Goal: Task Accomplishment & Management: Manage account settings

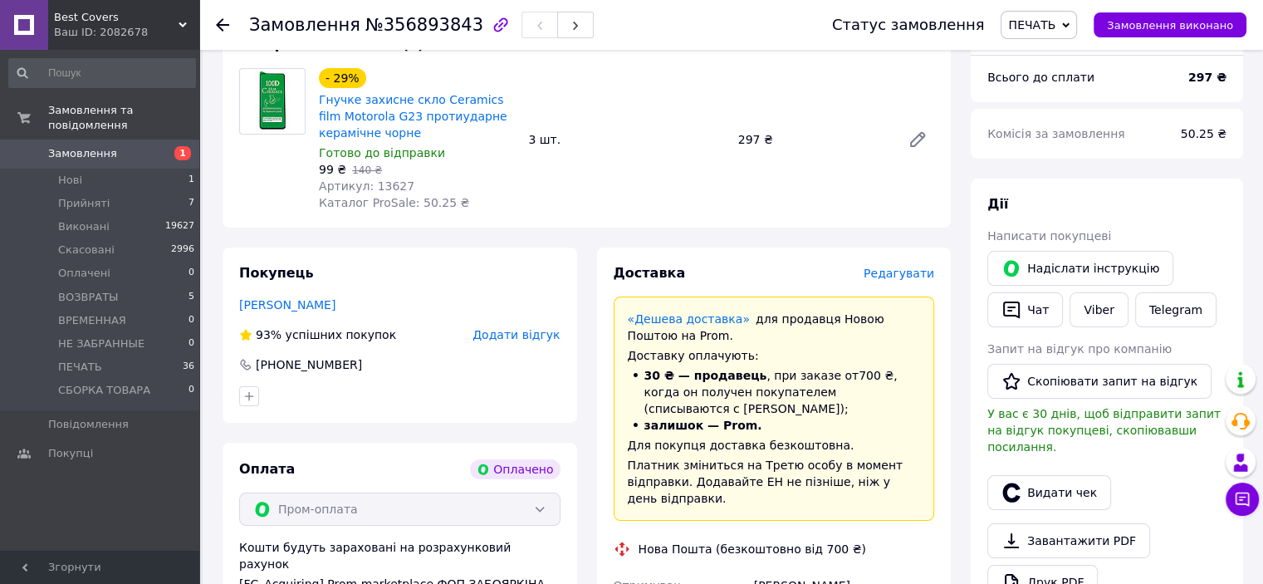
scroll to position [175, 0]
click at [72, 173] on span "Нові" at bounding box center [70, 180] width 24 height 15
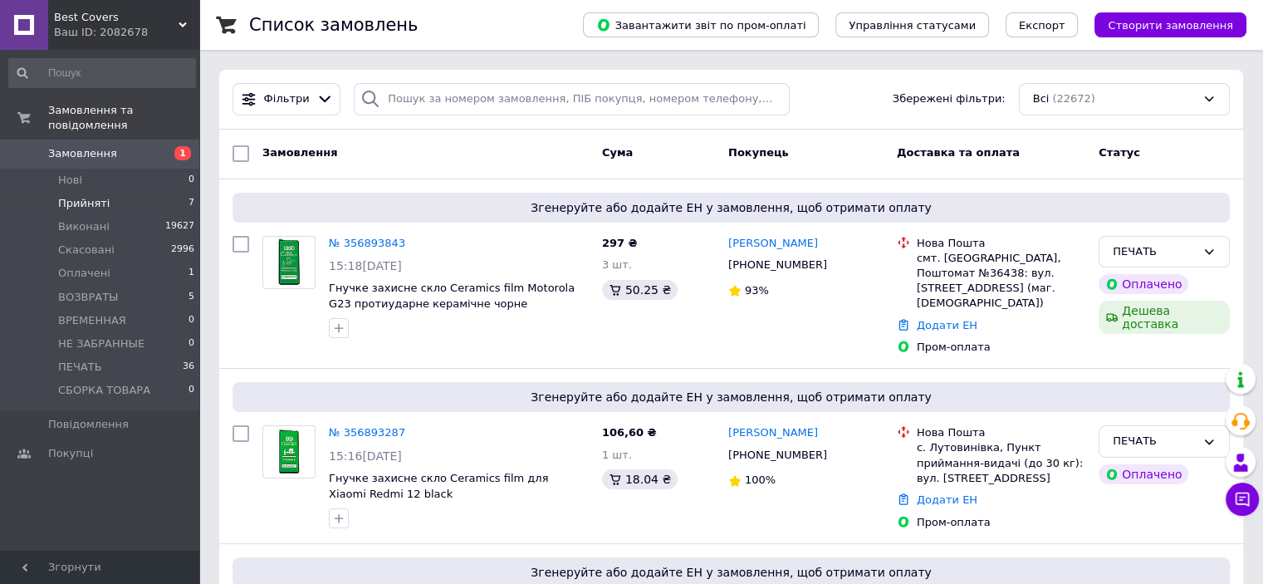
click at [119, 192] on li "Прийняті 7" at bounding box center [102, 203] width 204 height 23
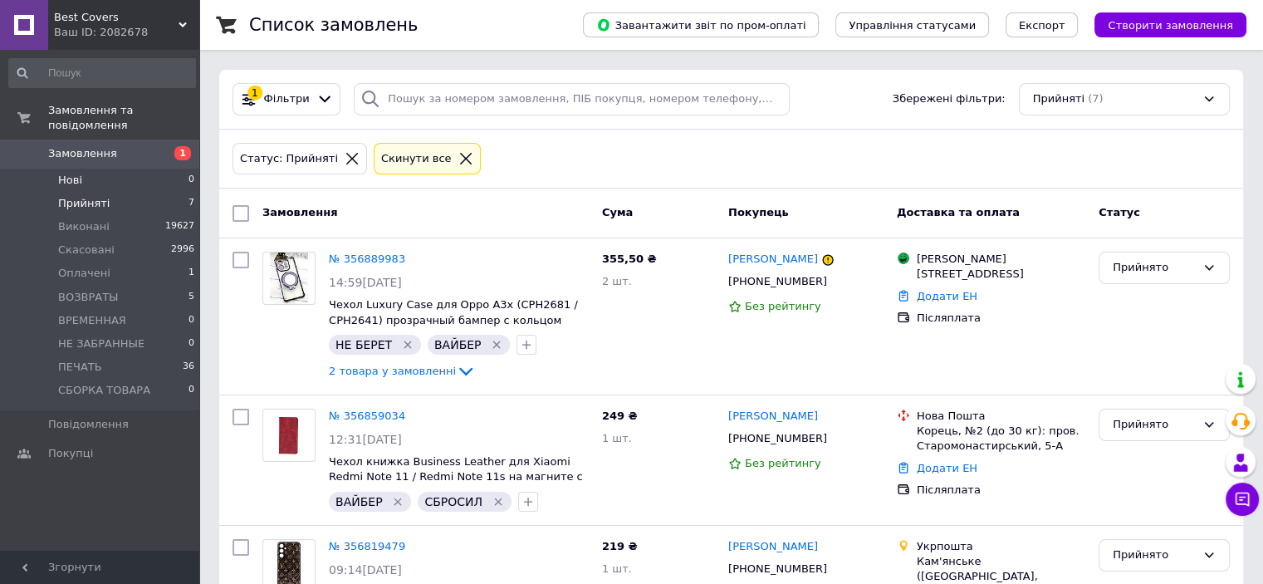
click at [113, 169] on li "Нові 0" at bounding box center [102, 180] width 204 height 23
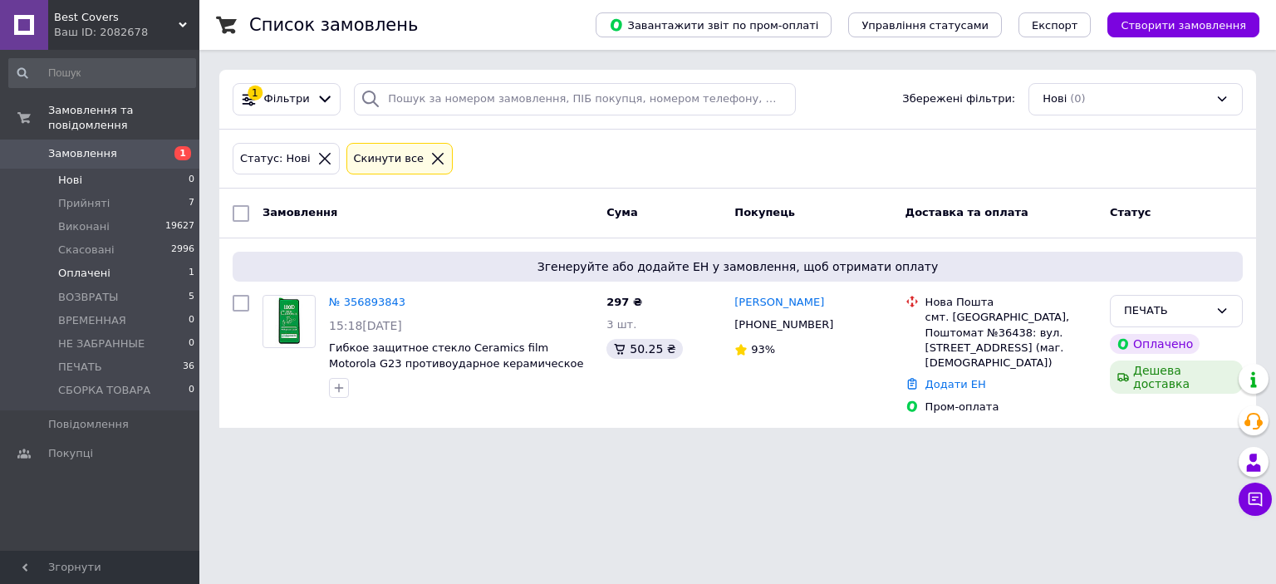
click at [120, 262] on li "Оплачені 1" at bounding box center [102, 273] width 204 height 23
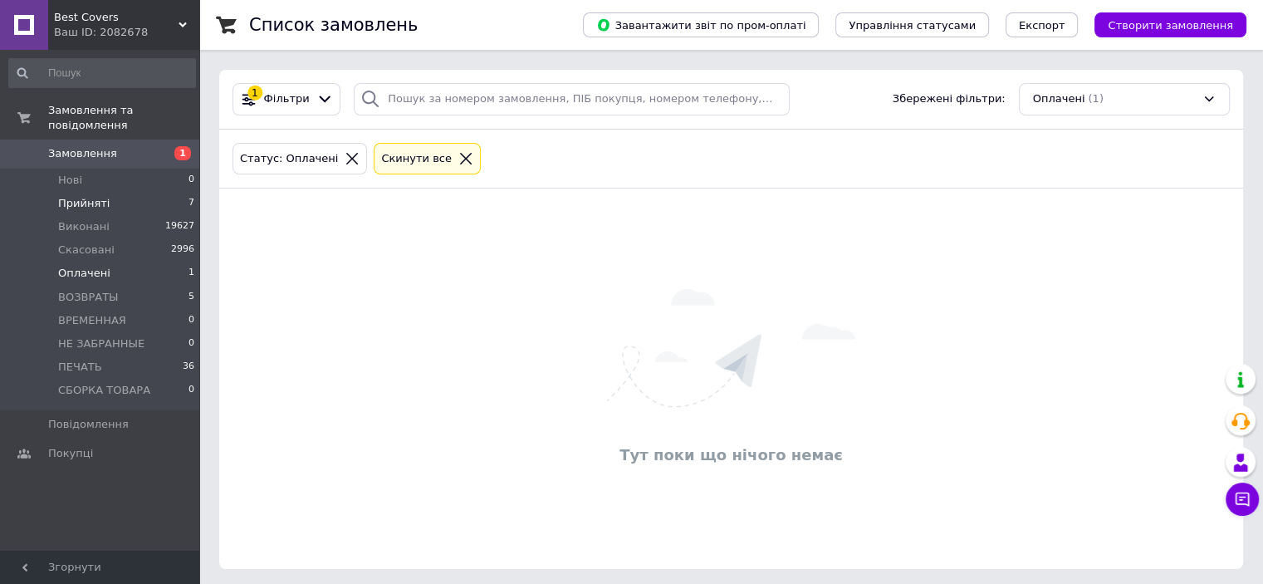
click at [82, 196] on span "Прийняті" at bounding box center [83, 203] width 51 height 15
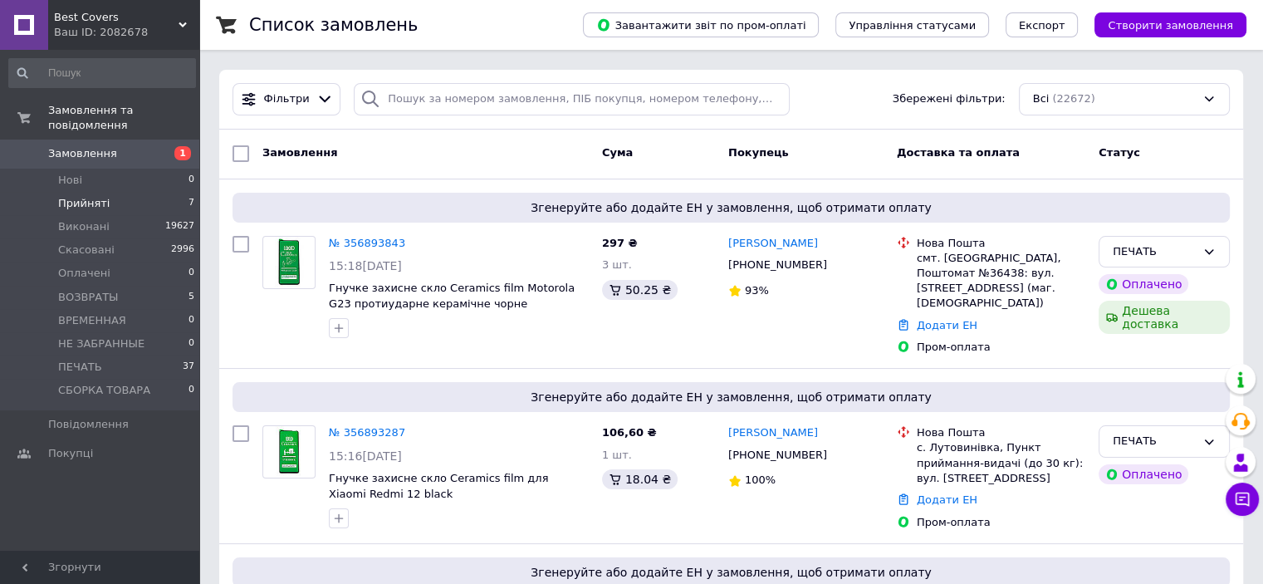
click at [133, 192] on li "Прийняті 7" at bounding box center [102, 203] width 204 height 23
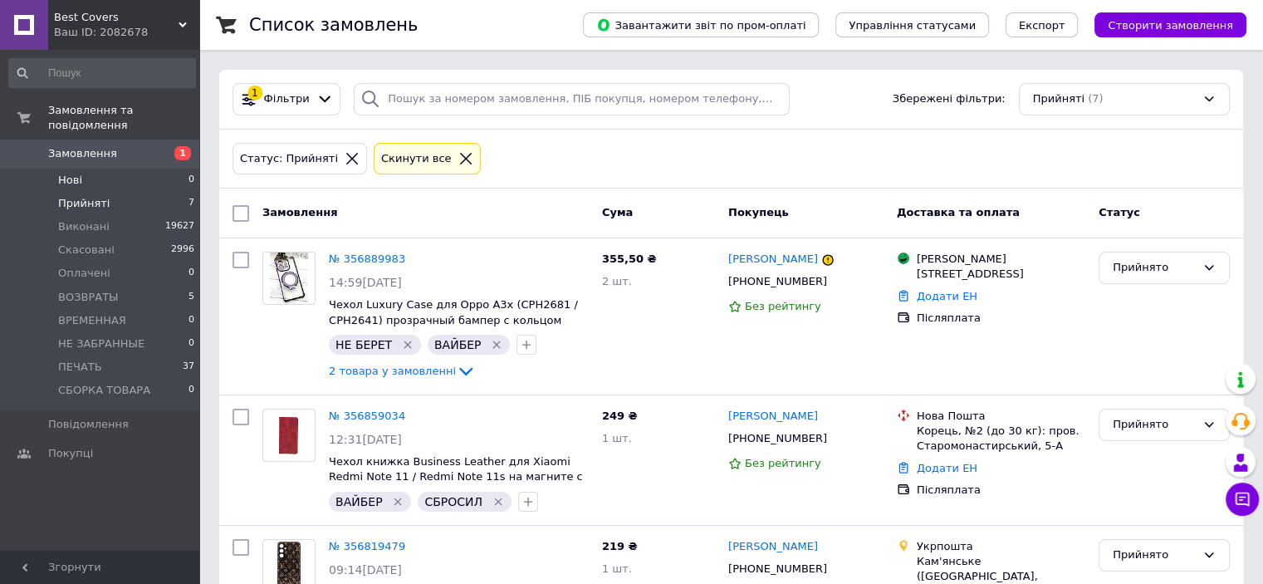
click at [123, 169] on li "Нові 0" at bounding box center [102, 180] width 204 height 23
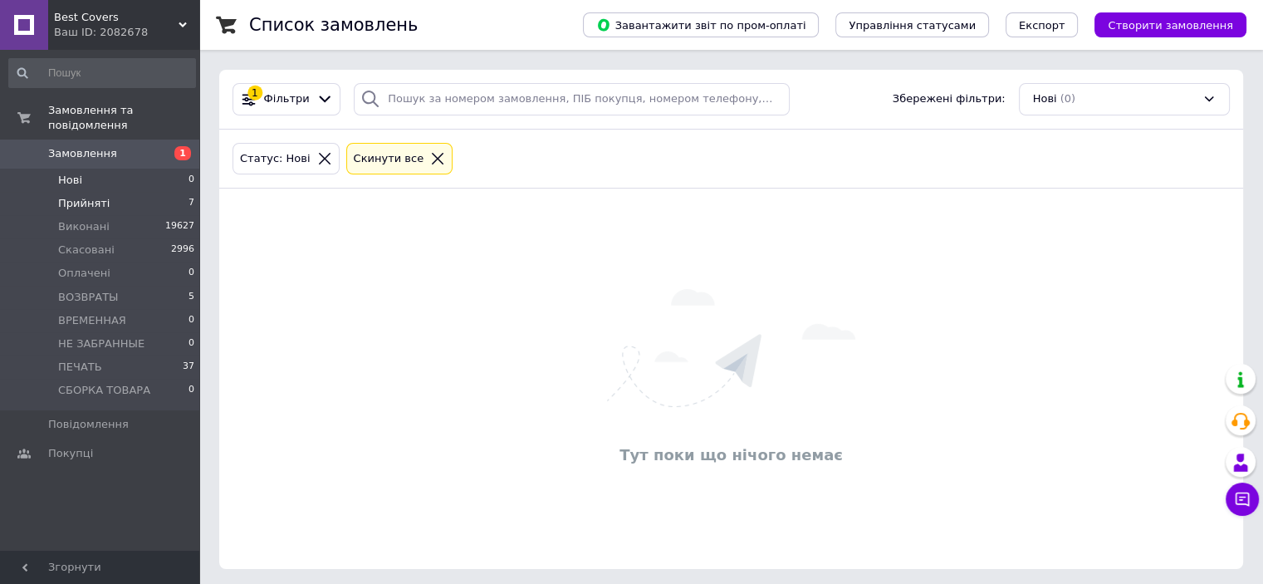
click at [102, 196] on span "Прийняті" at bounding box center [83, 203] width 51 height 15
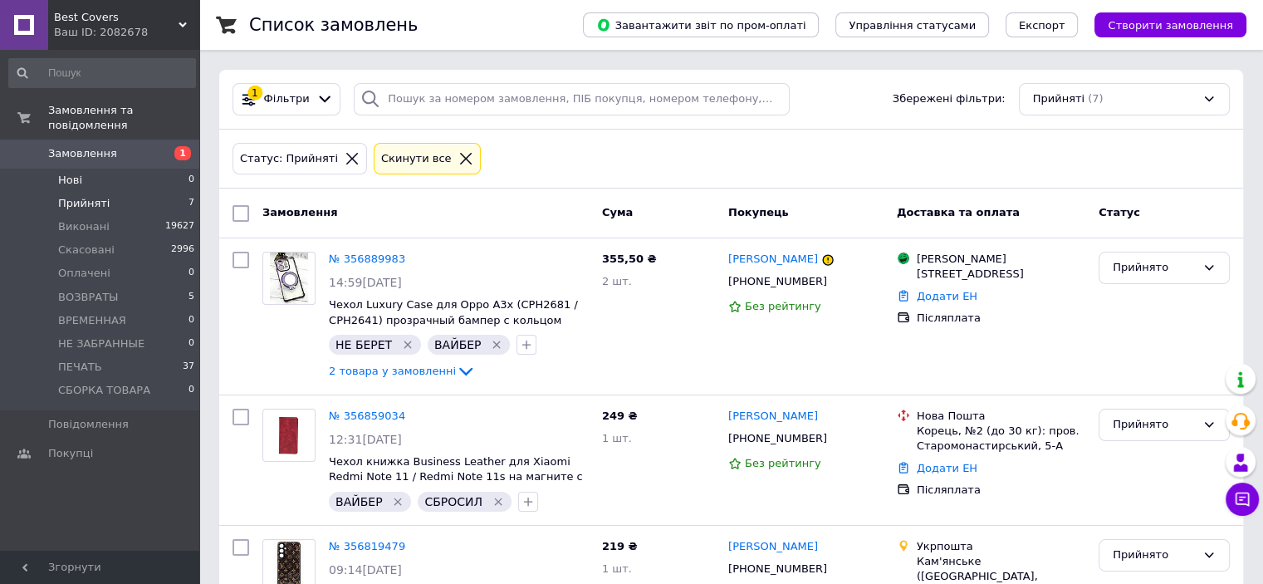
click at [113, 170] on li "Нові 0" at bounding box center [102, 180] width 204 height 23
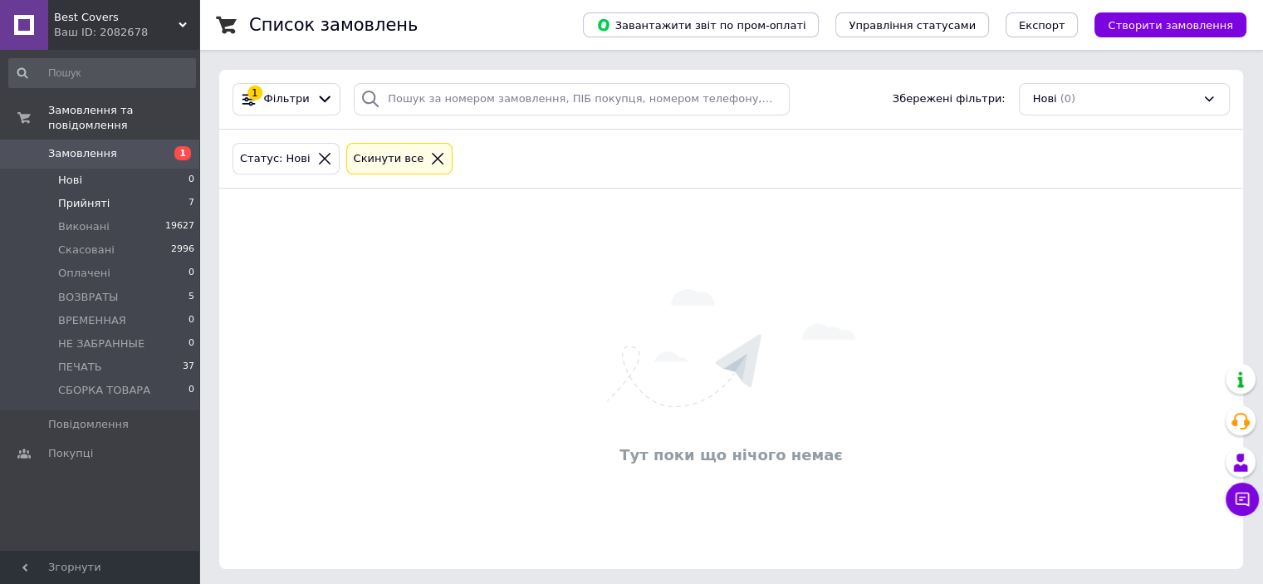
click at [120, 192] on li "Прийняті 7" at bounding box center [102, 203] width 204 height 23
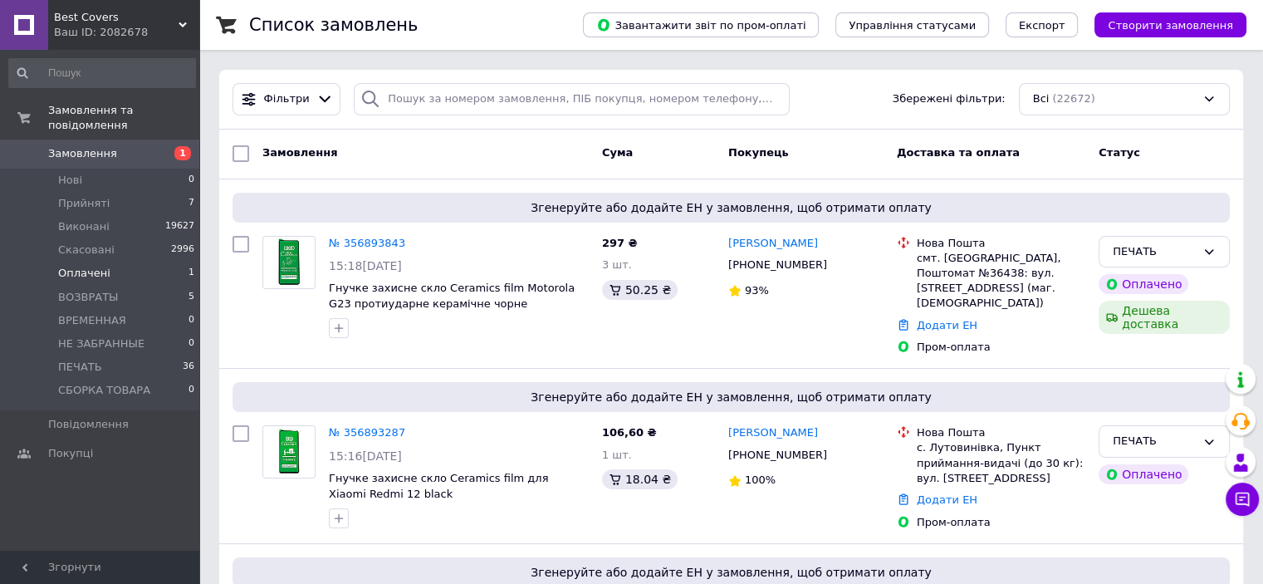
click at [125, 262] on li "Оплачені 1" at bounding box center [102, 273] width 204 height 23
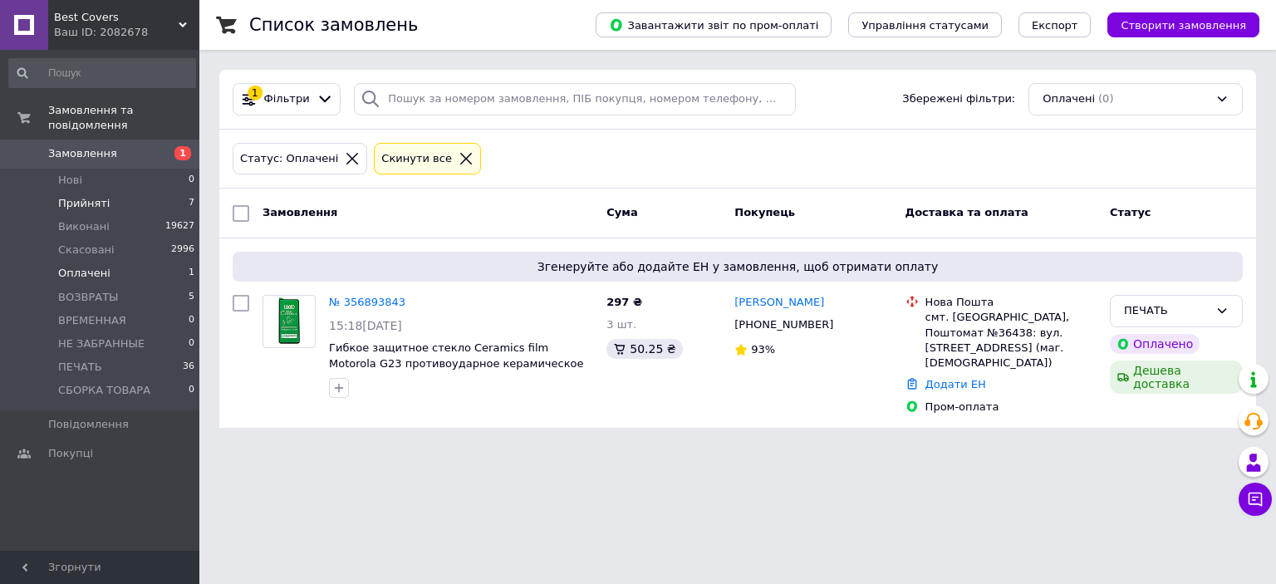
click at [110, 192] on li "Прийняті 7" at bounding box center [102, 203] width 204 height 23
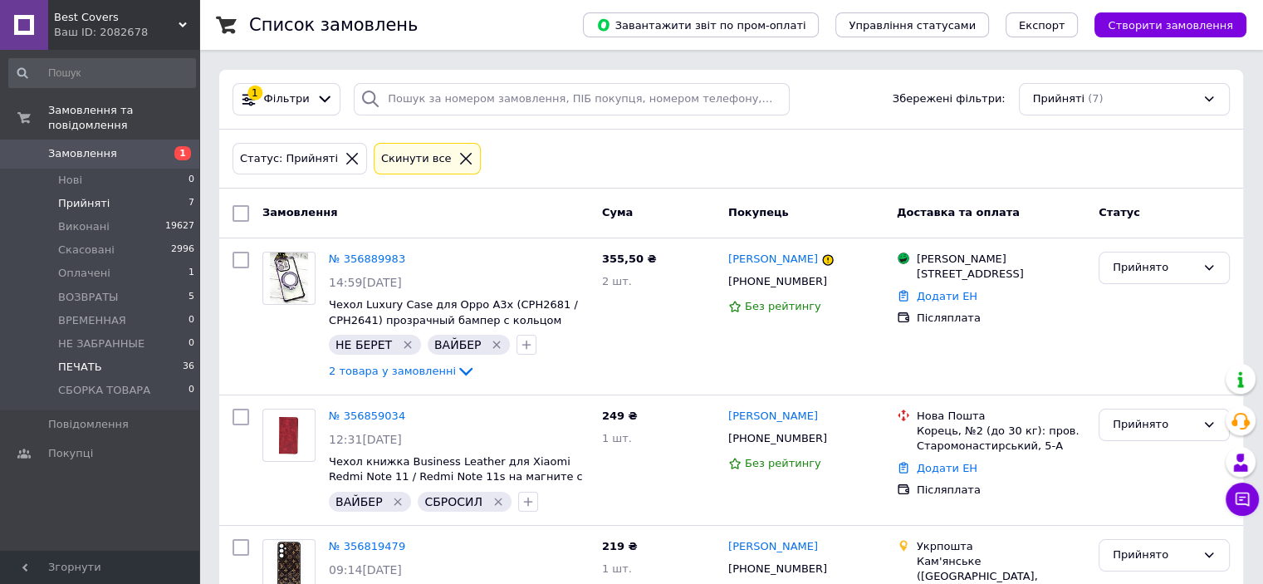
click at [132, 355] on li "ПЕЧАТЬ 36" at bounding box center [102, 366] width 204 height 23
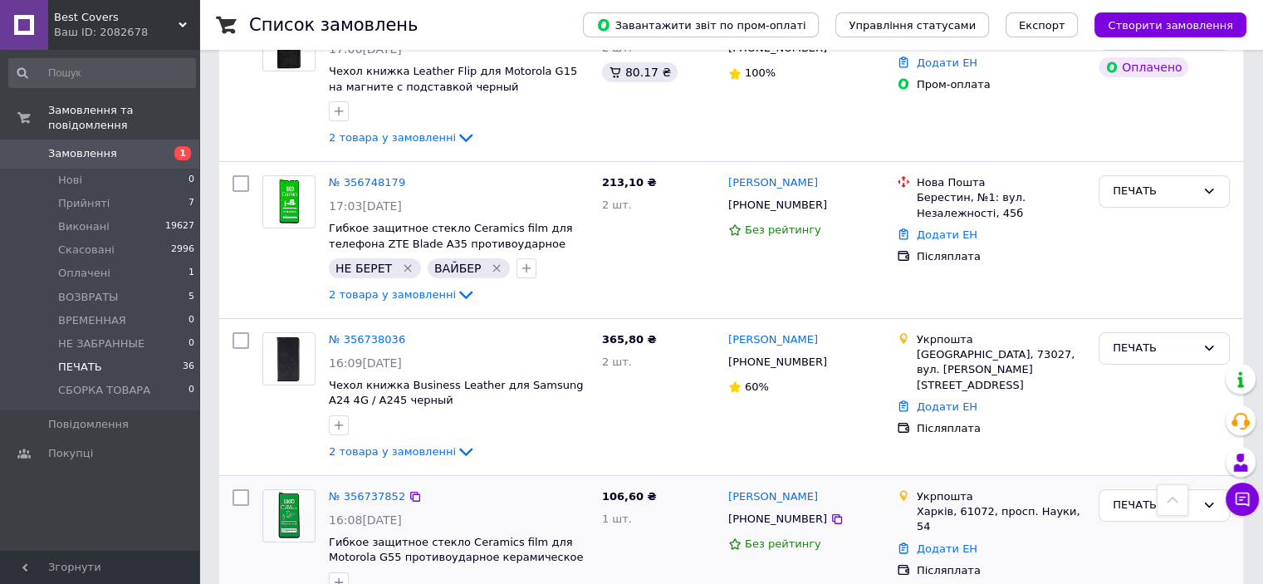
scroll to position [5345, 0]
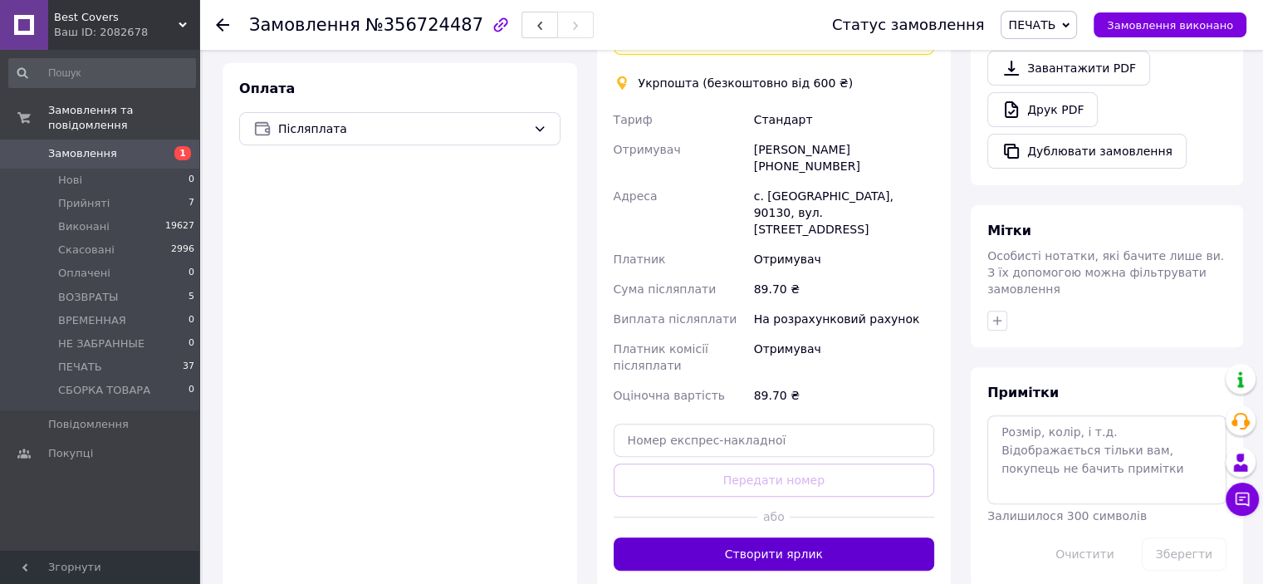
scroll to position [664, 0]
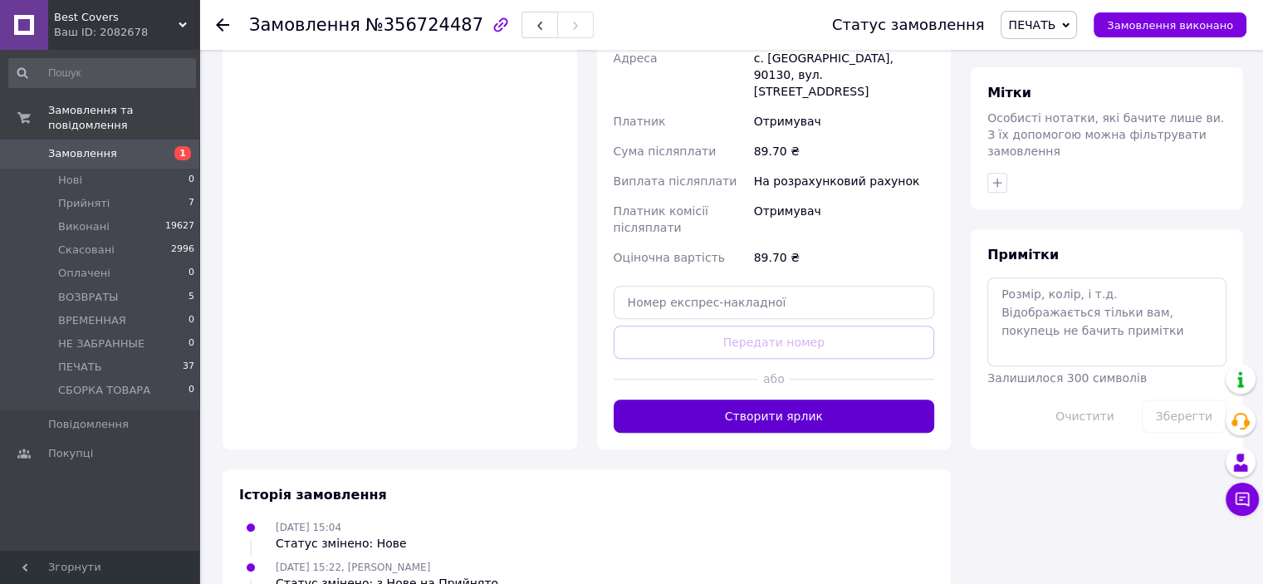
click at [777, 399] on button "Створити ярлик" at bounding box center [774, 415] width 321 height 33
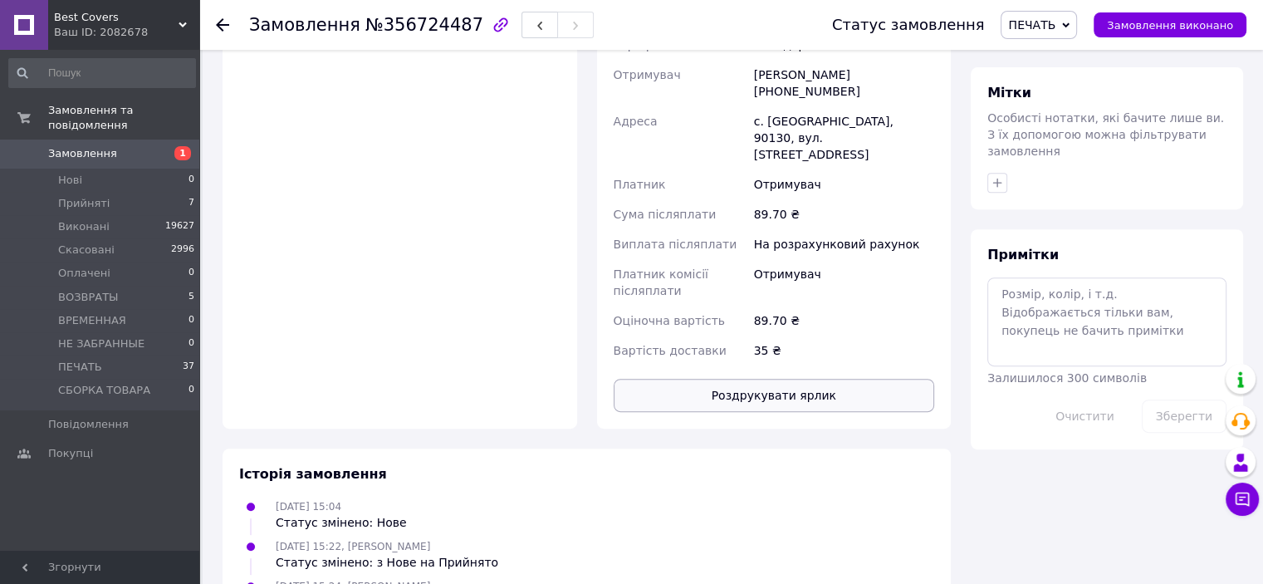
click at [799, 379] on button "Роздрукувати ярлик" at bounding box center [774, 395] width 321 height 33
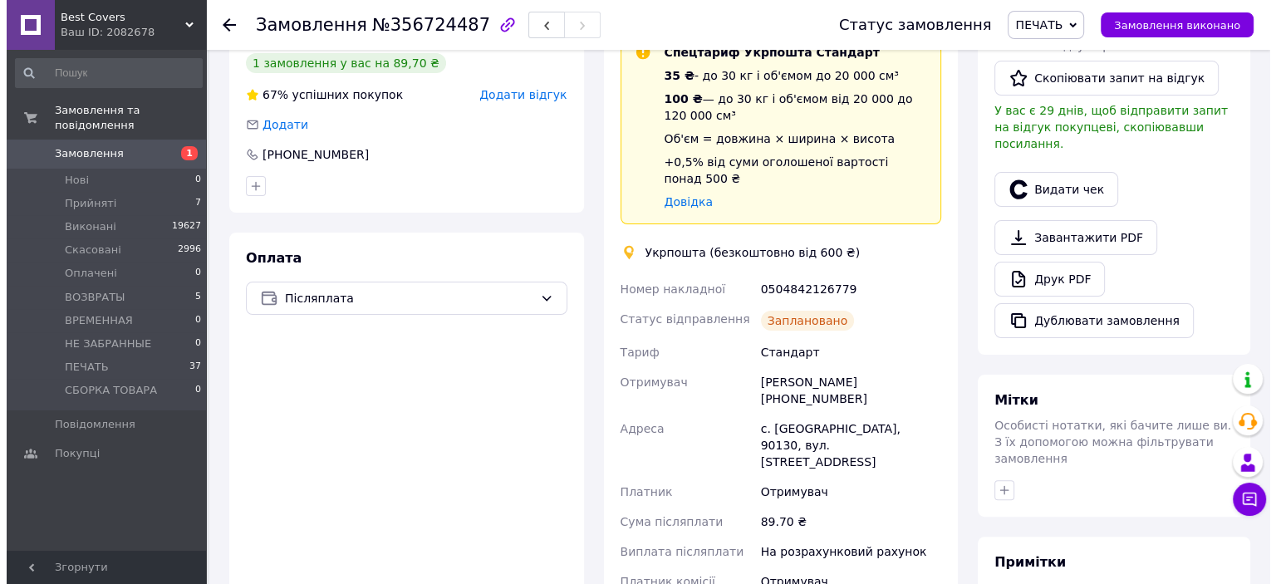
scroll to position [332, 0]
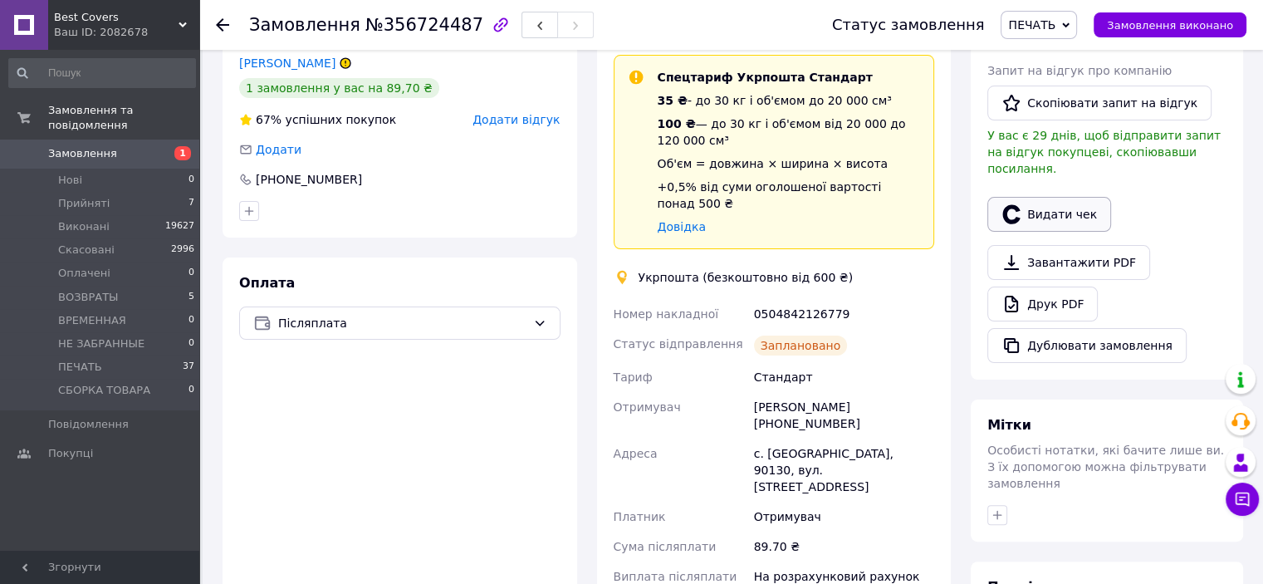
click at [1046, 200] on button "Видати чек" at bounding box center [1049, 214] width 124 height 35
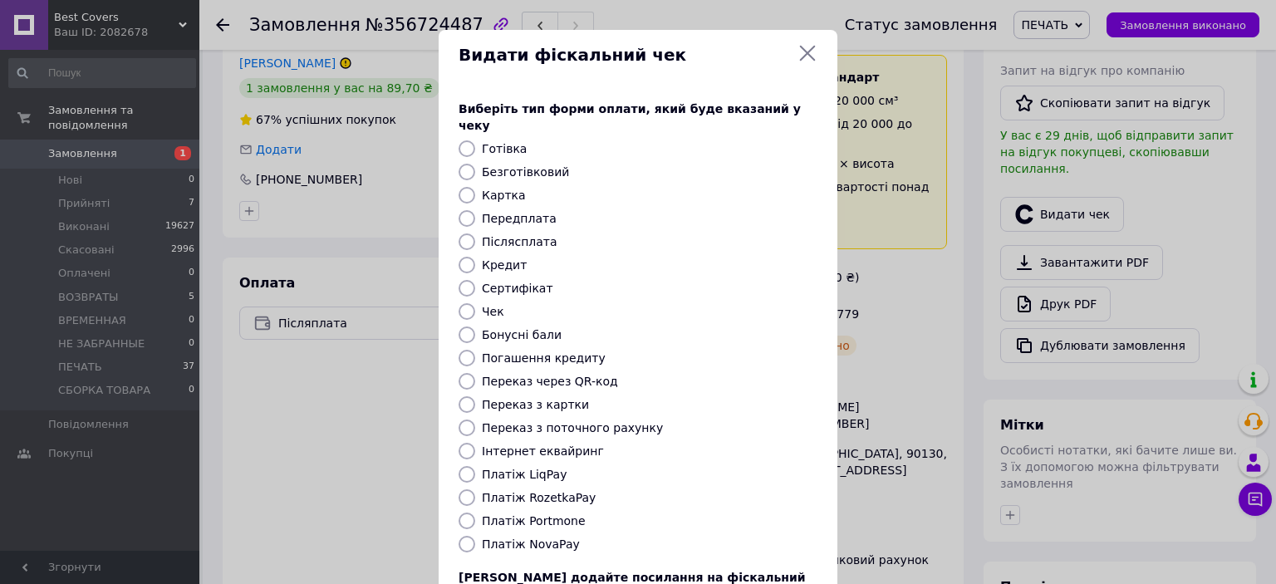
click at [468, 233] on input "Післясплата" at bounding box center [466, 241] width 17 height 17
radio input "true"
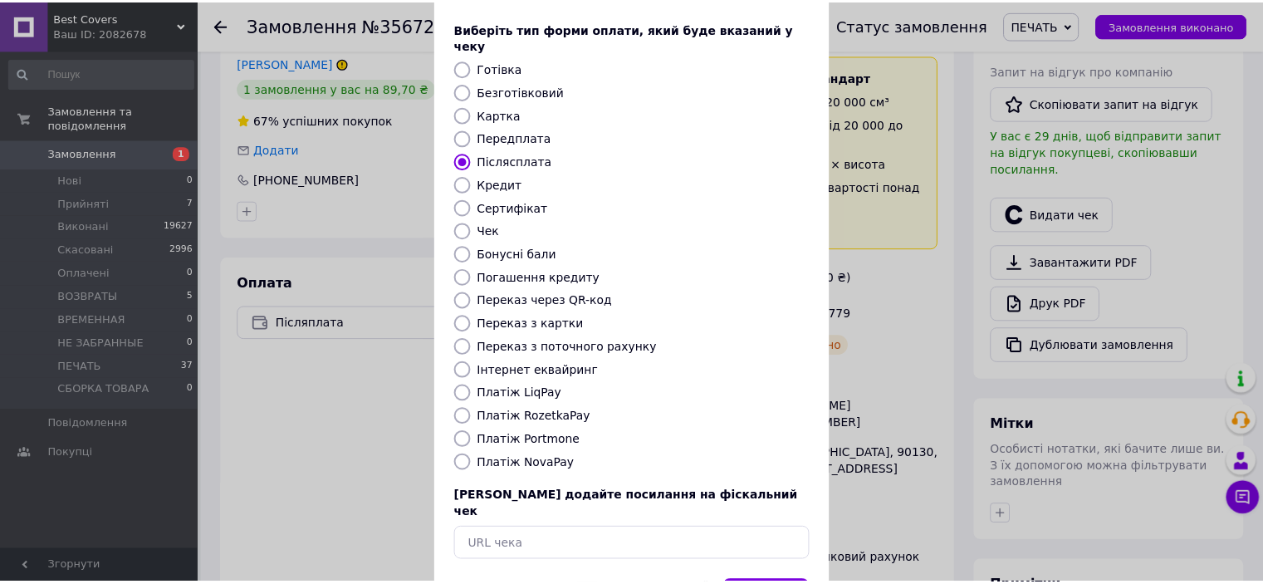
scroll to position [129, 0]
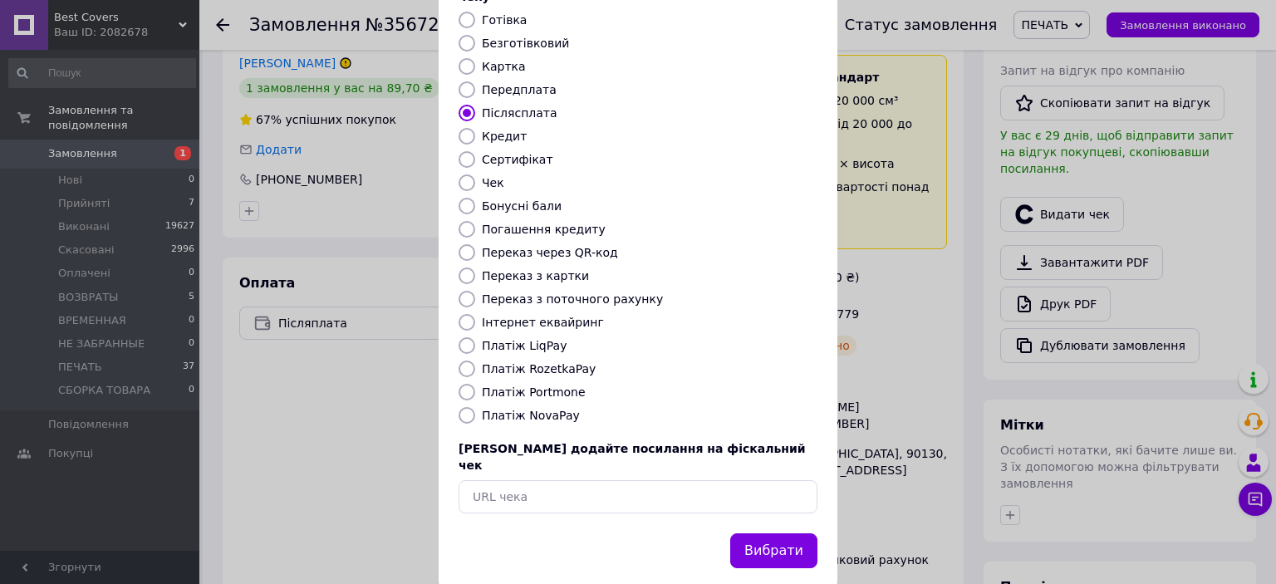
click at [777, 533] on button "Вибрати" at bounding box center [773, 551] width 87 height 36
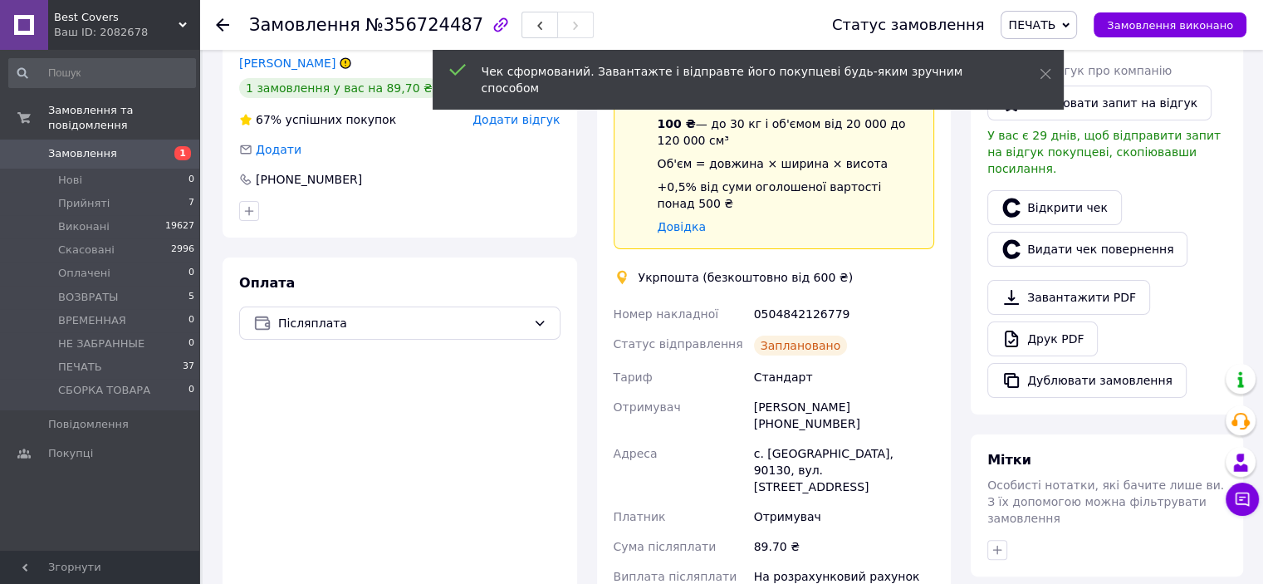
click at [1154, 31] on span "Замовлення виконано" at bounding box center [1170, 25] width 126 height 12
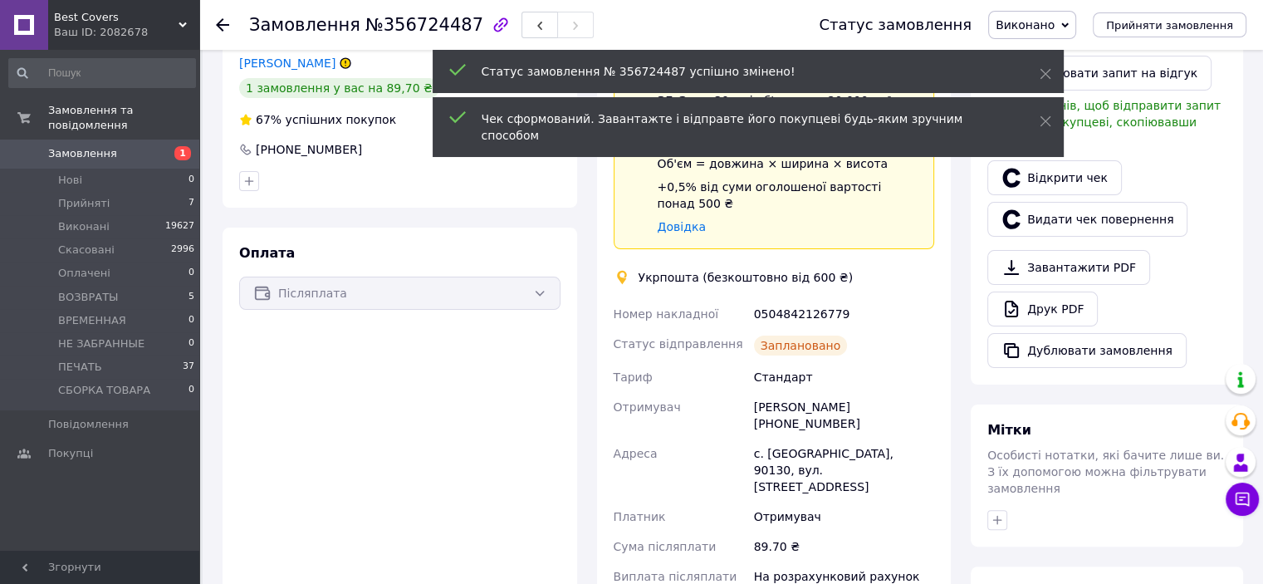
click at [809, 408] on div "Стебельська Марина +380988565006" at bounding box center [844, 415] width 187 height 47
copy div "380988565006"
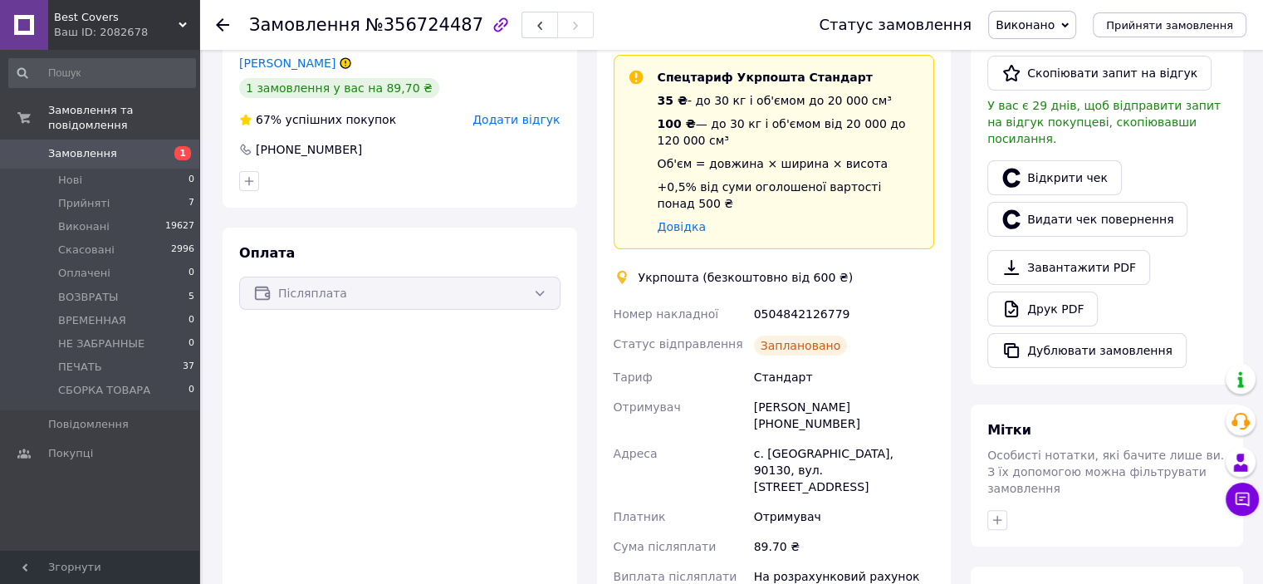
click at [807, 300] on div "0504842126779" at bounding box center [844, 314] width 187 height 30
copy div "0504842126779"
click at [154, 358] on li "ПЕЧАТЬ 37" at bounding box center [102, 366] width 204 height 23
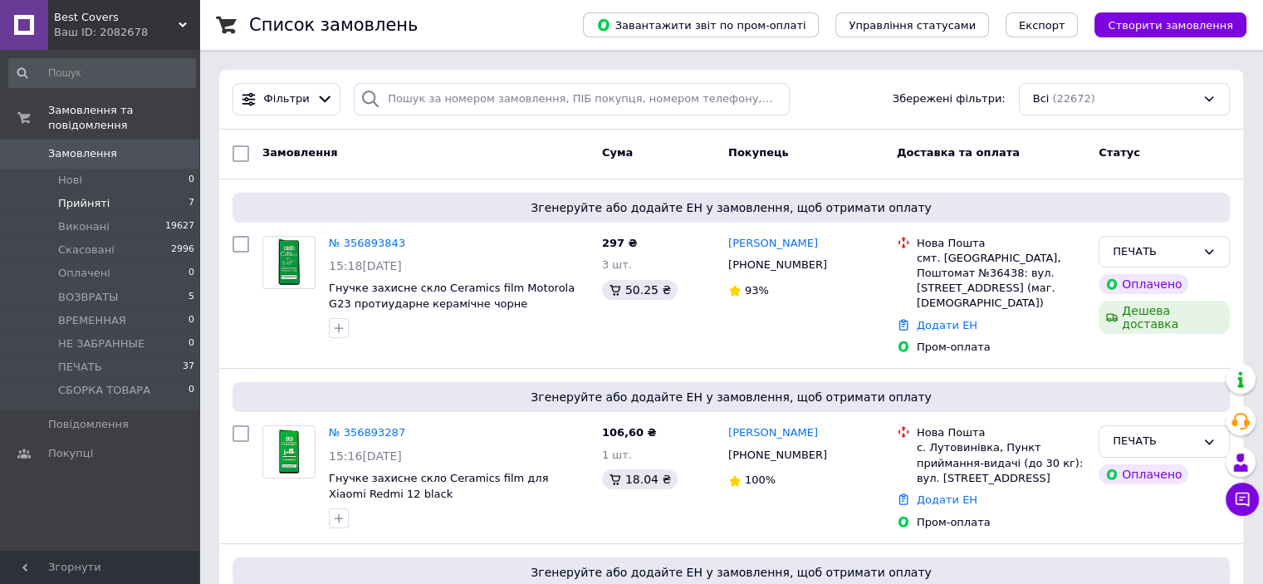
click at [124, 192] on li "Прийняті 7" at bounding box center [102, 203] width 204 height 23
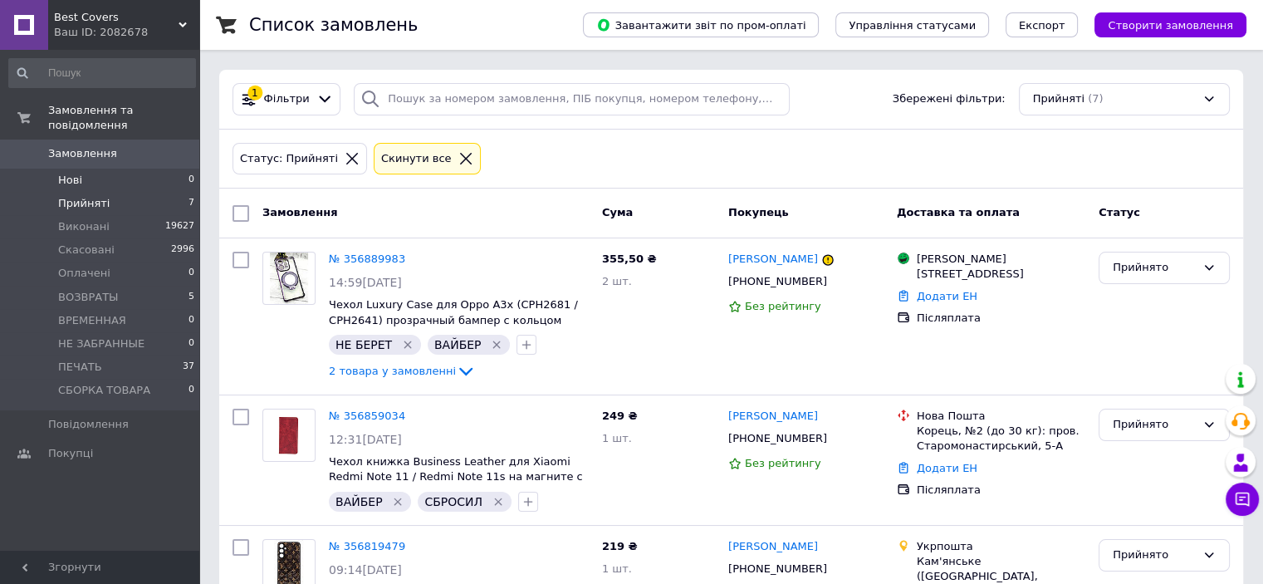
click at [123, 169] on li "Нові 0" at bounding box center [102, 180] width 204 height 23
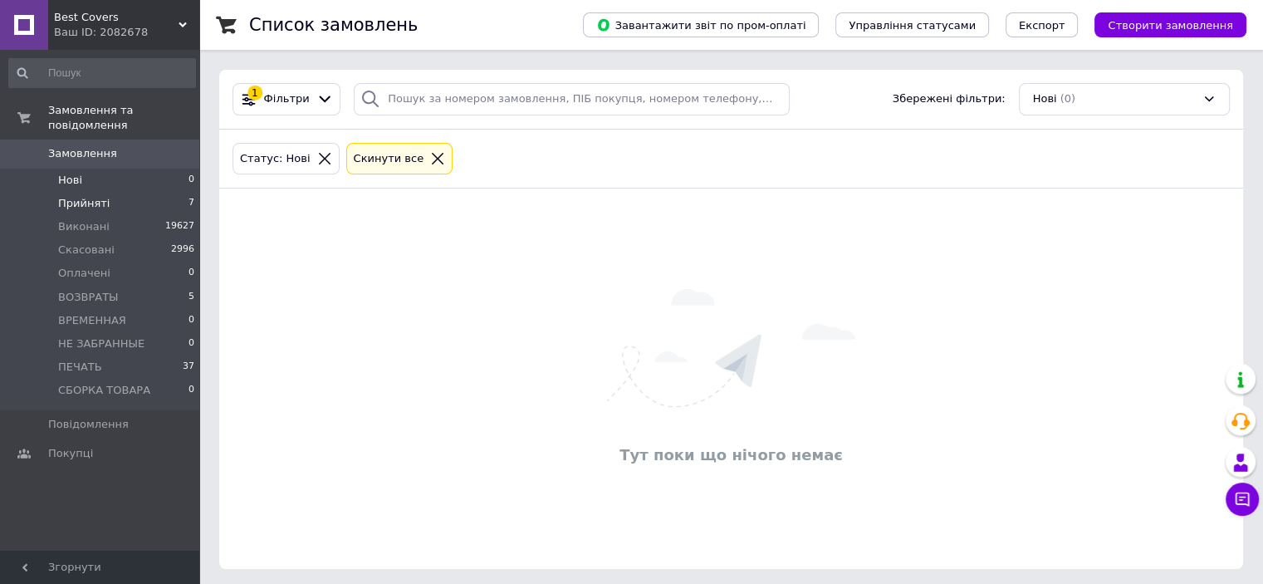
click at [115, 192] on li "Прийняті 7" at bounding box center [102, 203] width 204 height 23
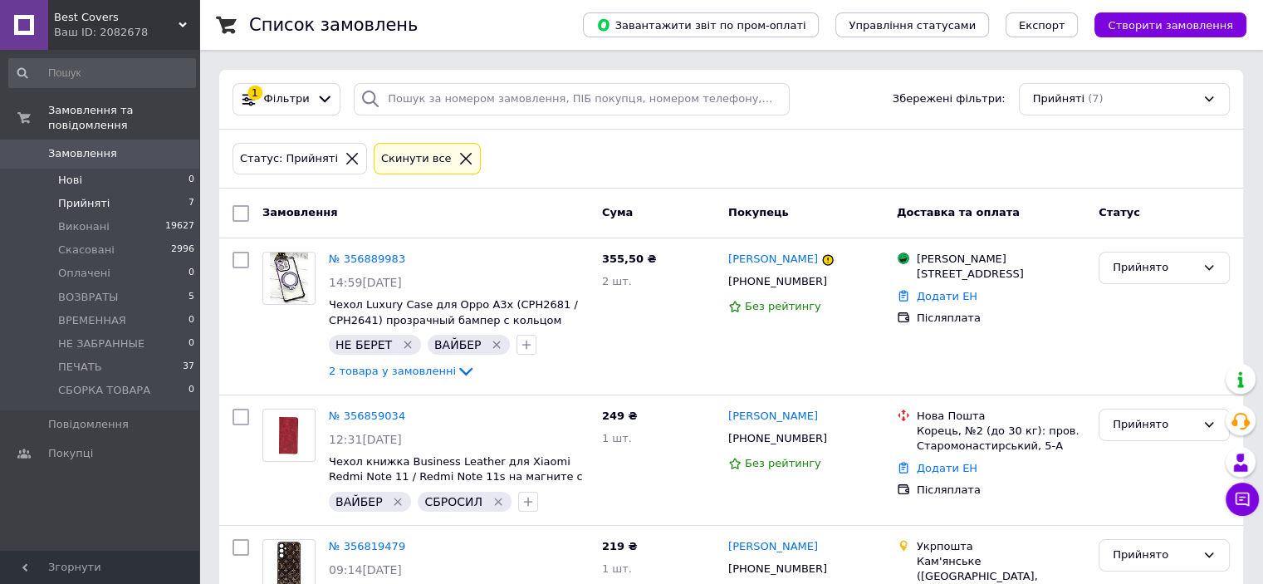
click at [113, 174] on li "Нові 0" at bounding box center [102, 180] width 204 height 23
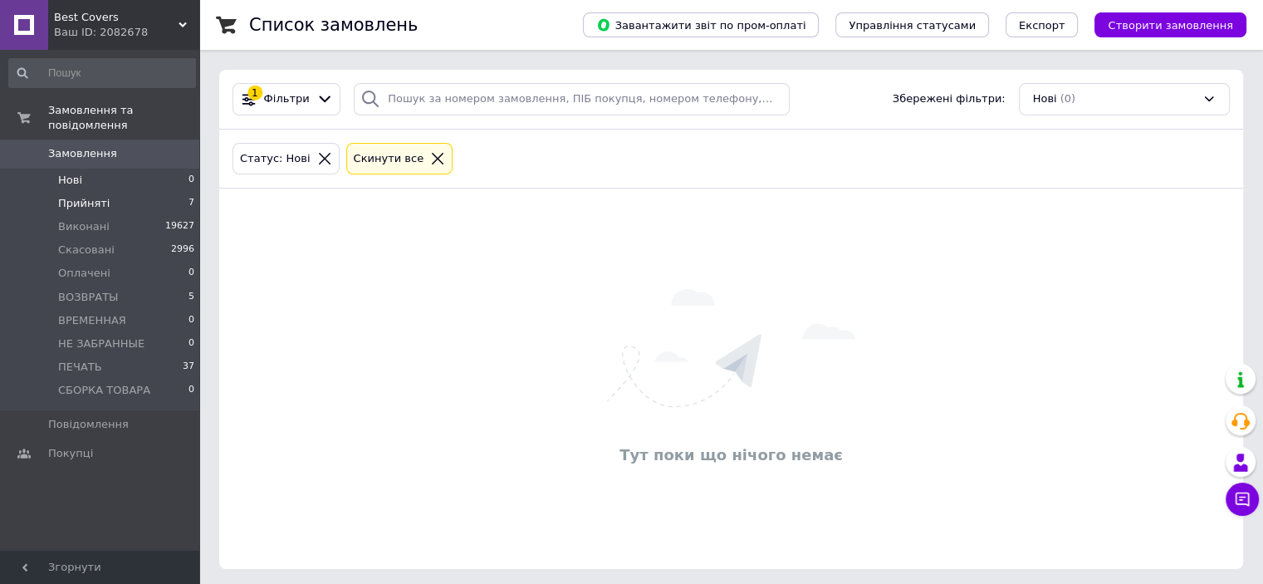
click at [106, 192] on li "Прийняті 7" at bounding box center [102, 203] width 204 height 23
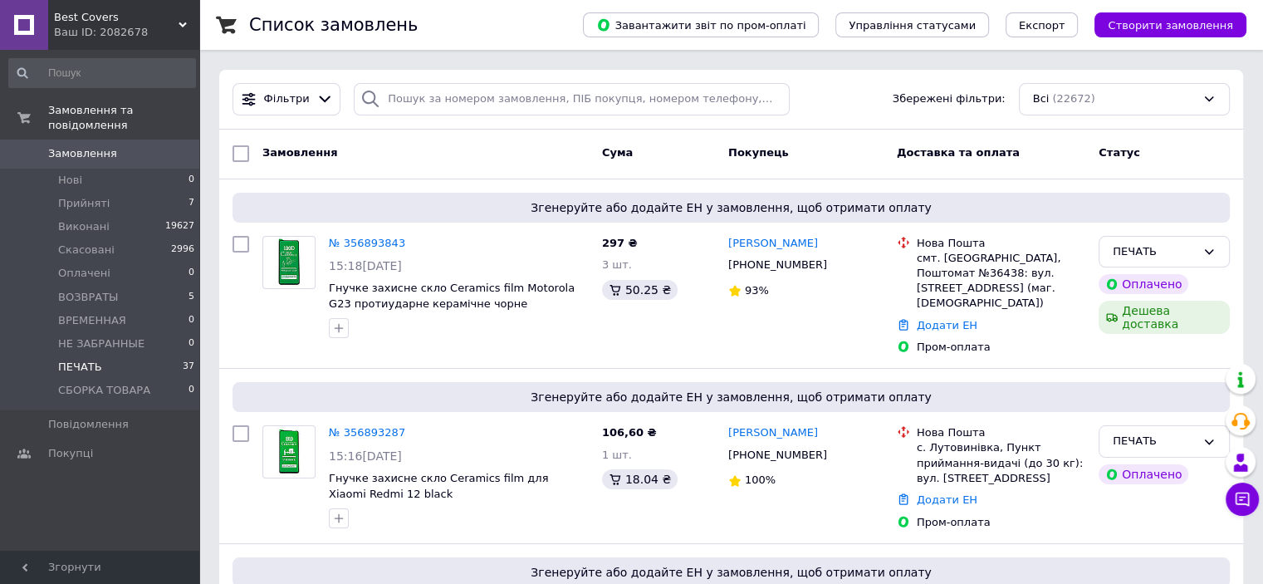
click at [119, 355] on li "ПЕЧАТЬ 37" at bounding box center [102, 366] width 204 height 23
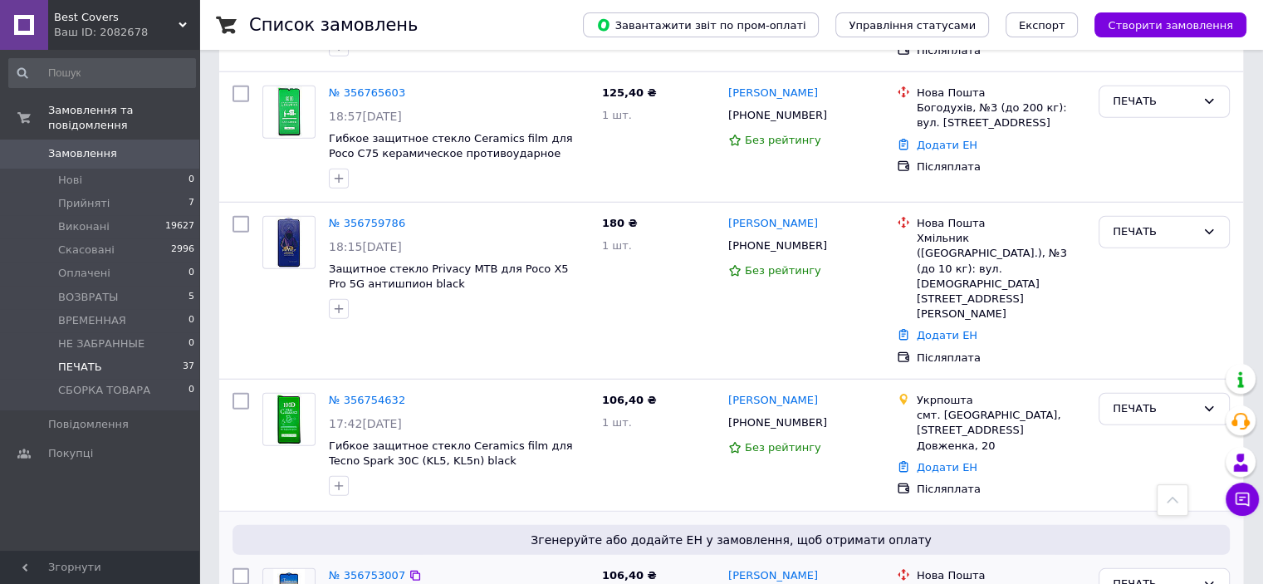
scroll to position [4550, 0]
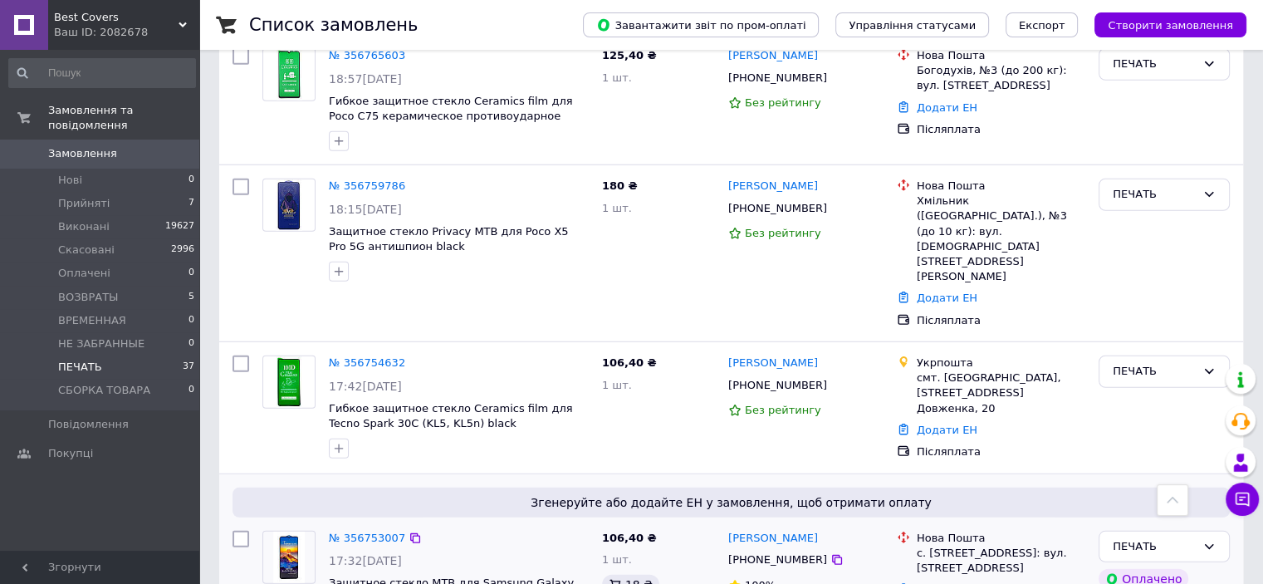
drag, startPoint x: 369, startPoint y: 444, endPoint x: 271, endPoint y: 408, distance: 104.6
click at [260, 524] on div at bounding box center [289, 582] width 66 height 116
drag, startPoint x: 362, startPoint y: 450, endPoint x: 293, endPoint y: 420, distance: 75.1
click at [273, 524] on div at bounding box center [289, 582] width 66 height 116
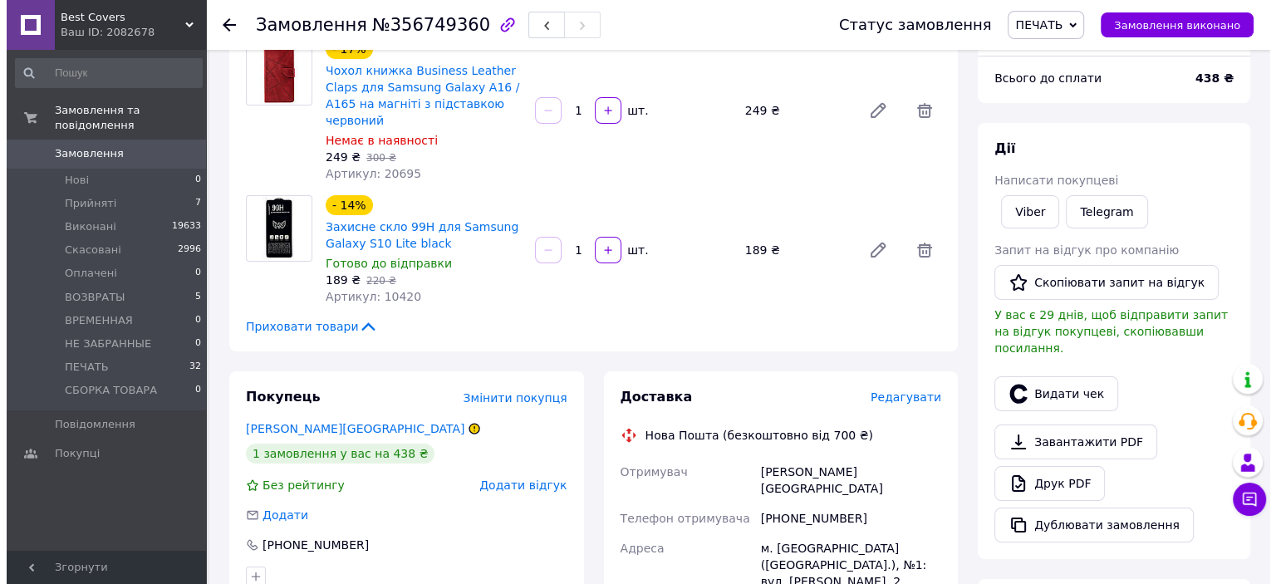
scroll to position [249, 0]
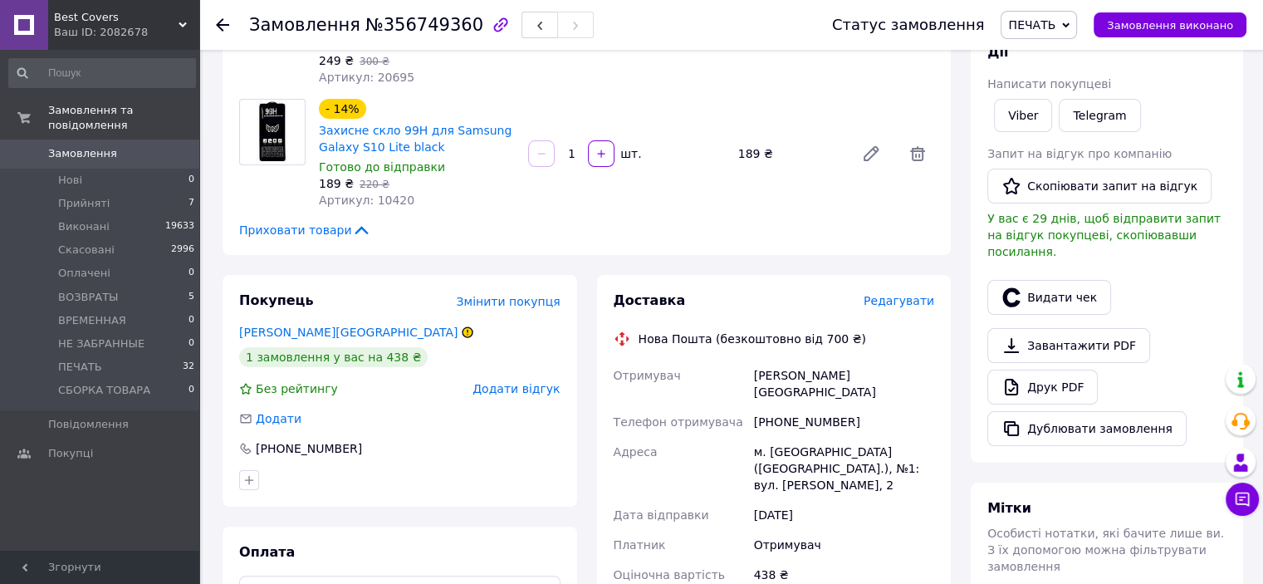
click at [899, 294] on span "Редагувати" at bounding box center [899, 300] width 71 height 13
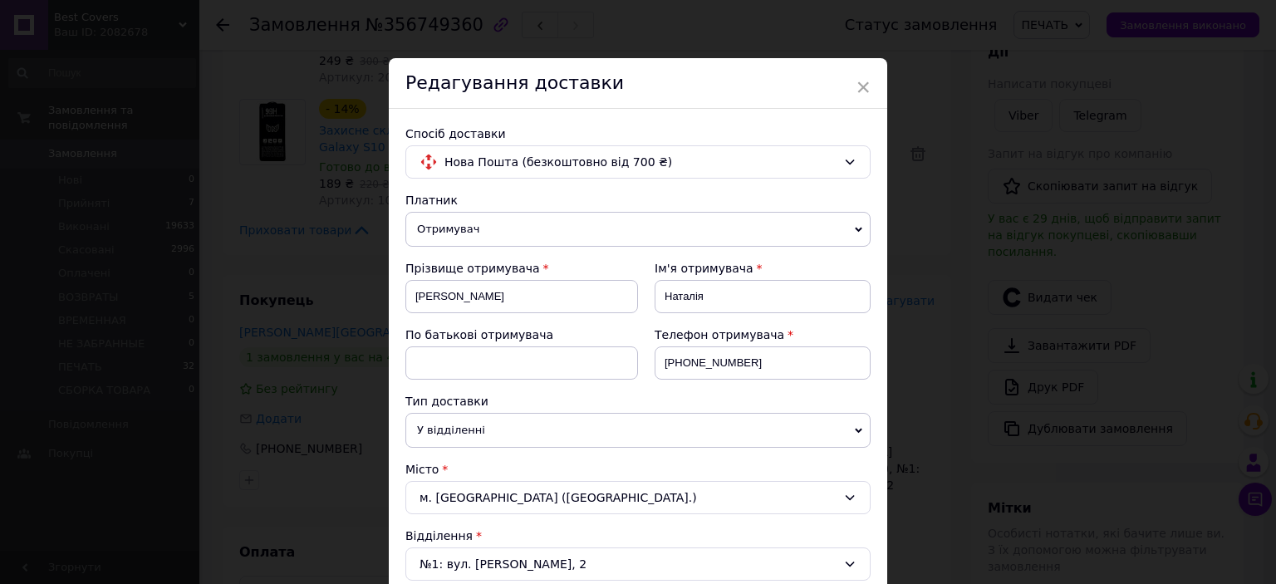
scroll to position [415, 0]
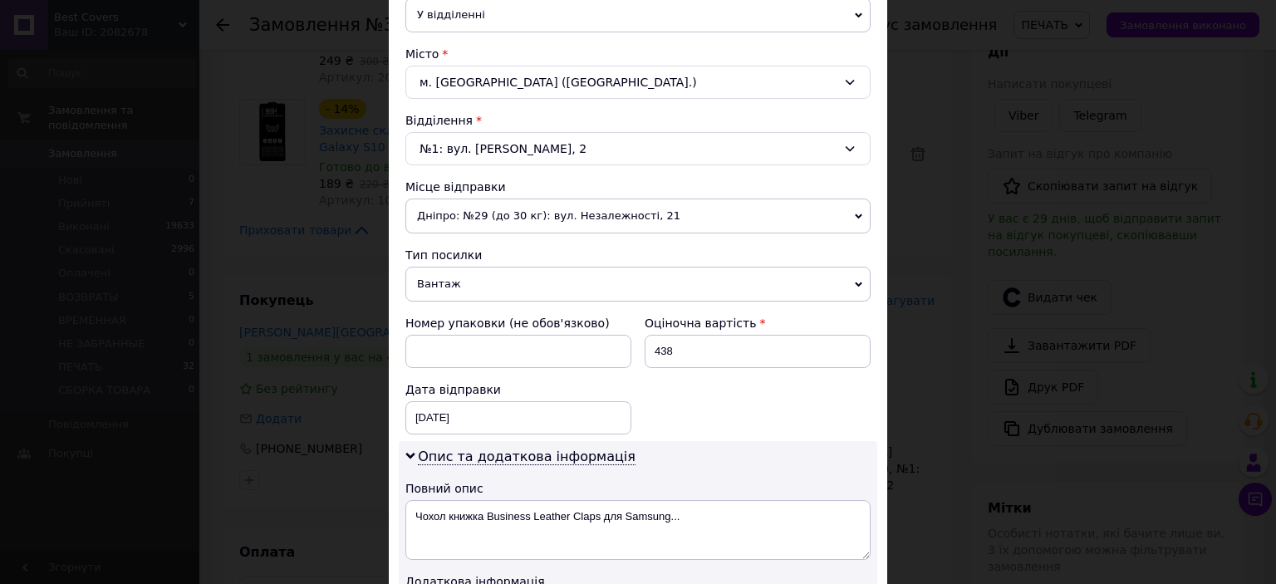
click at [443, 289] on span "Вантаж" at bounding box center [637, 284] width 465 height 35
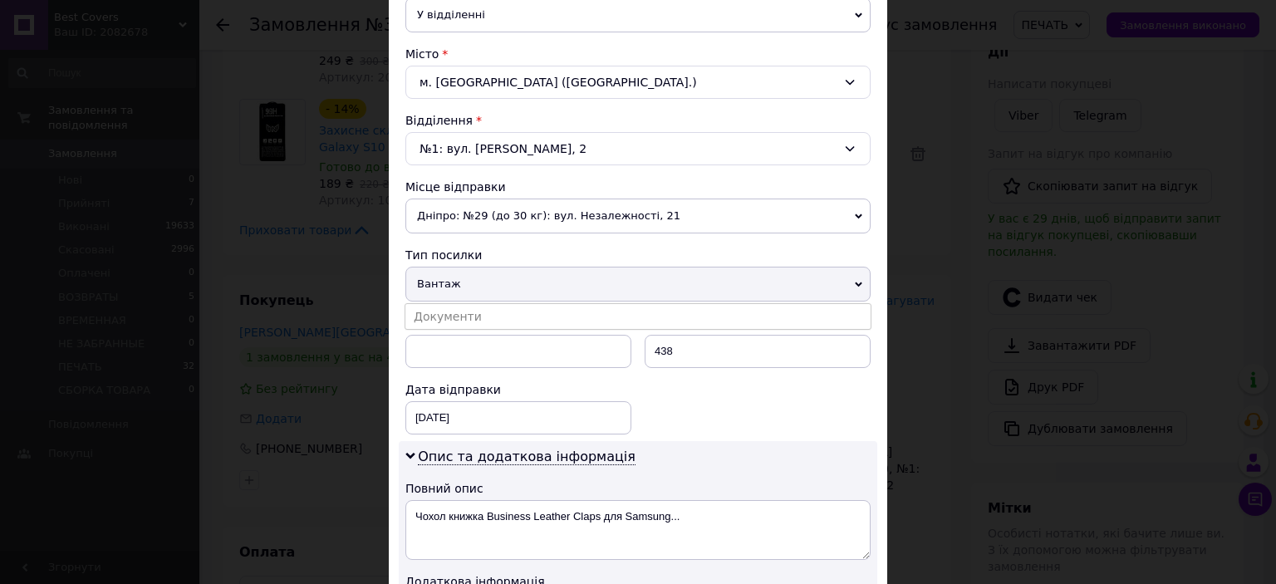
drag, startPoint x: 453, startPoint y: 324, endPoint x: 478, endPoint y: 306, distance: 29.7
click at [453, 323] on li "Документи" at bounding box center [637, 316] width 465 height 25
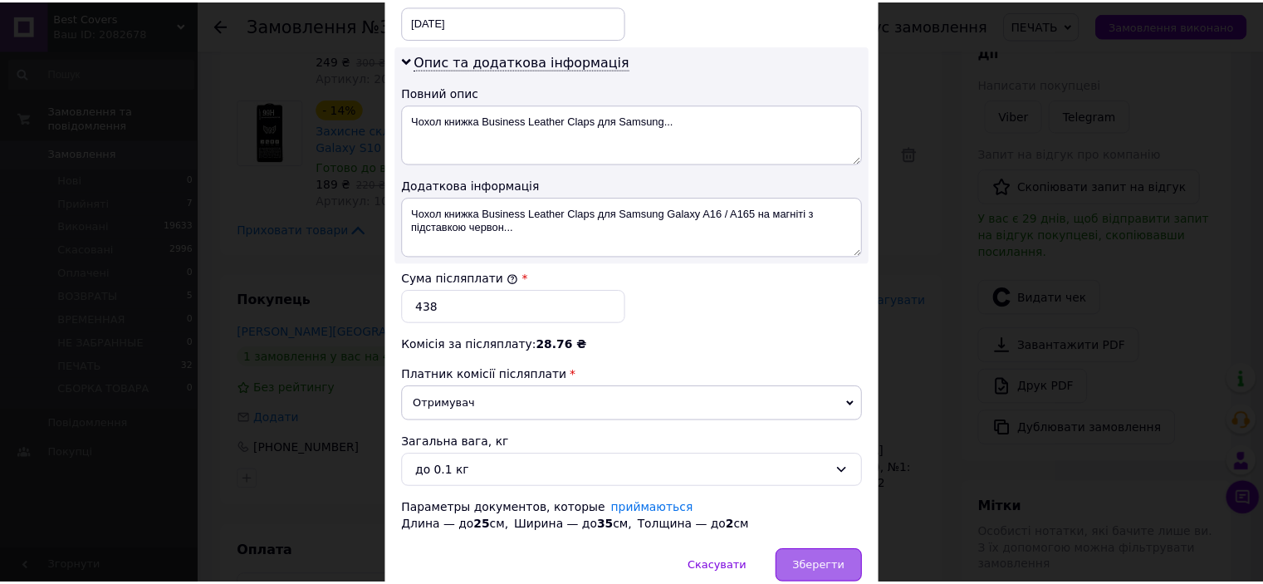
scroll to position [880, 0]
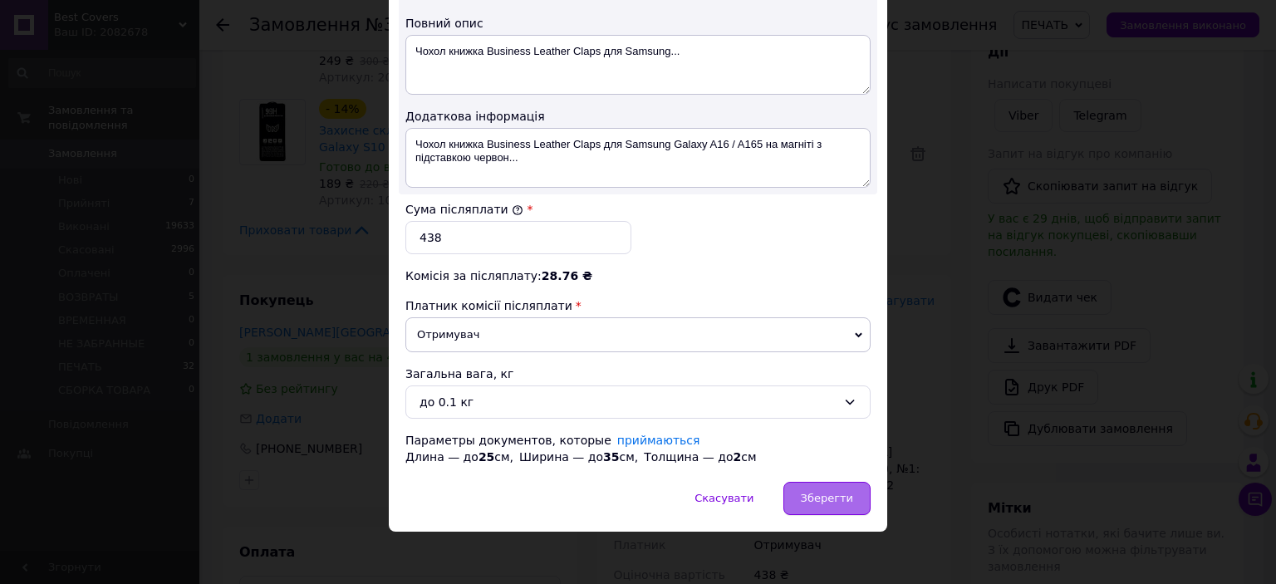
click at [816, 482] on div "Зберегти" at bounding box center [826, 498] width 87 height 33
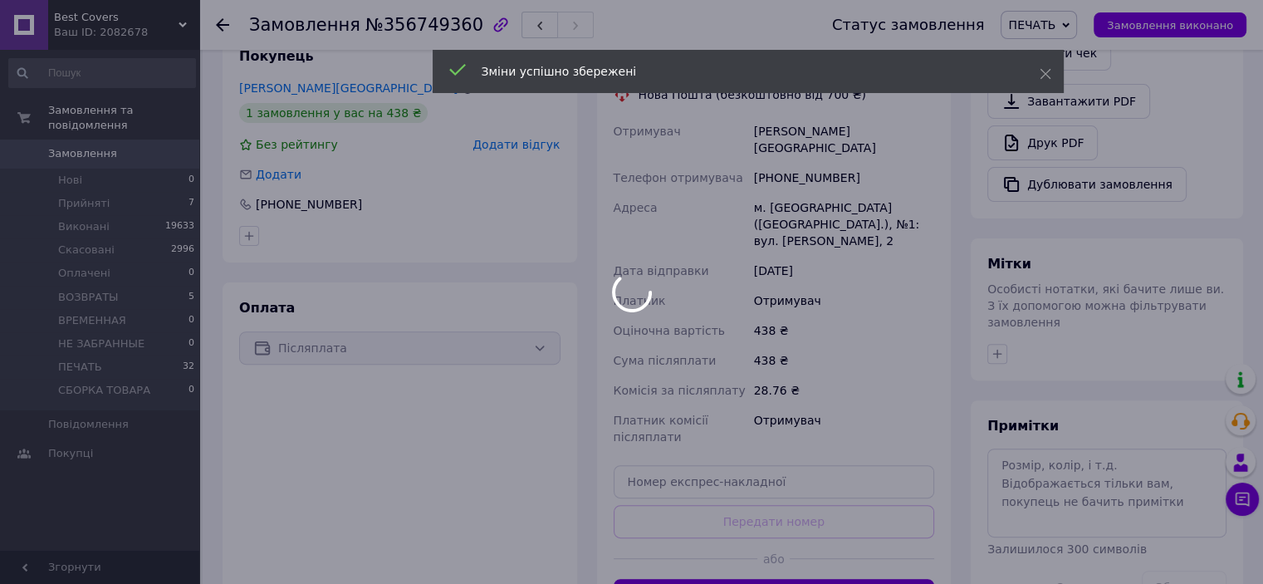
scroll to position [498, 0]
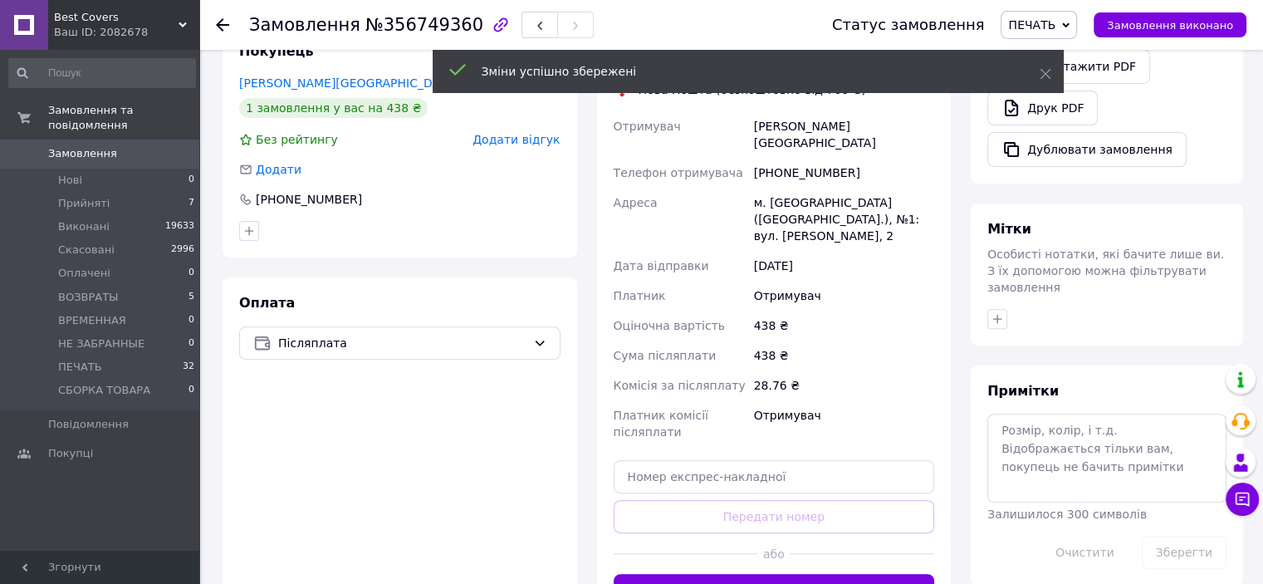
drag, startPoint x: 789, startPoint y: 536, endPoint x: 790, endPoint y: 521, distance: 15.8
click at [788, 574] on button "Згенерувати ЕН" at bounding box center [774, 590] width 321 height 33
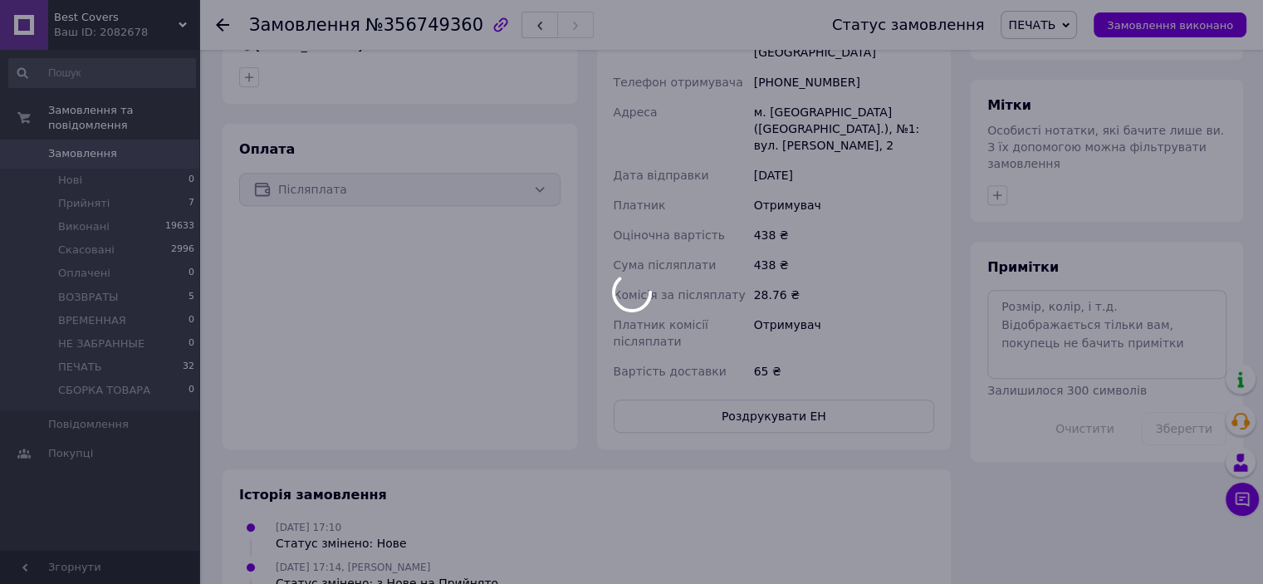
scroll to position [747, 0]
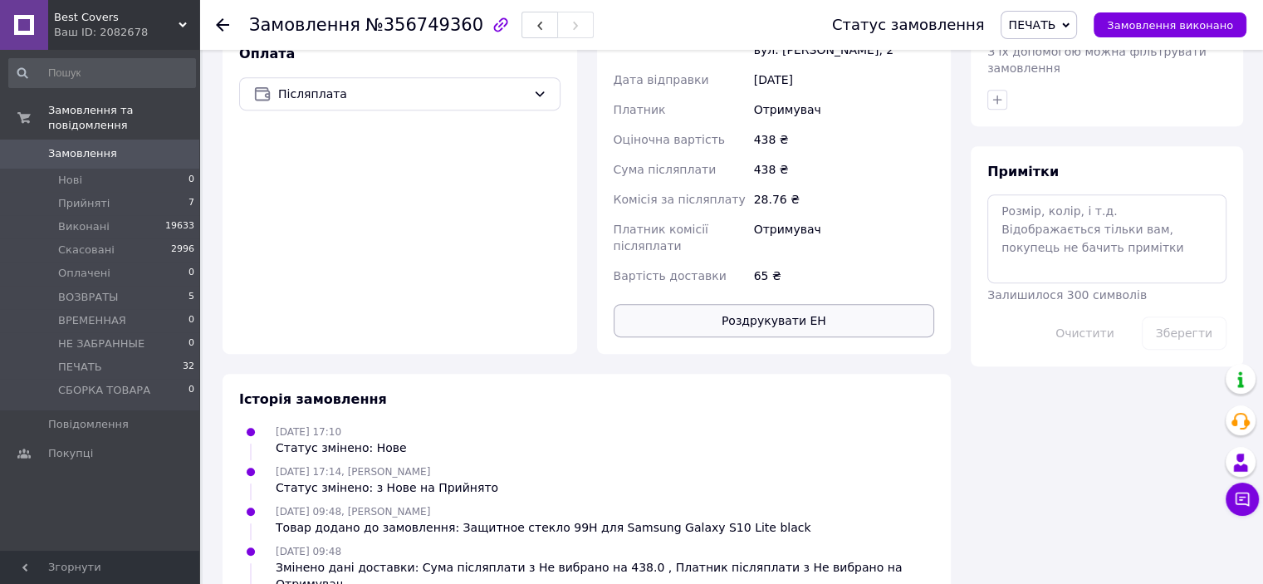
click at [772, 304] on button "Роздрукувати ЕН" at bounding box center [774, 320] width 321 height 33
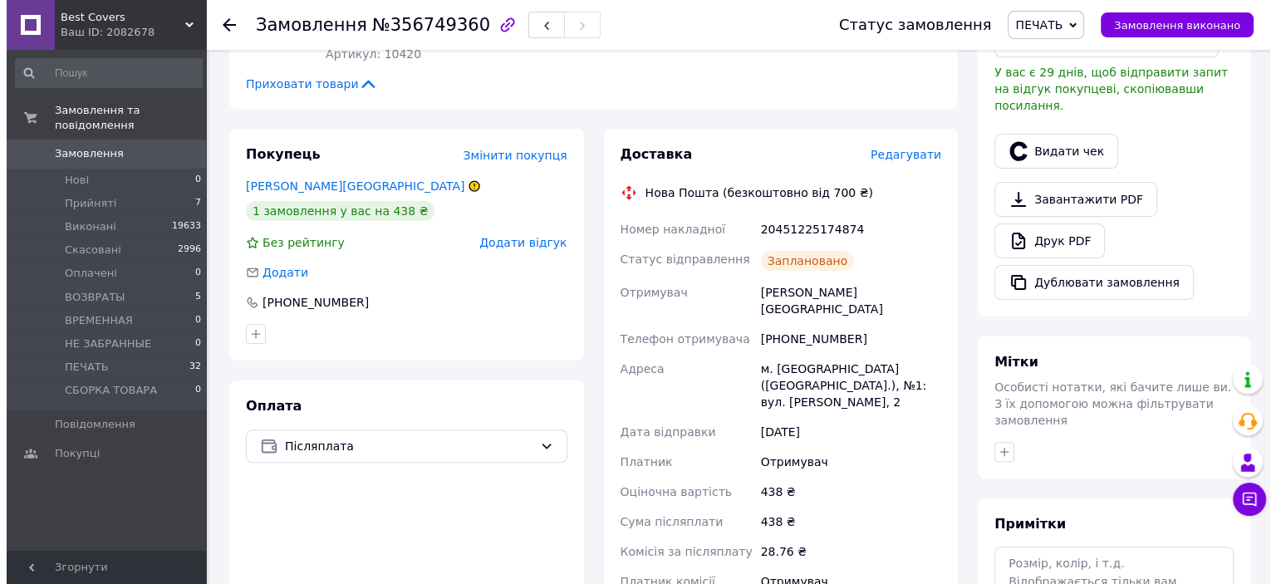
scroll to position [332, 0]
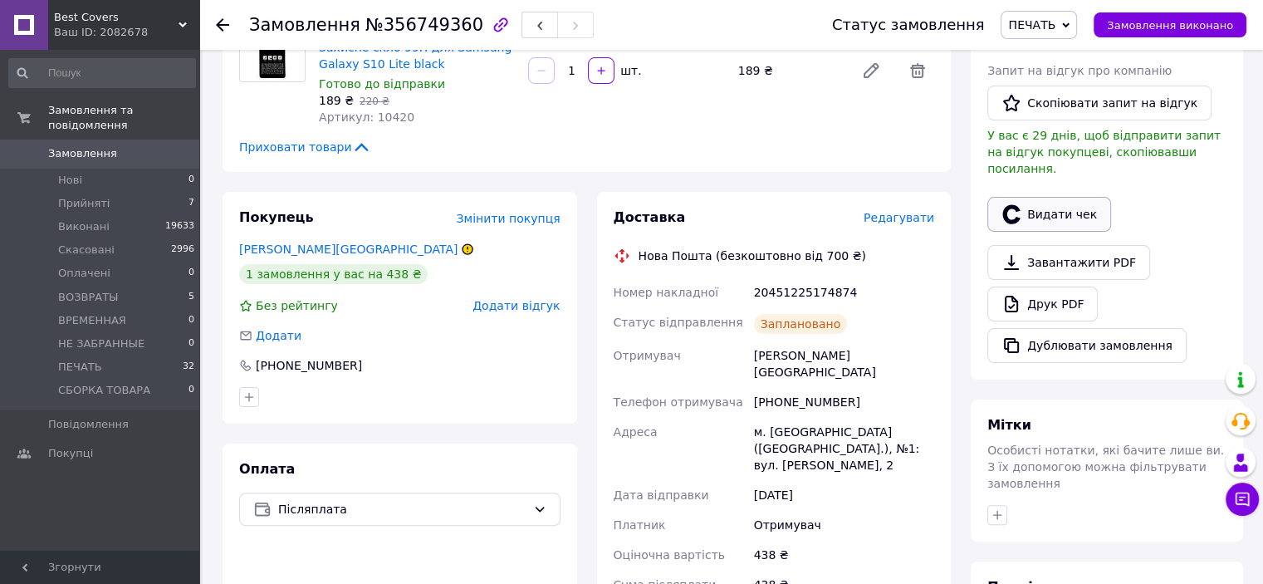
click at [1083, 197] on button "Видати чек" at bounding box center [1049, 214] width 124 height 35
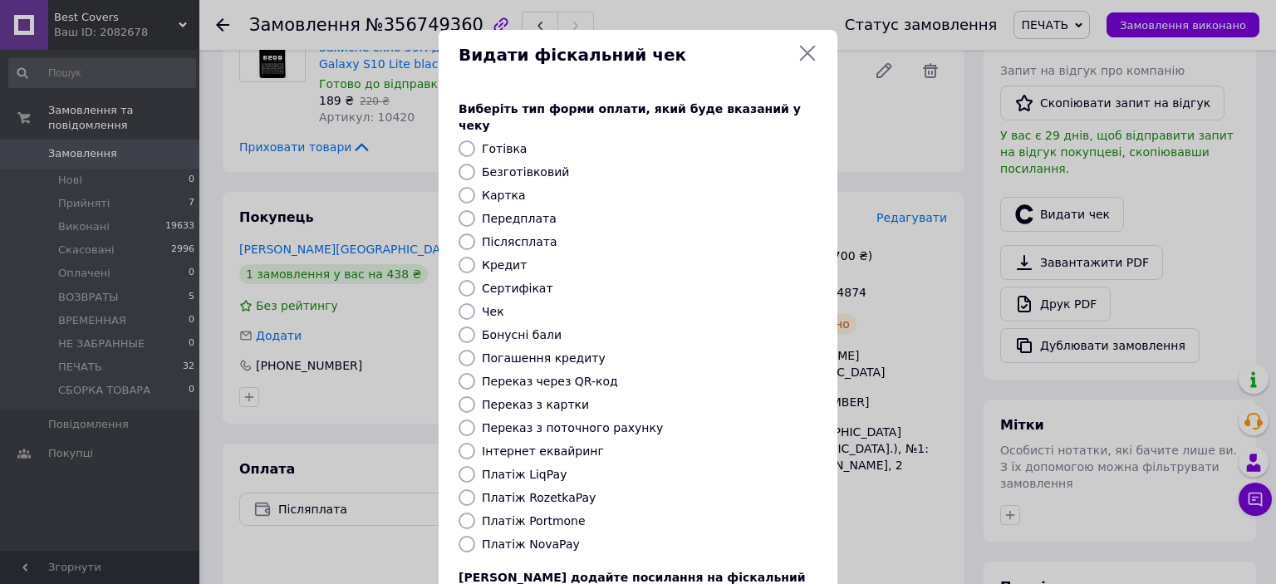
click at [468, 536] on input "Платіж NovaPay" at bounding box center [466, 544] width 17 height 17
radio input "true"
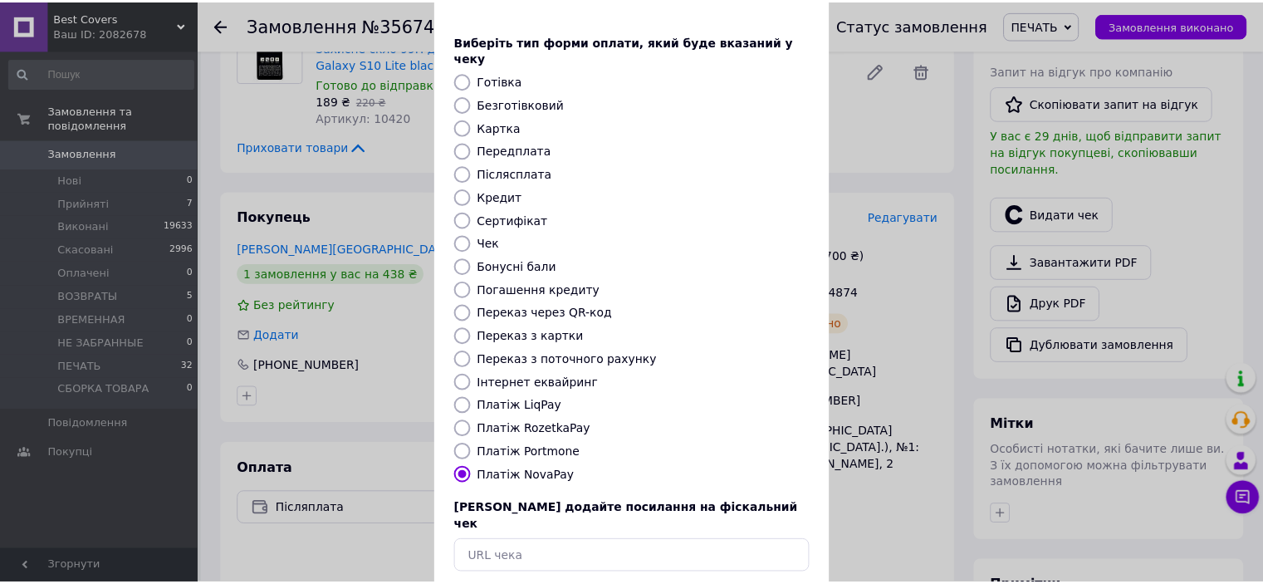
scroll to position [129, 0]
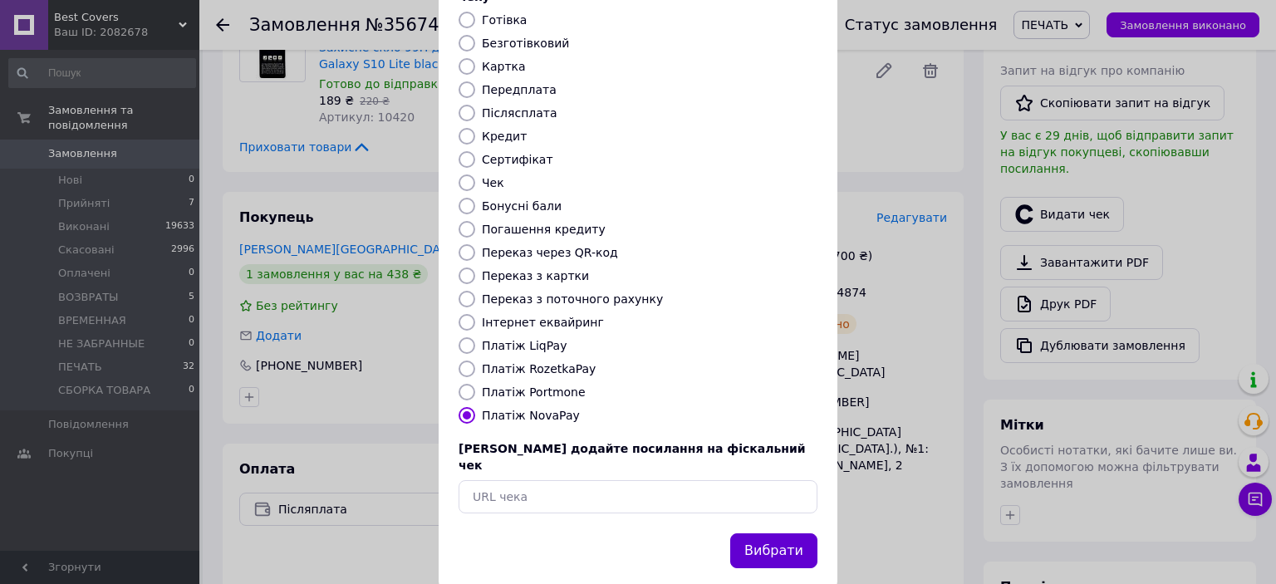
click at [796, 533] on button "Вибрати" at bounding box center [773, 551] width 87 height 36
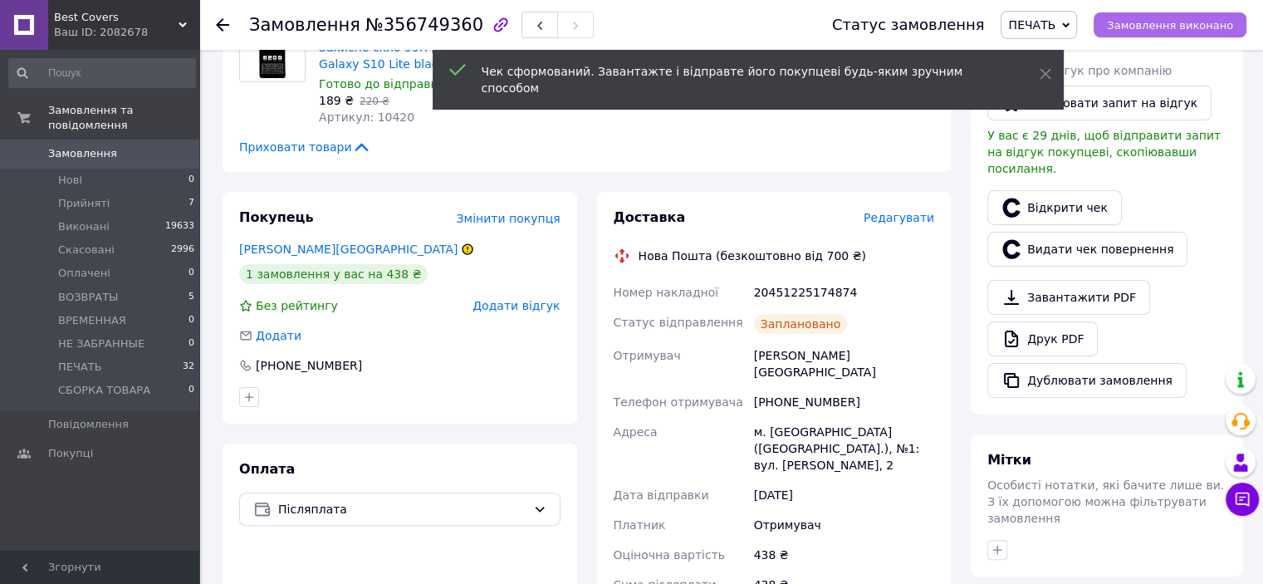
click at [1204, 28] on span "Замовлення виконано" at bounding box center [1170, 25] width 126 height 12
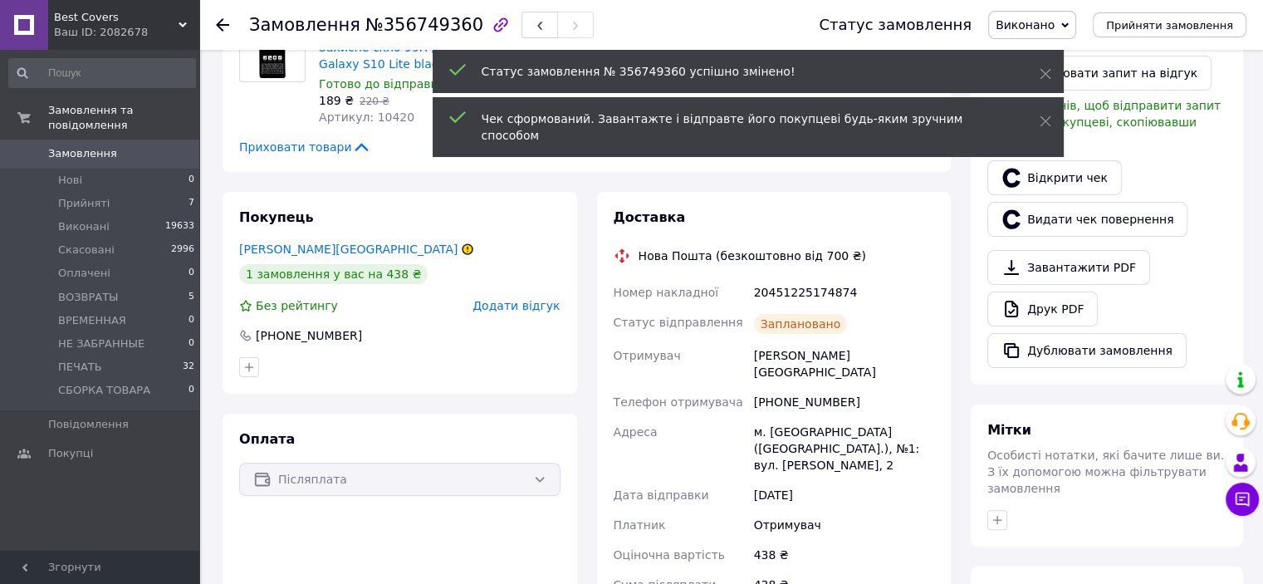
click at [809, 387] on div "+380982926553" at bounding box center [844, 402] width 187 height 30
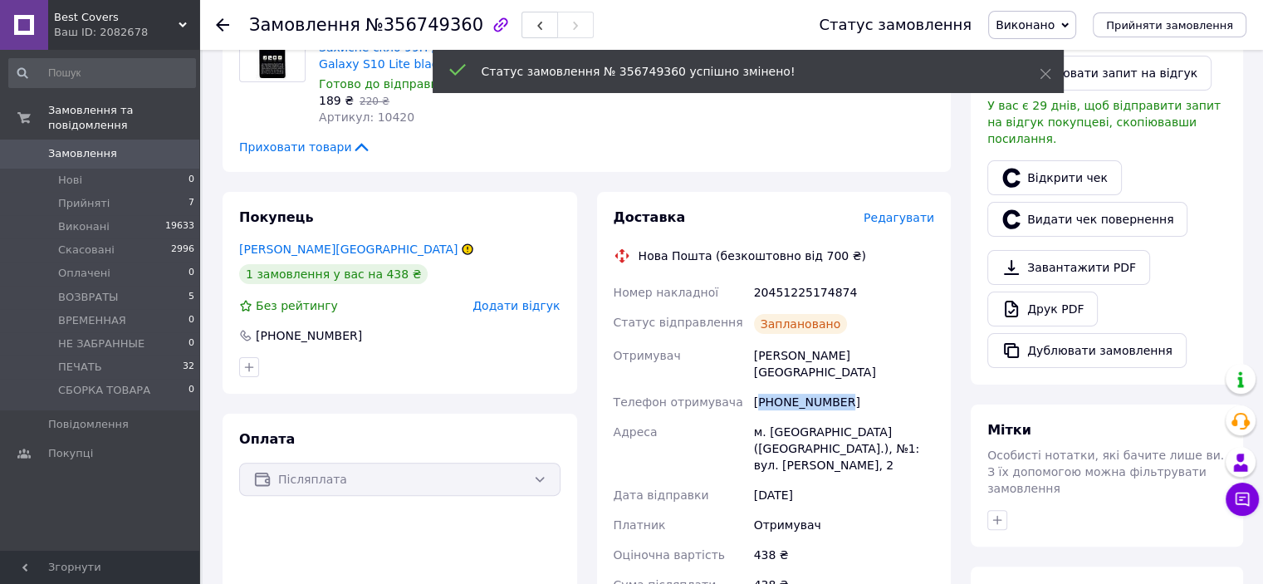
copy div "380982926553"
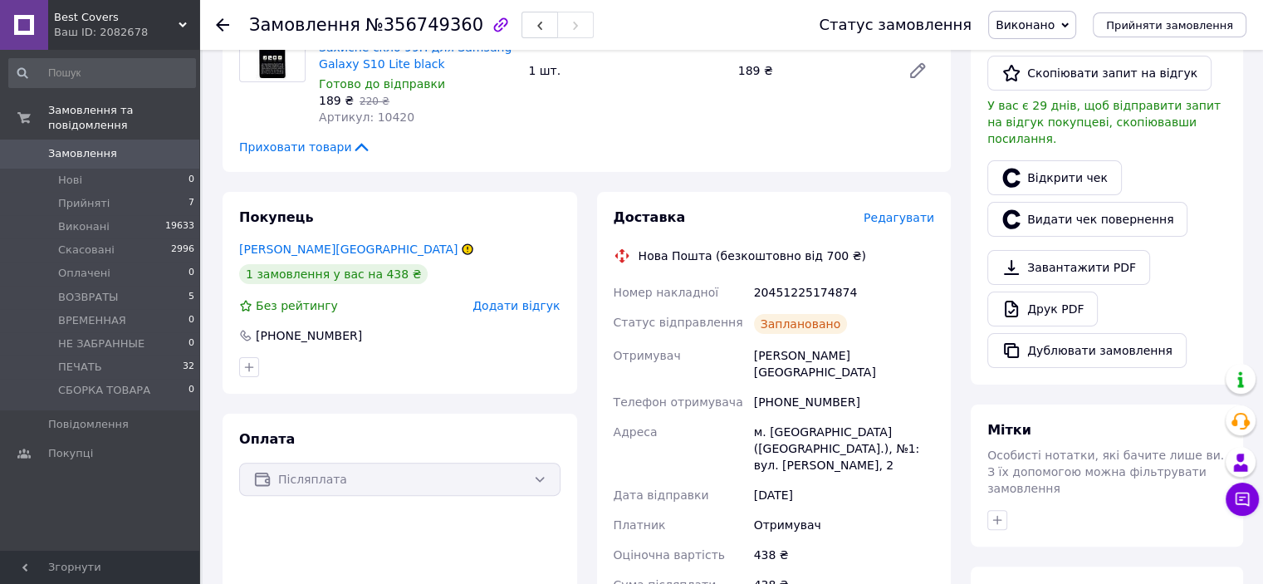
click at [778, 282] on div "20451225174874" at bounding box center [844, 292] width 187 height 30
copy div "20451225174874"
click at [110, 192] on li "Прийняті 7" at bounding box center [102, 203] width 204 height 23
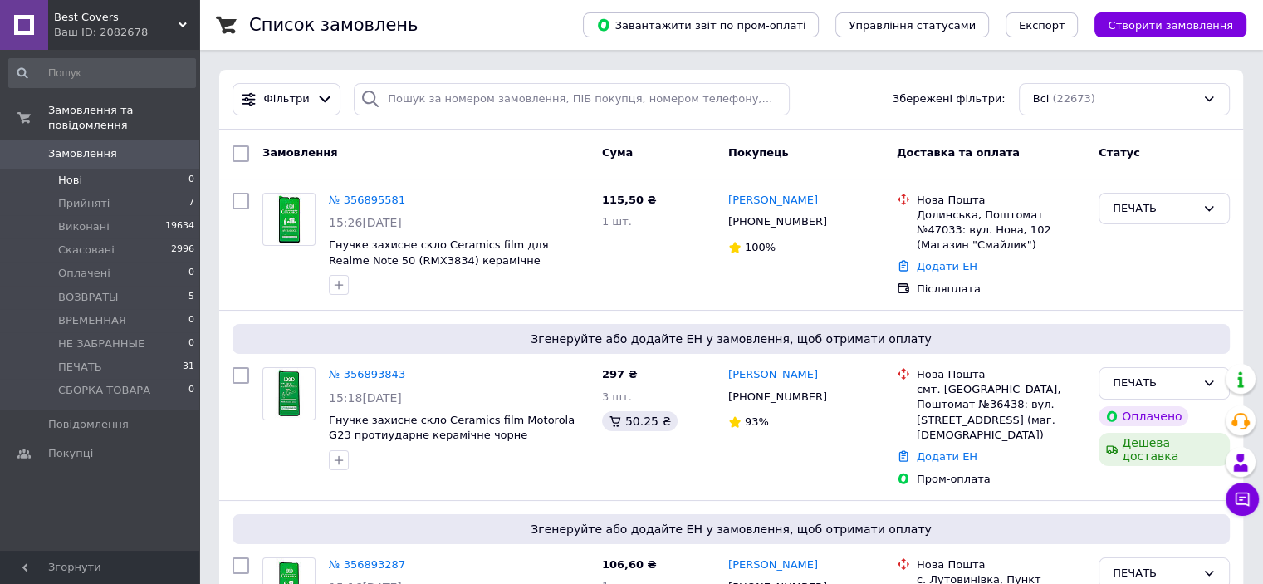
click at [95, 169] on li "Нові 0" at bounding box center [102, 180] width 204 height 23
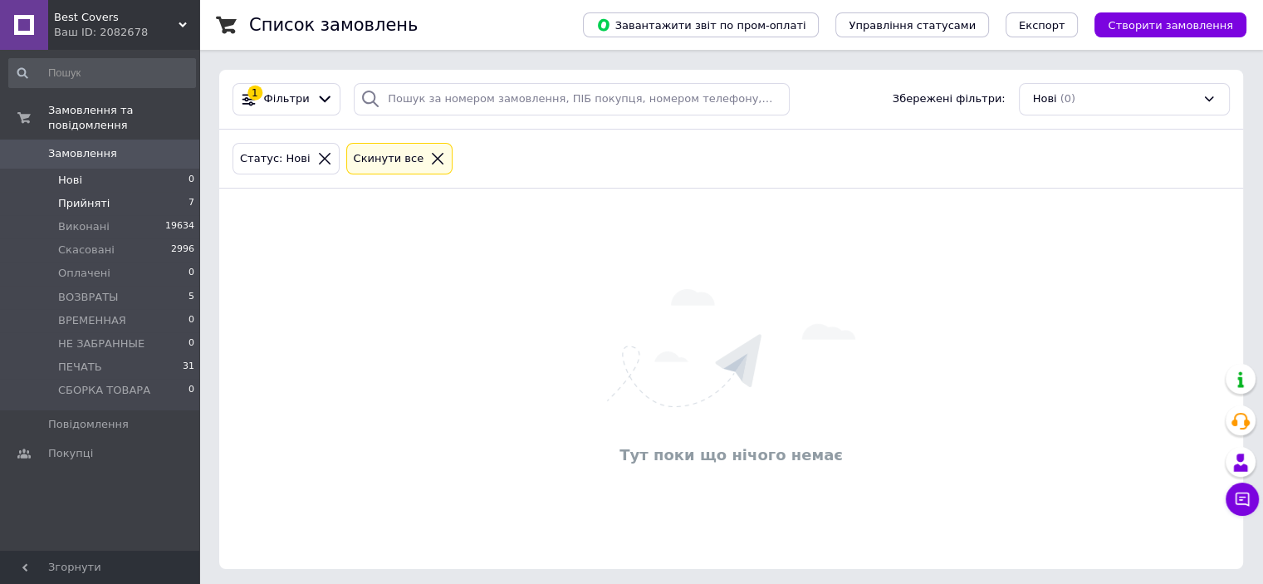
click at [97, 196] on span "Прийняті" at bounding box center [83, 203] width 51 height 15
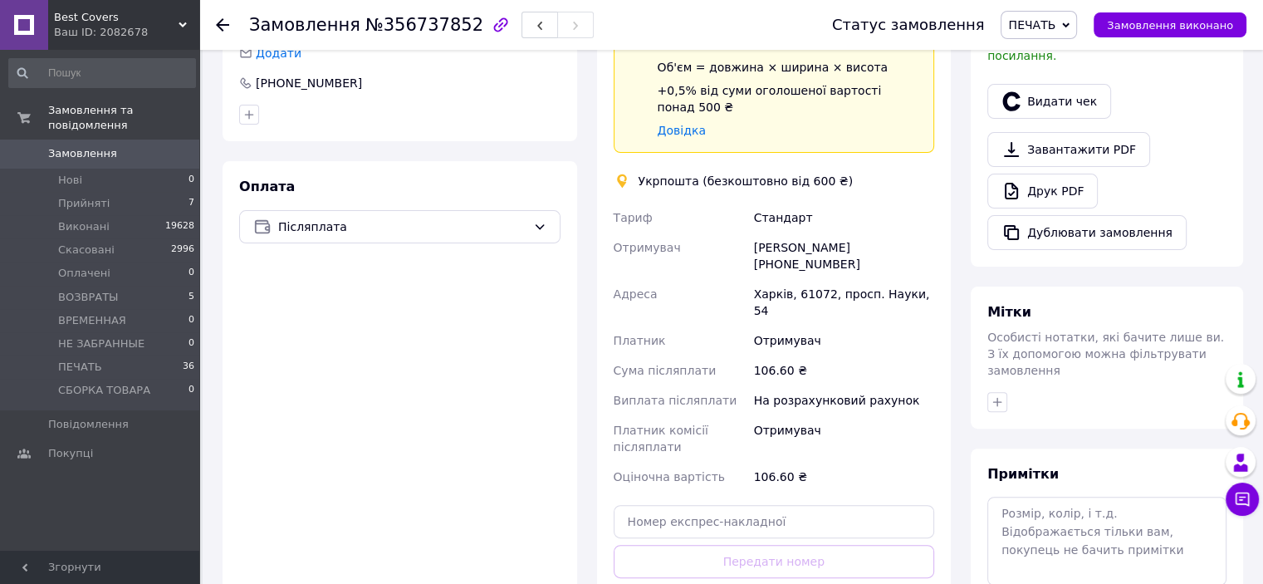
scroll to position [581, 0]
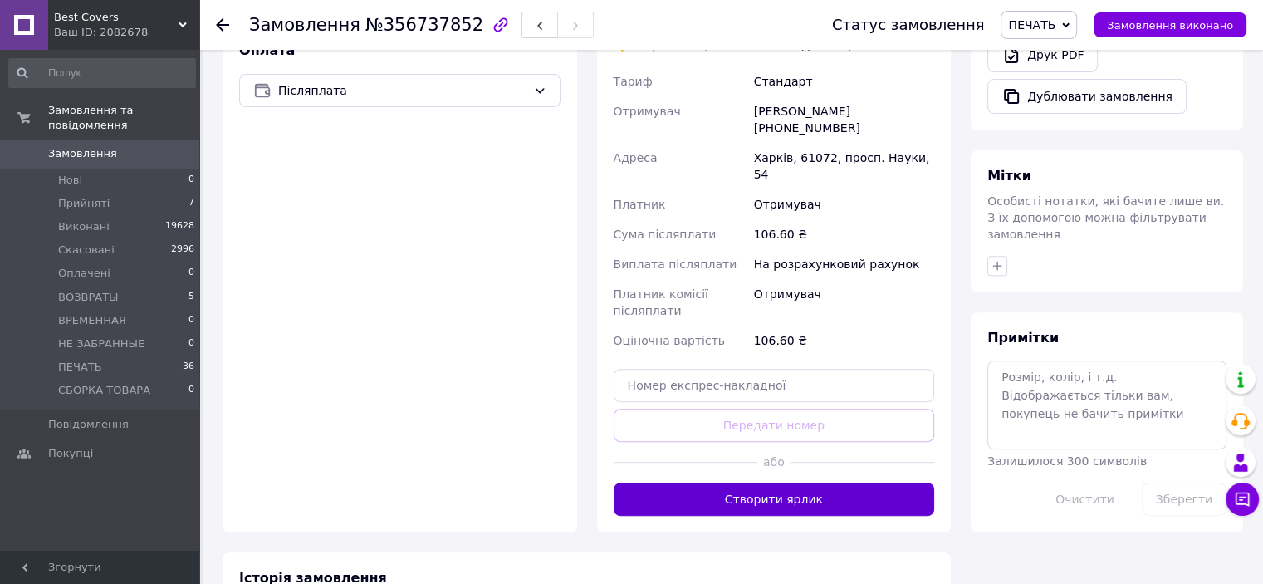
click at [791, 483] on button "Створити ярлик" at bounding box center [774, 499] width 321 height 33
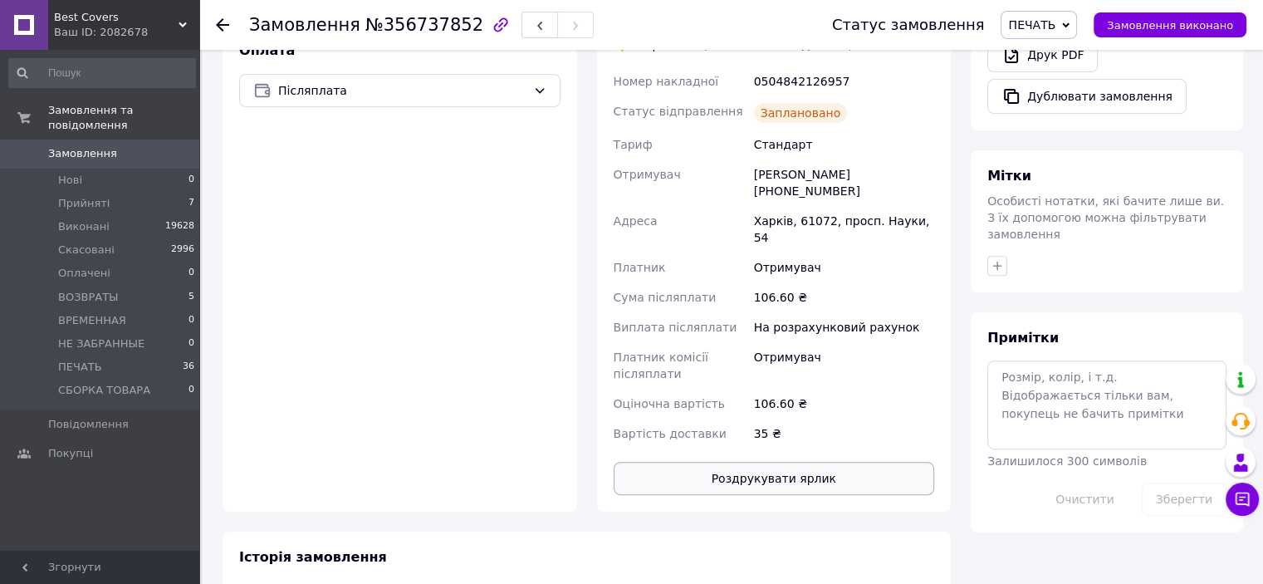
click at [777, 462] on button "Роздрукувати ярлик" at bounding box center [774, 478] width 321 height 33
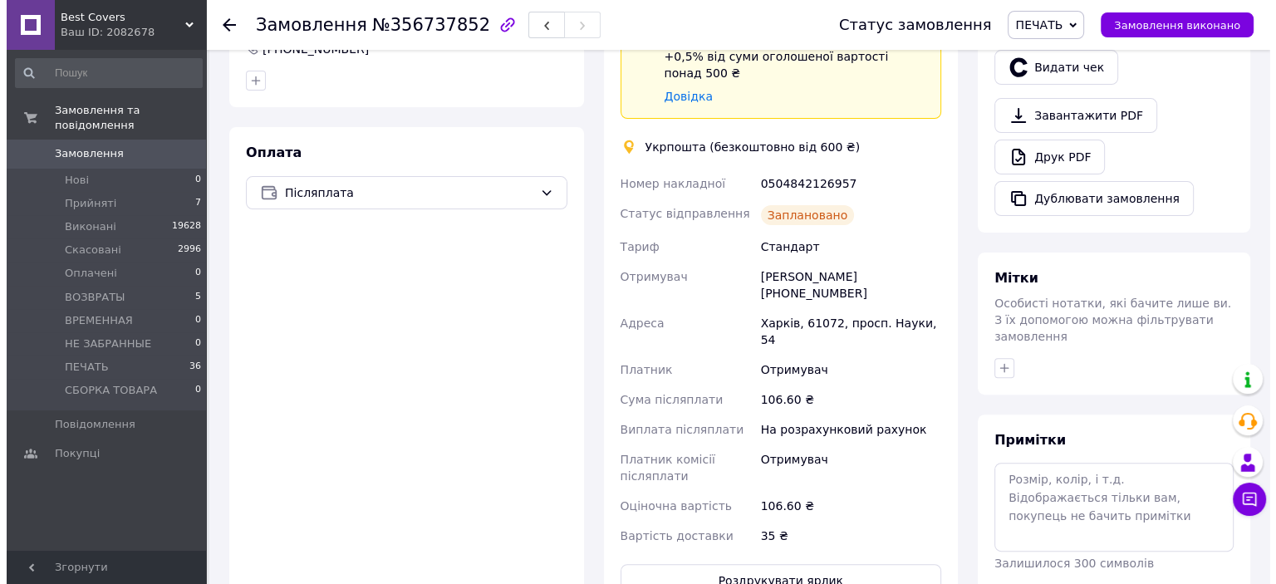
scroll to position [332, 0]
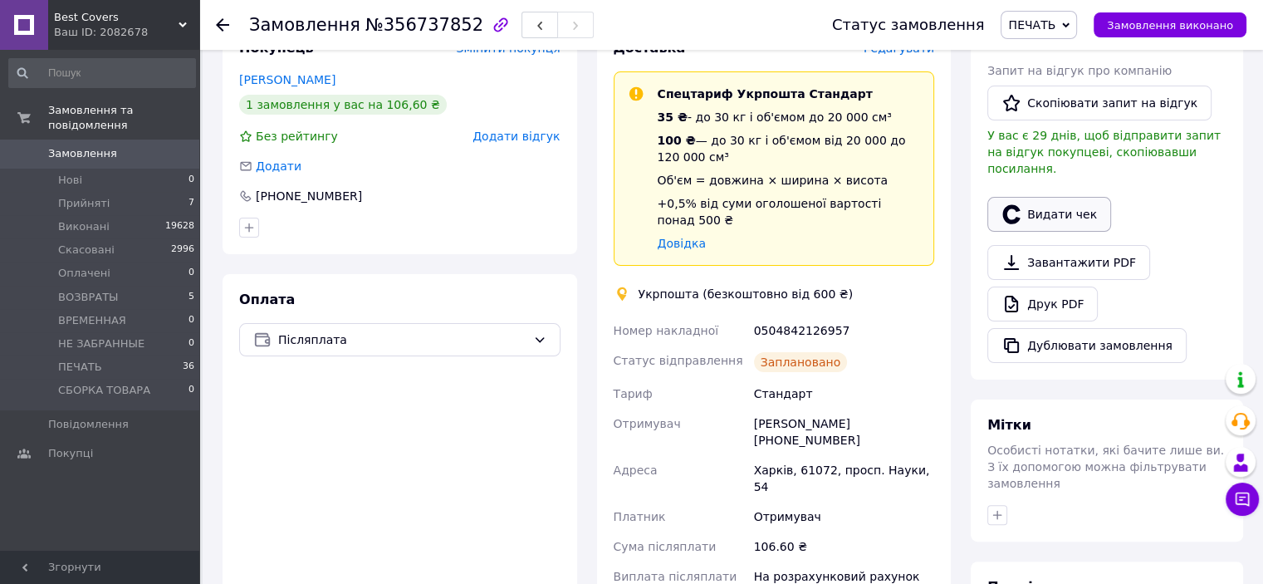
click at [1070, 197] on button "Видати чек" at bounding box center [1049, 214] width 124 height 35
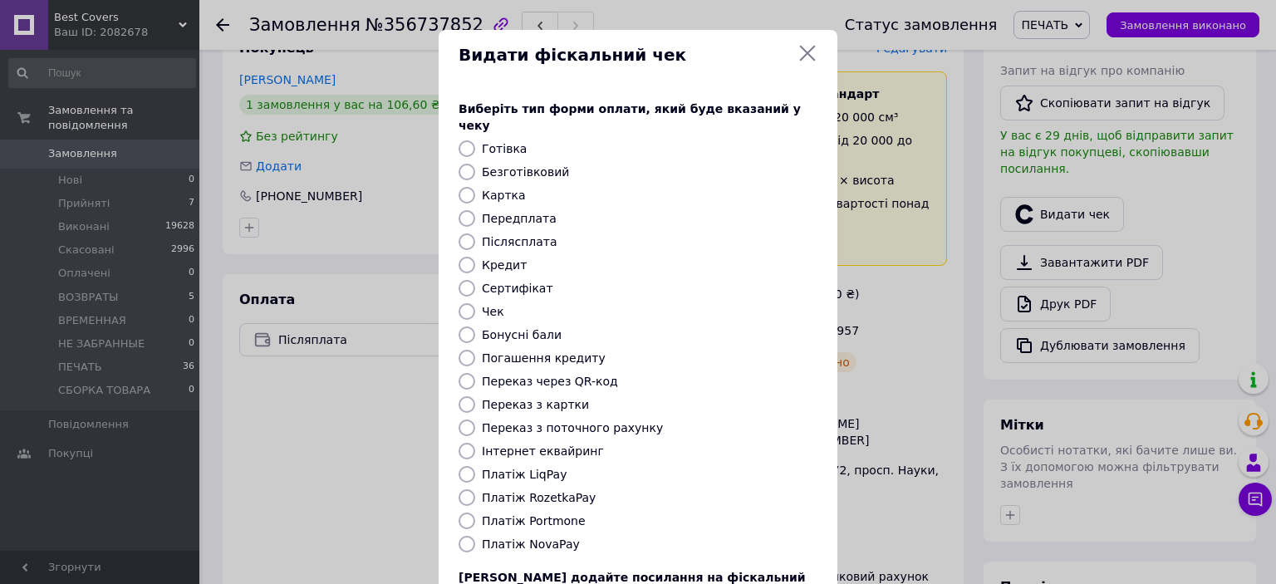
click at [465, 233] on input "Післясплата" at bounding box center [466, 241] width 17 height 17
radio input "true"
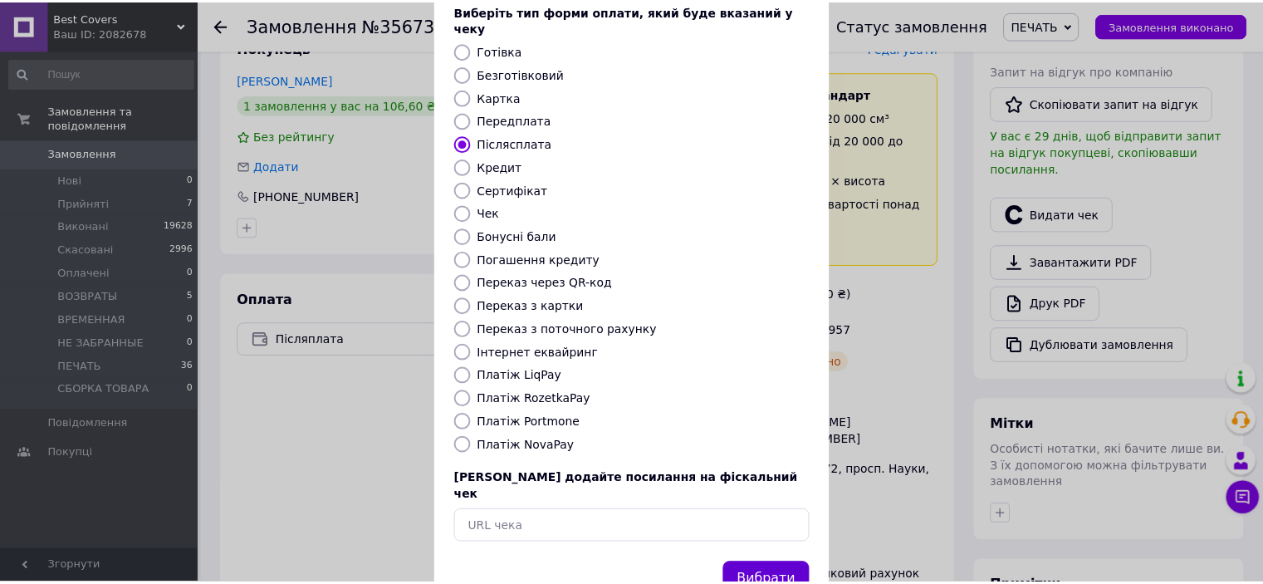
scroll to position [129, 0]
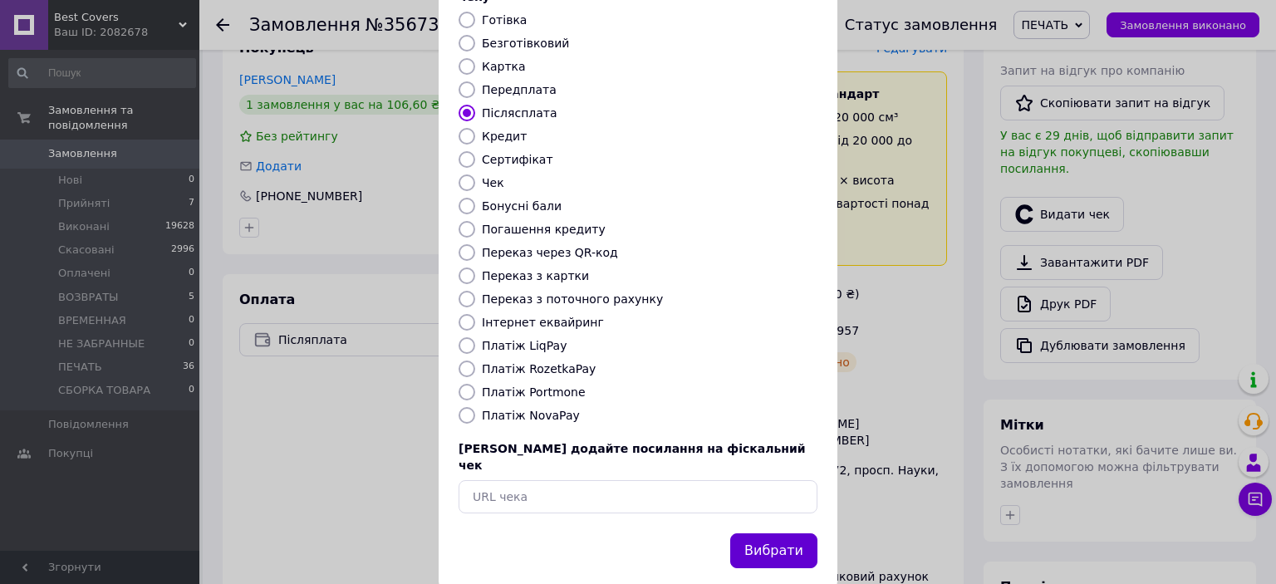
click at [775, 533] on button "Вибрати" at bounding box center [773, 551] width 87 height 36
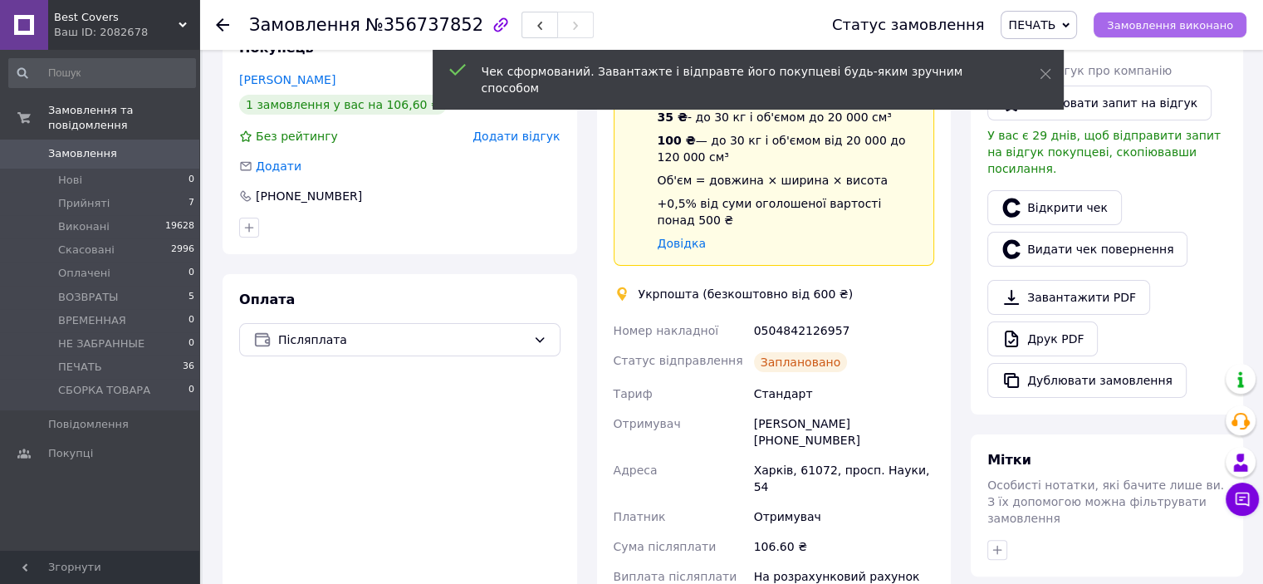
click at [1174, 26] on span "Замовлення виконано" at bounding box center [1170, 25] width 126 height 12
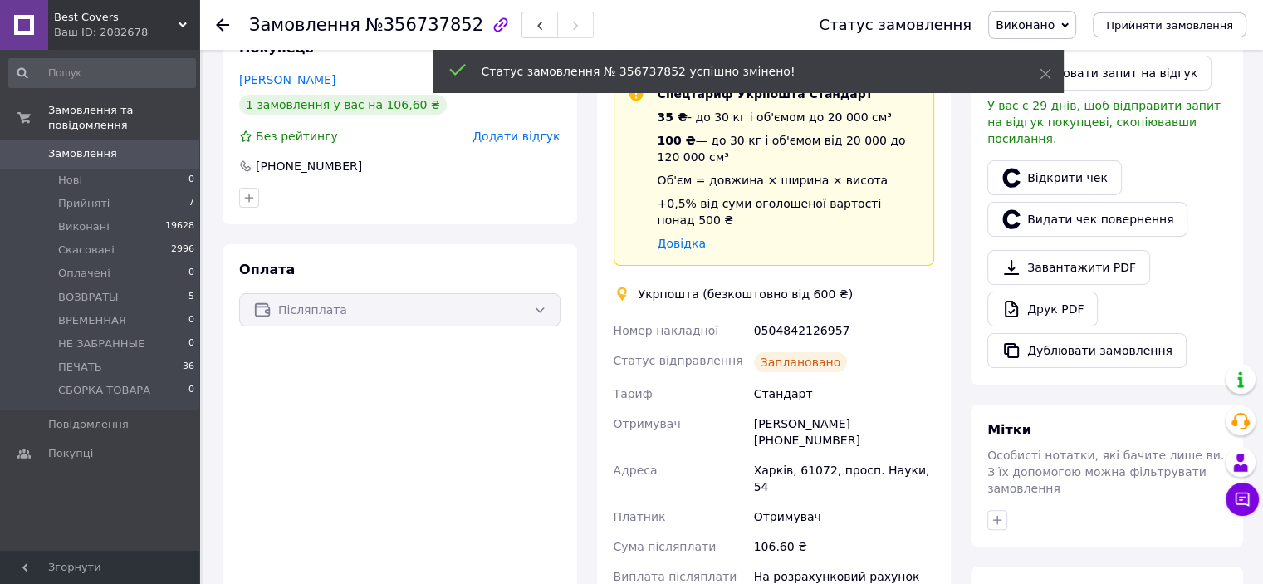
click at [821, 425] on div "Максим Резніченко +380974998056" at bounding box center [844, 432] width 187 height 47
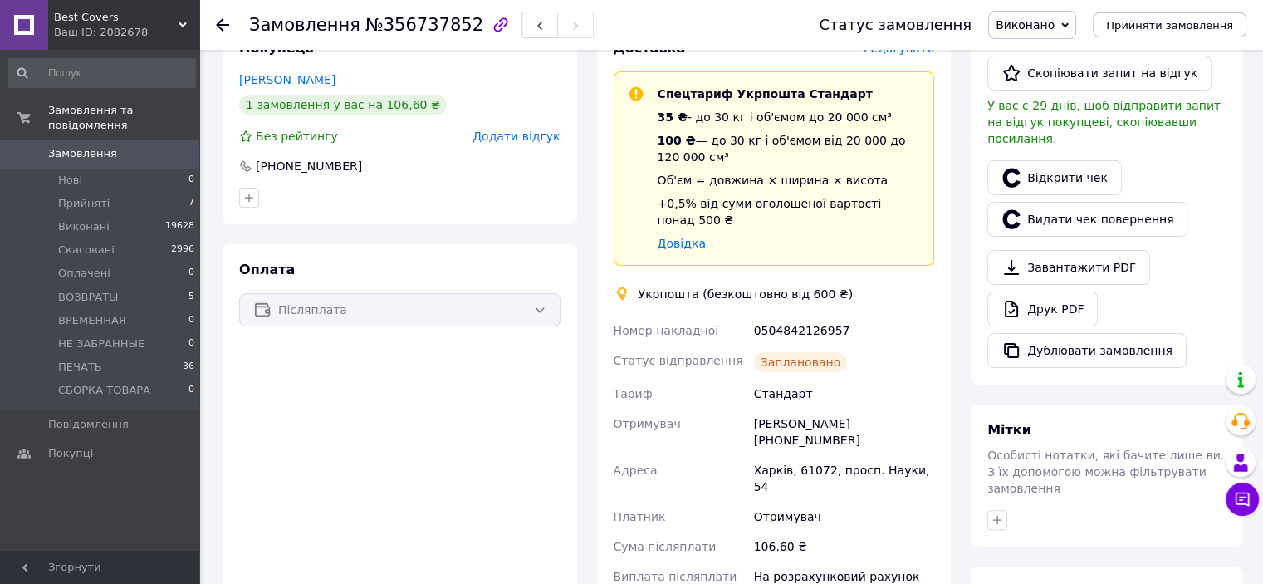
copy div "380974998056"
click at [809, 316] on div "0504842126957" at bounding box center [844, 331] width 187 height 30
copy div "0504842126957"
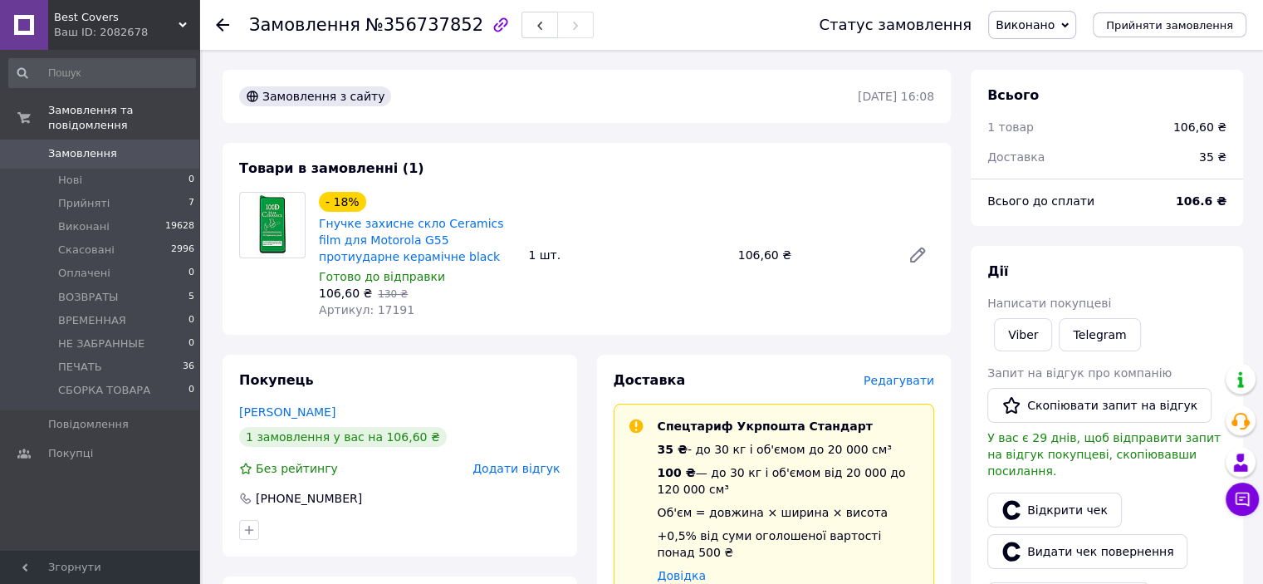
scroll to position [166, 0]
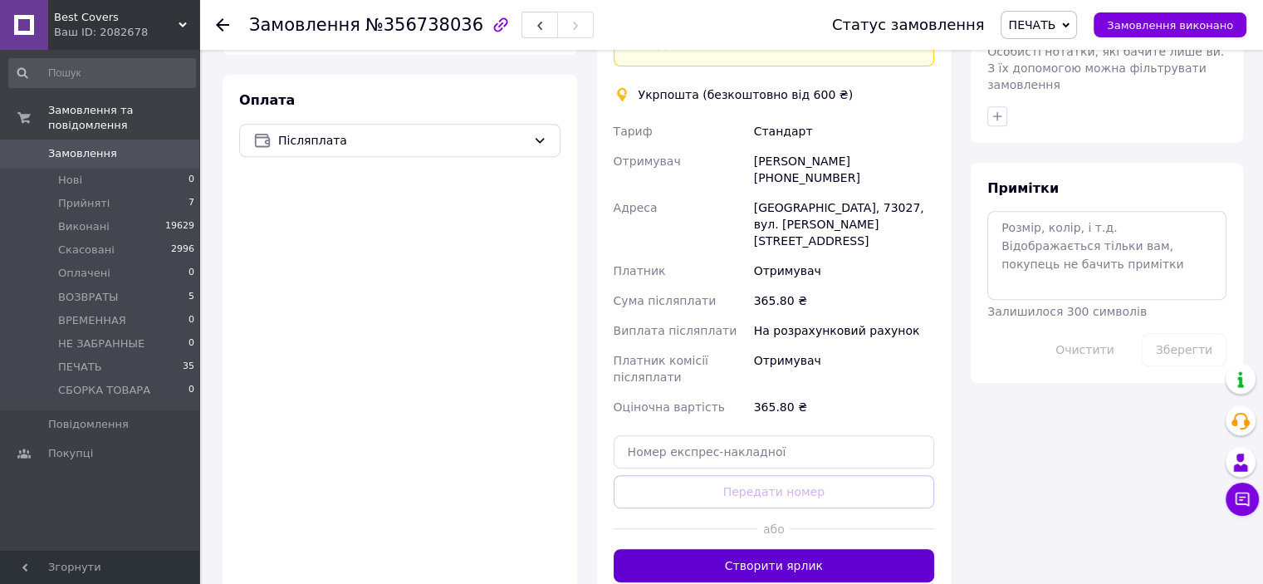
scroll to position [914, 0]
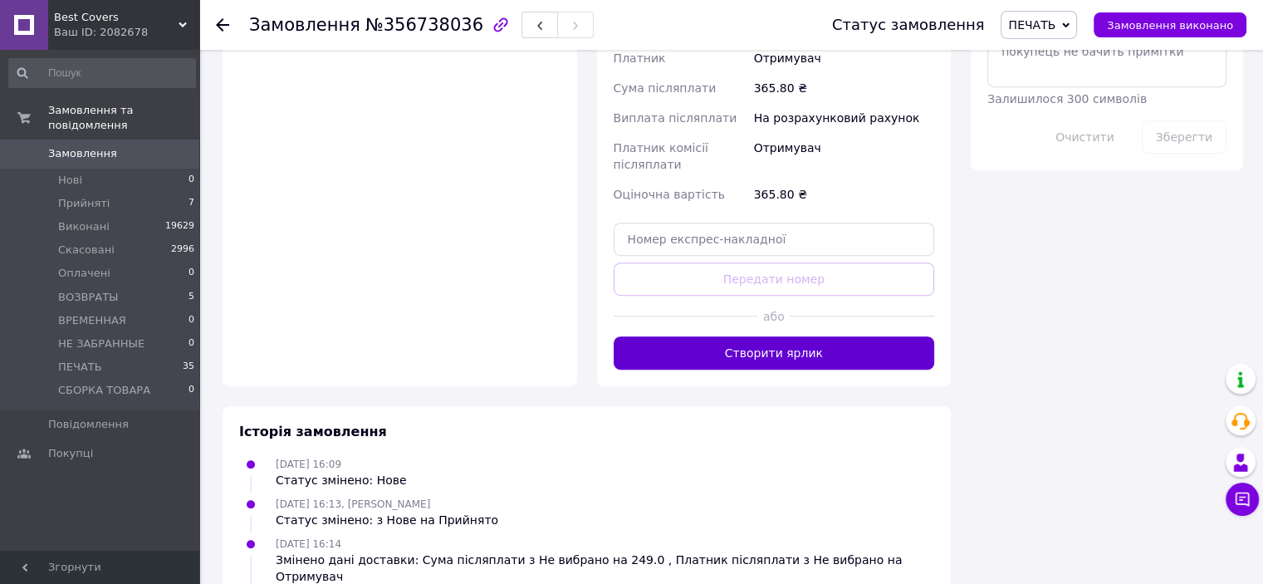
click at [775, 336] on button "Створити ярлик" at bounding box center [774, 352] width 321 height 33
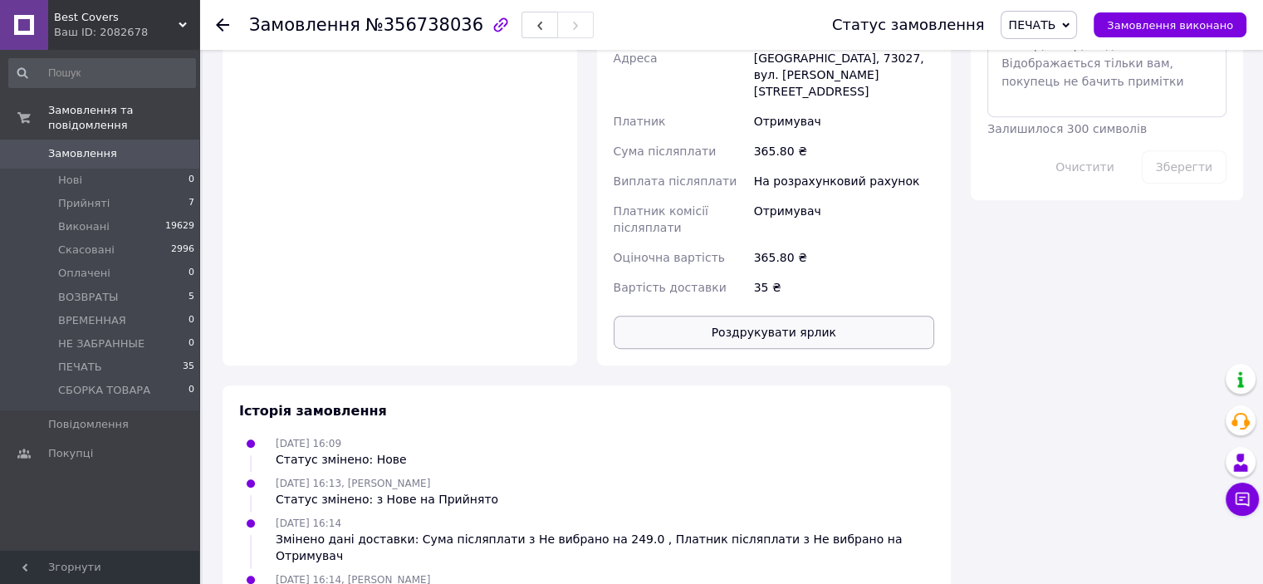
click at [772, 316] on button "Роздрукувати ярлик" at bounding box center [774, 332] width 321 height 33
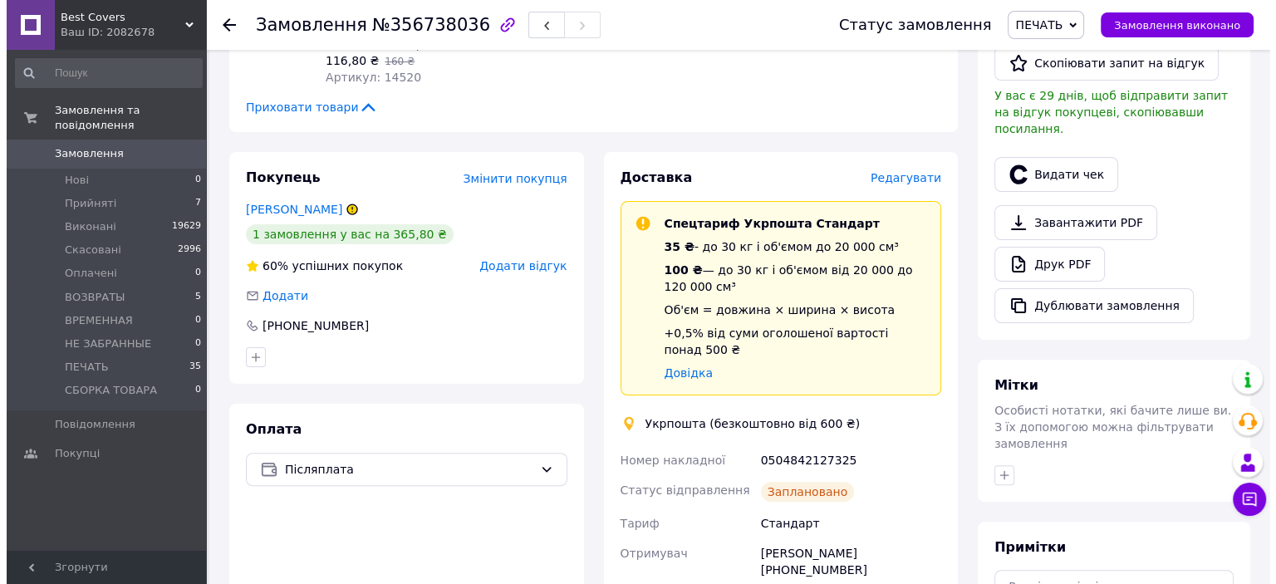
scroll to position [249, 0]
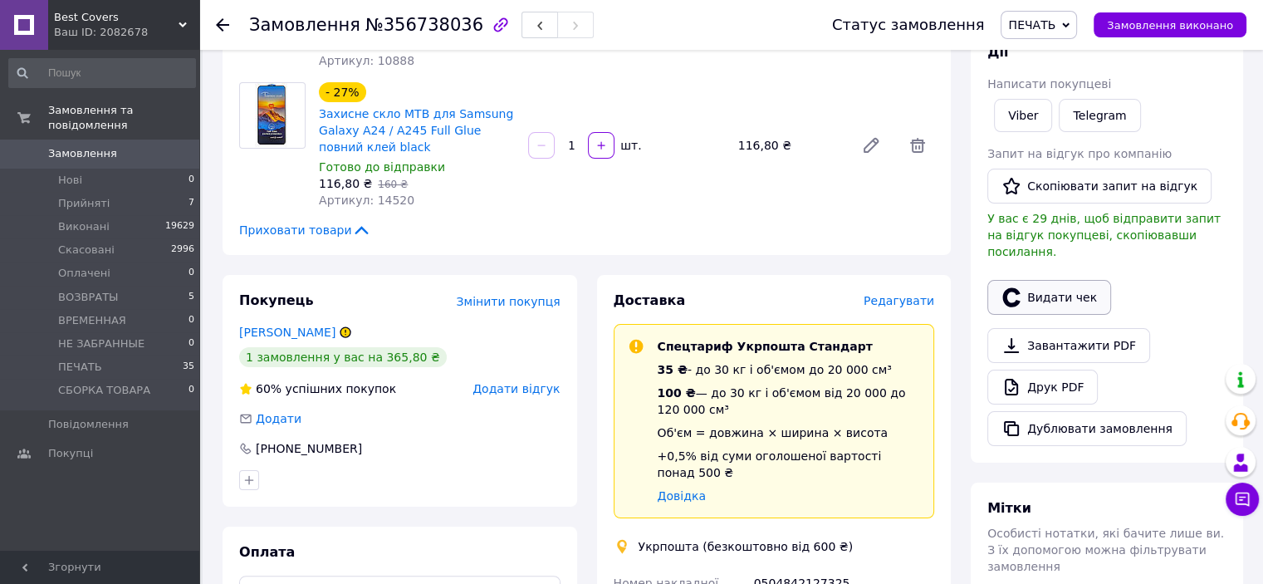
click at [1046, 290] on button "Видати чек" at bounding box center [1049, 297] width 124 height 35
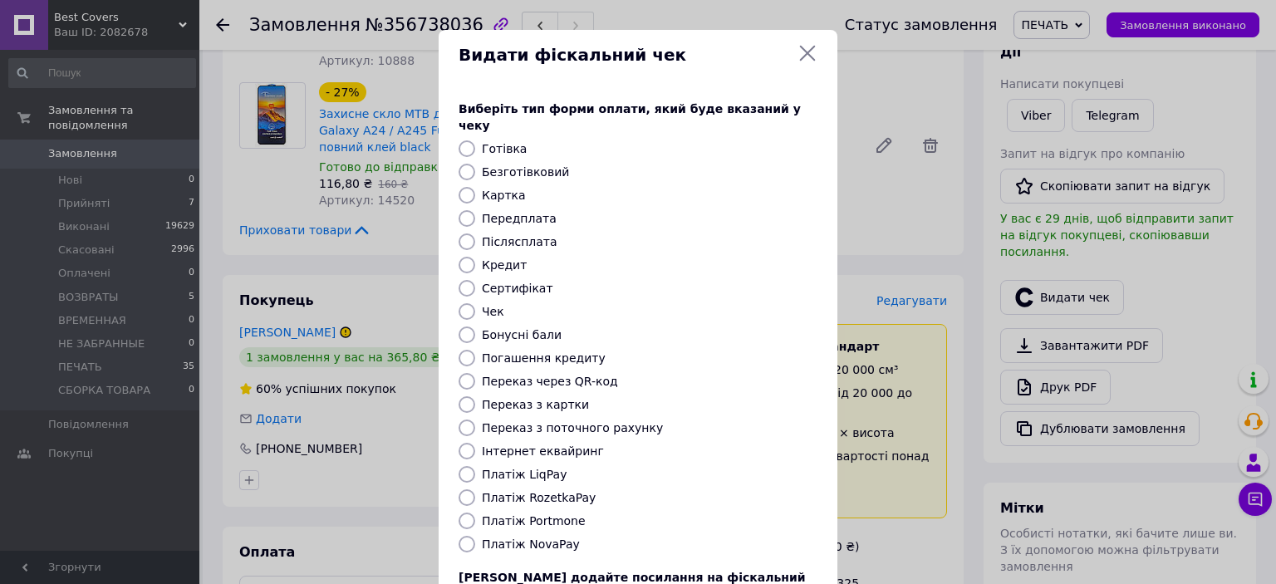
click at [464, 233] on input "Післясплата" at bounding box center [466, 241] width 17 height 17
radio input "true"
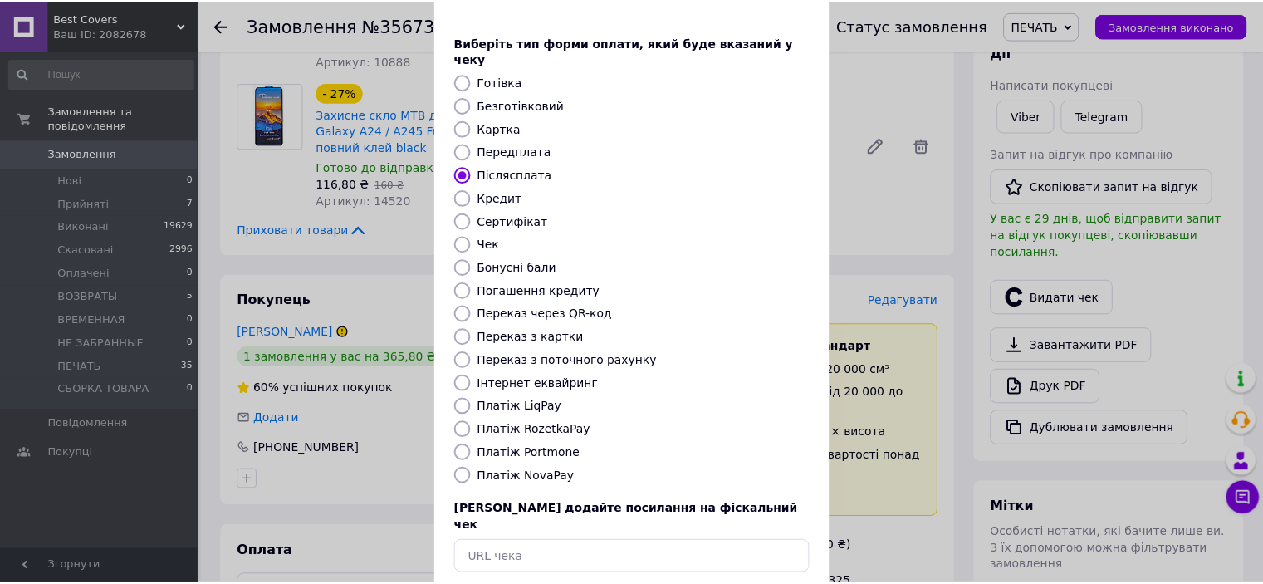
scroll to position [129, 0]
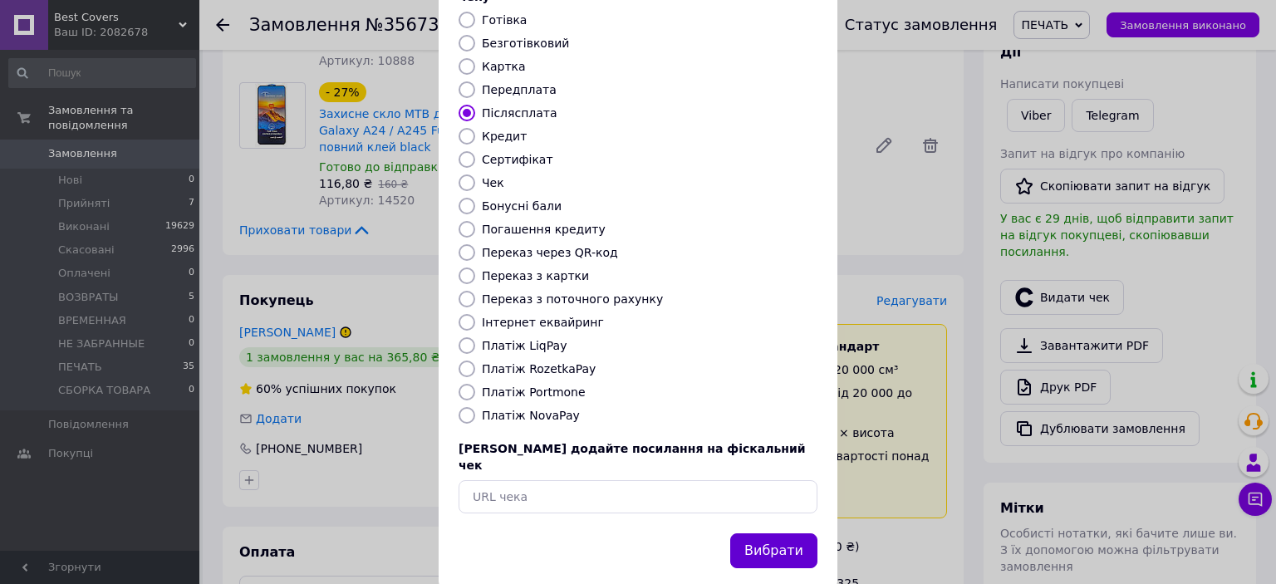
click at [754, 533] on button "Вибрати" at bounding box center [773, 551] width 87 height 36
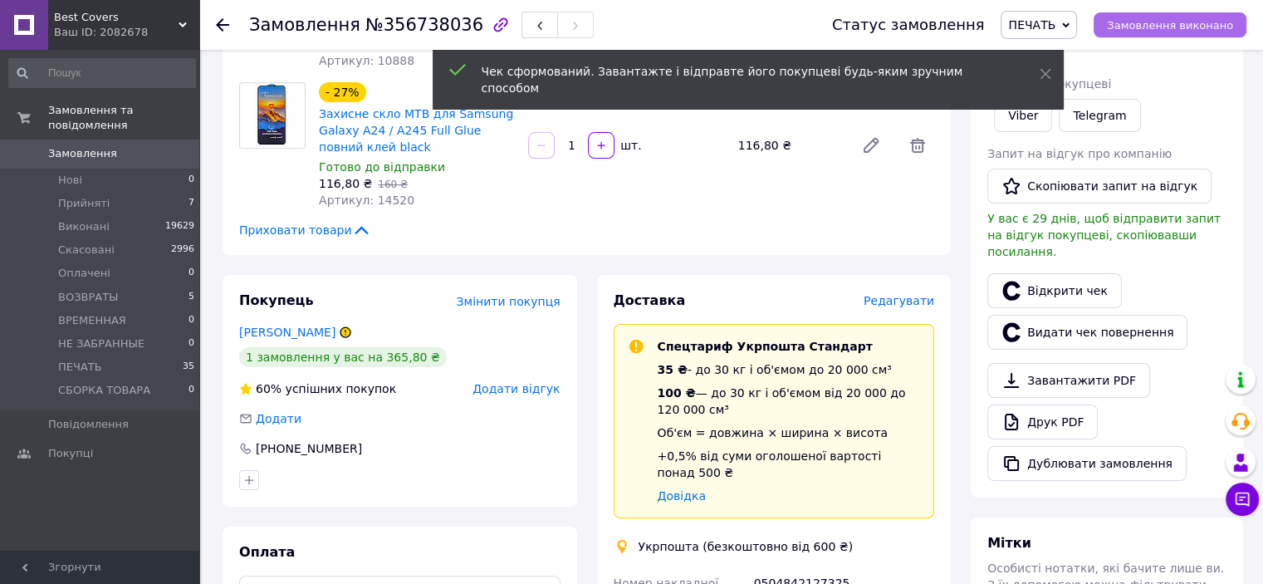
click at [1216, 32] on button "Замовлення виконано" at bounding box center [1170, 24] width 153 height 25
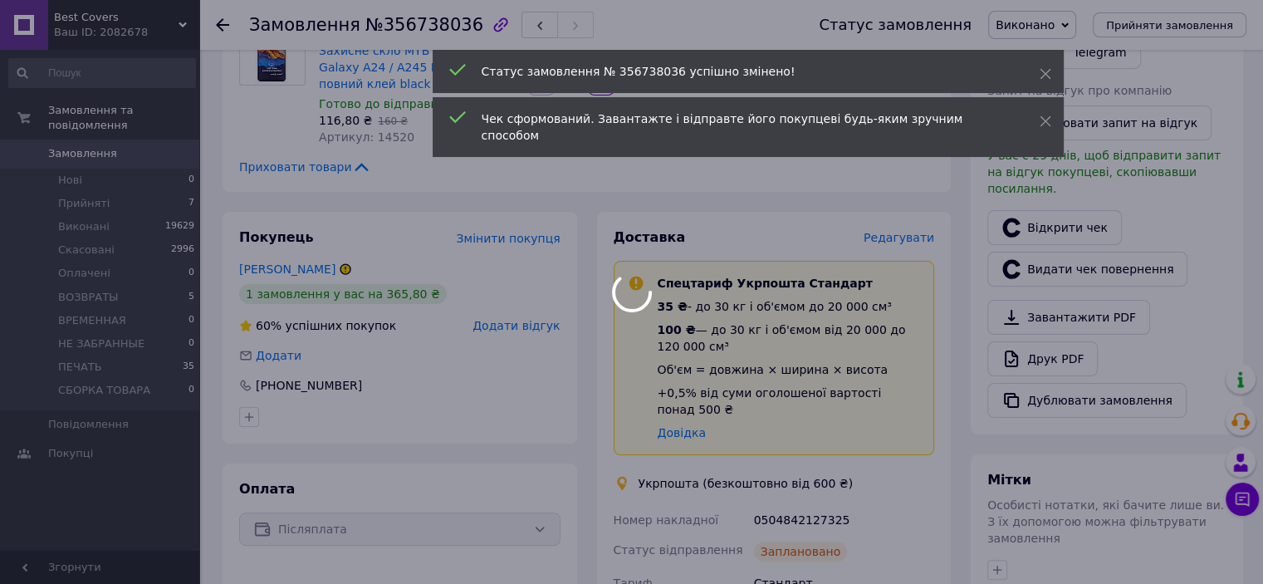
scroll to position [415, 0]
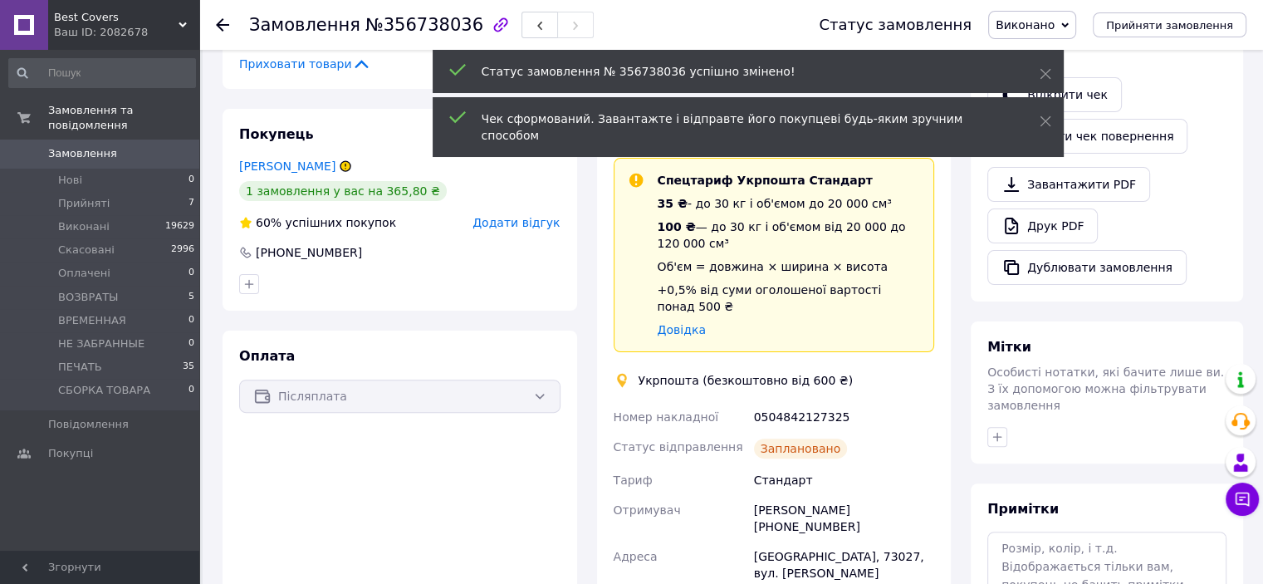
click at [904, 495] on div "[PERSON_NAME] [PHONE_NUMBER]" at bounding box center [844, 518] width 187 height 47
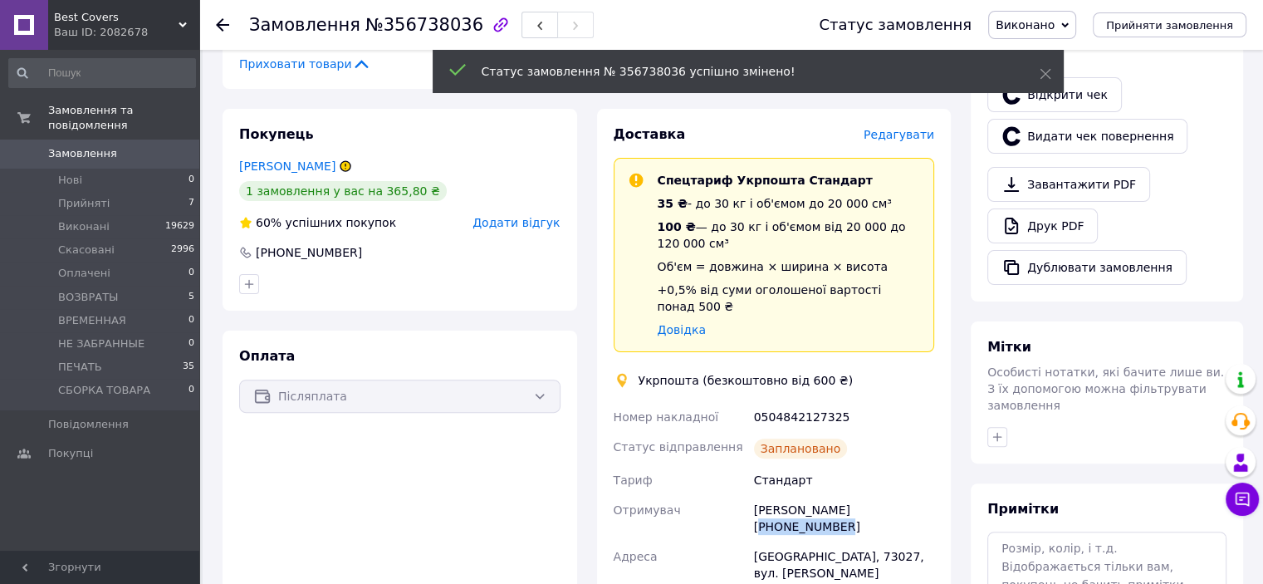
click at [904, 495] on div "[PERSON_NAME] [PHONE_NUMBER]" at bounding box center [844, 518] width 187 height 47
copy div "380951204155"
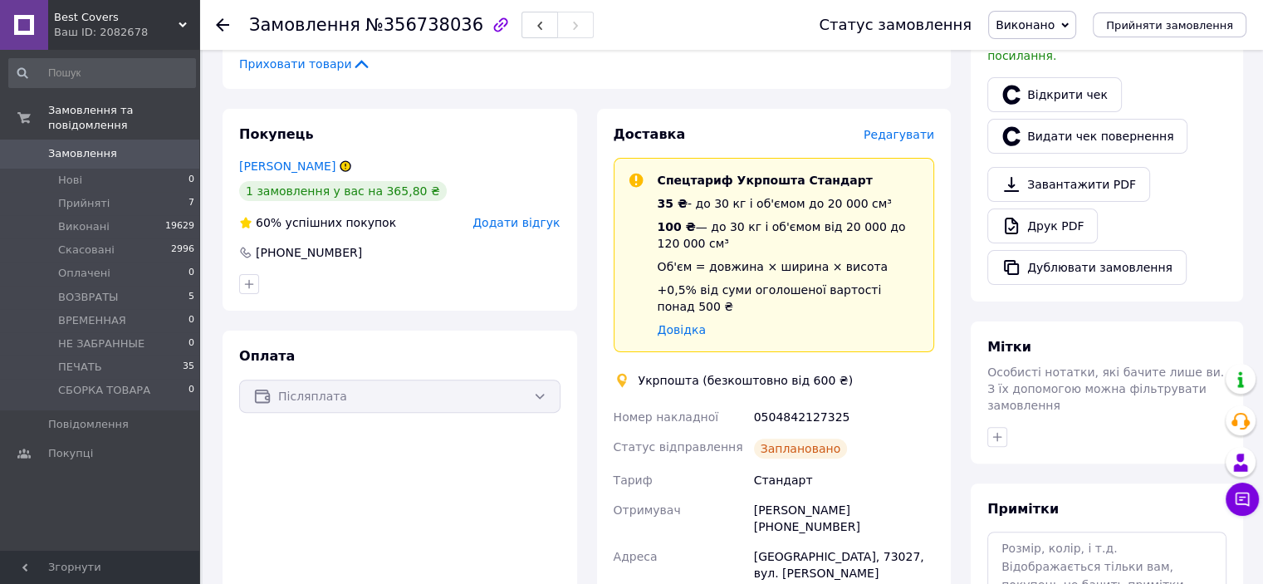
click at [801, 402] on div "0504842127325" at bounding box center [844, 417] width 187 height 30
copy div "0504842127325"
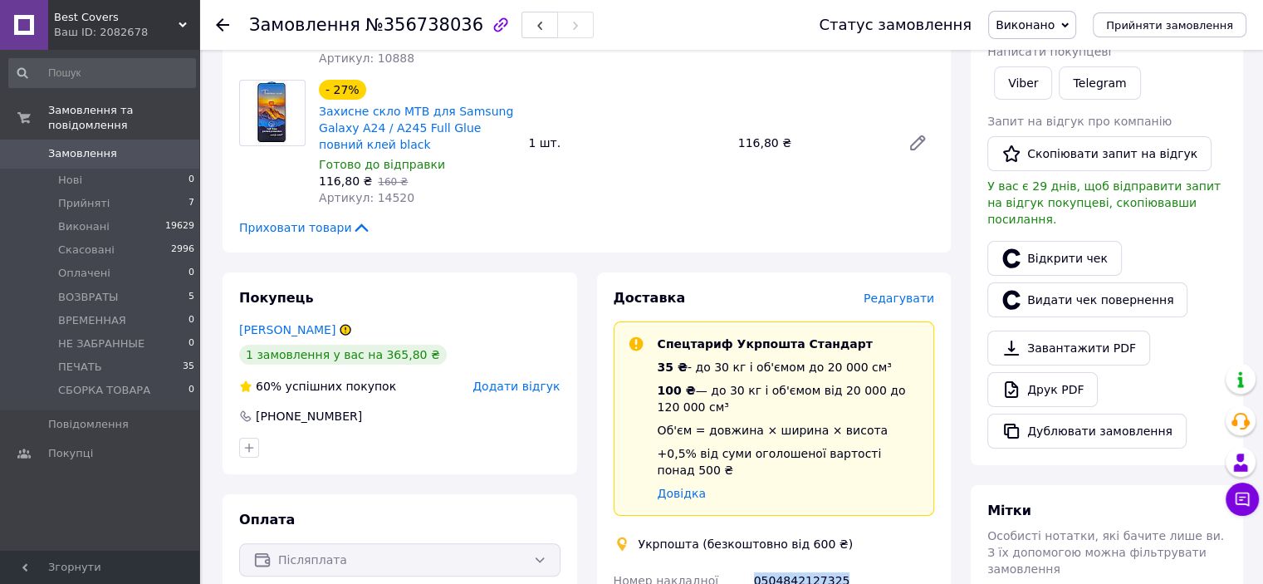
scroll to position [332, 0]
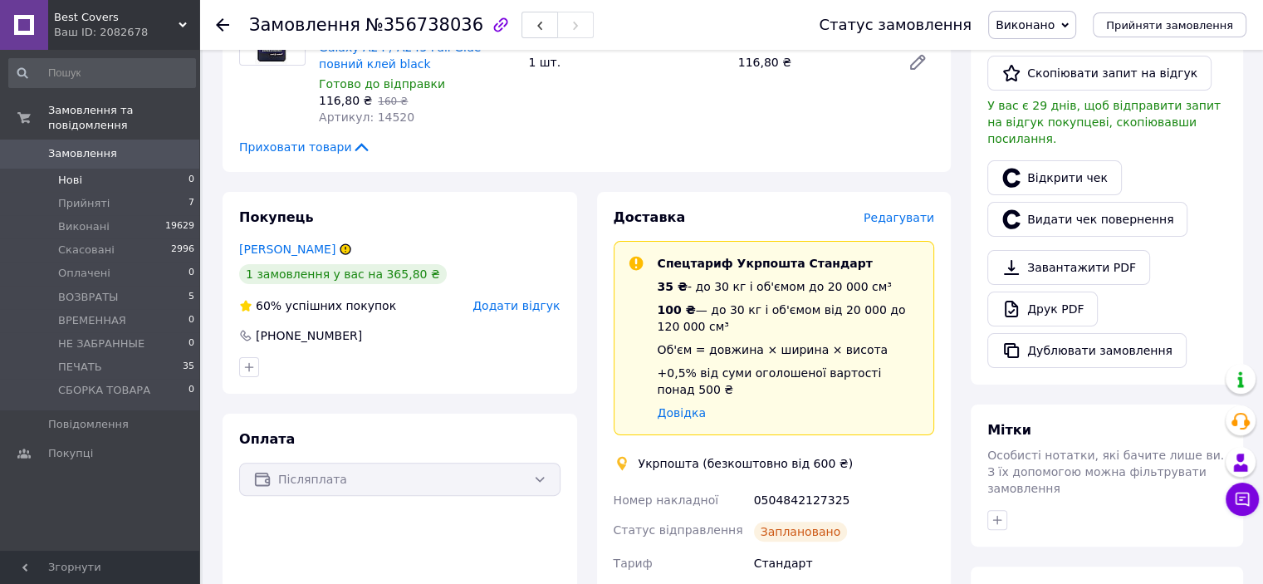
click at [106, 171] on li "Нові 0" at bounding box center [102, 180] width 204 height 23
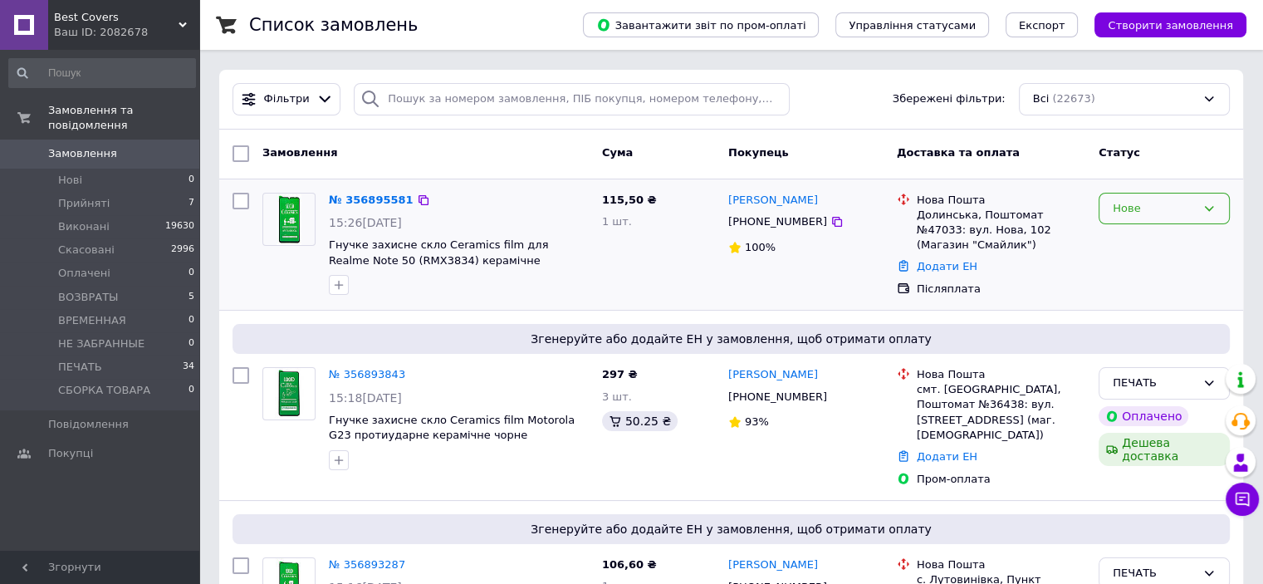
click at [1172, 207] on div "Нове" at bounding box center [1154, 208] width 83 height 17
click at [1160, 244] on li "Прийнято" at bounding box center [1165, 243] width 130 height 31
click at [375, 203] on link "№ 356895581" at bounding box center [367, 199] width 76 height 12
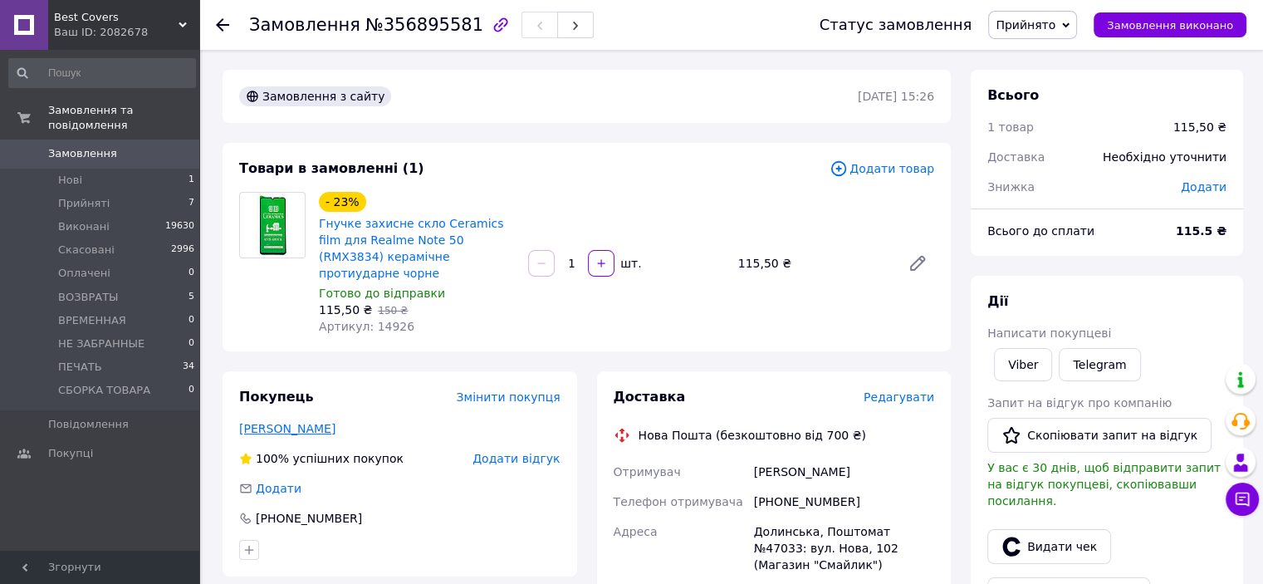
click at [297, 422] on link "[PERSON_NAME]" at bounding box center [287, 428] width 96 height 13
click at [107, 169] on li "Нові 1" at bounding box center [102, 180] width 204 height 23
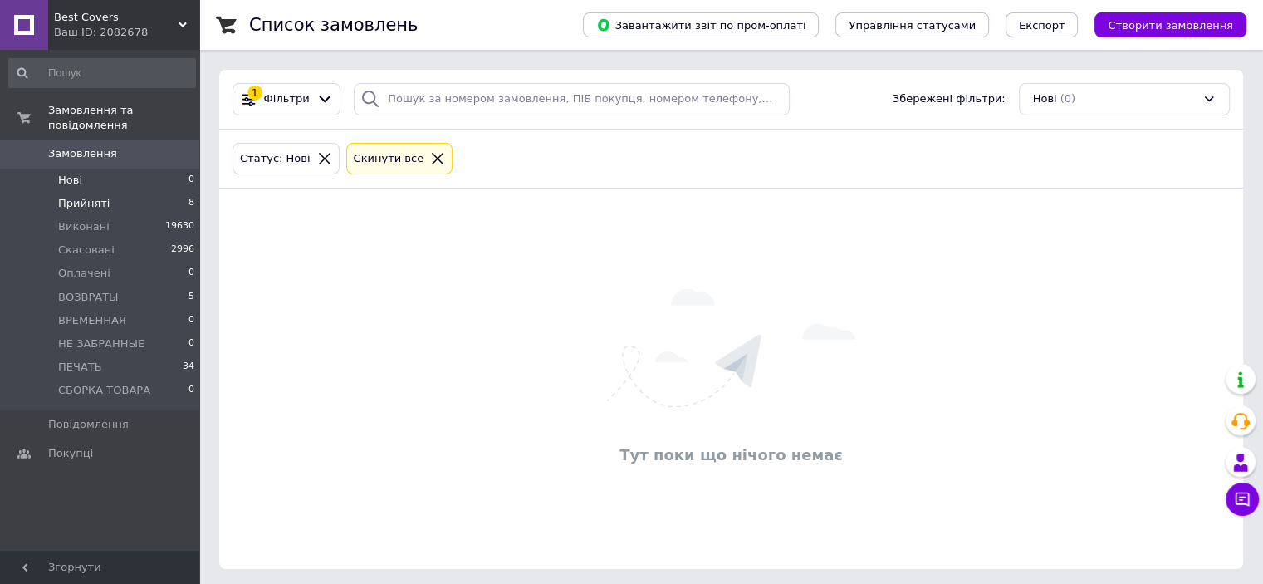
click at [115, 192] on li "Прийняті 8" at bounding box center [102, 203] width 204 height 23
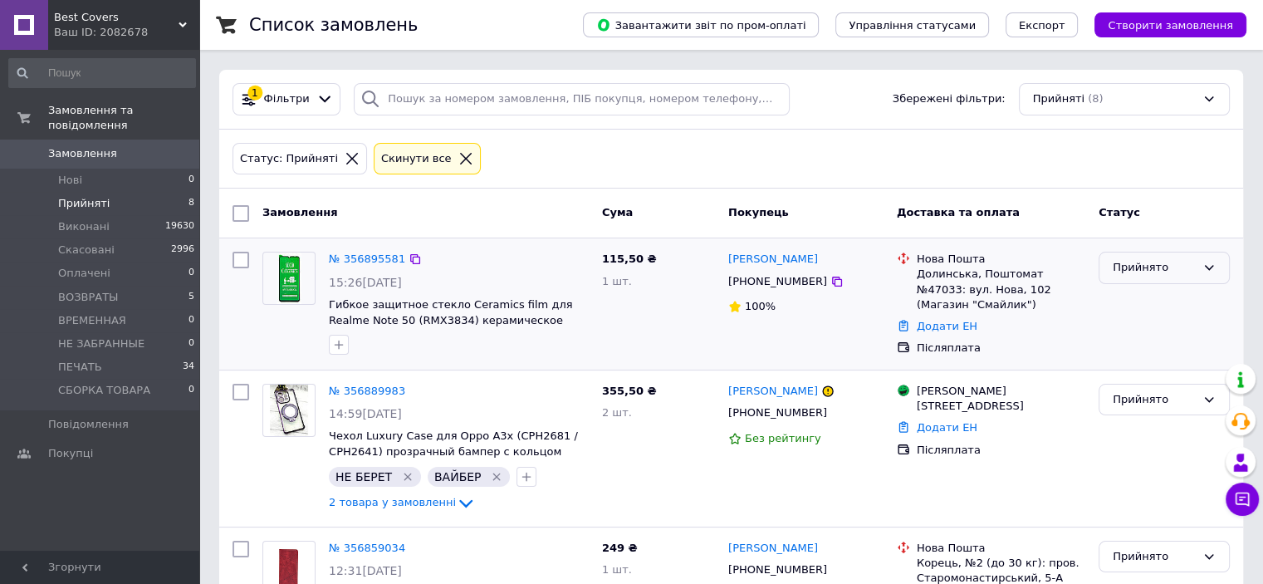
click at [1163, 270] on div "Прийнято" at bounding box center [1154, 267] width 83 height 17
click at [1144, 380] on li "ПЕЧАТЬ" at bounding box center [1165, 379] width 130 height 31
drag, startPoint x: 95, startPoint y: 166, endPoint x: 113, endPoint y: 184, distance: 25.3
click at [95, 169] on li "Нові 0" at bounding box center [102, 180] width 204 height 23
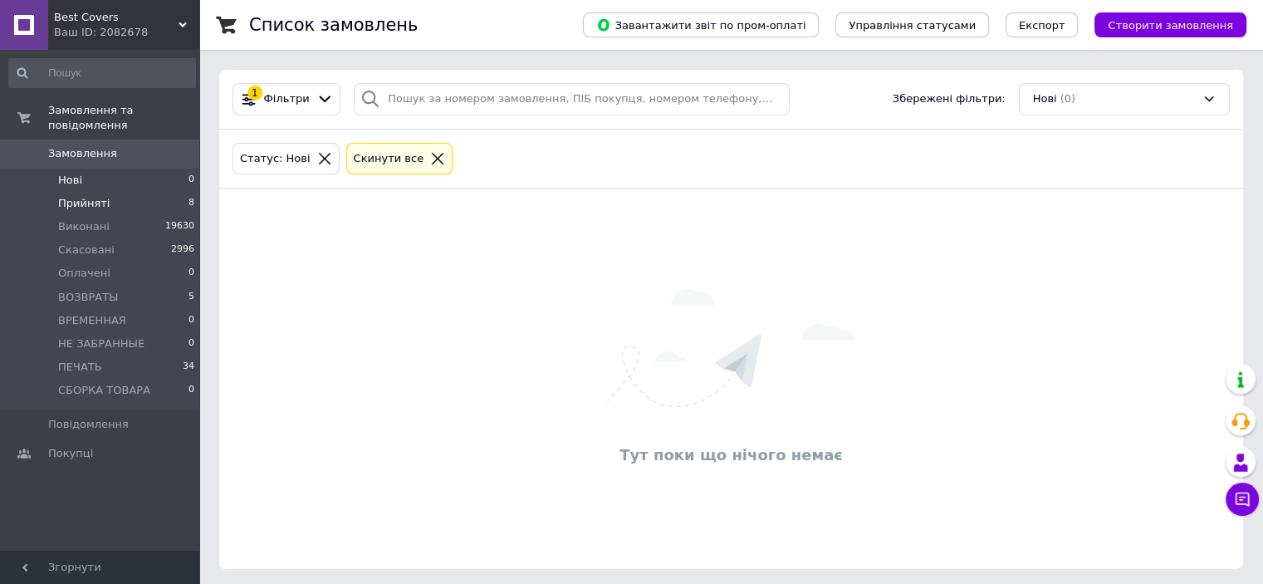
click at [115, 192] on li "Прийняті 8" at bounding box center [102, 203] width 204 height 23
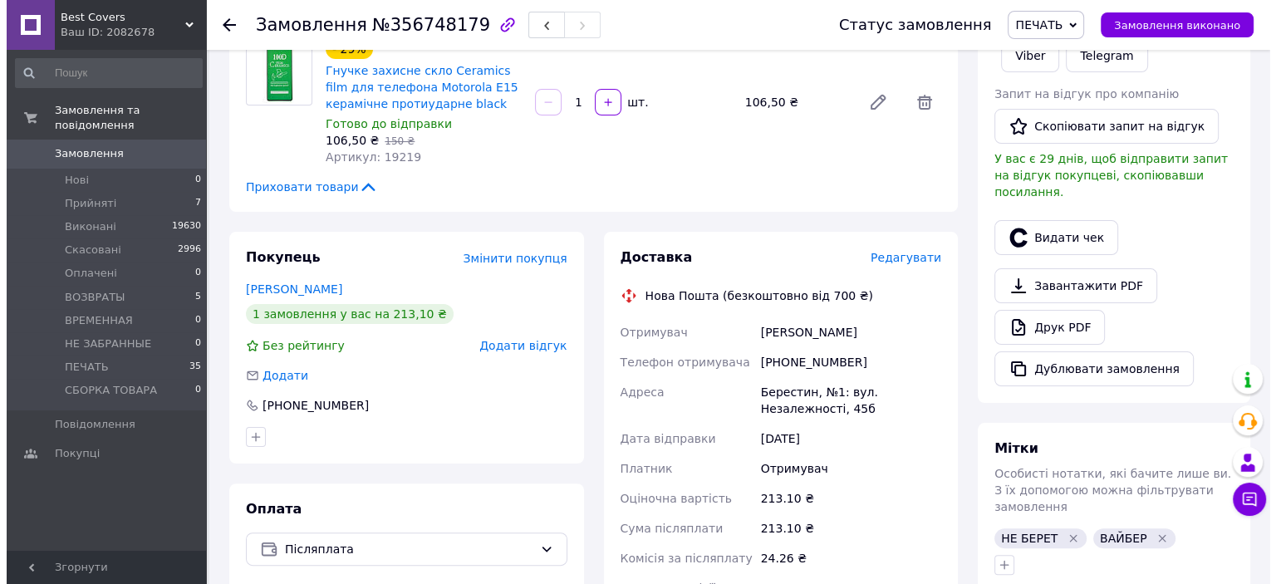
scroll to position [332, 0]
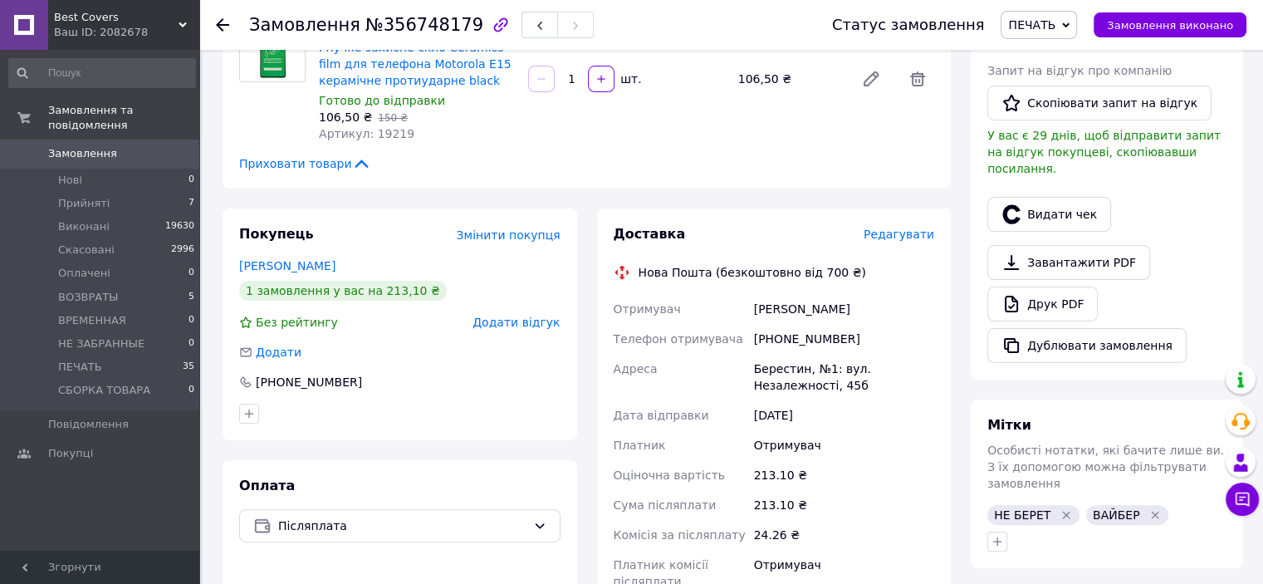
click at [904, 228] on span "Редагувати" at bounding box center [899, 234] width 71 height 13
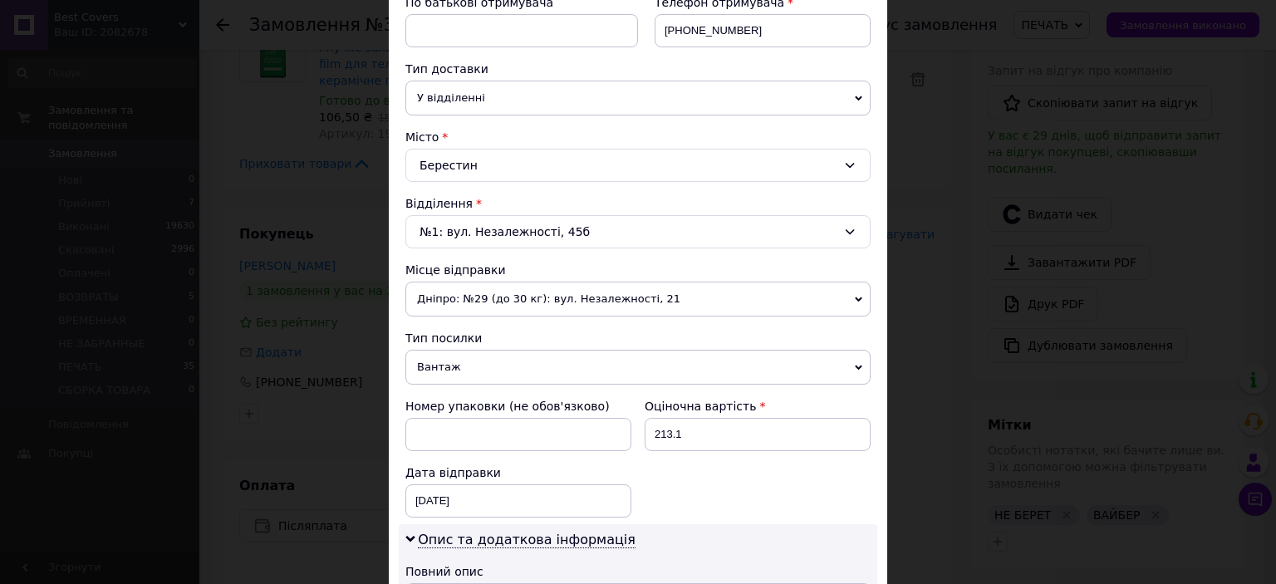
click at [438, 365] on span "Вантаж" at bounding box center [637, 367] width 465 height 35
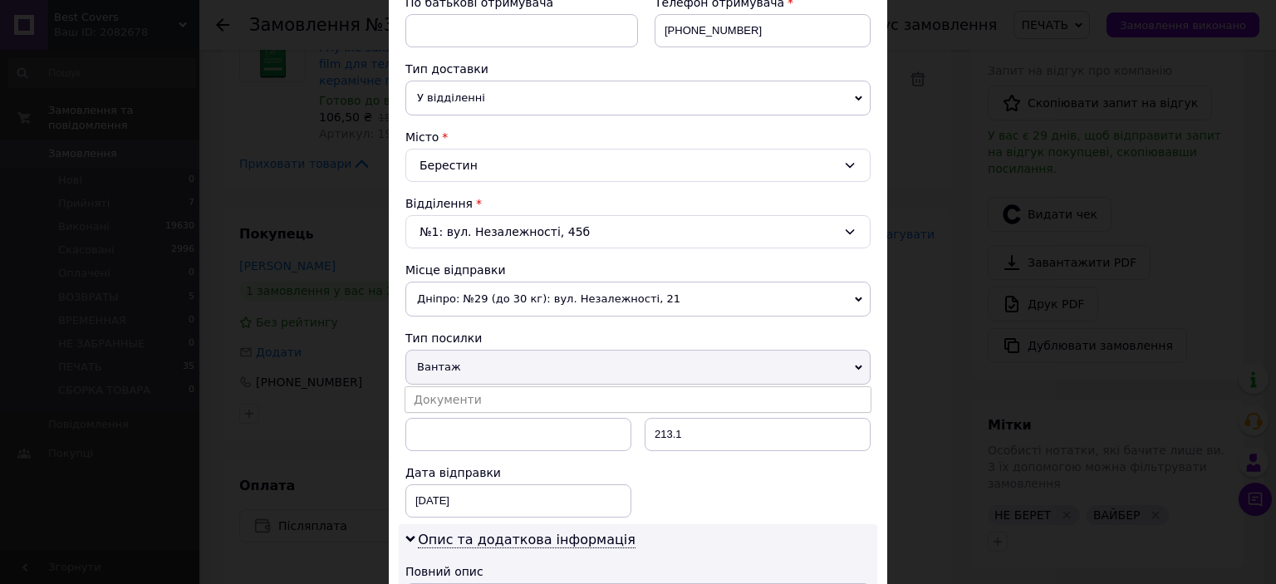
drag, startPoint x: 445, startPoint y: 393, endPoint x: 538, endPoint y: 389, distance: 93.1
click at [445, 393] on li "Документи" at bounding box center [637, 399] width 465 height 25
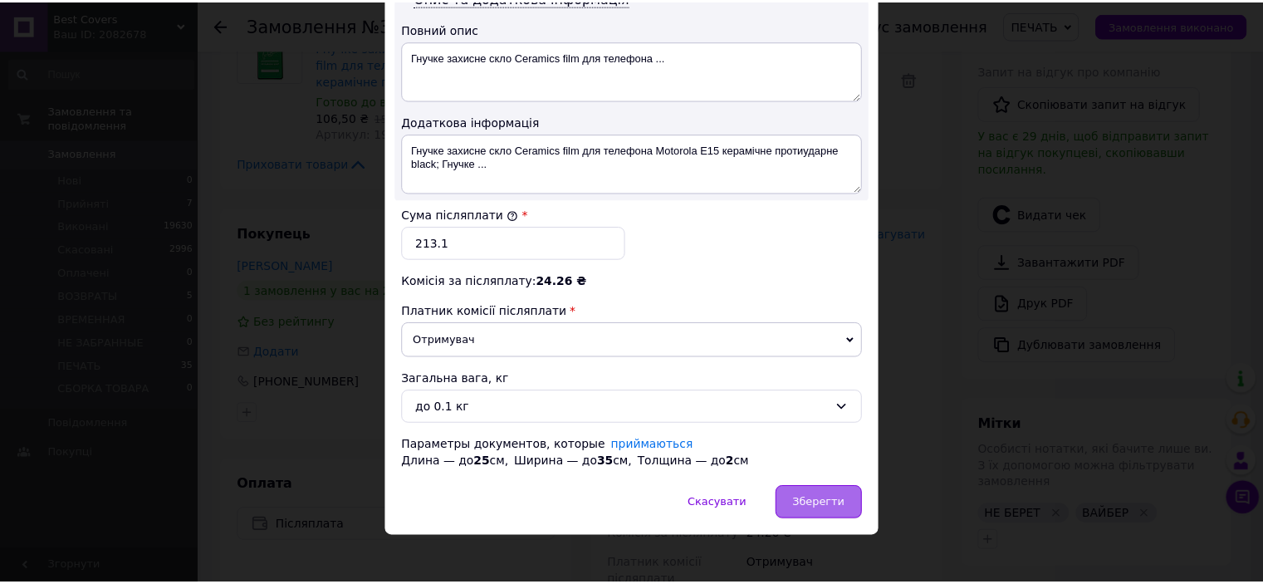
scroll to position [880, 0]
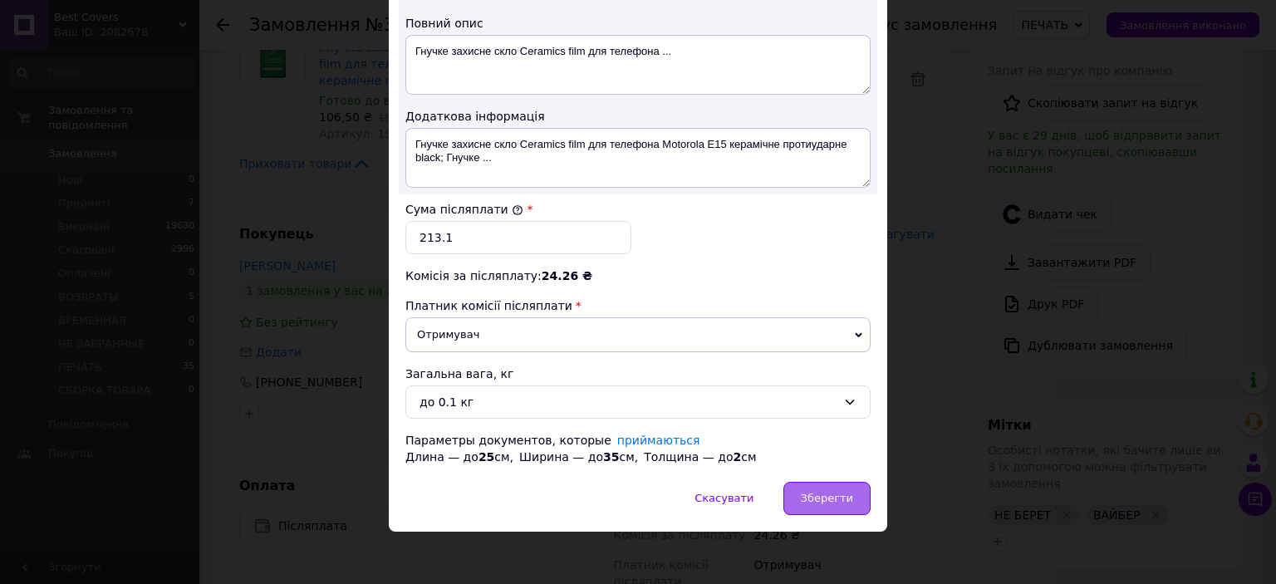
click at [827, 492] on span "Зберегти" at bounding box center [827, 498] width 52 height 12
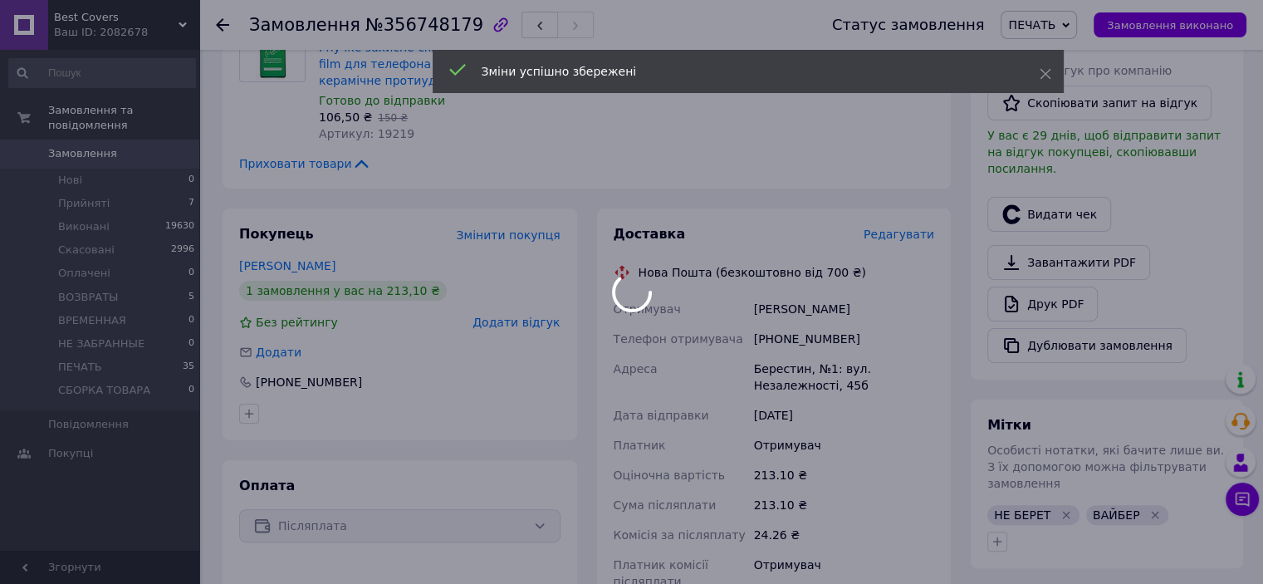
scroll to position [581, 0]
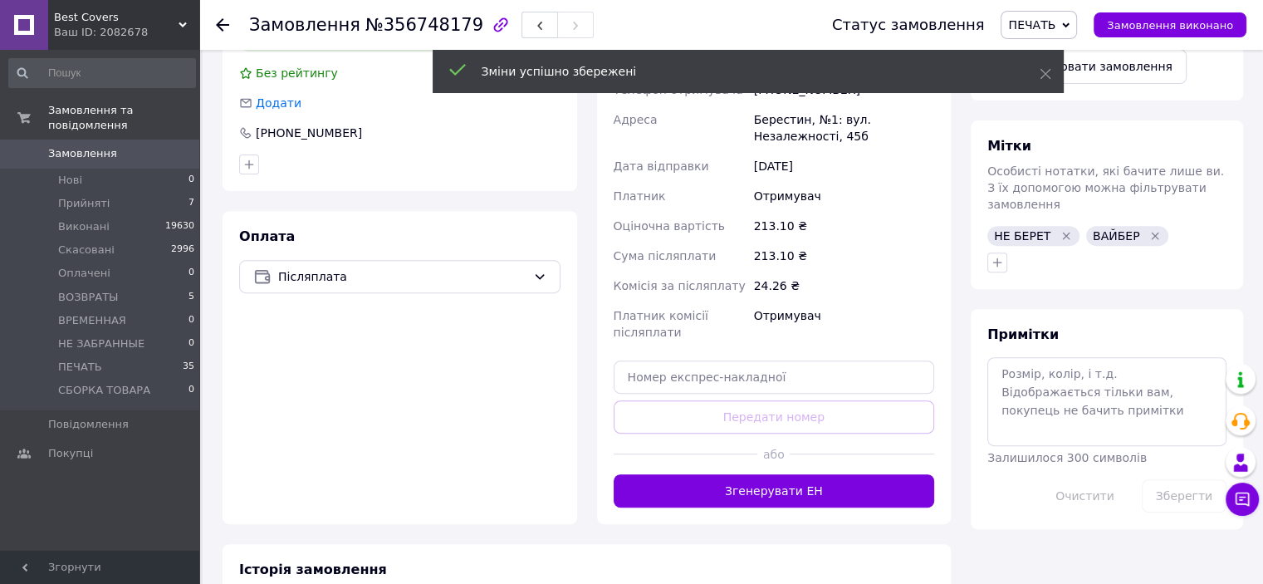
drag, startPoint x: 789, startPoint y: 470, endPoint x: 795, endPoint y: 454, distance: 16.8
click at [789, 474] on button "Згенерувати ЕН" at bounding box center [774, 490] width 321 height 33
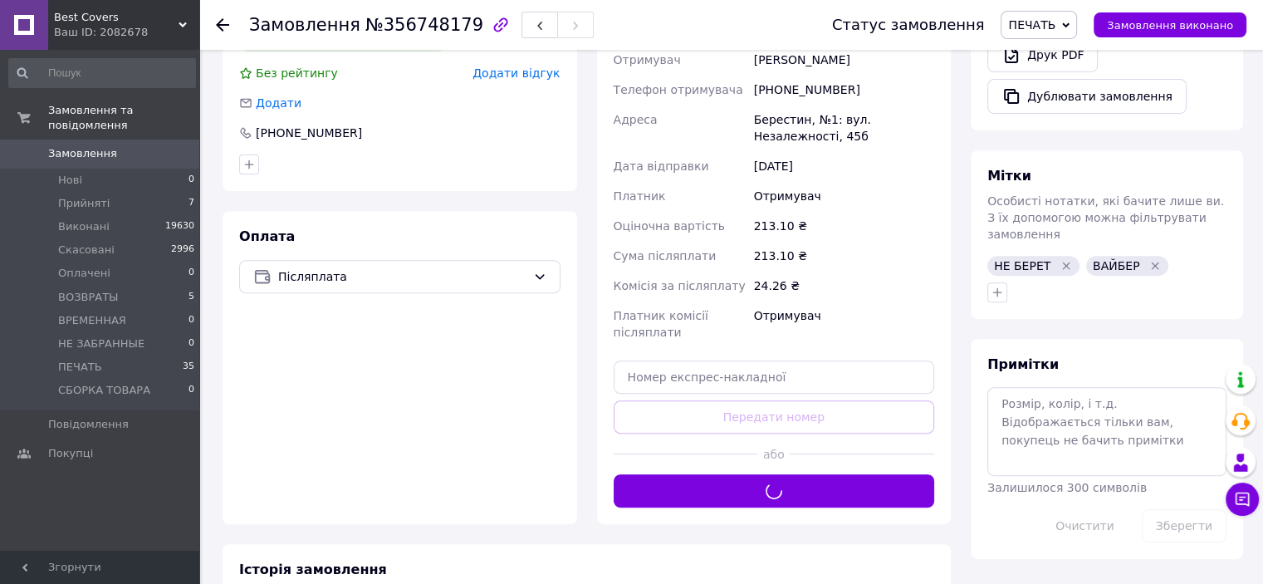
scroll to position [664, 0]
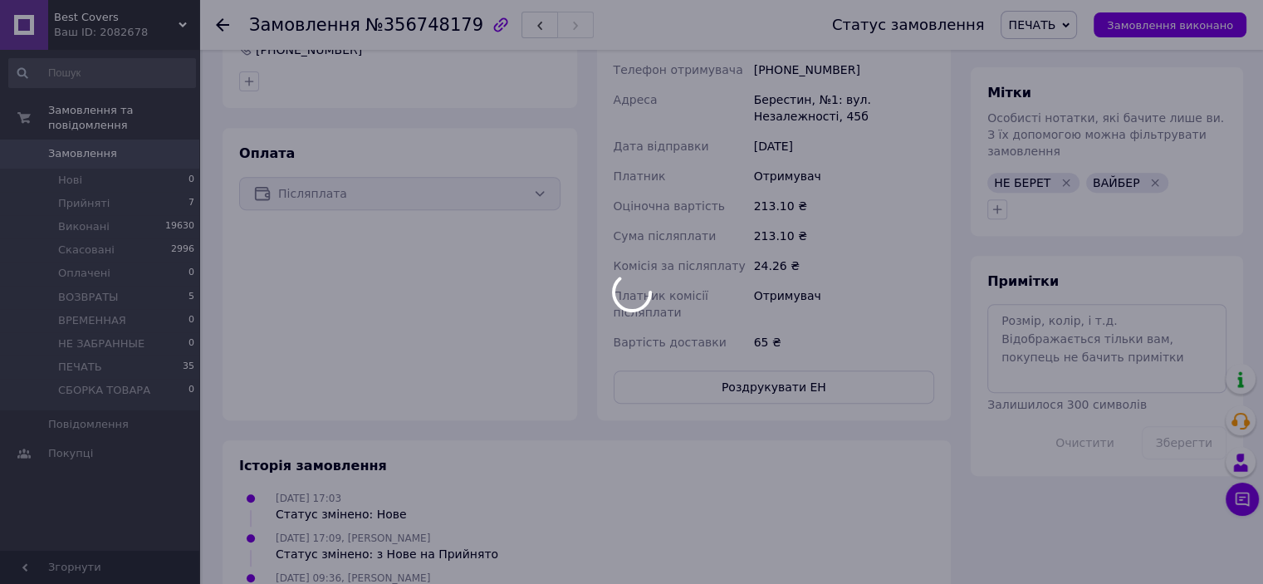
click at [805, 373] on div at bounding box center [631, 292] width 1263 height 584
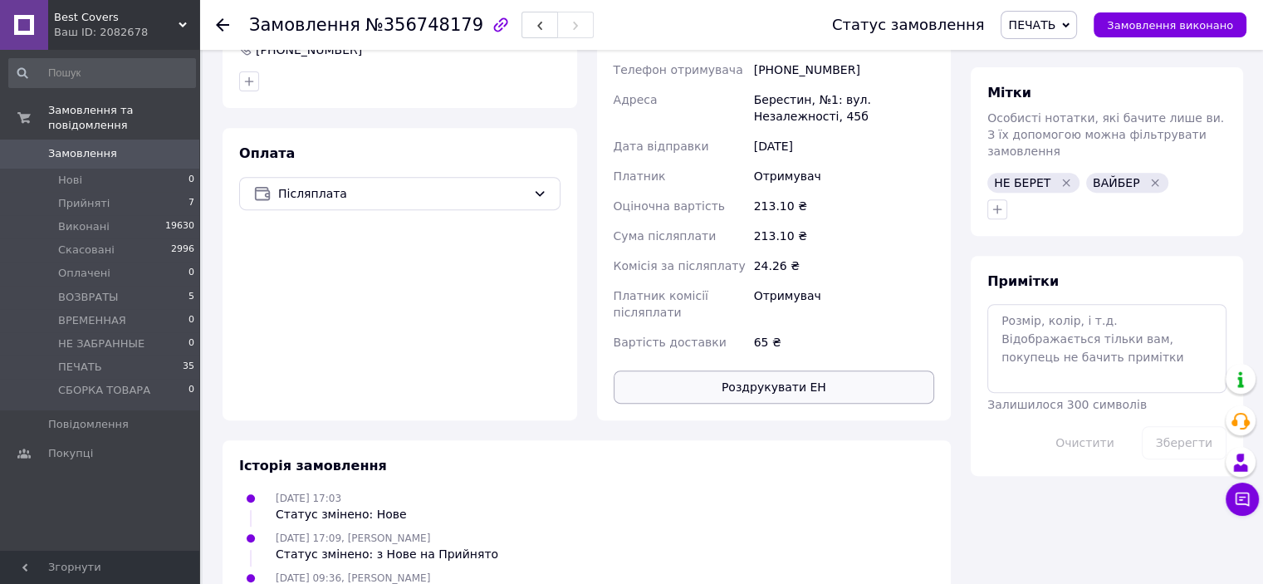
click at [791, 371] on button "Роздрукувати ЕН" at bounding box center [774, 386] width 321 height 33
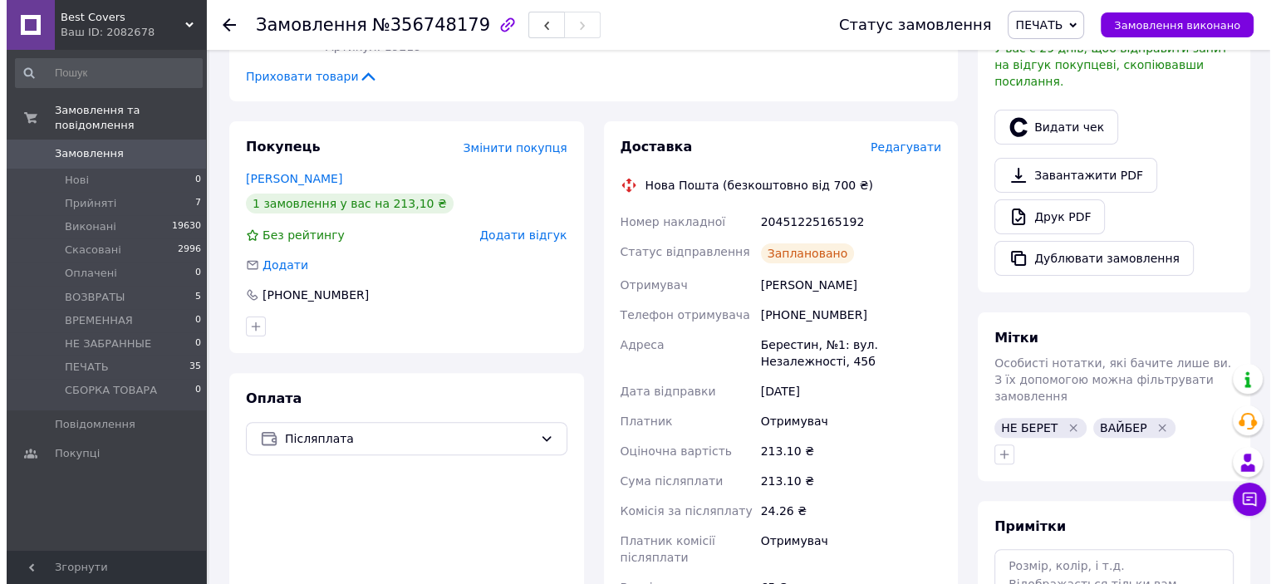
scroll to position [415, 0]
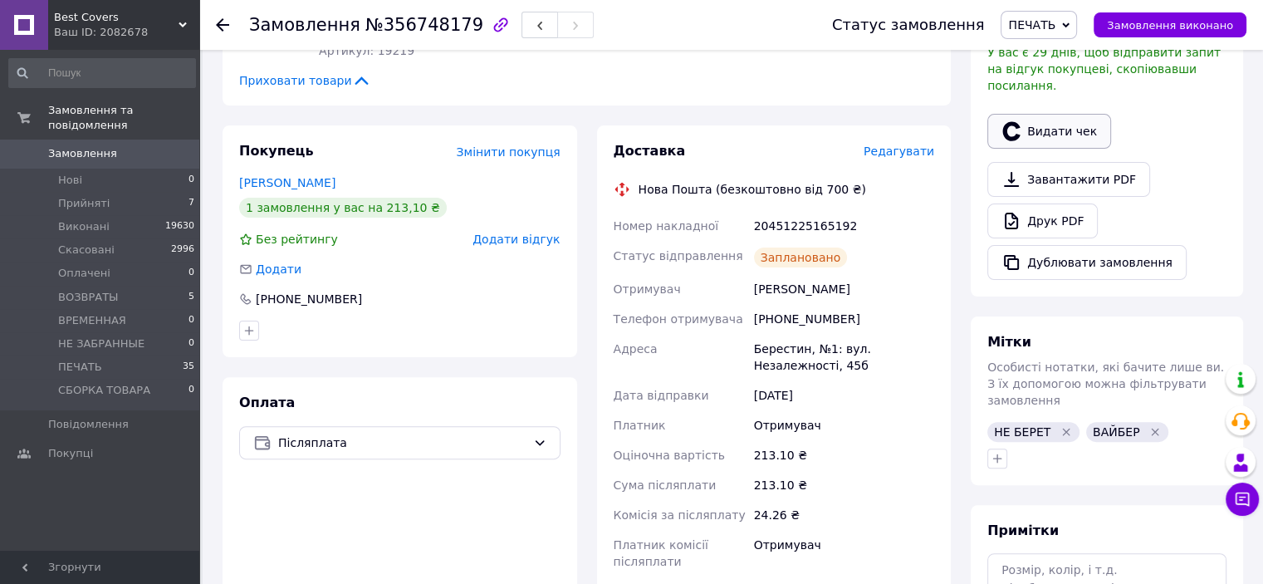
click at [1046, 116] on button "Видати чек" at bounding box center [1049, 131] width 124 height 35
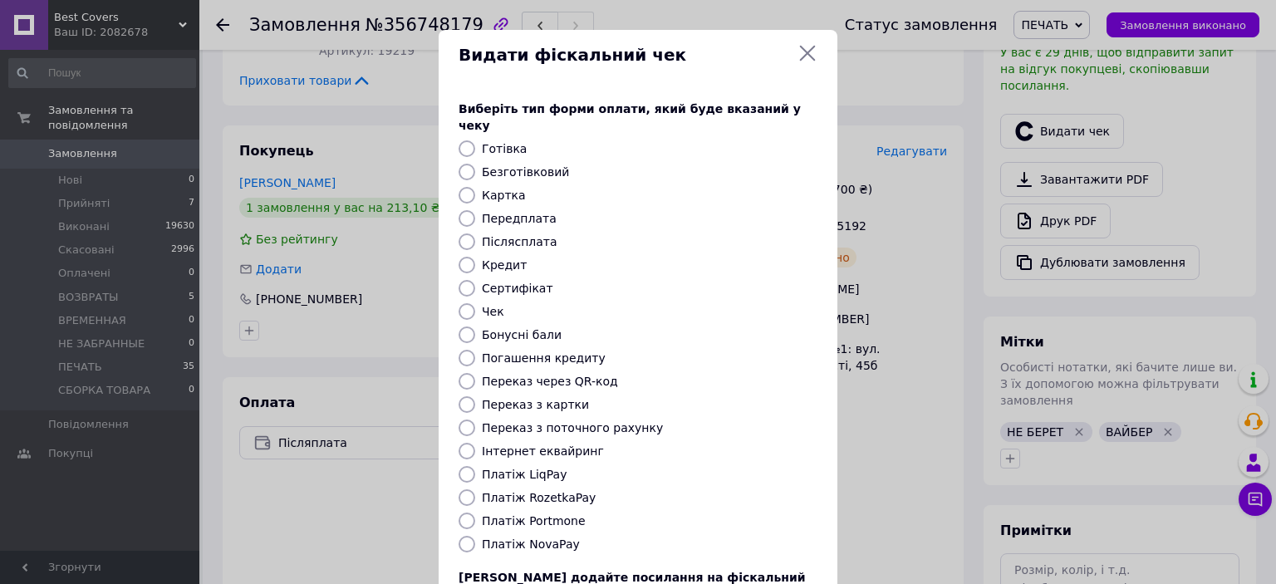
drag, startPoint x: 461, startPoint y: 531, endPoint x: 576, endPoint y: 498, distance: 119.1
click at [462, 536] on input "Платіж NovaPay" at bounding box center [466, 544] width 17 height 17
radio input "true"
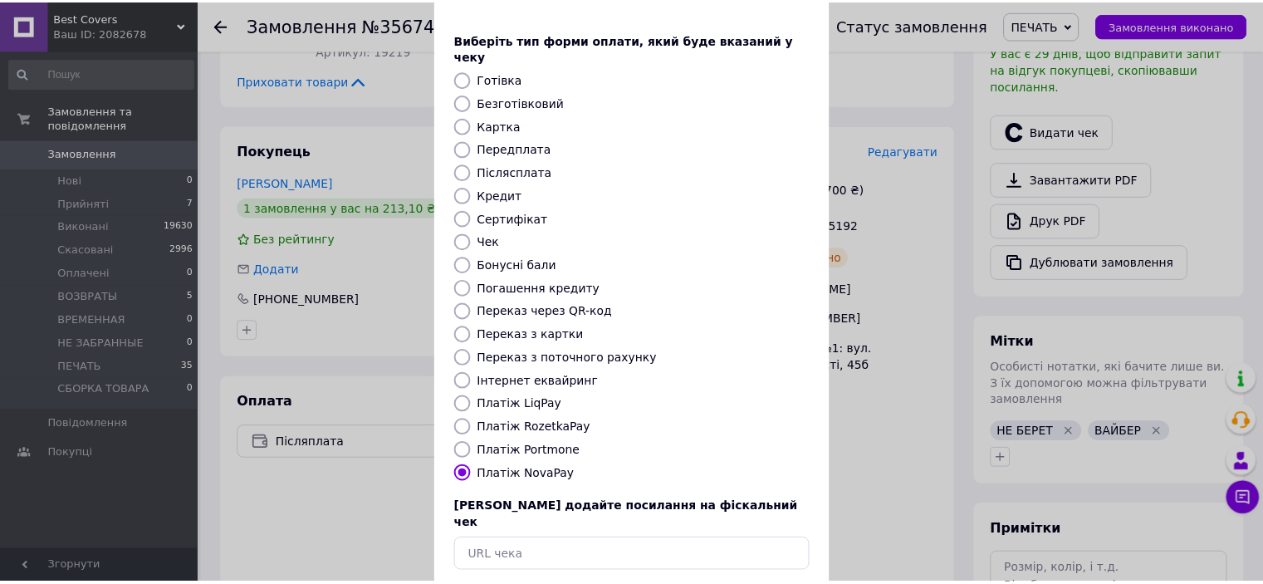
scroll to position [129, 0]
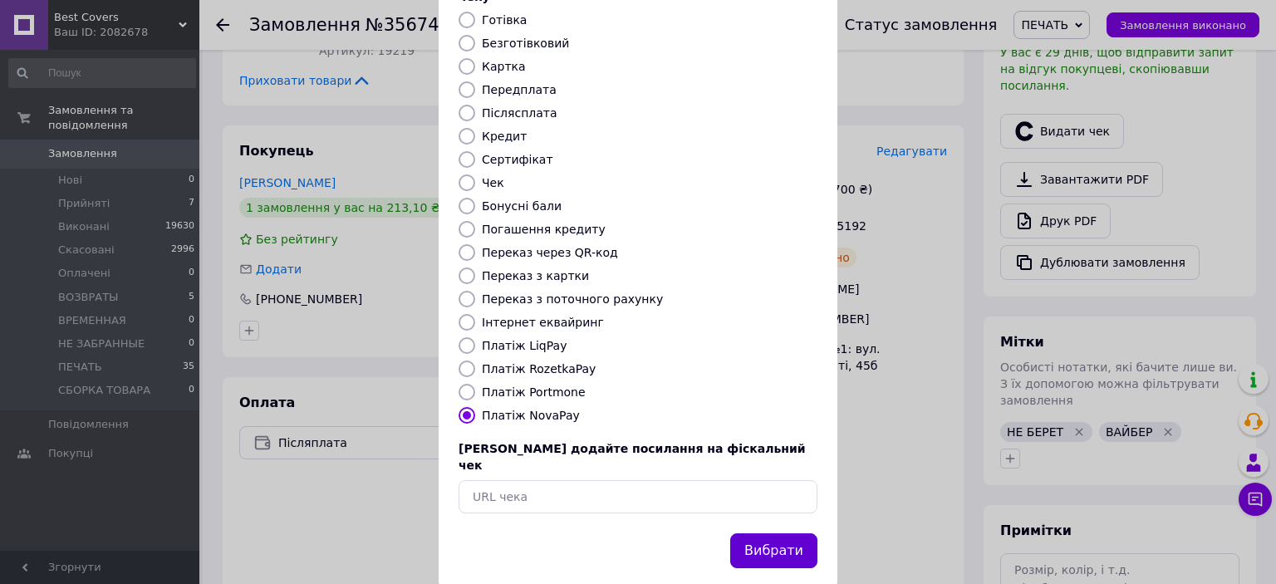
click at [747, 533] on button "Вибрати" at bounding box center [773, 551] width 87 height 36
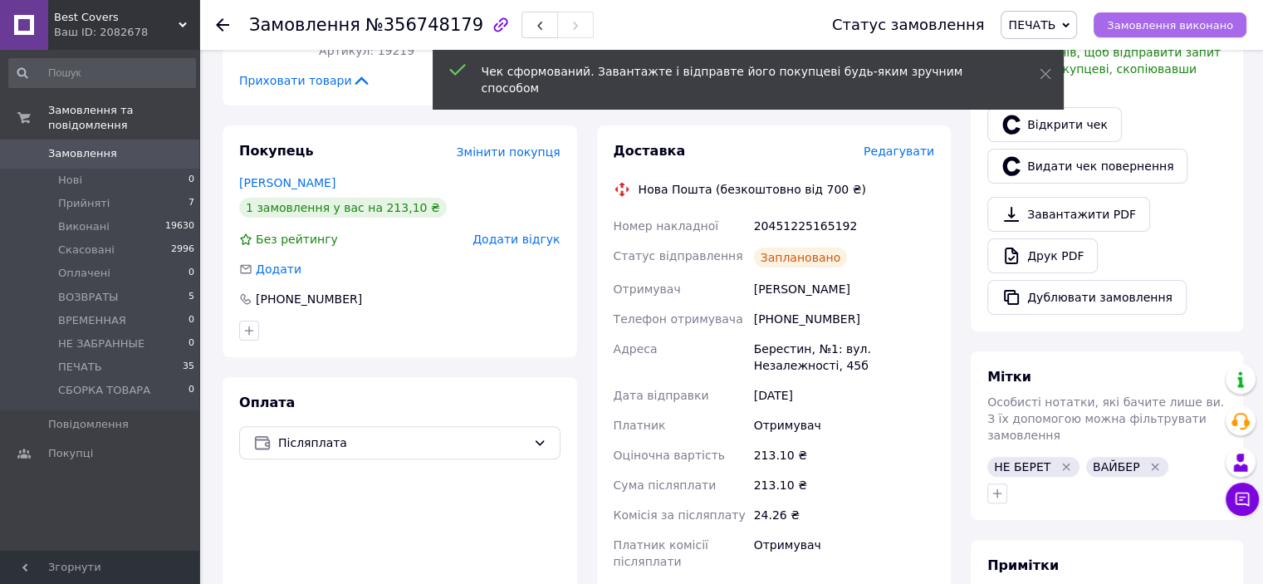
click at [1177, 32] on button "Замовлення виконано" at bounding box center [1170, 24] width 153 height 25
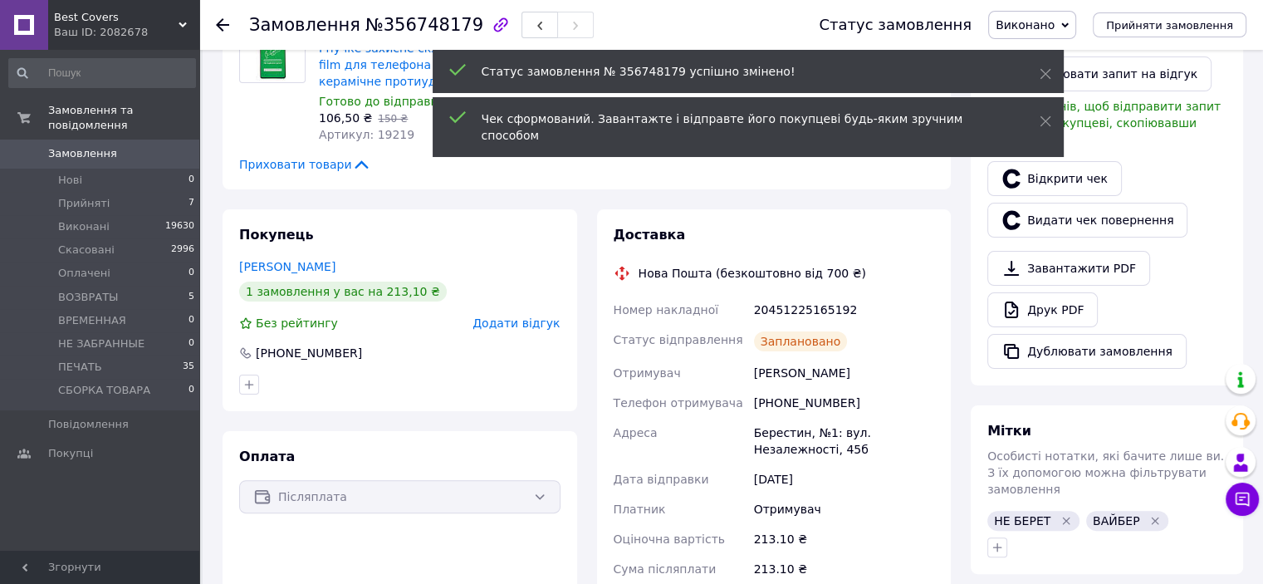
scroll to position [332, 0]
click at [801, 387] on div "+380994934954" at bounding box center [844, 402] width 187 height 30
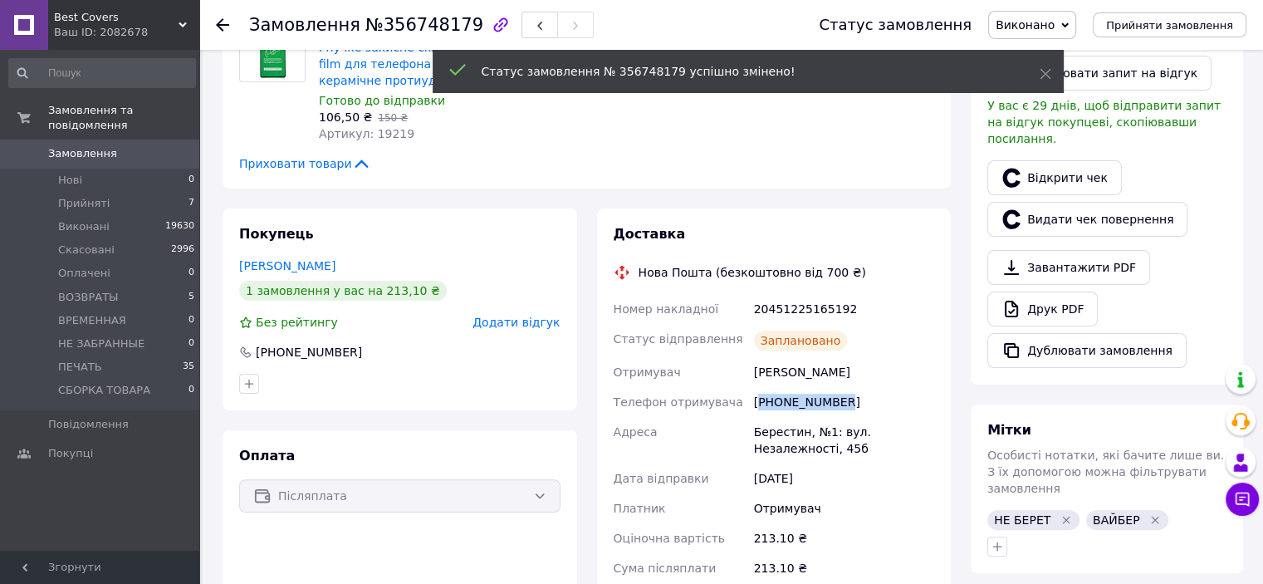
click at [801, 387] on div "+380994934954" at bounding box center [844, 402] width 187 height 30
copy div "380994934954"
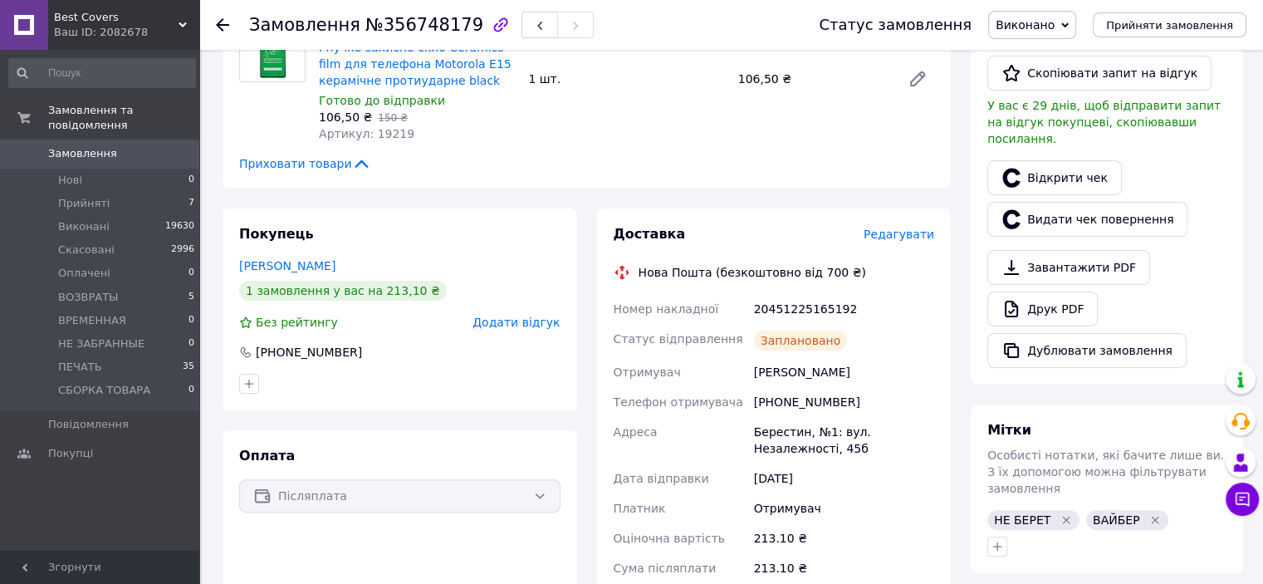
click at [828, 298] on div "20451225165192" at bounding box center [844, 309] width 187 height 30
copy div "20451225165192"
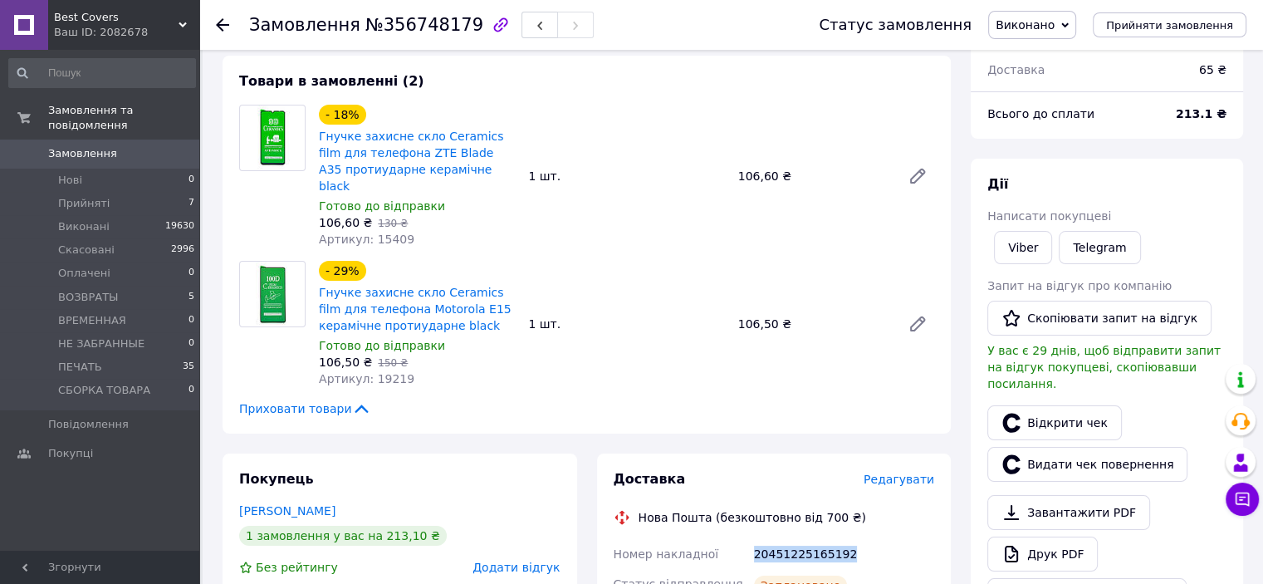
scroll to position [83, 0]
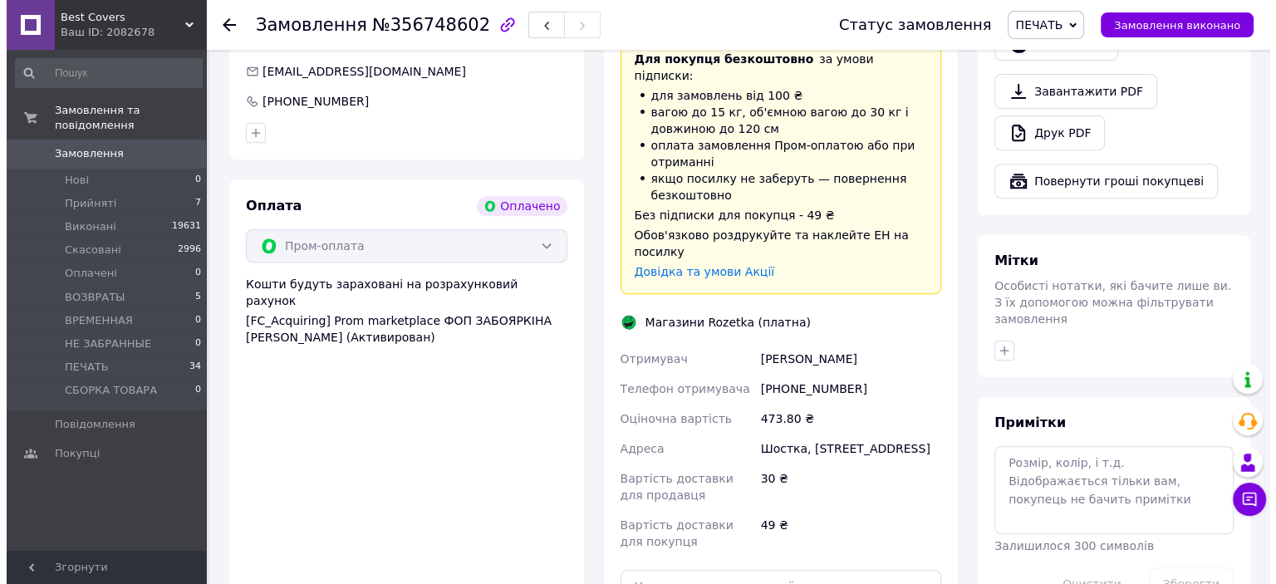
scroll to position [830, 0]
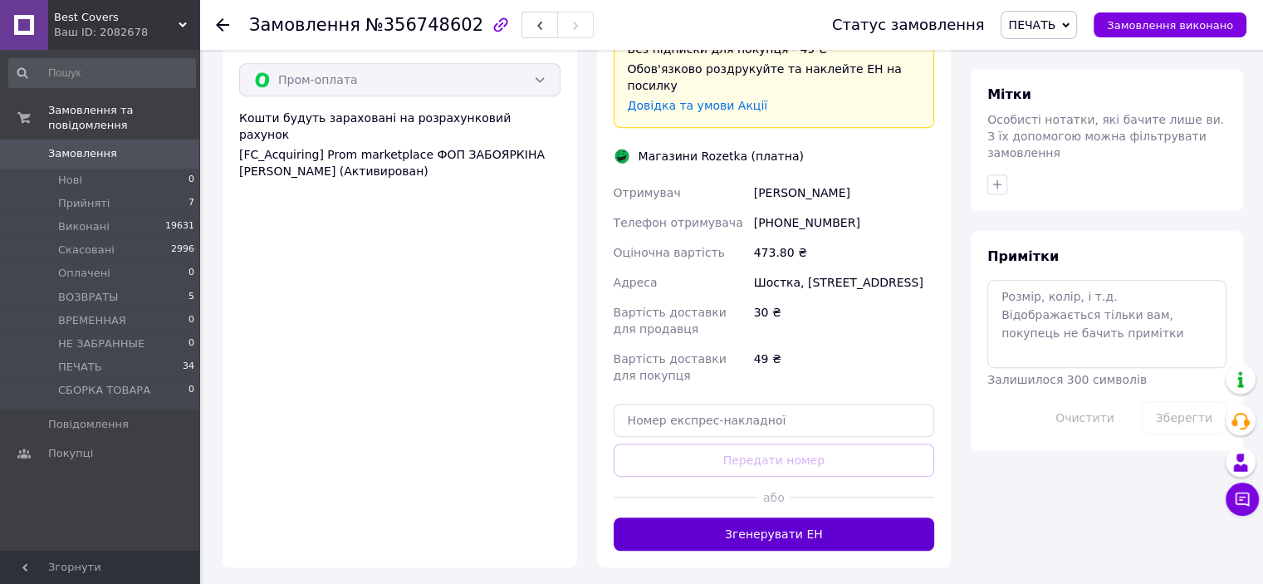
click at [783, 517] on button "Згенерувати ЕН" at bounding box center [774, 533] width 321 height 33
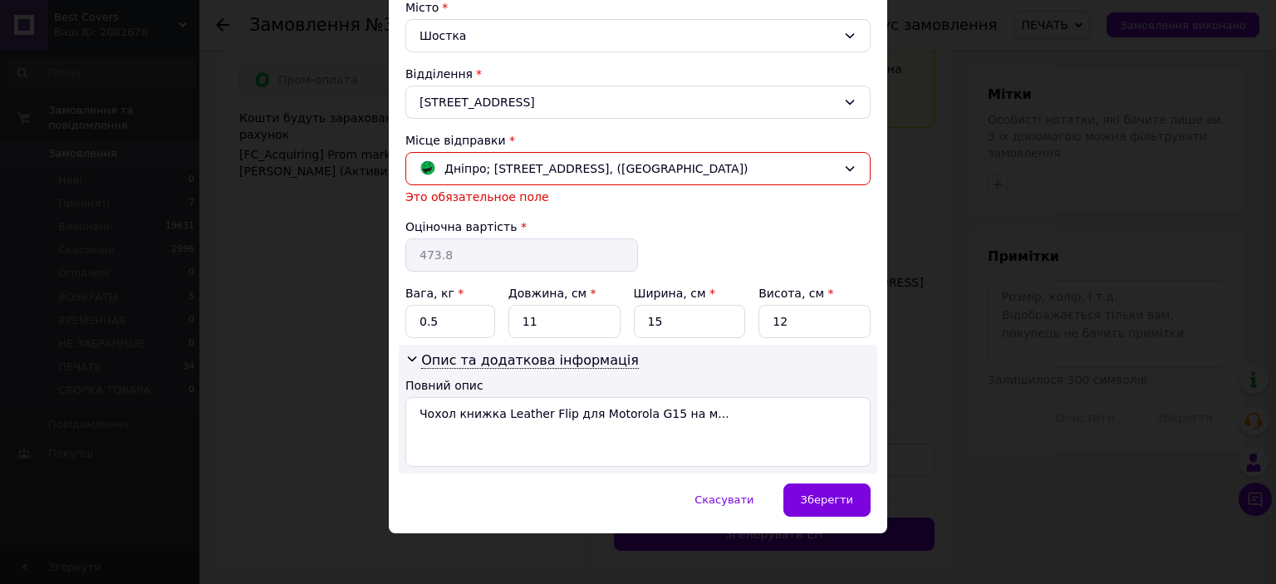
scroll to position [462, 0]
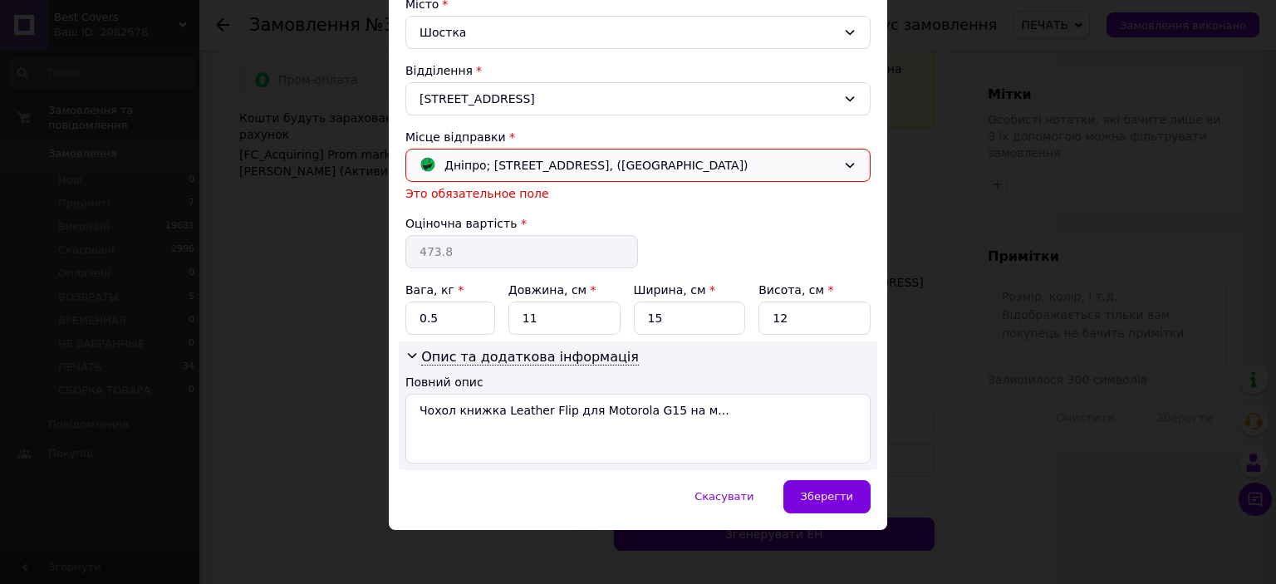
click at [643, 164] on span "Дніпро; [STREET_ADDRESS], ([GEOGRAPHIC_DATA])" at bounding box center [596, 165] width 304 height 18
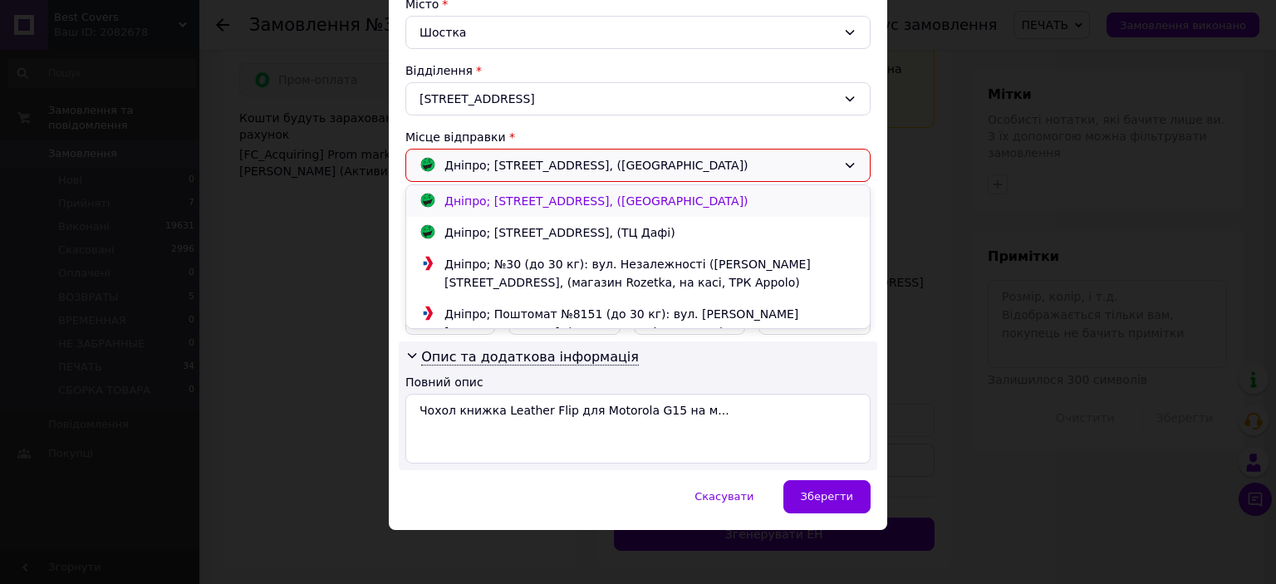
click at [643, 196] on span "Дніпро; [STREET_ADDRESS], ([GEOGRAPHIC_DATA])" at bounding box center [596, 200] width 304 height 13
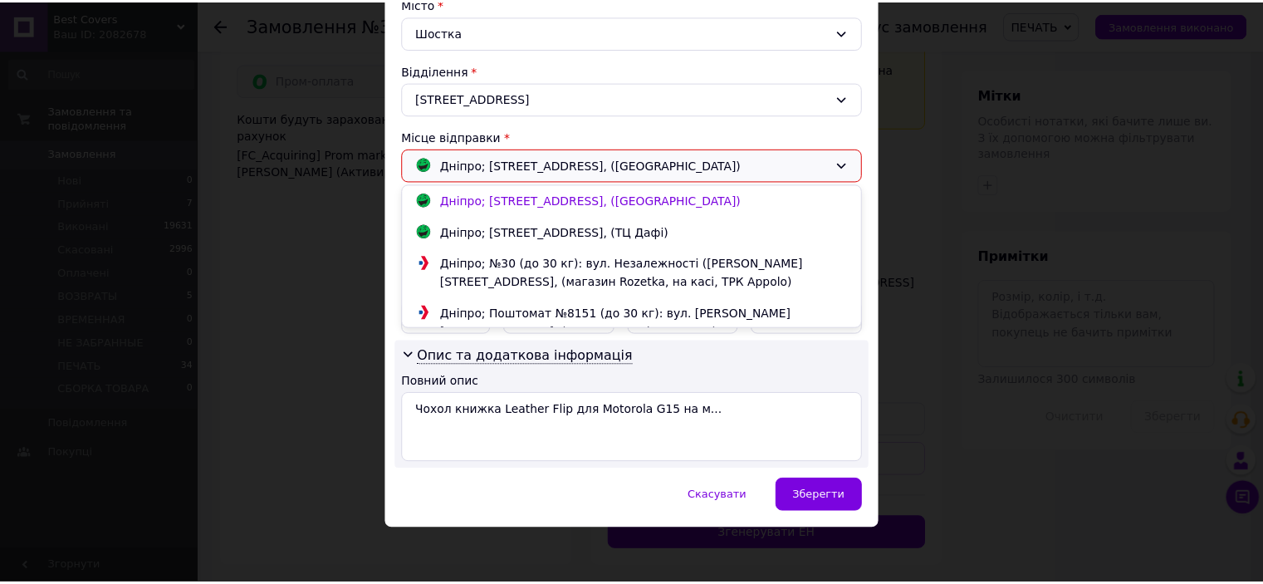
scroll to position [442, 0]
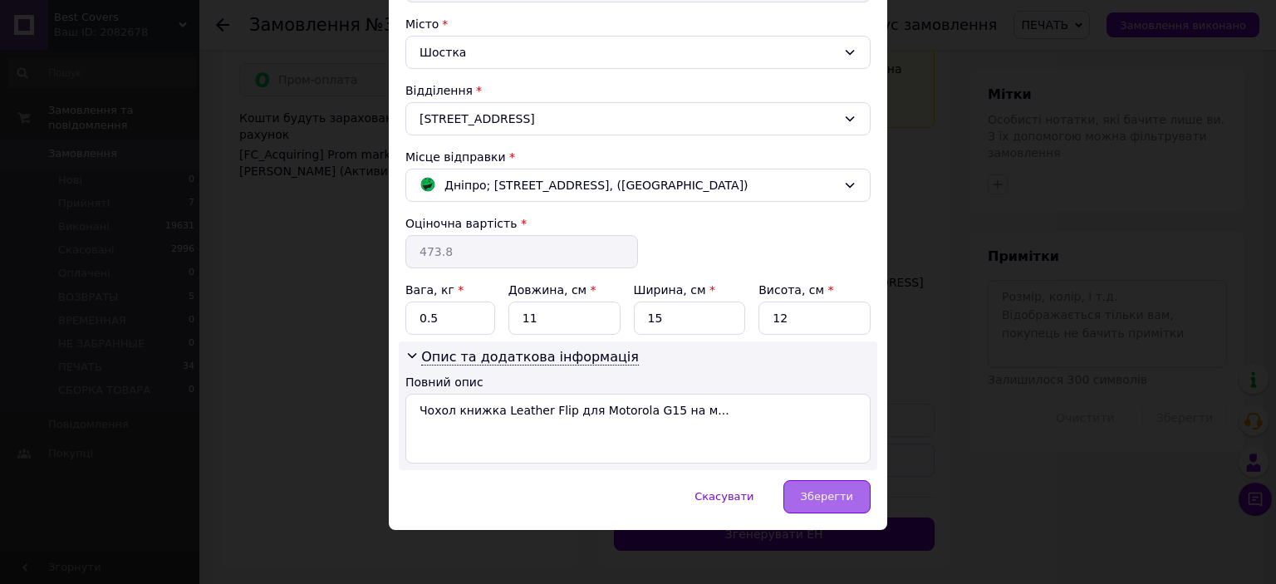
click at [826, 502] on div "Зберегти" at bounding box center [826, 496] width 87 height 33
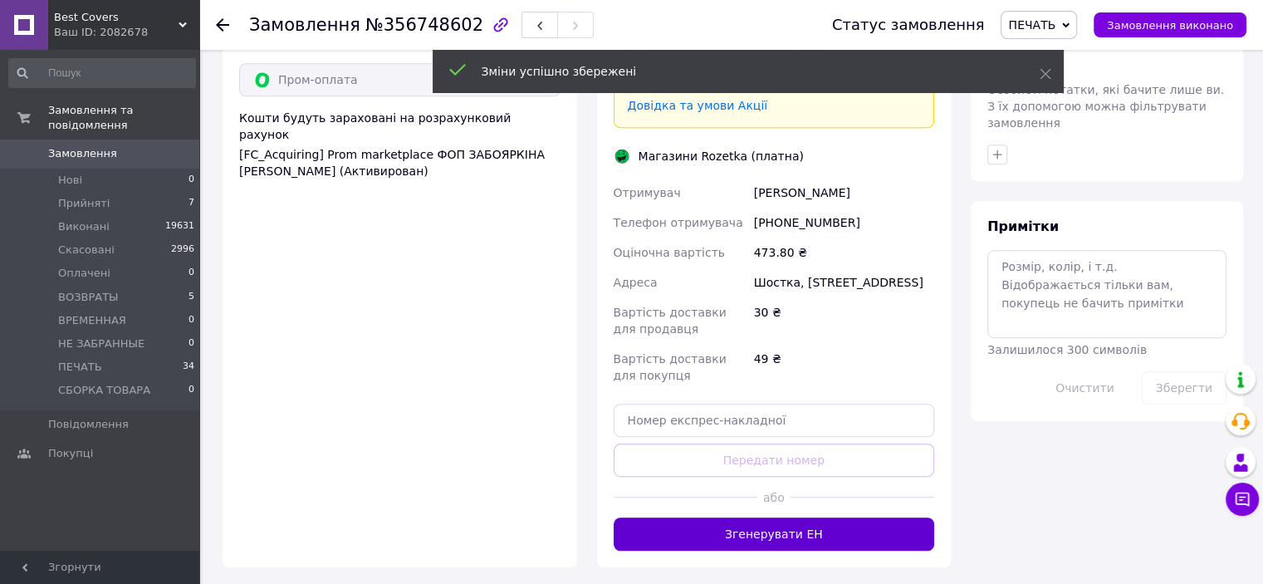
click at [787, 517] on button "Згенерувати ЕН" at bounding box center [774, 533] width 321 height 33
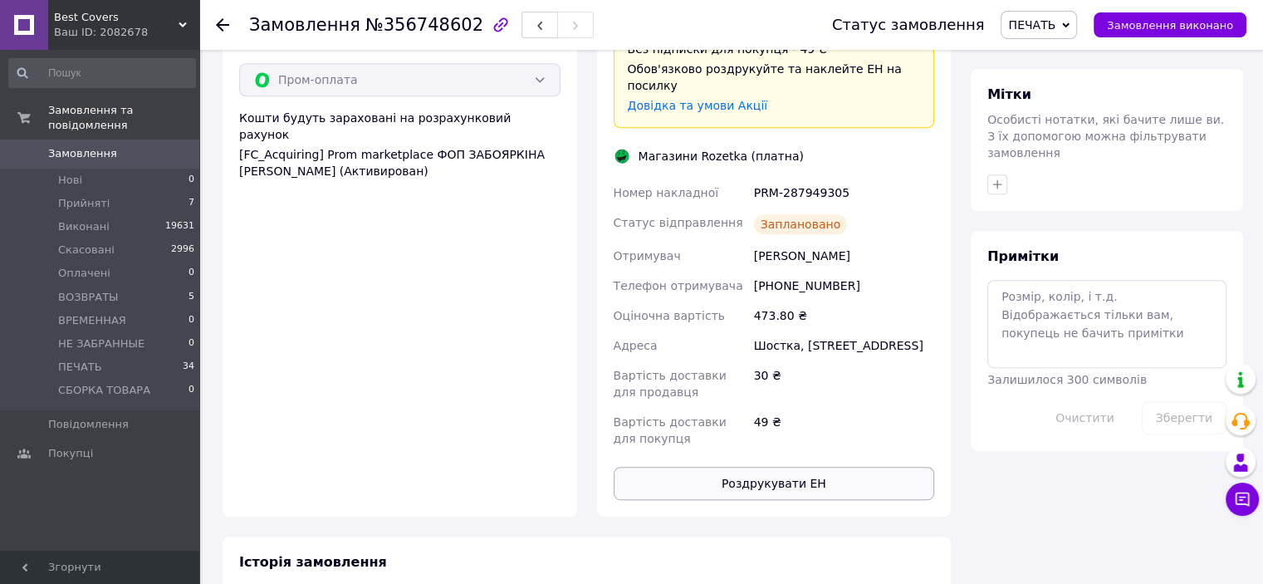
click at [741, 467] on button "Роздрукувати ЕН" at bounding box center [774, 483] width 321 height 33
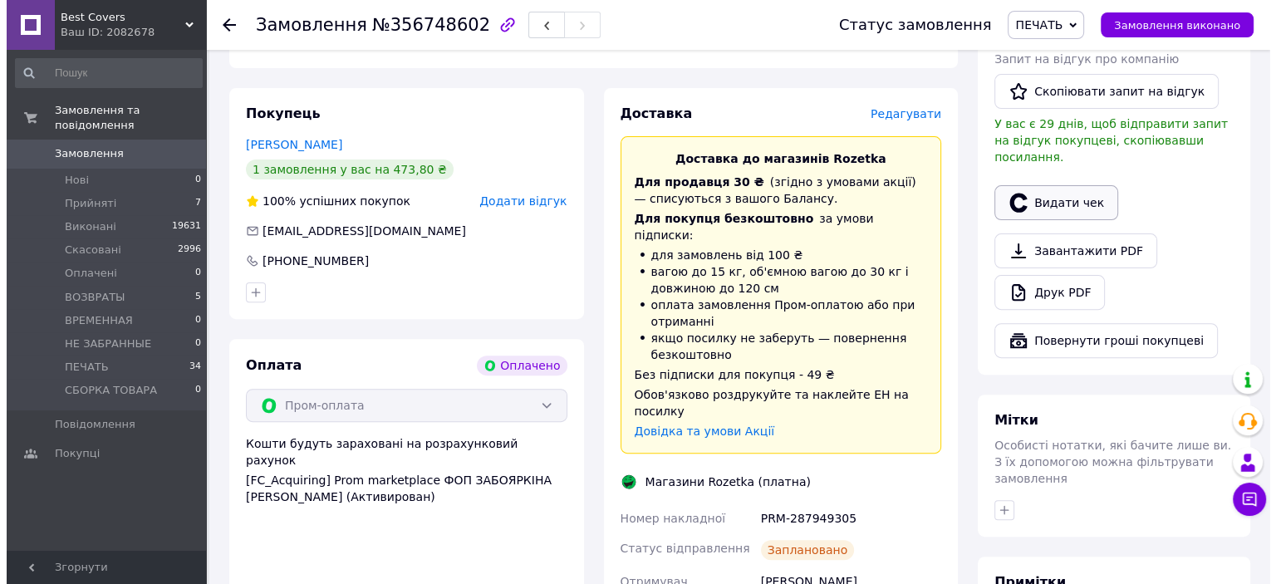
scroll to position [415, 0]
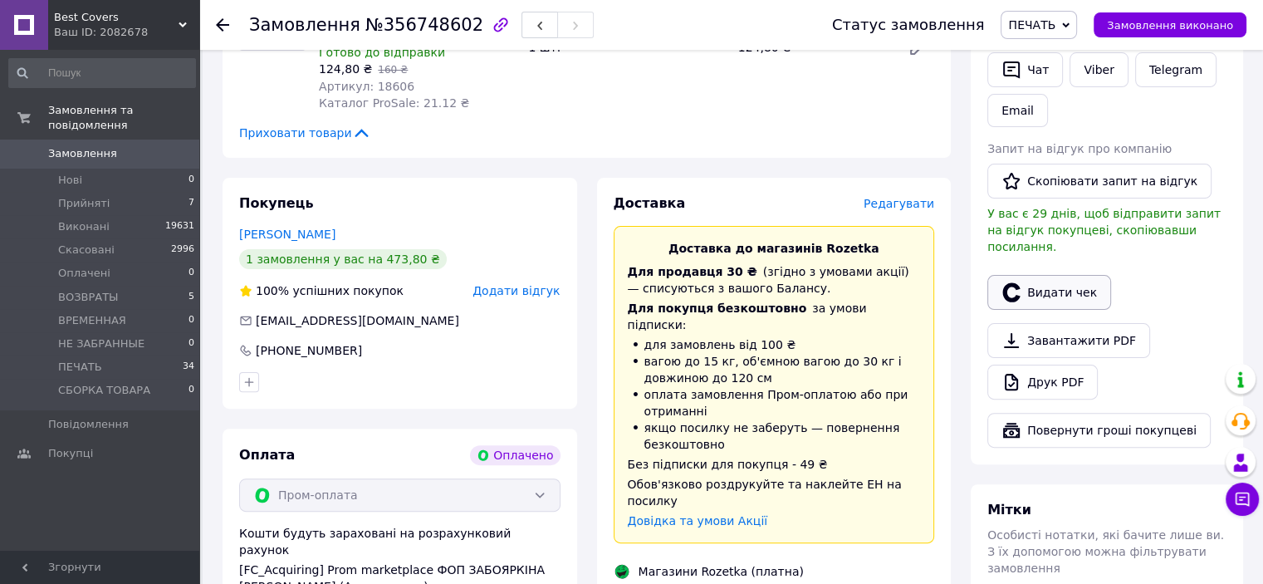
click at [1052, 275] on button "Видати чек" at bounding box center [1049, 292] width 124 height 35
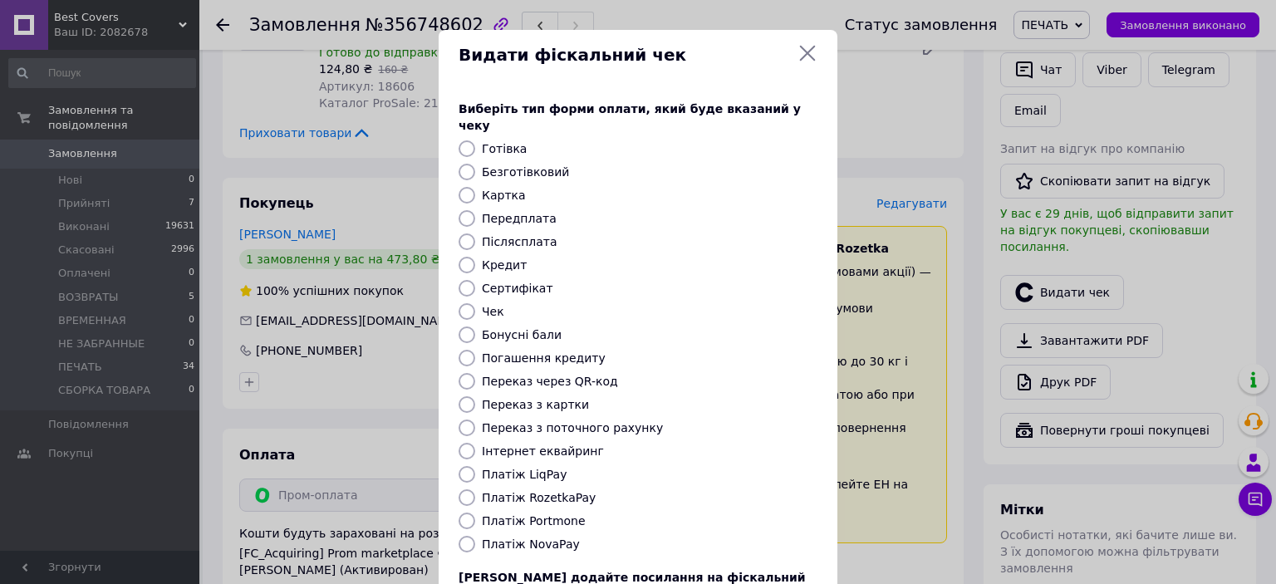
click at [466, 489] on input "Платіж RozetkaPay" at bounding box center [466, 497] width 17 height 17
radio input "true"
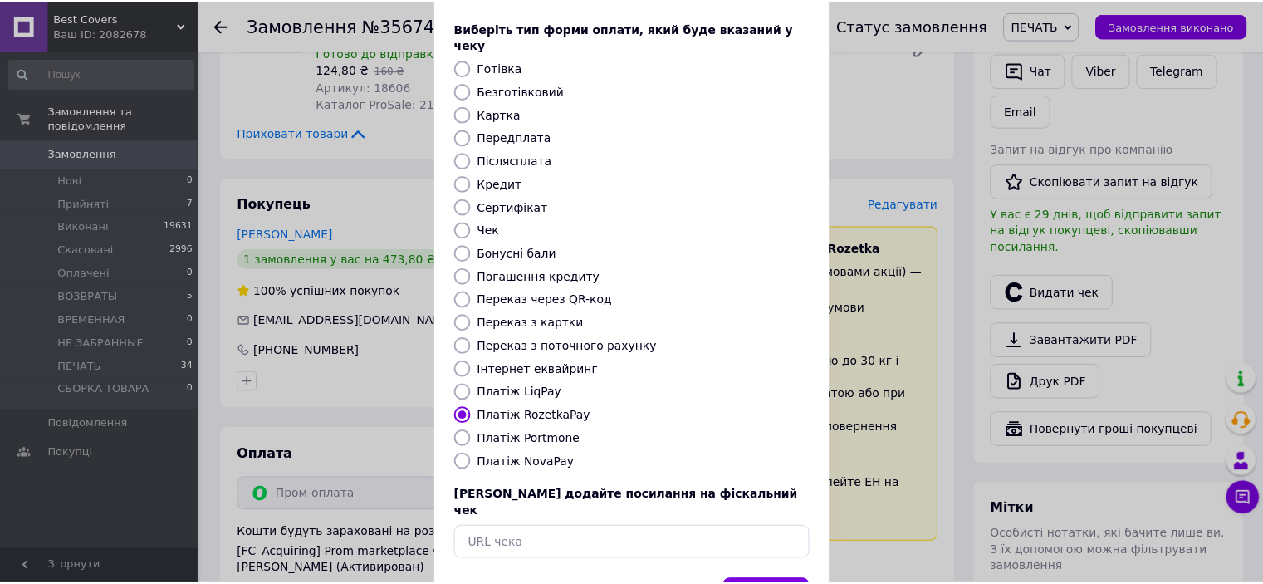
scroll to position [129, 0]
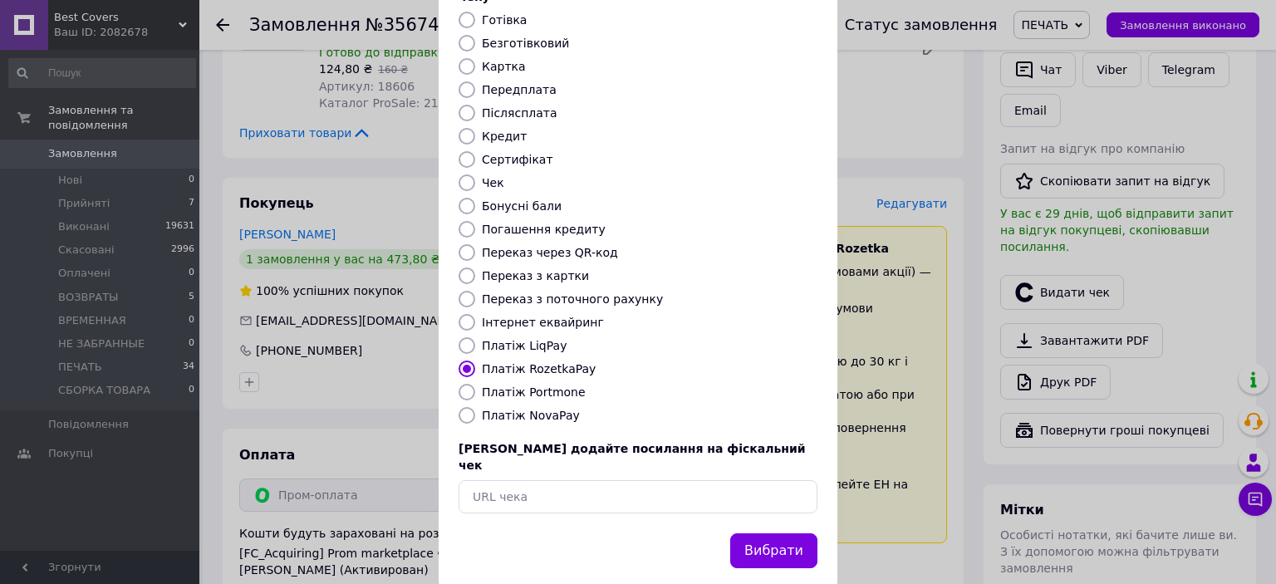
drag, startPoint x: 762, startPoint y: 521, endPoint x: 777, endPoint y: 504, distance: 22.9
click at [763, 533] on button "Вибрати" at bounding box center [773, 551] width 87 height 36
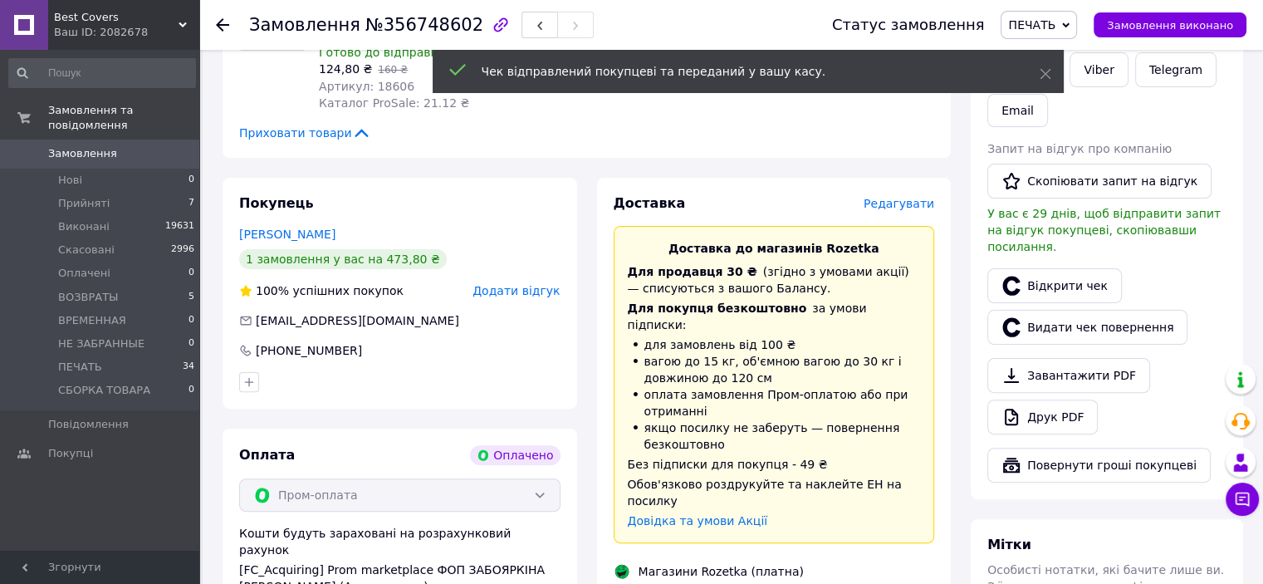
click at [1232, 25] on span "Замовлення виконано" at bounding box center [1170, 25] width 126 height 12
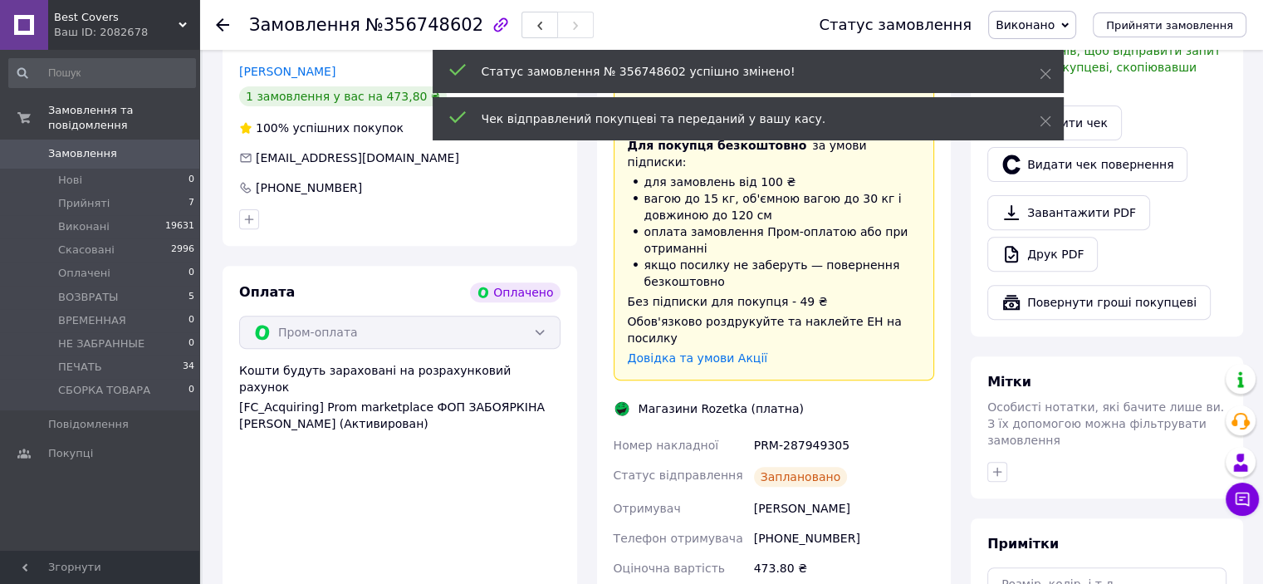
scroll to position [581, 0]
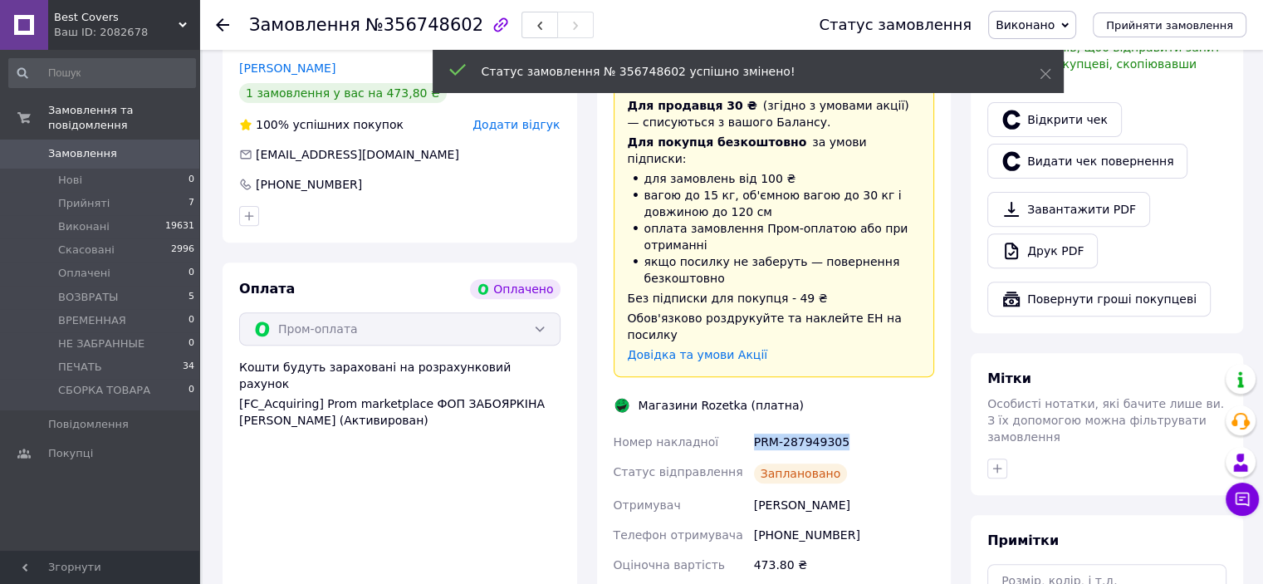
drag, startPoint x: 753, startPoint y: 411, endPoint x: 876, endPoint y: 404, distance: 123.1
click at [876, 427] on div "PRM-287949305" at bounding box center [844, 442] width 187 height 30
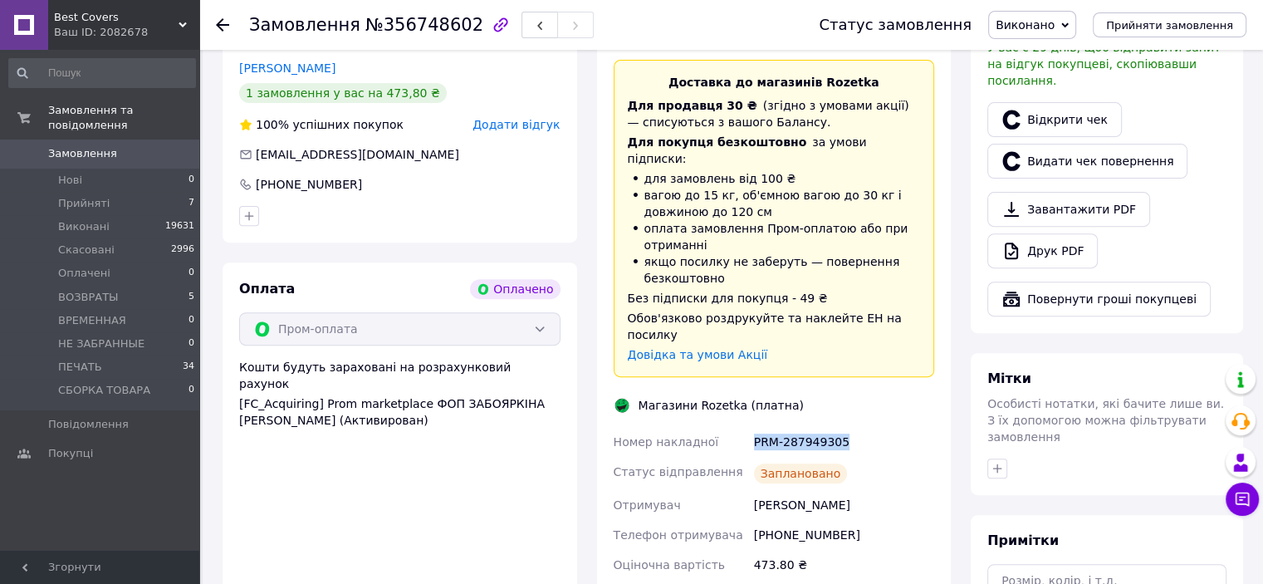
copy div "PRM-287949305"
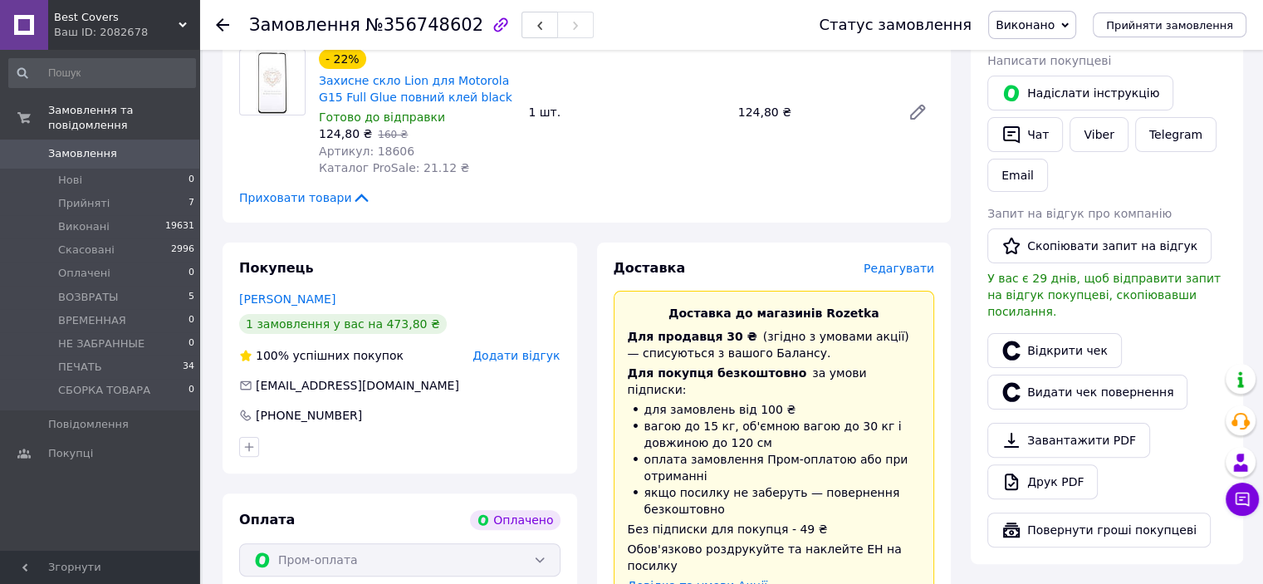
scroll to position [332, 0]
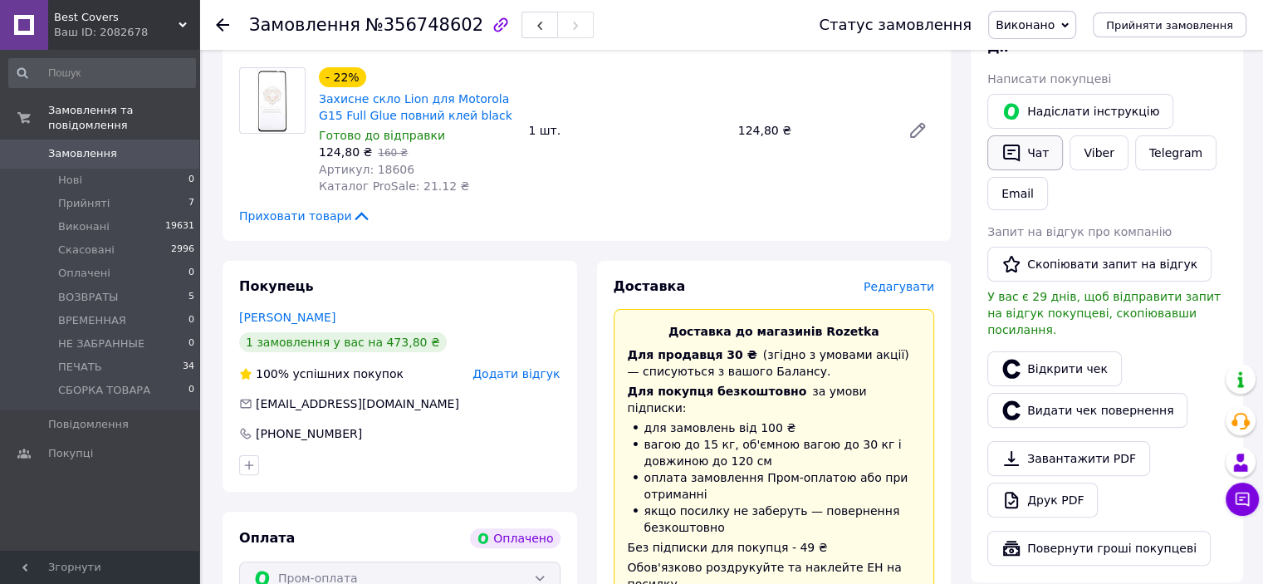
click at [1033, 149] on button "Чат" at bounding box center [1025, 152] width 76 height 35
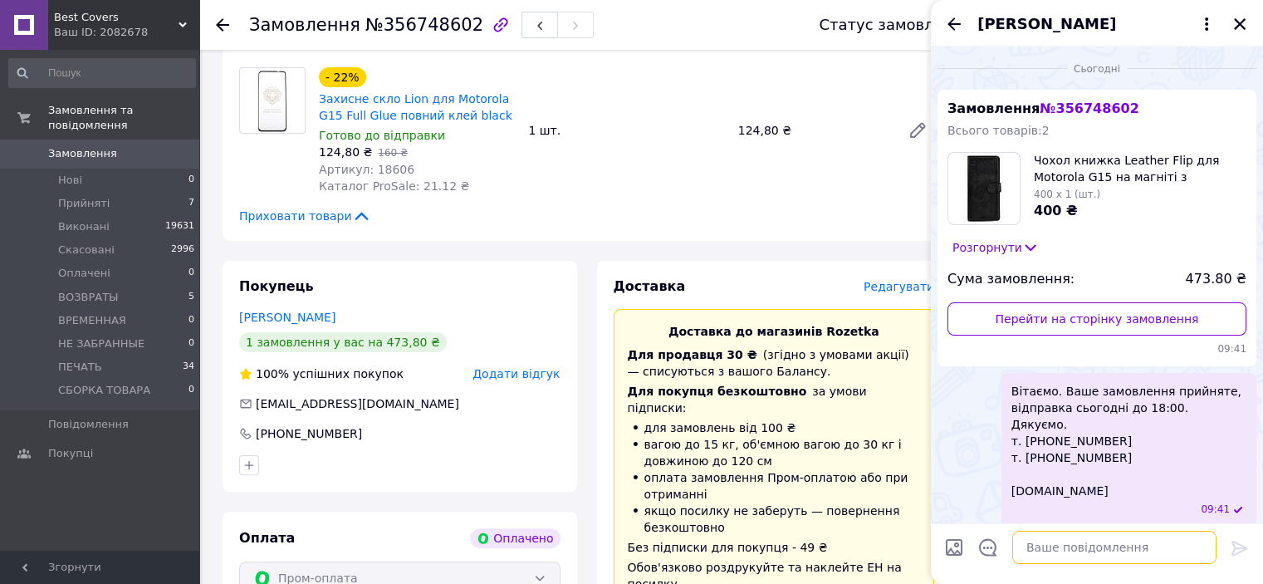
click at [1075, 546] on textarea at bounding box center [1114, 547] width 204 height 33
type textarea "в"
paste textarea "Вітаємо. Ваше замовлення відправлено. ТТН № Промокод-знижка на наступне замовле…"
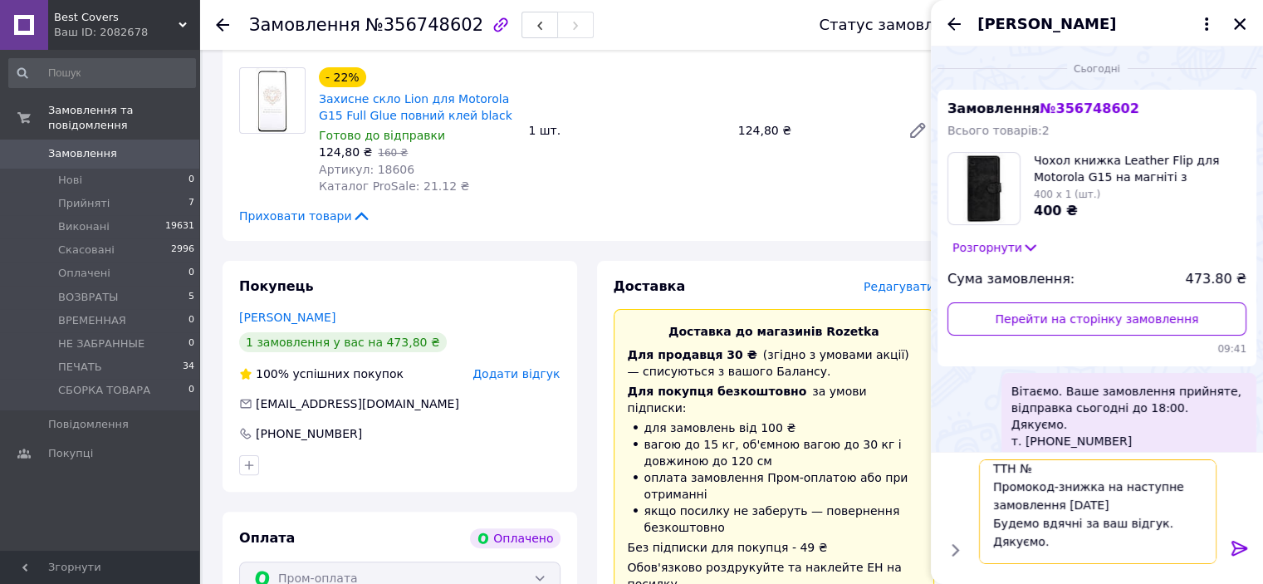
scroll to position [0, 0]
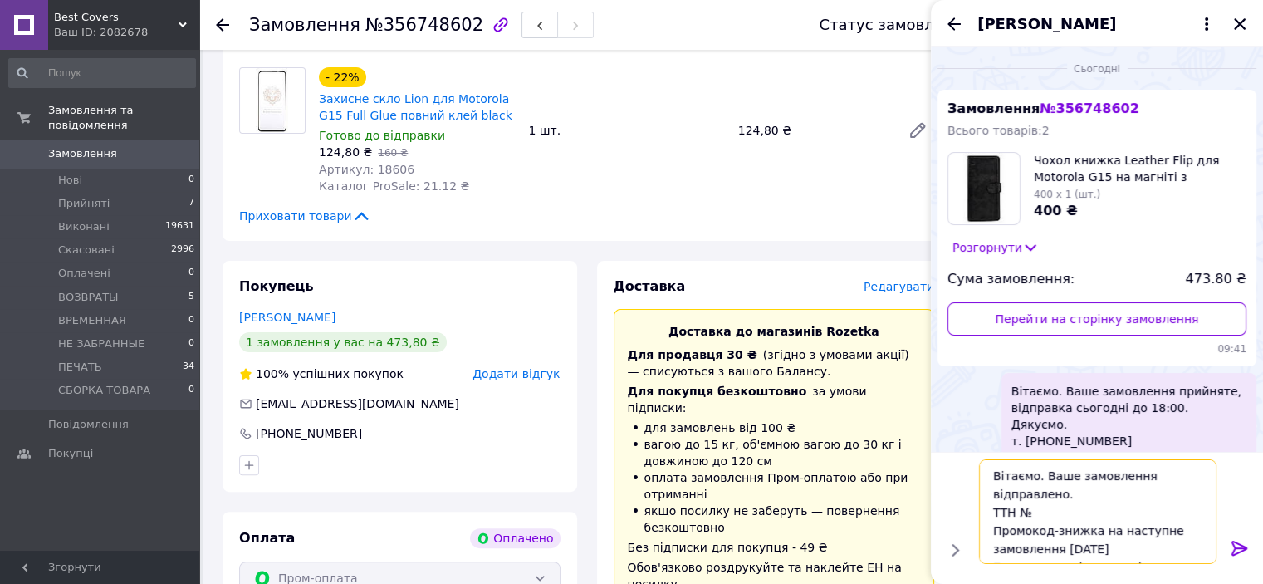
paste textarea "PRM-287949305"
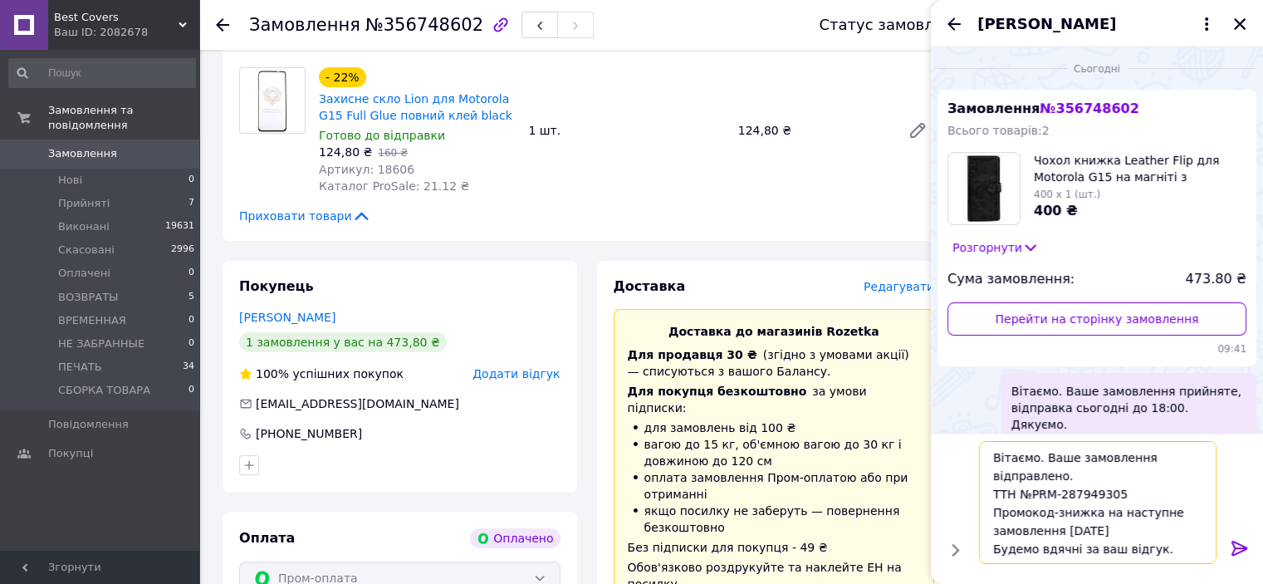
click at [1036, 458] on textarea "Вітаємо. Ваше замовлення відправлено. ТТН №PRM-287949305 Промокод-знижка на нас…" at bounding box center [1098, 502] width 238 height 123
type textarea "Ваше замовлення відправлено. ТТН №PRM-287949305 Промокод-знижка на наступне зам…"
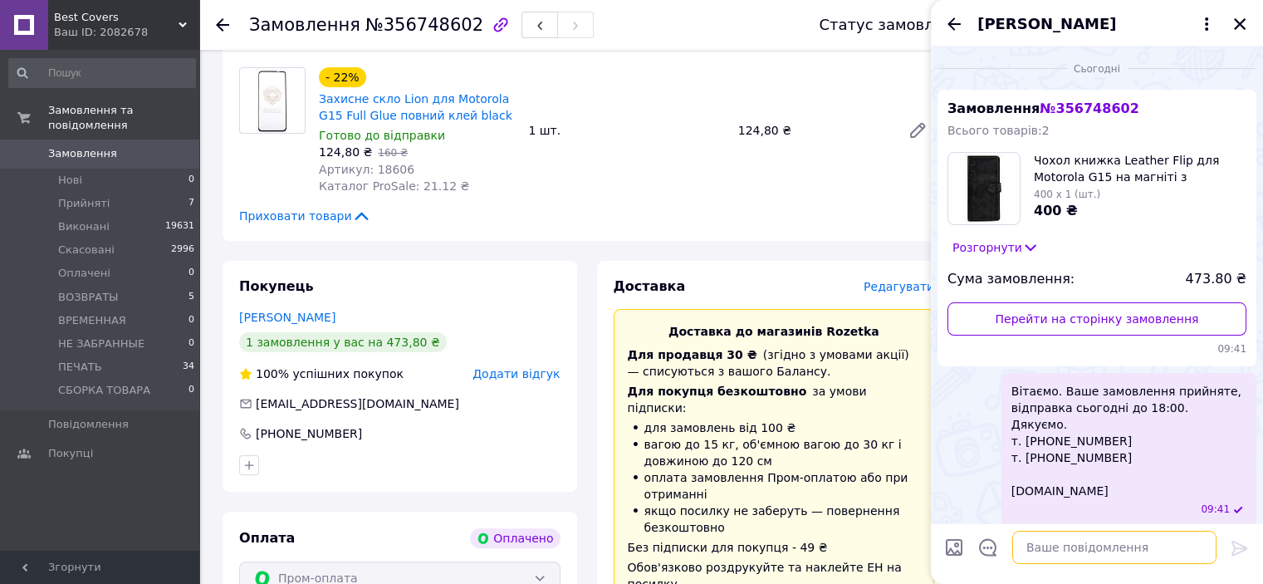
scroll to position [203, 0]
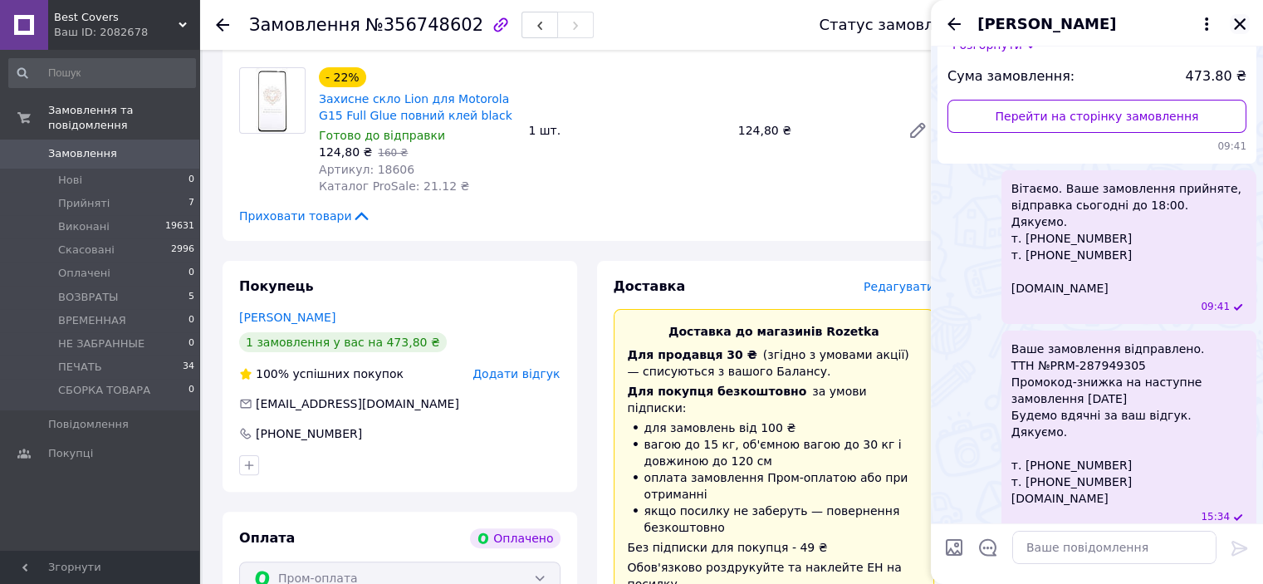
click at [1242, 22] on icon "Закрити" at bounding box center [1240, 24] width 12 height 12
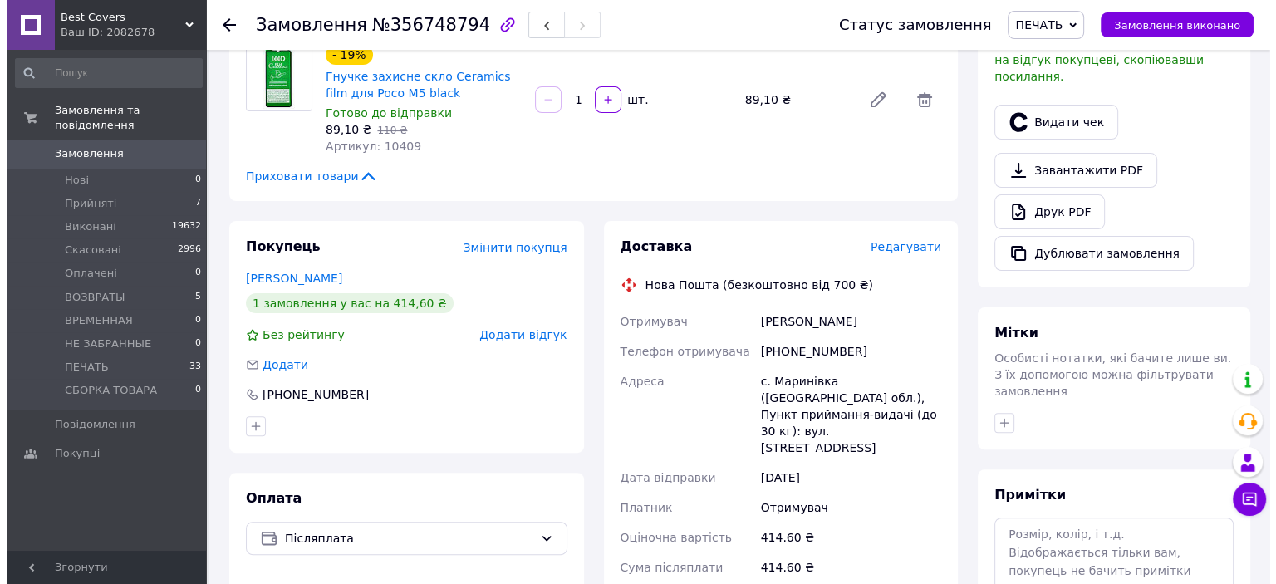
scroll to position [415, 0]
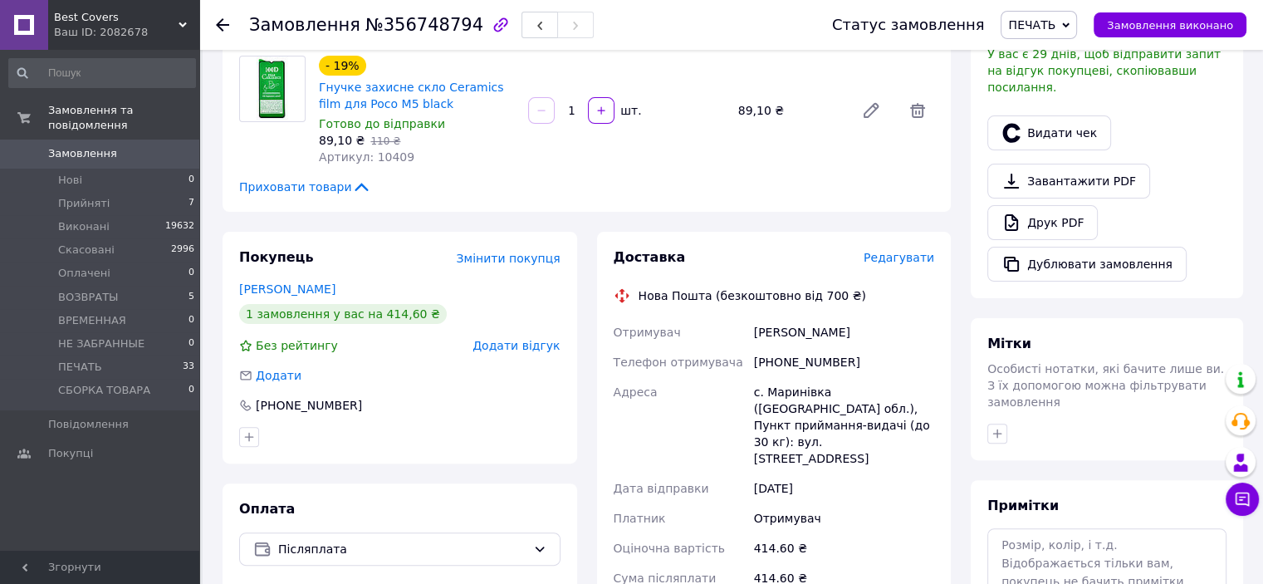
click at [909, 251] on span "Редагувати" at bounding box center [899, 257] width 71 height 13
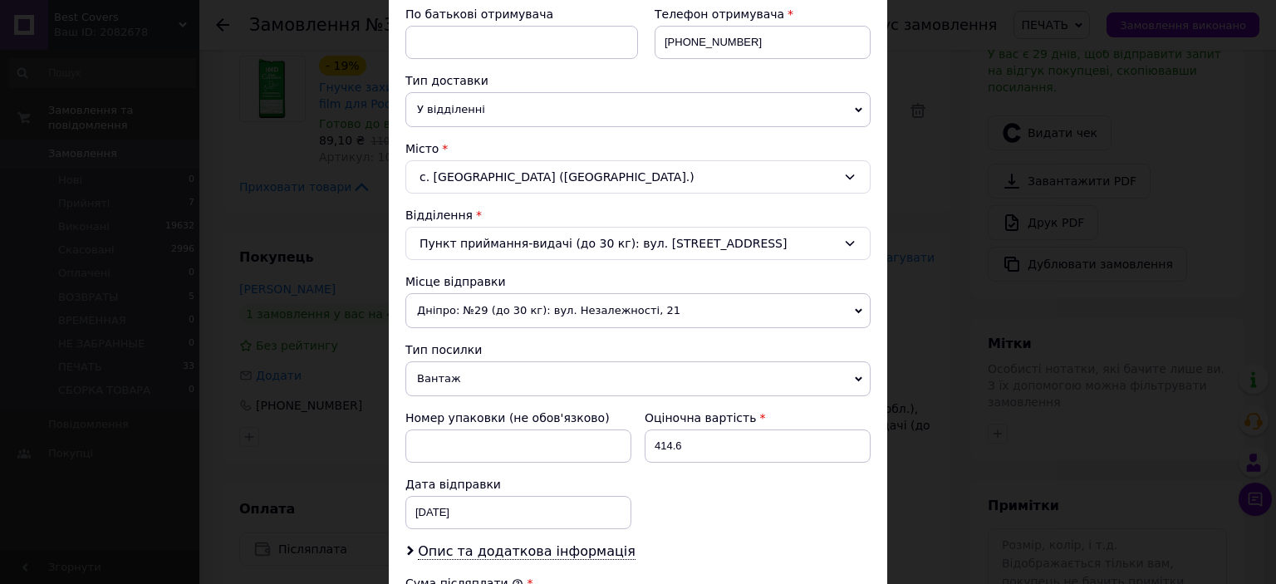
scroll to position [332, 0]
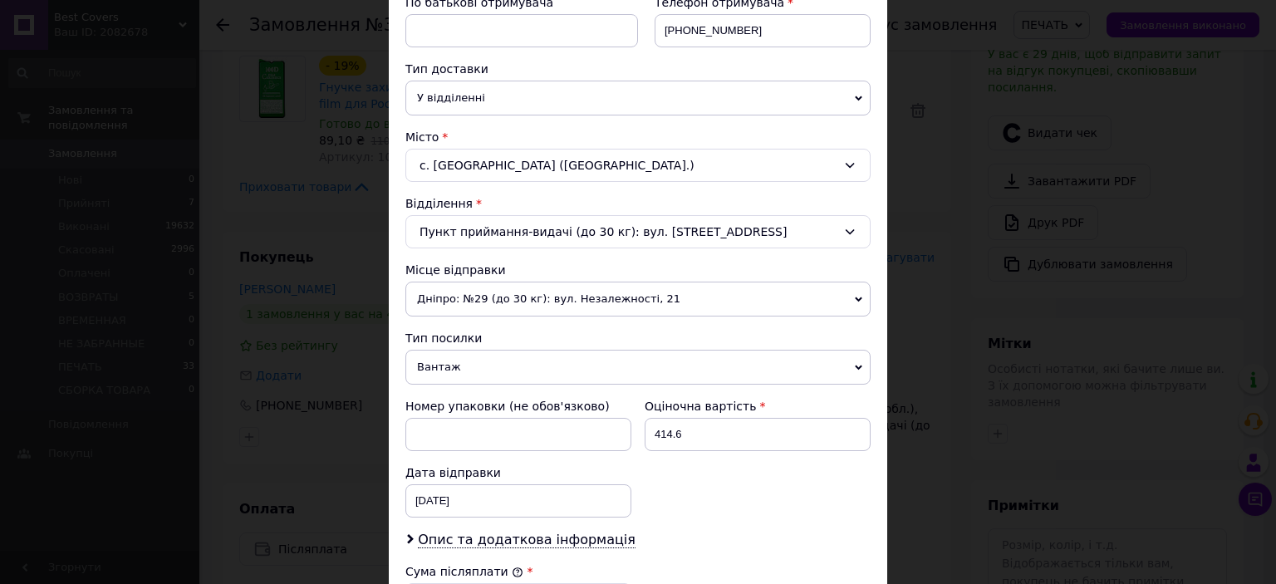
click at [447, 361] on span "Вантаж" at bounding box center [637, 367] width 465 height 35
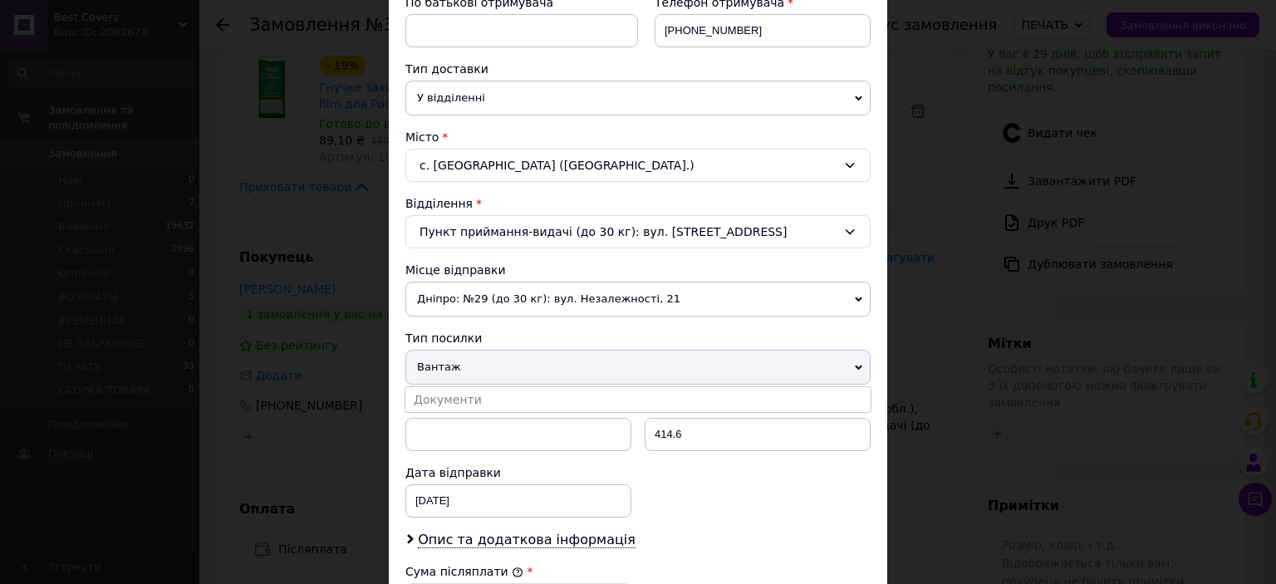
click at [445, 391] on li "Документи" at bounding box center [637, 399] width 465 height 25
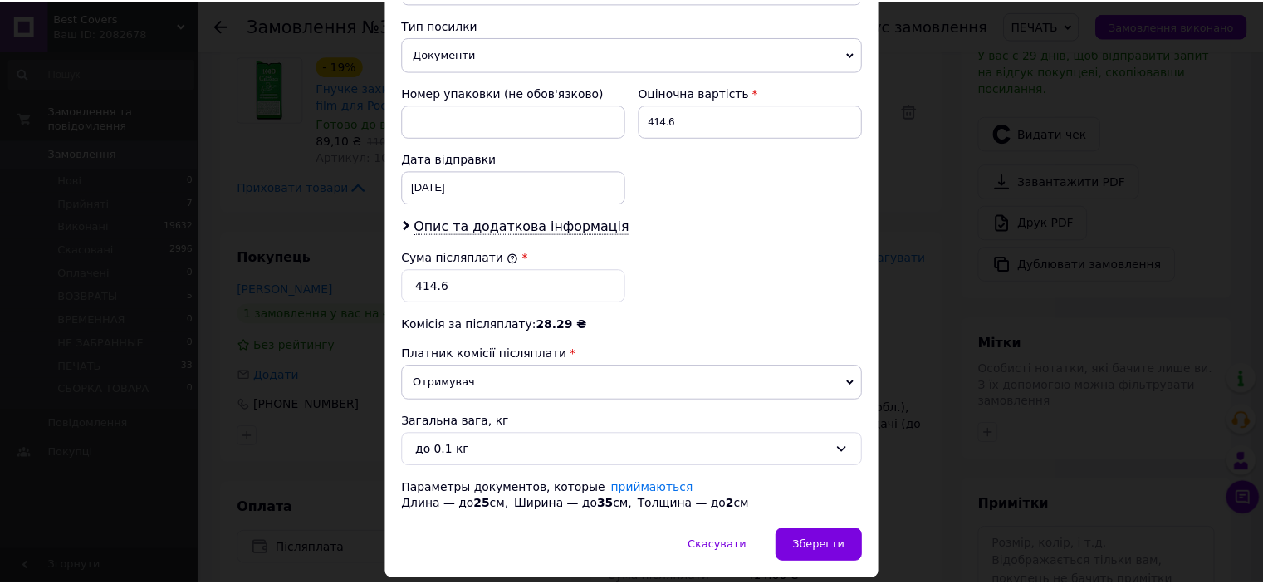
scroll to position [694, 0]
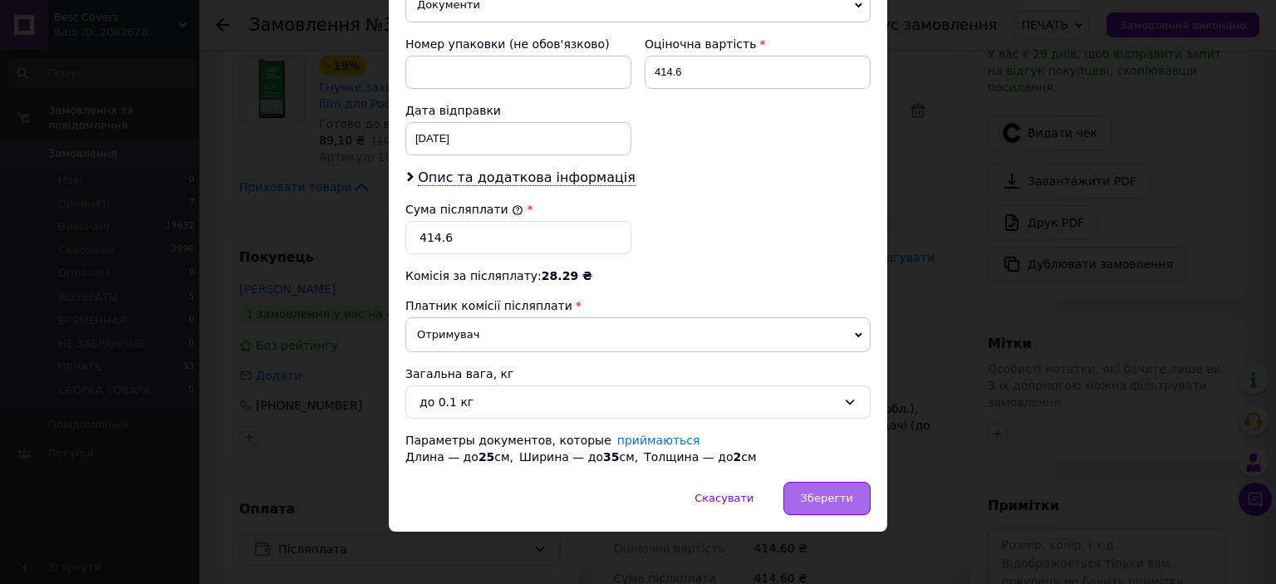
click at [840, 492] on span "Зберегти" at bounding box center [827, 498] width 52 height 12
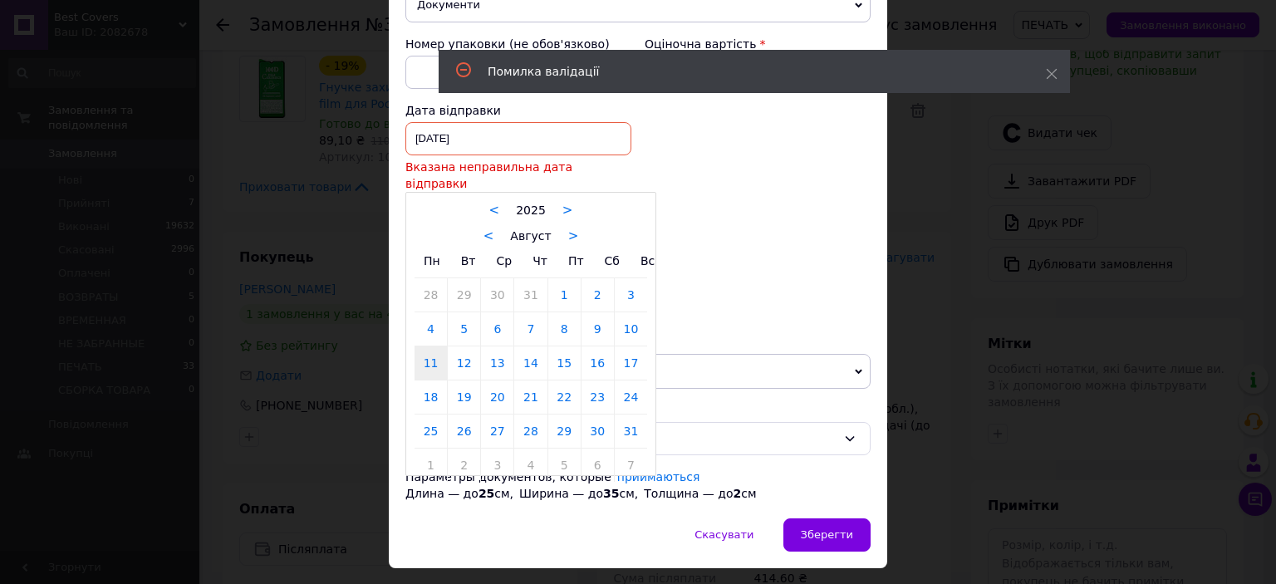
click at [470, 139] on div "[DATE] < 2025 > < Август > Пн Вт Ср Чт Пт Сб Вс 28 29 30 31 1 2 3 4 5 6 7 8 9 1…" at bounding box center [518, 138] width 226 height 33
click at [466, 346] on link "12" at bounding box center [464, 362] width 32 height 33
type input "[DATE]"
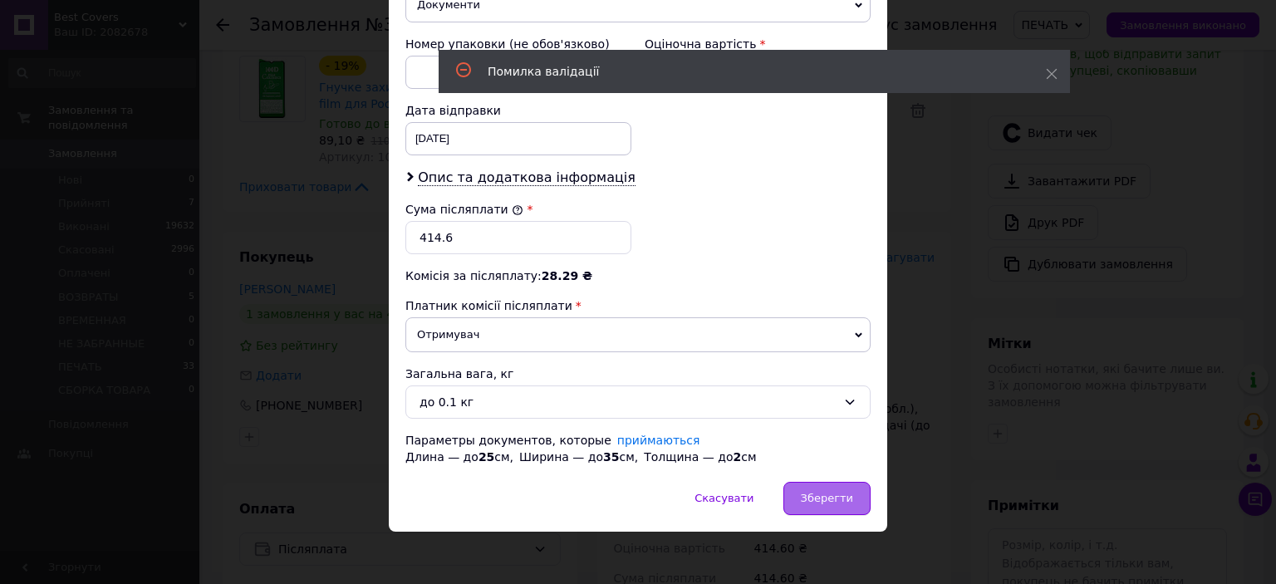
click at [855, 491] on div "Зберегти" at bounding box center [826, 498] width 87 height 33
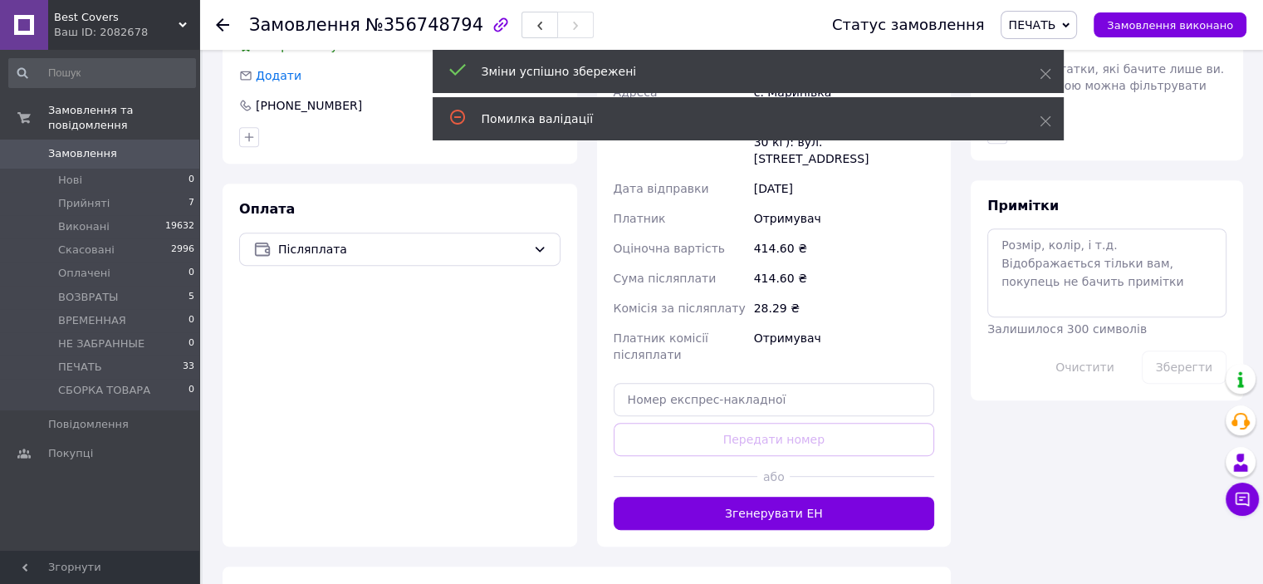
scroll to position [830, 0]
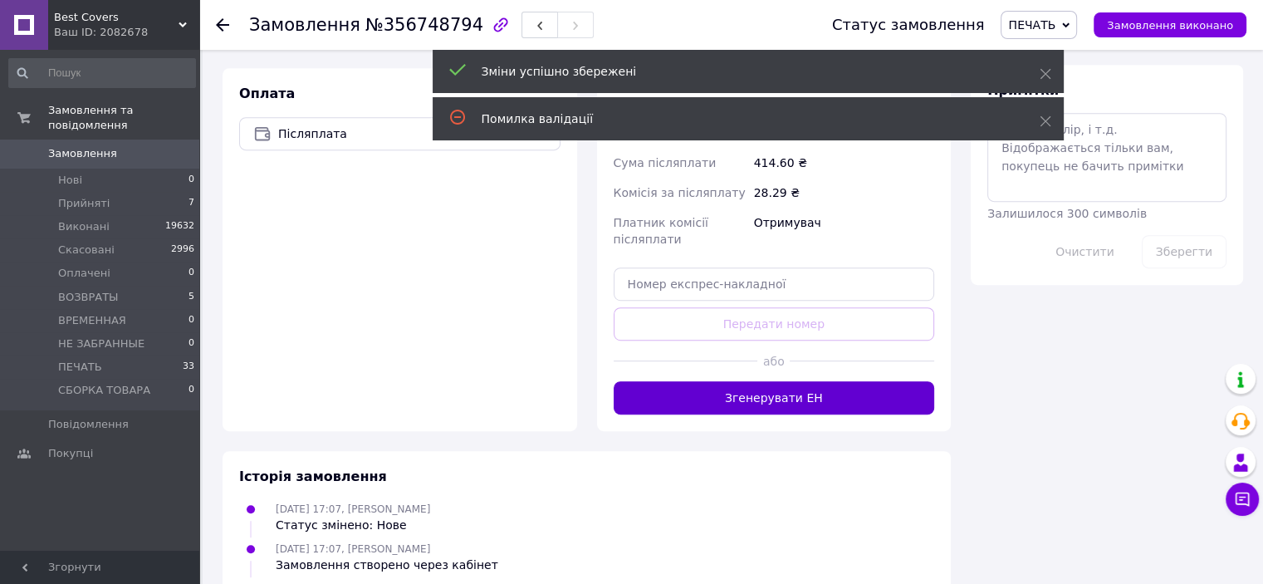
click at [768, 381] on button "Згенерувати ЕН" at bounding box center [774, 397] width 321 height 33
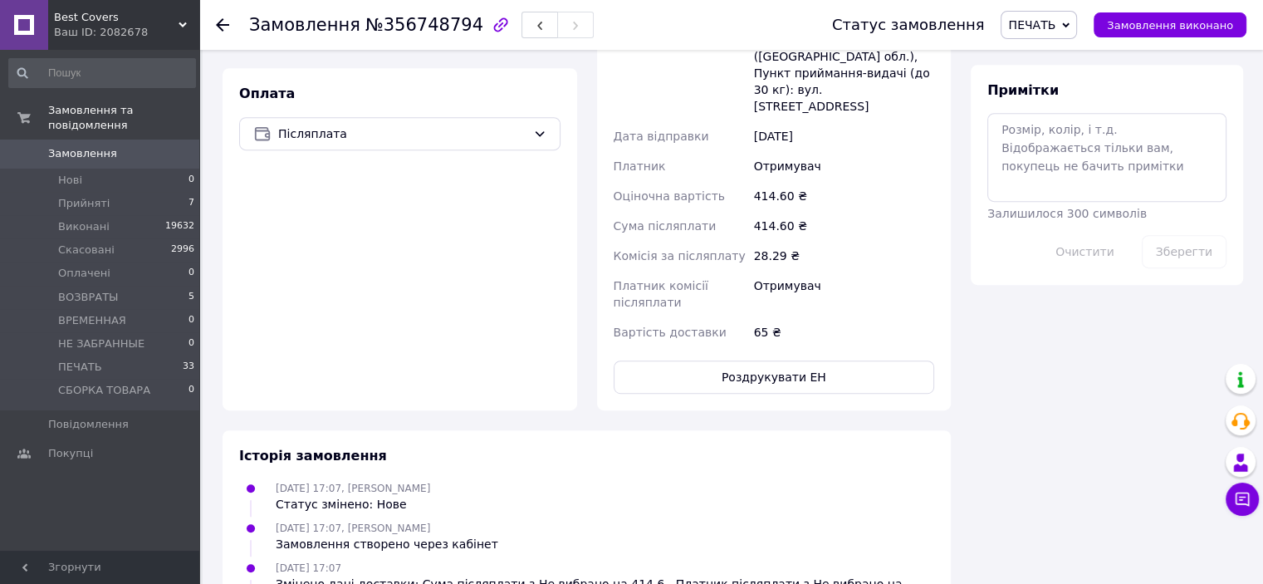
click at [799, 360] on button "Роздрукувати ЕН" at bounding box center [774, 376] width 321 height 33
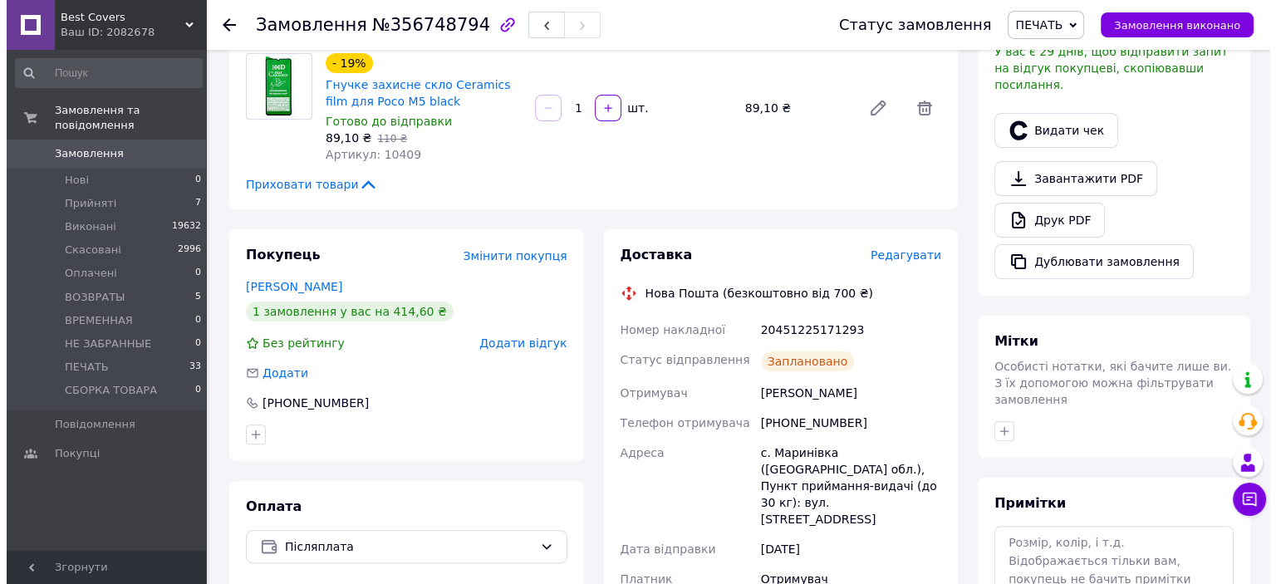
scroll to position [332, 0]
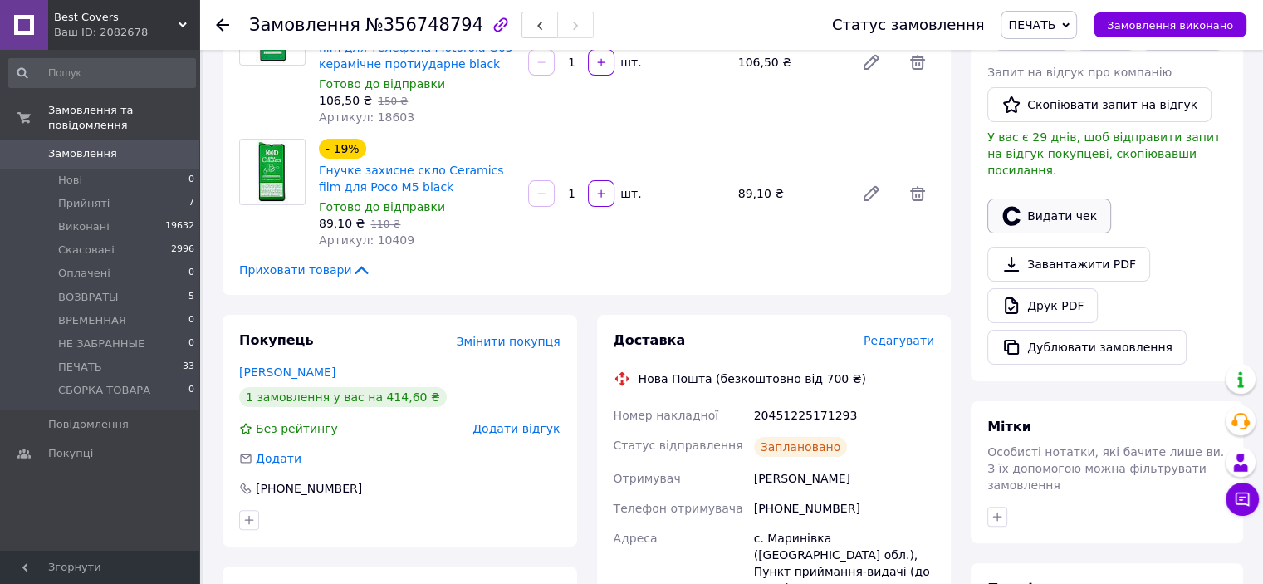
click at [1045, 203] on button "Видати чек" at bounding box center [1049, 215] width 124 height 35
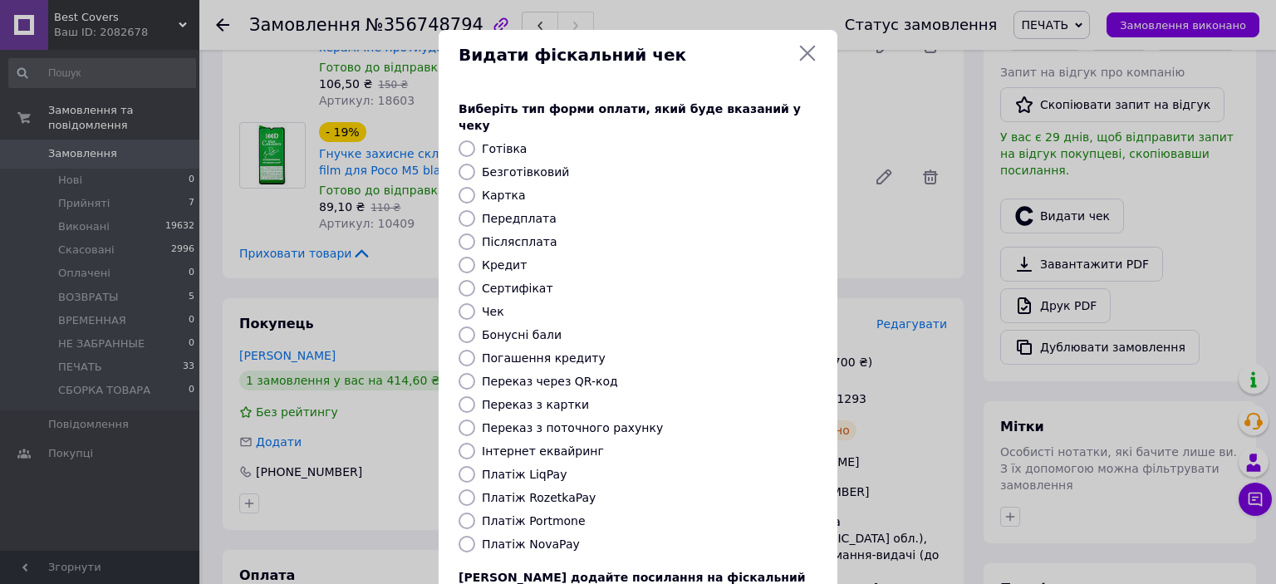
drag, startPoint x: 462, startPoint y: 533, endPoint x: 508, endPoint y: 518, distance: 48.8
click at [463, 536] on input "Платіж NovaPay" at bounding box center [466, 544] width 17 height 17
radio input "true"
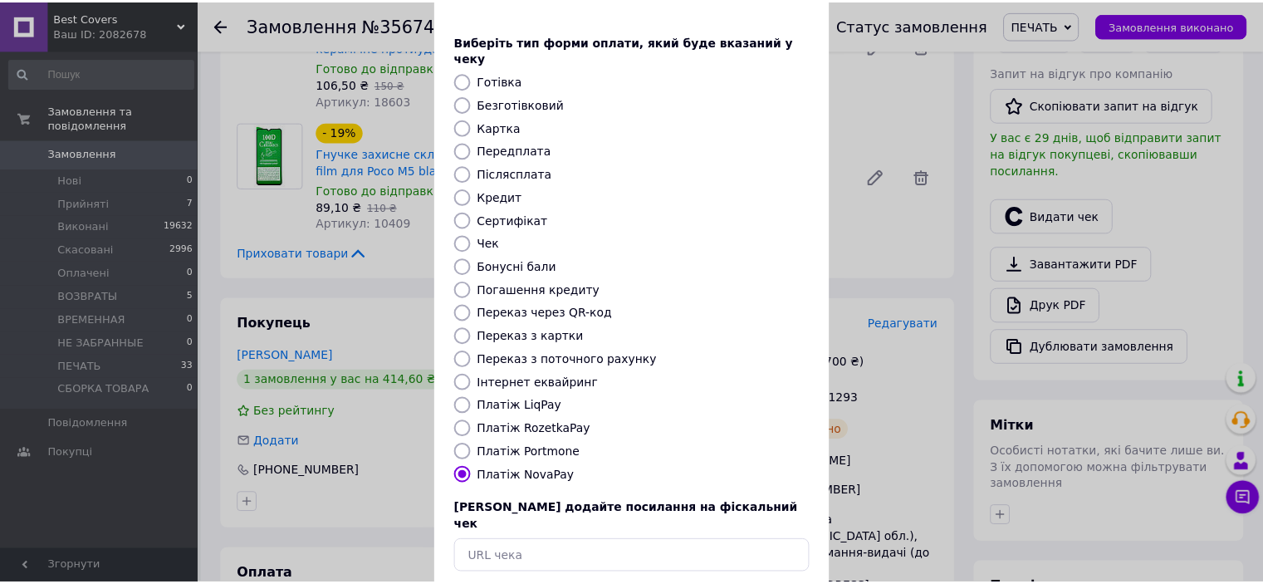
scroll to position [129, 0]
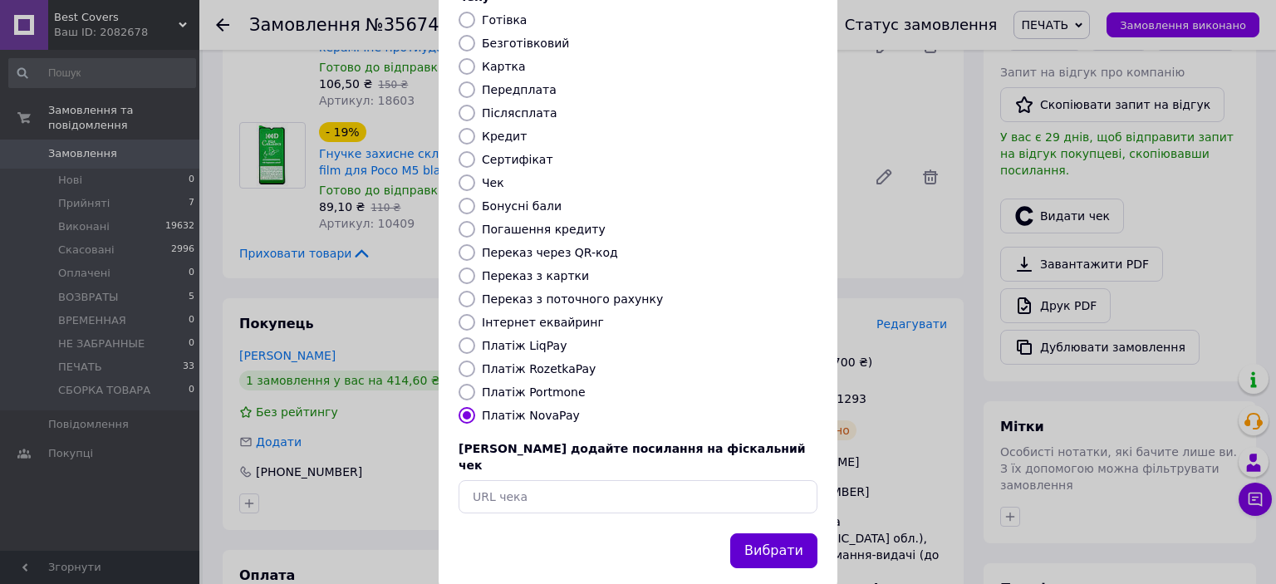
drag, startPoint x: 776, startPoint y: 522, endPoint x: 801, endPoint y: 472, distance: 56.1
click at [777, 533] on button "Вибрати" at bounding box center [773, 551] width 87 height 36
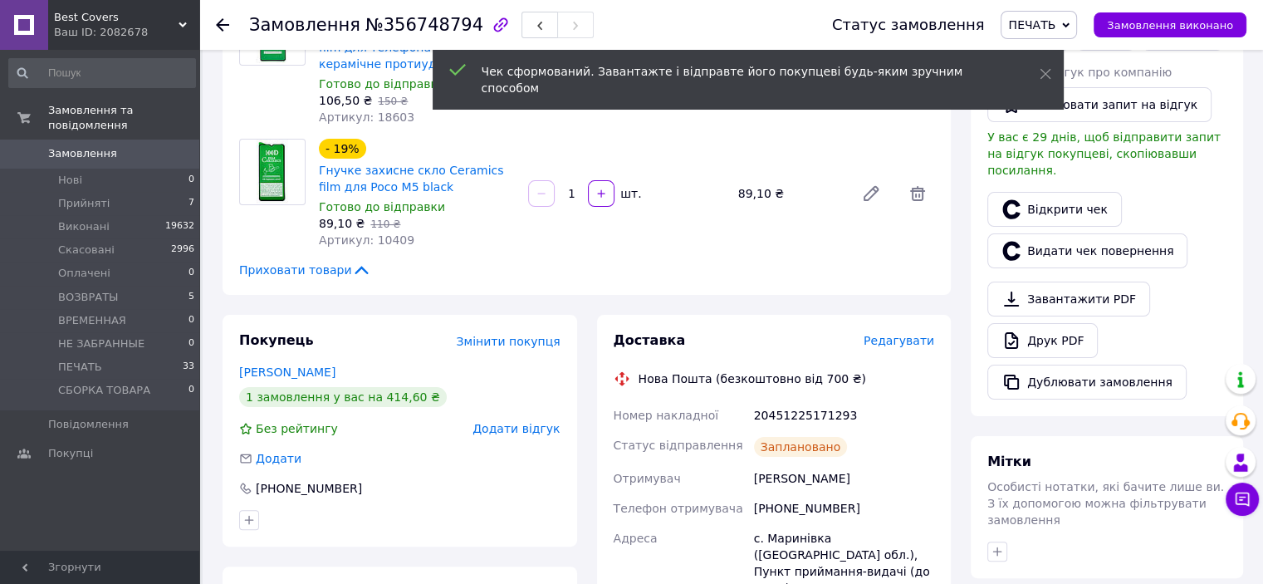
click at [1153, 27] on span "Замовлення виконано" at bounding box center [1170, 25] width 126 height 12
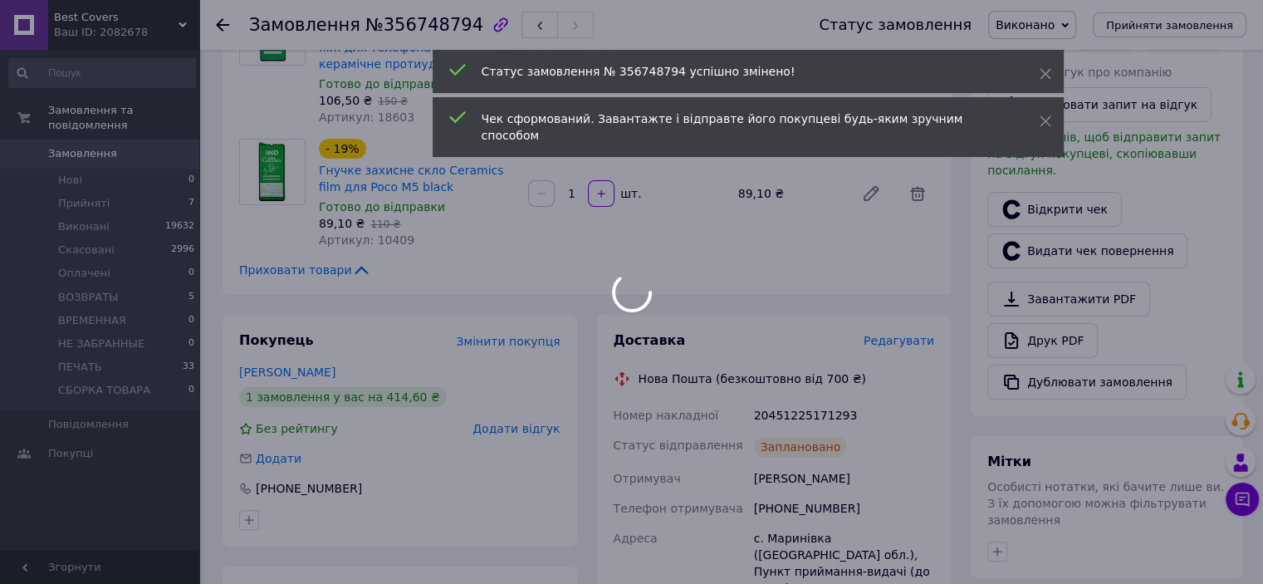
click at [790, 491] on div at bounding box center [631, 292] width 1263 height 584
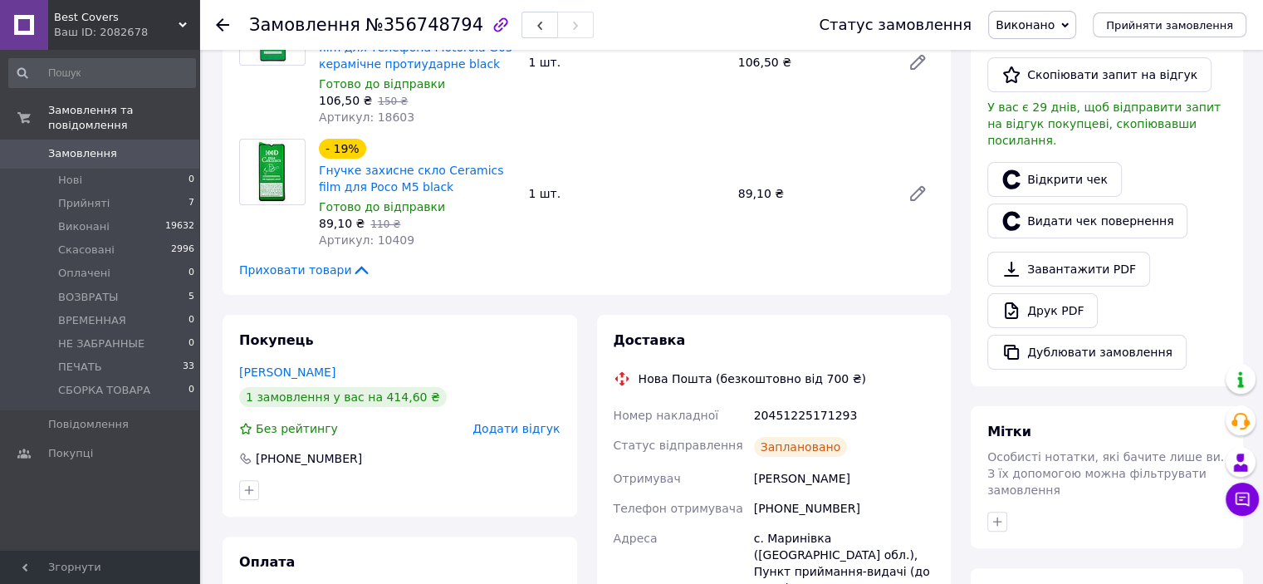
click at [801, 495] on div "[PHONE_NUMBER]" at bounding box center [844, 508] width 187 height 30
copy div "380676982339"
click at [826, 401] on div "20451225171293" at bounding box center [844, 415] width 187 height 30
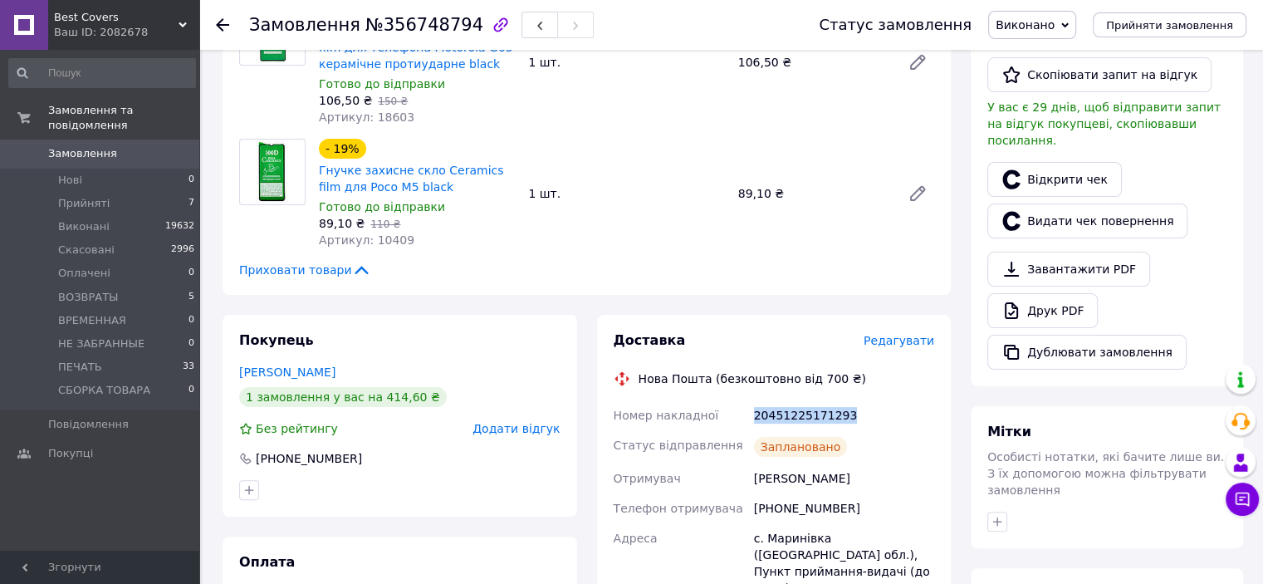
copy div "20451225171293"
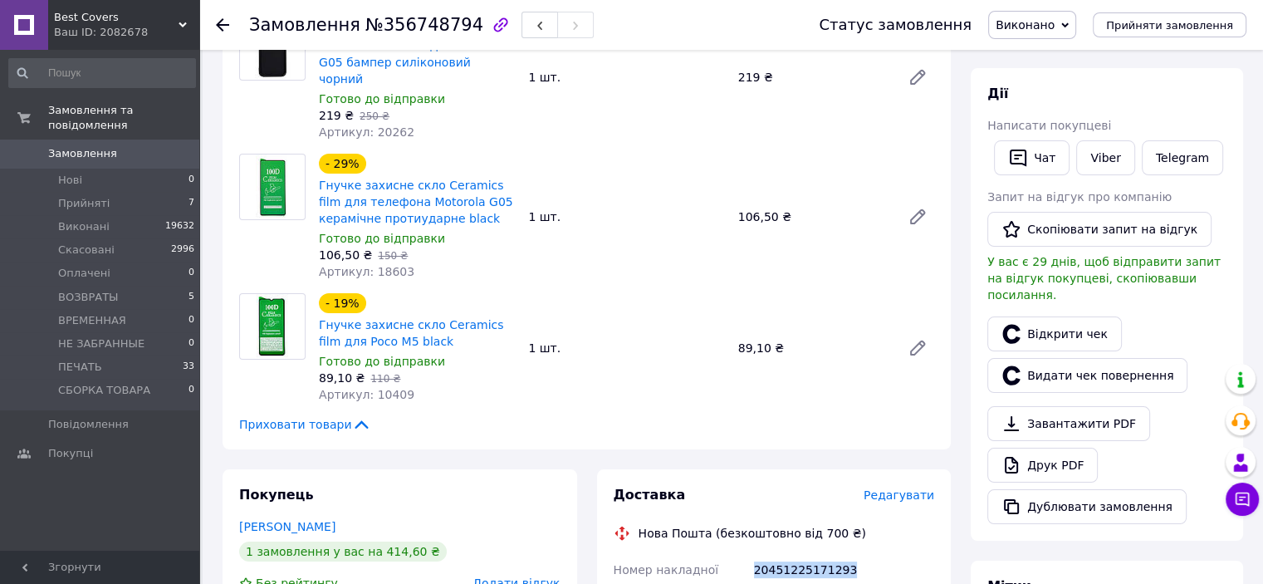
scroll to position [166, 0]
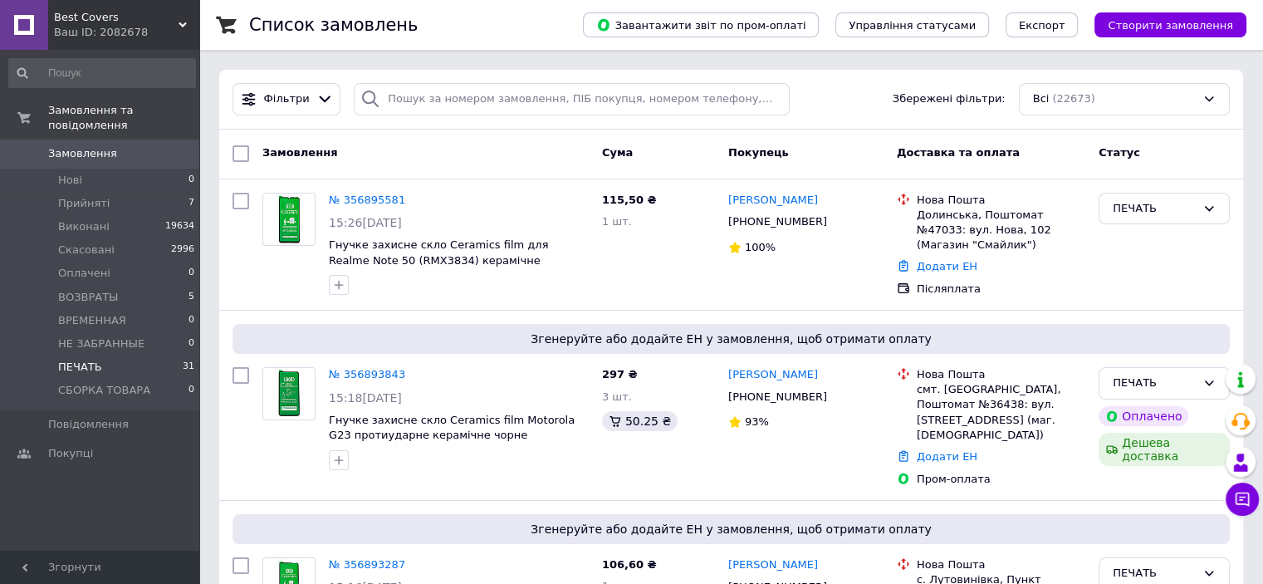
click at [153, 355] on li "ПЕЧАТЬ 31" at bounding box center [102, 366] width 204 height 23
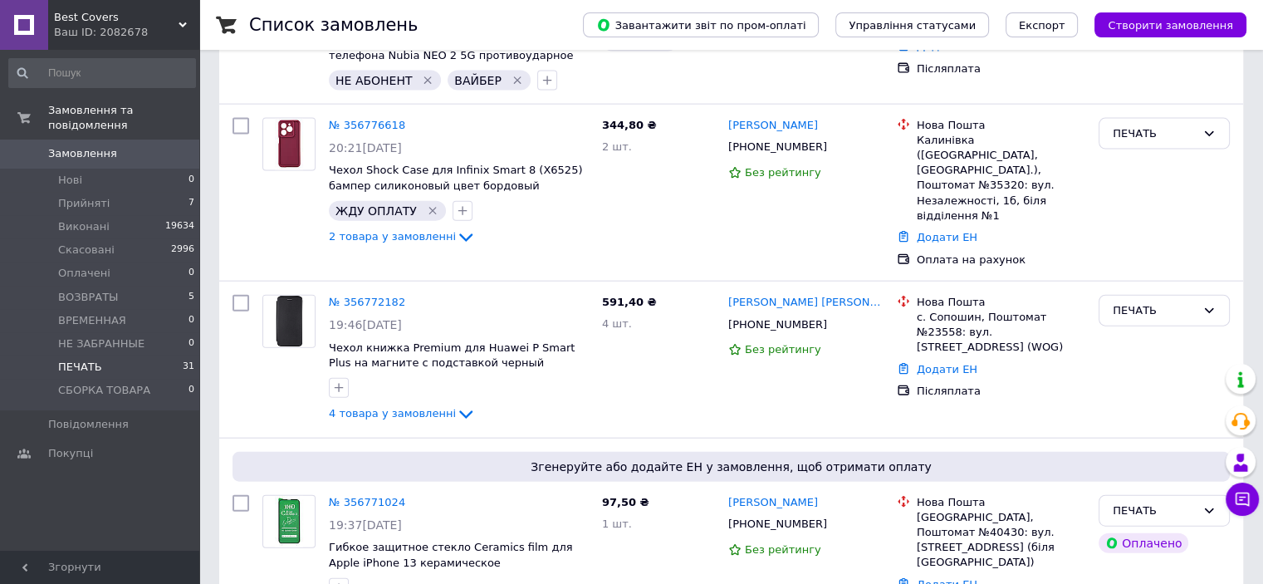
scroll to position [4599, 0]
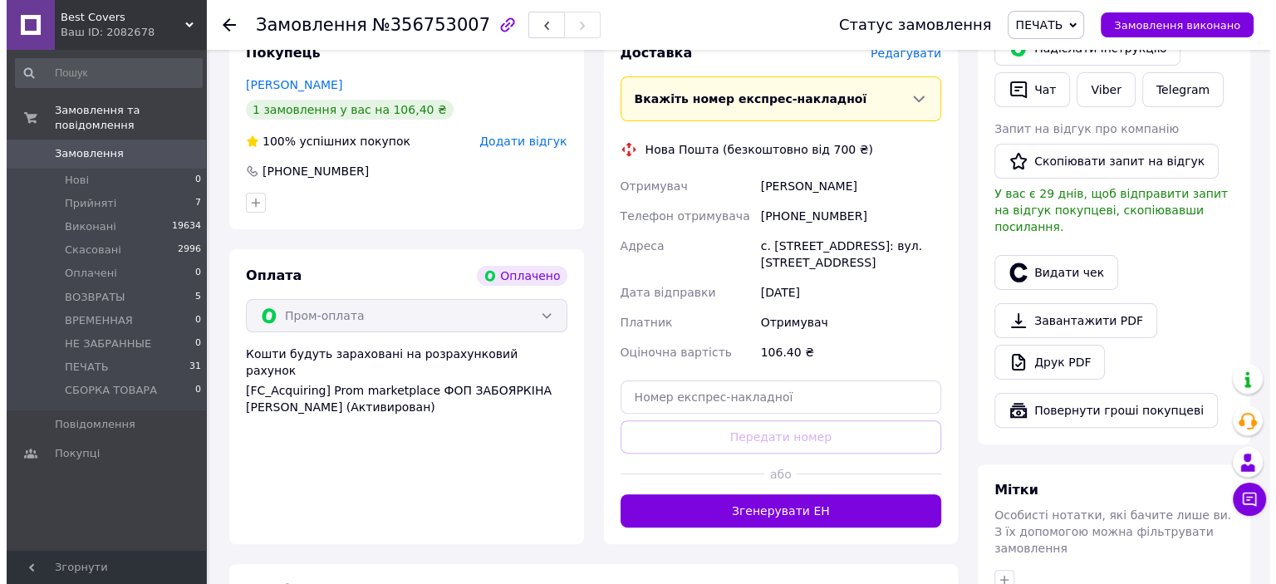
scroll to position [249, 0]
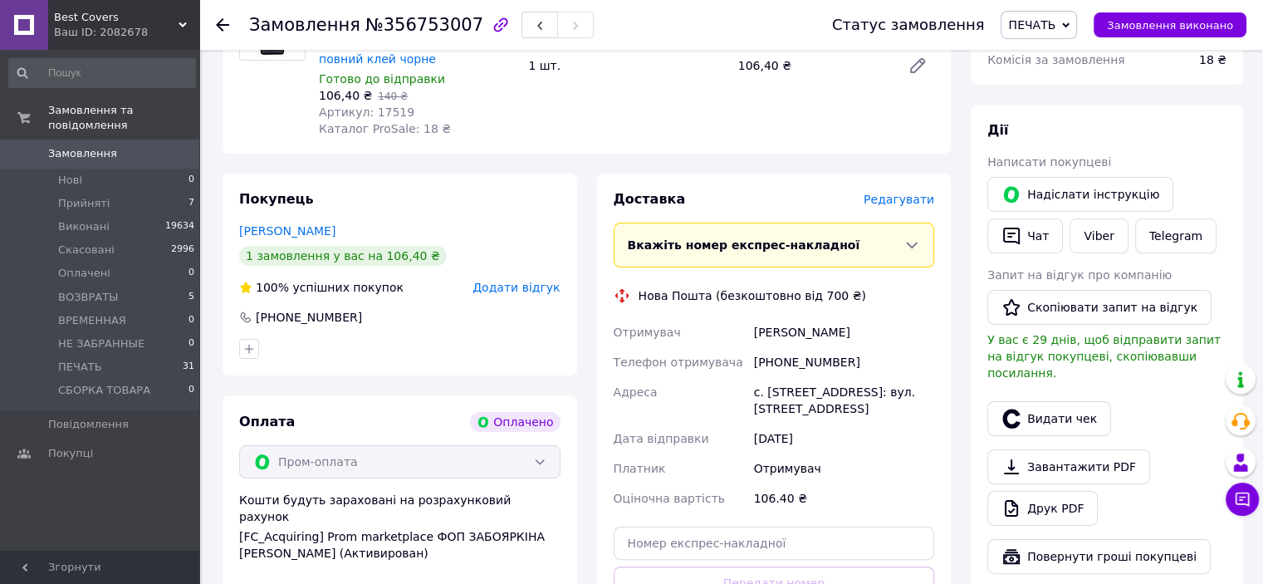
click at [914, 196] on span "Редагувати" at bounding box center [899, 199] width 71 height 13
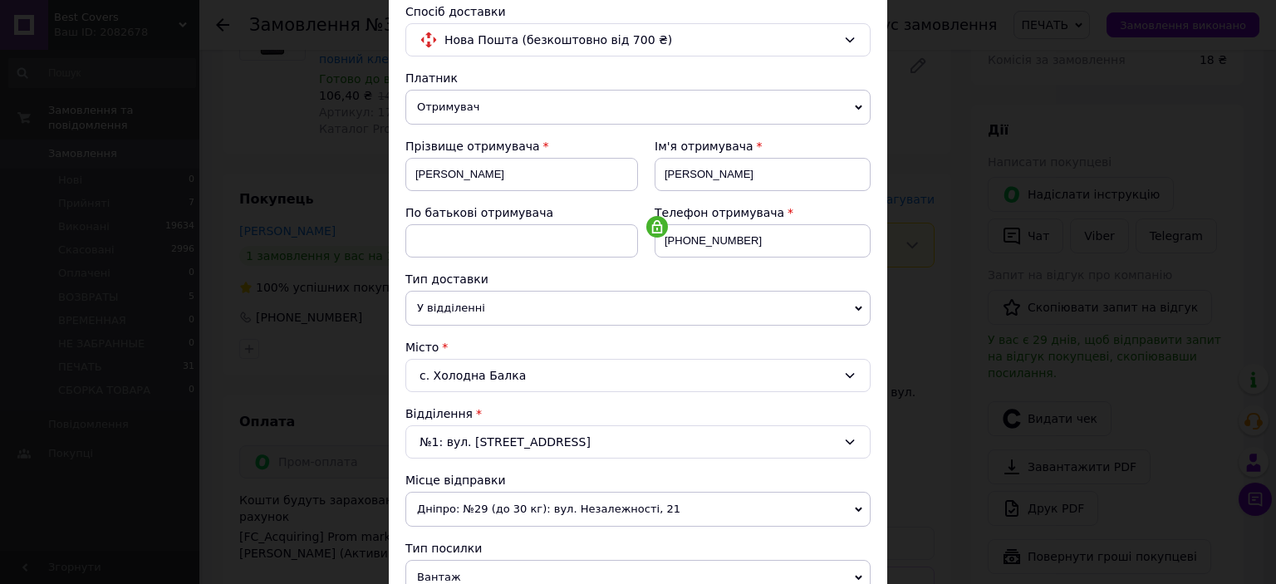
scroll to position [332, 0]
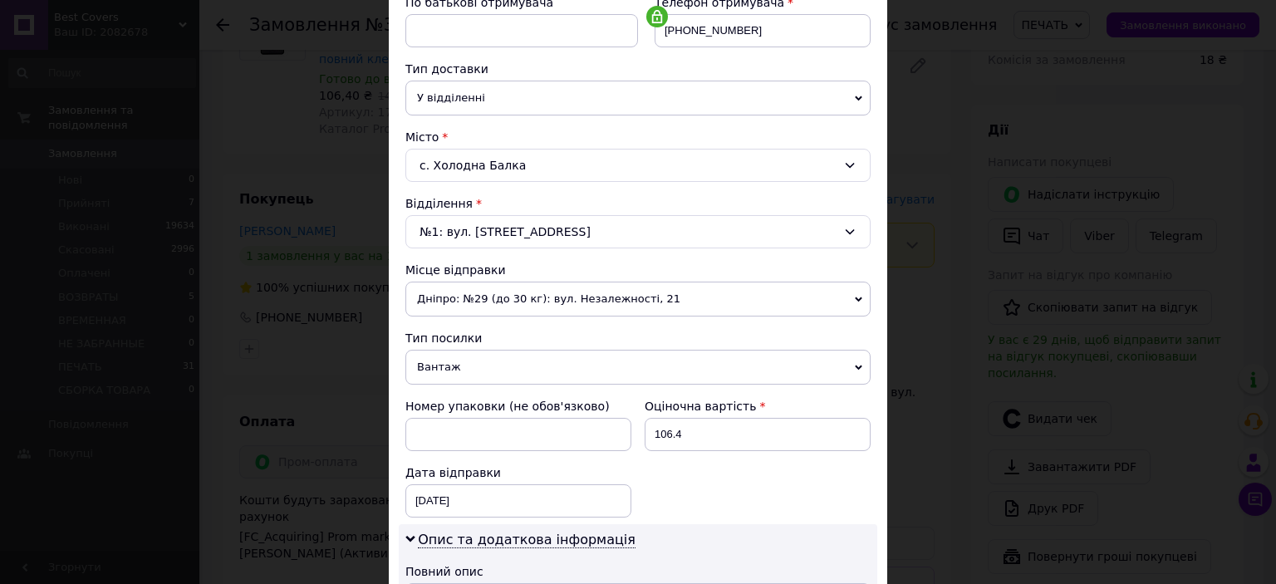
click at [472, 357] on span "Вантаж" at bounding box center [637, 367] width 465 height 35
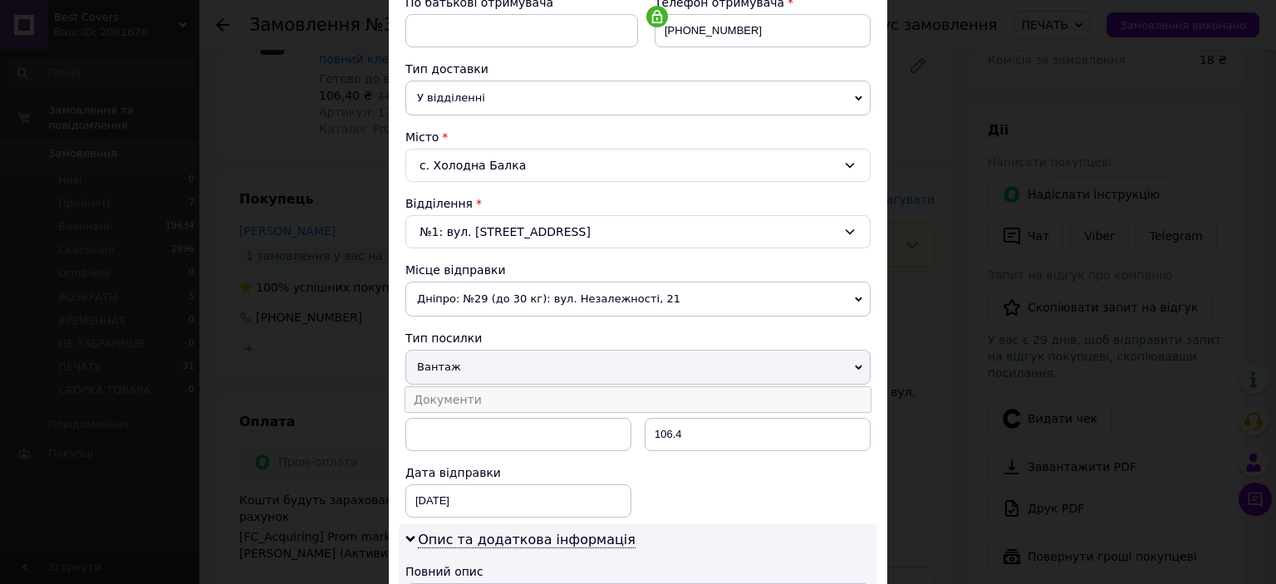
click at [470, 397] on li "Документи" at bounding box center [637, 399] width 465 height 25
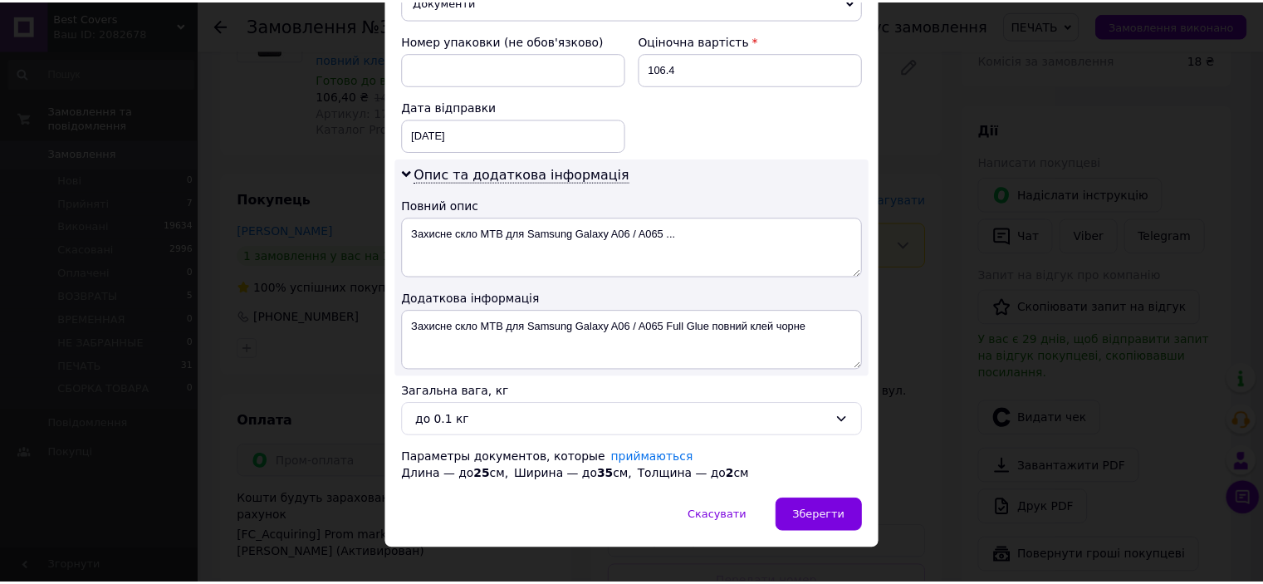
scroll to position [716, 0]
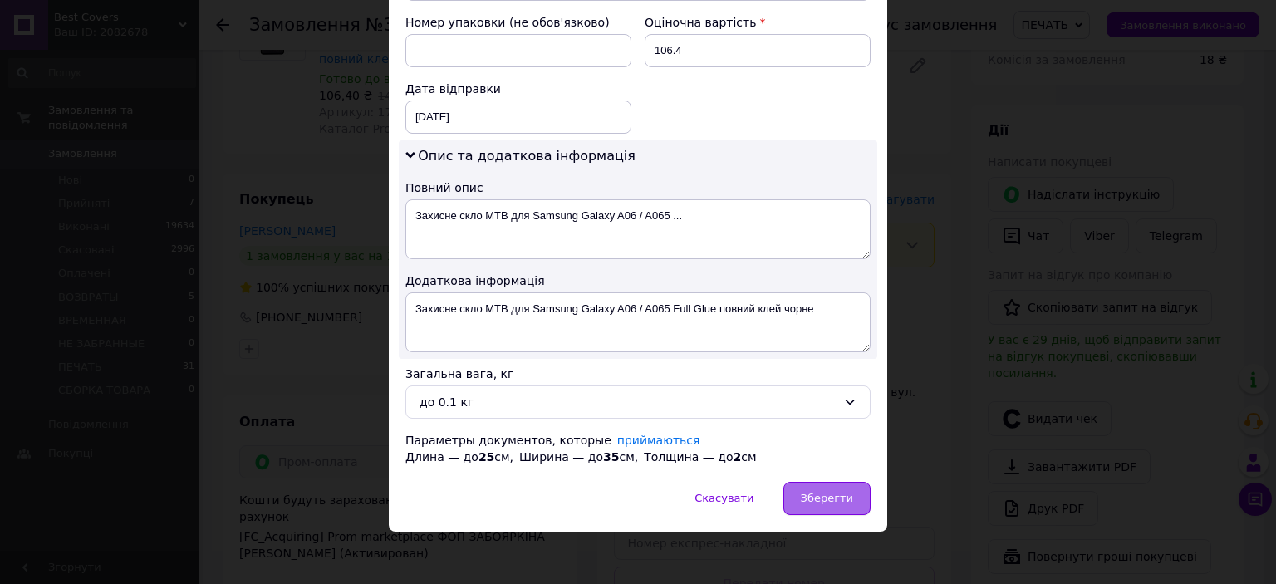
click at [860, 508] on div "Зберегти" at bounding box center [826, 498] width 87 height 33
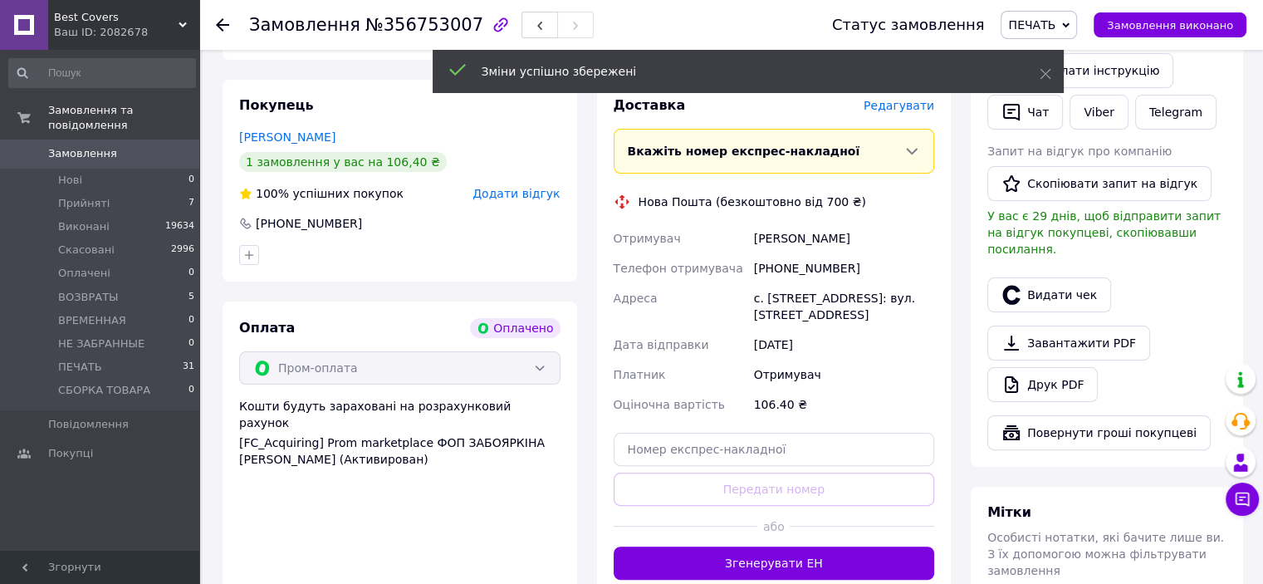
scroll to position [415, 0]
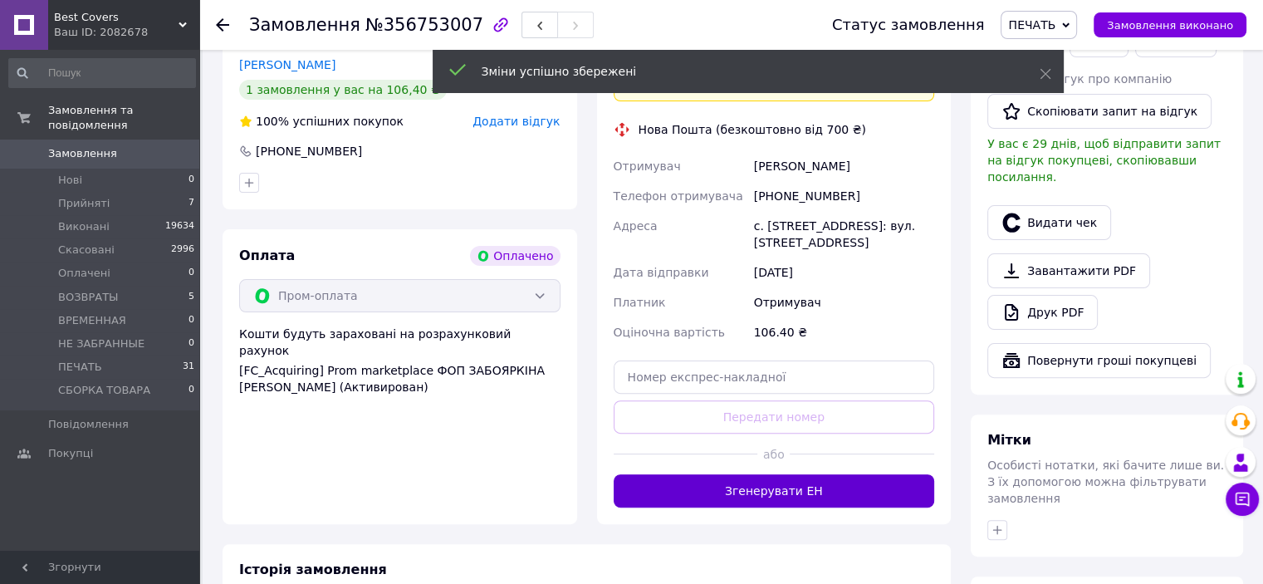
click at [761, 485] on button "Згенерувати ЕН" at bounding box center [774, 490] width 321 height 33
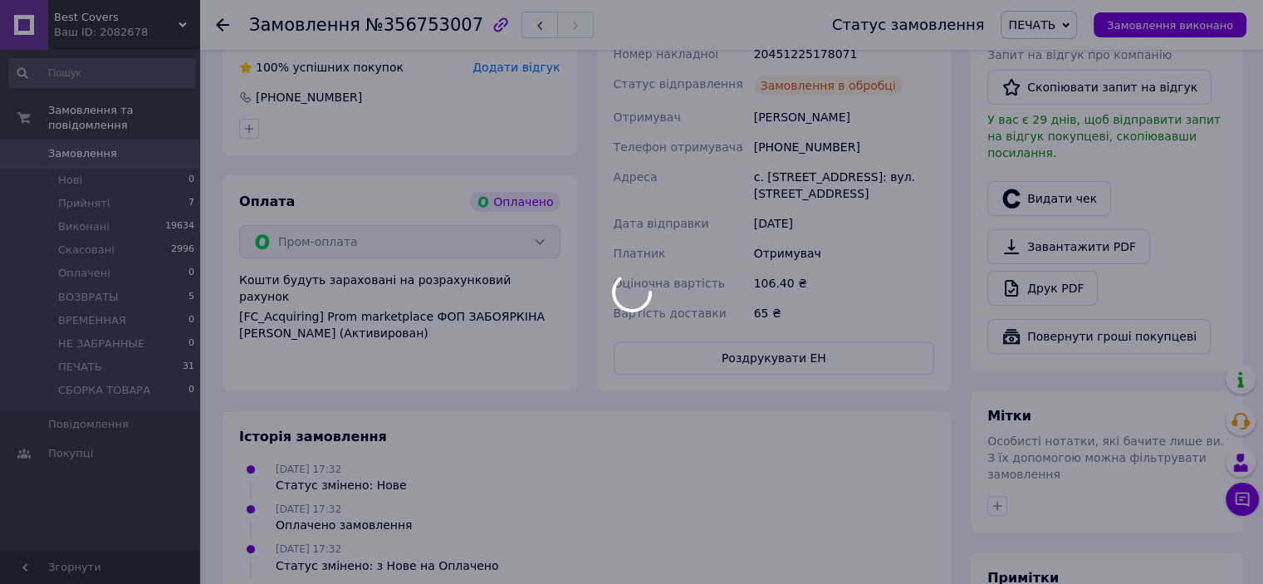
scroll to position [498, 0]
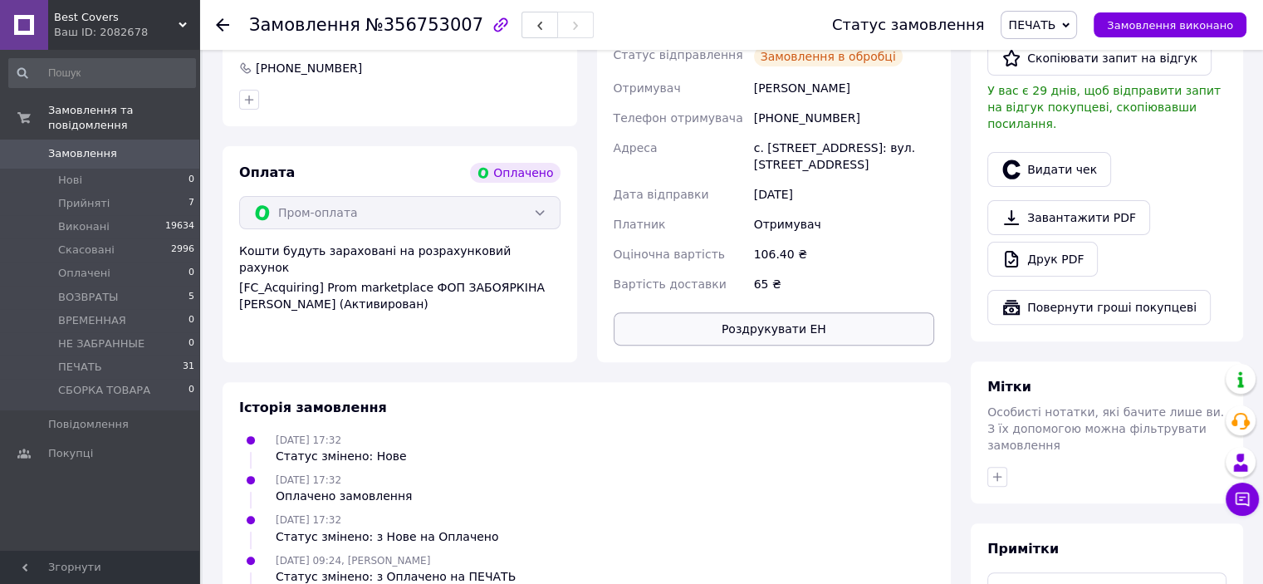
click at [769, 335] on button "Роздрукувати ЕН" at bounding box center [774, 328] width 321 height 33
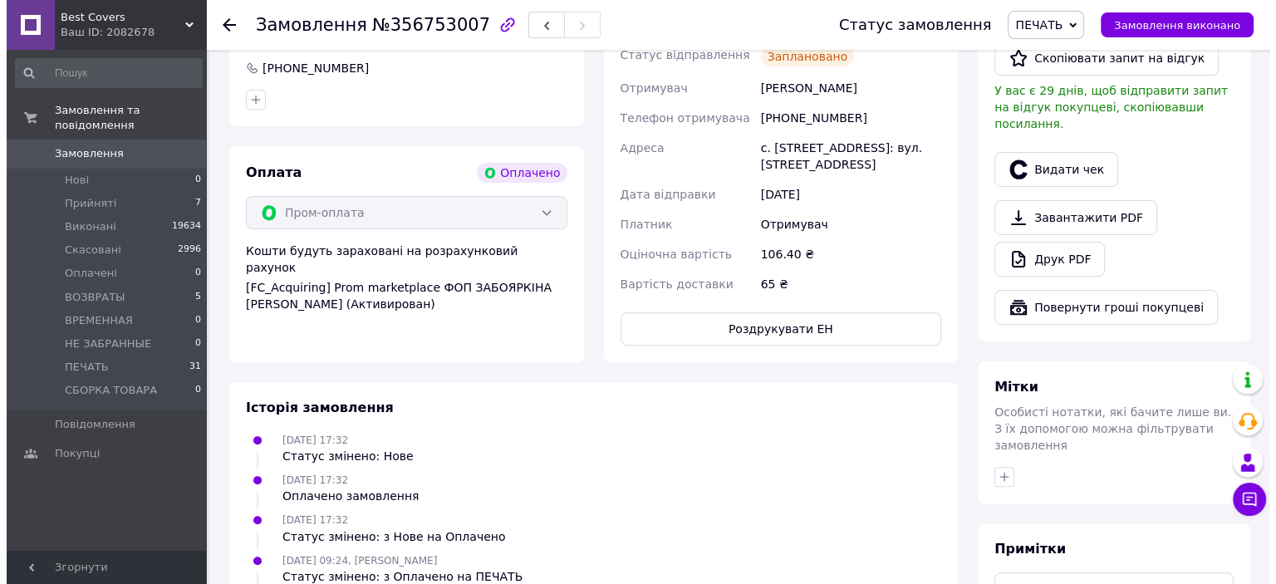
scroll to position [415, 0]
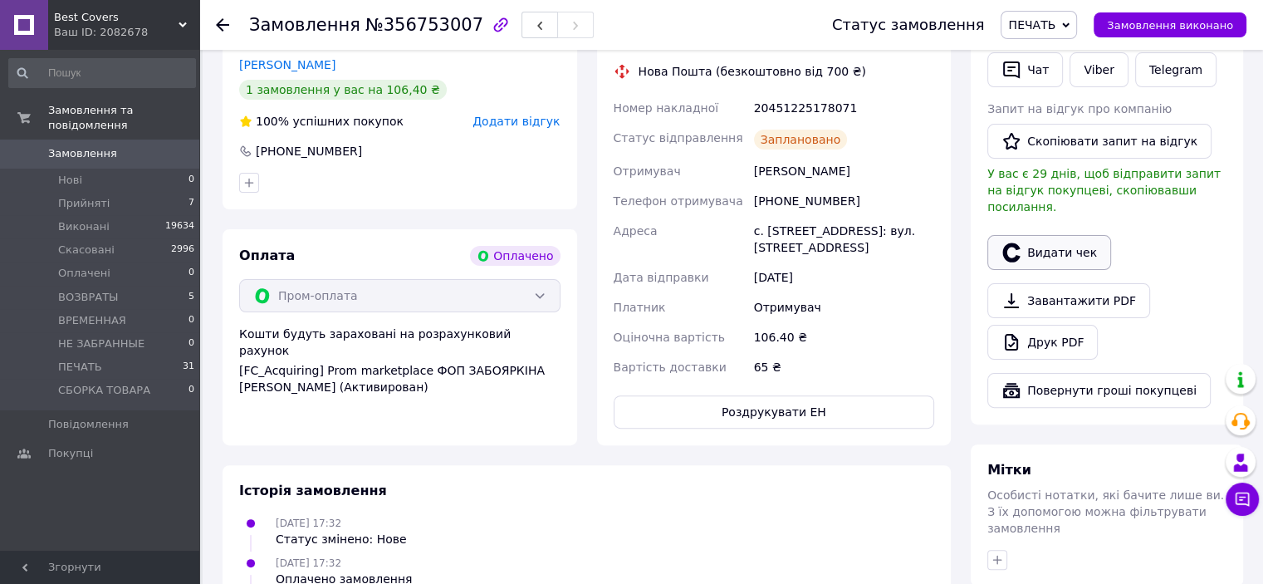
click at [1033, 235] on button "Видати чек" at bounding box center [1049, 252] width 124 height 35
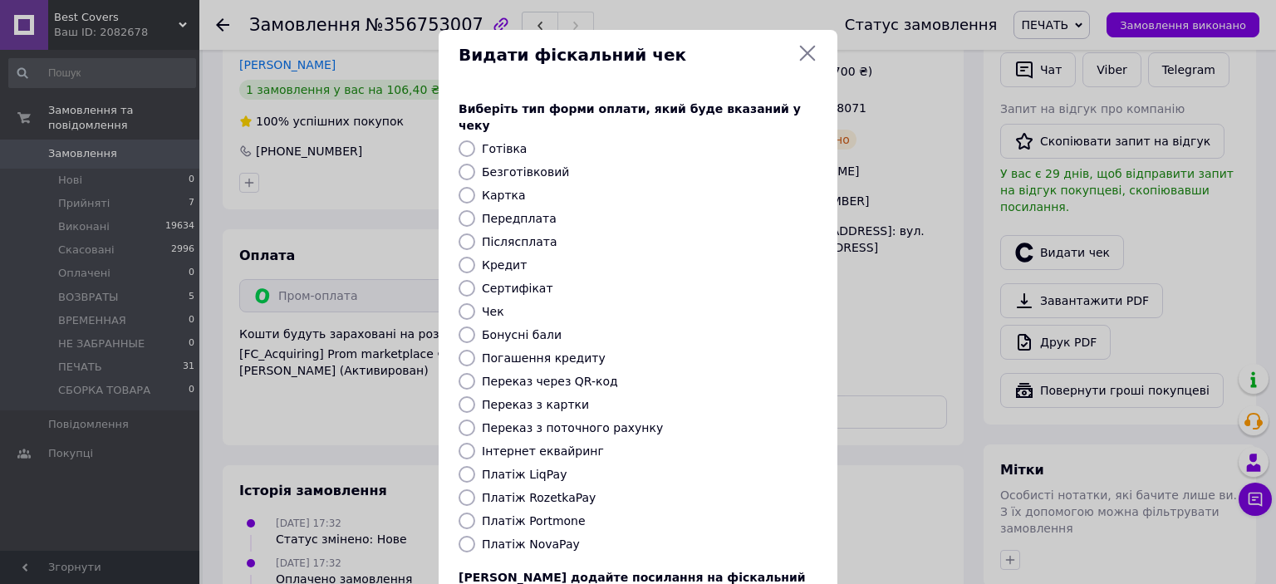
drag, startPoint x: 462, startPoint y: 483, endPoint x: 472, endPoint y: 478, distance: 11.1
click at [462, 489] on input "Платіж RozetkaPay" at bounding box center [466, 497] width 17 height 17
radio input "true"
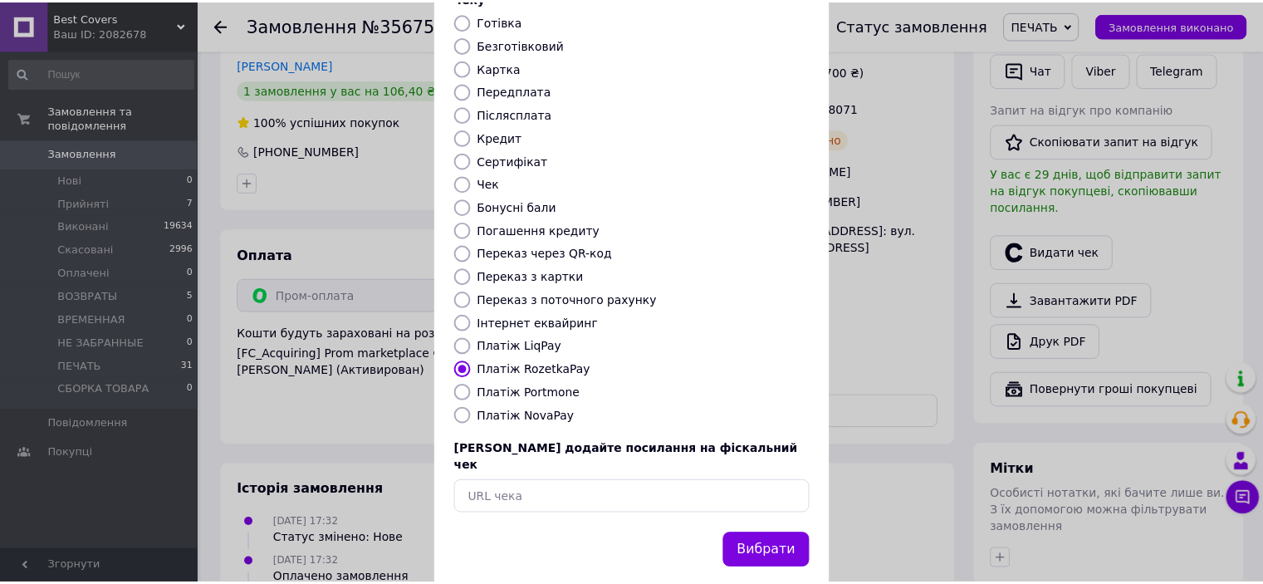
scroll to position [129, 0]
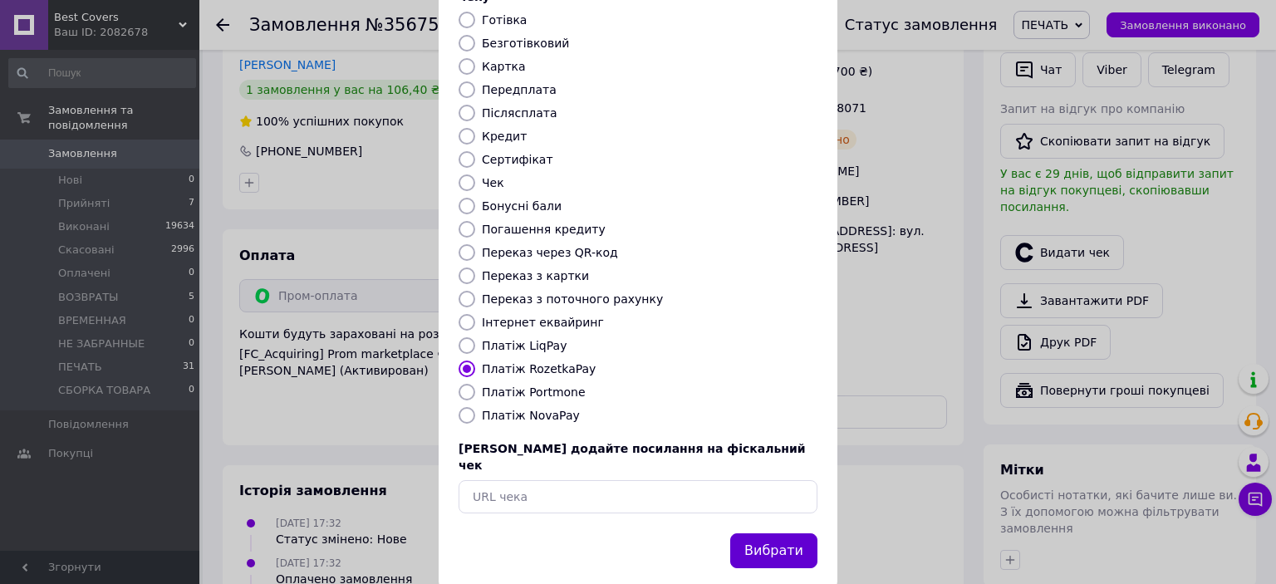
click at [786, 533] on button "Вибрати" at bounding box center [773, 551] width 87 height 36
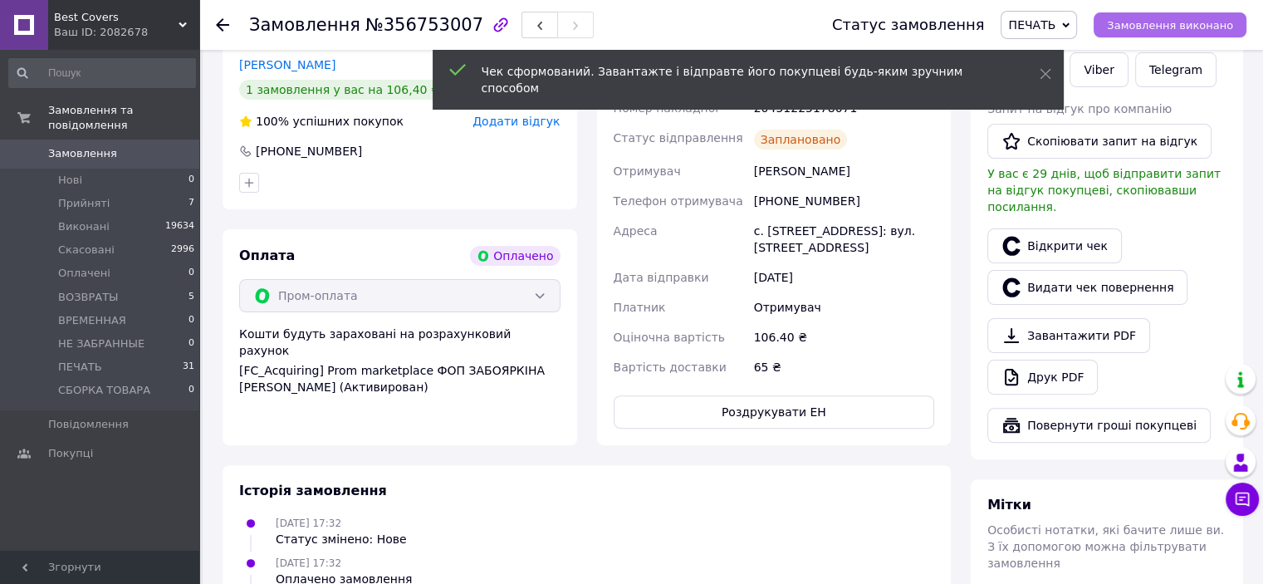
click at [1196, 28] on span "Замовлення виконано" at bounding box center [1170, 25] width 126 height 12
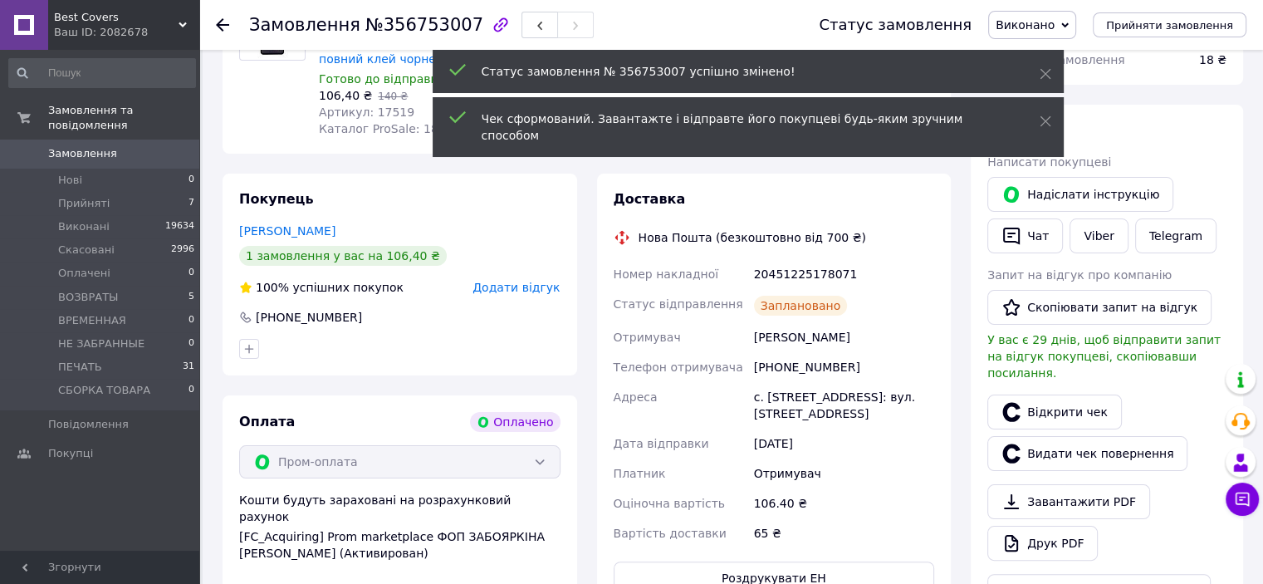
scroll to position [332, 0]
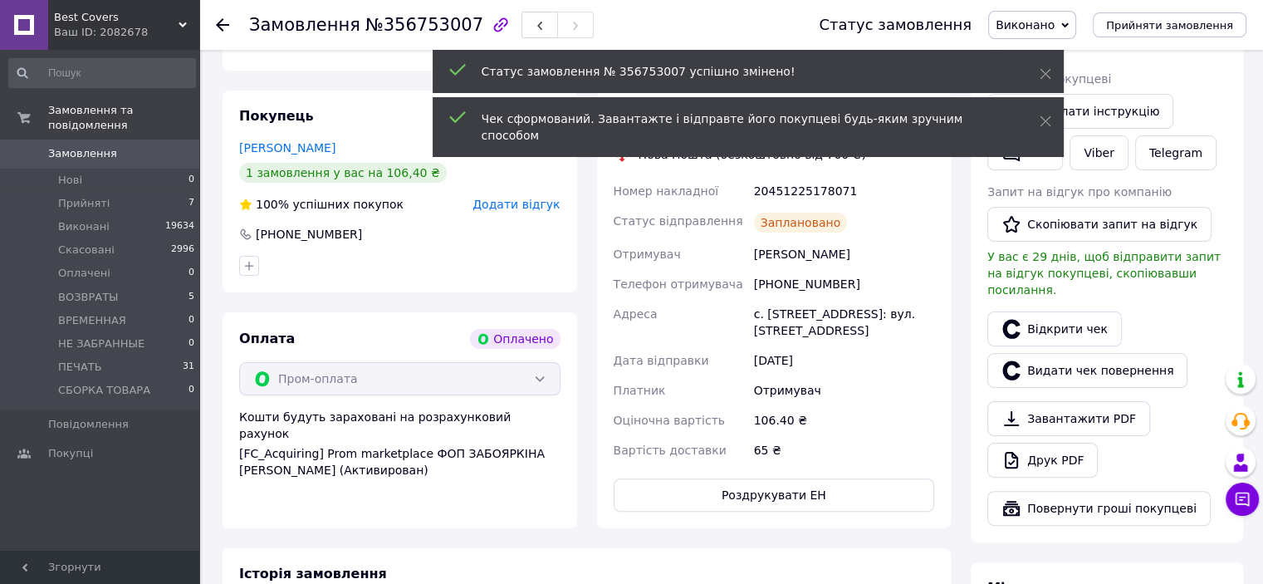
click at [804, 195] on div "20451225178071" at bounding box center [844, 191] width 187 height 30
copy div "20451225178071"
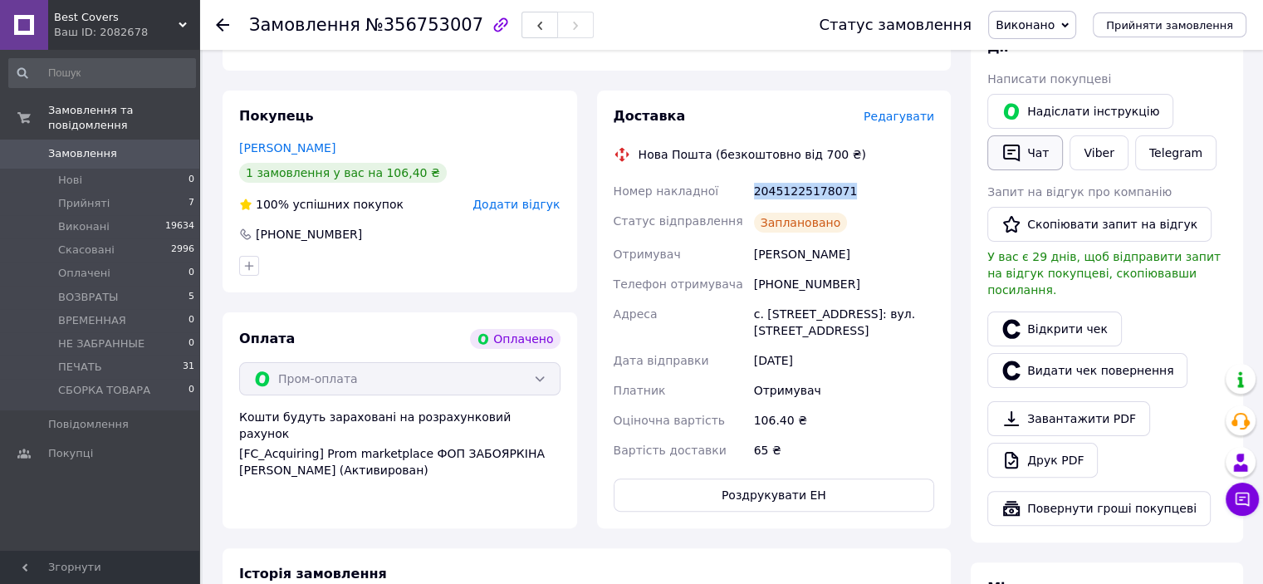
click at [993, 158] on button "Чат" at bounding box center [1025, 152] width 76 height 35
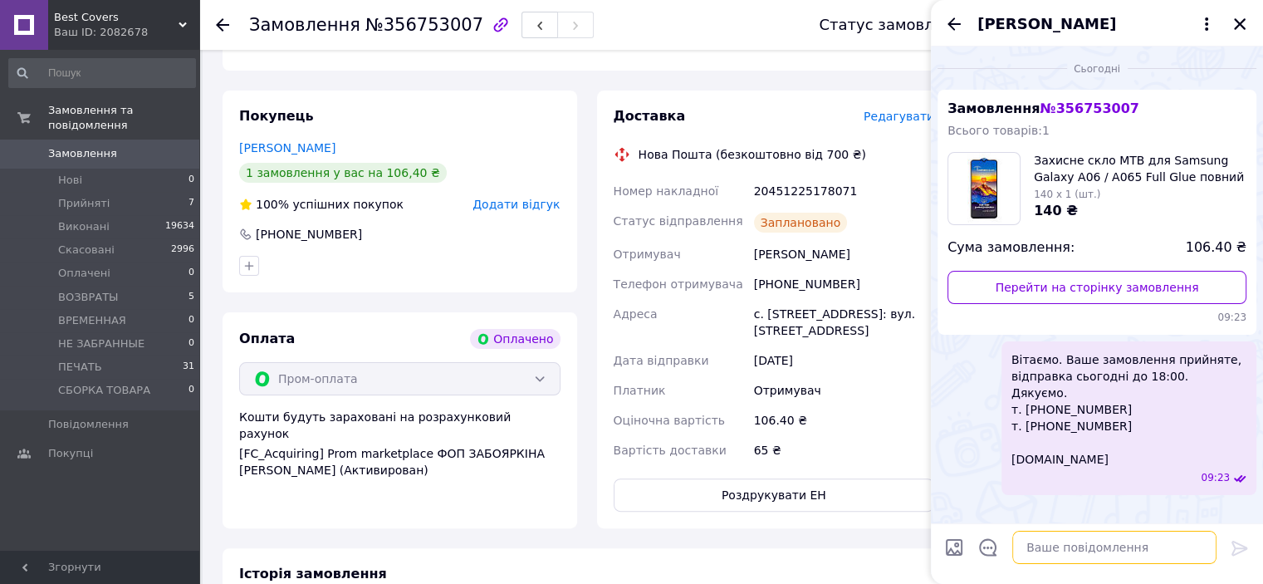
click at [1041, 554] on textarea at bounding box center [1114, 547] width 204 height 33
type textarea "в"
paste textarea "Вітаємо. Ваше замовлення відправлено. ТТН № Промокод-знижка на наступне замовле…"
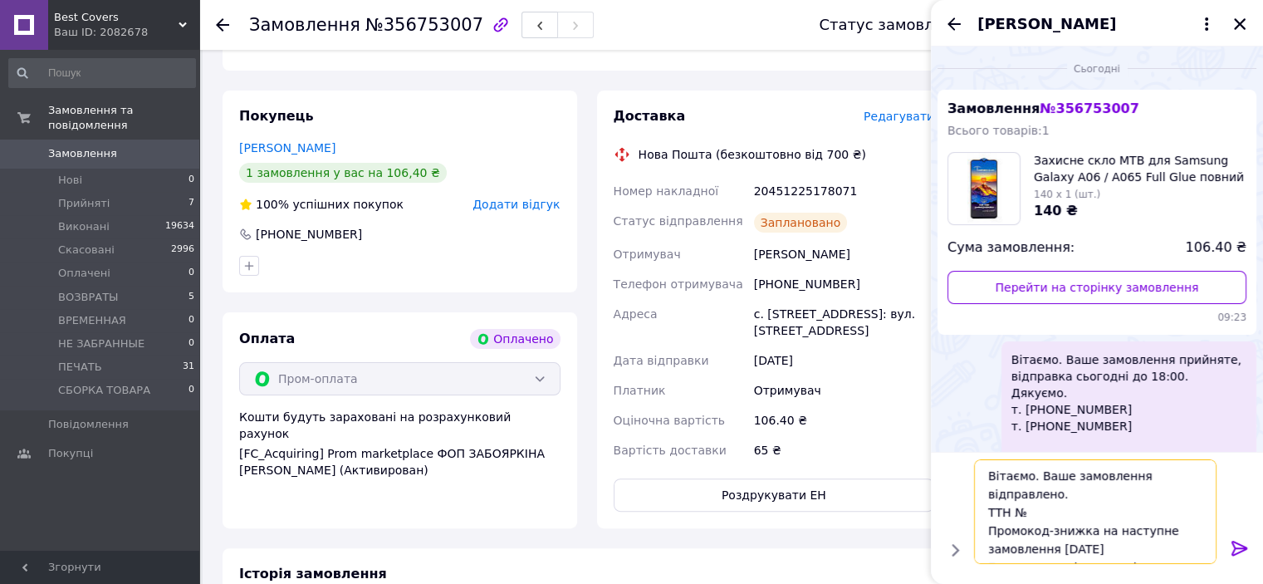
scroll to position [44, 0]
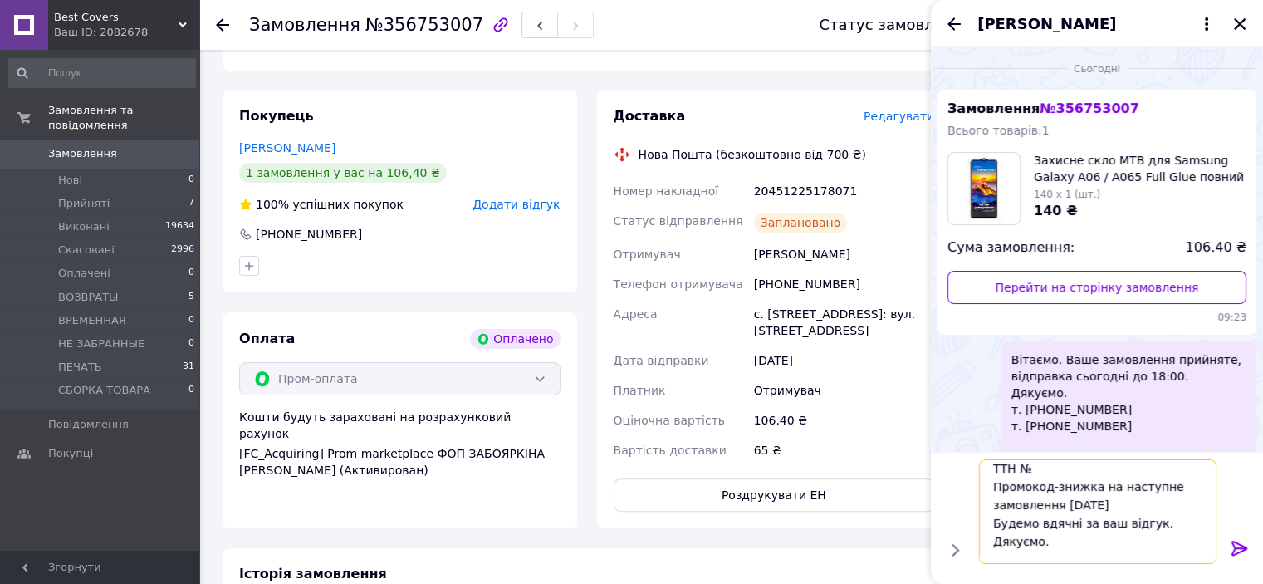
paste textarea "20451225178071"
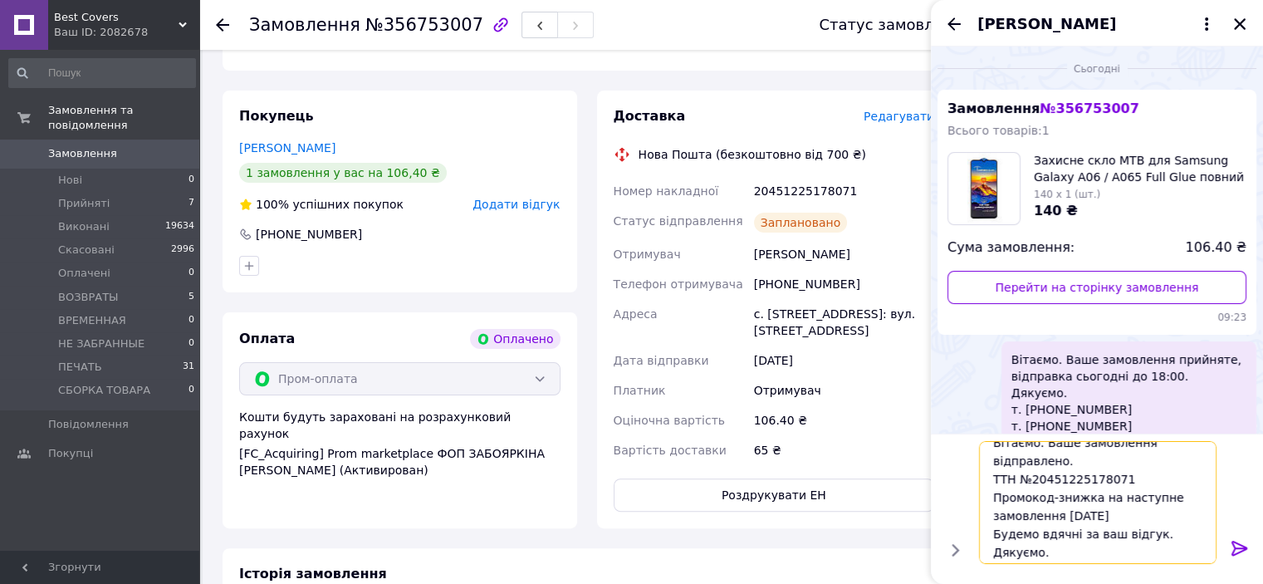
scroll to position [0, 0]
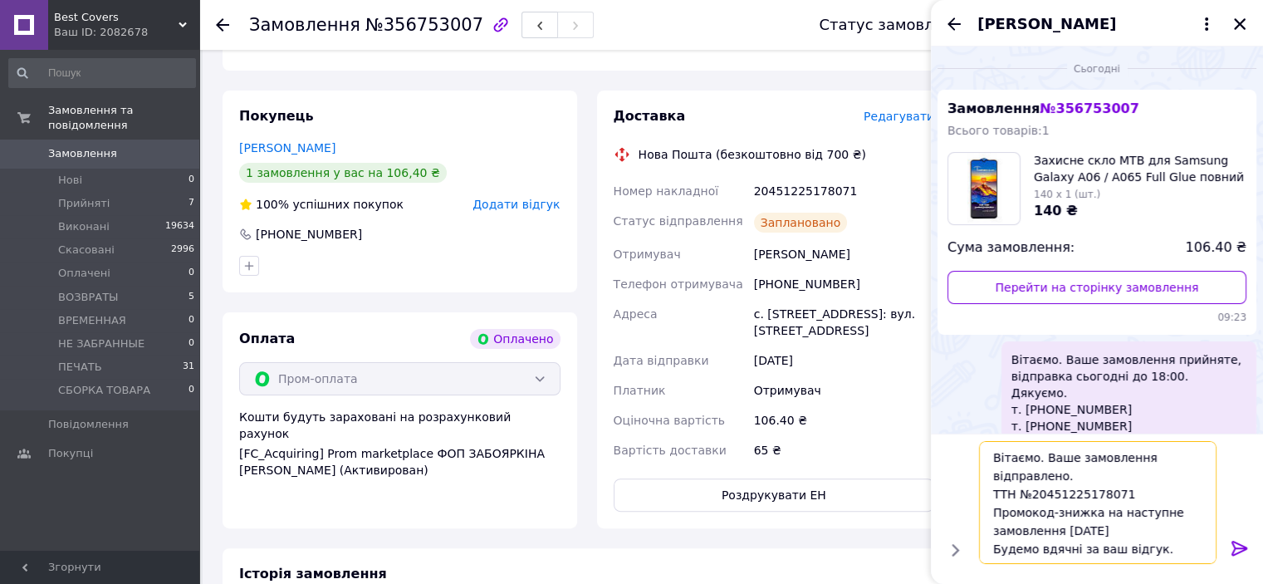
click at [1036, 458] on textarea "Вітаємо. Ваше замовлення відправлено. ТТН №20451225178071 Промокод-знижка на на…" at bounding box center [1098, 502] width 238 height 123
type textarea "Ваше замовлення відправлено. ТТН №20451225178071 Промокод-знижка на наступне за…"
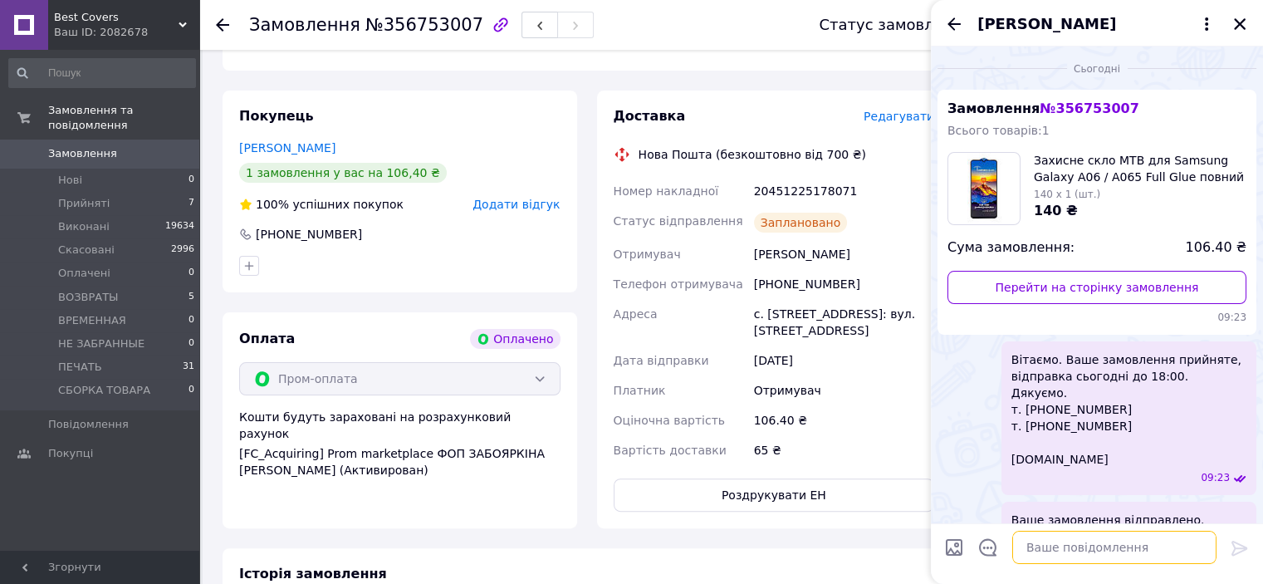
scroll to position [171, 0]
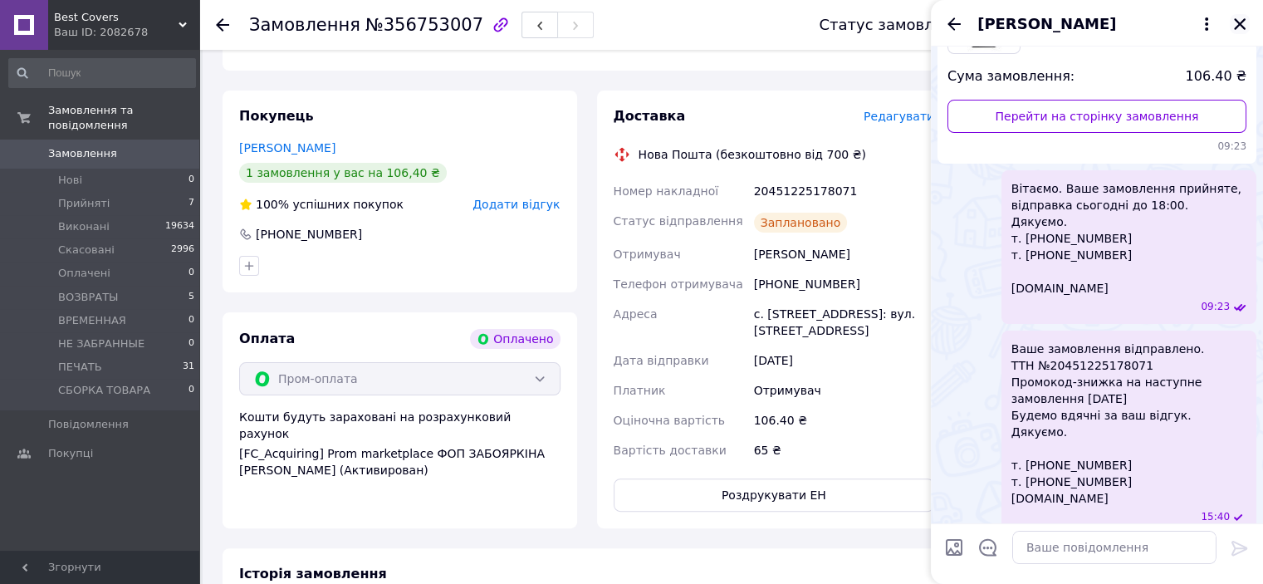
click at [1237, 26] on icon "Закрити" at bounding box center [1240, 24] width 12 height 12
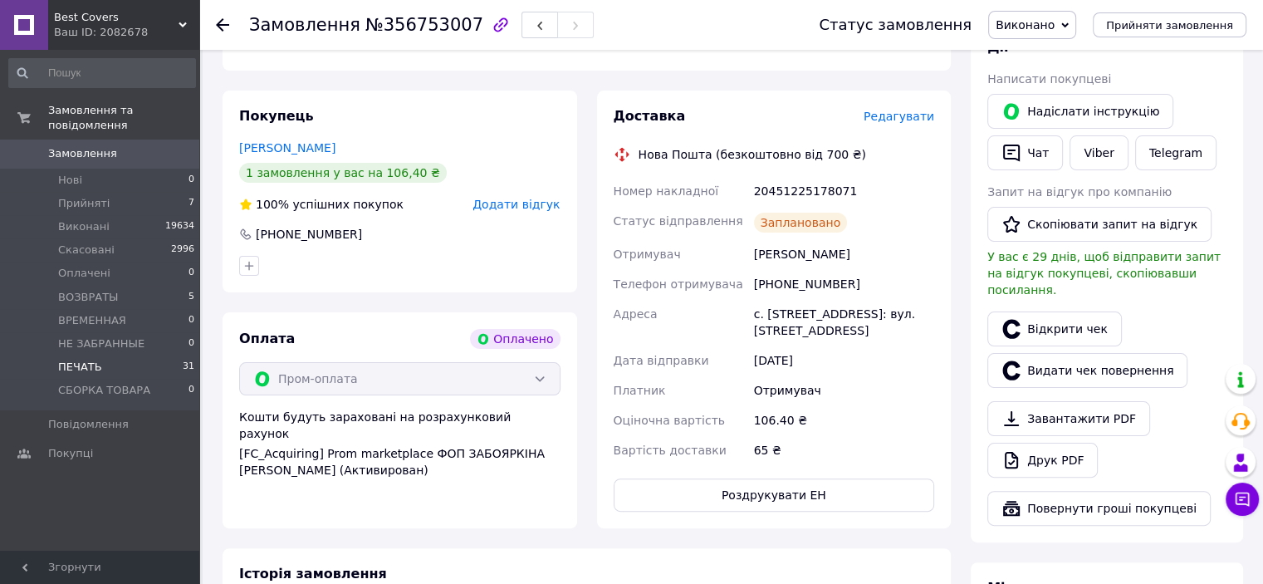
click at [114, 358] on li "ПЕЧАТЬ 31" at bounding box center [102, 366] width 204 height 23
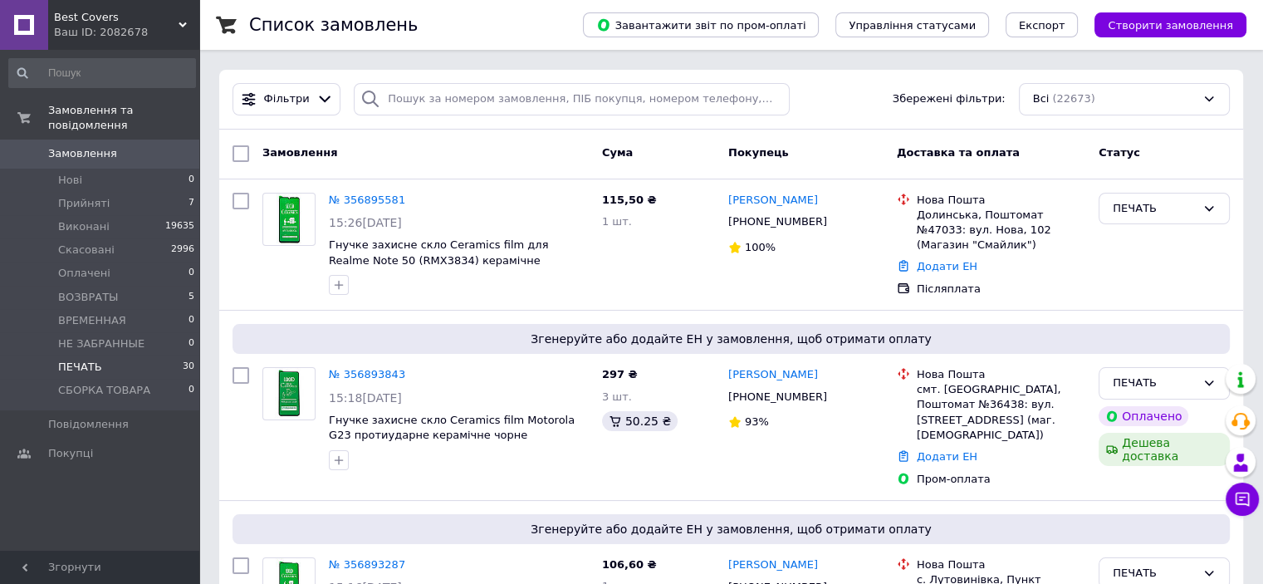
click at [96, 360] on span "ПЕЧАТЬ" at bounding box center [80, 367] width 44 height 15
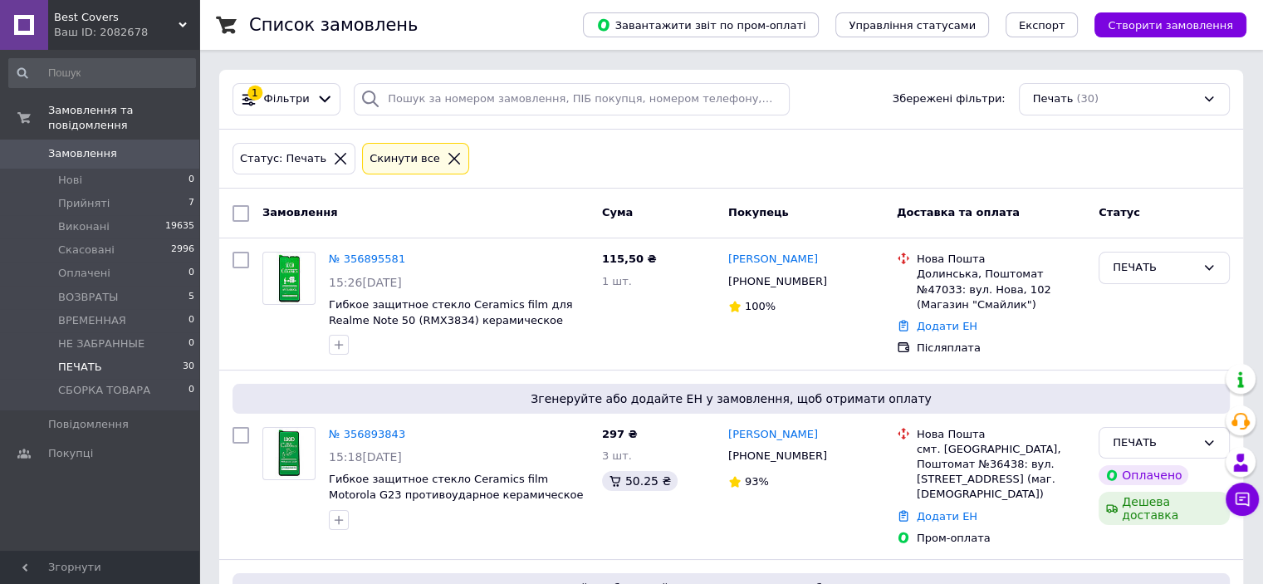
scroll to position [4426, 0]
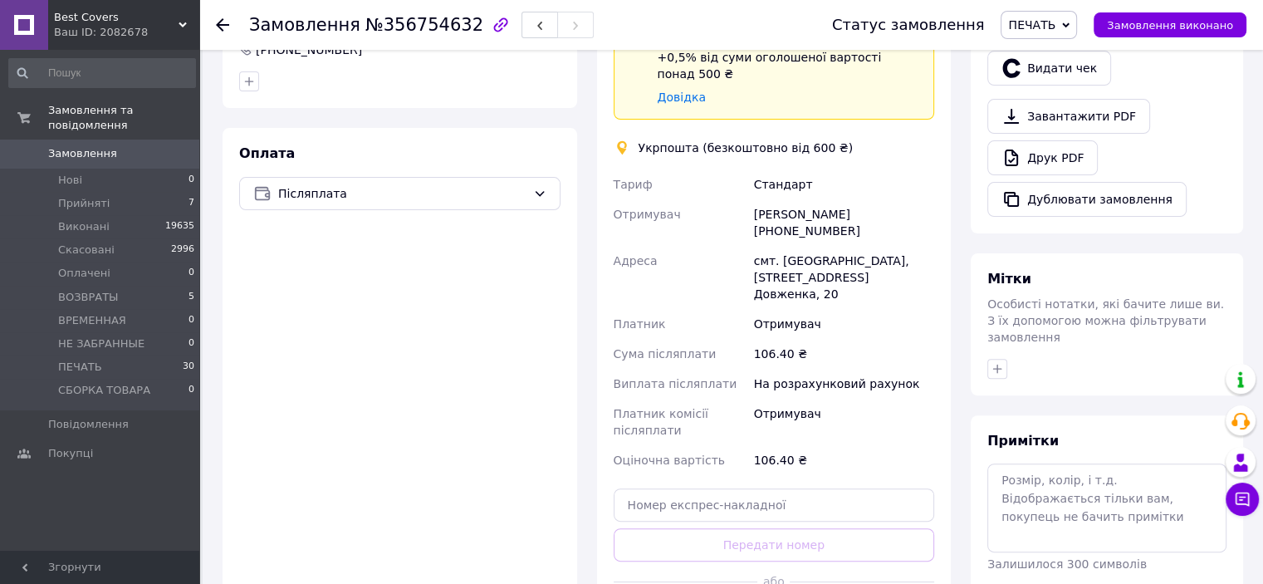
scroll to position [581, 0]
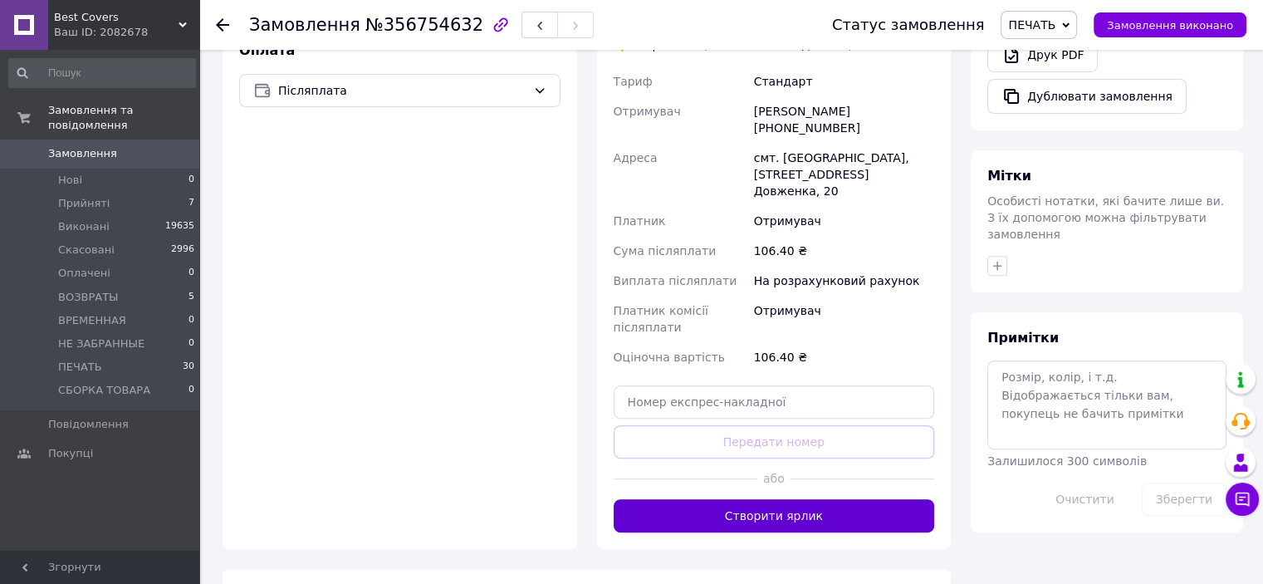
click at [787, 499] on button "Створити ярлик" at bounding box center [774, 515] width 321 height 33
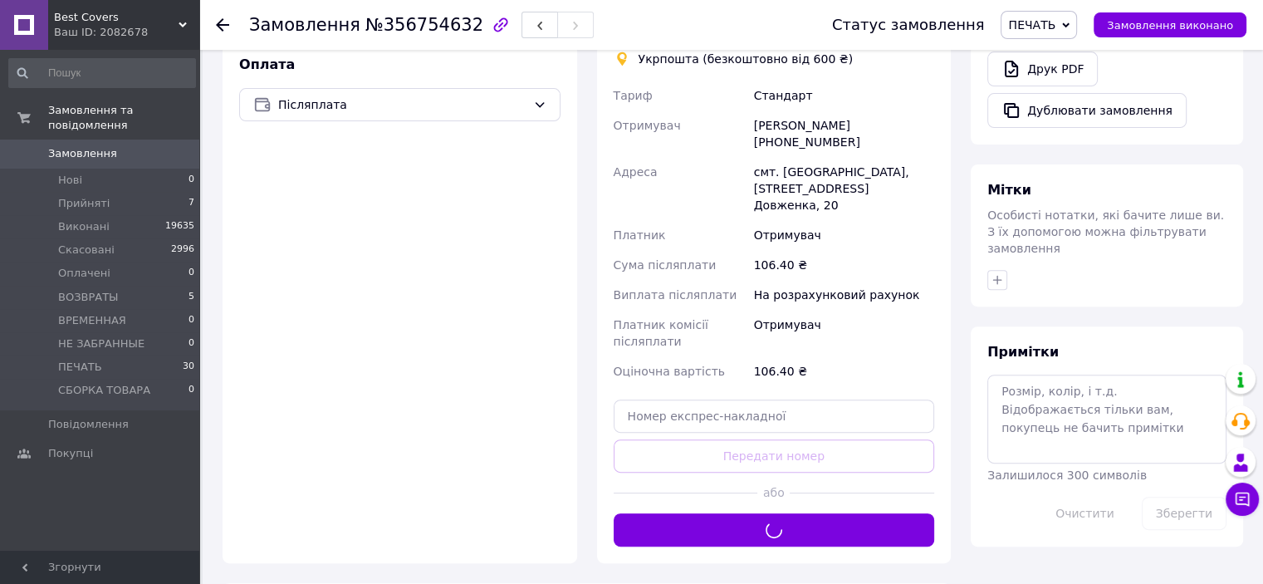
scroll to position [664, 0]
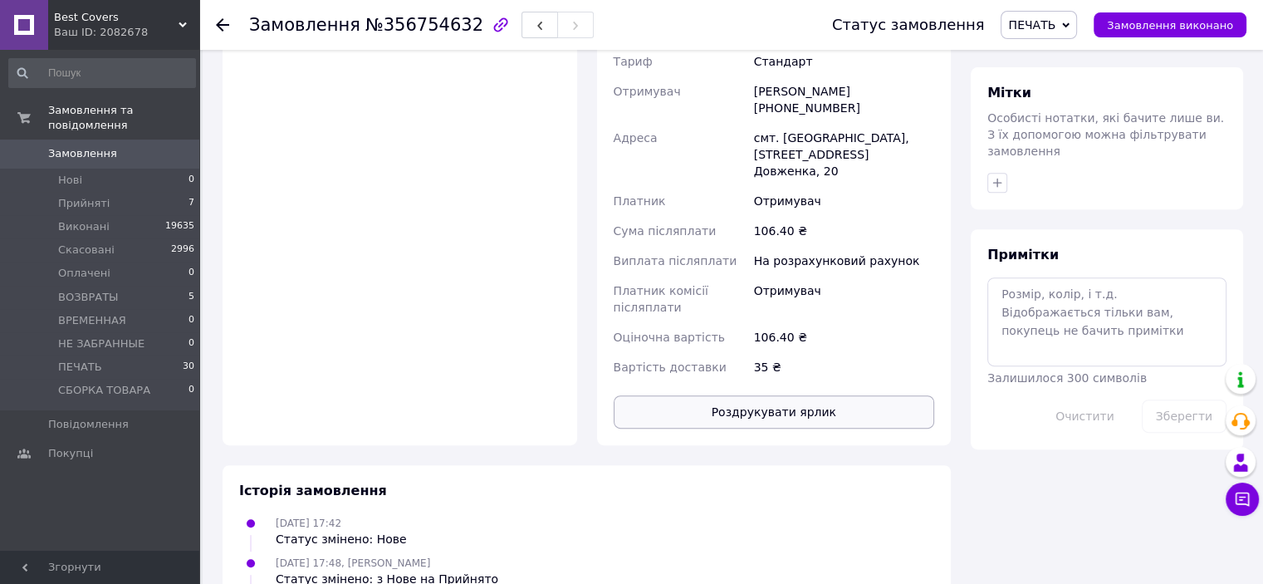
click at [767, 395] on button "Роздрукувати ярлик" at bounding box center [774, 411] width 321 height 33
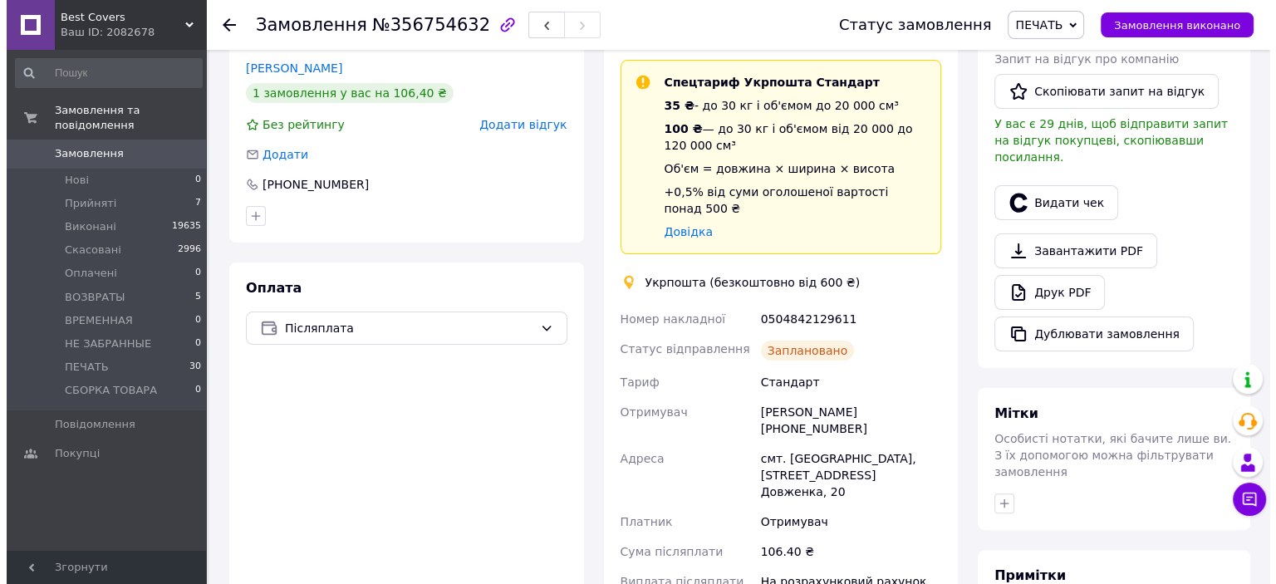
scroll to position [332, 0]
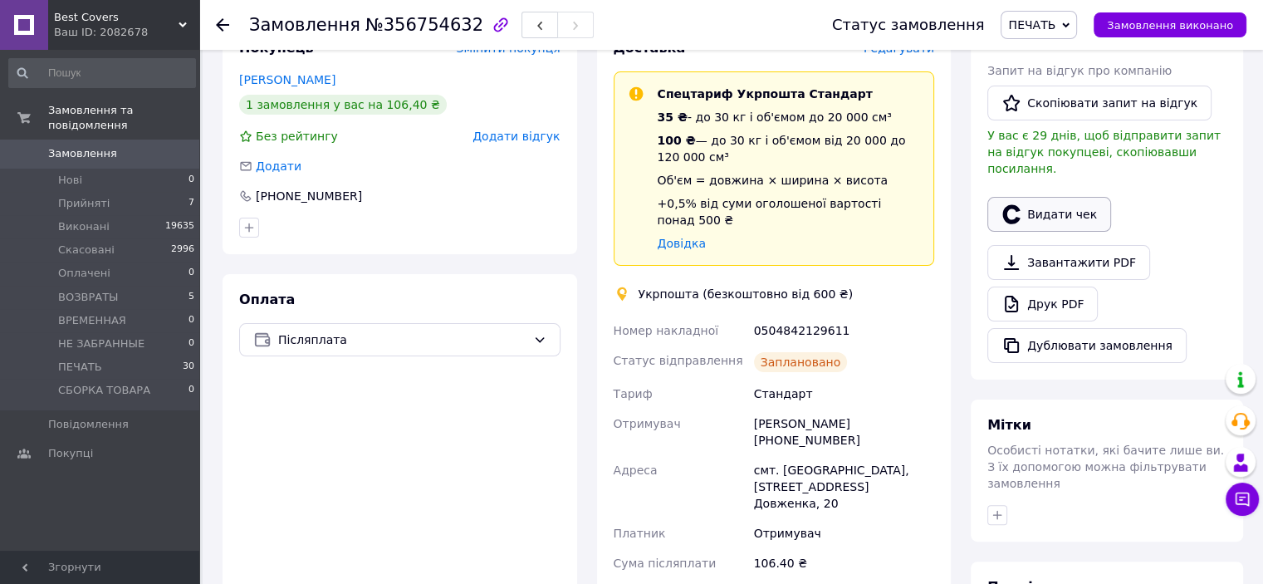
click at [1037, 197] on button "Видати чек" at bounding box center [1049, 214] width 124 height 35
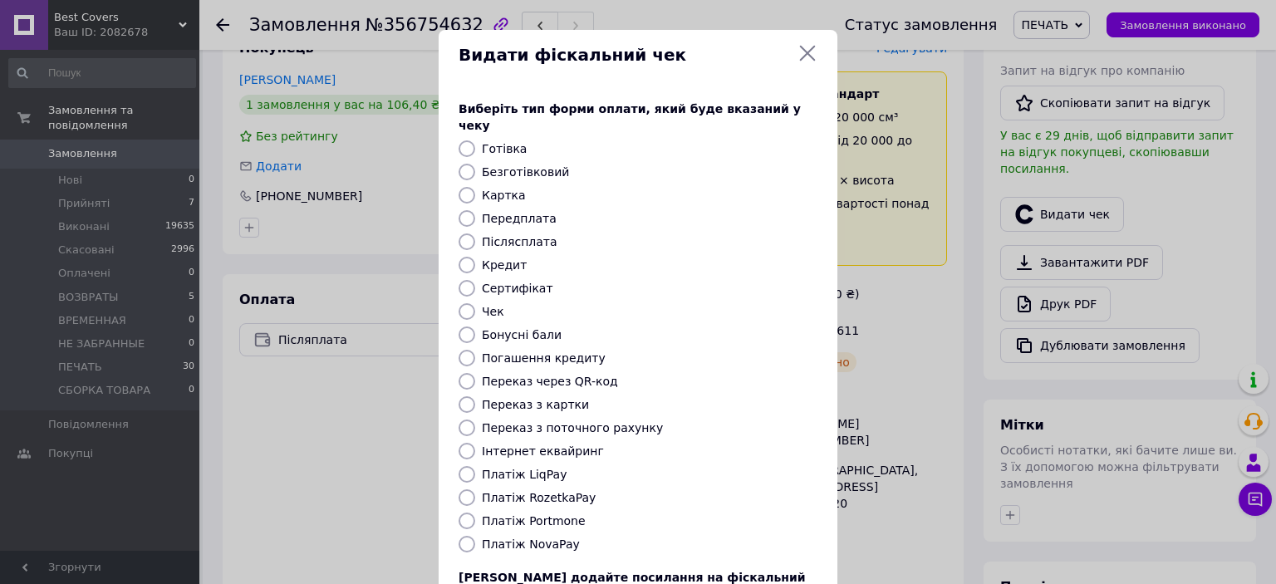
click at [462, 233] on input "Післясплата" at bounding box center [466, 241] width 17 height 17
radio input "true"
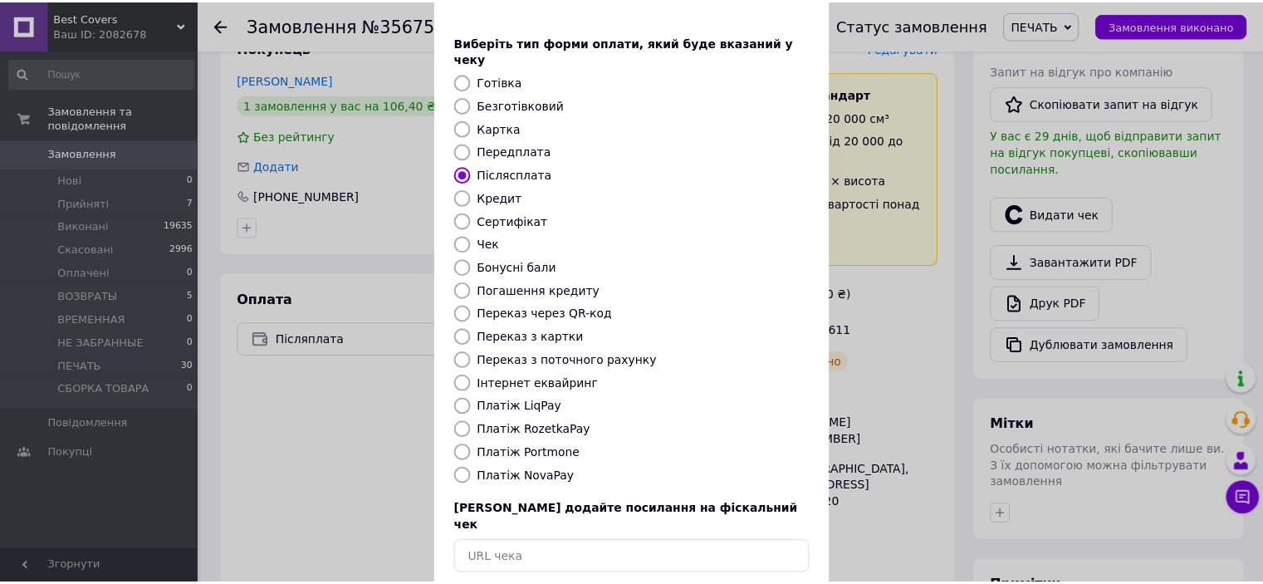
scroll to position [129, 0]
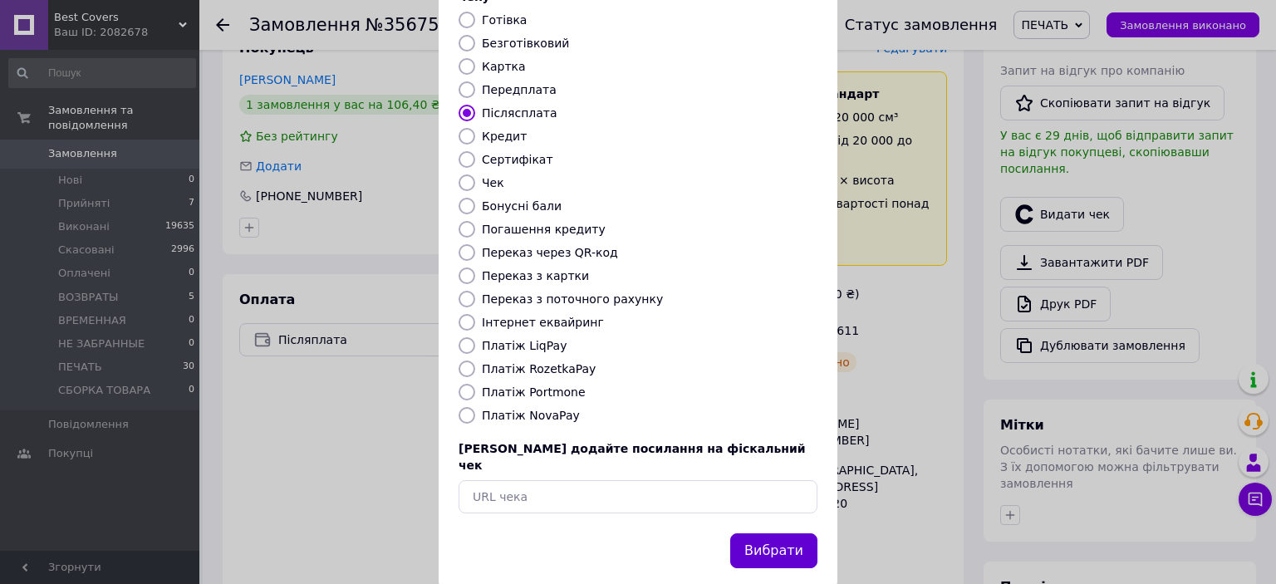
click at [764, 533] on button "Вибрати" at bounding box center [773, 551] width 87 height 36
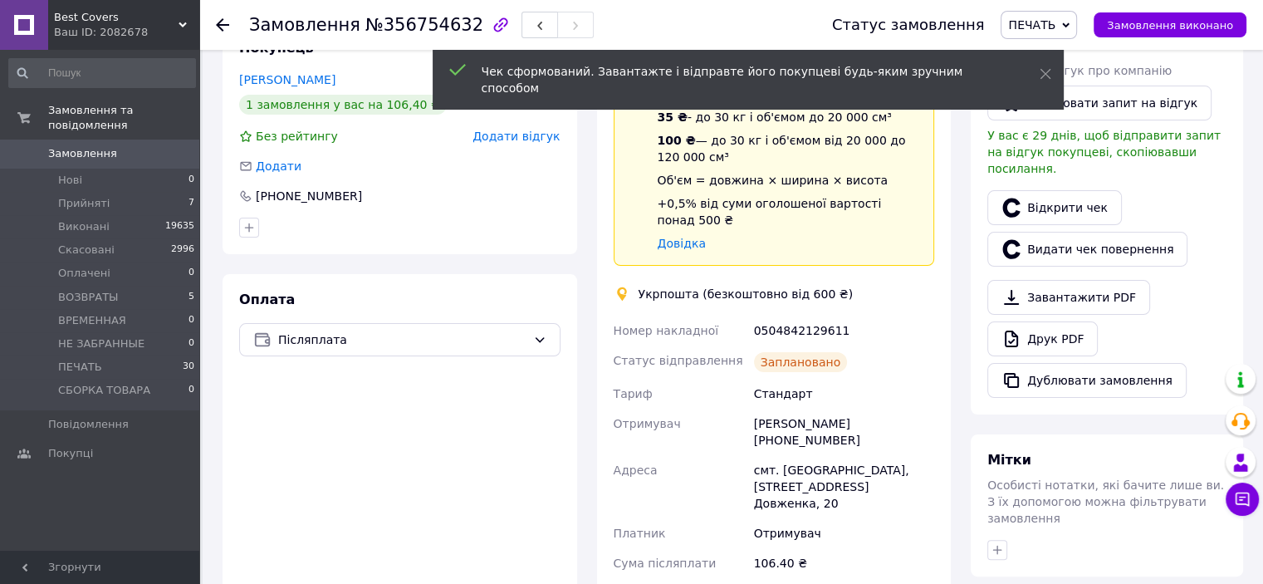
click at [1153, 25] on span "Замовлення виконано" at bounding box center [1170, 25] width 126 height 12
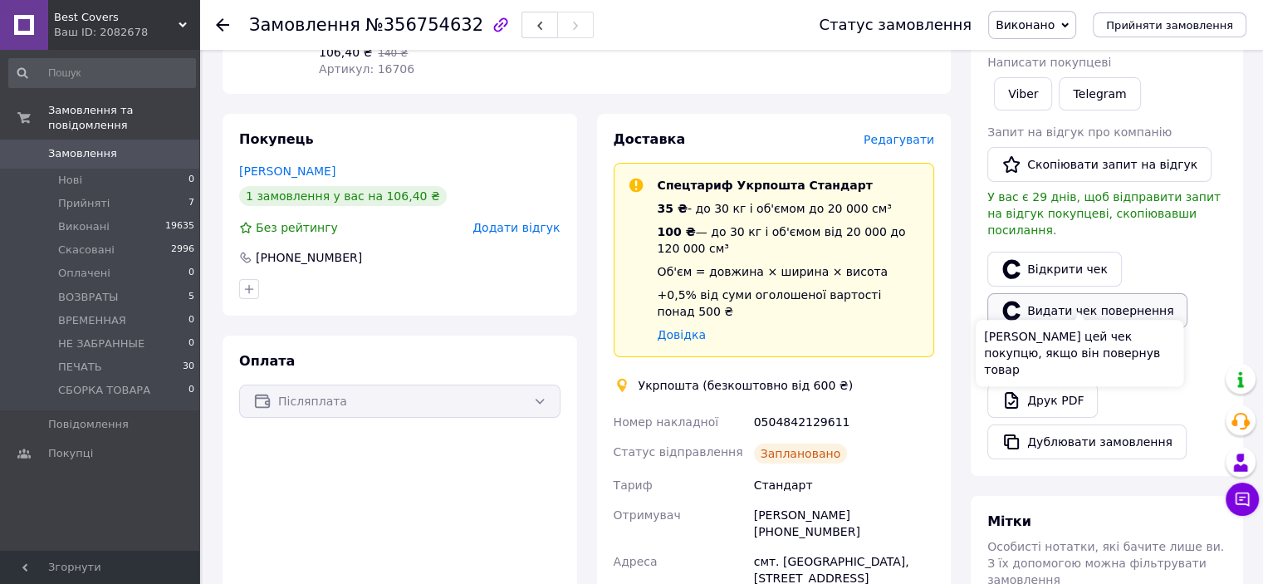
scroll to position [332, 0]
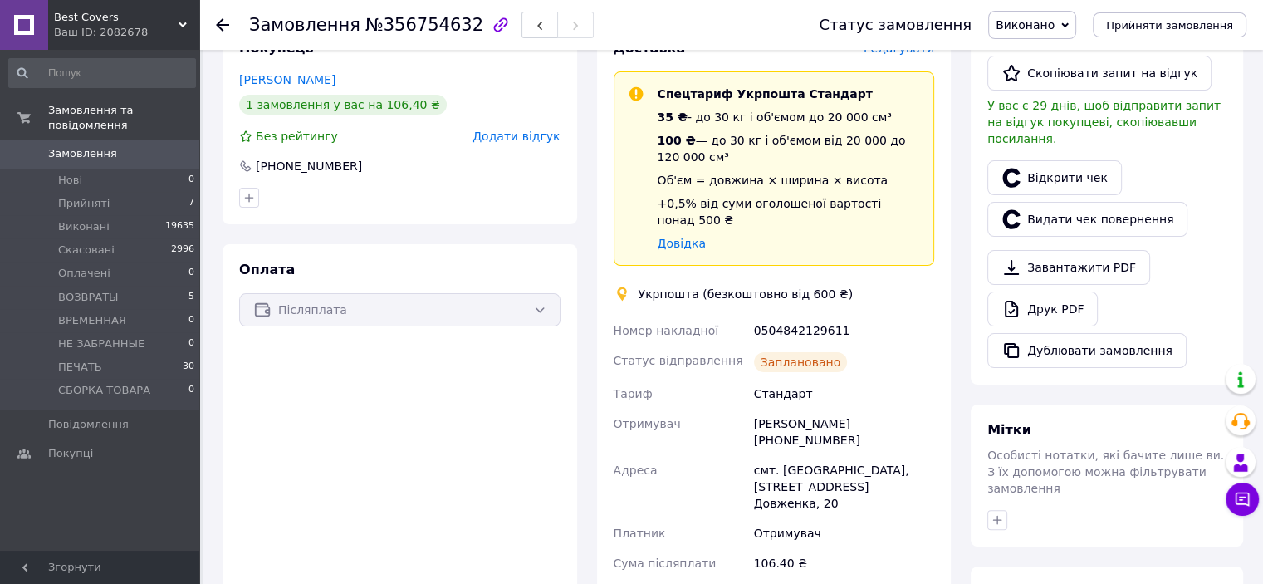
click at [786, 414] on div "Владислав Романчук +380683125359" at bounding box center [844, 432] width 187 height 47
click at [786, 411] on div "Владислав Романчук +380683125359" at bounding box center [844, 432] width 187 height 47
click at [820, 409] on div "Владислав Романчук +380683125359" at bounding box center [844, 432] width 187 height 47
copy div "380683125359"
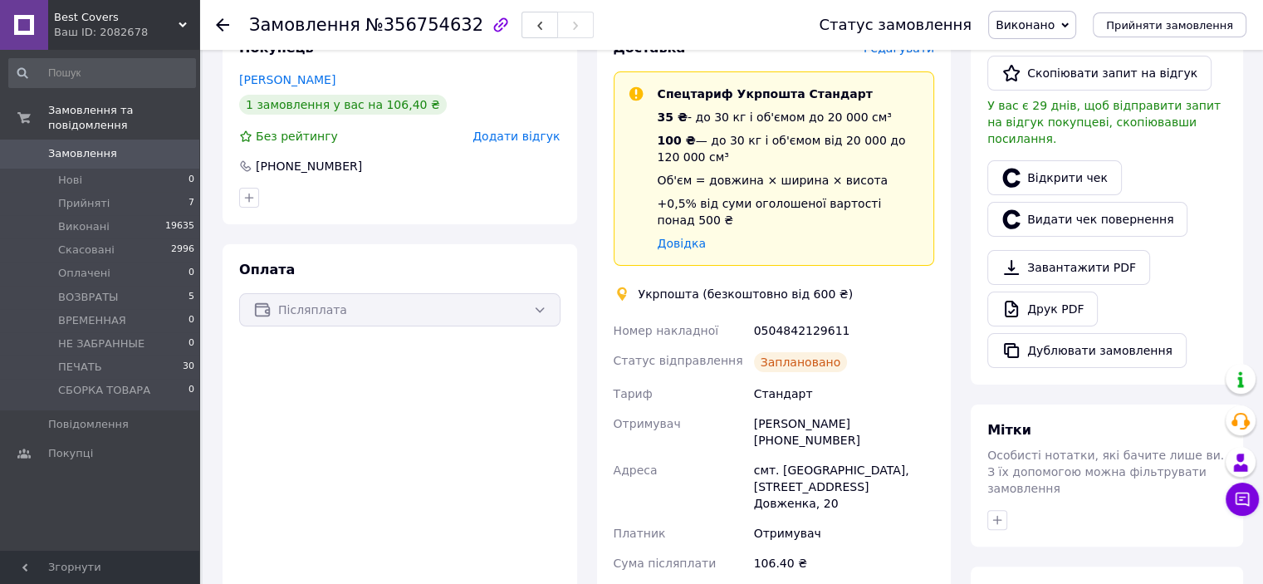
click at [767, 316] on div "0504842129611" at bounding box center [844, 331] width 187 height 30
copy div "0504842129611"
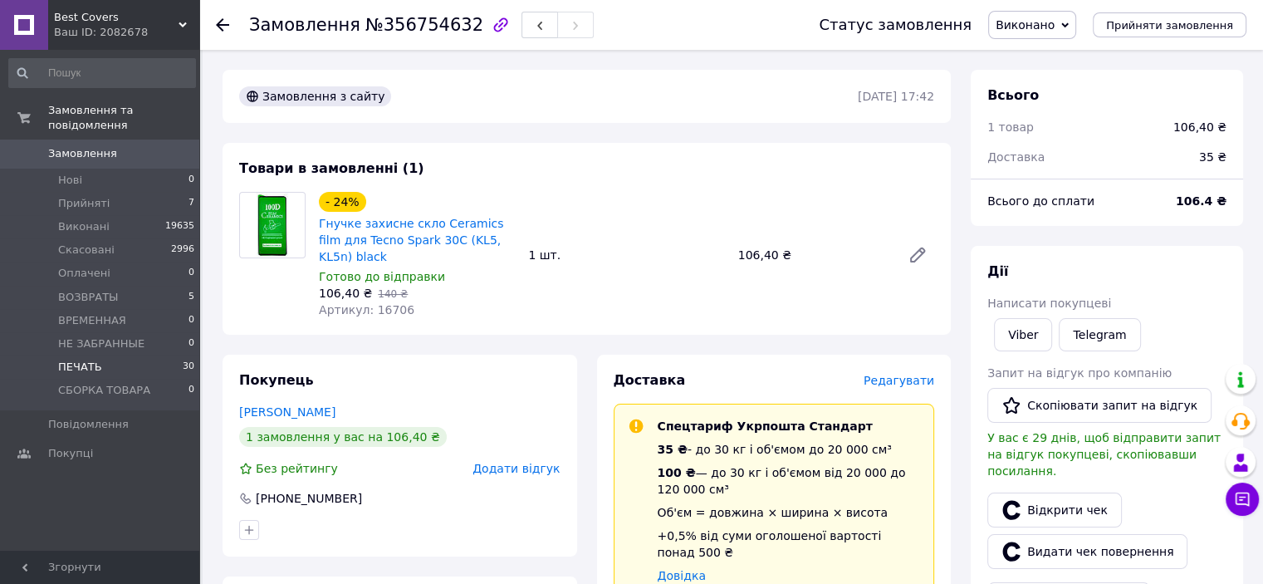
click at [131, 356] on li "ПЕЧАТЬ 30" at bounding box center [102, 366] width 204 height 23
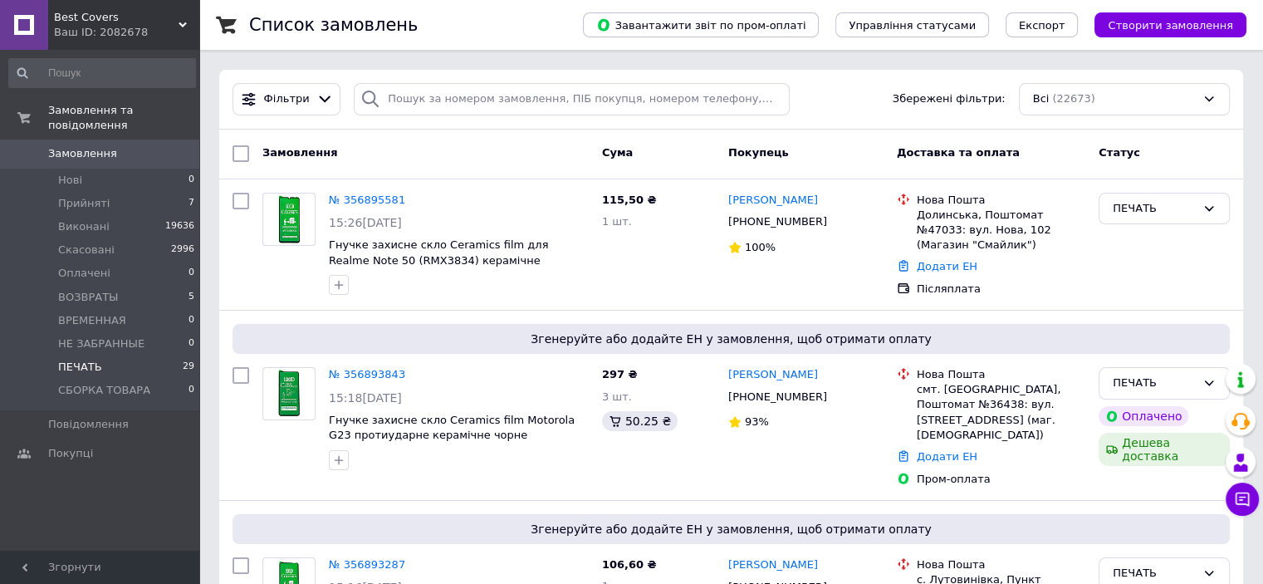
click at [123, 355] on li "ПЕЧАТЬ 29" at bounding box center [102, 366] width 204 height 23
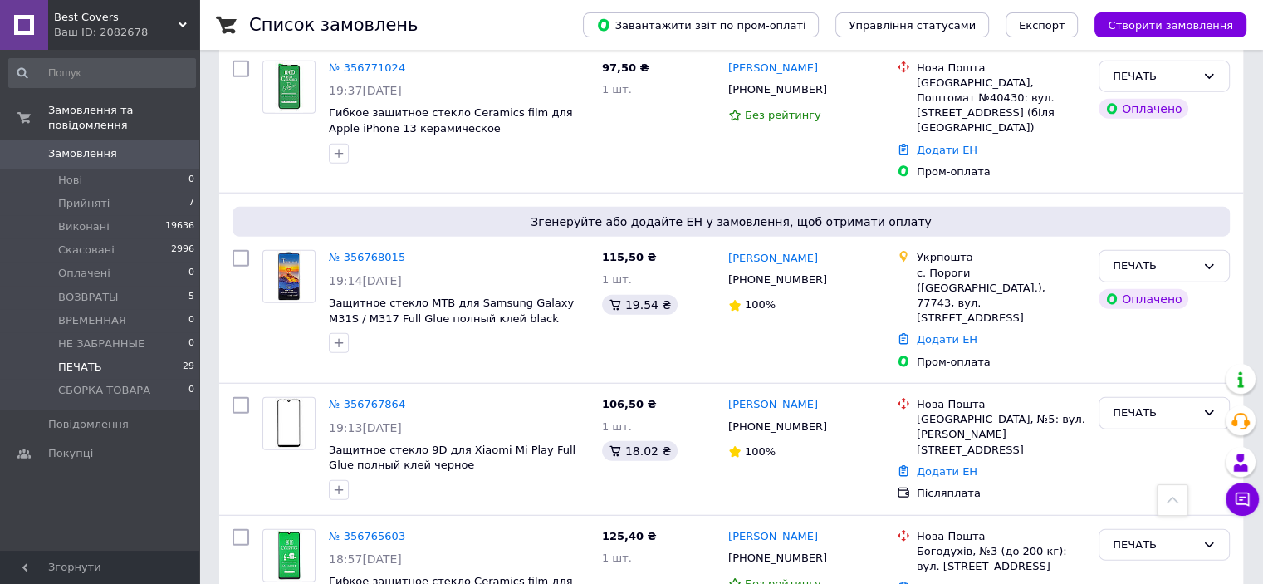
scroll to position [4130, 0]
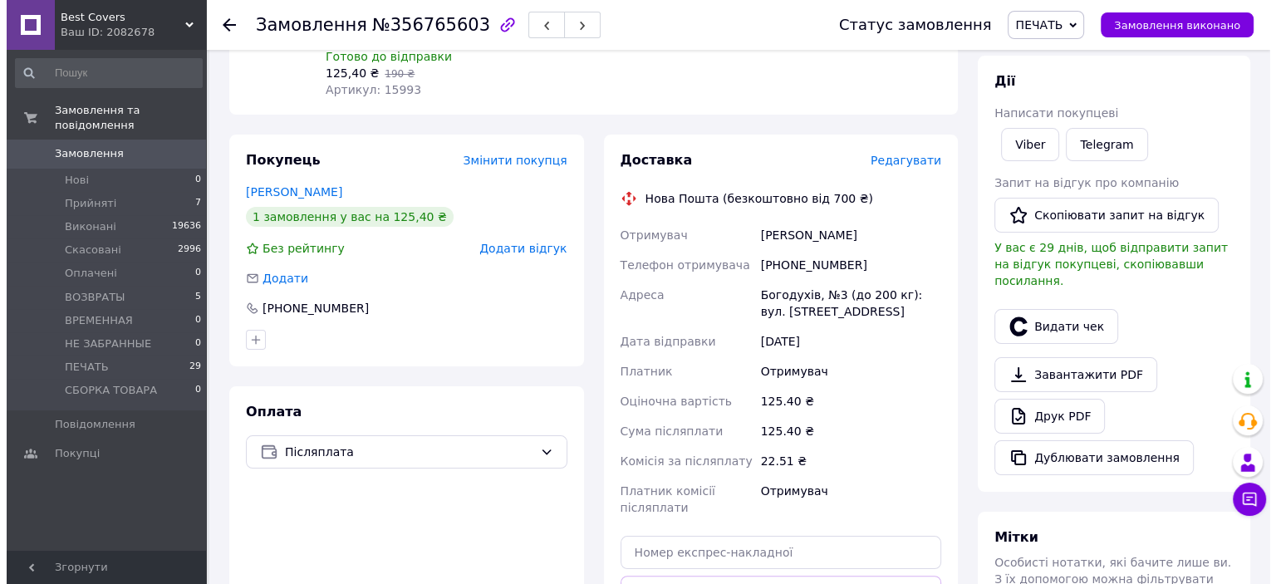
scroll to position [249, 0]
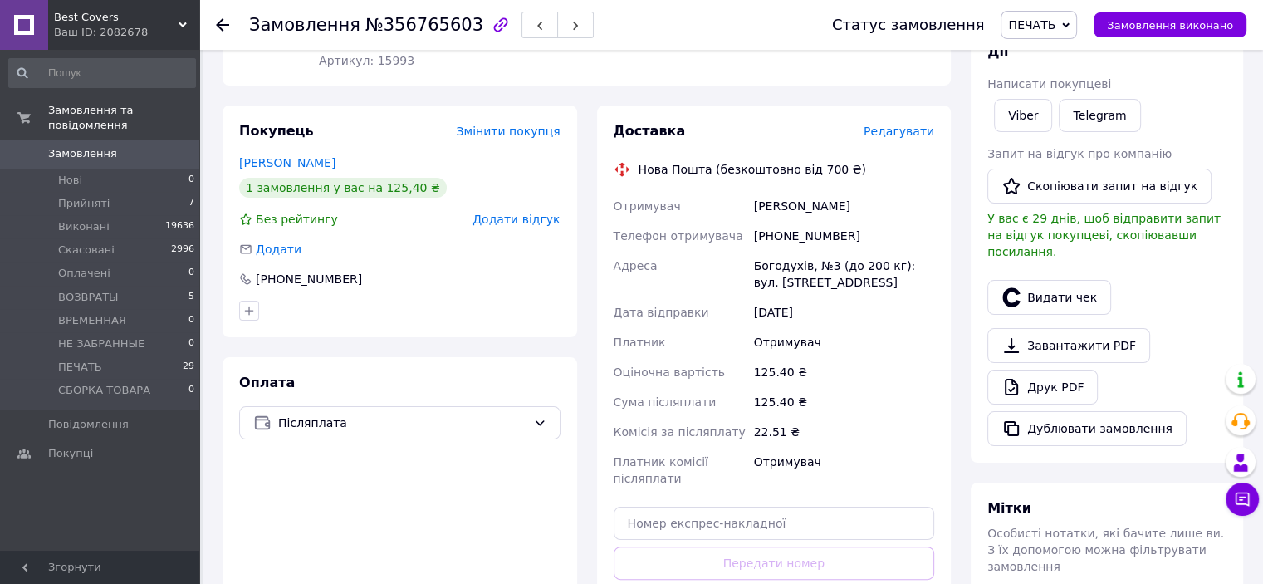
click at [904, 136] on span "Редагувати" at bounding box center [899, 131] width 71 height 13
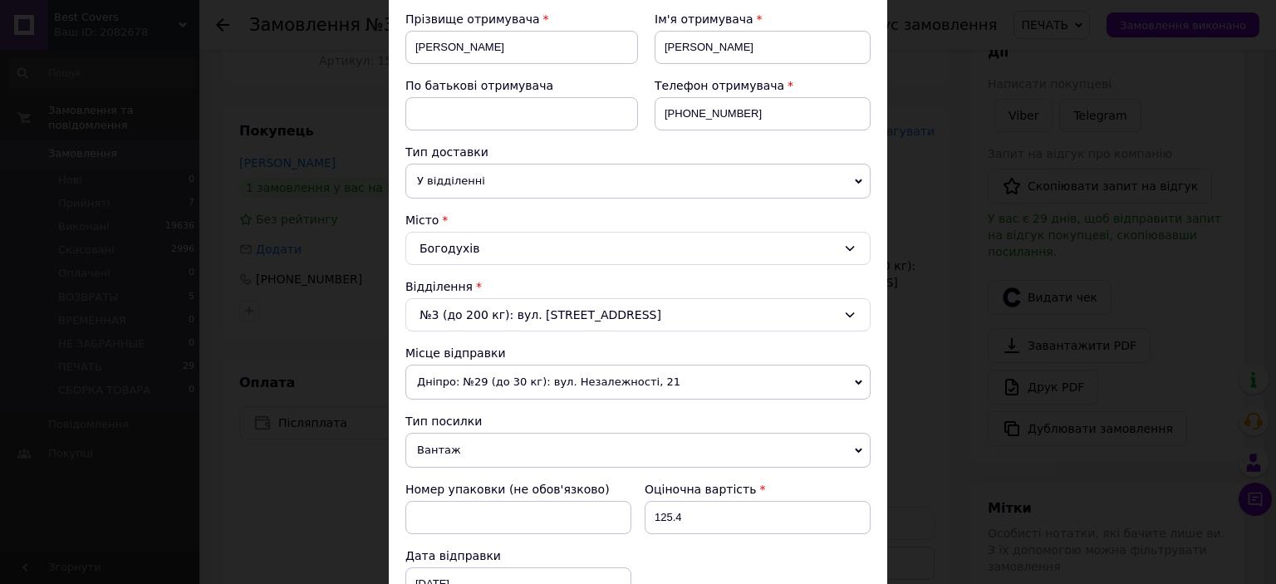
click at [449, 438] on span "Вантаж" at bounding box center [637, 450] width 465 height 35
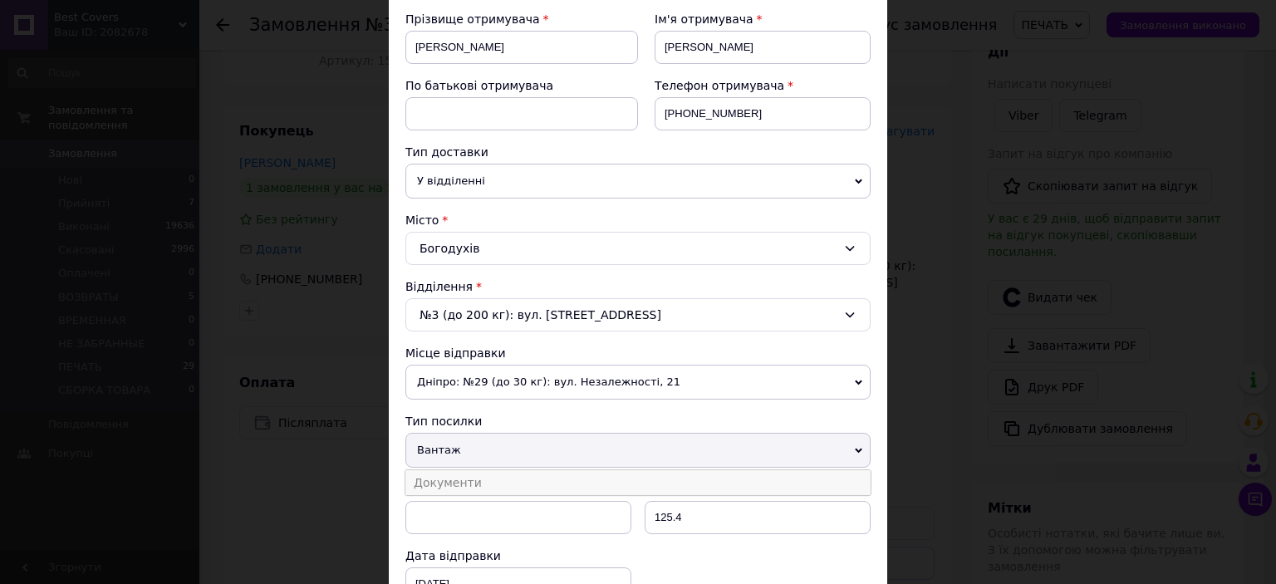
click at [469, 481] on li "Документи" at bounding box center [637, 482] width 465 height 25
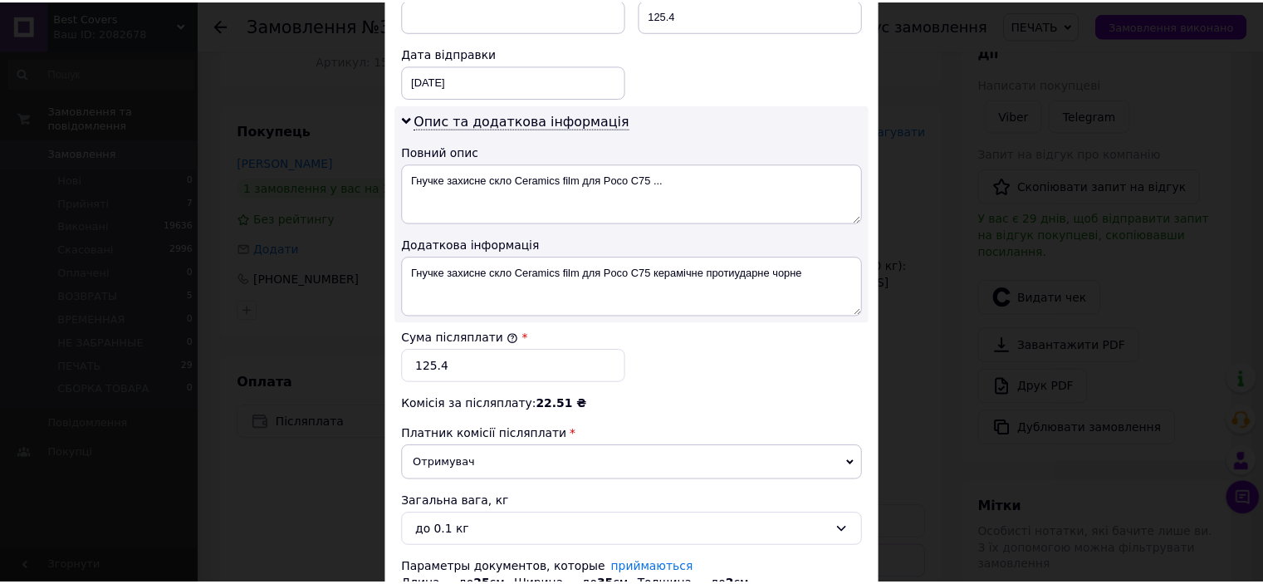
scroll to position [880, 0]
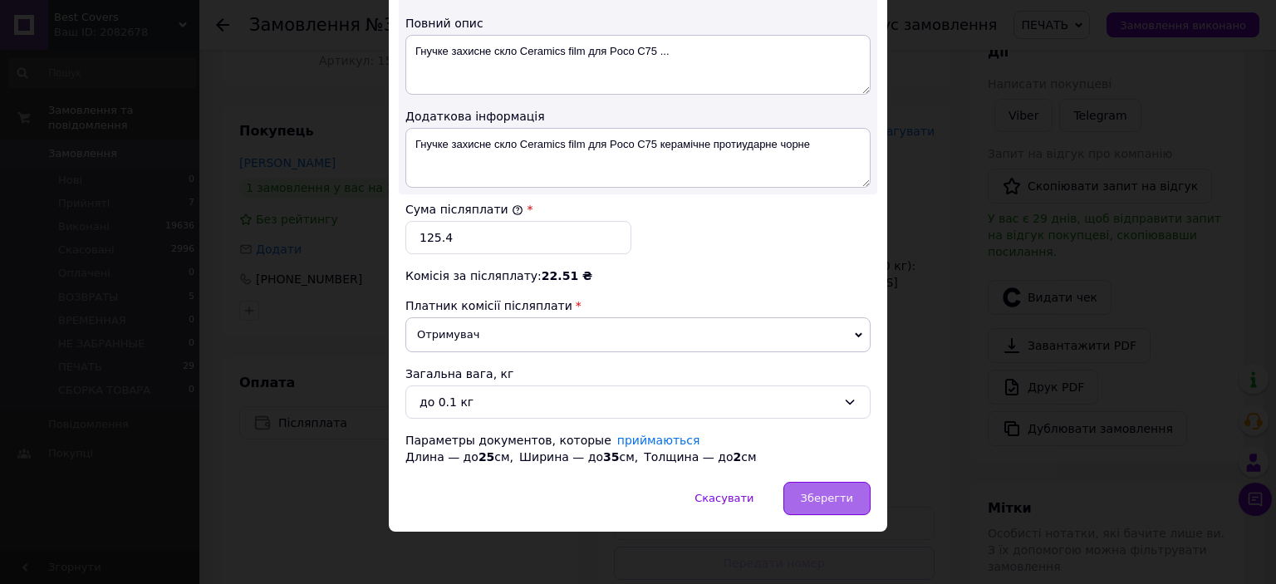
click at [860, 494] on div "Зберегти" at bounding box center [826, 498] width 87 height 33
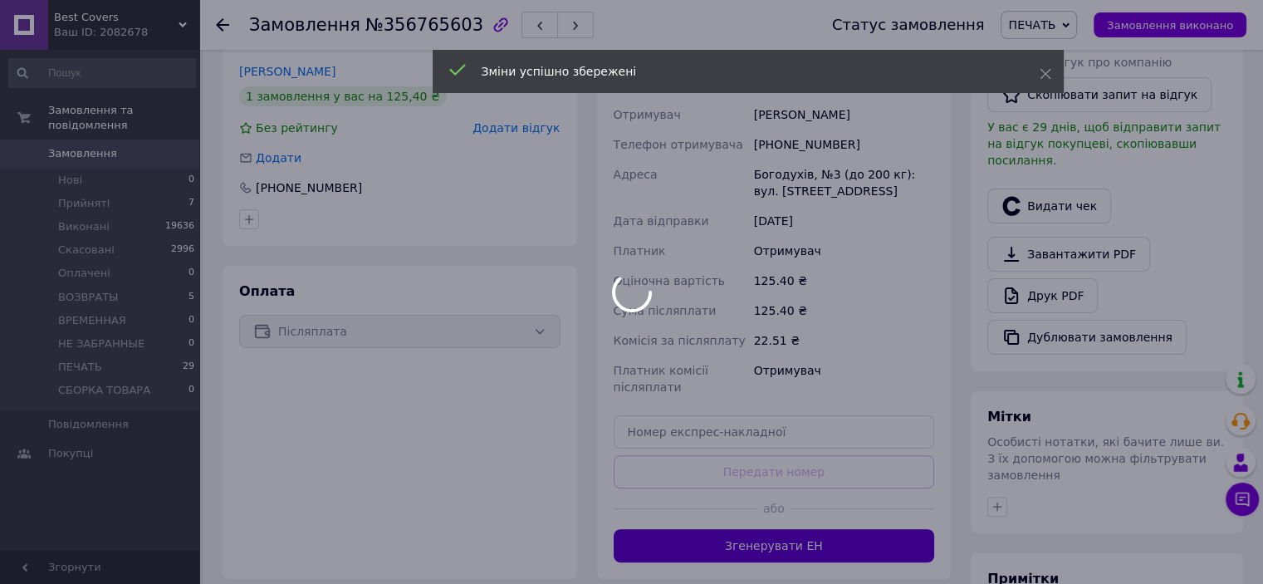
scroll to position [498, 0]
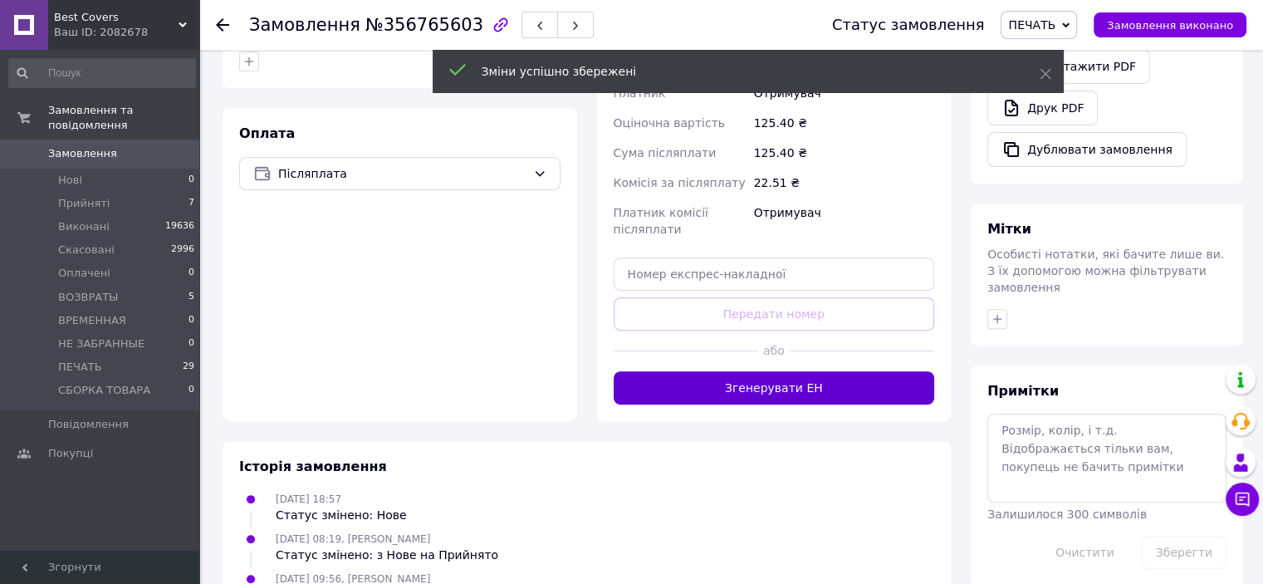
click at [800, 392] on button "Згенерувати ЕН" at bounding box center [774, 387] width 321 height 33
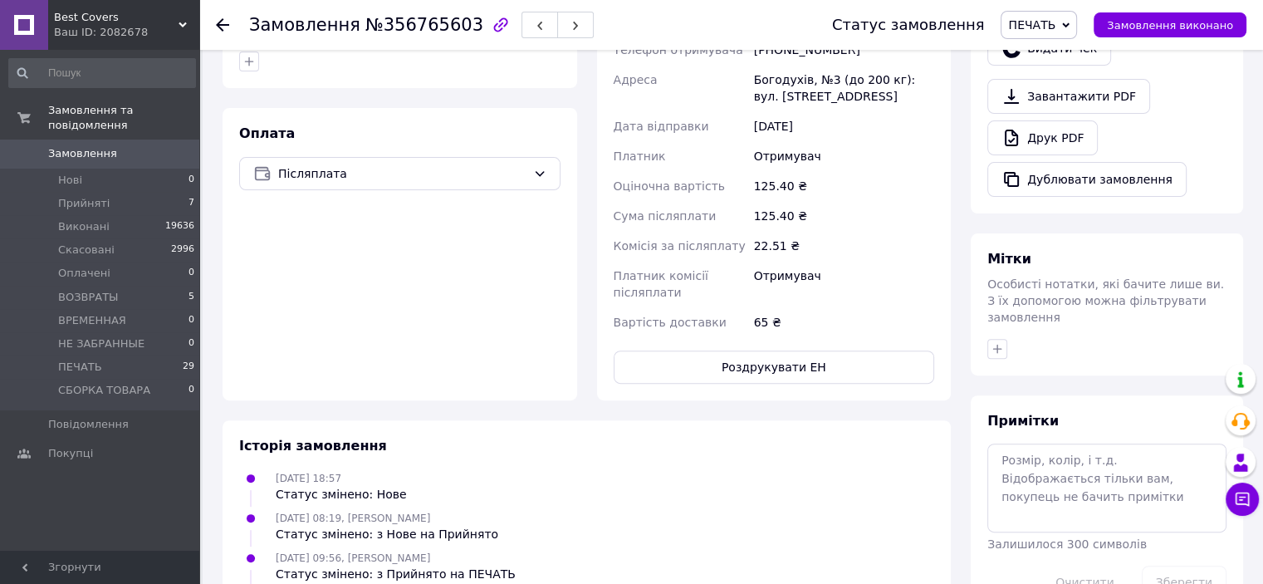
click at [754, 365] on button "Роздрукувати ЕН" at bounding box center [774, 366] width 321 height 33
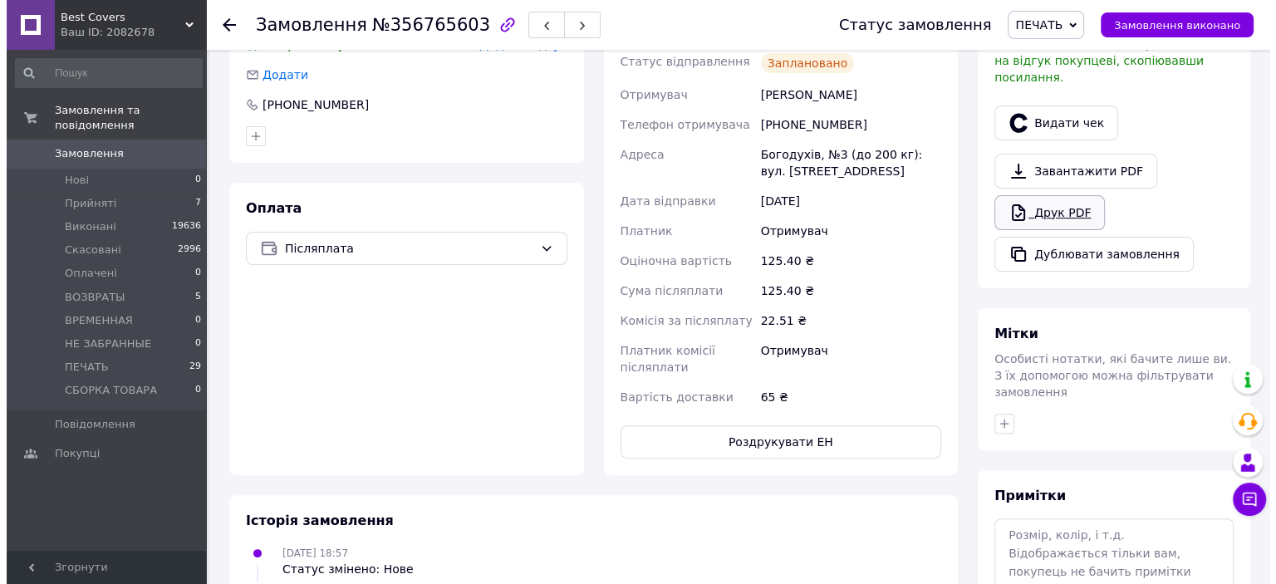
scroll to position [332, 0]
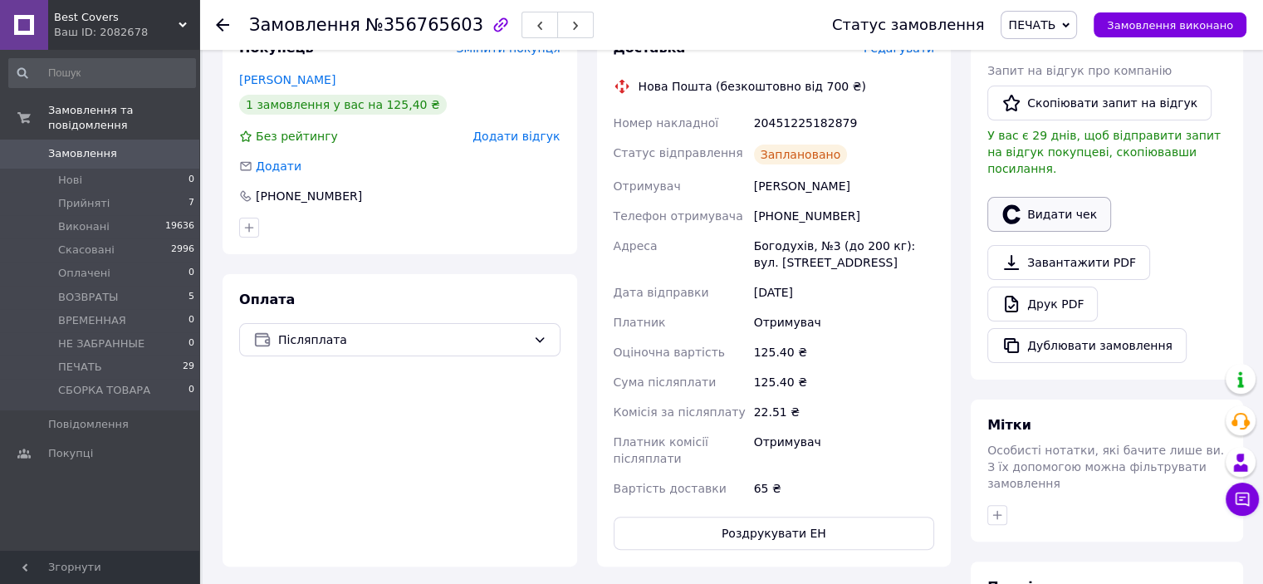
click at [1053, 203] on button "Видати чек" at bounding box center [1049, 214] width 124 height 35
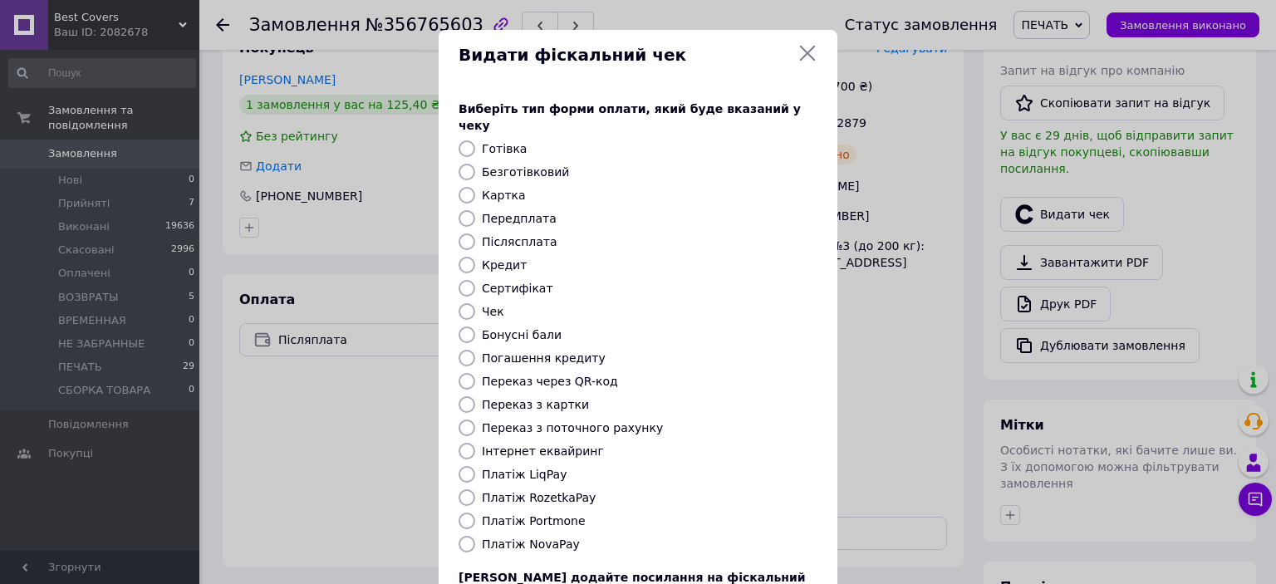
drag, startPoint x: 462, startPoint y: 525, endPoint x: 502, endPoint y: 515, distance: 41.1
click at [462, 536] on input "Платіж NovaPay" at bounding box center [466, 544] width 17 height 17
radio input "true"
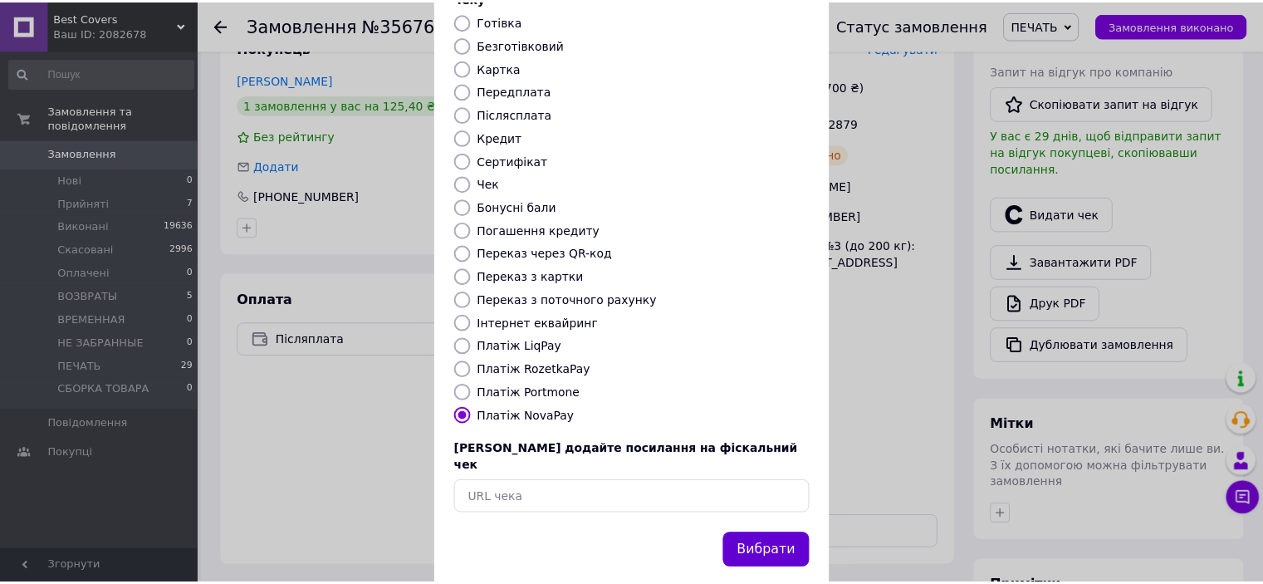
scroll to position [129, 0]
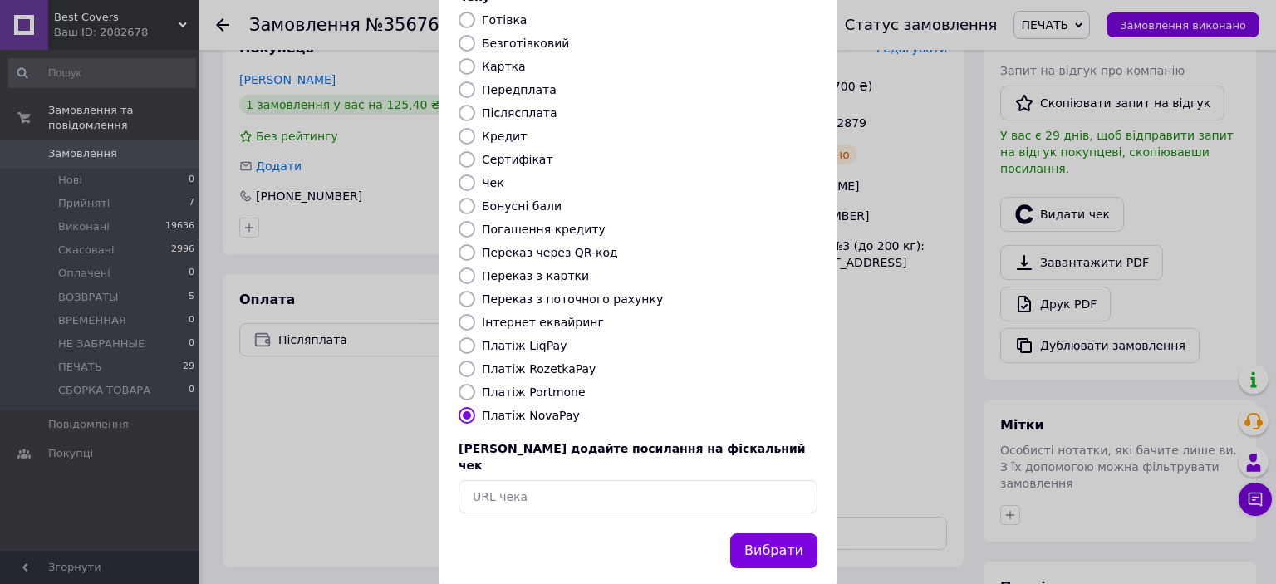
click at [791, 533] on button "Вибрати" at bounding box center [773, 551] width 87 height 36
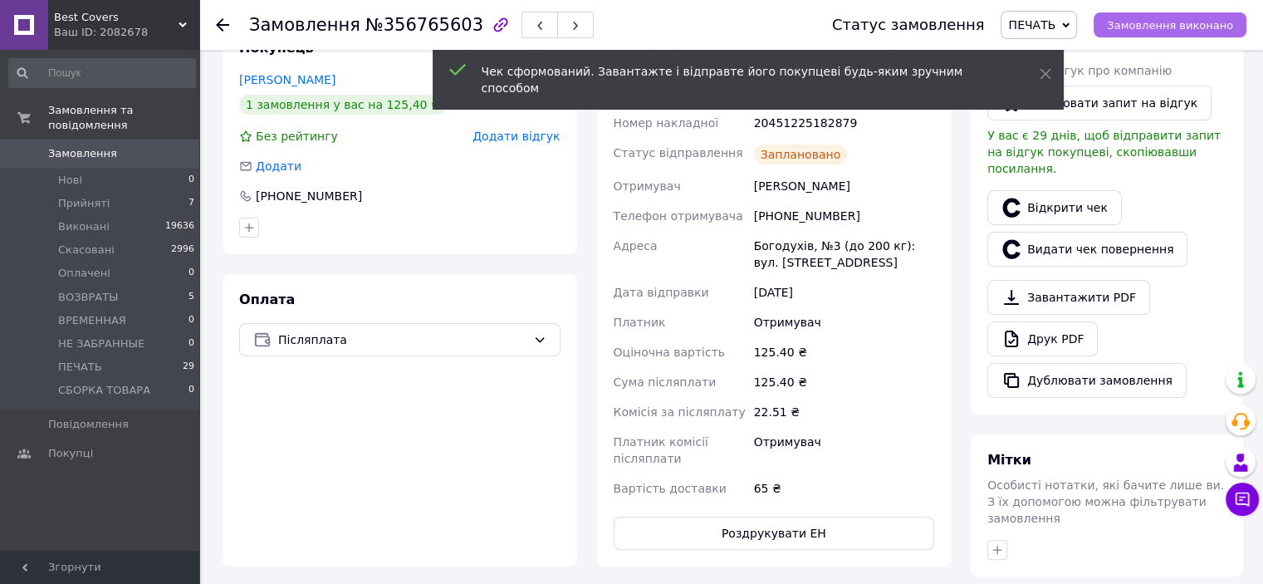
click at [1168, 27] on span "Замовлення виконано" at bounding box center [1170, 25] width 126 height 12
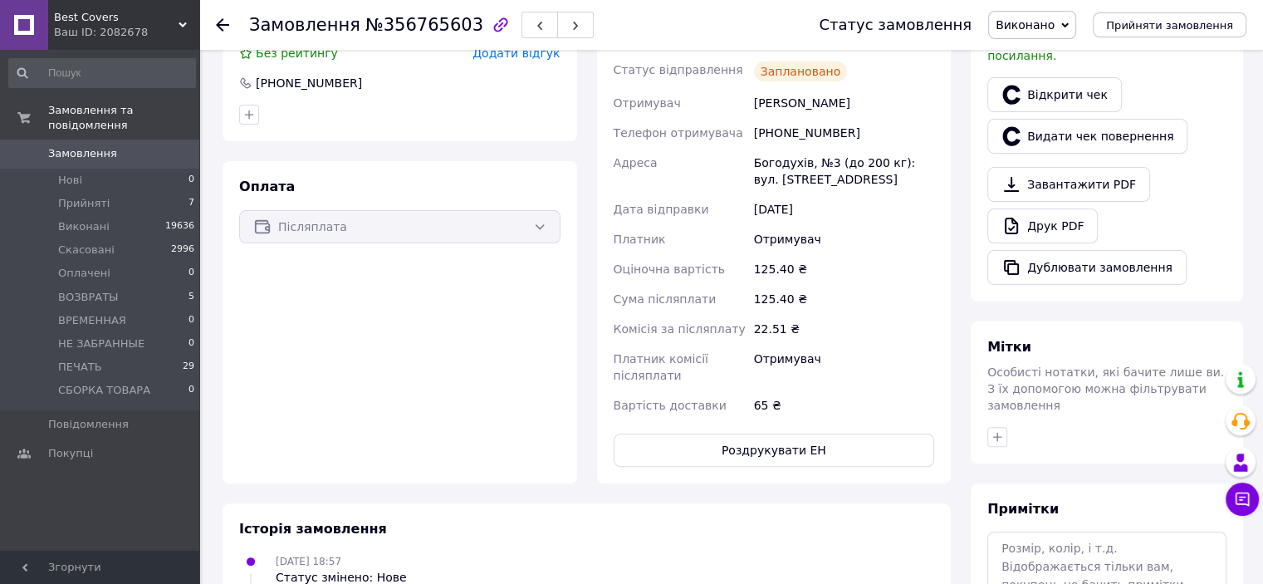
scroll to position [249, 0]
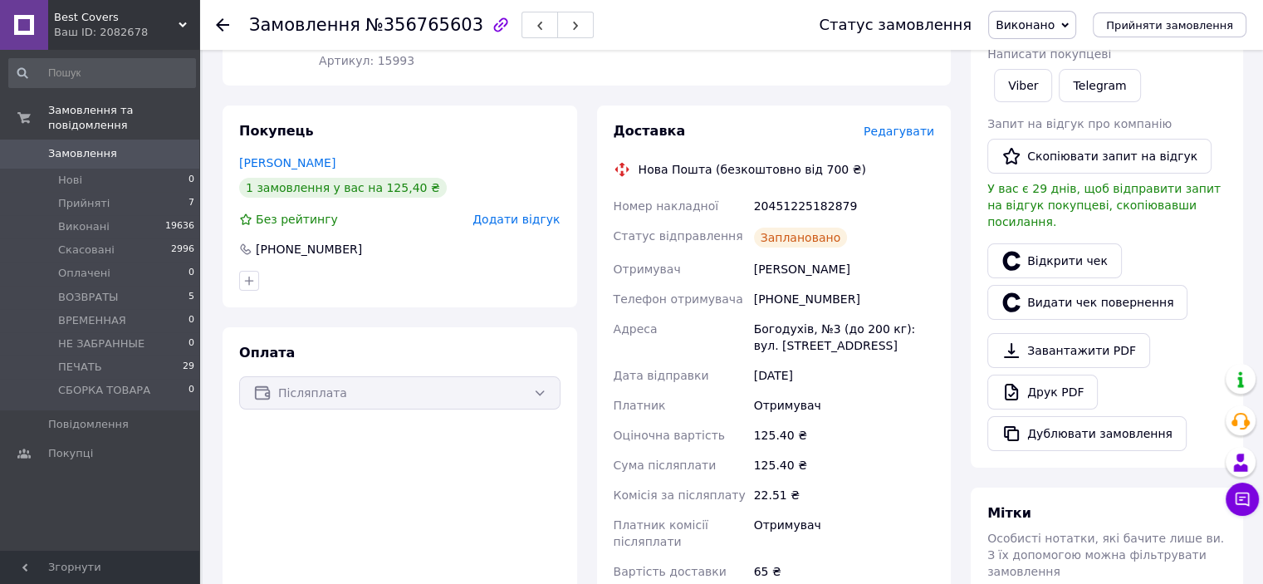
click at [807, 307] on div "[PHONE_NUMBER]" at bounding box center [844, 299] width 187 height 30
click at [807, 301] on div "[PHONE_NUMBER]" at bounding box center [844, 299] width 187 height 30
copy div "380637817257"
click at [830, 207] on div "20451225182879" at bounding box center [844, 206] width 187 height 30
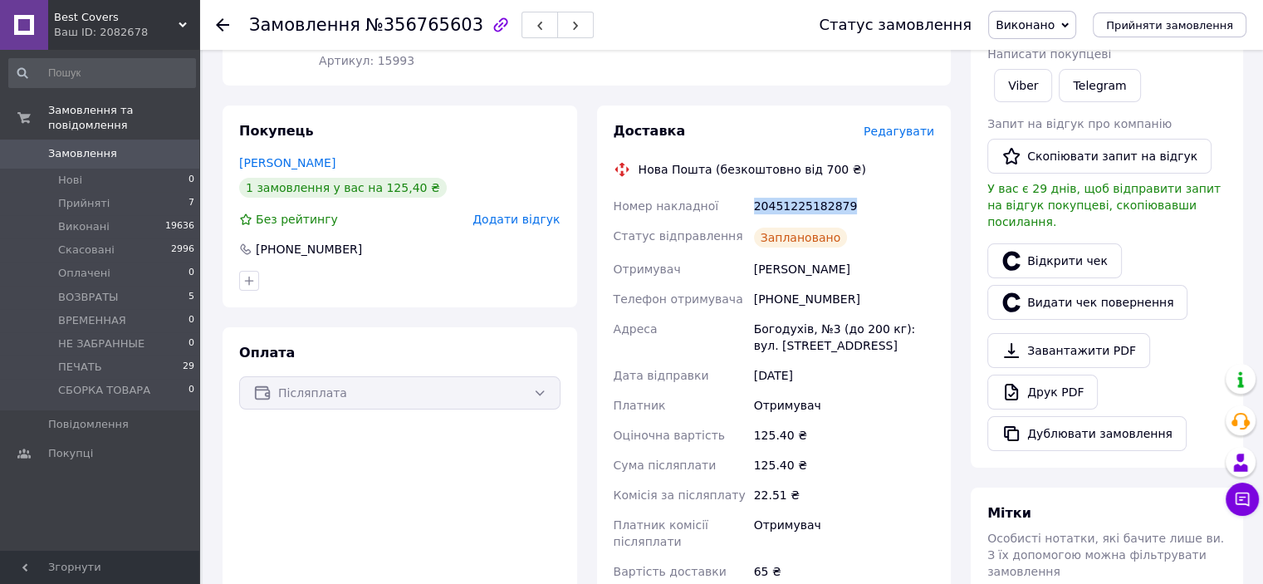
click at [830, 207] on div "20451225182879" at bounding box center [844, 206] width 187 height 30
copy div "20451225182879"
click at [738, 582] on div "Вартість доставки" at bounding box center [680, 571] width 140 height 30
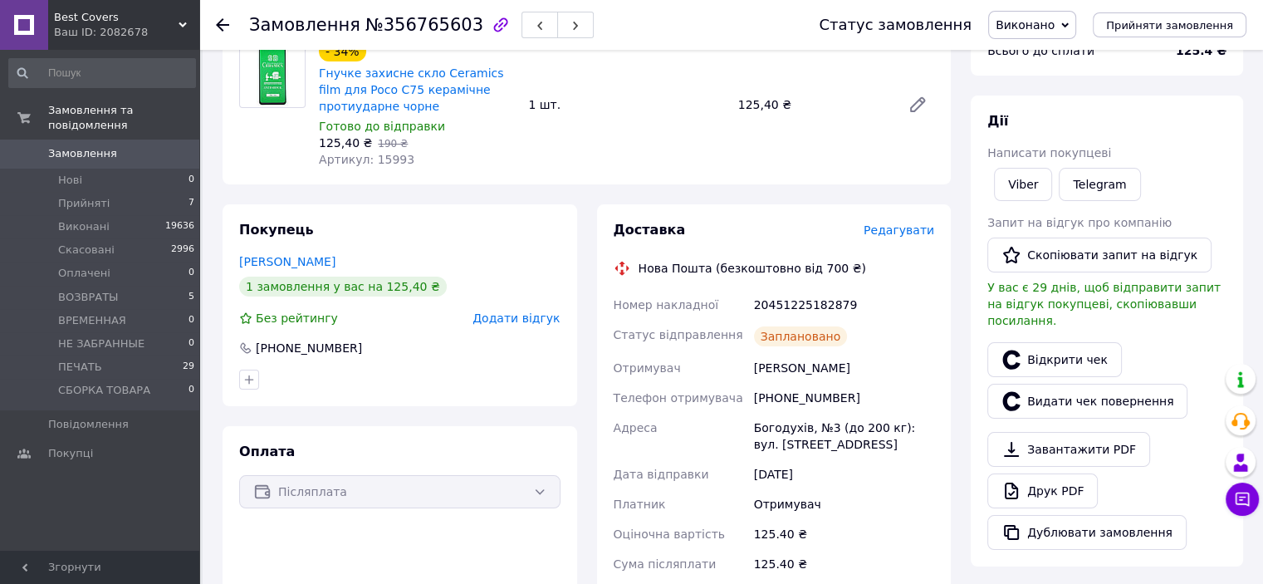
scroll to position [0, 0]
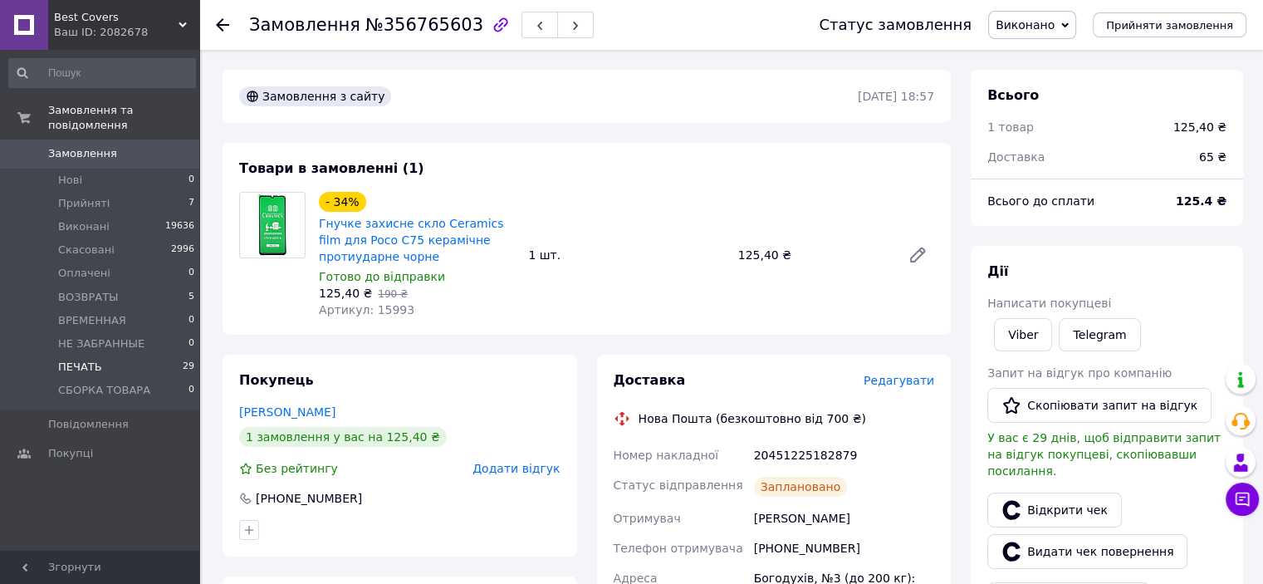
click at [123, 360] on li "ПЕЧАТЬ 29" at bounding box center [102, 366] width 204 height 23
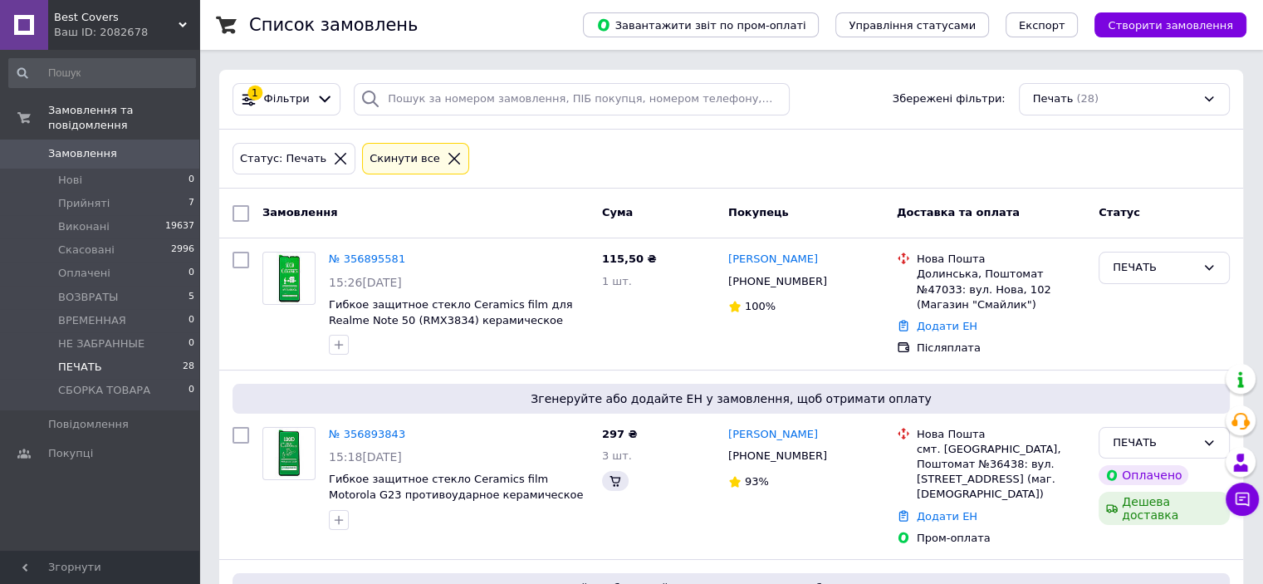
click at [100, 355] on li "ПЕЧАТЬ 28" at bounding box center [102, 366] width 204 height 23
click at [89, 355] on li "ПЕЧАТЬ 28" at bounding box center [102, 366] width 204 height 23
click at [93, 360] on span "ПЕЧАТЬ" at bounding box center [80, 367] width 44 height 15
drag, startPoint x: 116, startPoint y: 185, endPoint x: 156, endPoint y: 151, distance: 52.4
click at [118, 192] on li "Прийняті 7" at bounding box center [102, 203] width 204 height 23
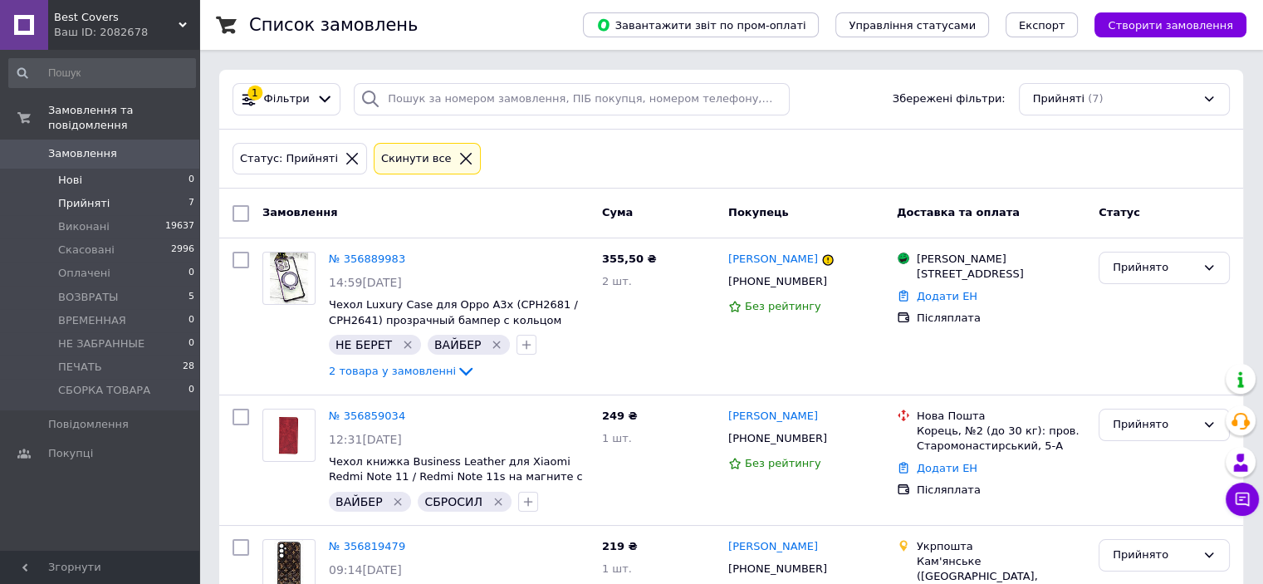
click at [73, 173] on span "Нові" at bounding box center [70, 180] width 24 height 15
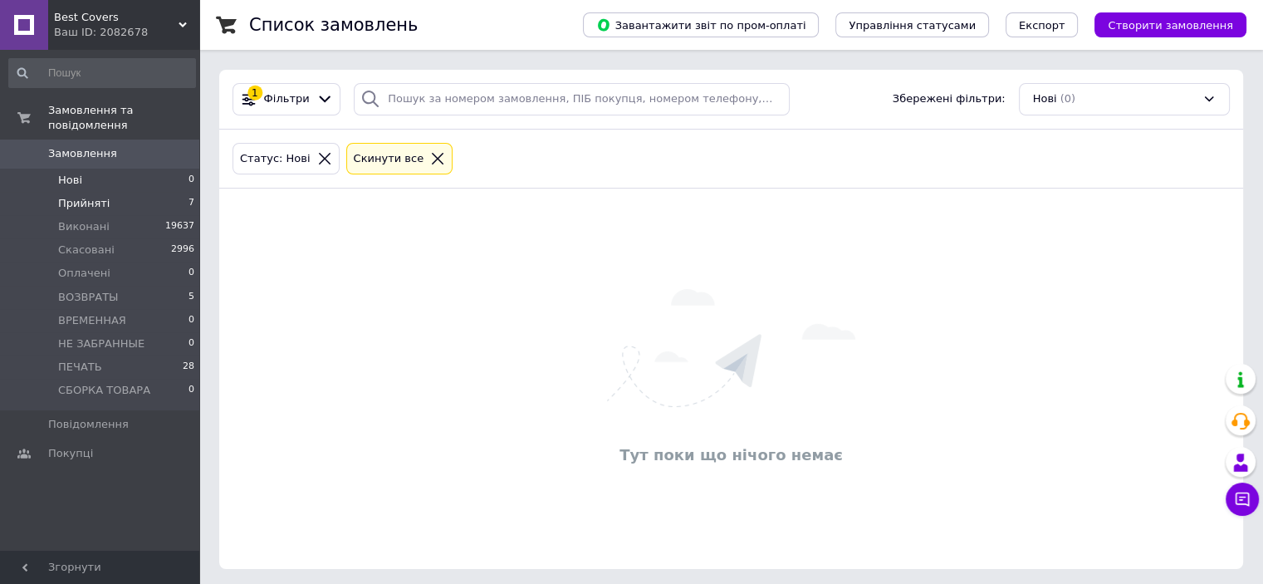
click at [124, 196] on li "Прийняті 7" at bounding box center [102, 203] width 204 height 23
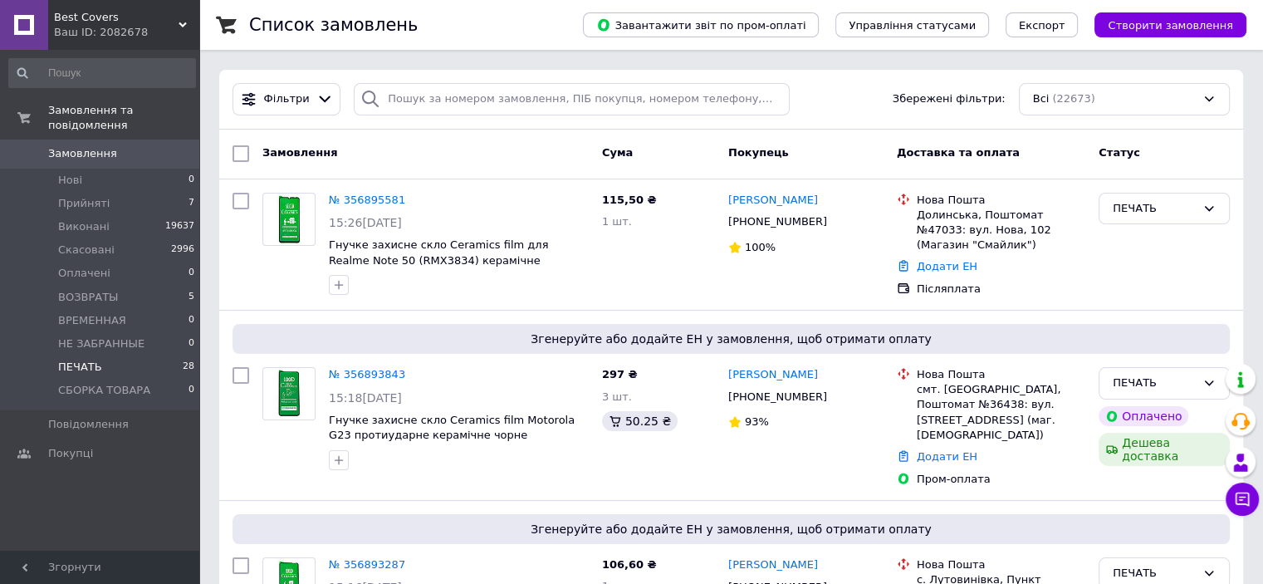
click at [120, 355] on li "ПЕЧАТЬ 28" at bounding box center [102, 366] width 204 height 23
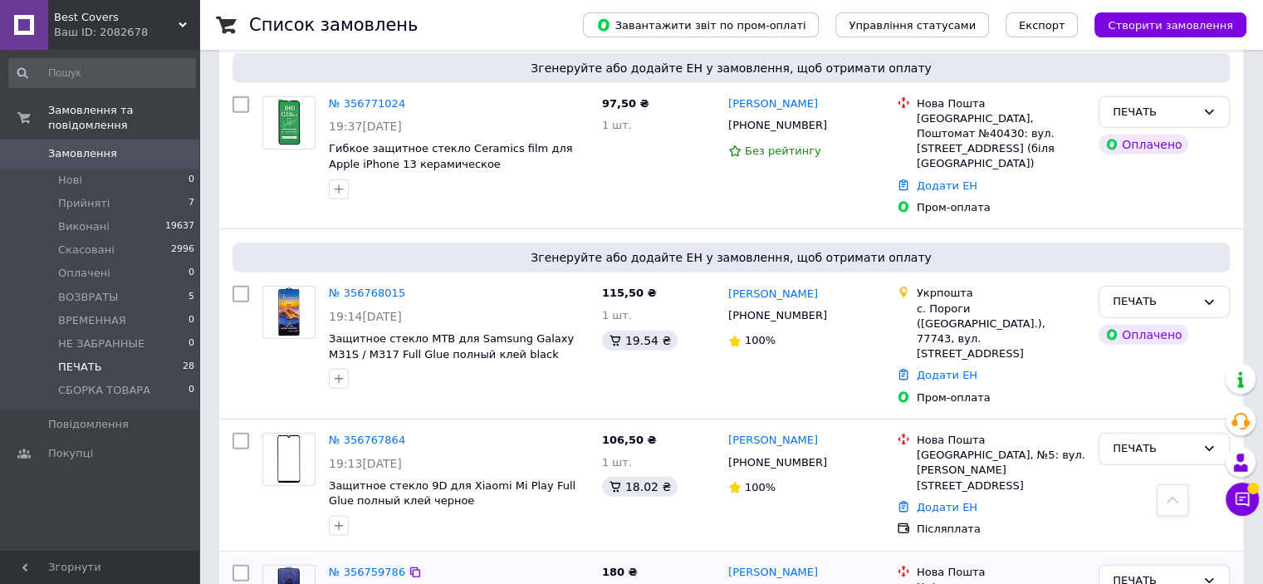
scroll to position [4000, 0]
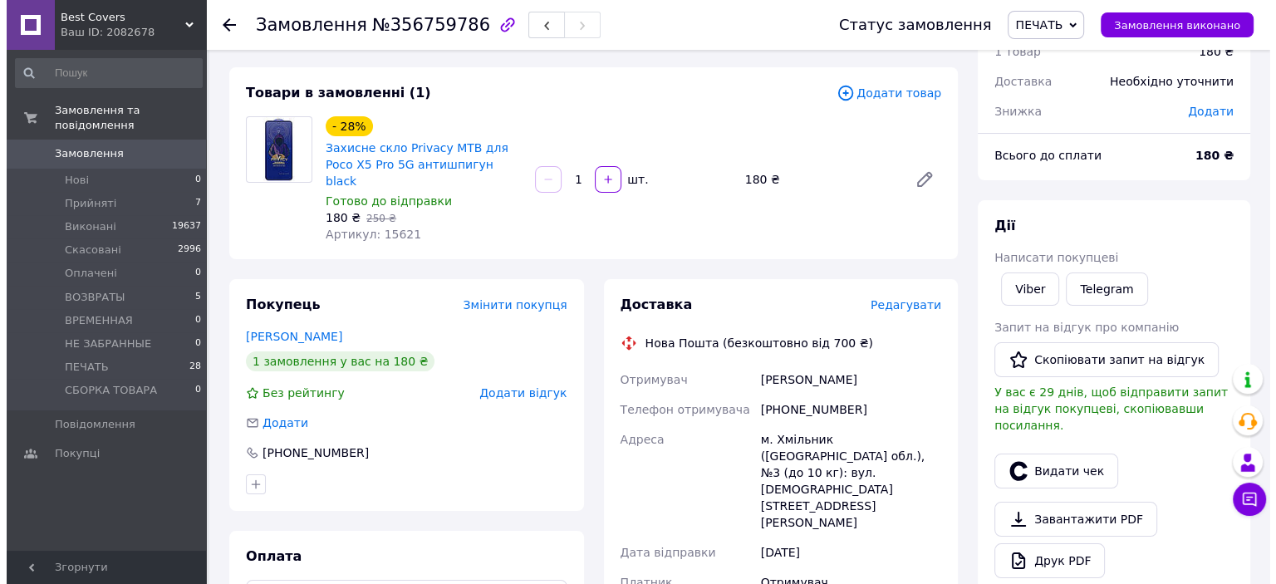
scroll to position [166, 0]
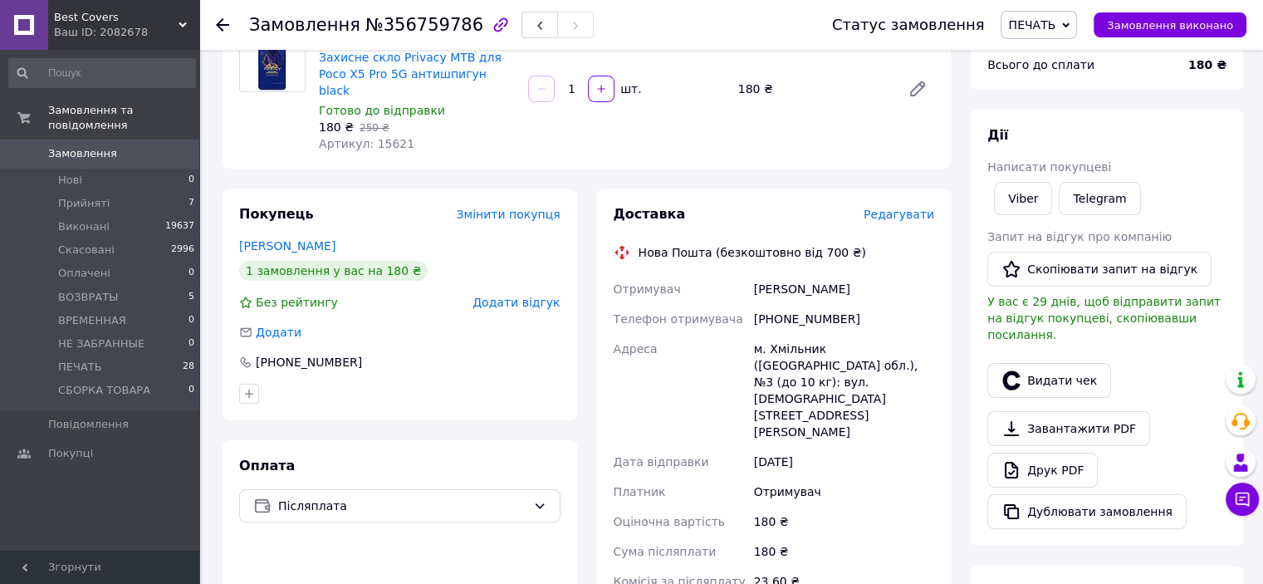
click at [887, 208] on span "Редагувати" at bounding box center [899, 214] width 71 height 13
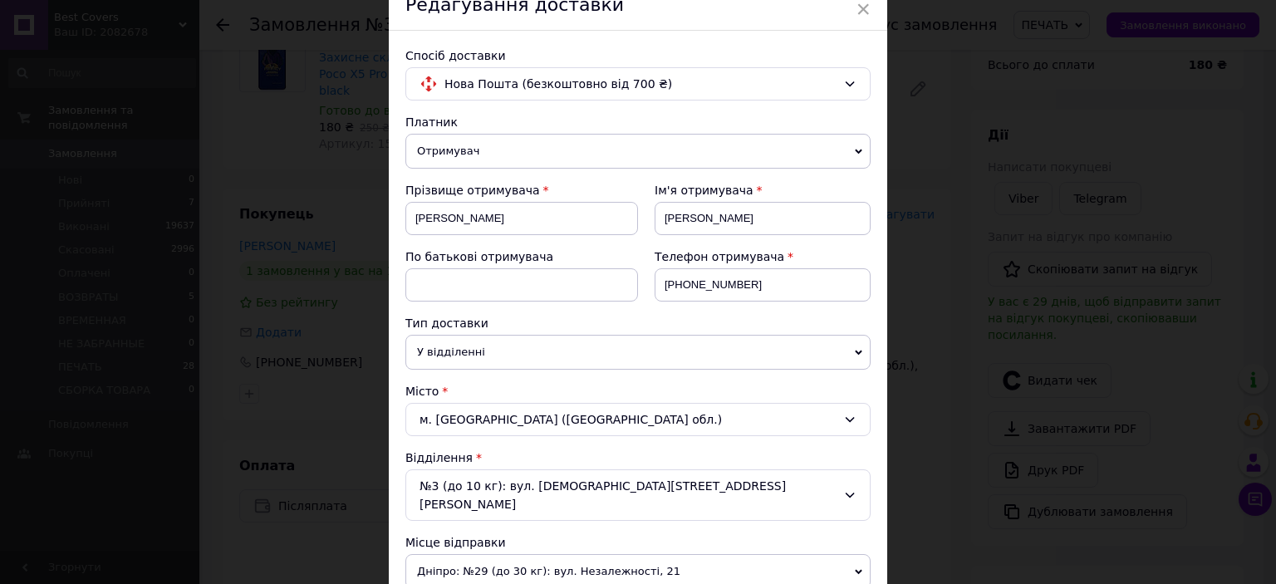
scroll to position [249, 0]
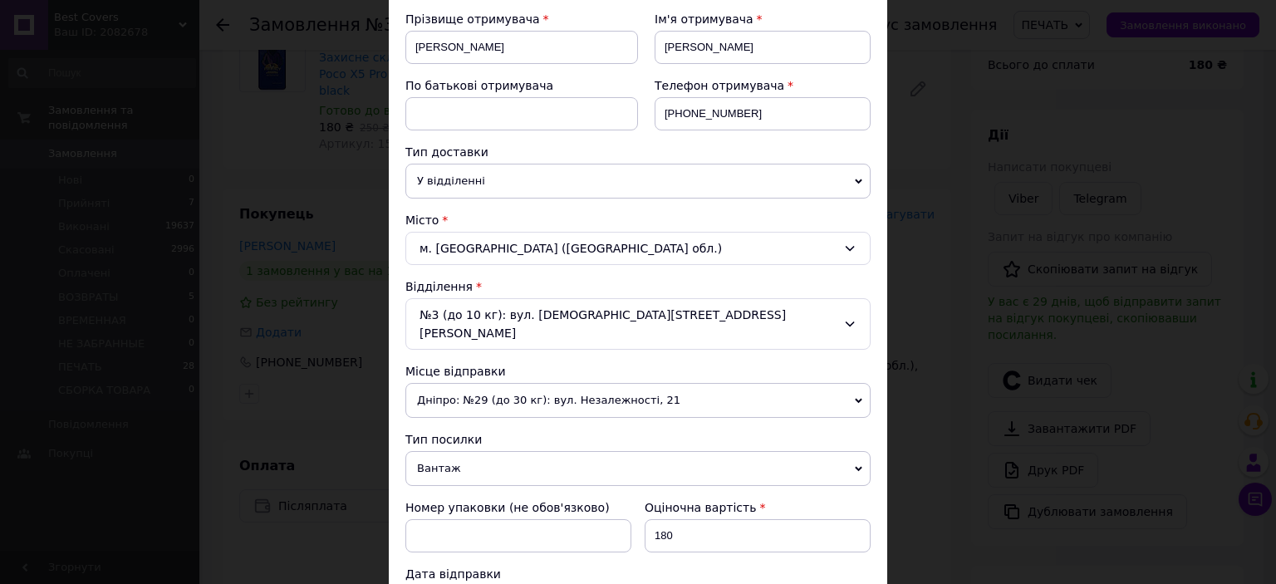
click at [455, 455] on span "Вантаж" at bounding box center [637, 468] width 465 height 35
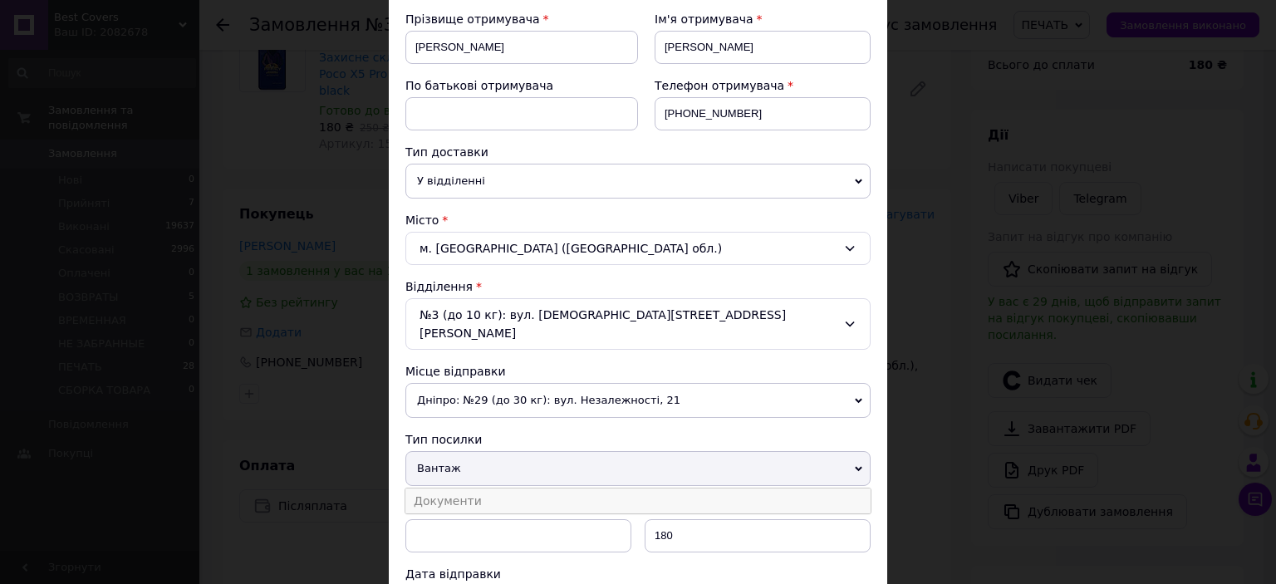
click at [462, 491] on li "Документи" at bounding box center [637, 500] width 465 height 25
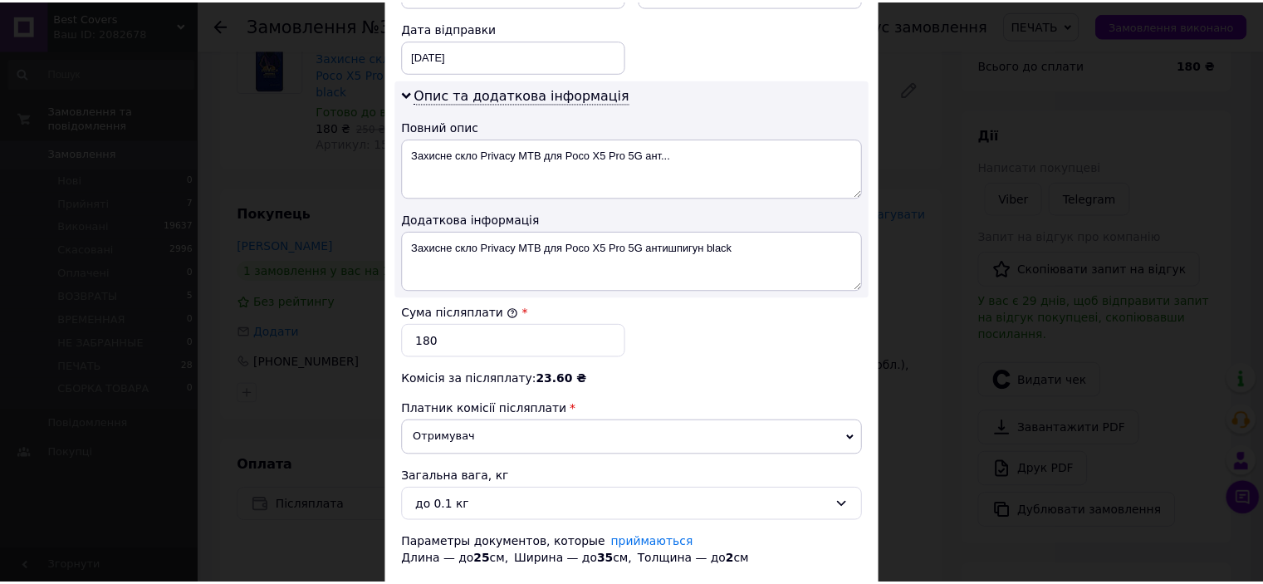
scroll to position [880, 0]
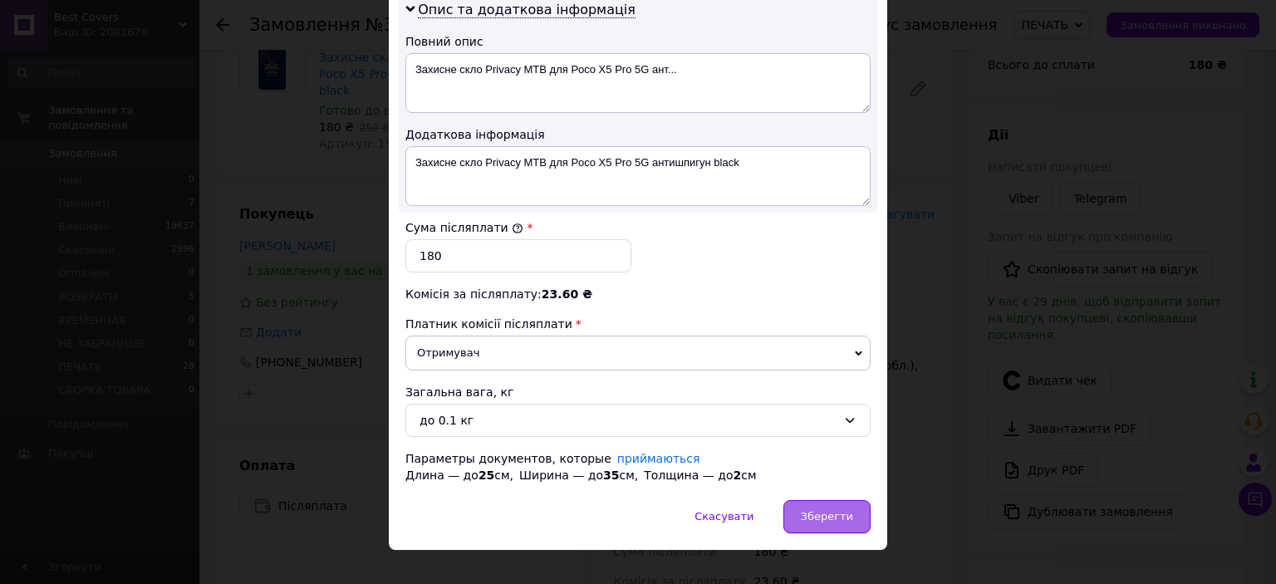
click at [822, 502] on div "Зберегти" at bounding box center [826, 516] width 87 height 33
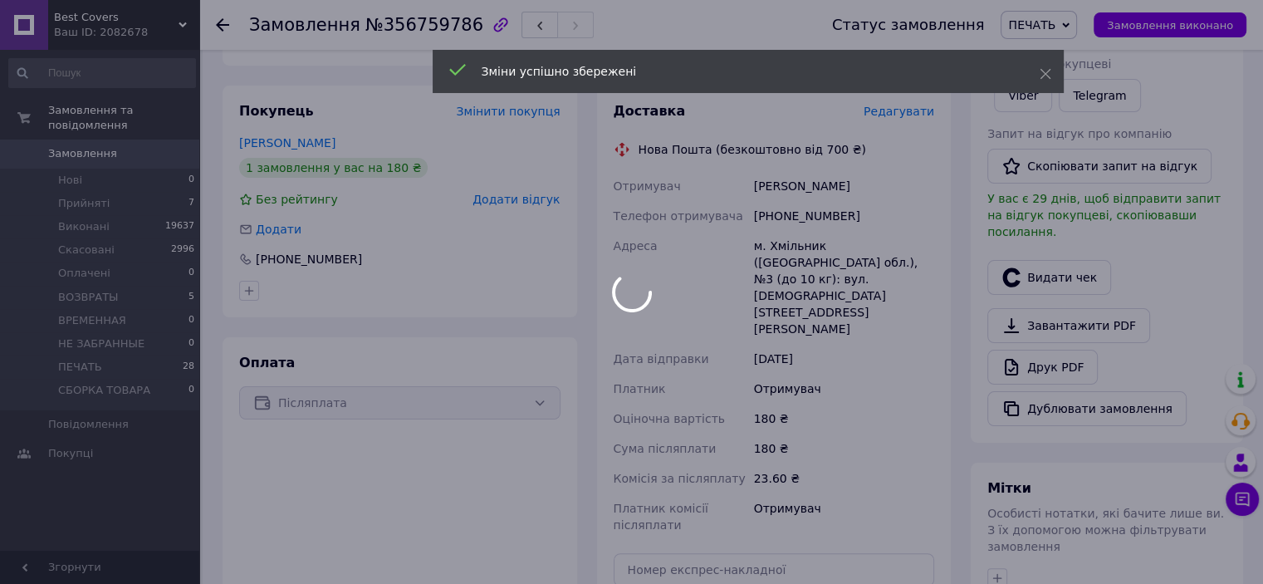
scroll to position [415, 0]
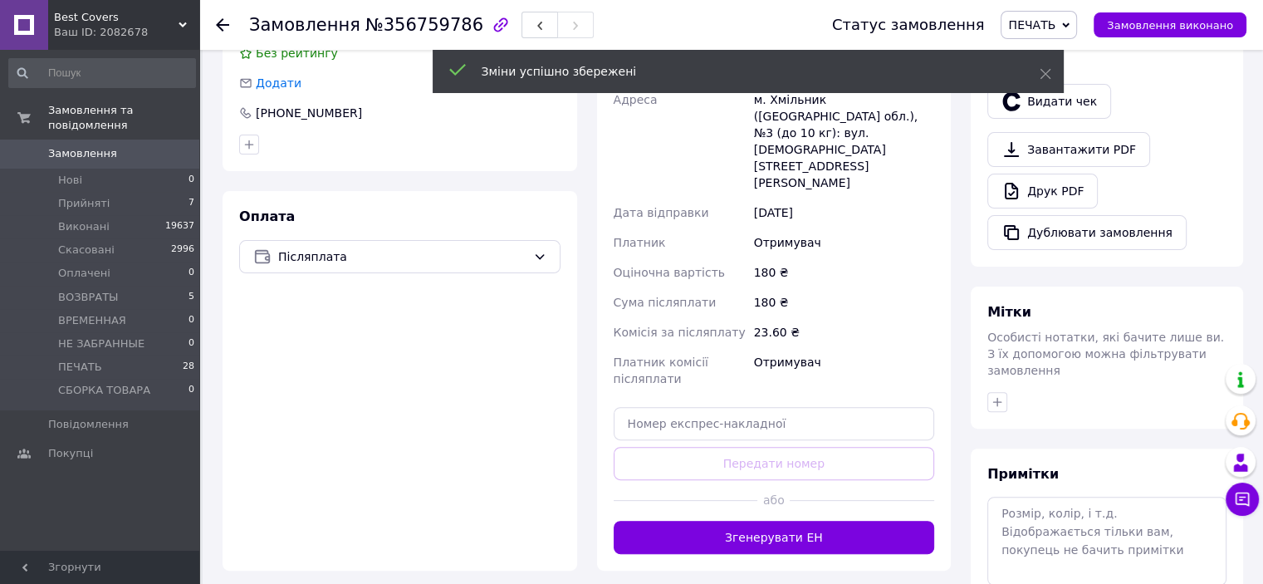
click at [781, 521] on button "Згенерувати ЕН" at bounding box center [774, 537] width 321 height 33
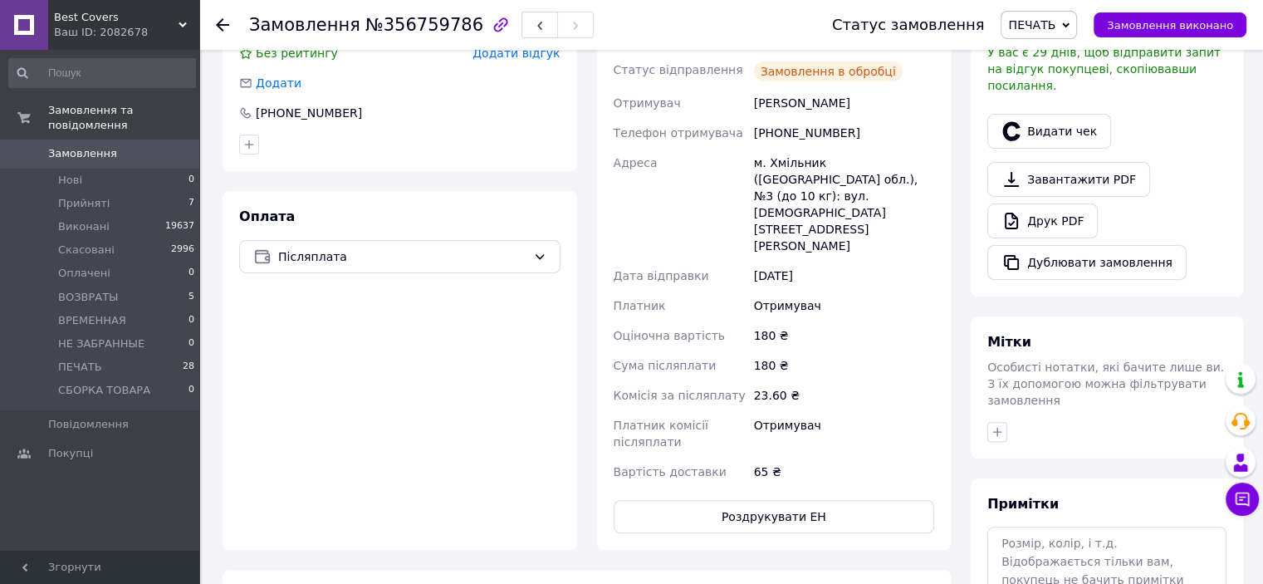
click at [762, 500] on button "Роздрукувати ЕН" at bounding box center [774, 516] width 321 height 33
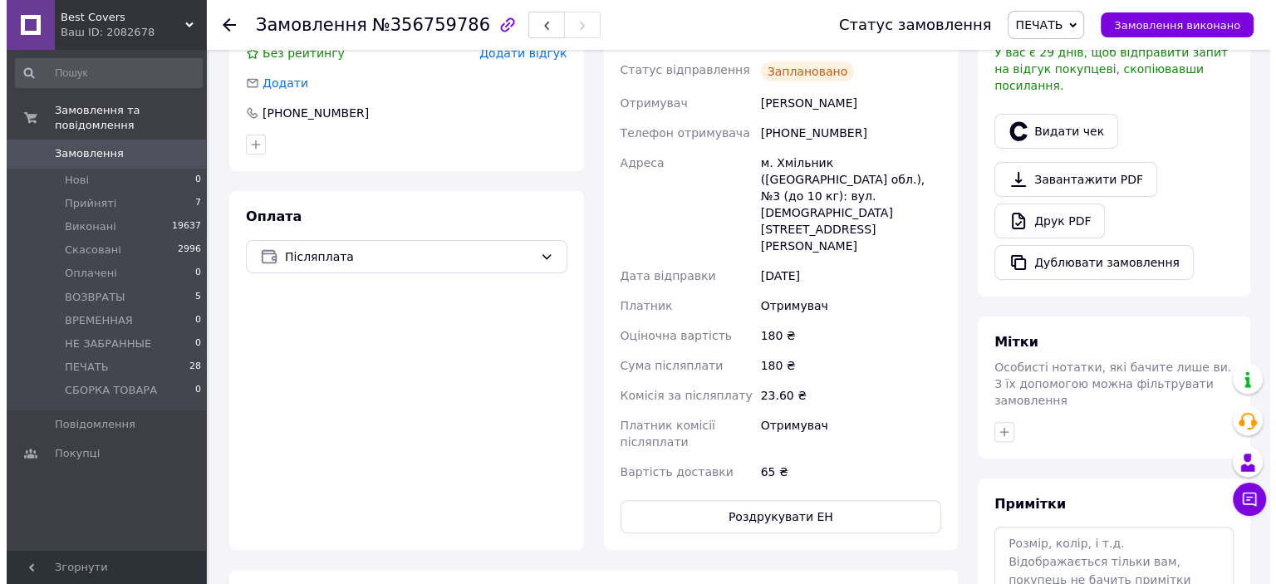
scroll to position [249, 0]
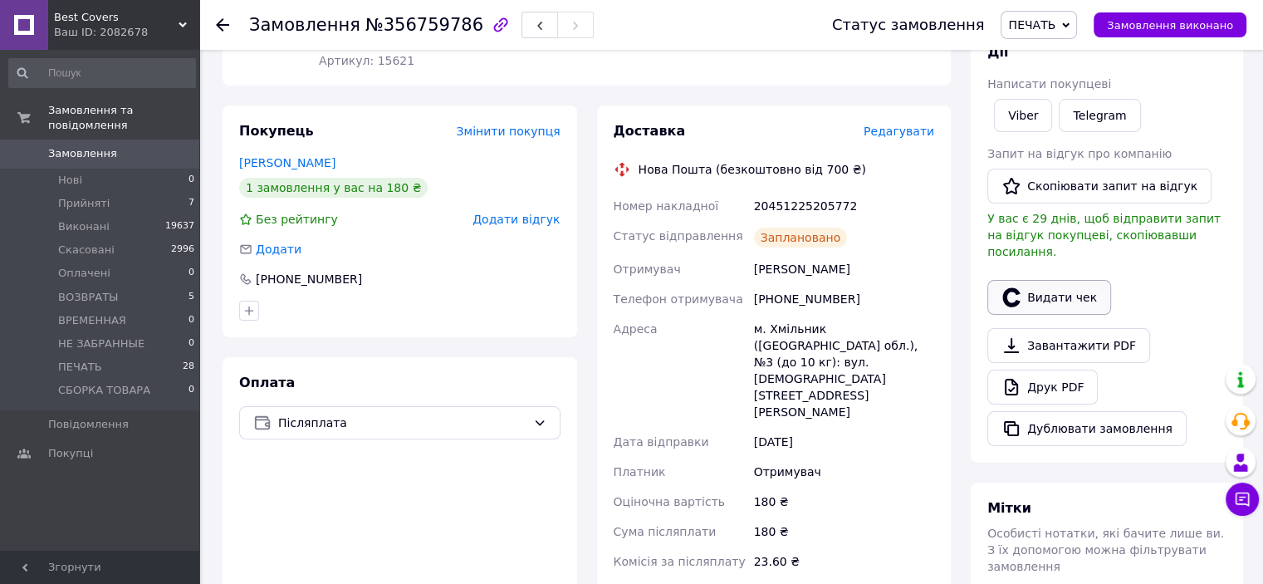
click at [1040, 287] on button "Видати чек" at bounding box center [1049, 297] width 124 height 35
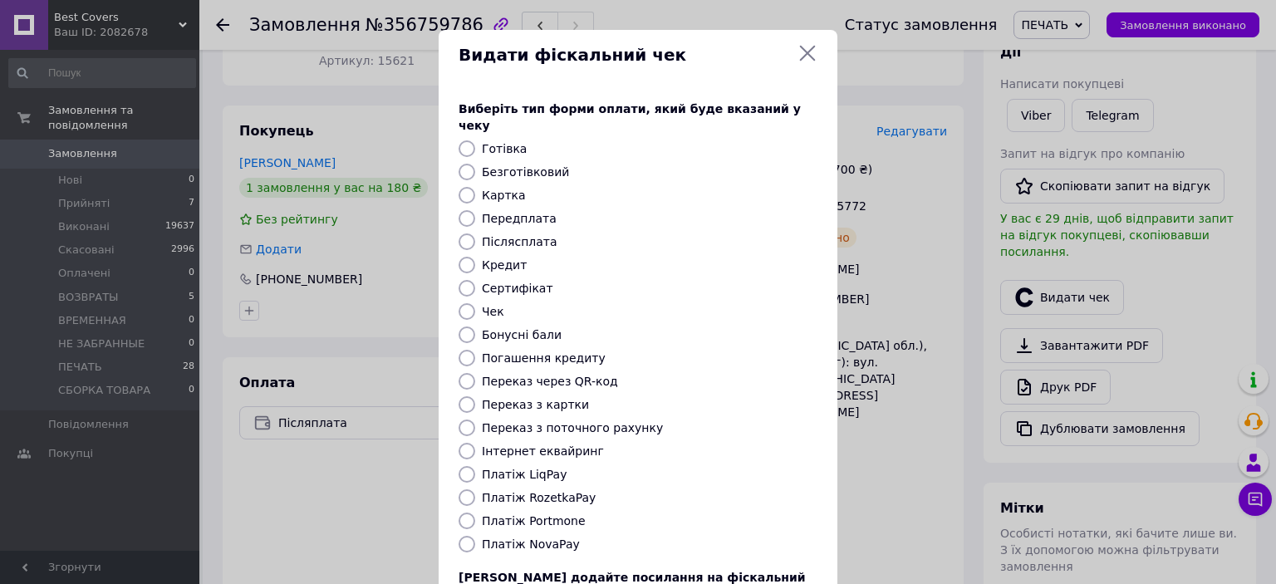
drag, startPoint x: 462, startPoint y: 525, endPoint x: 527, endPoint y: 517, distance: 65.2
click at [463, 536] on input "Платіж NovaPay" at bounding box center [466, 544] width 17 height 17
radio input "true"
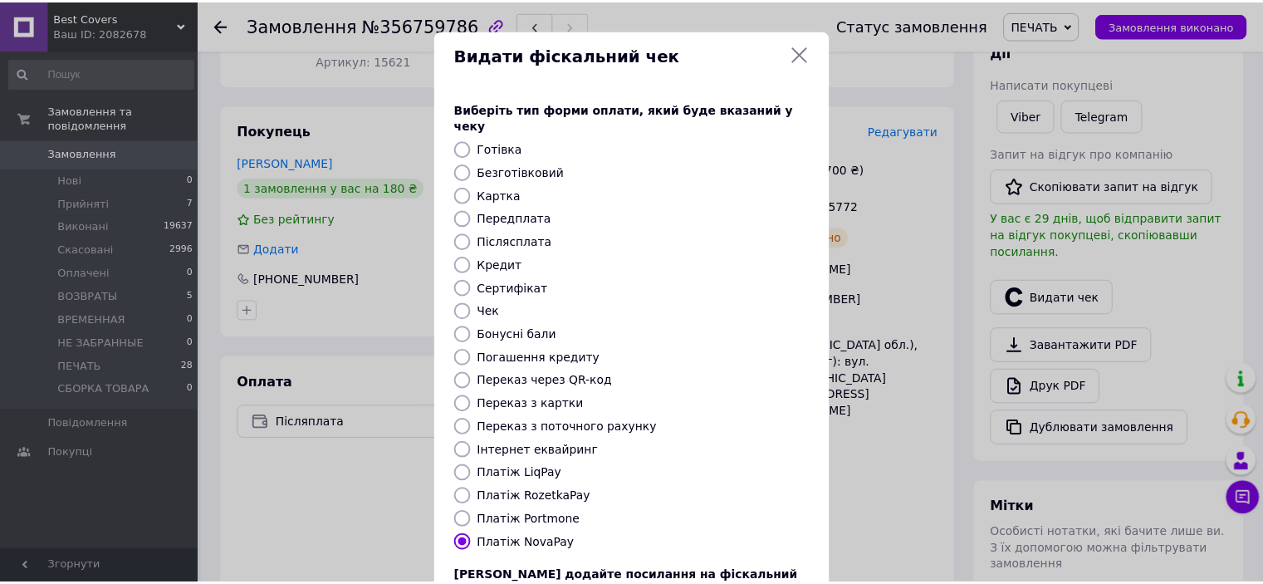
scroll to position [129, 0]
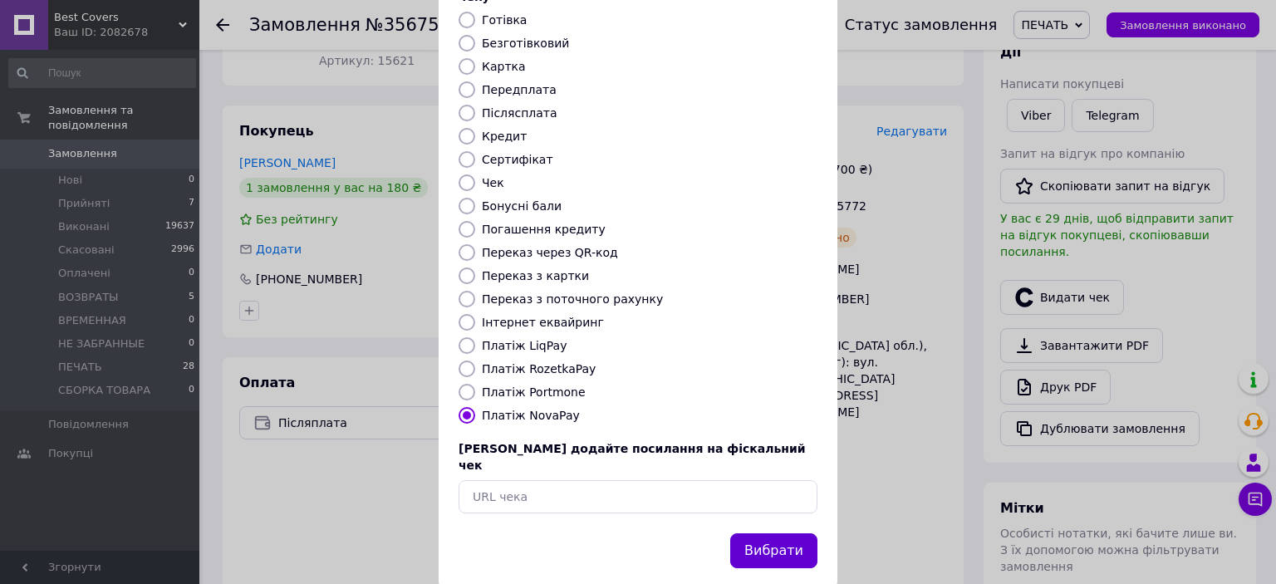
click at [767, 533] on button "Вибрати" at bounding box center [773, 551] width 87 height 36
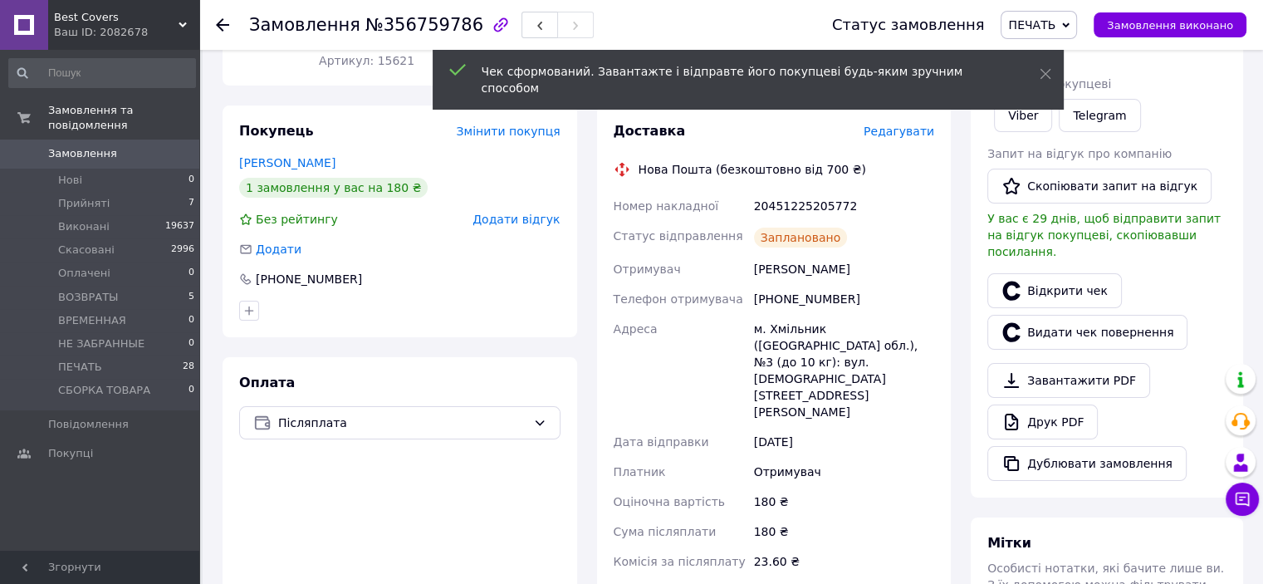
click at [1202, 23] on span "Замовлення виконано" at bounding box center [1170, 25] width 126 height 12
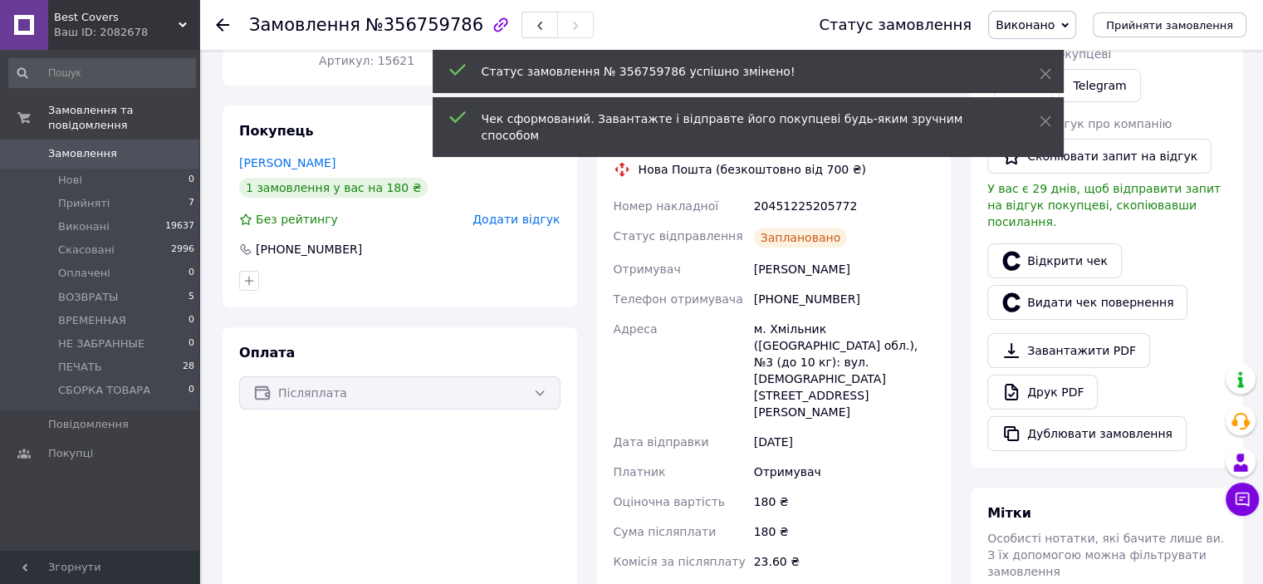
click at [796, 285] on div "[PHONE_NUMBER]" at bounding box center [844, 299] width 187 height 30
click at [796, 285] on div "+380954506591" at bounding box center [844, 299] width 187 height 30
copy div "380954506591"
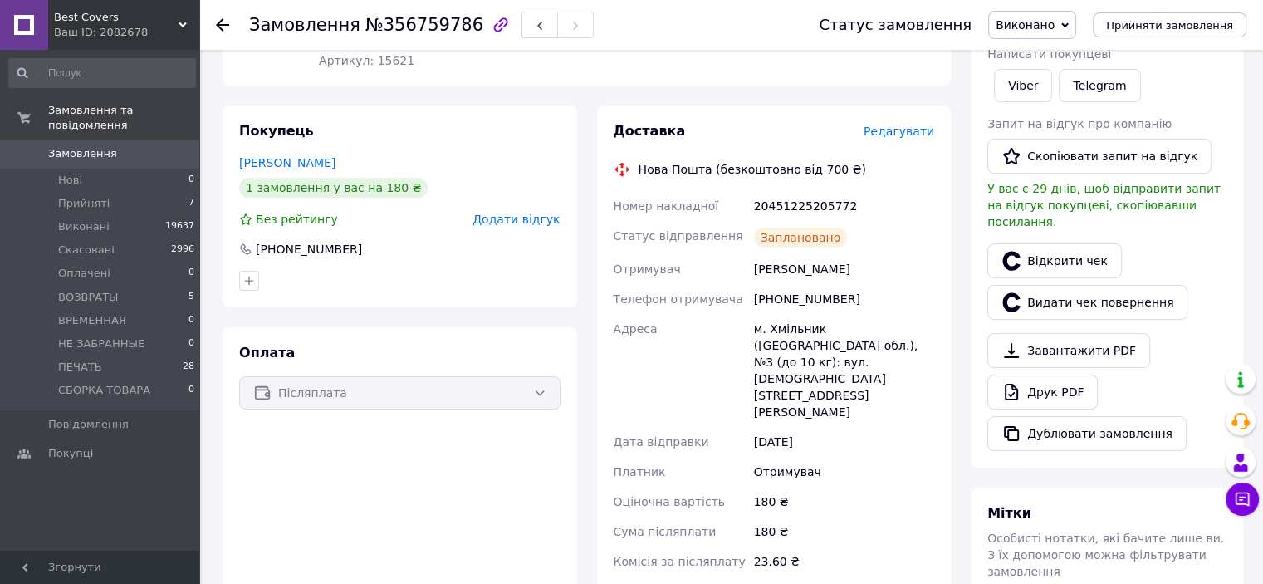
click at [793, 195] on div "20451225205772" at bounding box center [844, 206] width 187 height 30
copy div "20451225205772"
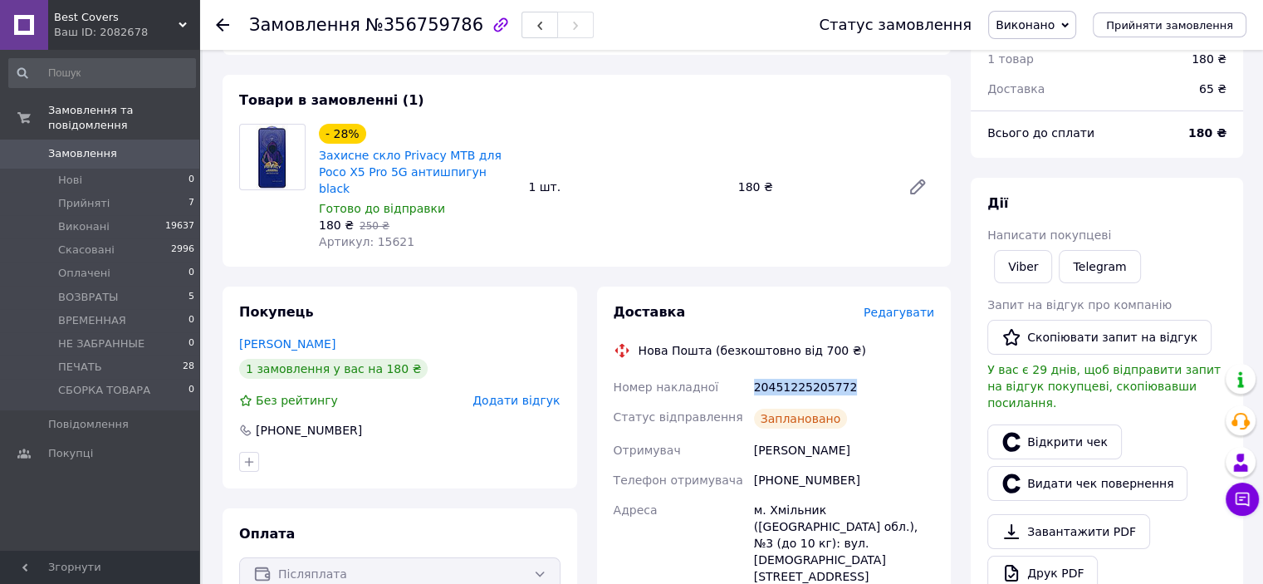
scroll to position [0, 0]
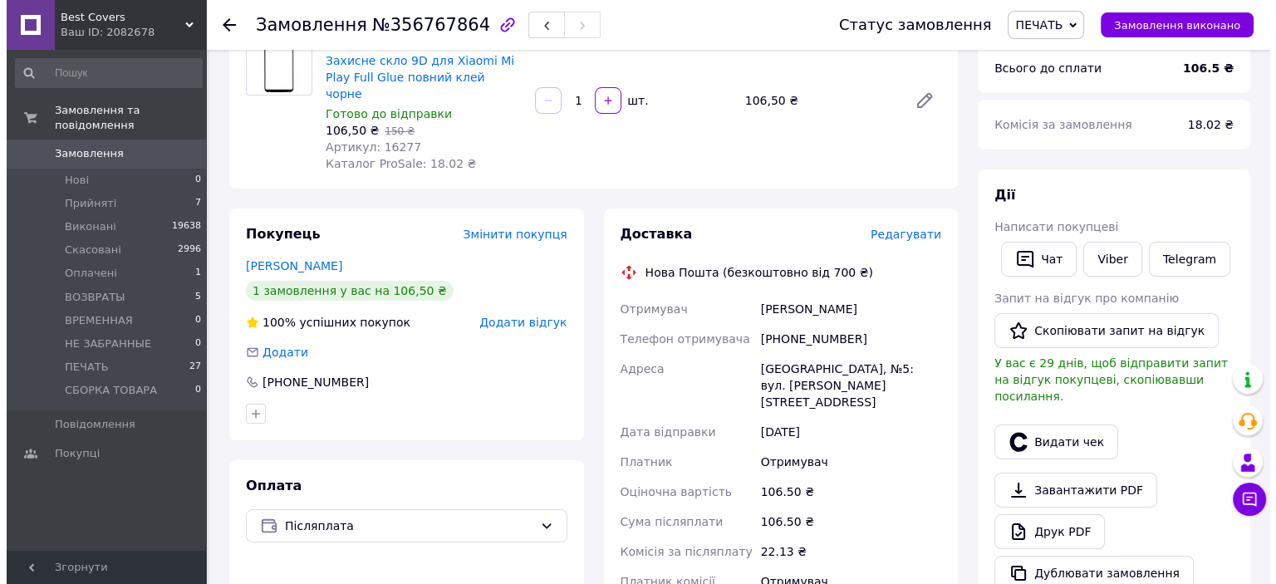
scroll to position [166, 0]
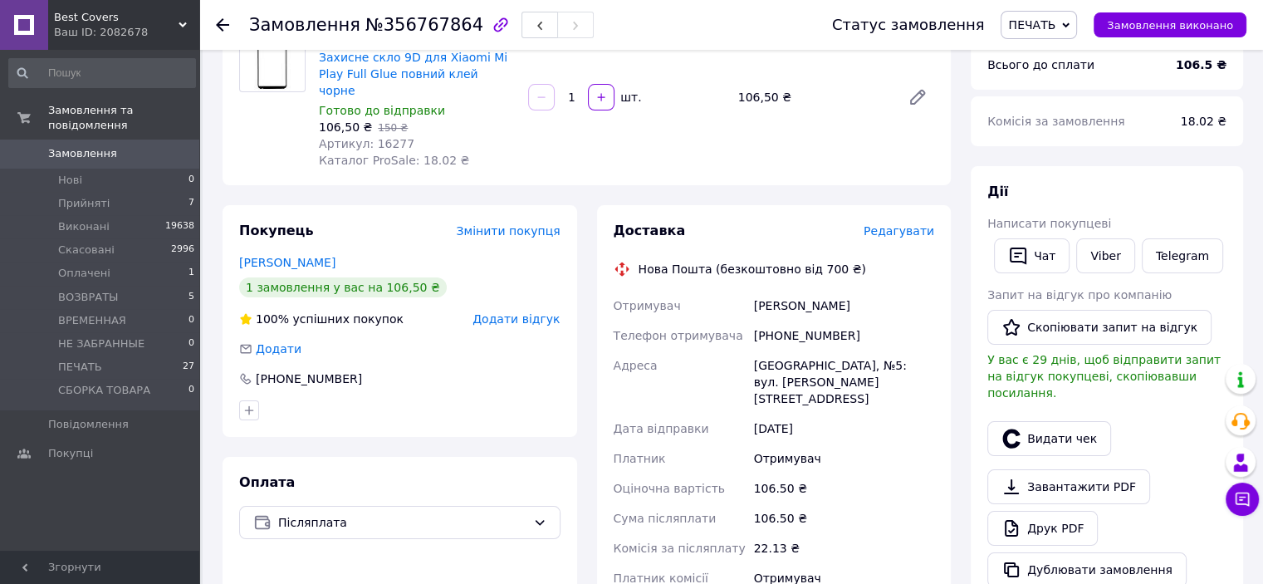
click at [907, 224] on span "Редагувати" at bounding box center [899, 230] width 71 height 13
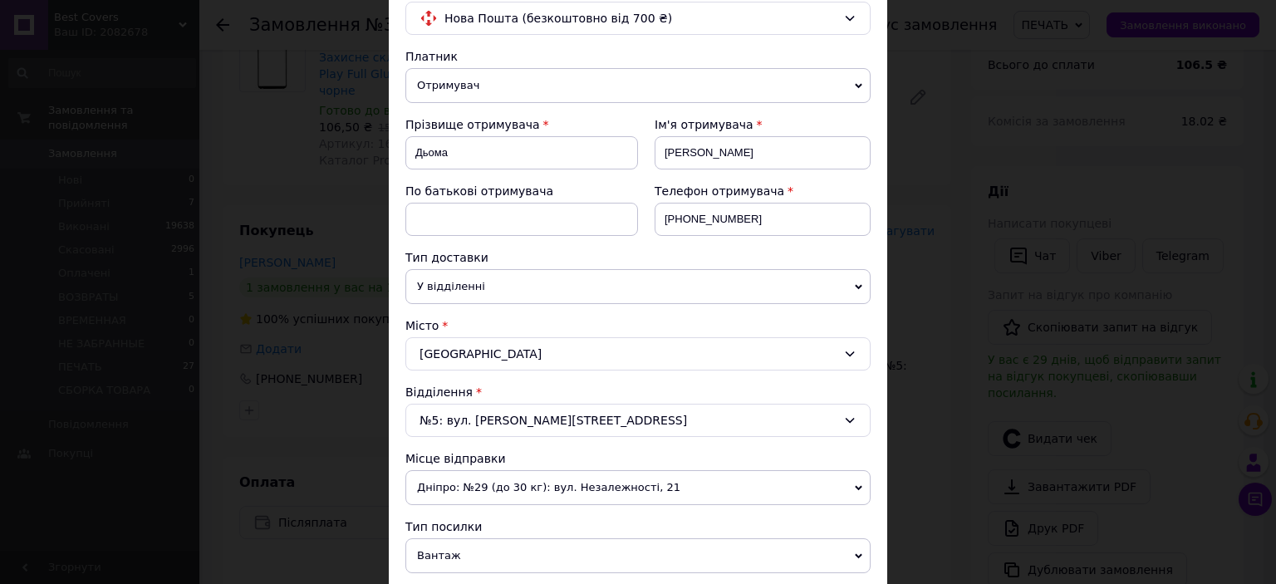
scroll to position [332, 0]
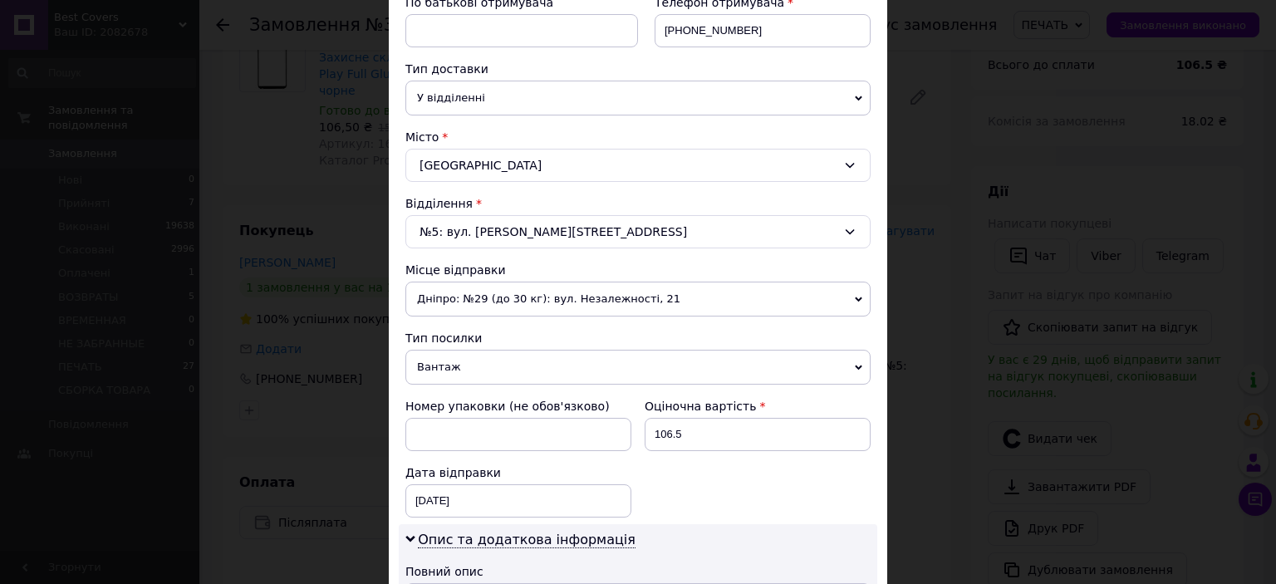
click at [454, 375] on span "Вантаж" at bounding box center [637, 367] width 465 height 35
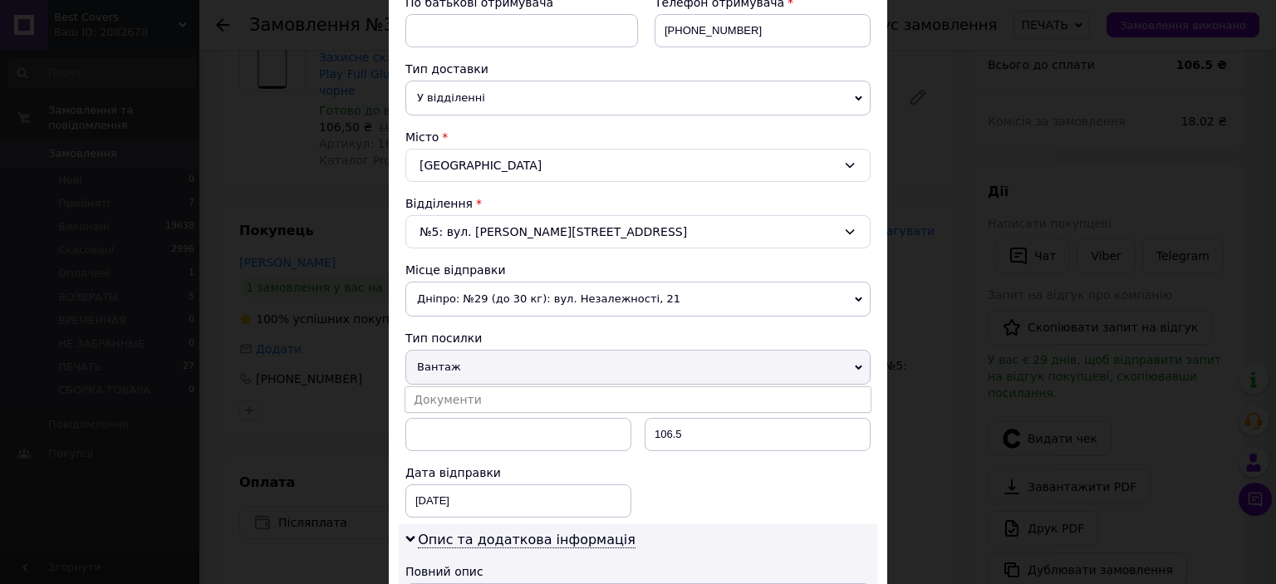
click at [455, 399] on li "Документи" at bounding box center [637, 399] width 465 height 25
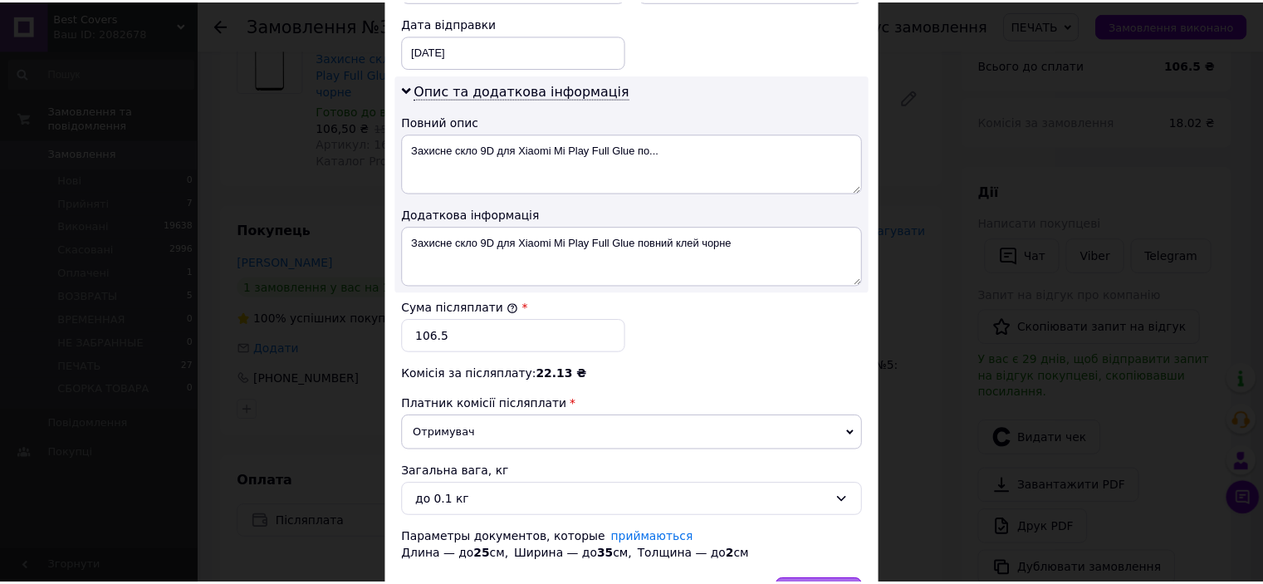
scroll to position [880, 0]
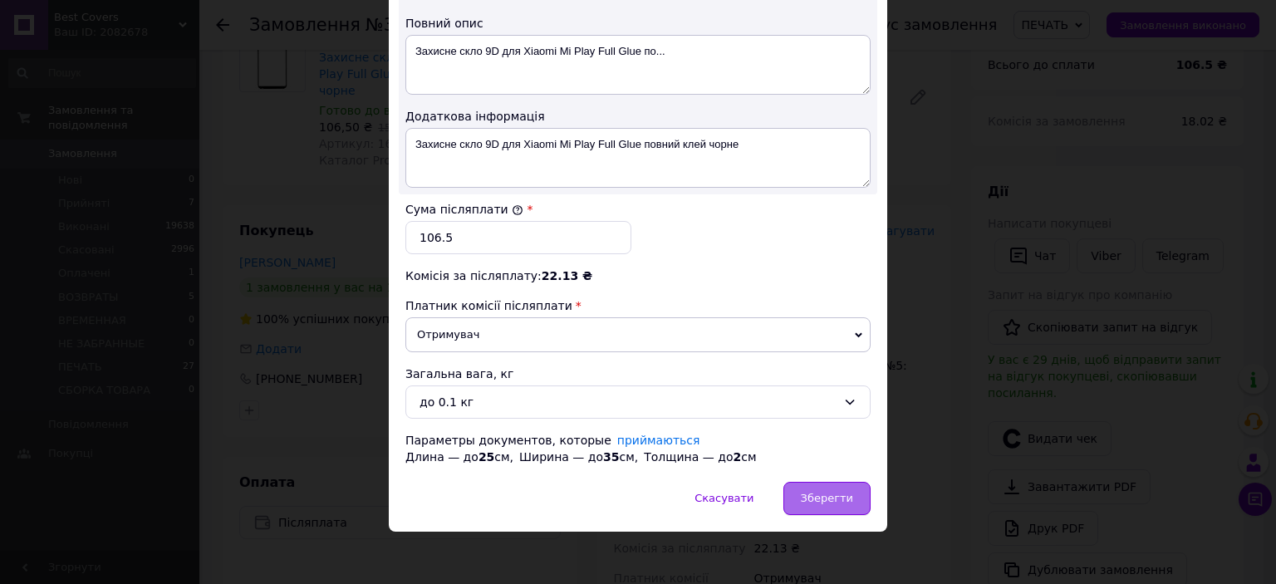
click at [806, 497] on div "Зберегти" at bounding box center [826, 498] width 87 height 33
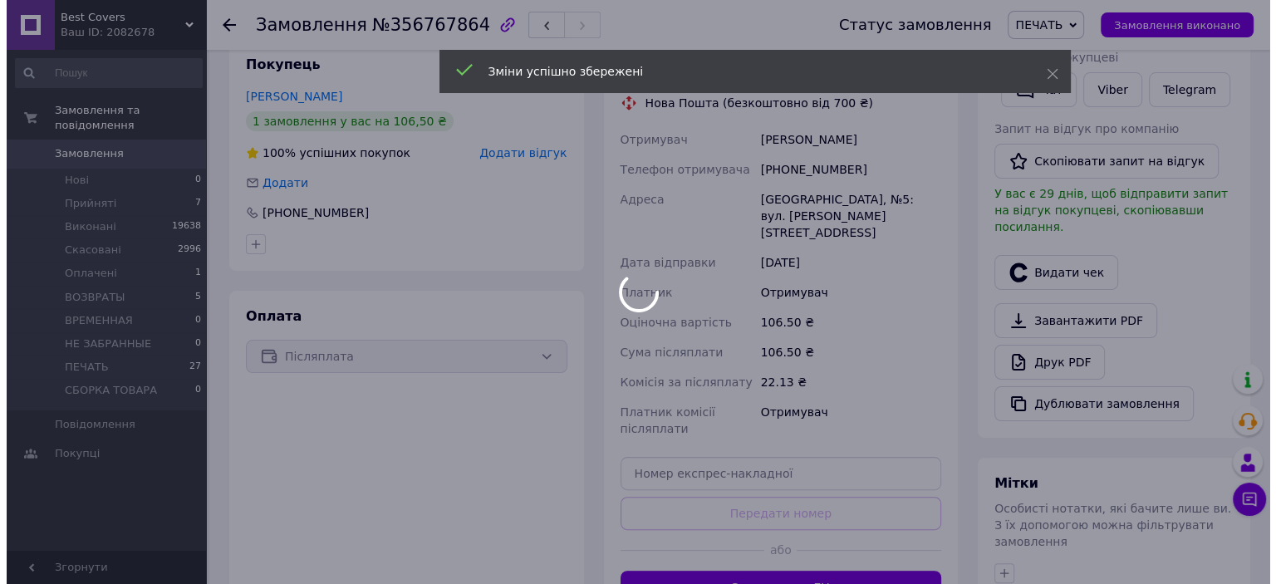
scroll to position [415, 0]
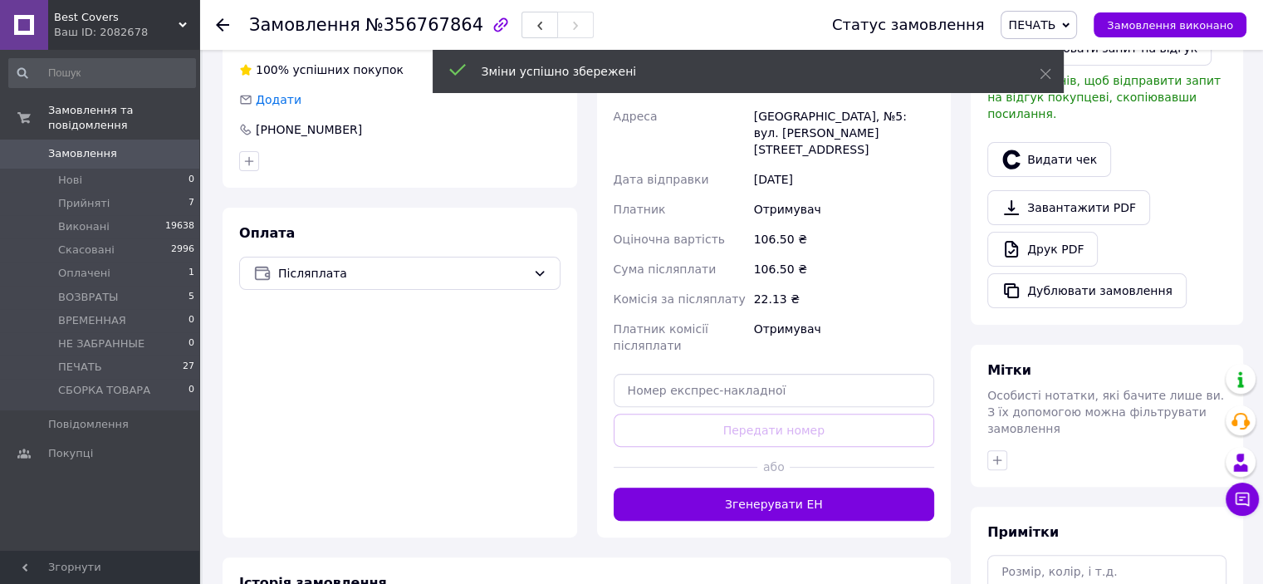
click at [806, 487] on button "Згенерувати ЕН" at bounding box center [774, 503] width 321 height 33
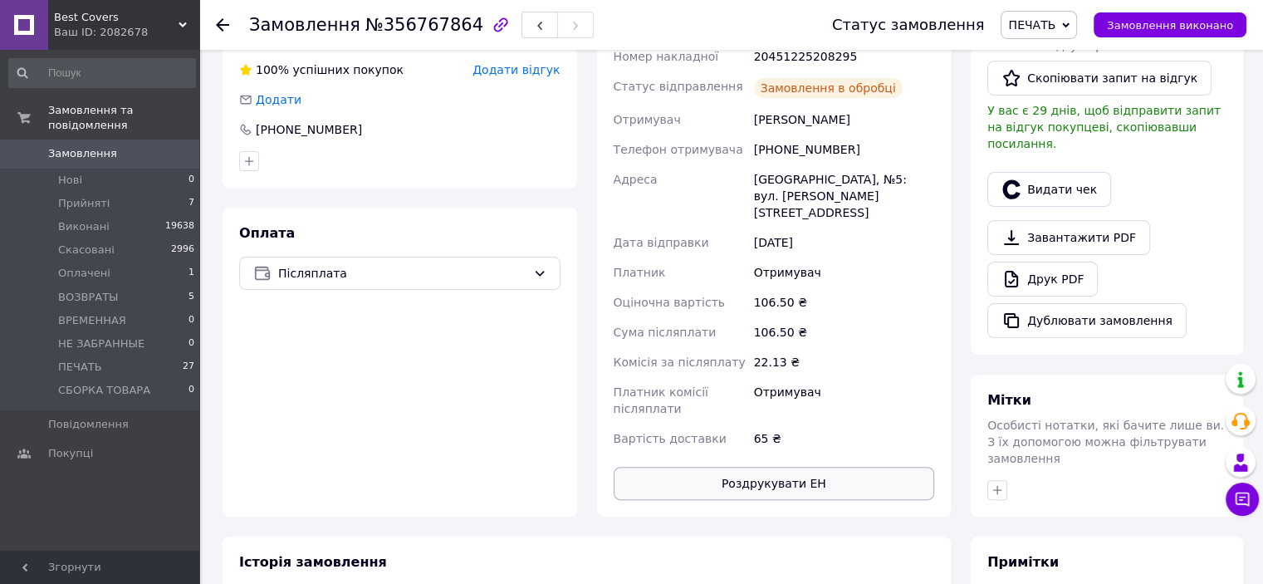
click at [776, 467] on button "Роздрукувати ЕН" at bounding box center [774, 483] width 321 height 33
click at [1065, 172] on button "Видати чек" at bounding box center [1049, 189] width 124 height 35
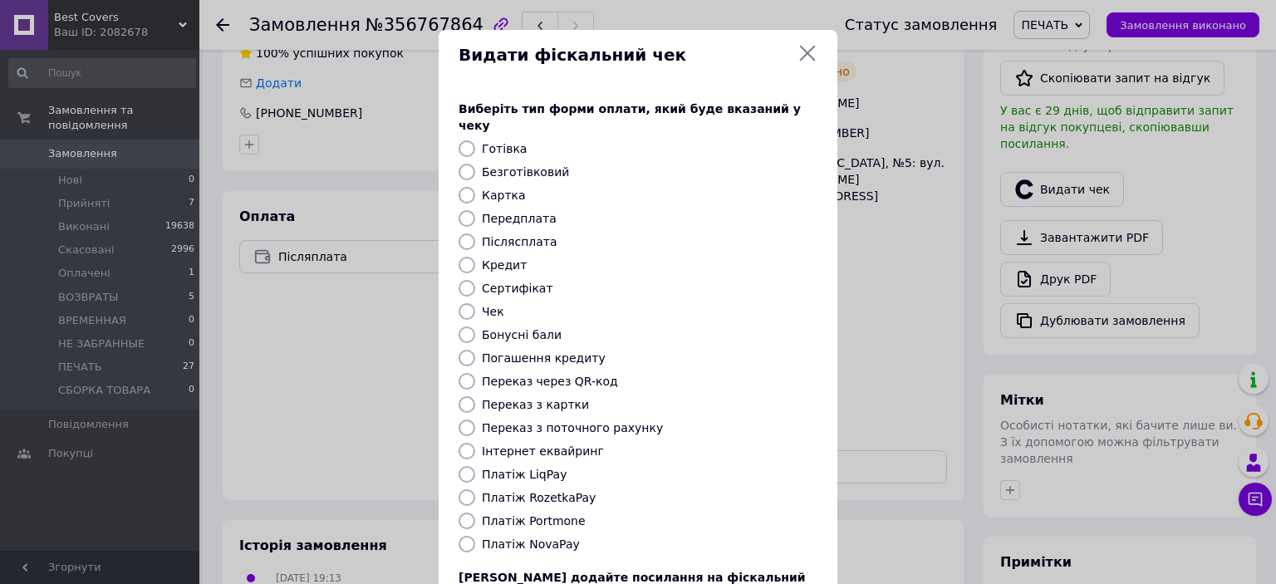
drag, startPoint x: 463, startPoint y: 524, endPoint x: 575, endPoint y: 496, distance: 115.6
click at [463, 536] on input "Платіж NovaPay" at bounding box center [466, 544] width 17 height 17
radio input "true"
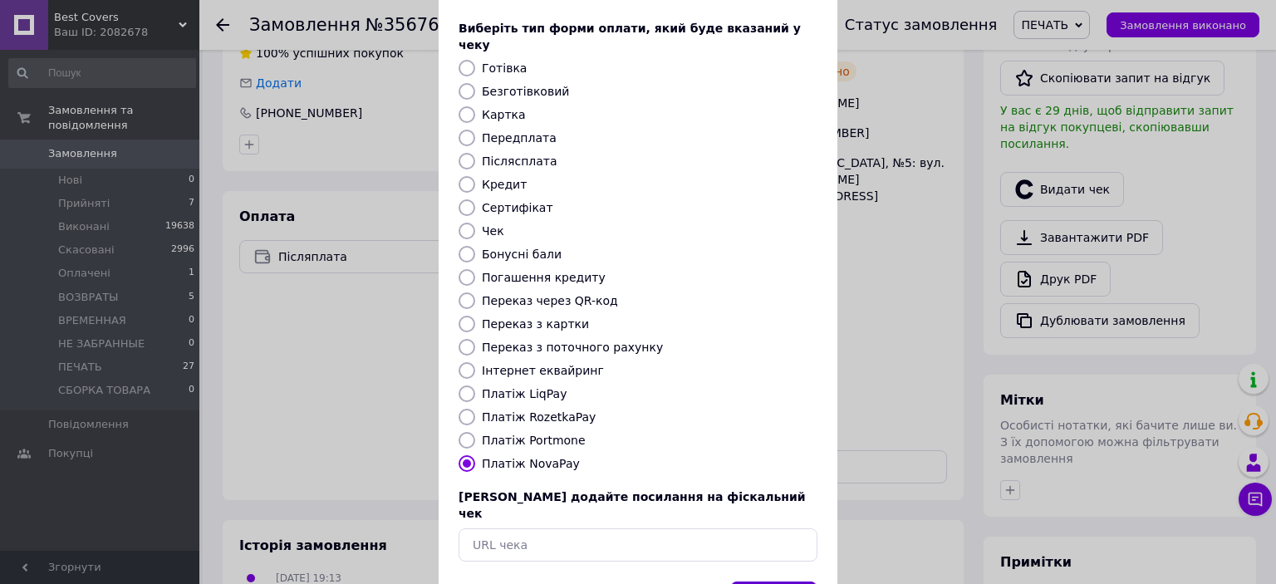
scroll to position [129, 0]
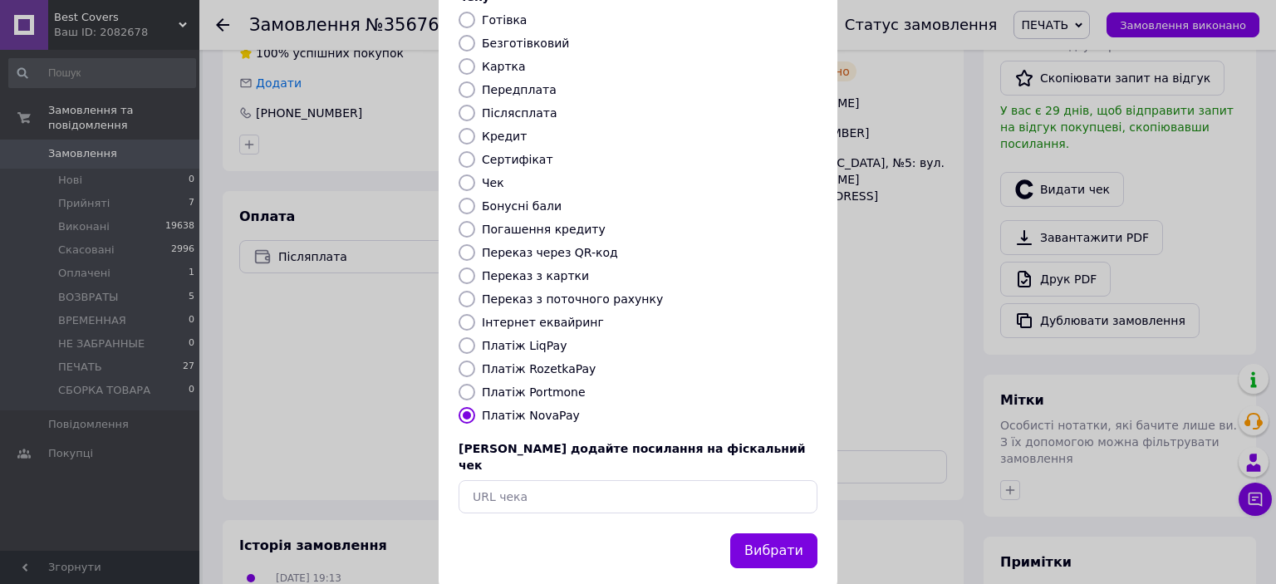
drag, startPoint x: 751, startPoint y: 502, endPoint x: 822, endPoint y: 458, distance: 83.9
click at [752, 533] on button "Вибрати" at bounding box center [773, 551] width 87 height 36
click at [792, 533] on button "Вибрати" at bounding box center [773, 551] width 87 height 36
click at [769, 533] on button "Вибрати" at bounding box center [773, 551] width 87 height 36
click at [794, 533] on button "Вибрати" at bounding box center [773, 551] width 87 height 36
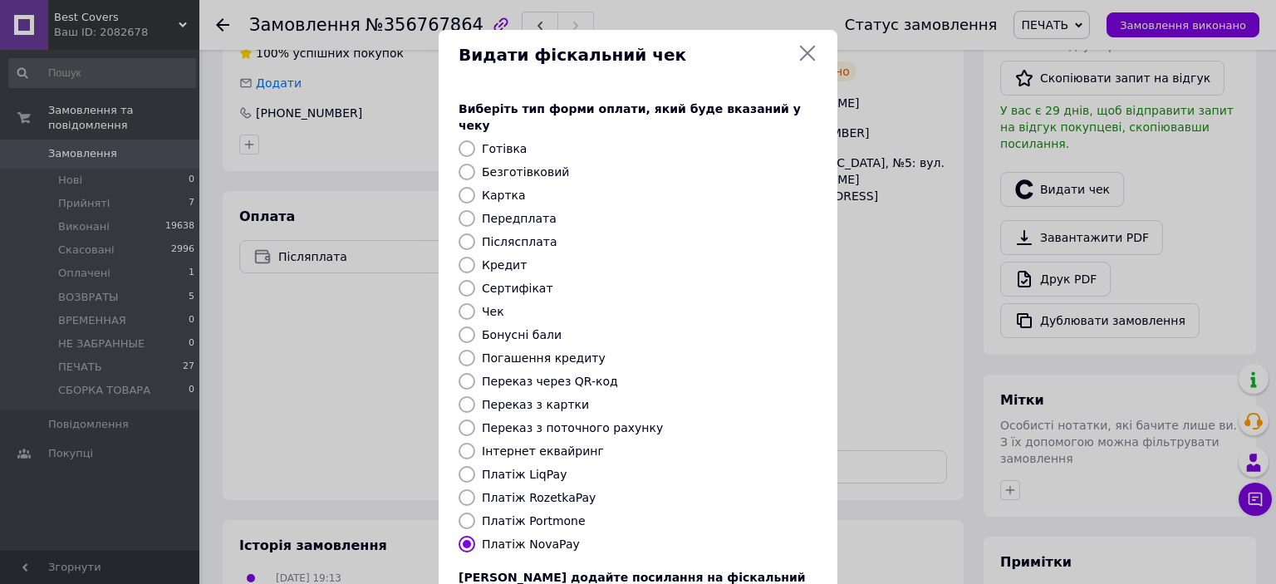
scroll to position [0, 0]
click at [814, 55] on icon at bounding box center [807, 53] width 20 height 20
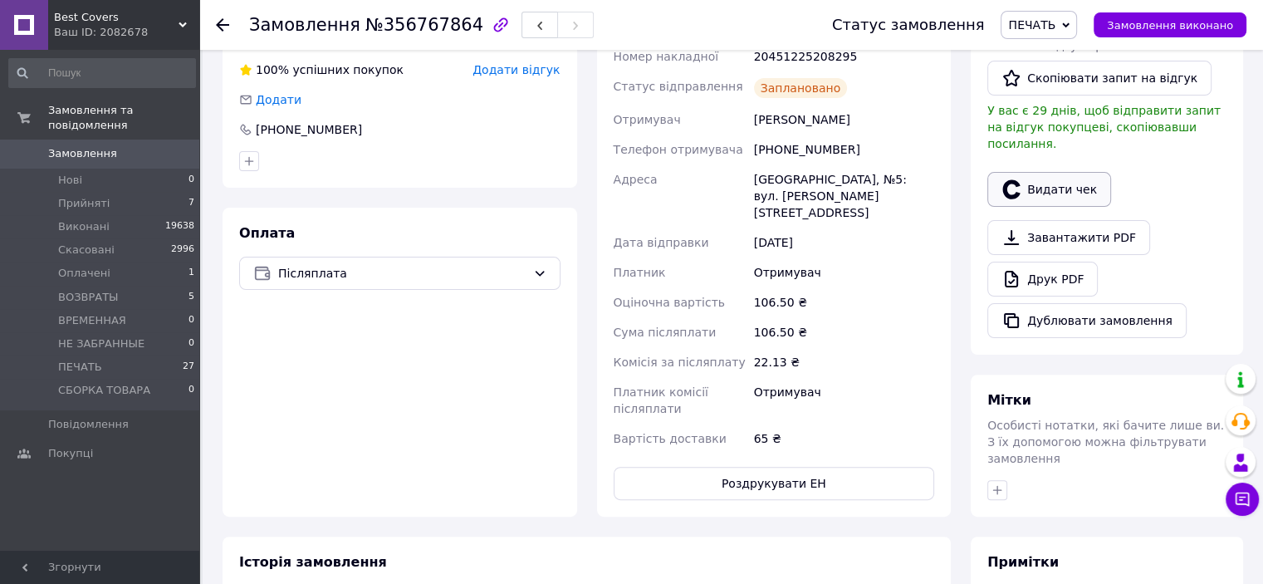
click at [1056, 176] on button "Видати чек" at bounding box center [1049, 189] width 124 height 35
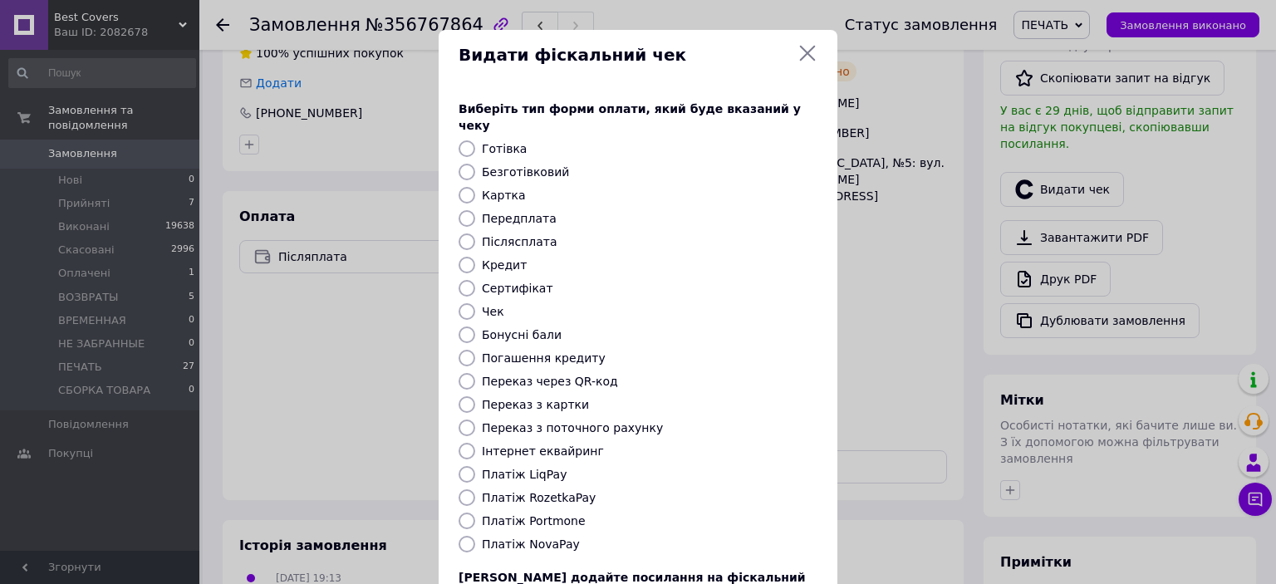
drag, startPoint x: 468, startPoint y: 530, endPoint x: 586, endPoint y: 512, distance: 119.2
click at [468, 536] on input "Платіж NovaPay" at bounding box center [466, 544] width 17 height 17
radio input "true"
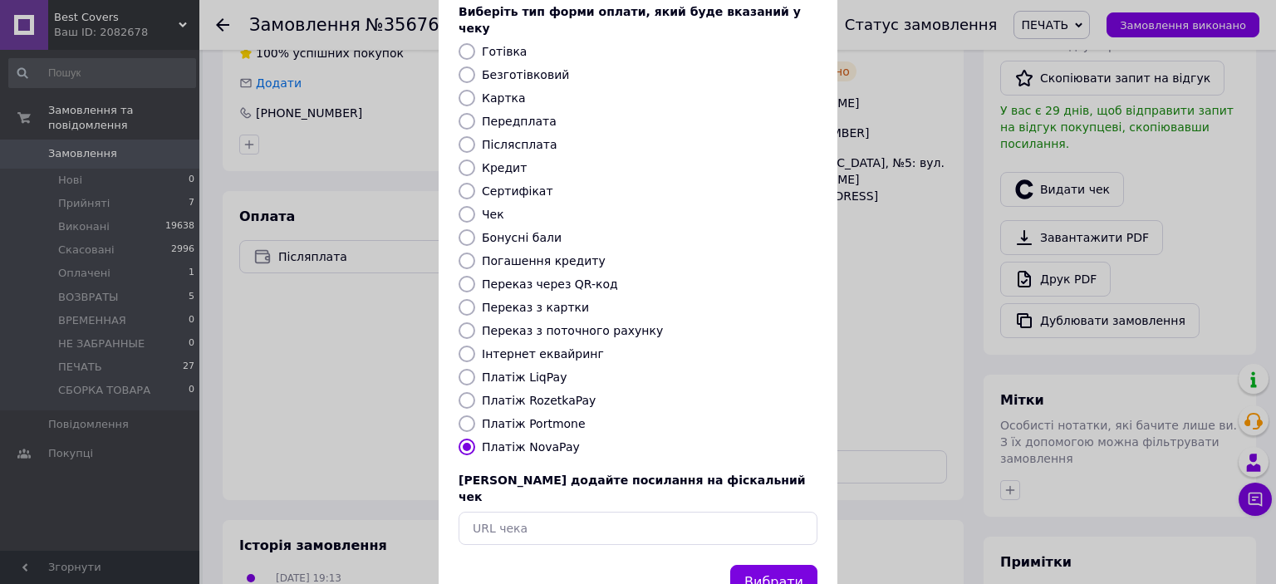
scroll to position [129, 0]
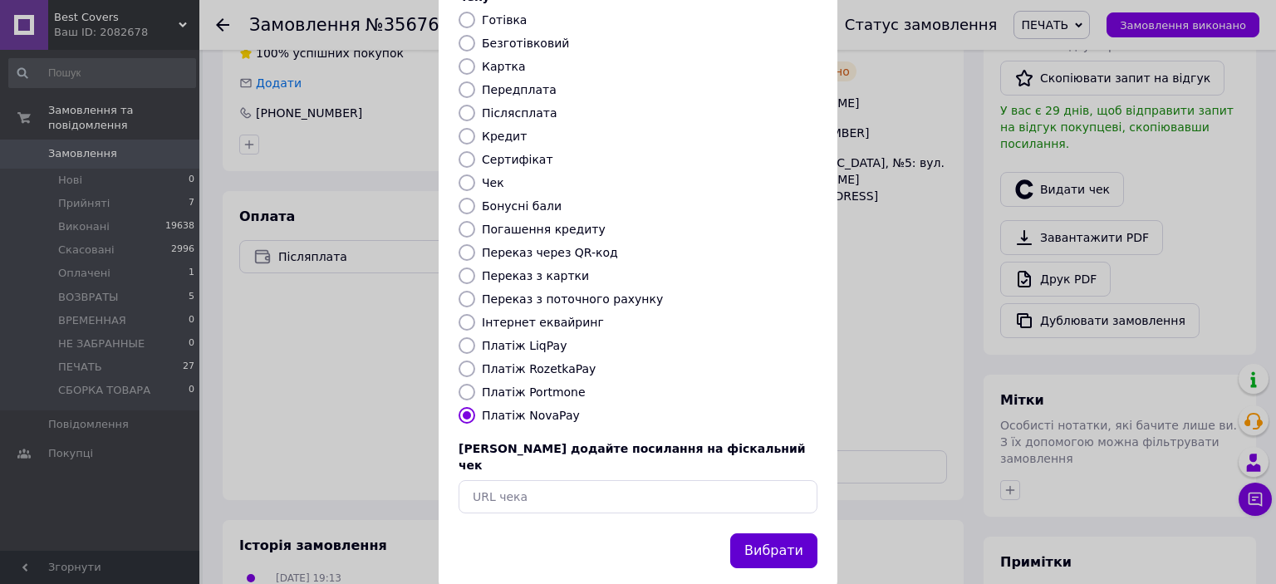
click at [773, 533] on button "Вибрати" at bounding box center [773, 551] width 87 height 36
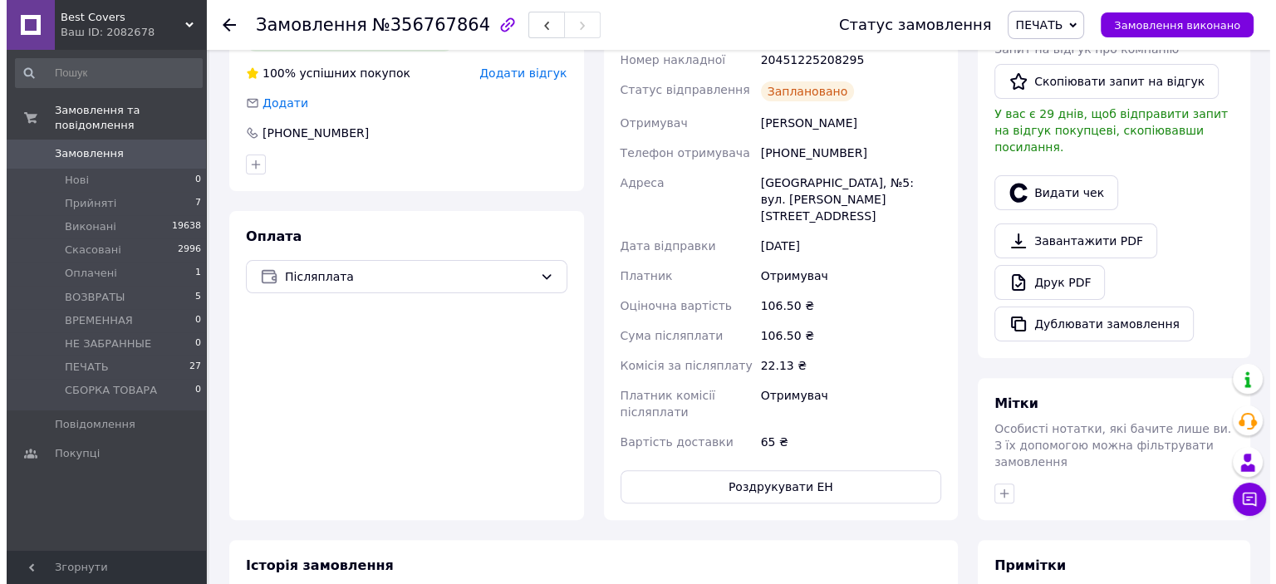
scroll to position [415, 0]
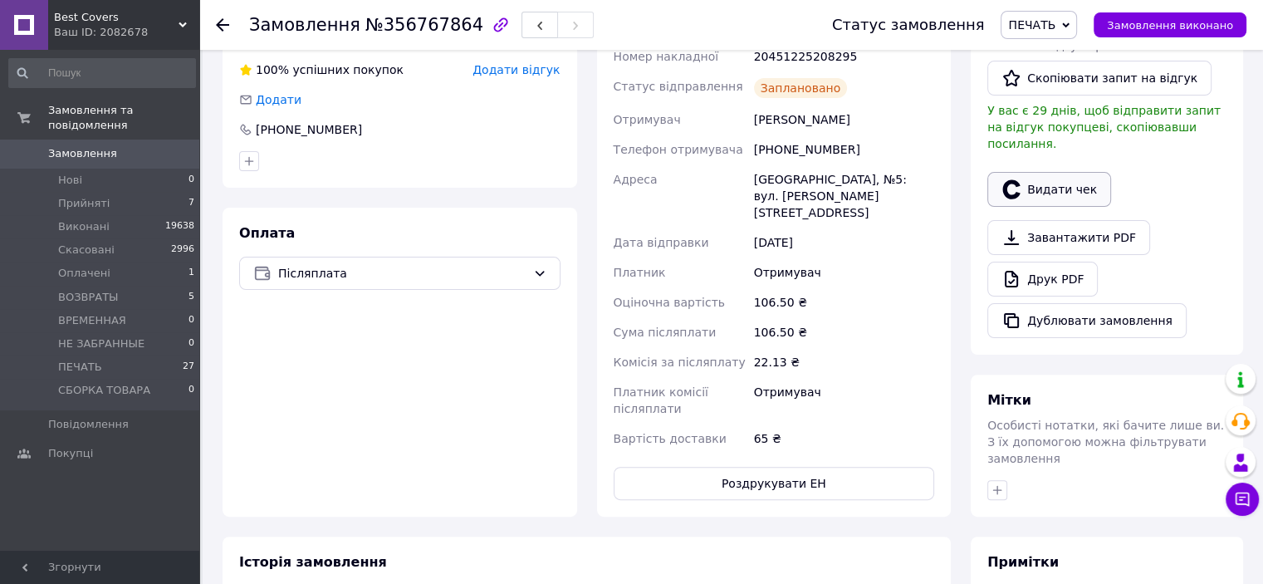
click at [1019, 179] on icon "button" at bounding box center [1012, 189] width 20 height 20
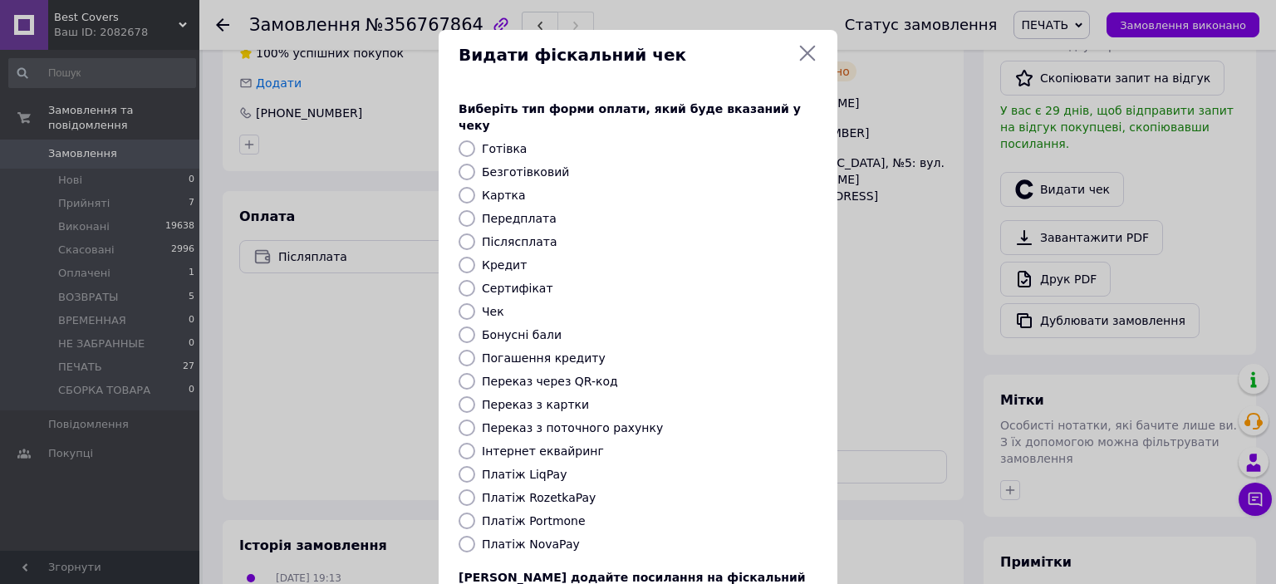
click at [466, 536] on input "Платіж NovaPay" at bounding box center [466, 544] width 17 height 17
radio input "true"
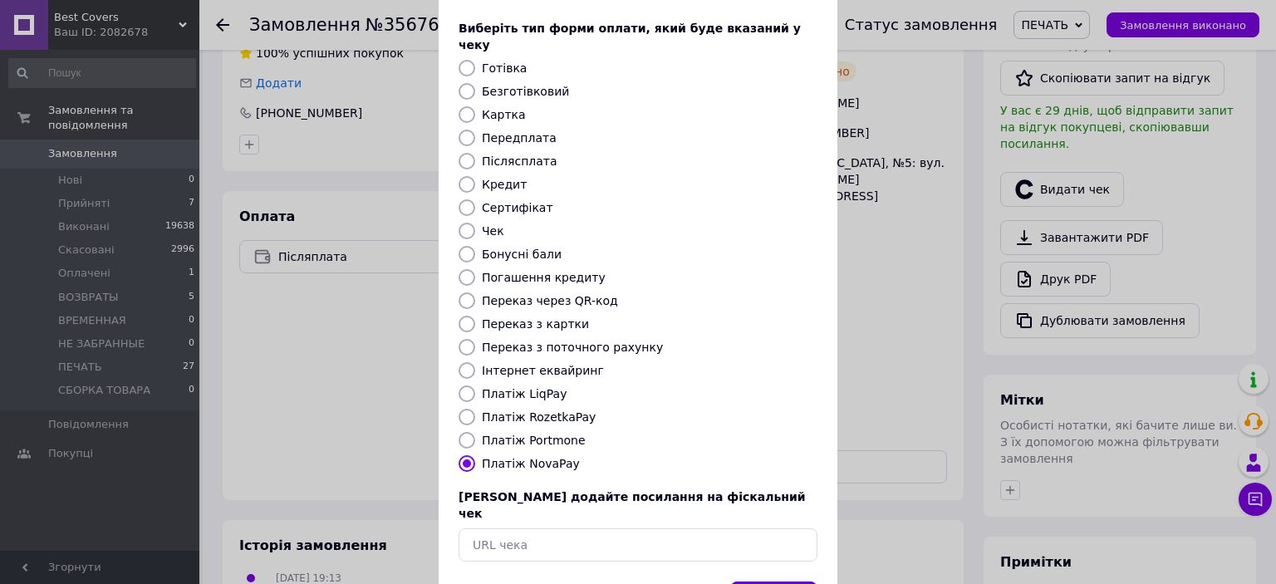
scroll to position [129, 0]
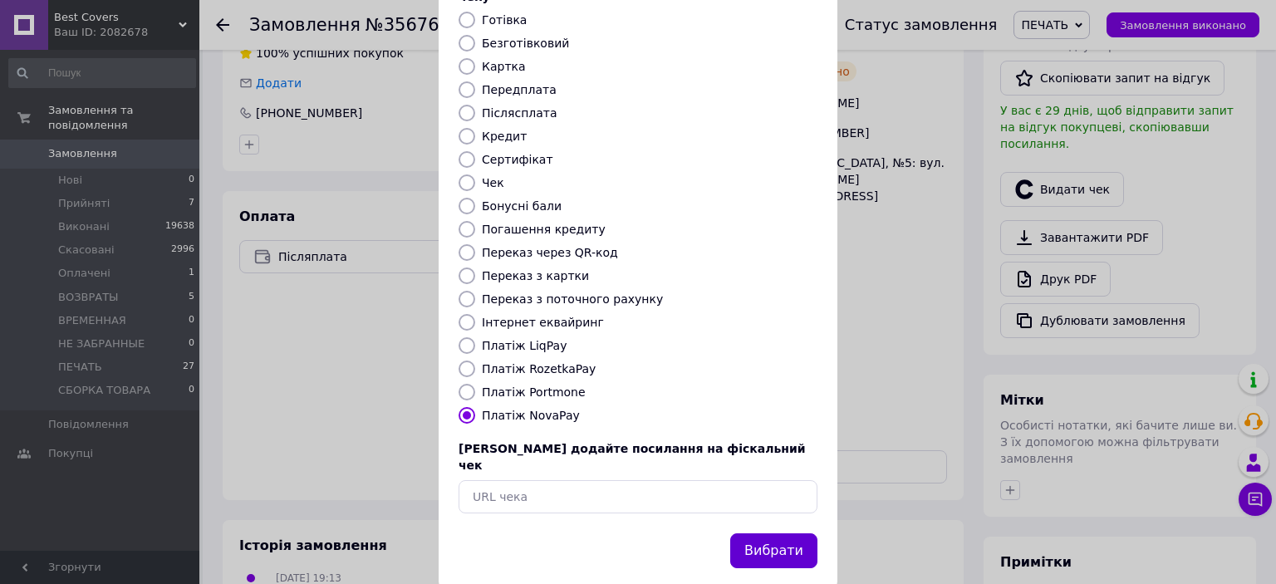
click at [767, 533] on button "Вибрати" at bounding box center [773, 551] width 87 height 36
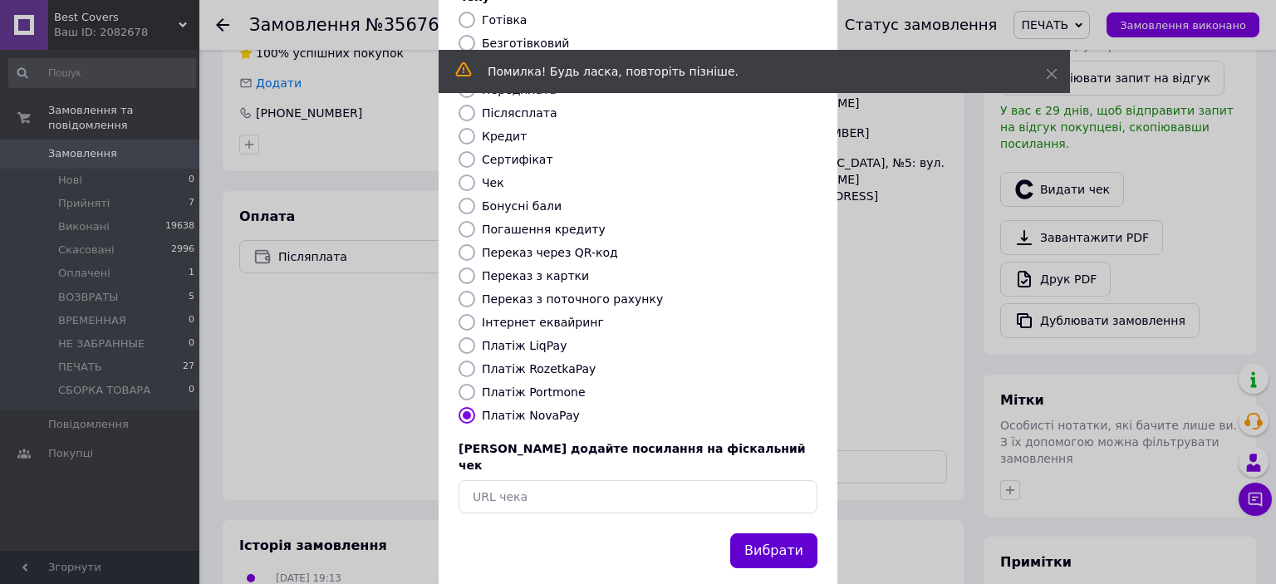
click at [776, 533] on button "Вибрати" at bounding box center [773, 551] width 87 height 36
click at [797, 533] on button "Вибрати" at bounding box center [773, 551] width 87 height 36
click at [781, 533] on button "Вибрати" at bounding box center [773, 551] width 87 height 36
click at [801, 533] on button "Вибрати" at bounding box center [773, 551] width 87 height 36
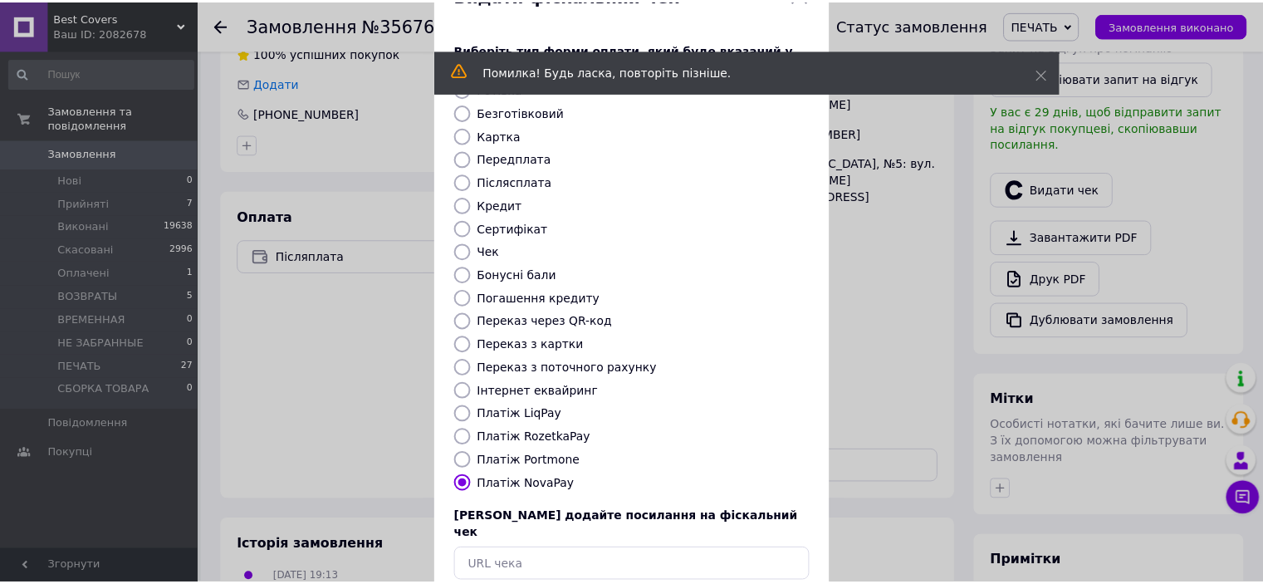
scroll to position [0, 0]
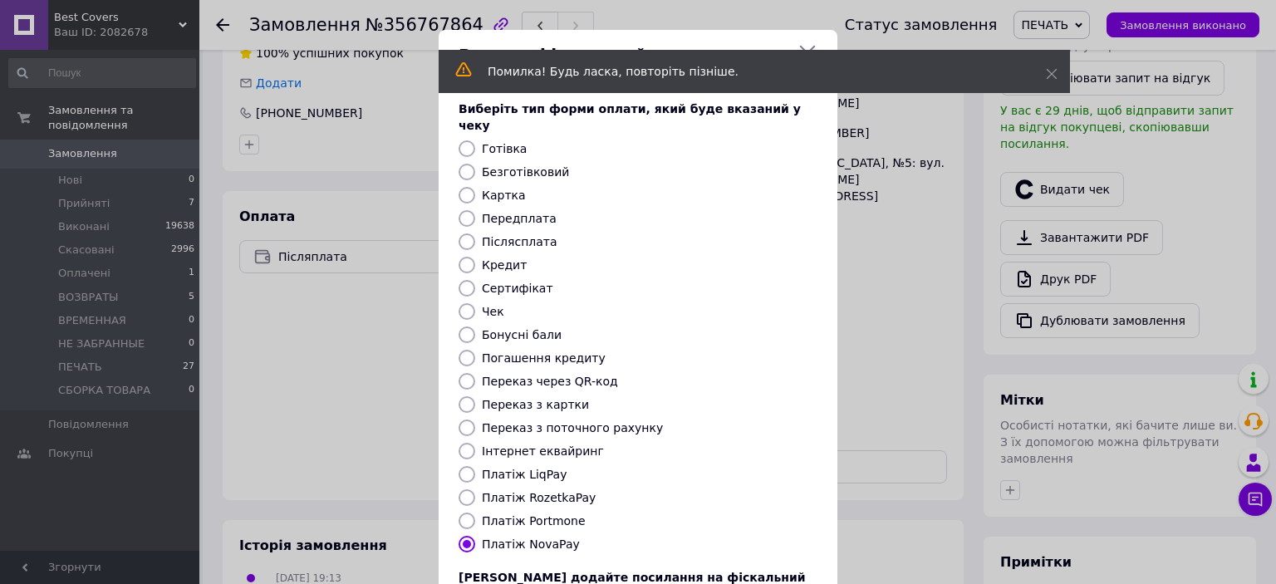
drag, startPoint x: 1053, startPoint y: 69, endPoint x: 1026, endPoint y: 76, distance: 28.4
click at [1053, 71] on div "Помилка! Будь ласка, повторіть пізніше." at bounding box center [753, 73] width 631 height 47
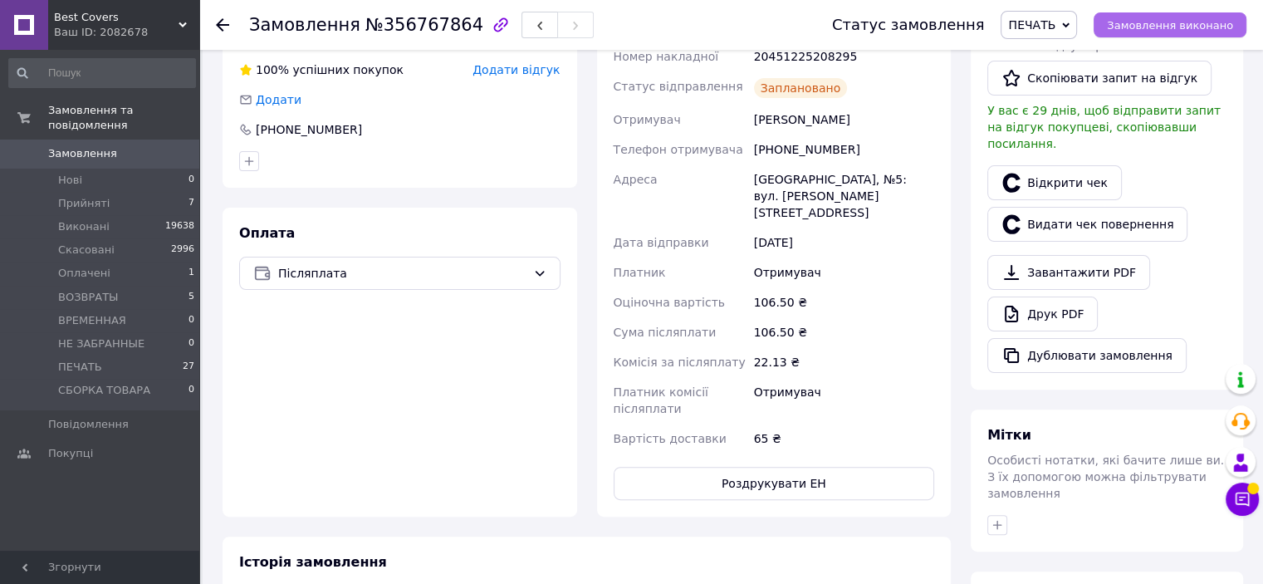
click at [1163, 26] on span "Замовлення виконано" at bounding box center [1170, 25] width 126 height 12
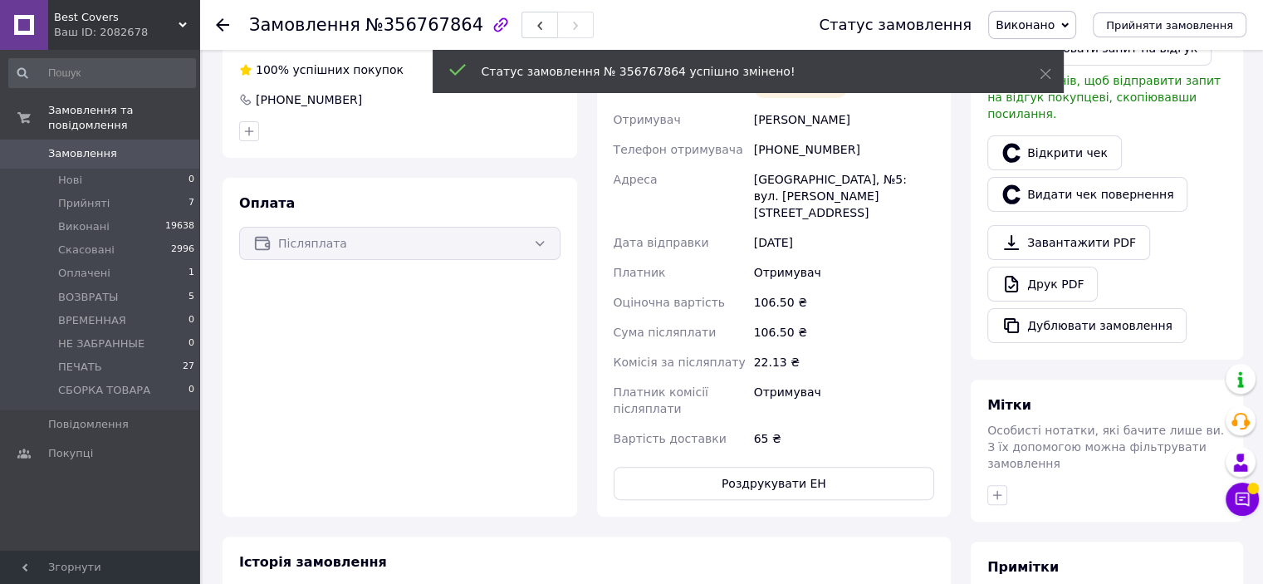
click at [817, 135] on div "[PHONE_NUMBER]" at bounding box center [844, 150] width 187 height 30
copy div "380997822406"
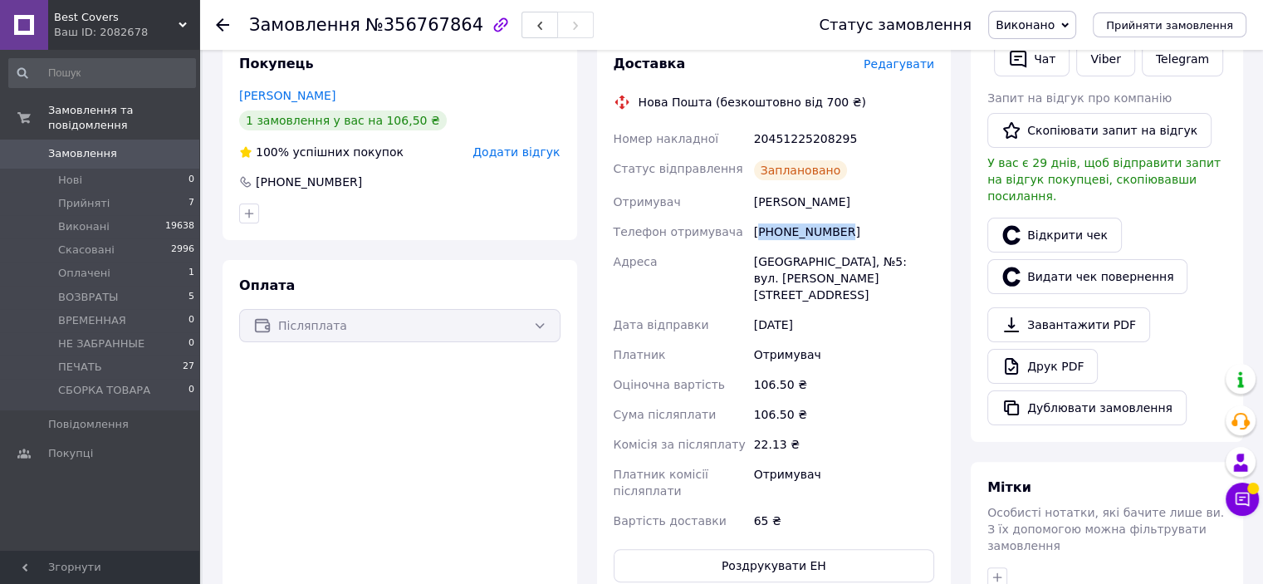
scroll to position [249, 0]
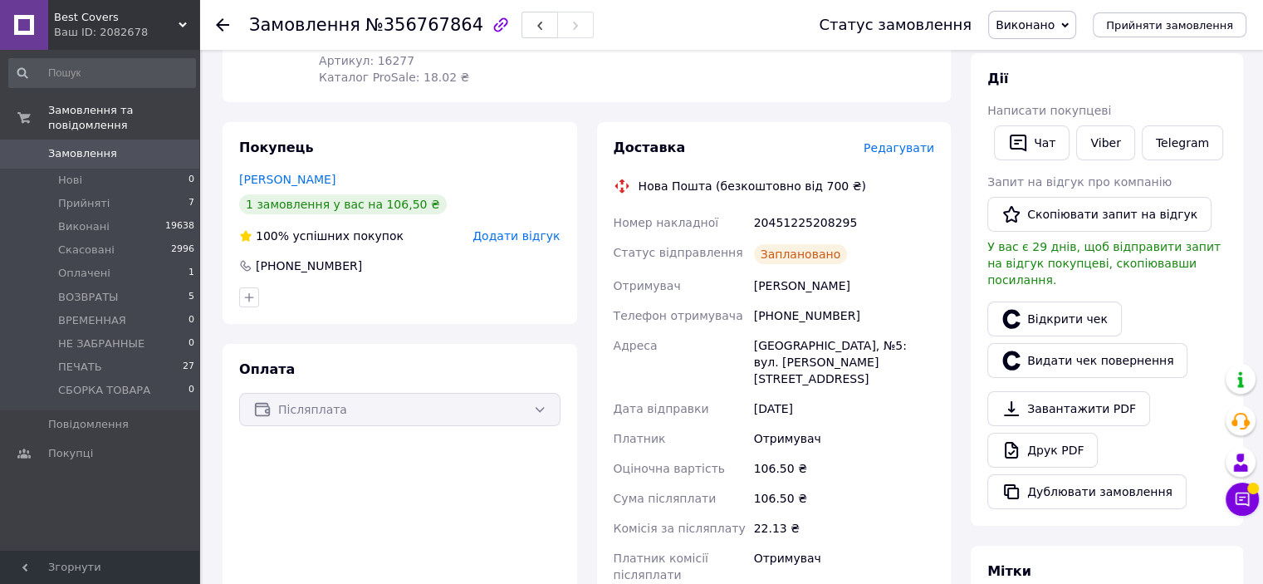
click at [811, 208] on div "20451225208295" at bounding box center [844, 223] width 187 height 30
copy div "20451225208295"
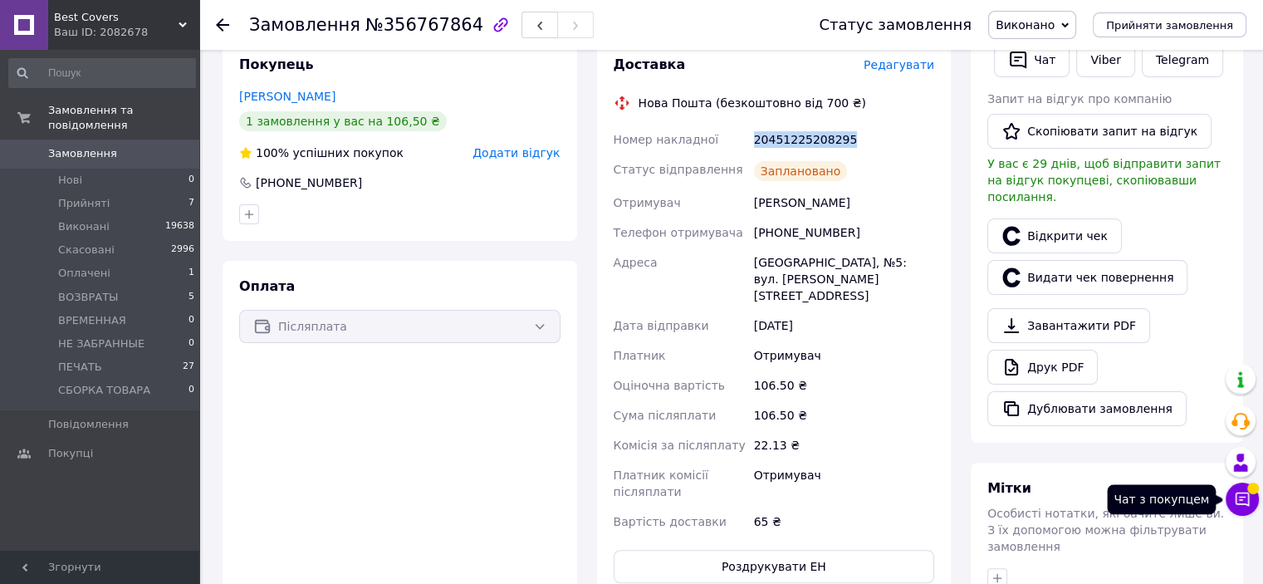
click at [1239, 490] on button "Чат з покупцем" at bounding box center [1242, 499] width 33 height 33
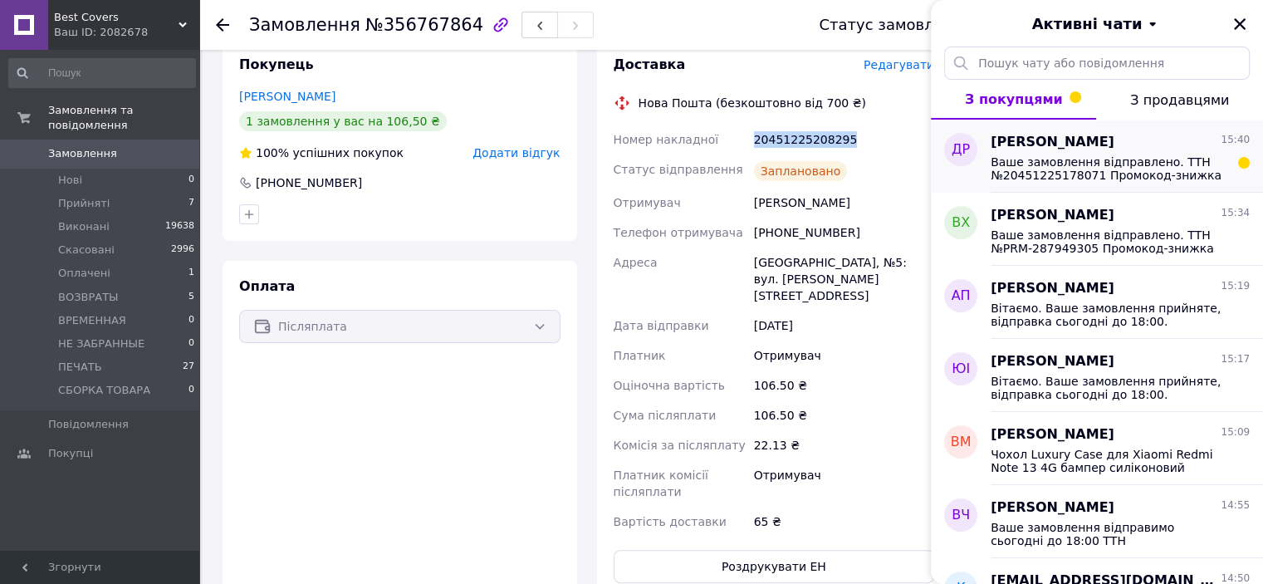
click at [1104, 169] on span "Ваше замовлення відправлено. ТТН №20451225178071 Промокод-знижка на наступне за…" at bounding box center [1109, 168] width 236 height 27
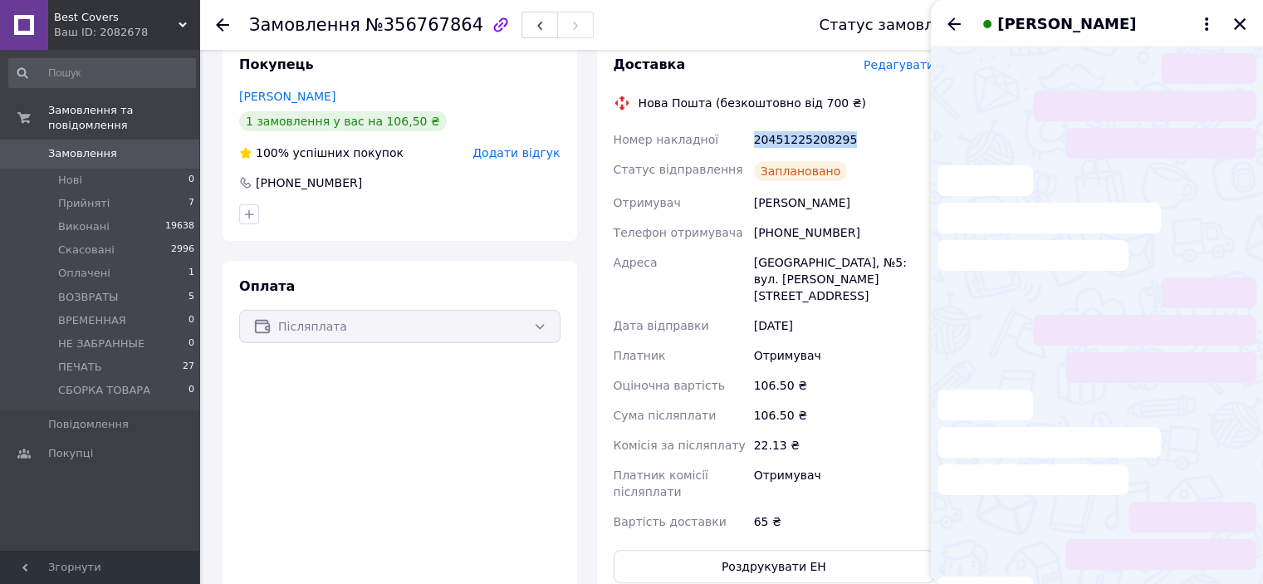
scroll to position [171, 0]
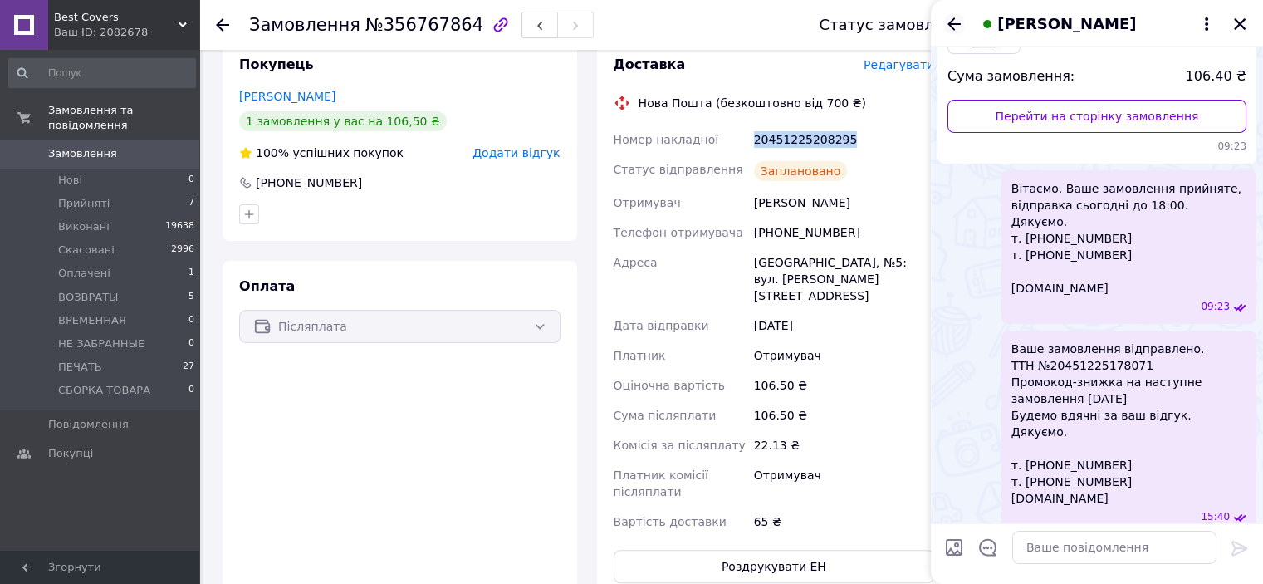
click at [957, 21] on icon "Назад" at bounding box center [954, 24] width 20 height 20
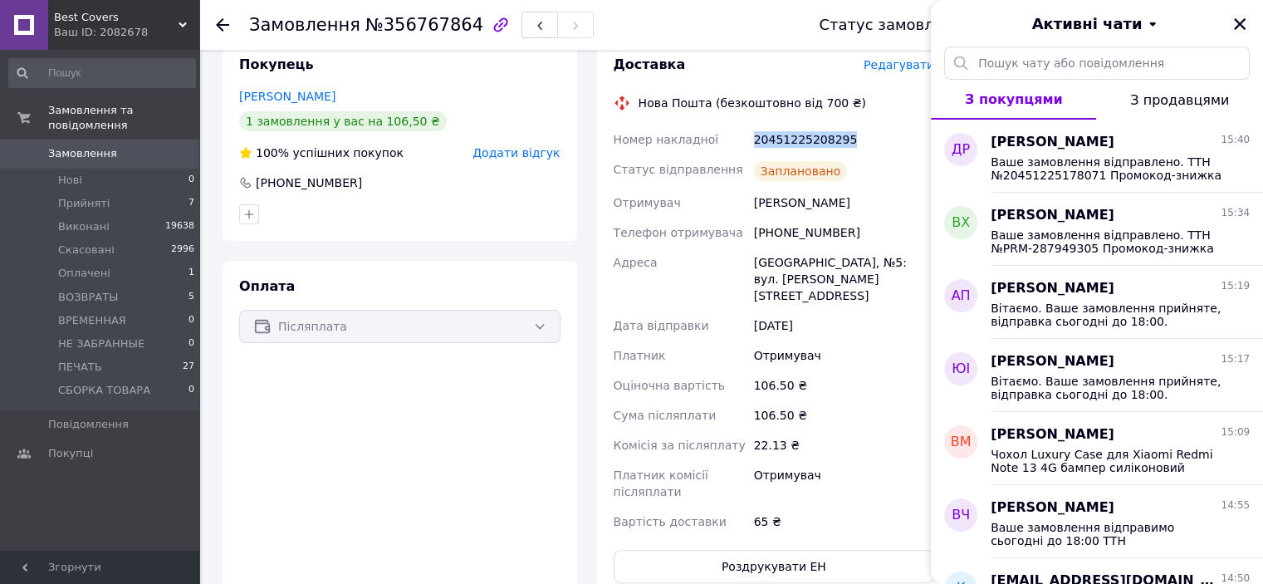
click at [1234, 25] on icon "Закрити" at bounding box center [1239, 24] width 15 height 15
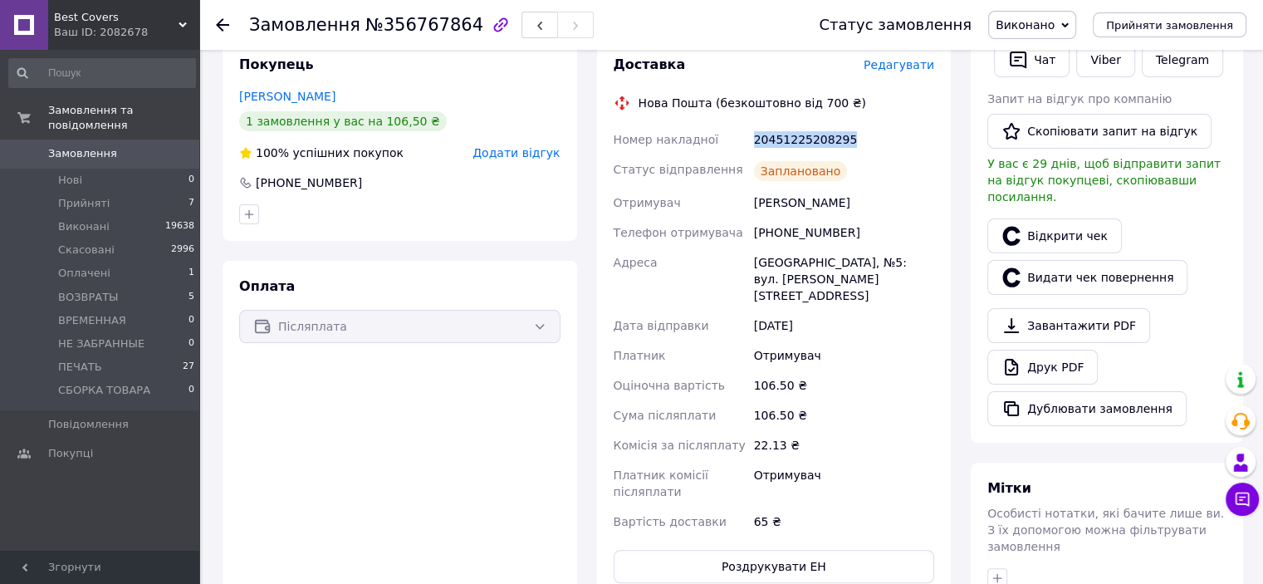
scroll to position [249, 0]
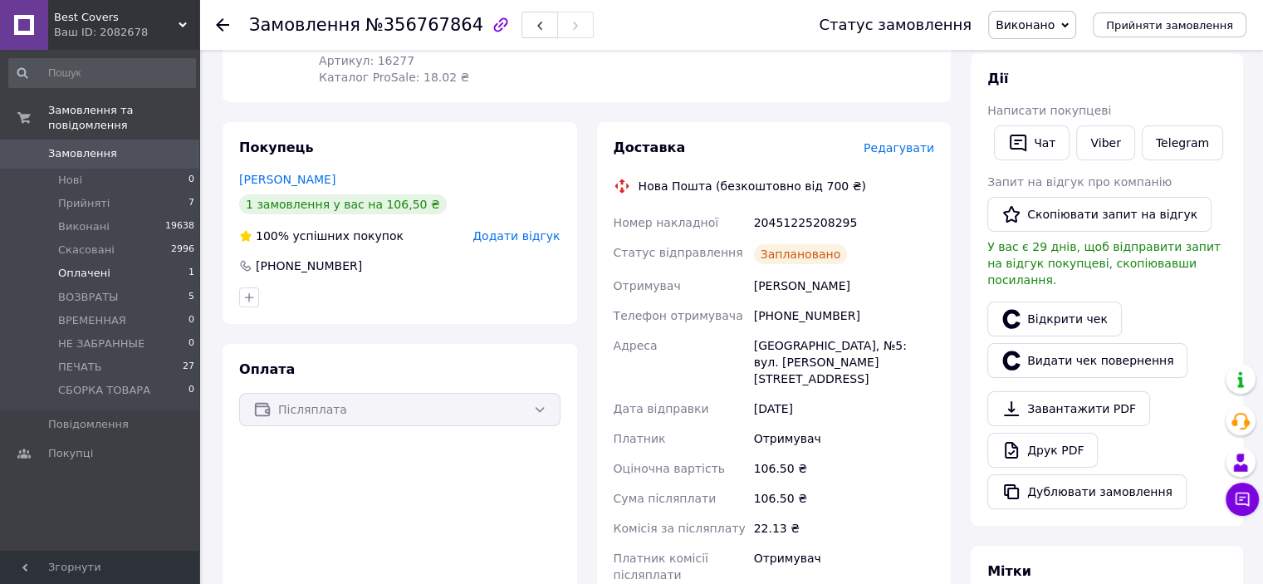
click at [134, 267] on li "Оплачені 1" at bounding box center [102, 273] width 204 height 23
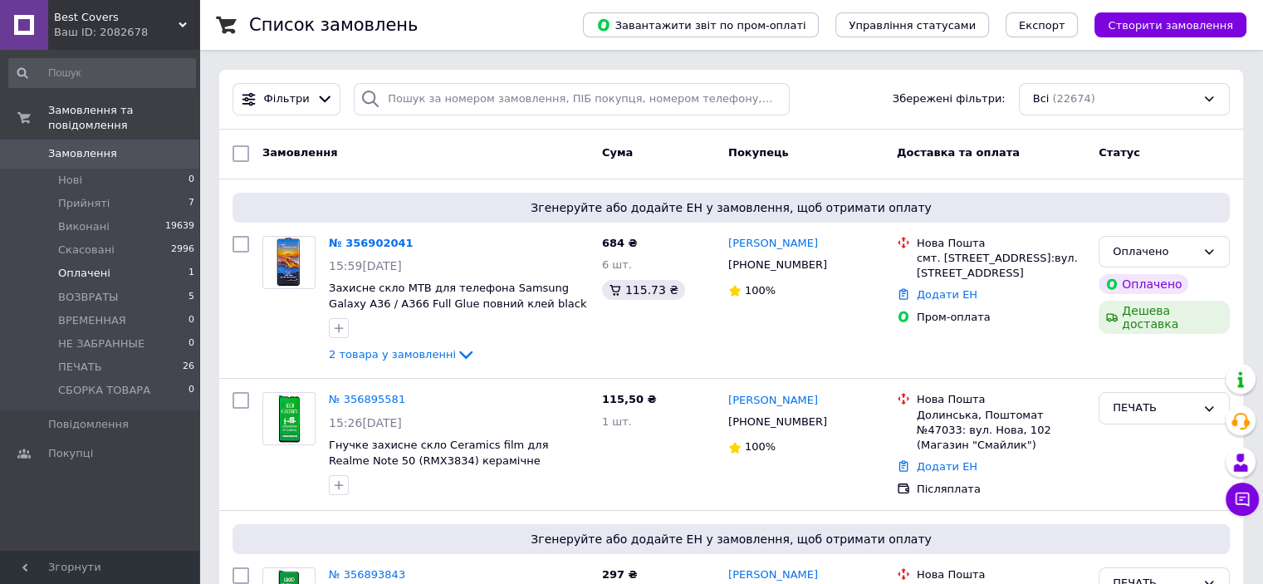
click at [126, 263] on li "Оплачені 1" at bounding box center [102, 273] width 204 height 23
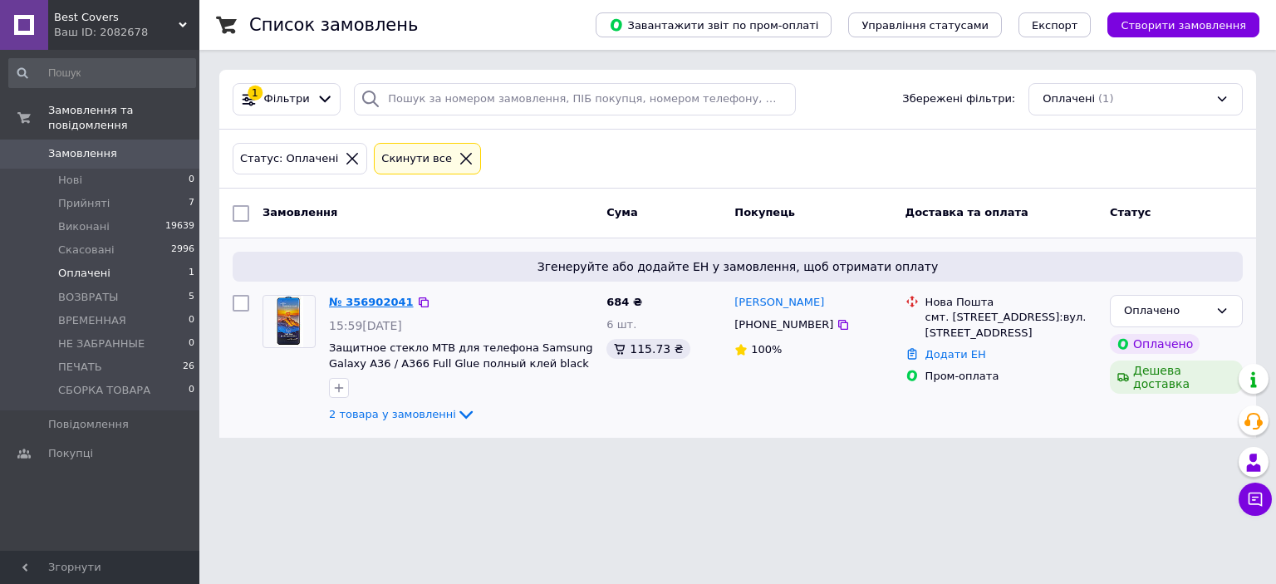
click at [361, 301] on link "№ 356902041" at bounding box center [371, 302] width 85 height 12
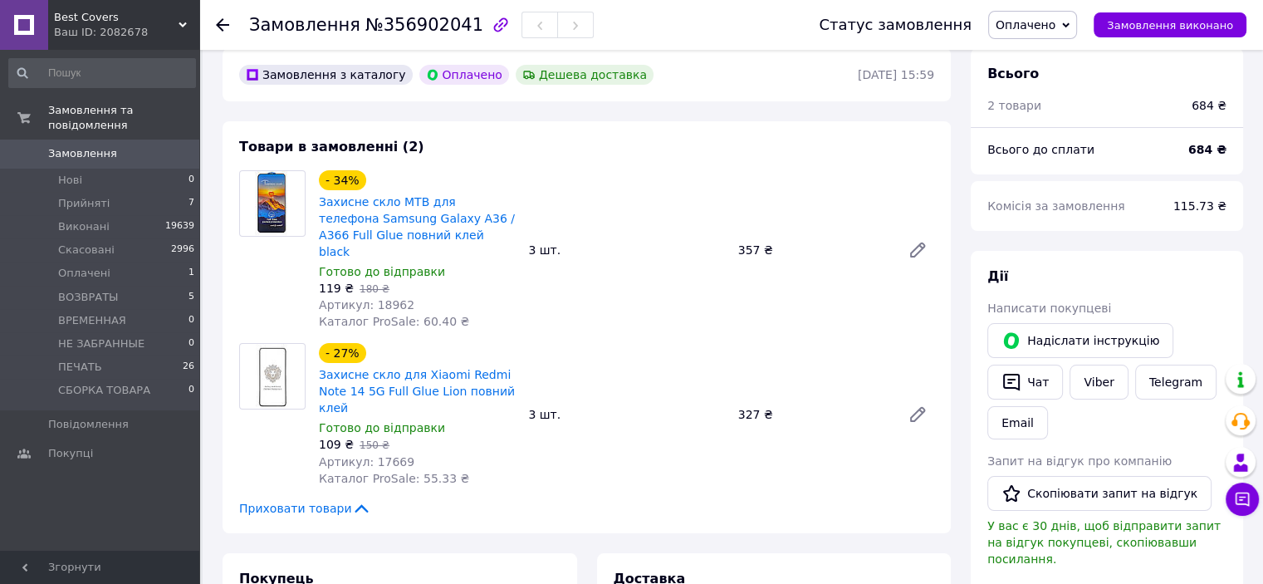
scroll to position [249, 0]
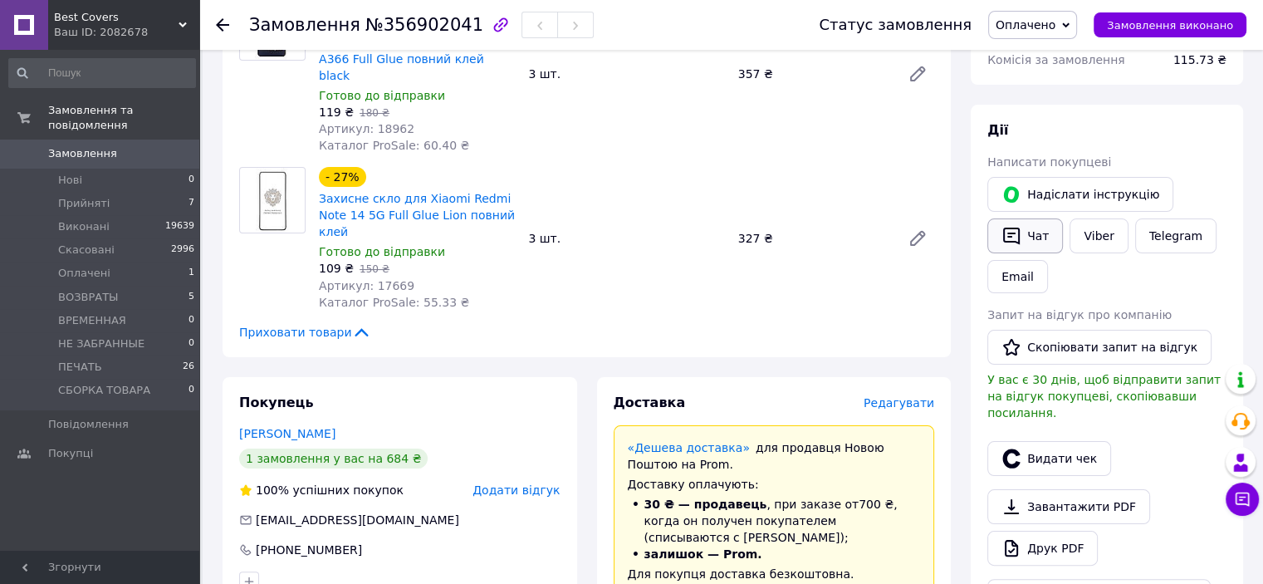
click at [1021, 240] on button "Чат" at bounding box center [1025, 235] width 76 height 35
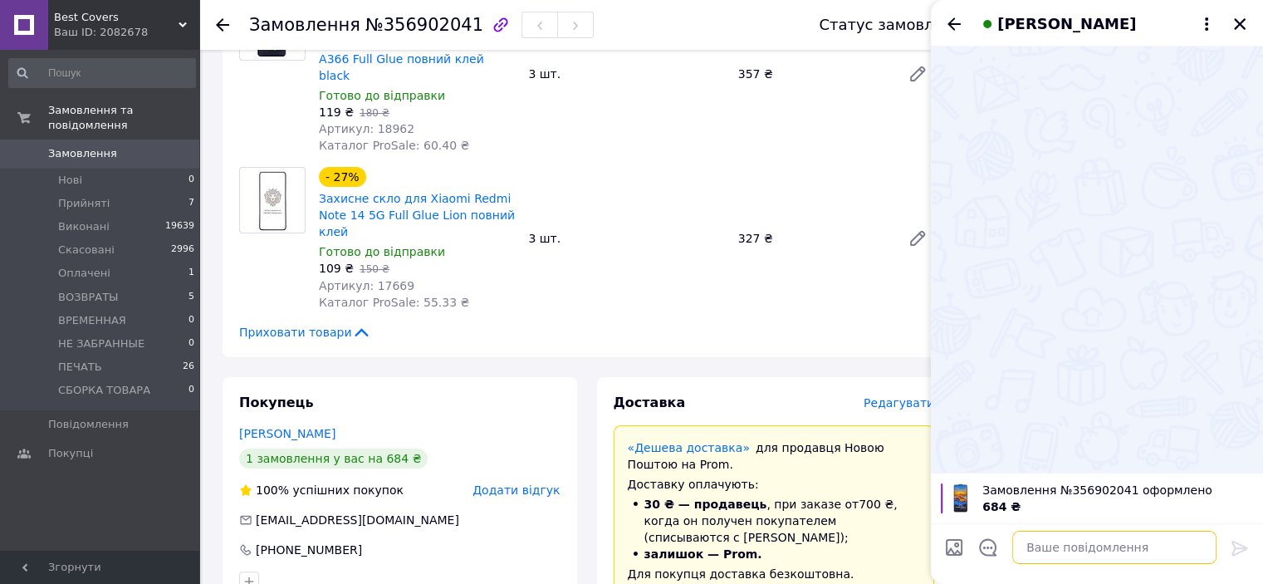
click at [1033, 535] on textarea at bounding box center [1114, 547] width 204 height 33
type textarea "в"
paste textarea "Вітаємо. Ваше замовлення прийняте, відправка сьогодні до 18:00. Дякуємо. т. 096…"
type textarea "Вітаємо. Ваше замовлення прийняте, відправка сьогодні до 18:00. Дякуємо. т. 096…"
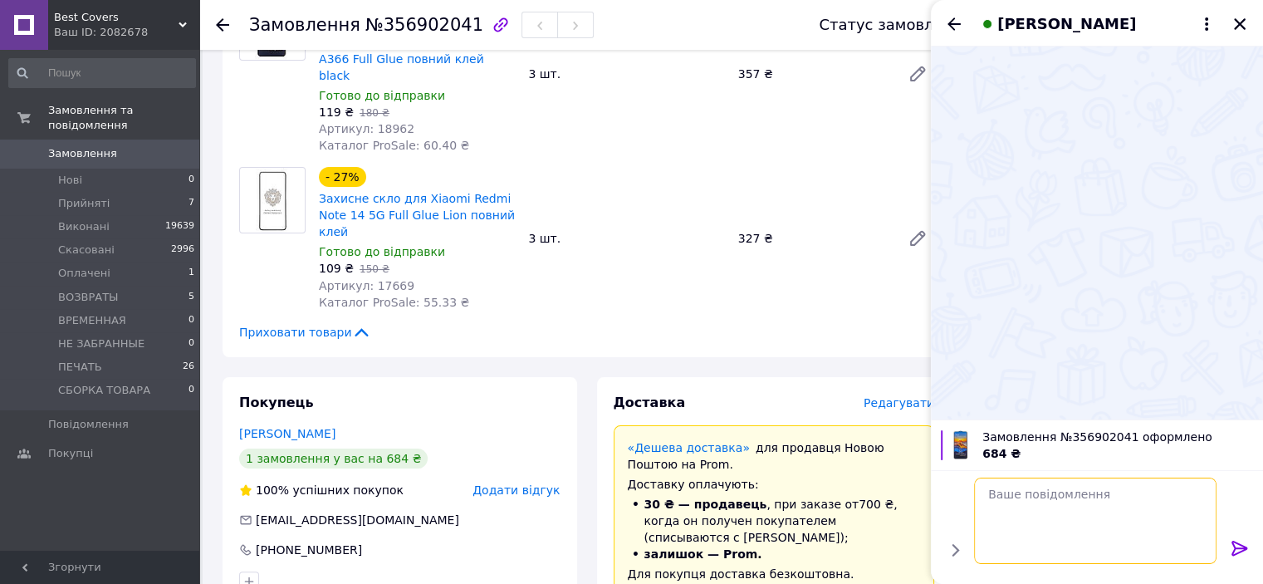
scroll to position [0, 0]
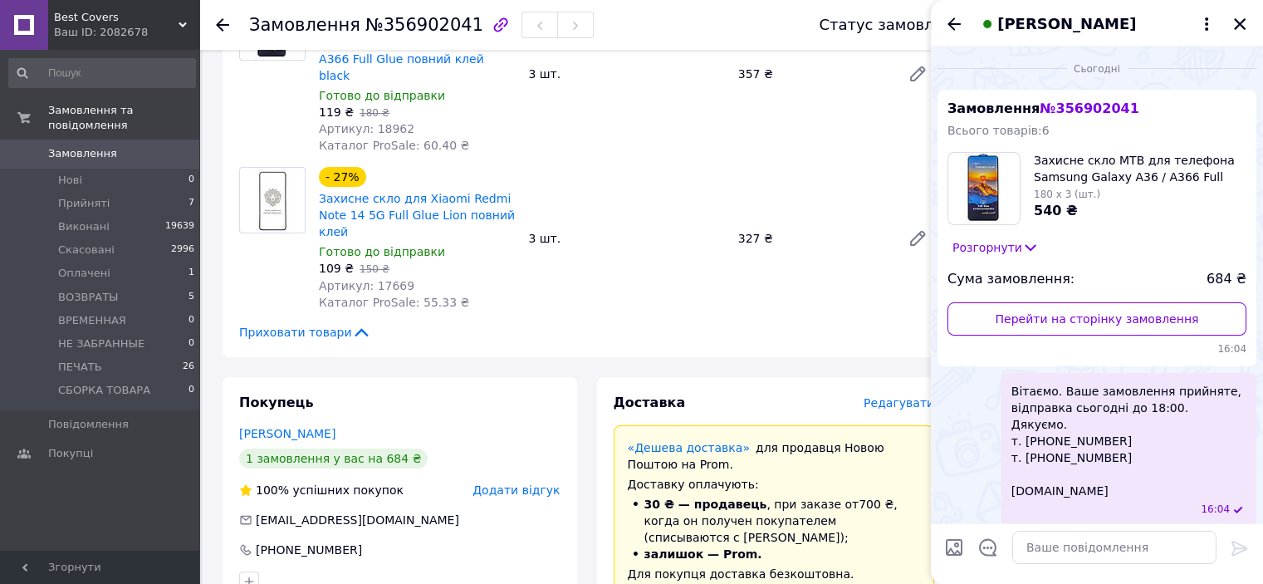
click at [1252, 19] on div "Марія Піців" at bounding box center [1097, 23] width 332 height 47
click at [1248, 19] on button "Закрити" at bounding box center [1240, 24] width 20 height 20
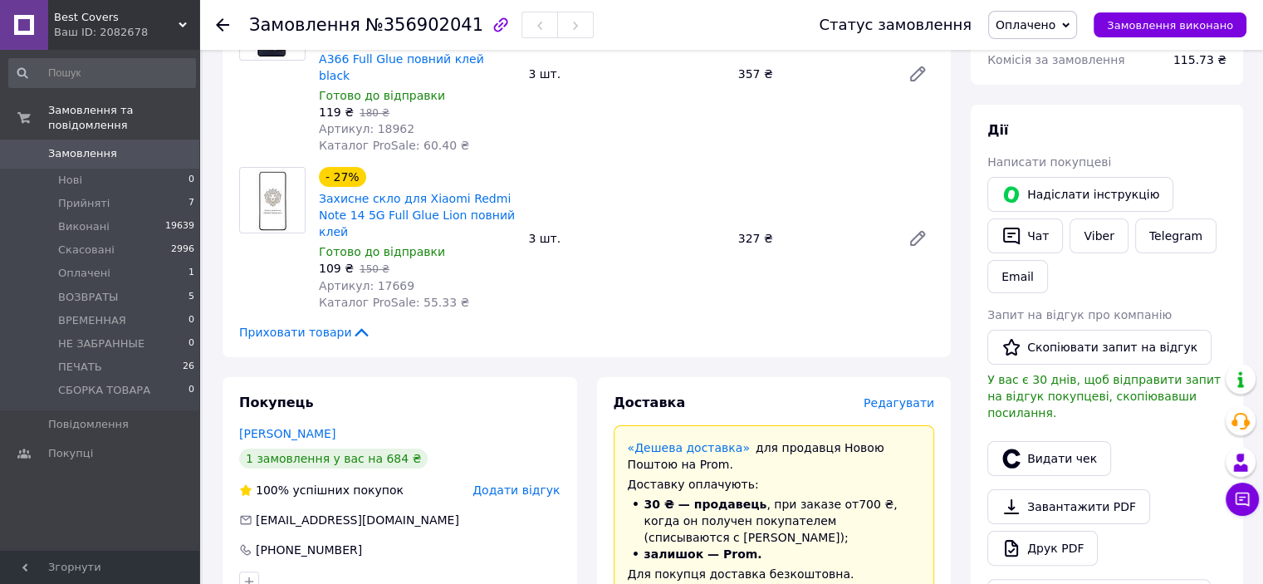
click at [1056, 27] on span "Оплачено" at bounding box center [1026, 24] width 60 height 13
click at [1060, 164] on li "ПЕЧАТЬ" at bounding box center [1043, 164] width 109 height 25
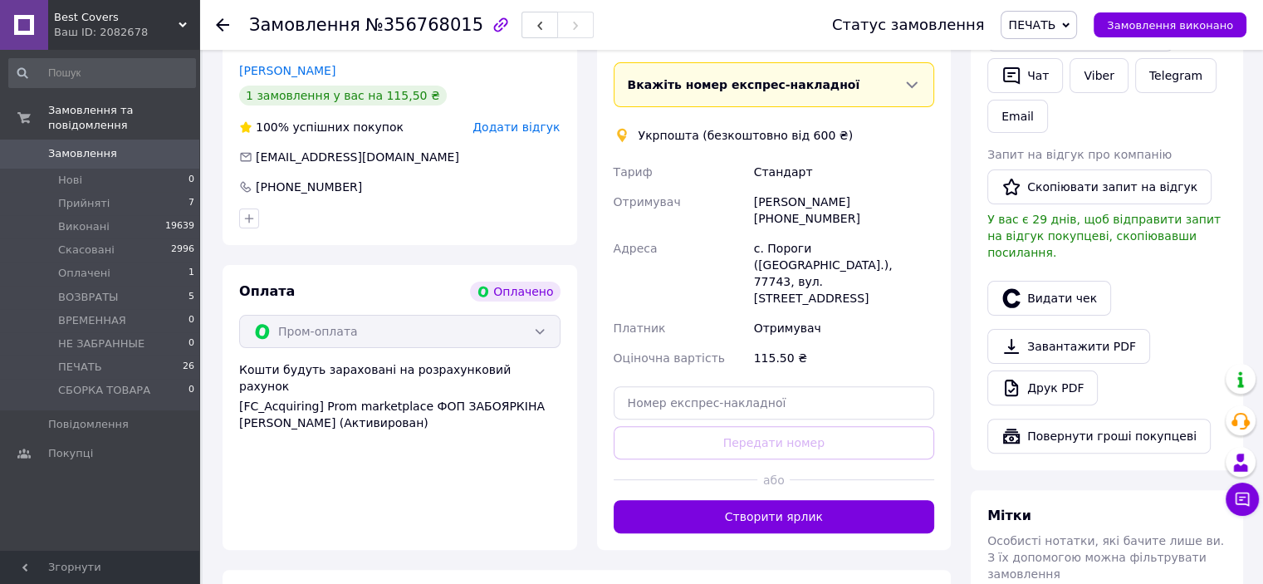
scroll to position [581, 0]
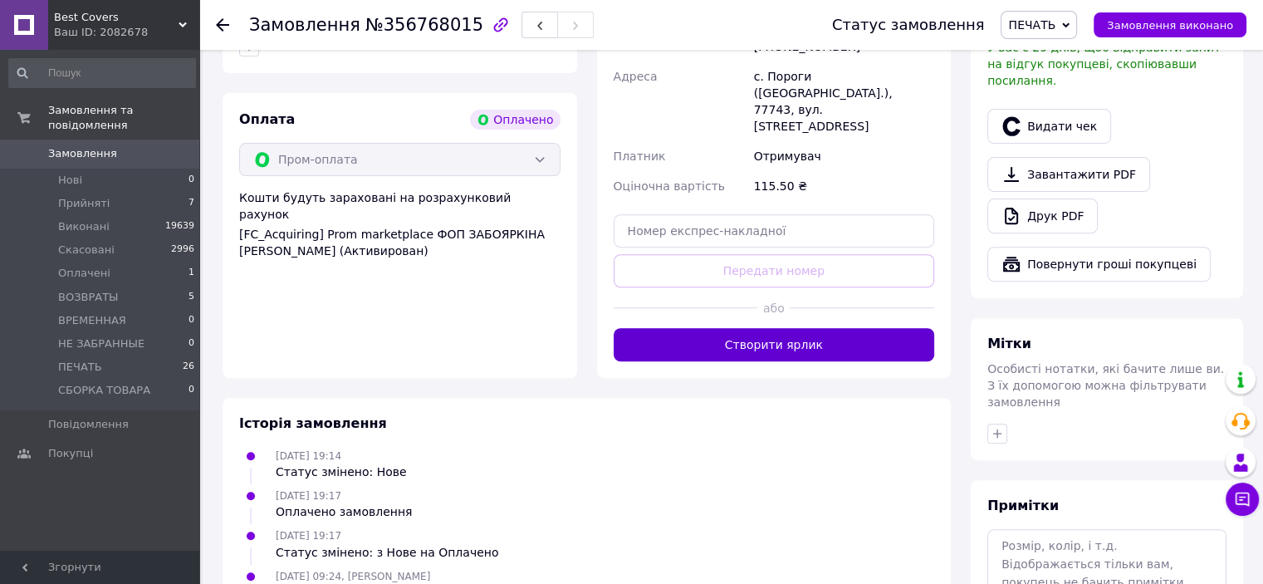
click at [792, 328] on button "Створити ярлик" at bounding box center [774, 344] width 321 height 33
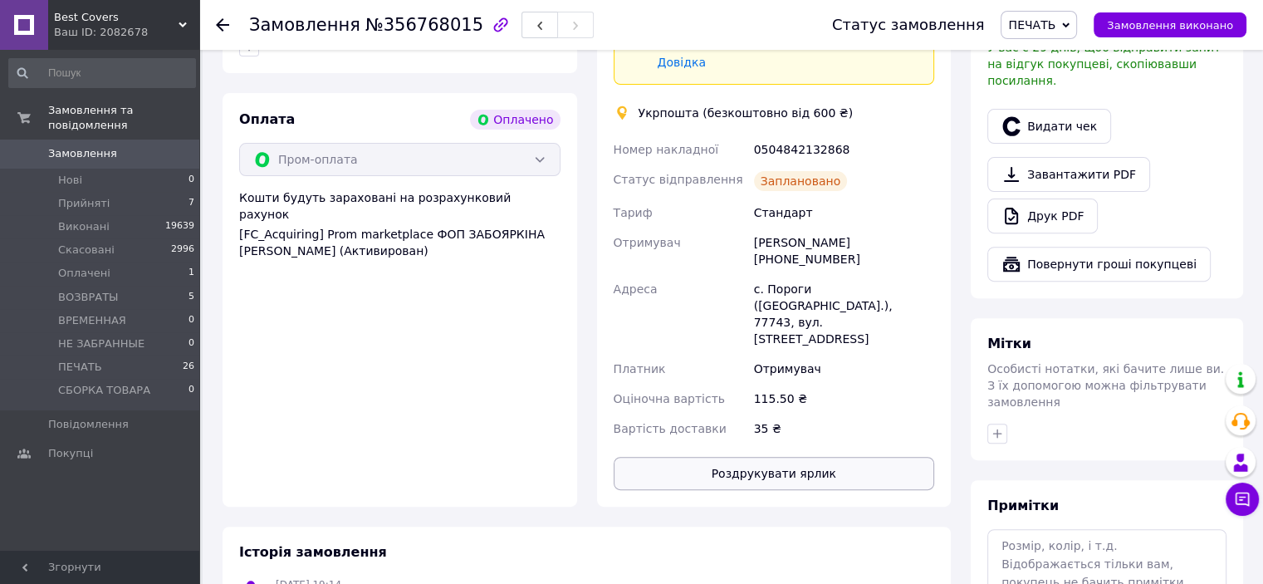
click at [753, 457] on button "Роздрукувати ярлик" at bounding box center [774, 473] width 321 height 33
click at [819, 457] on button "Роздрукувати ярлик" at bounding box center [774, 473] width 321 height 33
click at [799, 457] on button "Роздрукувати ярлик" at bounding box center [774, 473] width 321 height 33
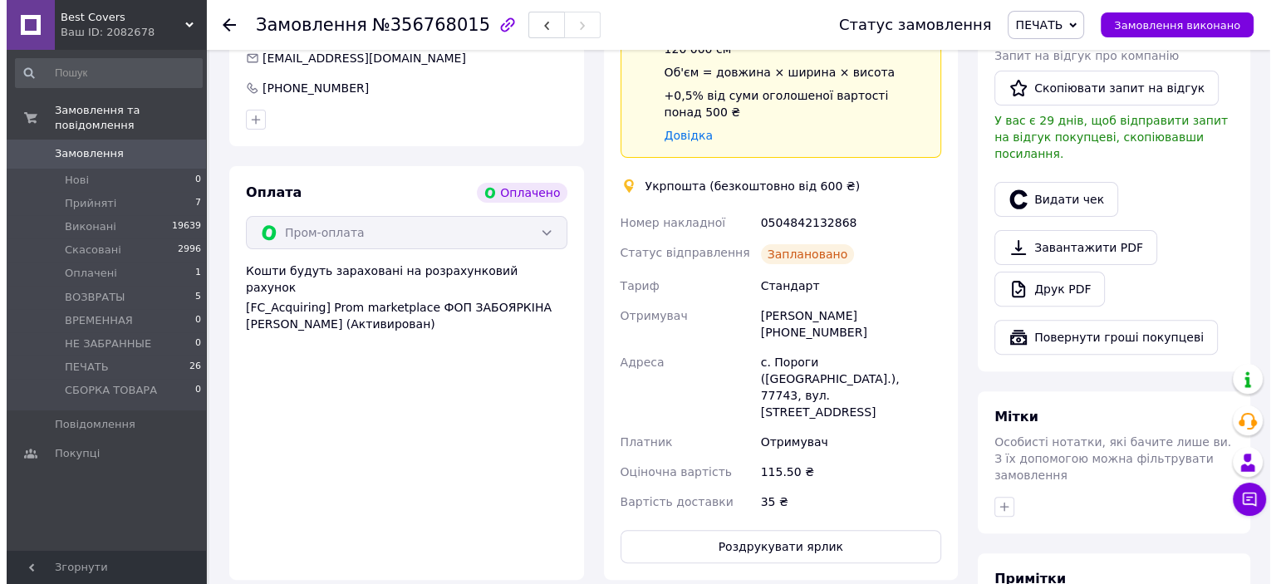
scroll to position [415, 0]
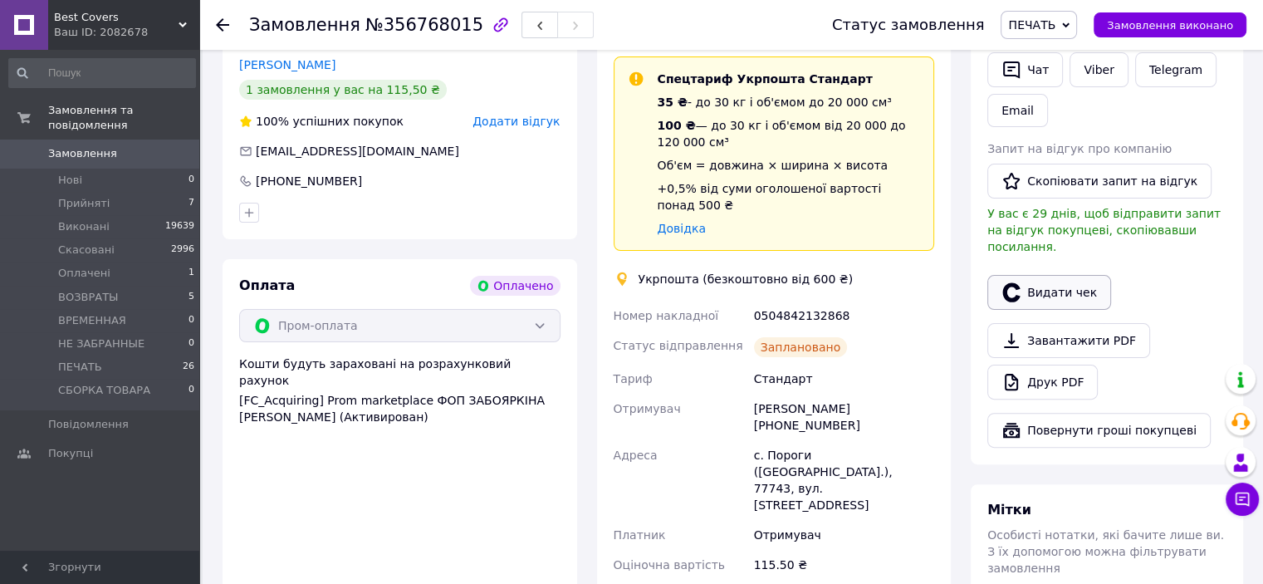
click at [1040, 279] on button "Видати чек" at bounding box center [1049, 292] width 124 height 35
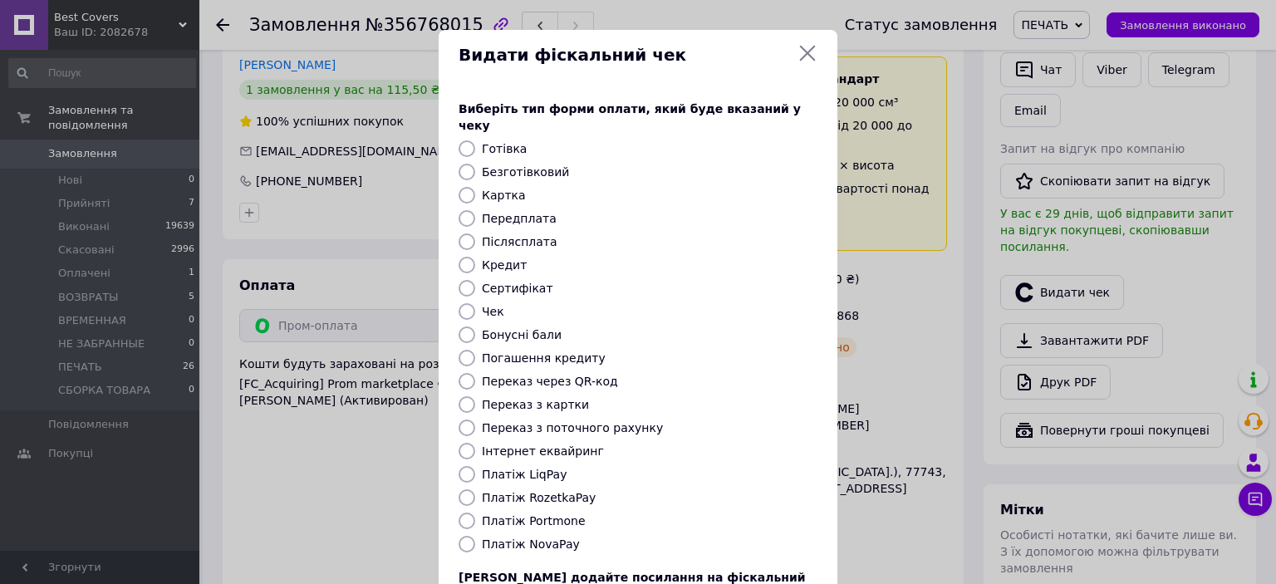
drag, startPoint x: 463, startPoint y: 483, endPoint x: 494, endPoint y: 478, distance: 31.9
click at [465, 489] on input "Платіж RozetkaPay" at bounding box center [466, 497] width 17 height 17
radio input "true"
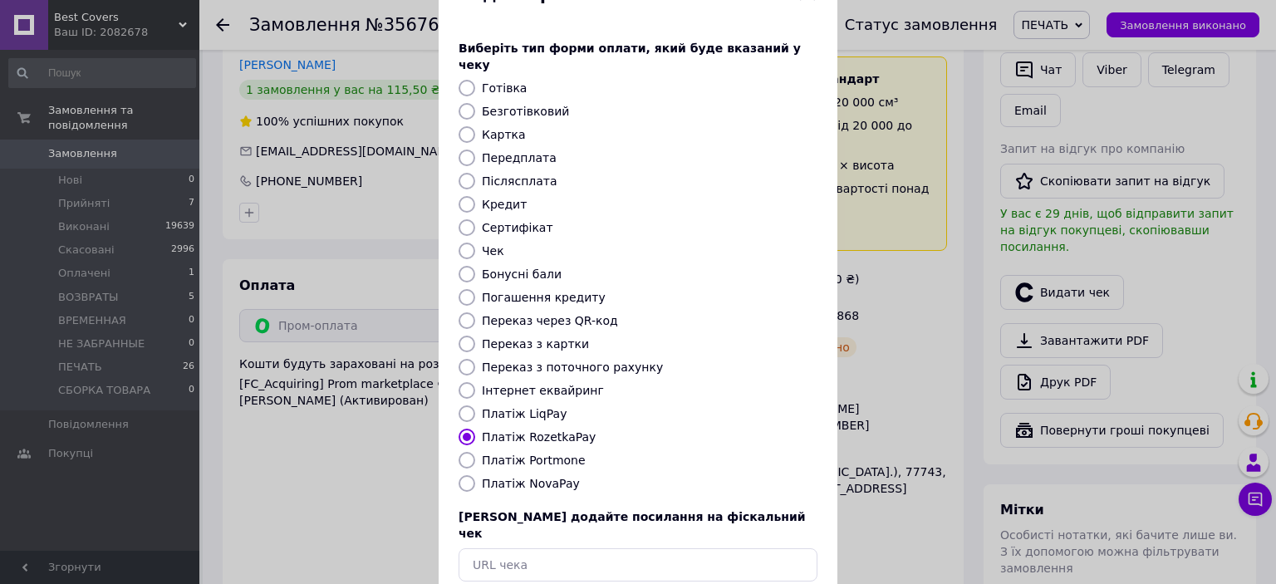
scroll to position [129, 0]
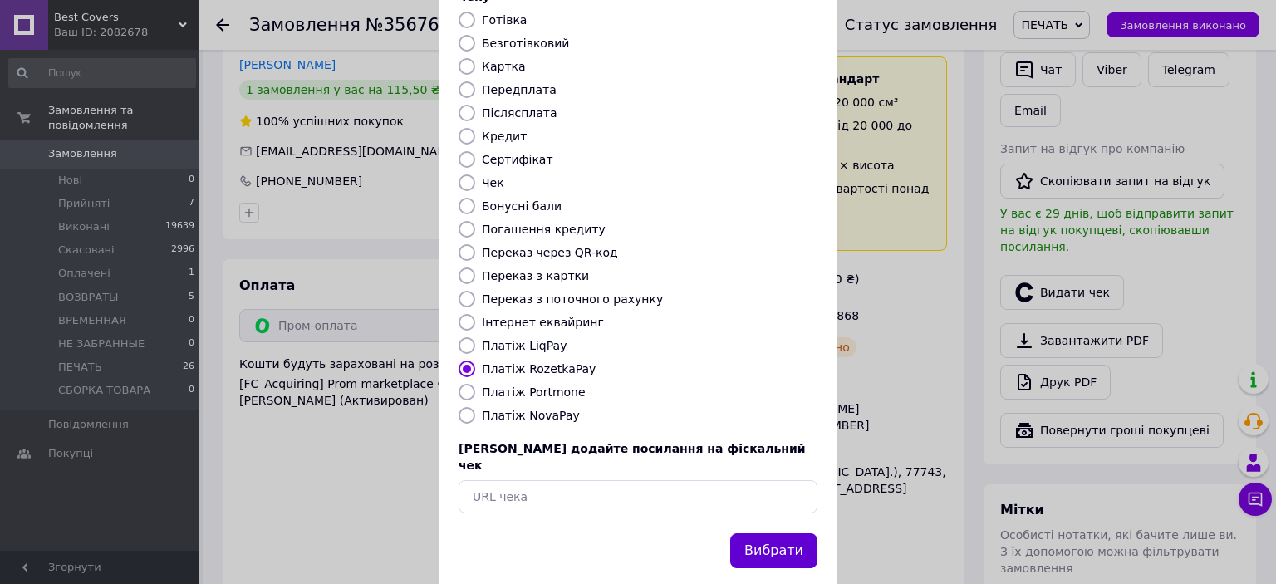
click at [755, 533] on button "Вибрати" at bounding box center [773, 551] width 87 height 36
click at [776, 533] on button "Вибрати" at bounding box center [773, 551] width 87 height 36
click at [754, 533] on button "Вибрати" at bounding box center [773, 551] width 87 height 36
click at [785, 533] on button "Вибрати" at bounding box center [773, 551] width 87 height 36
click at [795, 533] on button "Вибрати" at bounding box center [773, 551] width 87 height 36
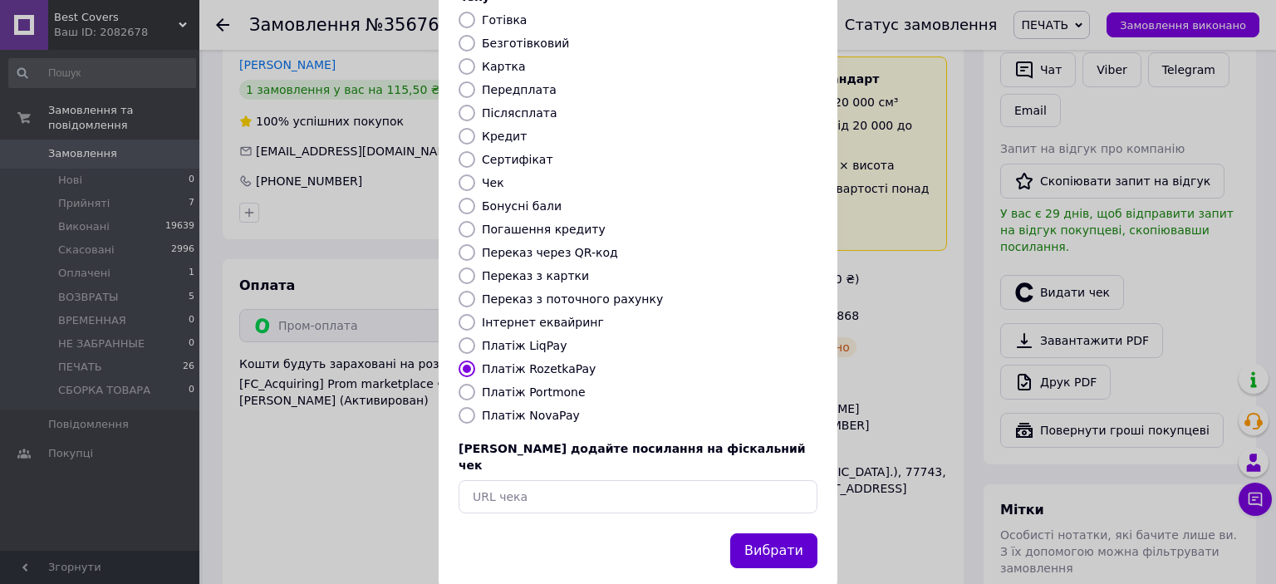
click at [791, 533] on button "Вибрати" at bounding box center [773, 551] width 87 height 36
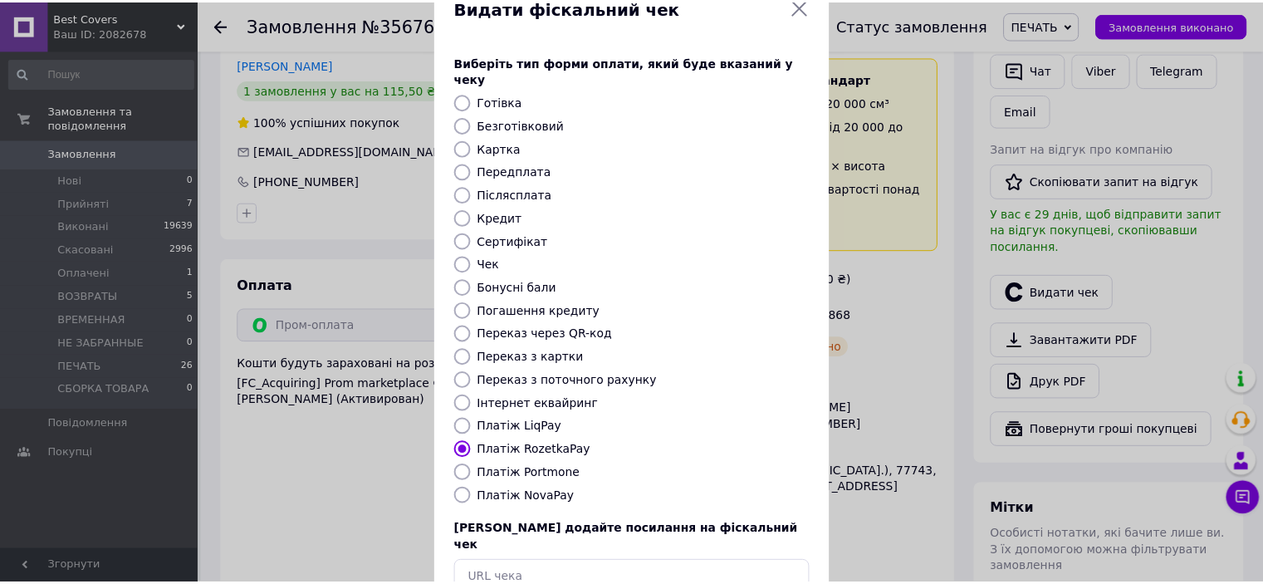
scroll to position [0, 0]
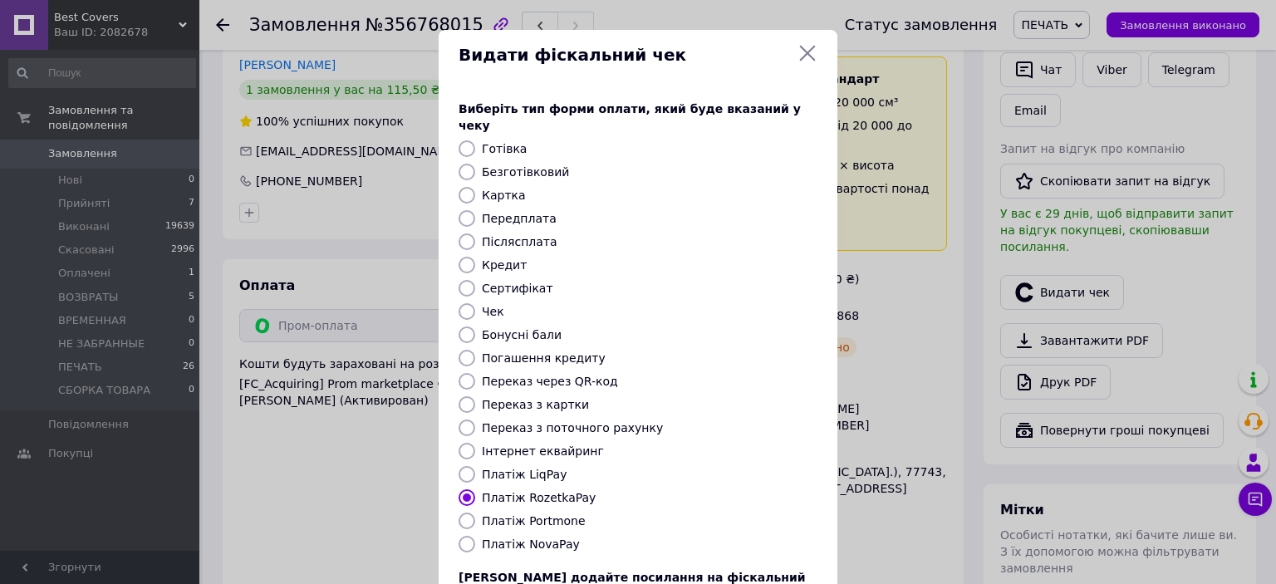
click at [800, 44] on icon at bounding box center [807, 53] width 20 height 20
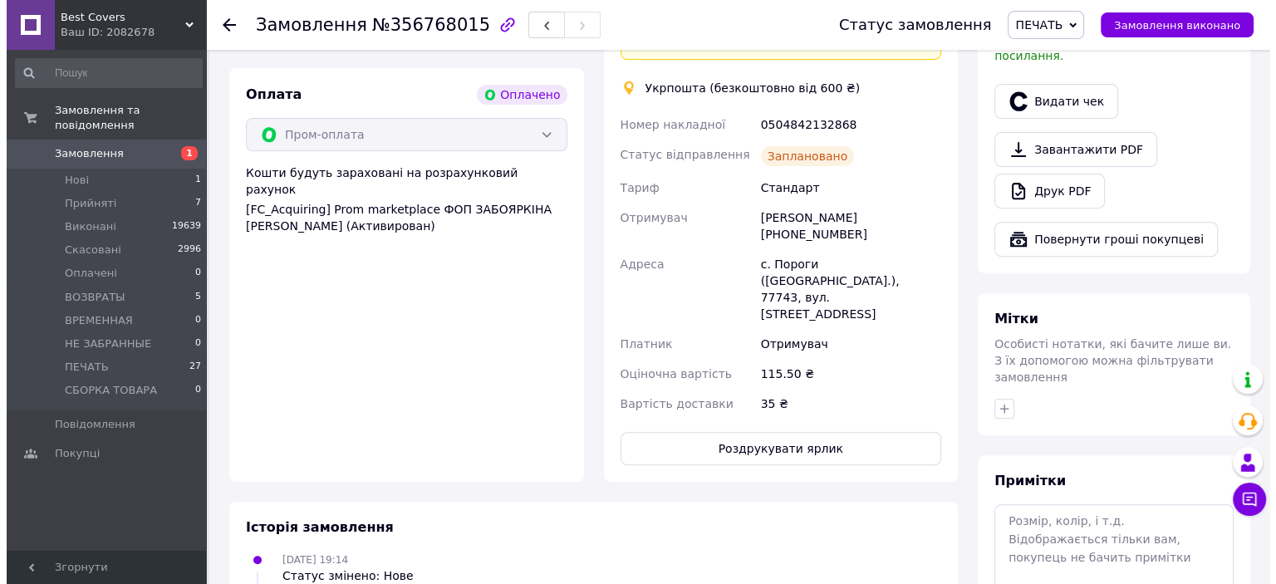
scroll to position [424, 0]
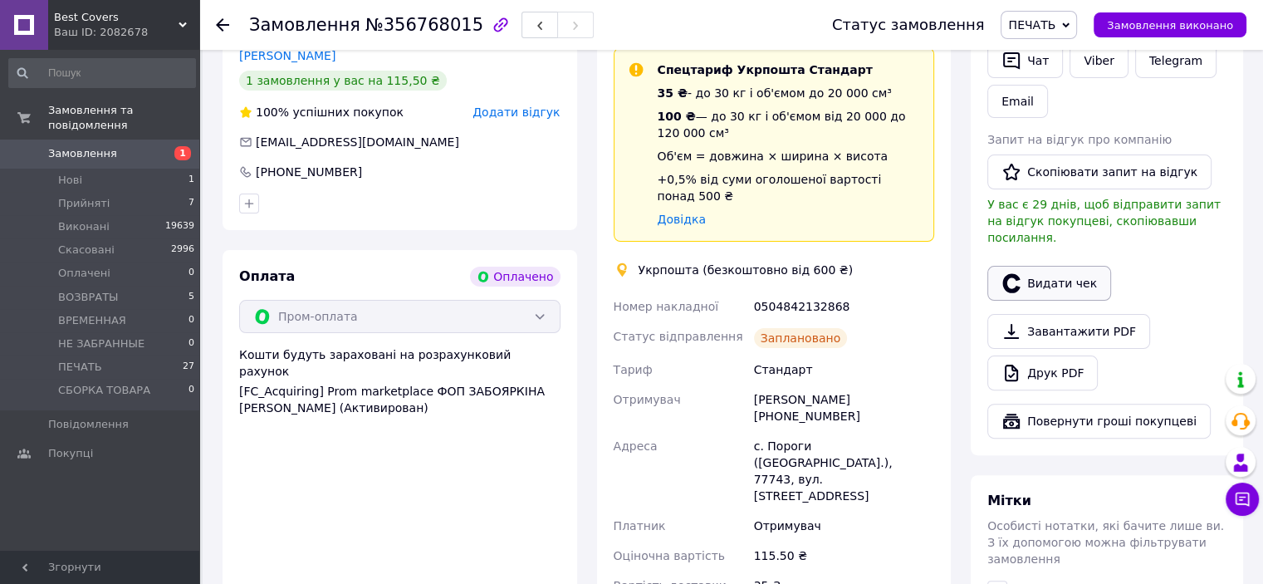
click at [1059, 266] on button "Видати чек" at bounding box center [1049, 283] width 124 height 35
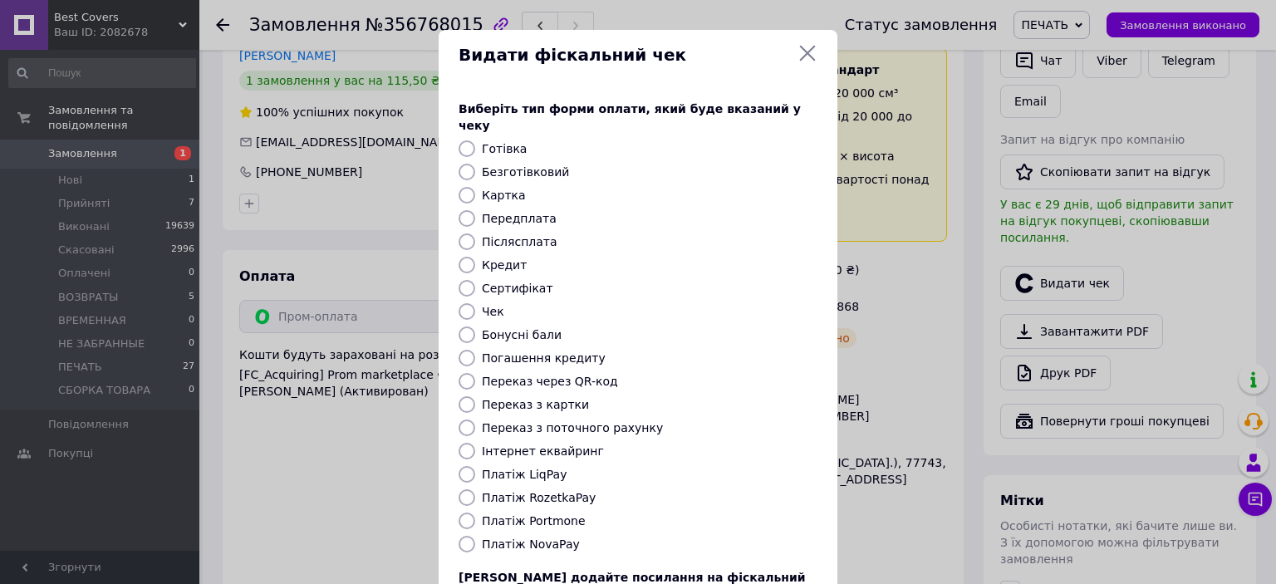
click at [458, 489] on input "Платіж RozetkaPay" at bounding box center [466, 497] width 17 height 17
radio input "true"
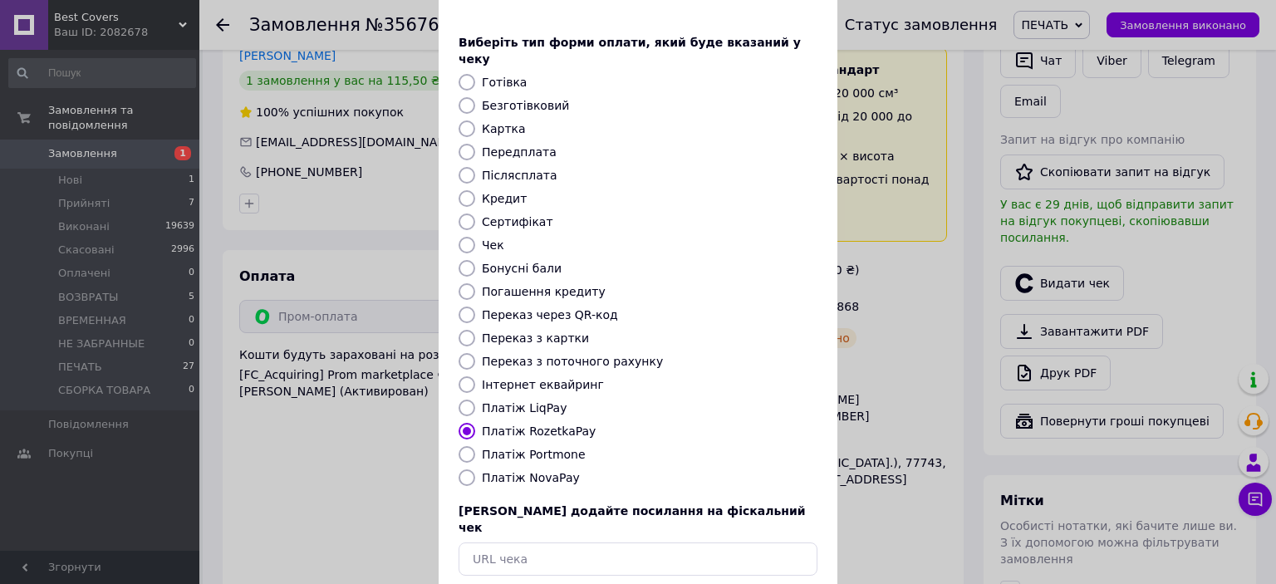
scroll to position [129, 0]
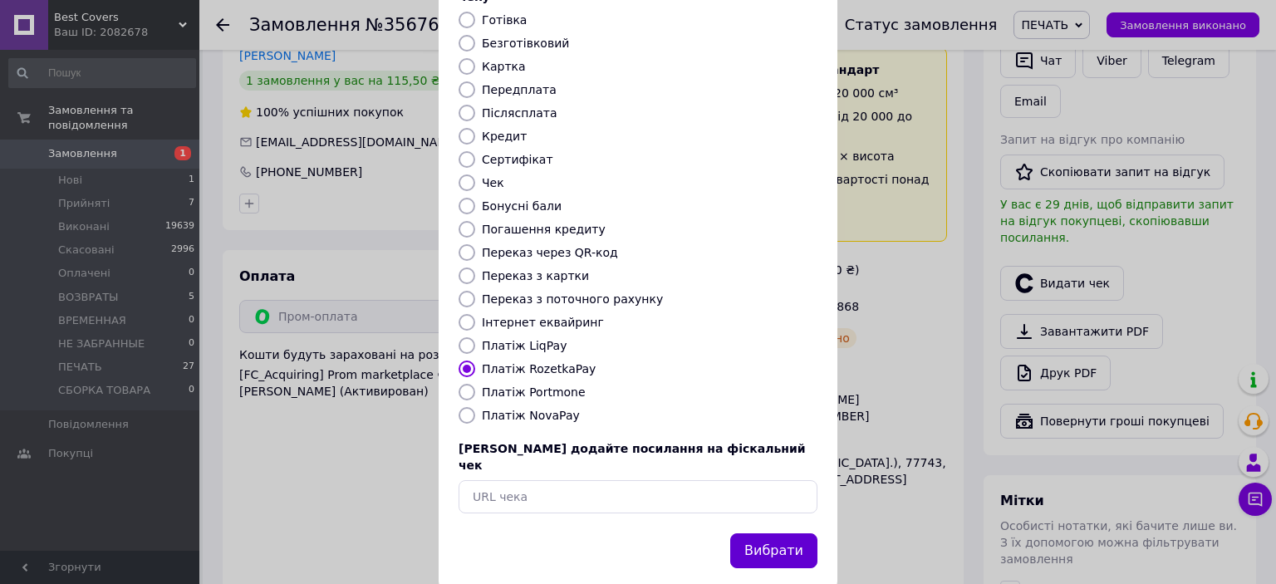
click at [782, 533] on button "Вибрати" at bounding box center [773, 551] width 87 height 36
click at [757, 533] on button "Вибрати" at bounding box center [773, 551] width 87 height 36
click at [774, 533] on button "Вибрати" at bounding box center [773, 551] width 87 height 36
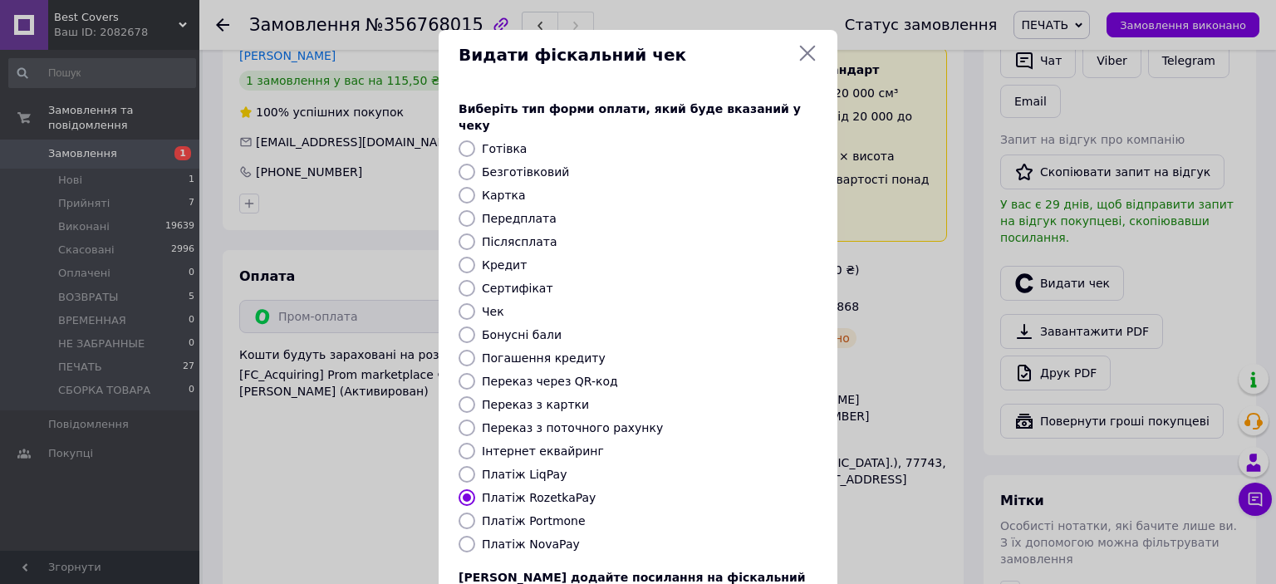
click at [804, 43] on icon at bounding box center [807, 53] width 20 height 20
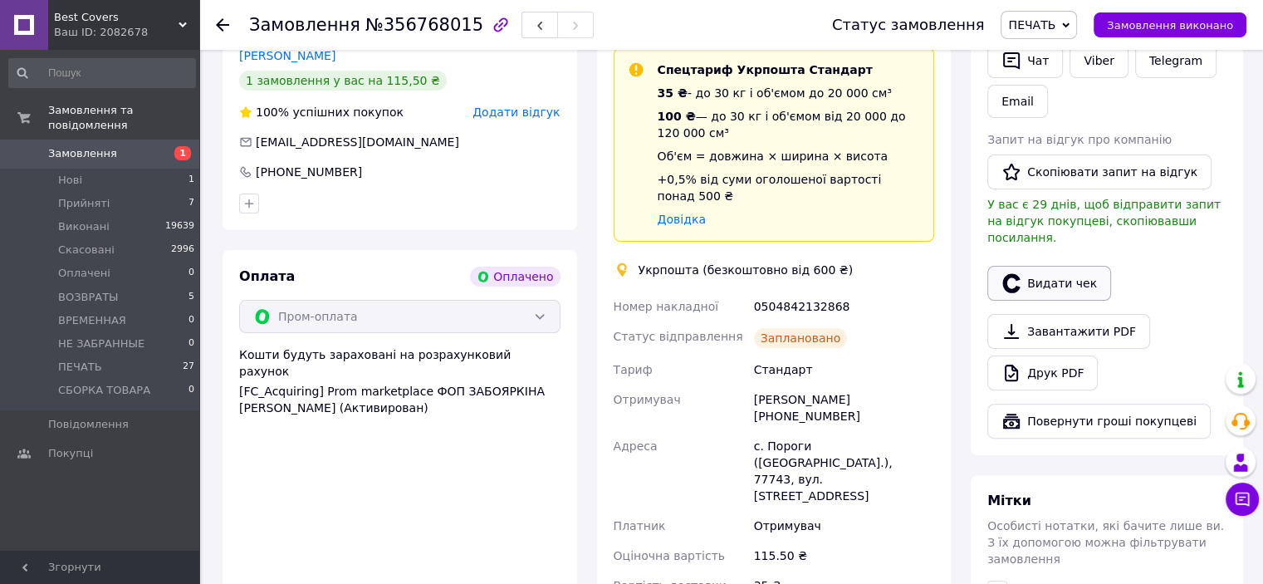
click at [1030, 271] on button "Видати чек" at bounding box center [1049, 283] width 124 height 35
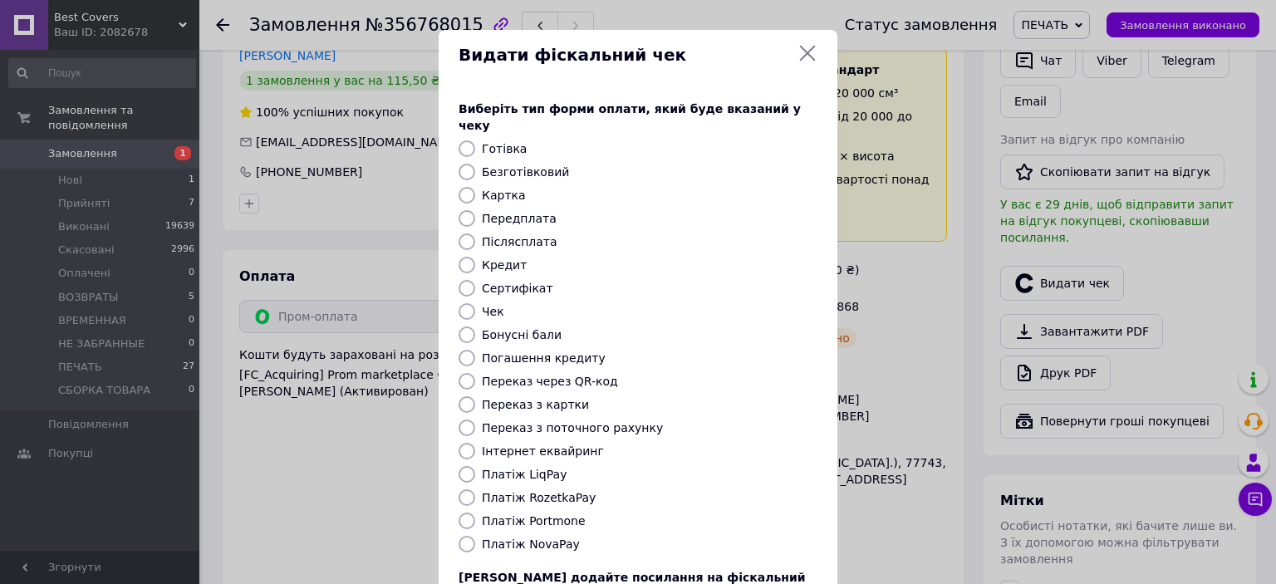
drag, startPoint x: 463, startPoint y: 481, endPoint x: 478, endPoint y: 478, distance: 16.1
click at [466, 489] on input "Платіж RozetkaPay" at bounding box center [466, 497] width 17 height 17
radio input "true"
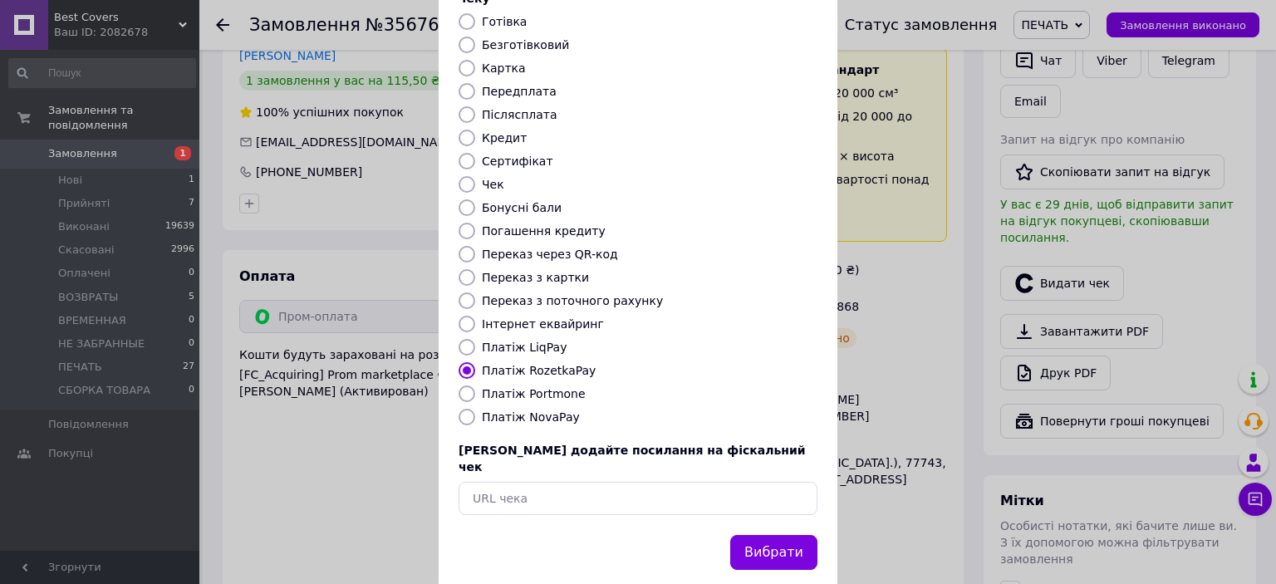
scroll to position [129, 0]
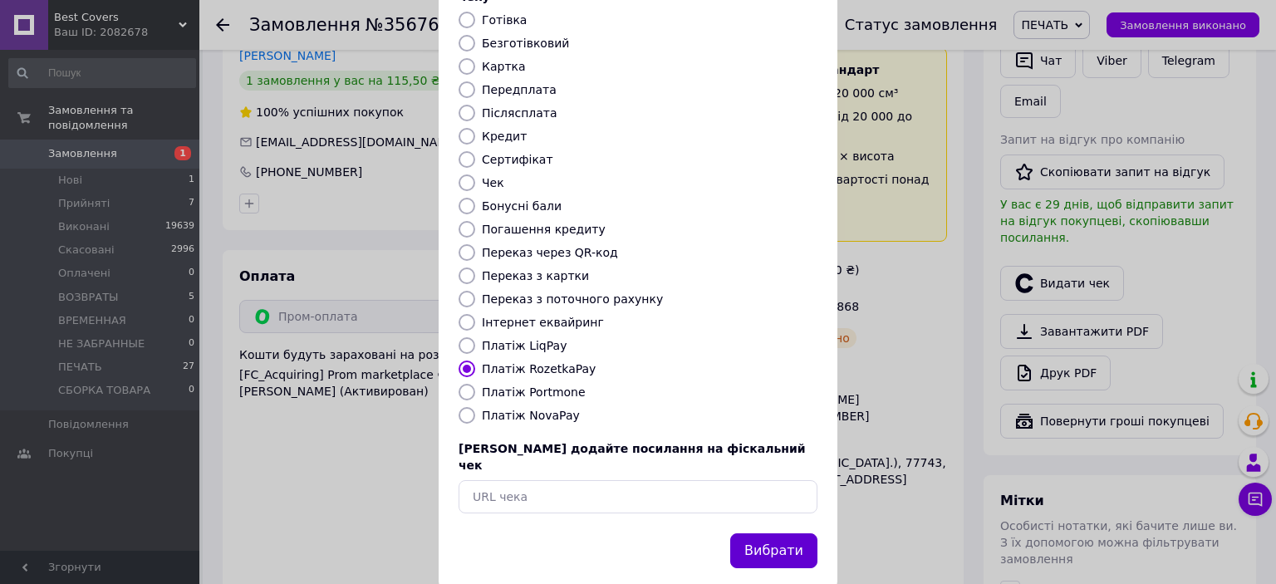
click at [768, 533] on button "Вибрати" at bounding box center [773, 551] width 87 height 36
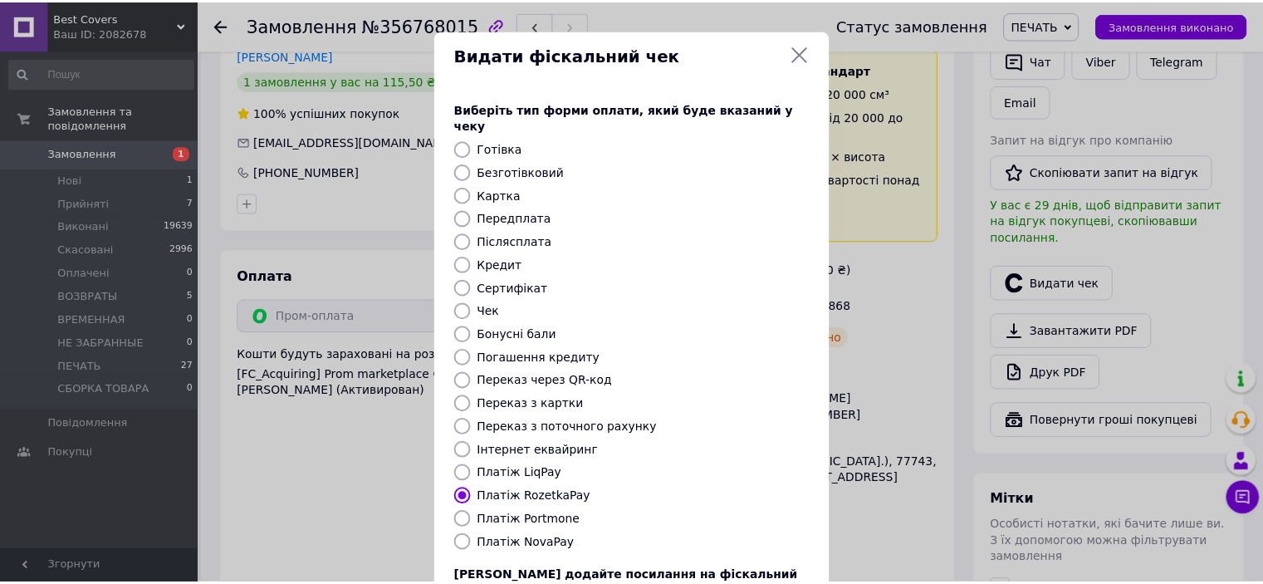
scroll to position [0, 0]
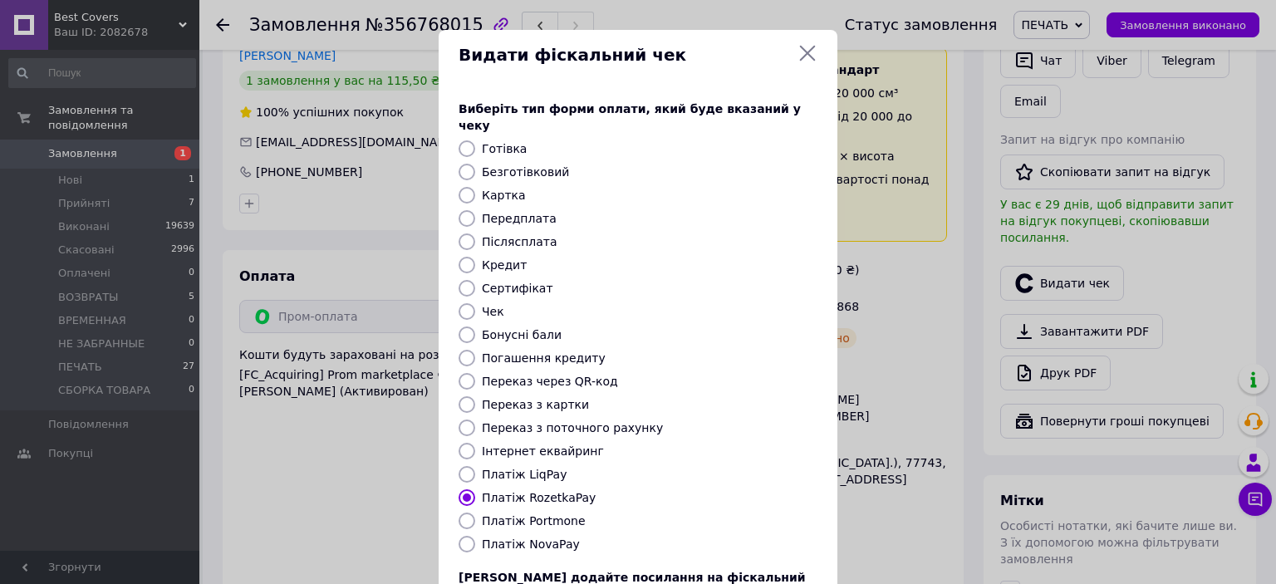
click at [800, 51] on icon at bounding box center [807, 53] width 20 height 20
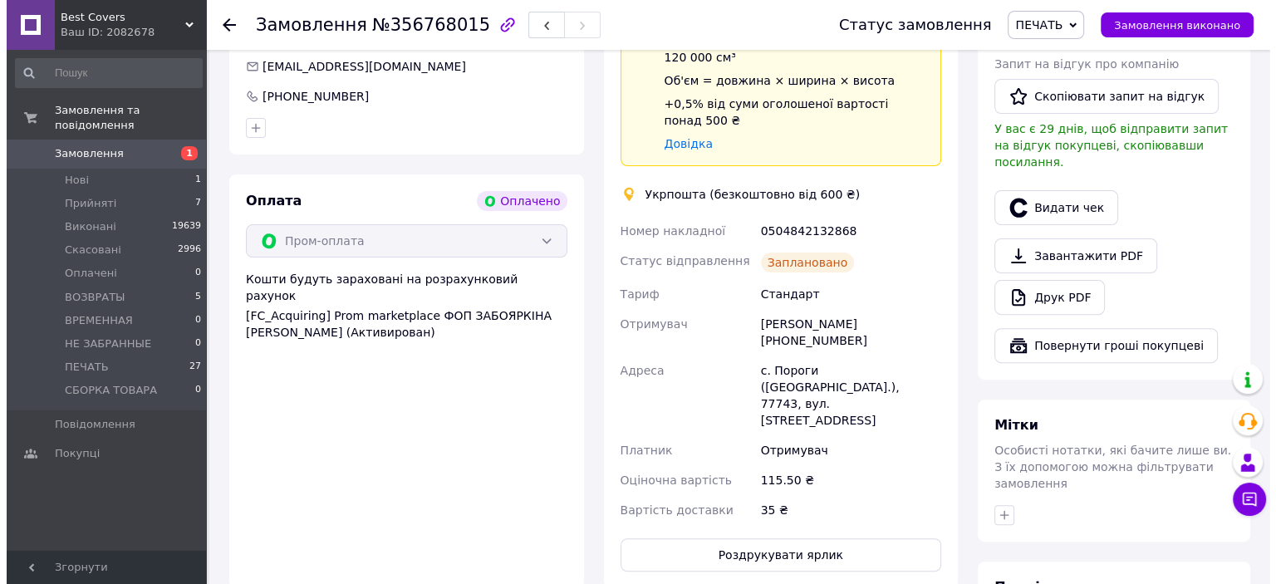
scroll to position [590, 0]
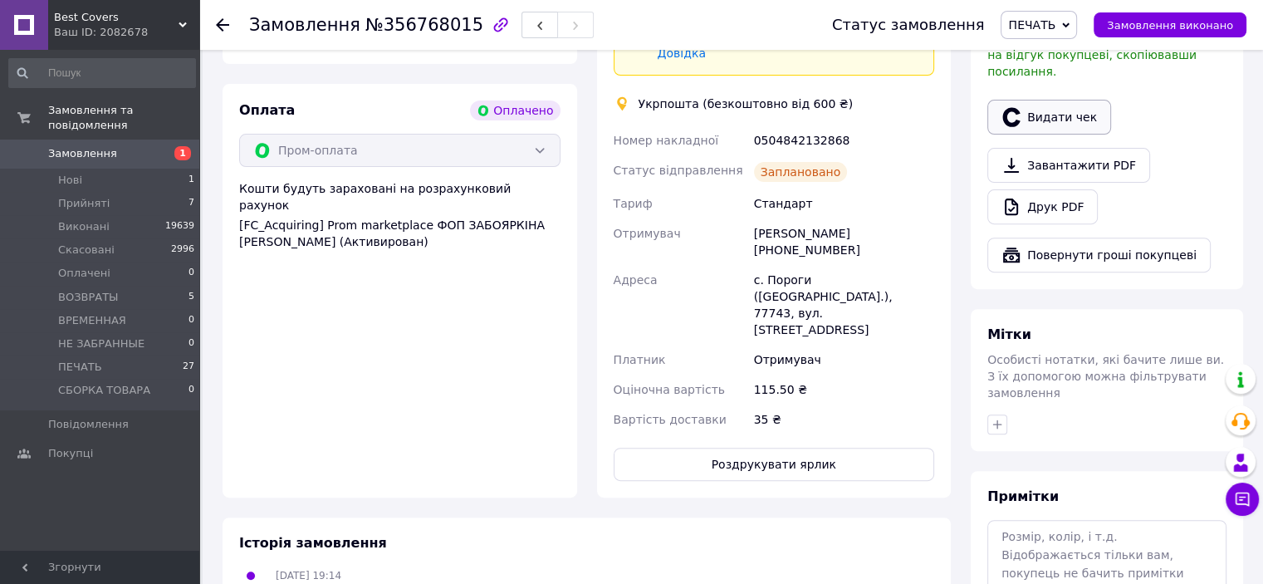
click at [1036, 110] on button "Видати чек" at bounding box center [1049, 117] width 124 height 35
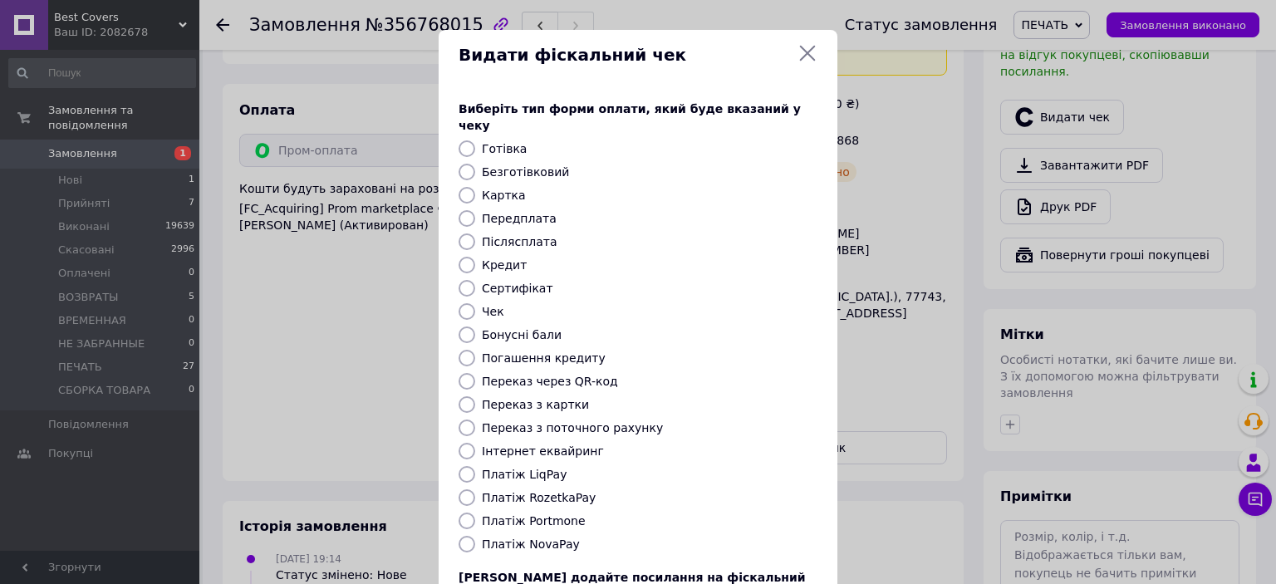
click at [463, 489] on input "Платіж RozetkaPay" at bounding box center [466, 497] width 17 height 17
radio input "true"
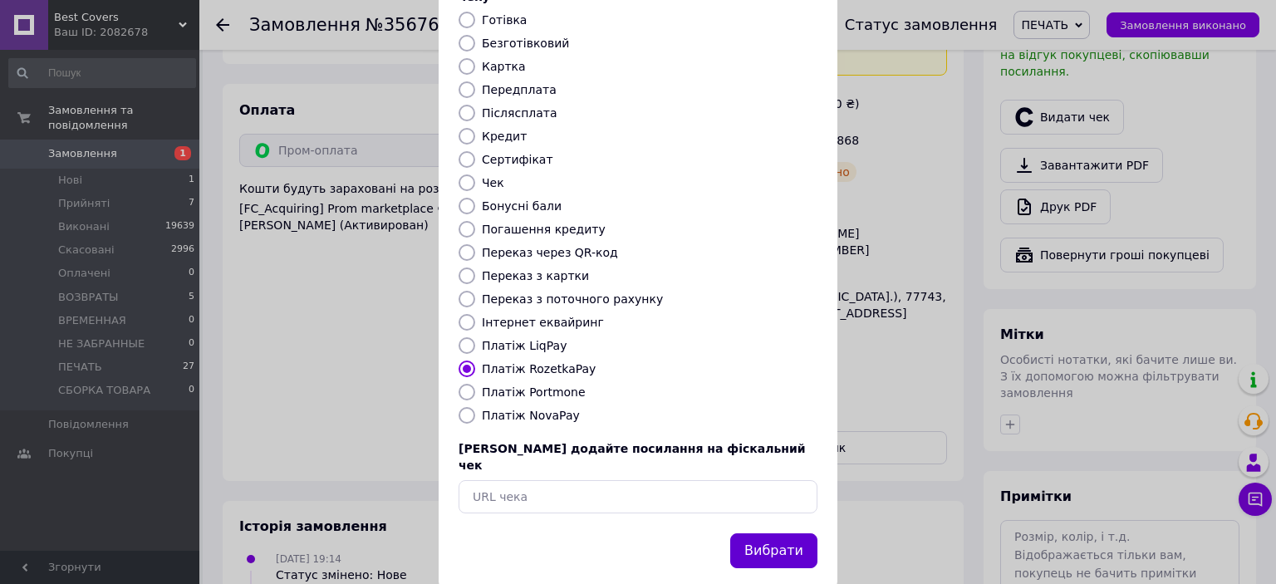
click at [776, 533] on button "Вибрати" at bounding box center [773, 551] width 87 height 36
click at [771, 533] on button "Вибрати" at bounding box center [773, 551] width 87 height 36
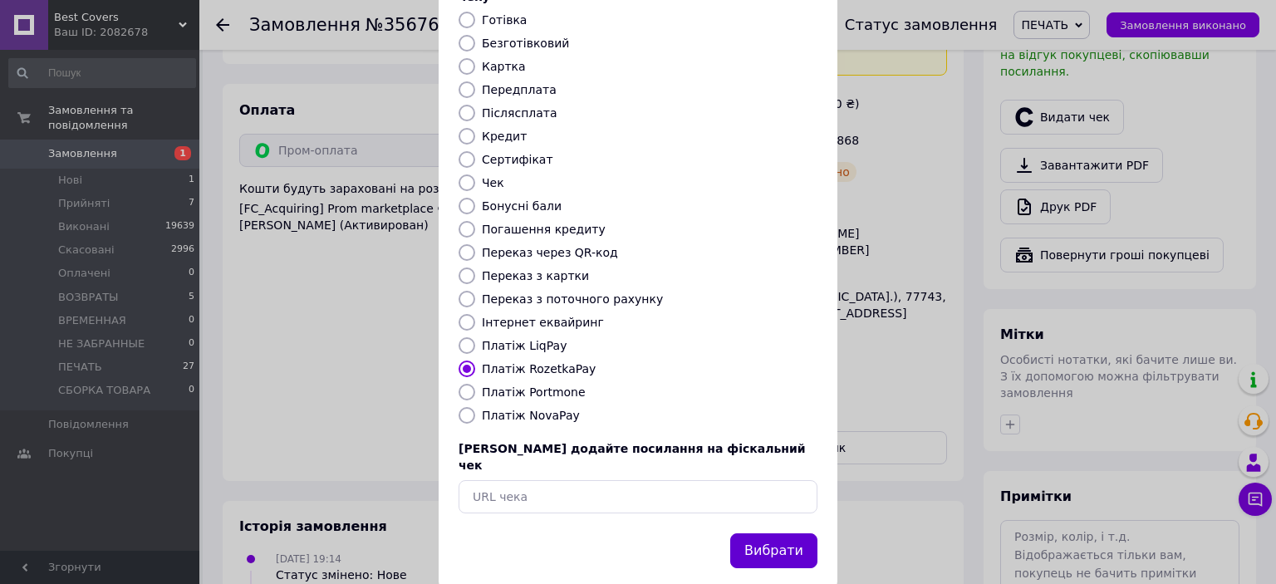
click at [771, 533] on button "Вибрати" at bounding box center [773, 551] width 87 height 36
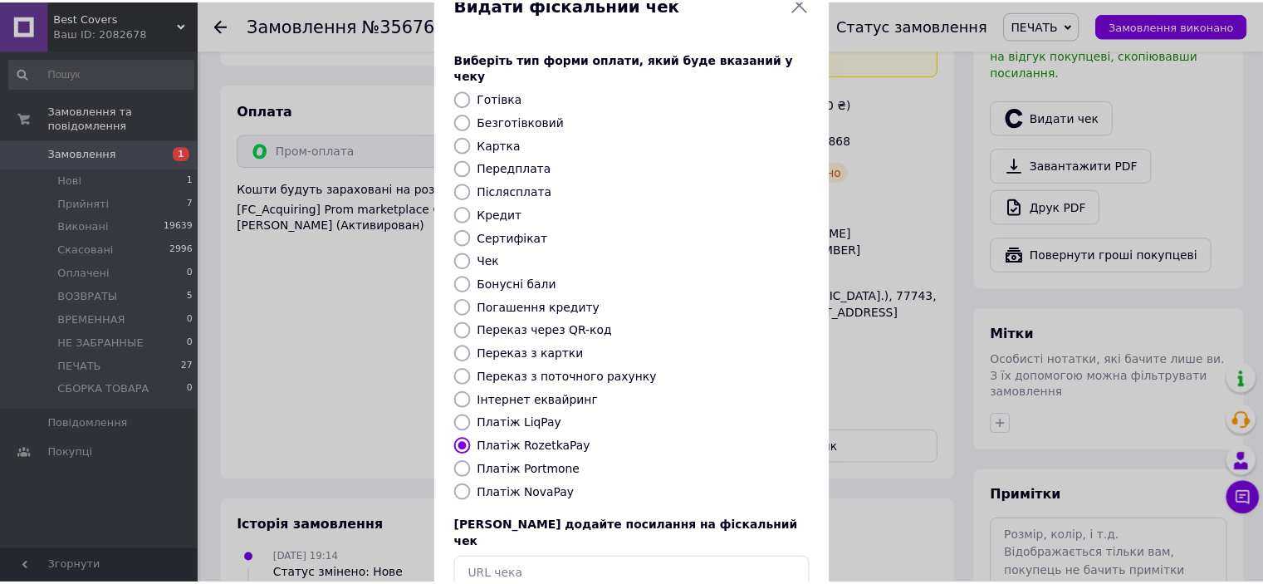
scroll to position [0, 0]
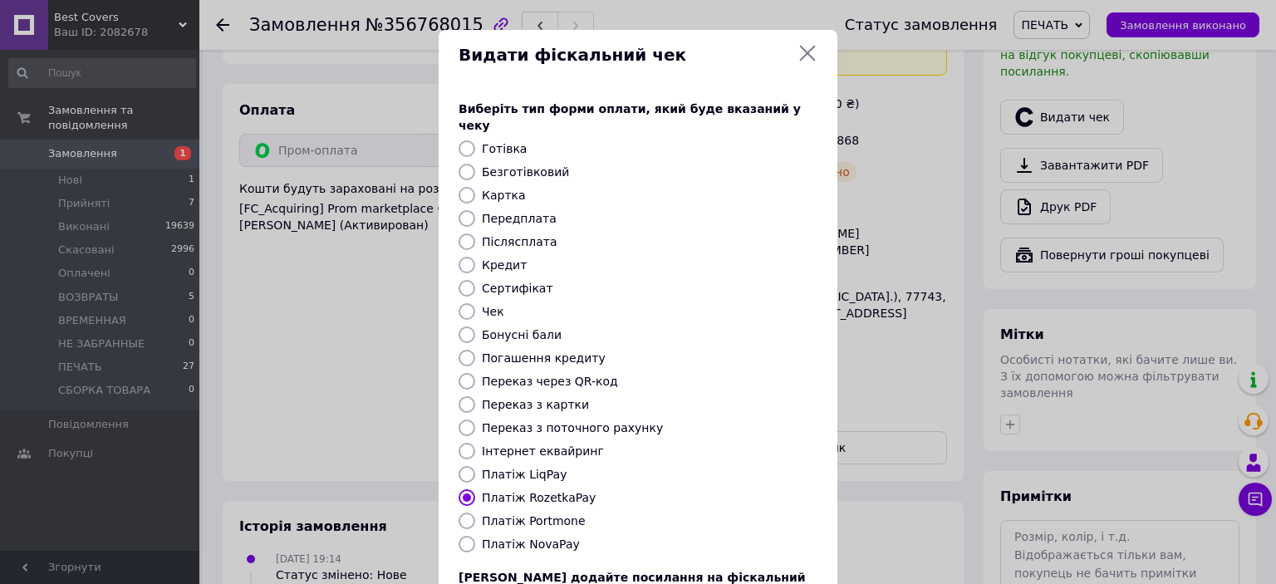
click at [798, 54] on icon at bounding box center [807, 53] width 20 height 20
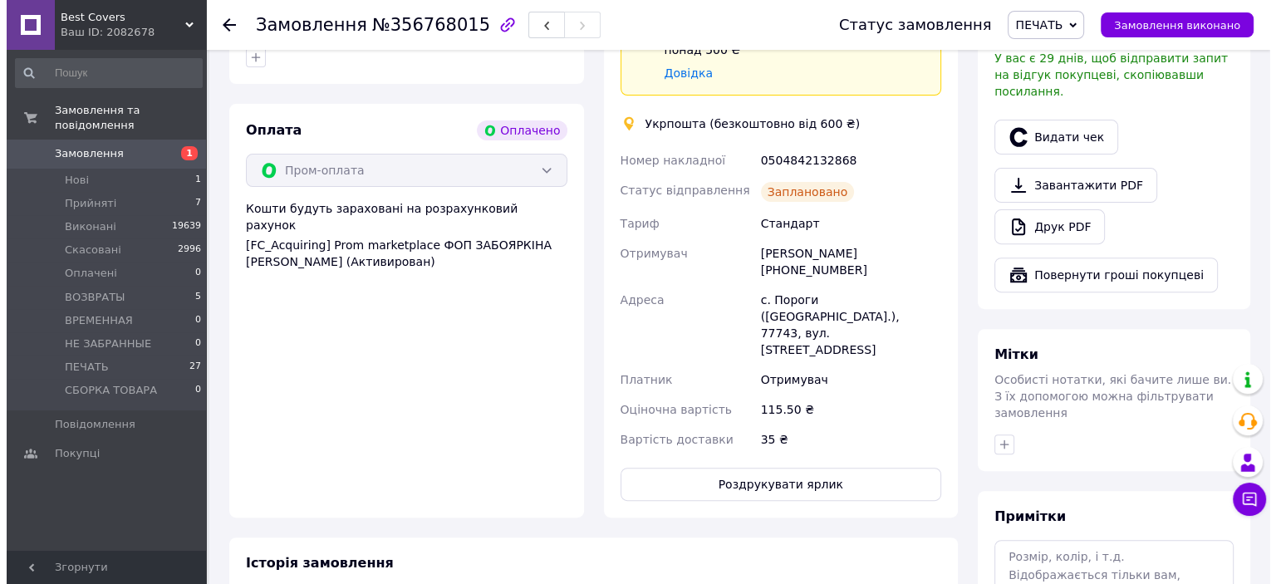
scroll to position [424, 0]
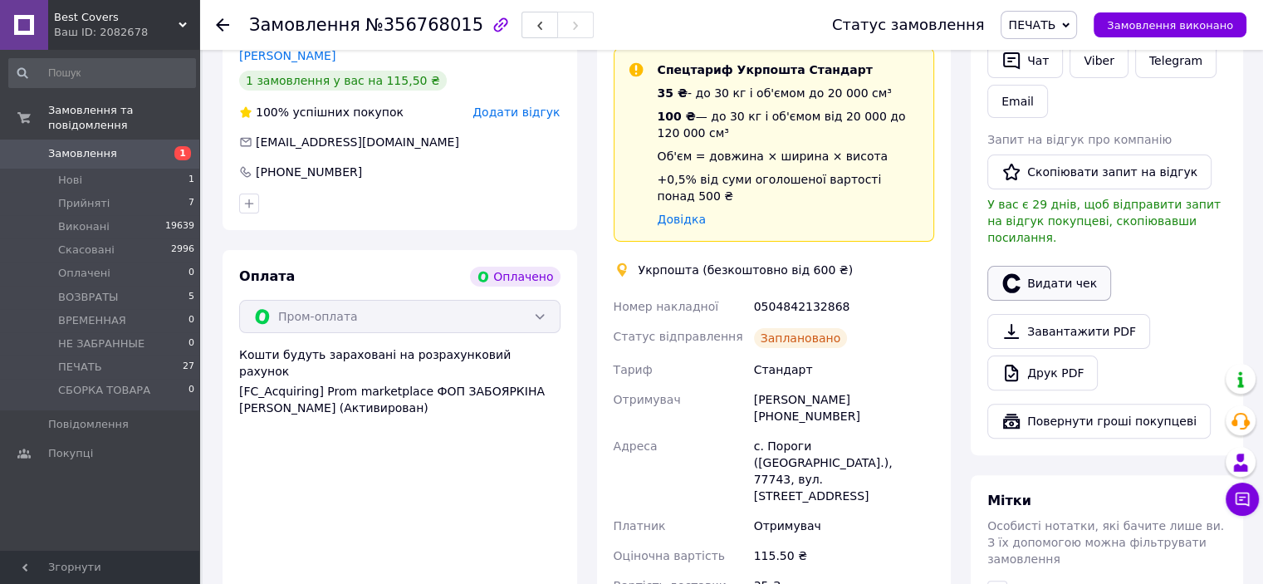
click at [1018, 273] on icon "button" at bounding box center [1012, 283] width 20 height 20
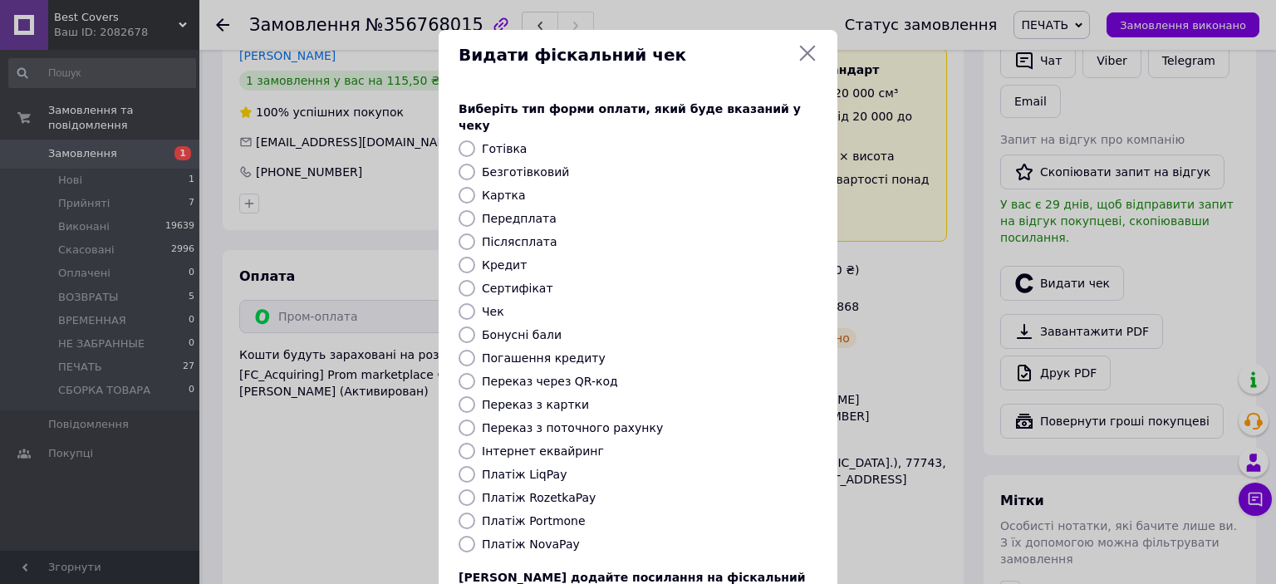
drag, startPoint x: 463, startPoint y: 487, endPoint x: 497, endPoint y: 478, distance: 34.7
click at [463, 489] on input "Платіж RozetkaPay" at bounding box center [466, 497] width 17 height 17
radio input "true"
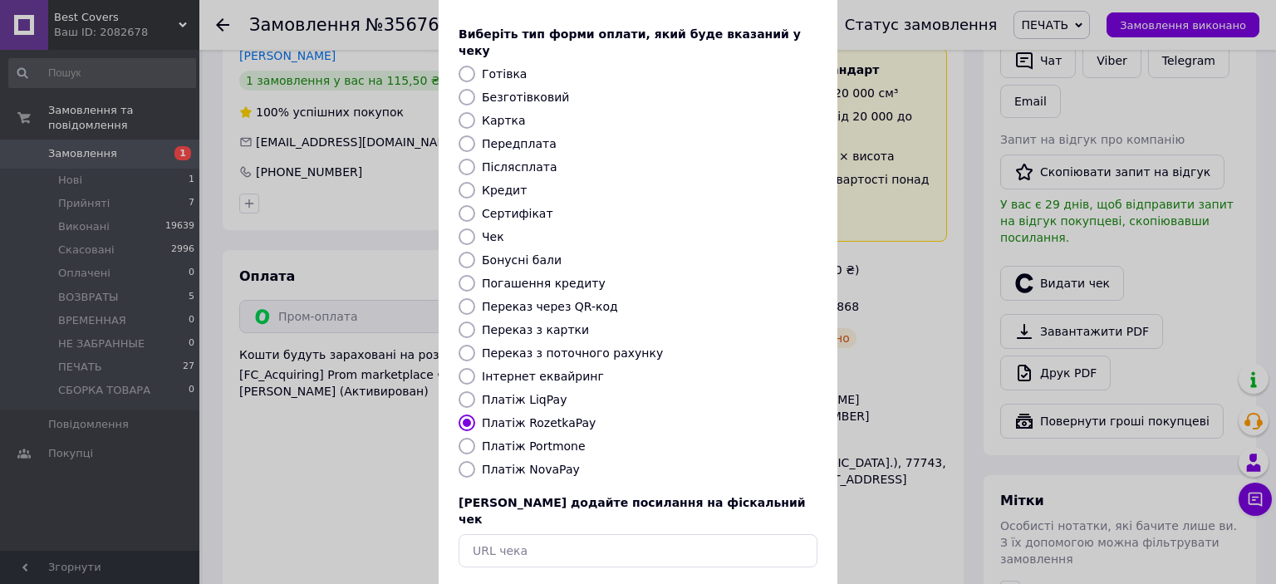
scroll to position [129, 0]
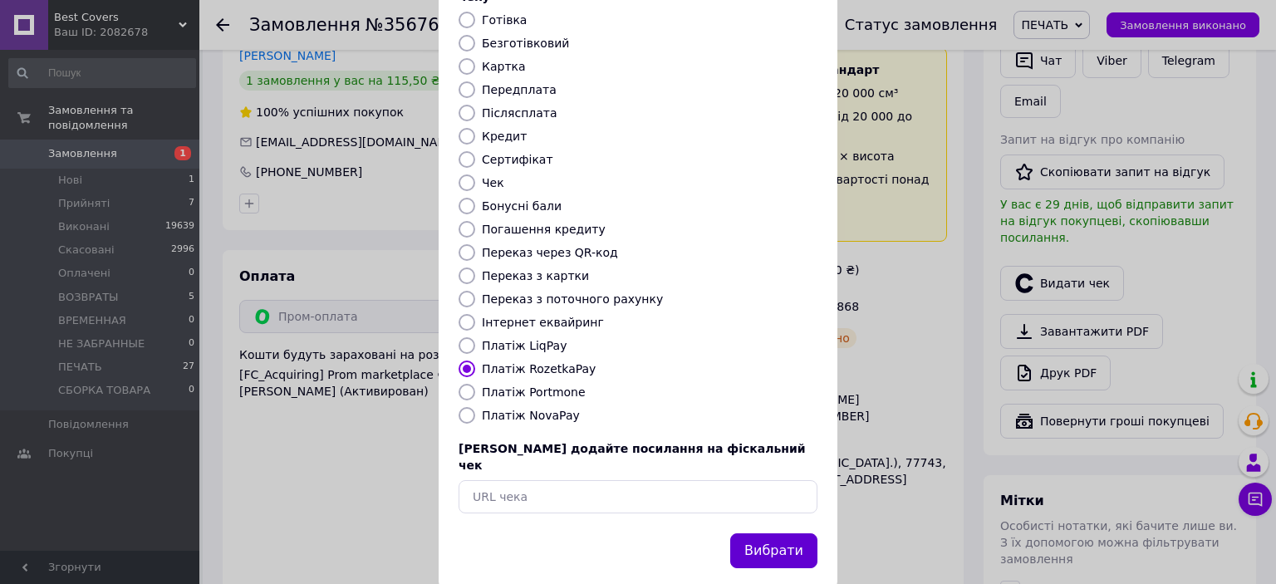
click at [744, 533] on button "Вибрати" at bounding box center [773, 551] width 87 height 36
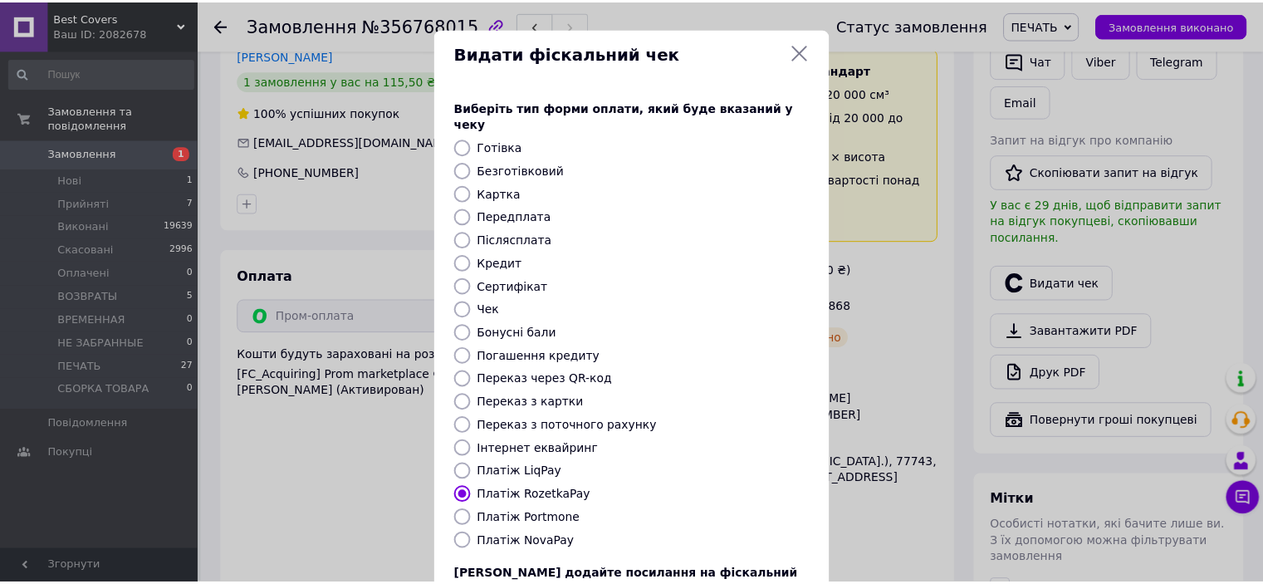
scroll to position [0, 0]
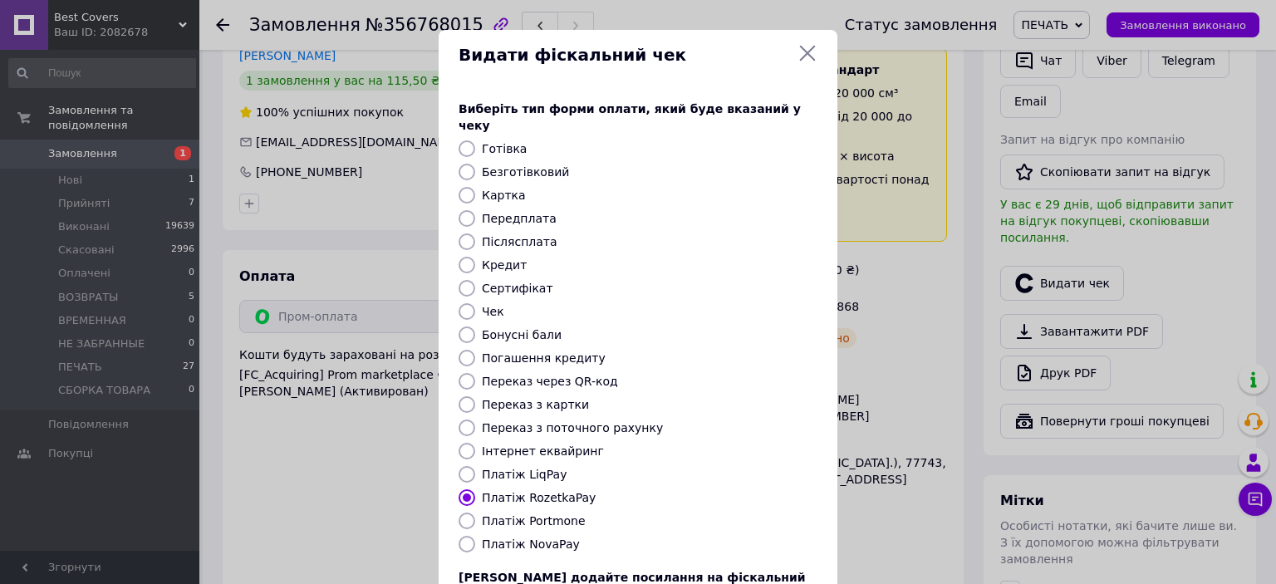
click at [804, 59] on icon at bounding box center [807, 53] width 20 height 20
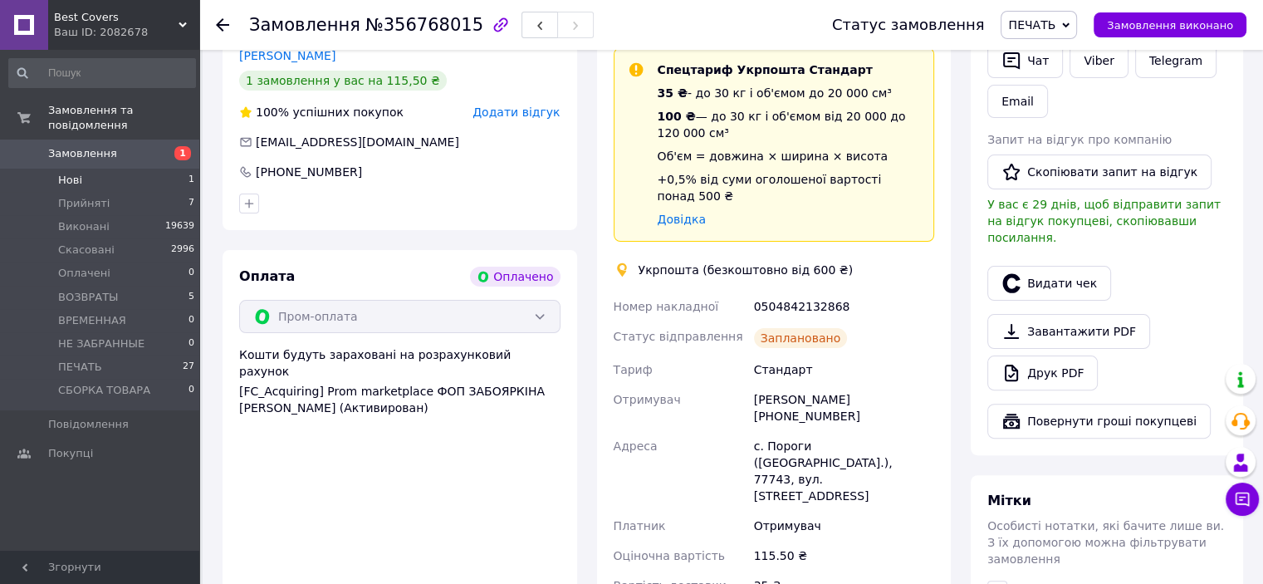
click at [102, 172] on li "Нові 1" at bounding box center [102, 180] width 204 height 23
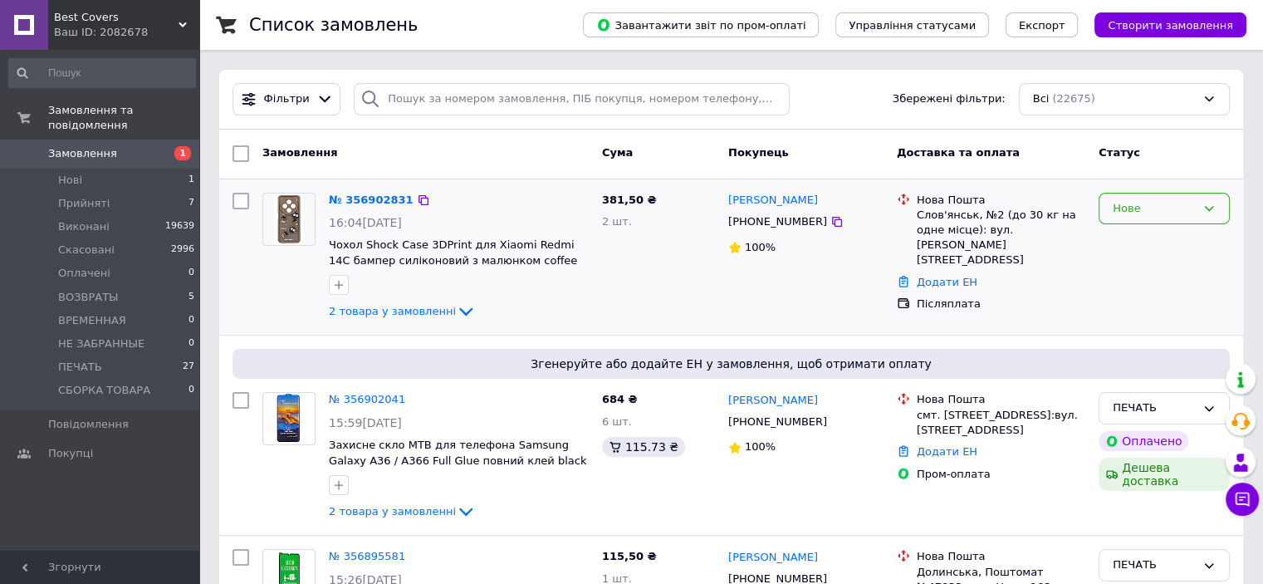
click at [1144, 212] on div "Нове" at bounding box center [1154, 208] width 83 height 17
click at [1152, 242] on li "Прийнято" at bounding box center [1165, 243] width 130 height 31
click at [406, 308] on span "2 товара у замовленні" at bounding box center [392, 311] width 127 height 12
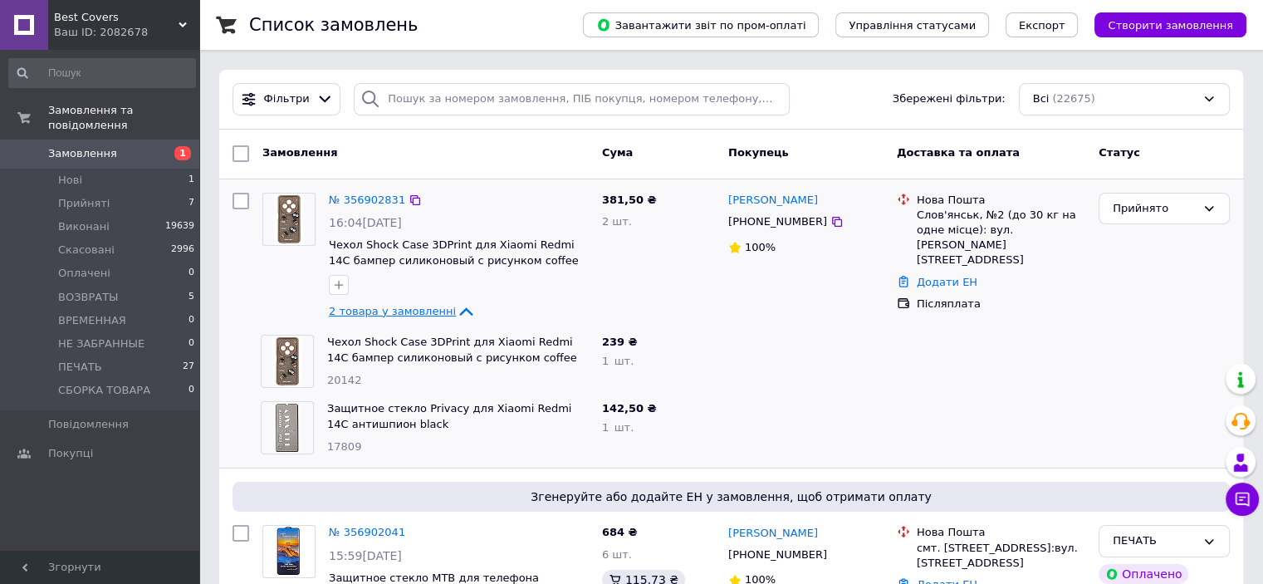
click at [406, 308] on span "2 товара у замовленні" at bounding box center [392, 311] width 127 height 12
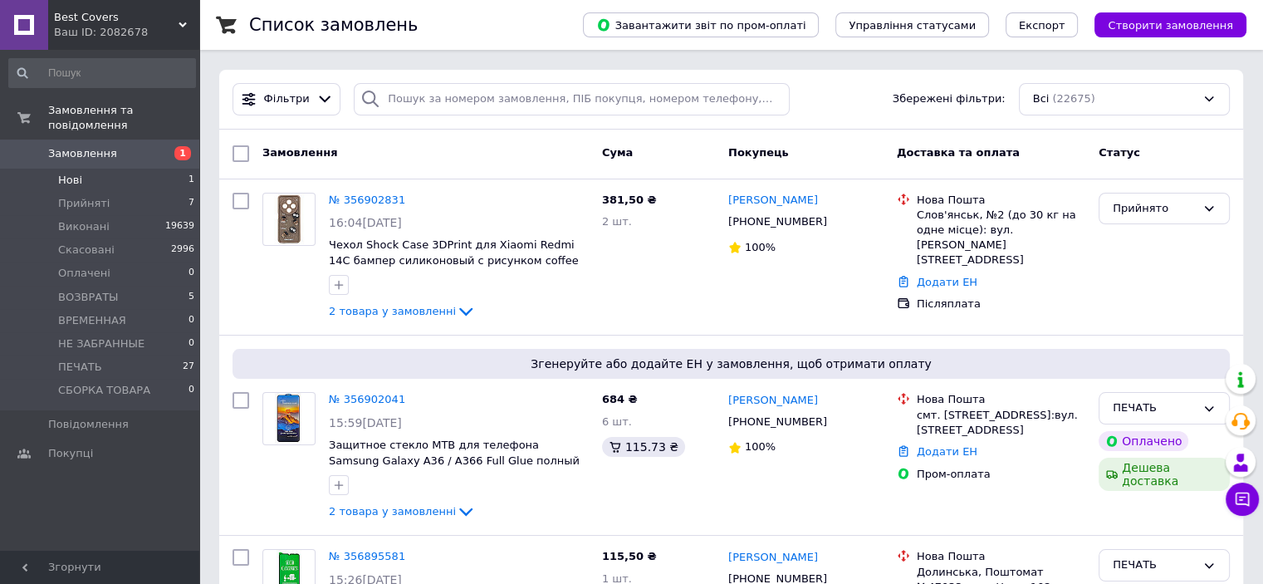
click at [110, 169] on li "Нові 1" at bounding box center [102, 180] width 204 height 23
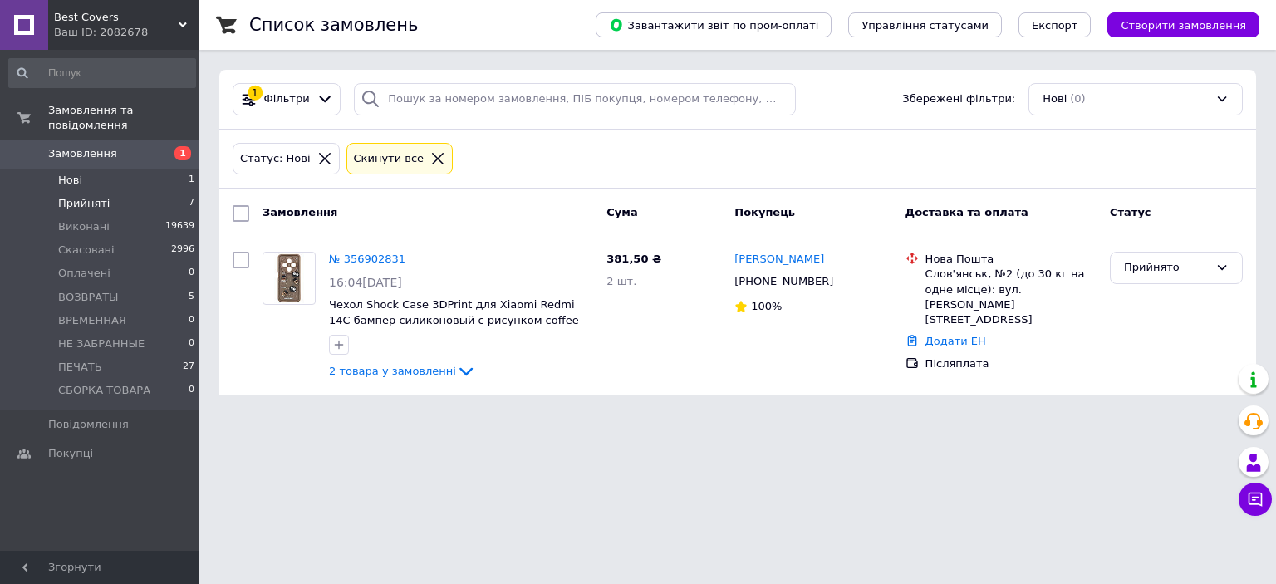
click at [121, 192] on li "Прийняті 7" at bounding box center [102, 203] width 204 height 23
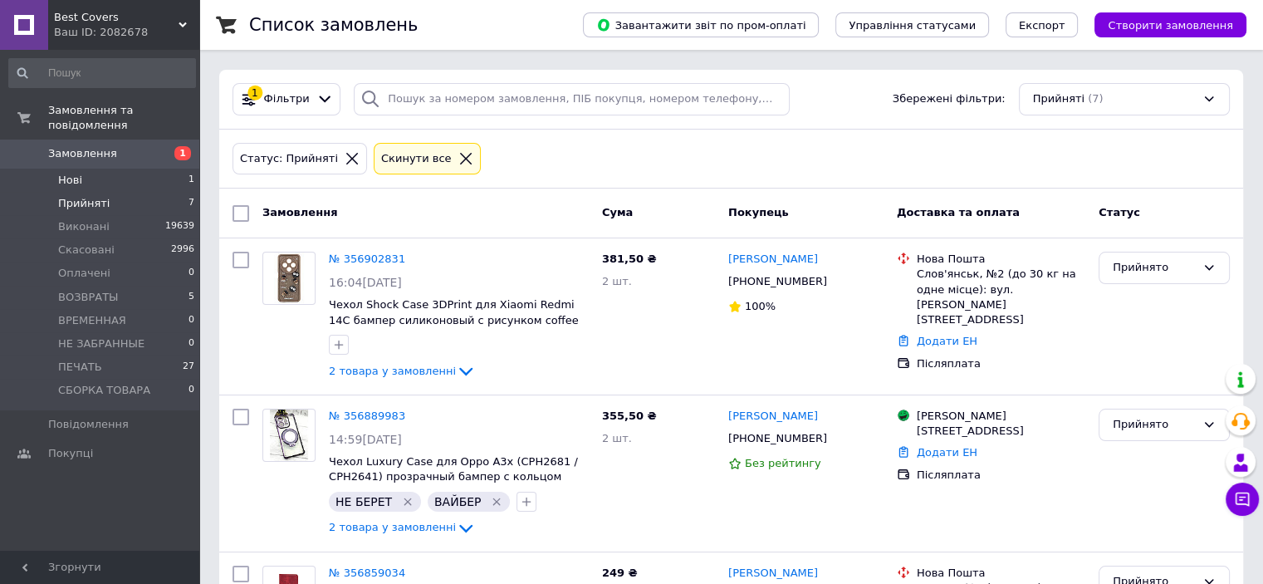
click at [120, 169] on li "Нові 1" at bounding box center [102, 180] width 204 height 23
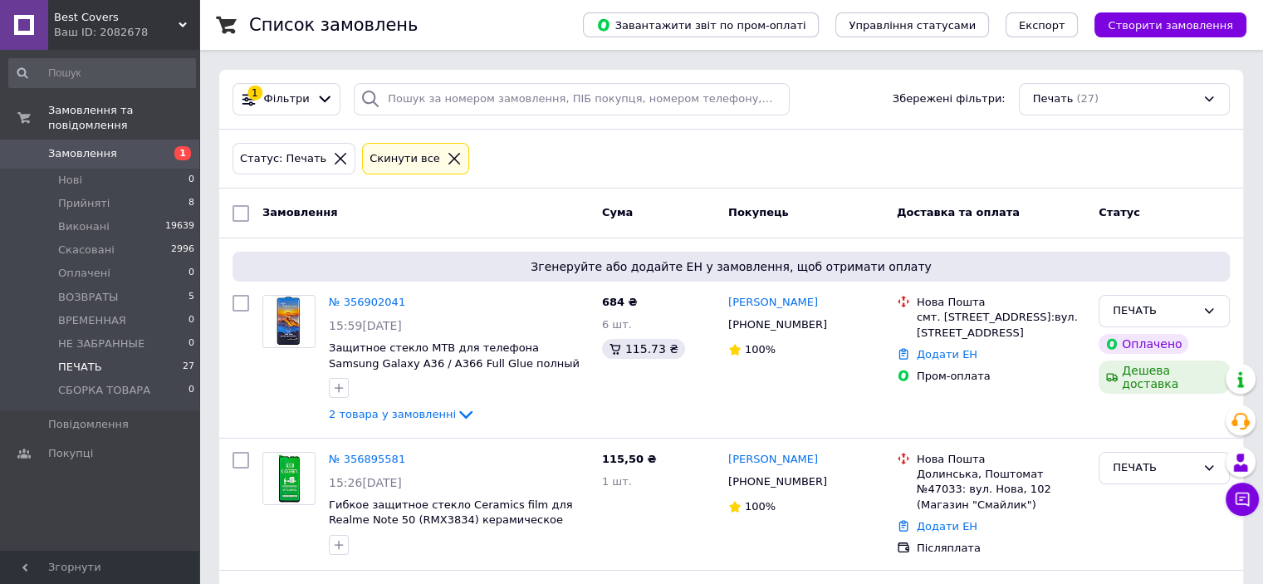
click at [155, 356] on li "ПЕЧАТЬ 27" at bounding box center [102, 366] width 204 height 23
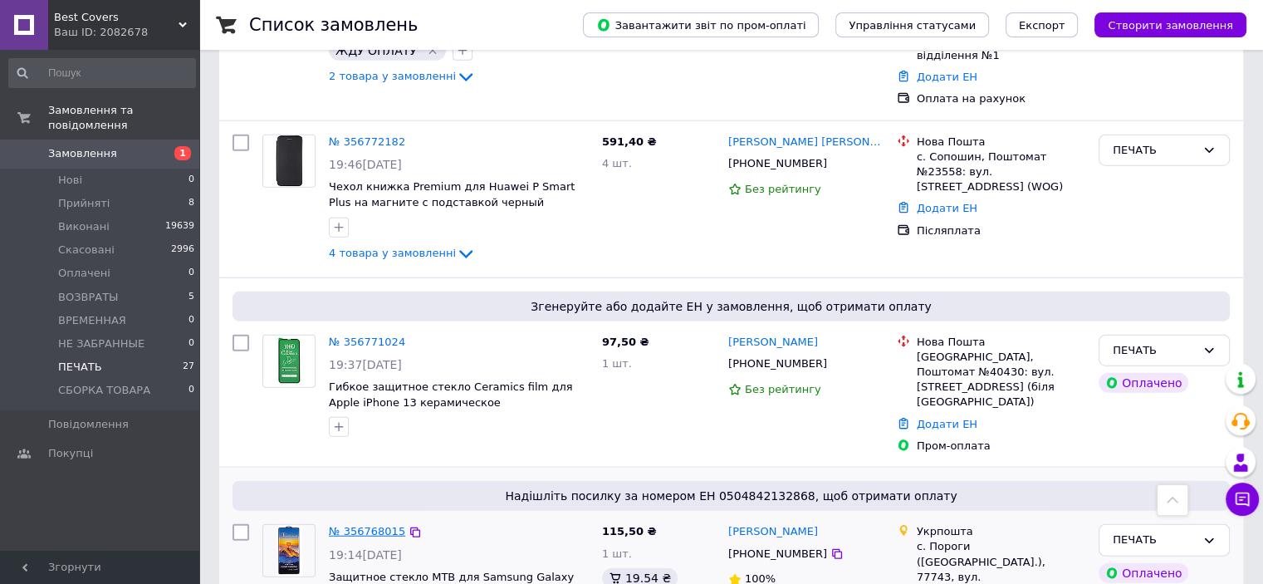
click at [368, 525] on link "№ 356768015" at bounding box center [367, 531] width 76 height 12
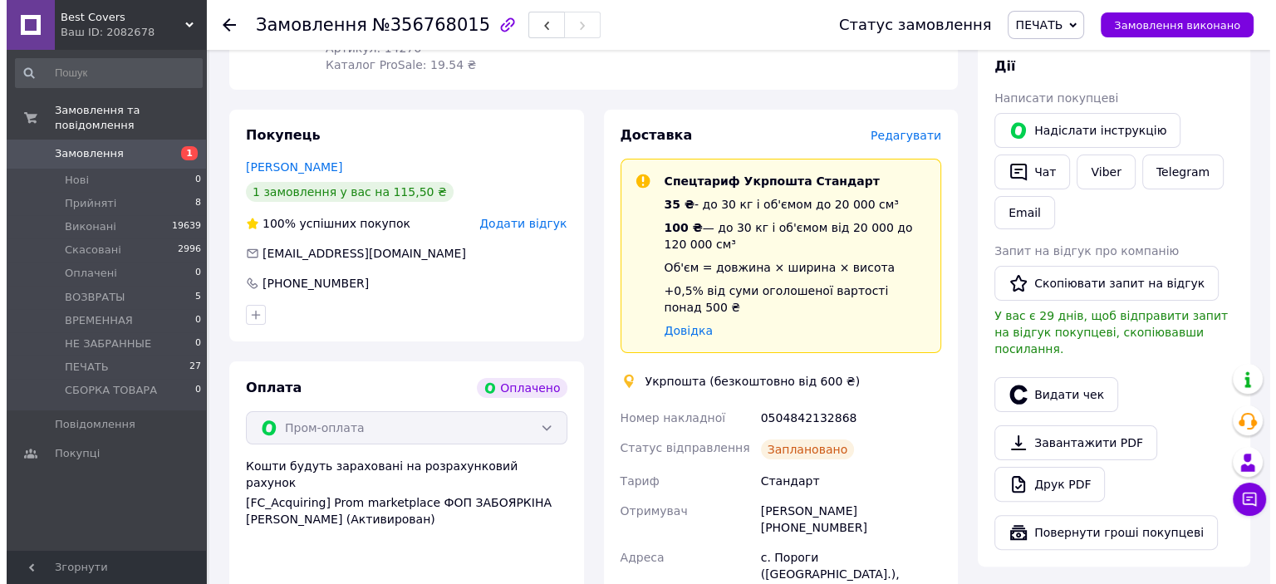
scroll to position [415, 0]
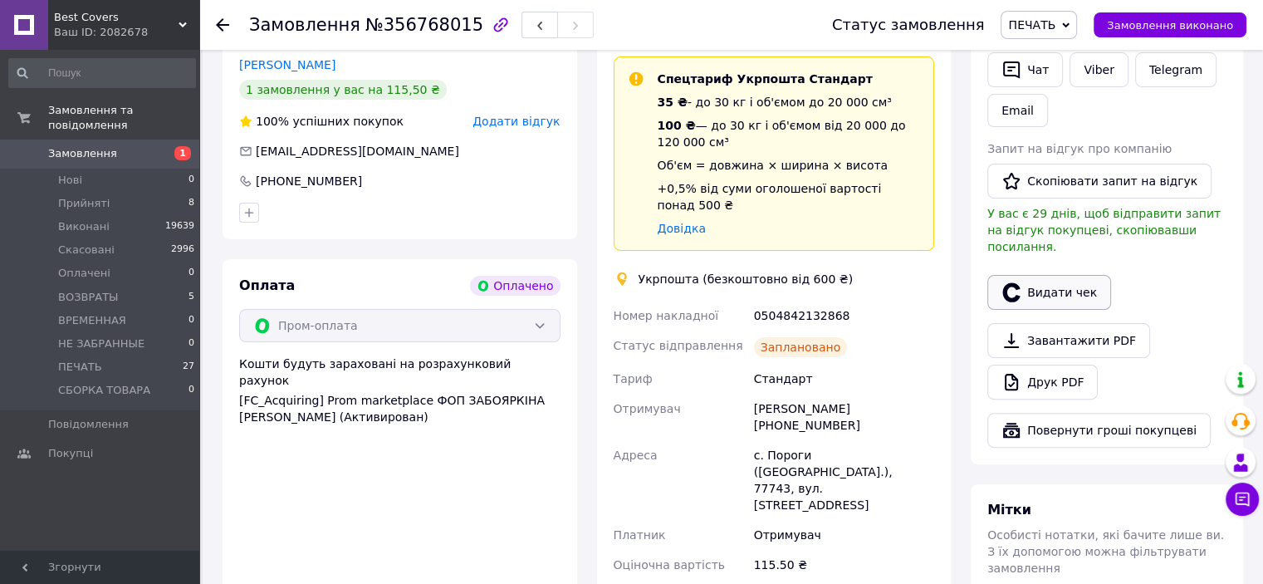
click at [1046, 275] on button "Видати чек" at bounding box center [1049, 292] width 124 height 35
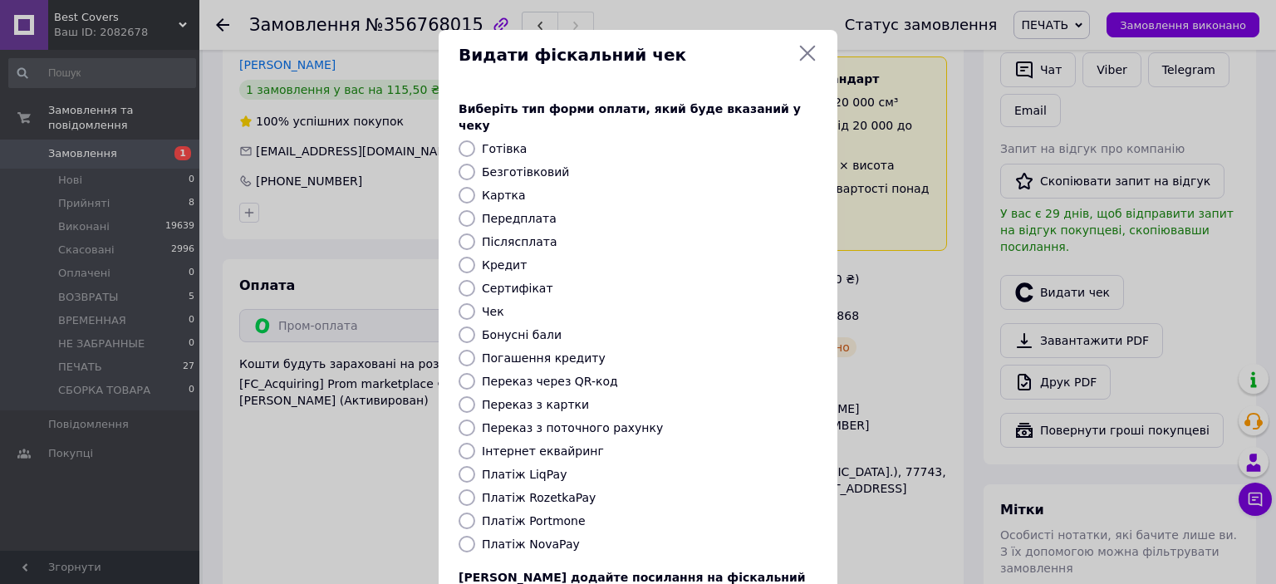
click at [466, 489] on input "Платіж RozetkaPay" at bounding box center [466, 497] width 17 height 17
radio input "true"
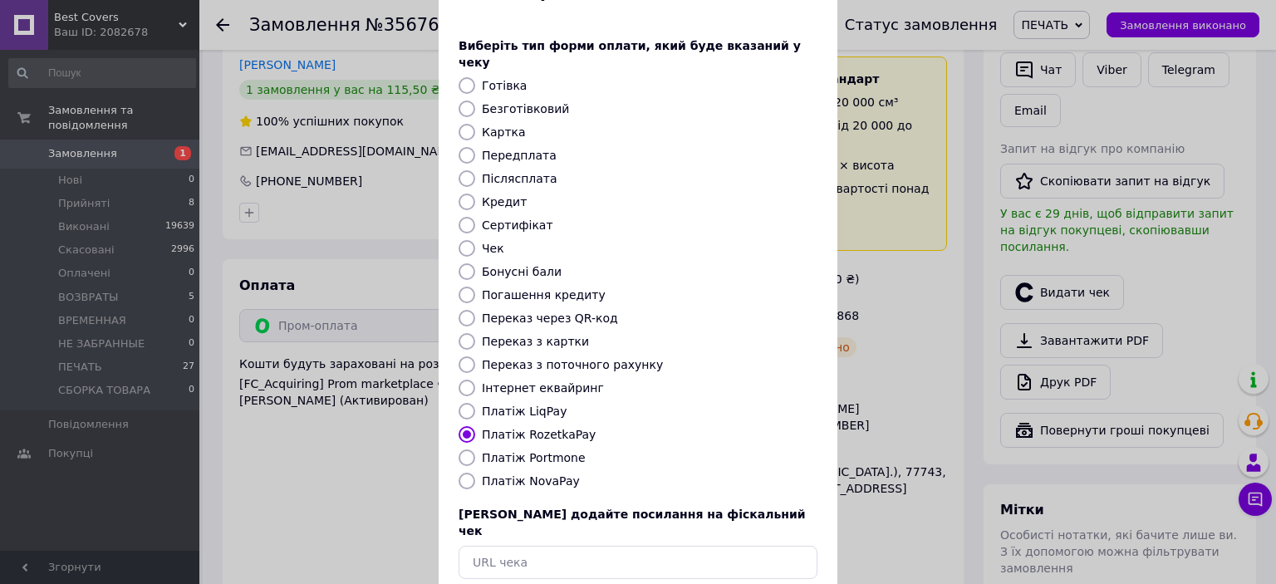
scroll to position [129, 0]
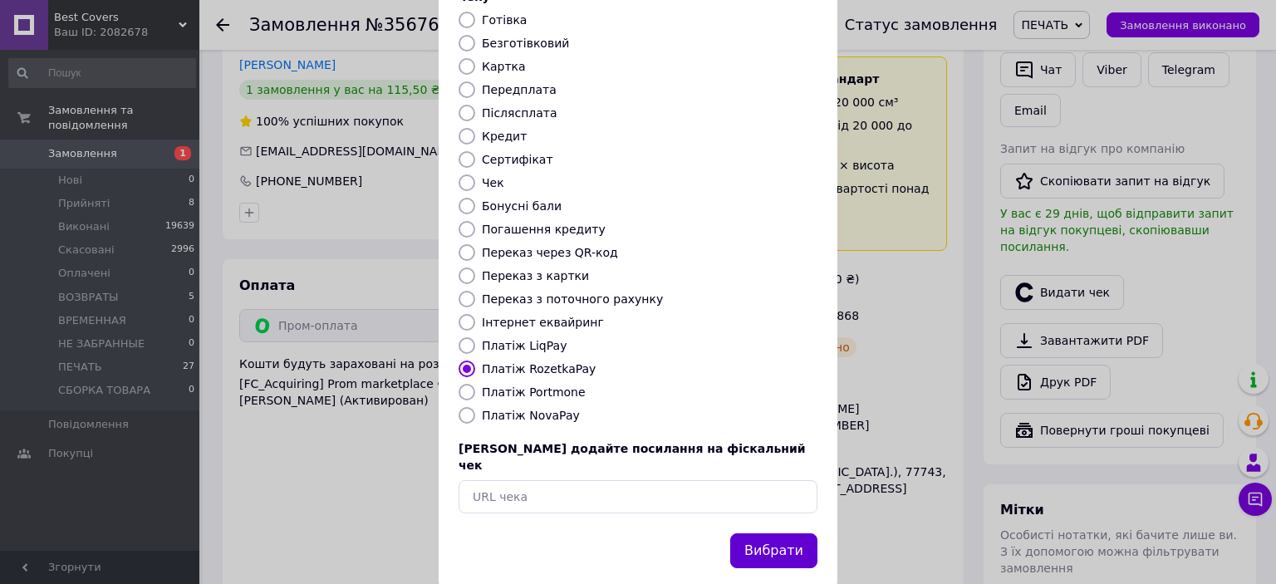
click at [806, 533] on button "Вибрати" at bounding box center [773, 551] width 87 height 36
click at [780, 533] on button "Вибрати" at bounding box center [773, 551] width 87 height 36
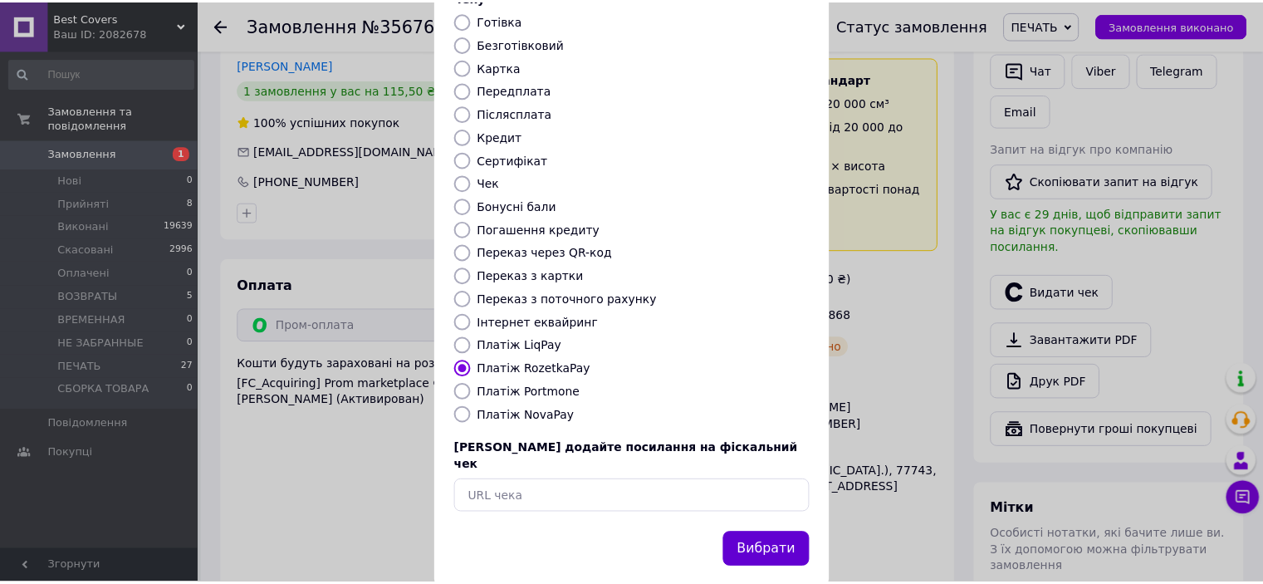
scroll to position [0, 0]
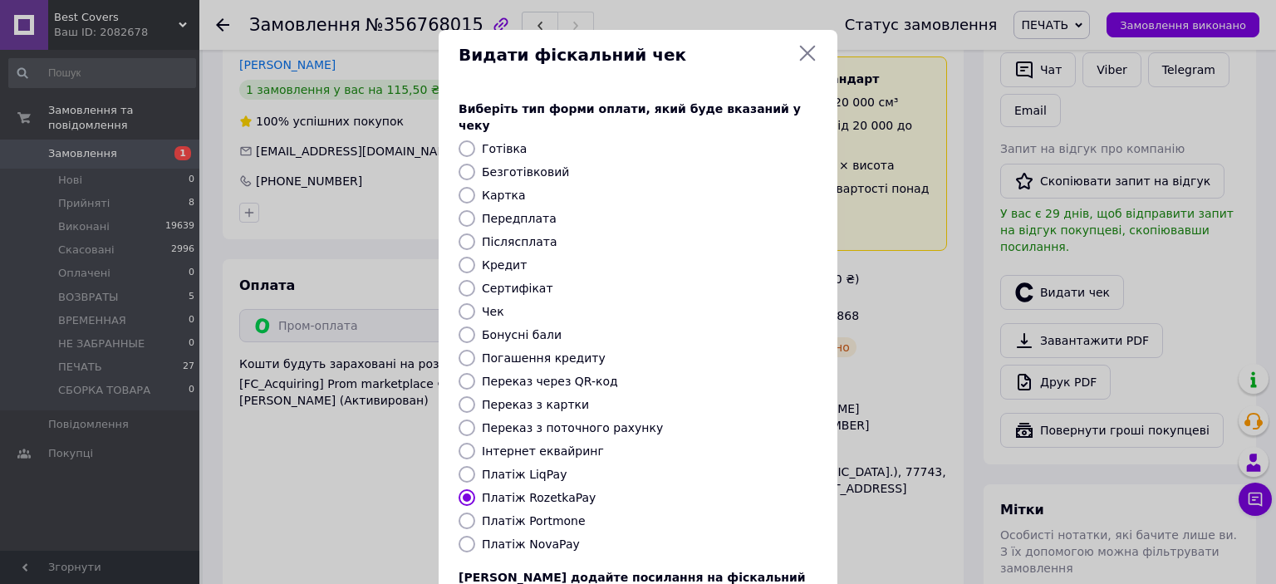
click at [812, 56] on icon at bounding box center [807, 53] width 20 height 20
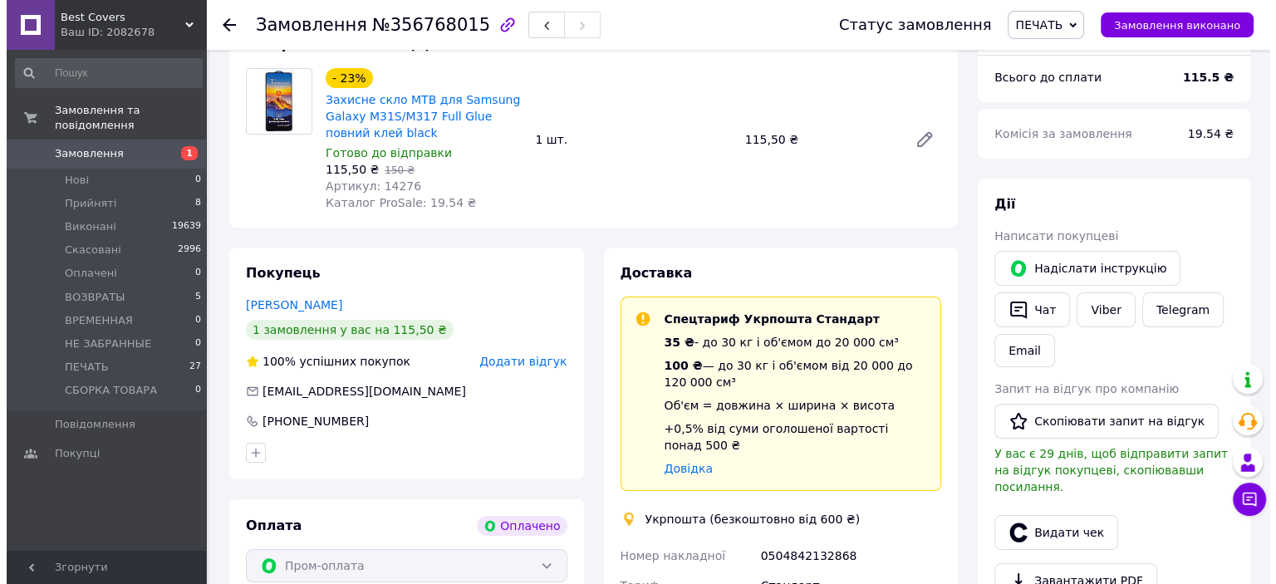
scroll to position [507, 0]
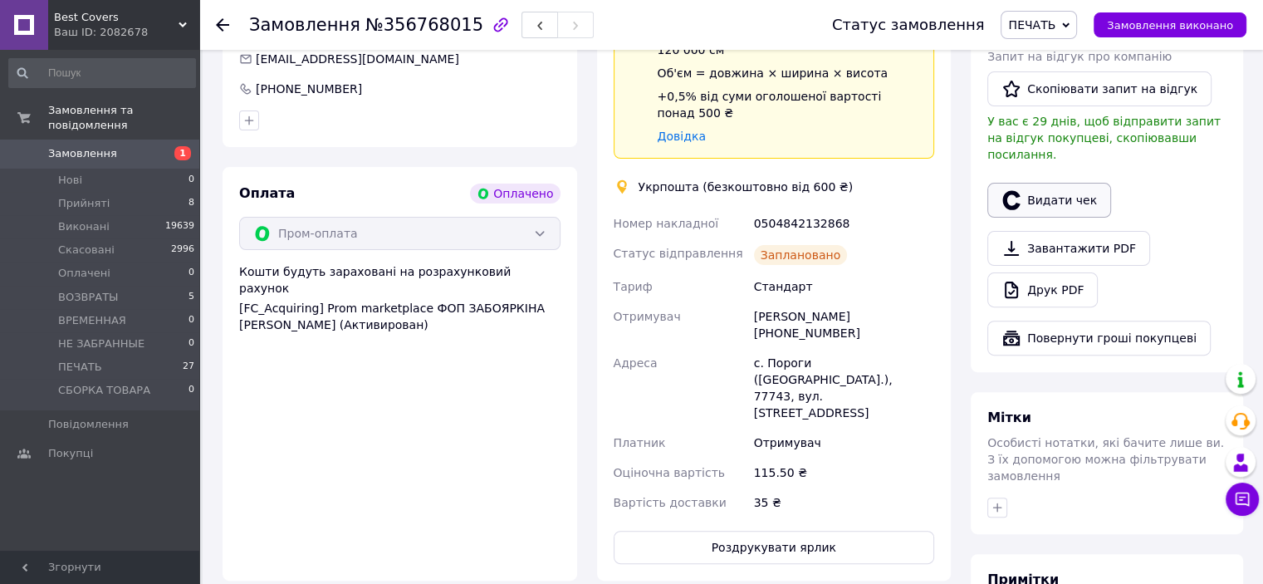
click at [1020, 190] on icon "button" at bounding box center [1012, 200] width 20 height 20
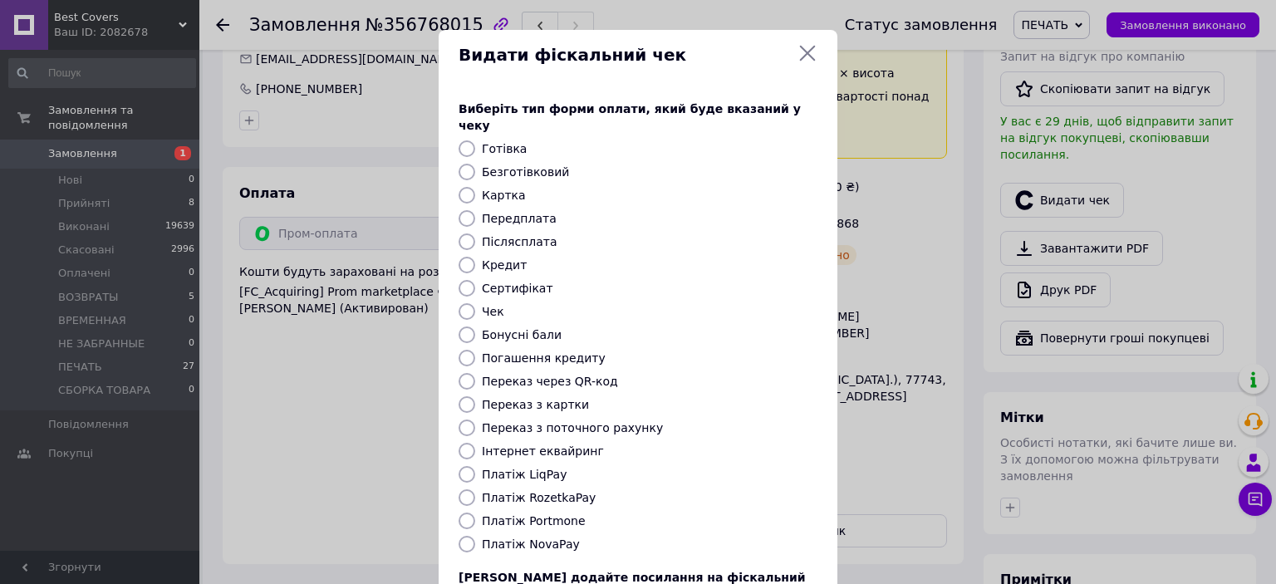
click at [458, 489] on input "Платіж RozetkaPay" at bounding box center [466, 497] width 17 height 17
radio input "true"
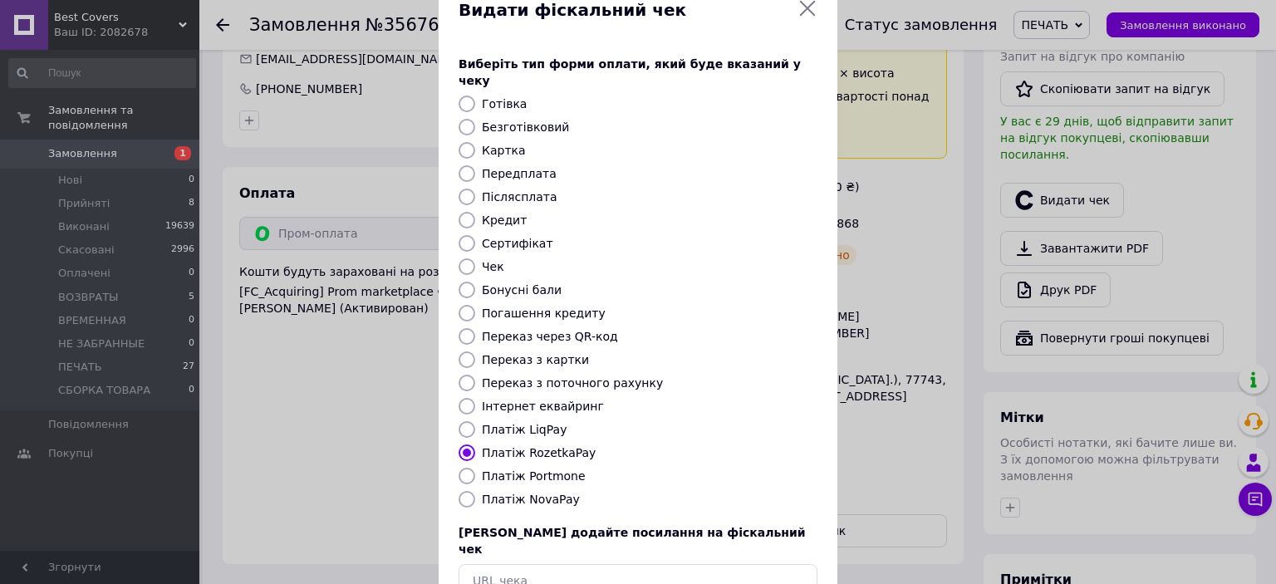
scroll to position [129, 0]
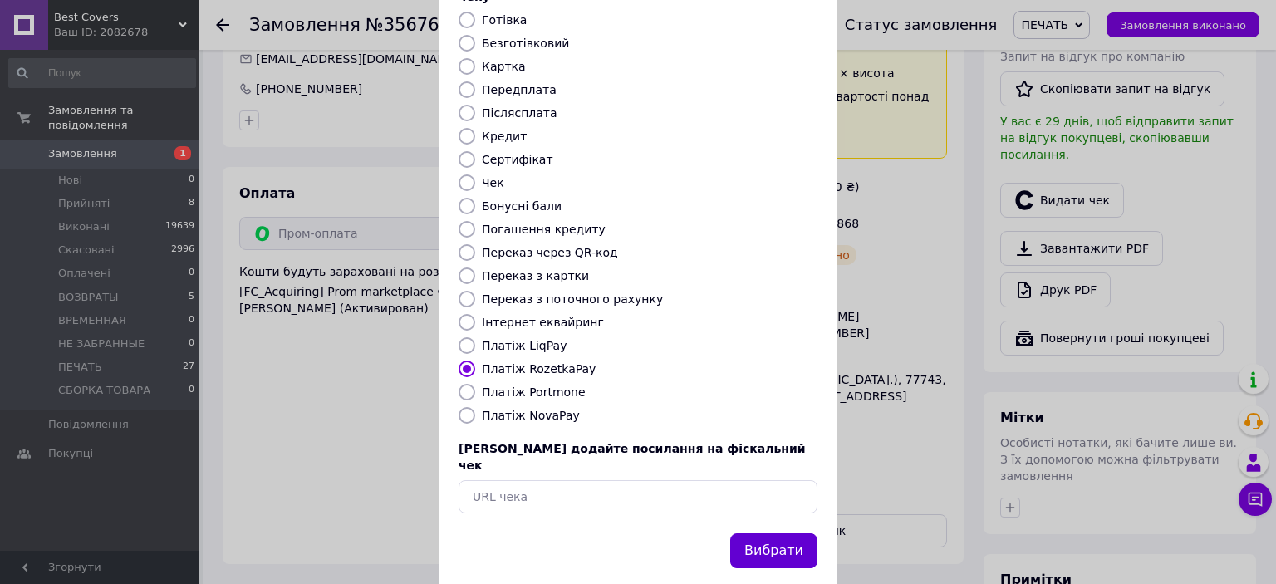
click at [789, 533] on button "Вибрати" at bounding box center [773, 551] width 87 height 36
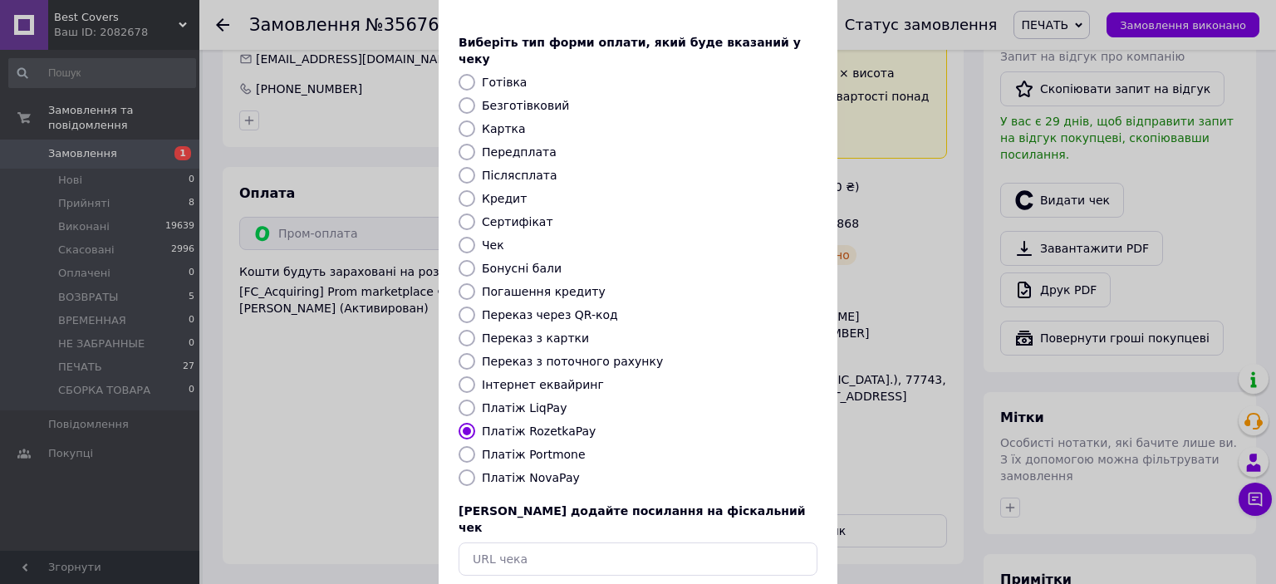
scroll to position [0, 0]
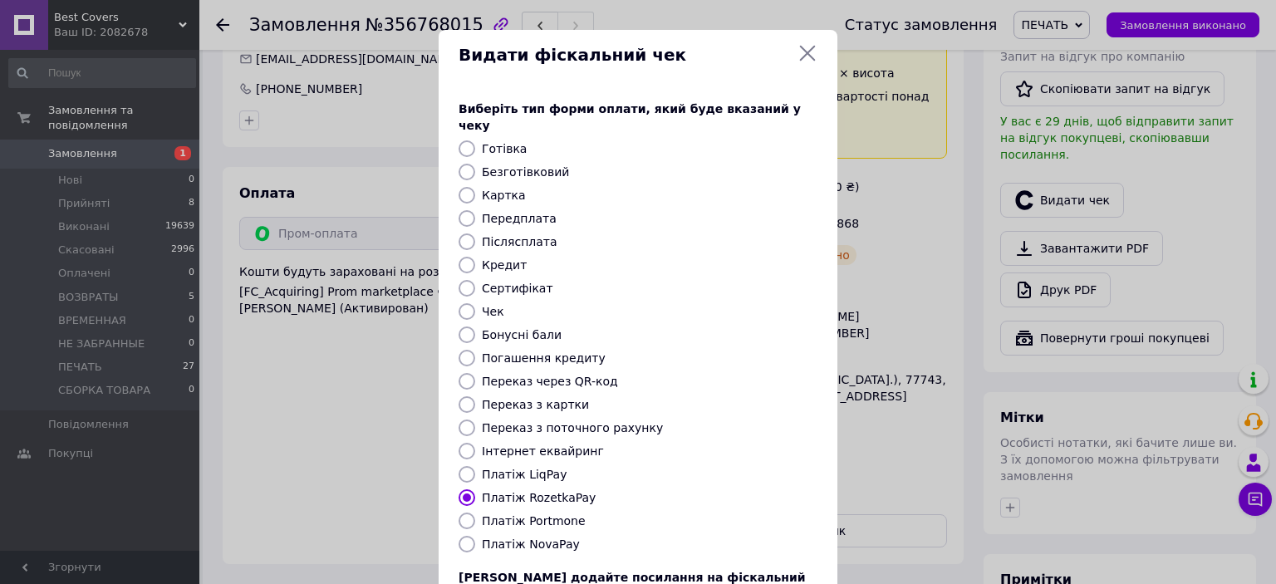
click at [807, 55] on icon at bounding box center [808, 54] width 16 height 16
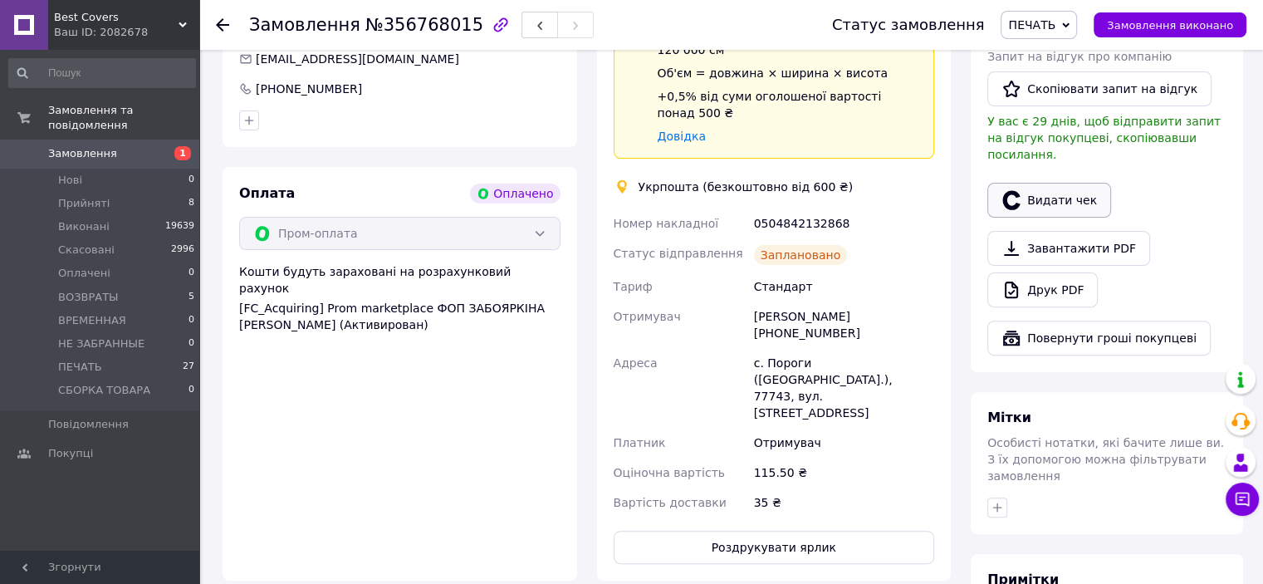
click at [1036, 183] on button "Видати чек" at bounding box center [1049, 200] width 124 height 35
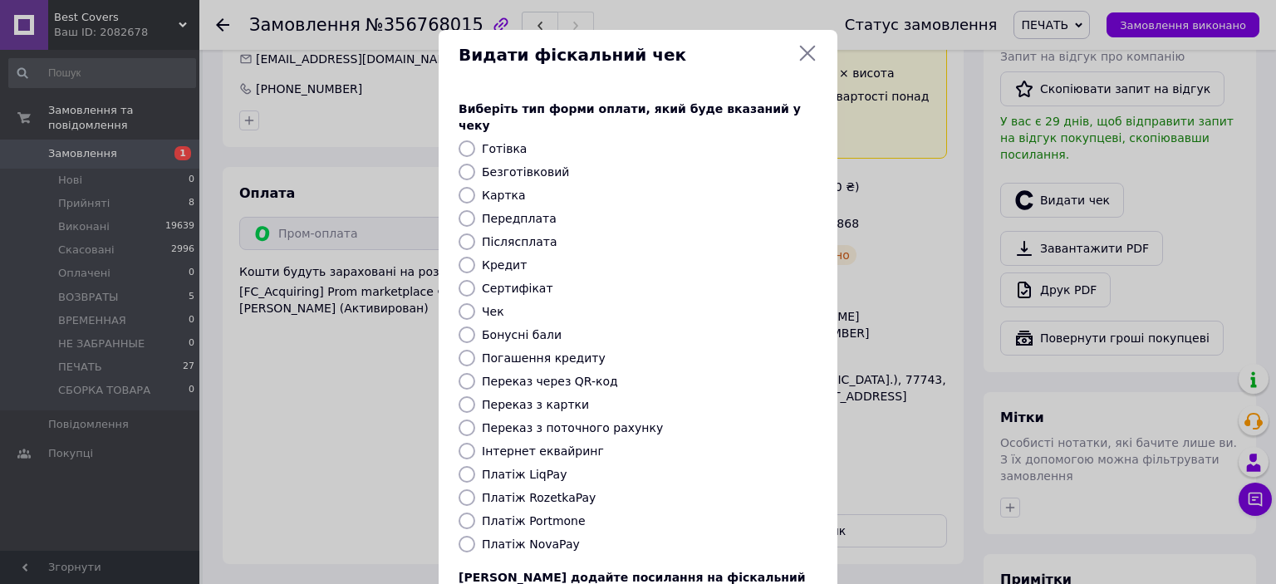
click at [471, 489] on input "Платіж RozetkaPay" at bounding box center [466, 497] width 17 height 17
radio input "true"
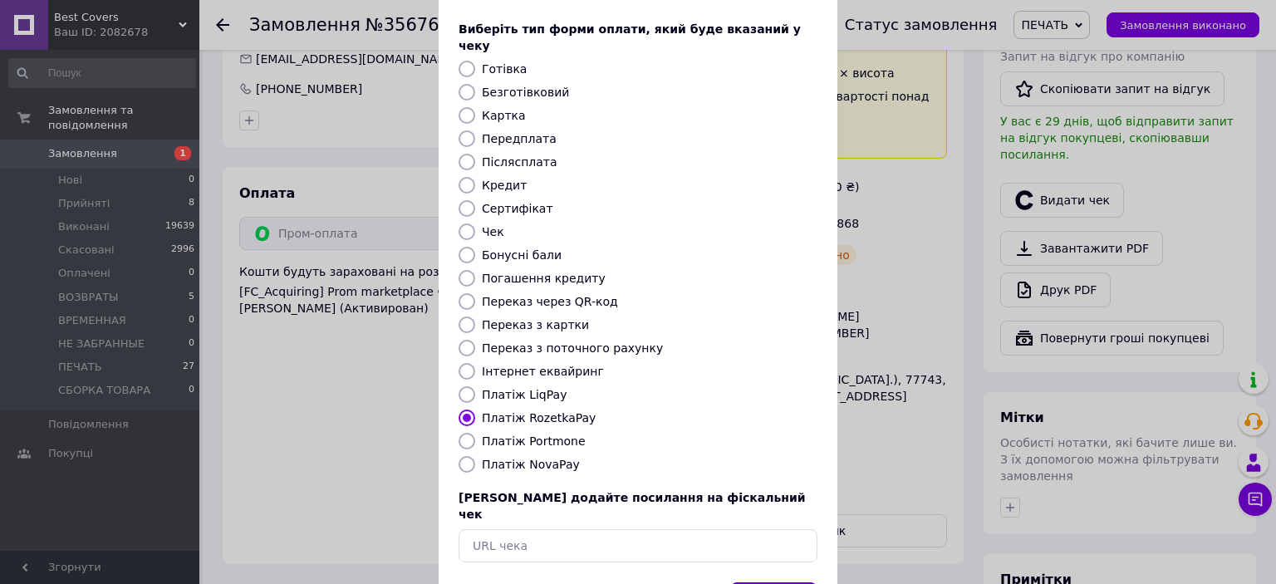
scroll to position [129, 0]
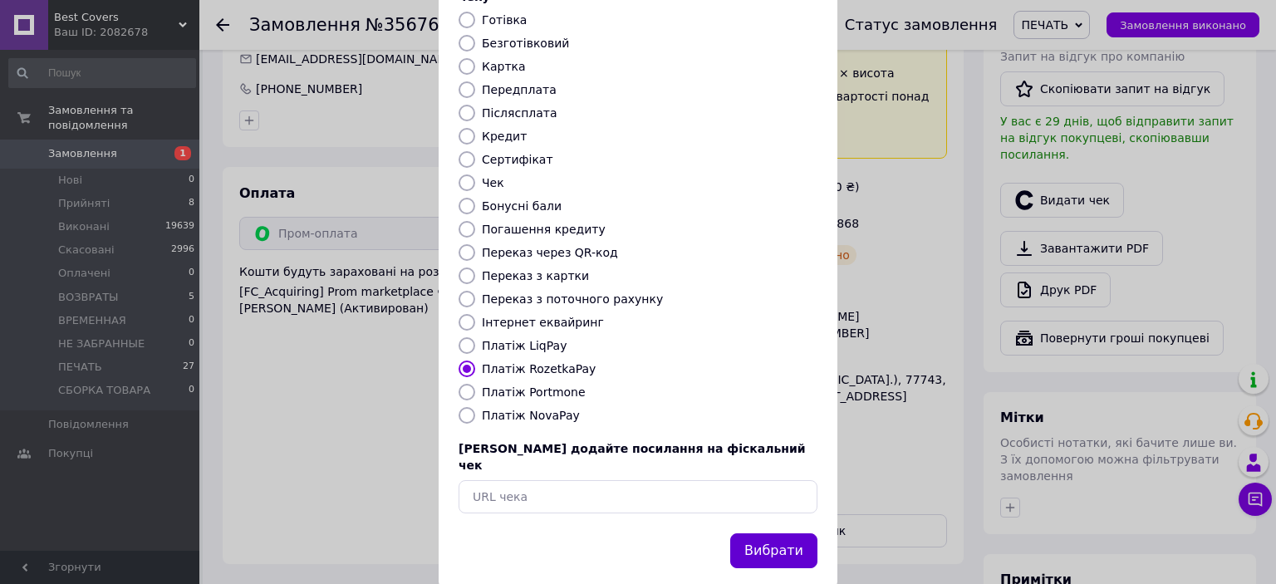
click at [762, 533] on button "Вибрати" at bounding box center [773, 551] width 87 height 36
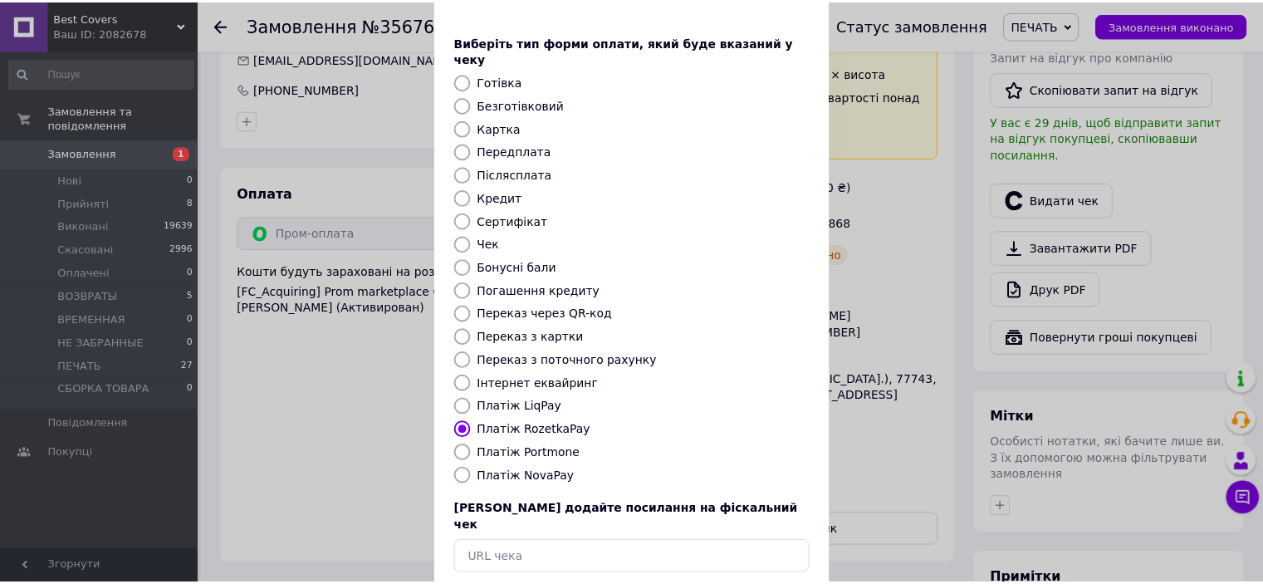
scroll to position [0, 0]
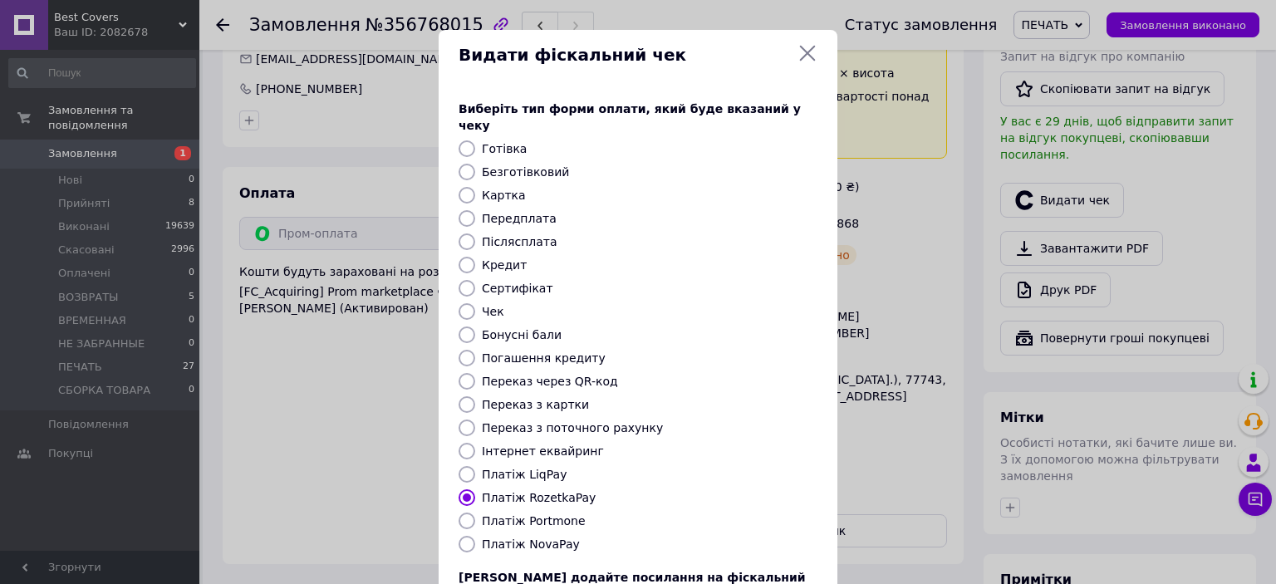
click at [803, 55] on icon at bounding box center [808, 54] width 16 height 16
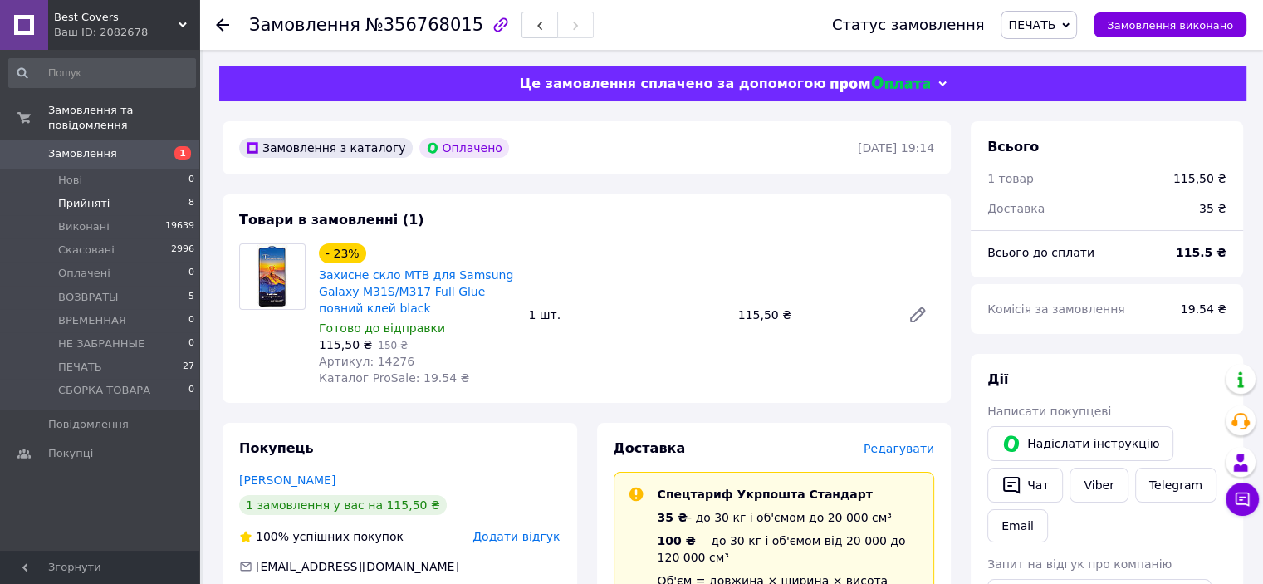
click at [106, 192] on li "Прийняті 8" at bounding box center [102, 203] width 204 height 23
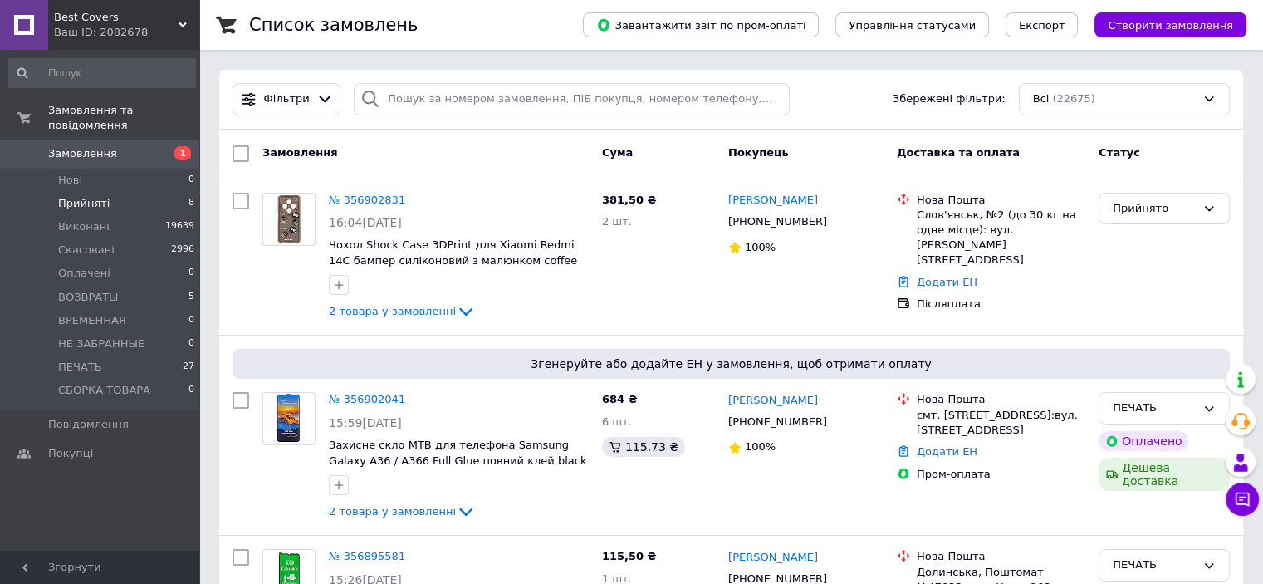
click at [89, 196] on span "Прийняті" at bounding box center [83, 203] width 51 height 15
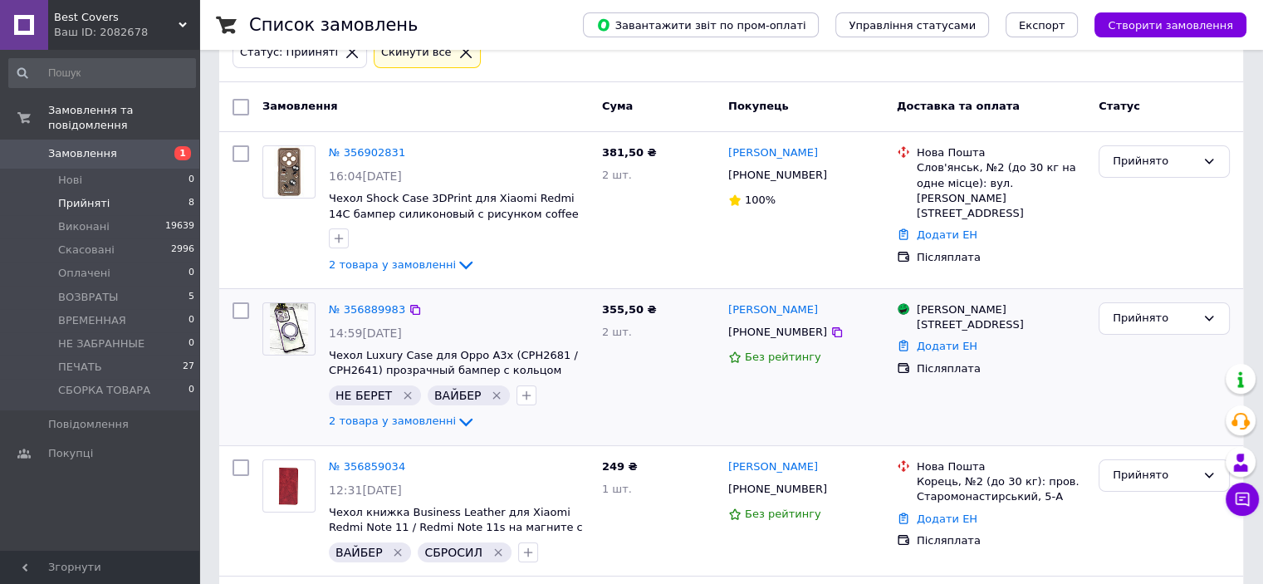
scroll to position [166, 0]
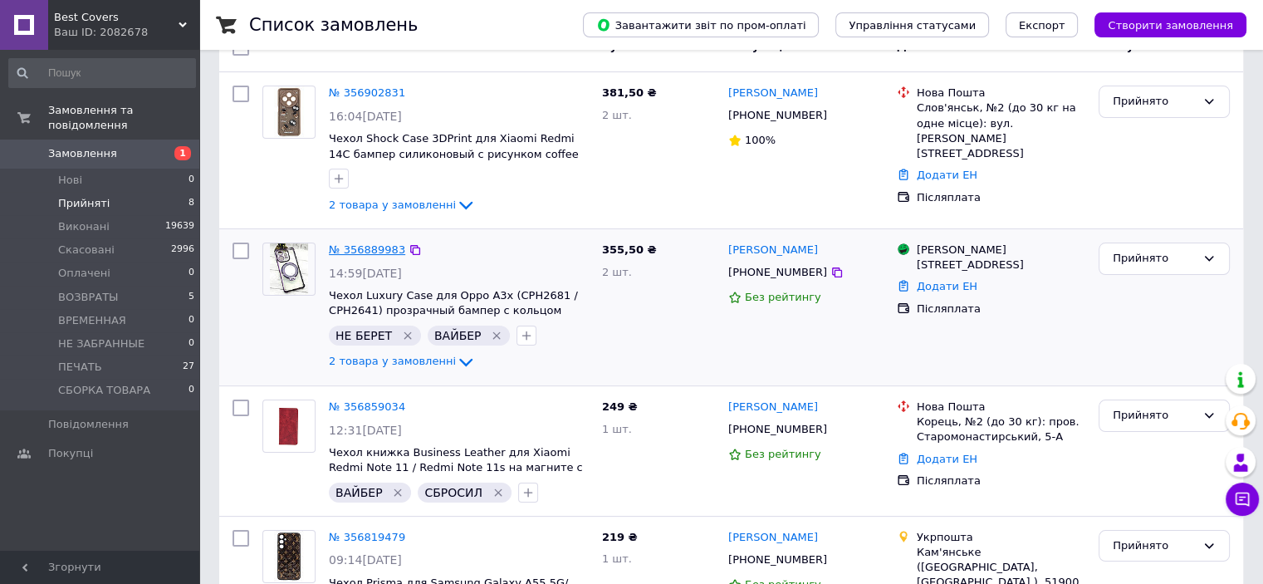
click at [365, 247] on link "№ 356889983" at bounding box center [367, 249] width 76 height 12
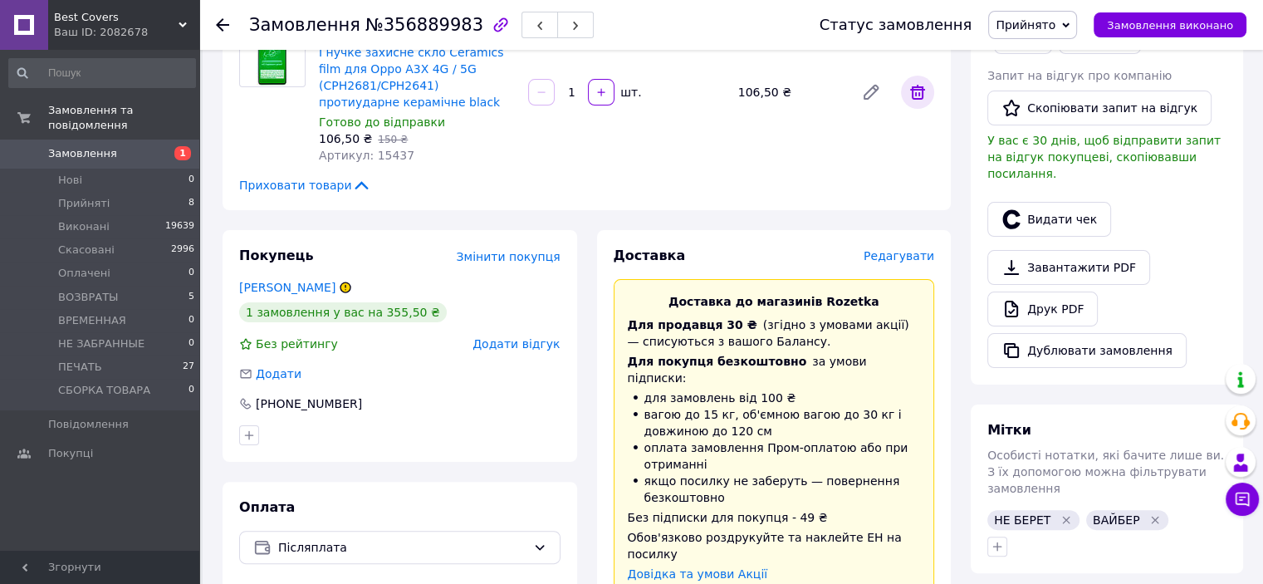
scroll to position [166, 0]
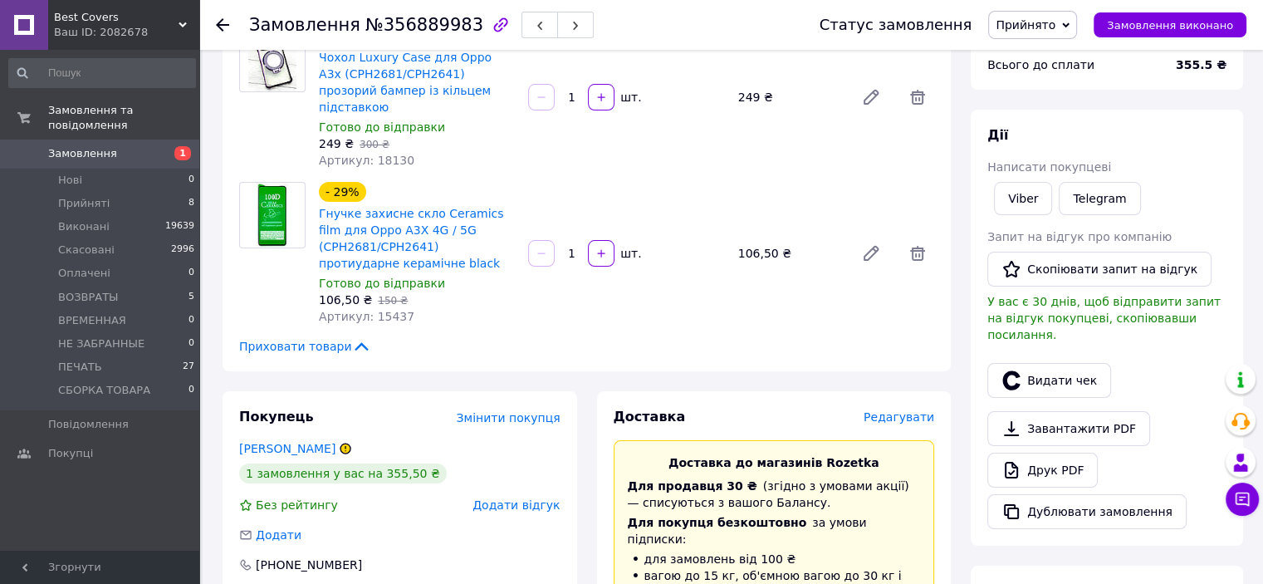
click at [1055, 28] on span "Прийнято" at bounding box center [1026, 24] width 60 height 13
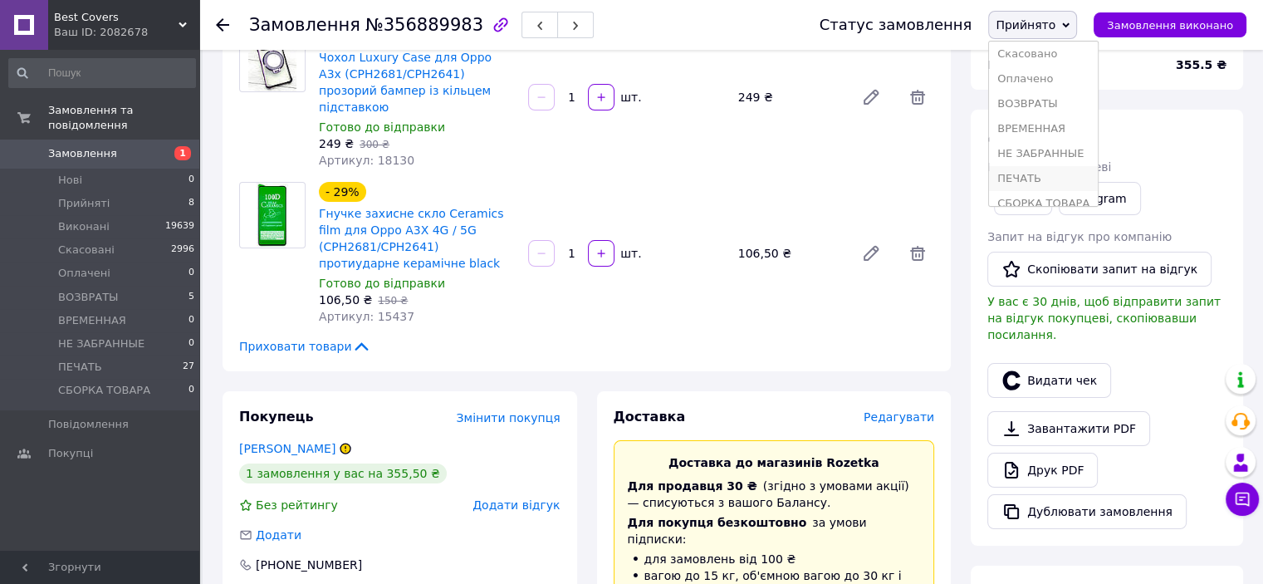
scroll to position [43, 0]
click at [1048, 163] on li "ПЕЧАТЬ" at bounding box center [1043, 164] width 109 height 25
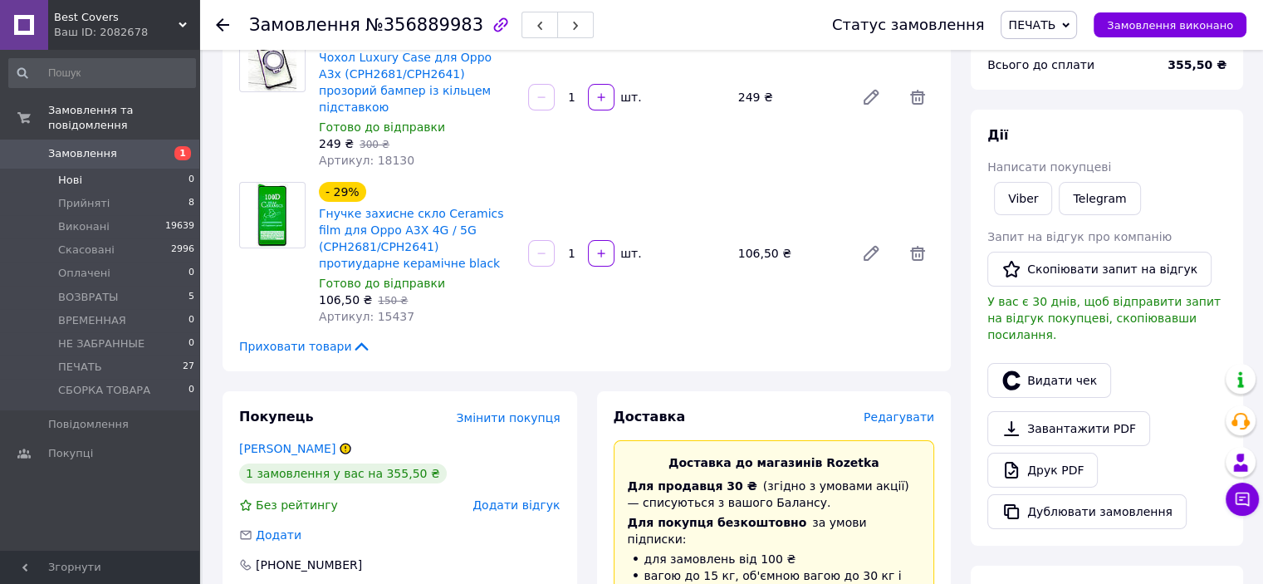
click at [95, 174] on li "Нові 0" at bounding box center [102, 180] width 204 height 23
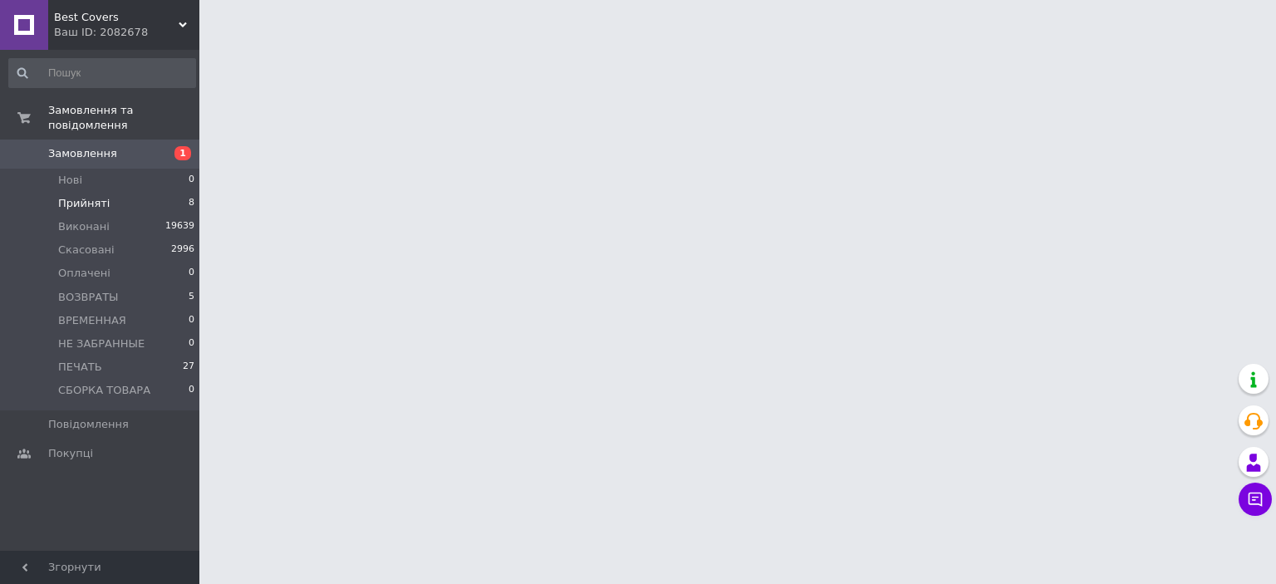
click at [102, 196] on span "Прийняті" at bounding box center [83, 203] width 51 height 15
click at [110, 192] on li "Прийняті 8" at bounding box center [102, 203] width 204 height 23
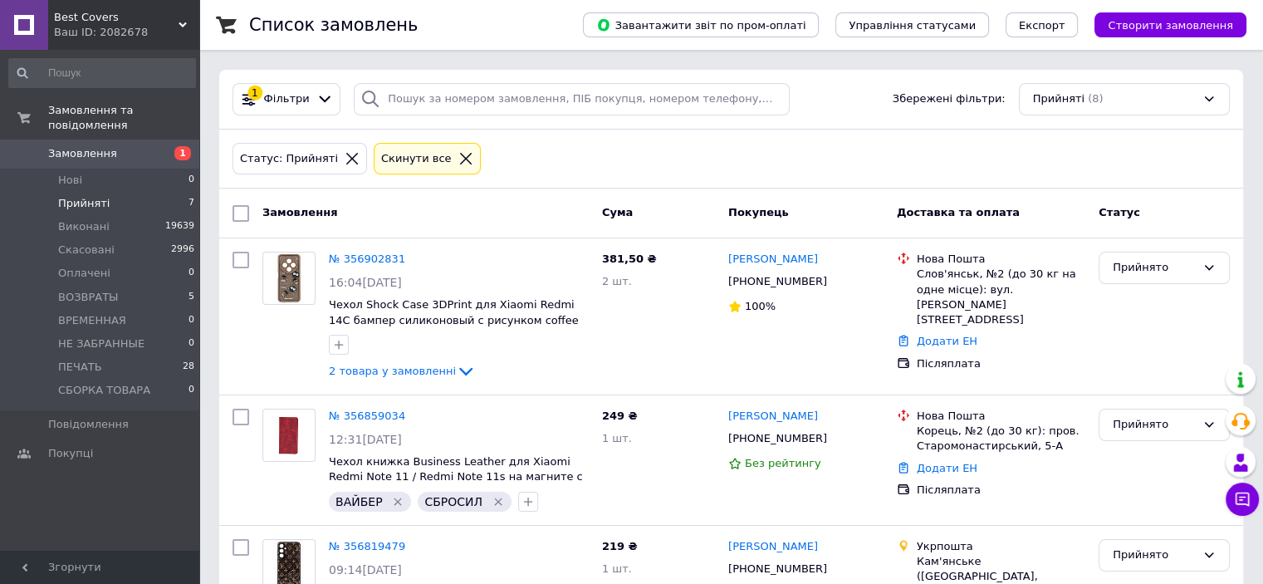
click at [122, 192] on li "Прийняті 7" at bounding box center [102, 203] width 204 height 23
click at [412, 370] on span "2 товара у замовленні" at bounding box center [392, 371] width 127 height 12
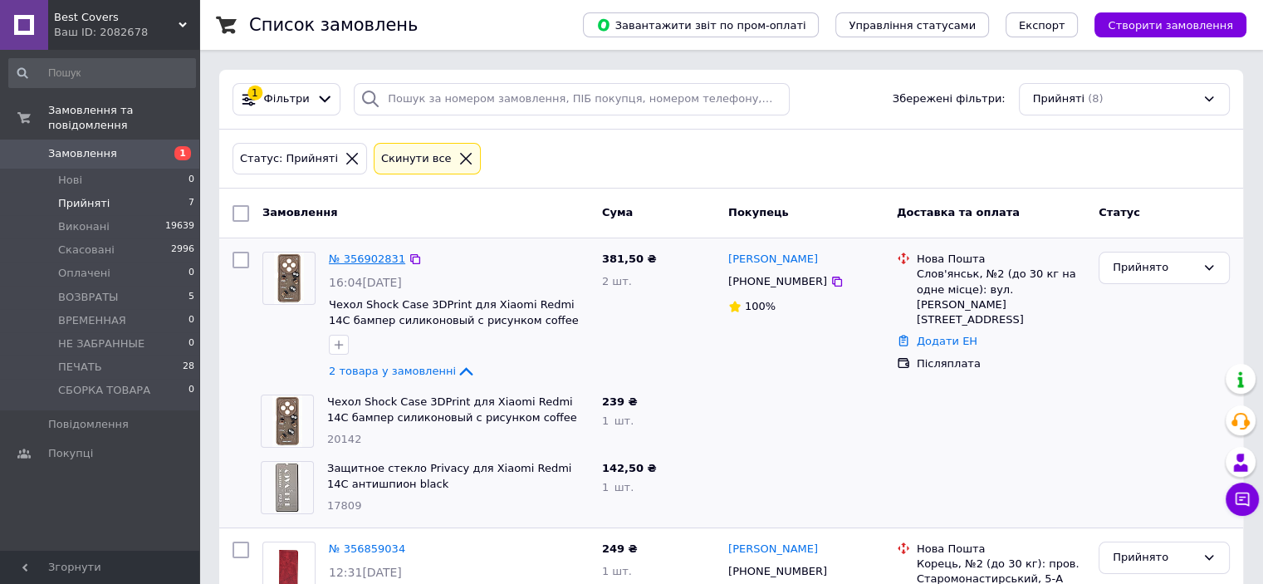
click at [355, 265] on div "№ 356902831" at bounding box center [367, 259] width 80 height 19
click at [363, 255] on link "№ 356902831" at bounding box center [367, 258] width 76 height 12
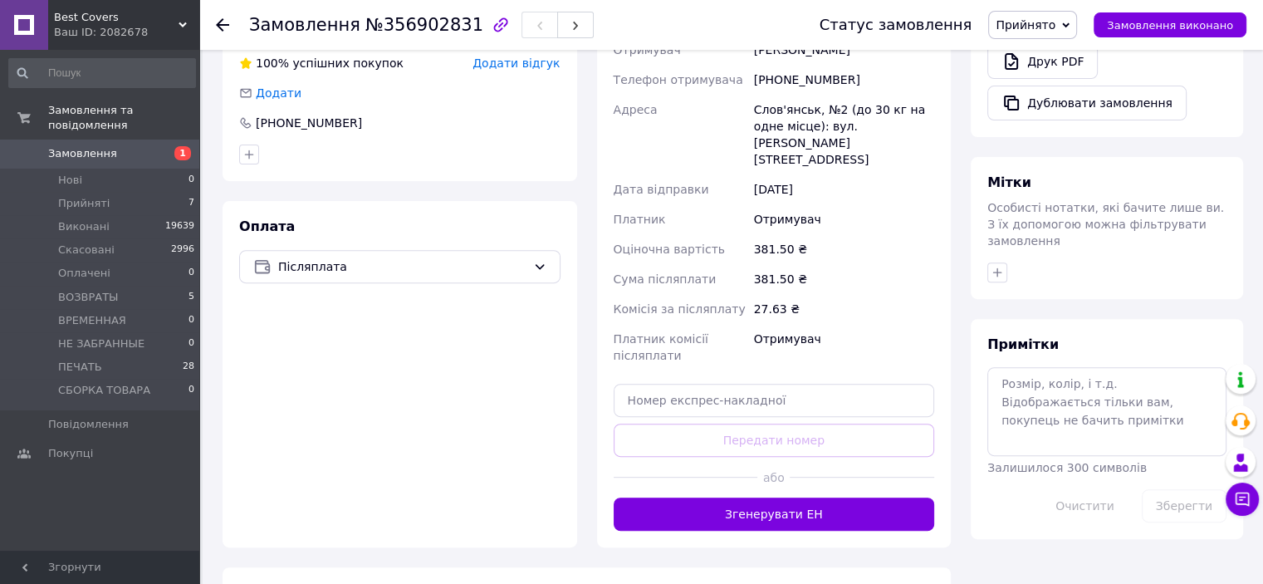
scroll to position [581, 0]
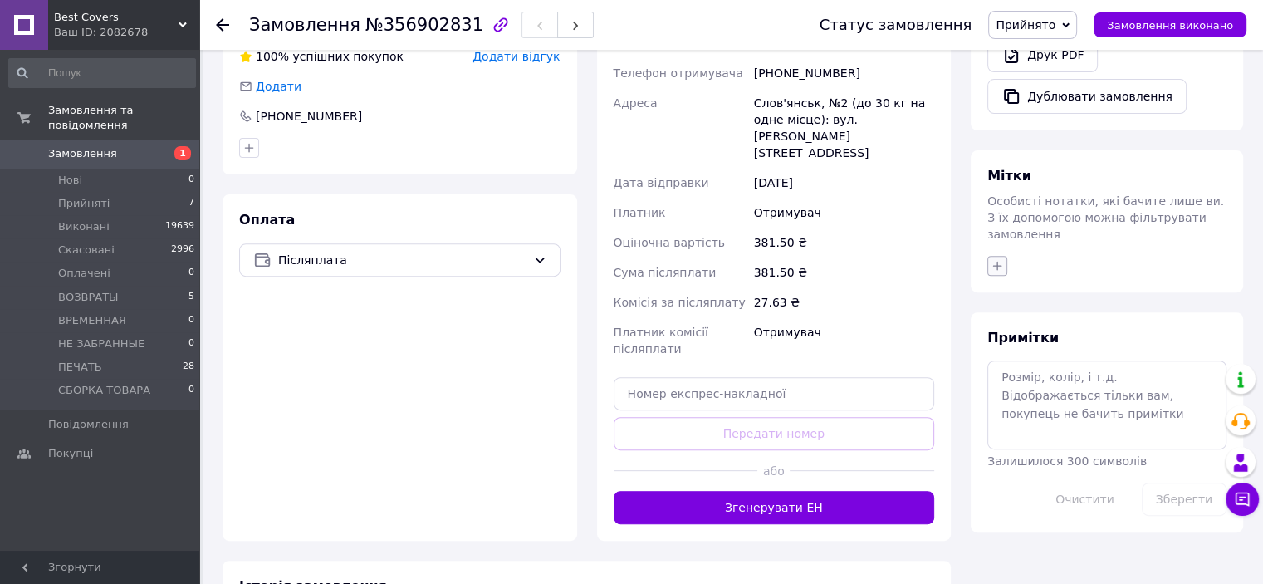
click at [998, 259] on icon "button" at bounding box center [997, 265] width 13 height 13
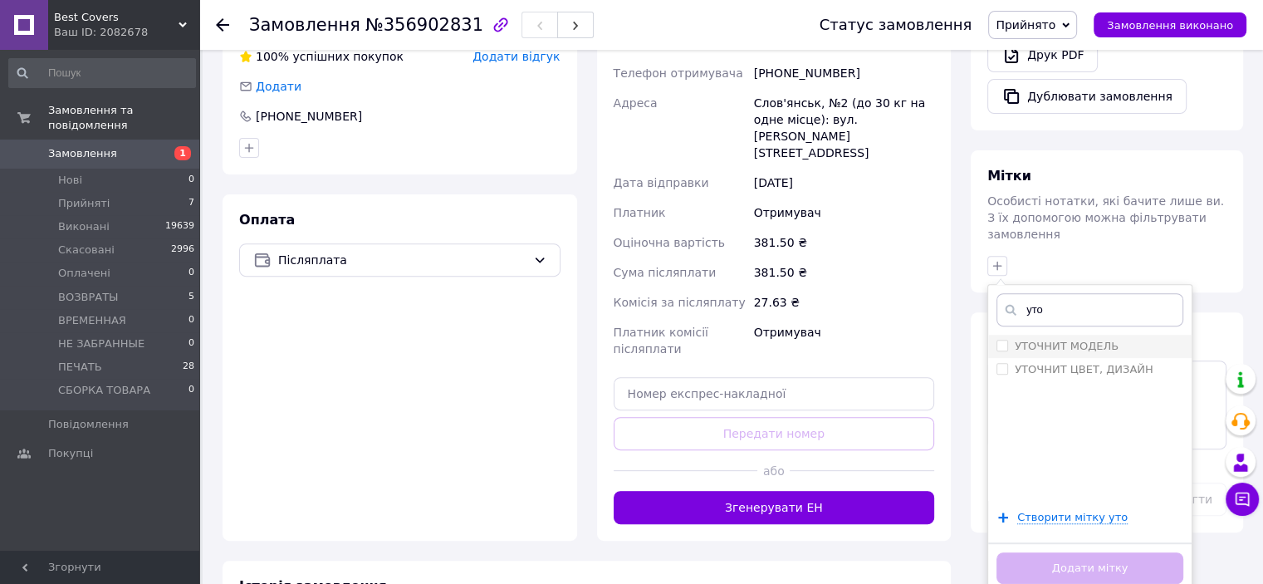
type input "уто"
click at [1005, 340] on input "УТОЧНИТ МОДЕЛЬ" at bounding box center [1002, 345] width 11 height 11
checkbox input "true"
click at [1051, 293] on input "уто" at bounding box center [1090, 309] width 187 height 33
type input "у"
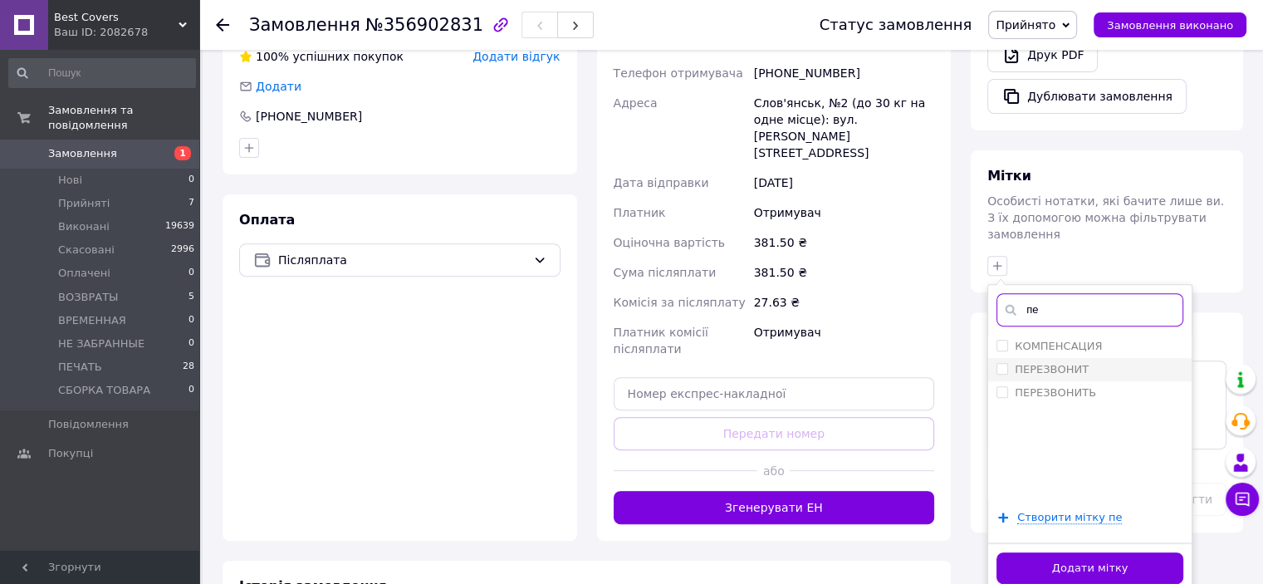
type input "пе"
click at [1002, 363] on input "ПЕРЕЗВОНИТ" at bounding box center [1002, 368] width 11 height 11
checkbox input "true"
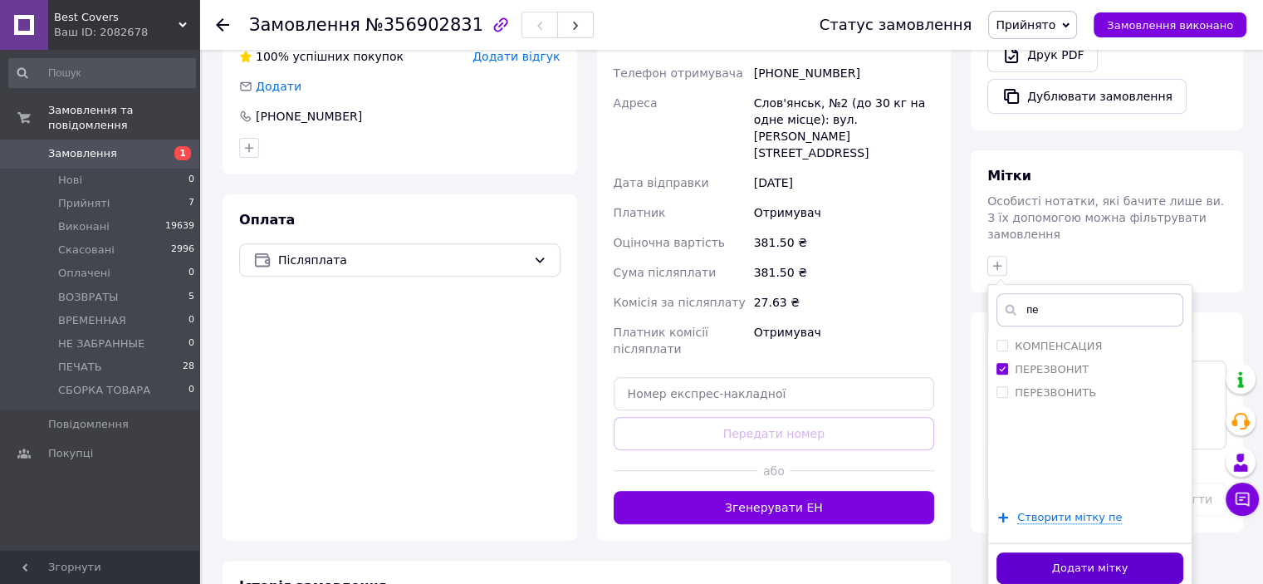
click at [1077, 552] on button "Додати мітку" at bounding box center [1090, 568] width 187 height 32
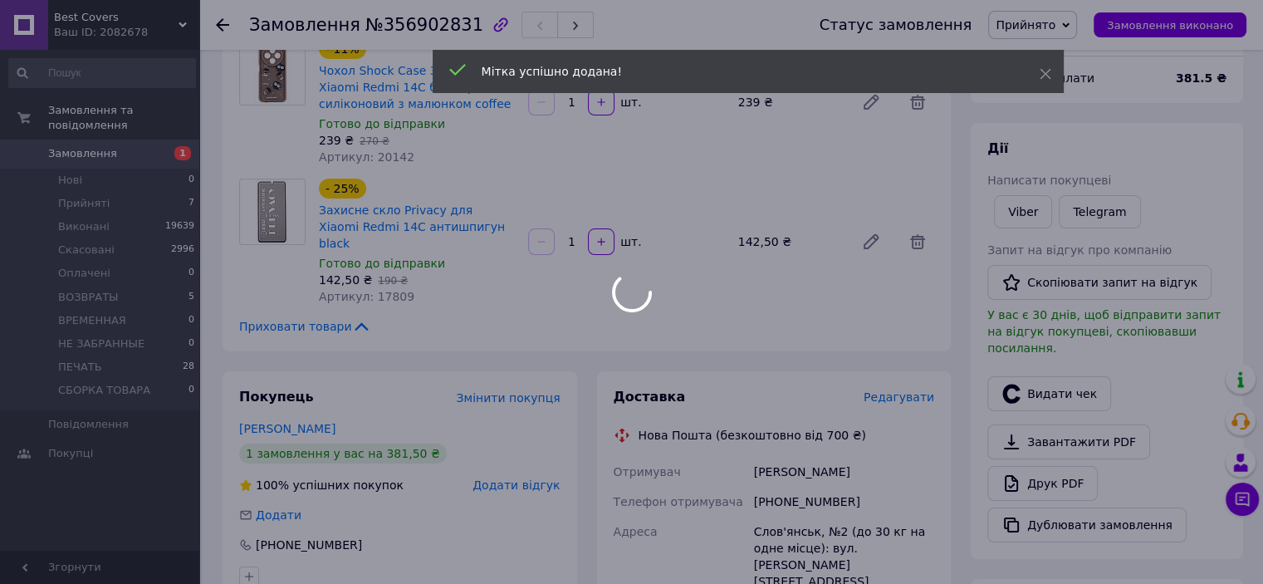
scroll to position [0, 0]
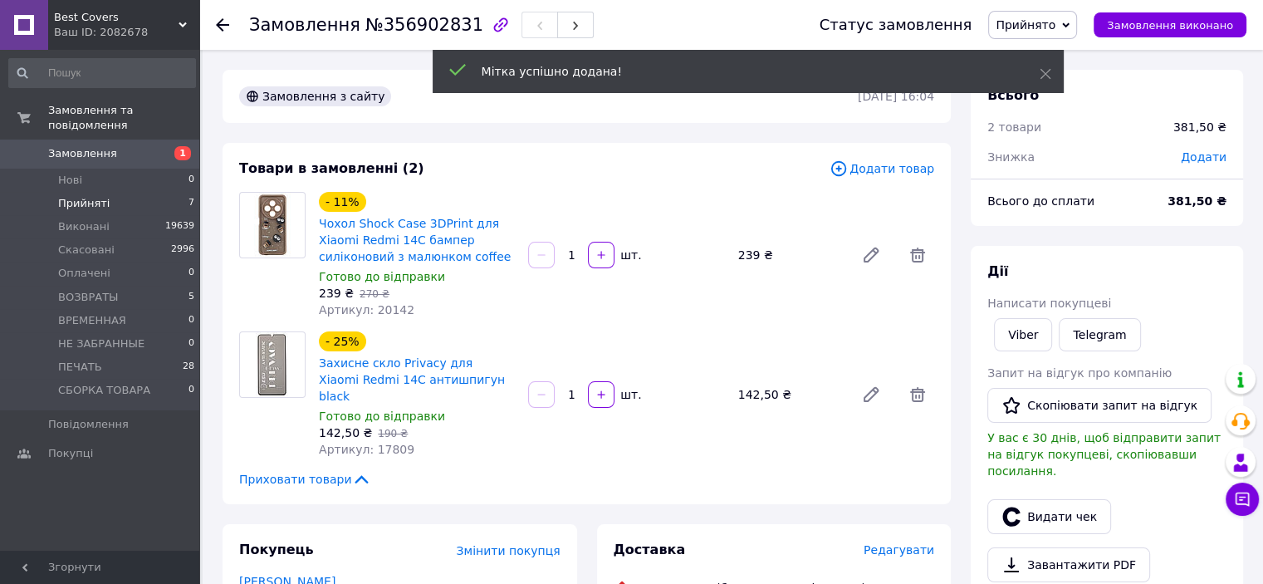
click at [122, 192] on li "Прийняті 7" at bounding box center [102, 203] width 204 height 23
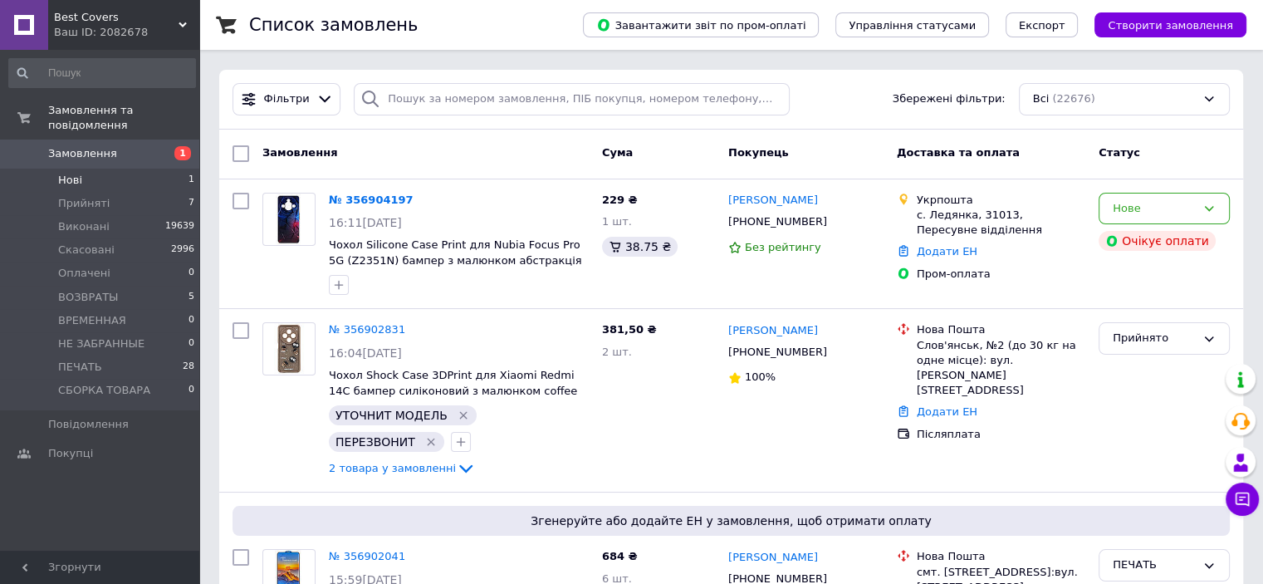
click at [102, 169] on li "Нові 1" at bounding box center [102, 180] width 204 height 23
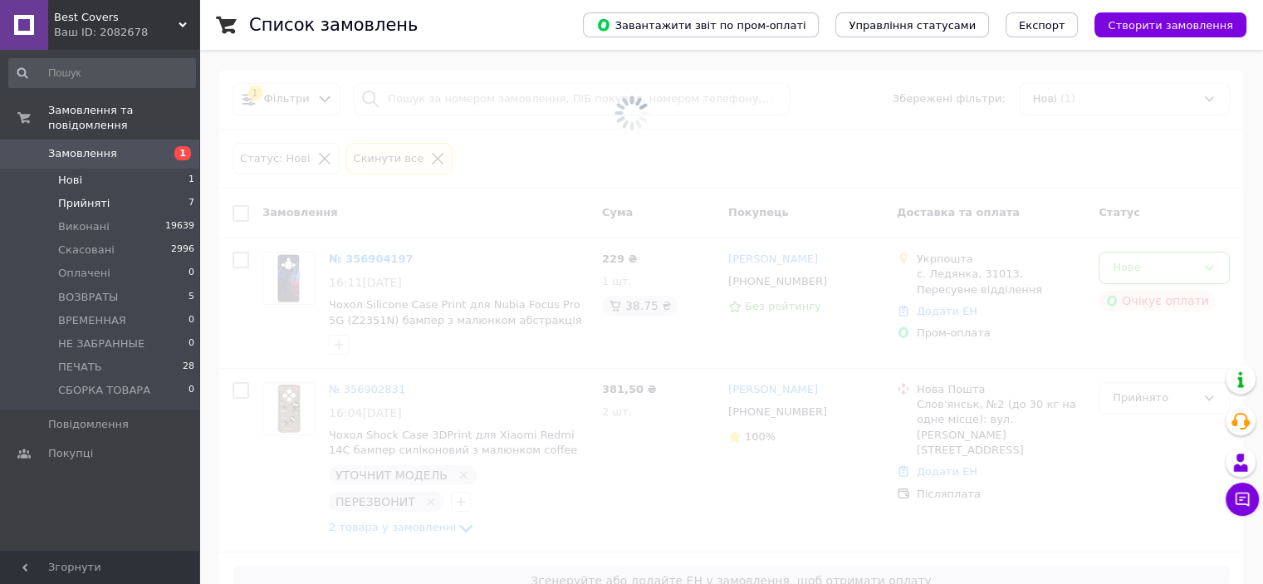
click at [110, 193] on li "Прийняті 7" at bounding box center [102, 203] width 204 height 23
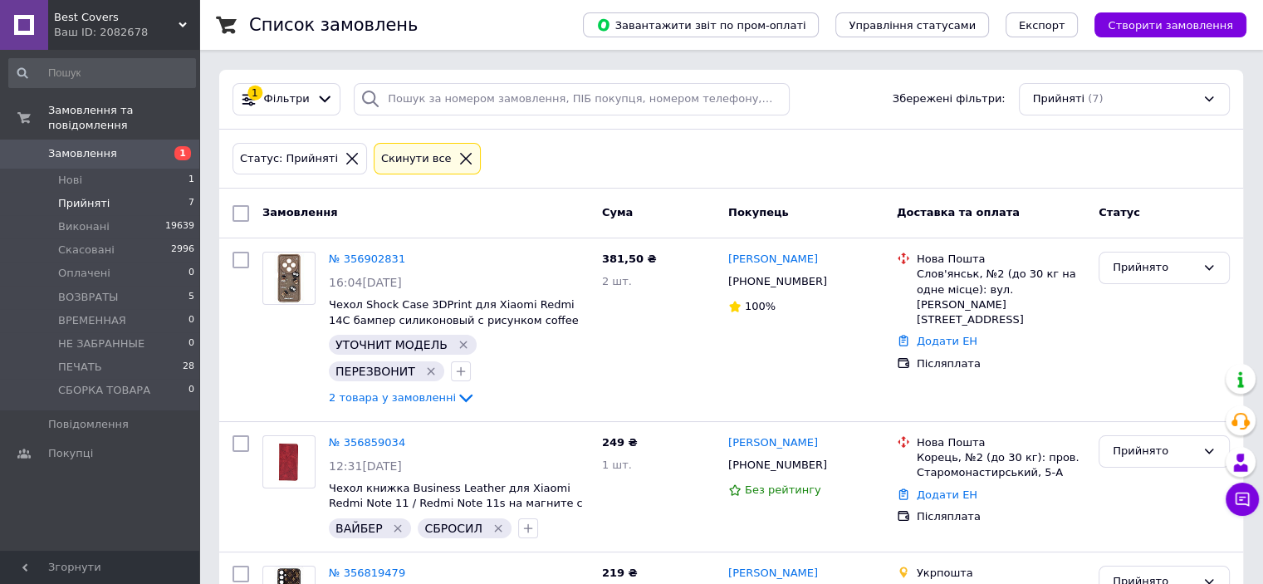
click at [110, 193] on li "Прийняті 7" at bounding box center [102, 203] width 204 height 23
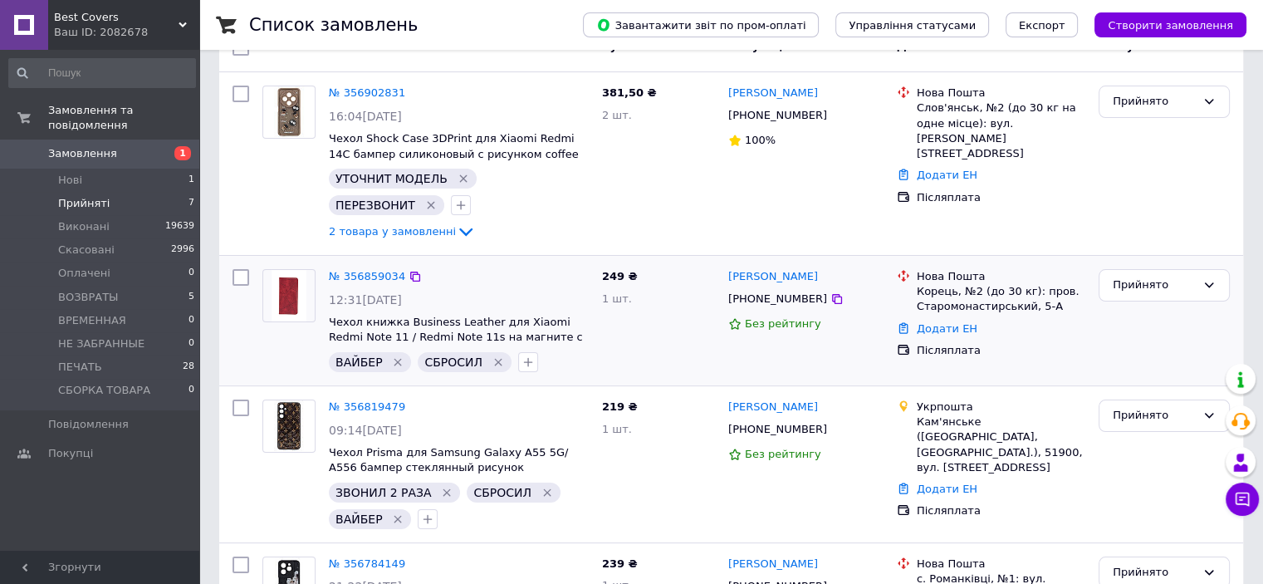
scroll to position [415, 0]
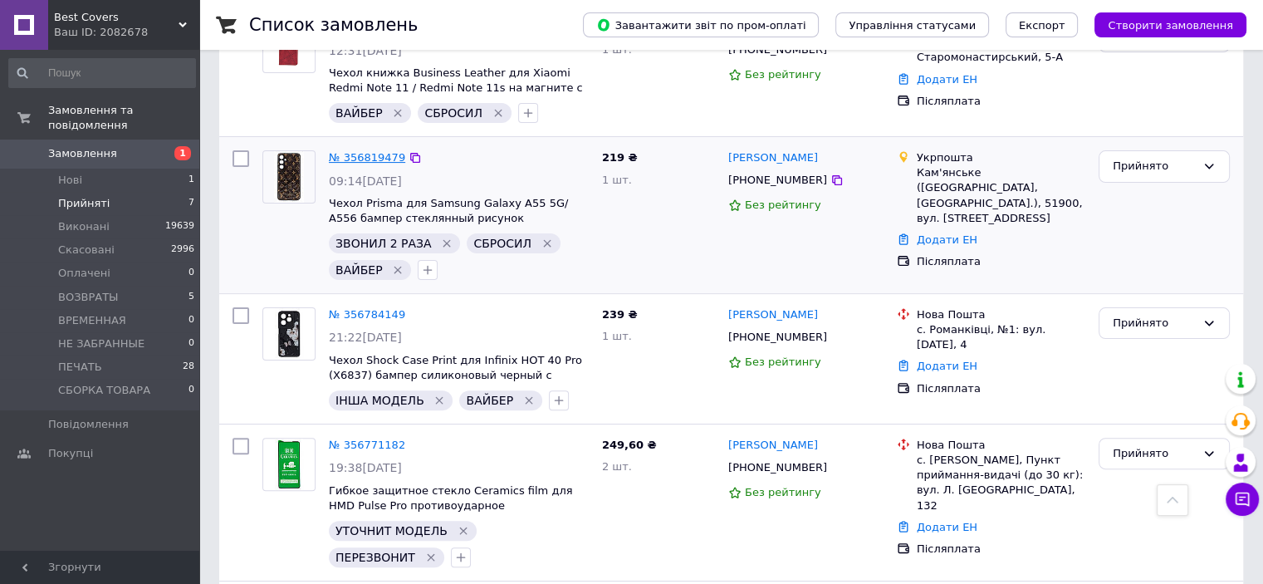
click at [357, 154] on link "№ 356819479" at bounding box center [367, 157] width 76 height 12
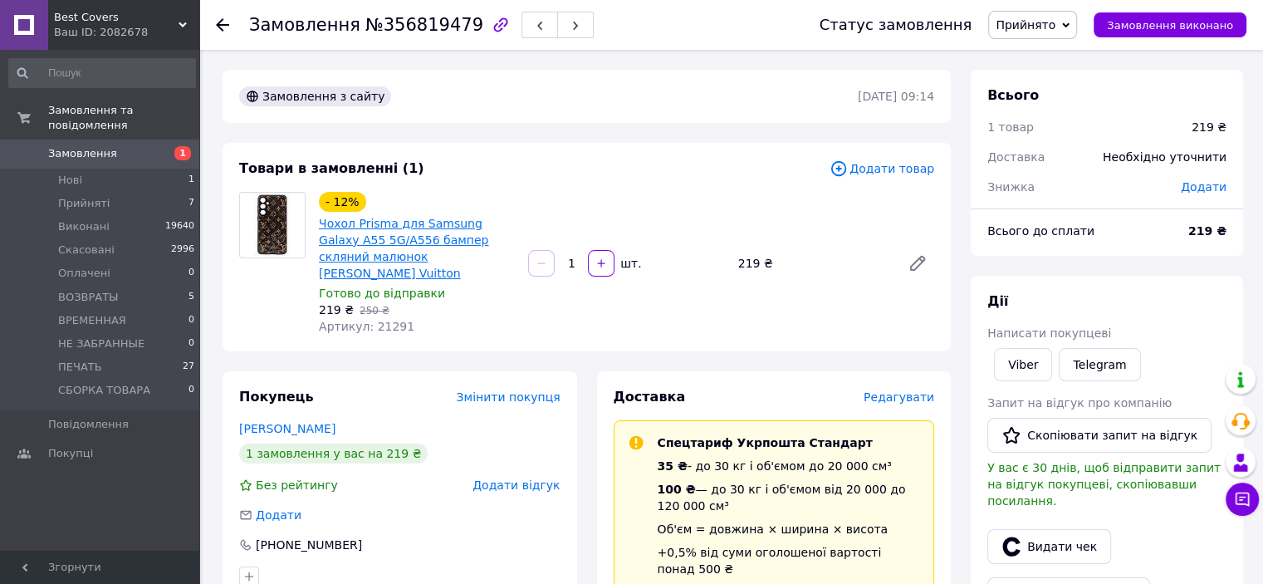
click at [432, 228] on link "Чохол Prisma для Samsung Galaxy A55 5G/A556 бампер скляний малюнок [PERSON_NAME…" at bounding box center [403, 248] width 169 height 63
click at [1041, 31] on span "Прийнято" at bounding box center [1026, 24] width 60 height 13
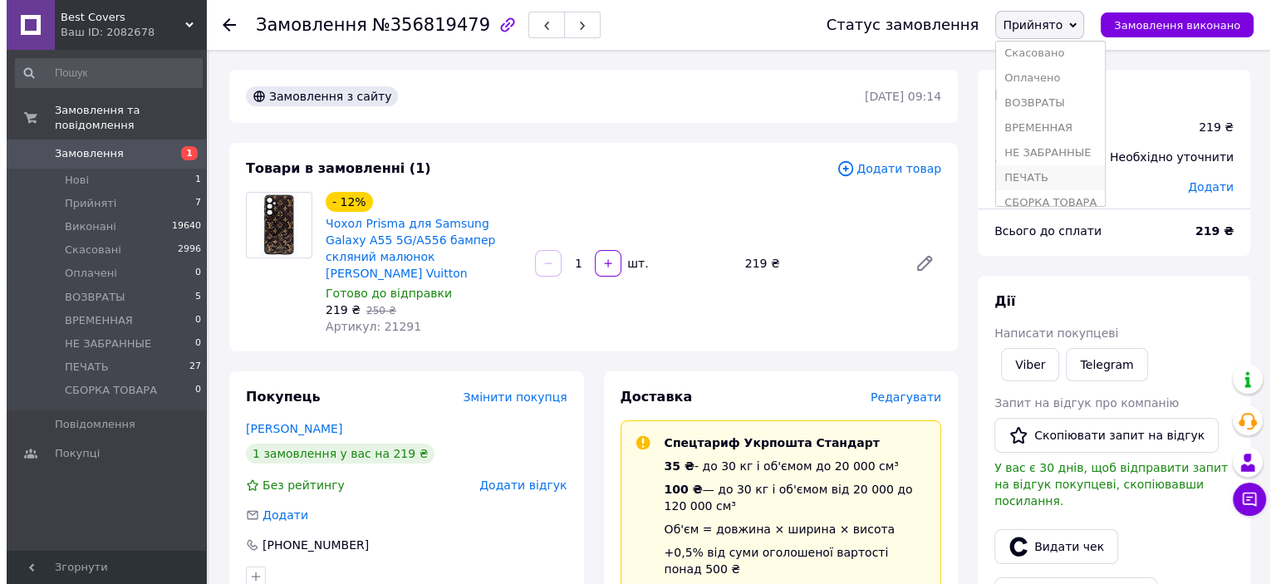
scroll to position [43, 0]
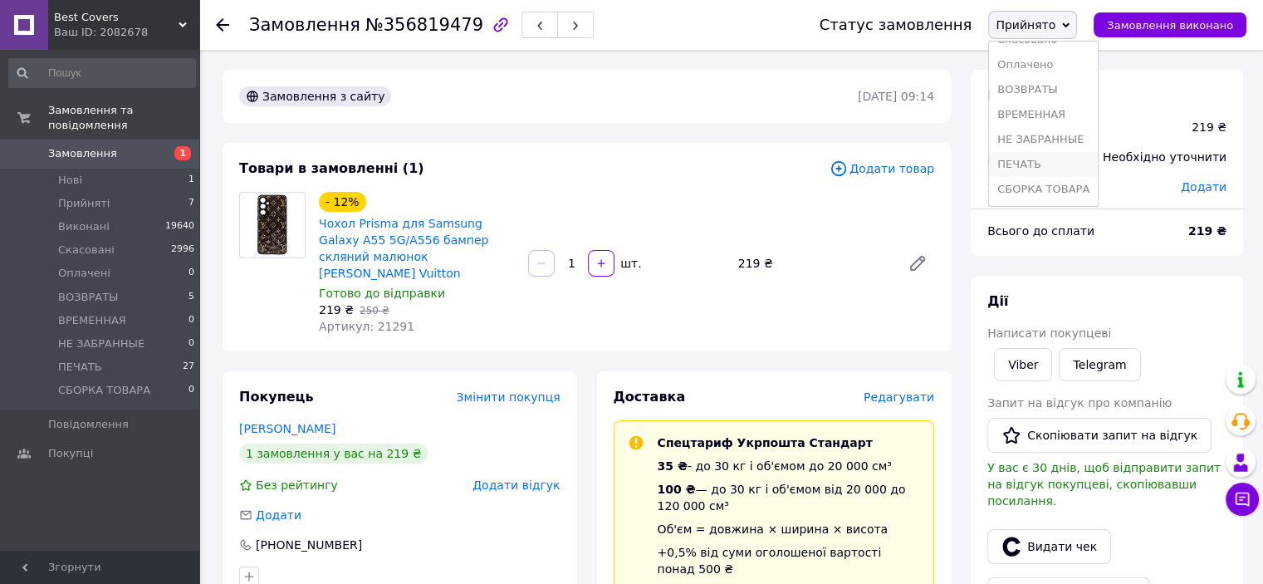
click at [1046, 165] on li "ПЕЧАТЬ" at bounding box center [1043, 164] width 109 height 25
click at [107, 192] on li "Прийняті 7" at bounding box center [102, 203] width 204 height 23
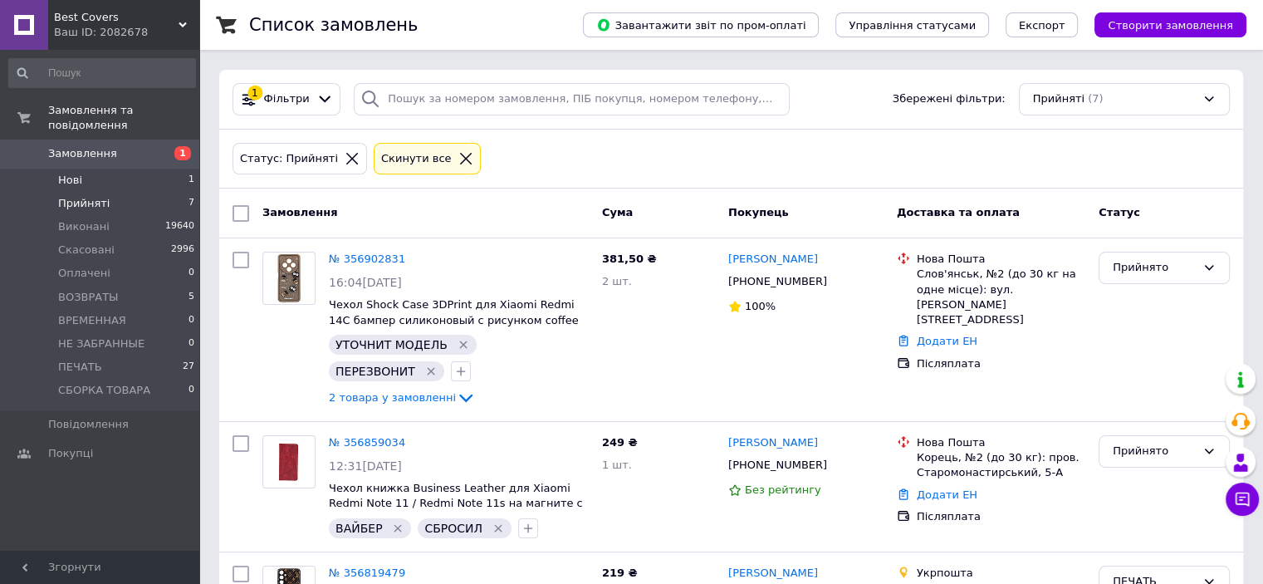
click at [73, 173] on span "Нові" at bounding box center [70, 180] width 24 height 15
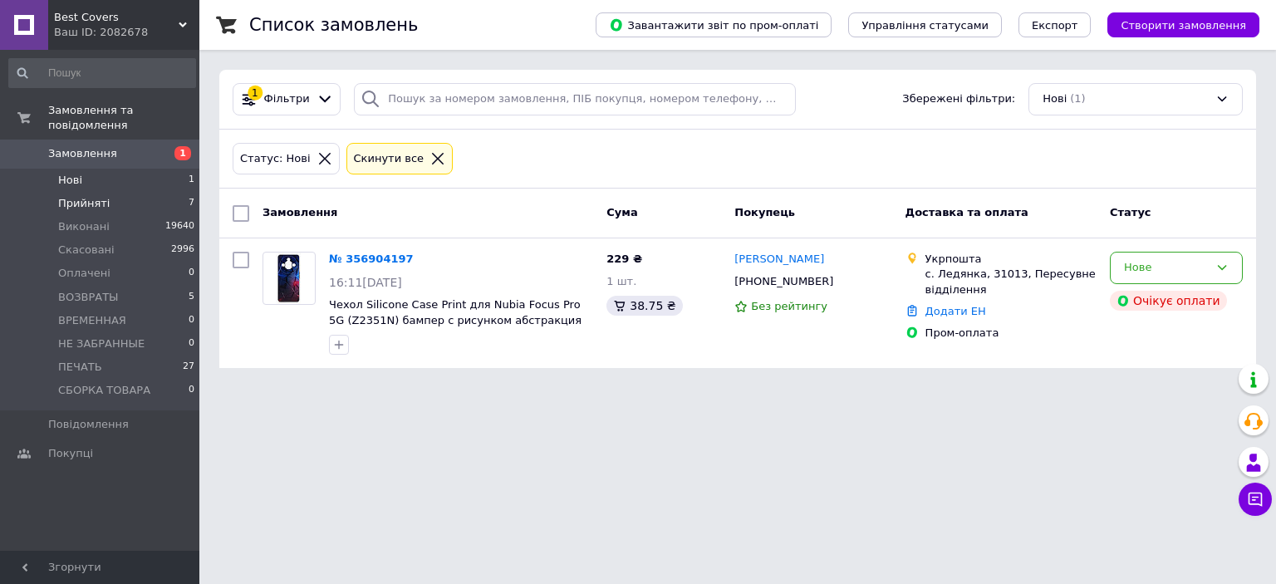
click at [117, 192] on li "Прийняті 7" at bounding box center [102, 203] width 204 height 23
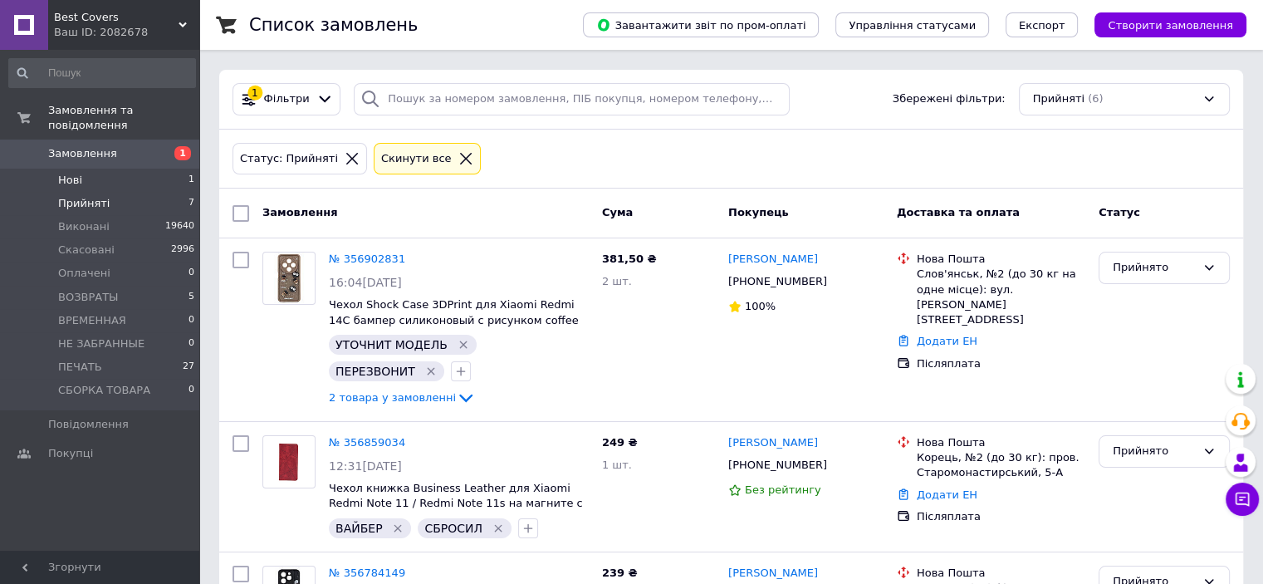
click at [118, 169] on li "Нові 1" at bounding box center [102, 180] width 204 height 23
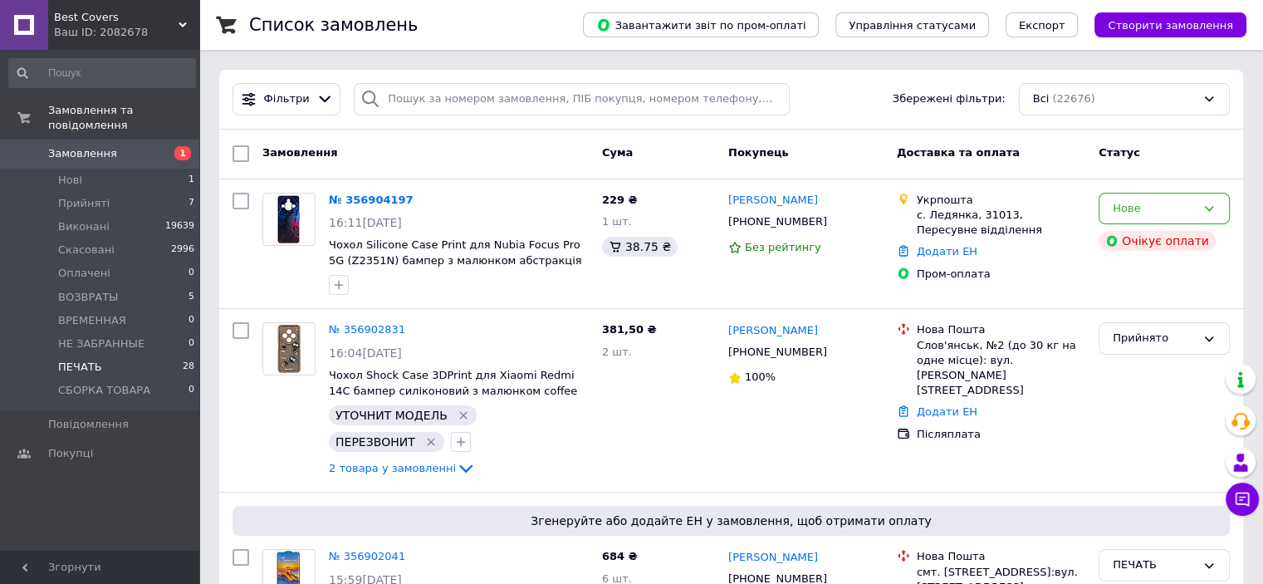
click at [115, 355] on li "ПЕЧАТЬ 28" at bounding box center [102, 366] width 204 height 23
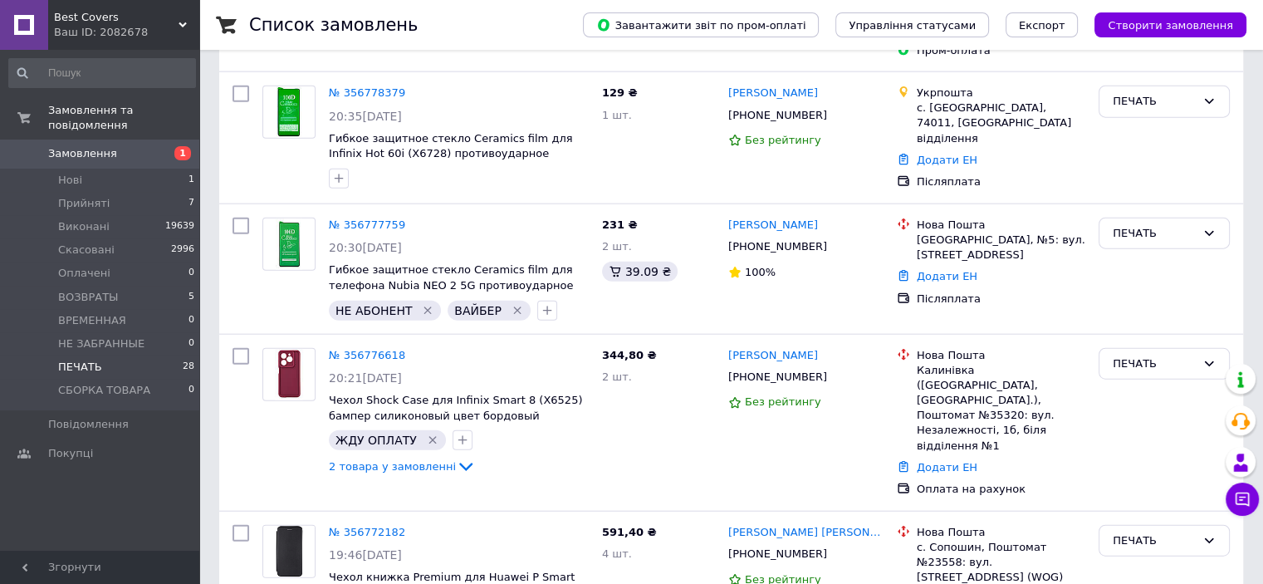
scroll to position [4284, 0]
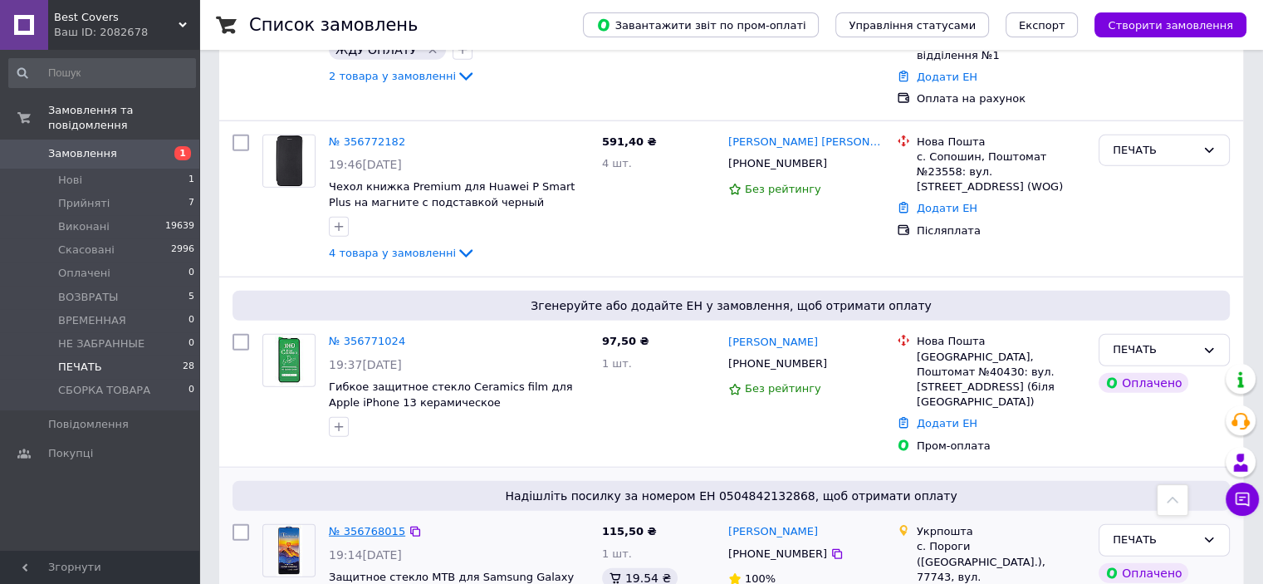
click at [379, 525] on link "№ 356768015" at bounding box center [367, 531] width 76 height 12
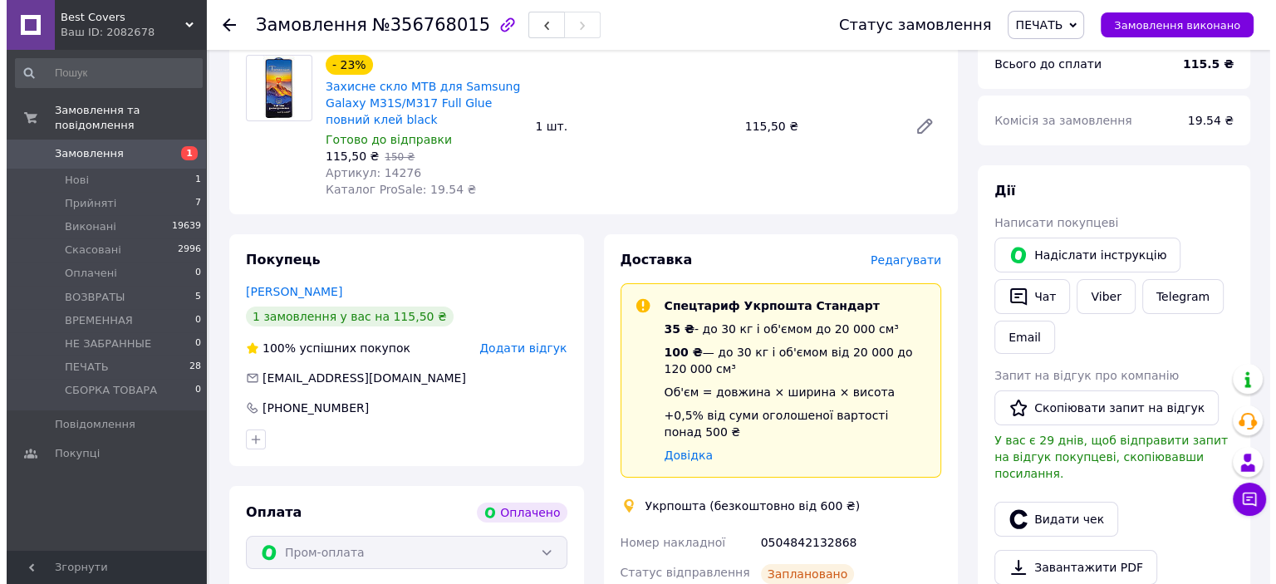
scroll to position [332, 0]
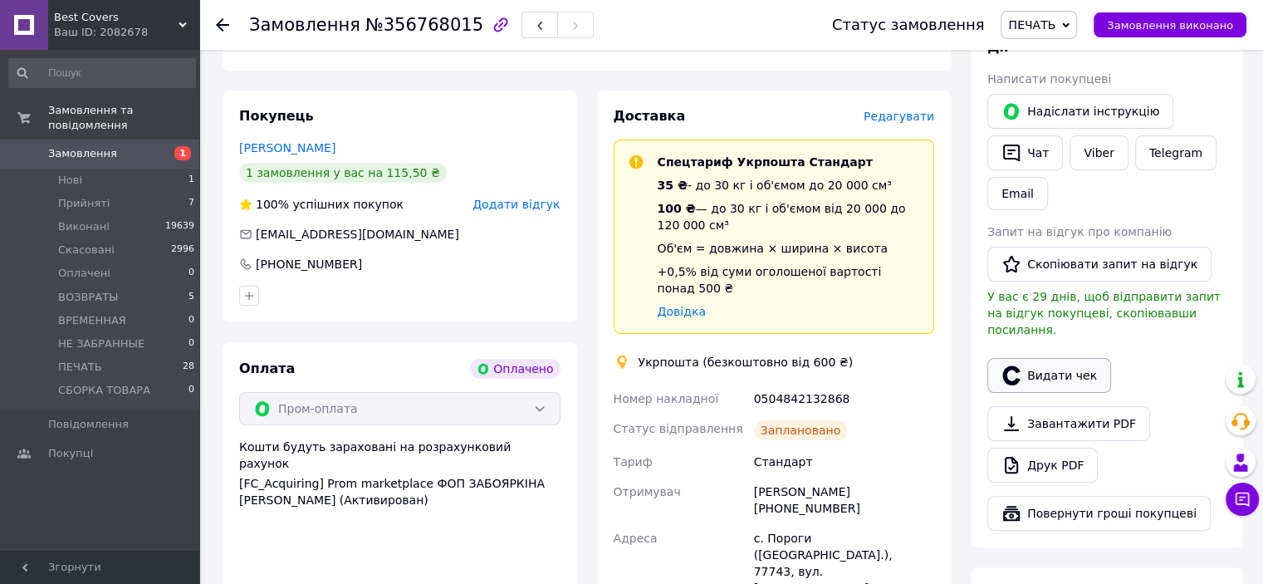
click at [1030, 358] on button "Видати чек" at bounding box center [1049, 375] width 124 height 35
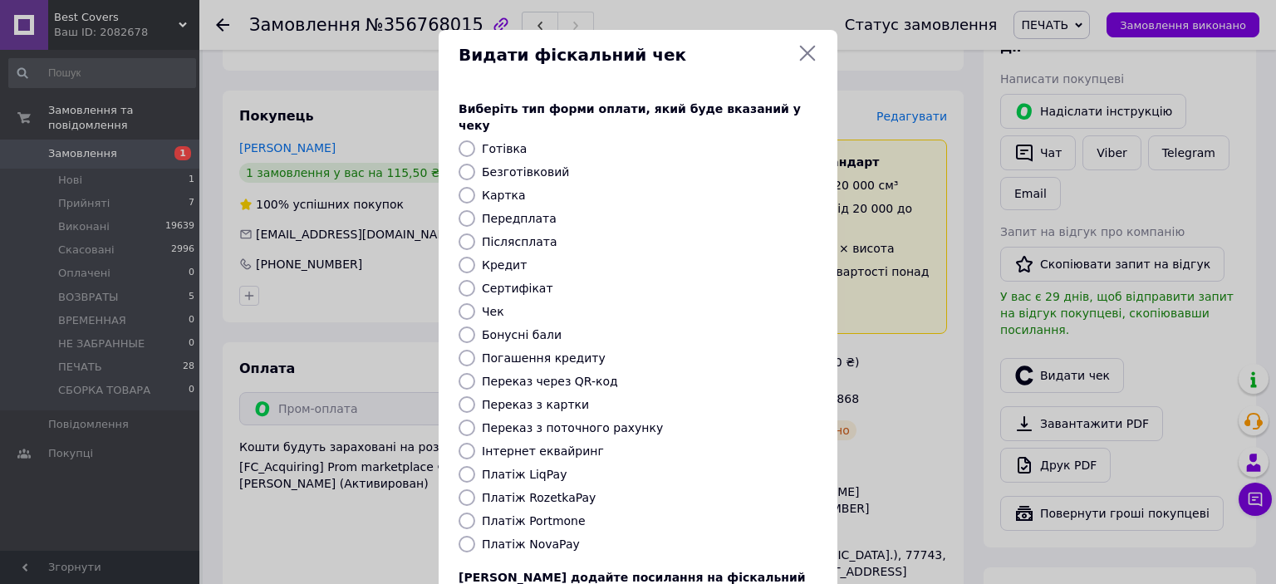
click at [471, 489] on input "Платіж RozetkaPay" at bounding box center [466, 497] width 17 height 17
radio input "true"
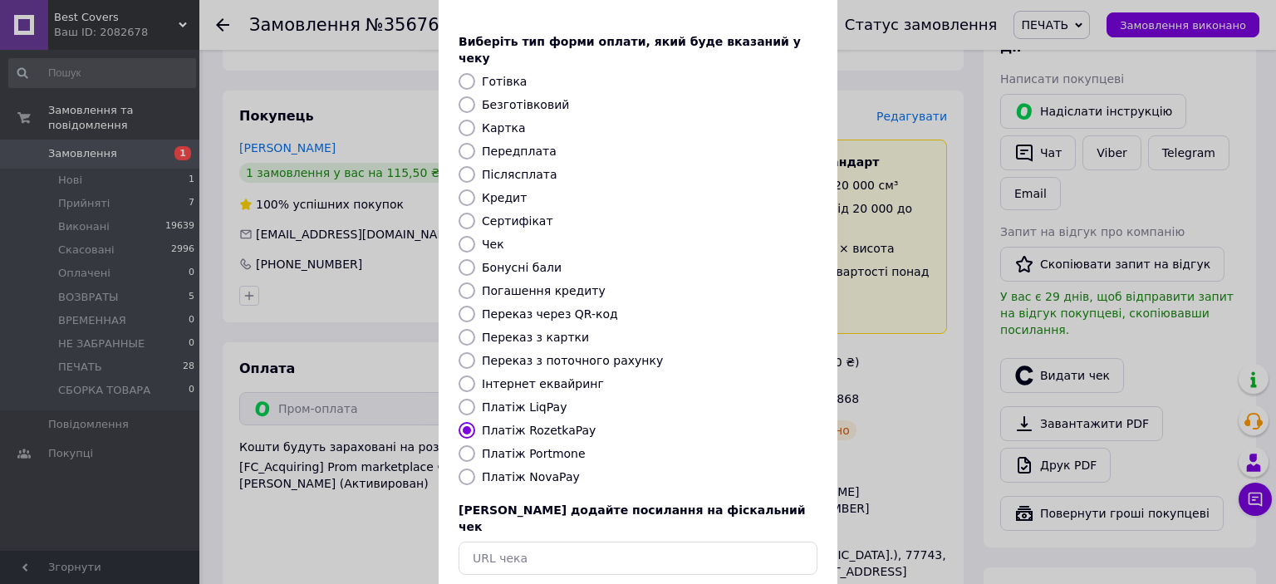
scroll to position [129, 0]
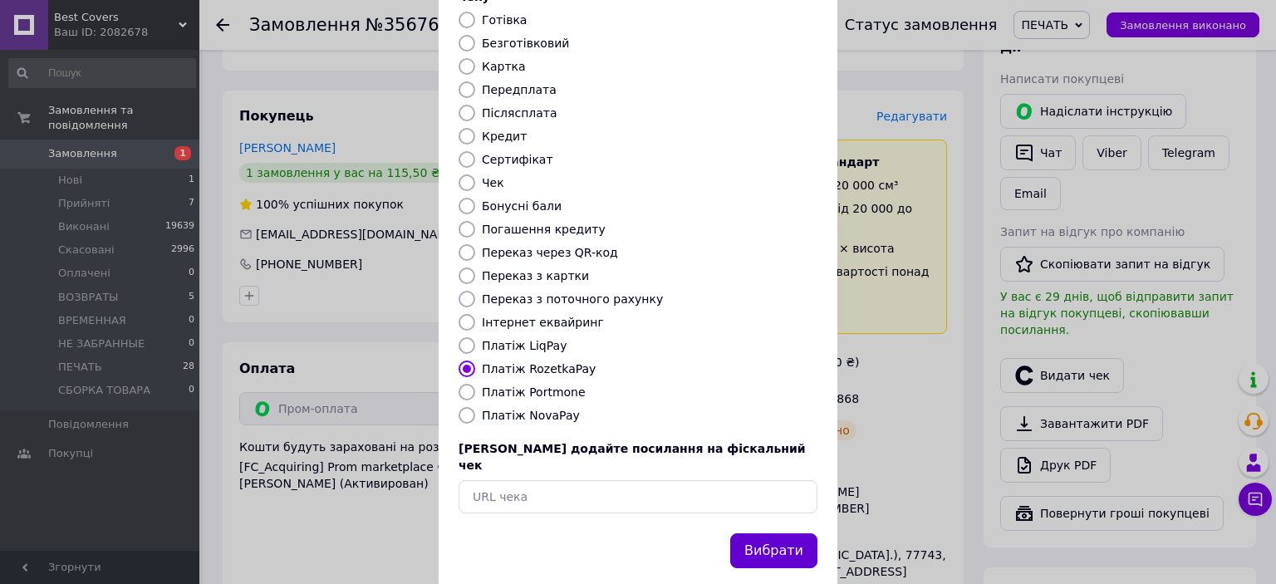
click at [757, 533] on button "Вибрати" at bounding box center [773, 551] width 87 height 36
click at [742, 533] on button "Вибрати" at bounding box center [773, 551] width 87 height 36
click at [774, 533] on button "Вибрати" at bounding box center [773, 551] width 87 height 36
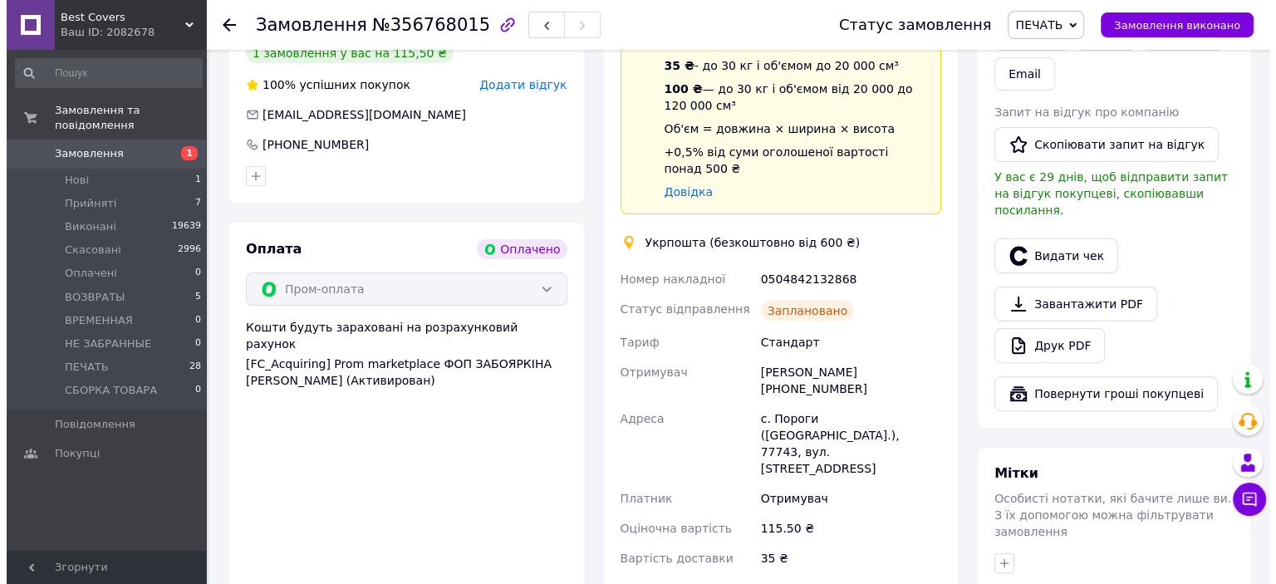
scroll to position [424, 0]
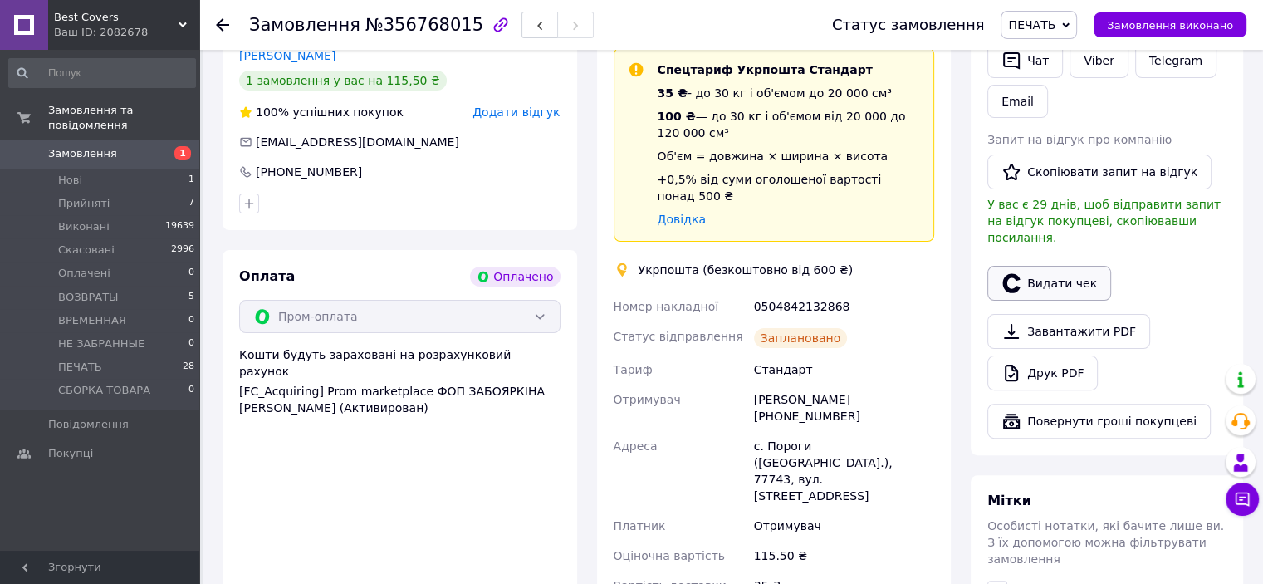
click at [1060, 272] on button "Видати чек" at bounding box center [1049, 283] width 124 height 35
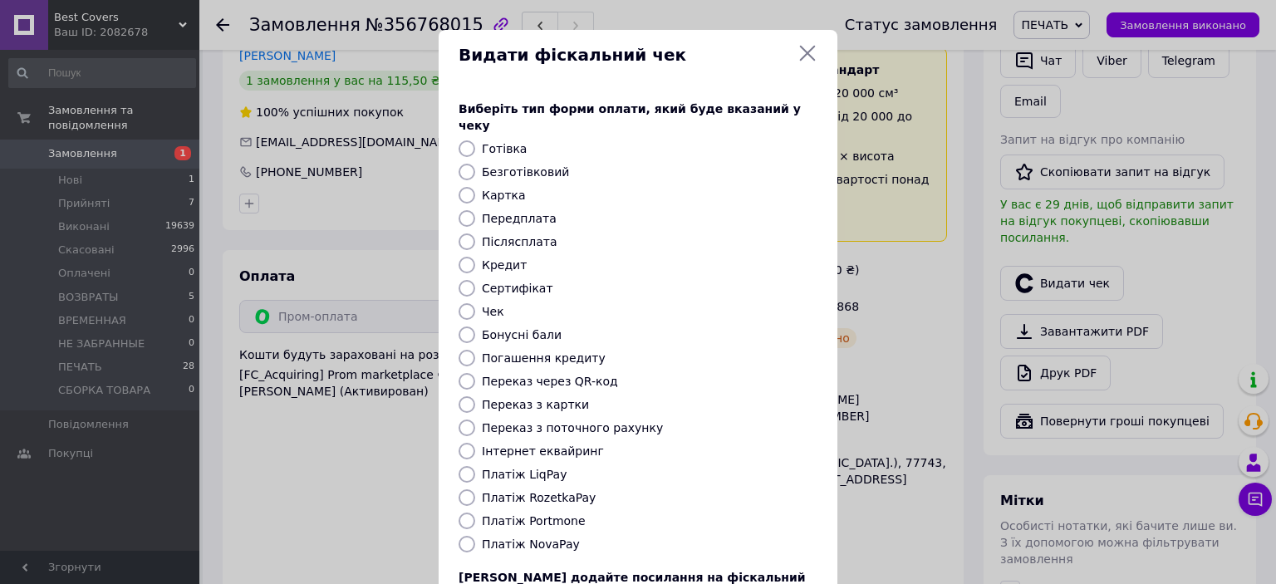
click at [465, 489] on input "Платіж RozetkaPay" at bounding box center [466, 497] width 17 height 17
radio input "true"
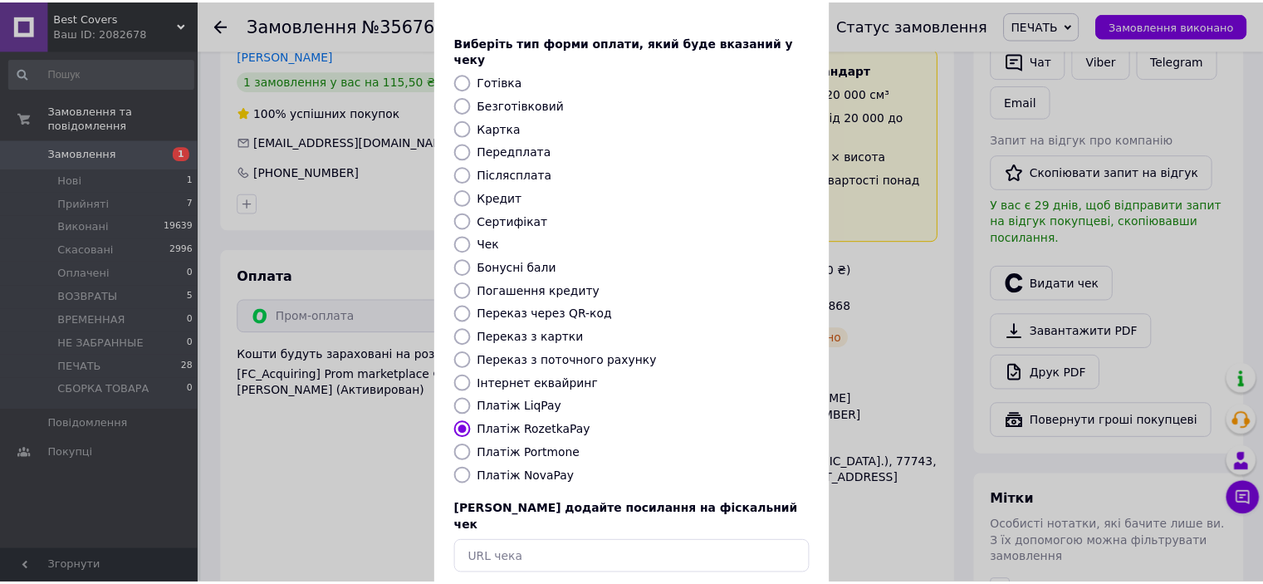
scroll to position [129, 0]
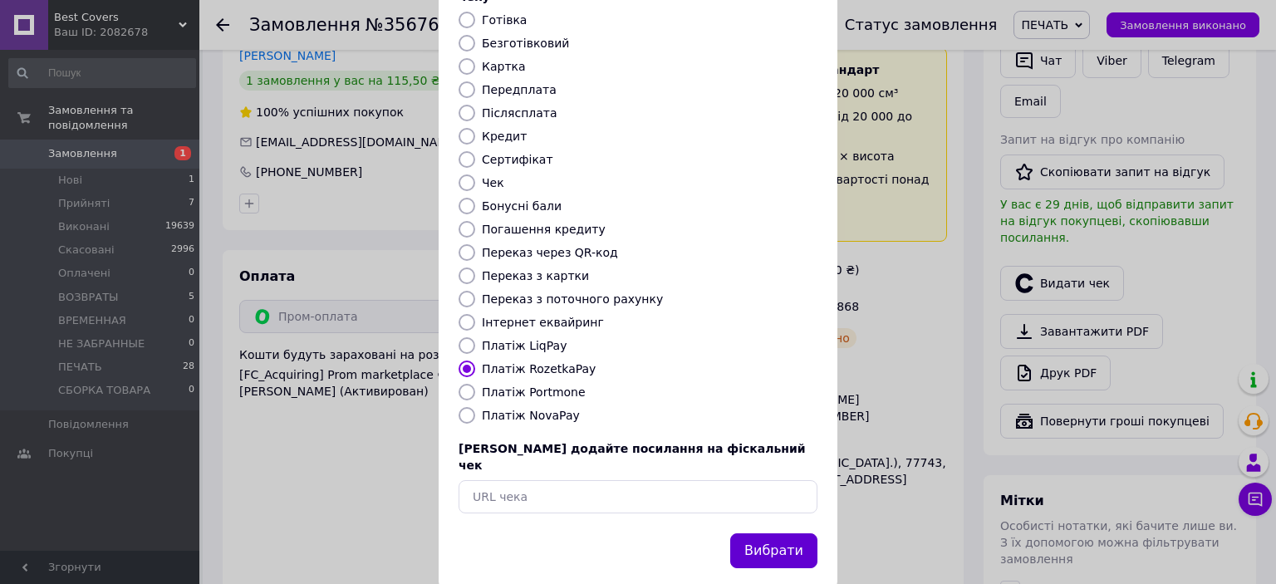
click at [754, 533] on button "Вибрати" at bounding box center [773, 551] width 87 height 36
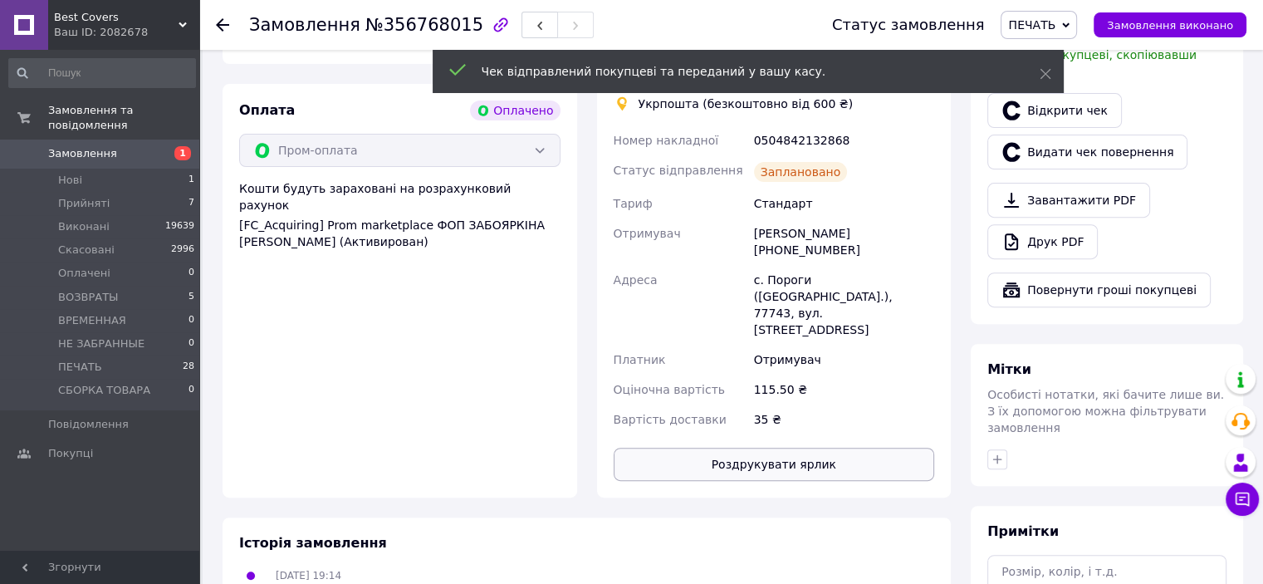
scroll to position [424, 0]
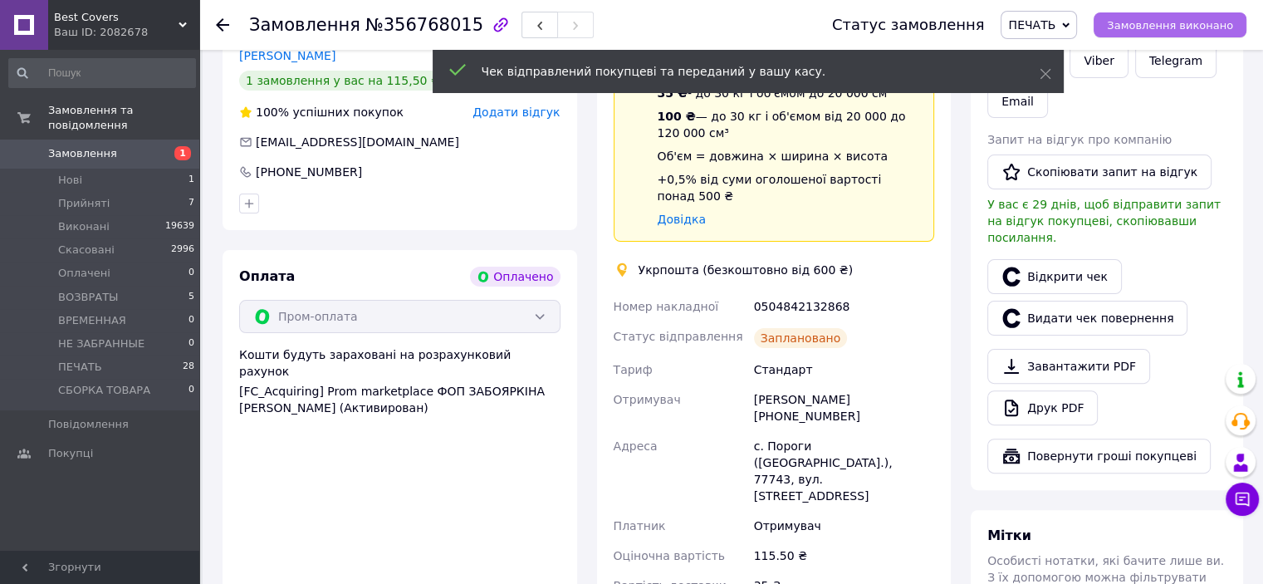
click at [1153, 22] on span "Замовлення виконано" at bounding box center [1170, 25] width 126 height 12
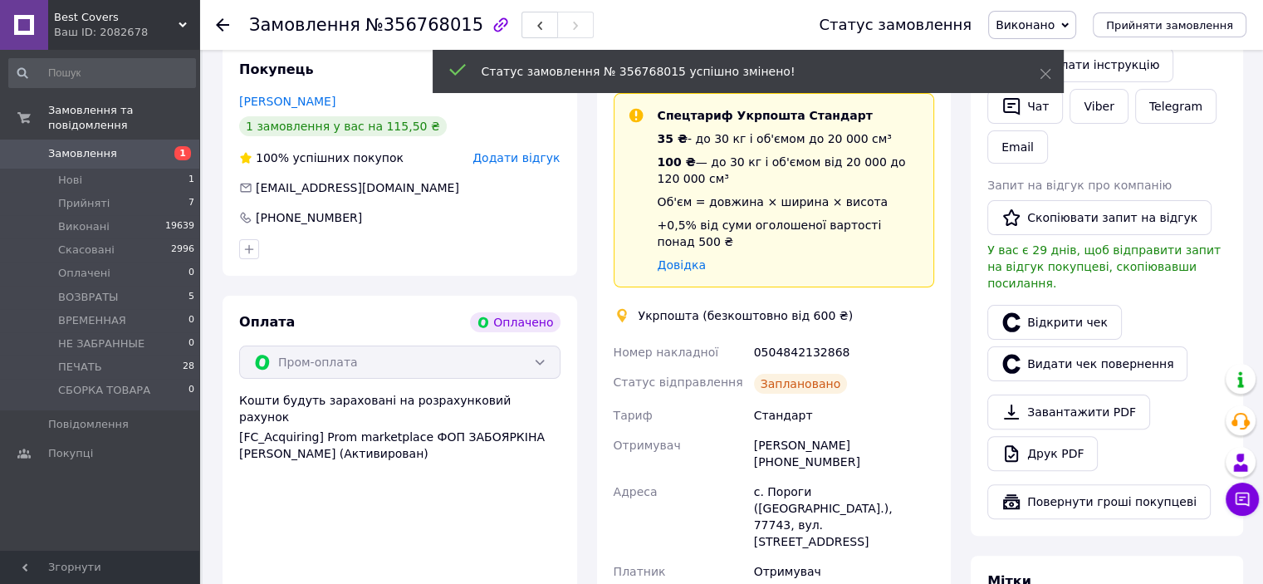
scroll to position [341, 0]
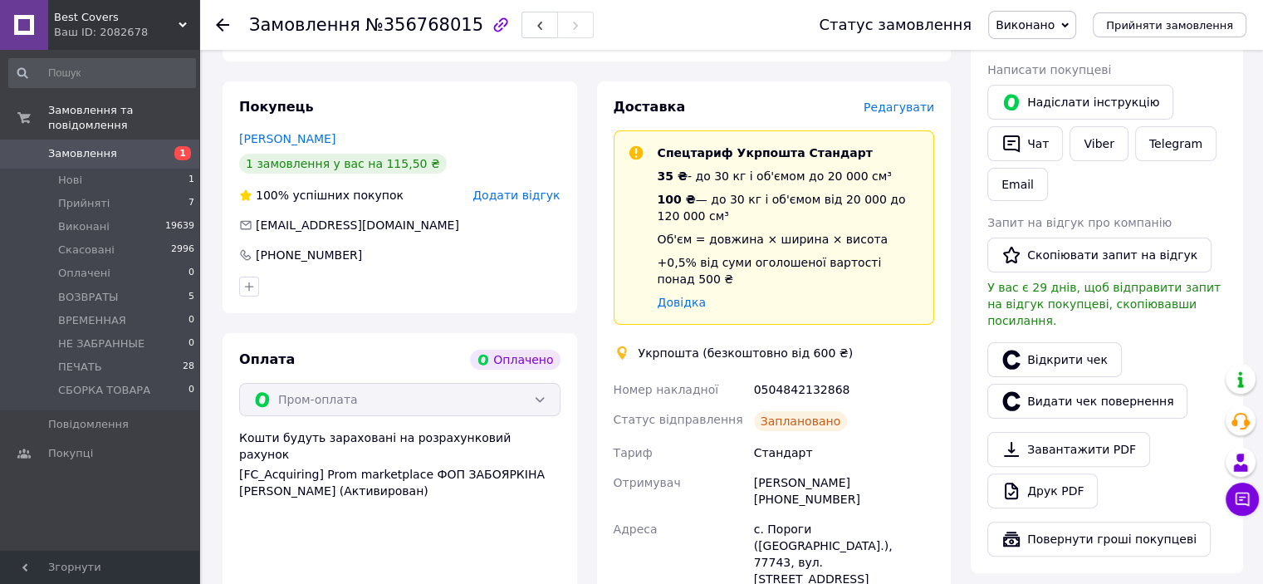
click at [837, 375] on div "0504842132868" at bounding box center [844, 390] width 187 height 30
click at [826, 375] on div "0504842132868" at bounding box center [844, 390] width 187 height 30
copy div "0504842132868"
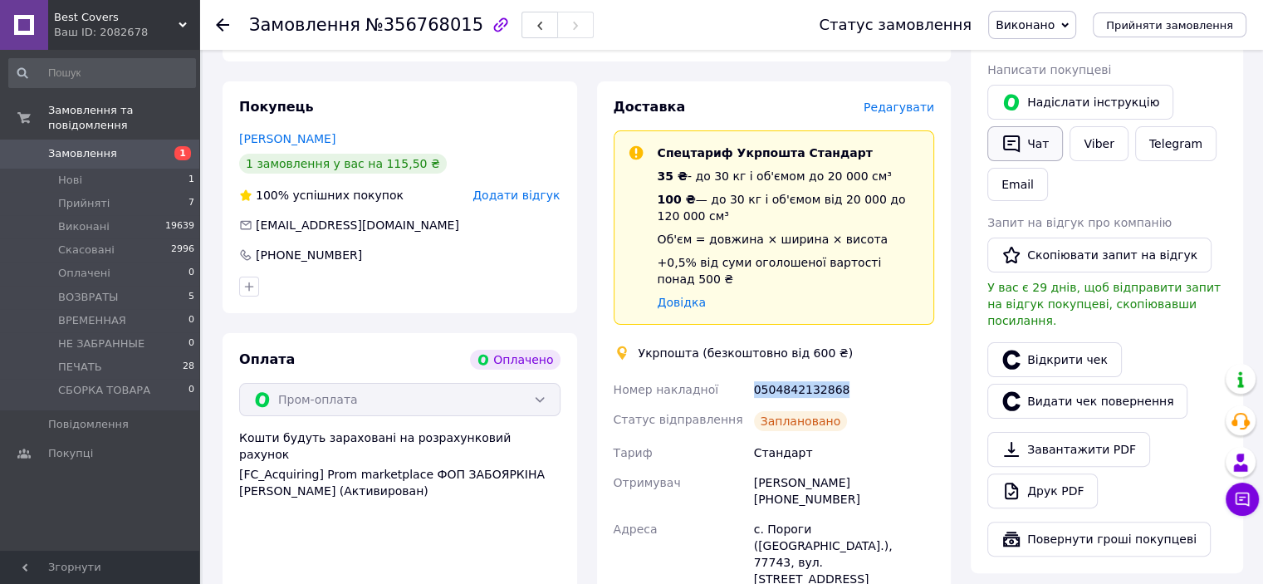
click at [1036, 154] on button "Чат" at bounding box center [1025, 143] width 76 height 35
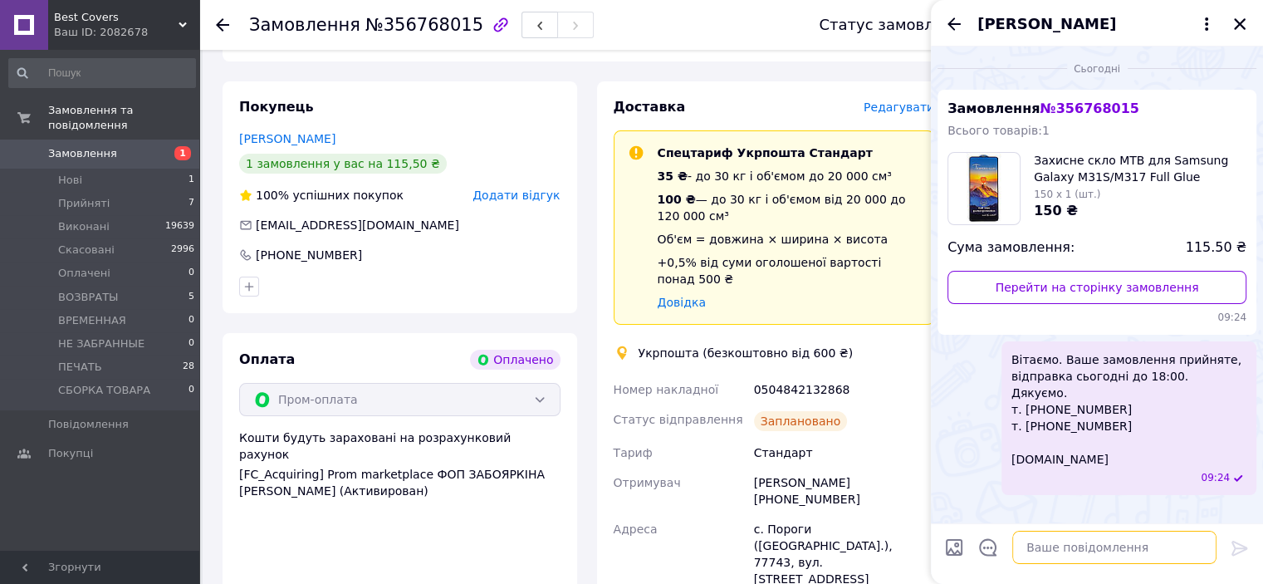
click at [1053, 555] on textarea at bounding box center [1114, 547] width 204 height 33
type textarea "в"
paste textarea "Вітаємо. Ваше замовлення відправлено. ТТН № Промокод-знижка на наступне замовле…"
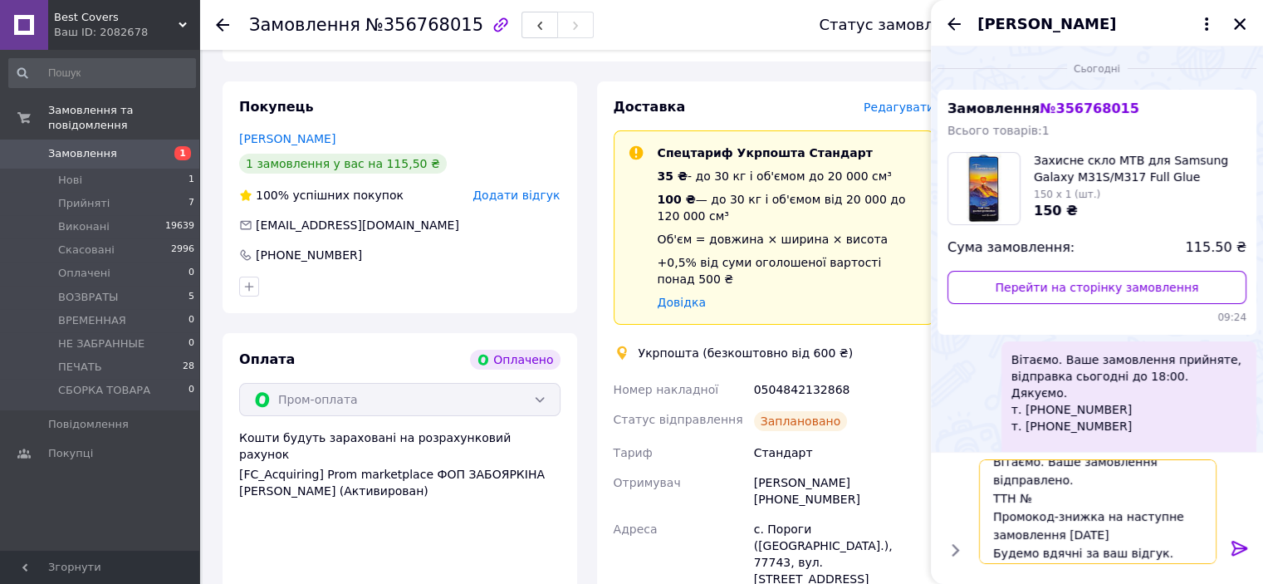
scroll to position [0, 0]
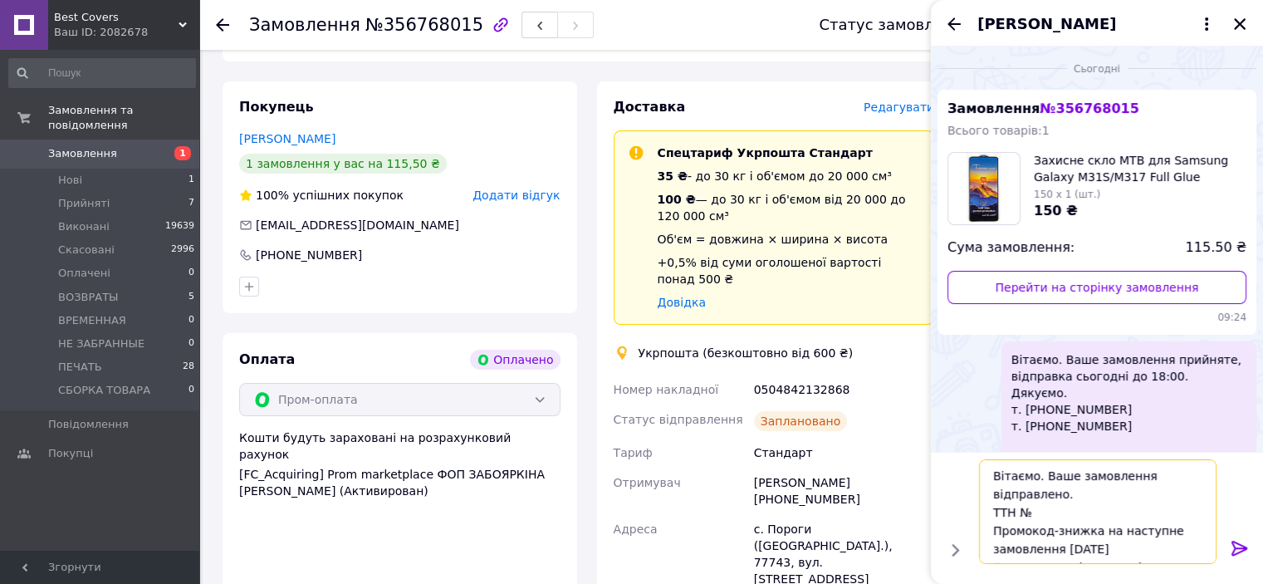
click at [1036, 473] on textarea "Вітаємо. Ваше замовлення відправлено. ТТН № Промокод-знижка на наступне замовле…" at bounding box center [1098, 511] width 238 height 105
click at [1045, 491] on textarea "Ваше замовлення відправлено. ТТН № Промокод-знижка на наступне замовлення [DATE…" at bounding box center [1098, 511] width 238 height 105
paste textarea "0504842132868"
type textarea "Ваше замовлення відправлено. ТТН №0504842132868 Промокод-знижка на наступне зам…"
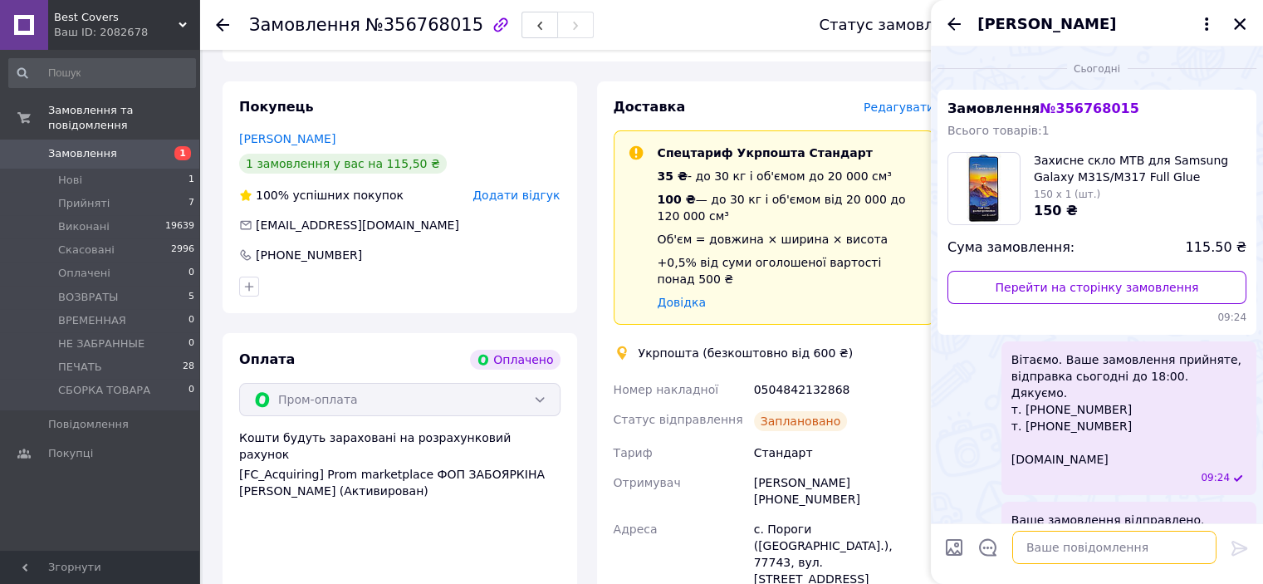
scroll to position [171, 0]
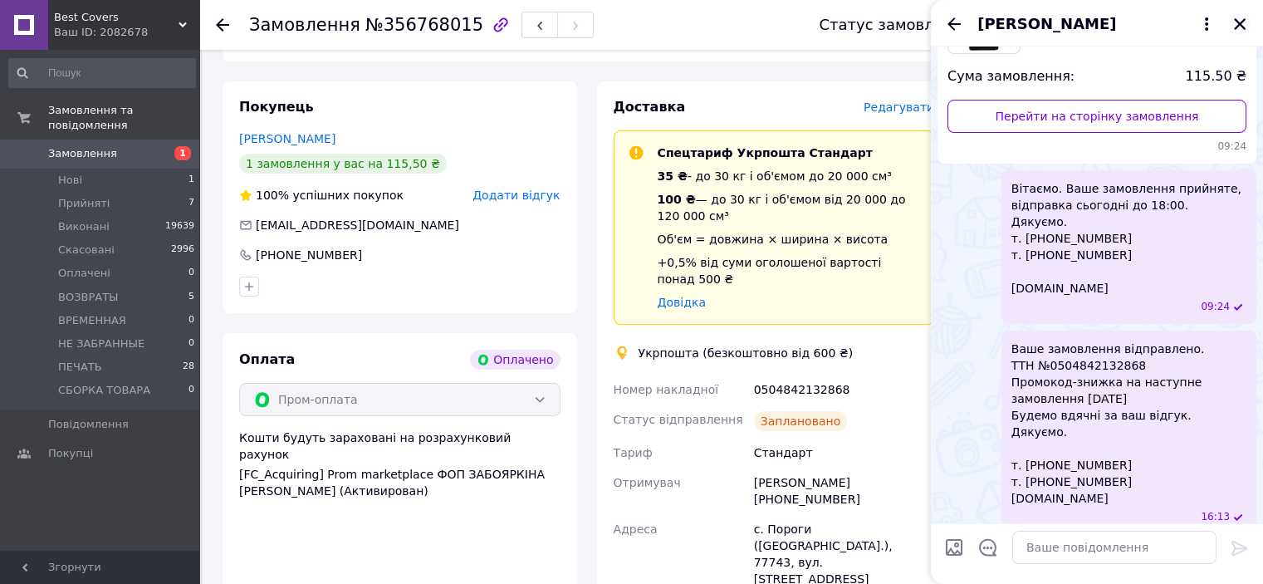
click at [1241, 20] on icon "Закрити" at bounding box center [1239, 24] width 15 height 15
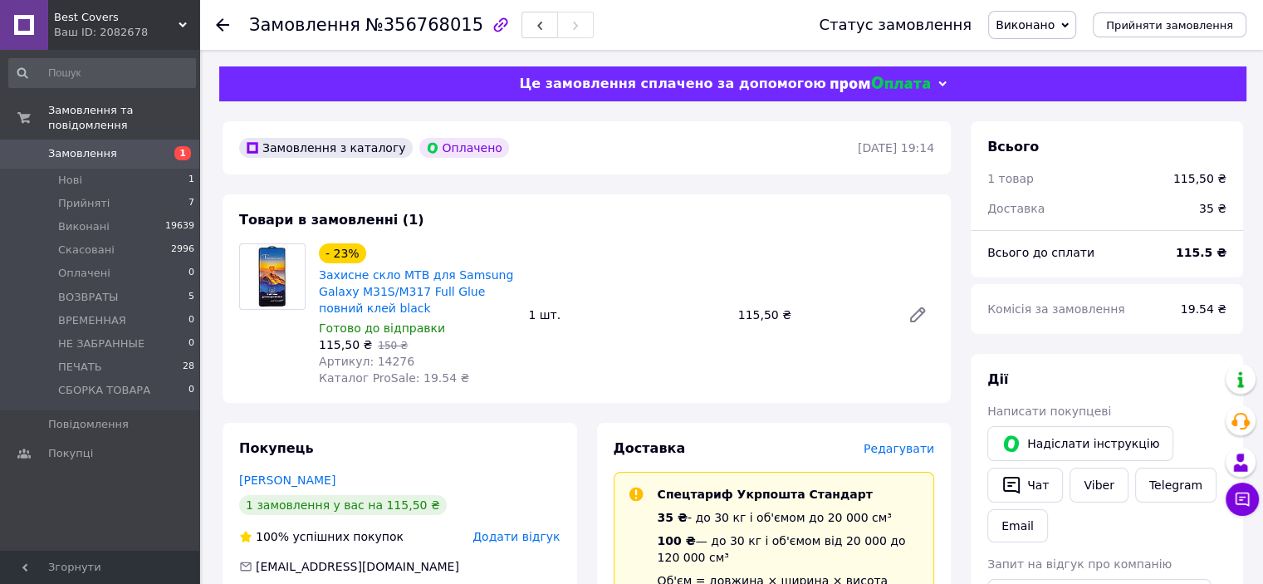
scroll to position [249, 0]
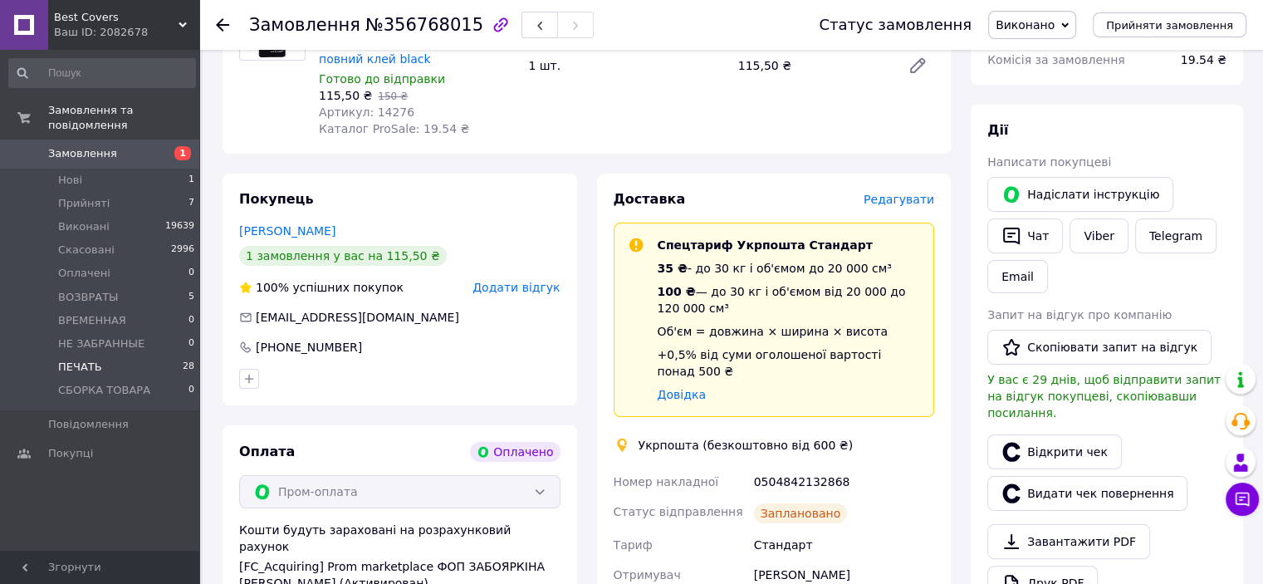
click at [106, 355] on li "ПЕЧАТЬ 28" at bounding box center [102, 366] width 204 height 23
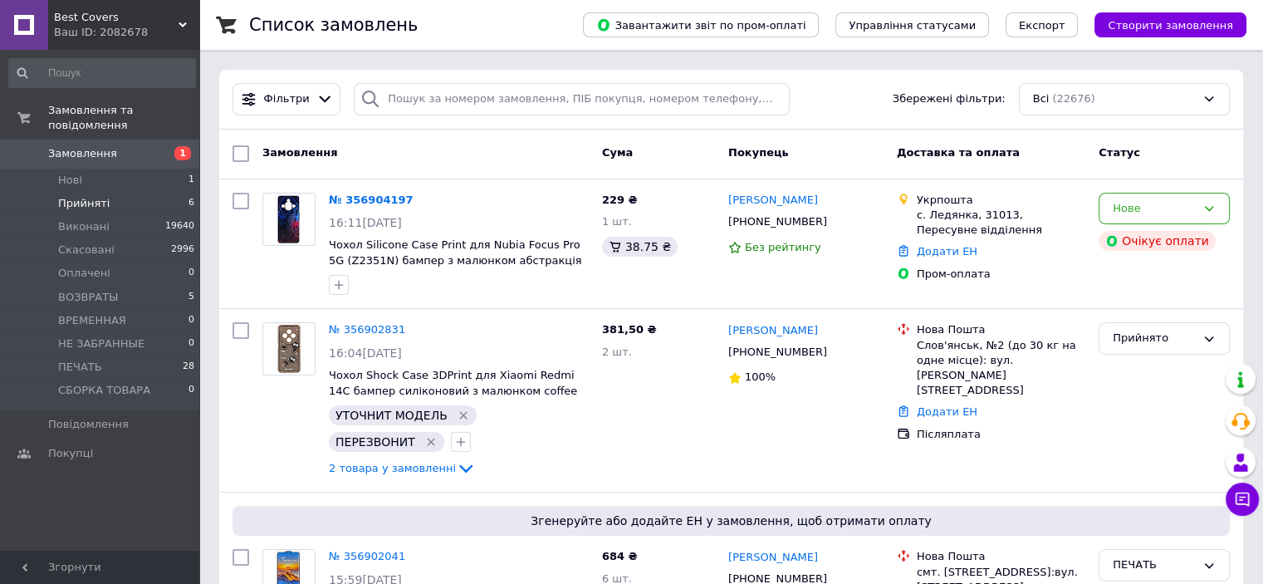
click at [101, 196] on span "Прийняті" at bounding box center [83, 203] width 51 height 15
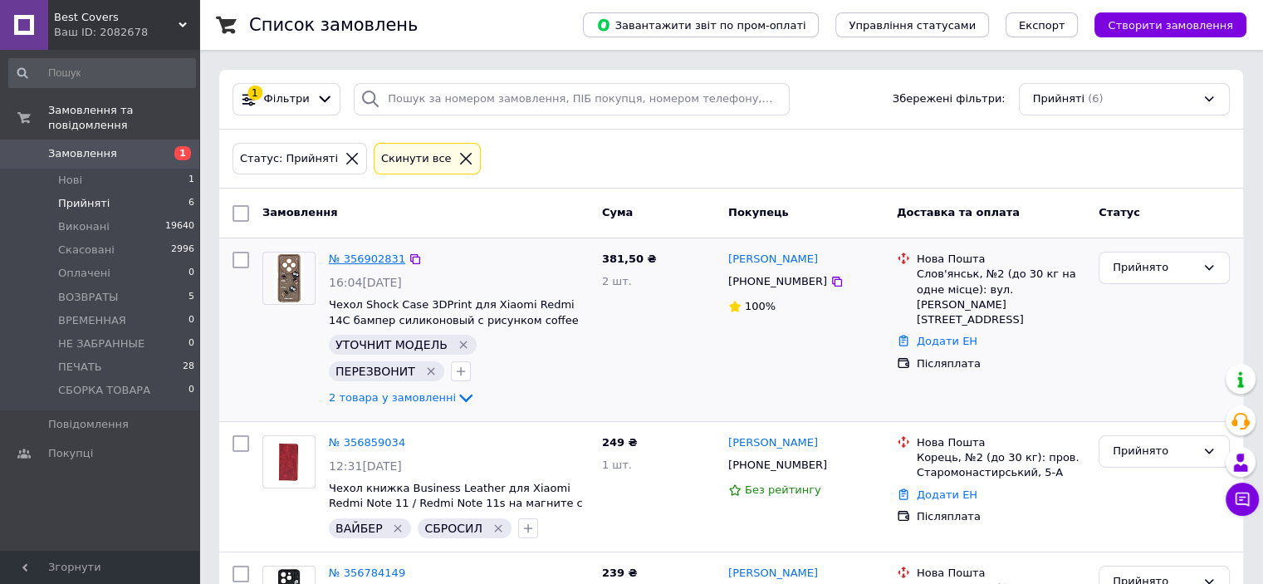
click at [382, 262] on link "№ 356902831" at bounding box center [367, 258] width 76 height 12
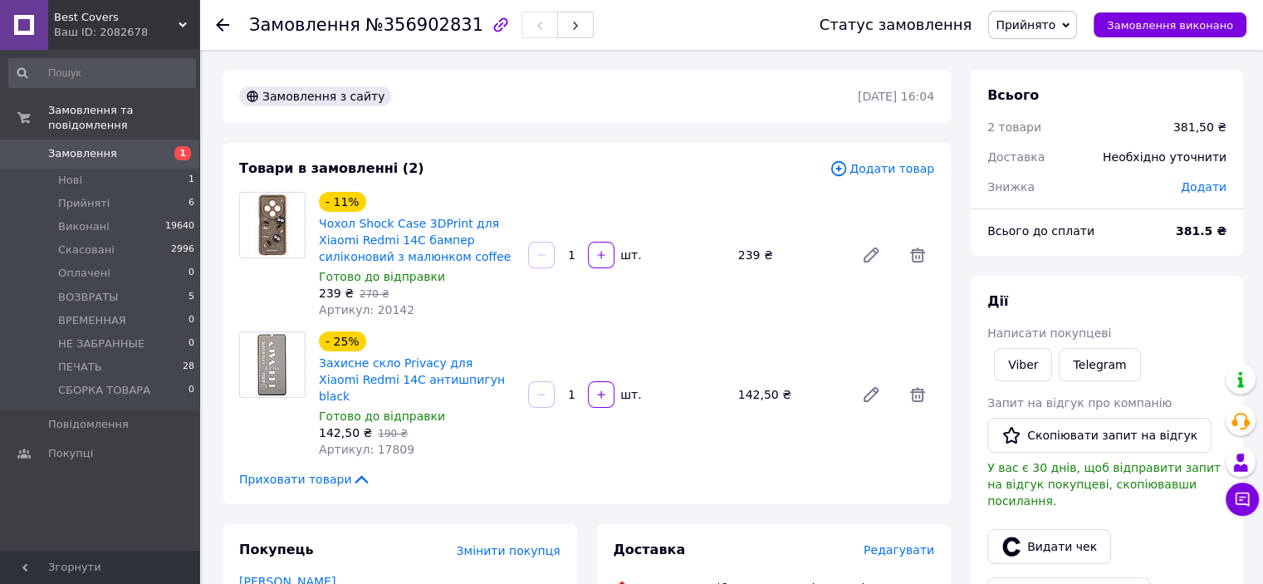
click at [1032, 22] on span "Прийнято" at bounding box center [1026, 24] width 60 height 13
click at [1064, 158] on li "ПЕЧАТЬ" at bounding box center [1043, 164] width 109 height 25
click at [118, 174] on li "Нові 1" at bounding box center [102, 180] width 204 height 23
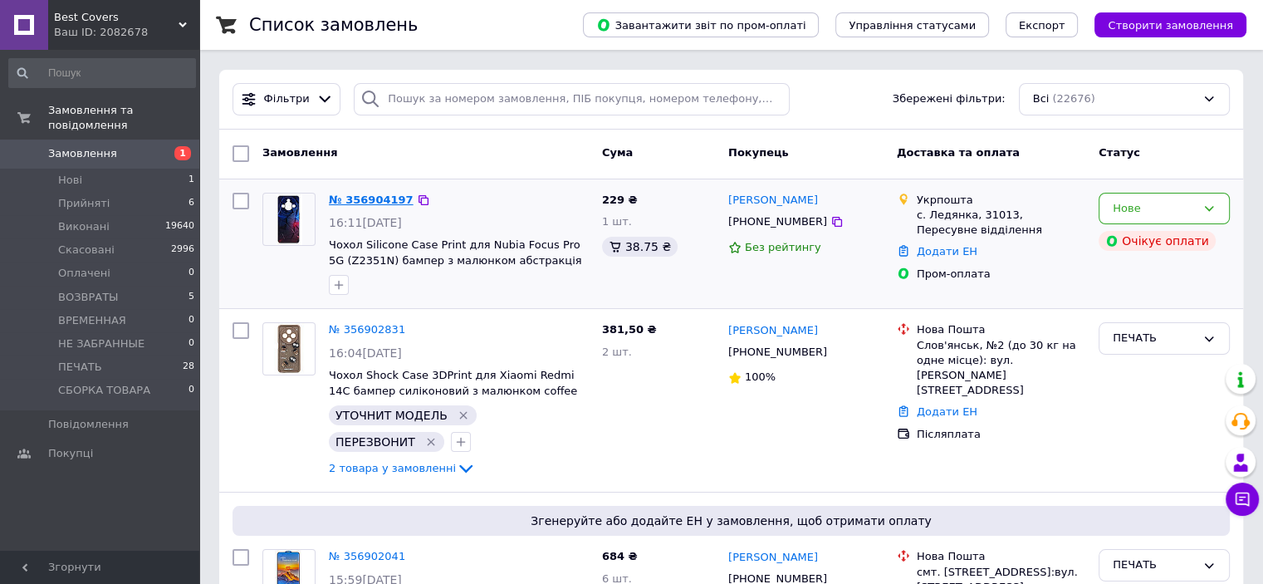
click at [365, 200] on link "№ 356904197" at bounding box center [371, 199] width 85 height 12
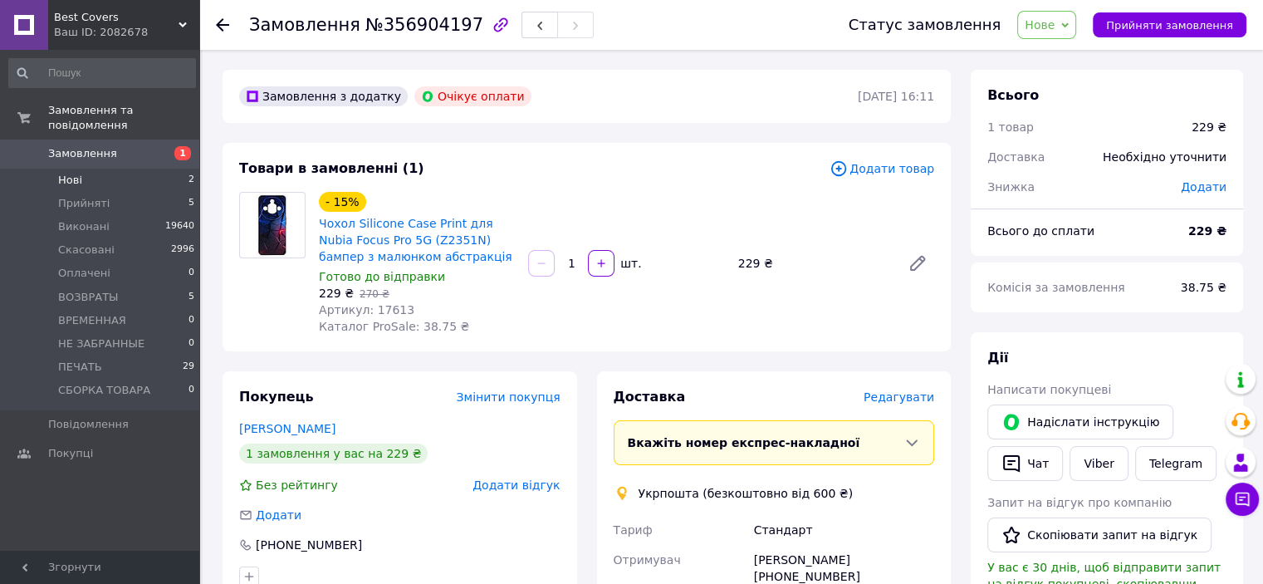
click at [120, 169] on li "Нові 2" at bounding box center [102, 180] width 204 height 23
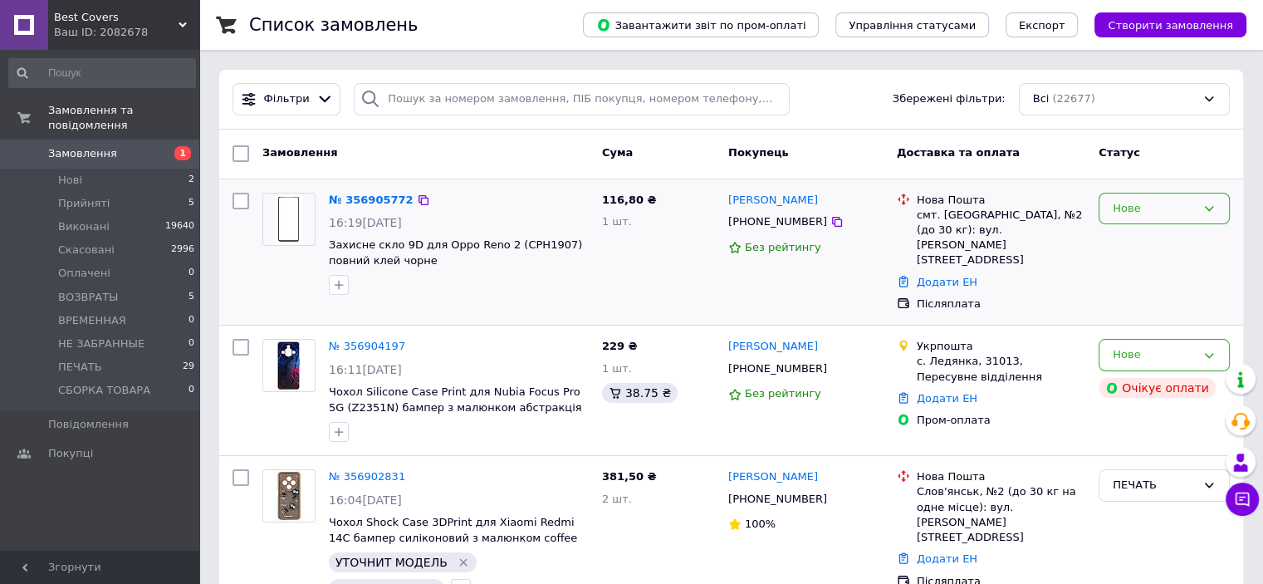
click at [1196, 205] on div "Нове" at bounding box center [1164, 209] width 131 height 32
drag, startPoint x: 1155, startPoint y: 242, endPoint x: 1033, endPoint y: 246, distance: 122.1
click at [1154, 242] on li "Прийнято" at bounding box center [1165, 243] width 130 height 31
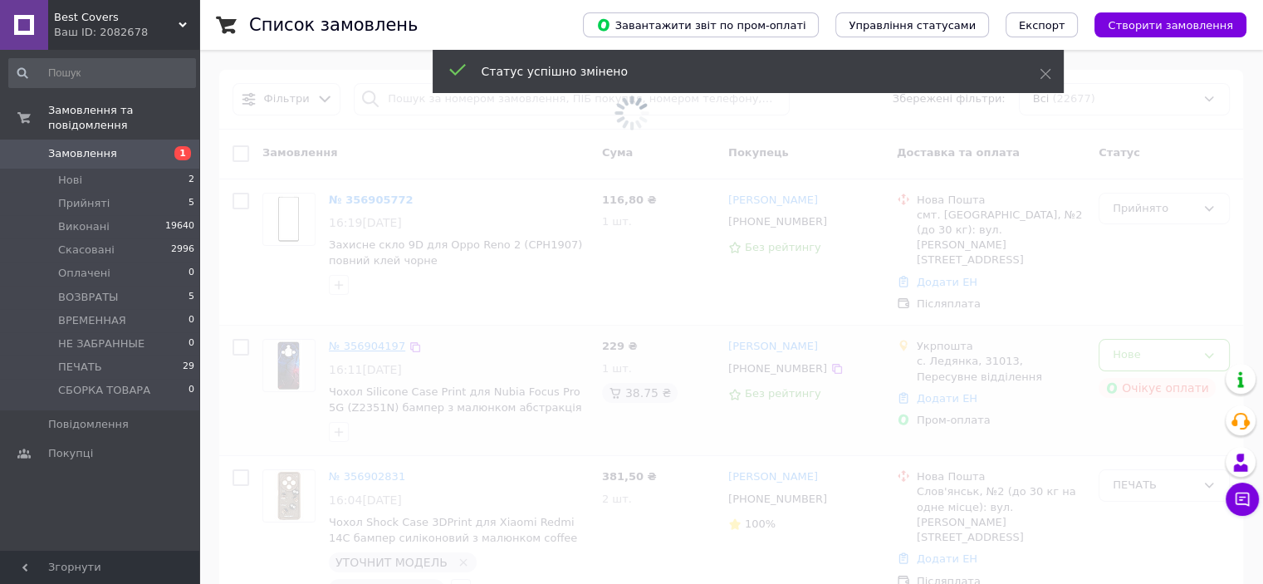
click at [359, 331] on span at bounding box center [631, 292] width 1263 height 584
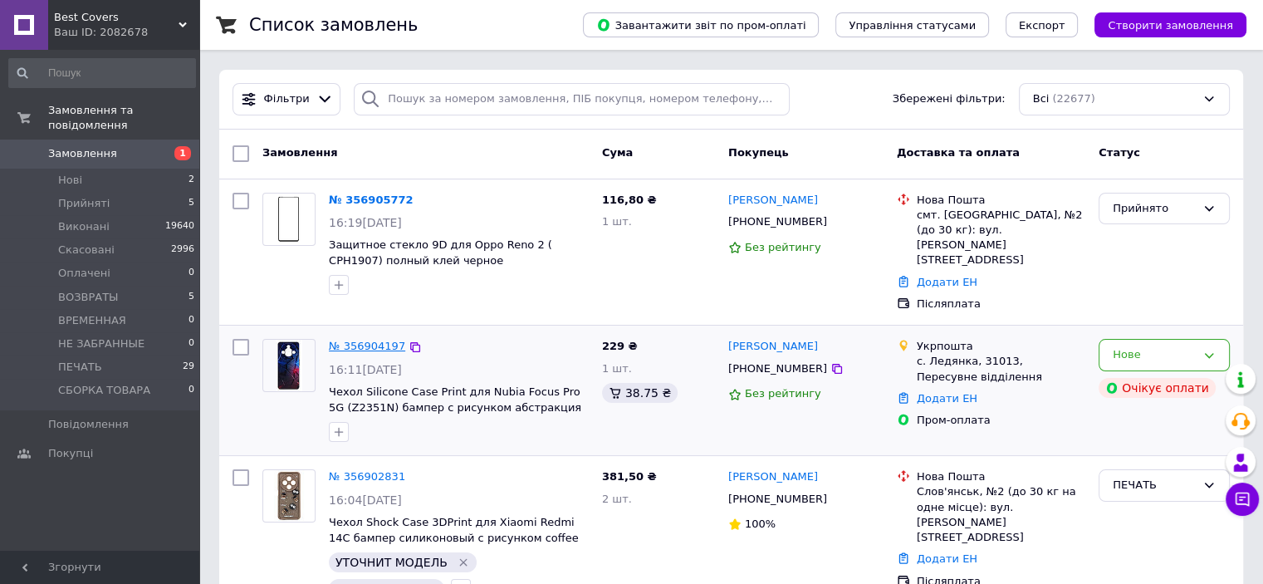
click at [365, 340] on link "№ 356904197" at bounding box center [367, 346] width 76 height 12
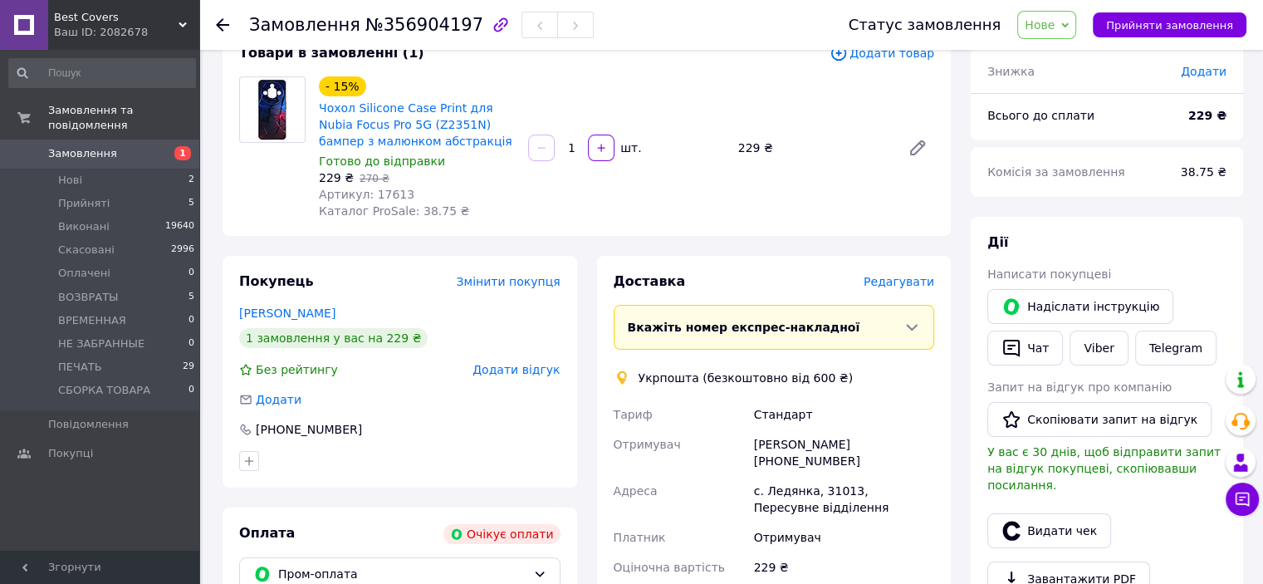
scroll to position [249, 0]
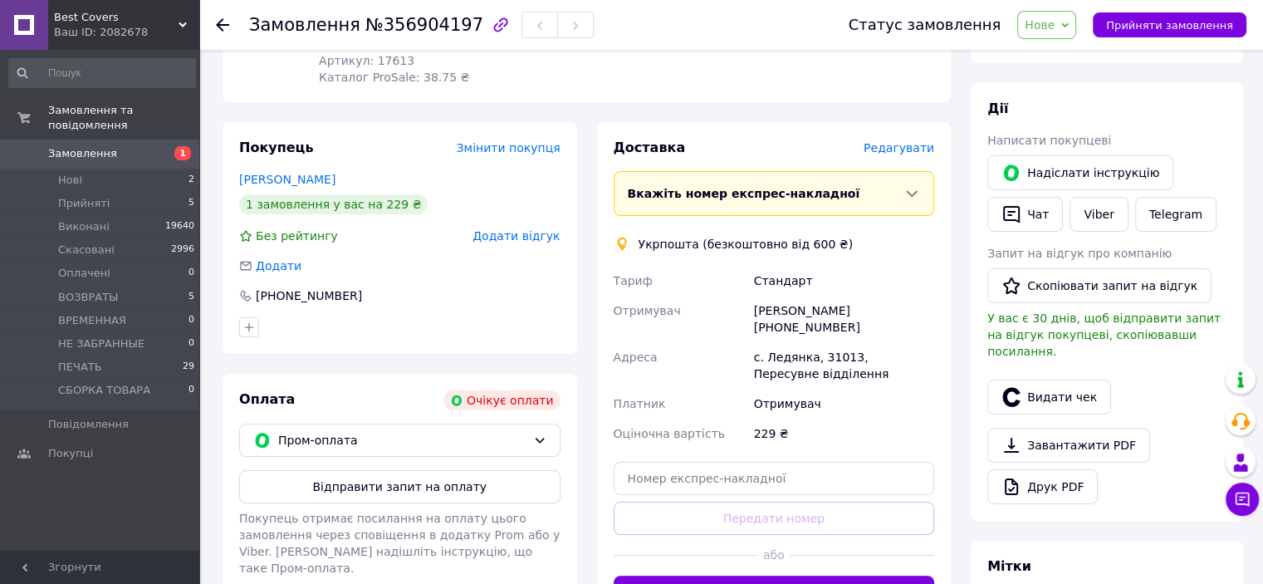
click at [868, 311] on div "[PERSON_NAME] [PHONE_NUMBER]" at bounding box center [844, 319] width 187 height 47
copy div "380687707712"
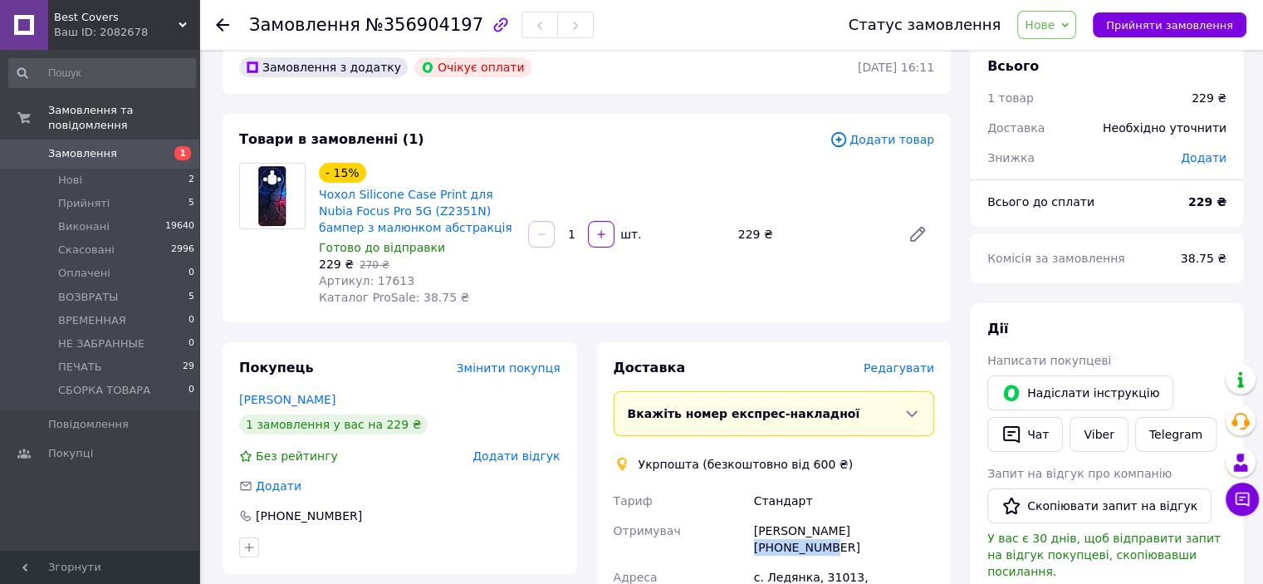
scroll to position [0, 0]
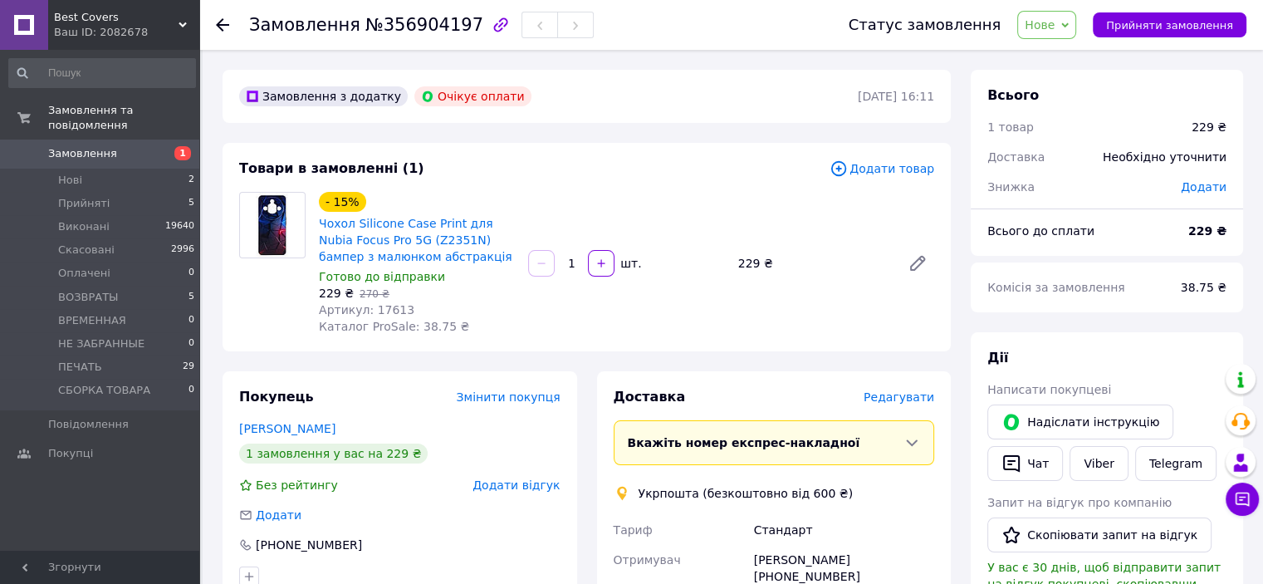
click at [829, 328] on div "- 15% Чохол Silicone Case Print для Nubia Focus Pro 5G (Z2351N) бампер з малюнк…" at bounding box center [626, 263] width 629 height 149
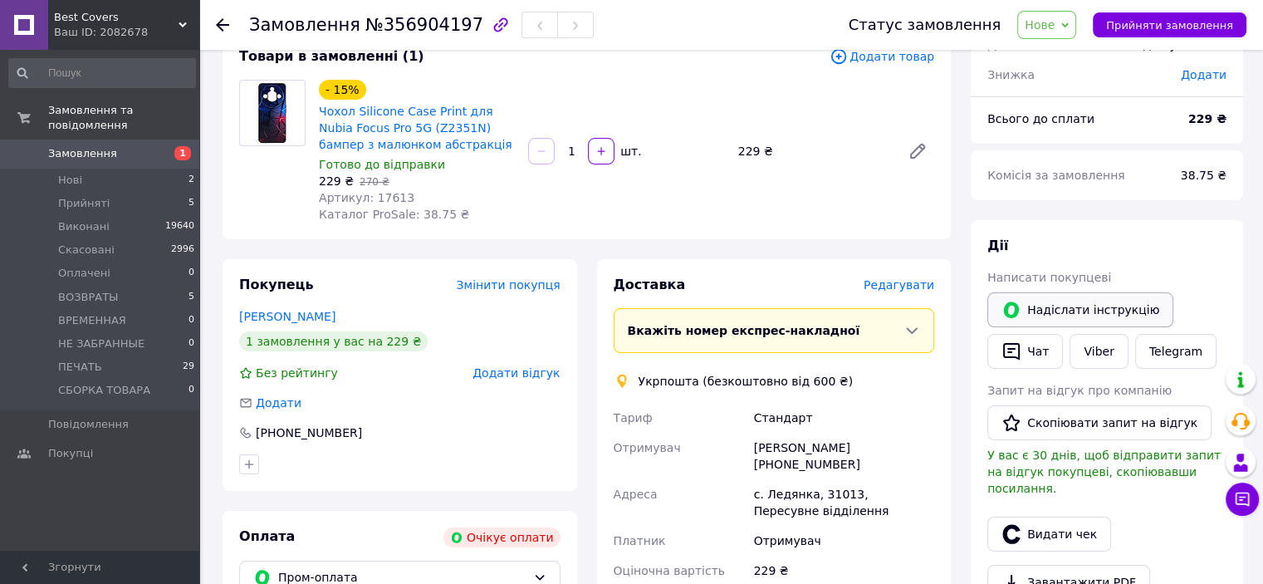
scroll to position [83, 0]
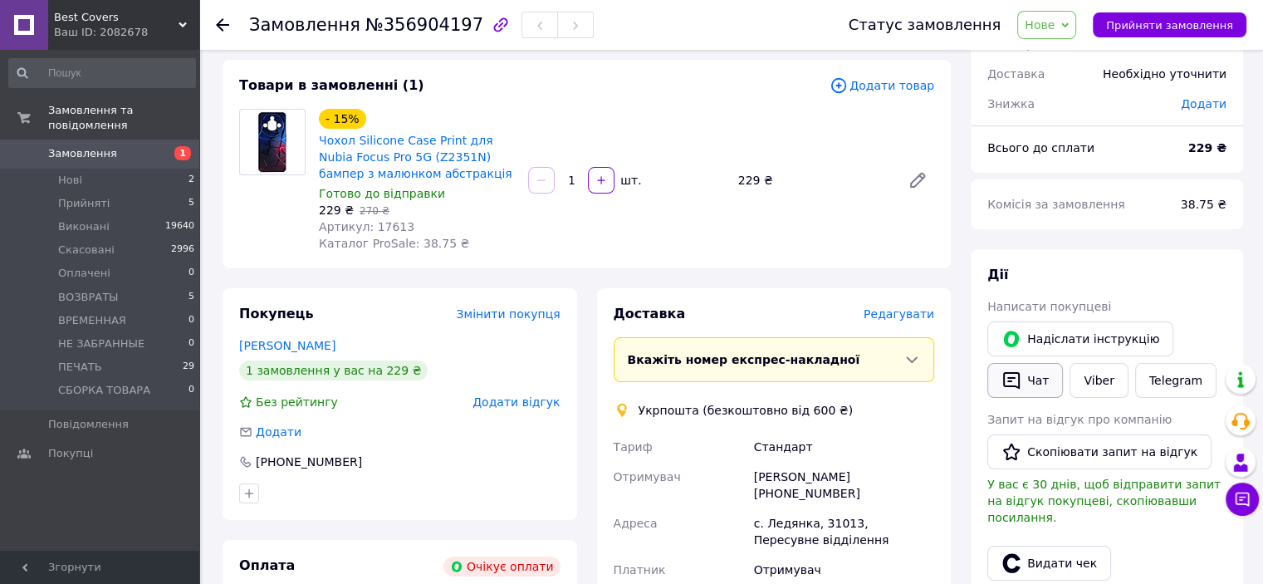
click at [1033, 369] on button "Чат" at bounding box center [1025, 380] width 76 height 35
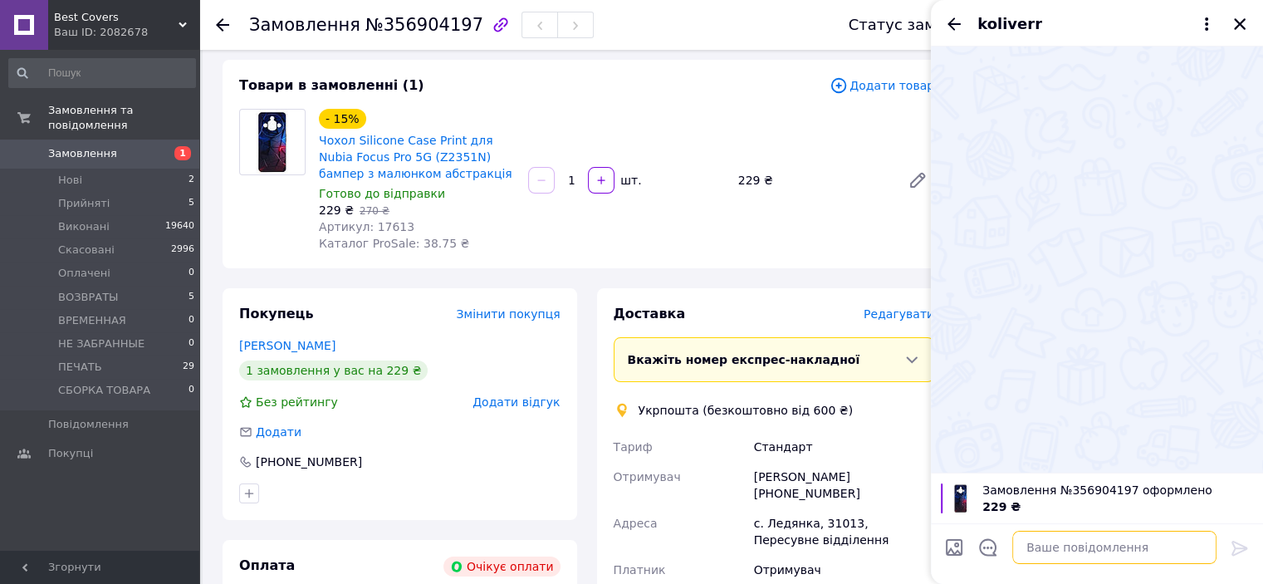
click at [1066, 548] on textarea at bounding box center [1114, 547] width 204 height 33
type textarea "п"
paste textarea "Вітаємо. Перетелефонуйте для підтвердження замовлення та уточнення даних. Дякує…"
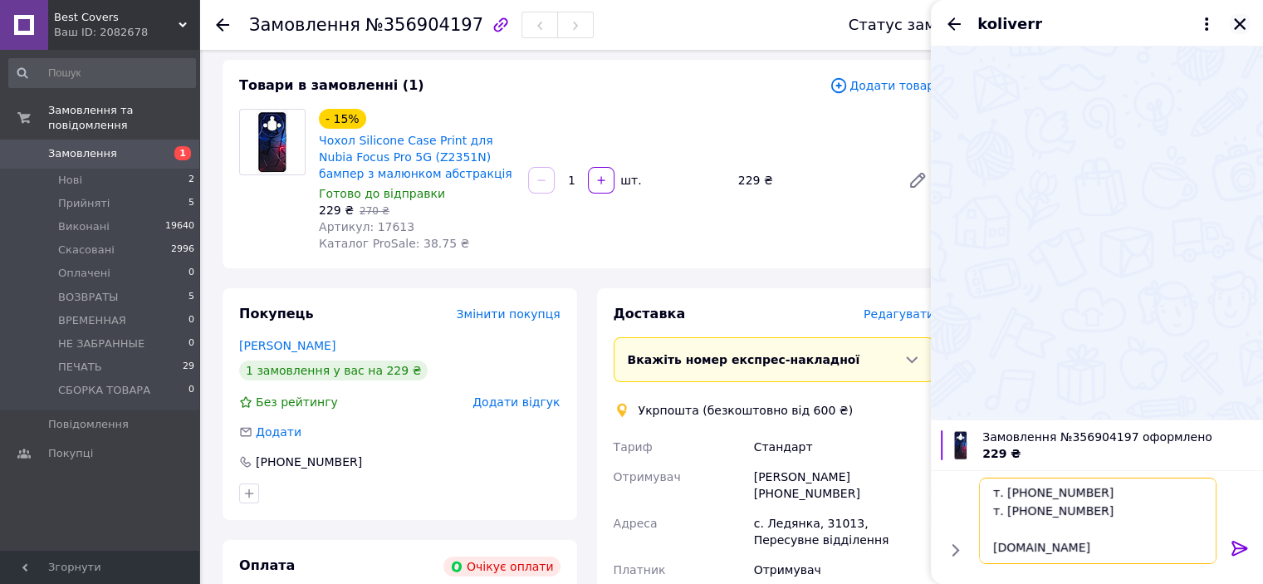
type textarea "Вітаємо. Перетелефонуйте для підтвердження замовлення та уточнення даних. Дякує…"
click at [1242, 18] on icon "Закрити" at bounding box center [1239, 24] width 15 height 15
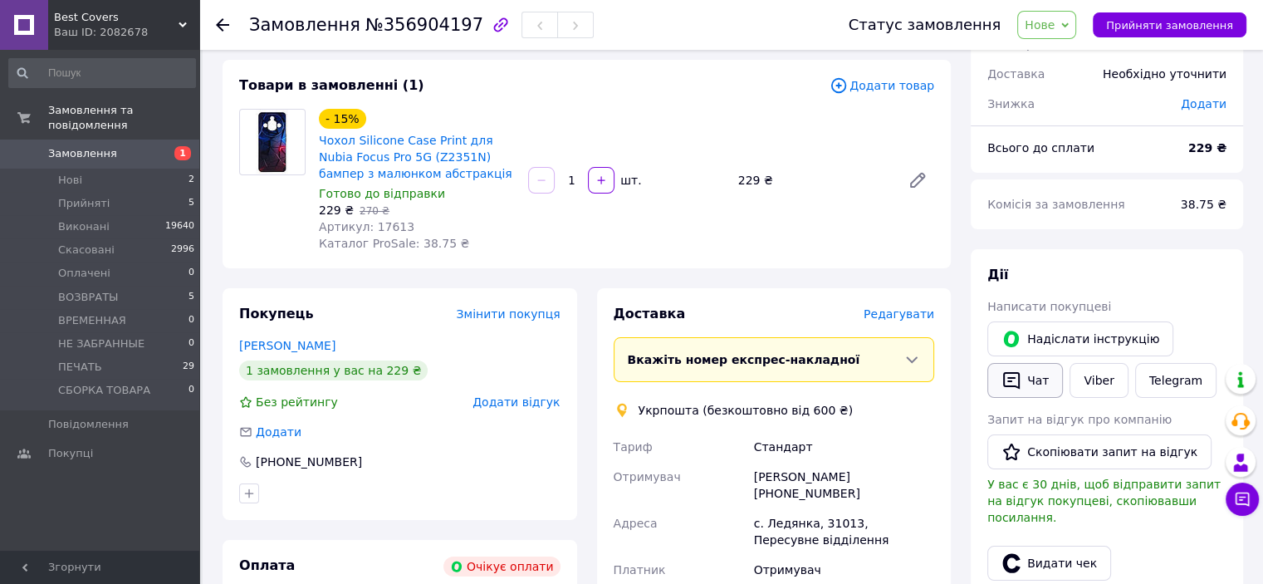
click at [1031, 388] on button "Чат" at bounding box center [1025, 380] width 76 height 35
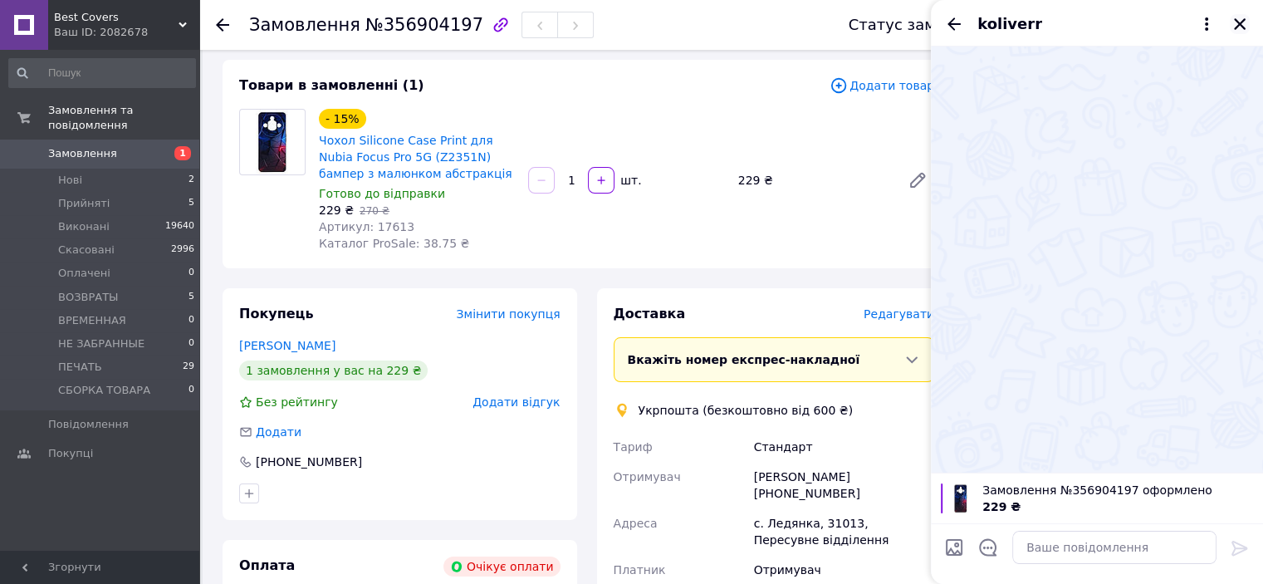
click at [1242, 19] on icon "Закрити" at bounding box center [1239, 24] width 15 height 15
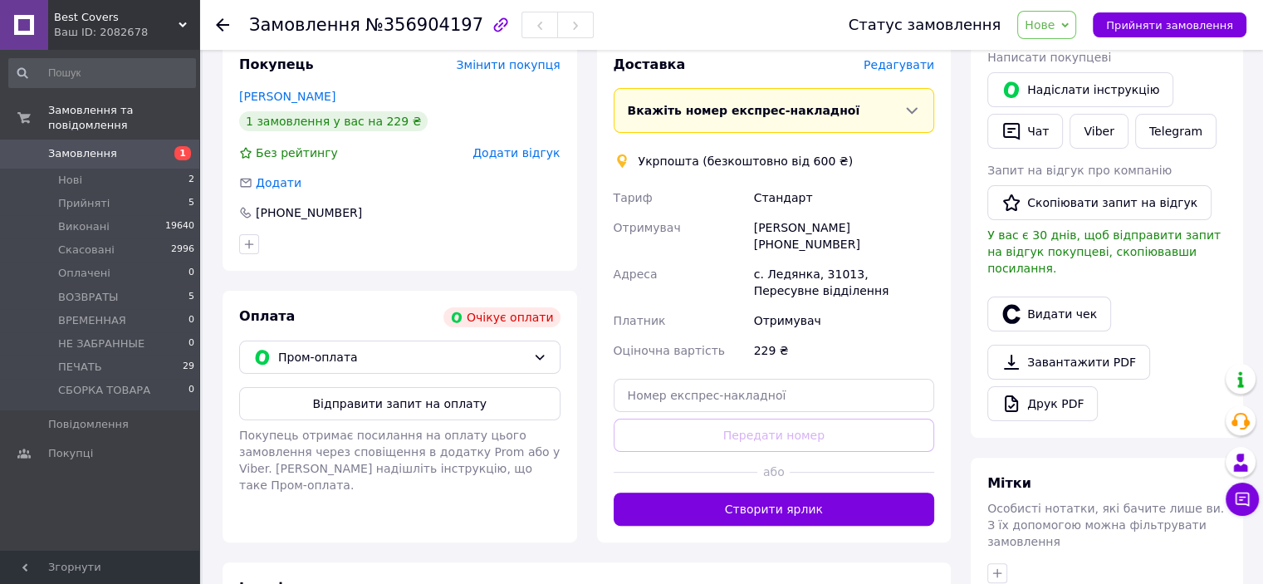
scroll to position [498, 0]
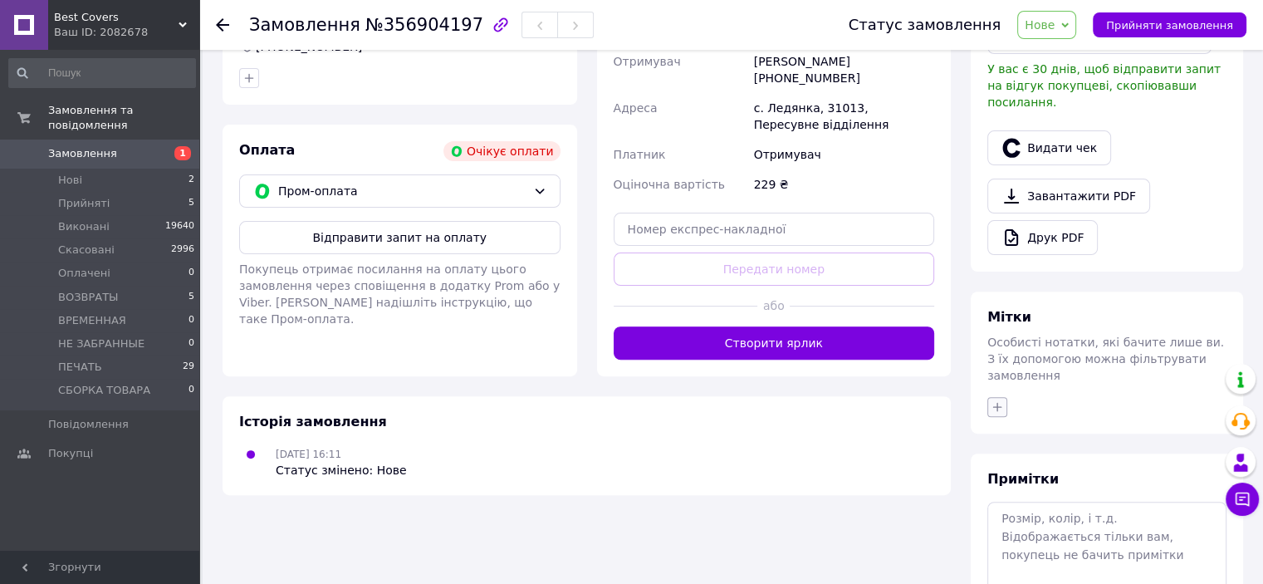
click at [989, 397] on button "button" at bounding box center [997, 407] width 20 height 20
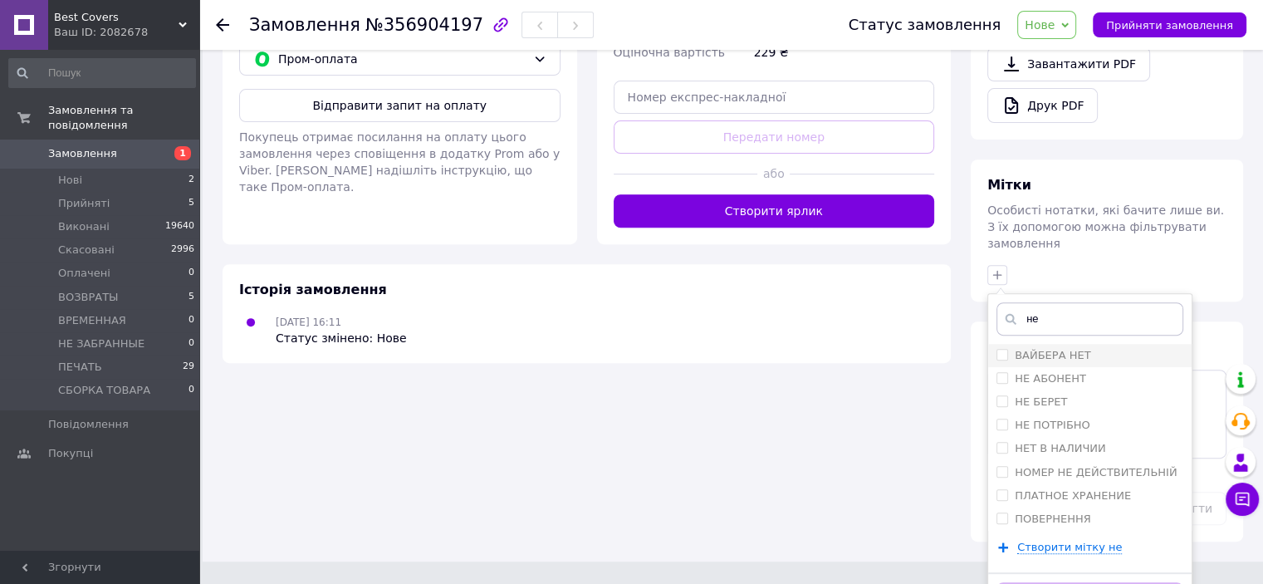
scroll to position [634, 0]
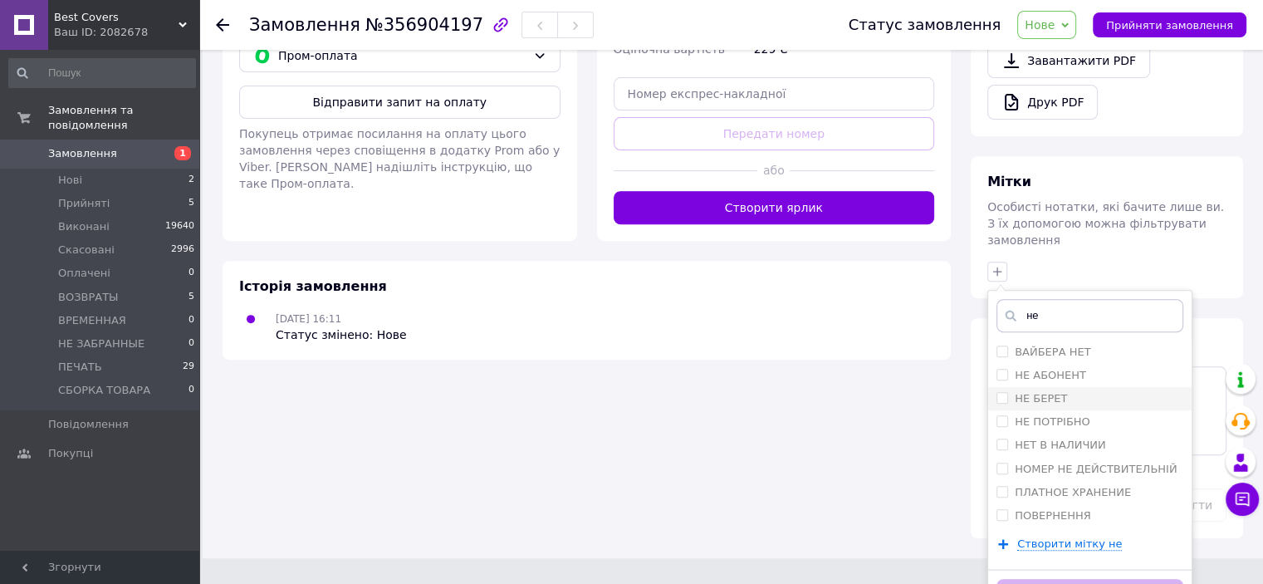
type input "не"
click at [998, 392] on input "НЕ БЕРЕТ" at bounding box center [1002, 397] width 11 height 11
checkbox input "true"
click at [1106, 579] on button "Додати мітку" at bounding box center [1090, 595] width 187 height 32
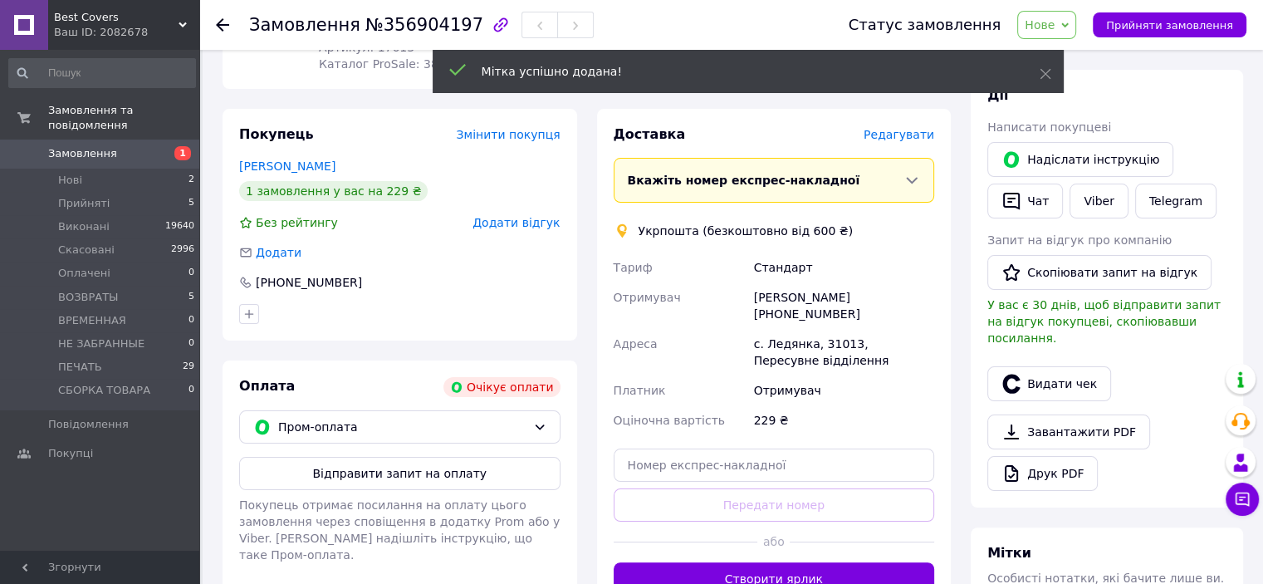
scroll to position [240, 0]
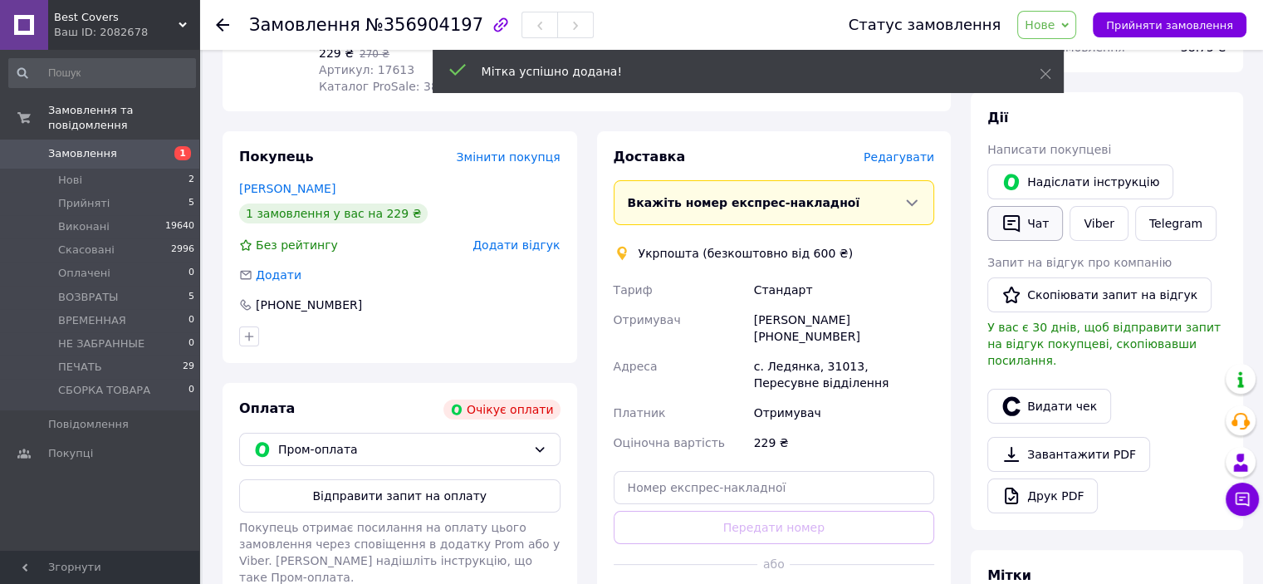
click at [1031, 229] on button "Чат" at bounding box center [1025, 223] width 76 height 35
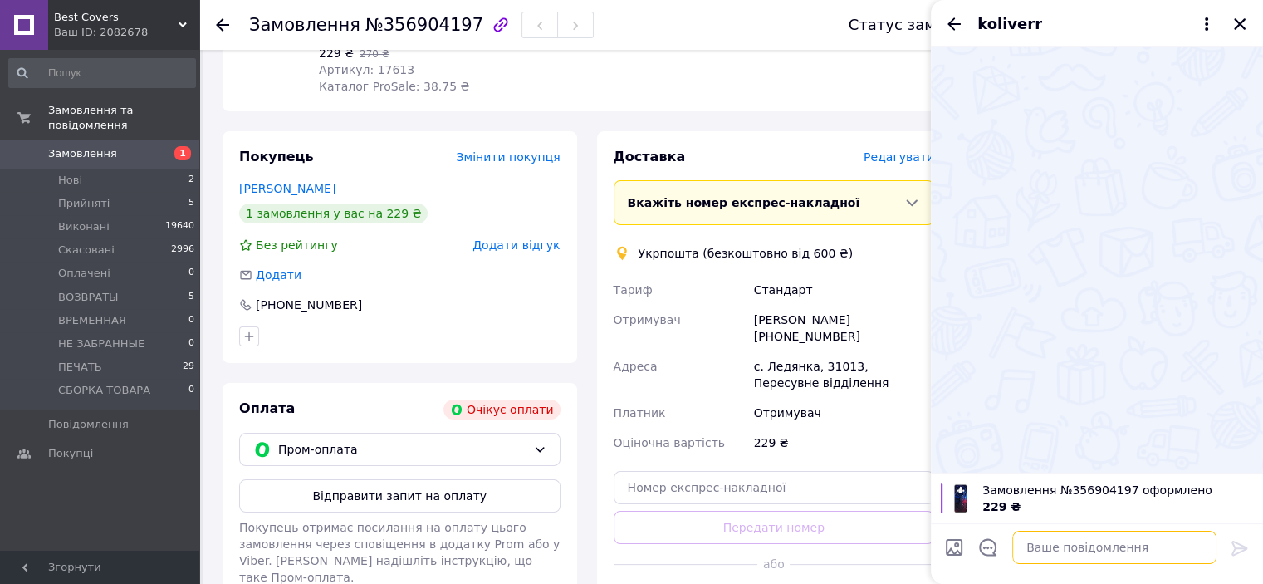
click at [1049, 535] on textarea at bounding box center [1114, 547] width 204 height 33
click at [1237, 23] on icon "Закрити" at bounding box center [1239, 24] width 15 height 15
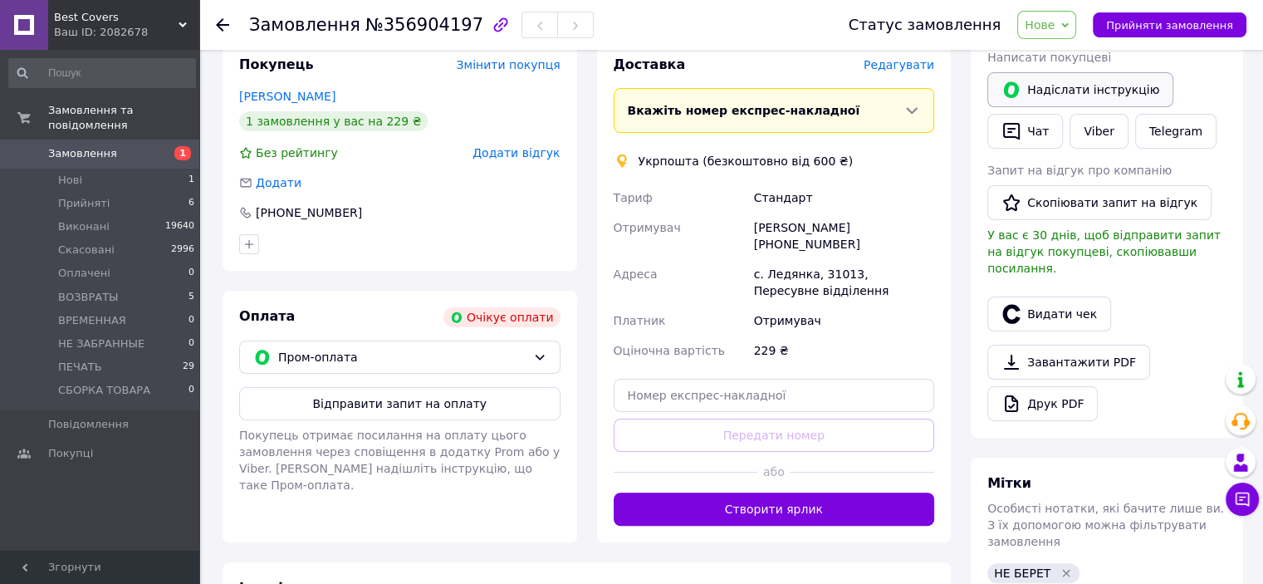
scroll to position [249, 0]
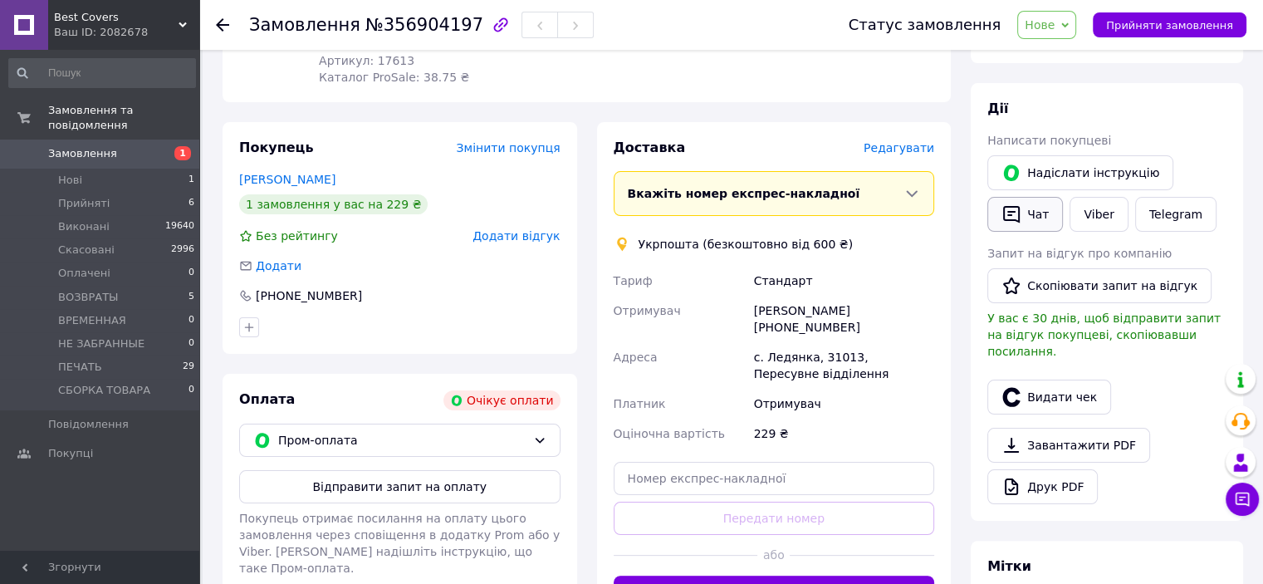
click at [1023, 210] on button "Чат" at bounding box center [1025, 214] width 76 height 35
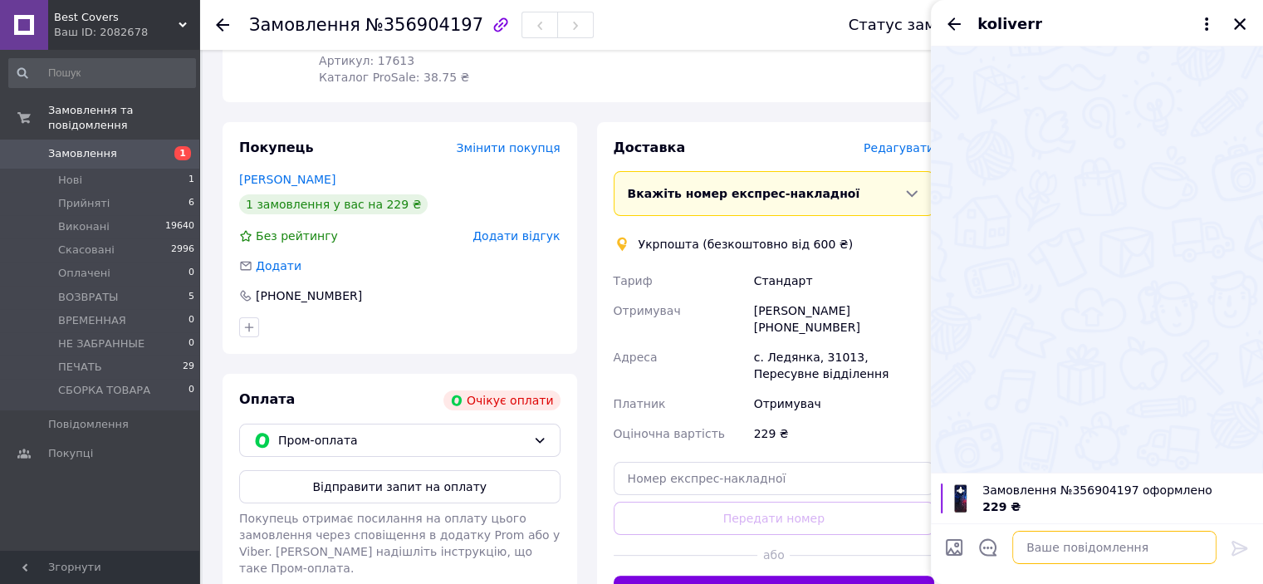
click at [1042, 550] on textarea at bounding box center [1114, 547] width 204 height 33
type textarea "п"
paste textarea "Вітаємо. Перетелефонуйте для підтвердження замовлення та уточнення даних. Дякує…"
type textarea "Вітаємо. Перетелефонуйте для підтвердження замовлення та уточнення даних. Дякує…"
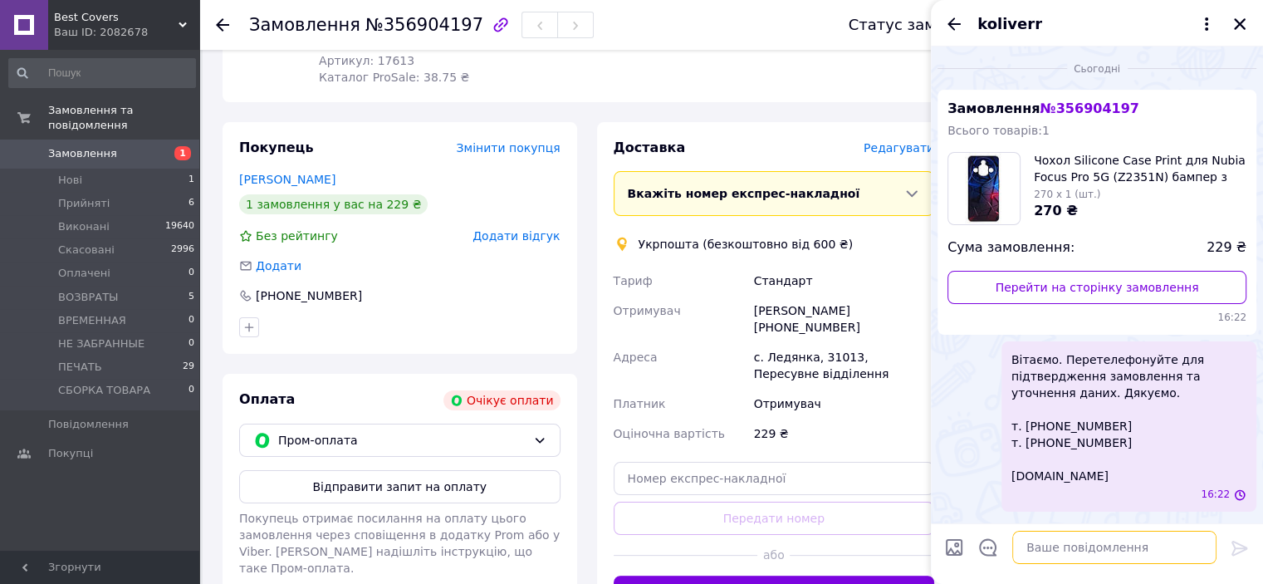
scroll to position [0, 0]
click at [1234, 28] on icon "Закрити" at bounding box center [1240, 24] width 12 height 12
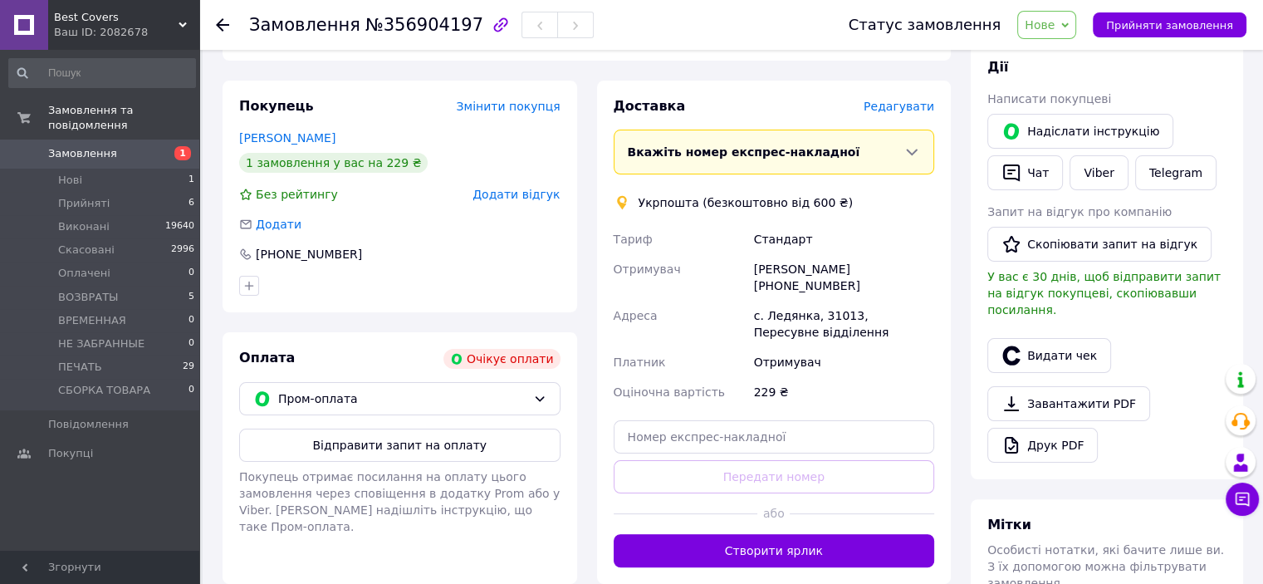
scroll to position [332, 0]
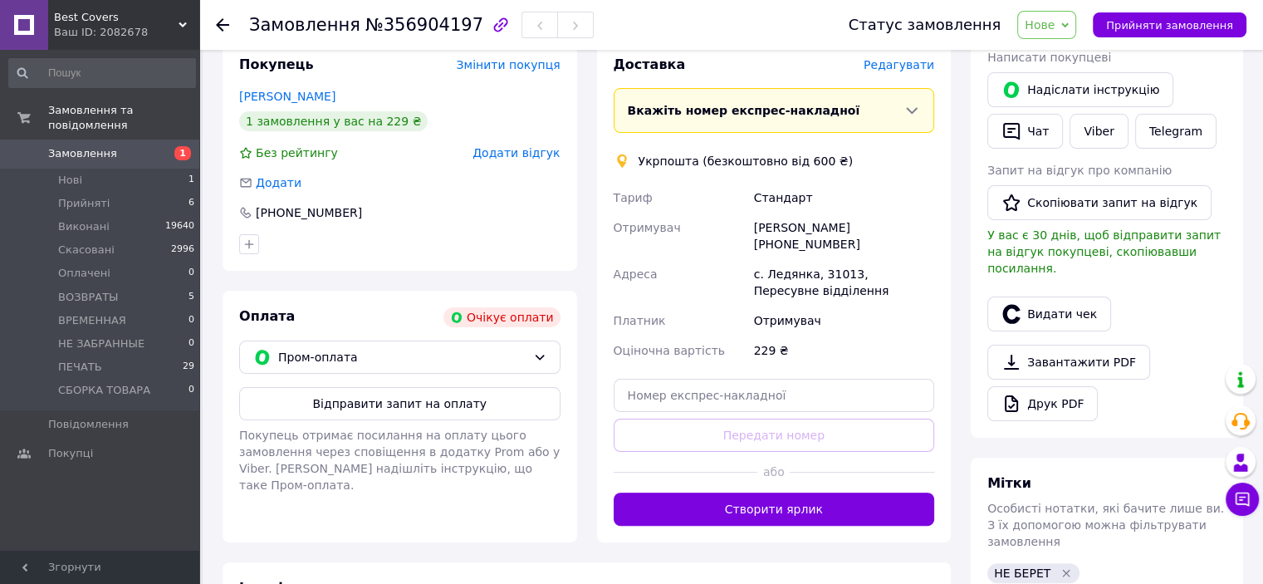
click at [860, 226] on div "[PERSON_NAME] [PHONE_NUMBER]" at bounding box center [844, 236] width 187 height 47
copy div "380687707712"
click at [110, 174] on li "Нові 1" at bounding box center [102, 180] width 204 height 23
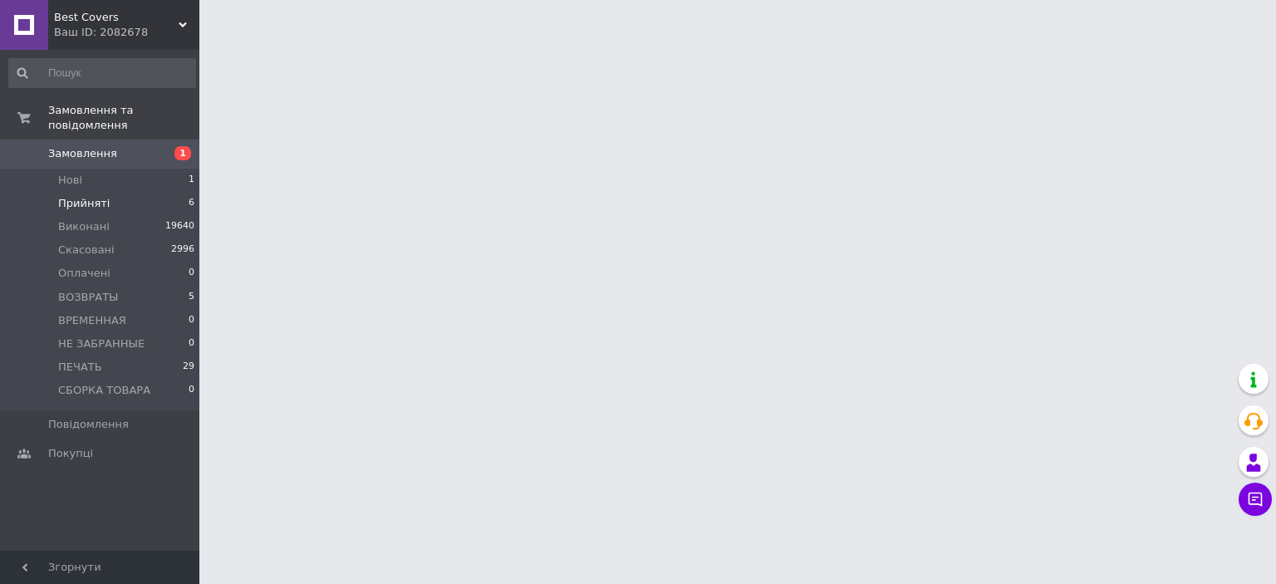
click at [111, 192] on li "Прийняті 6" at bounding box center [102, 203] width 204 height 23
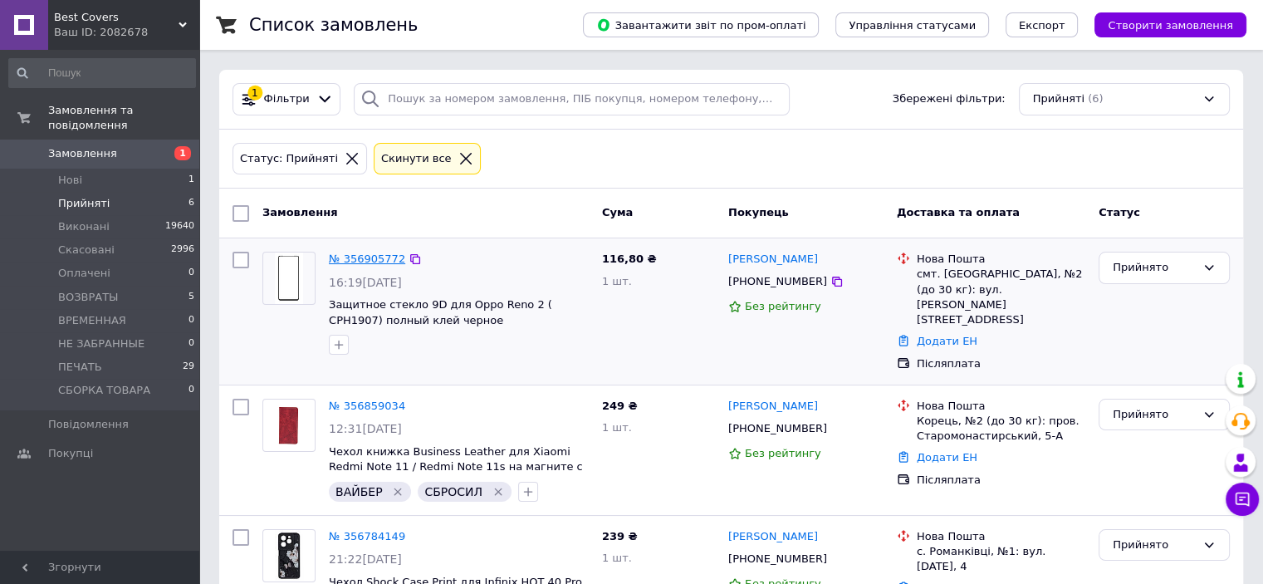
click at [368, 259] on link "№ 356905772" at bounding box center [367, 258] width 76 height 12
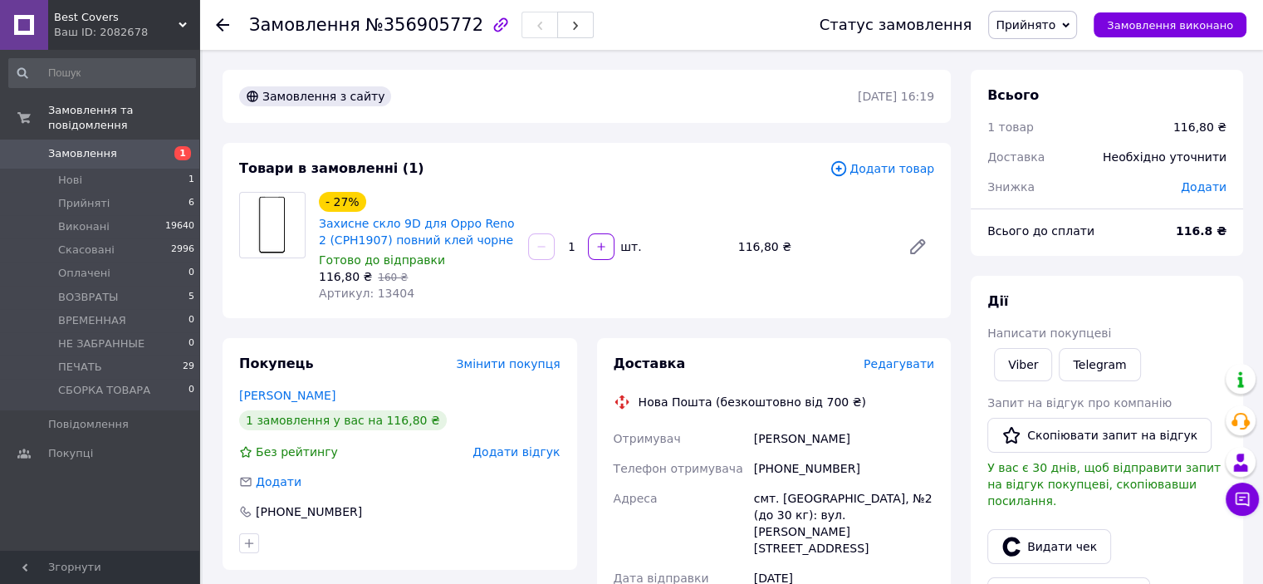
click at [1038, 23] on span "Прийнято" at bounding box center [1026, 24] width 60 height 13
click at [1039, 160] on li "ПЕЧАТЬ" at bounding box center [1043, 164] width 109 height 25
click at [61, 173] on span "Нові" at bounding box center [70, 180] width 24 height 15
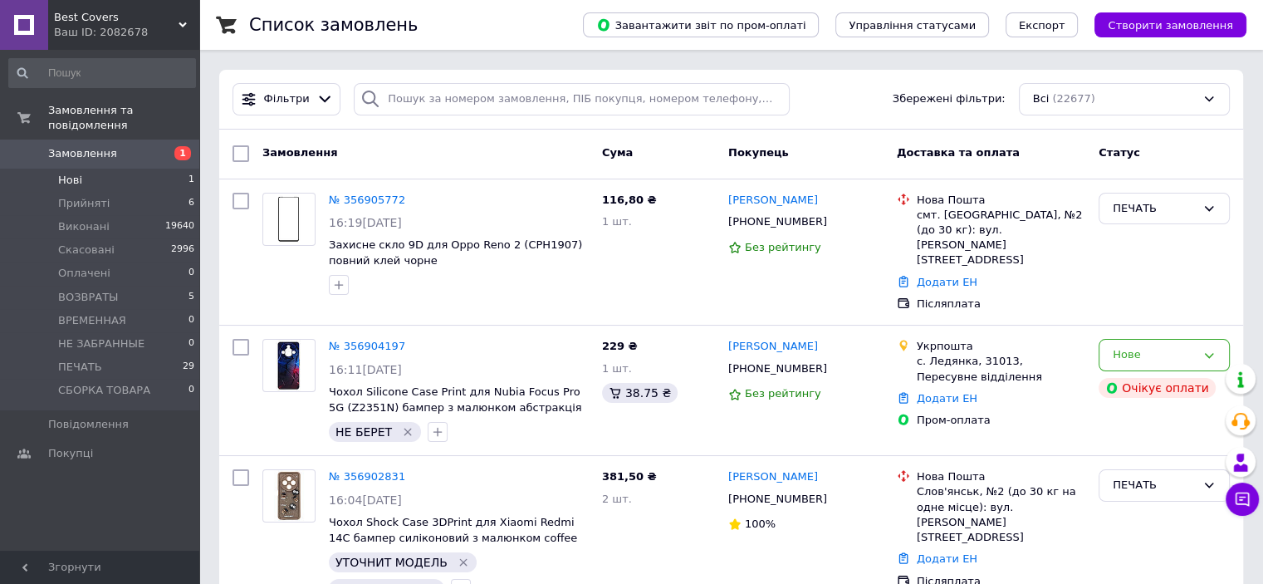
click at [110, 175] on li "Нові 1" at bounding box center [102, 180] width 204 height 23
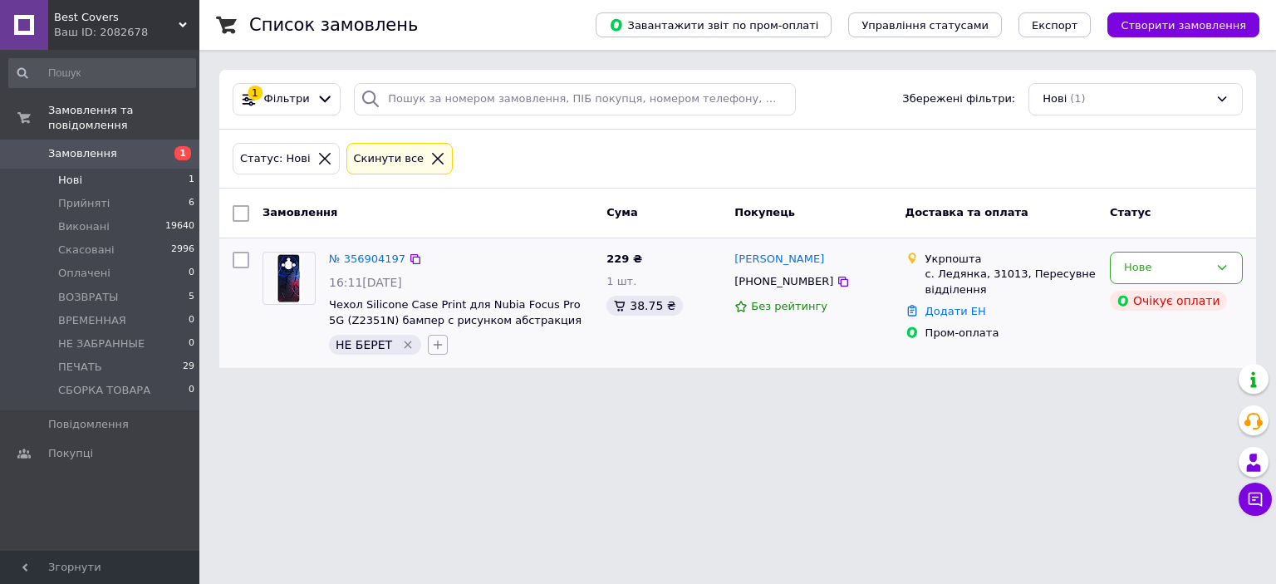
click at [431, 341] on icon "button" at bounding box center [437, 344] width 13 height 13
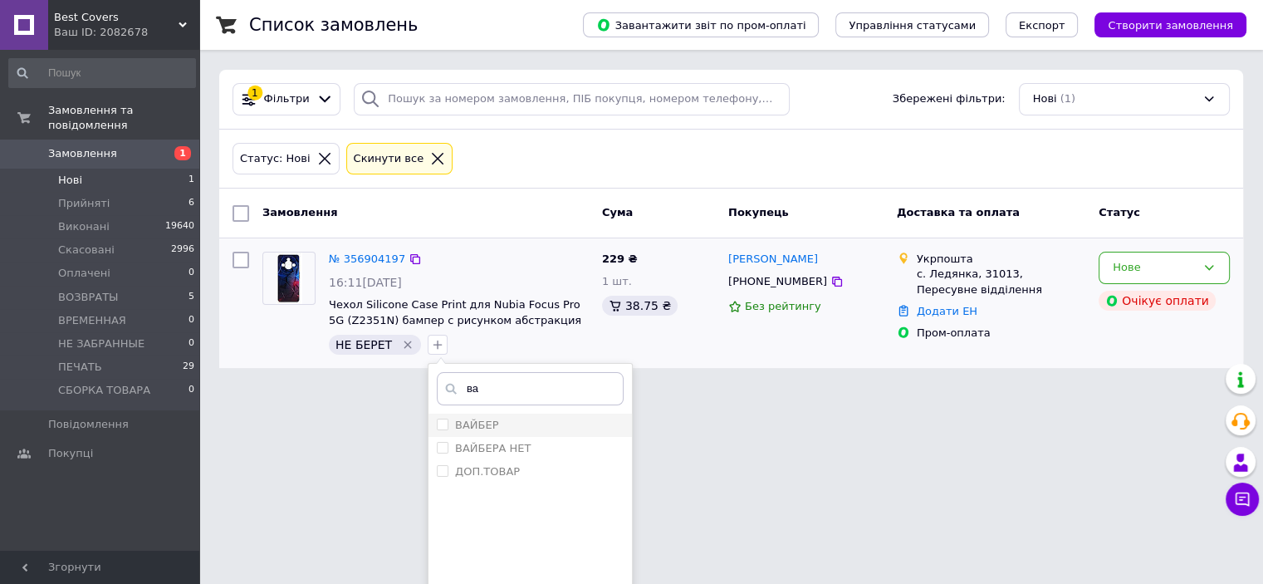
type input "ва"
click at [437, 422] on input "ВАЙБЕР" at bounding box center [442, 424] width 11 height 11
checkbox input "true"
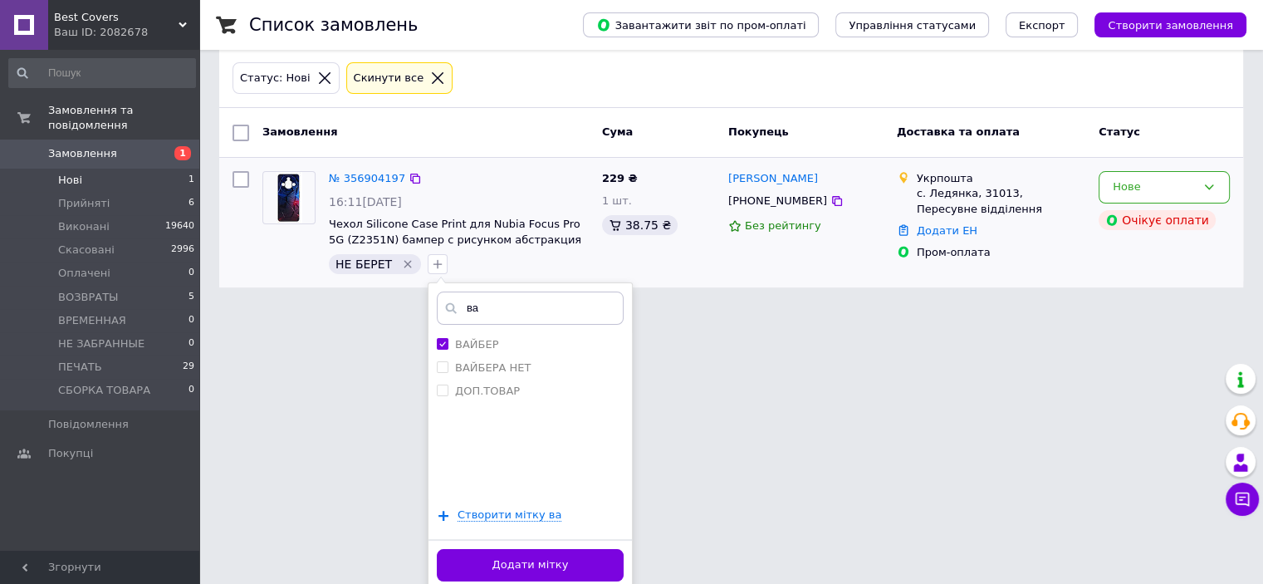
scroll to position [85, 0]
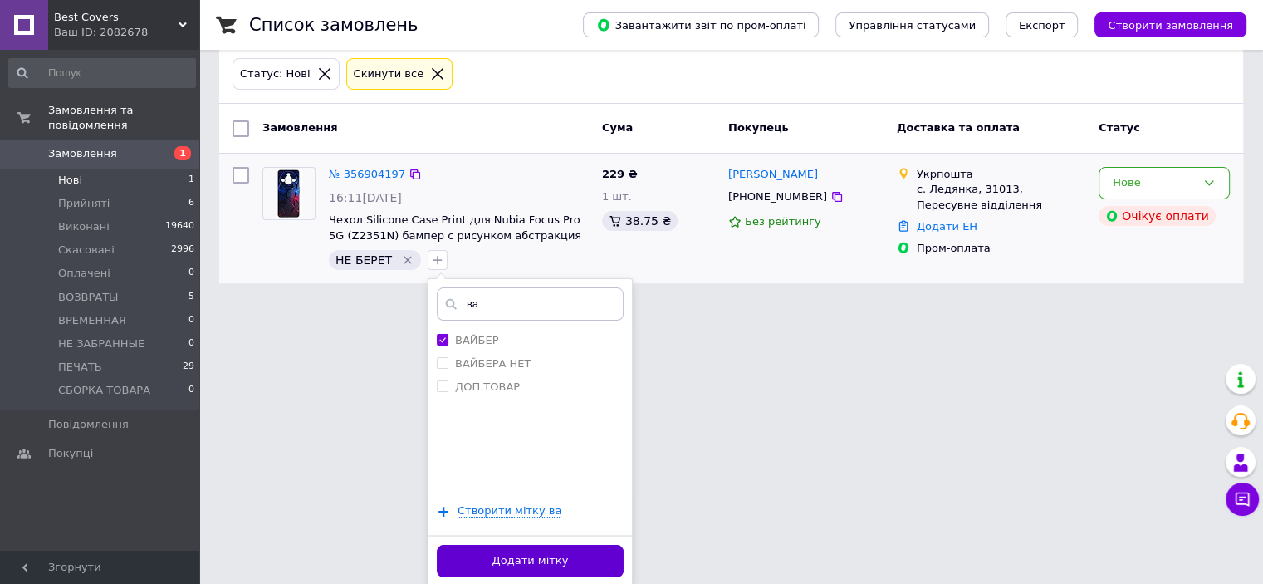
click at [555, 551] on button "Додати мітку" at bounding box center [530, 561] width 187 height 32
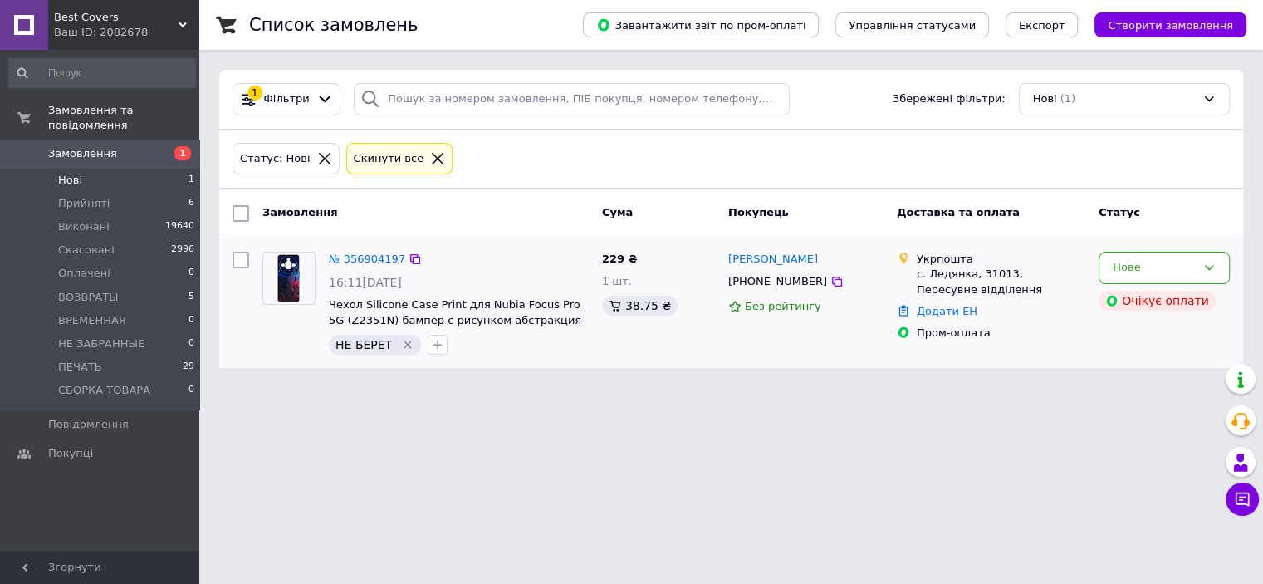
scroll to position [0, 0]
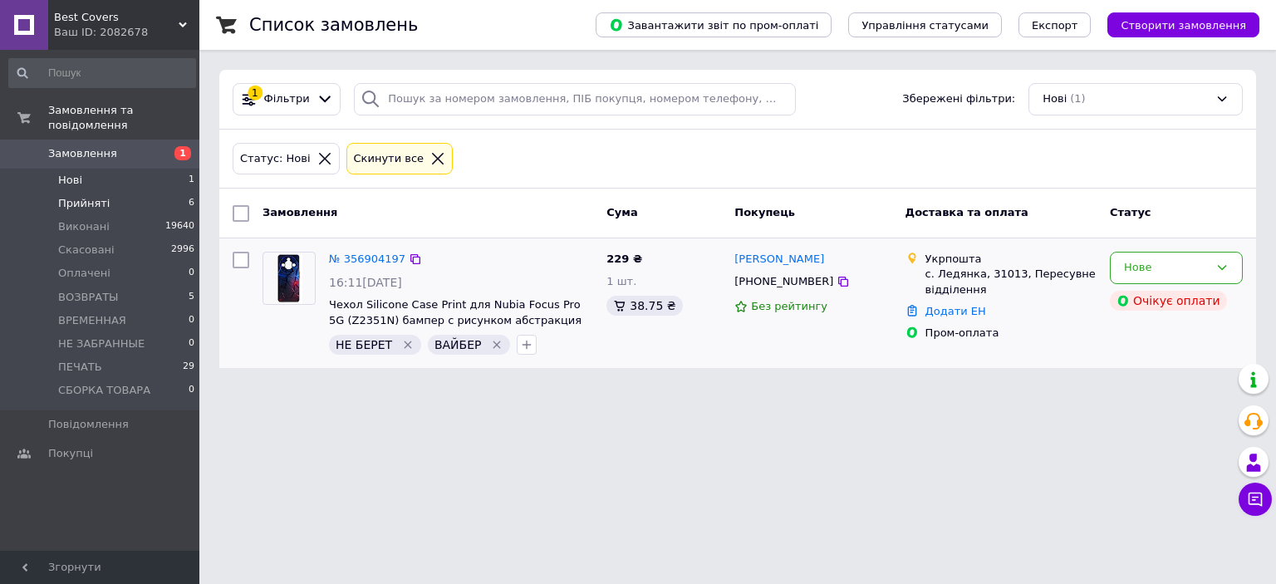
click at [106, 192] on li "Прийняті 6" at bounding box center [102, 203] width 204 height 23
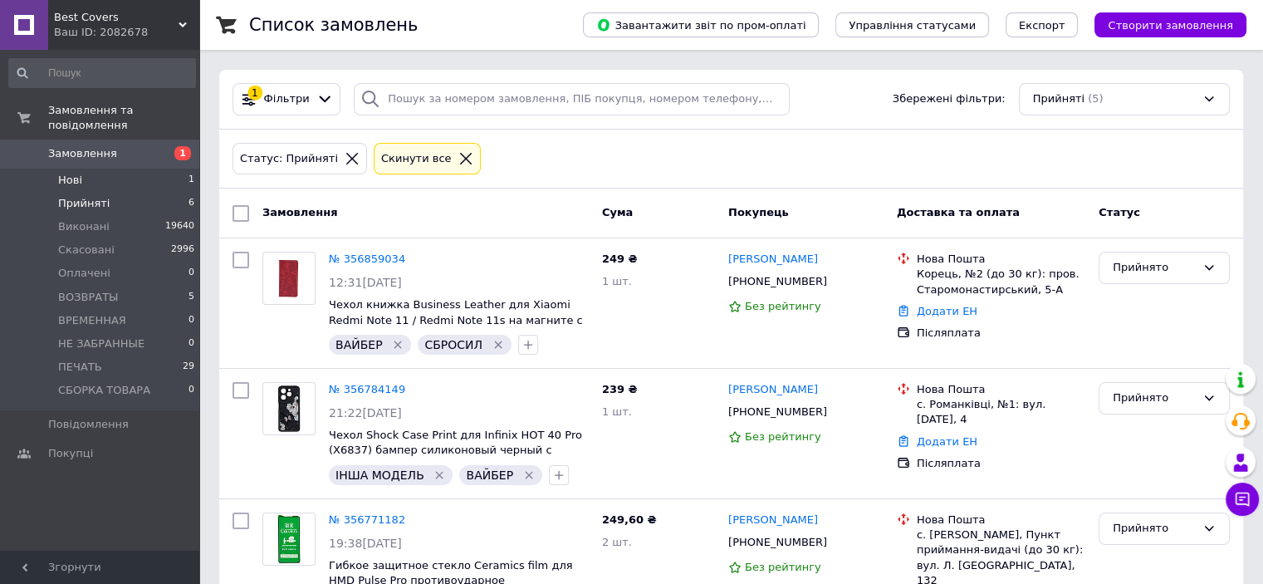
click at [134, 169] on li "Нові 1" at bounding box center [102, 180] width 204 height 23
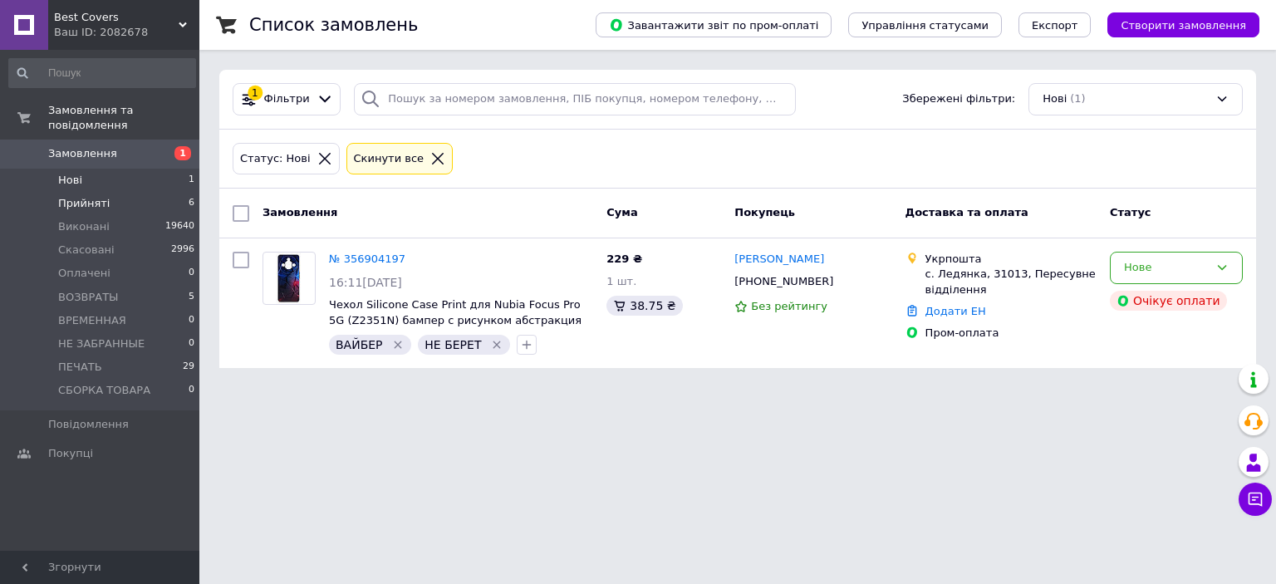
click at [111, 192] on li "Прийняті 6" at bounding box center [102, 203] width 204 height 23
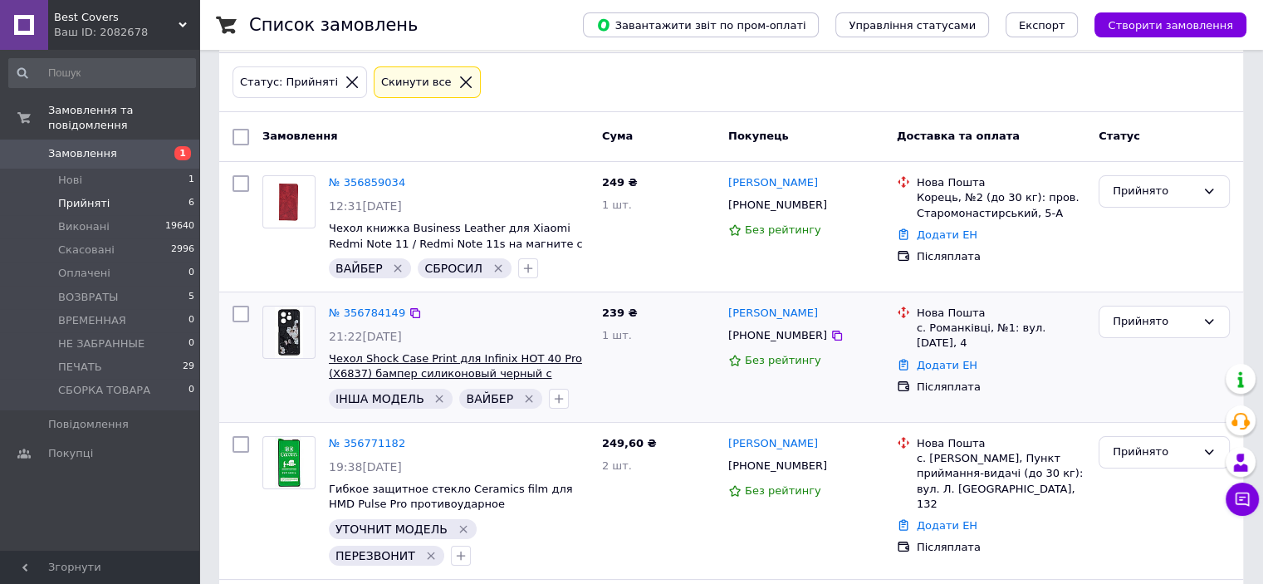
scroll to position [166, 0]
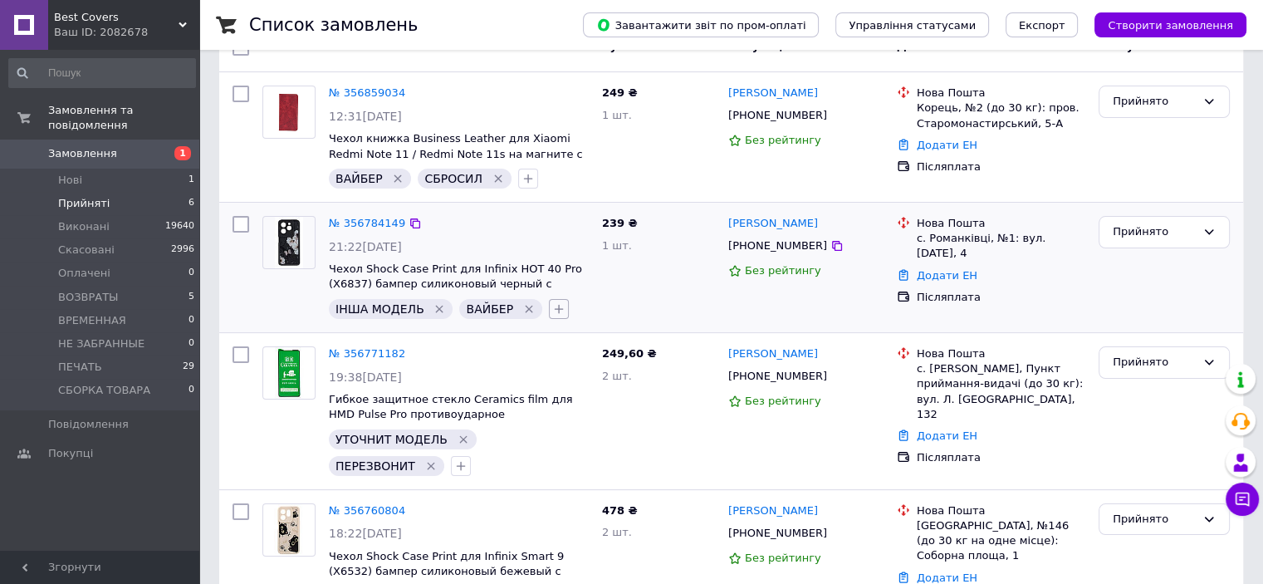
click at [552, 308] on icon "button" at bounding box center [558, 308] width 13 height 13
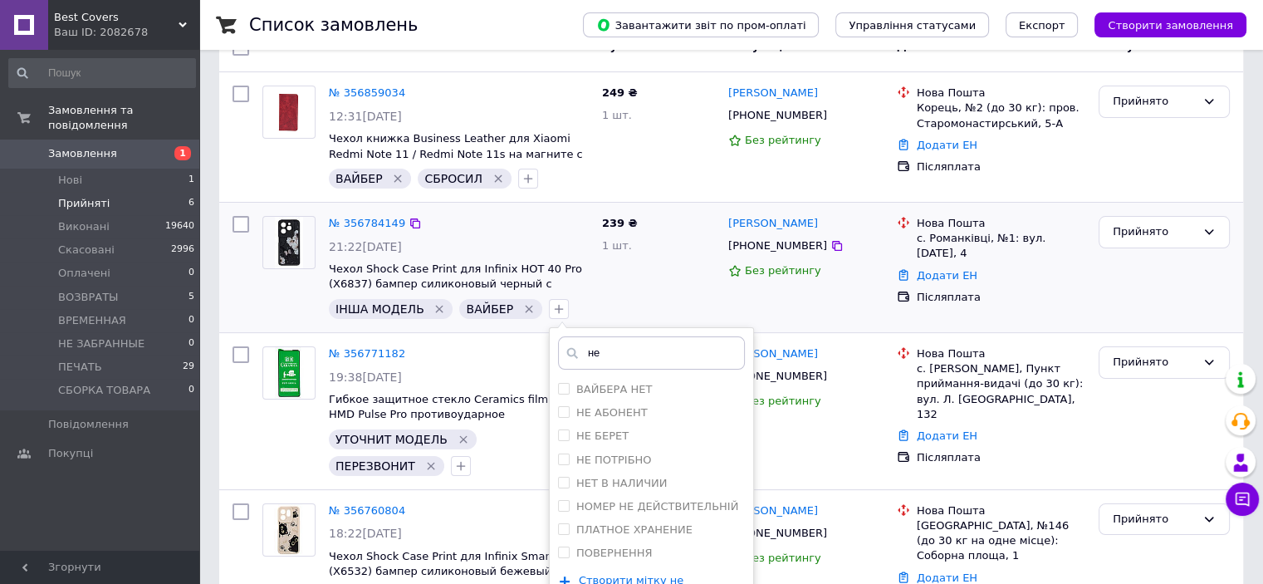
scroll to position [332, 0]
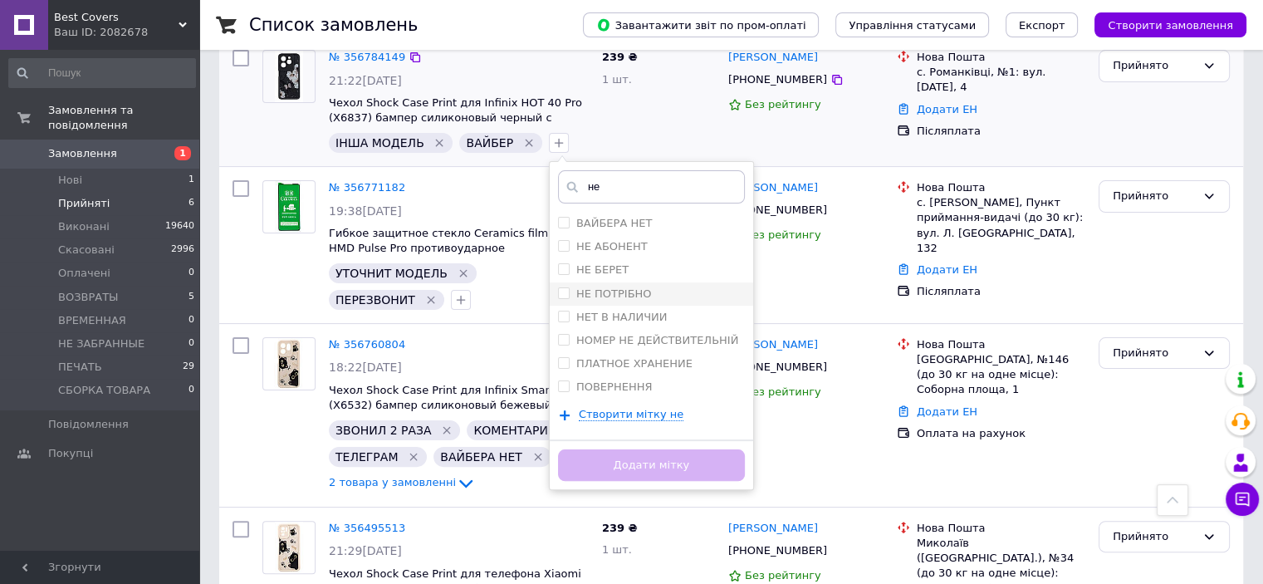
type input "не"
click at [558, 296] on span at bounding box center [564, 293] width 12 height 12
click at [558, 296] on input "НЕ ПОТРІБНО" at bounding box center [563, 292] width 11 height 11
click at [558, 290] on input "НЕ ПОТРІБНО" at bounding box center [563, 292] width 11 height 11
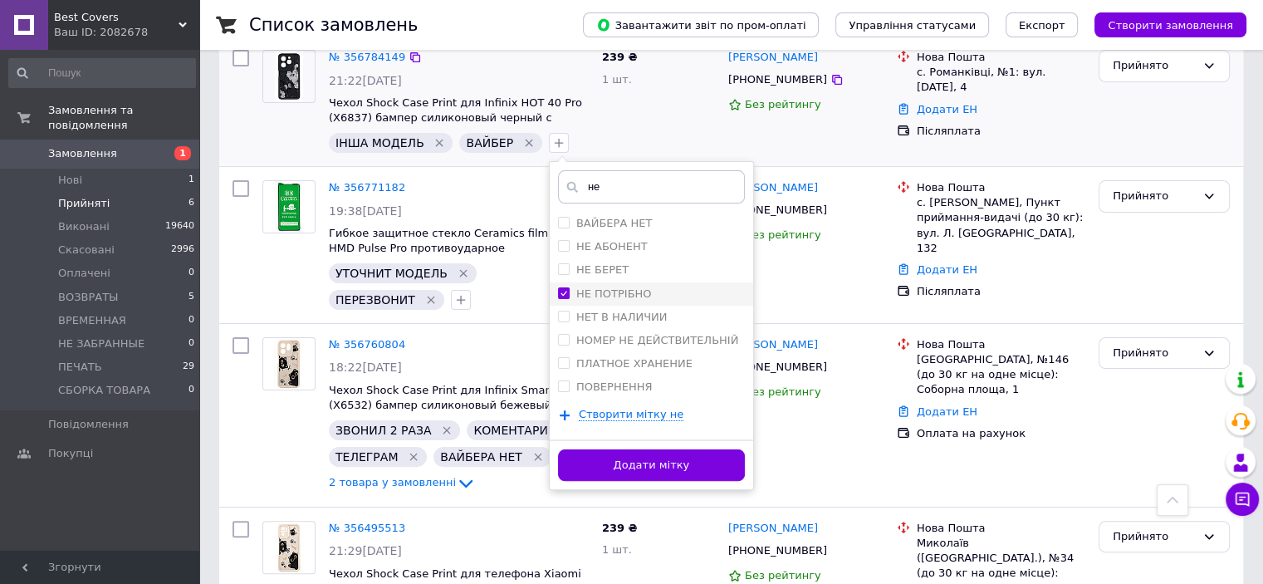
checkbox input "true"
click at [631, 451] on button "Додати мітку" at bounding box center [651, 465] width 187 height 32
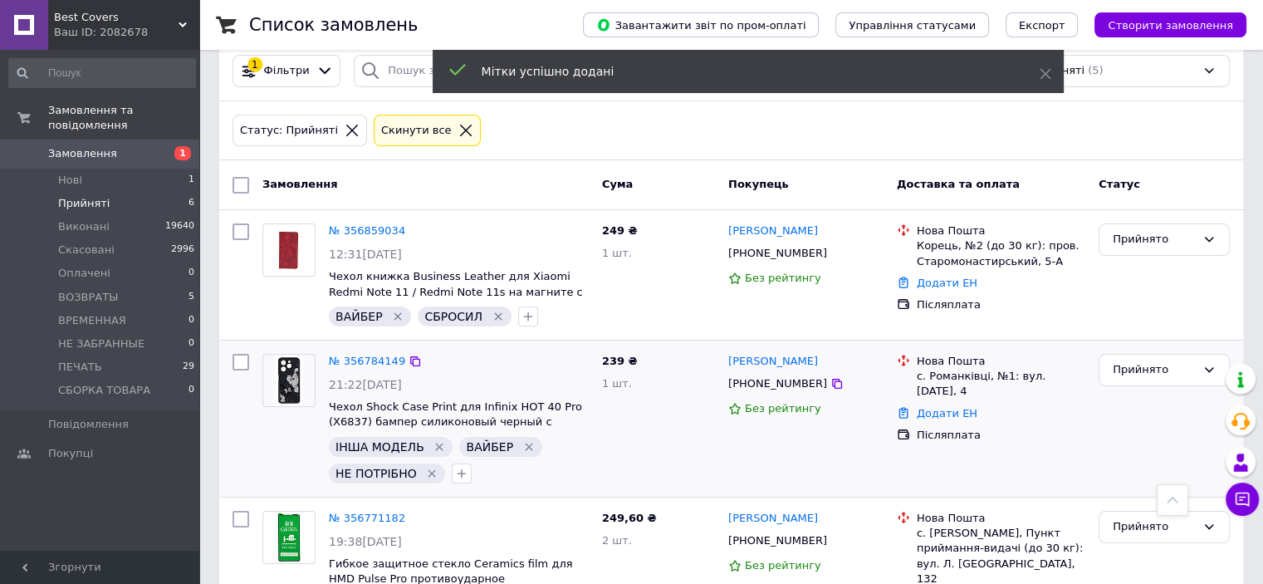
scroll to position [0, 0]
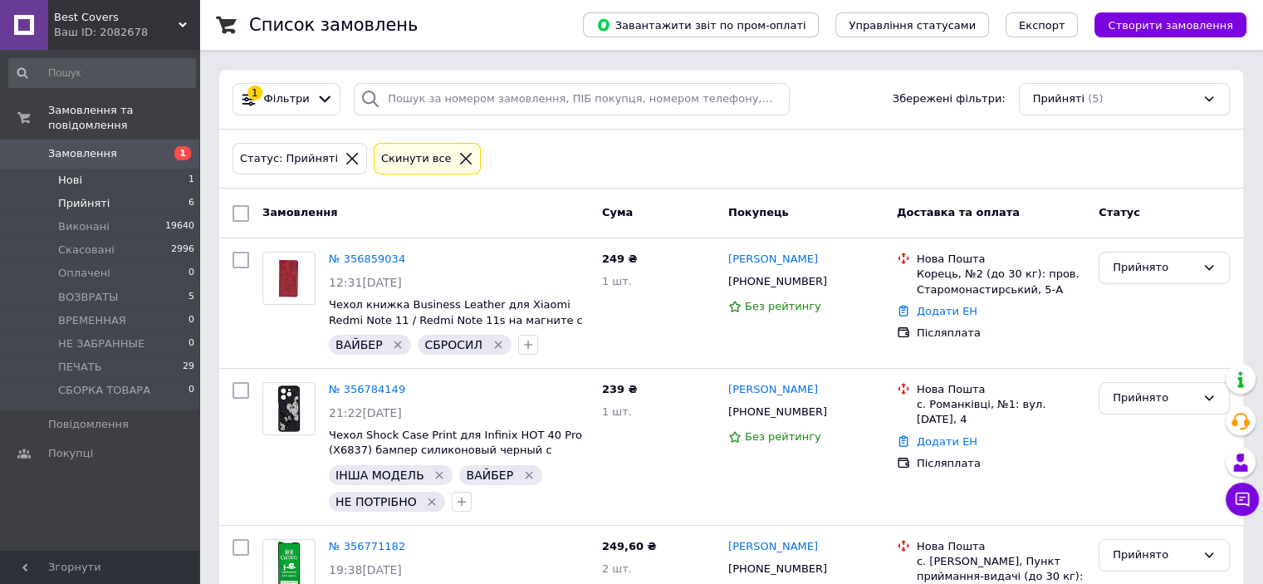
click at [74, 173] on span "Нові" at bounding box center [70, 180] width 24 height 15
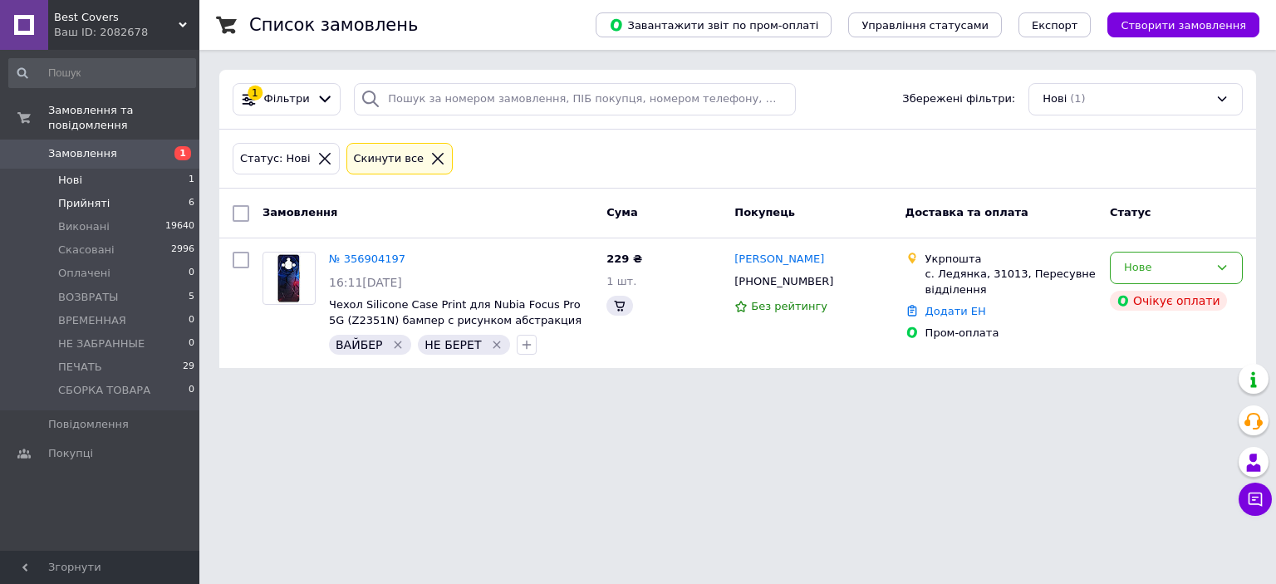
click at [97, 196] on span "Прийняті" at bounding box center [83, 203] width 51 height 15
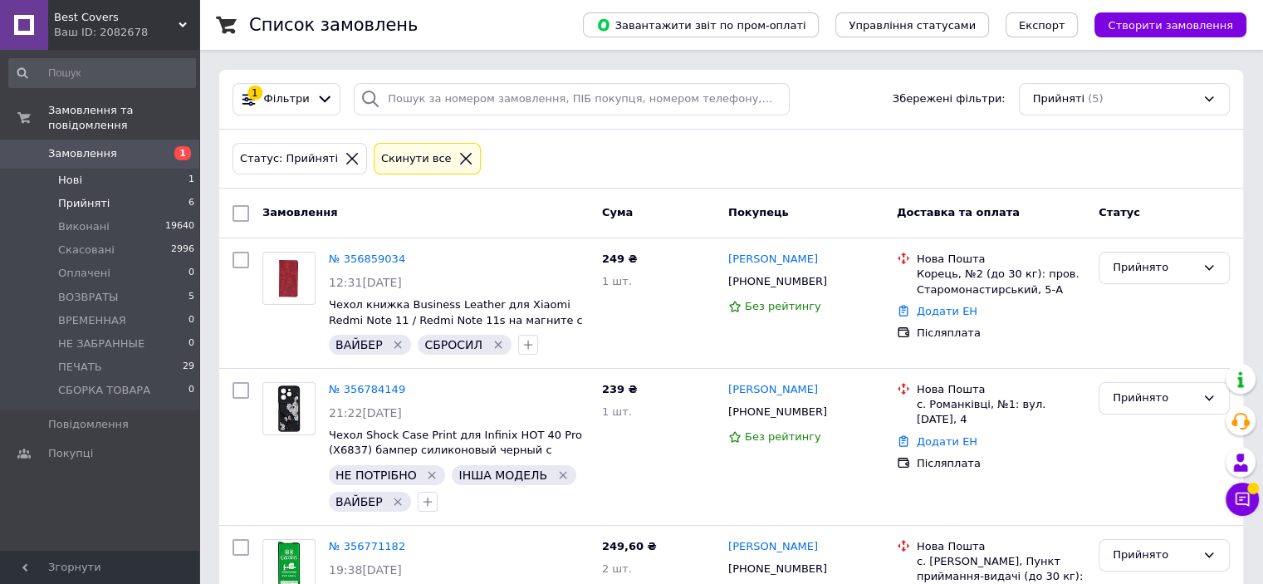
click at [109, 172] on li "Нові 1" at bounding box center [102, 180] width 204 height 23
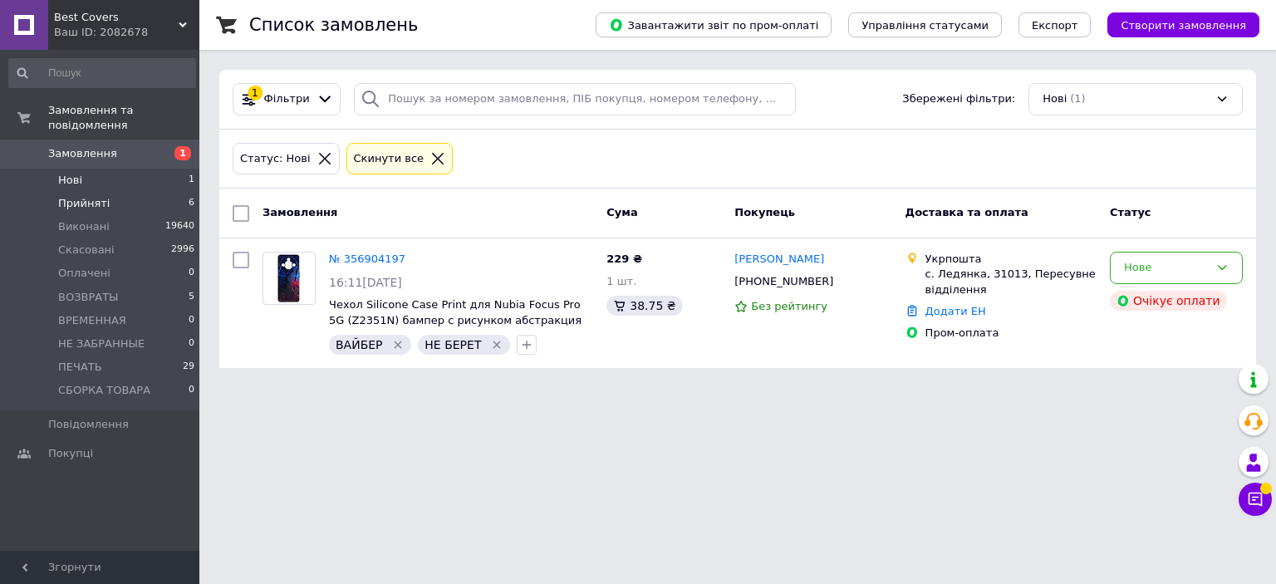
click at [116, 192] on li "Прийняті 6" at bounding box center [102, 203] width 204 height 23
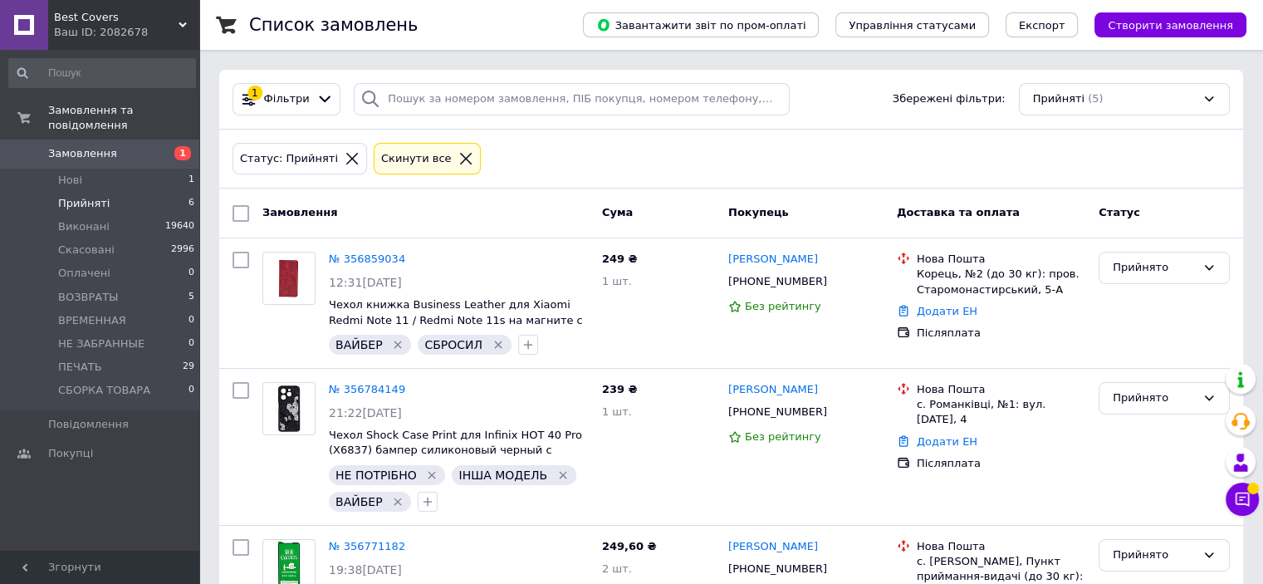
click at [143, 193] on li "Прийняті 6" at bounding box center [102, 203] width 204 height 23
click at [120, 169] on li "Нові 1" at bounding box center [102, 180] width 204 height 23
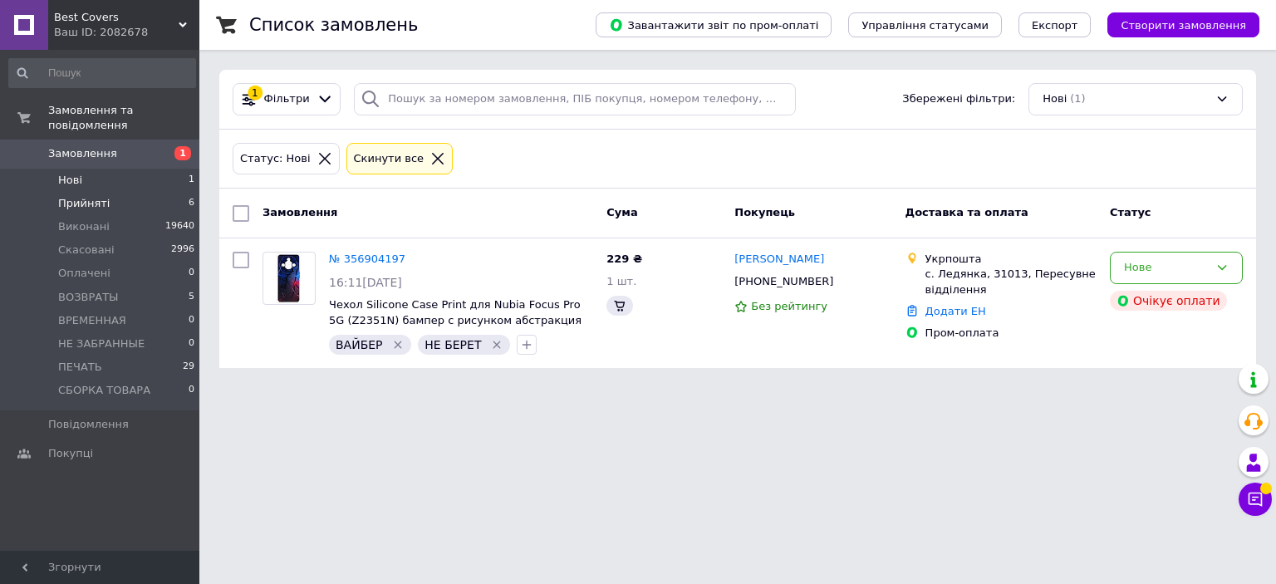
click at [116, 192] on li "Прийняті 6" at bounding box center [102, 203] width 204 height 23
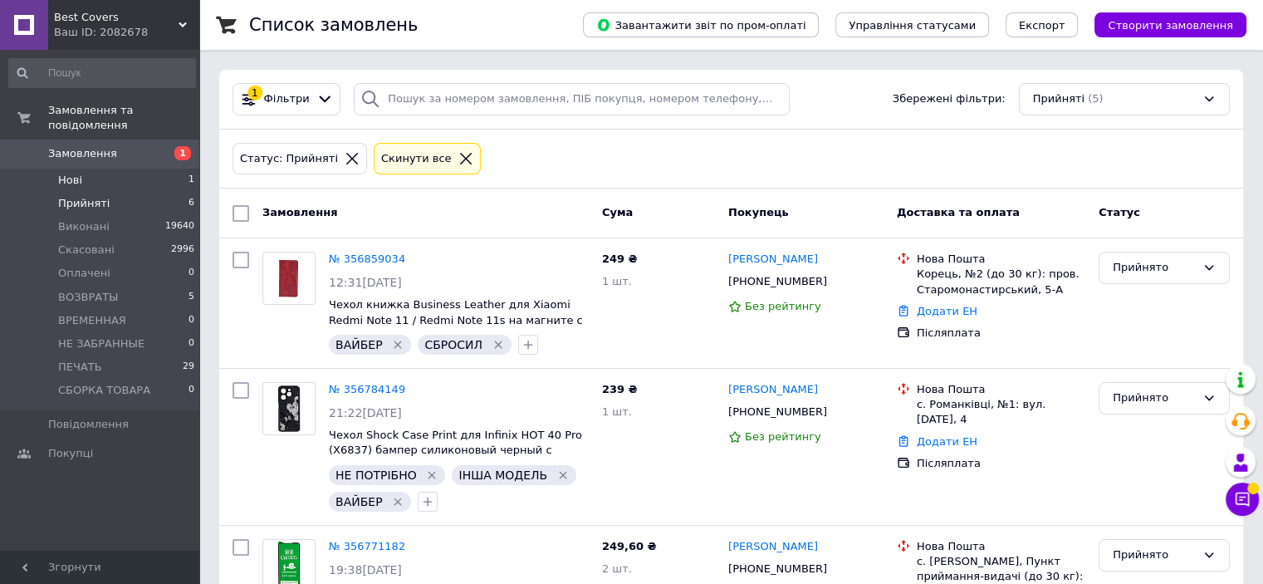
click at [120, 172] on li "Нові 1" at bounding box center [102, 180] width 204 height 23
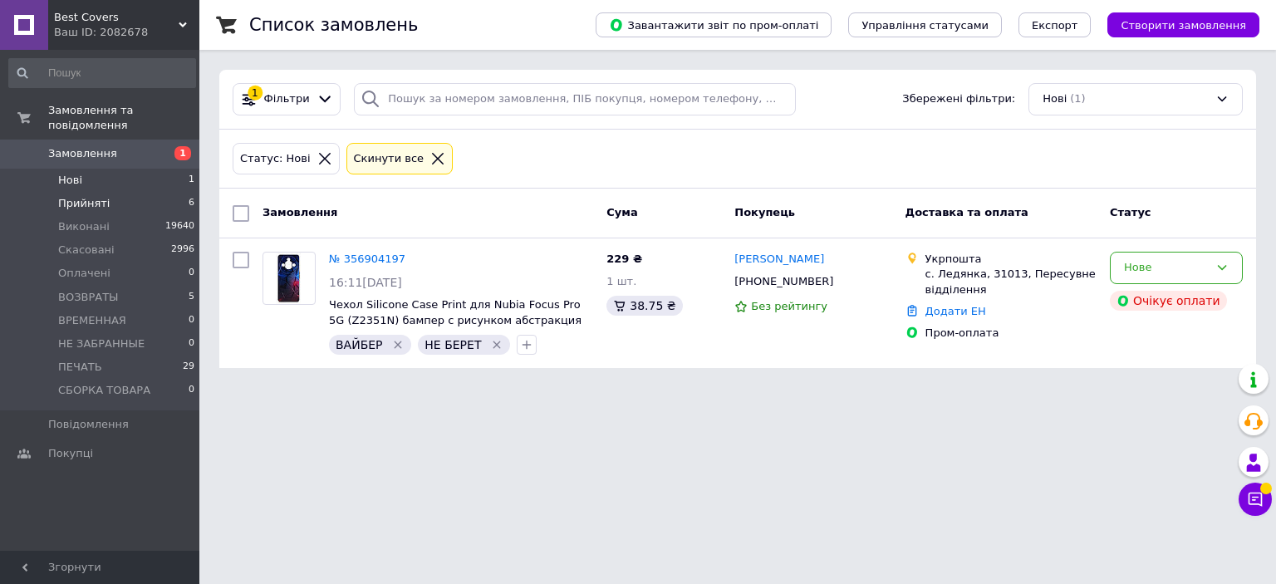
click at [117, 192] on li "Прийняті 6" at bounding box center [102, 203] width 204 height 23
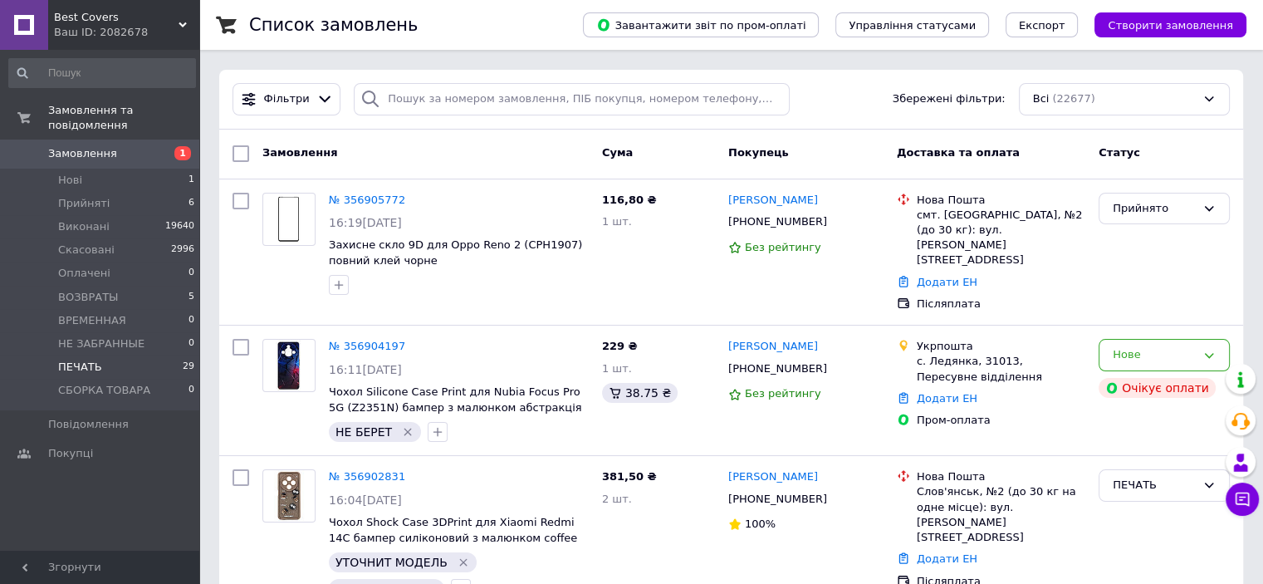
click at [126, 358] on li "ПЕЧАТЬ 29" at bounding box center [102, 366] width 204 height 23
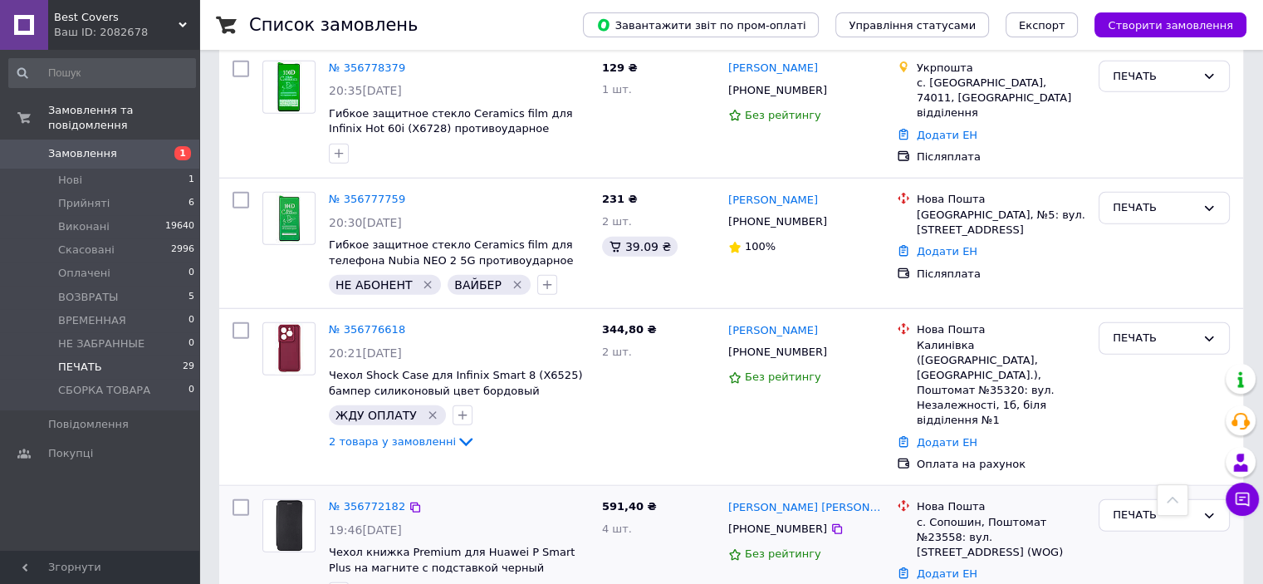
scroll to position [4176, 0]
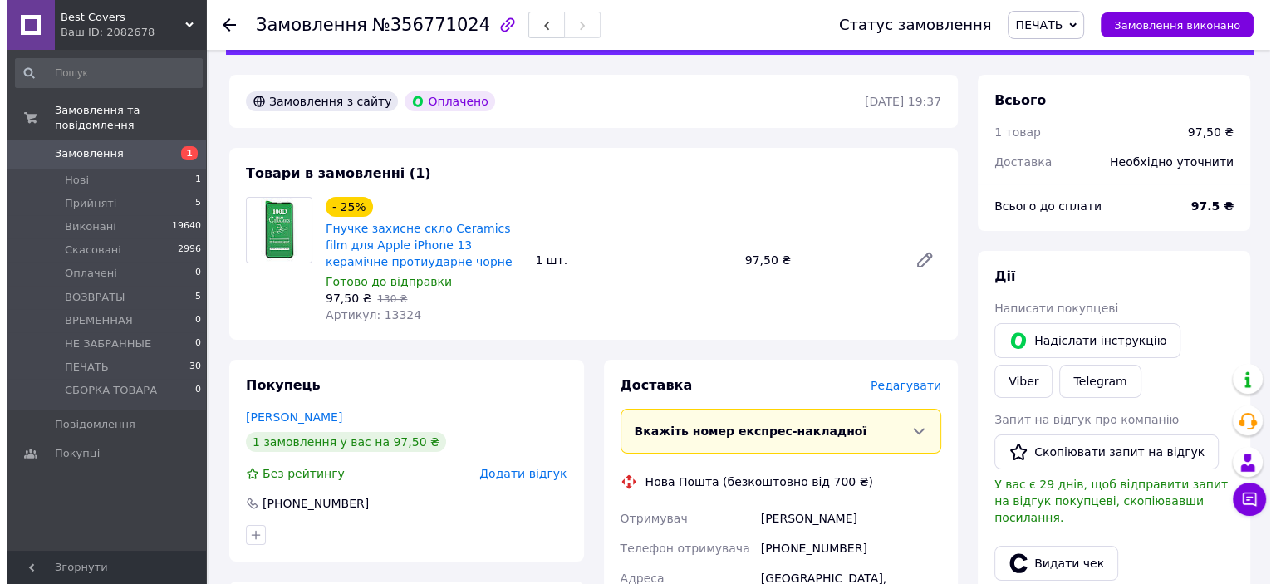
scroll to position [249, 0]
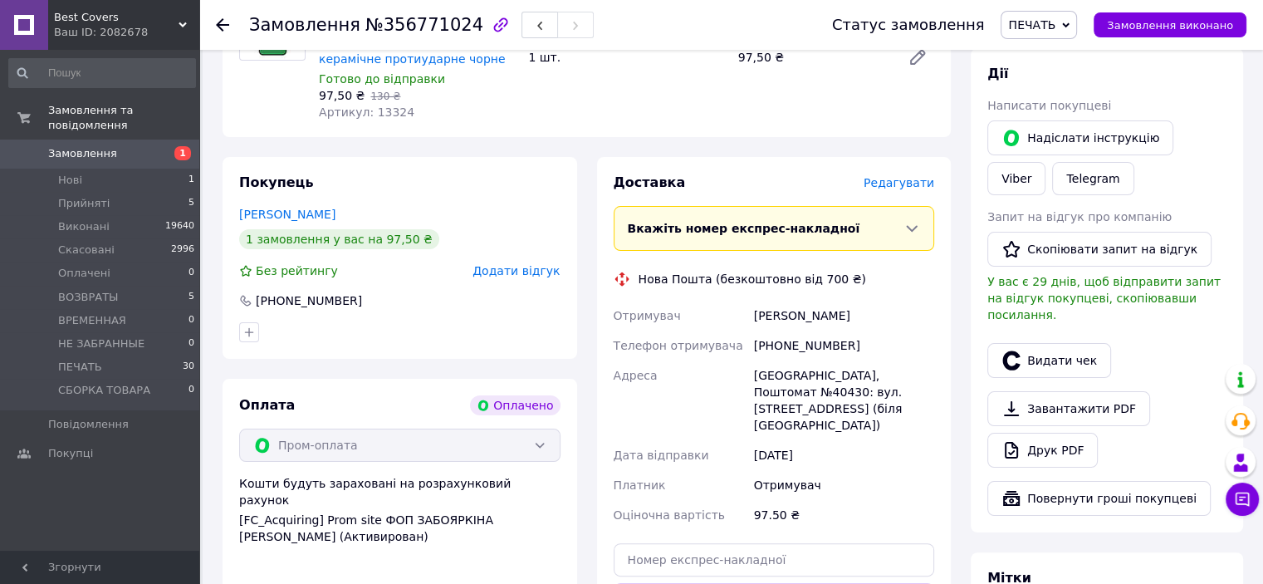
click at [906, 182] on span "Редагувати" at bounding box center [899, 182] width 71 height 13
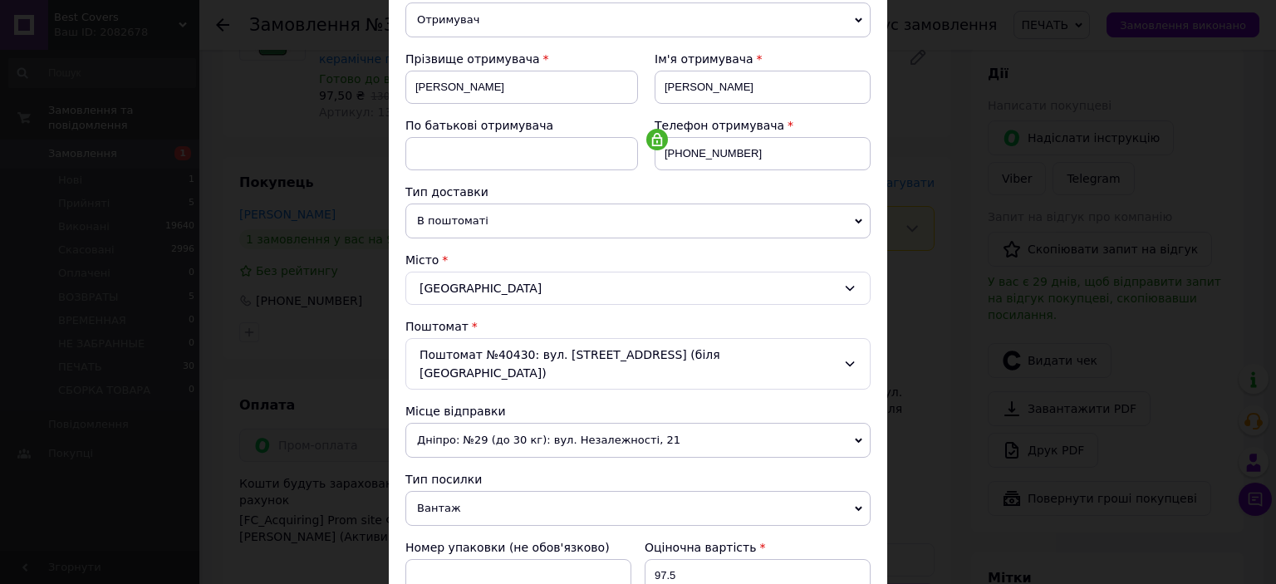
scroll to position [332, 0]
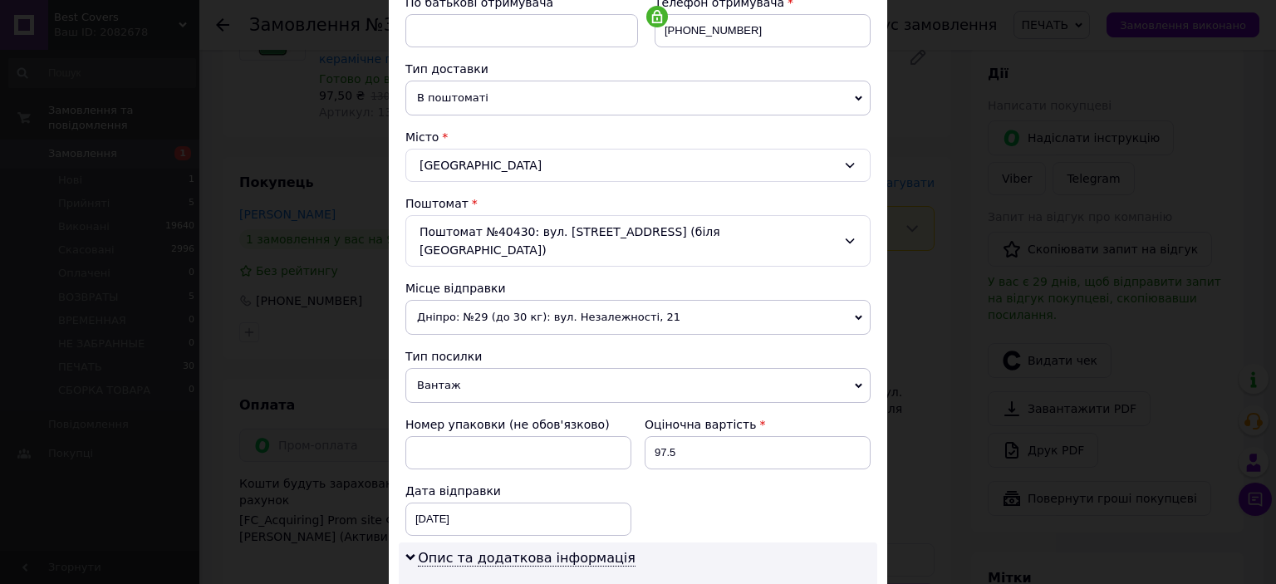
click at [473, 368] on span "Вантаж" at bounding box center [637, 385] width 465 height 35
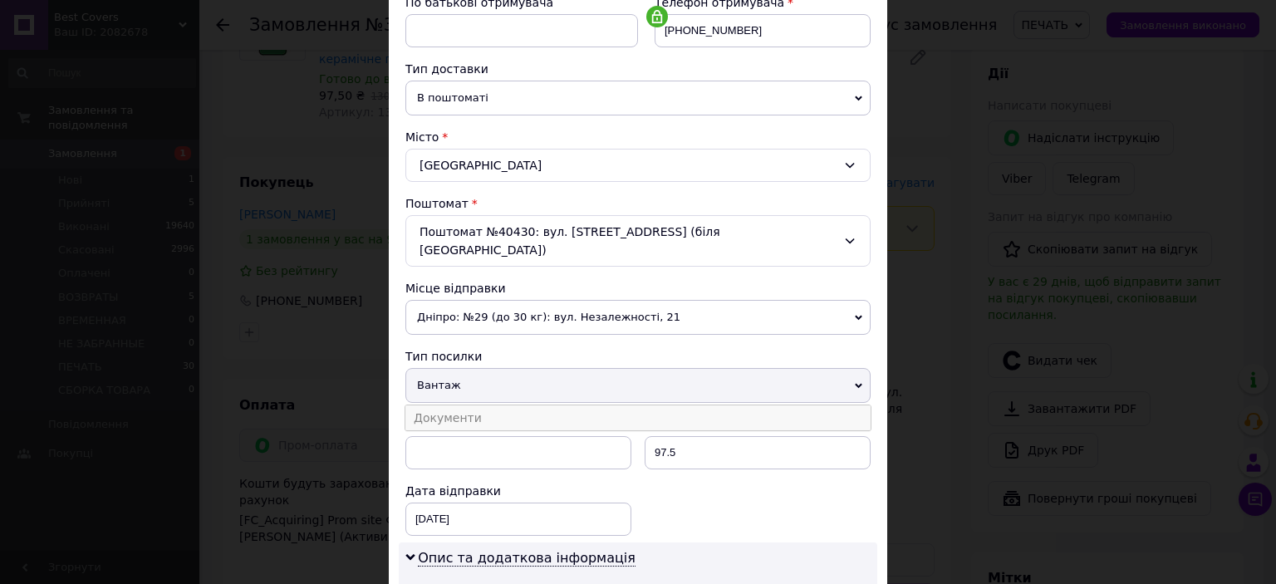
click at [490, 405] on li "Документи" at bounding box center [637, 417] width 465 height 25
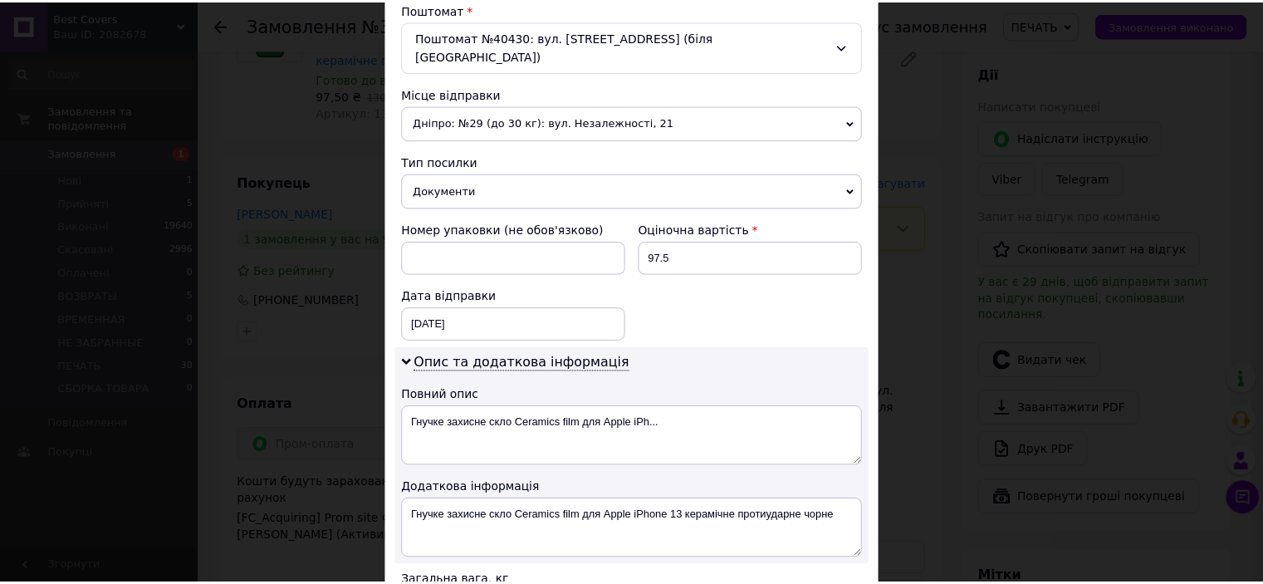
scroll to position [716, 0]
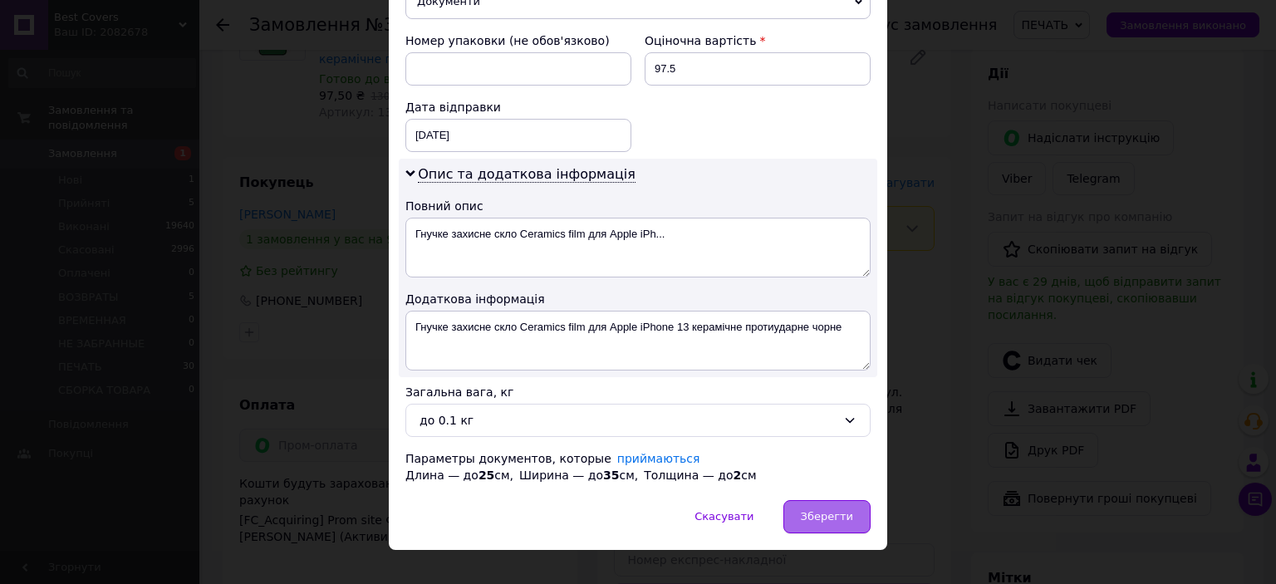
click at [826, 510] on span "Зберегти" at bounding box center [827, 516] width 52 height 12
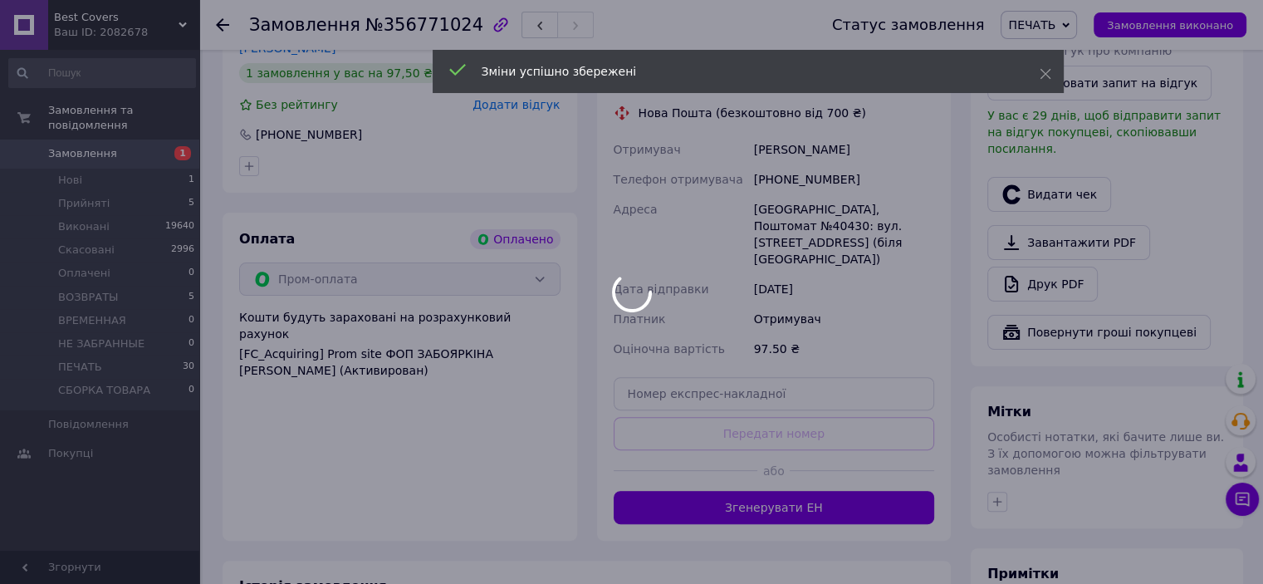
scroll to position [581, 0]
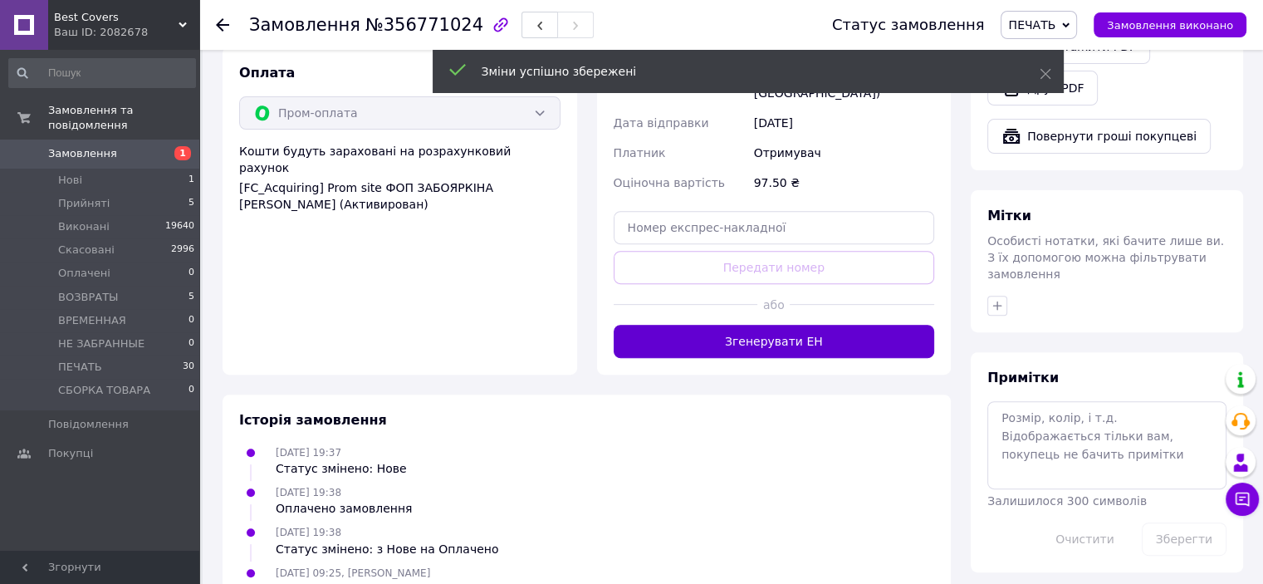
click at [754, 335] on button "Згенерувати ЕН" at bounding box center [774, 341] width 321 height 33
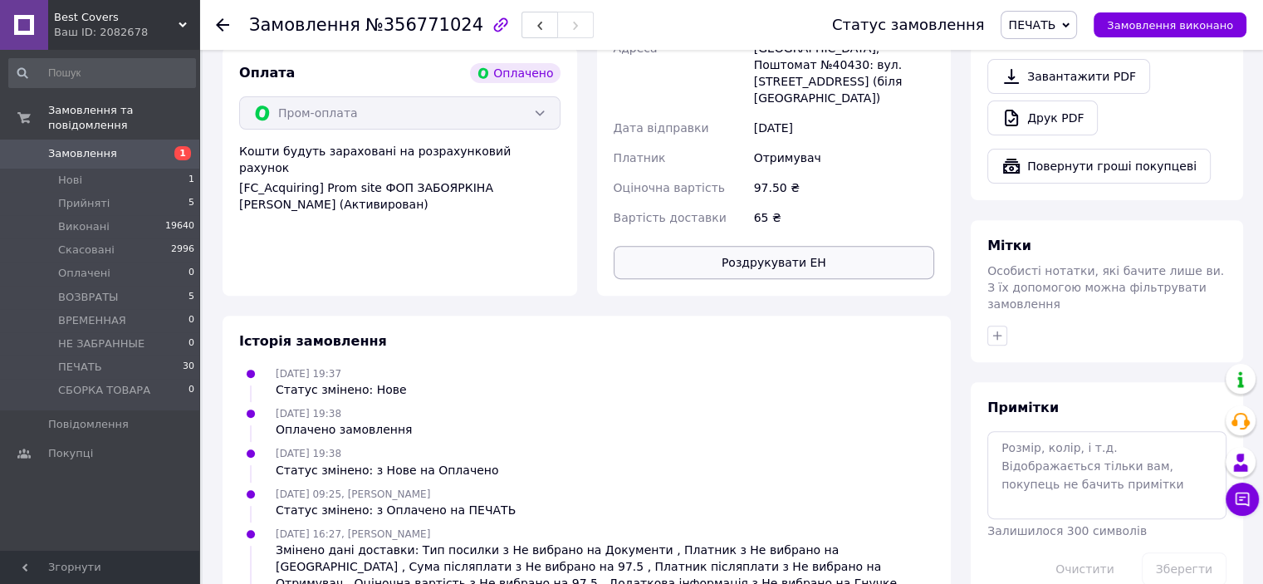
click at [772, 248] on button "Роздрукувати ЕН" at bounding box center [774, 262] width 321 height 33
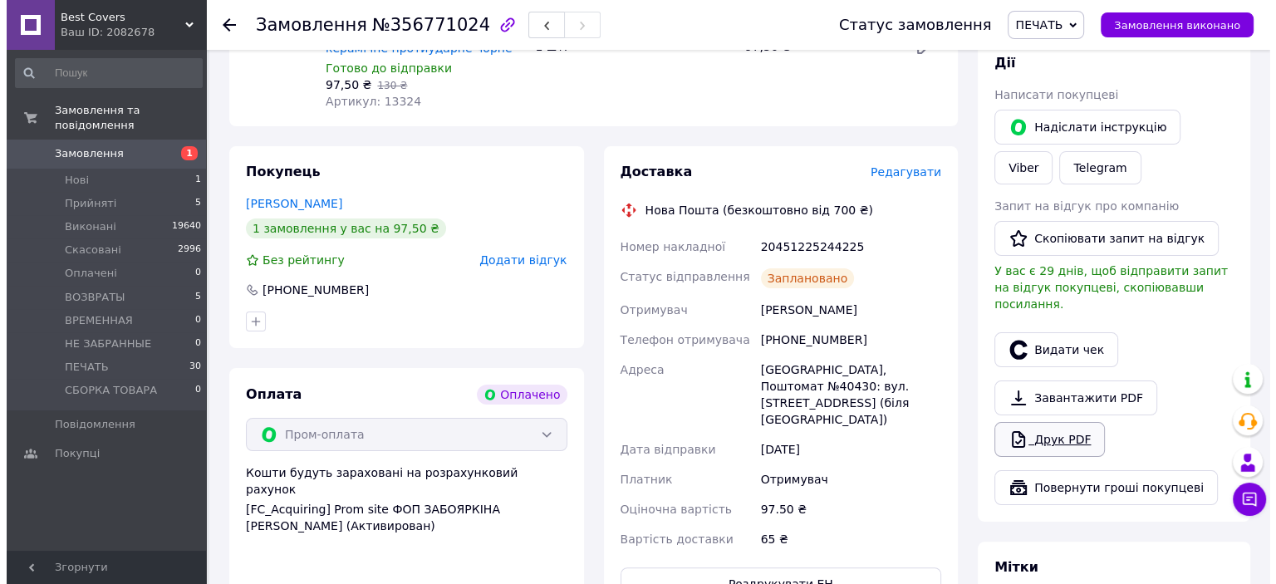
scroll to position [332, 0]
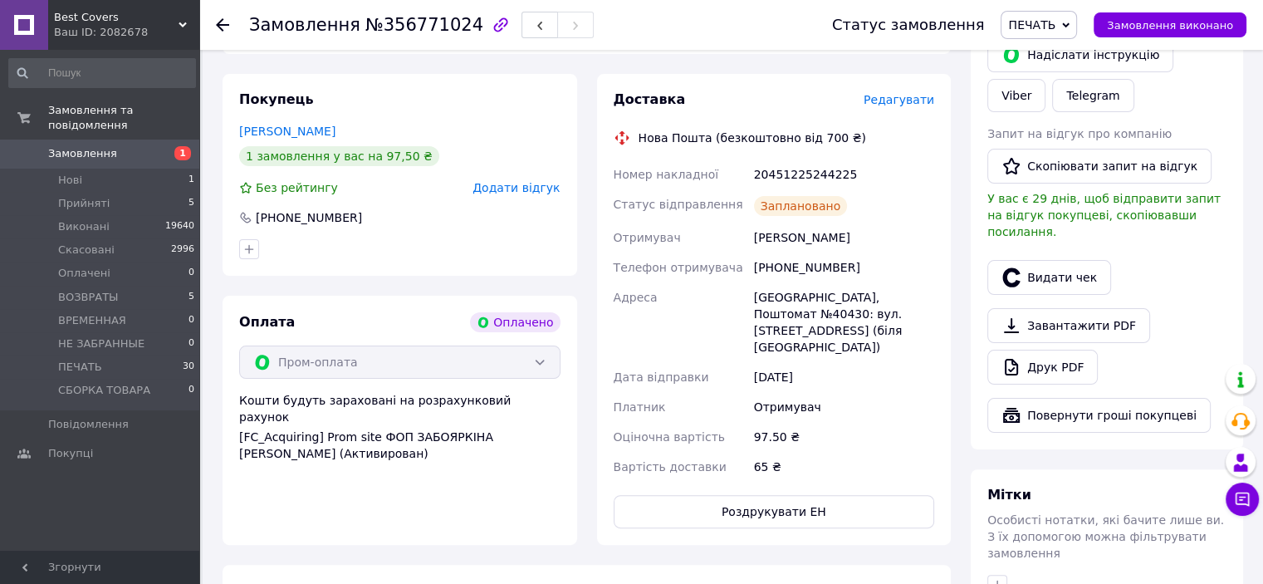
drag, startPoint x: 1081, startPoint y: 262, endPoint x: 1091, endPoint y: 242, distance: 23.0
click at [1094, 257] on div "Видати чек" at bounding box center [1107, 278] width 246 height 42
click at [1031, 266] on button "Видати чек" at bounding box center [1049, 277] width 124 height 35
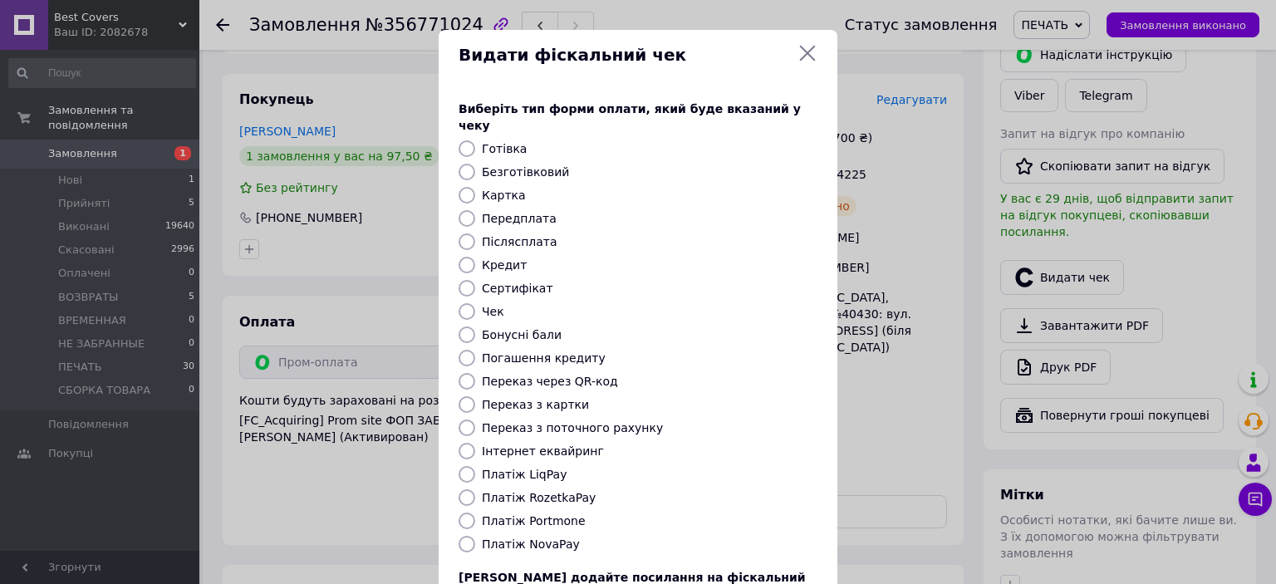
click at [468, 489] on input "Платіж RozetkaPay" at bounding box center [466, 497] width 17 height 17
radio input "true"
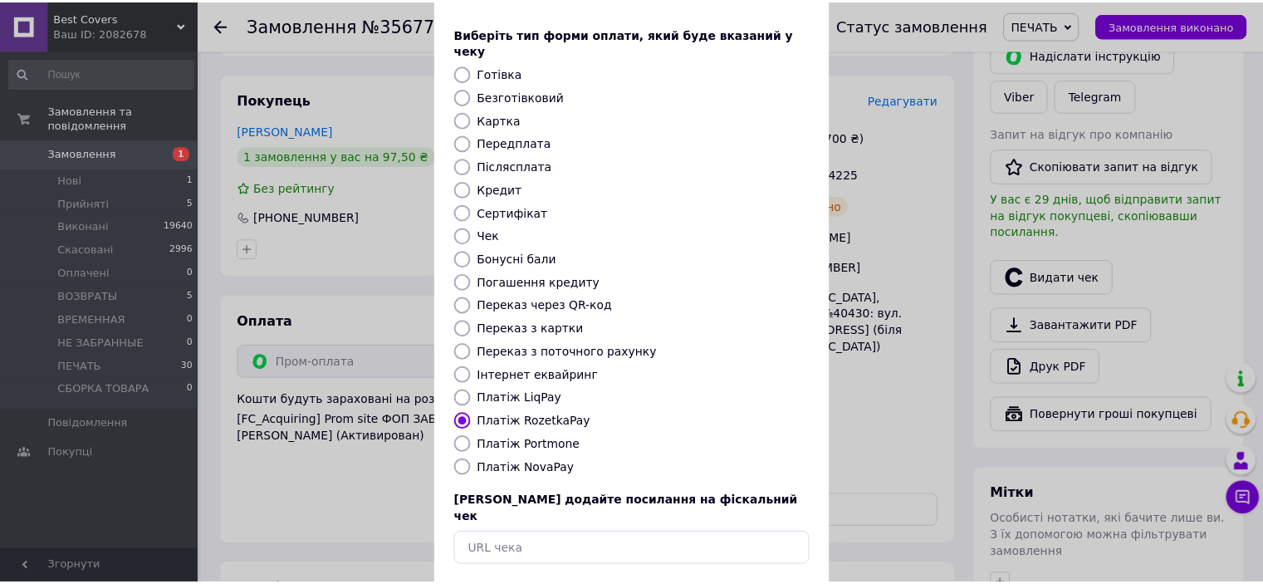
scroll to position [129, 0]
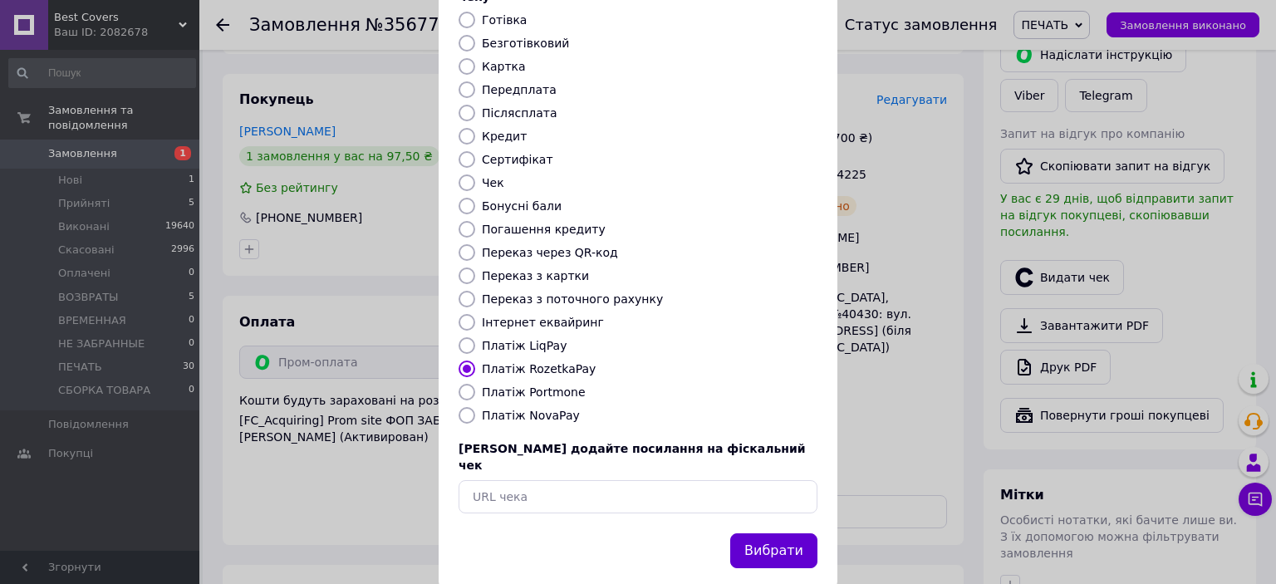
click at [796, 533] on button "Вибрати" at bounding box center [773, 551] width 87 height 36
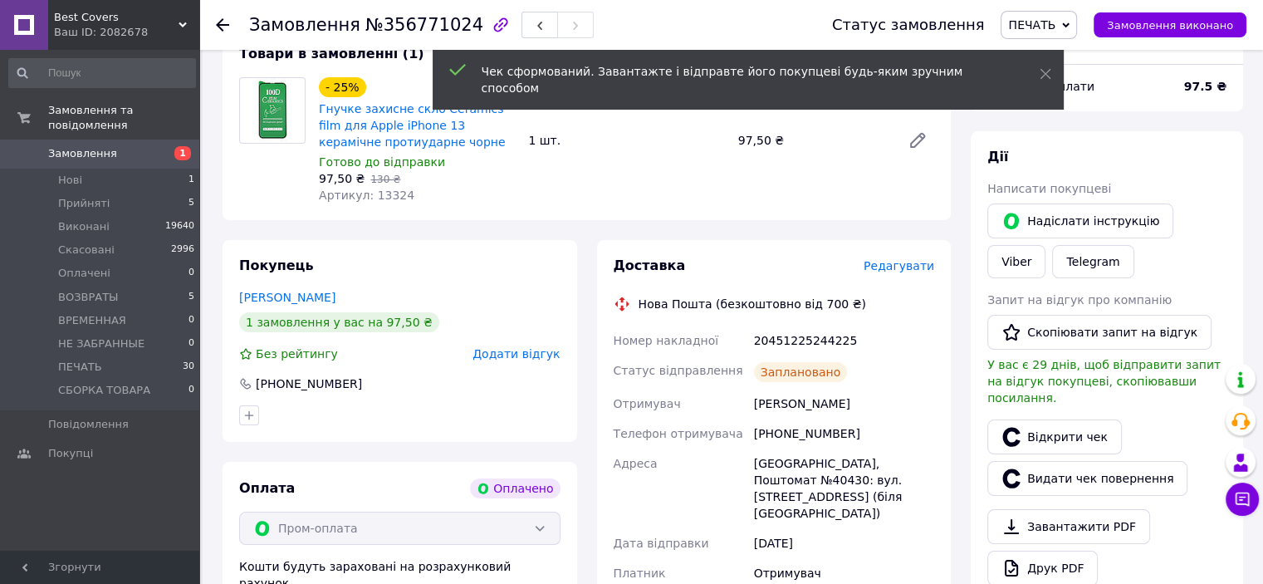
scroll to position [166, 0]
click at [1146, 23] on span "Замовлення виконано" at bounding box center [1170, 25] width 126 height 12
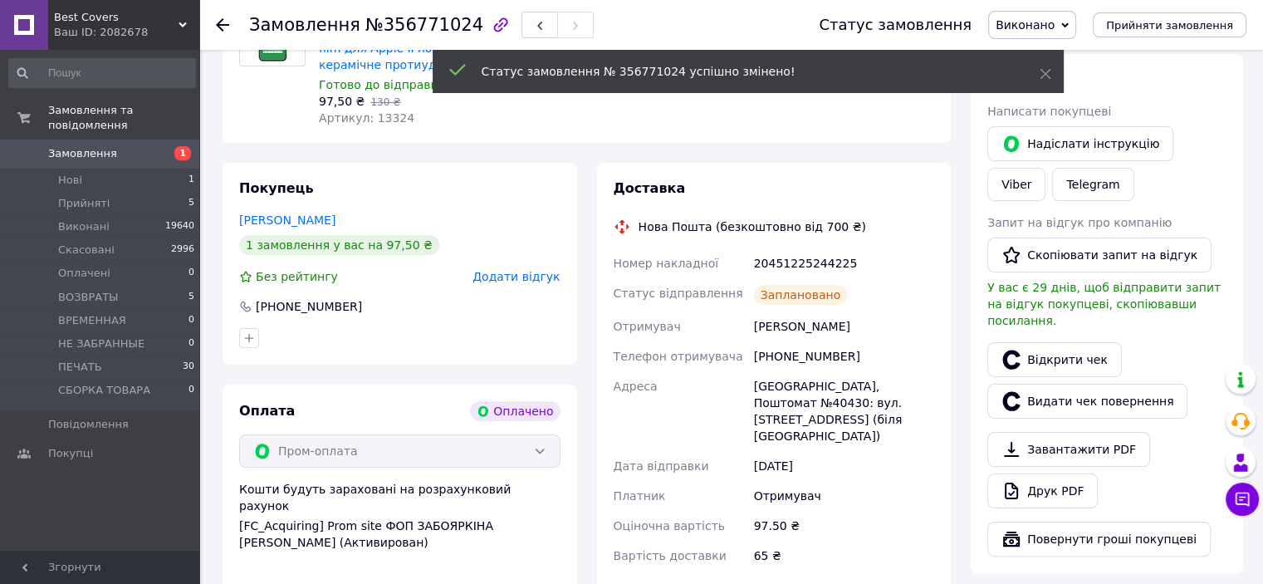
scroll to position [249, 0]
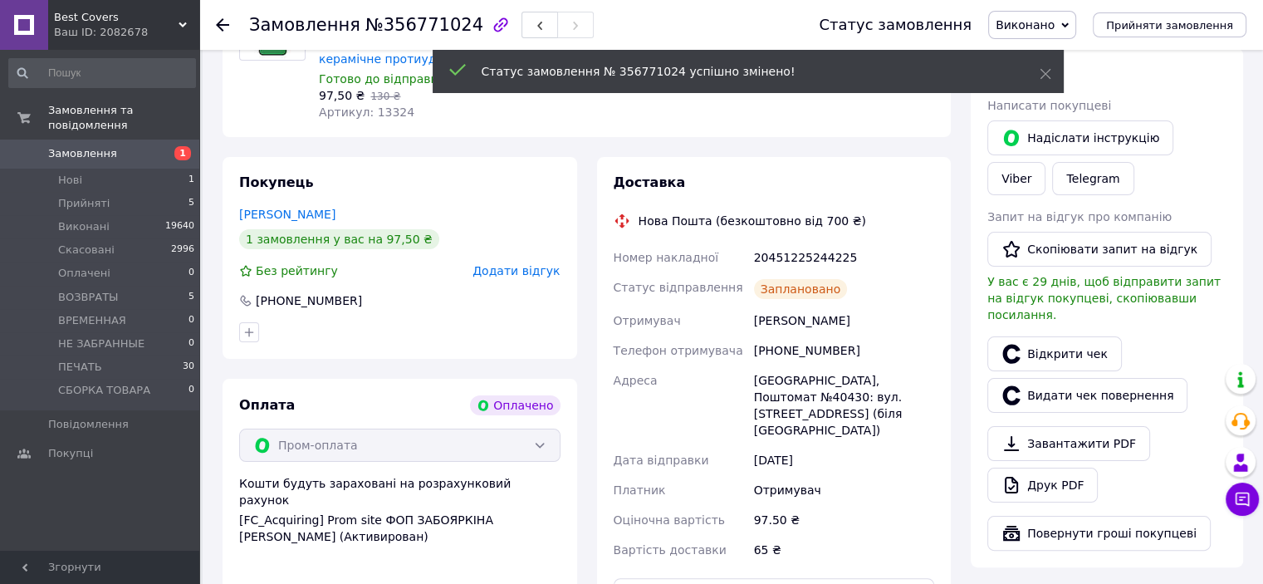
click at [797, 355] on div "[PHONE_NUMBER]" at bounding box center [844, 351] width 187 height 30
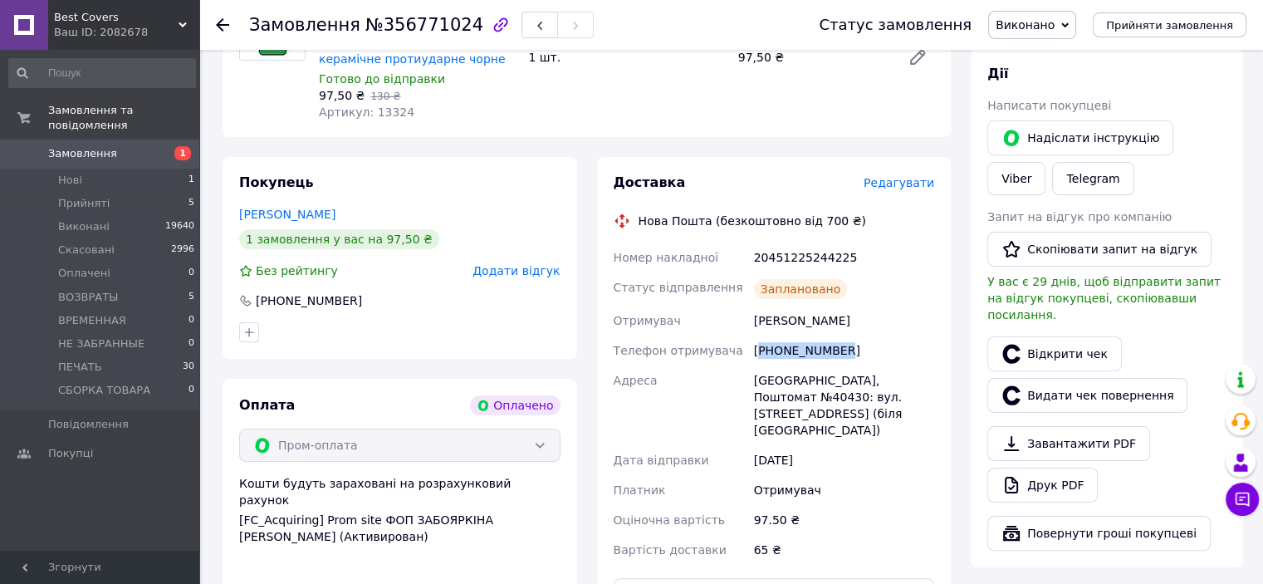
copy div "380682226731"
click at [771, 266] on div "20451225244225" at bounding box center [844, 257] width 187 height 30
copy div "20451225244225"
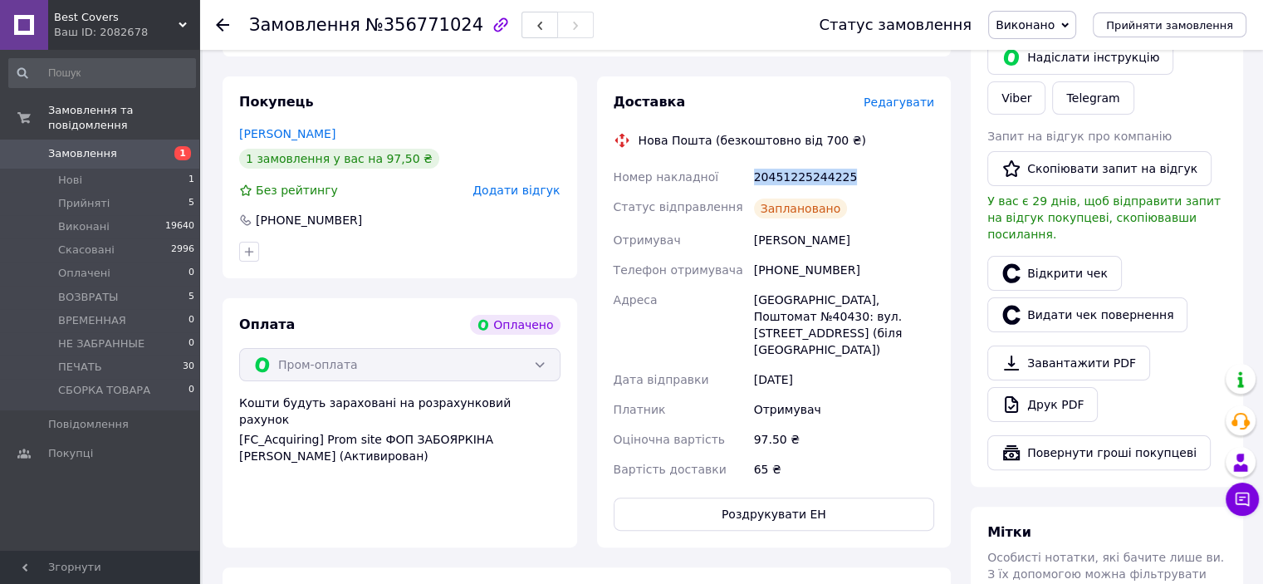
scroll to position [332, 0]
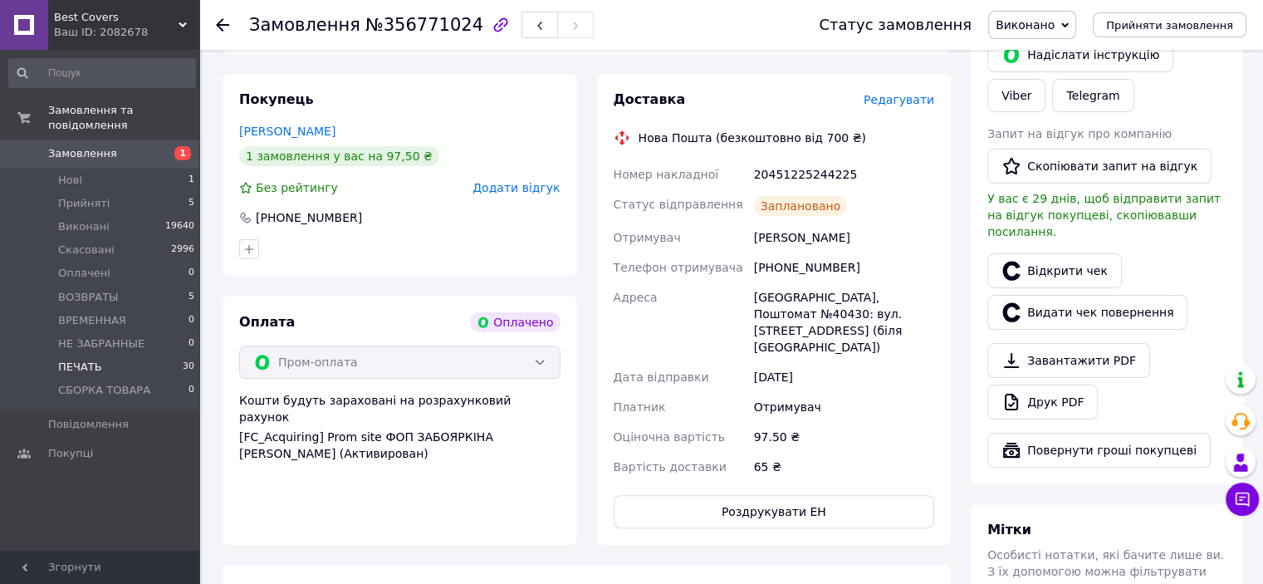
click at [110, 355] on li "ПЕЧАТЬ 30" at bounding box center [102, 366] width 204 height 23
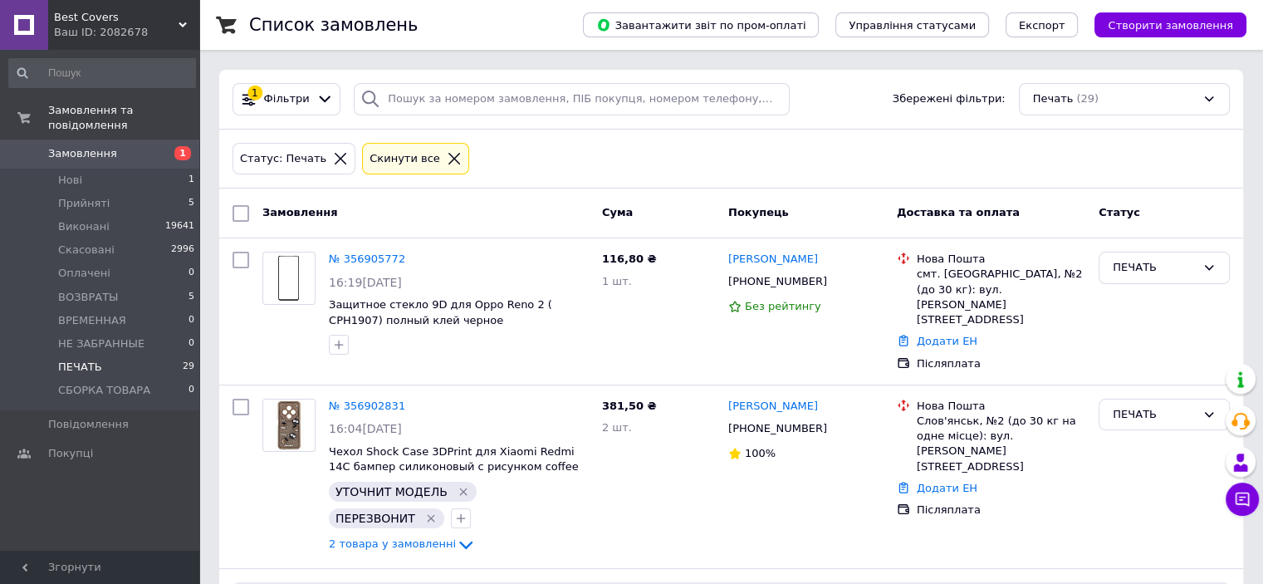
click at [113, 355] on li "ПЕЧАТЬ 29" at bounding box center [102, 366] width 204 height 23
click at [91, 360] on span "ПЕЧАТЬ" at bounding box center [80, 367] width 44 height 15
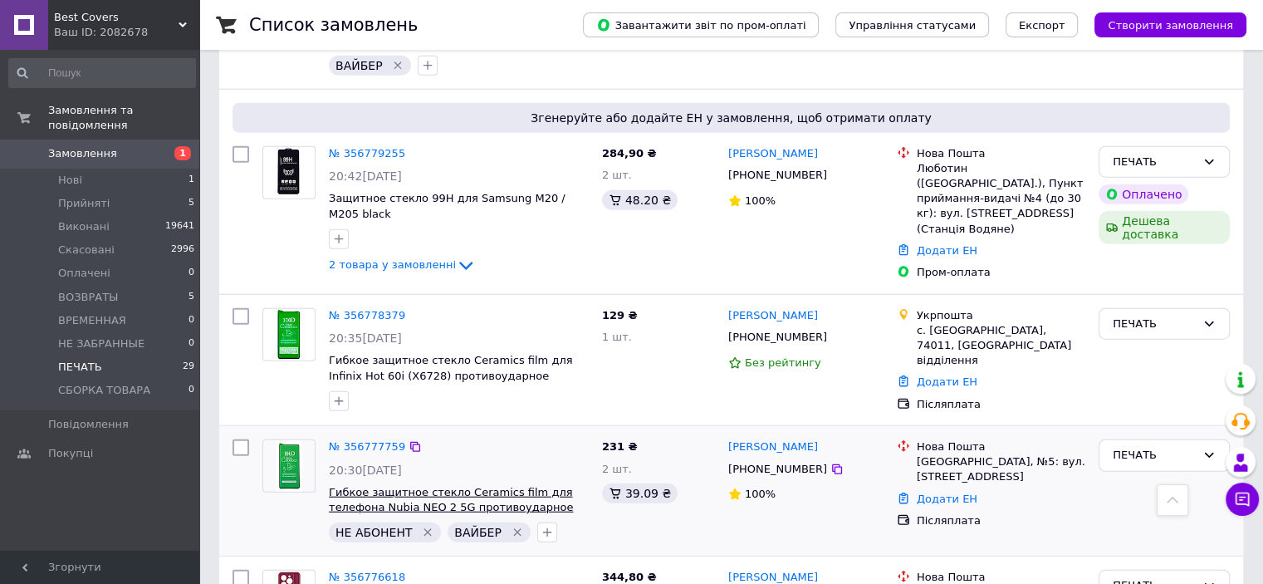
scroll to position [4132, 0]
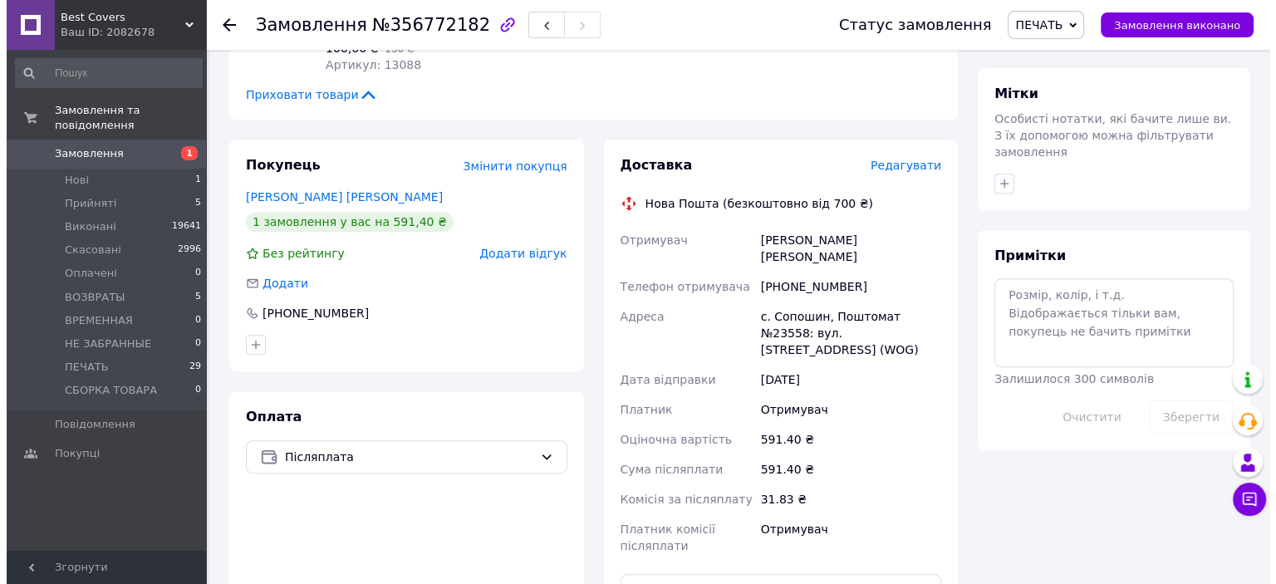
scroll to position [664, 0]
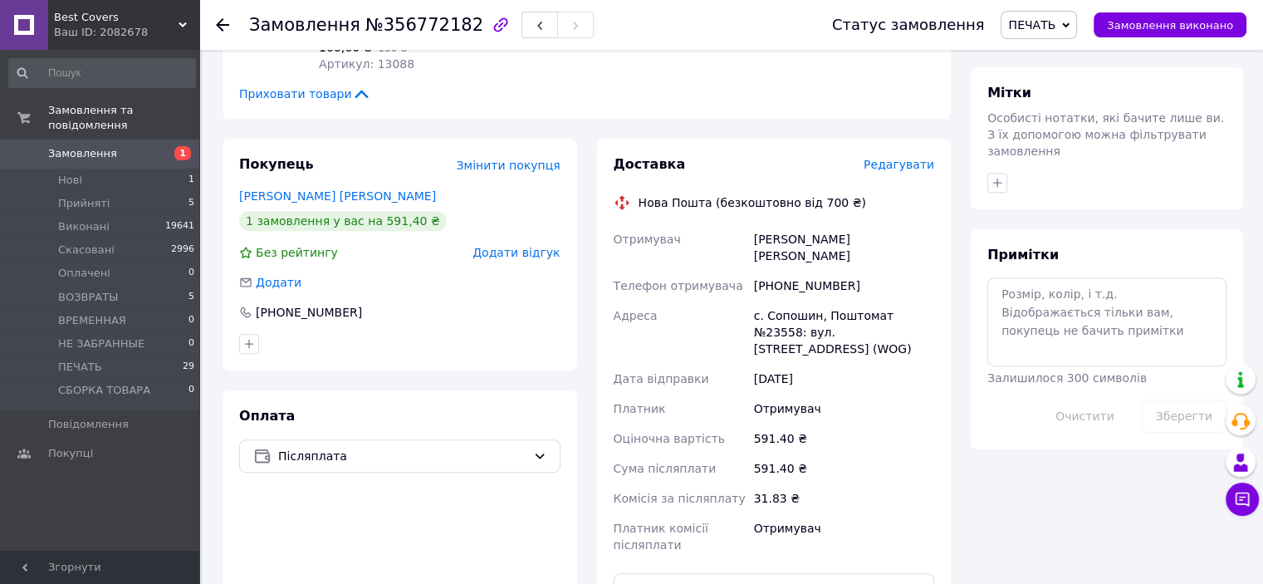
click at [921, 158] on span "Редагувати" at bounding box center [899, 164] width 71 height 13
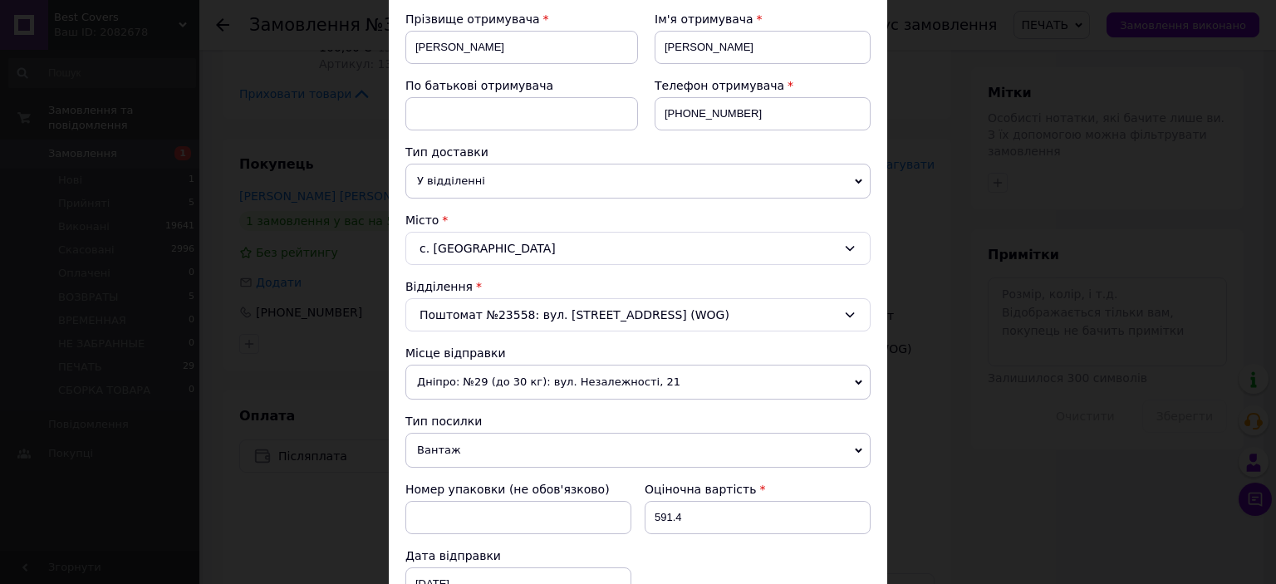
scroll to position [415, 0]
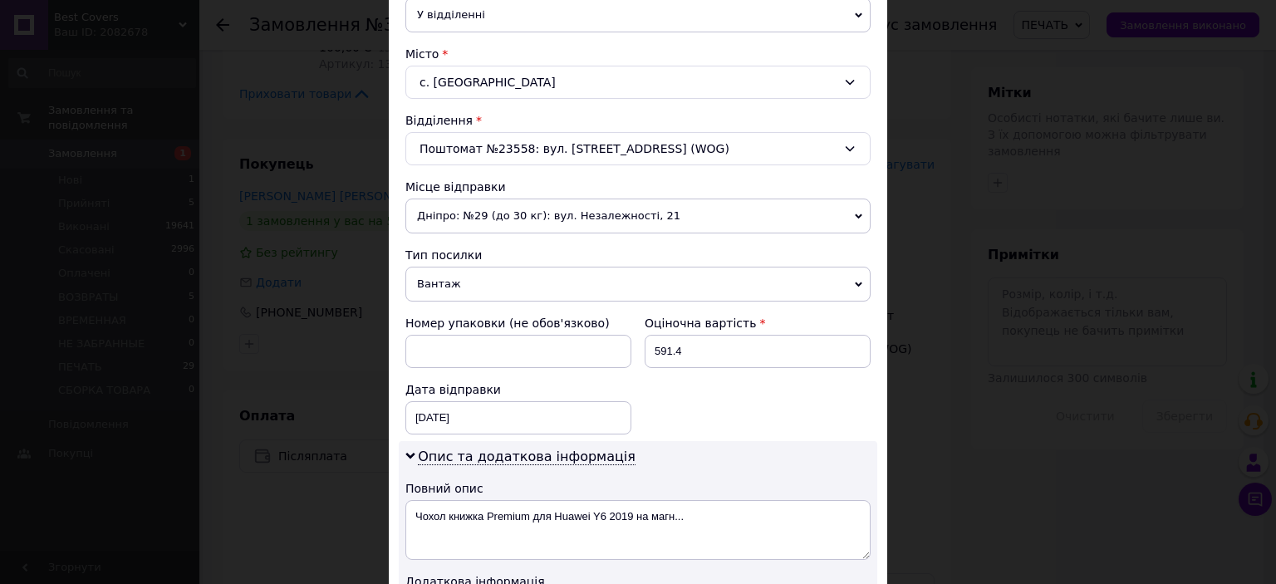
drag, startPoint x: 545, startPoint y: 288, endPoint x: 528, endPoint y: 315, distance: 31.3
click at [543, 288] on span "Вантаж" at bounding box center [637, 284] width 465 height 35
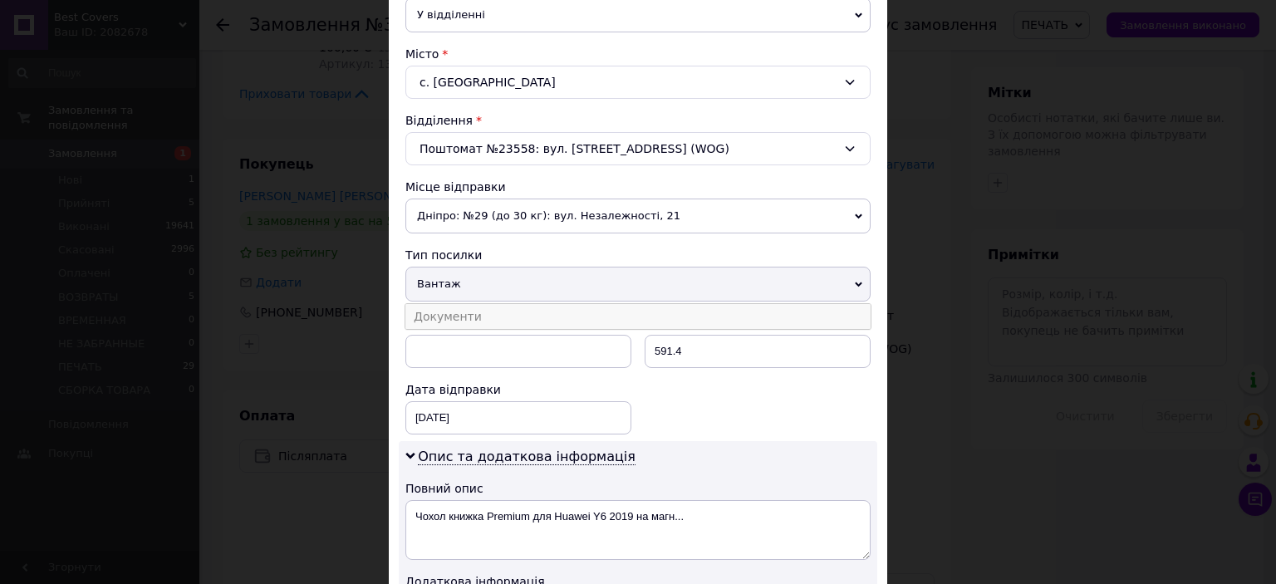
click at [525, 318] on li "Документи" at bounding box center [637, 316] width 465 height 25
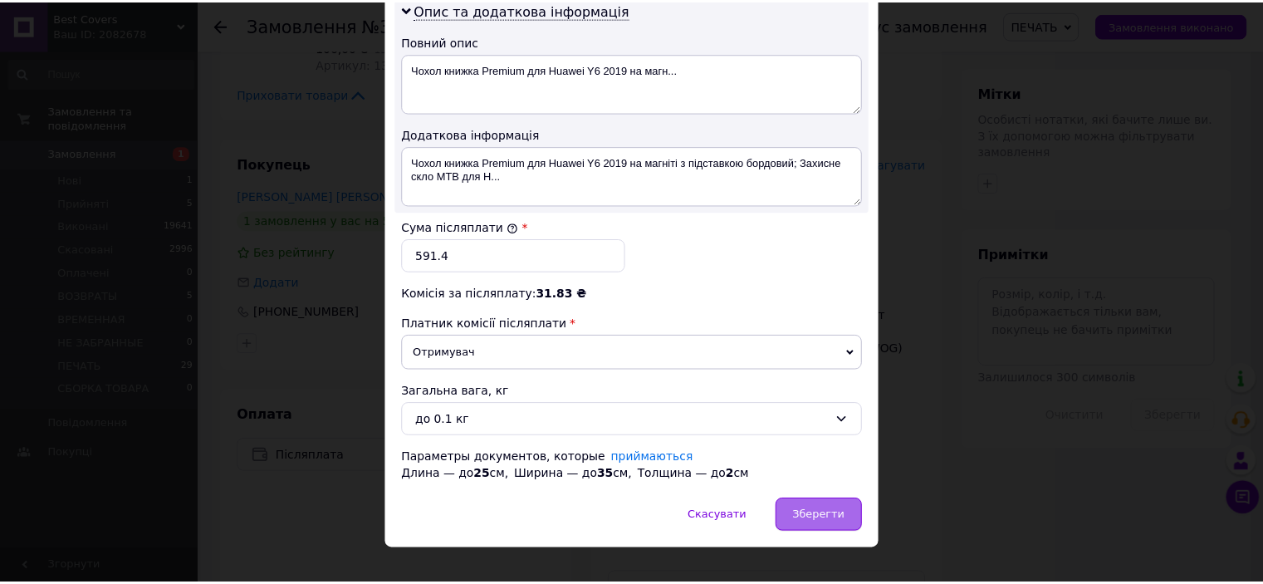
scroll to position [880, 0]
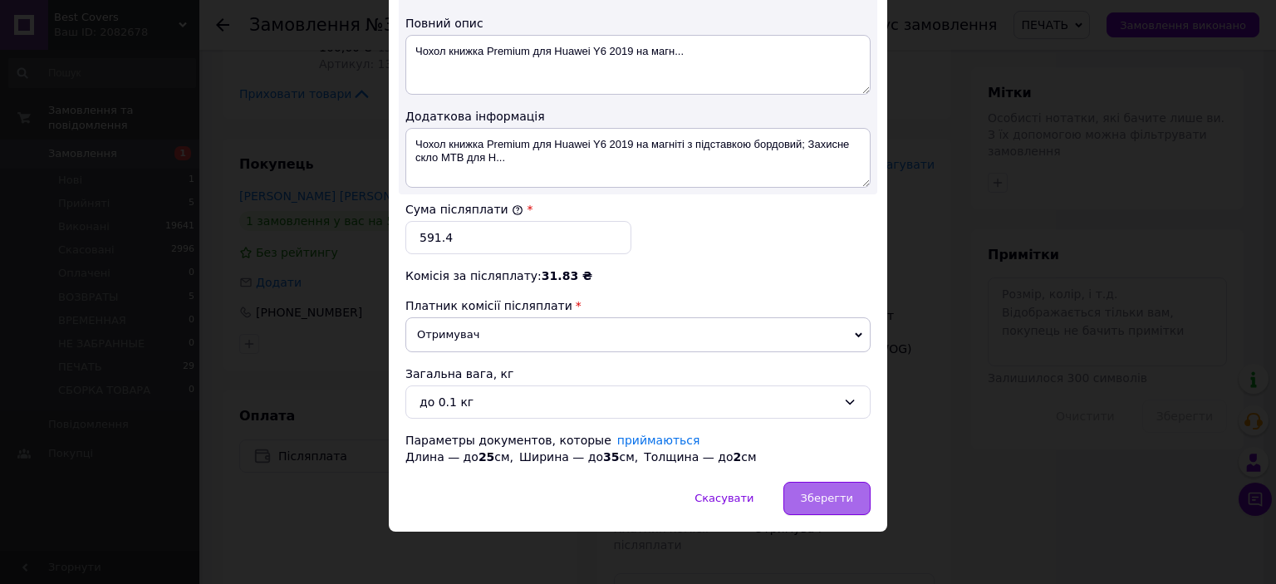
click at [811, 493] on span "Зберегти" at bounding box center [827, 498] width 52 height 12
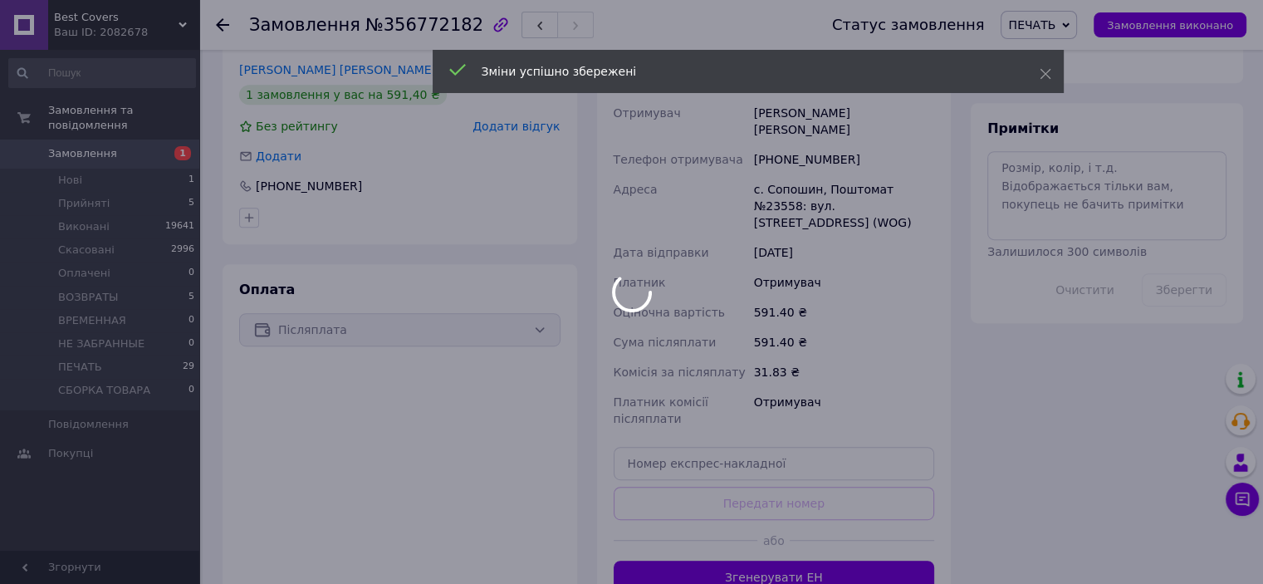
scroll to position [914, 0]
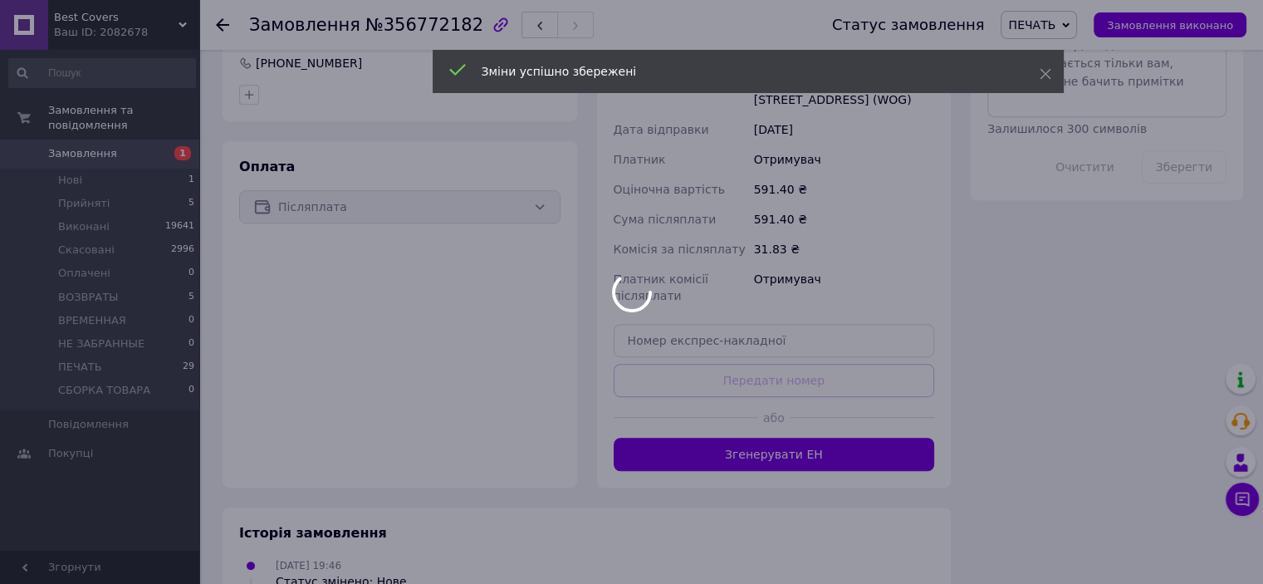
click at [789, 411] on body "Best Covers Ваш ID: 2082678 Сайт Best Covers Кабінет покупця Перевірити стан си…" at bounding box center [631, 88] width 1263 height 2005
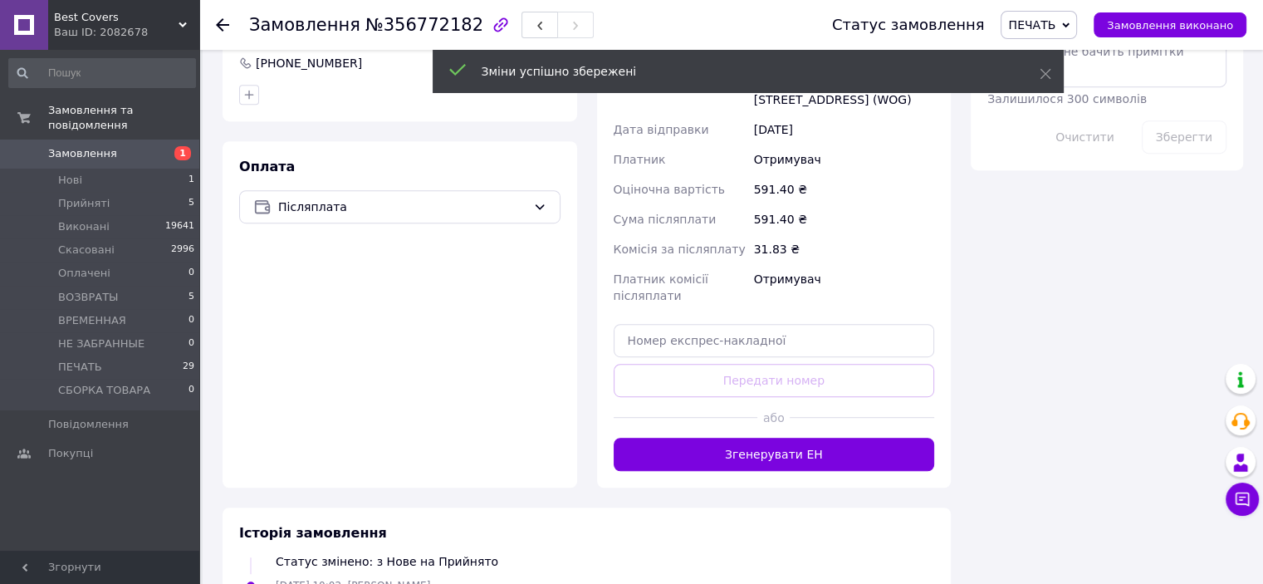
click at [789, 438] on button "Згенерувати ЕН" at bounding box center [774, 454] width 321 height 33
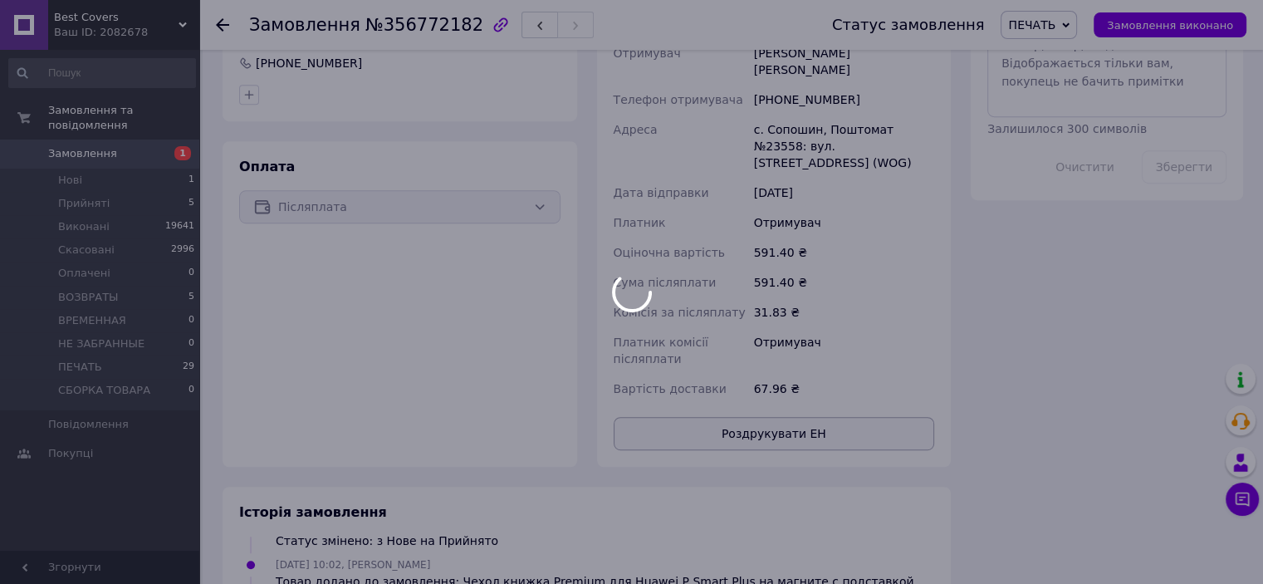
scroll to position [100, 0]
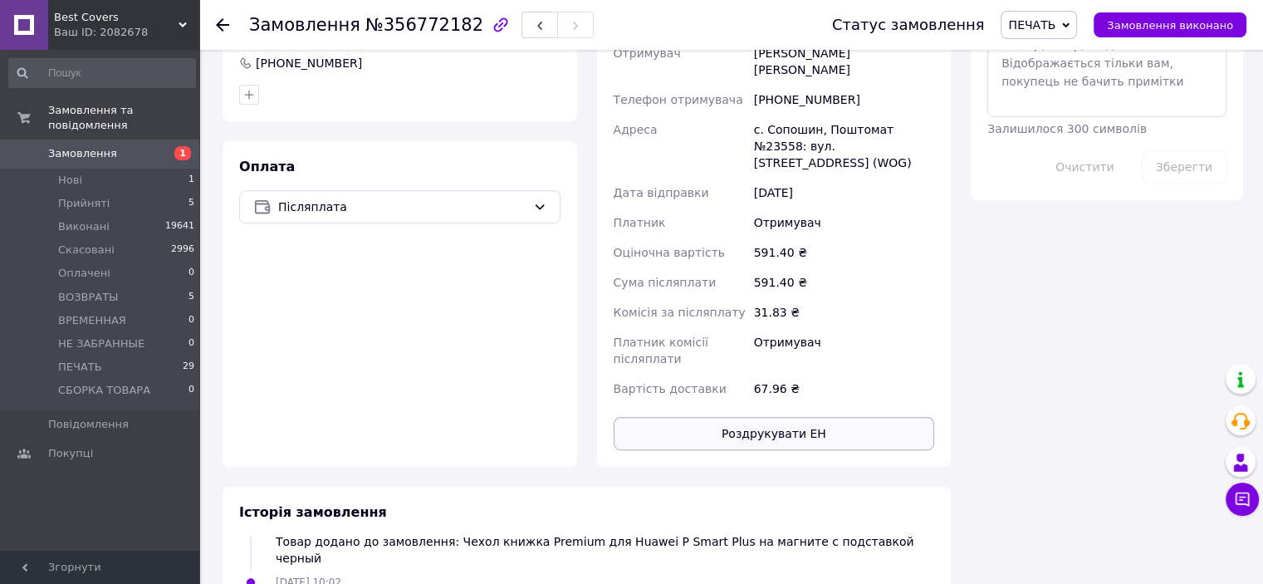
click at [762, 417] on button "Роздрукувати ЕН" at bounding box center [774, 433] width 321 height 33
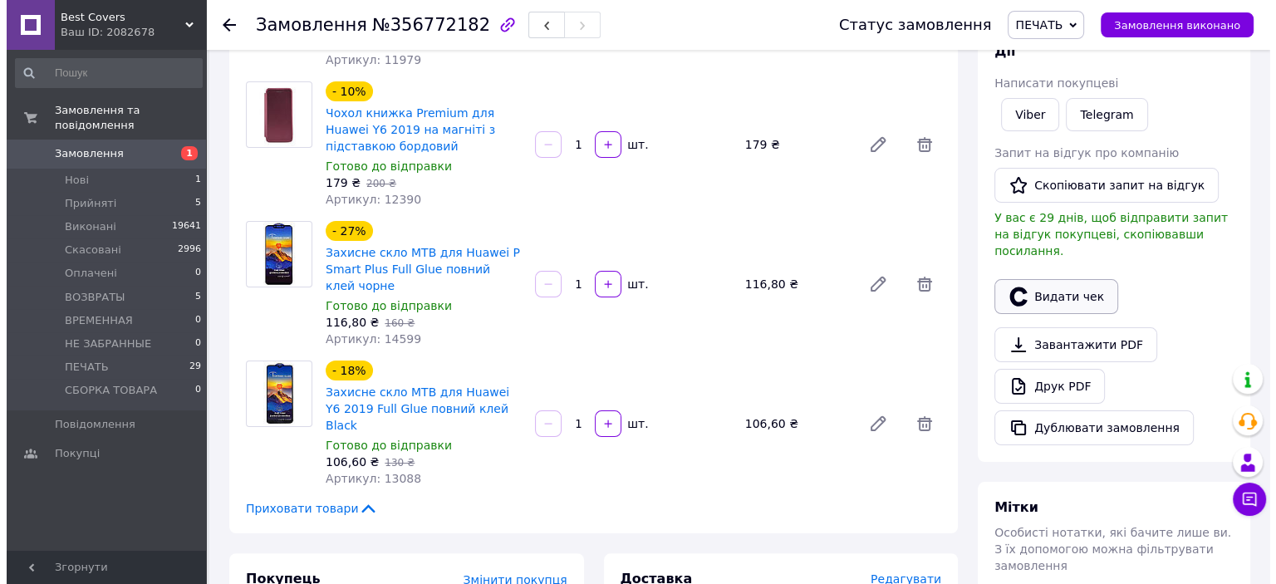
scroll to position [249, 0]
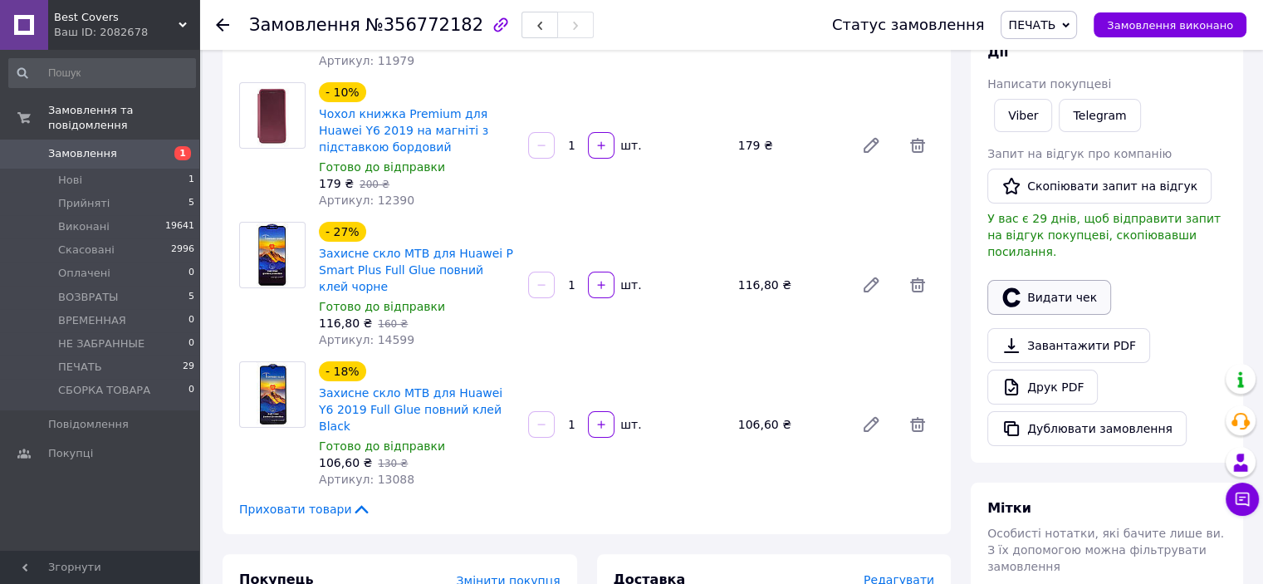
click at [1038, 287] on button "Видати чек" at bounding box center [1049, 297] width 124 height 35
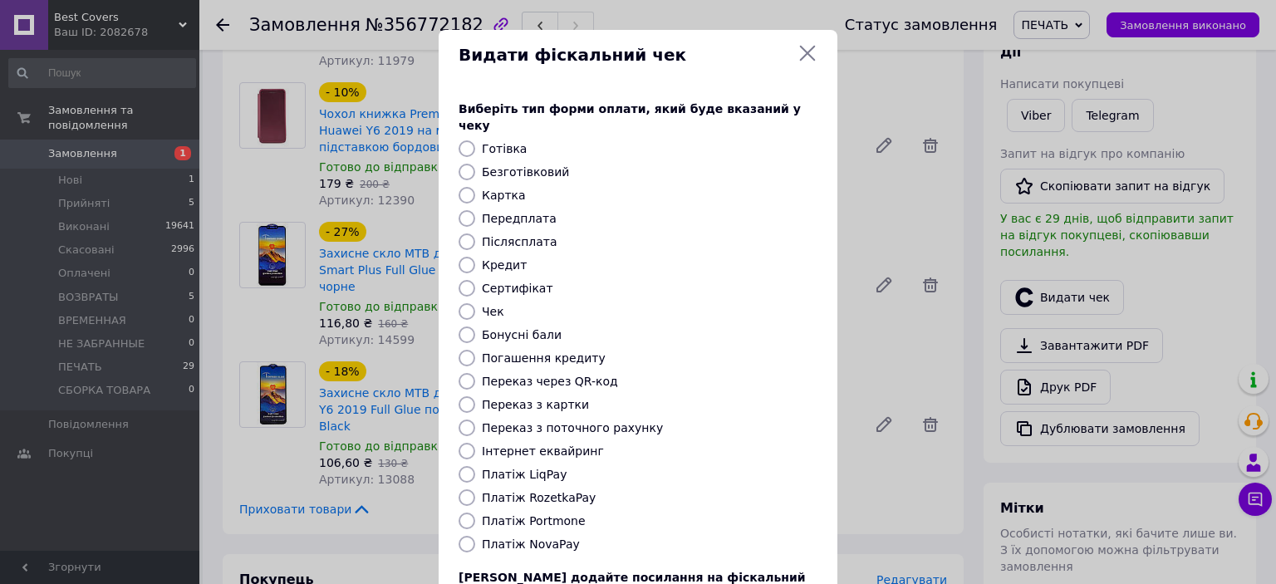
click at [465, 536] on input "Платіж NovaPay" at bounding box center [466, 544] width 17 height 17
radio input "true"
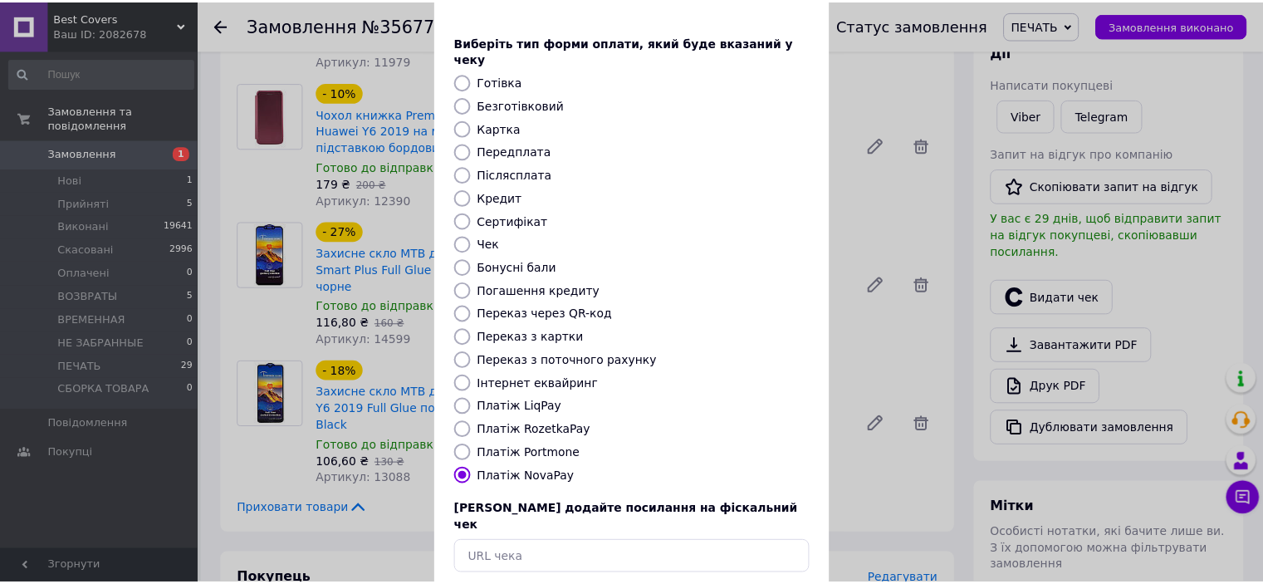
scroll to position [129, 0]
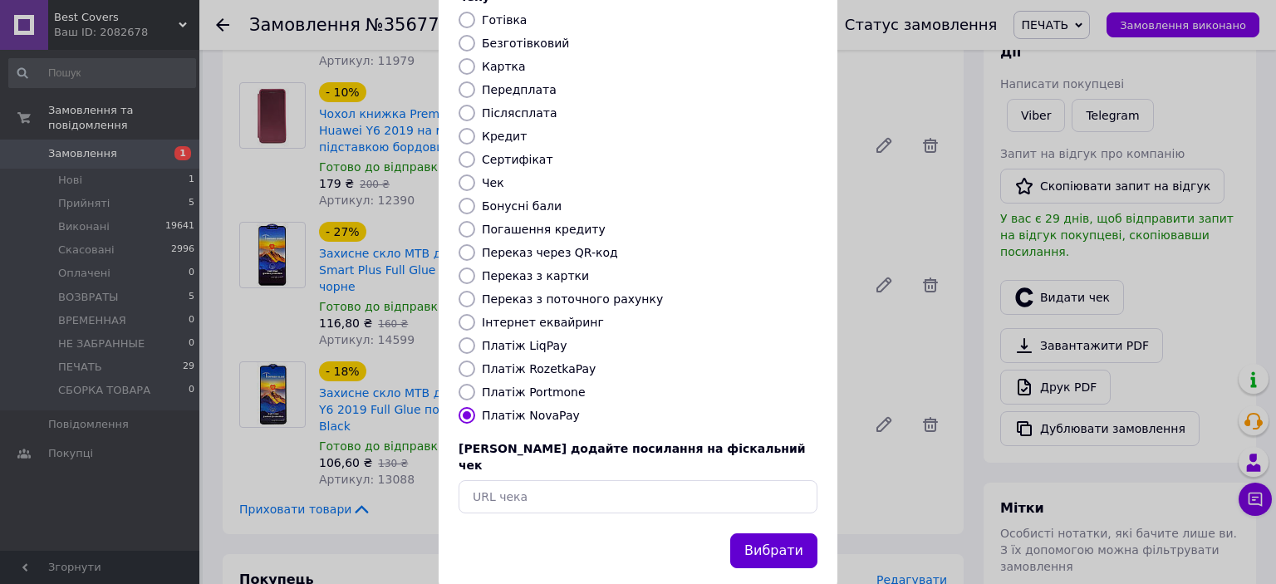
click at [780, 533] on button "Вибрати" at bounding box center [773, 551] width 87 height 36
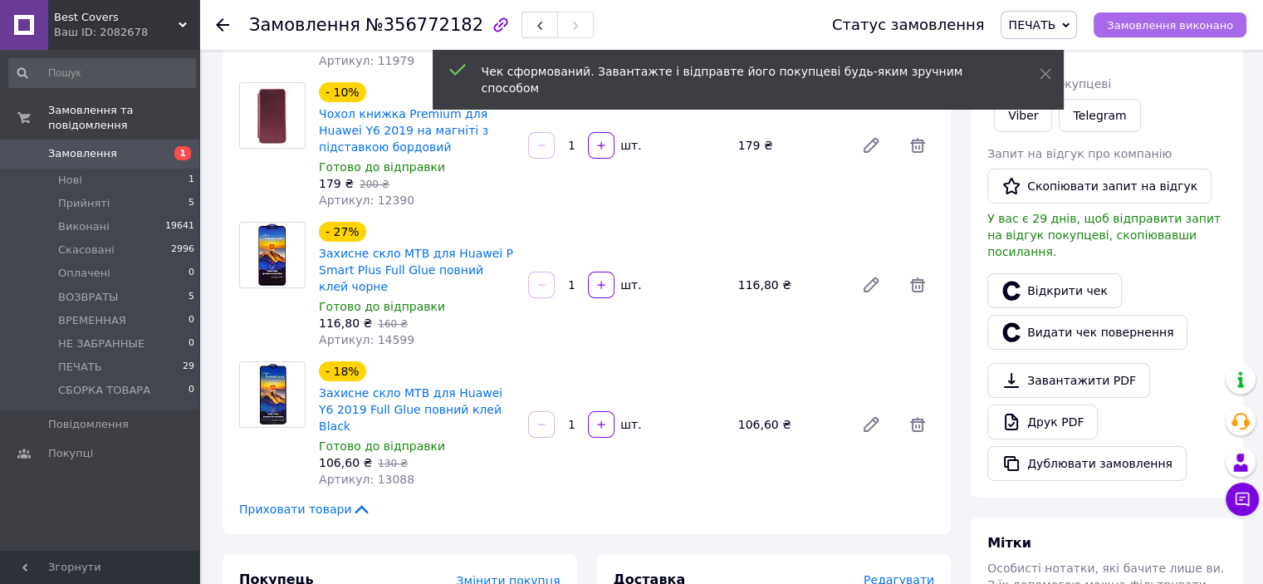
click at [1207, 26] on span "Замовлення виконано" at bounding box center [1170, 25] width 126 height 12
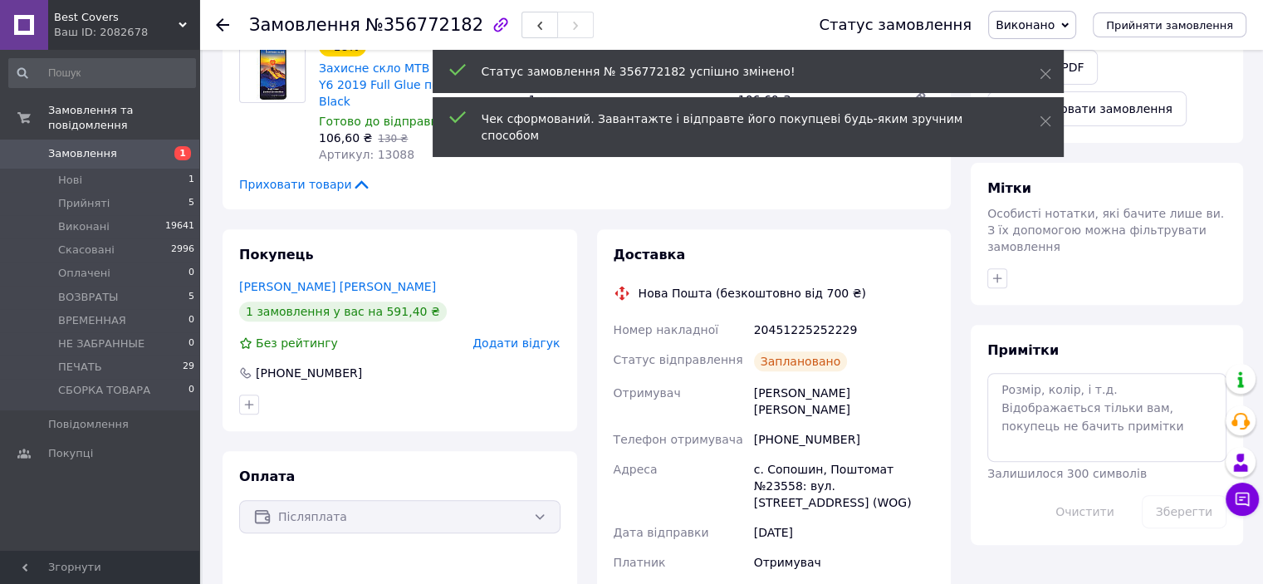
scroll to position [664, 0]
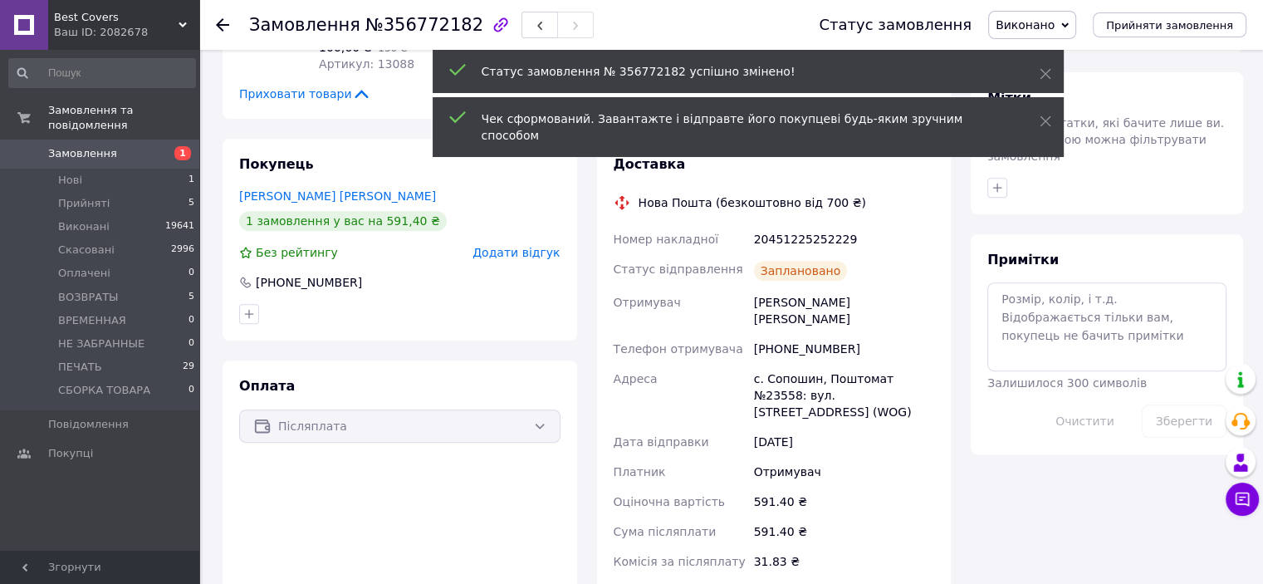
click at [819, 334] on div "[PHONE_NUMBER]" at bounding box center [844, 349] width 187 height 30
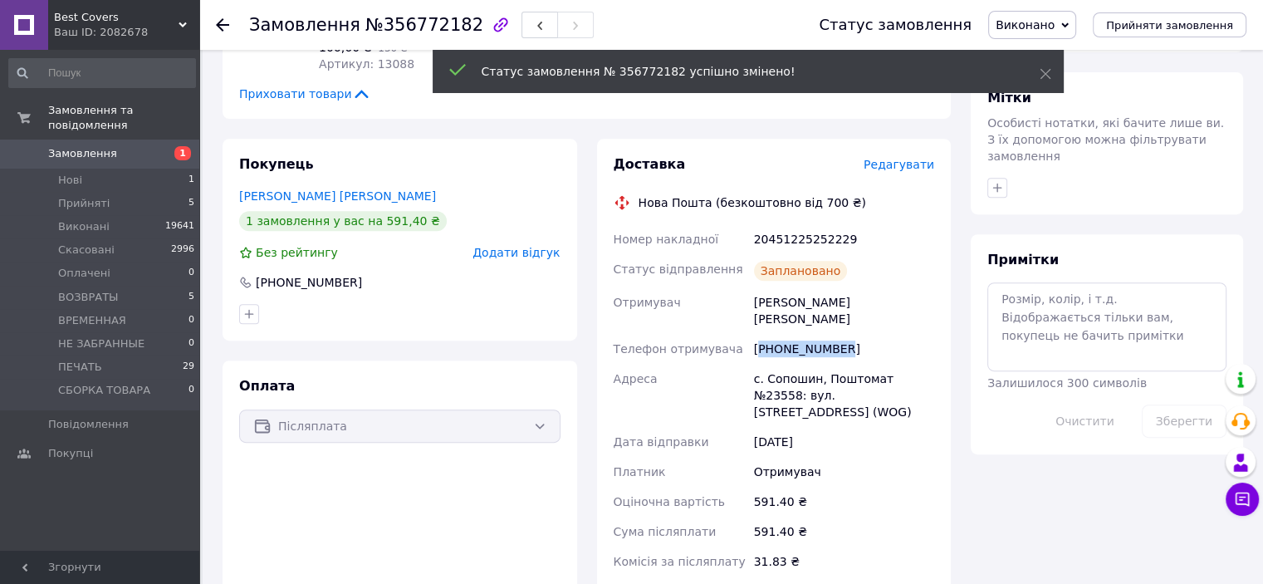
click at [819, 334] on div "[PHONE_NUMBER]" at bounding box center [844, 349] width 187 height 30
copy div "380671336960"
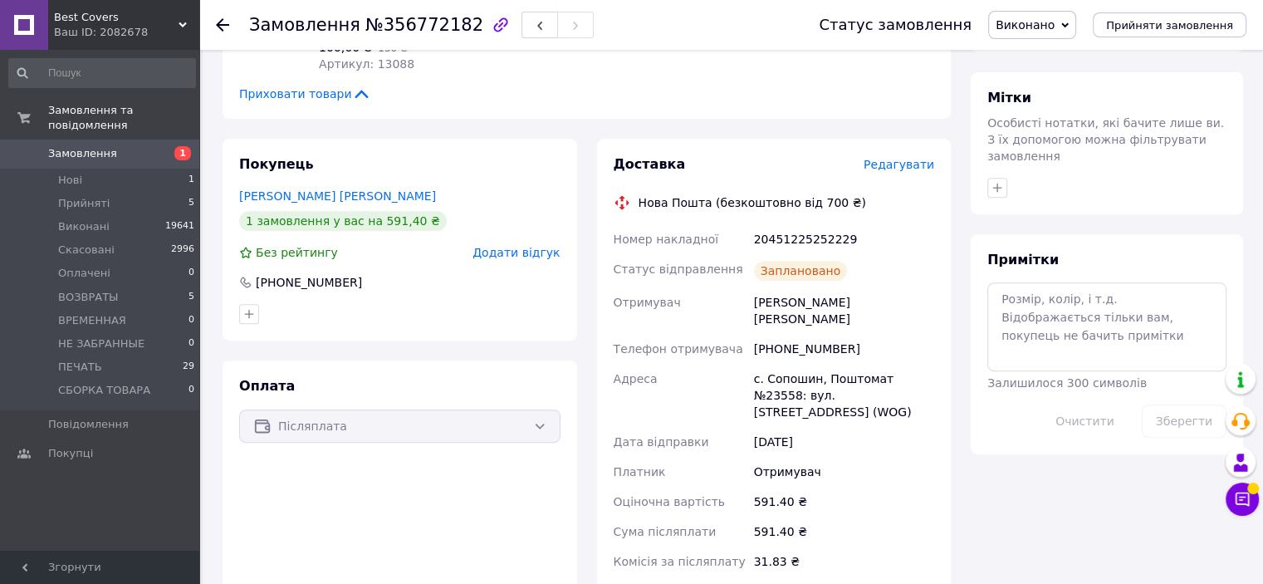
click at [781, 231] on div "20451225252229" at bounding box center [844, 239] width 187 height 30
copy div "20451225252229"
click at [1232, 498] on button "Чат з покупцем" at bounding box center [1242, 499] width 33 height 33
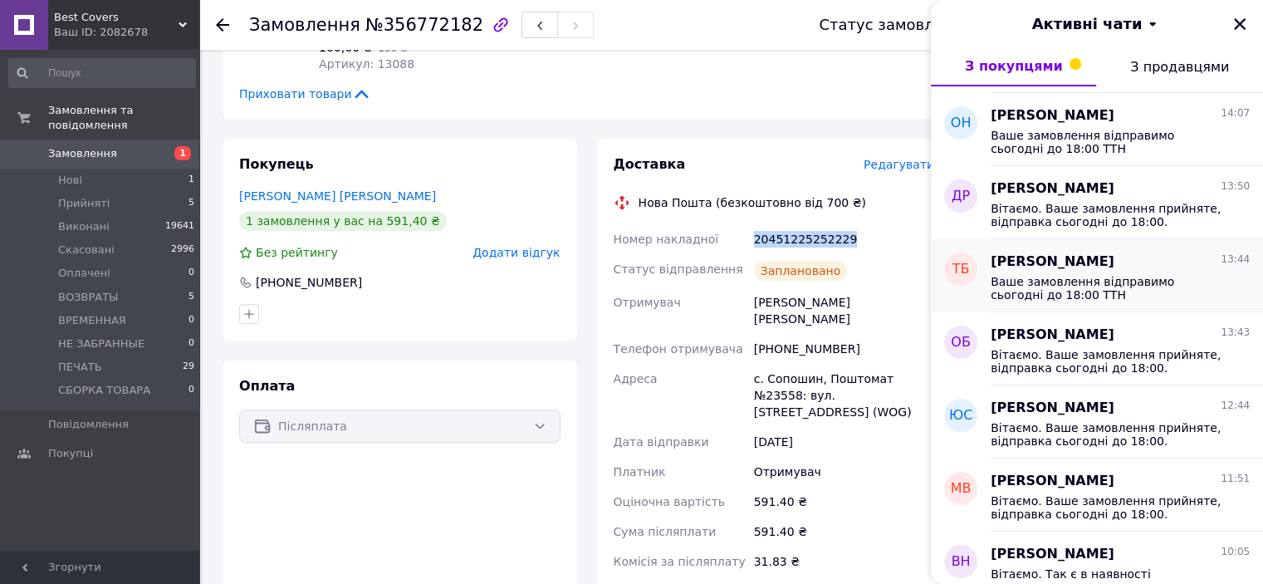
scroll to position [1036, 0]
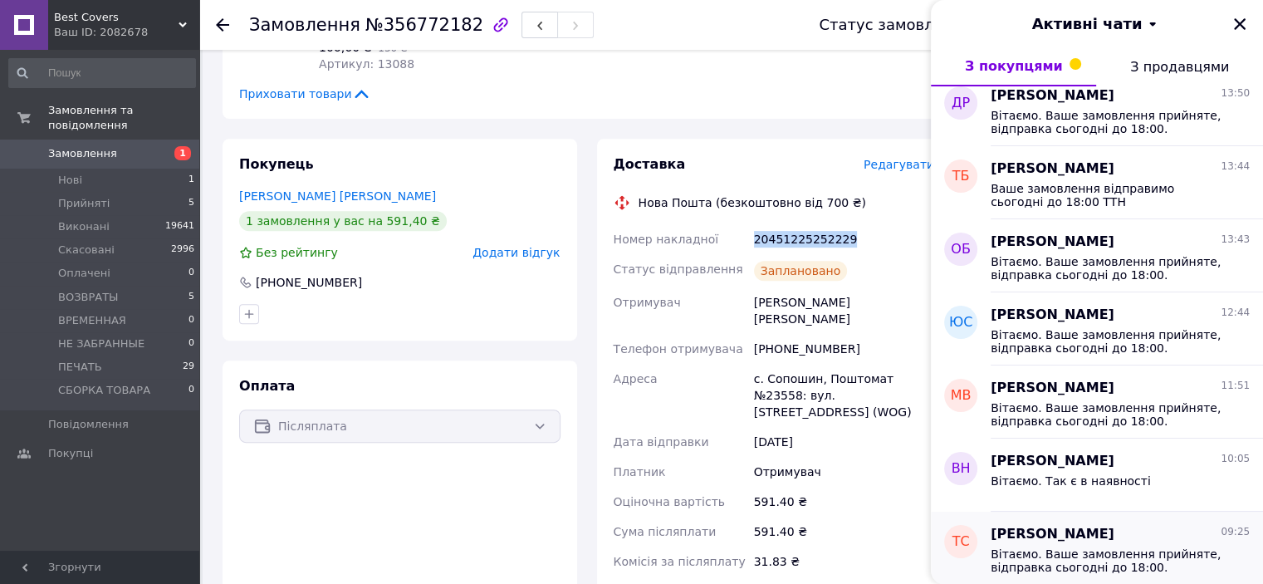
click at [1163, 580] on div "[PERSON_NAME] 09:25 Вітаємо. Ваше замовлення прийняте, відправка сьогодні до 18…" at bounding box center [1127, 548] width 272 height 73
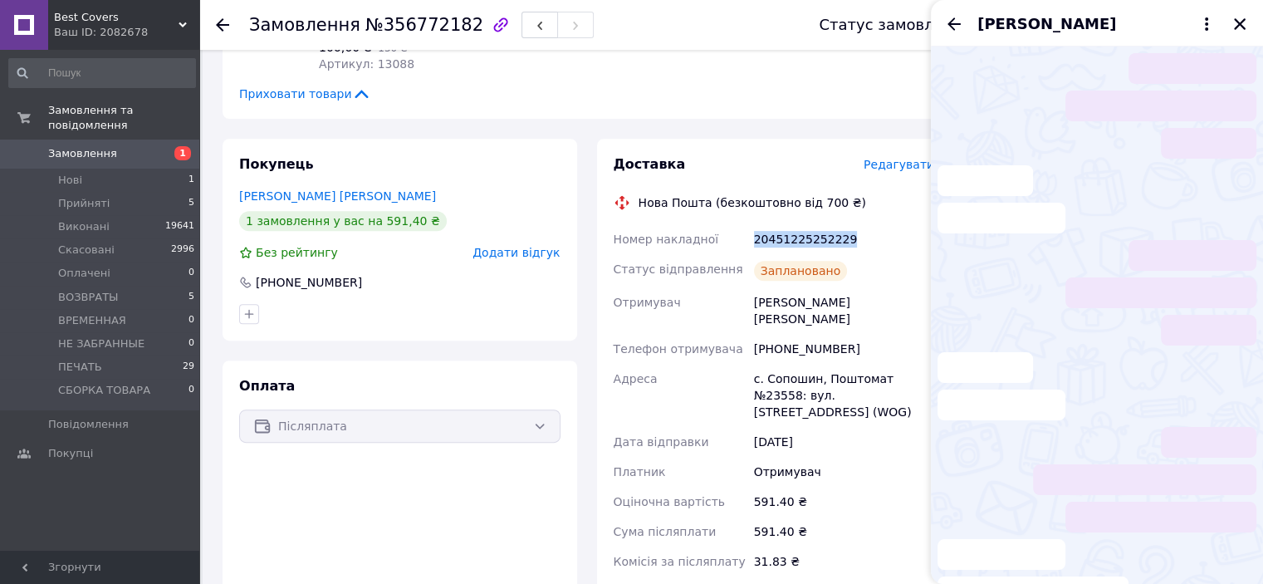
scroll to position [466, 0]
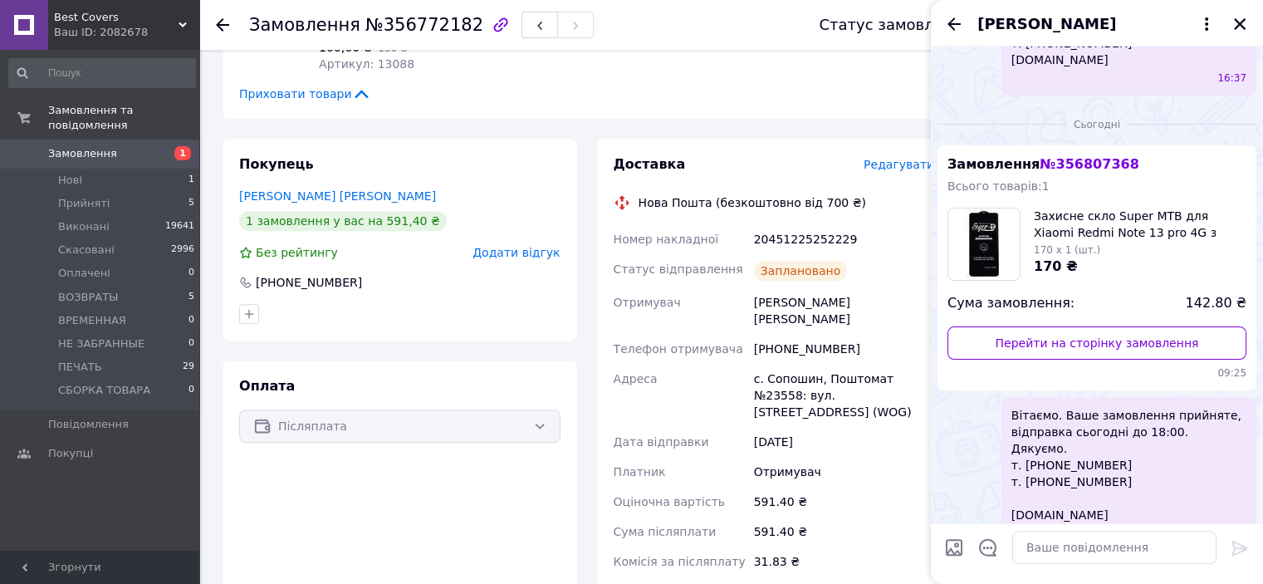
click at [948, 14] on icon "Назад" at bounding box center [954, 24] width 20 height 20
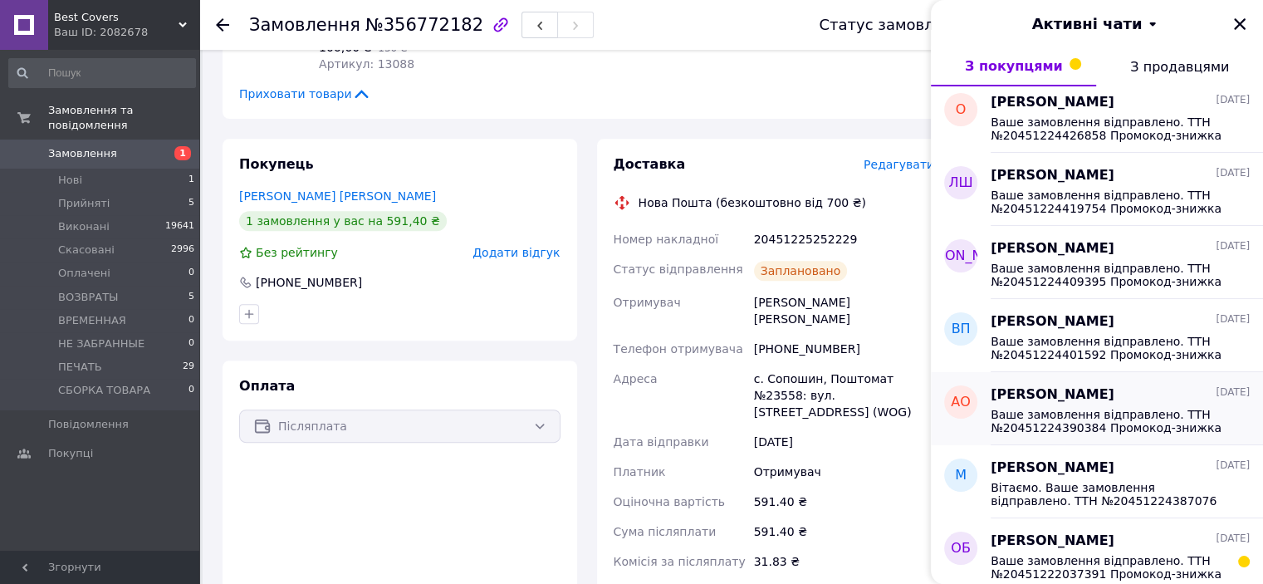
scroll to position [2498, 0]
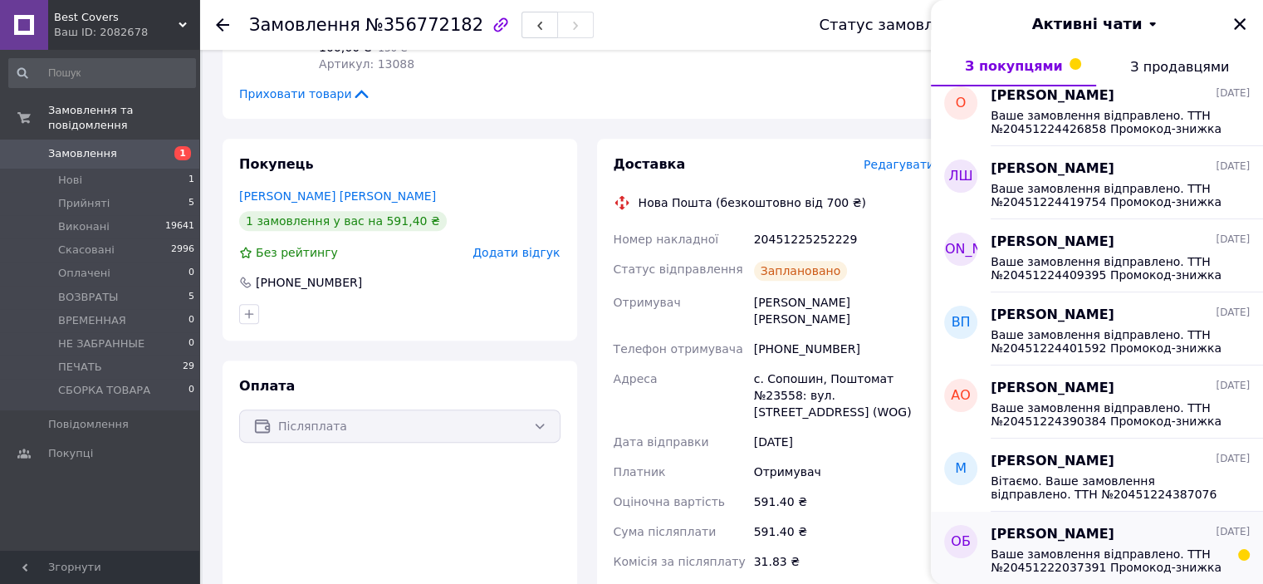
click at [1114, 539] on span "[PERSON_NAME]" at bounding box center [1053, 534] width 124 height 19
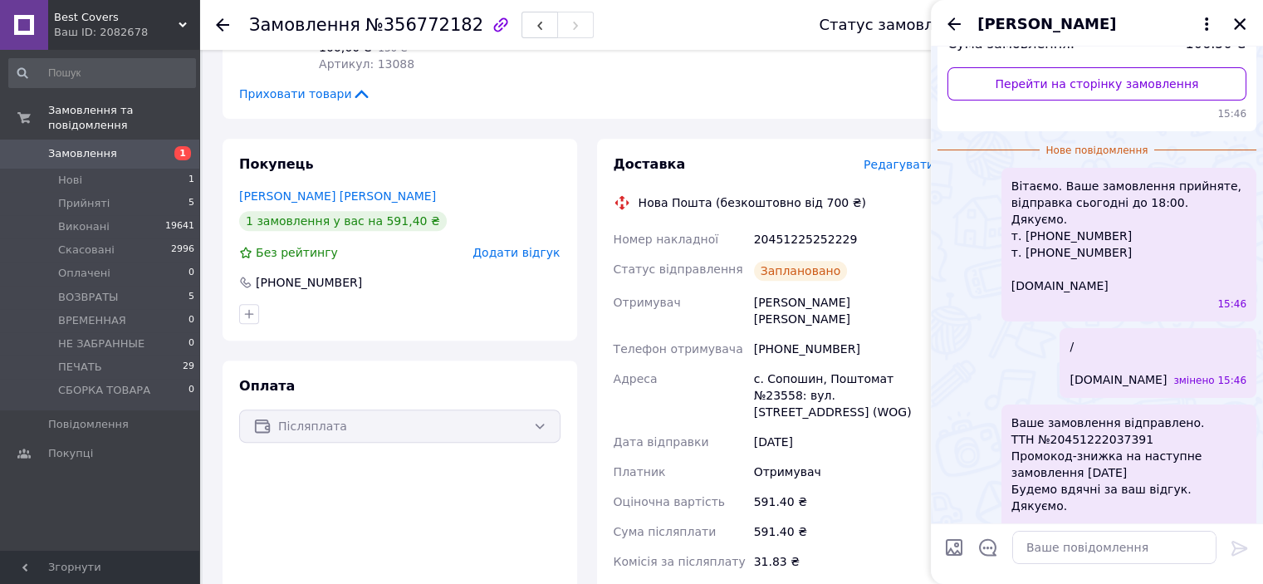
scroll to position [278, 0]
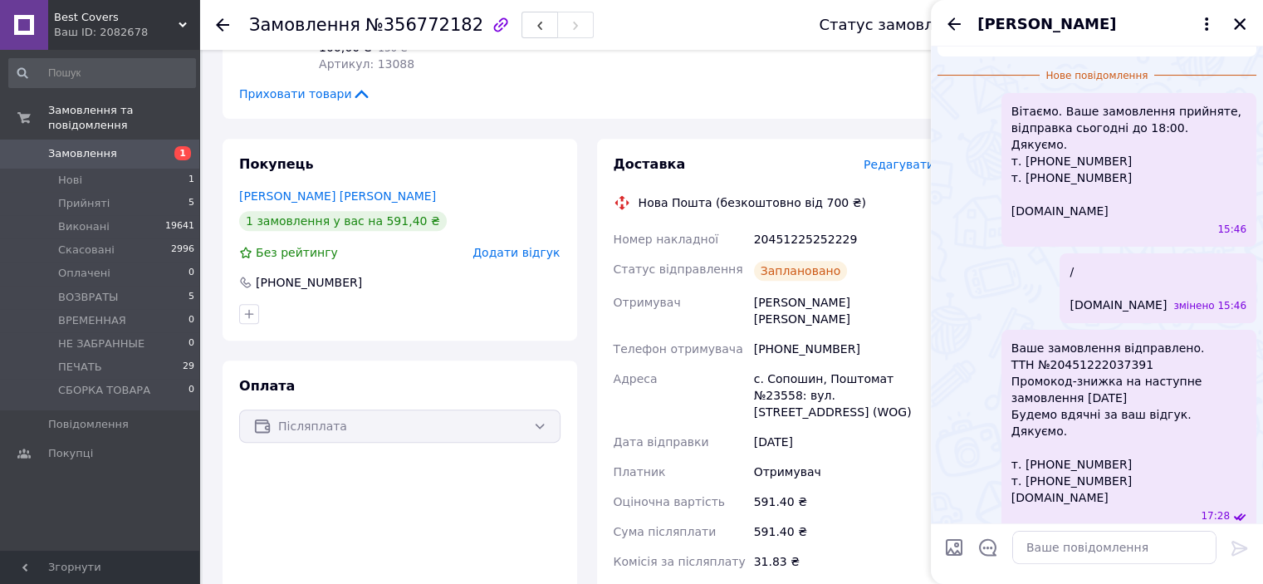
click at [940, 23] on div "[PERSON_NAME]" at bounding box center [1097, 23] width 332 height 47
click at [947, 22] on icon "Назад" at bounding box center [954, 24] width 20 height 20
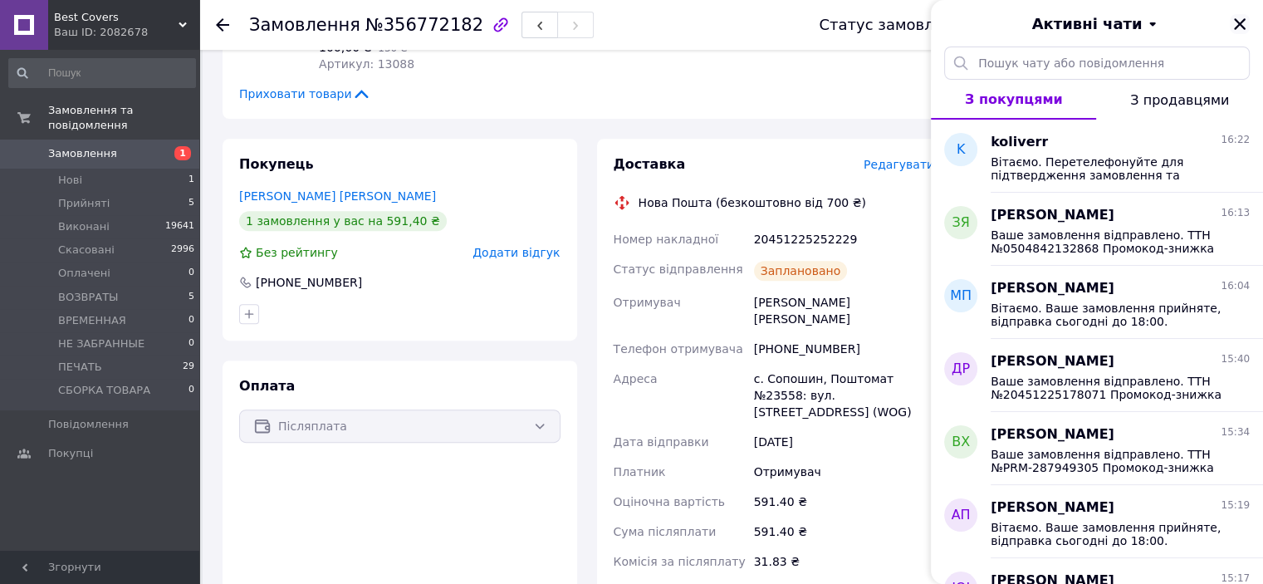
click at [1241, 21] on icon "Закрити" at bounding box center [1239, 24] width 15 height 15
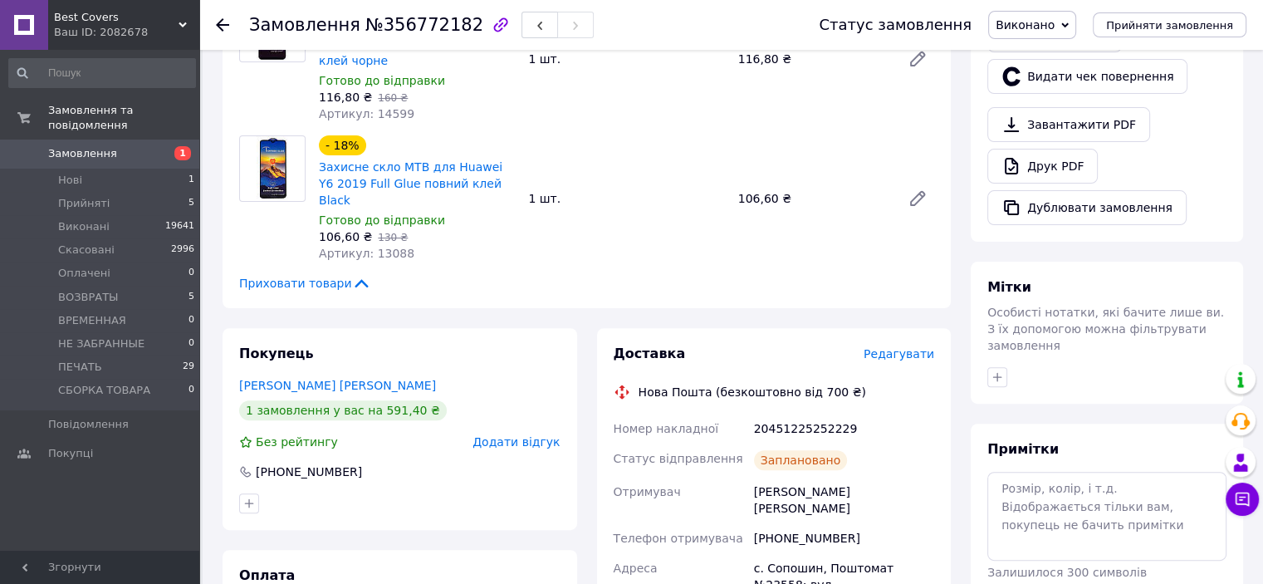
scroll to position [664, 0]
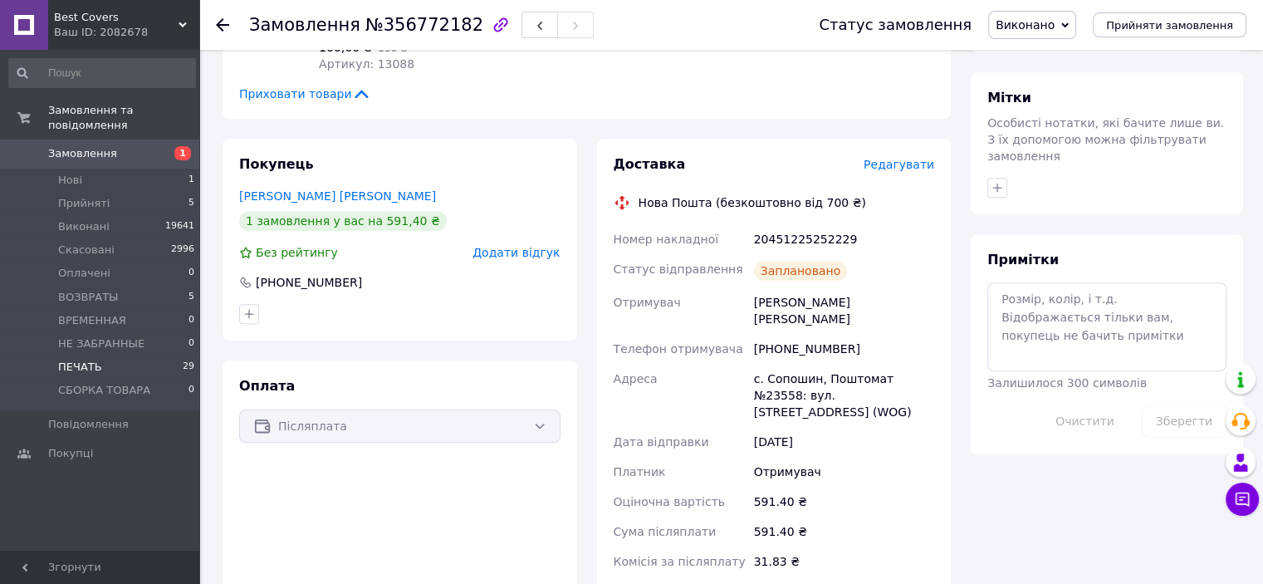
click at [83, 360] on span "ПЕЧАТЬ" at bounding box center [80, 367] width 44 height 15
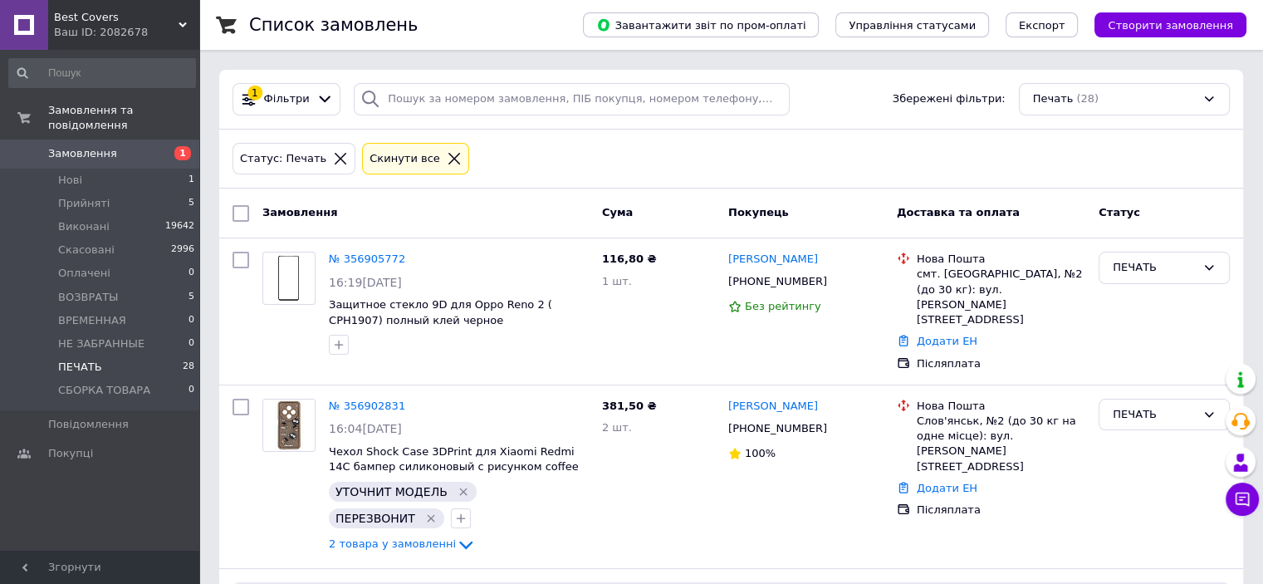
drag, startPoint x: 102, startPoint y: 355, endPoint x: 213, endPoint y: 337, distance: 111.8
click at [103, 355] on li "ПЕЧАТЬ 28" at bounding box center [102, 366] width 204 height 23
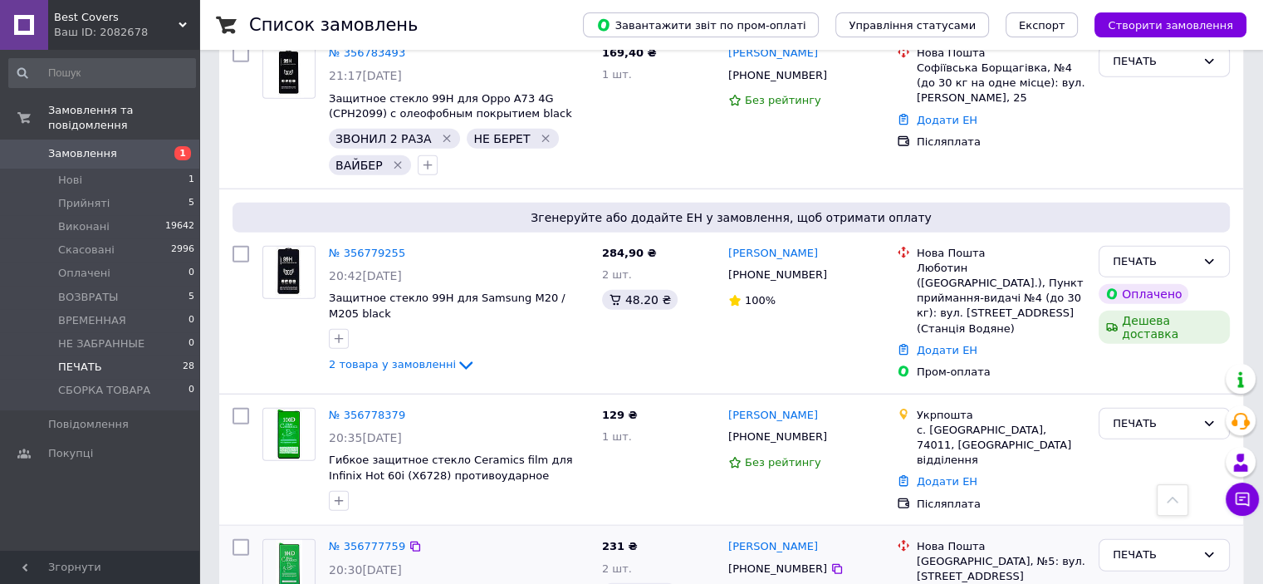
scroll to position [3976, 0]
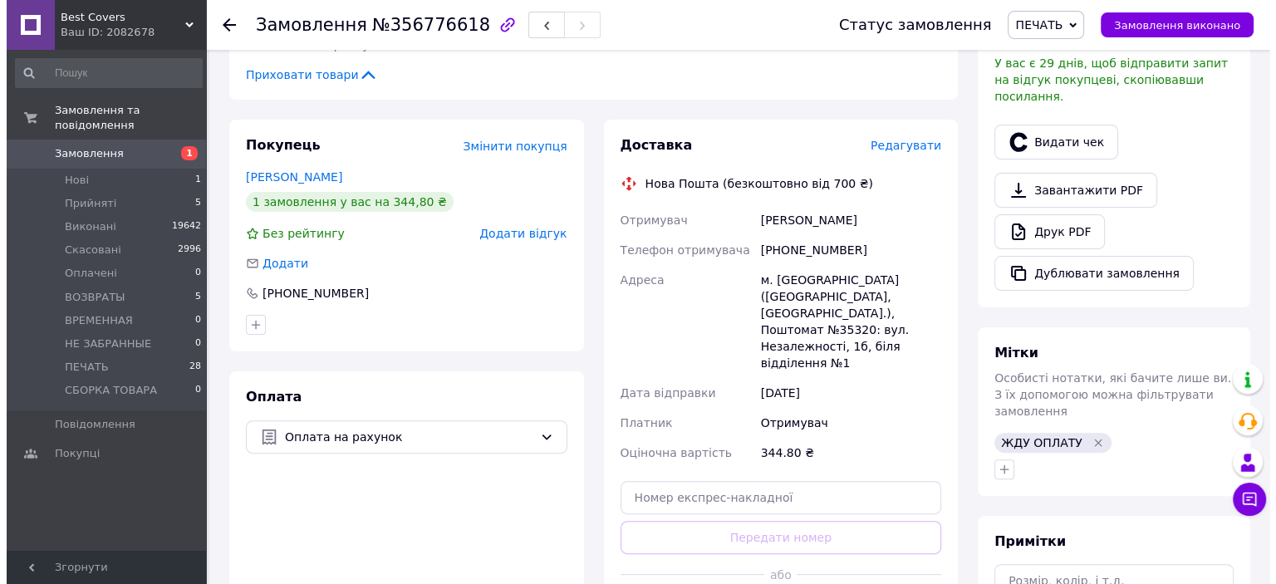
scroll to position [249, 0]
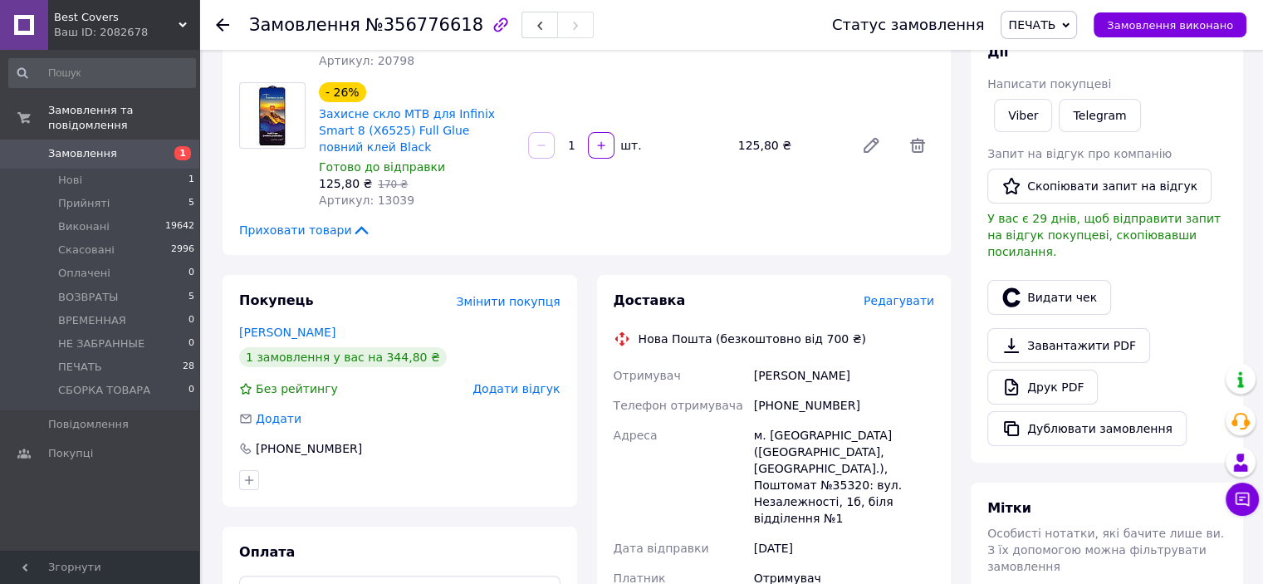
click at [889, 294] on span "Редагувати" at bounding box center [899, 300] width 71 height 13
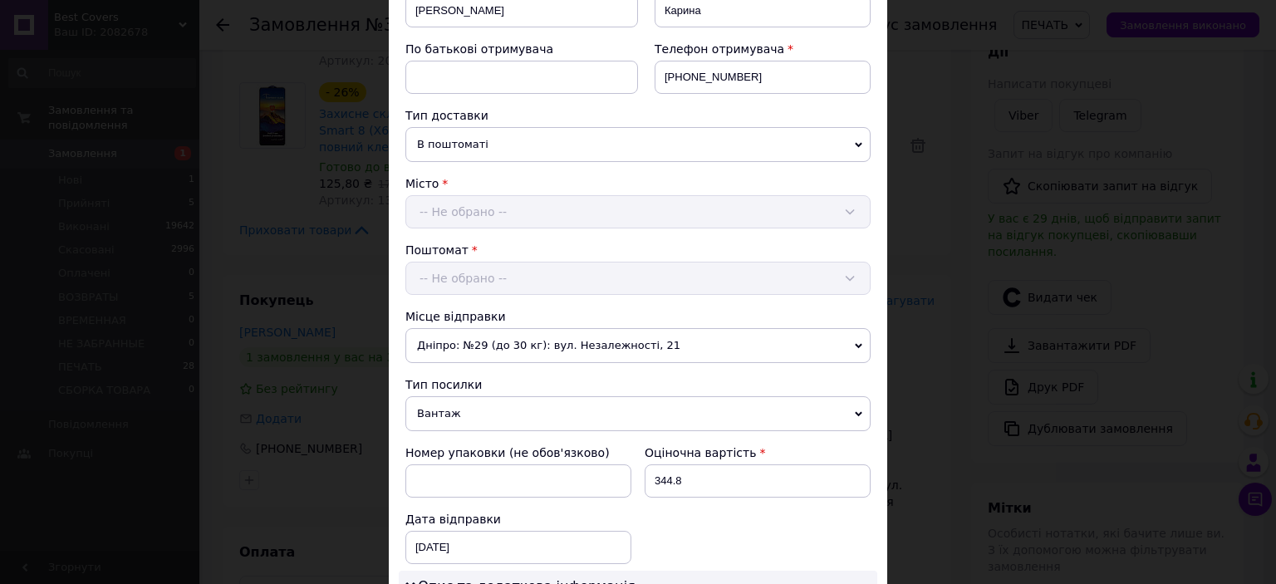
scroll to position [415, 0]
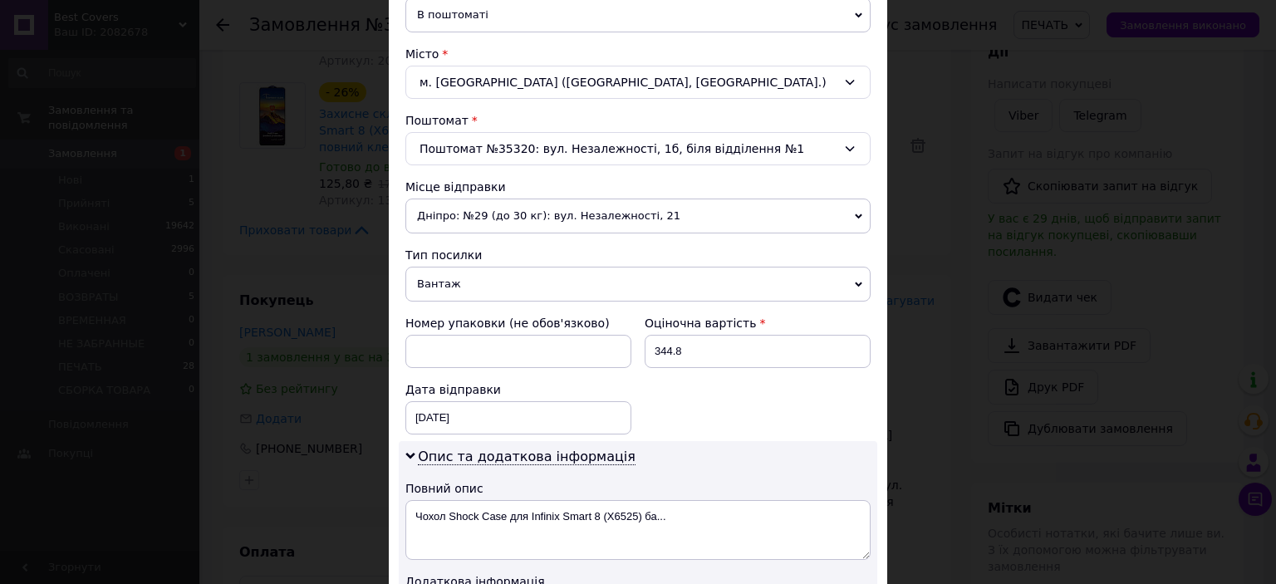
click at [485, 295] on span "Вантаж" at bounding box center [637, 284] width 465 height 35
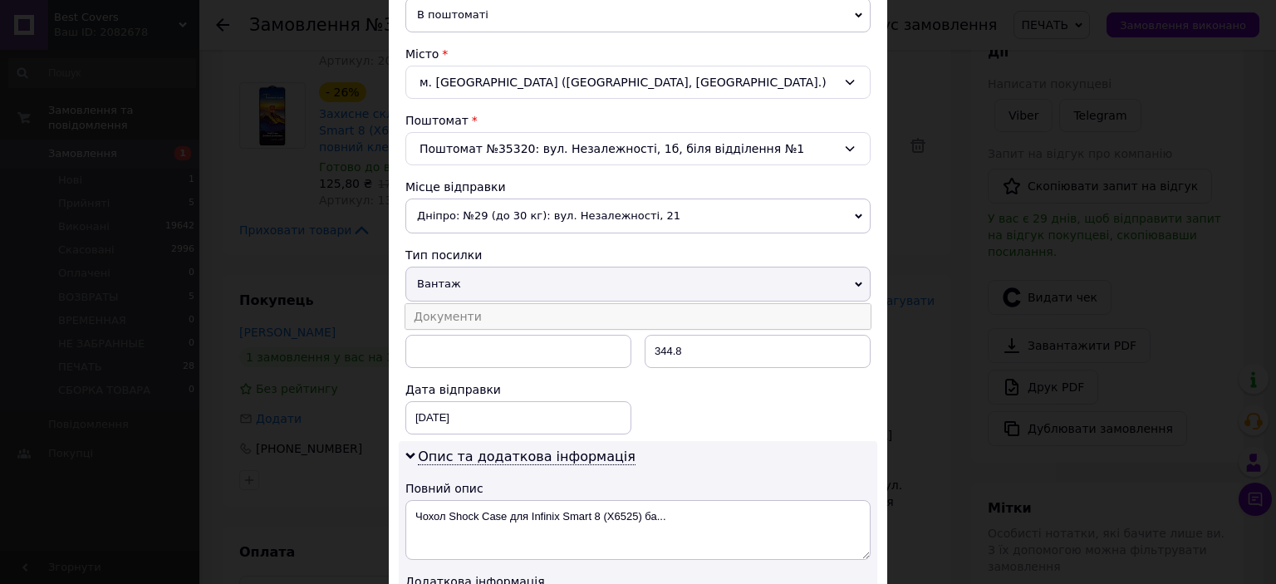
click at [502, 314] on li "Документи" at bounding box center [637, 316] width 465 height 25
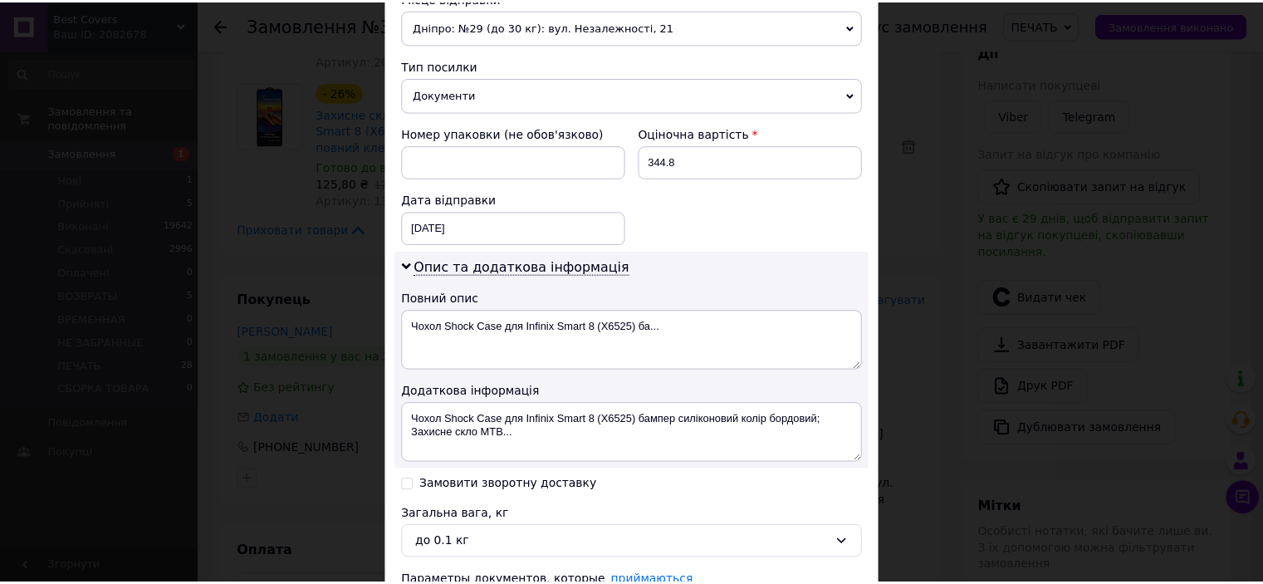
scroll to position [746, 0]
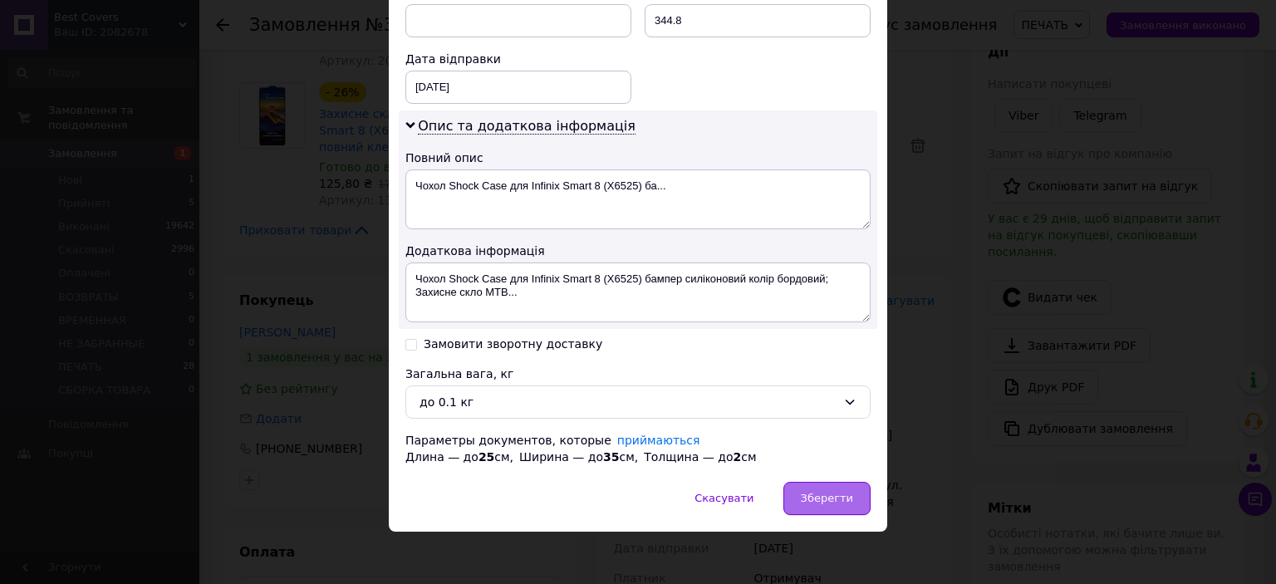
click at [820, 483] on div "Зберегти" at bounding box center [826, 498] width 87 height 33
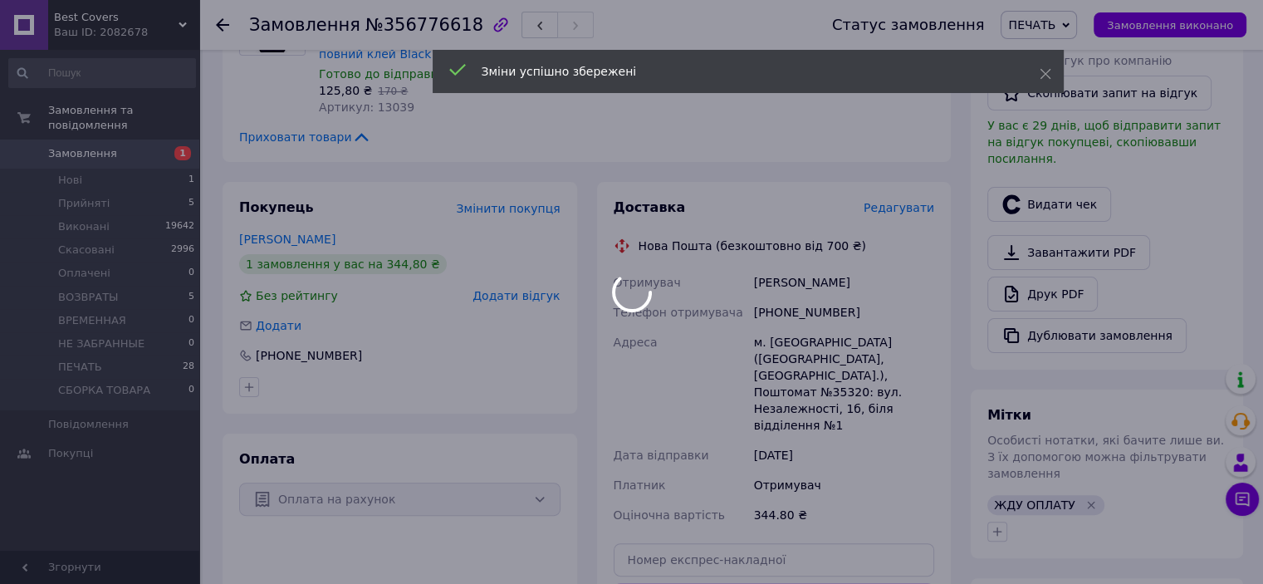
scroll to position [415, 0]
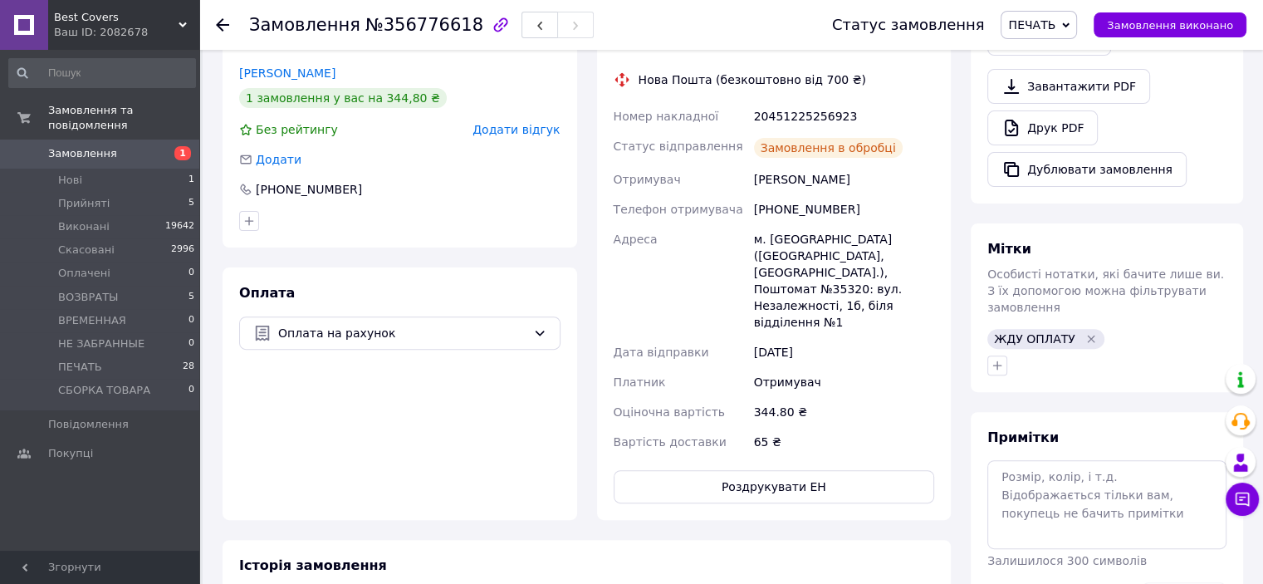
scroll to position [581, 0]
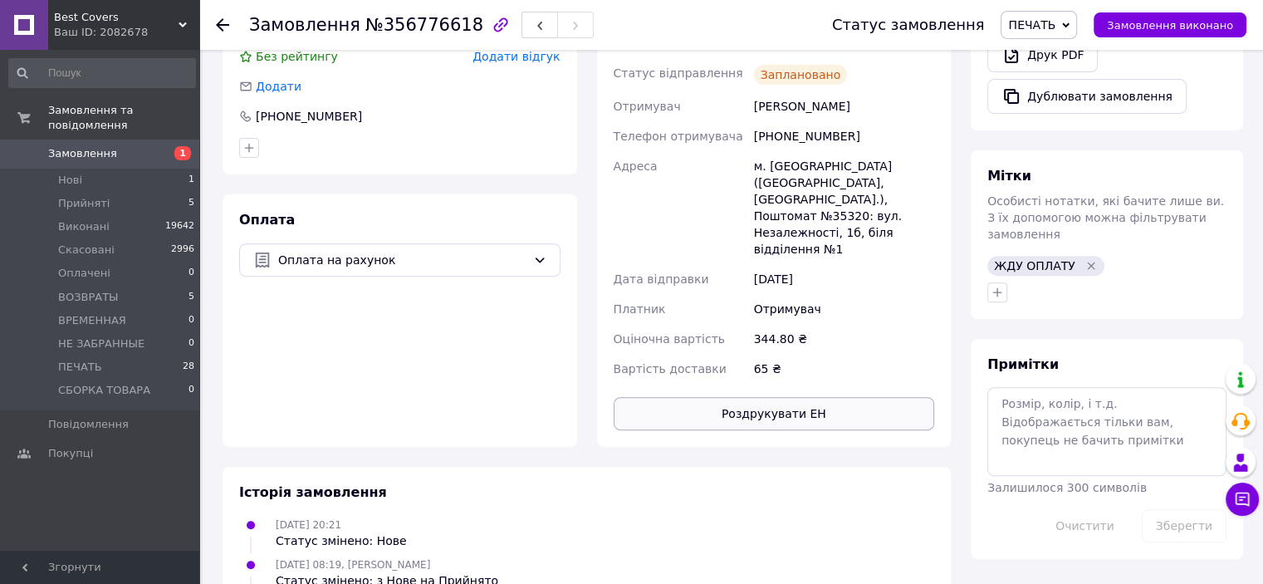
click at [793, 397] on button "Роздрукувати ЕН" at bounding box center [774, 413] width 321 height 33
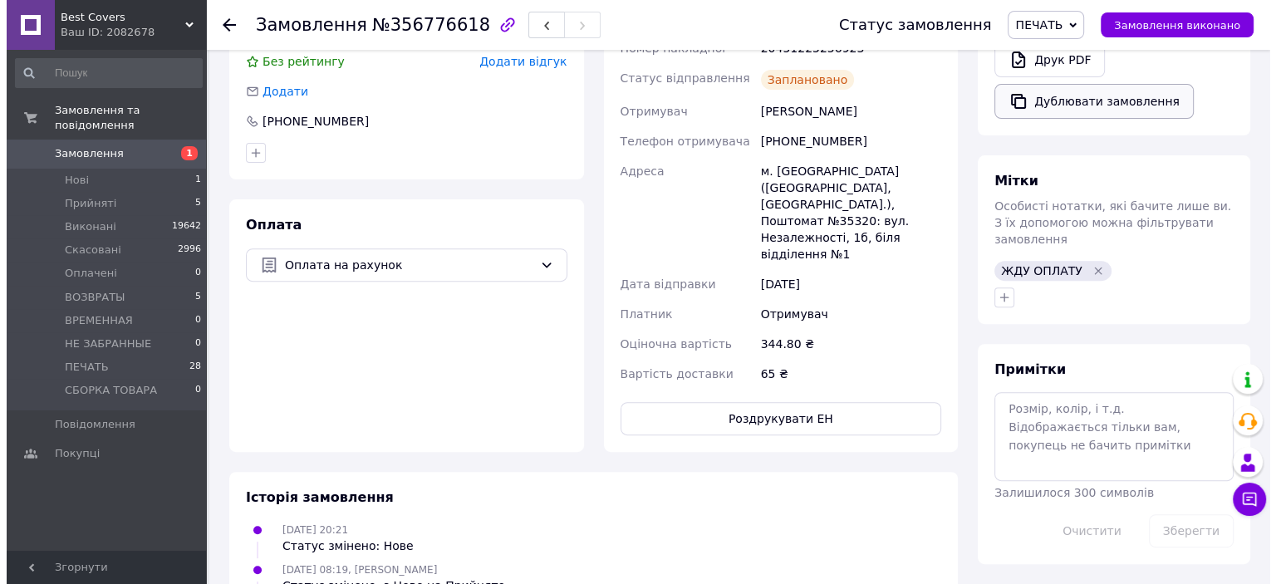
scroll to position [415, 0]
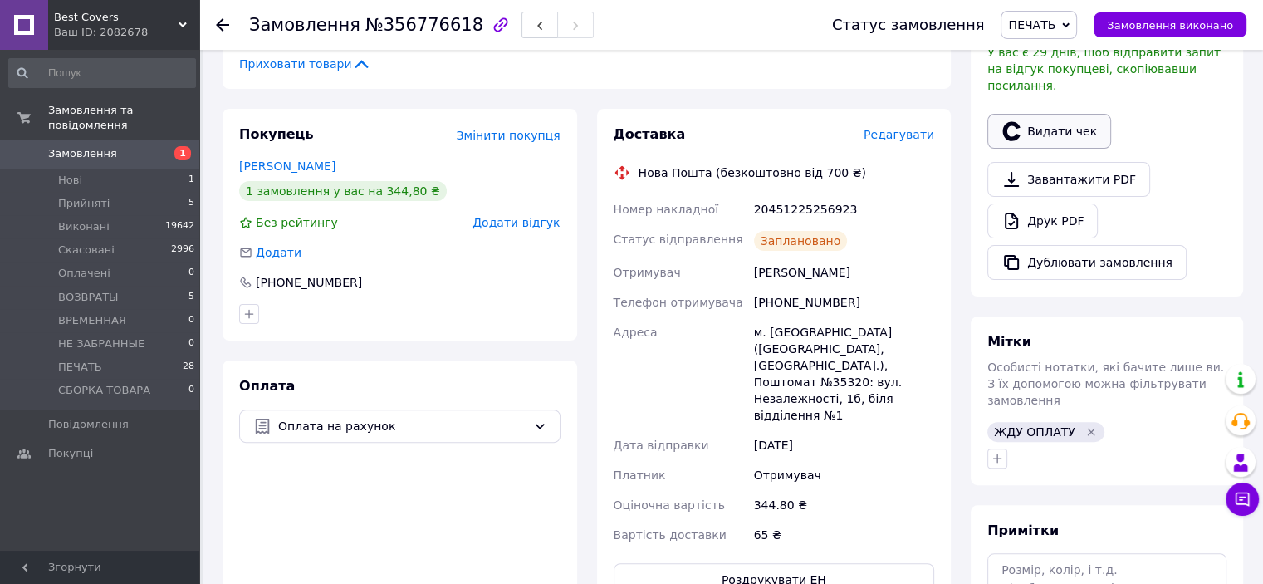
click at [1045, 114] on button "Видати чек" at bounding box center [1049, 131] width 124 height 35
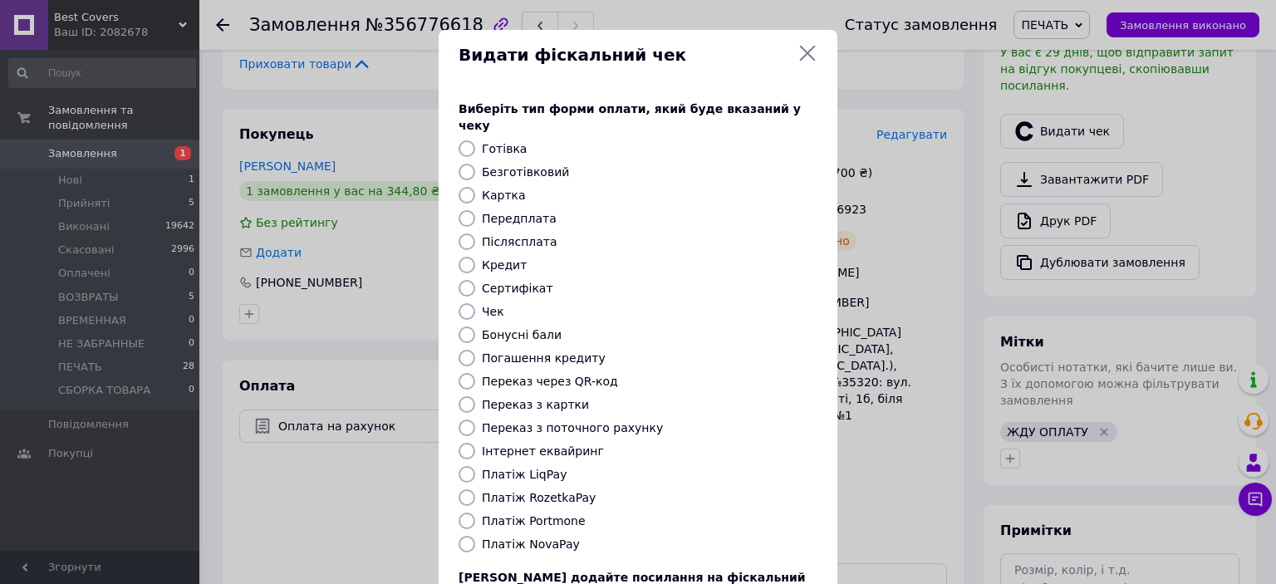
click at [462, 164] on input "Безготівковий" at bounding box center [466, 172] width 17 height 17
radio input "true"
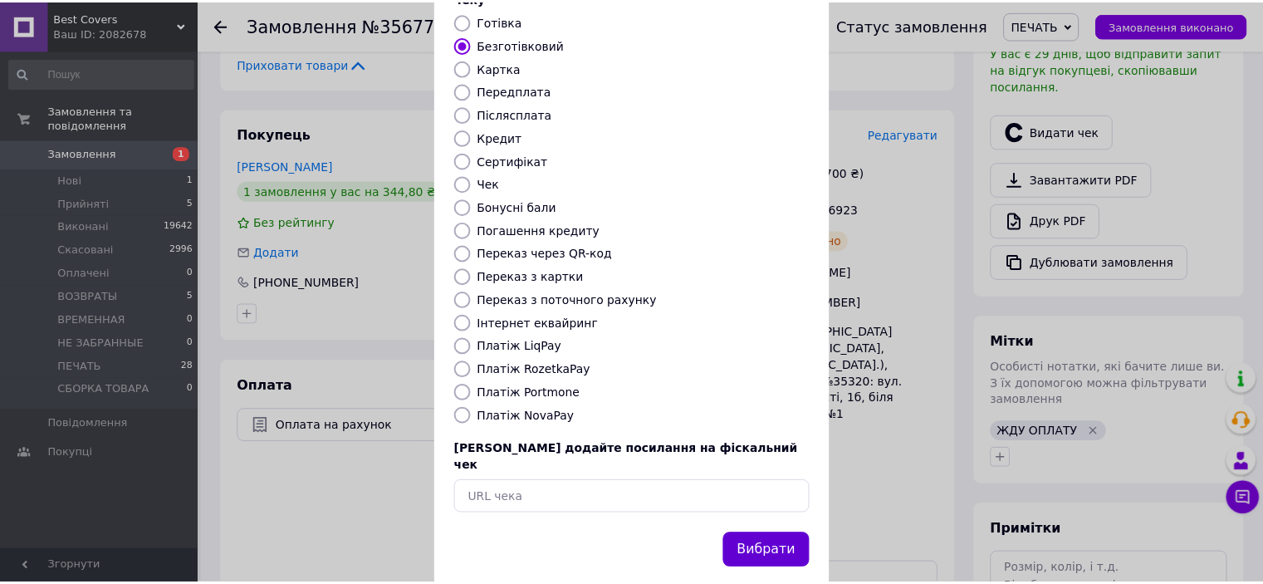
scroll to position [129, 0]
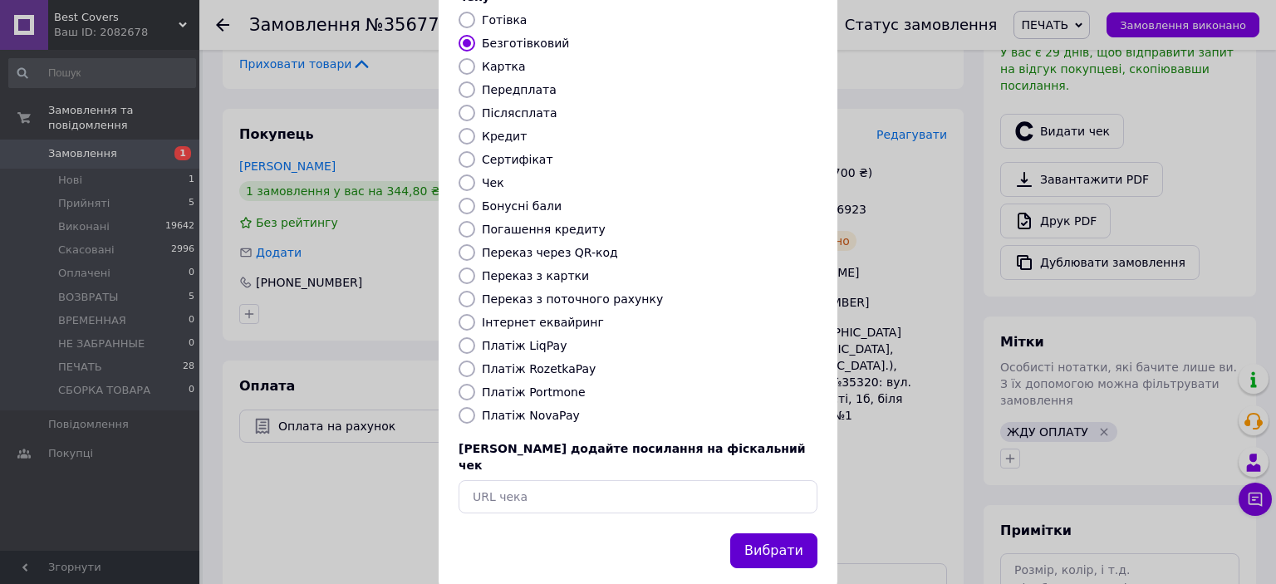
click at [782, 533] on button "Вибрати" at bounding box center [773, 551] width 87 height 36
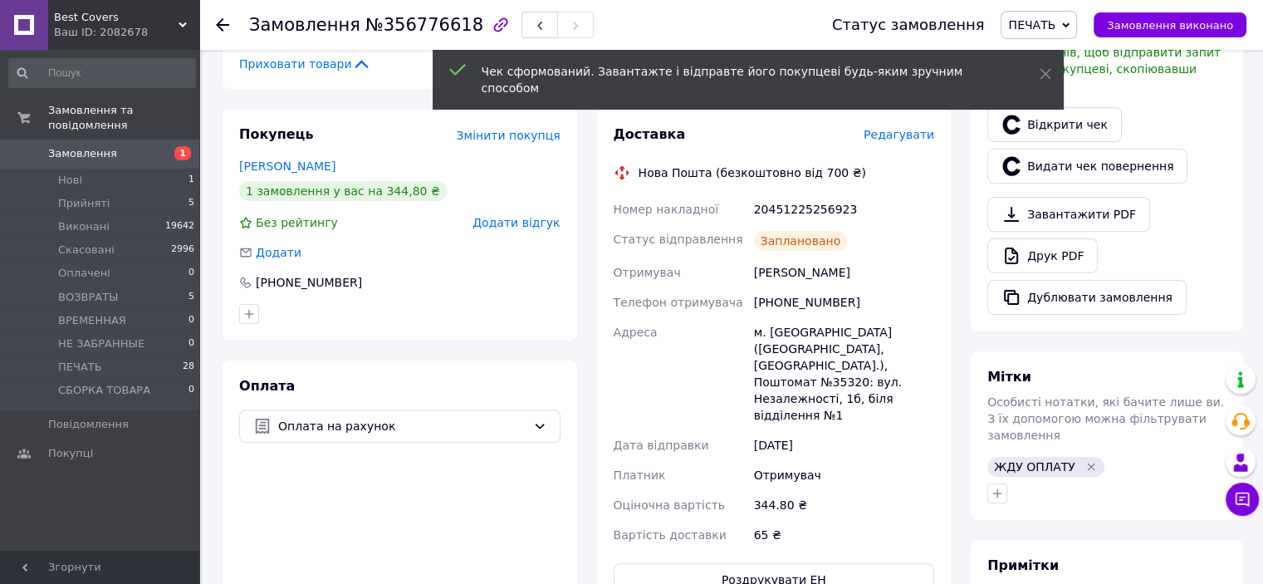
click at [1178, 27] on span "Замовлення виконано" at bounding box center [1170, 25] width 126 height 12
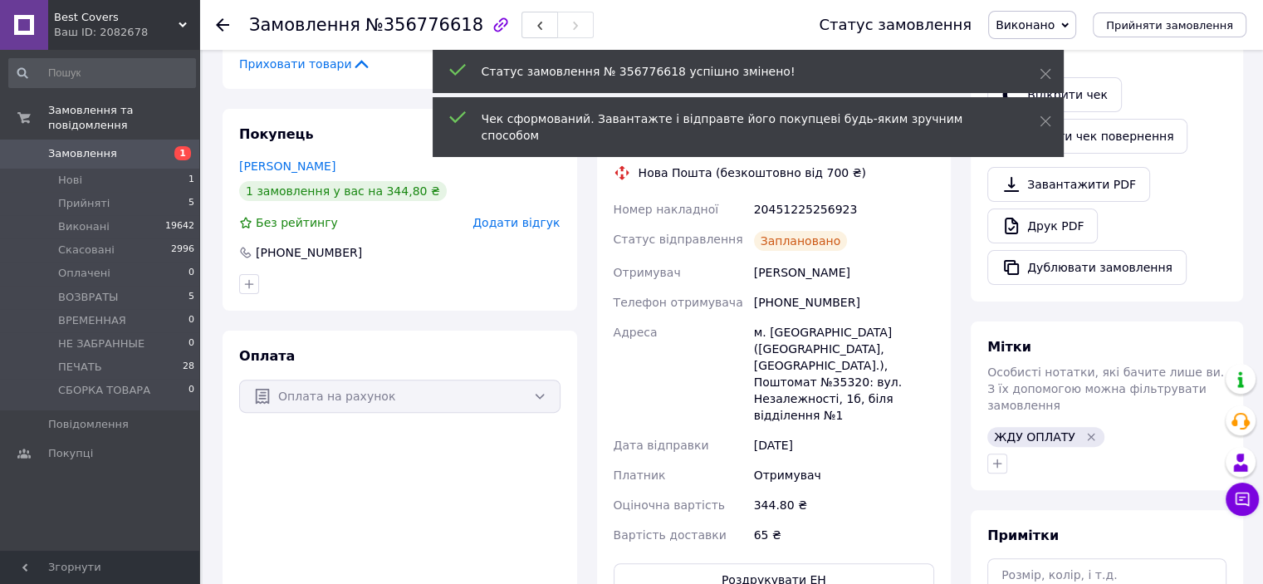
scroll to position [53, 0]
click at [816, 287] on div "[PHONE_NUMBER]" at bounding box center [844, 302] width 187 height 30
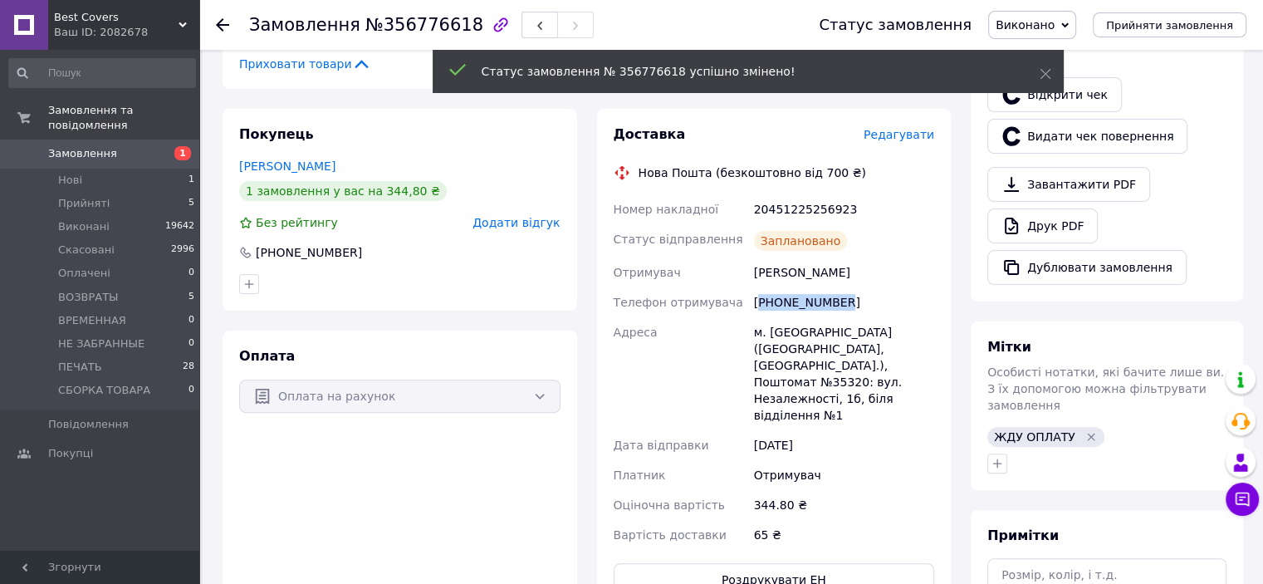
copy div "380681539722"
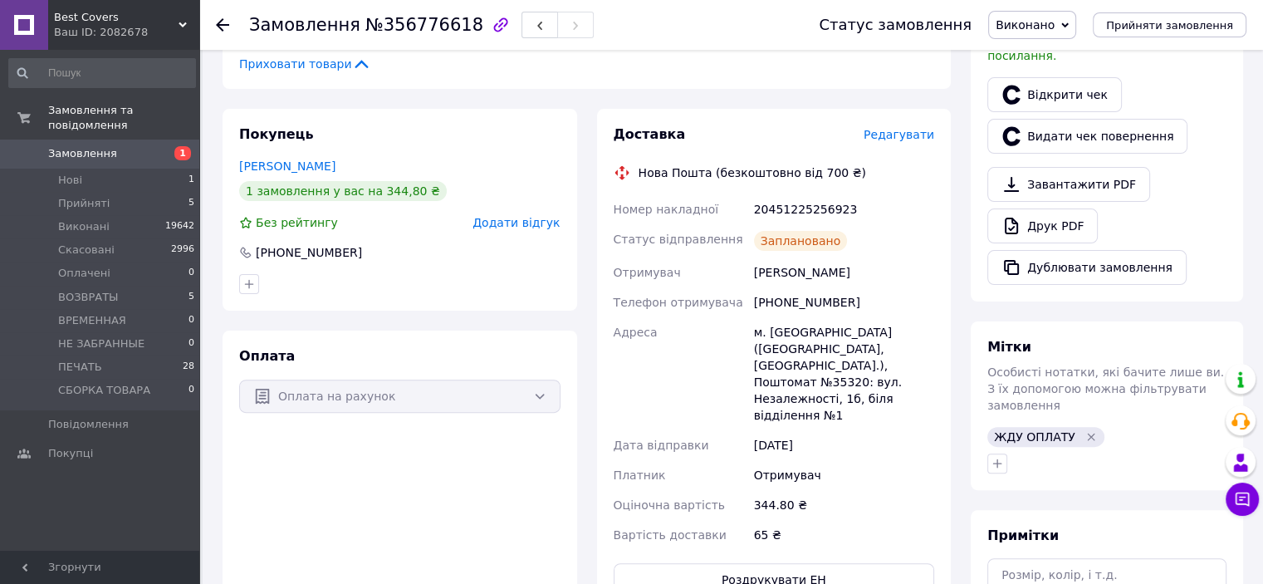
click at [804, 201] on div "20451225256923" at bounding box center [844, 209] width 187 height 30
copy div "20451225256923"
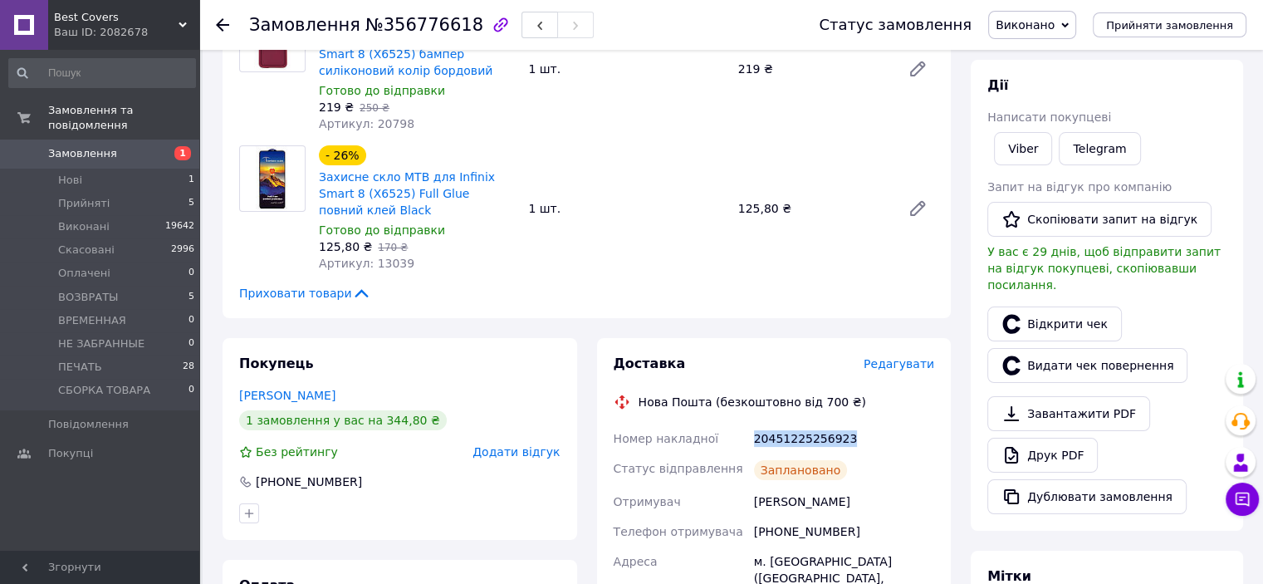
scroll to position [0, 0]
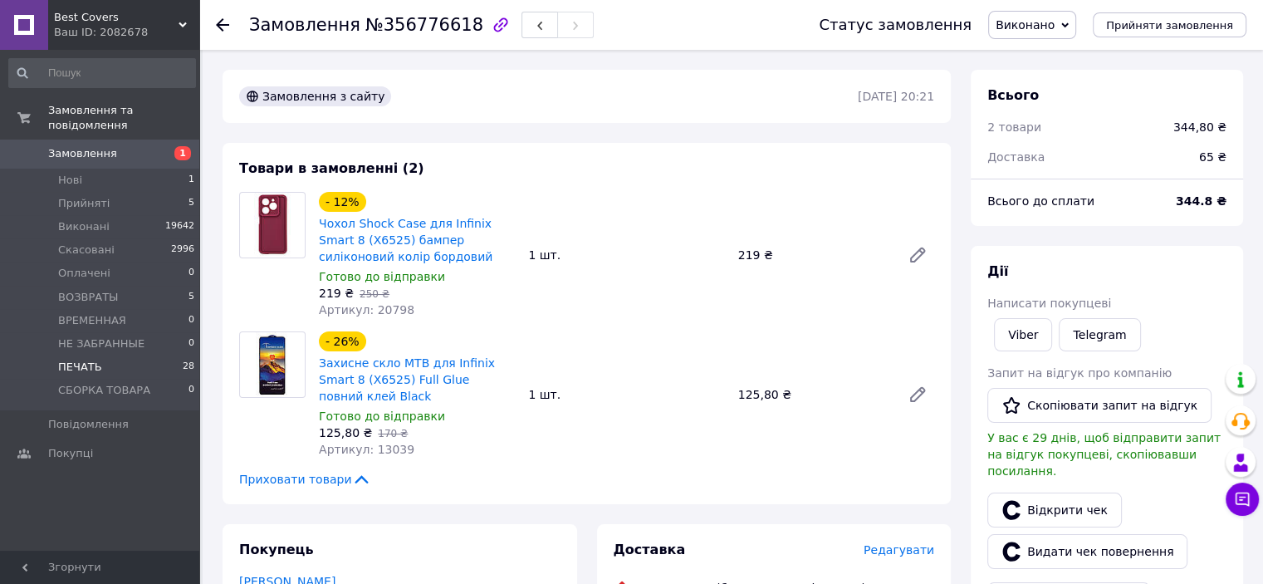
click at [120, 355] on li "ПЕЧАТЬ 28" at bounding box center [102, 366] width 204 height 23
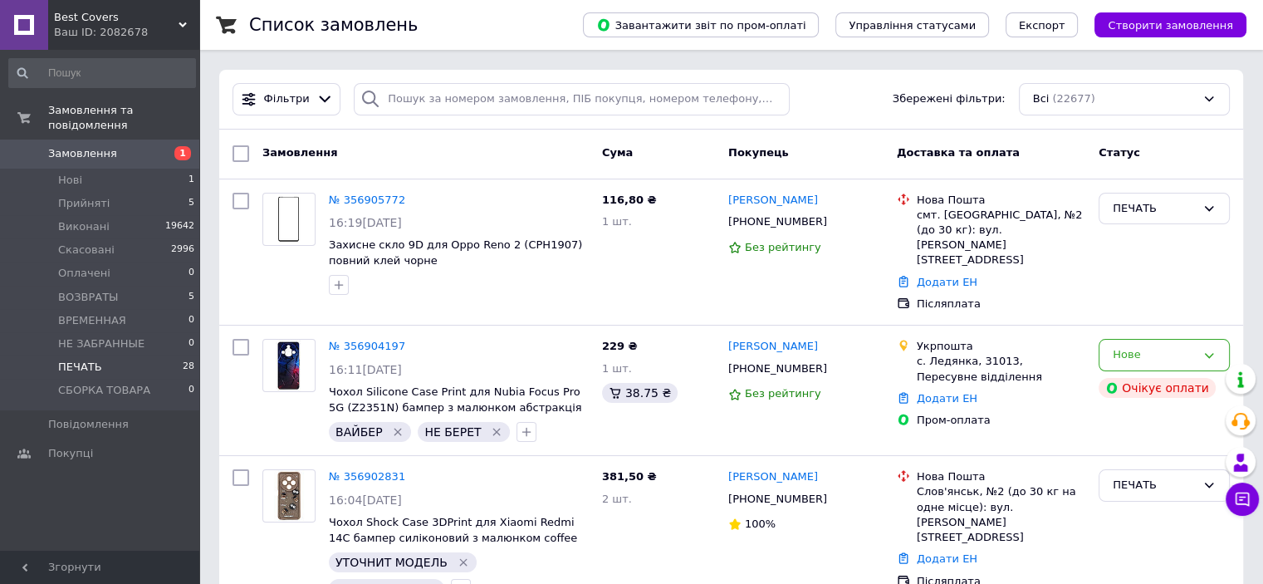
click at [105, 355] on li "ПЕЧАТЬ 28" at bounding box center [102, 366] width 204 height 23
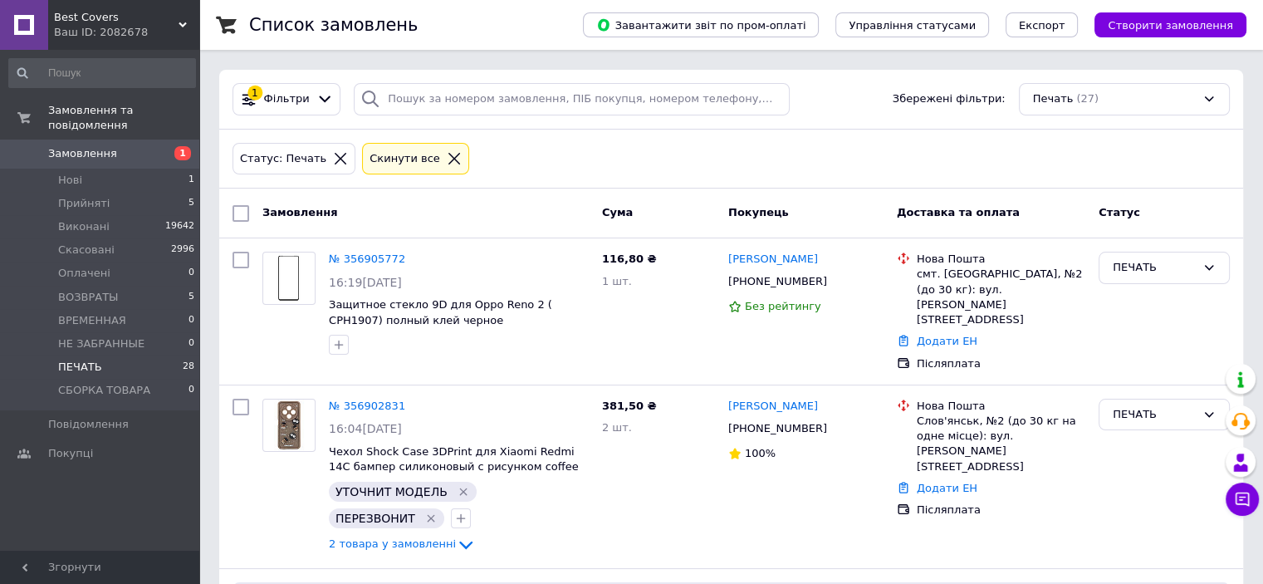
scroll to position [4068, 0]
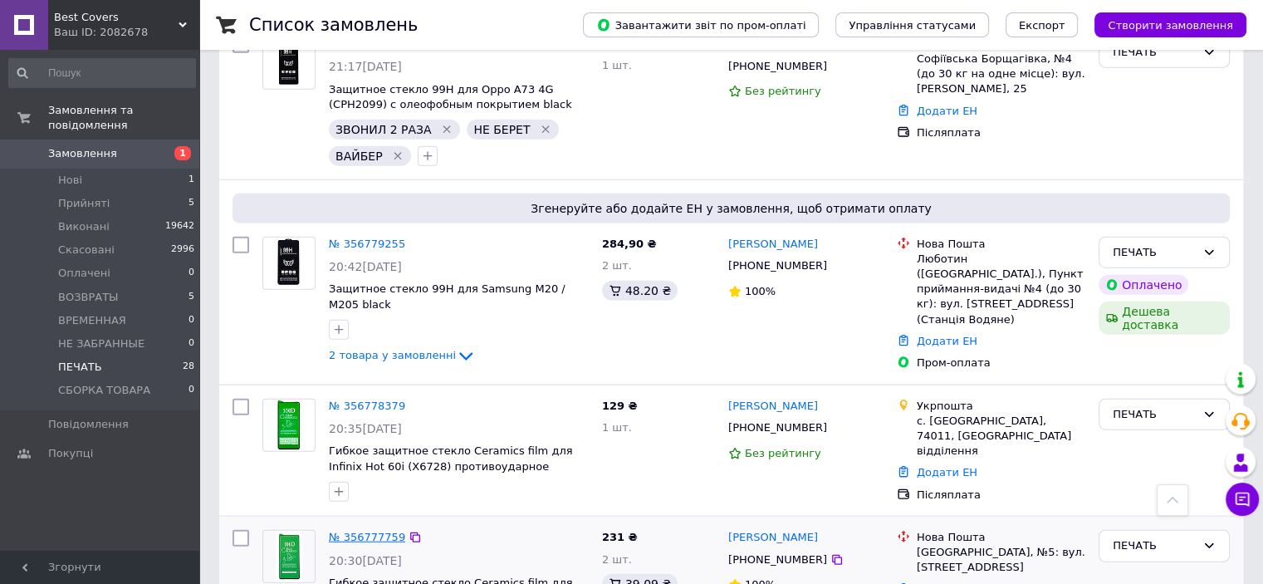
click at [359, 531] on link "№ 356777759" at bounding box center [367, 537] width 76 height 12
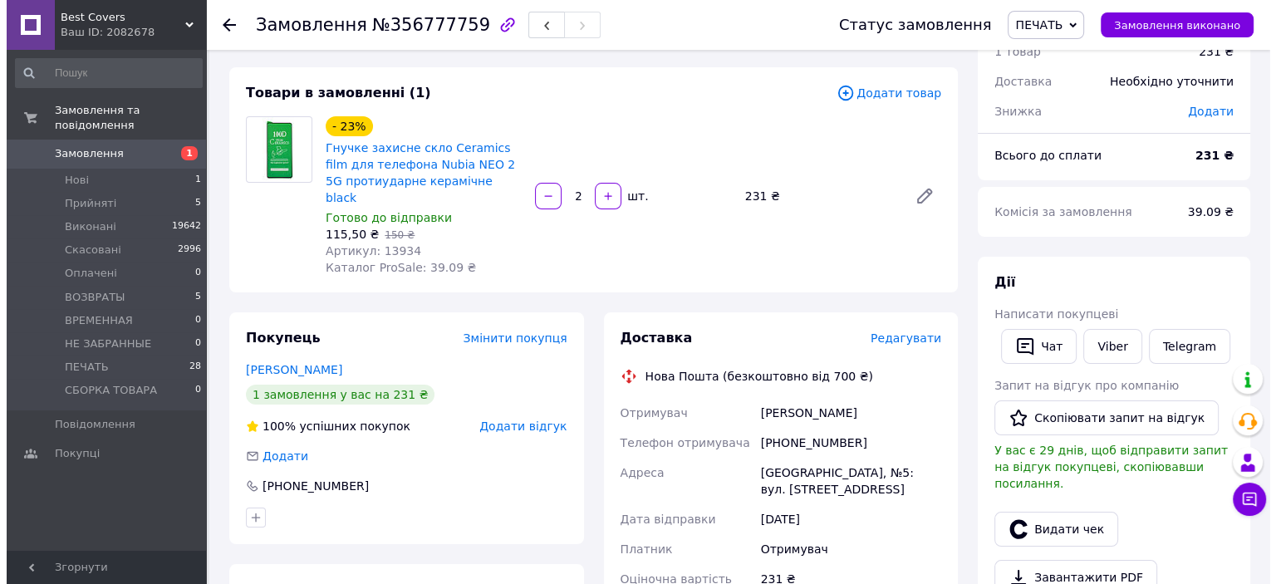
scroll to position [166, 0]
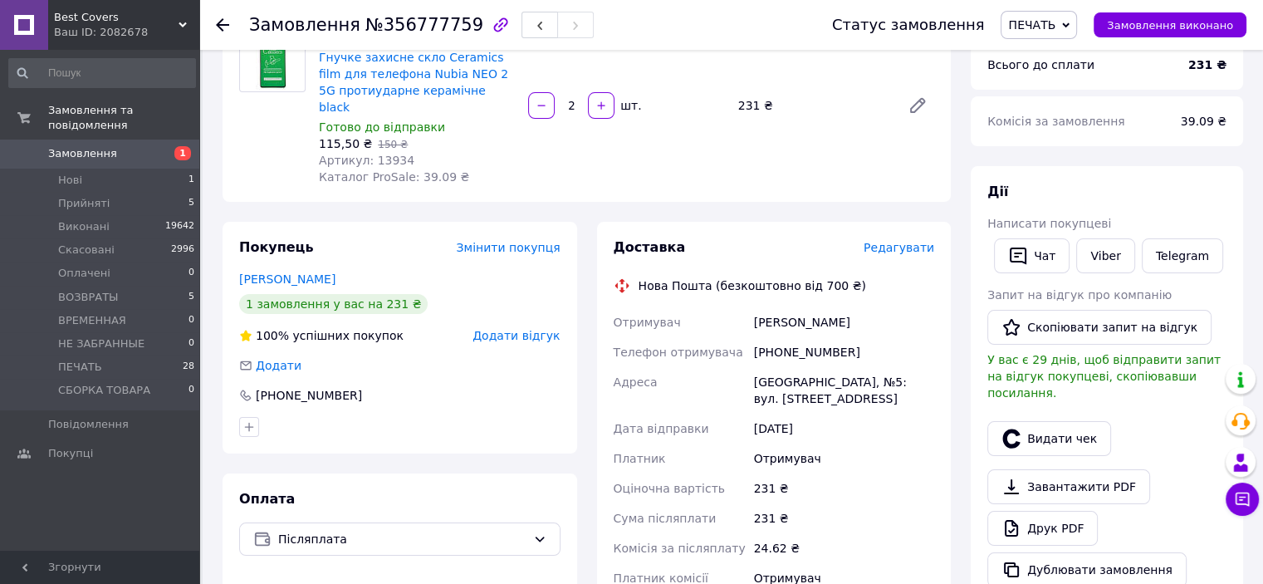
click at [904, 241] on span "Редагувати" at bounding box center [899, 247] width 71 height 13
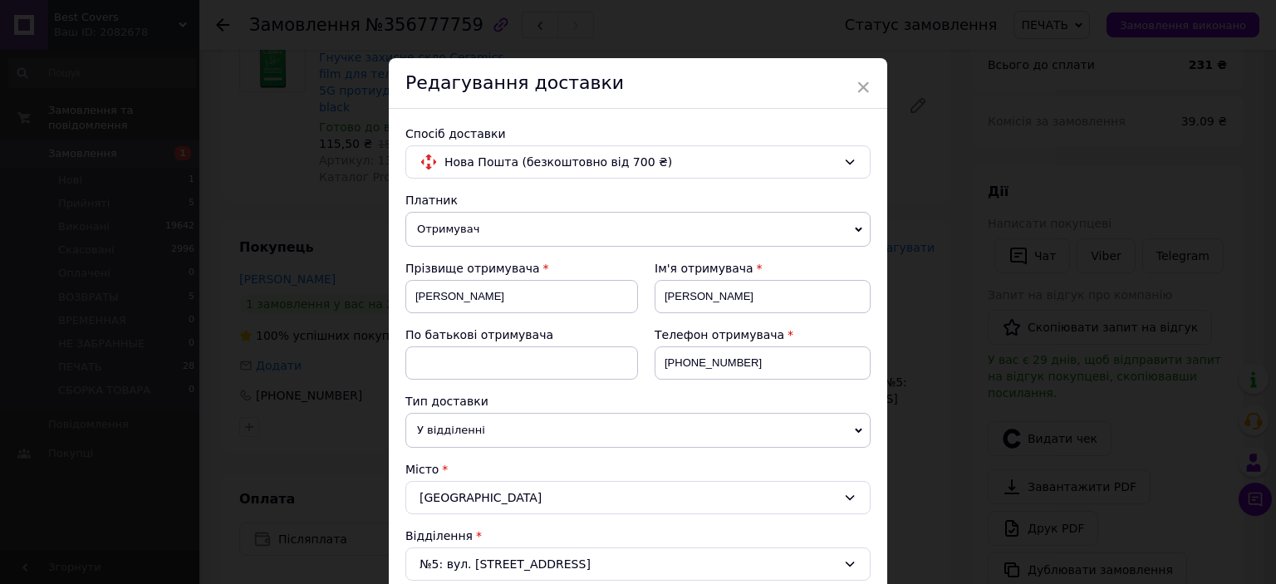
scroll to position [249, 0]
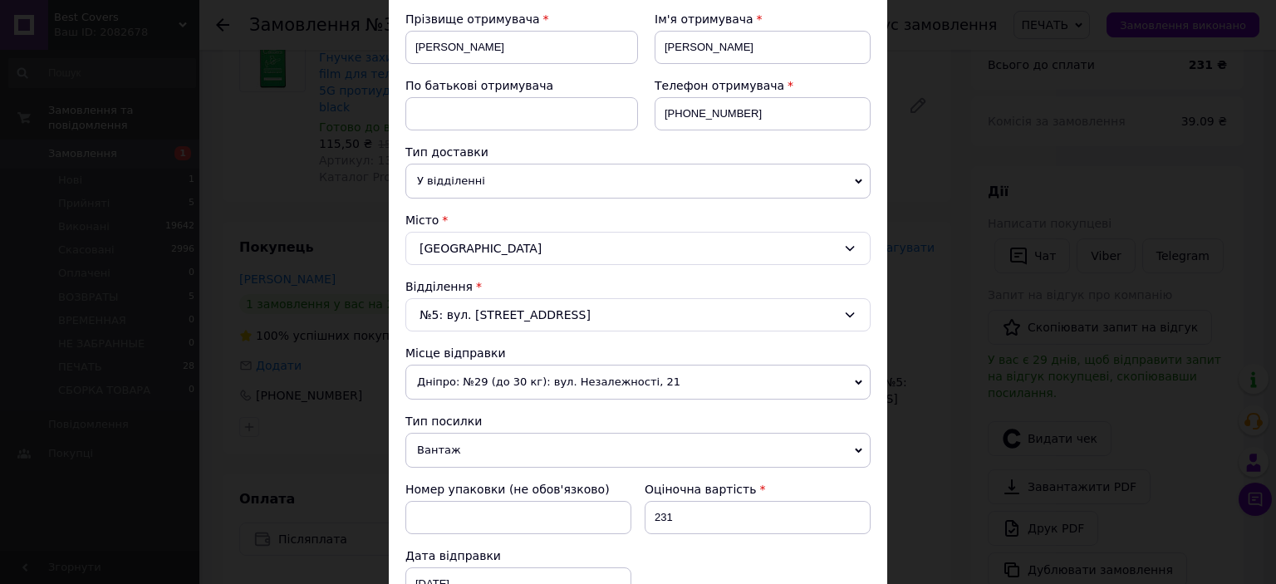
click at [483, 443] on span "Вантаж" at bounding box center [637, 450] width 465 height 35
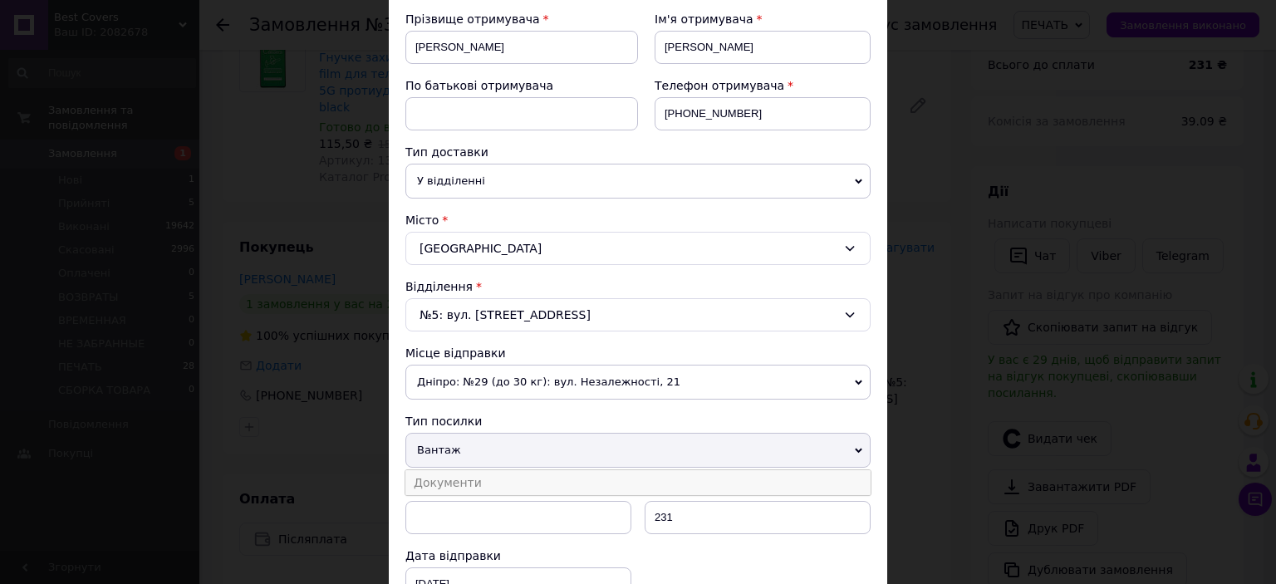
click at [475, 474] on li "Документи" at bounding box center [637, 482] width 465 height 25
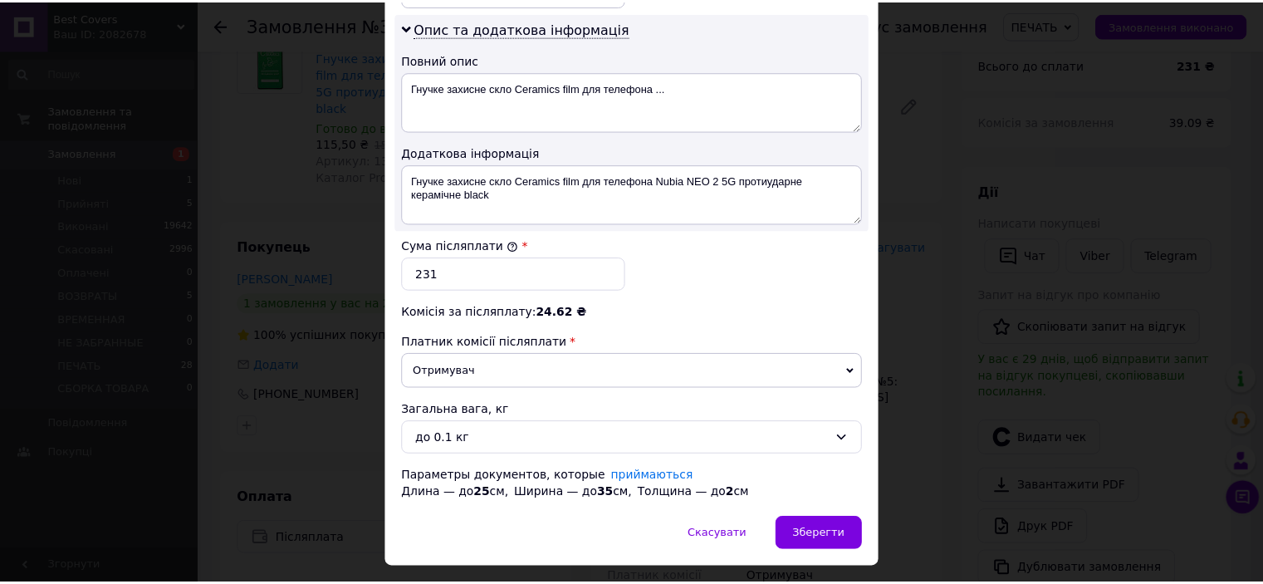
scroll to position [880, 0]
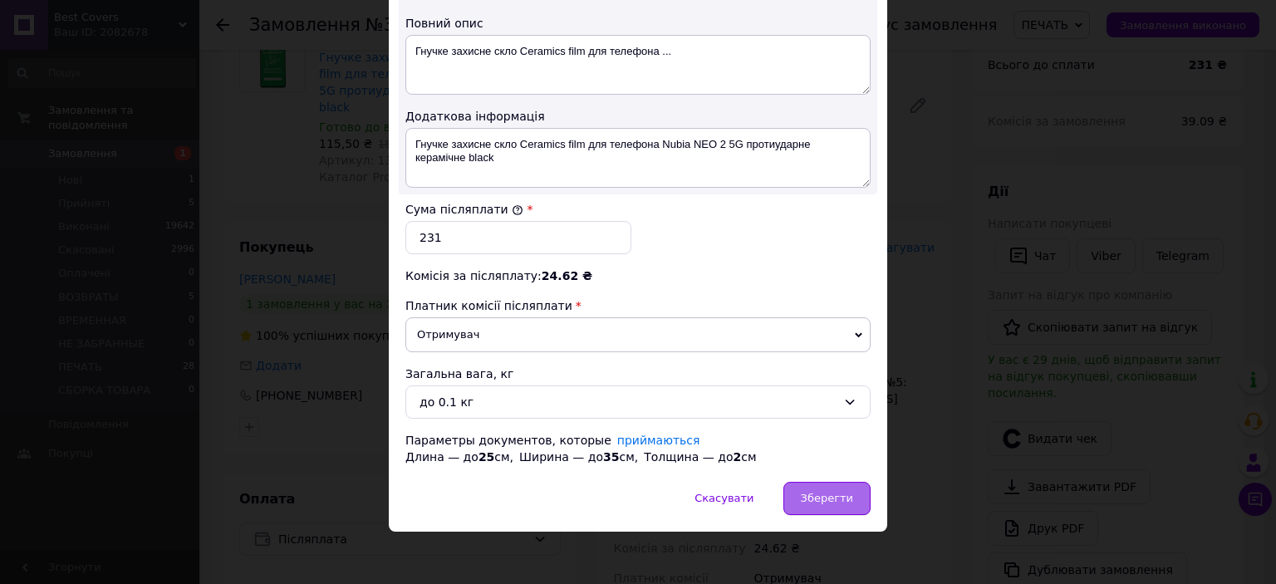
click at [825, 494] on span "Зберегти" at bounding box center [827, 498] width 52 height 12
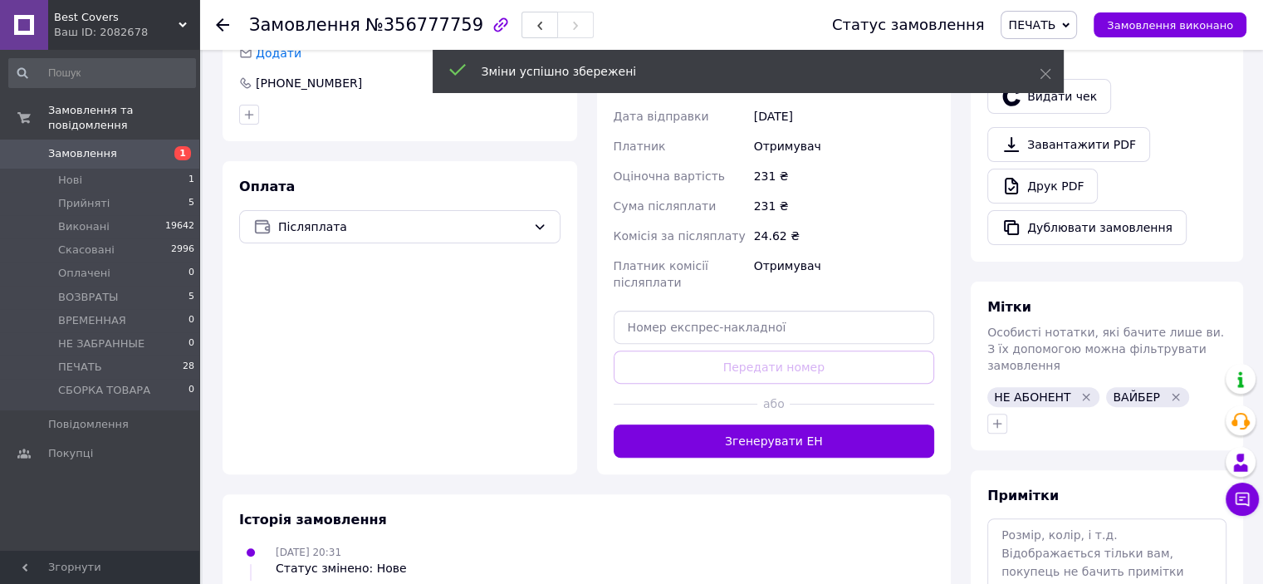
scroll to position [581, 0]
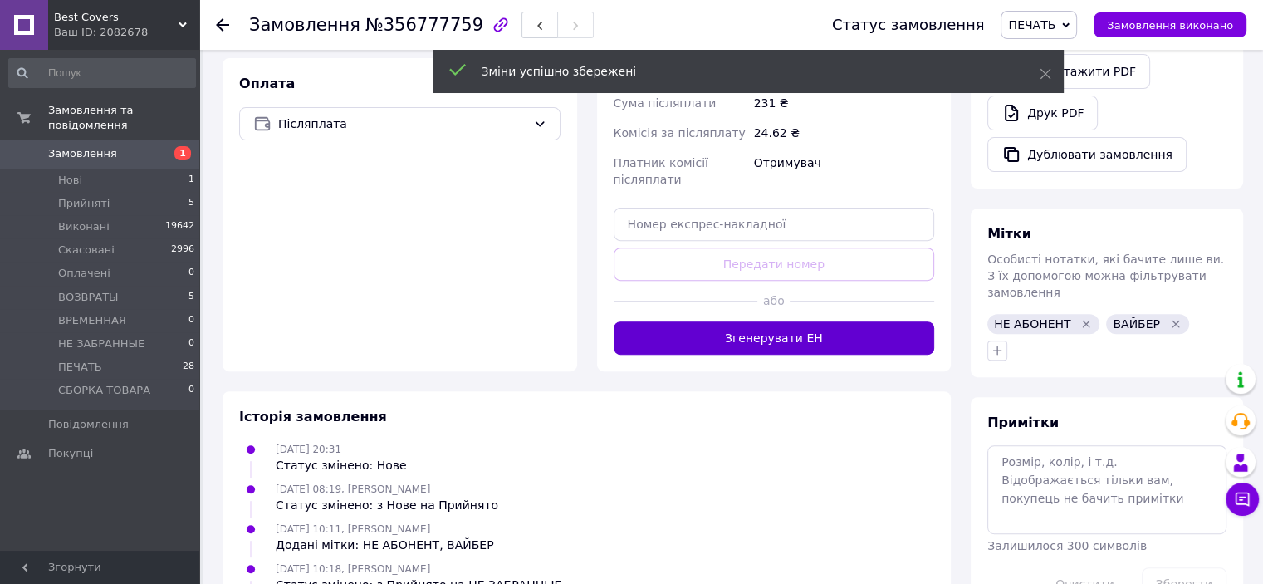
drag, startPoint x: 804, startPoint y: 296, endPoint x: 804, endPoint y: 317, distance: 21.6
click at [804, 296] on div at bounding box center [862, 301] width 145 height 41
click at [804, 321] on button "Згенерувати ЕН" at bounding box center [774, 337] width 321 height 33
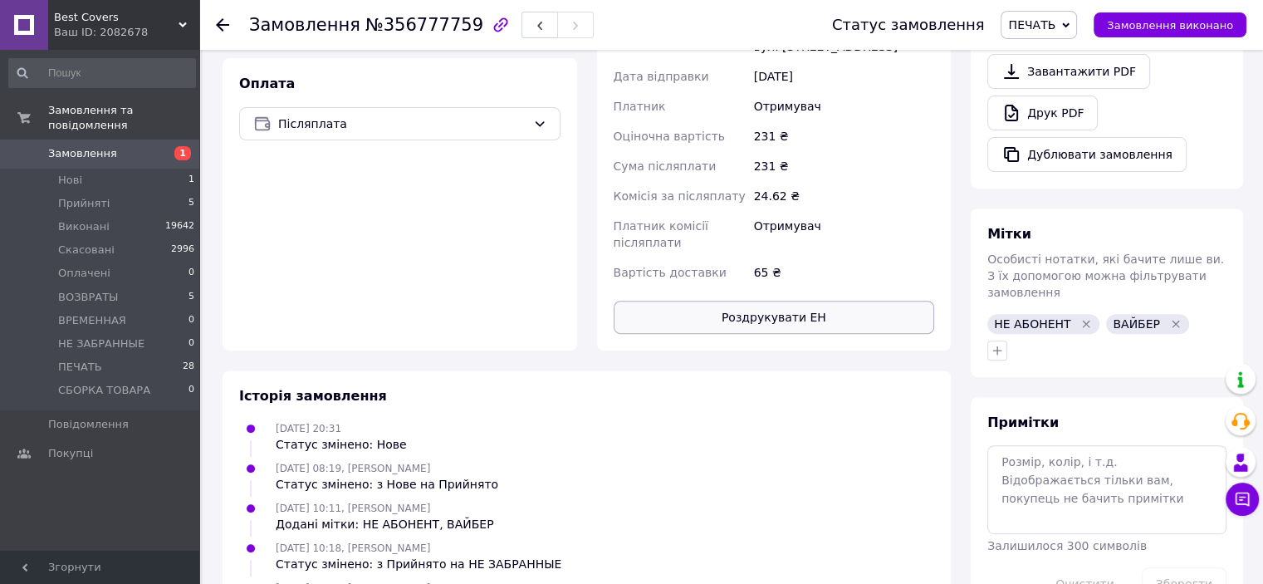
click at [792, 301] on button "Роздрукувати ЕН" at bounding box center [774, 317] width 321 height 33
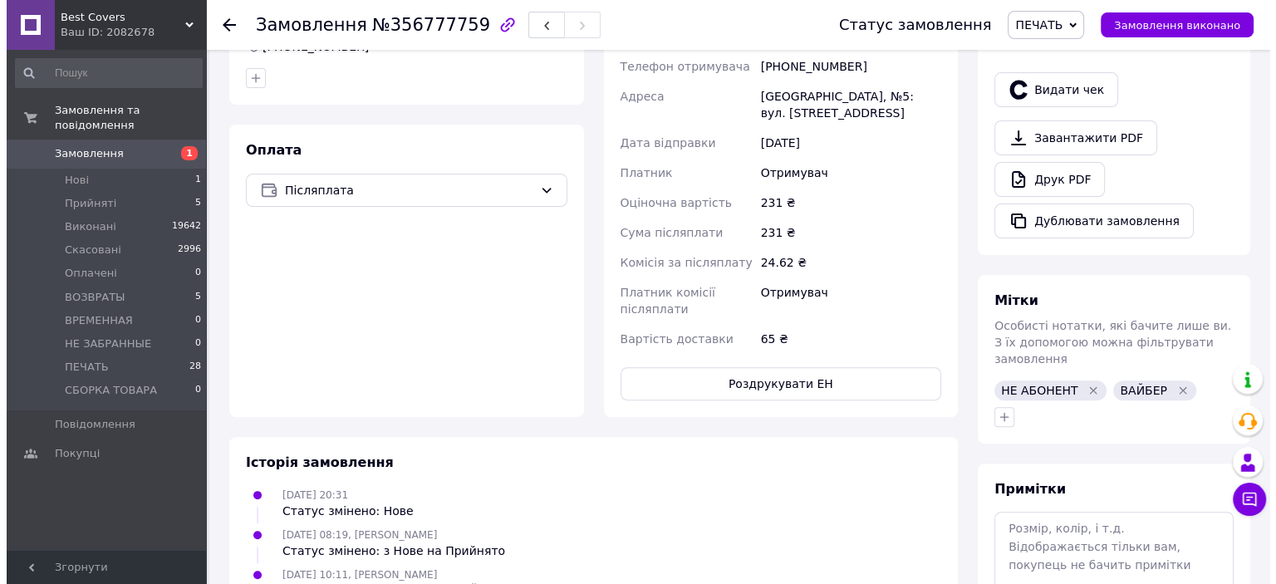
scroll to position [332, 0]
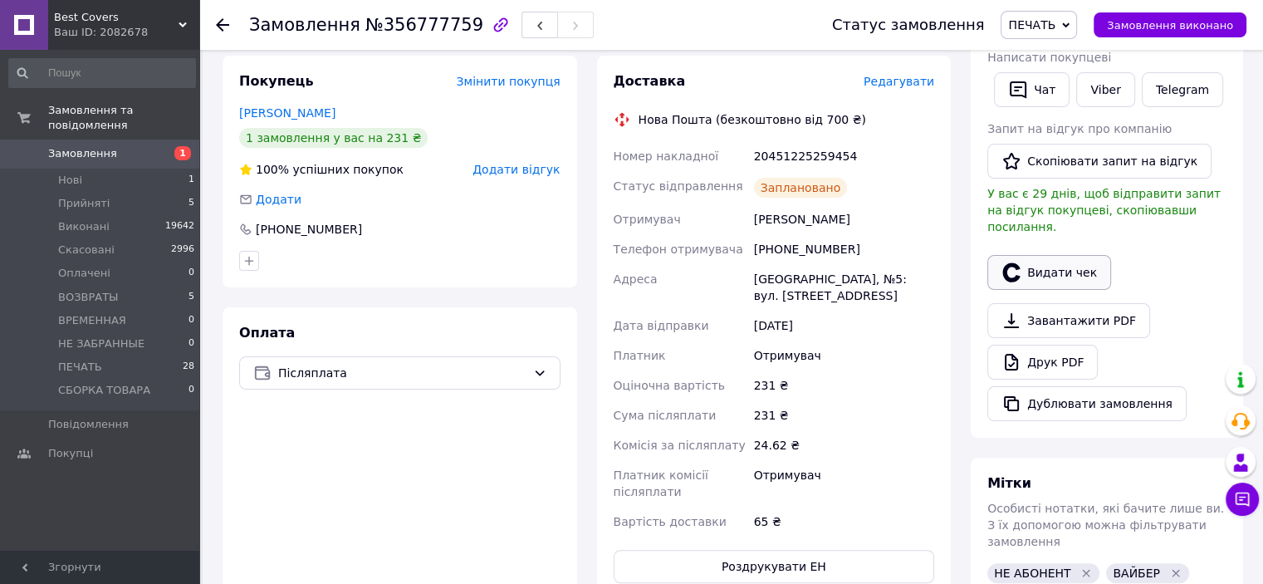
click at [1090, 255] on button "Видати чек" at bounding box center [1049, 272] width 124 height 35
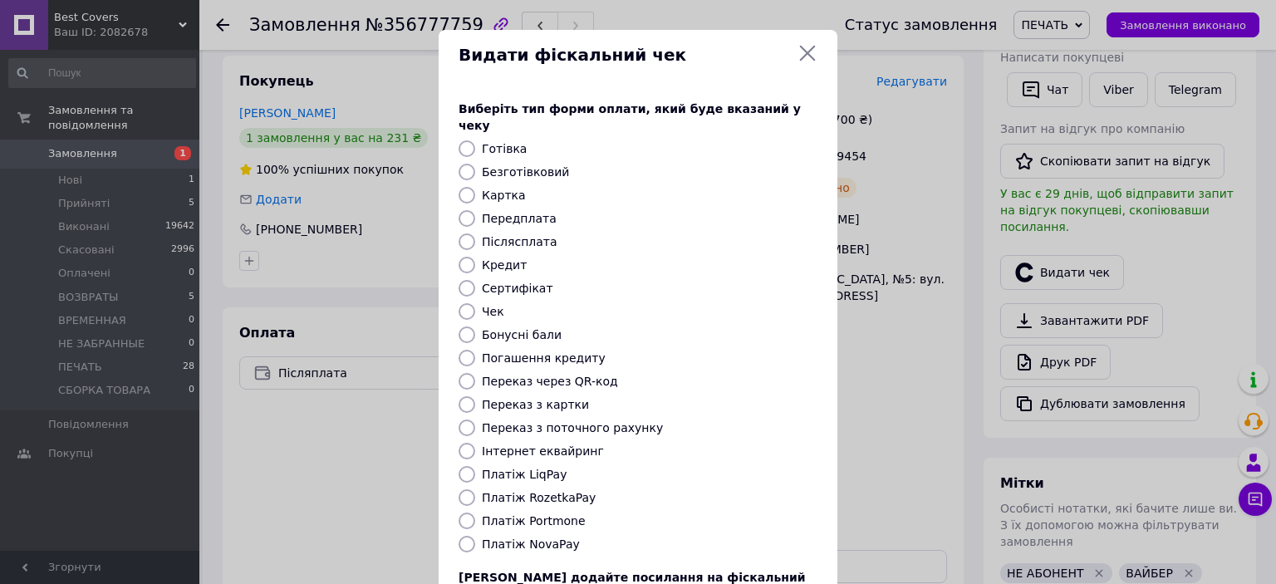
click at [468, 536] on input "Платіж NovaPay" at bounding box center [466, 544] width 17 height 17
radio input "true"
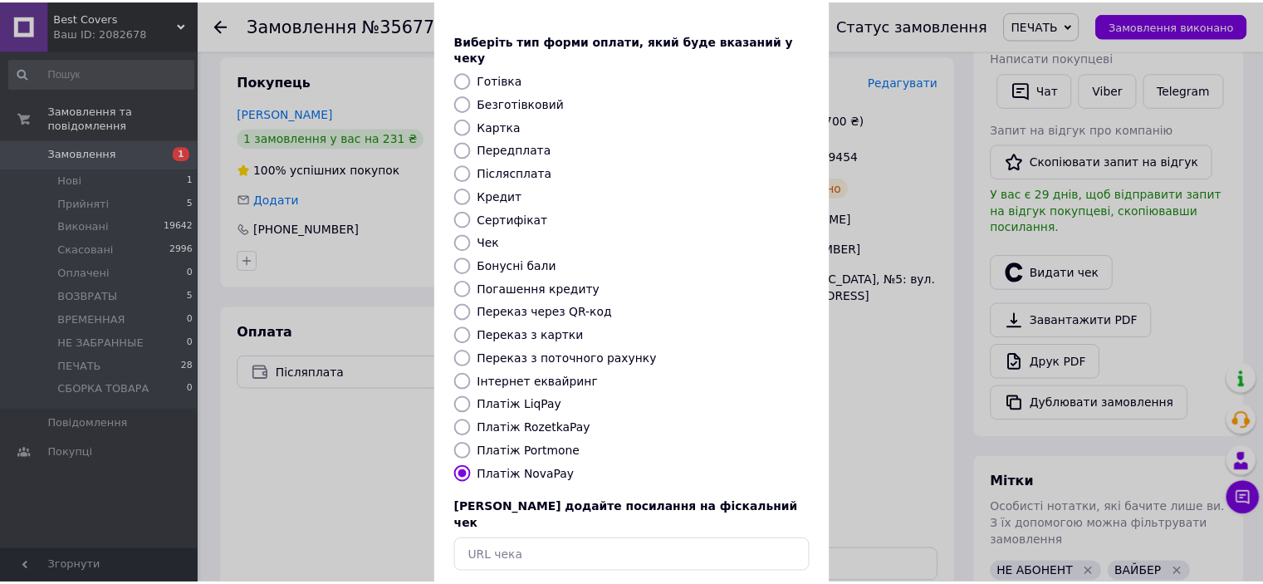
scroll to position [129, 0]
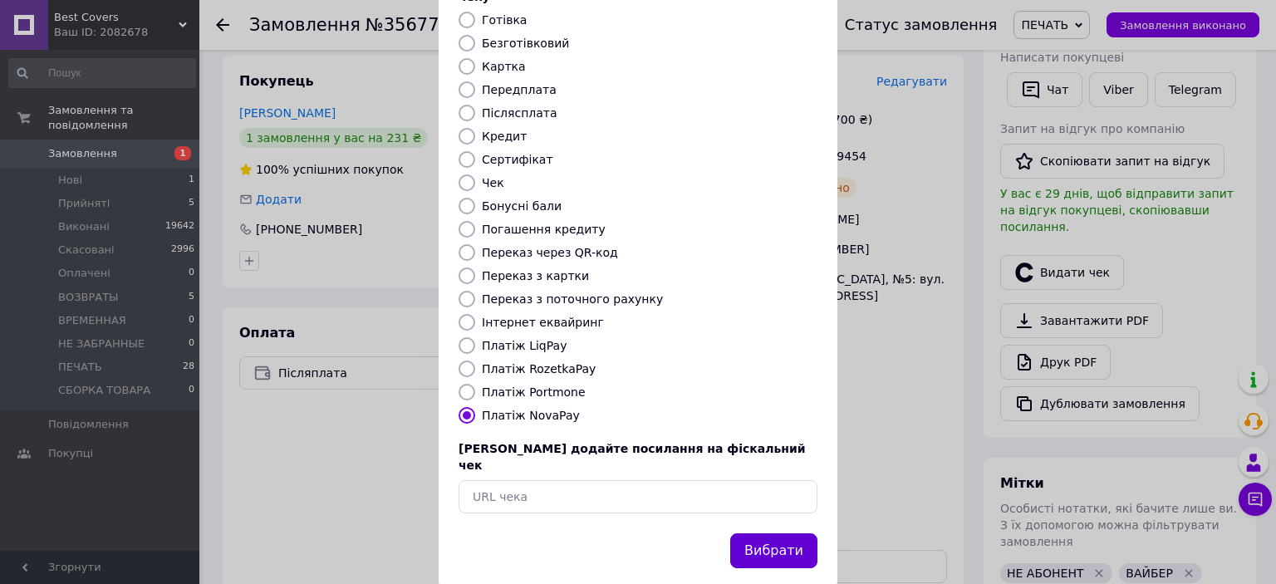
click at [781, 533] on button "Вибрати" at bounding box center [773, 551] width 87 height 36
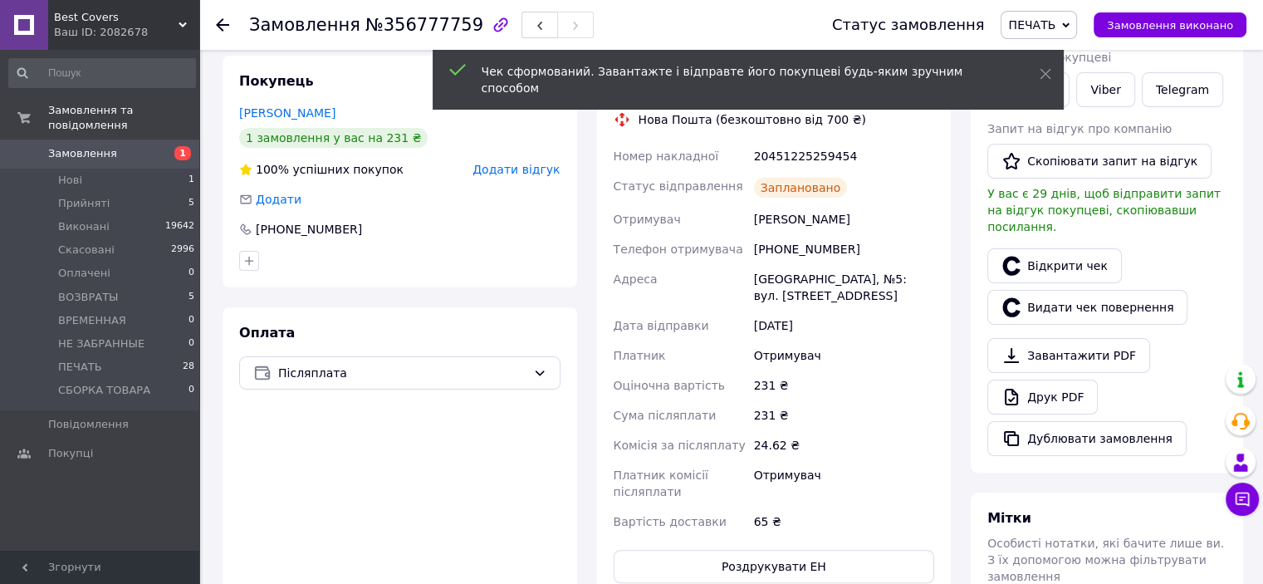
click at [1236, 25] on button "Замовлення виконано" at bounding box center [1170, 24] width 153 height 25
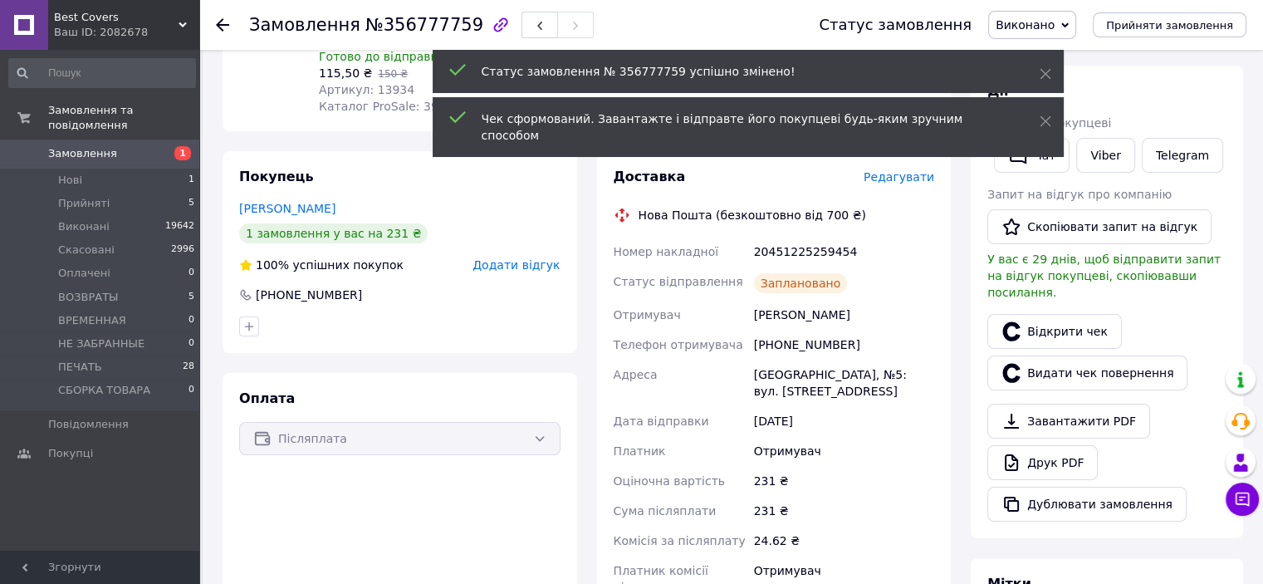
scroll to position [332, 0]
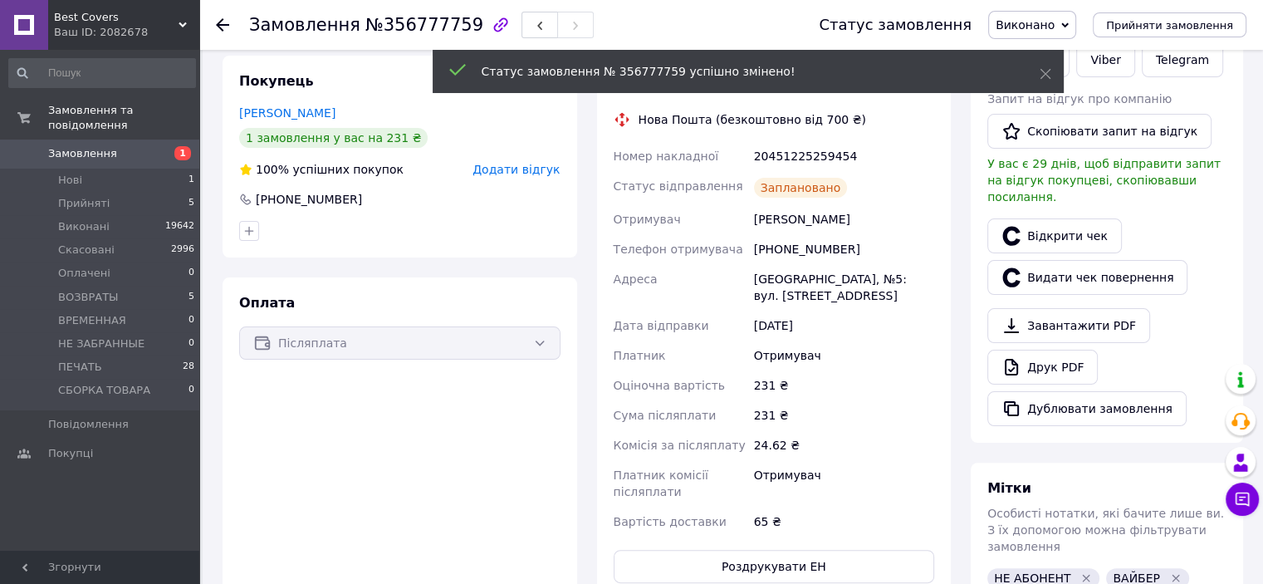
click at [811, 234] on div "[PHONE_NUMBER]" at bounding box center [844, 249] width 187 height 30
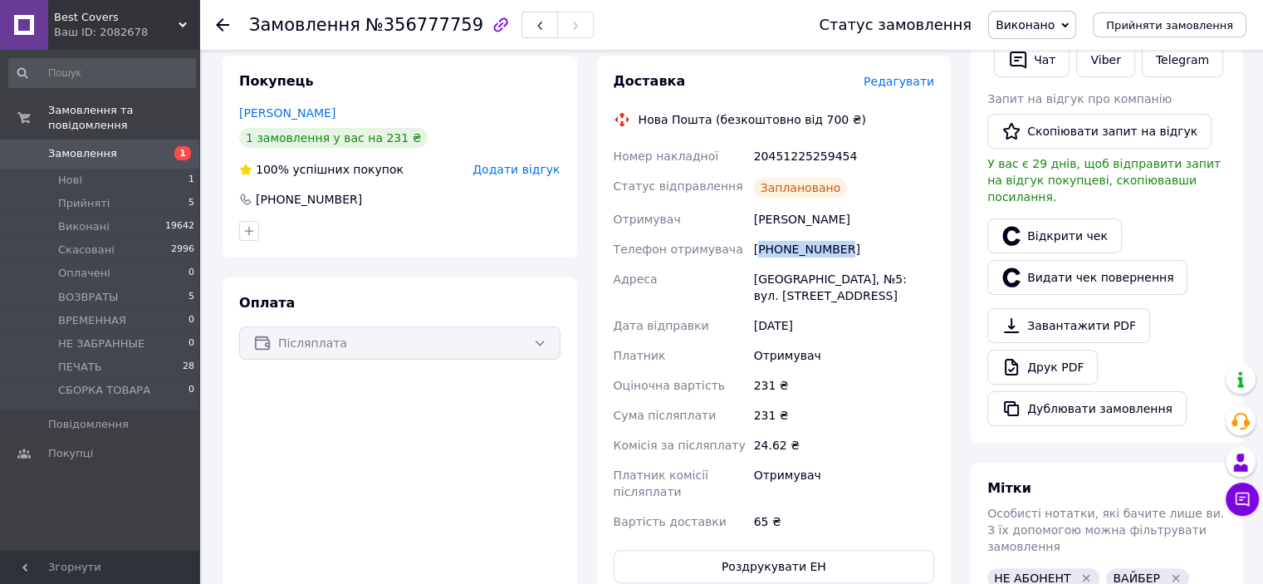
copy div "380688139323"
click at [803, 141] on div "20451225259454" at bounding box center [844, 156] width 187 height 30
copy div "20451225259454"
click at [99, 355] on li "ПЕЧАТЬ 28" at bounding box center [102, 366] width 204 height 23
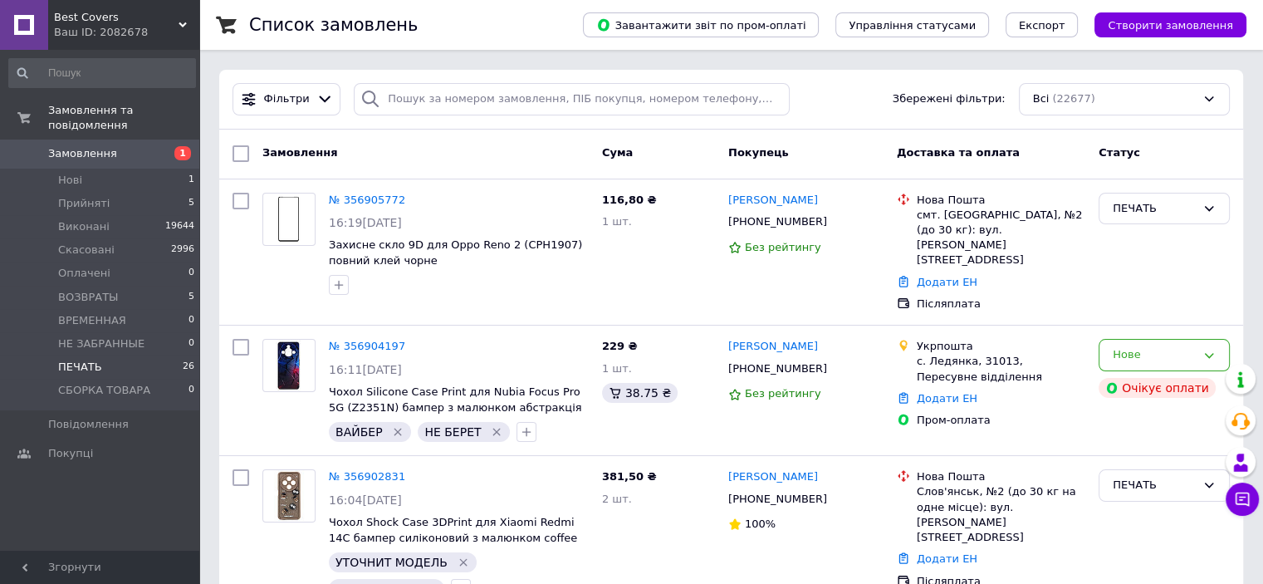
click at [135, 355] on li "ПЕЧАТЬ 26" at bounding box center [102, 366] width 204 height 23
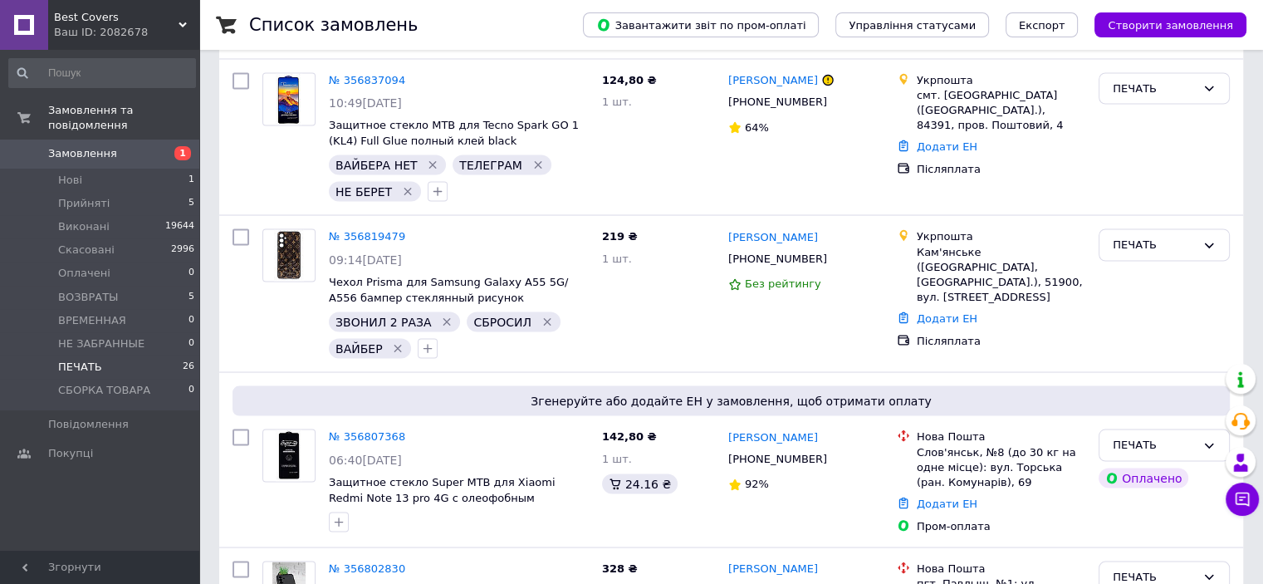
scroll to position [3938, 0]
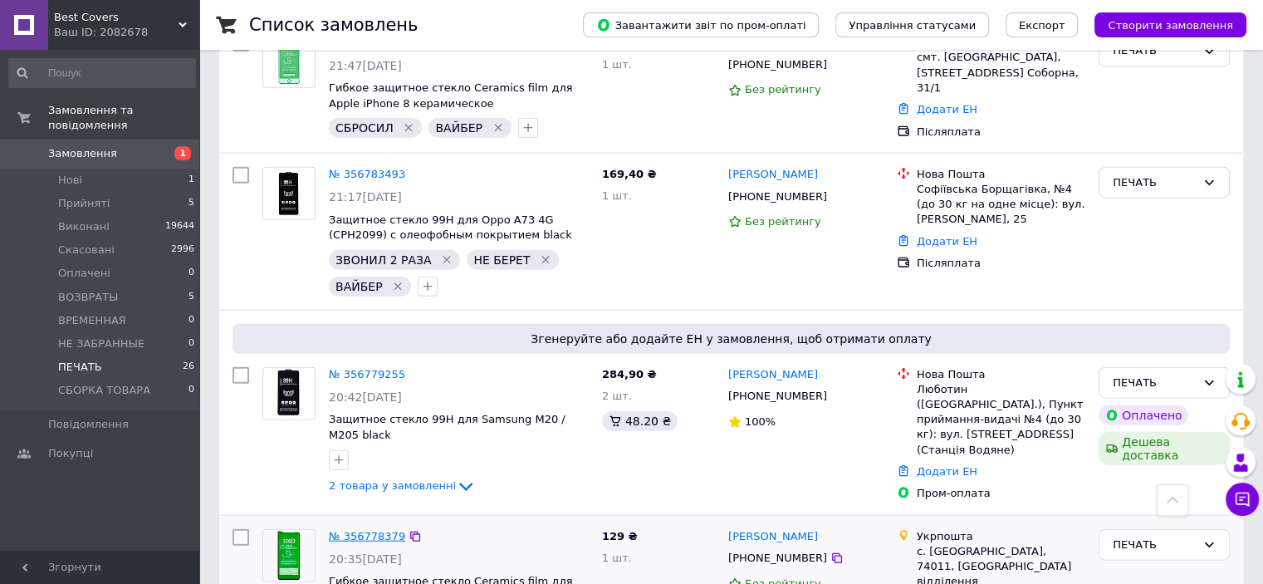
click at [364, 530] on link "№ 356778379" at bounding box center [367, 536] width 76 height 12
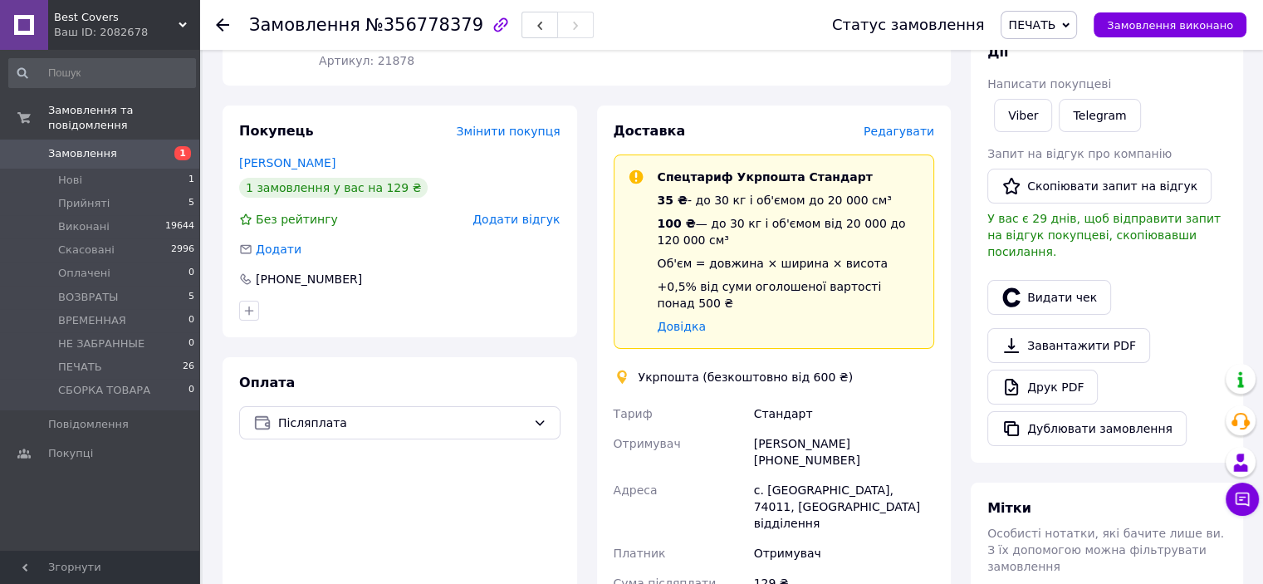
scroll to position [581, 0]
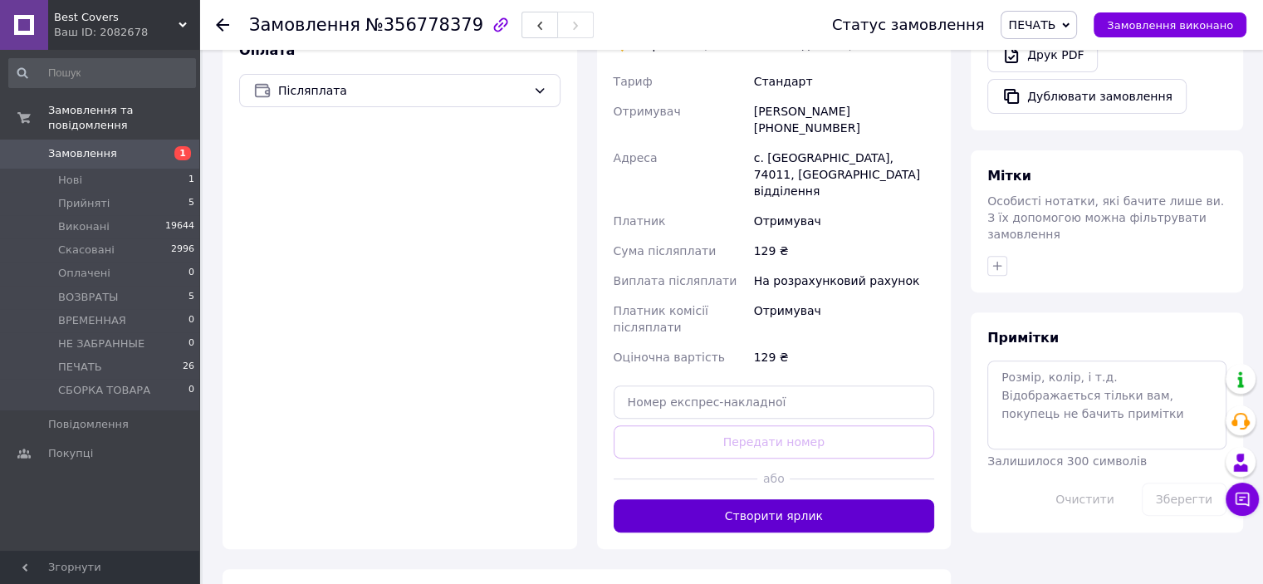
click at [782, 499] on button "Створити ярлик" at bounding box center [774, 515] width 321 height 33
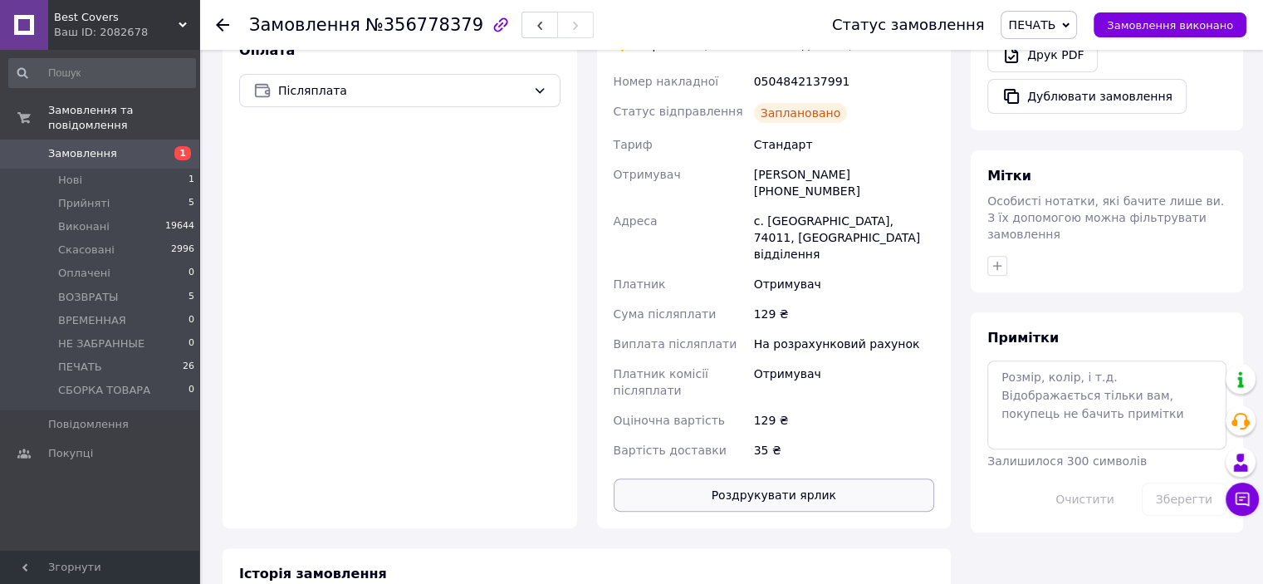
click at [775, 478] on button "Роздрукувати ярлик" at bounding box center [774, 494] width 321 height 33
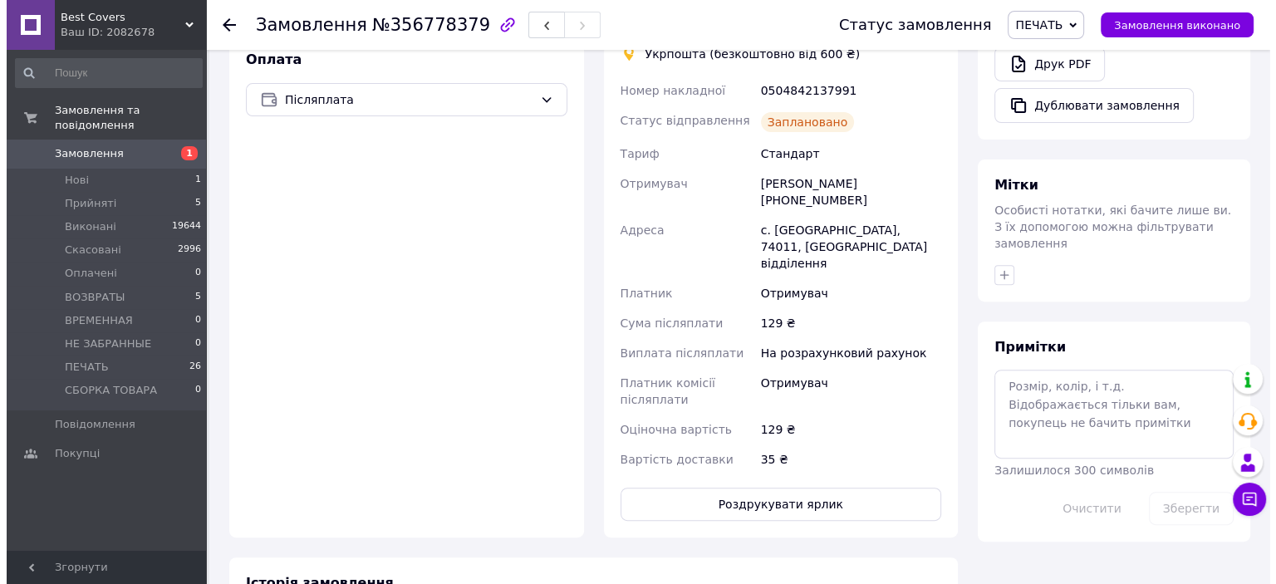
scroll to position [249, 0]
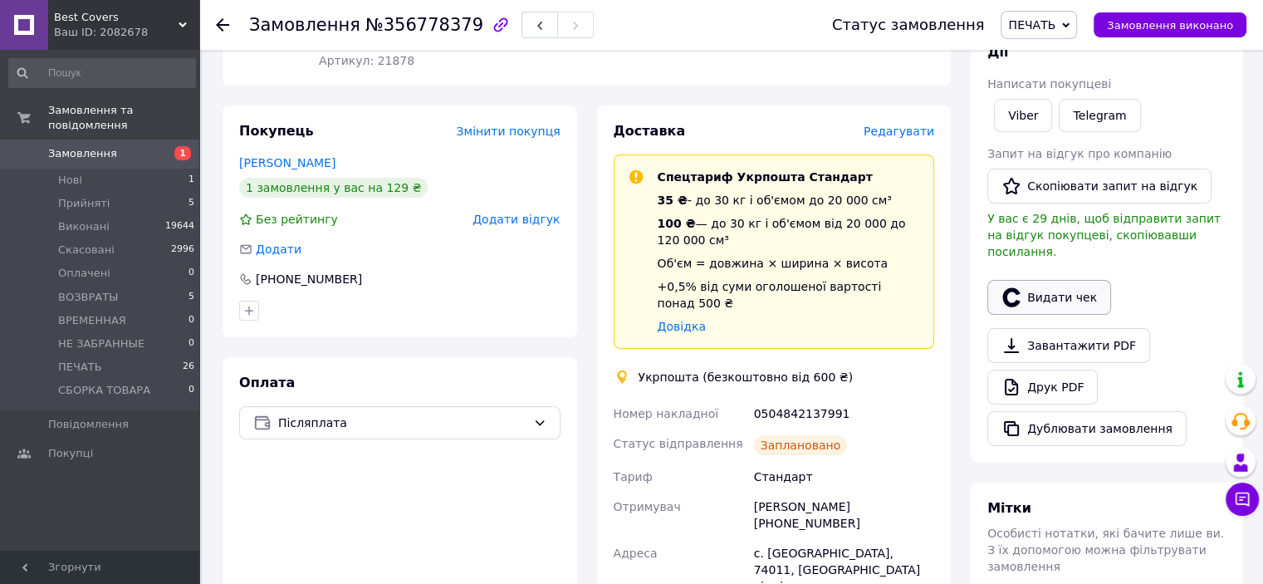
click at [1048, 282] on button "Видати чек" at bounding box center [1049, 297] width 124 height 35
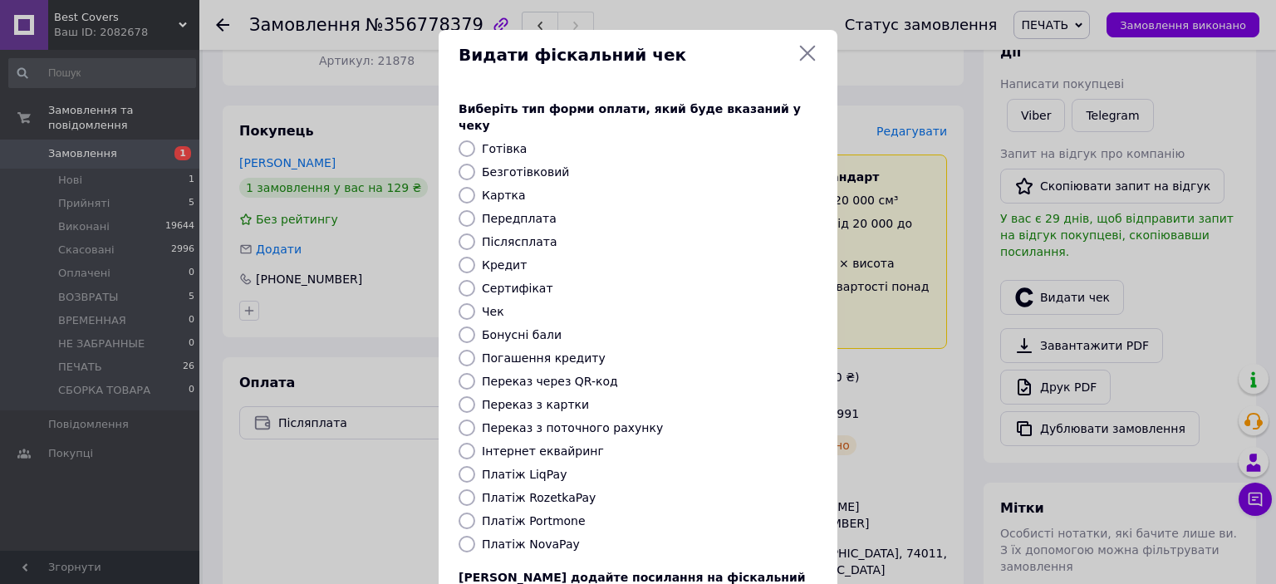
click at [458, 233] on input "Післясплата" at bounding box center [466, 241] width 17 height 17
radio input "true"
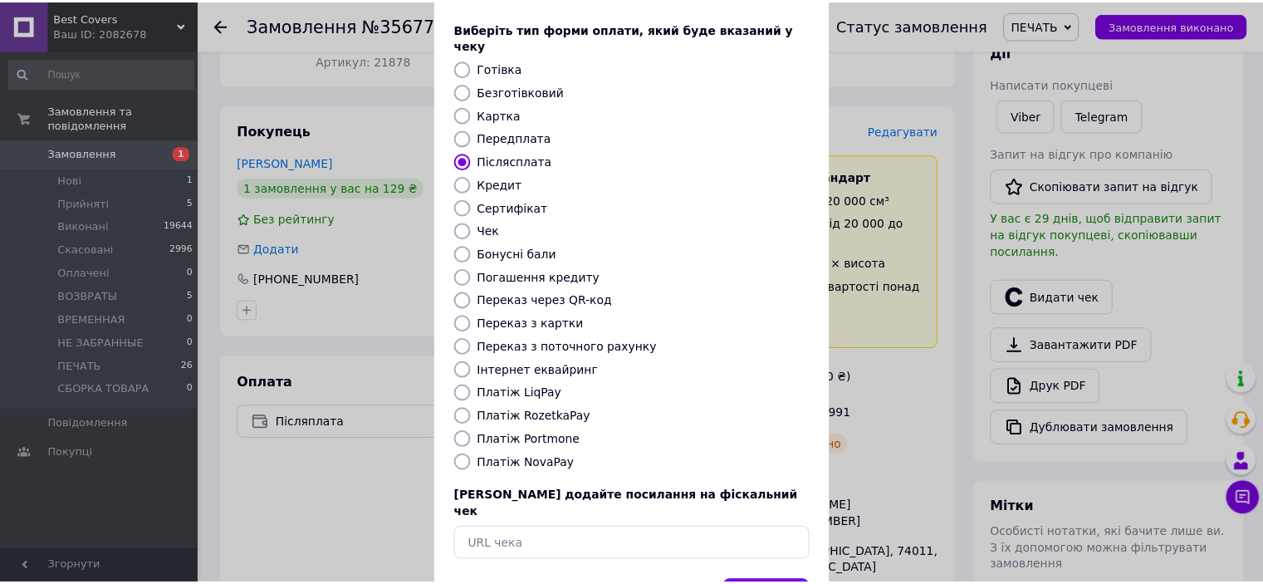
scroll to position [129, 0]
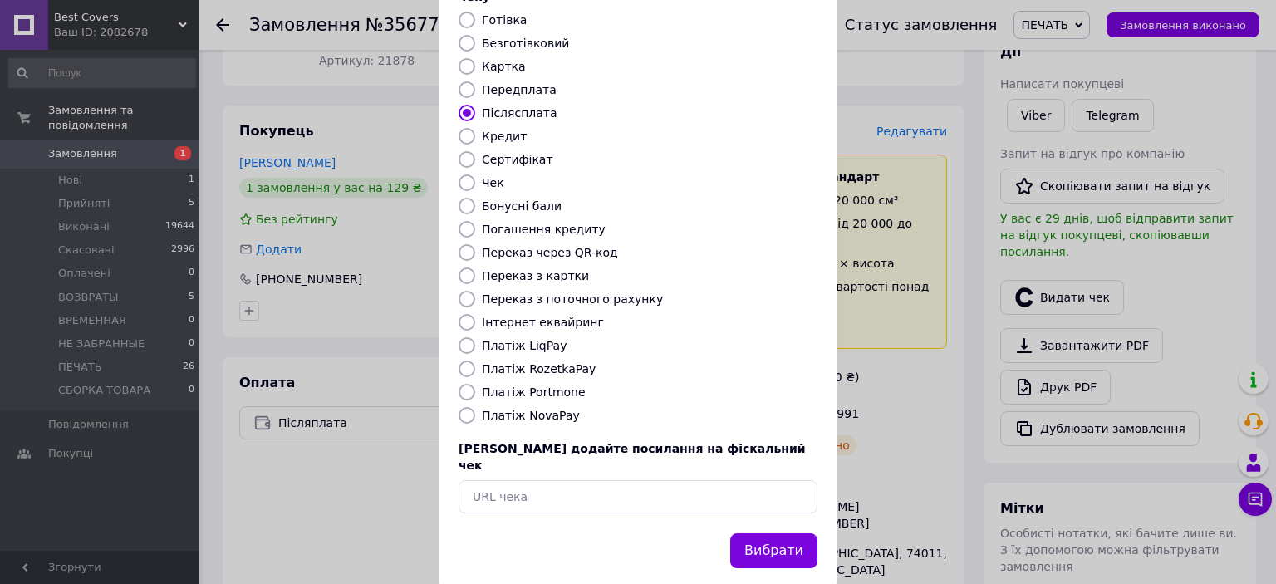
drag, startPoint x: 761, startPoint y: 518, endPoint x: 827, endPoint y: 481, distance: 76.2
click at [762, 533] on button "Вибрати" at bounding box center [773, 551] width 87 height 36
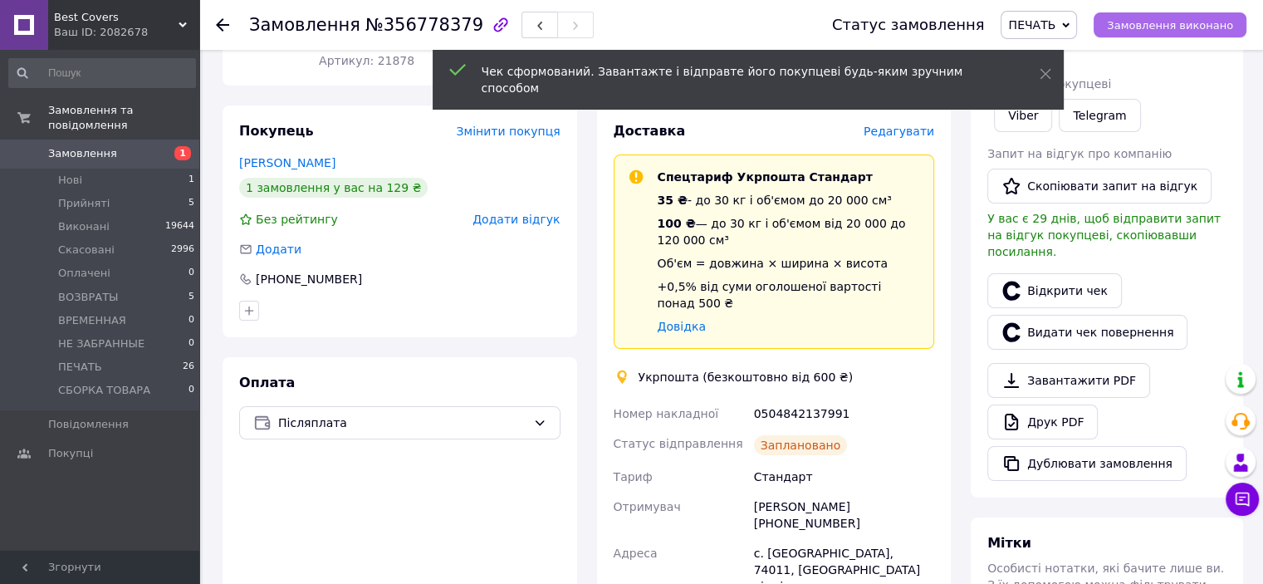
click at [1177, 24] on span "Замовлення виконано" at bounding box center [1170, 25] width 126 height 12
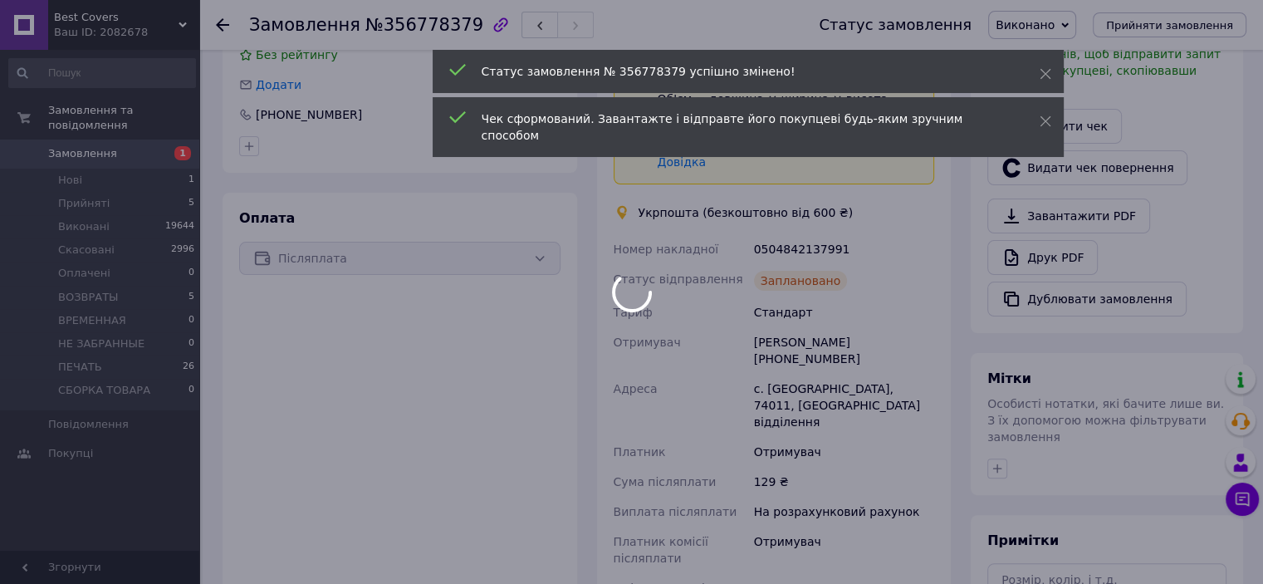
scroll to position [415, 0]
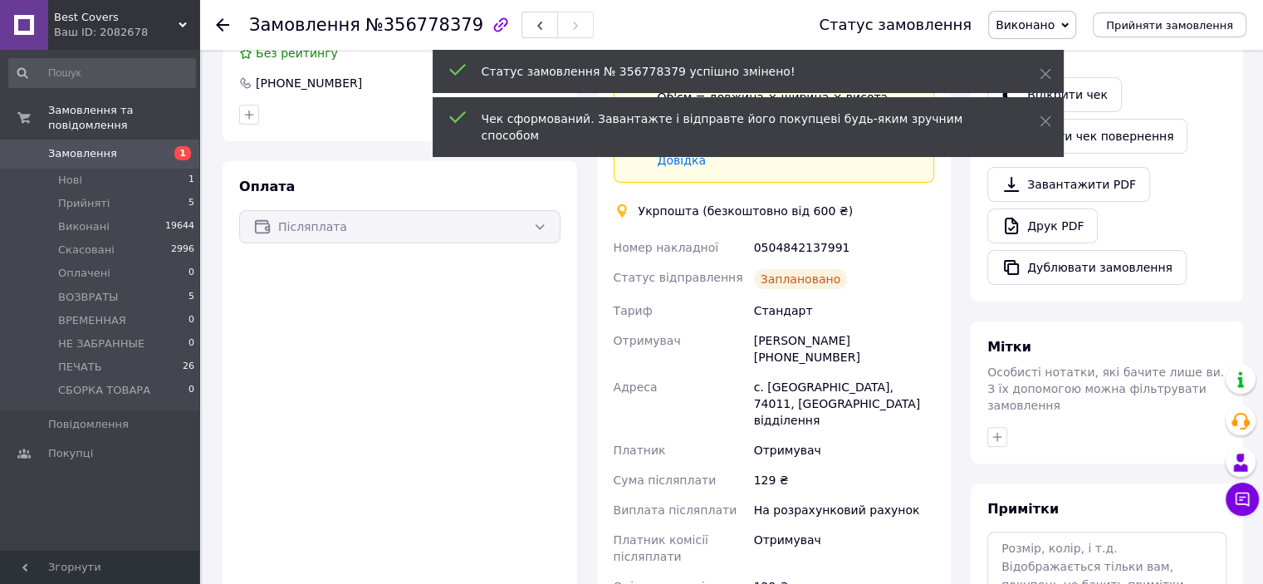
click at [847, 326] on div "Таня Сенік +380680839505" at bounding box center [844, 349] width 187 height 47
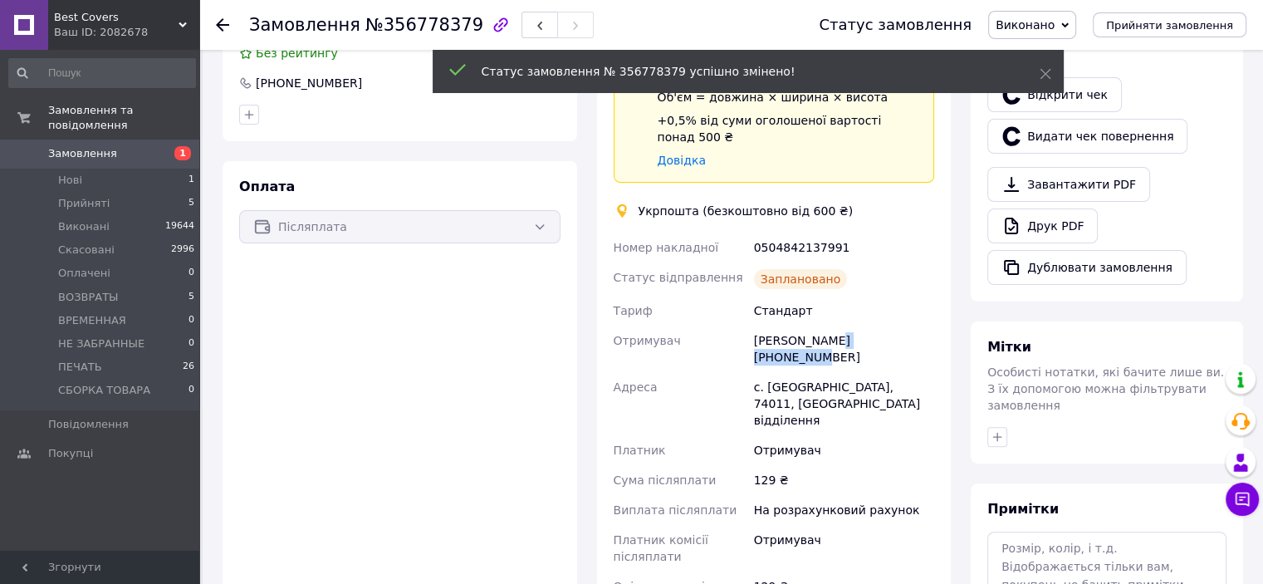
copy div "380680839505"
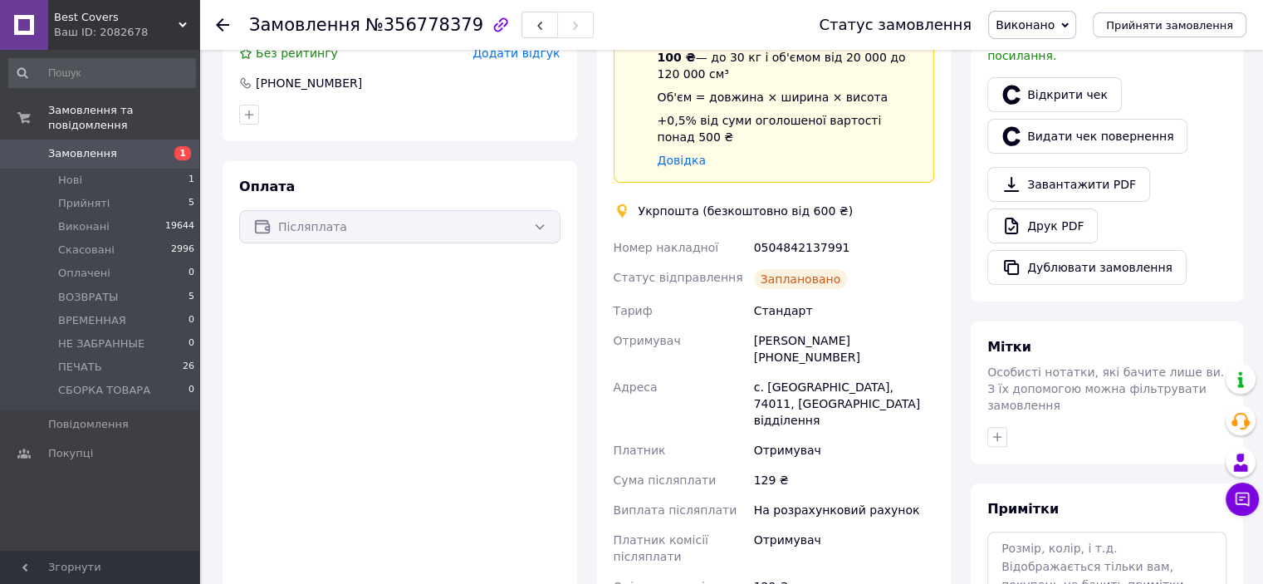
click at [792, 233] on div "0504842137991" at bounding box center [844, 248] width 187 height 30
copy div "0504842137991"
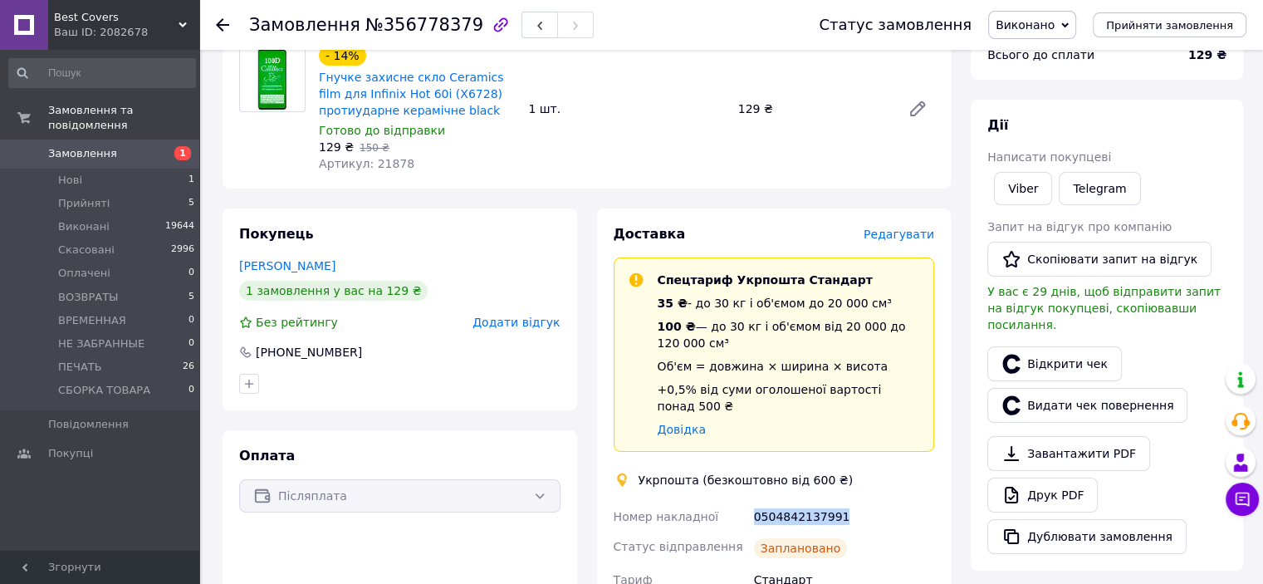
scroll to position [249, 0]
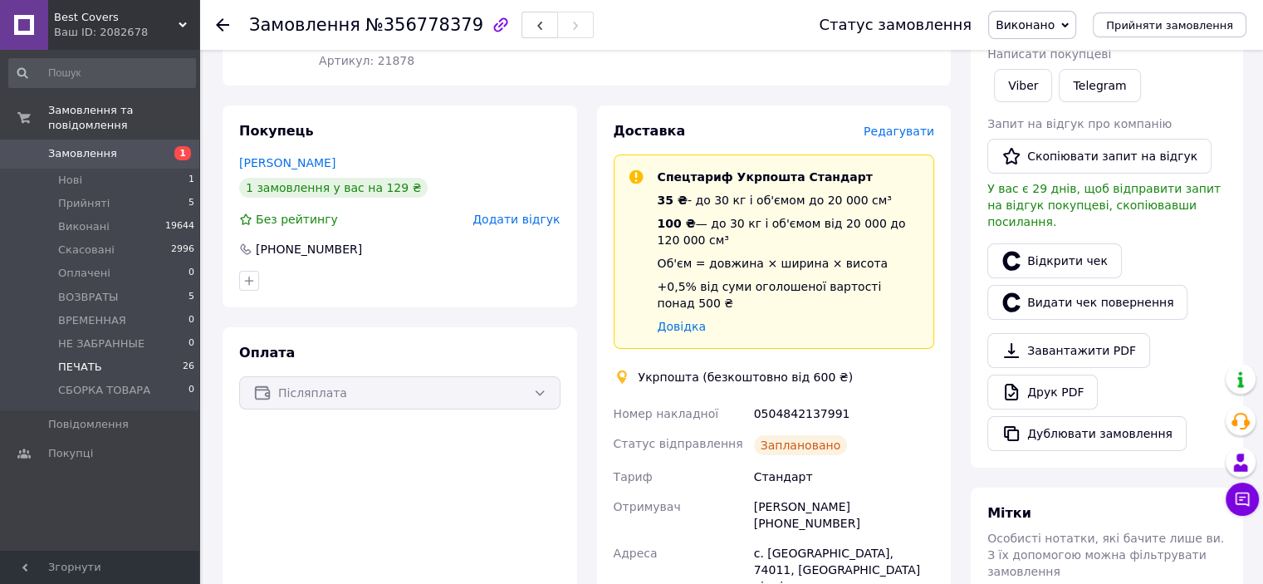
click at [135, 355] on li "ПЕЧАТЬ 26" at bounding box center [102, 366] width 204 height 23
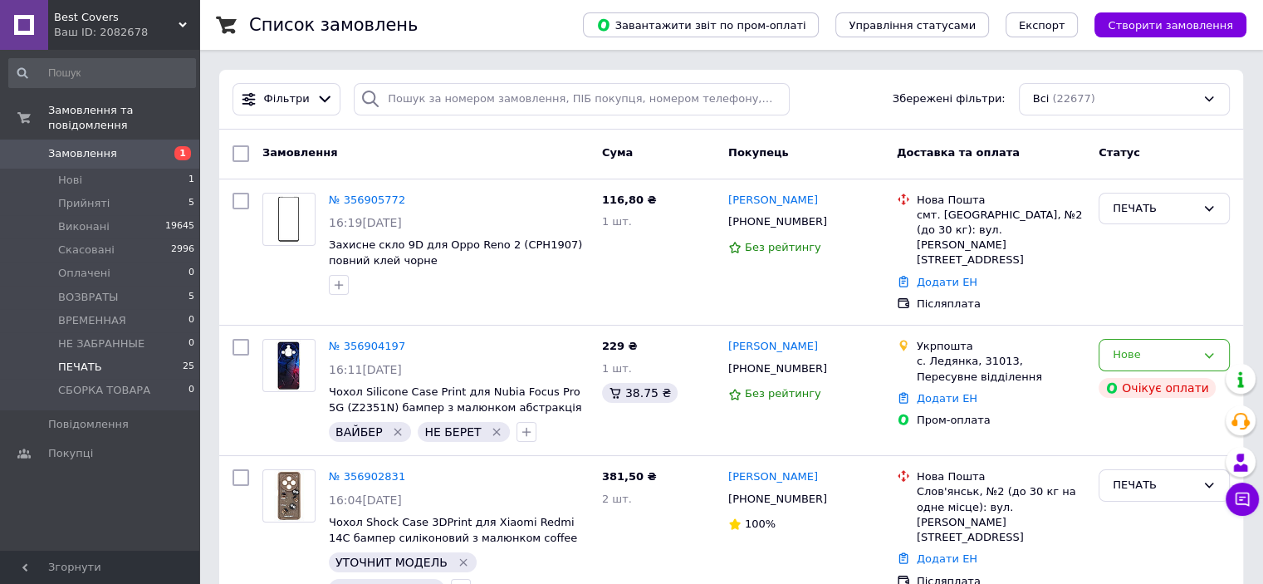
click at [112, 355] on li "ПЕЧАТЬ 25" at bounding box center [102, 366] width 204 height 23
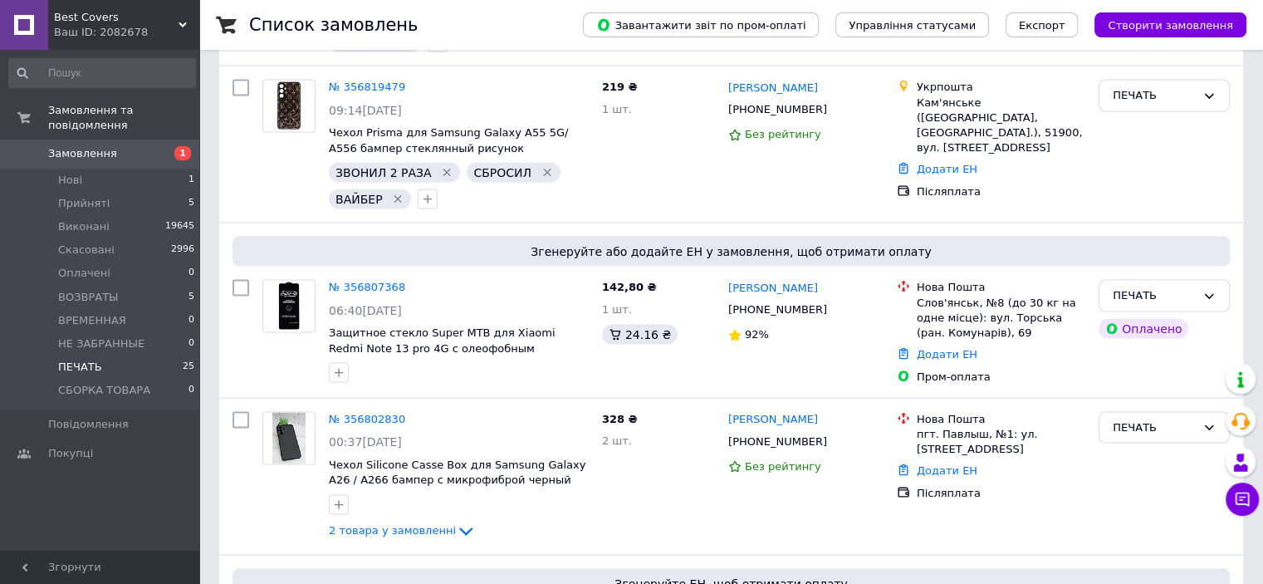
scroll to position [3809, 0]
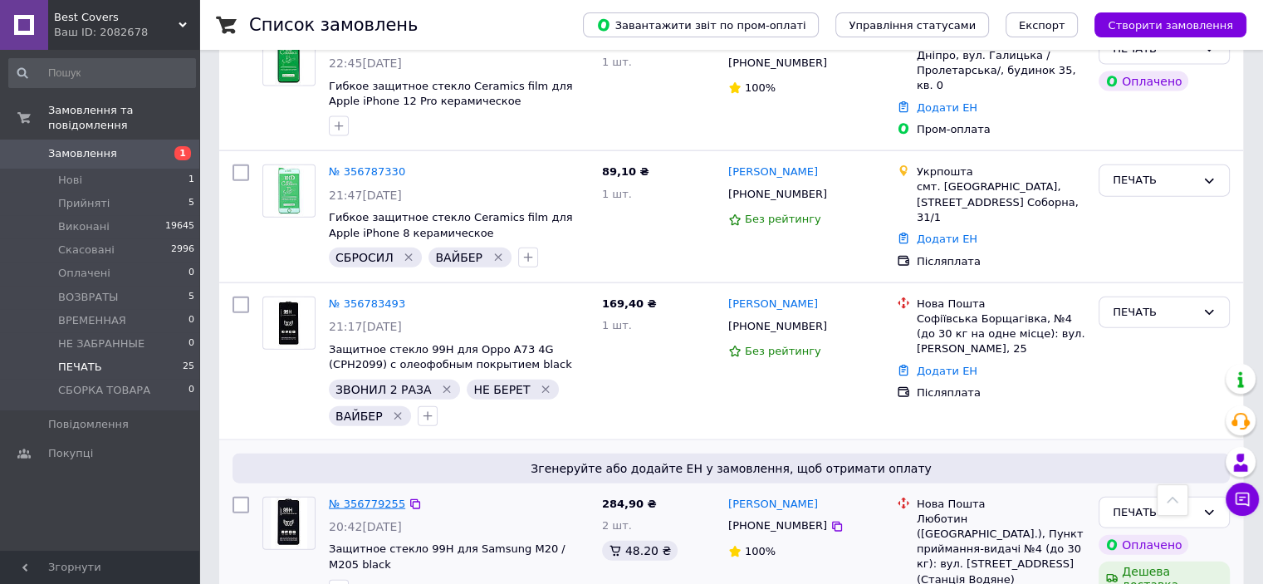
click at [365, 497] on link "№ 356779255" at bounding box center [367, 503] width 76 height 12
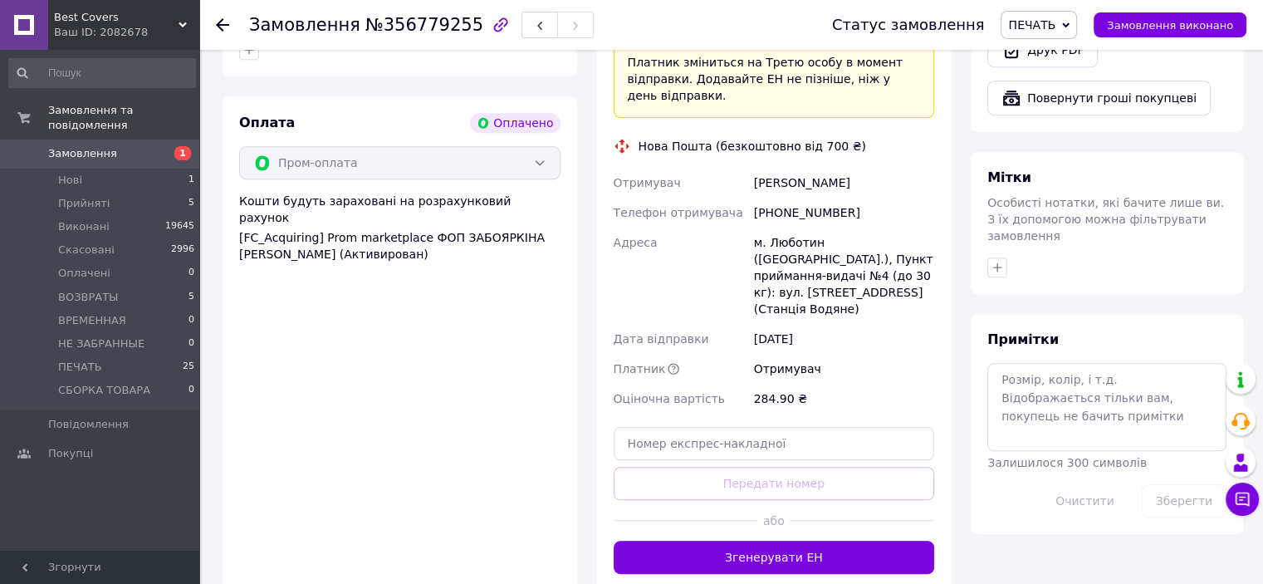
scroll to position [914, 0]
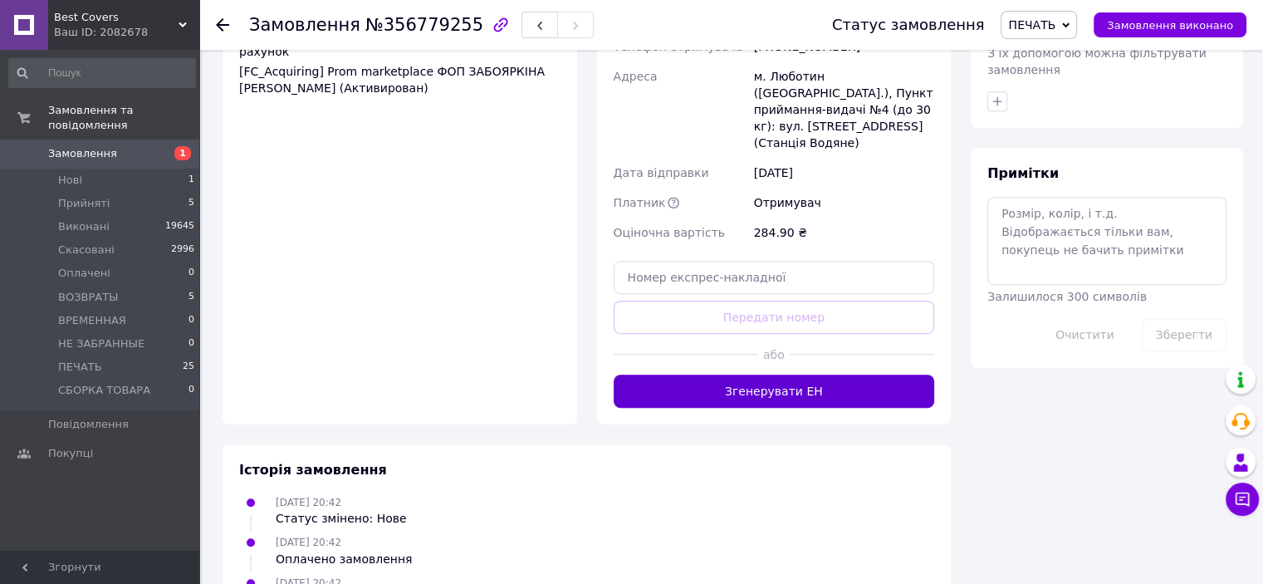
click at [786, 375] on button "Згенерувати ЕН" at bounding box center [774, 391] width 321 height 33
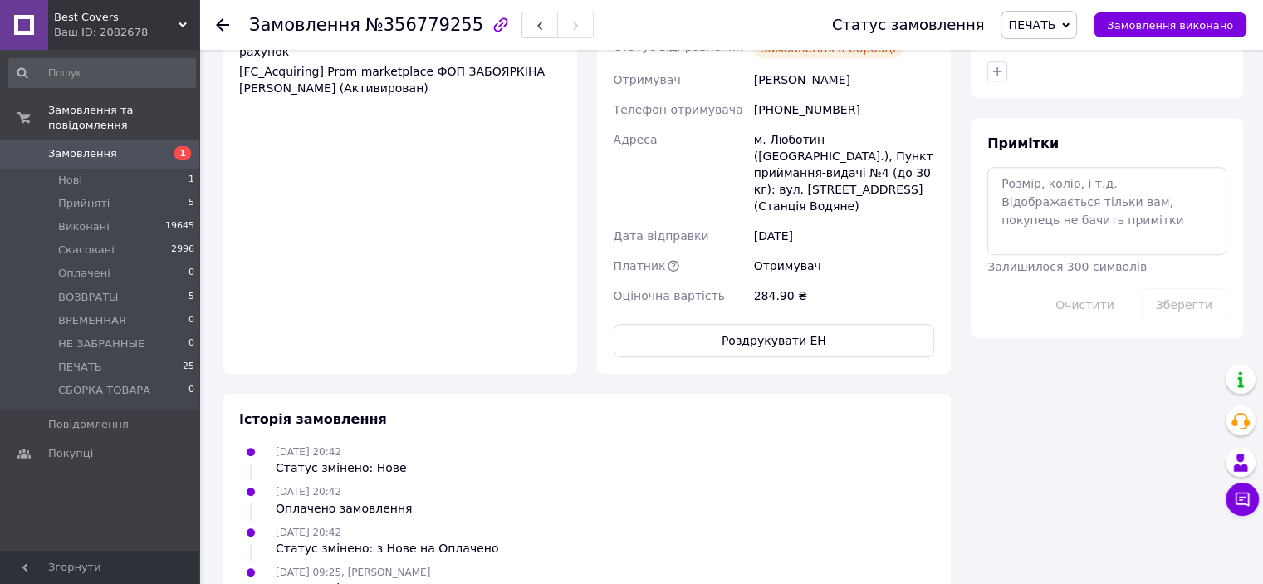
click at [770, 324] on button "Роздрукувати ЕН" at bounding box center [774, 340] width 321 height 33
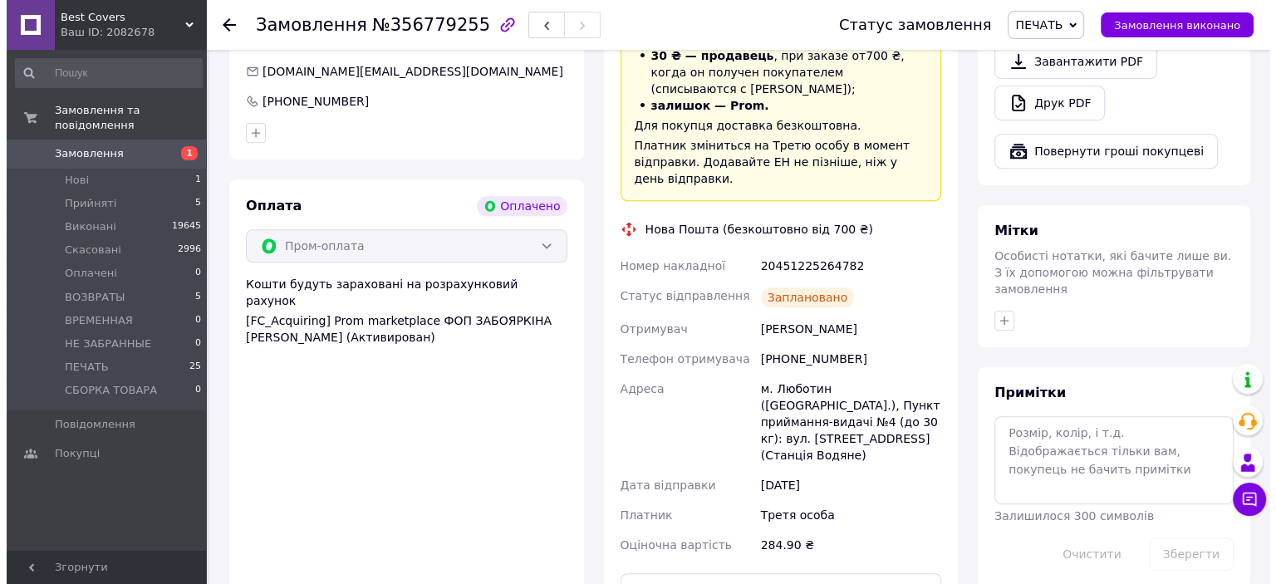
scroll to position [498, 0]
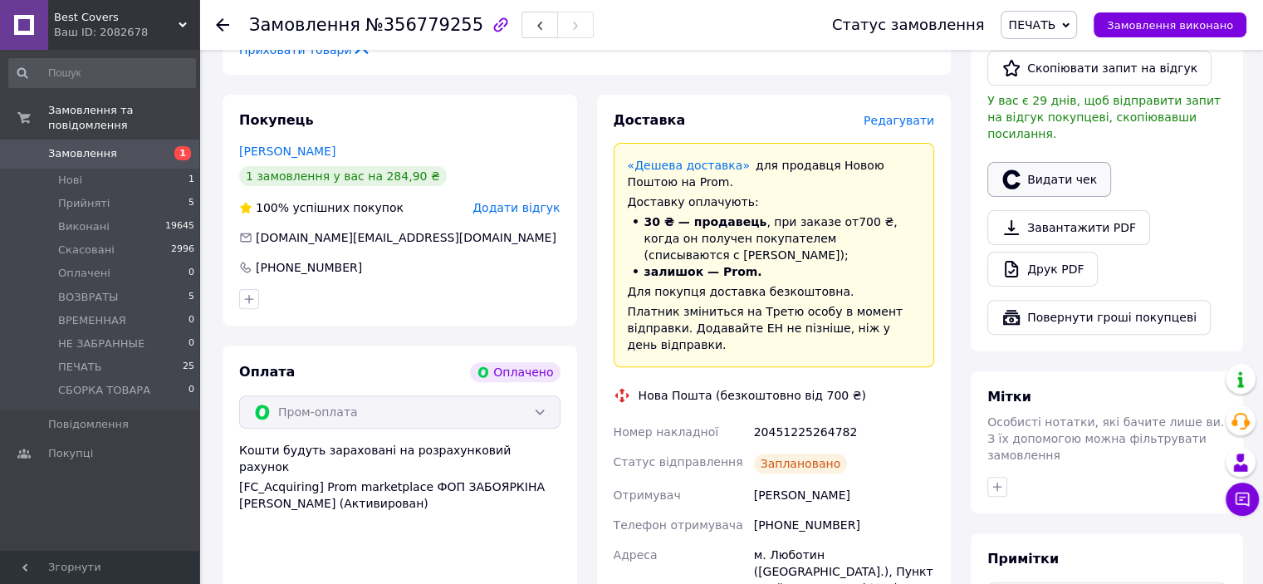
click at [1058, 163] on button "Видати чек" at bounding box center [1049, 179] width 124 height 35
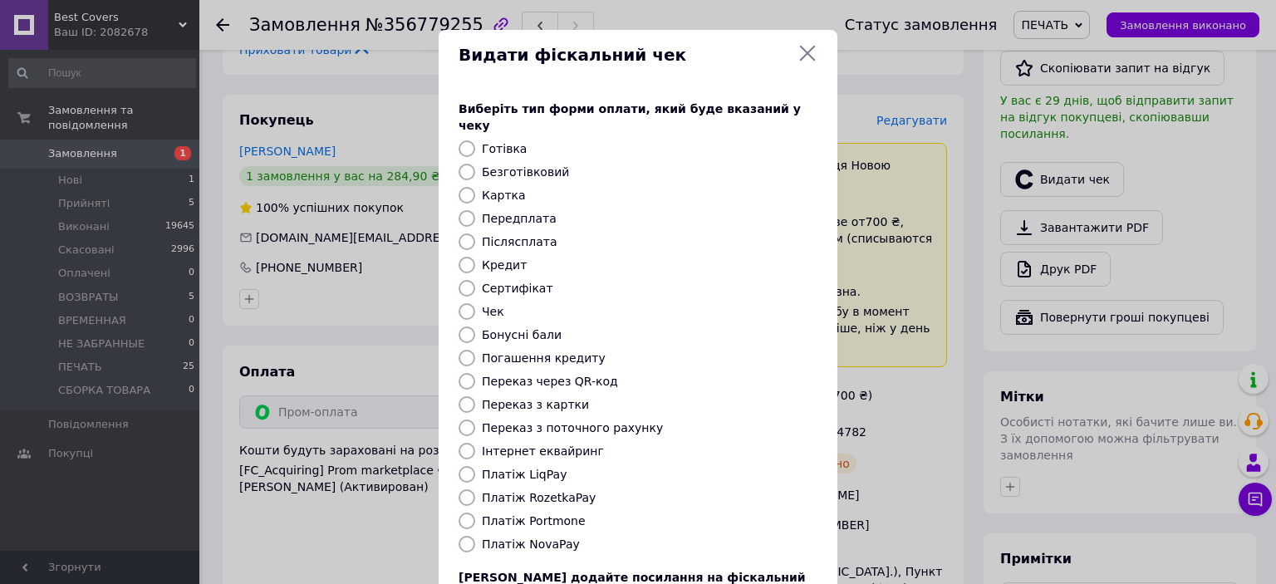
click at [463, 489] on input "Платіж RozetkaPay" at bounding box center [466, 497] width 17 height 17
radio input "true"
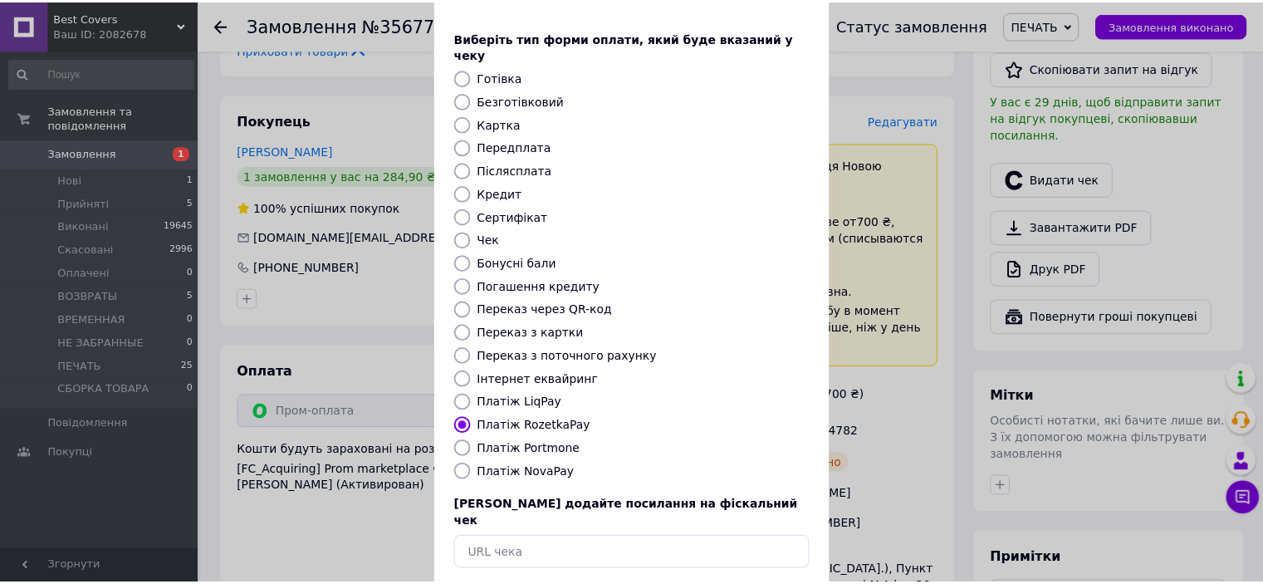
scroll to position [129, 0]
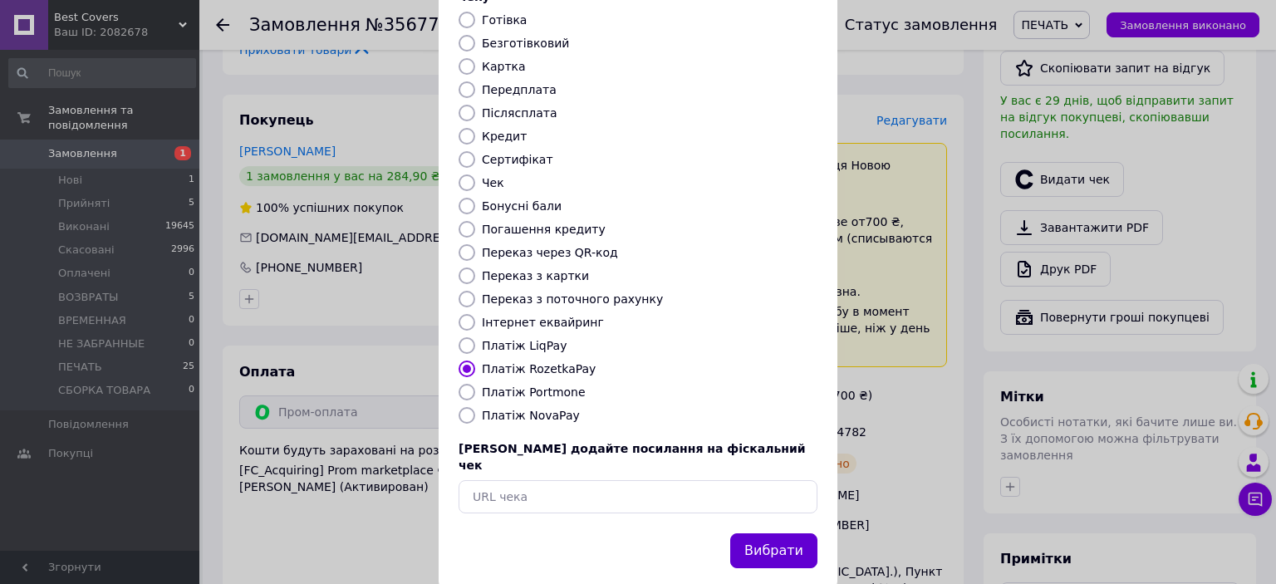
click at [757, 533] on button "Вибрати" at bounding box center [773, 551] width 87 height 36
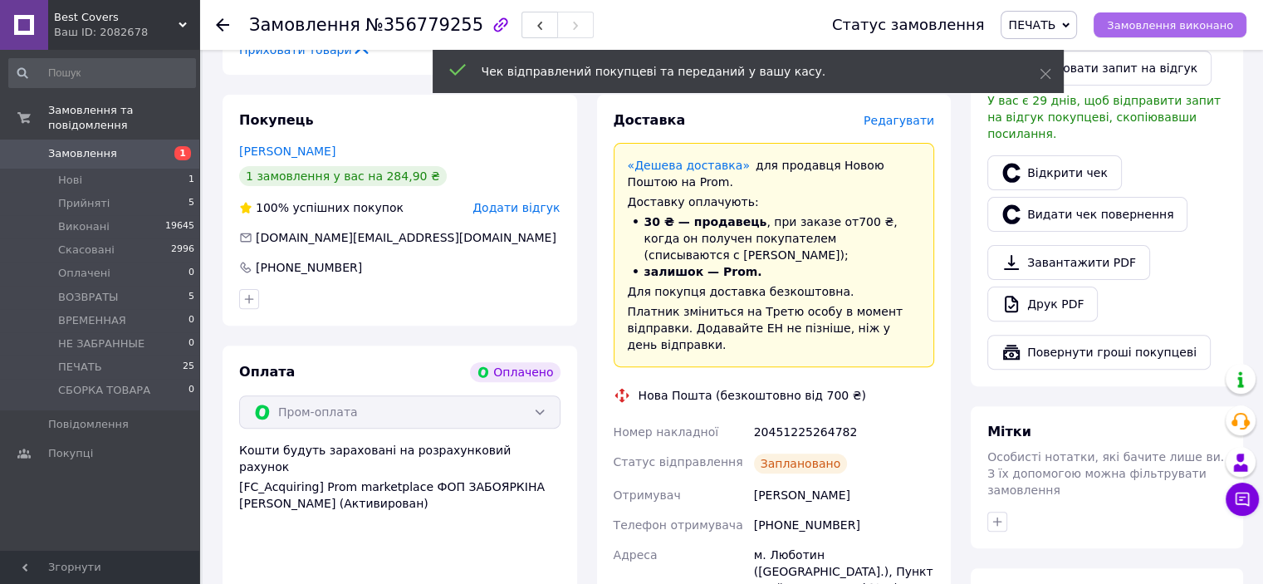
click at [1171, 29] on span "Замовлення виконано" at bounding box center [1170, 25] width 126 height 12
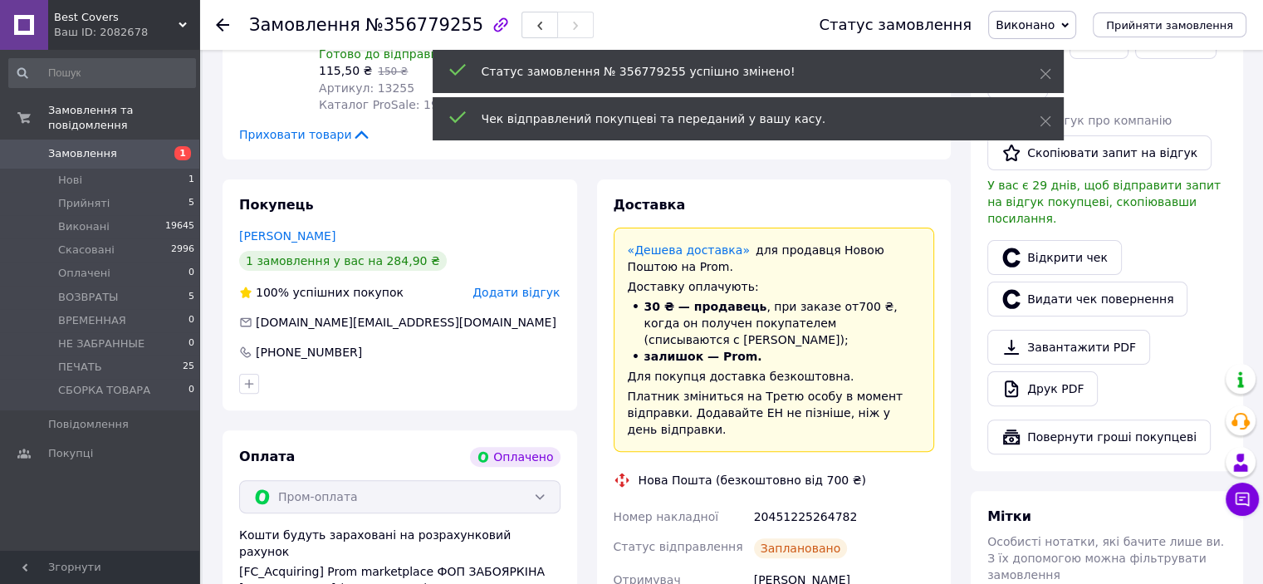
scroll to position [415, 0]
click at [791, 500] on div "20451225264782" at bounding box center [844, 515] width 187 height 30
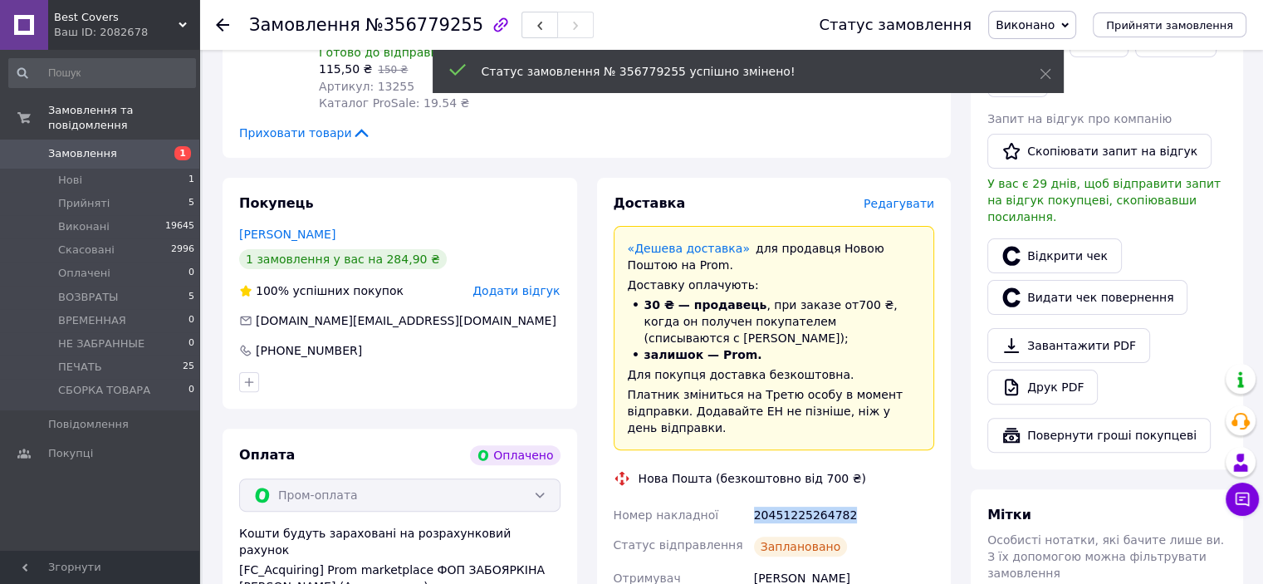
copy div "20451225264782"
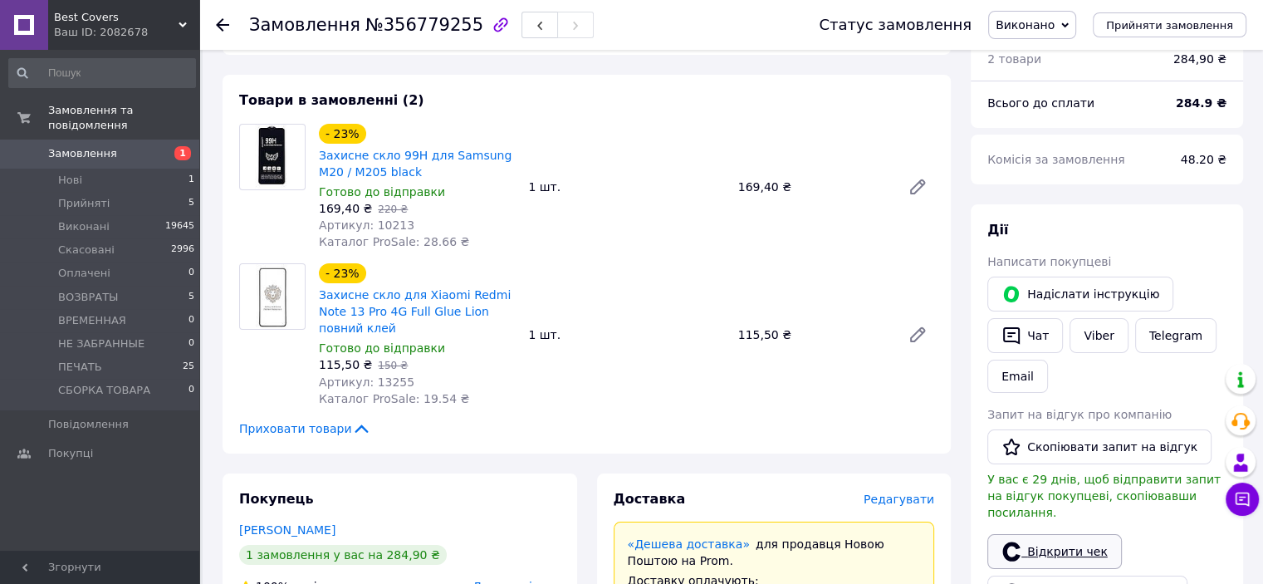
scroll to position [83, 0]
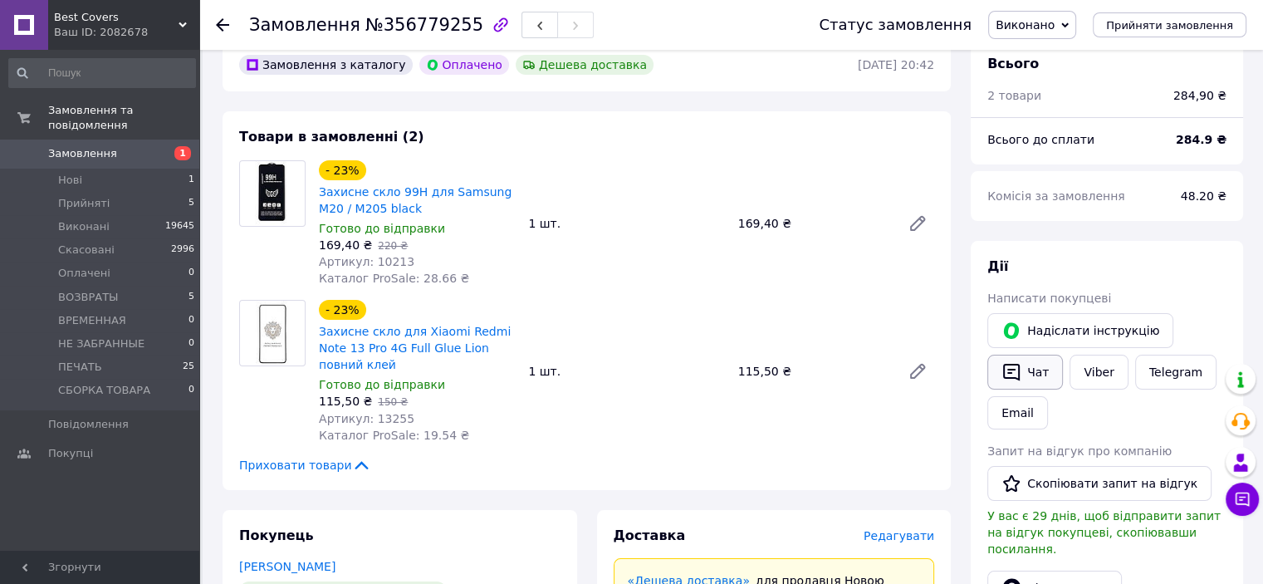
click at [1039, 377] on button "Чат" at bounding box center [1025, 372] width 76 height 35
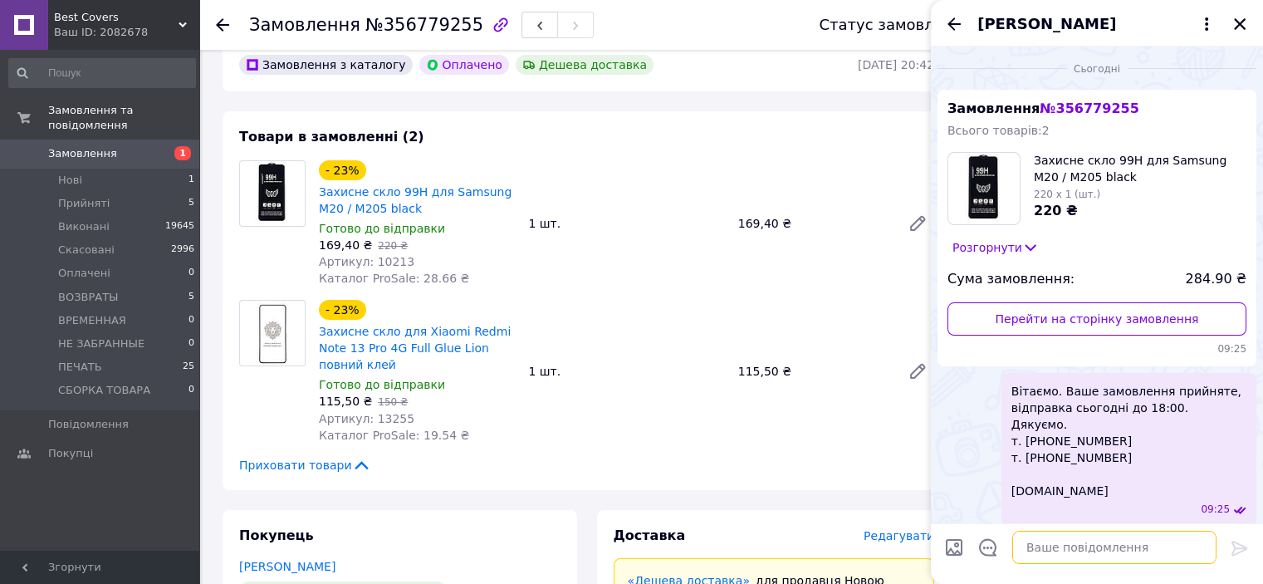
click at [1061, 561] on textarea at bounding box center [1114, 547] width 204 height 33
type textarea "в"
paste textarea "Вітаємо. Ваше замовлення відправлено. ТТН № Промокод-знижка на наступне замовле…"
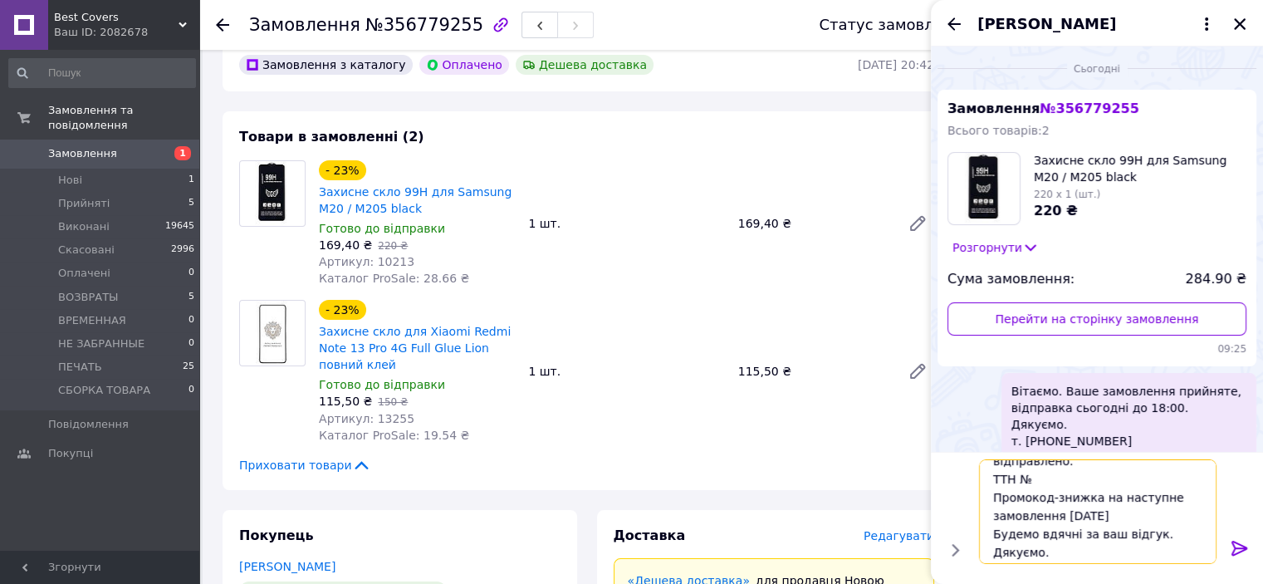
scroll to position [0, 0]
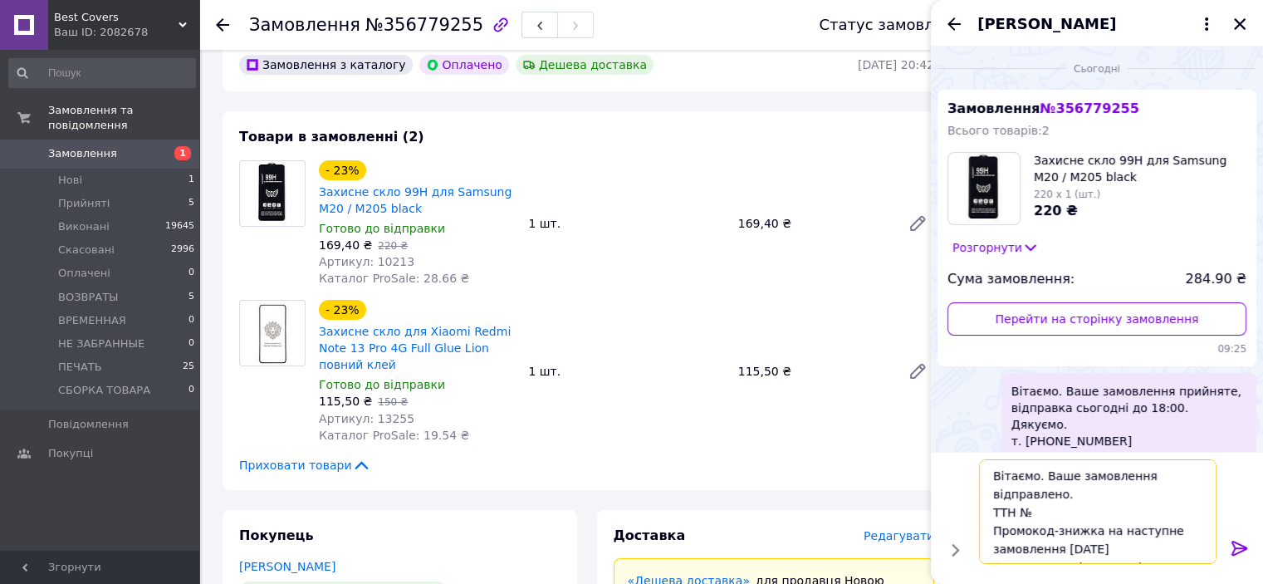
paste textarea "20451225264782"
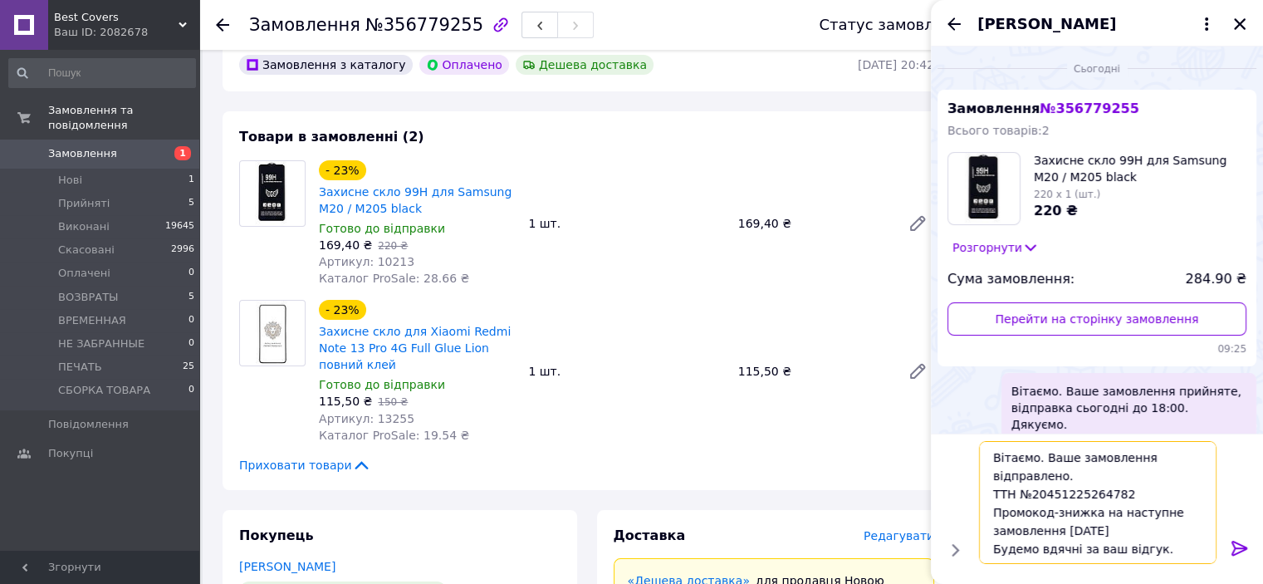
click at [1037, 458] on textarea "Вітаємо. Ваше замовлення відправлено. ТТН №20451225264782 Промокод-знижка на на…" at bounding box center [1098, 502] width 238 height 123
type textarea "Ваше замовлення відправлено. ТТН №20451225264782 Промокод-знижка на наступне за…"
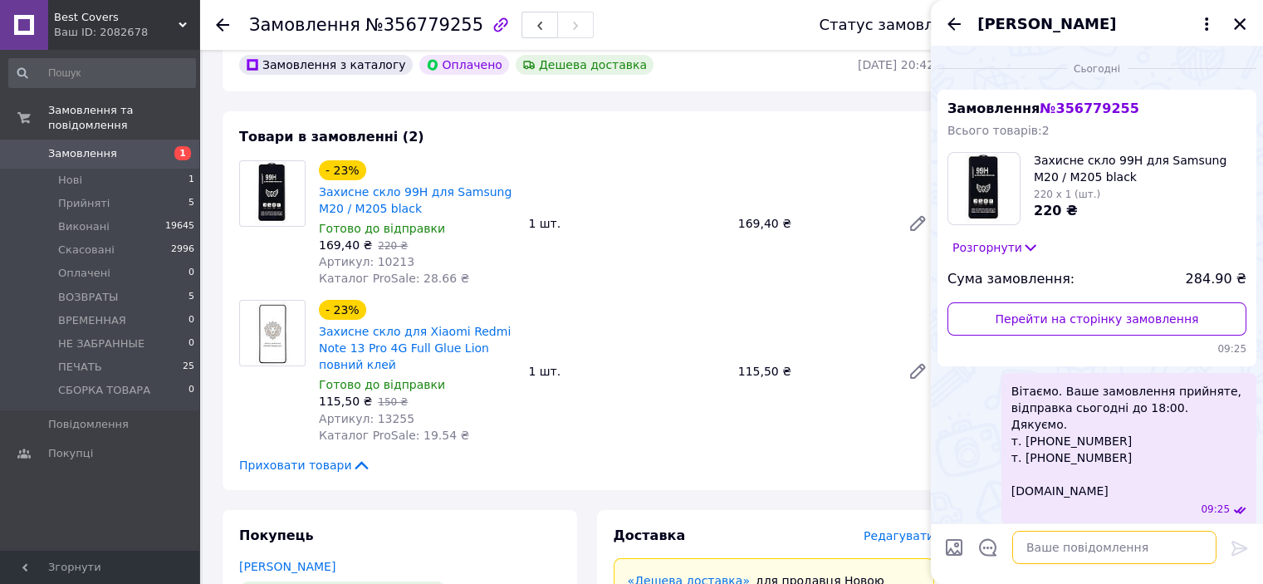
scroll to position [203, 0]
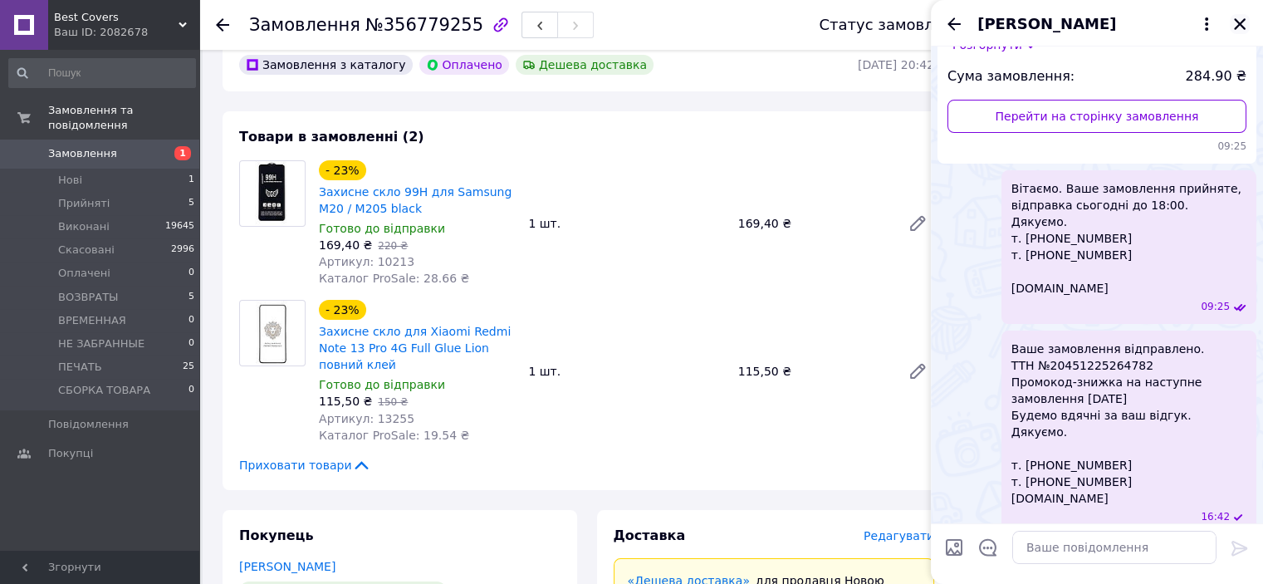
click at [1238, 17] on icon "Закрити" at bounding box center [1239, 24] width 15 height 15
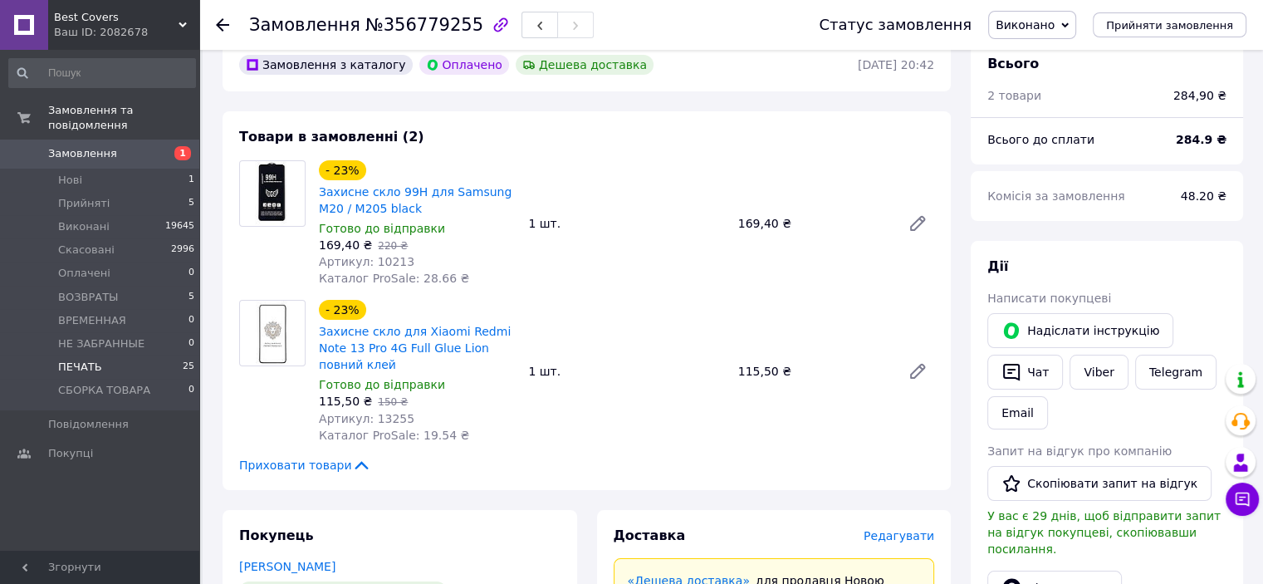
click at [163, 355] on li "ПЕЧАТЬ 25" at bounding box center [102, 366] width 204 height 23
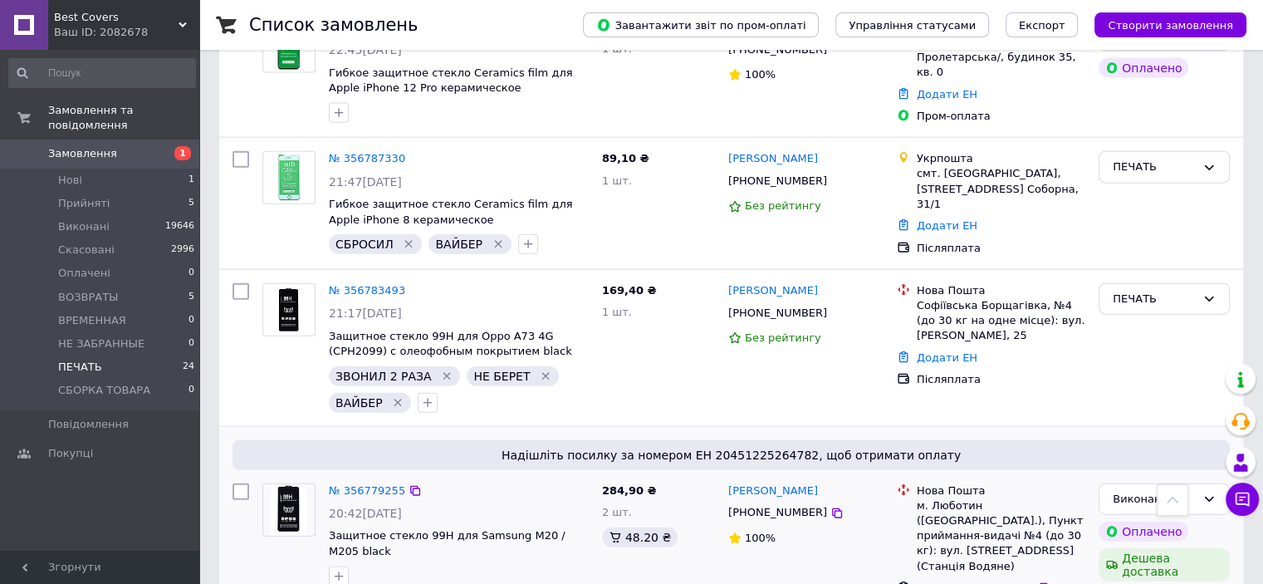
scroll to position [3573, 0]
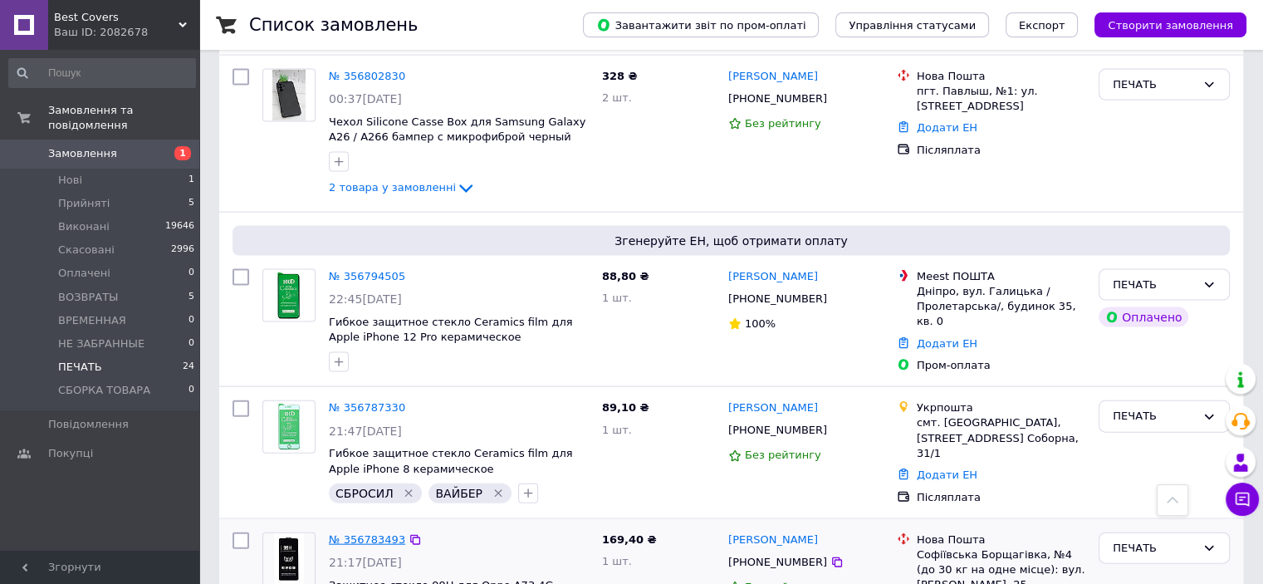
click at [362, 533] on link "№ 356783493" at bounding box center [367, 539] width 76 height 12
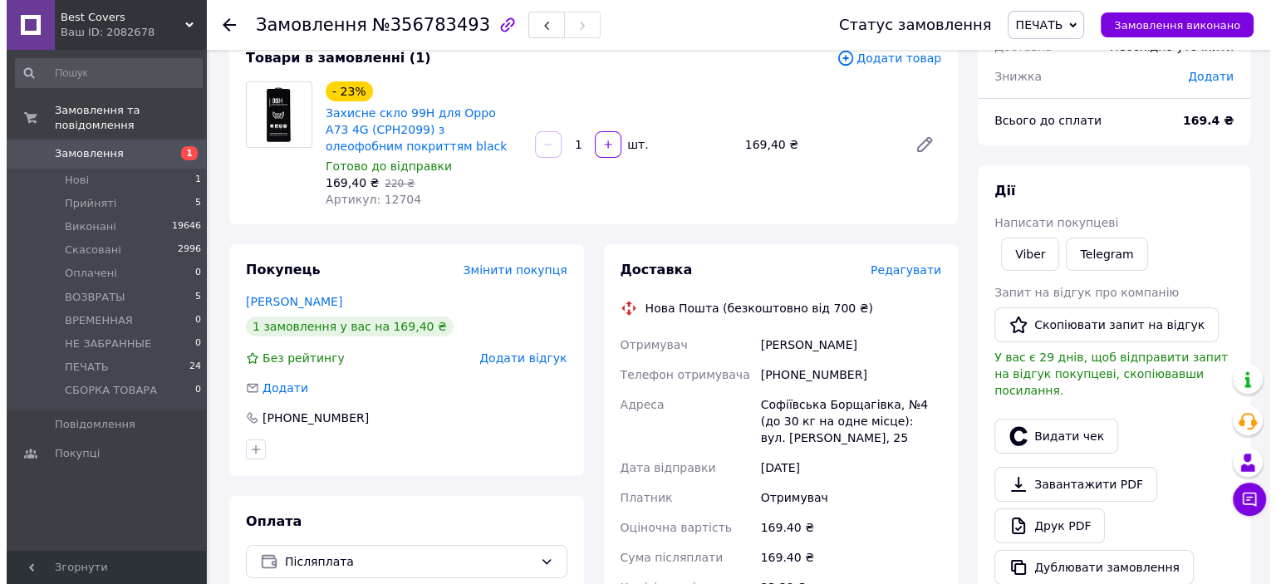
scroll to position [249, 0]
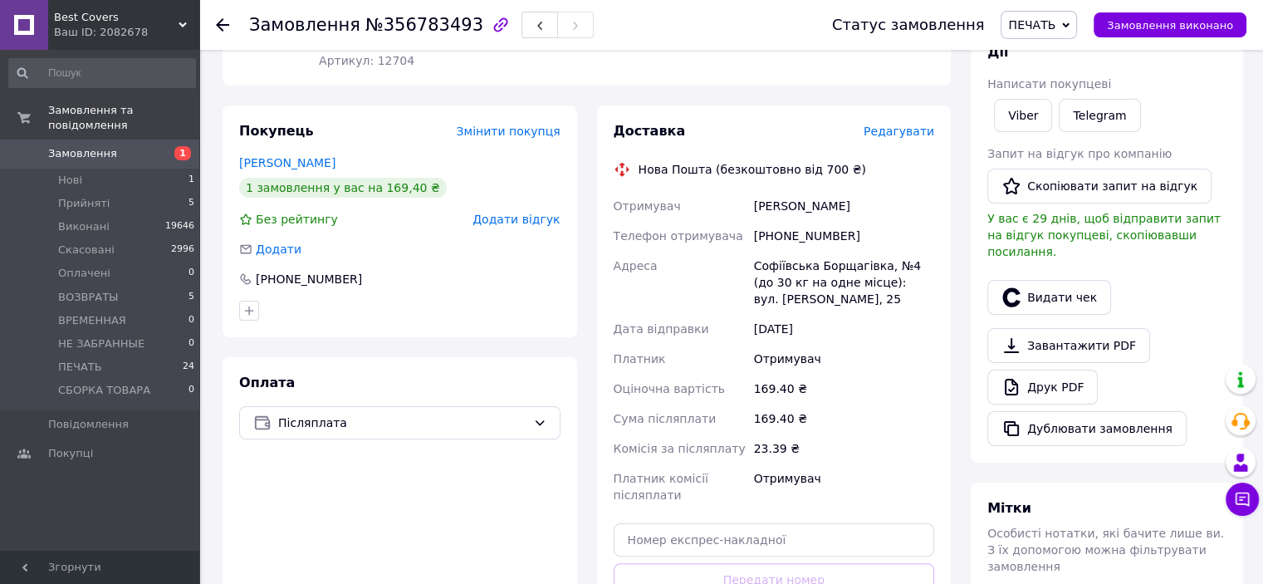
click at [898, 123] on div "Доставка Редагувати" at bounding box center [774, 131] width 321 height 19
click at [889, 142] on div "Доставка Редагувати Нова Пошта (безкоштовно від 700 ₴) Отримувач Харченко Михай…" at bounding box center [774, 396] width 321 height 548
click at [890, 135] on span "Редагувати" at bounding box center [899, 131] width 71 height 13
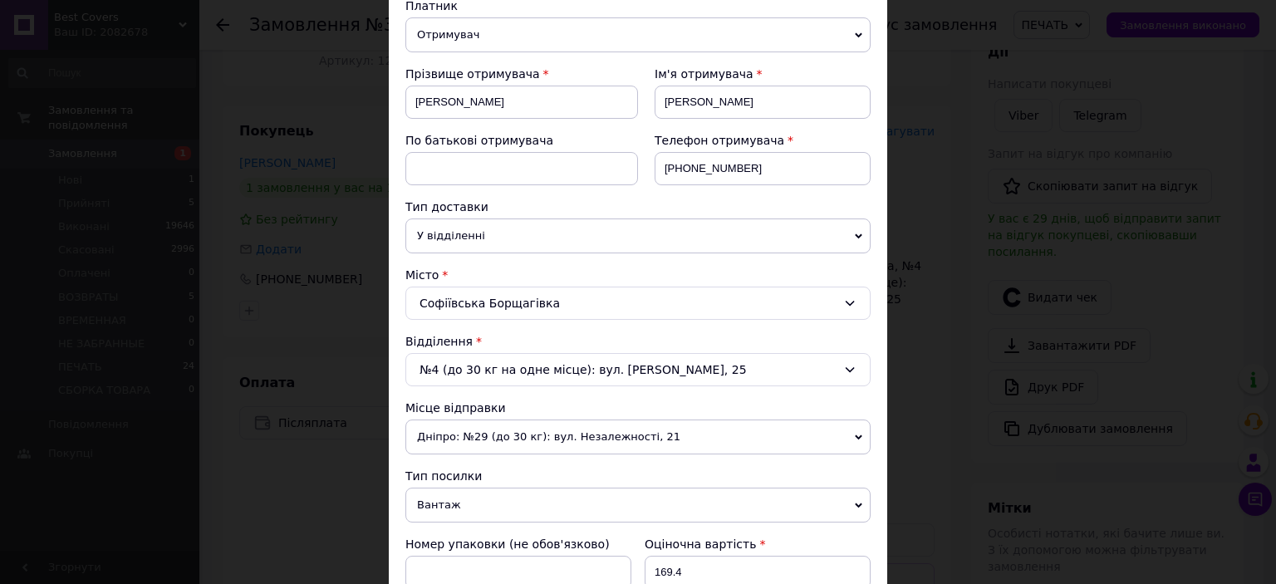
scroll to position [332, 0]
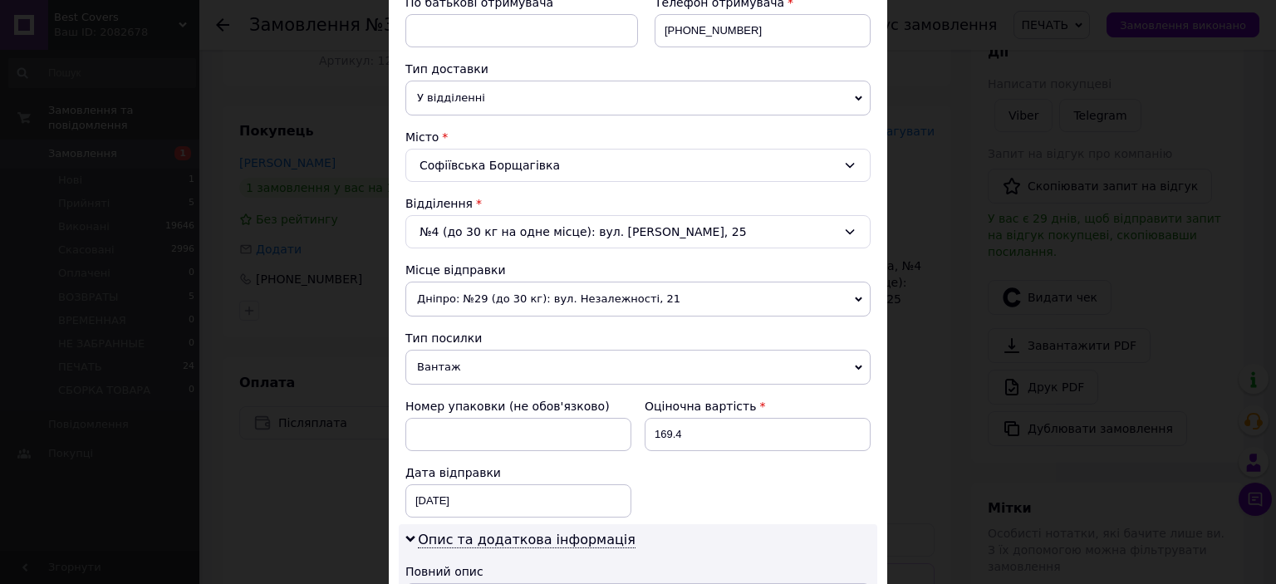
click at [485, 364] on span "Вантаж" at bounding box center [637, 367] width 465 height 35
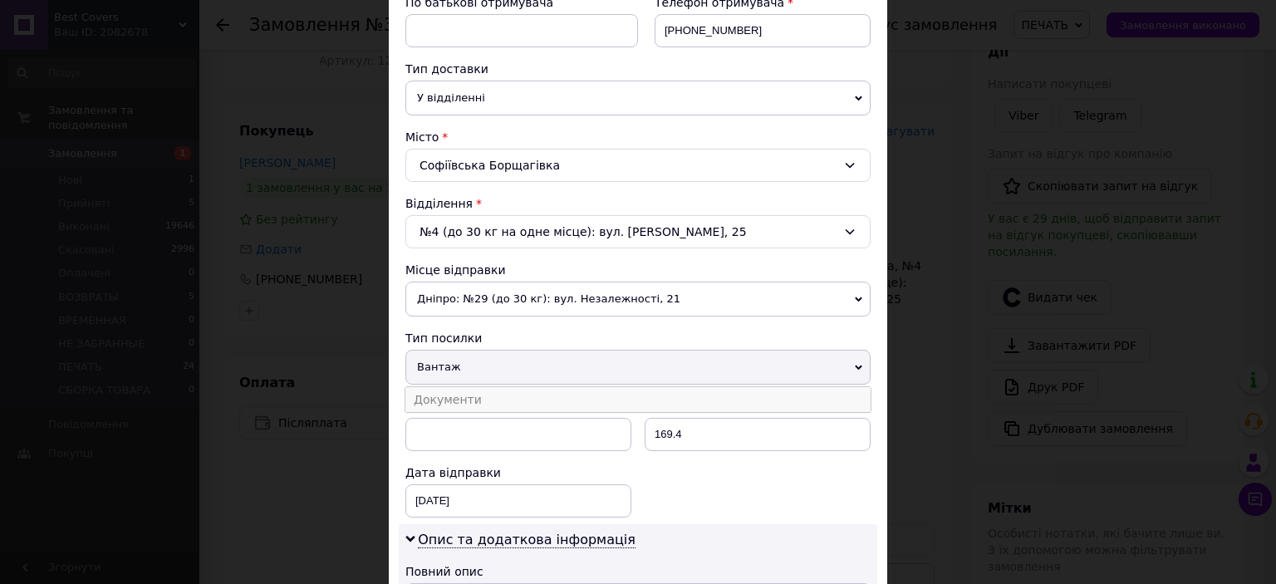
click at [483, 389] on li "Документи" at bounding box center [637, 399] width 465 height 25
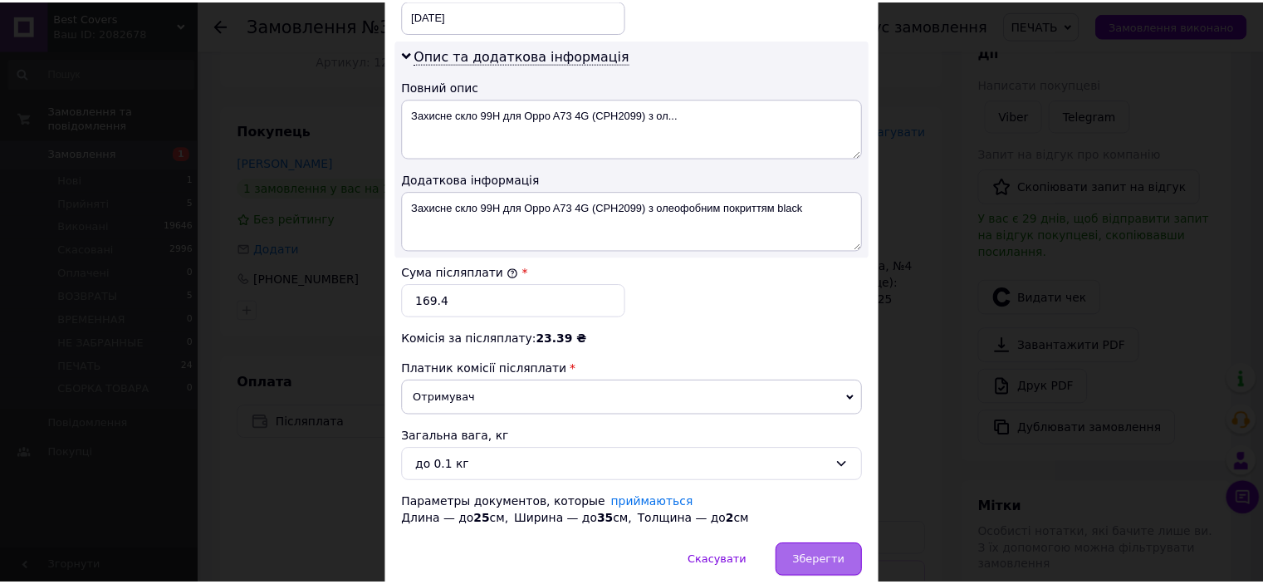
scroll to position [880, 0]
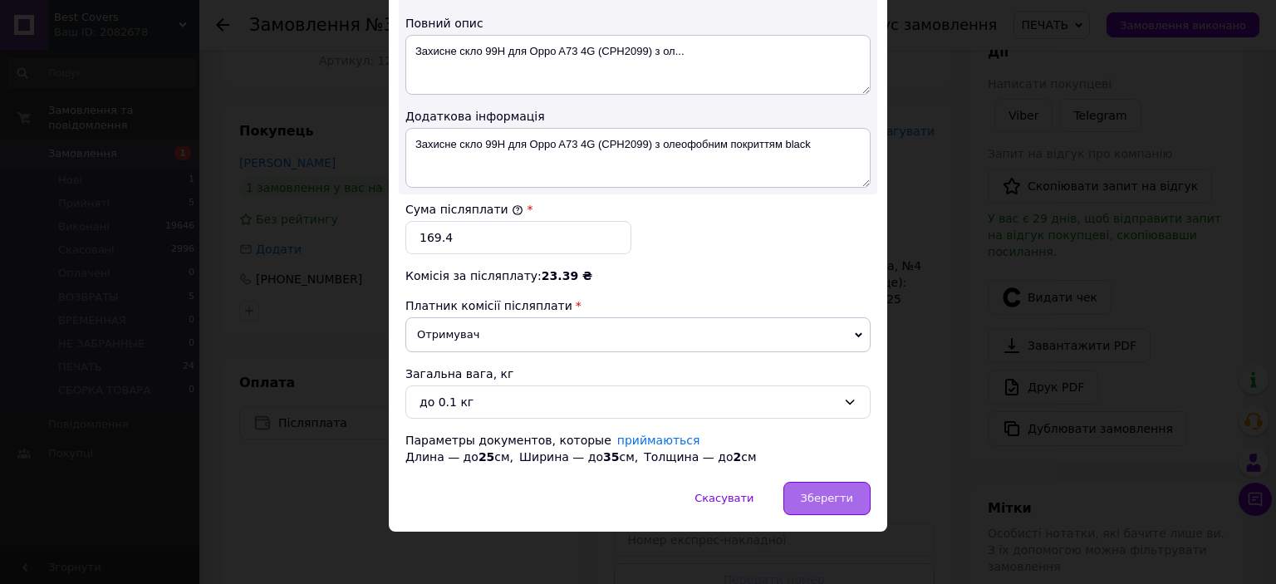
click at [818, 492] on span "Зберегти" at bounding box center [827, 498] width 52 height 12
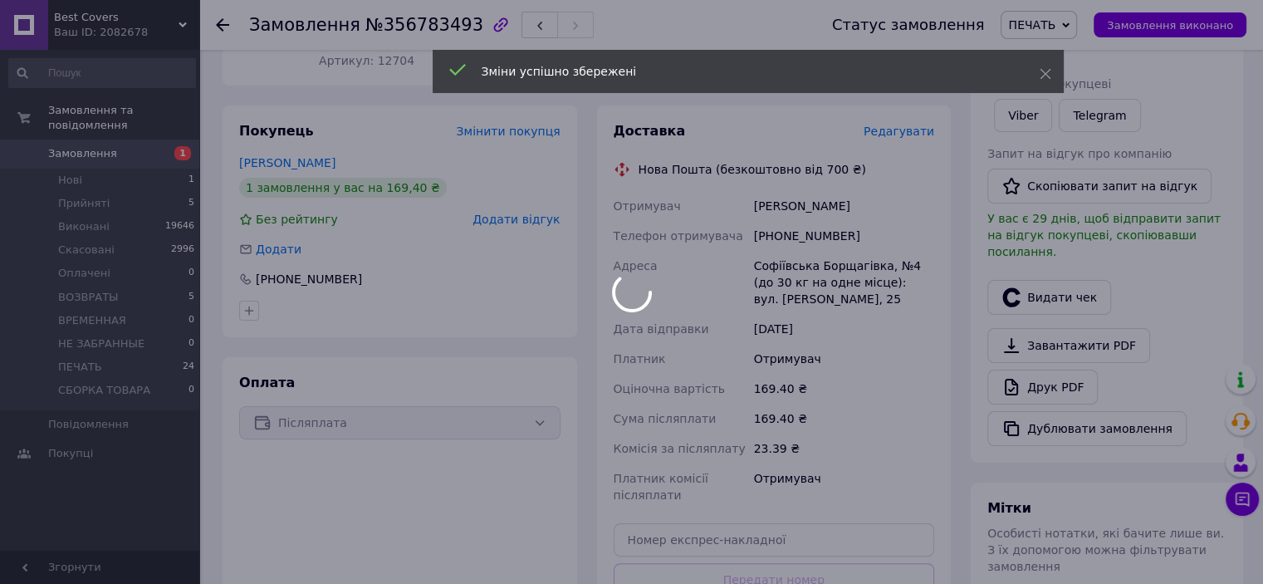
scroll to position [498, 0]
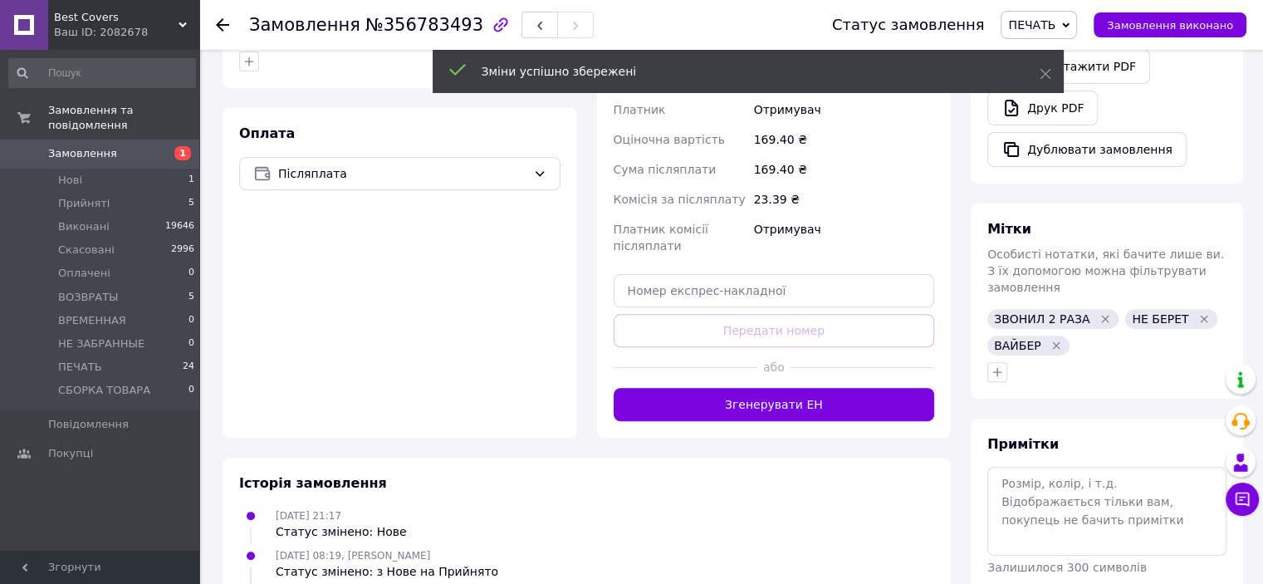
click at [768, 401] on button "Згенерувати ЕН" at bounding box center [774, 404] width 321 height 33
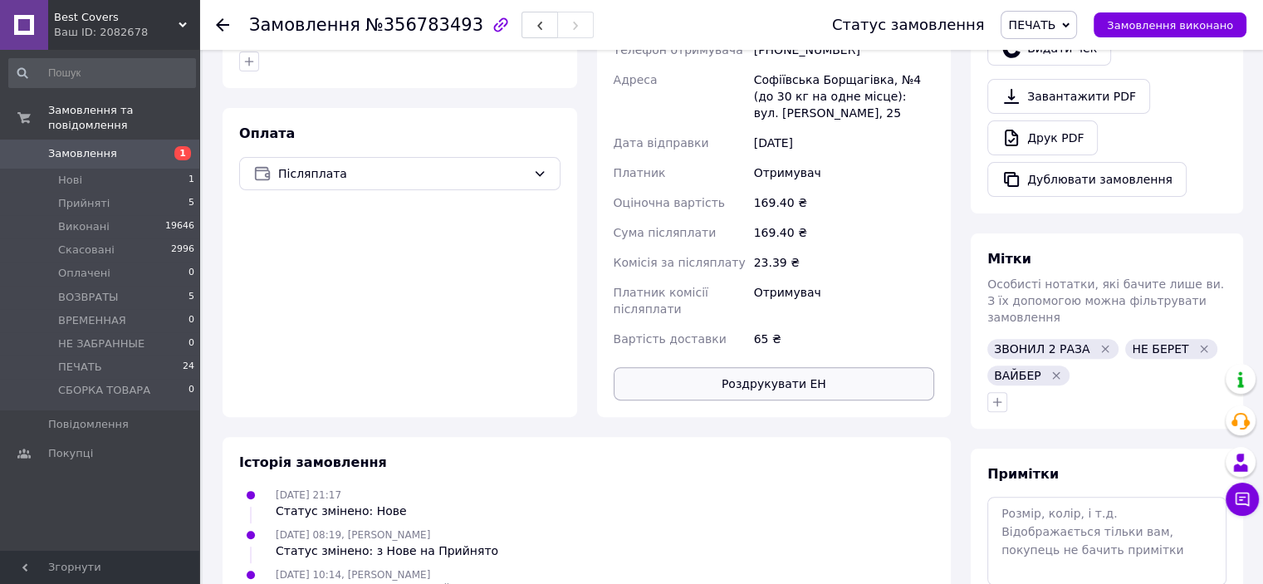
click at [771, 381] on button "Роздрукувати ЕН" at bounding box center [774, 383] width 321 height 33
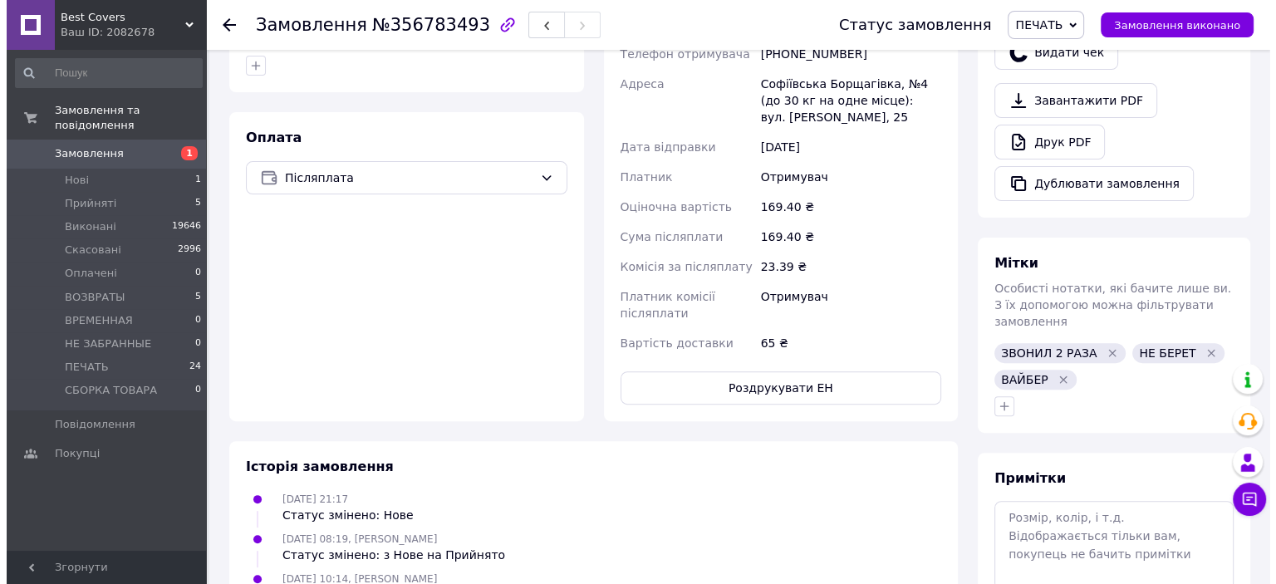
scroll to position [166, 0]
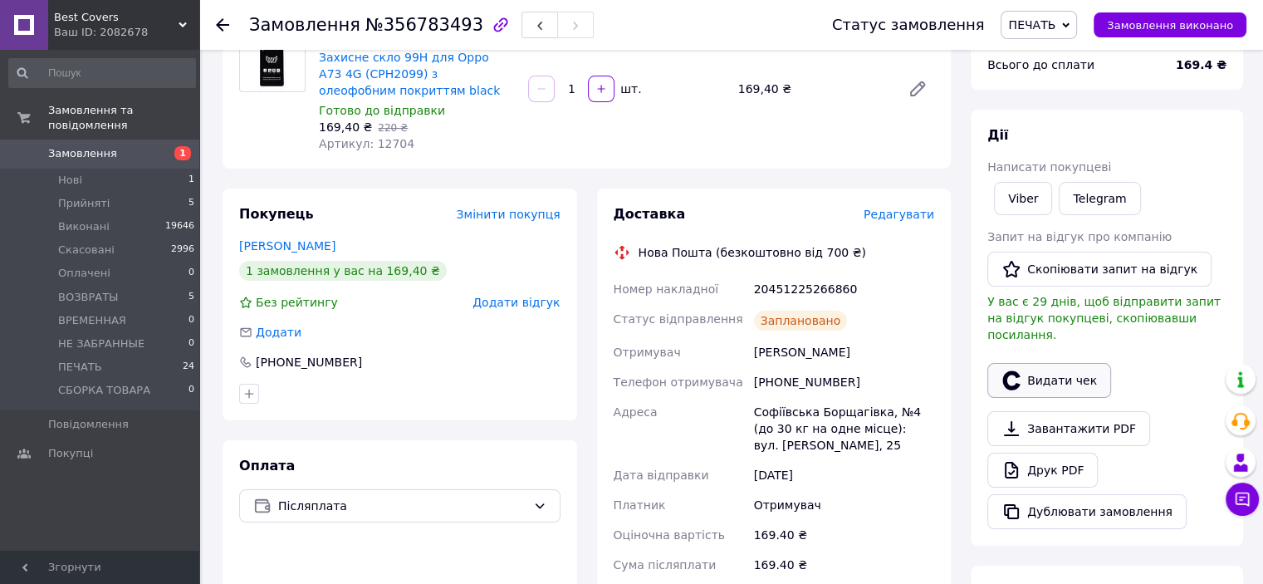
click at [1051, 368] on button "Видати чек" at bounding box center [1049, 380] width 124 height 35
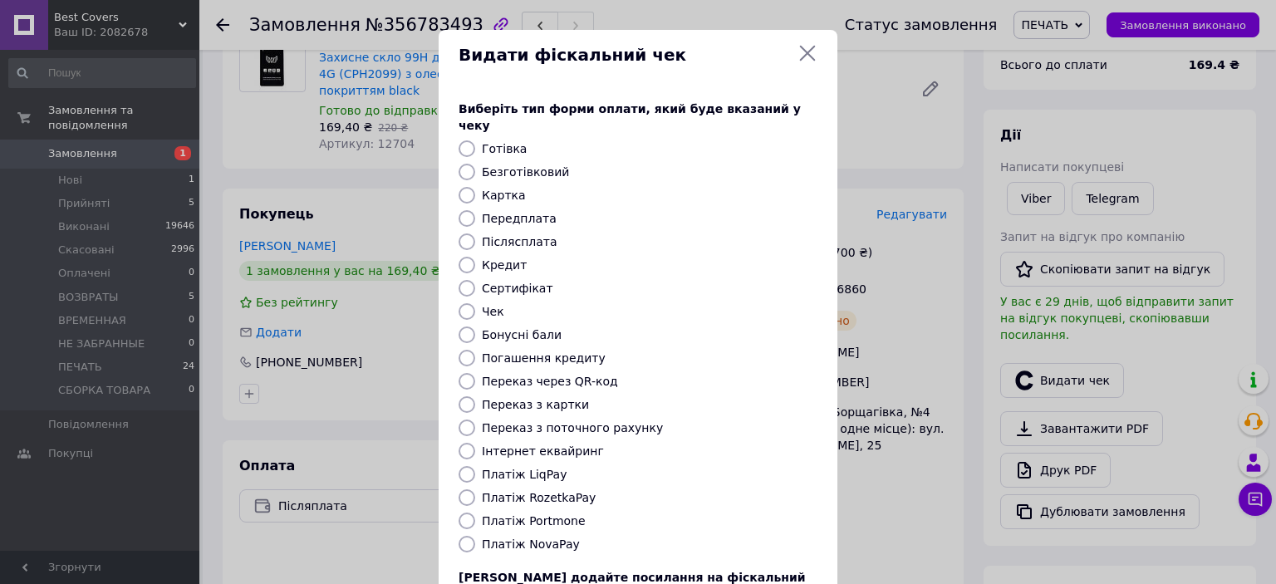
drag, startPoint x: 466, startPoint y: 530, endPoint x: 620, endPoint y: 501, distance: 156.4
click at [466, 536] on input "Платіж NovaPay" at bounding box center [466, 544] width 17 height 17
radio input "true"
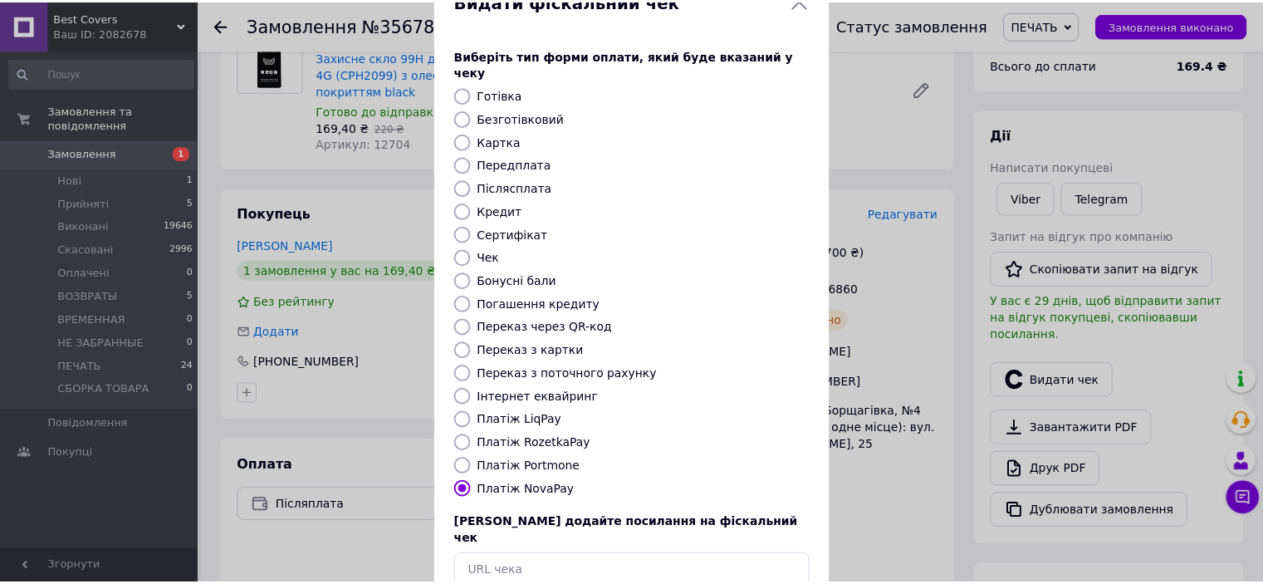
scroll to position [129, 0]
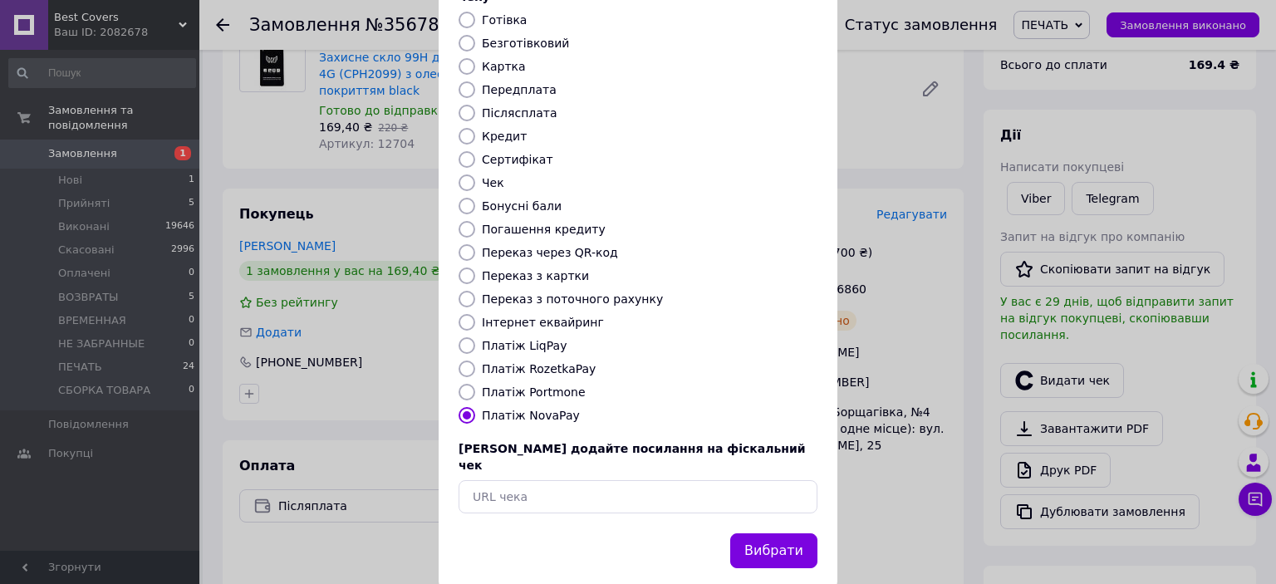
click at [782, 533] on button "Вибрати" at bounding box center [773, 551] width 87 height 36
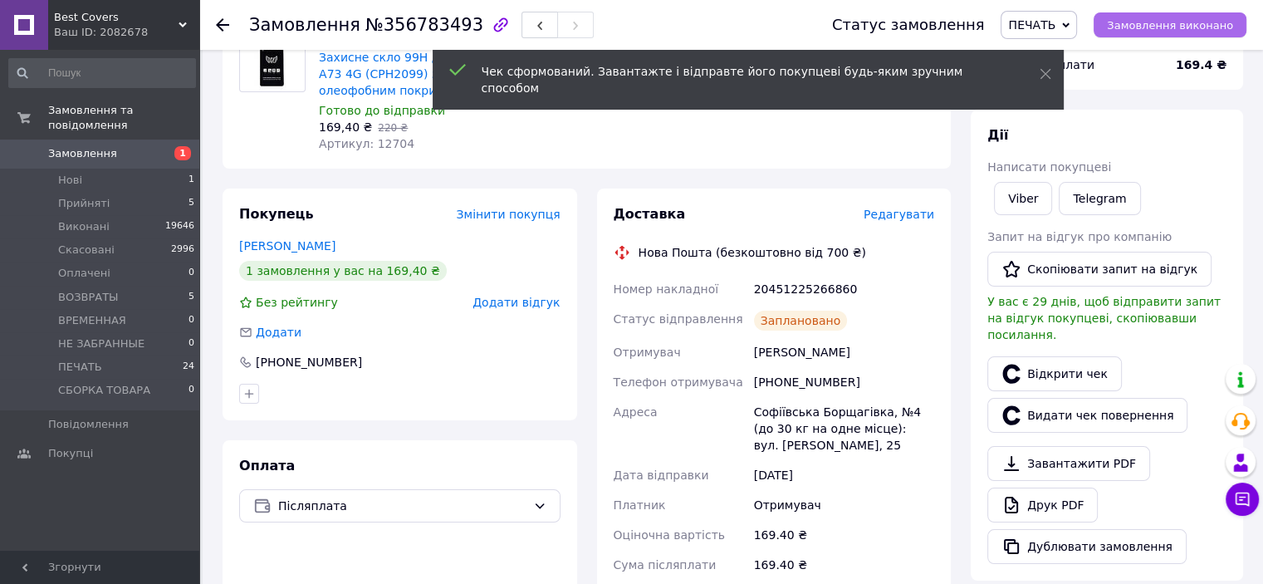
click at [1206, 29] on span "Замовлення виконано" at bounding box center [1170, 25] width 126 height 12
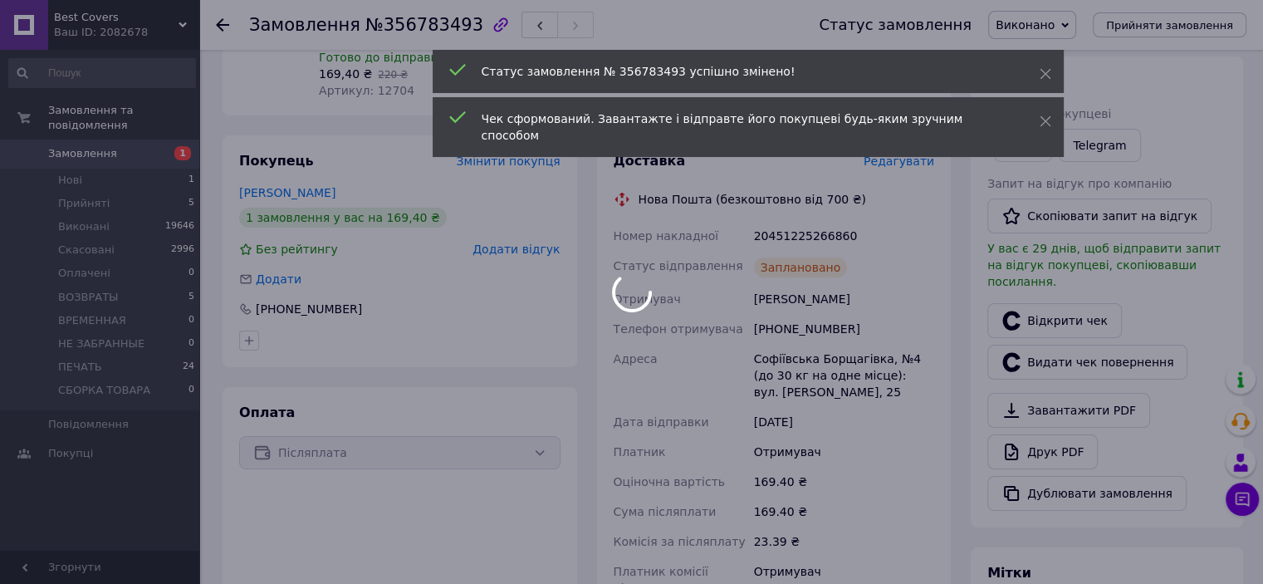
scroll to position [249, 0]
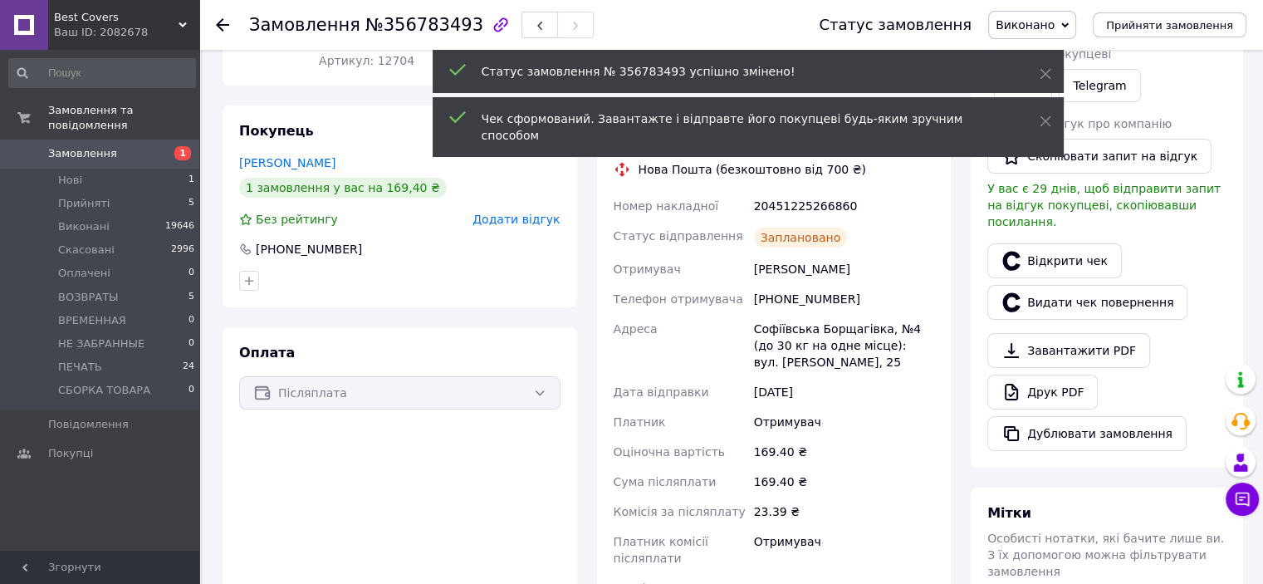
click at [814, 301] on div "[PHONE_NUMBER]" at bounding box center [844, 299] width 187 height 30
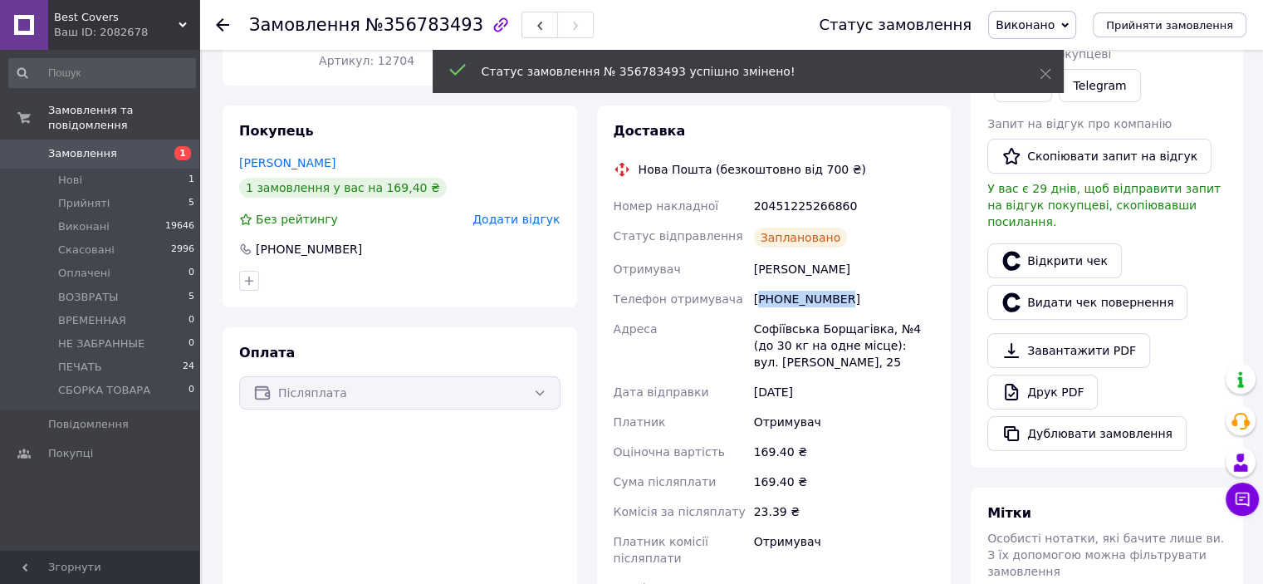
click at [814, 301] on div "[PHONE_NUMBER]" at bounding box center [844, 299] width 187 height 30
copy div "380933054784"
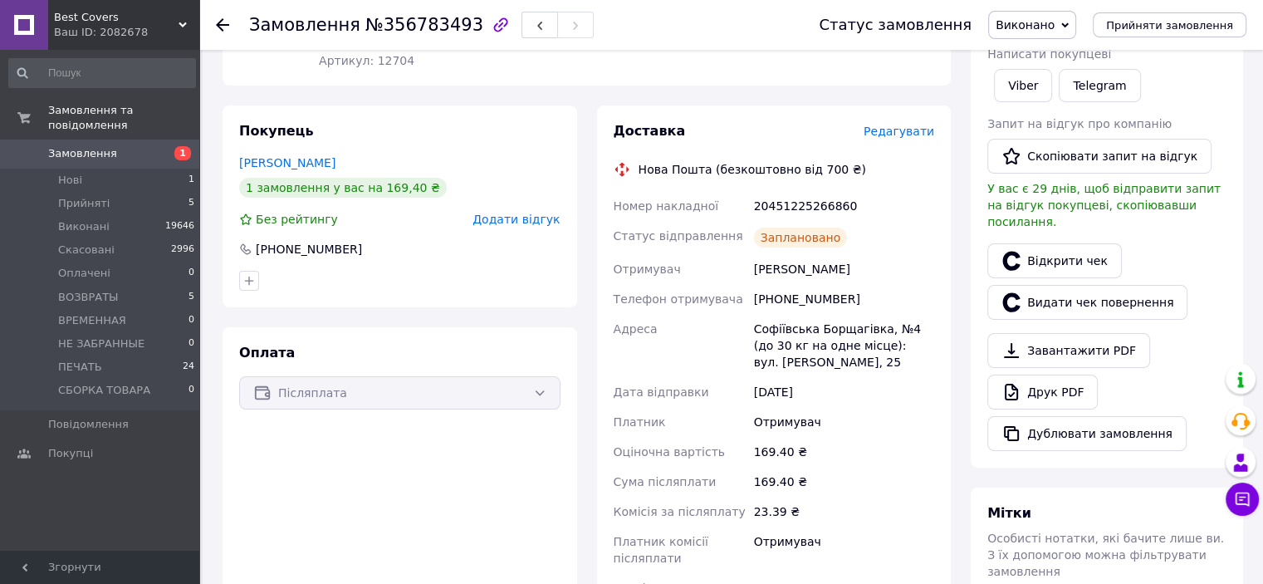
click at [794, 211] on div "20451225266860" at bounding box center [844, 206] width 187 height 30
copy div "20451225266860"
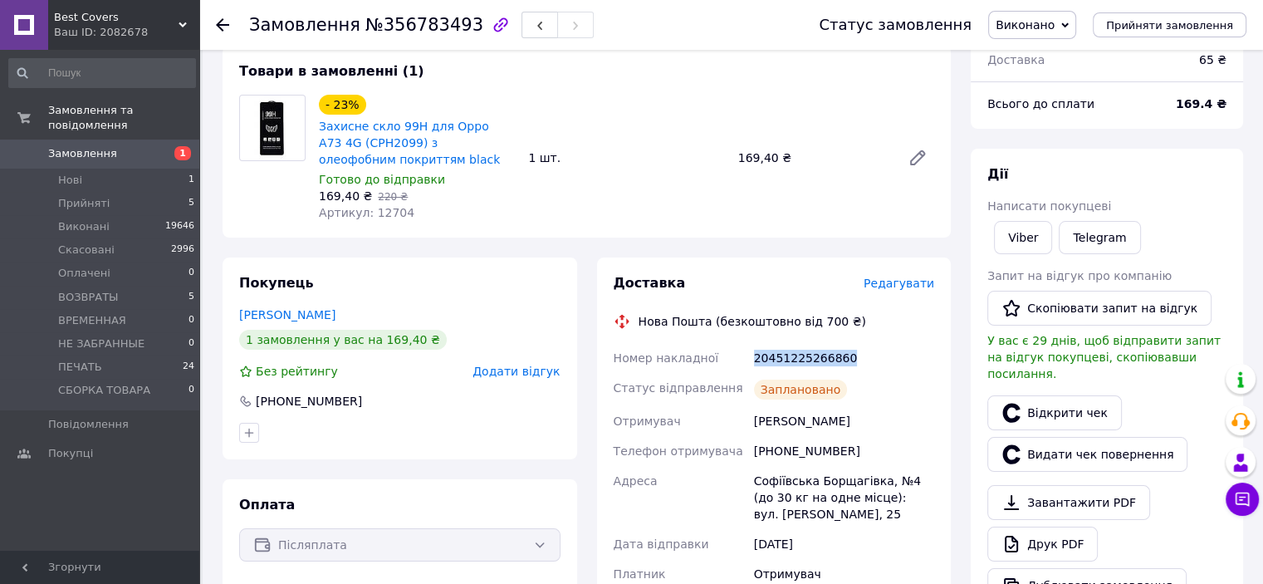
scroll to position [0, 0]
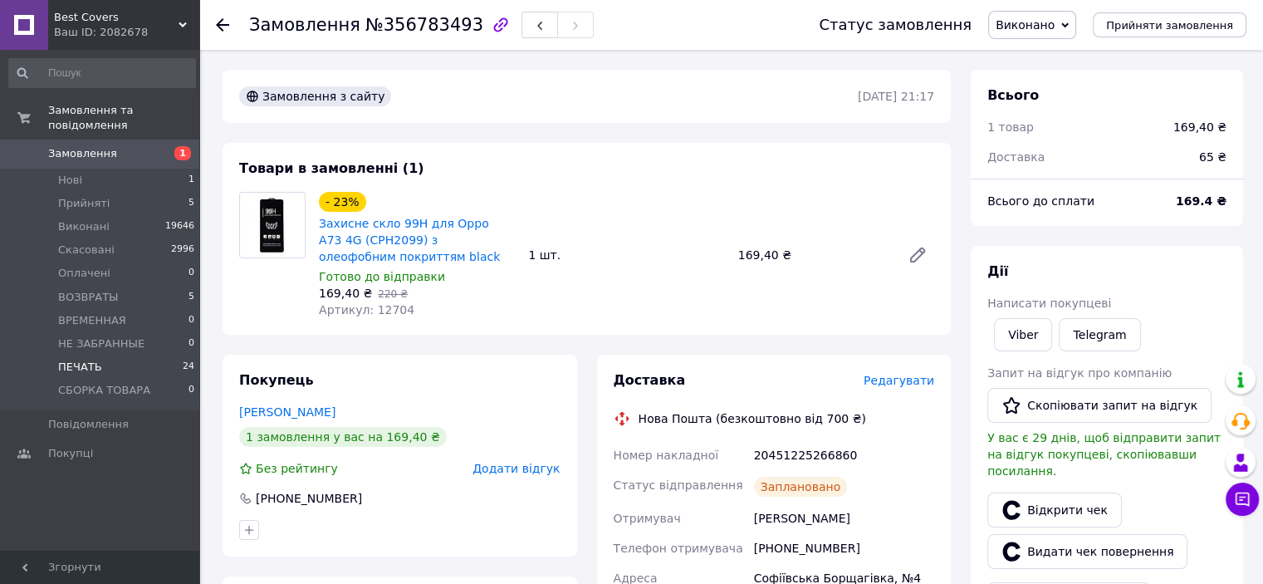
drag, startPoint x: 83, startPoint y: 355, endPoint x: 199, endPoint y: 232, distance: 169.2
click at [84, 360] on span "ПЕЧАТЬ" at bounding box center [80, 367] width 44 height 15
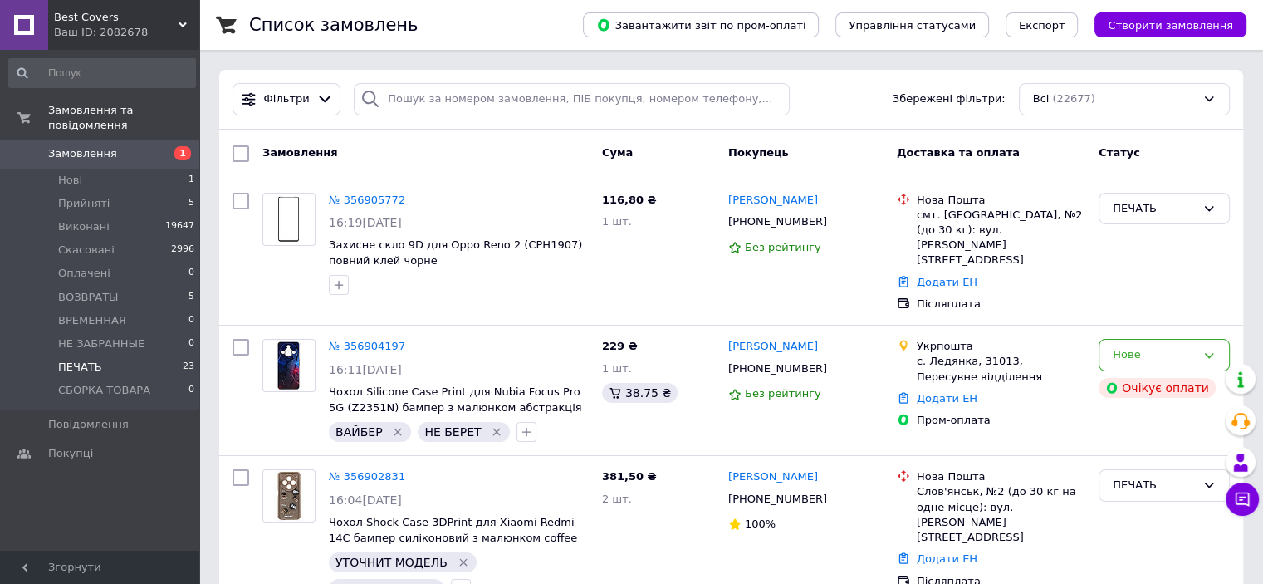
click at [113, 355] on li "ПЕЧАТЬ 23" at bounding box center [102, 366] width 204 height 23
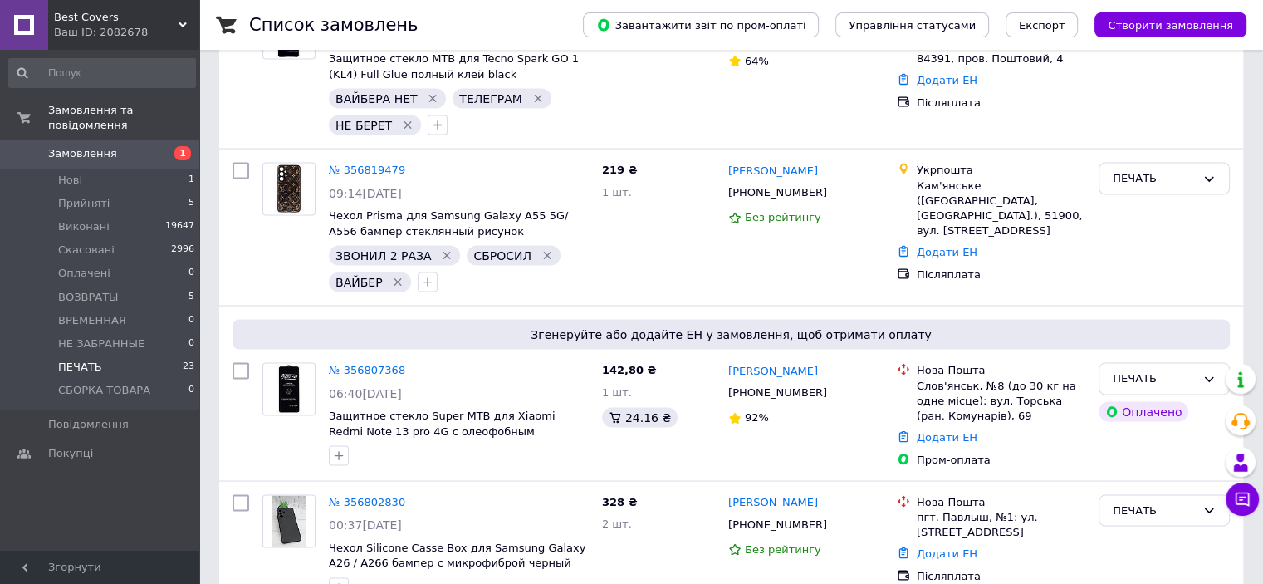
scroll to position [3451, 0]
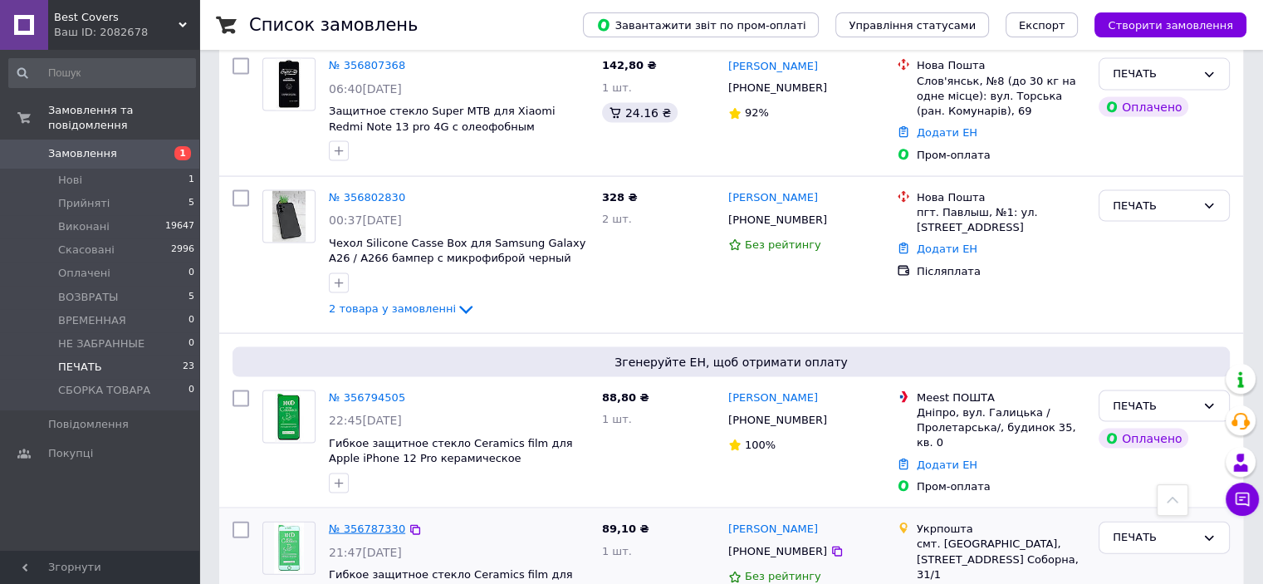
click at [362, 522] on link "№ 356787330" at bounding box center [367, 528] width 76 height 12
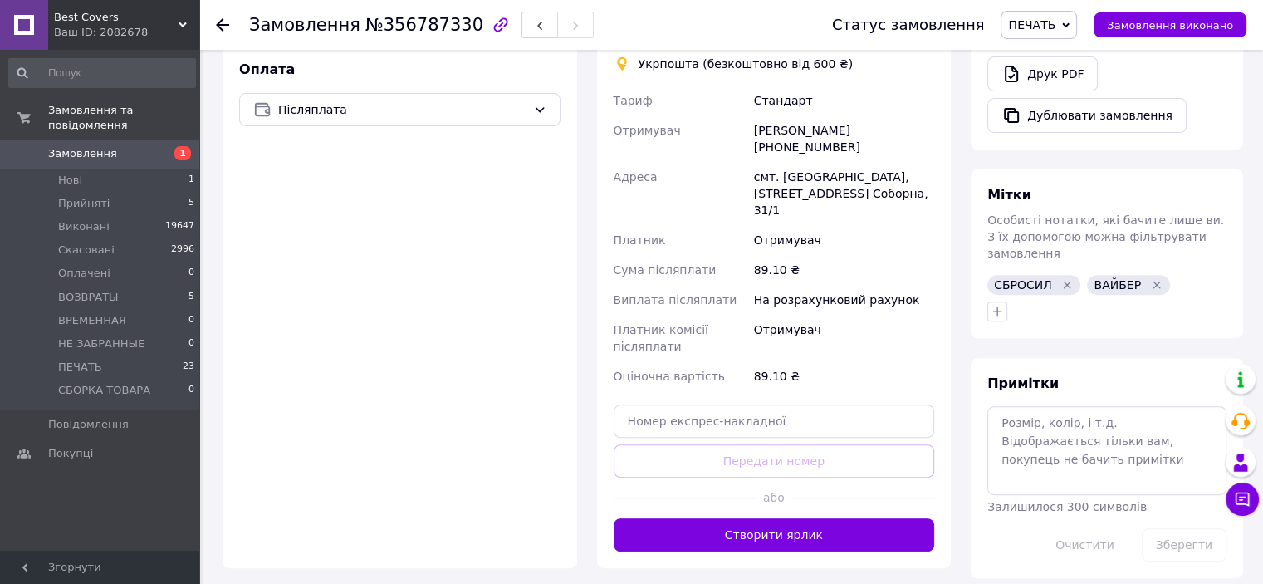
scroll to position [747, 0]
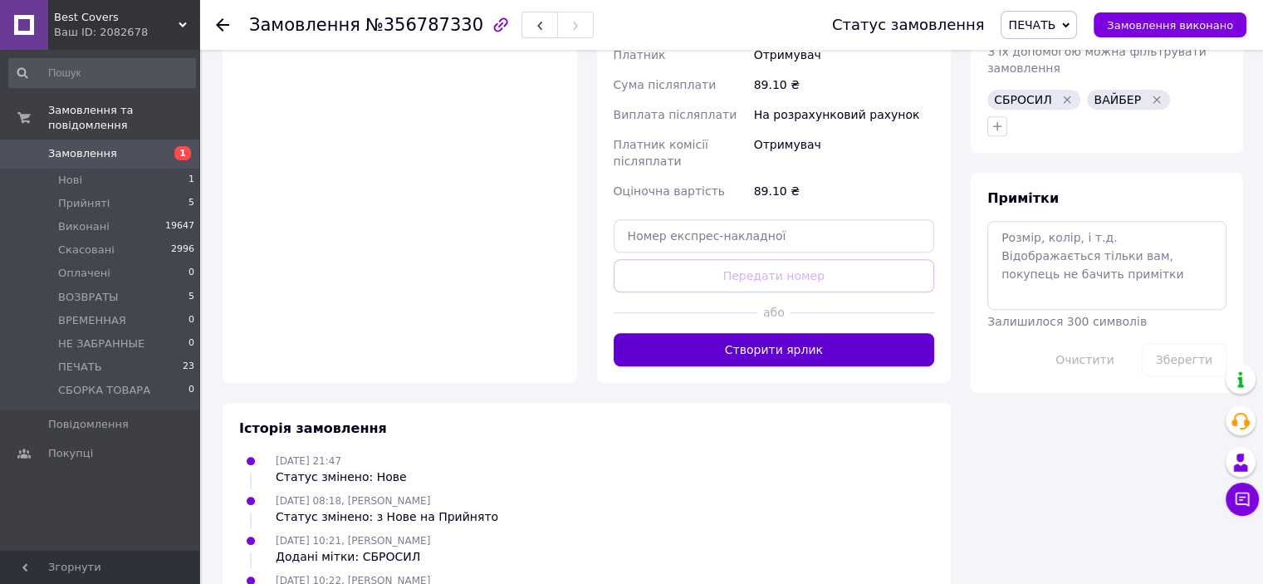
click at [787, 333] on button "Створити ярлик" at bounding box center [774, 349] width 321 height 33
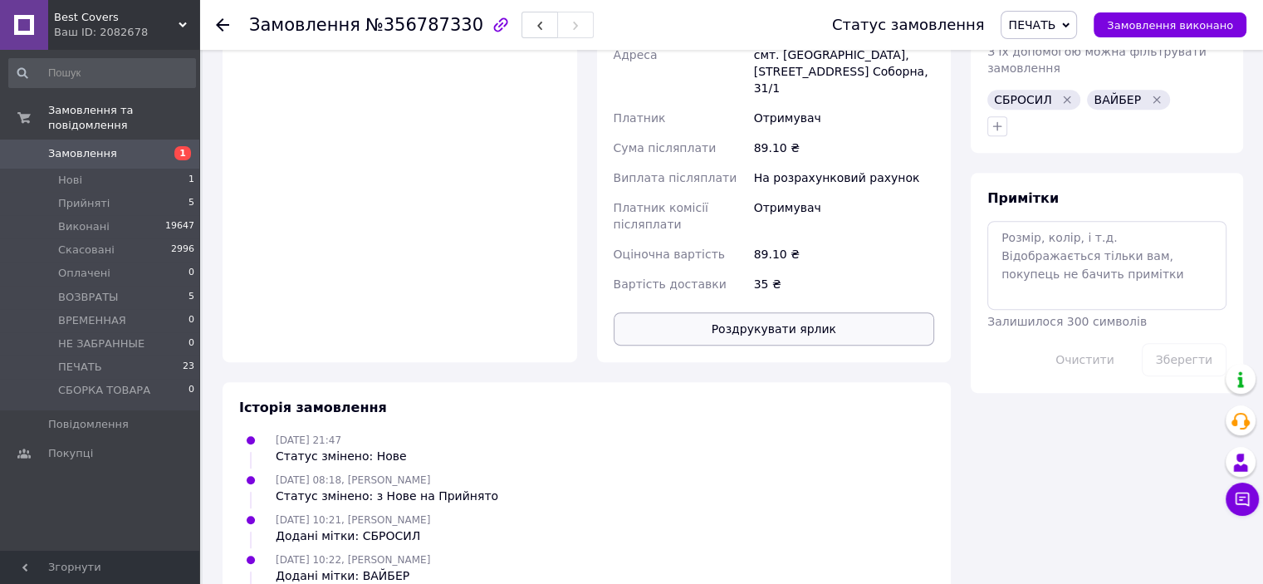
click at [772, 312] on button "Роздрукувати ярлик" at bounding box center [774, 328] width 321 height 33
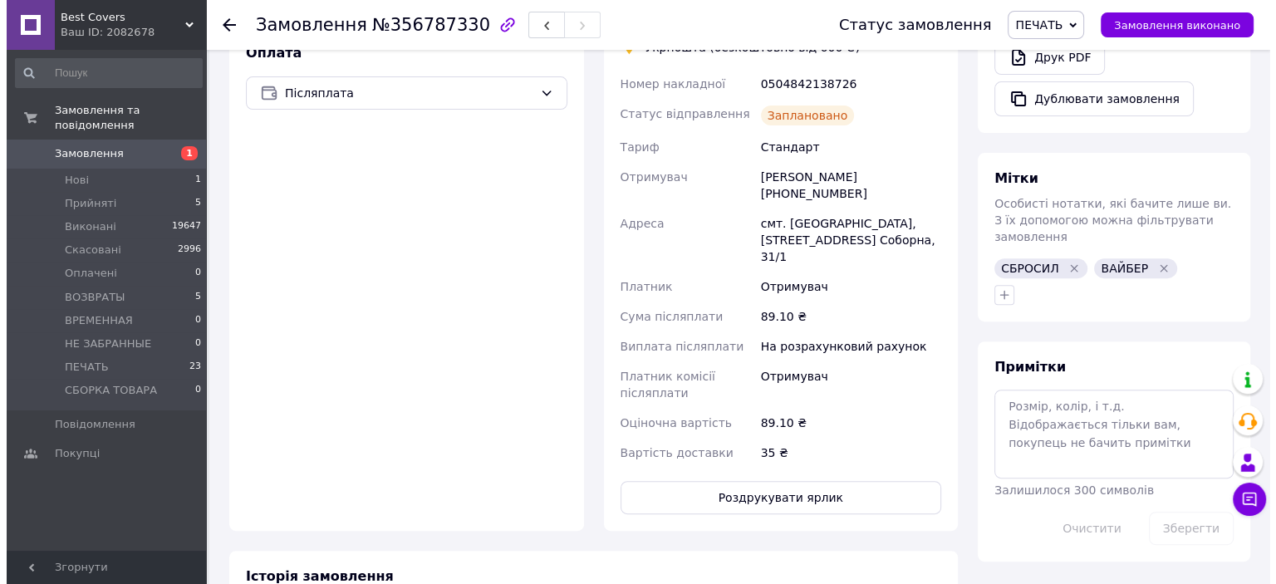
scroll to position [332, 0]
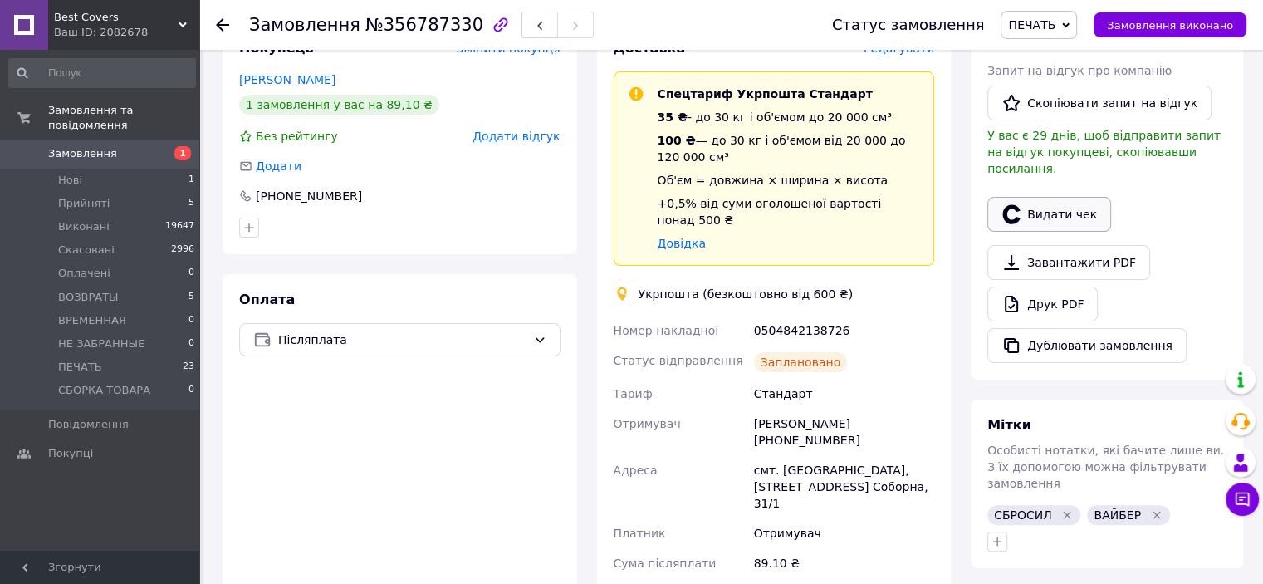
click at [1046, 197] on button "Видати чек" at bounding box center [1049, 214] width 124 height 35
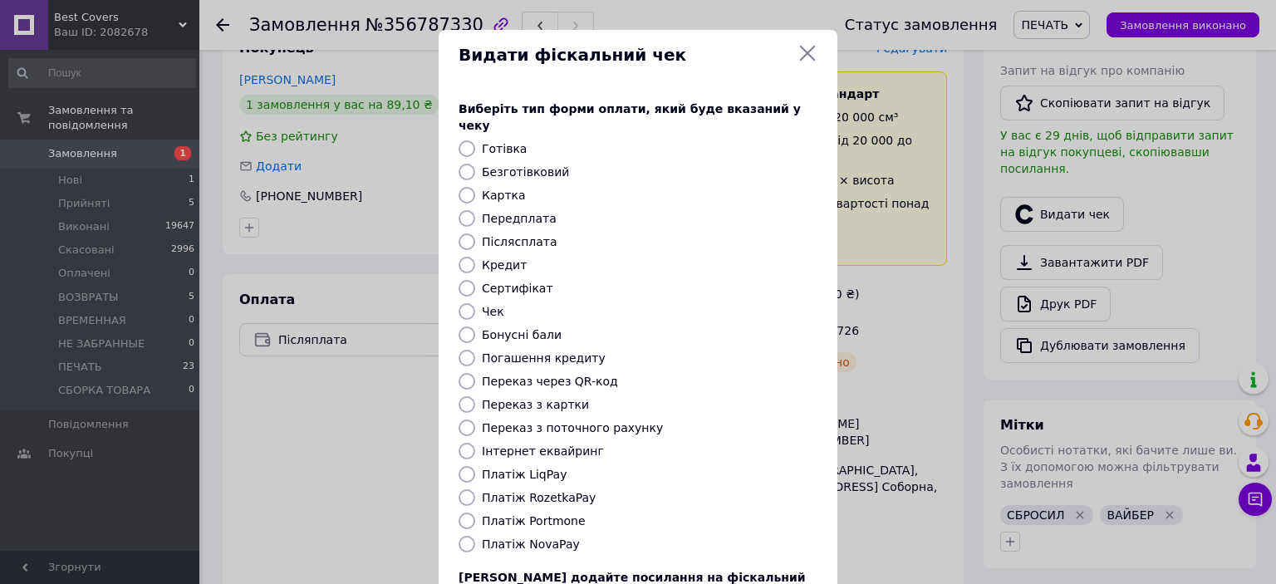
click at [463, 233] on input "Післясплата" at bounding box center [466, 241] width 17 height 17
radio input "true"
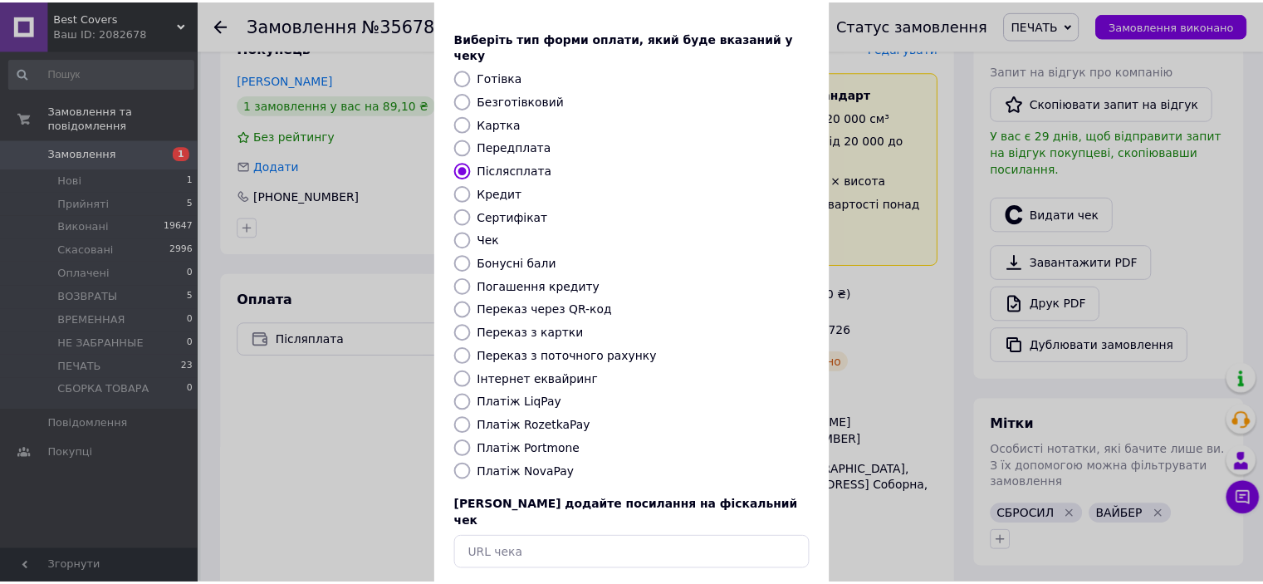
scroll to position [129, 0]
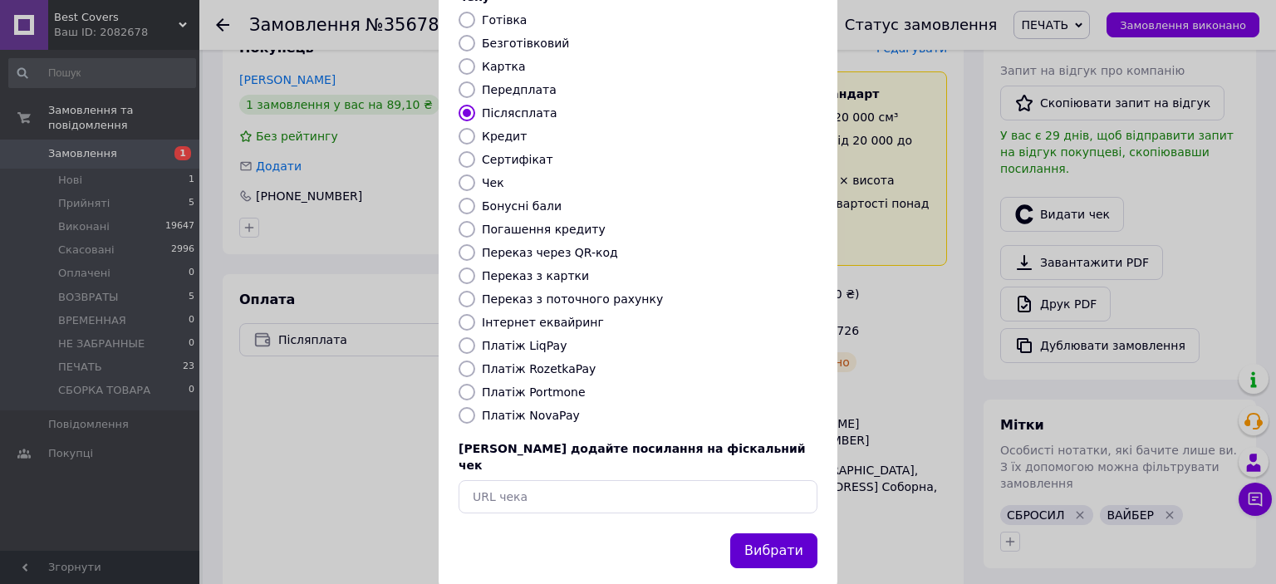
click at [794, 533] on button "Вибрати" at bounding box center [773, 551] width 87 height 36
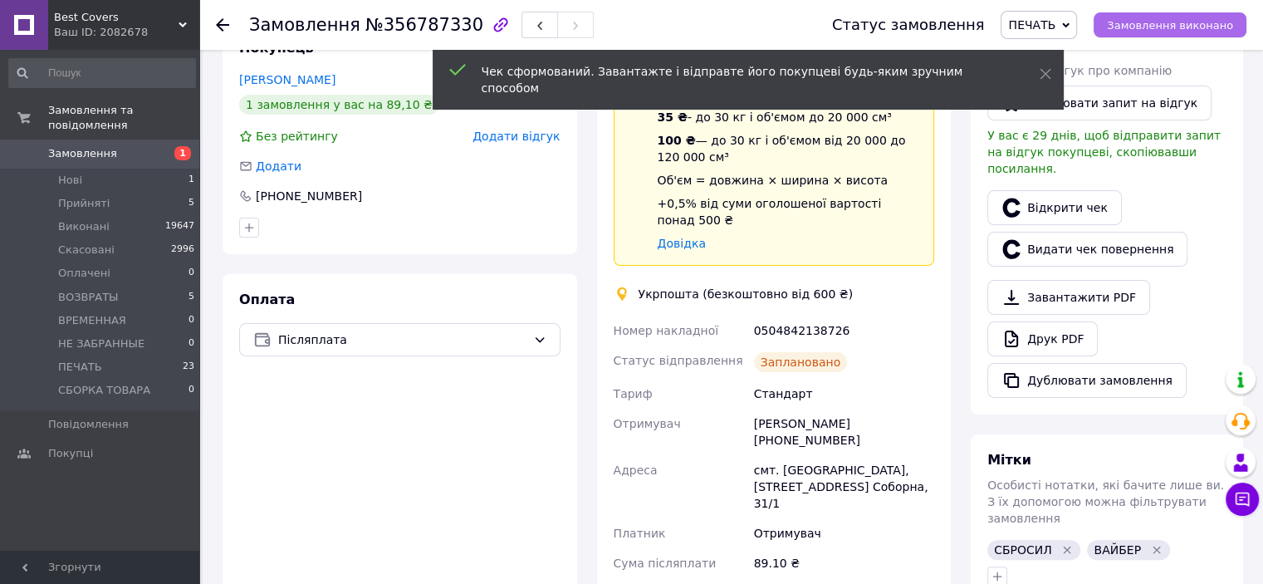
click at [1206, 14] on button "Замовлення виконано" at bounding box center [1170, 24] width 153 height 25
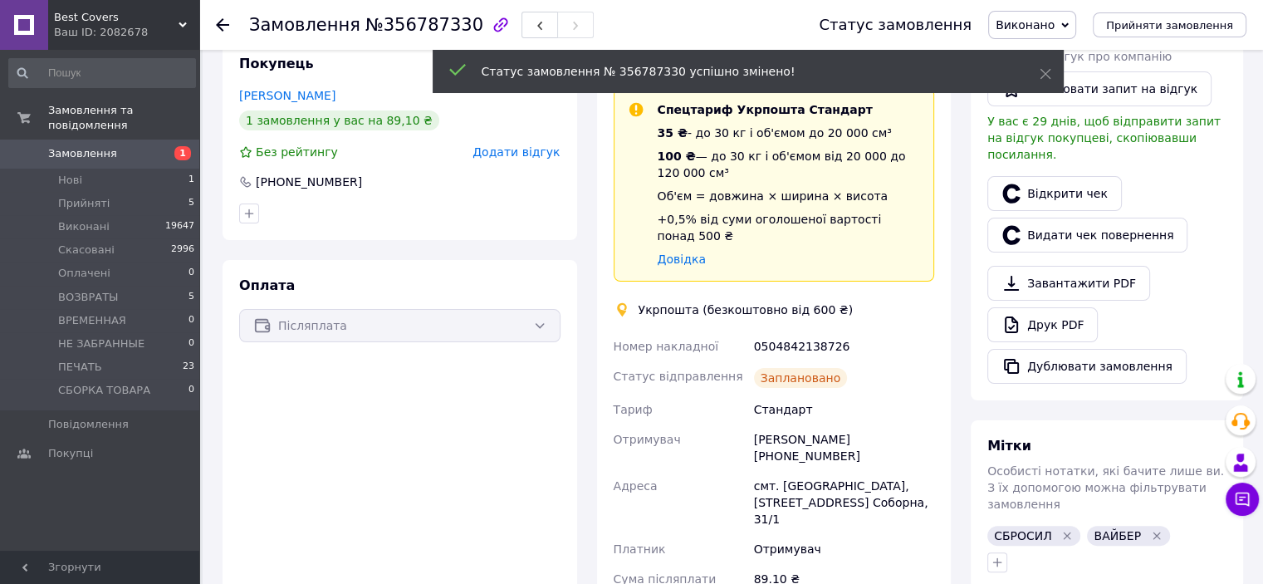
scroll to position [415, 0]
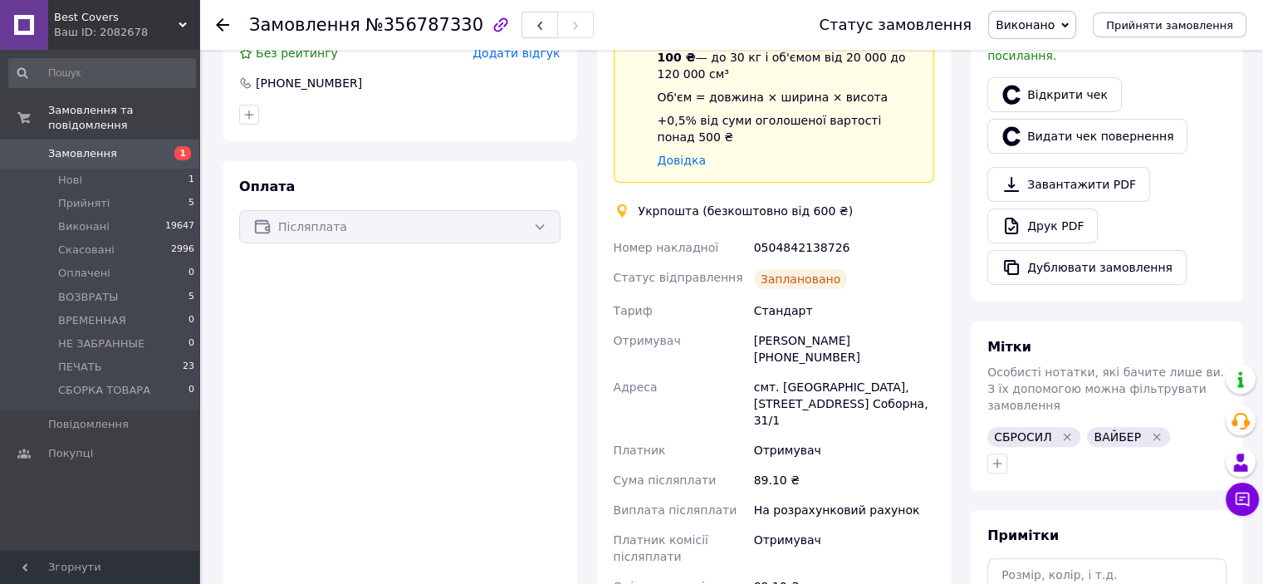
click at [877, 326] on div "Олена Саух +380983393066" at bounding box center [844, 349] width 187 height 47
copy div "380983393066"
click at [794, 236] on div "0504842138726" at bounding box center [844, 248] width 187 height 30
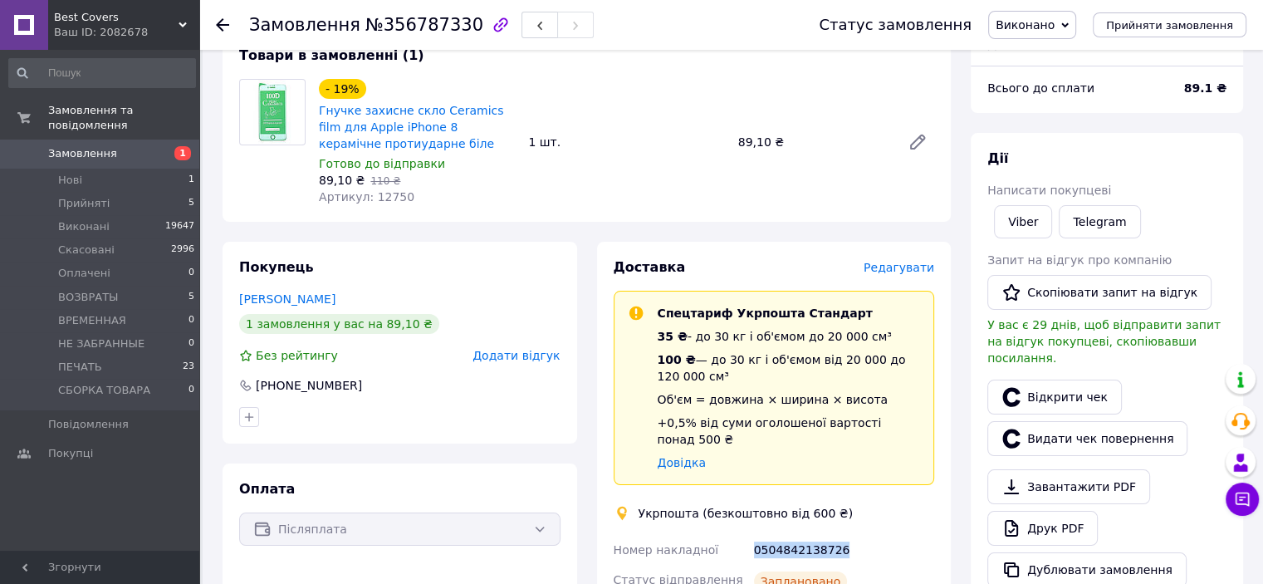
scroll to position [166, 0]
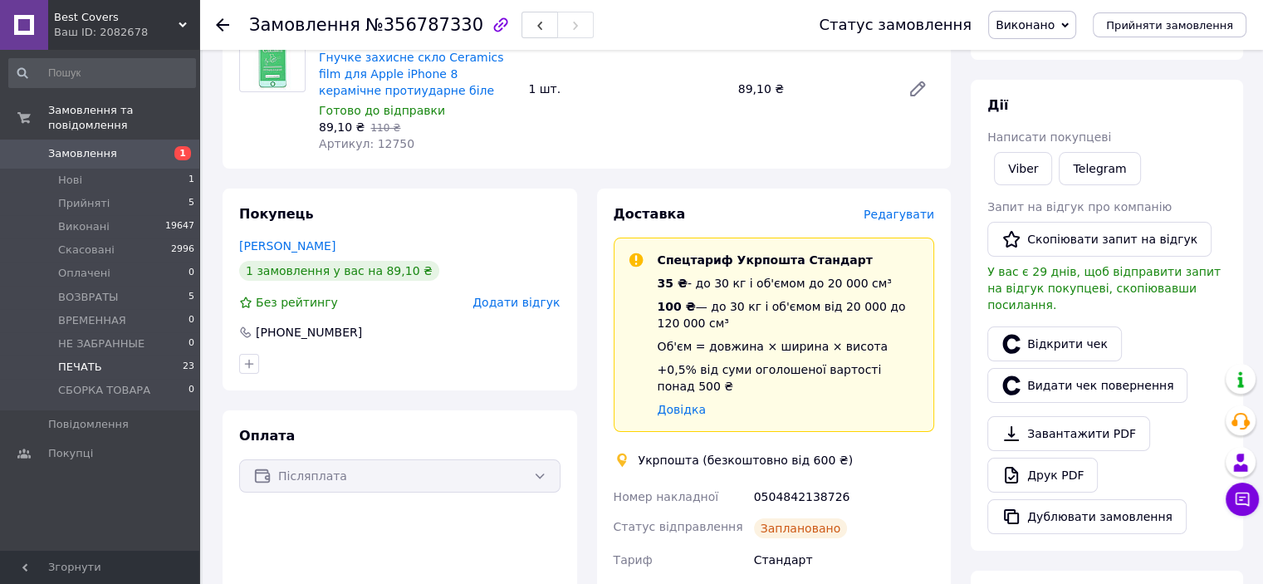
click at [117, 355] on li "ПЕЧАТЬ 23" at bounding box center [102, 366] width 204 height 23
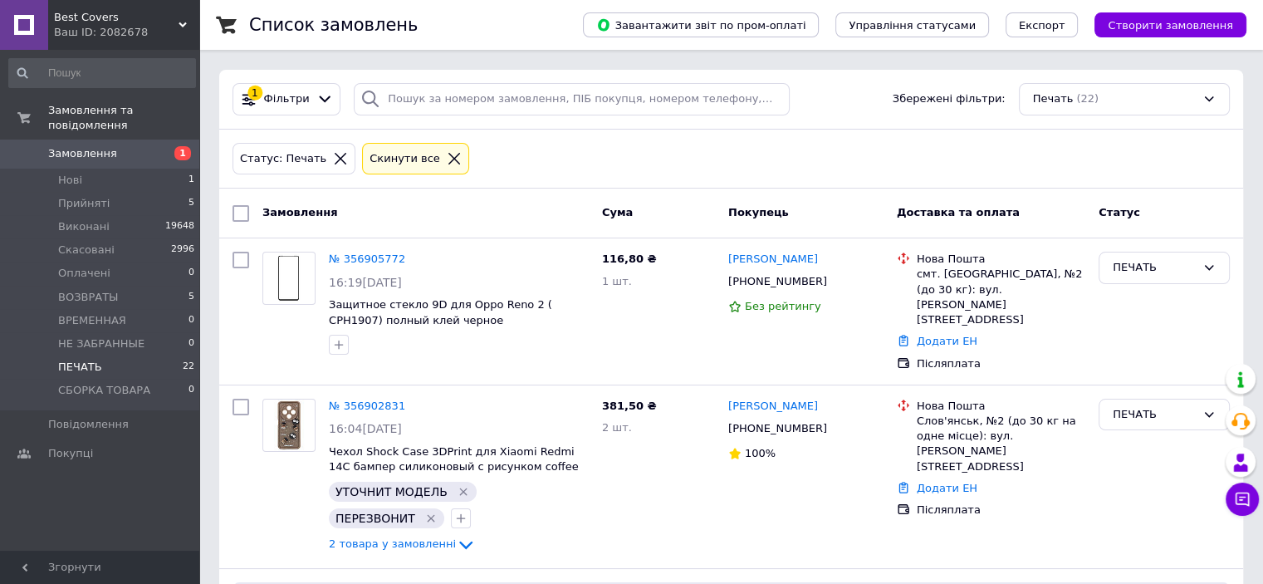
click at [117, 355] on li "ПЕЧАТЬ 22" at bounding box center [102, 366] width 204 height 23
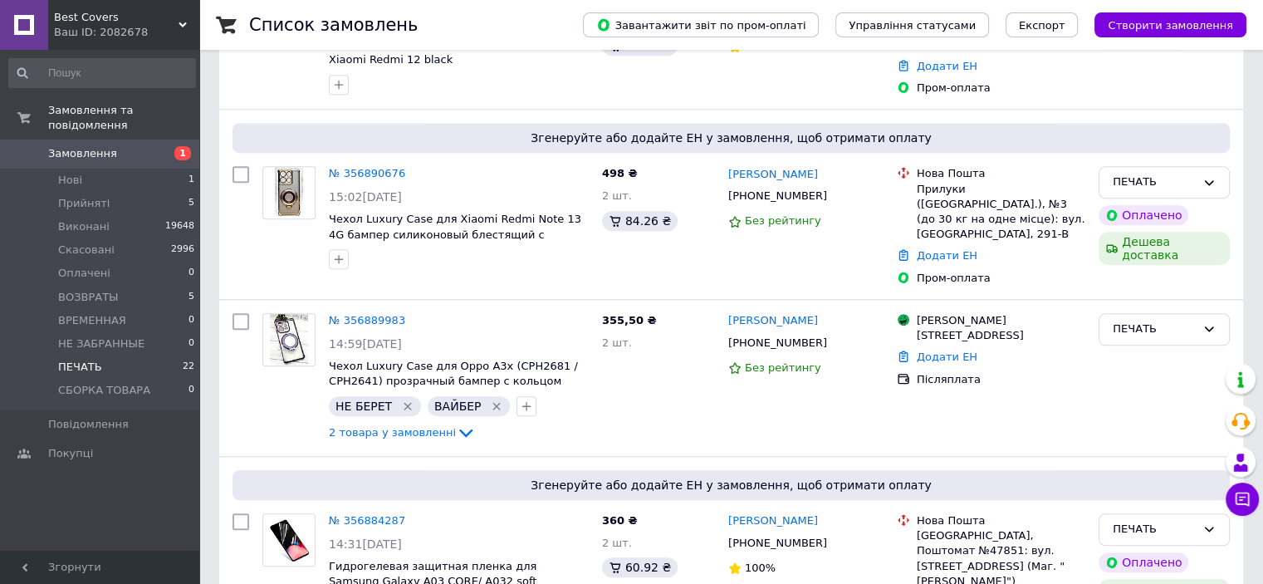
scroll to position [3322, 0]
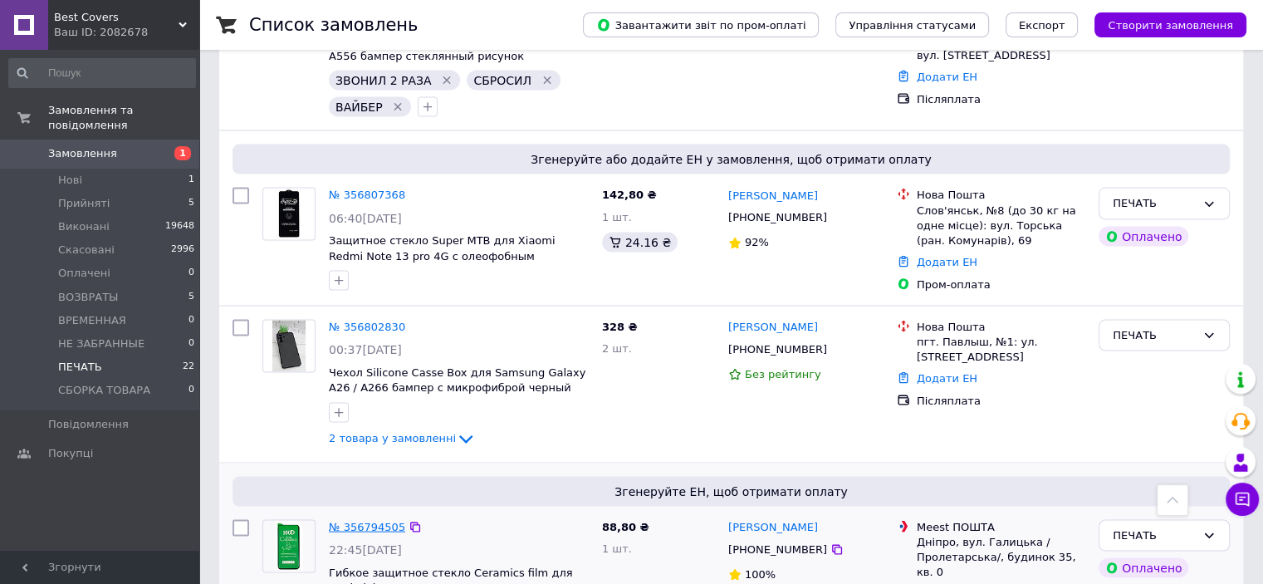
click at [376, 521] on link "№ 356794505" at bounding box center [367, 527] width 76 height 12
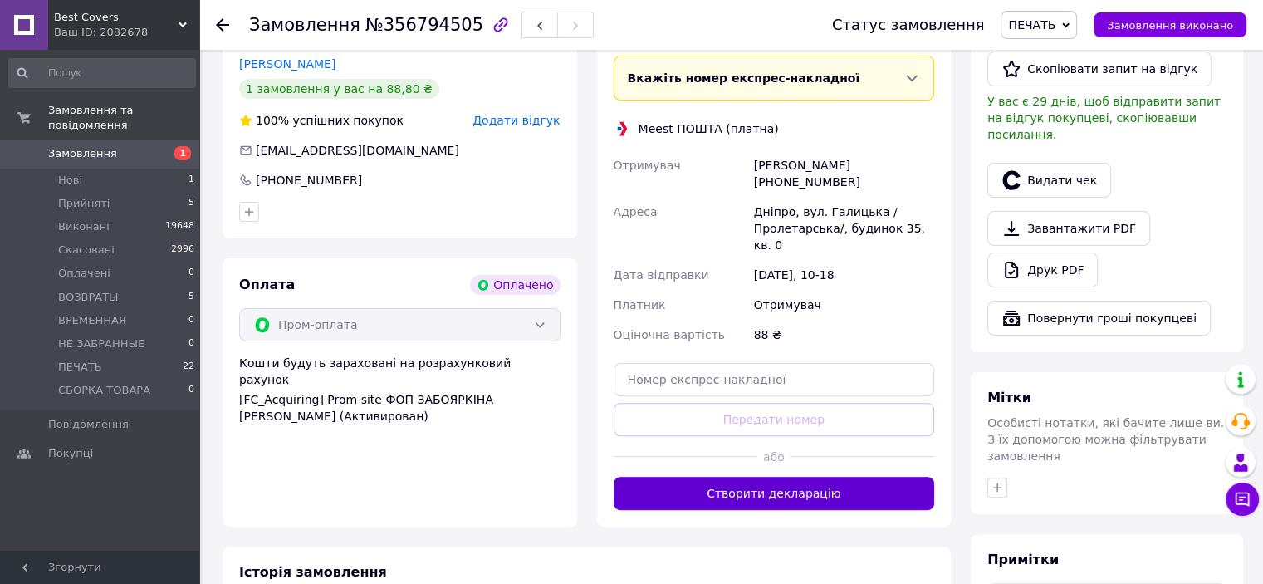
scroll to position [498, 0]
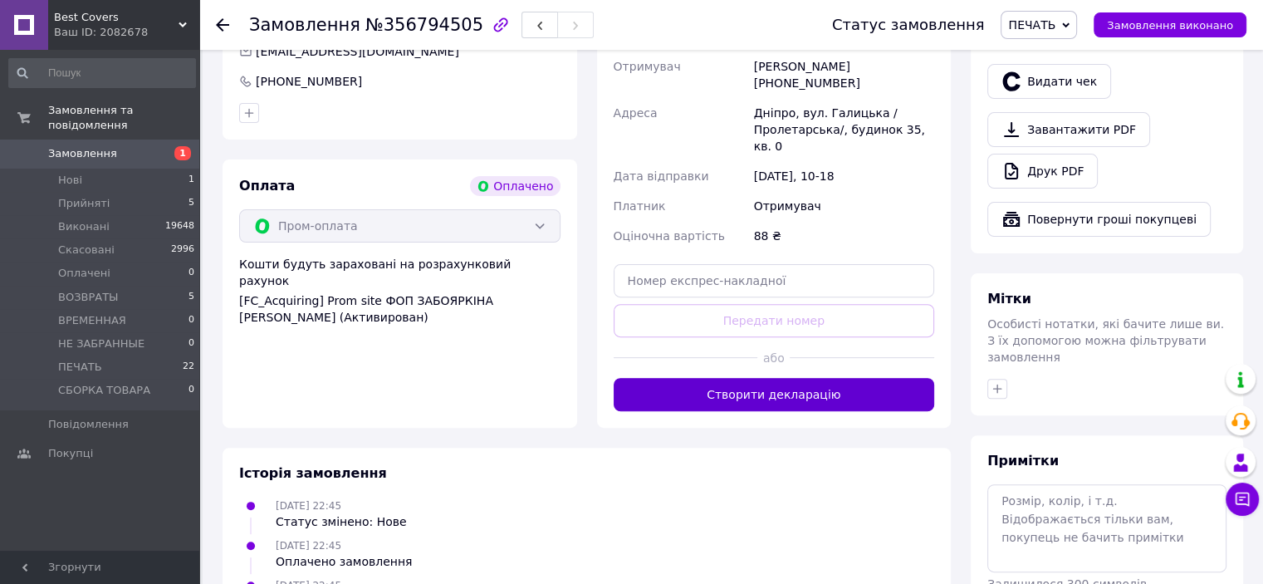
click at [765, 378] on button "Створити декларацію" at bounding box center [774, 394] width 321 height 33
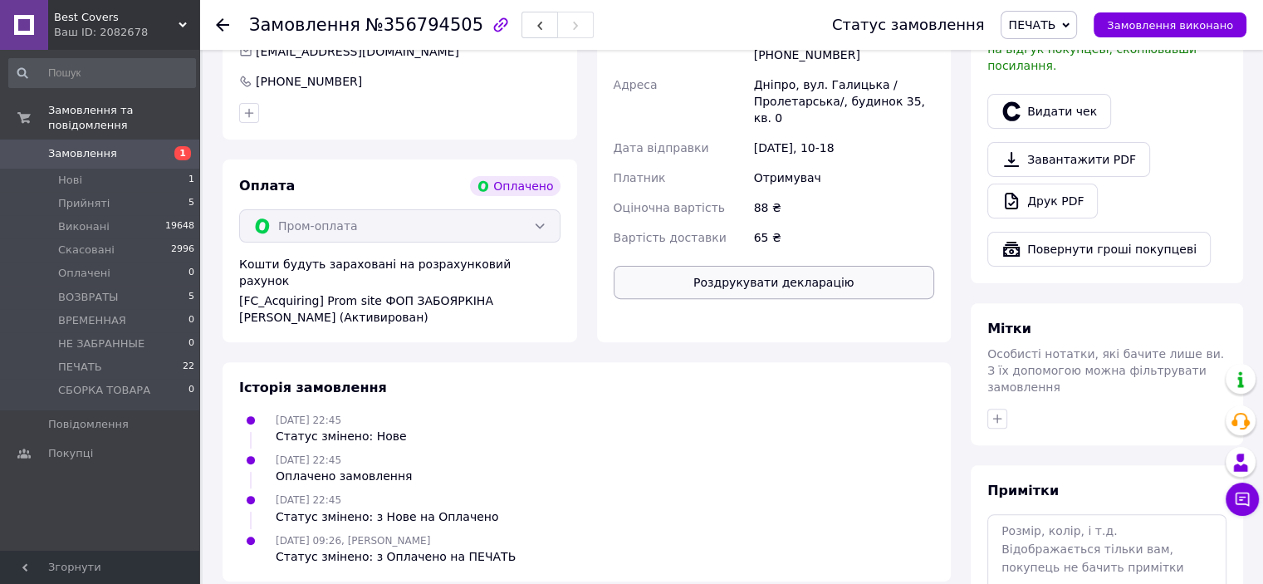
click at [809, 266] on button "Роздрукувати декларацію" at bounding box center [774, 282] width 321 height 33
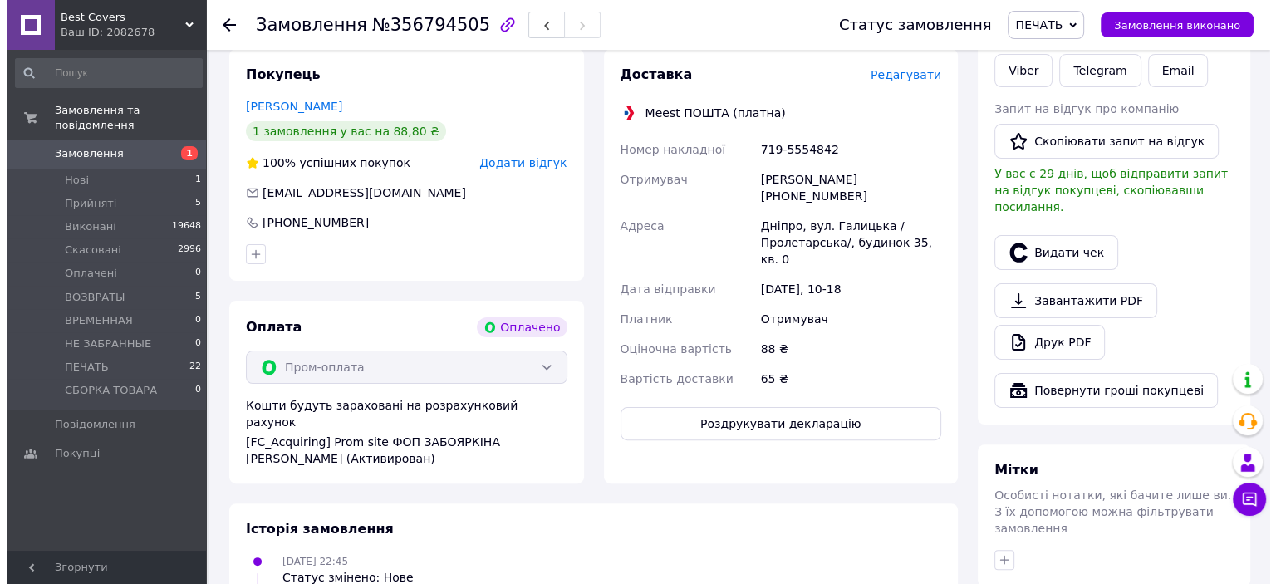
scroll to position [249, 0]
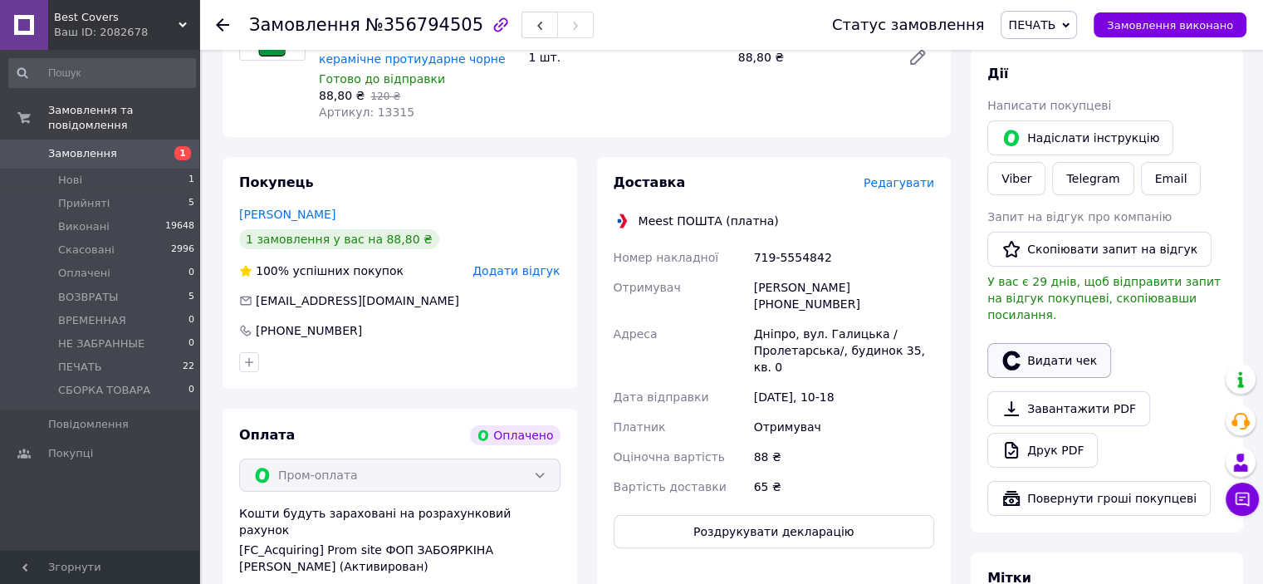
click at [1050, 343] on button "Видати чек" at bounding box center [1049, 360] width 124 height 35
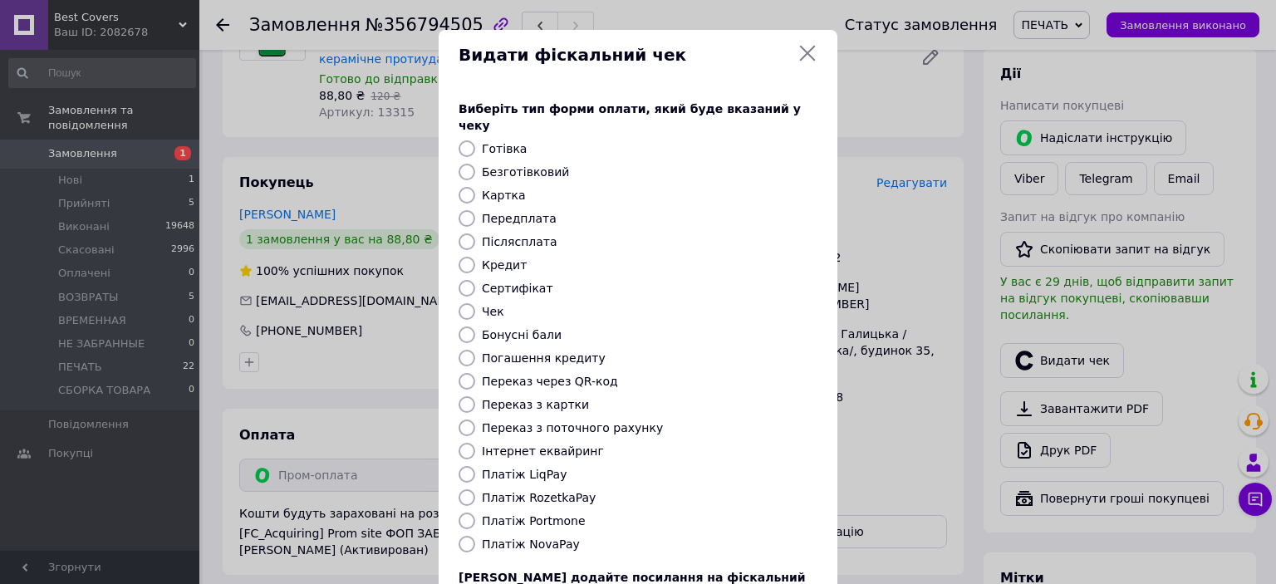
drag, startPoint x: 460, startPoint y: 478, endPoint x: 556, endPoint y: 485, distance: 96.6
click at [461, 489] on input "Платіж RozetkaPay" at bounding box center [466, 497] width 17 height 17
radio input "true"
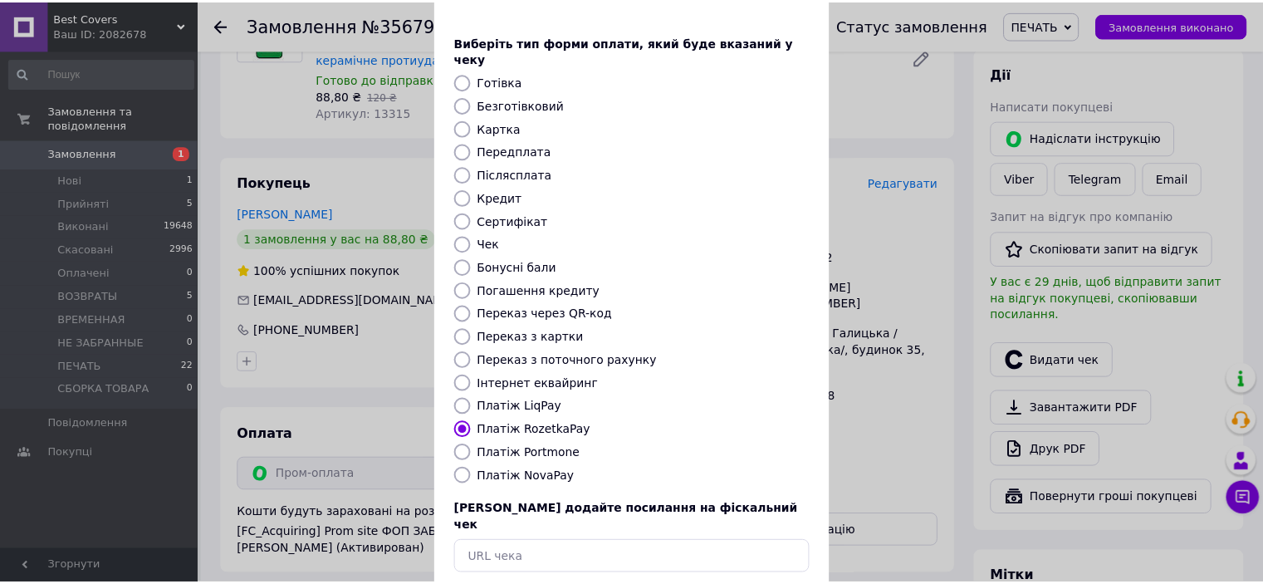
scroll to position [129, 0]
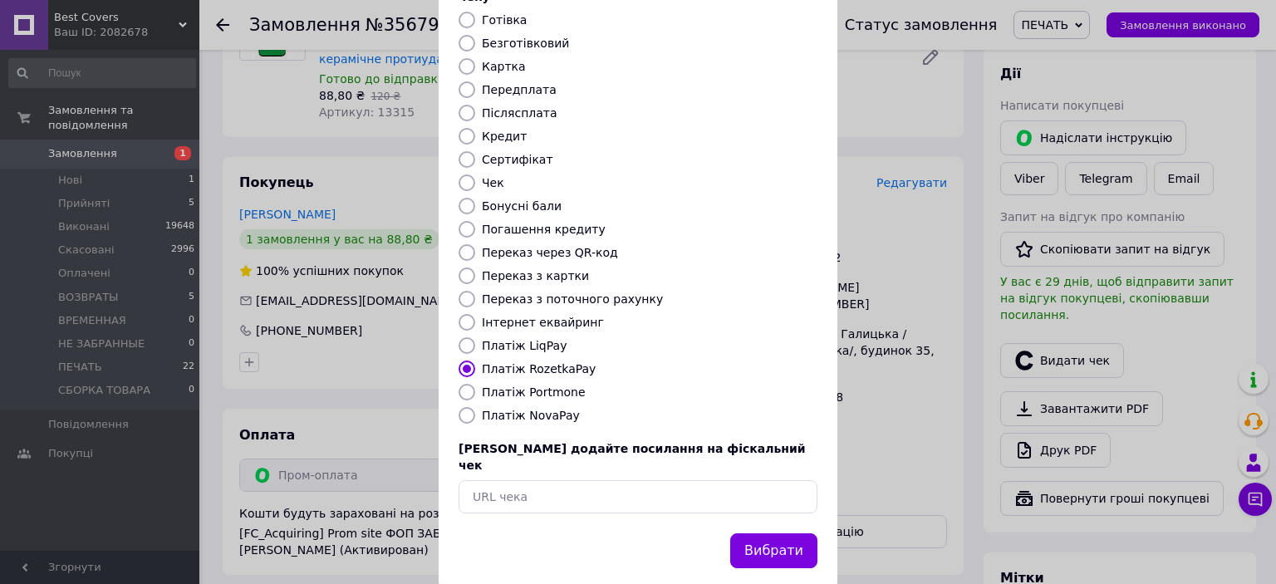
drag, startPoint x: 753, startPoint y: 512, endPoint x: 767, endPoint y: 493, distance: 23.1
click at [754, 533] on button "Вибрати" at bounding box center [773, 551] width 87 height 36
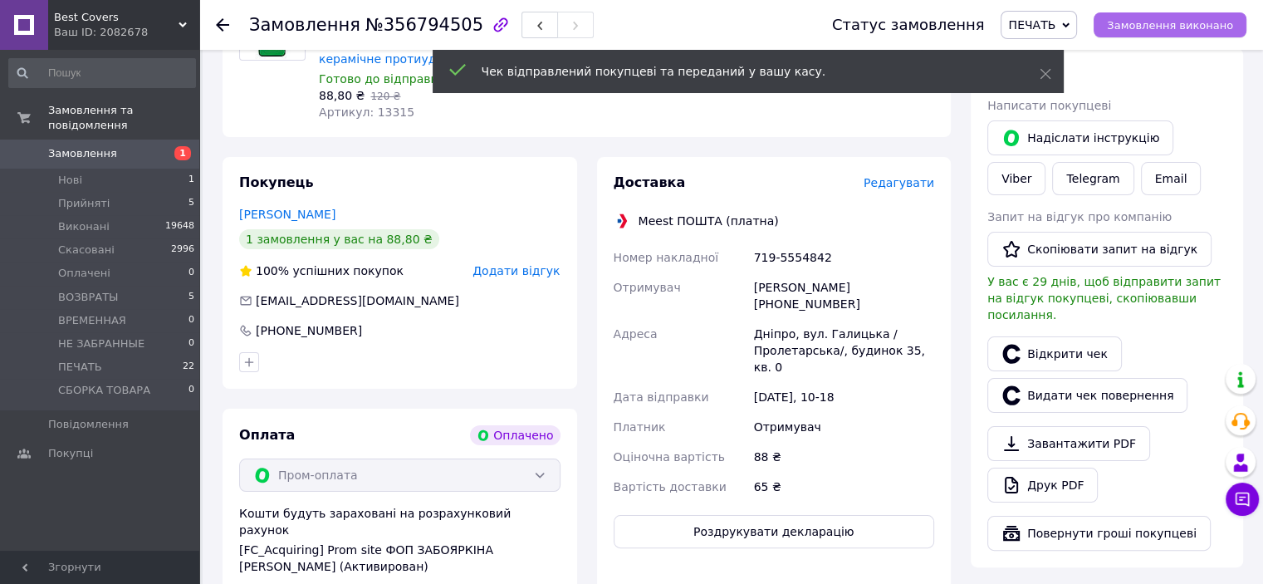
click at [1171, 33] on button "Замовлення виконано" at bounding box center [1170, 24] width 153 height 25
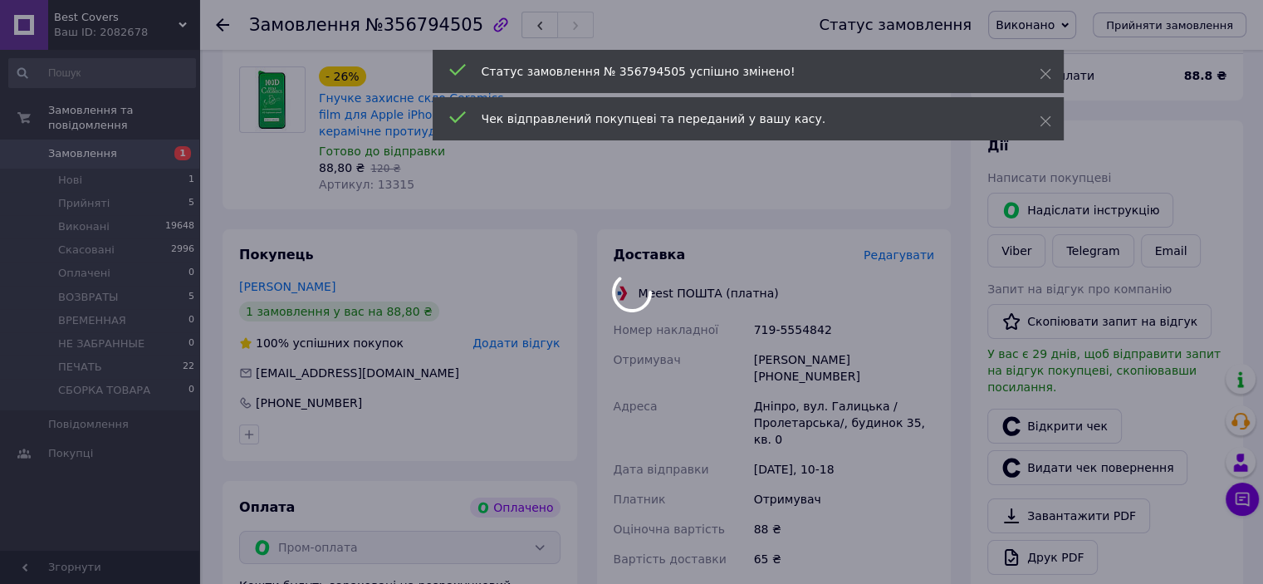
scroll to position [332, 0]
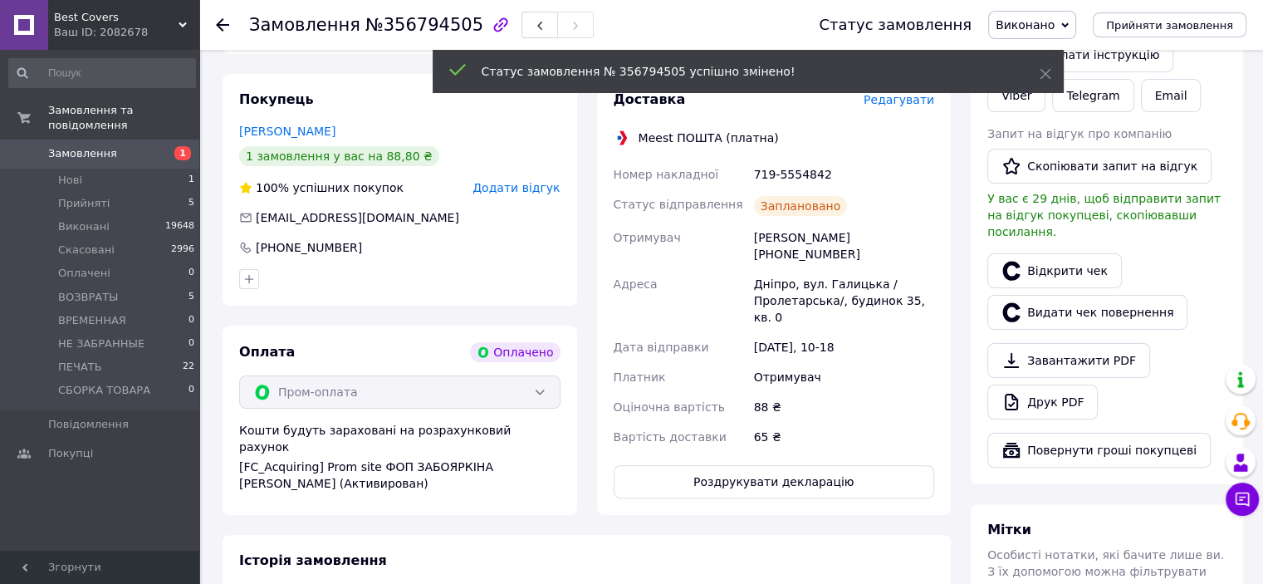
click at [884, 233] on div "Ольга Лесная +380990953551" at bounding box center [844, 246] width 187 height 47
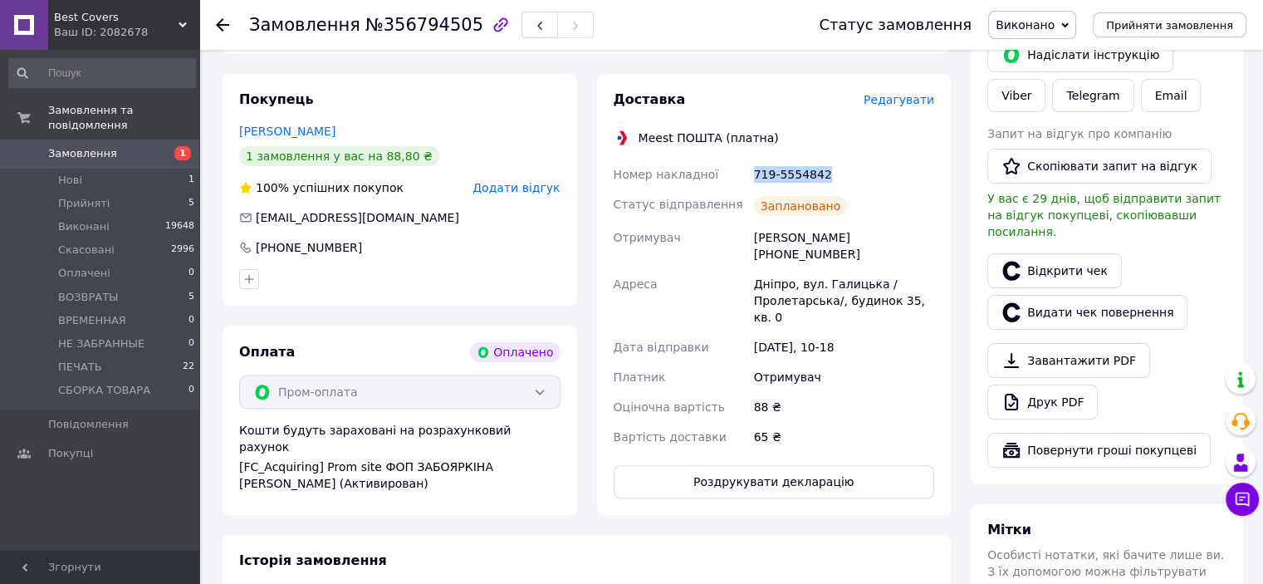
drag, startPoint x: 752, startPoint y: 180, endPoint x: 831, endPoint y: 180, distance: 78.9
click at [831, 180] on div "719-5554842" at bounding box center [844, 174] width 187 height 30
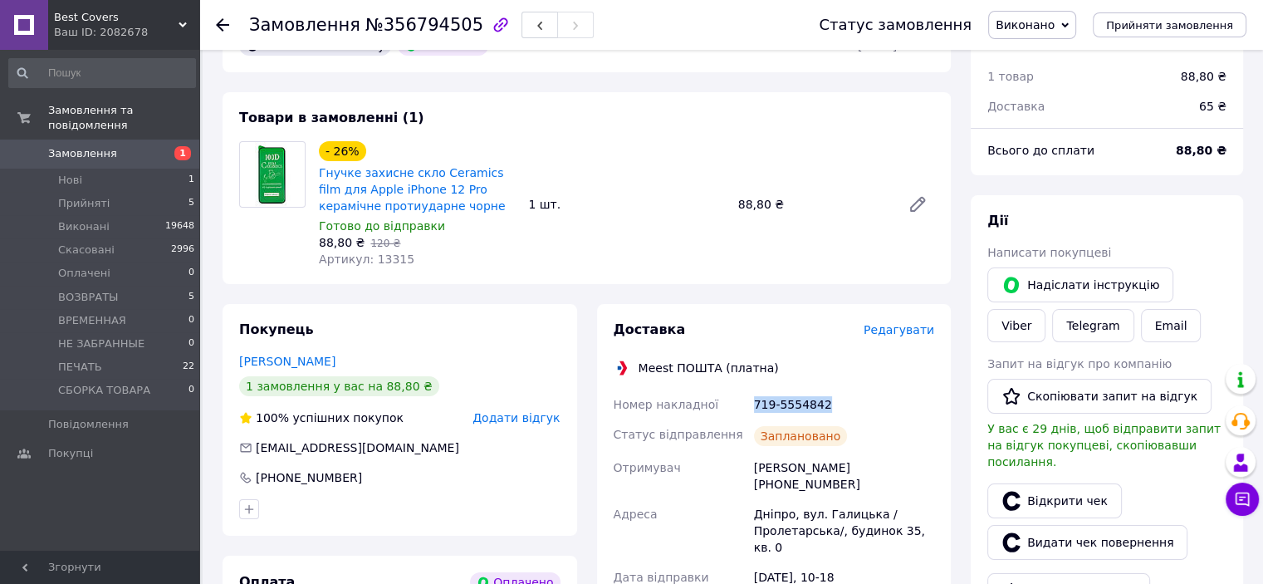
scroll to position [249, 0]
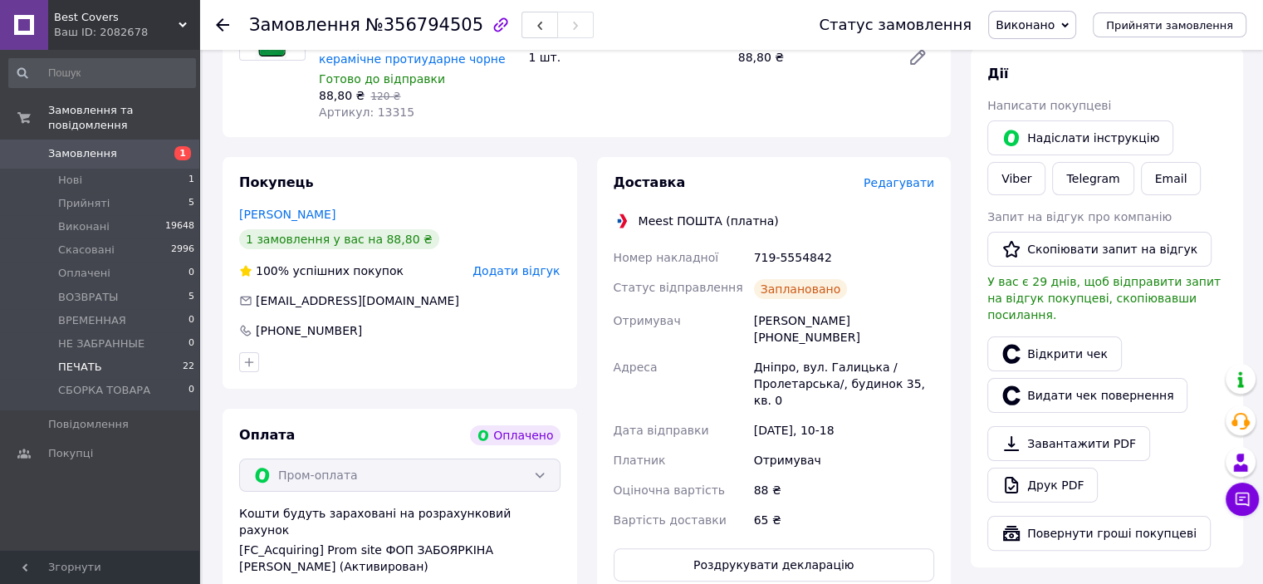
click at [66, 360] on span "ПЕЧАТЬ" at bounding box center [80, 367] width 44 height 15
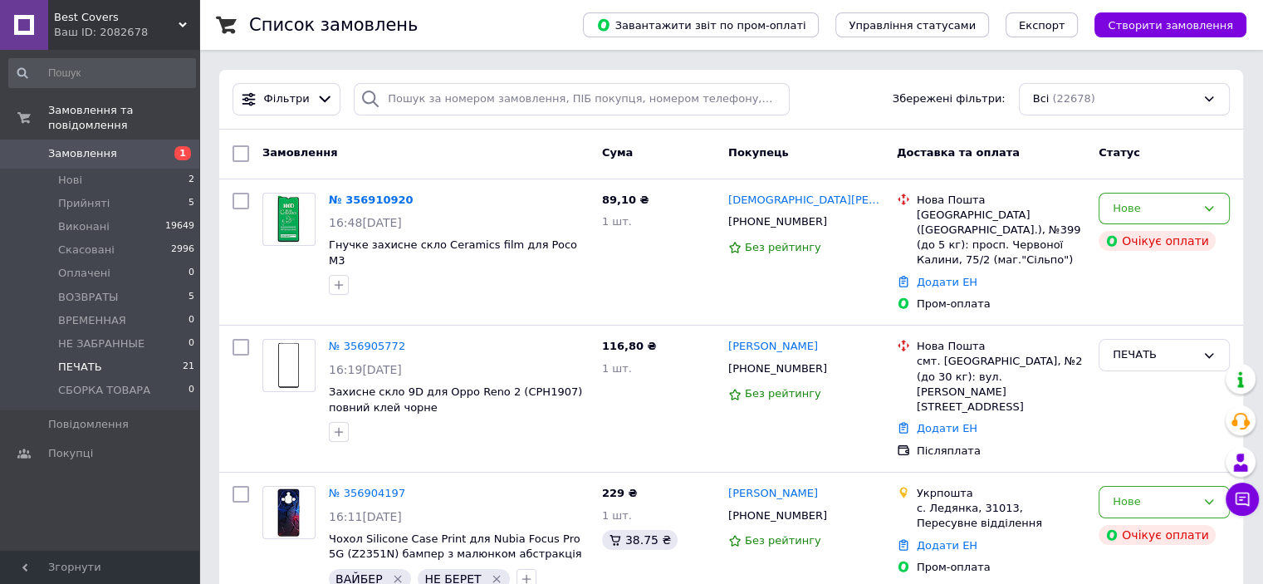
click at [111, 355] on li "ПЕЧАТЬ 21" at bounding box center [102, 366] width 204 height 23
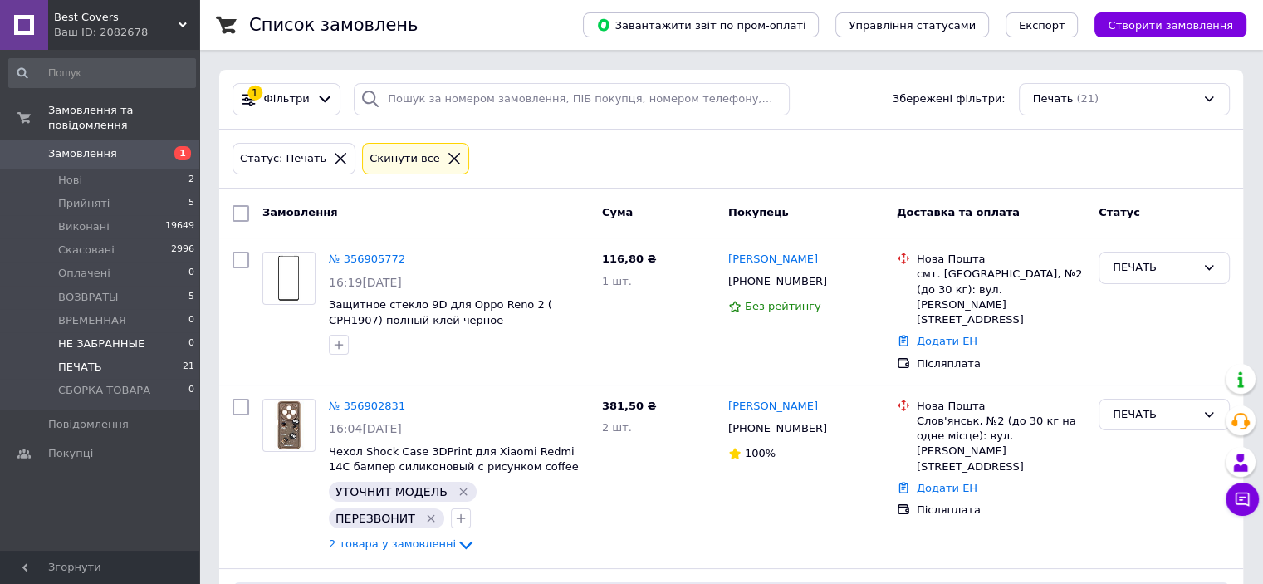
drag, startPoint x: 102, startPoint y: 355, endPoint x: 149, endPoint y: 339, distance: 49.4
click at [102, 355] on li "ПЕЧАТЬ 21" at bounding box center [102, 366] width 204 height 23
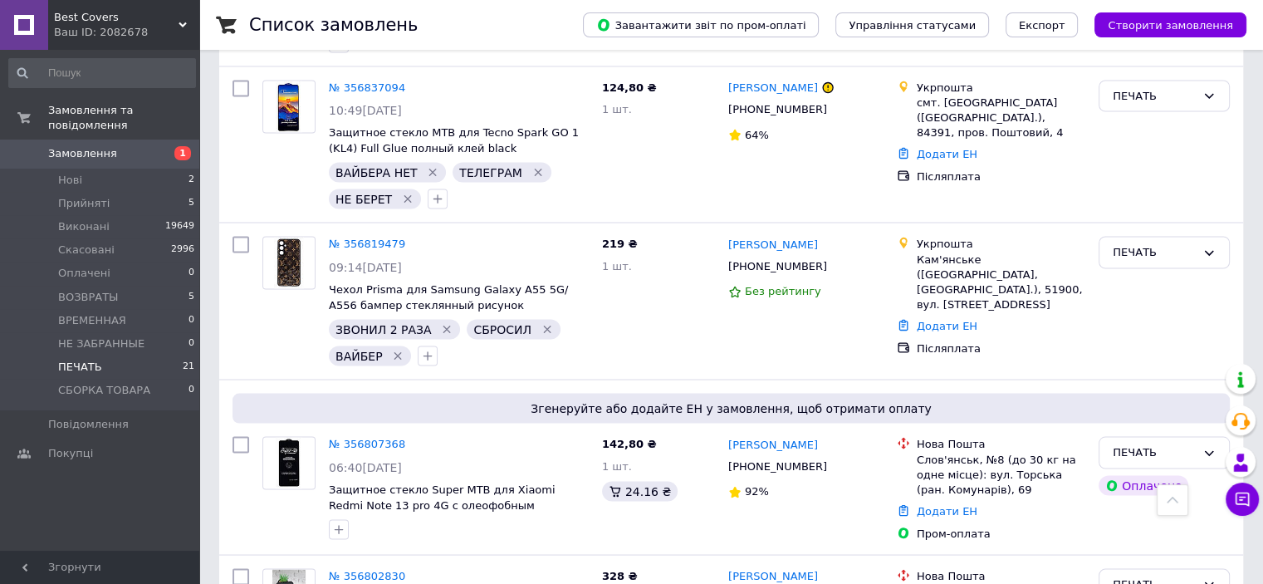
scroll to position [3149, 0]
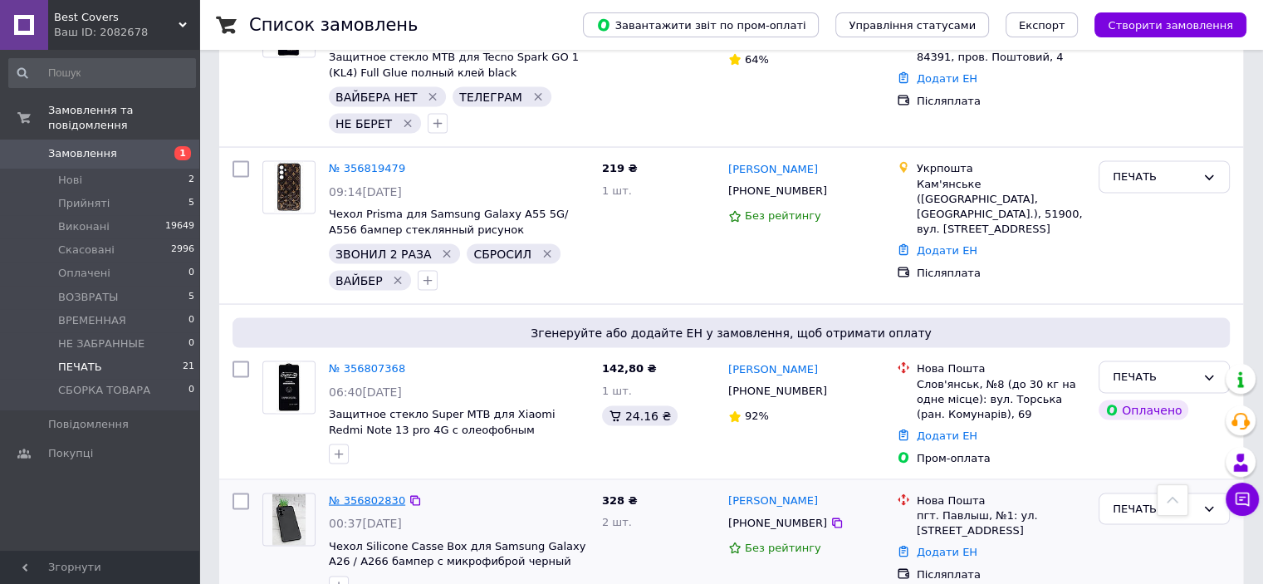
click at [360, 493] on link "№ 356802830" at bounding box center [367, 499] width 76 height 12
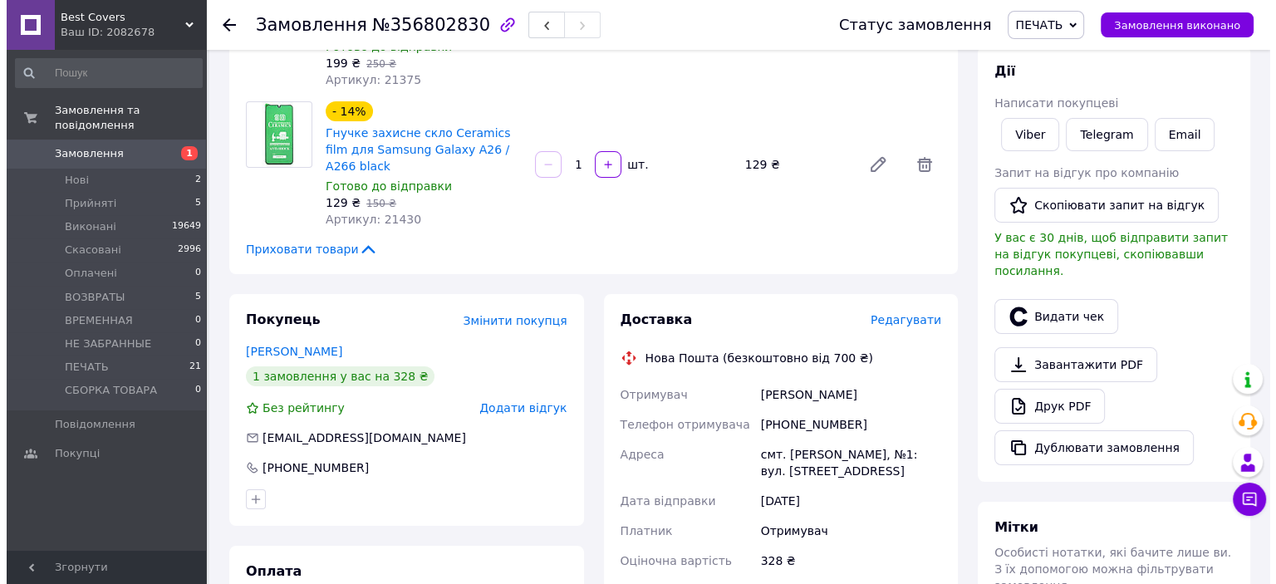
scroll to position [332, 0]
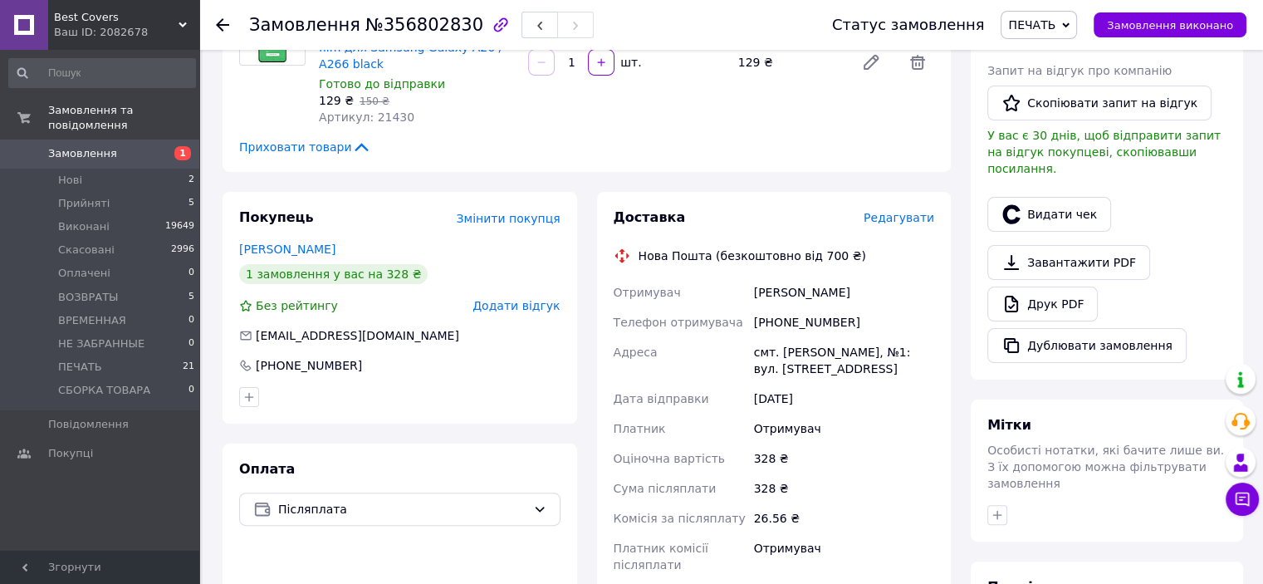
click at [921, 211] on span "Редагувати" at bounding box center [899, 217] width 71 height 13
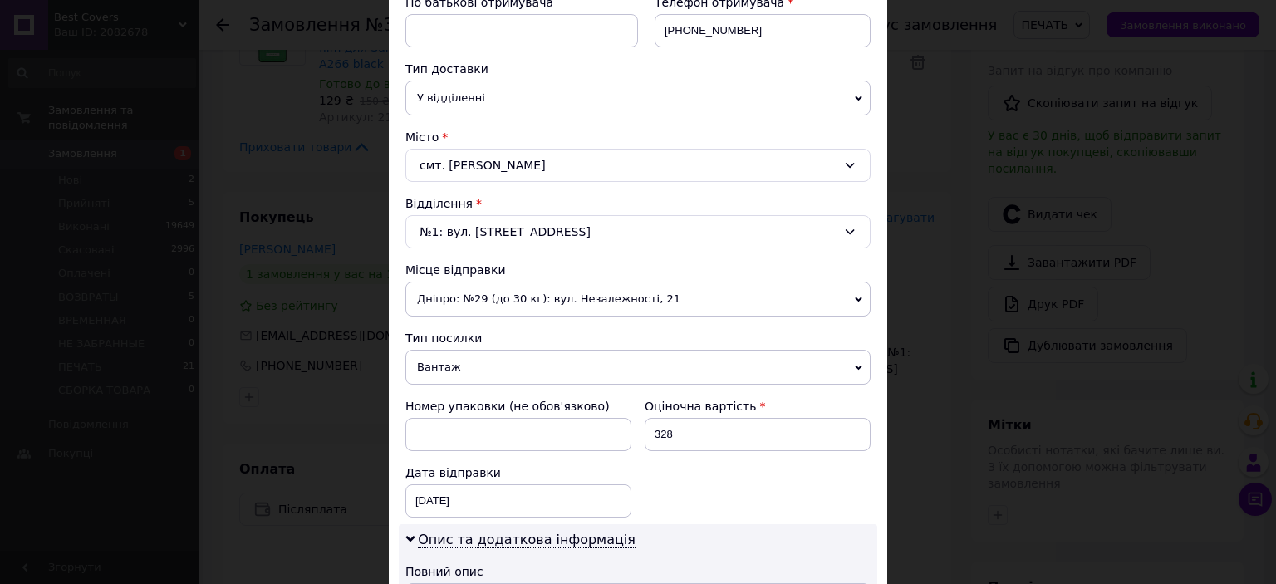
drag, startPoint x: 519, startPoint y: 364, endPoint x: 496, endPoint y: 389, distance: 34.1
click at [518, 364] on span "Вантаж" at bounding box center [637, 367] width 465 height 35
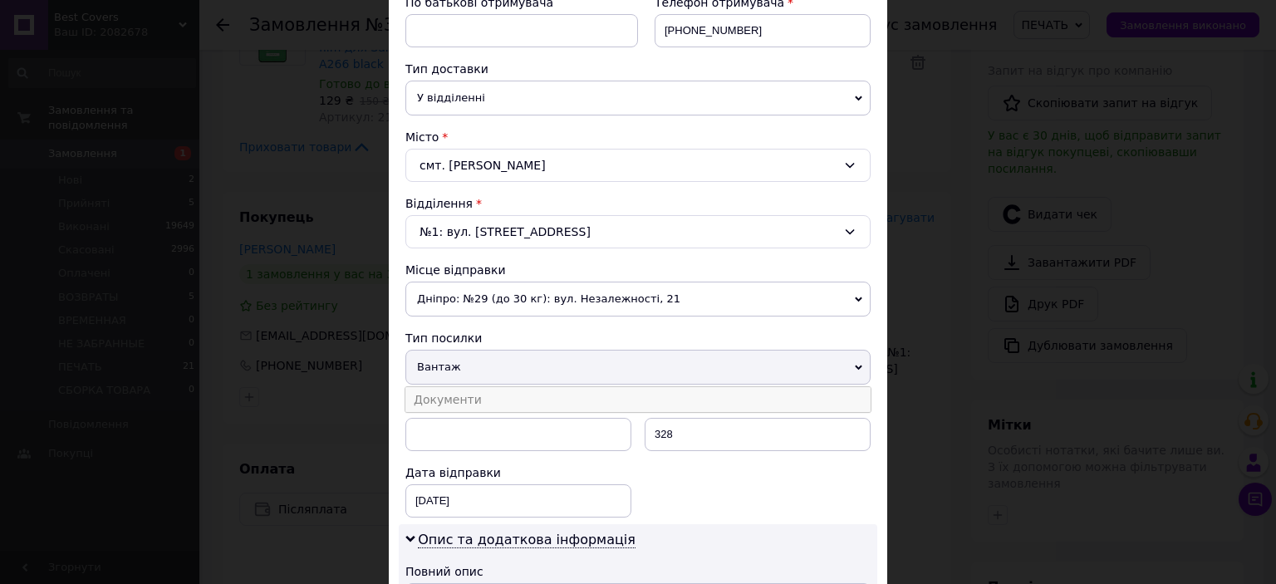
click at [490, 394] on li "Документи" at bounding box center [637, 399] width 465 height 25
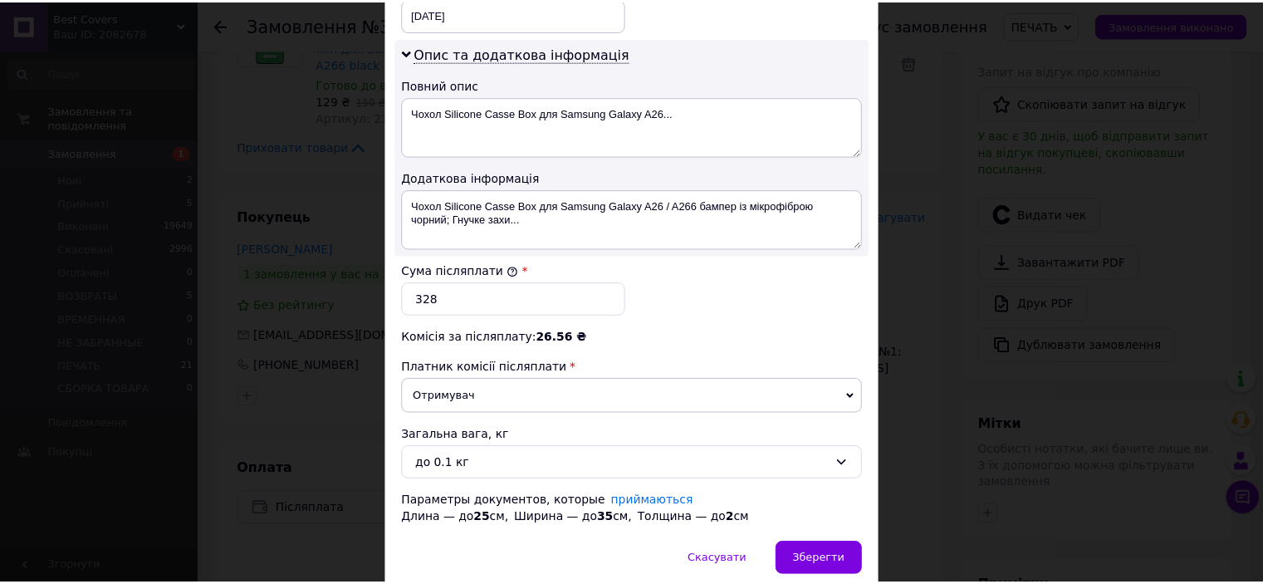
scroll to position [880, 0]
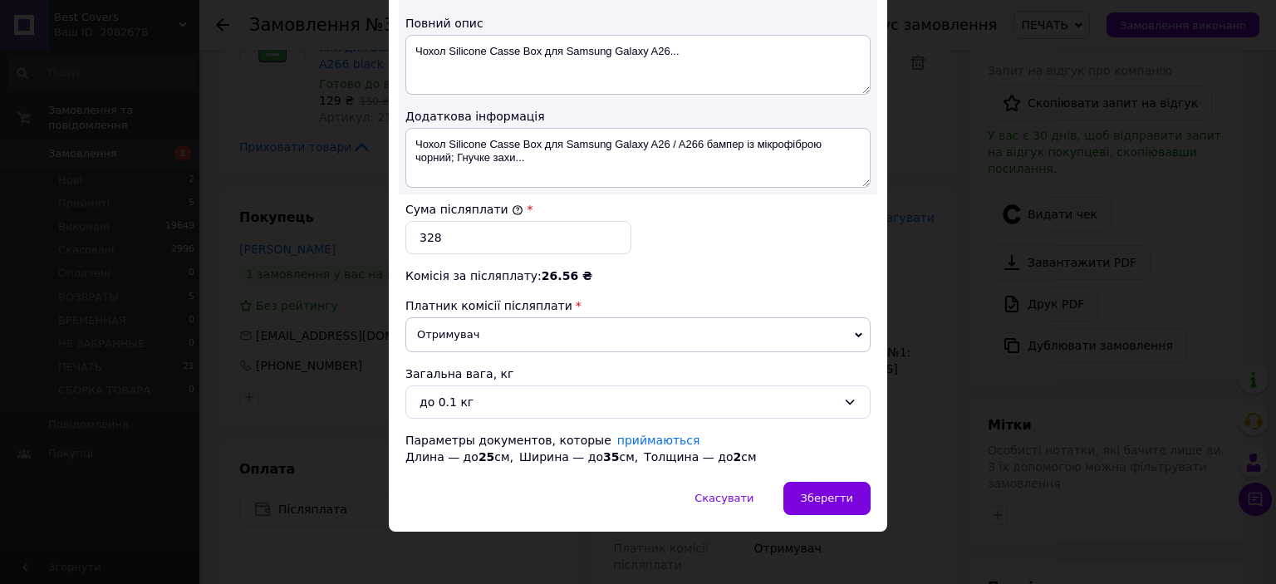
drag, startPoint x: 823, startPoint y: 487, endPoint x: 824, endPoint y: 417, distance: 70.6
click at [824, 492] on span "Зберегти" at bounding box center [827, 498] width 52 height 12
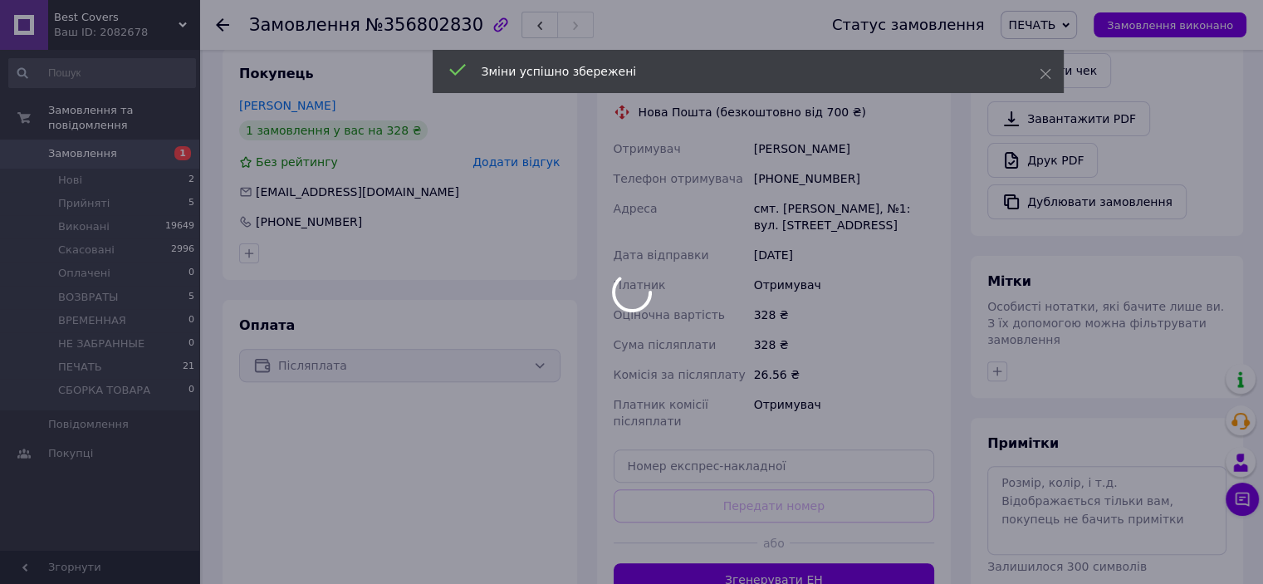
scroll to position [581, 0]
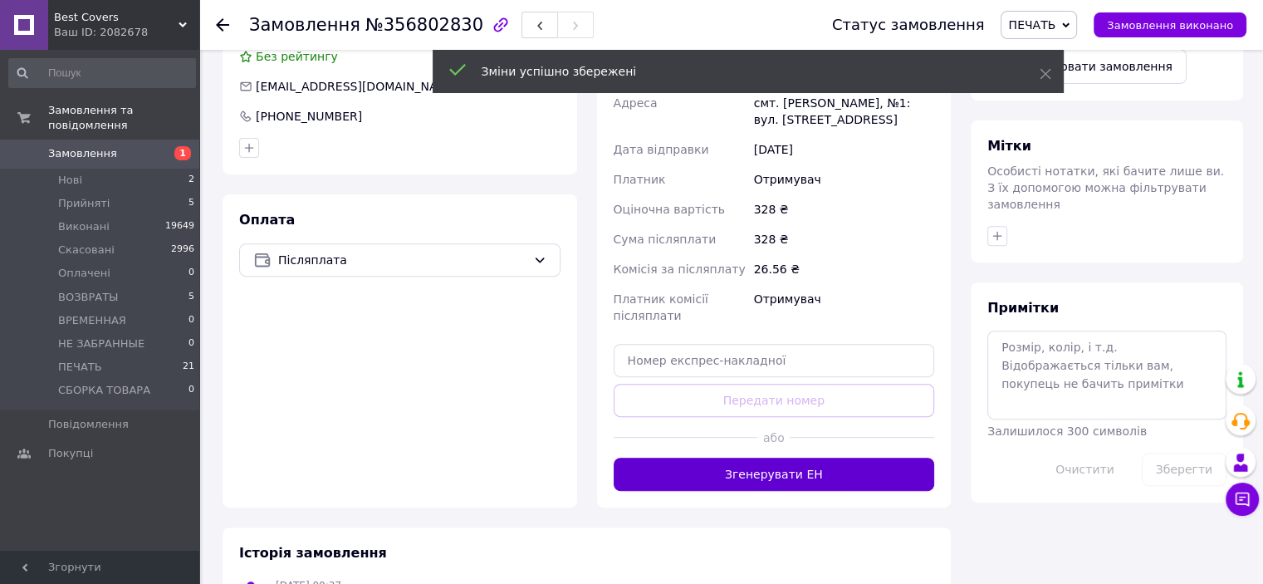
click at [771, 458] on button "Згенерувати ЕН" at bounding box center [774, 474] width 321 height 33
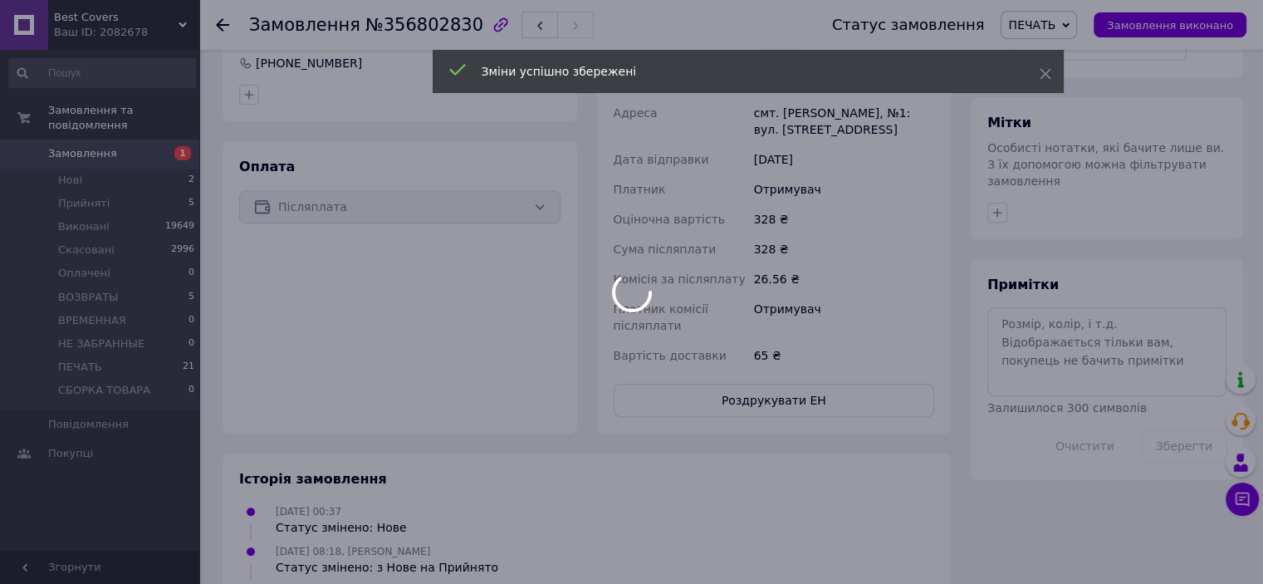
scroll to position [664, 0]
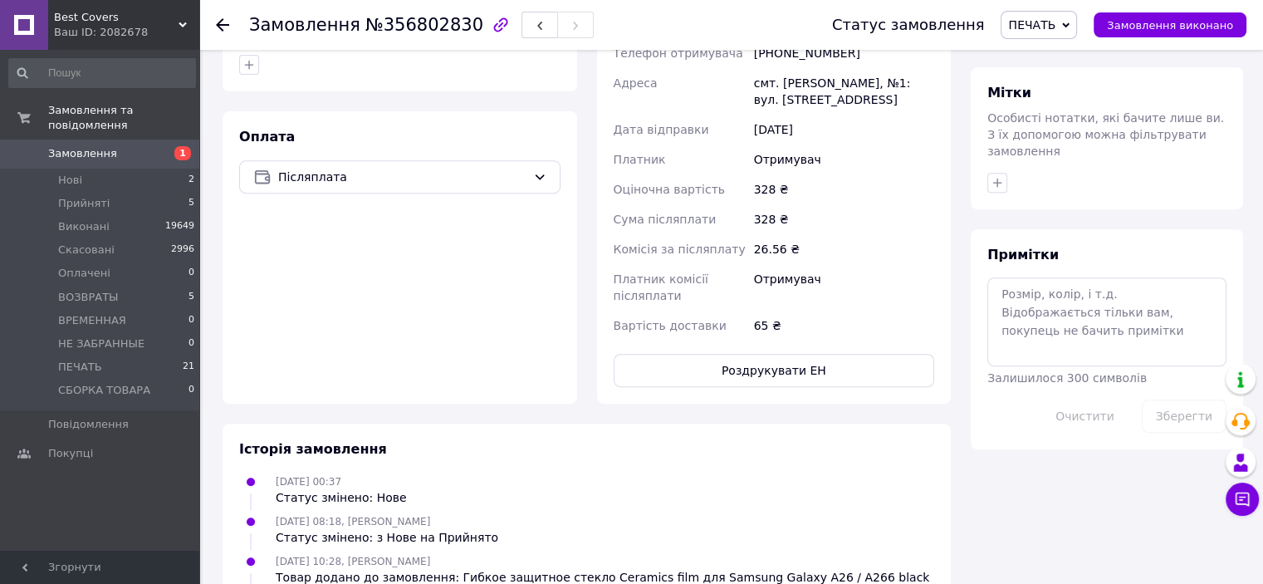
click at [786, 354] on button "Роздрукувати ЕН" at bounding box center [774, 370] width 321 height 33
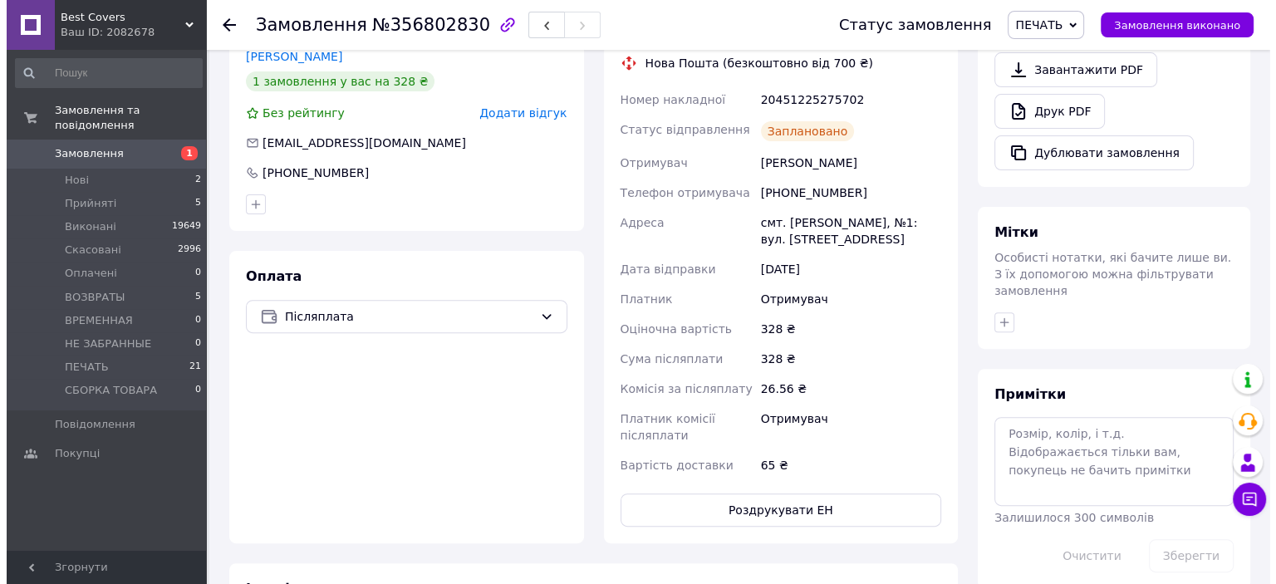
scroll to position [332, 0]
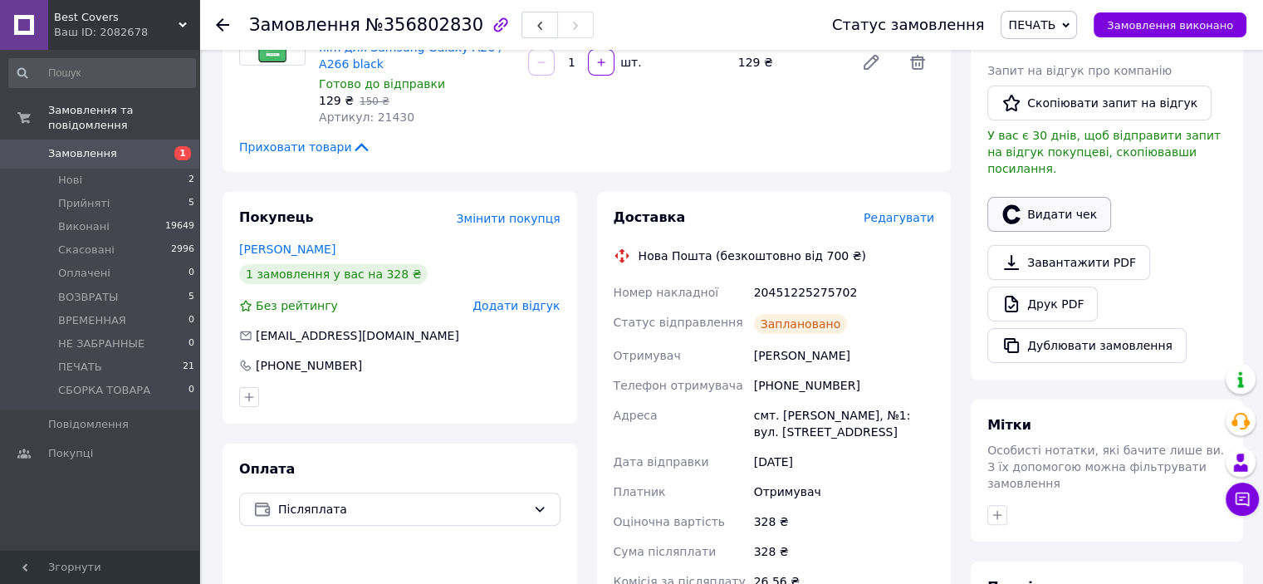
click at [1046, 197] on button "Видати чек" at bounding box center [1049, 214] width 124 height 35
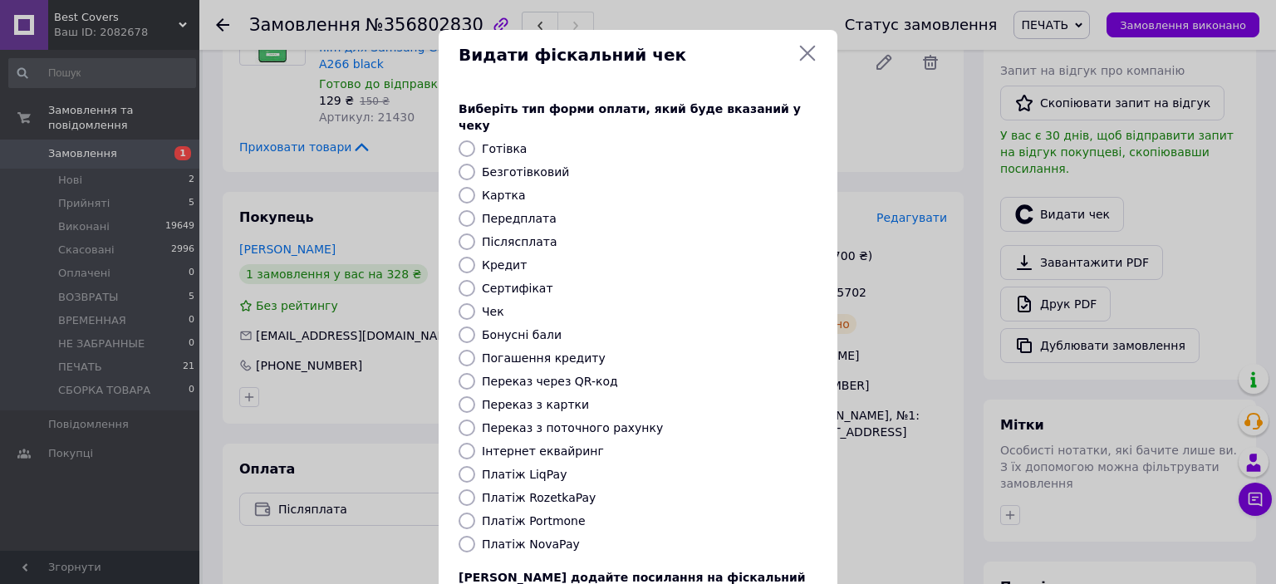
click at [472, 536] on input "Платіж NovaPay" at bounding box center [466, 544] width 17 height 17
radio input "true"
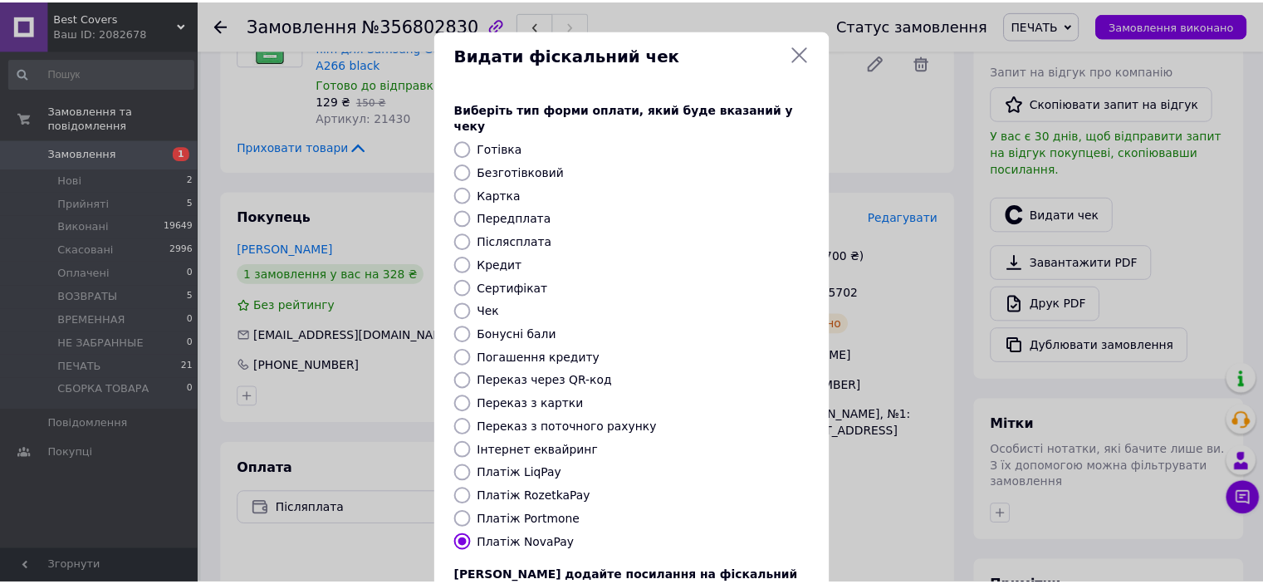
scroll to position [129, 0]
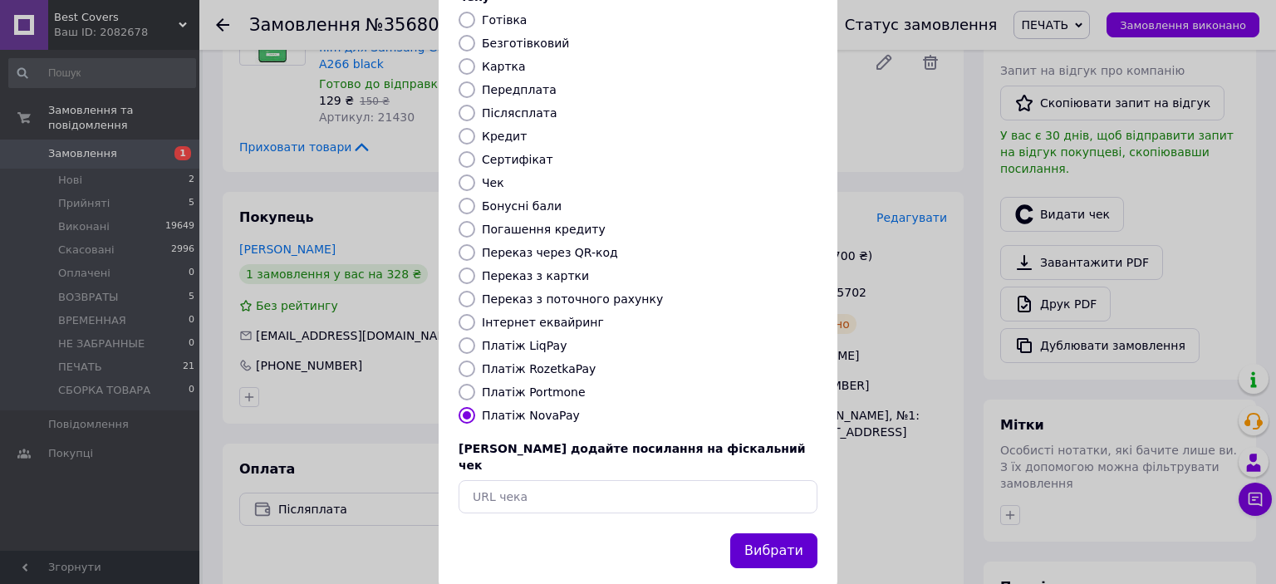
click at [759, 533] on button "Вибрати" at bounding box center [773, 551] width 87 height 36
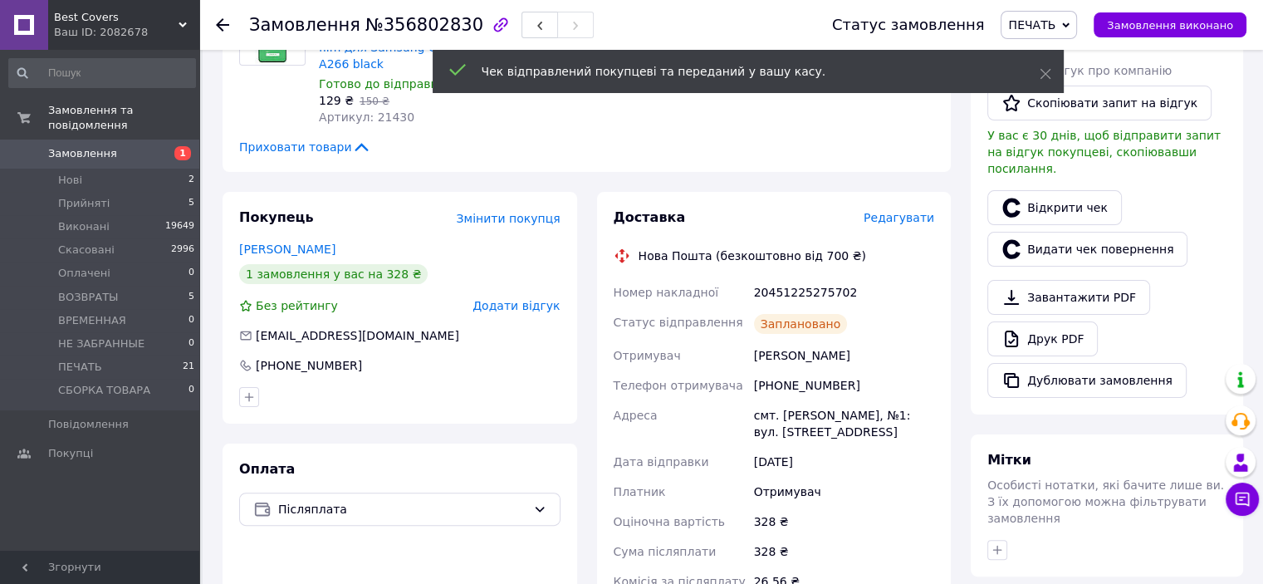
click at [1172, 25] on span "Замовлення виконано" at bounding box center [1170, 25] width 126 height 12
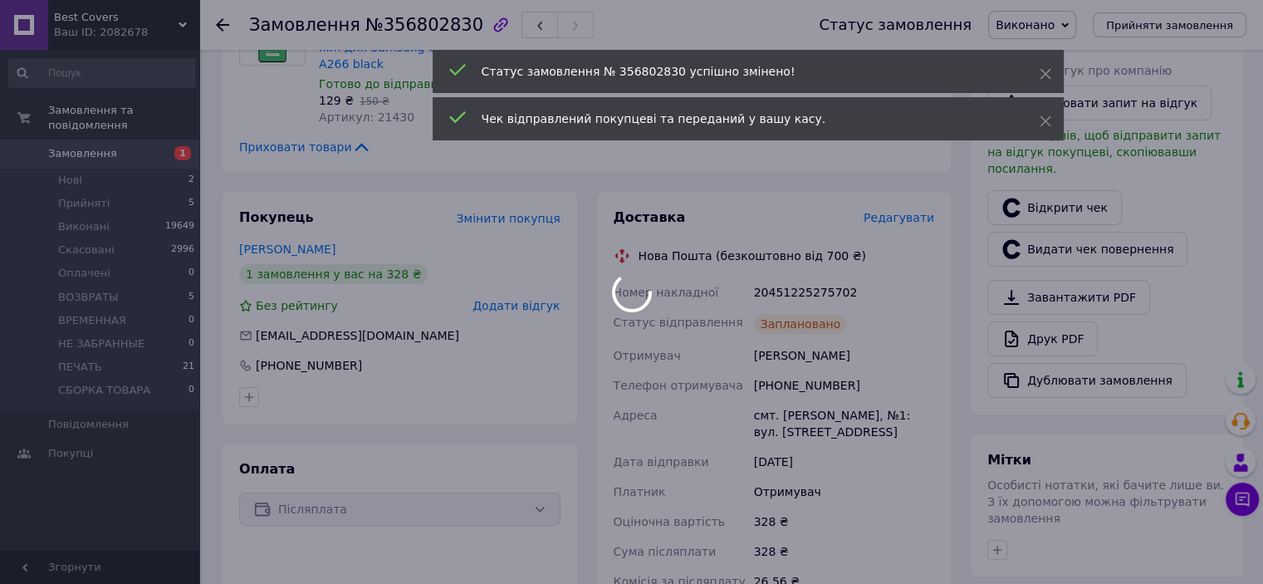
scroll to position [498, 0]
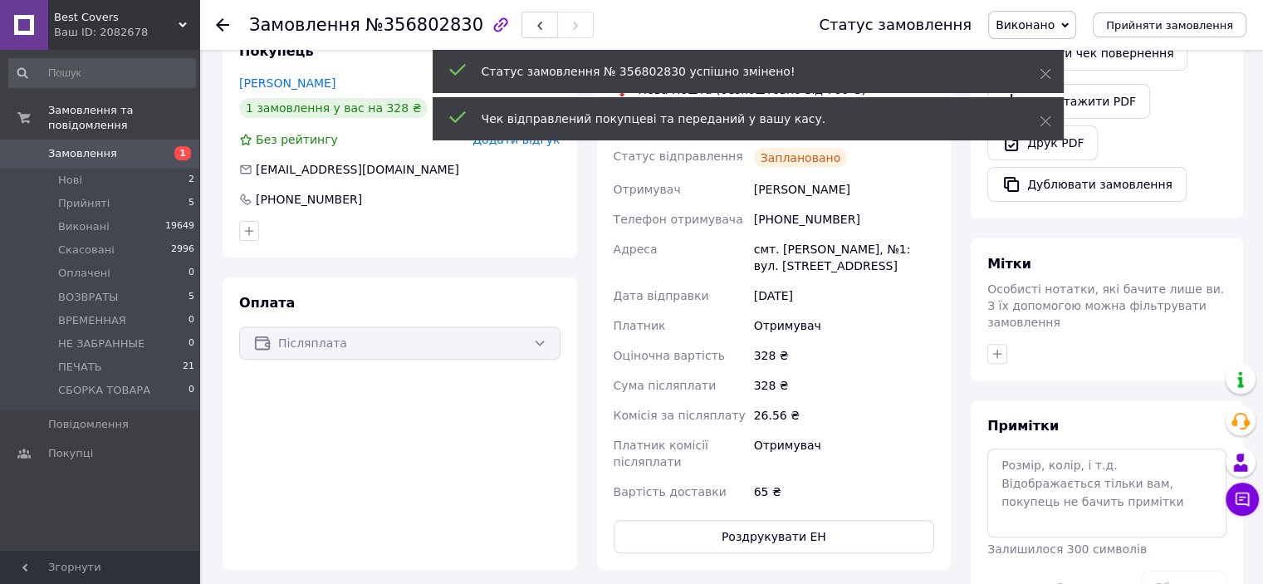
click at [787, 211] on div "[PHONE_NUMBER]" at bounding box center [844, 219] width 187 height 30
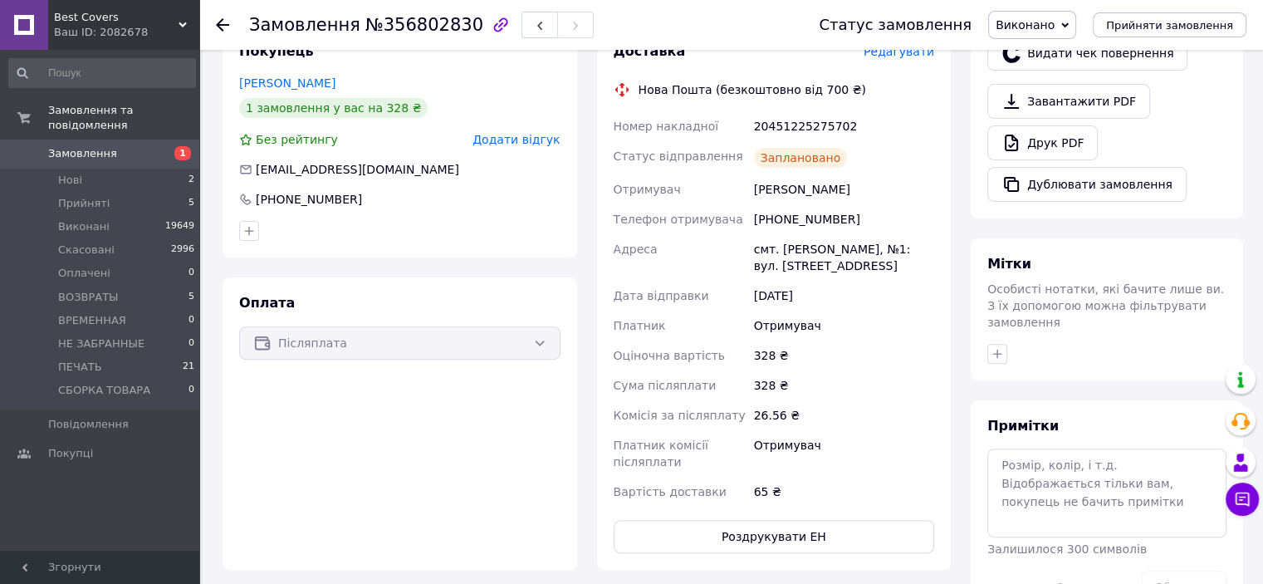
click at [803, 119] on div "20451225275702" at bounding box center [844, 126] width 187 height 30
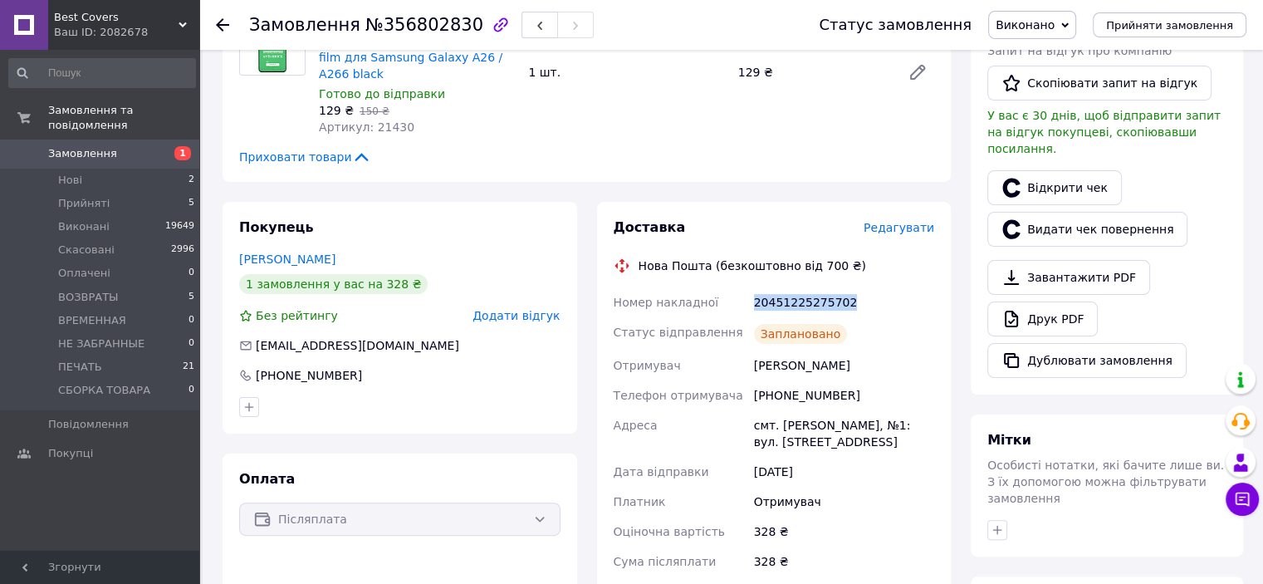
scroll to position [332, 0]
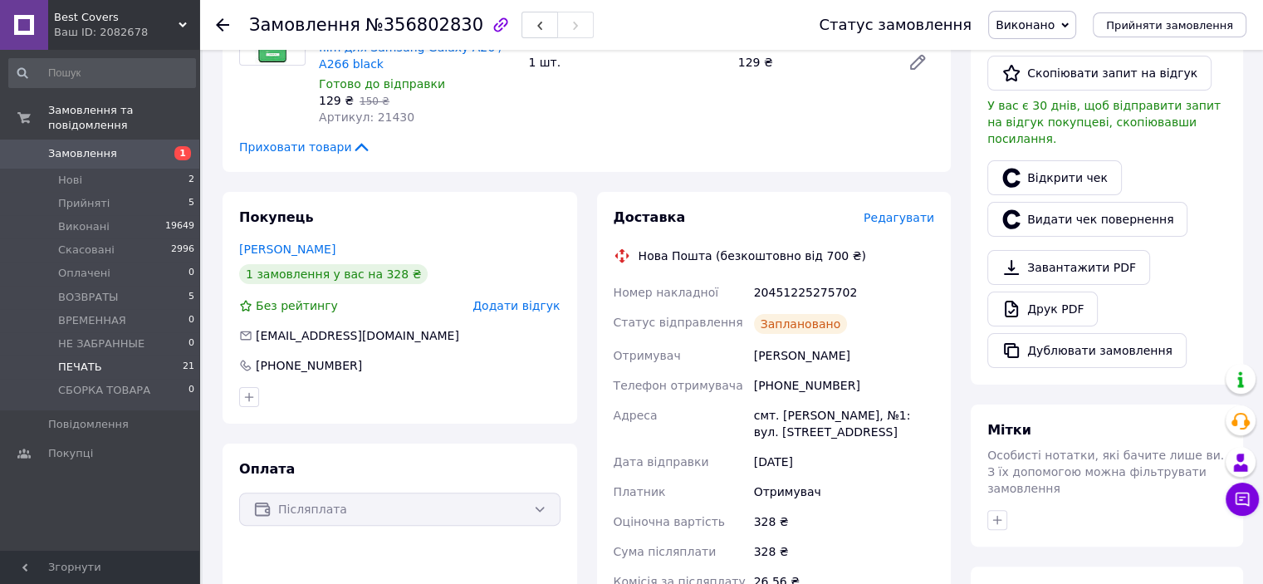
click at [113, 355] on li "ПЕЧАТЬ 21" at bounding box center [102, 366] width 204 height 23
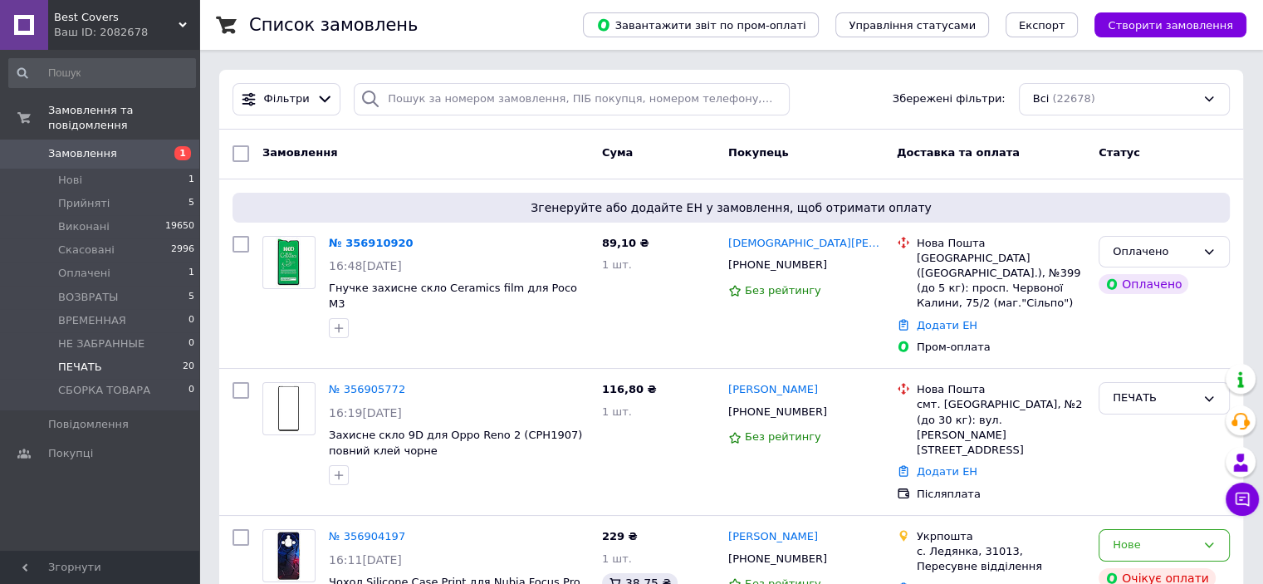
click at [126, 355] on li "ПЕЧАТЬ 20" at bounding box center [102, 366] width 204 height 23
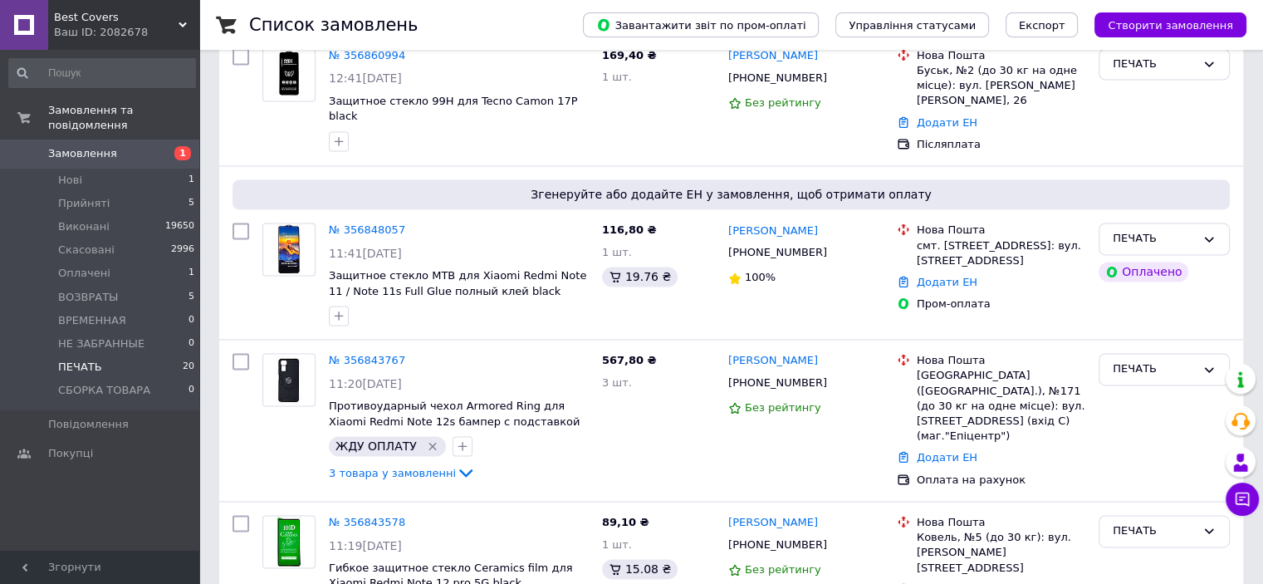
scroll to position [2943, 0]
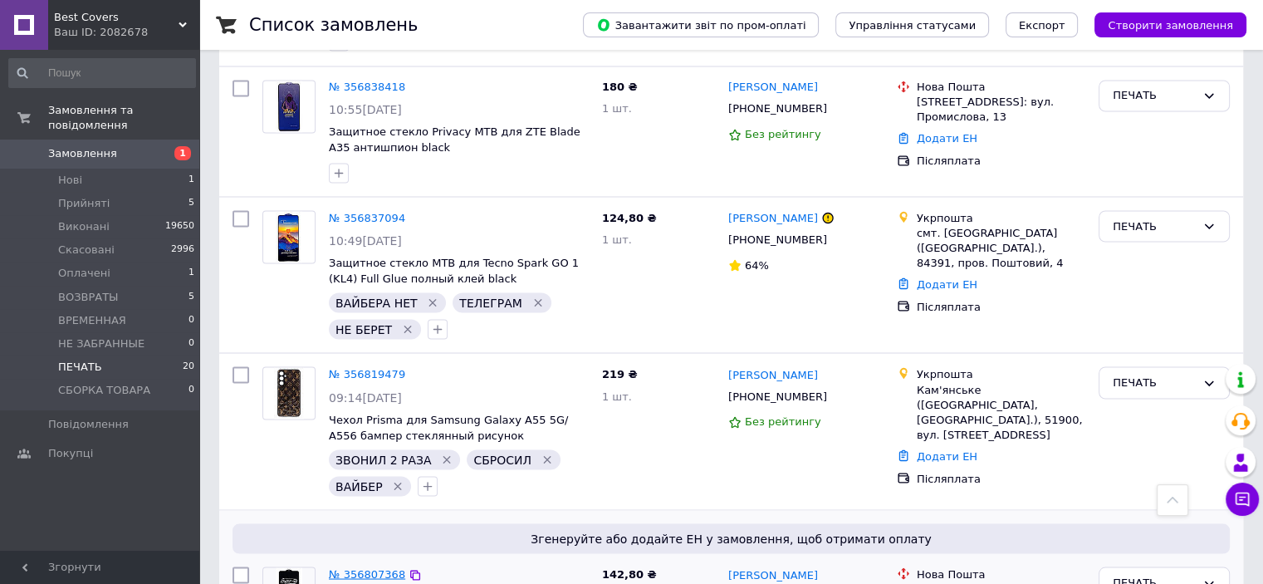
click at [385, 567] on link "№ 356807368" at bounding box center [367, 573] width 76 height 12
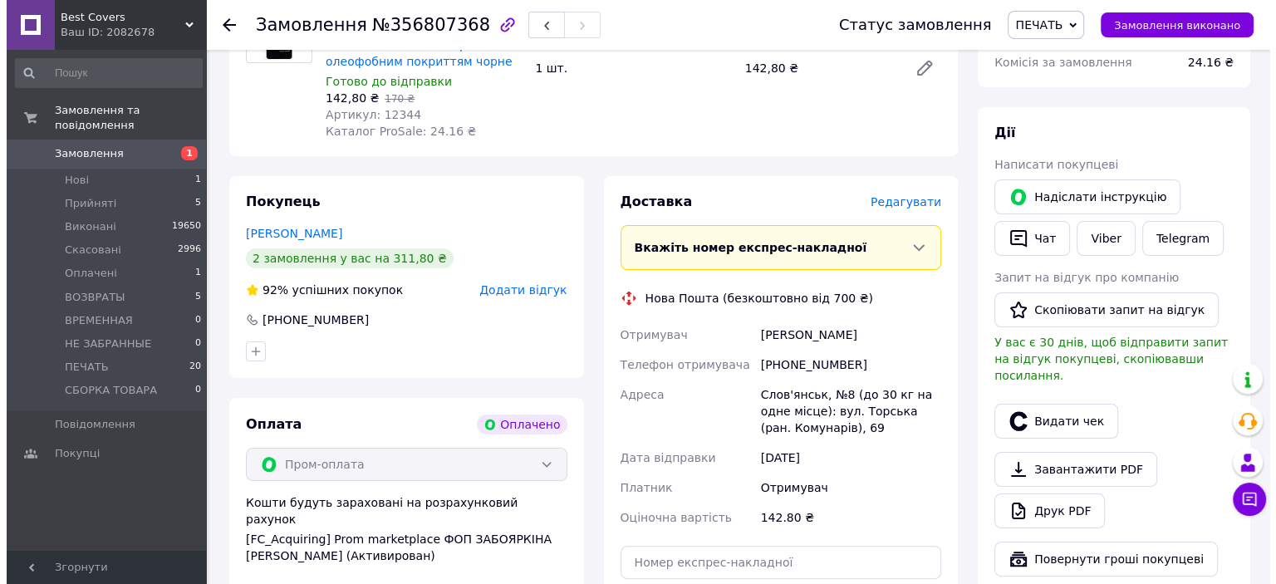
scroll to position [332, 0]
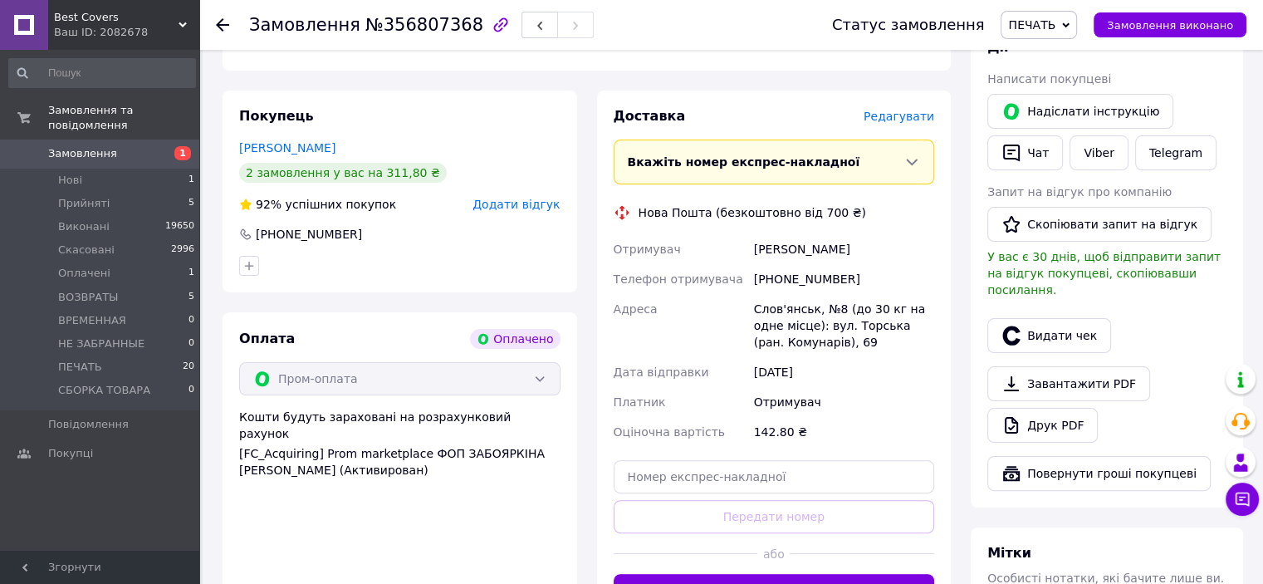
click at [893, 112] on span "Редагувати" at bounding box center [899, 116] width 71 height 13
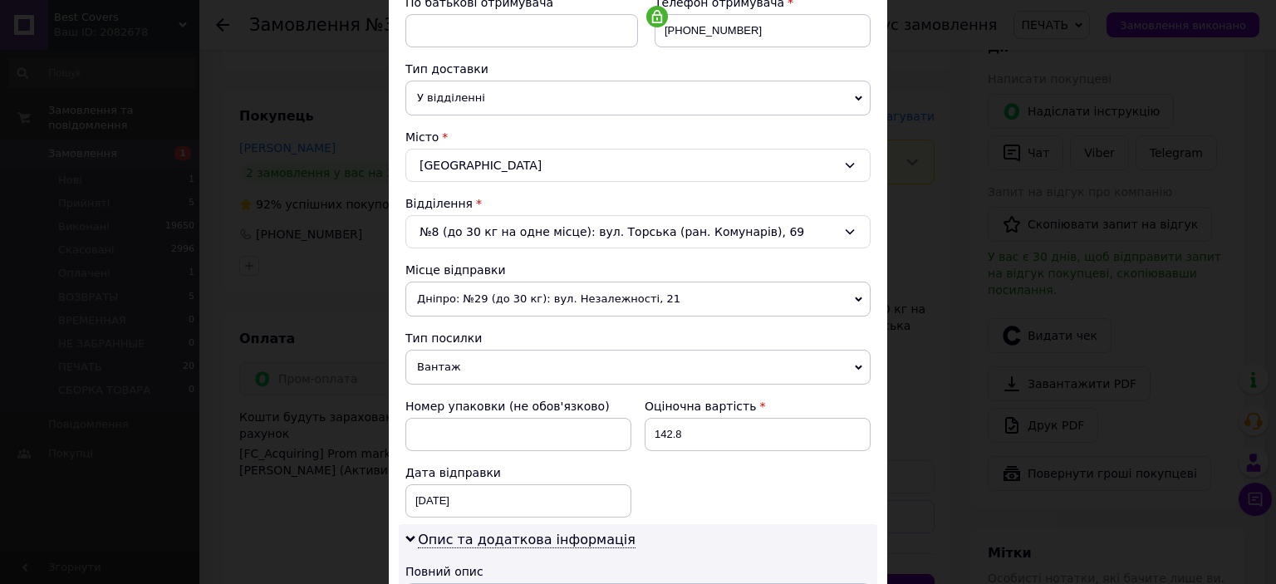
click at [470, 361] on span "Вантаж" at bounding box center [637, 367] width 465 height 35
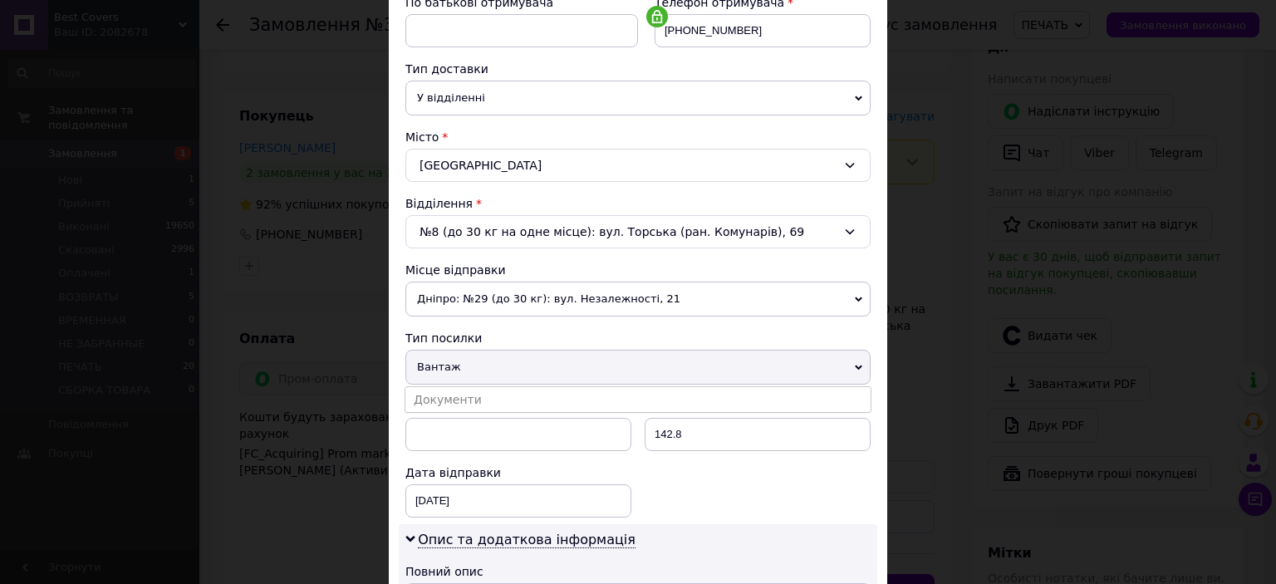
click at [482, 401] on li "Документи" at bounding box center [637, 399] width 465 height 25
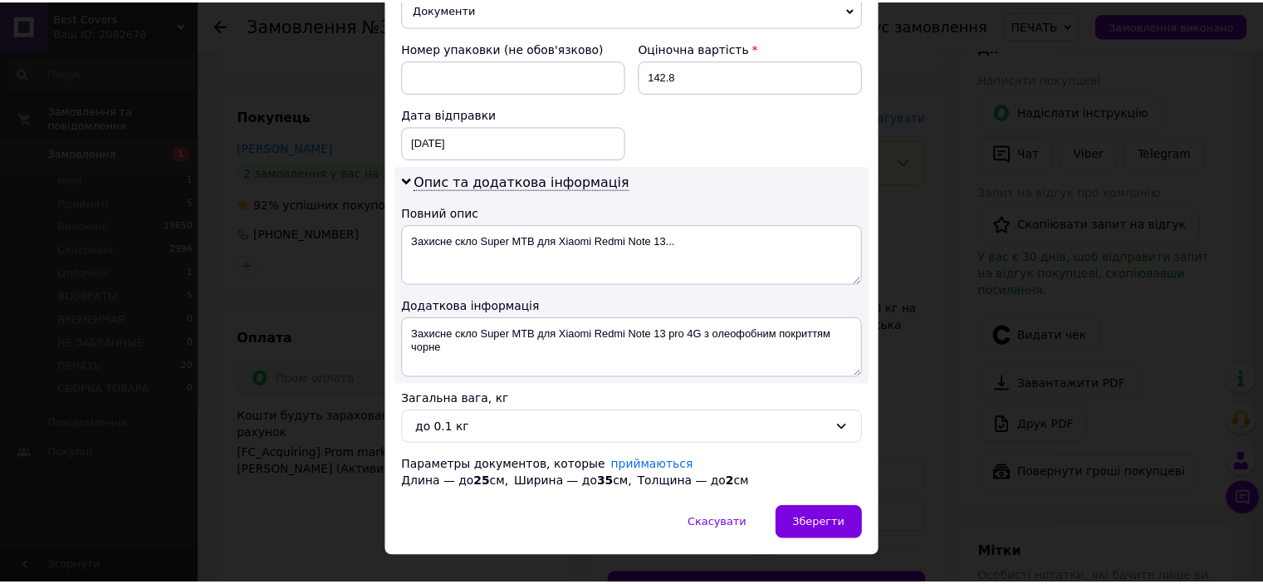
scroll to position [716, 0]
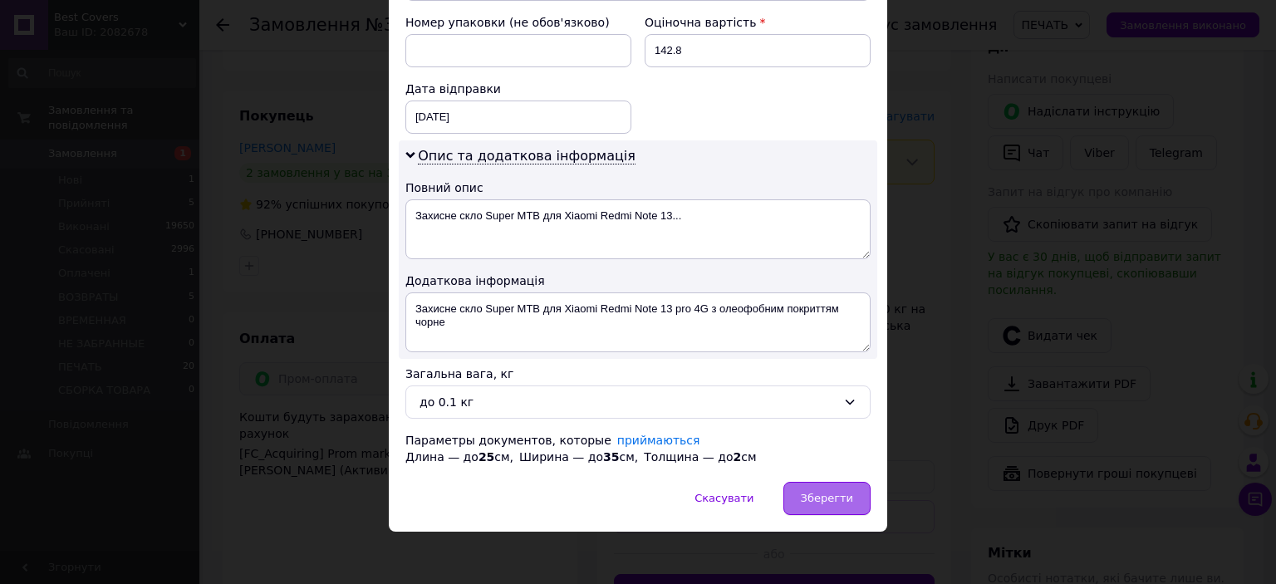
click at [817, 484] on div "Зберегти" at bounding box center [826, 498] width 87 height 33
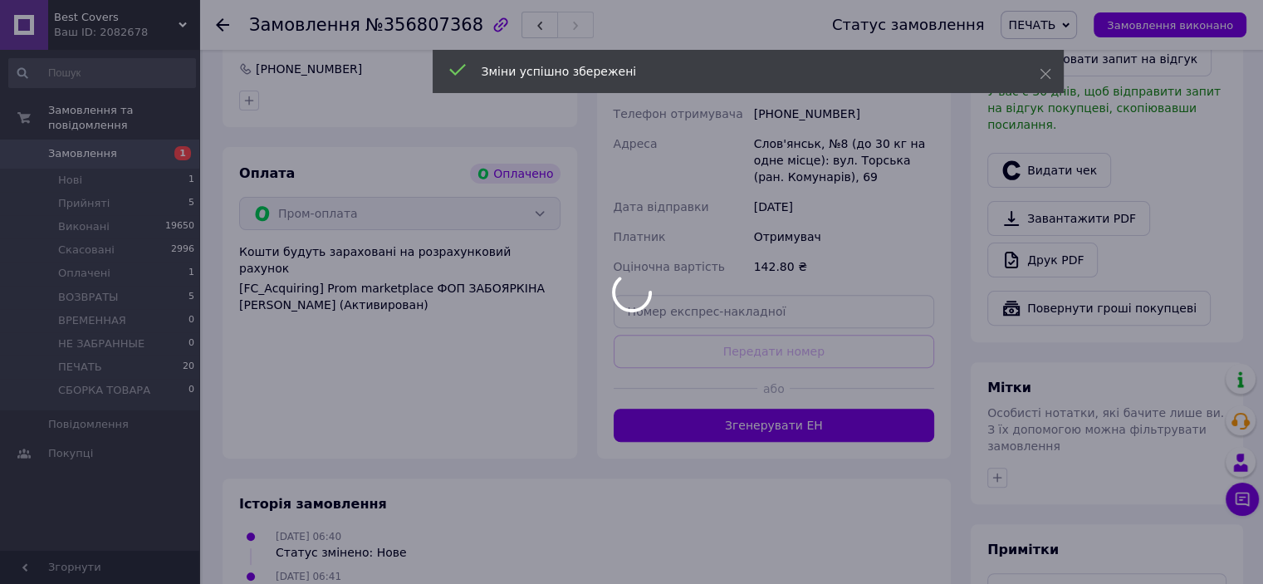
scroll to position [498, 0]
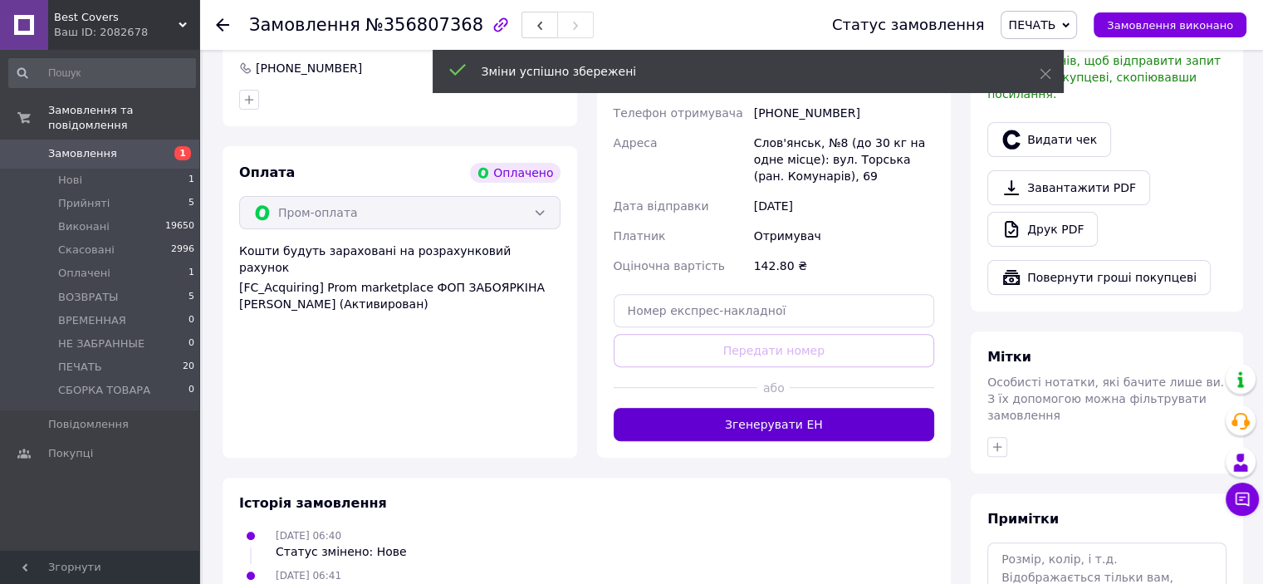
click at [794, 430] on button "Згенерувати ЕН" at bounding box center [774, 424] width 321 height 33
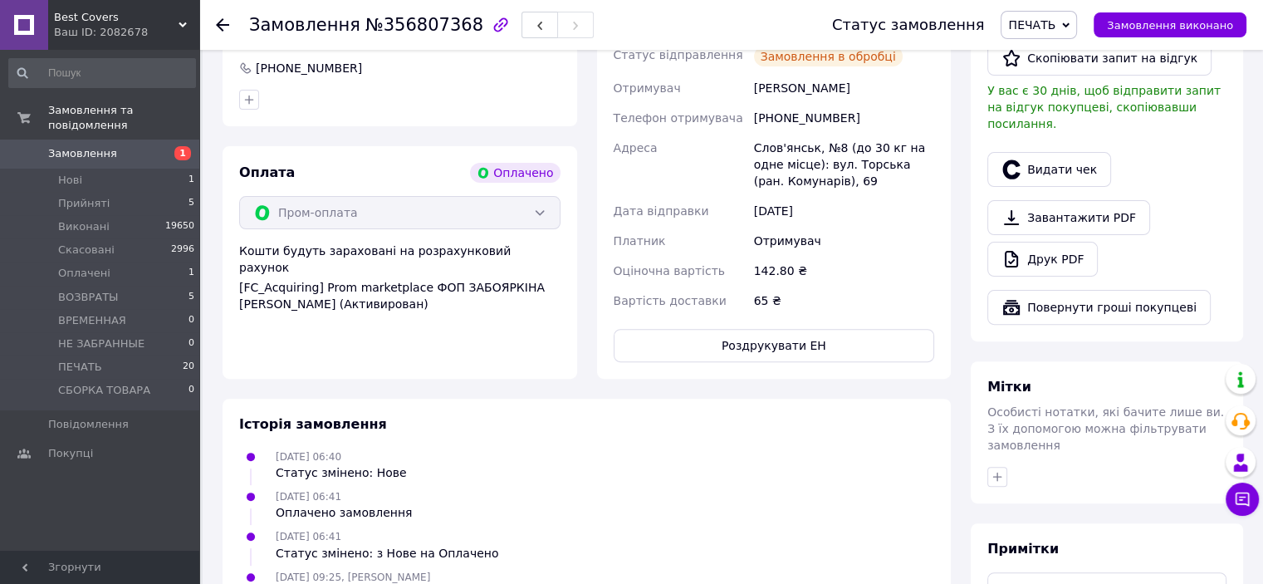
click at [780, 355] on button "Роздрукувати ЕН" at bounding box center [774, 345] width 321 height 33
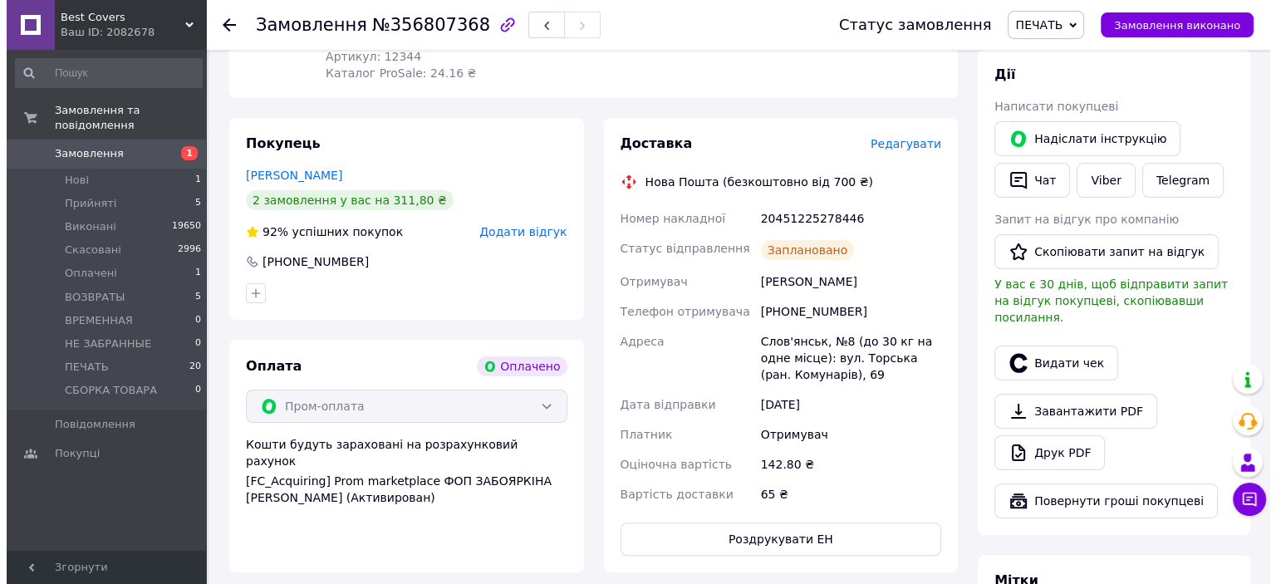
scroll to position [249, 0]
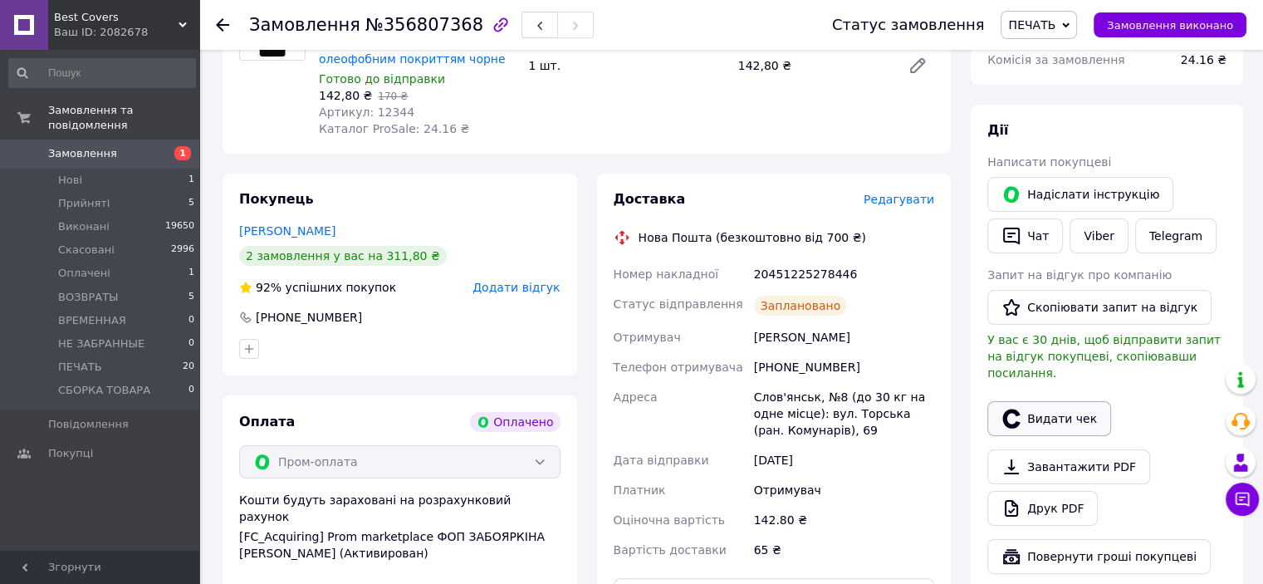
drag, startPoint x: 1036, startPoint y: 404, endPoint x: 1026, endPoint y: 395, distance: 13.6
click at [1033, 401] on button "Видати чек" at bounding box center [1049, 418] width 124 height 35
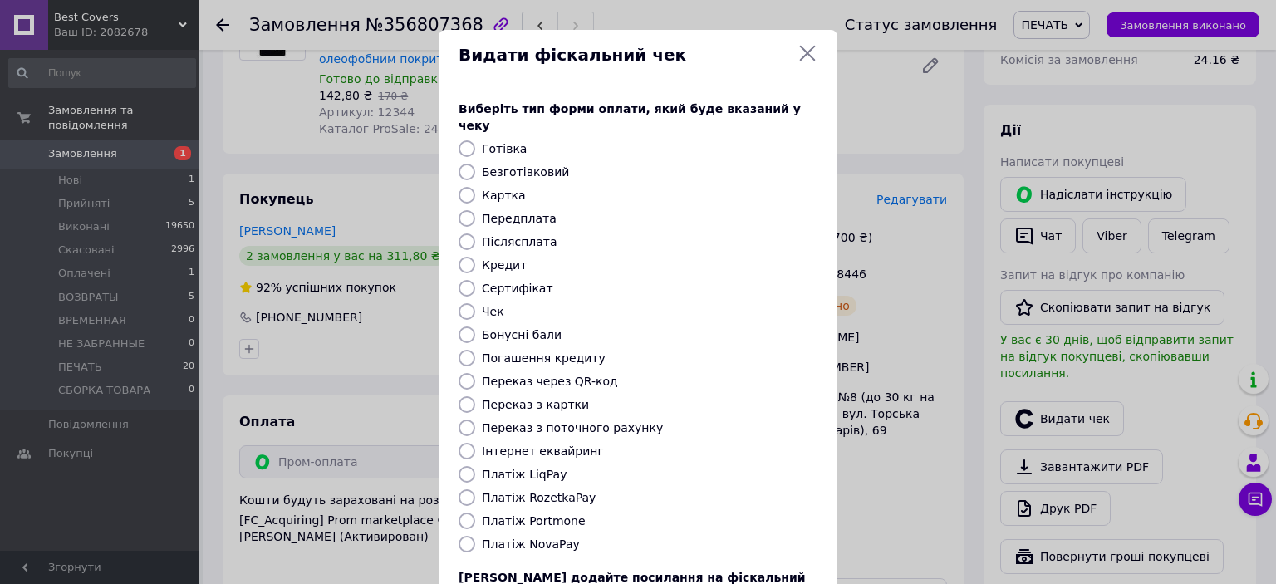
click at [461, 489] on input "Платіж RozetkaPay" at bounding box center [466, 497] width 17 height 17
radio input "true"
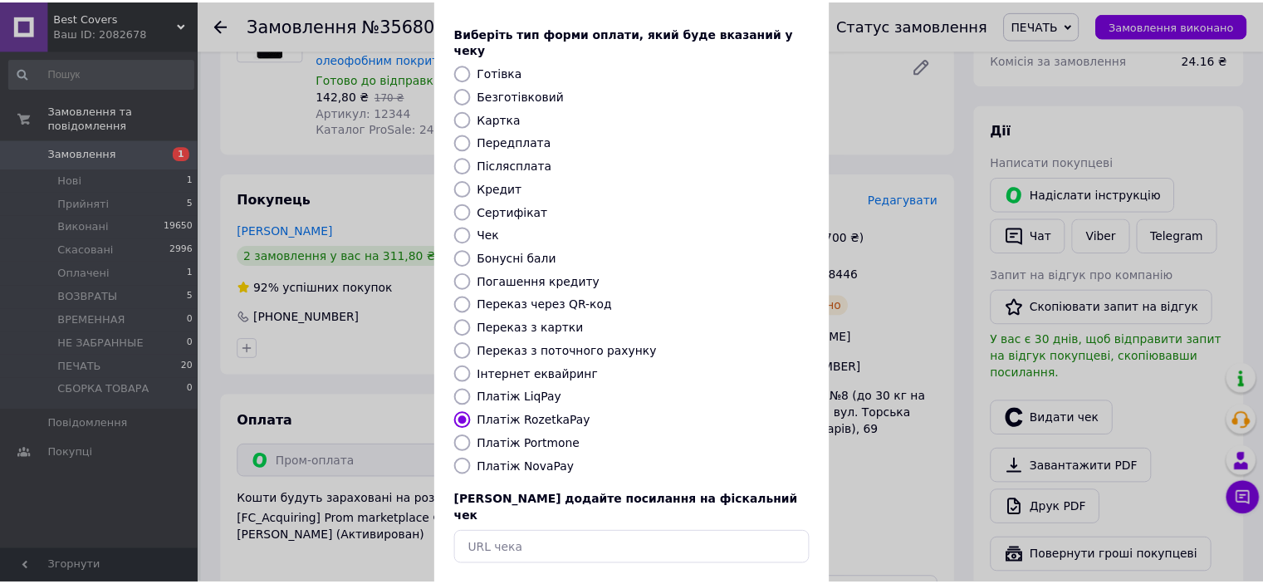
scroll to position [129, 0]
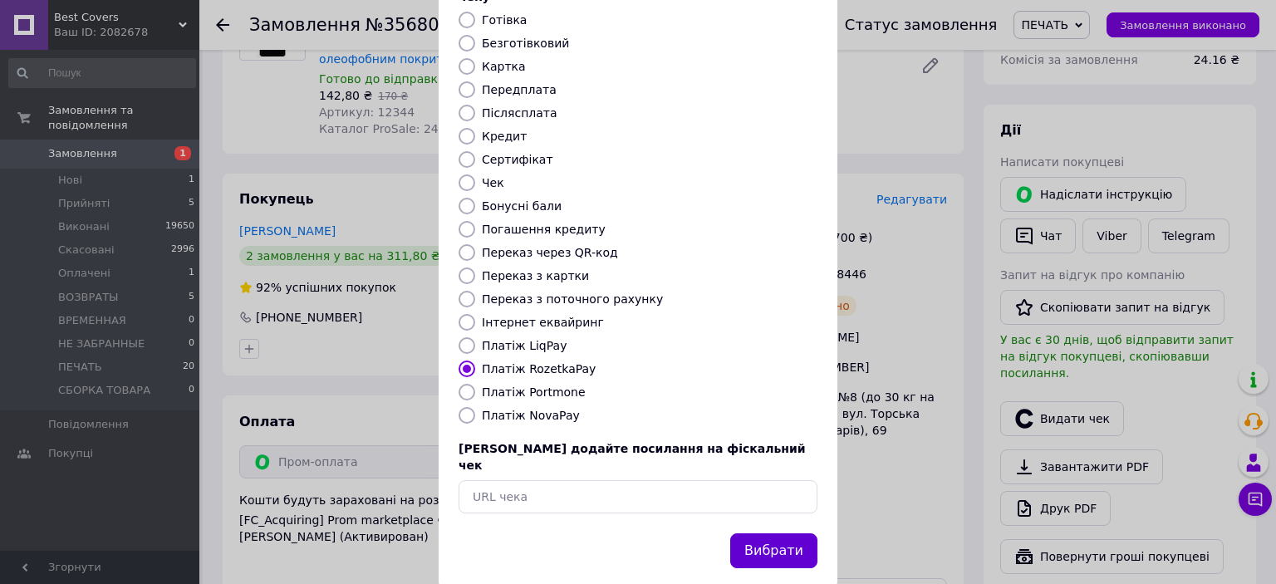
click at [772, 533] on button "Вибрати" at bounding box center [773, 551] width 87 height 36
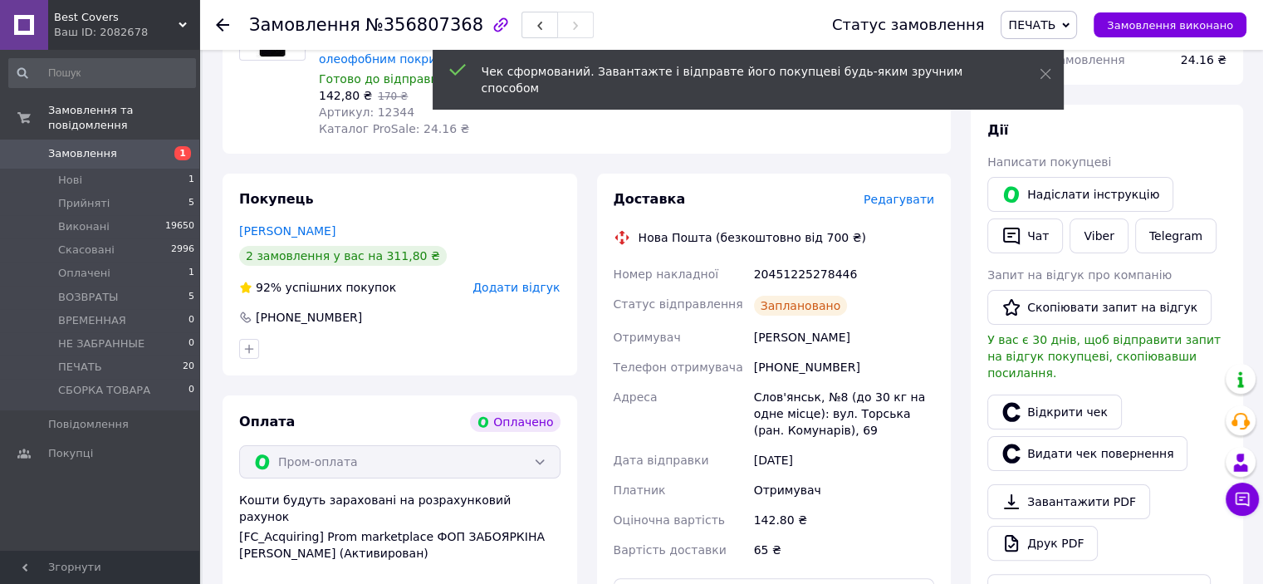
click at [1150, 27] on span "Замовлення виконано" at bounding box center [1170, 25] width 126 height 12
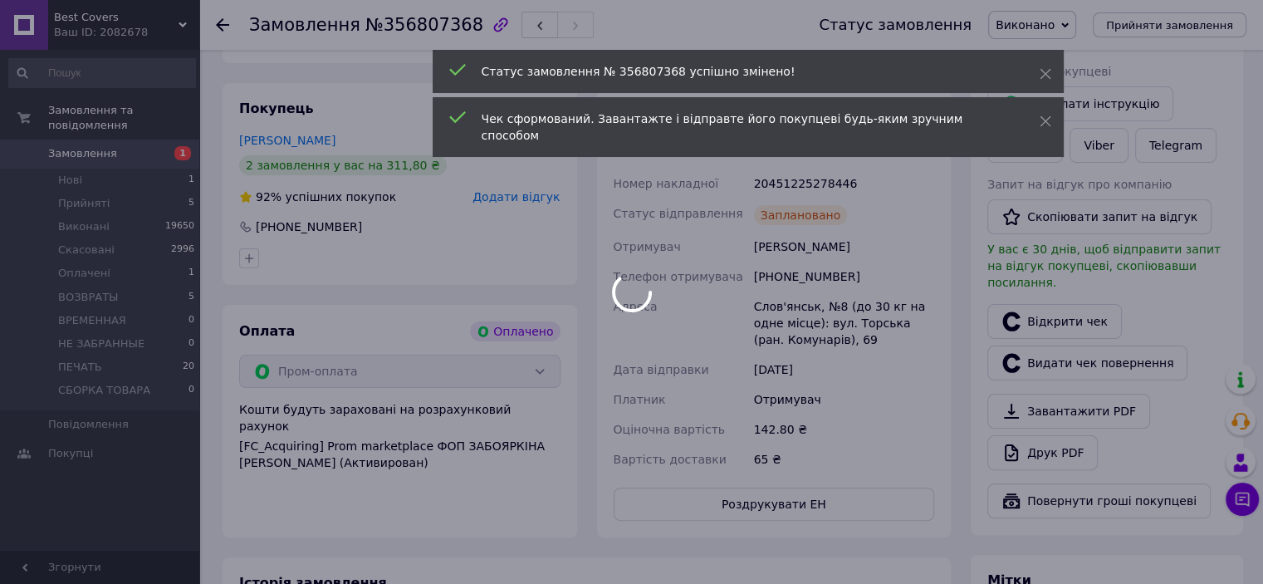
scroll to position [249, 0]
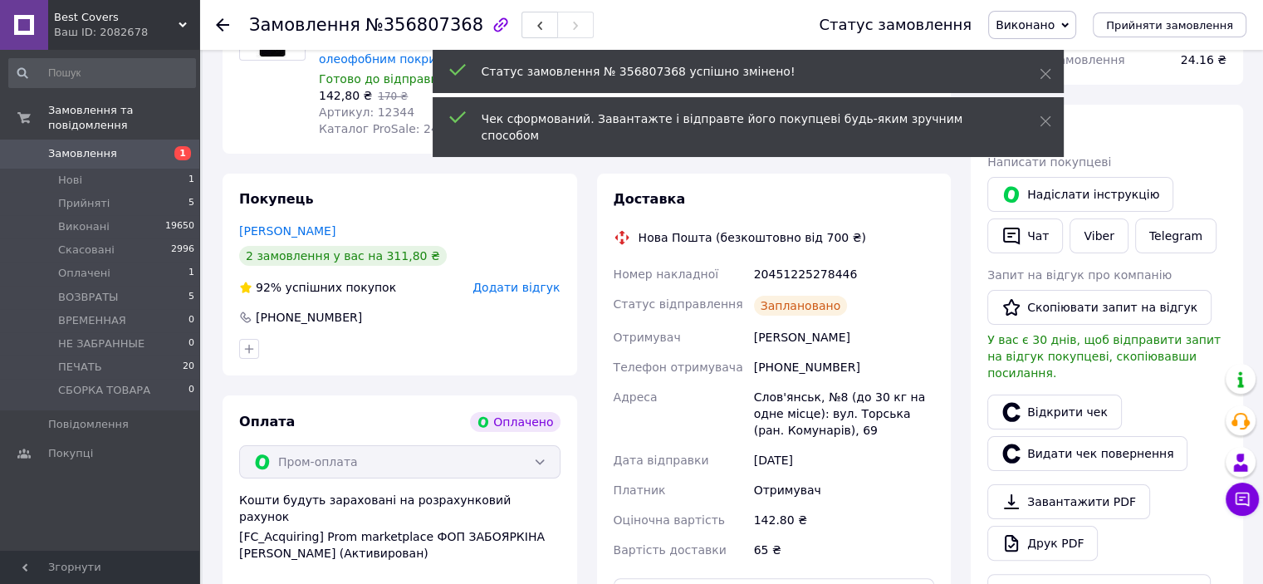
click at [801, 277] on div "20451225278446" at bounding box center [844, 274] width 187 height 30
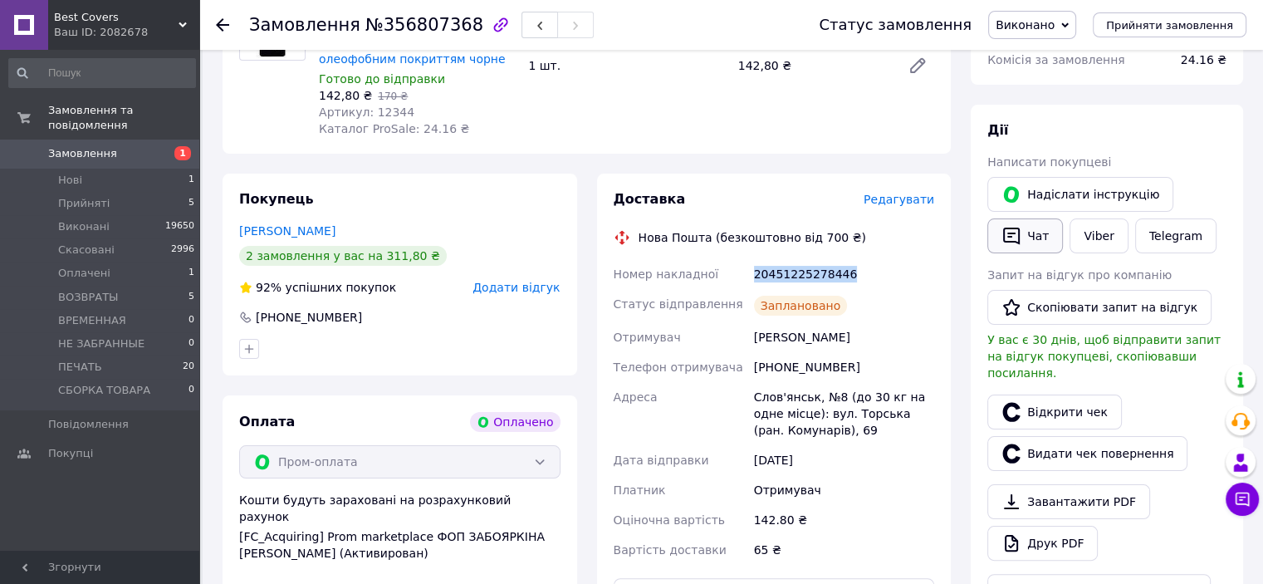
click at [1000, 238] on button "Чат" at bounding box center [1025, 235] width 76 height 35
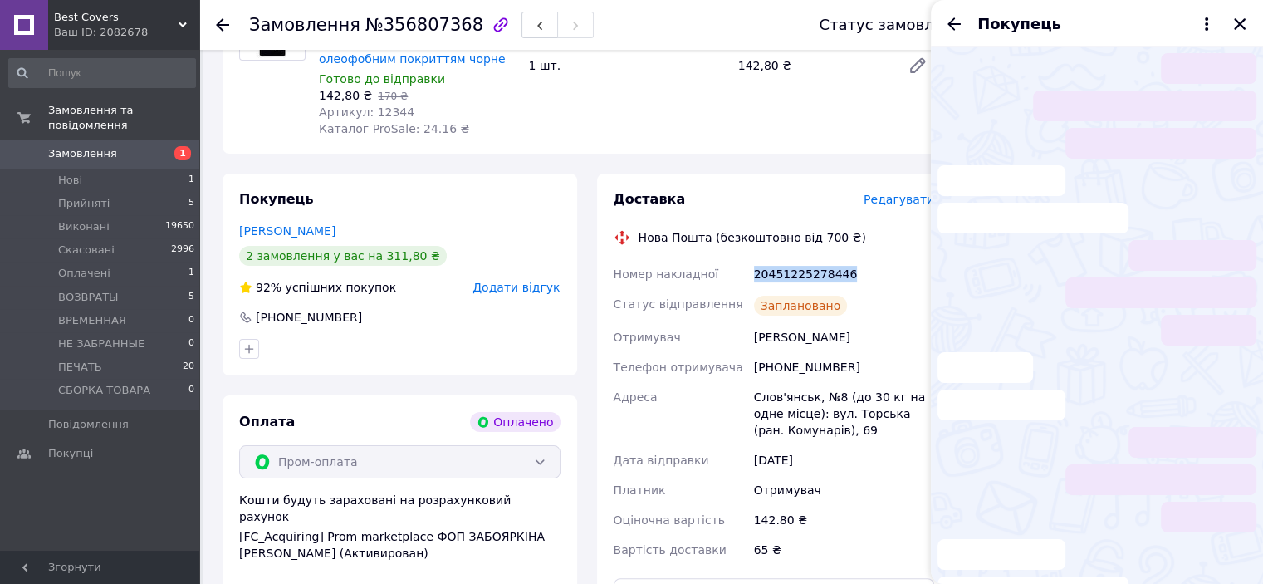
scroll to position [203, 0]
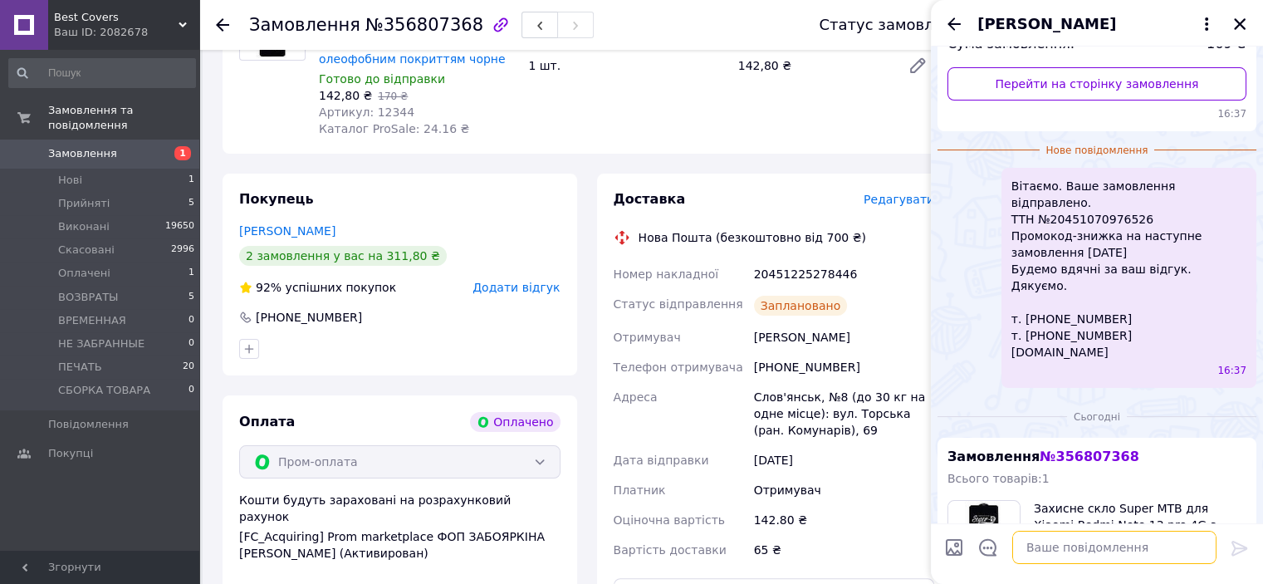
click at [1058, 554] on textarea at bounding box center [1114, 547] width 204 height 33
type textarea "в"
paste textarea "Вітаємо. Ваше замовлення відправлено. ТТН № Промокод-знижка на наступне замовле…"
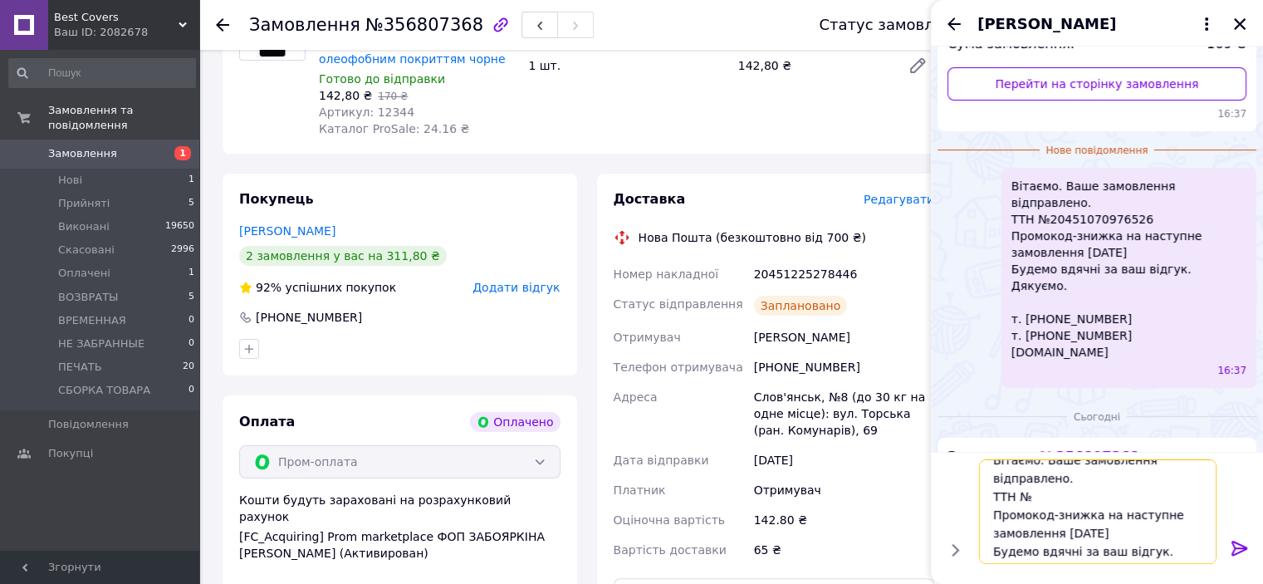
scroll to position [0, 0]
click at [1038, 474] on textarea "Вітаємо. Ваше замовлення відправлено. ТТН № Промокод-знижка на наступне замовле…" at bounding box center [1098, 511] width 238 height 105
click at [1045, 487] on textarea "Ваше замовлення відправлено. ТТН № Промокод-знижка на наступне замовлення BC201…" at bounding box center [1098, 511] width 238 height 105
paste textarea "20451225278446"
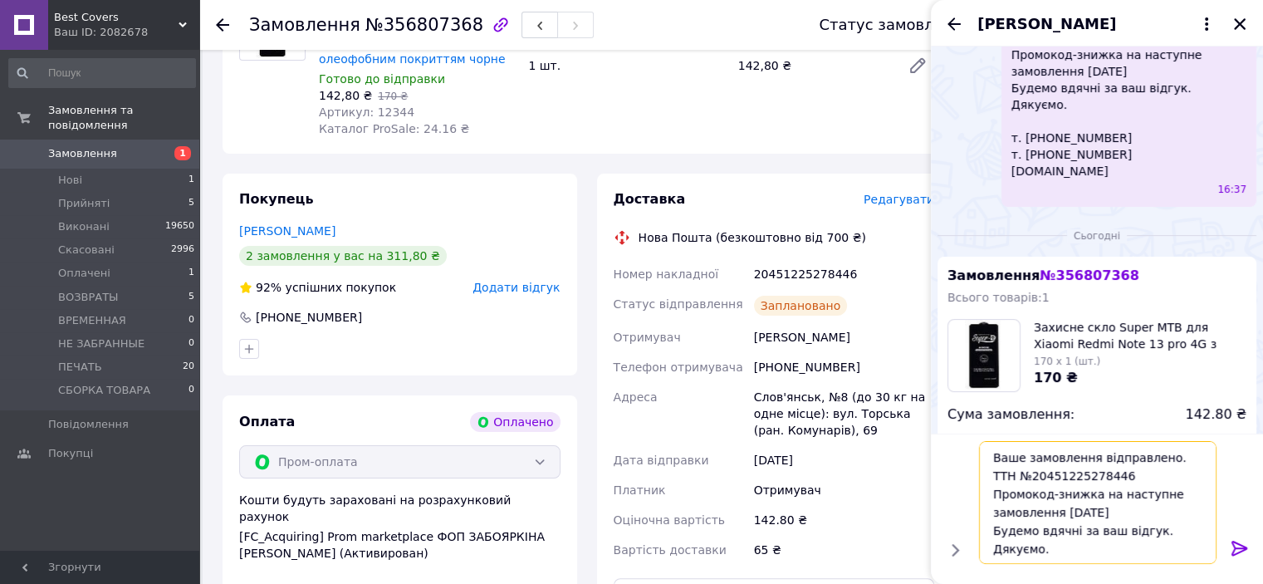
scroll to position [585, 0]
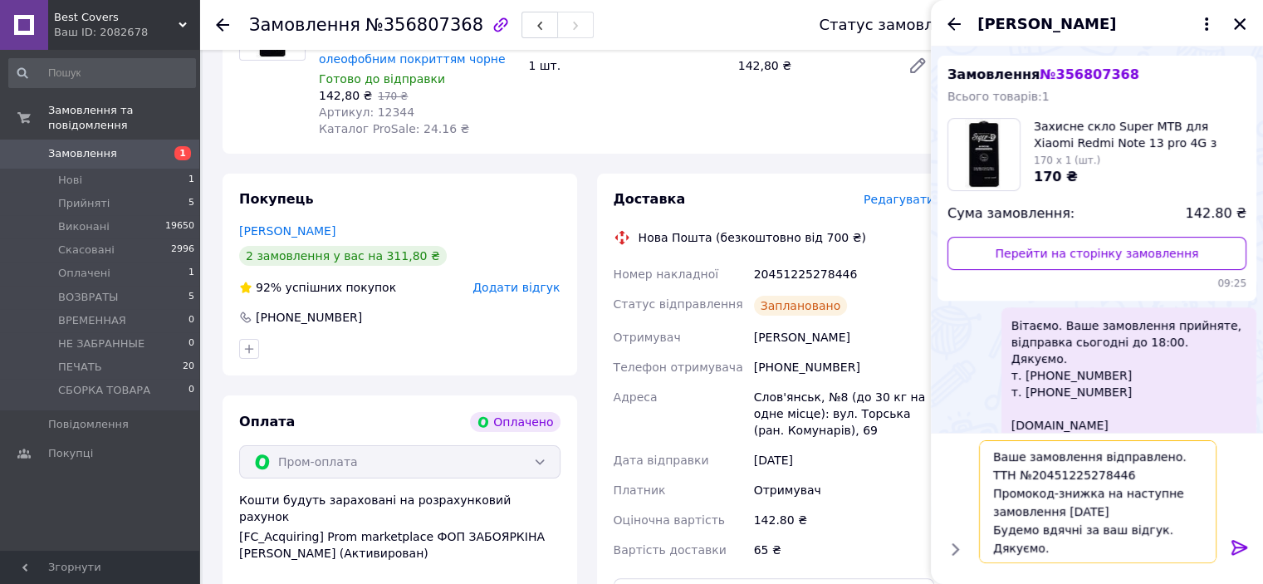
type textarea "Ваше замовлення відправлено. ТТН №20451225278446 Промокод-знижка на наступне за…"
click at [1236, 546] on icon at bounding box center [1240, 548] width 20 height 20
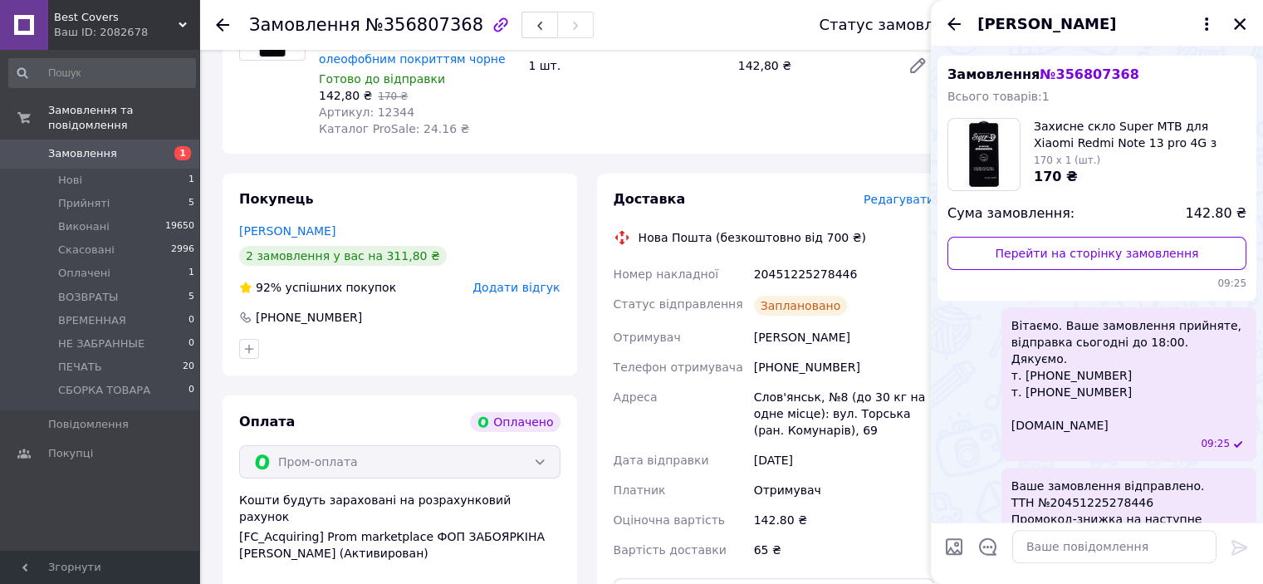
scroll to position [676, 0]
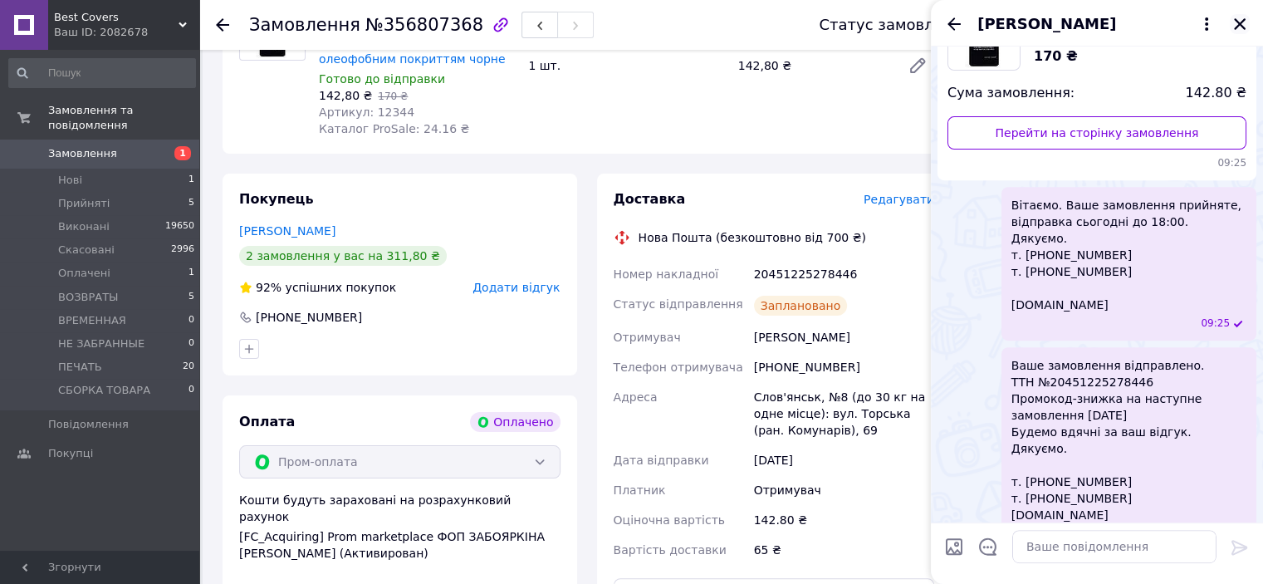
click at [1243, 22] on icon "Закрити" at bounding box center [1239, 24] width 15 height 15
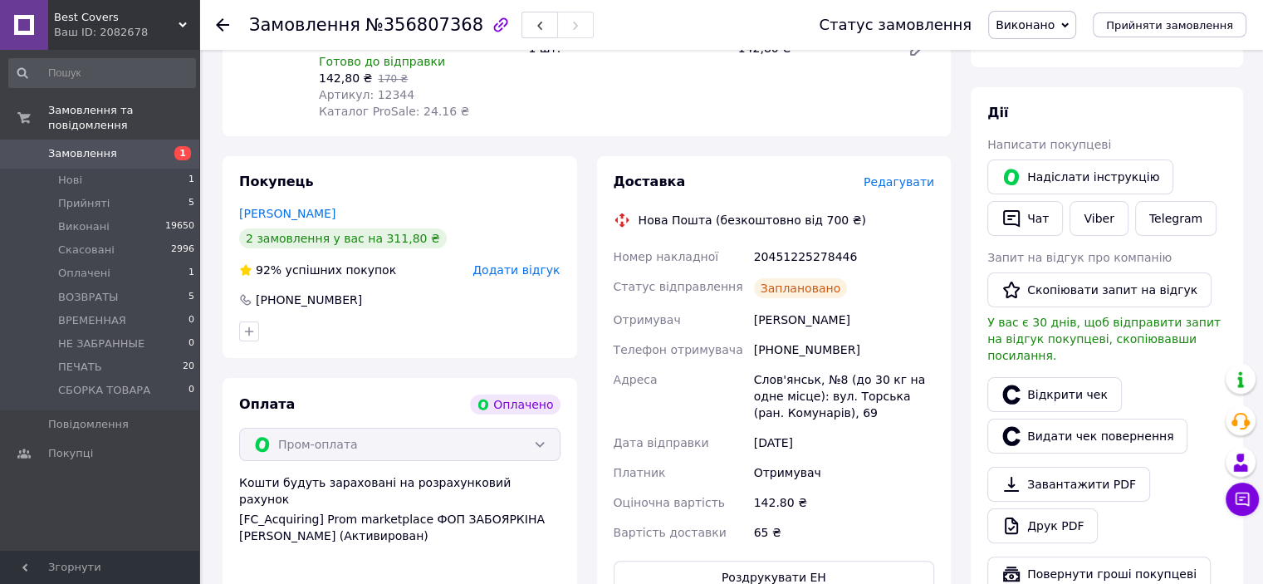
scroll to position [83, 0]
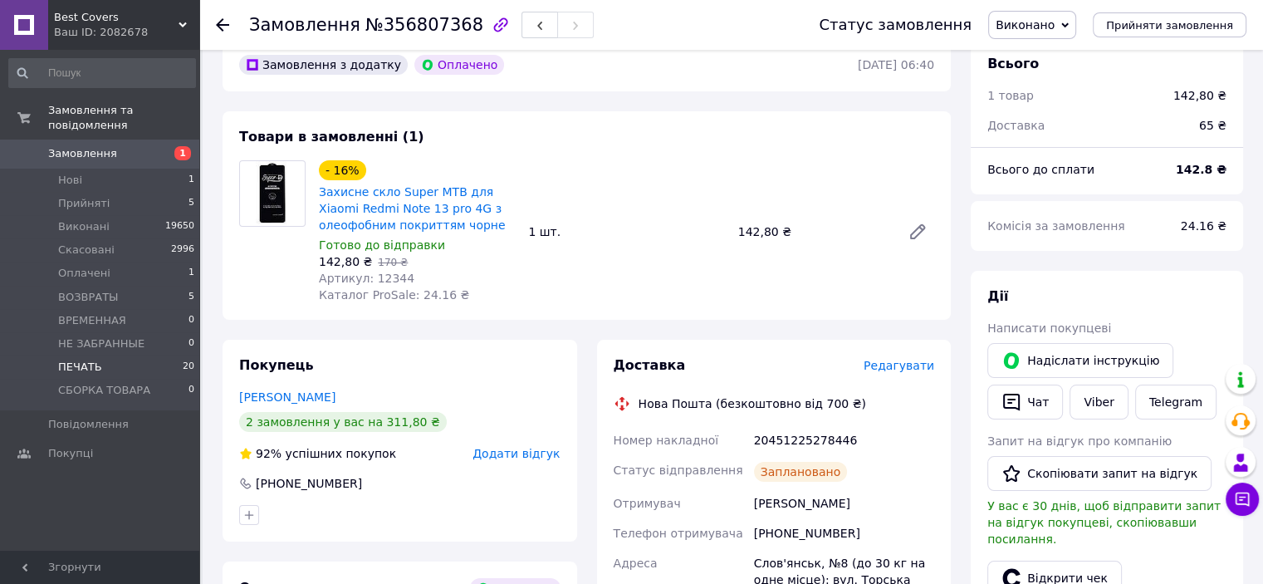
click at [116, 356] on li "ПЕЧАТЬ 20" at bounding box center [102, 366] width 204 height 23
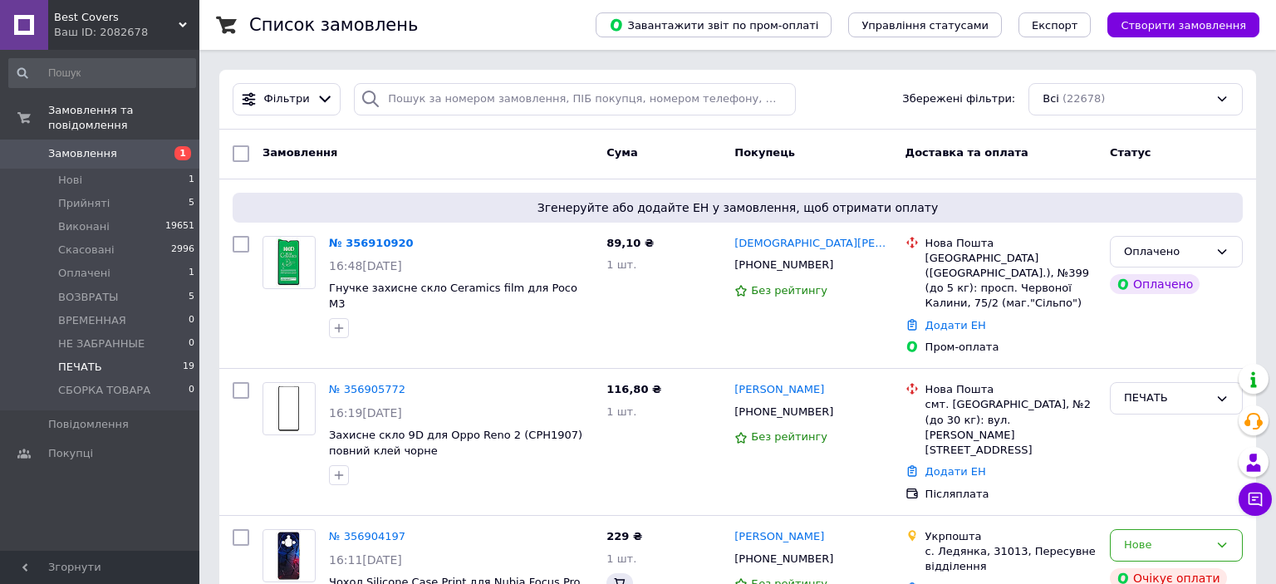
click at [113, 355] on li "ПЕЧАТЬ 19" at bounding box center [102, 366] width 204 height 23
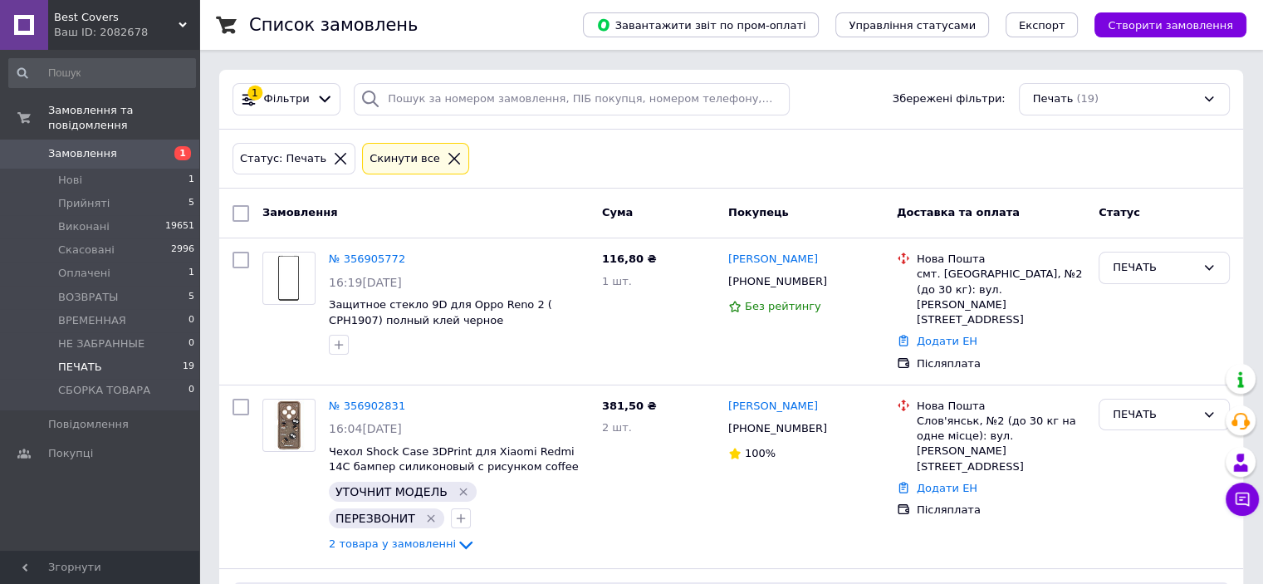
scroll to position [2768, 0]
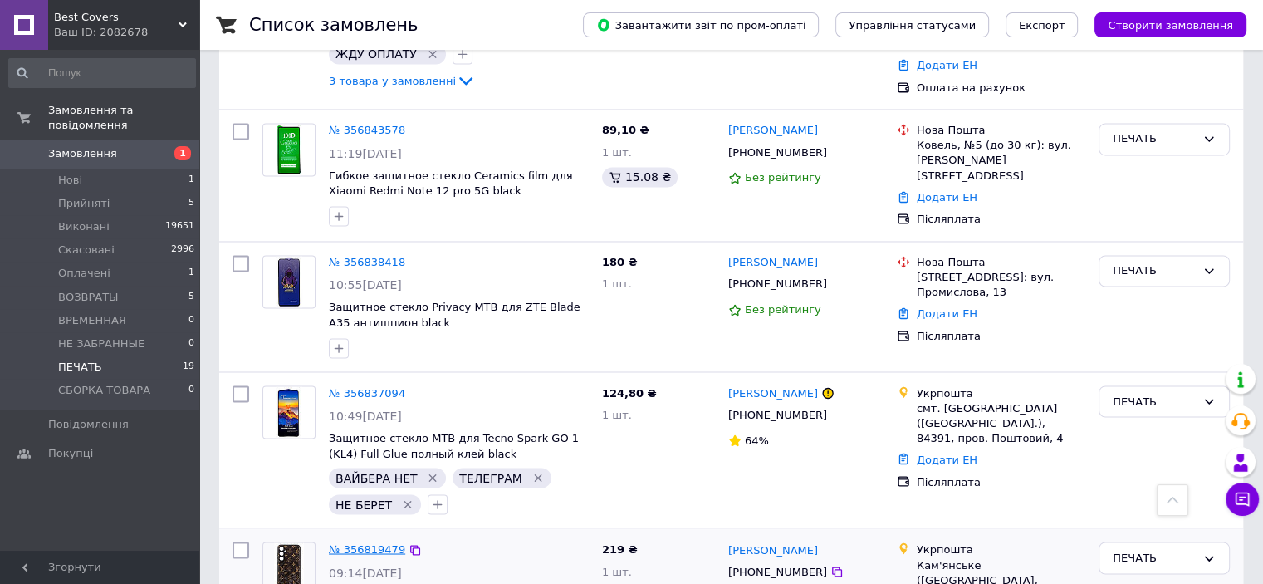
click at [373, 542] on link "№ 356819479" at bounding box center [367, 548] width 76 height 12
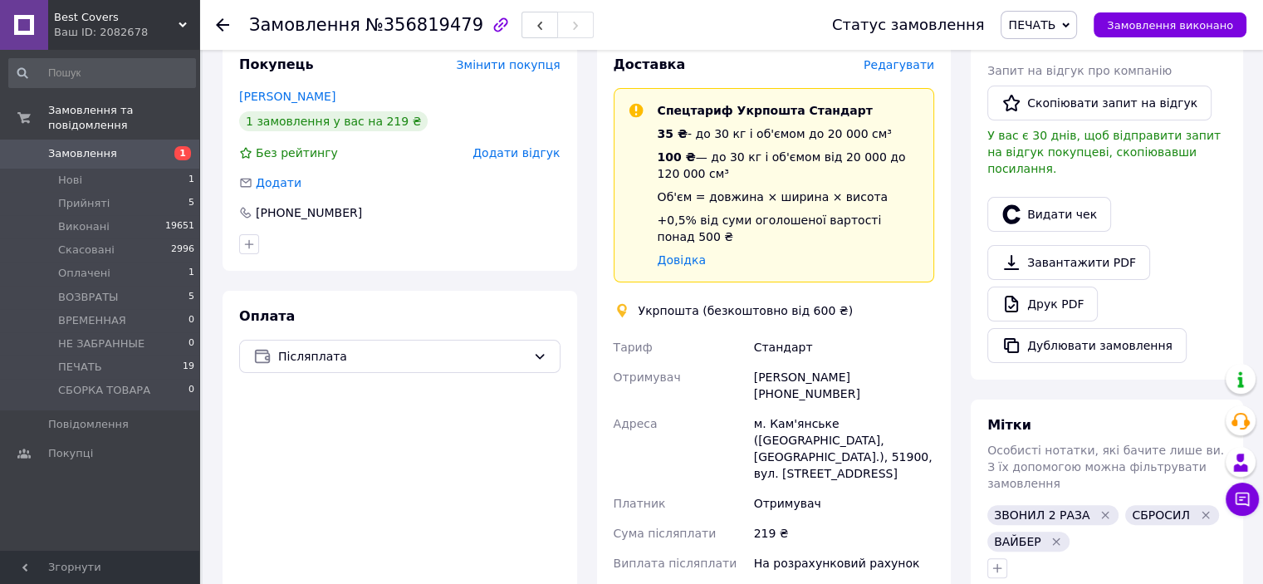
scroll to position [581, 0]
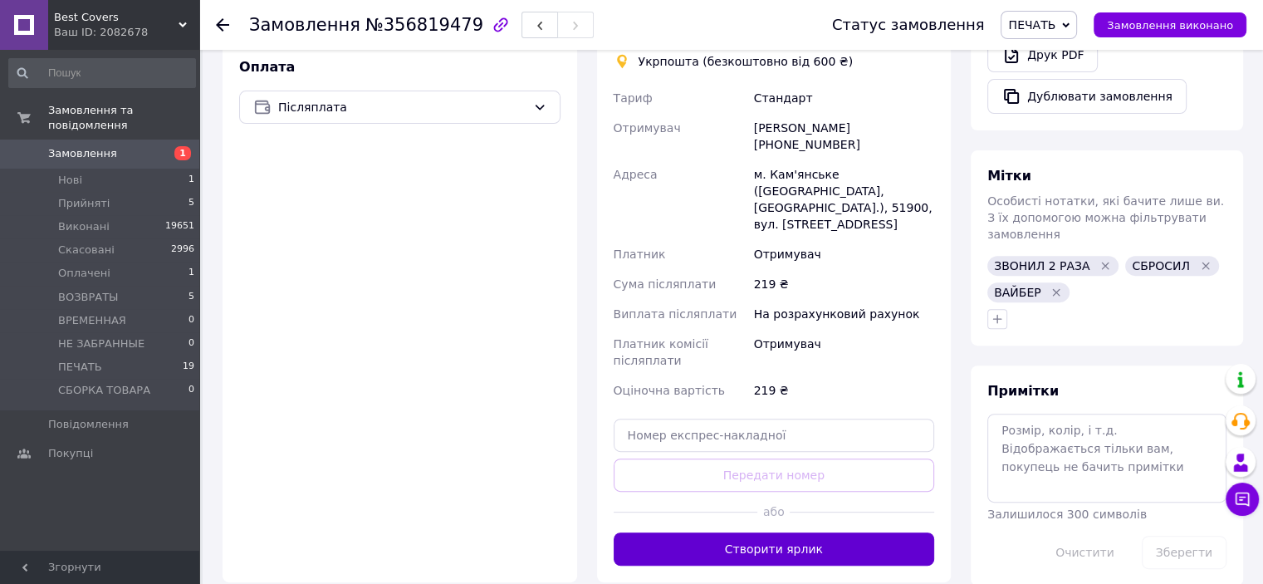
click at [796, 532] on button "Створити ярлик" at bounding box center [774, 548] width 321 height 33
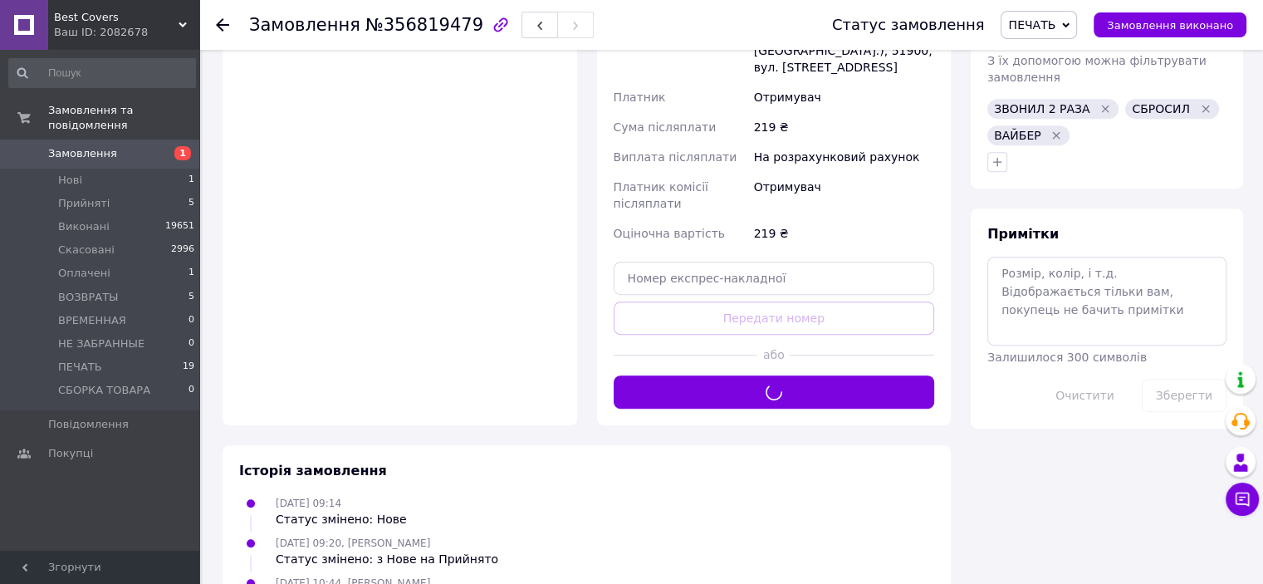
scroll to position [747, 0]
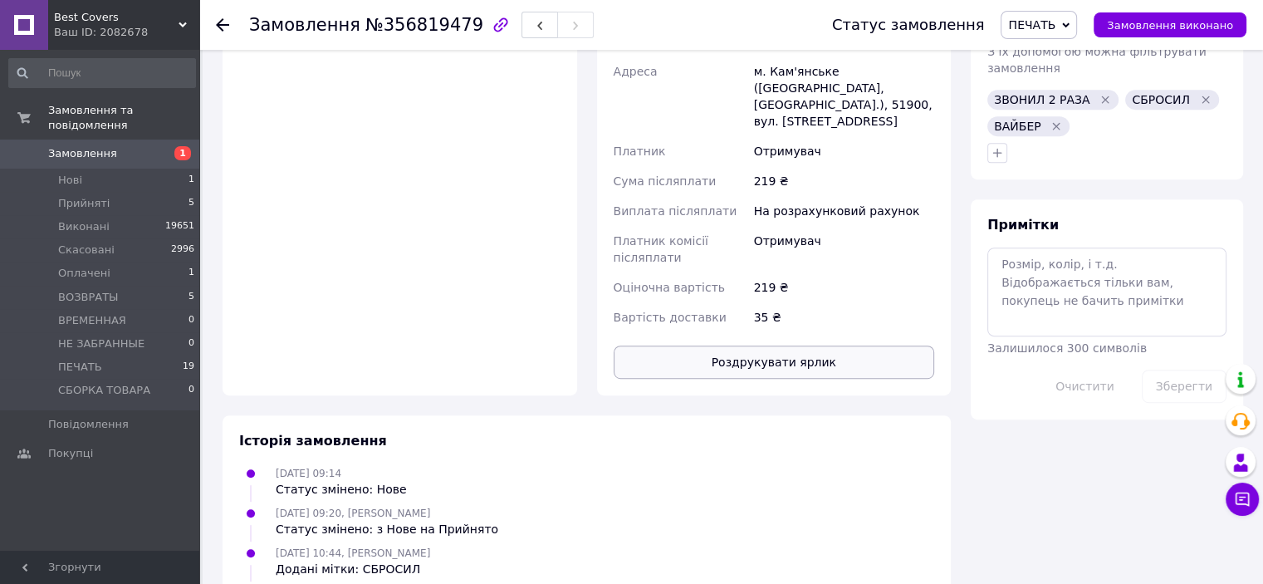
click at [759, 345] on button "Роздрукувати ярлик" at bounding box center [774, 361] width 321 height 33
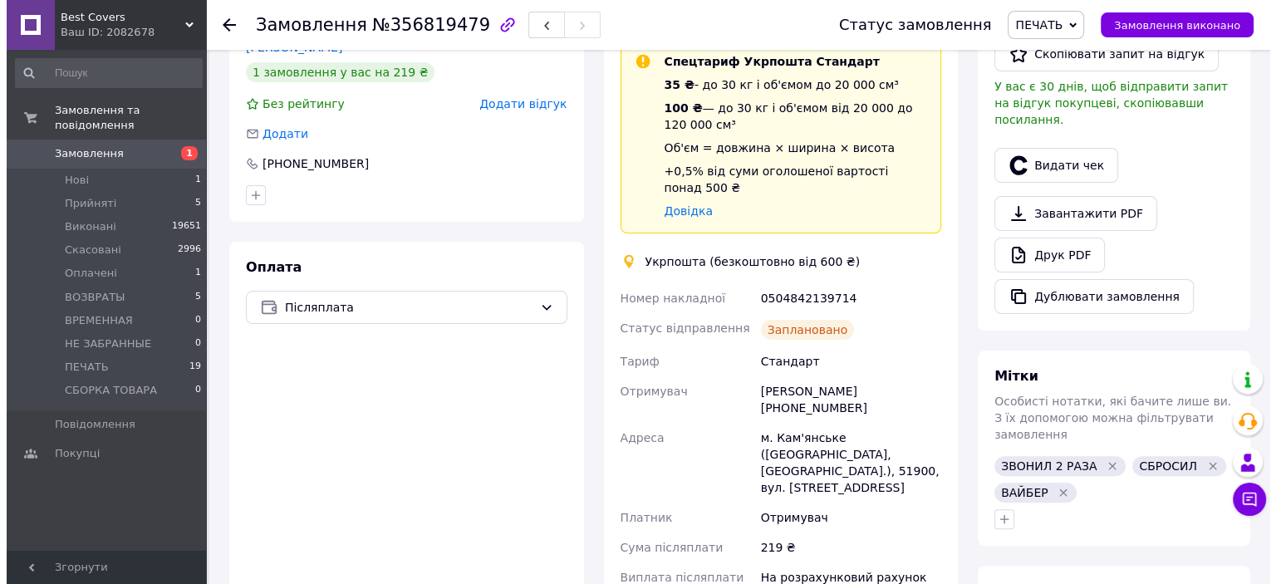
scroll to position [332, 0]
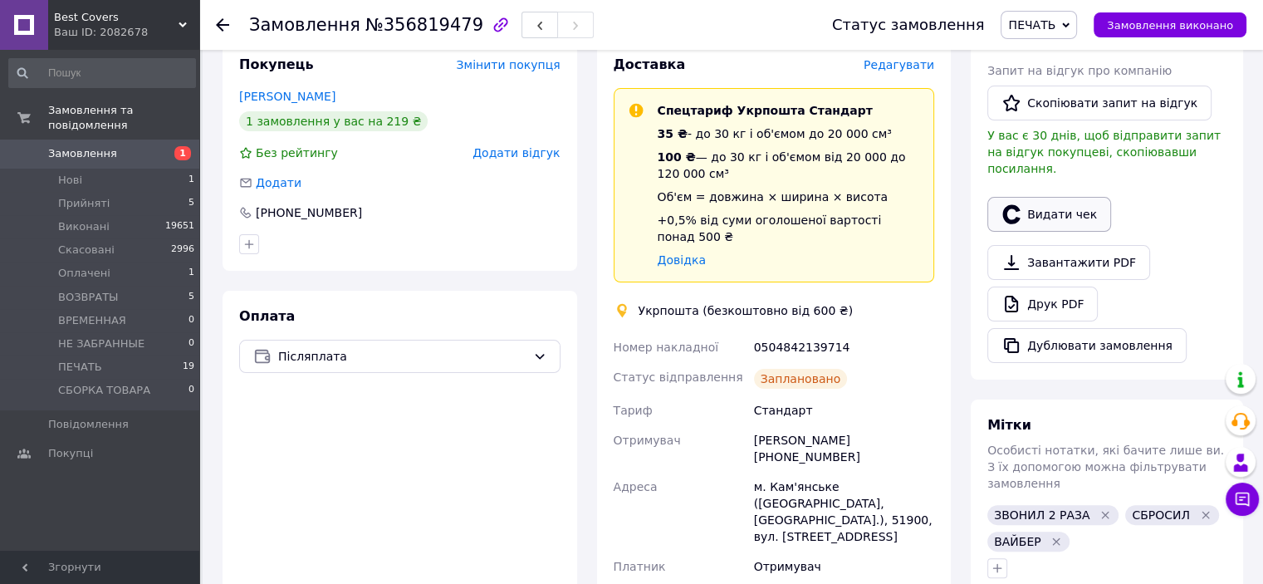
click at [1037, 197] on button "Видати чек" at bounding box center [1049, 214] width 124 height 35
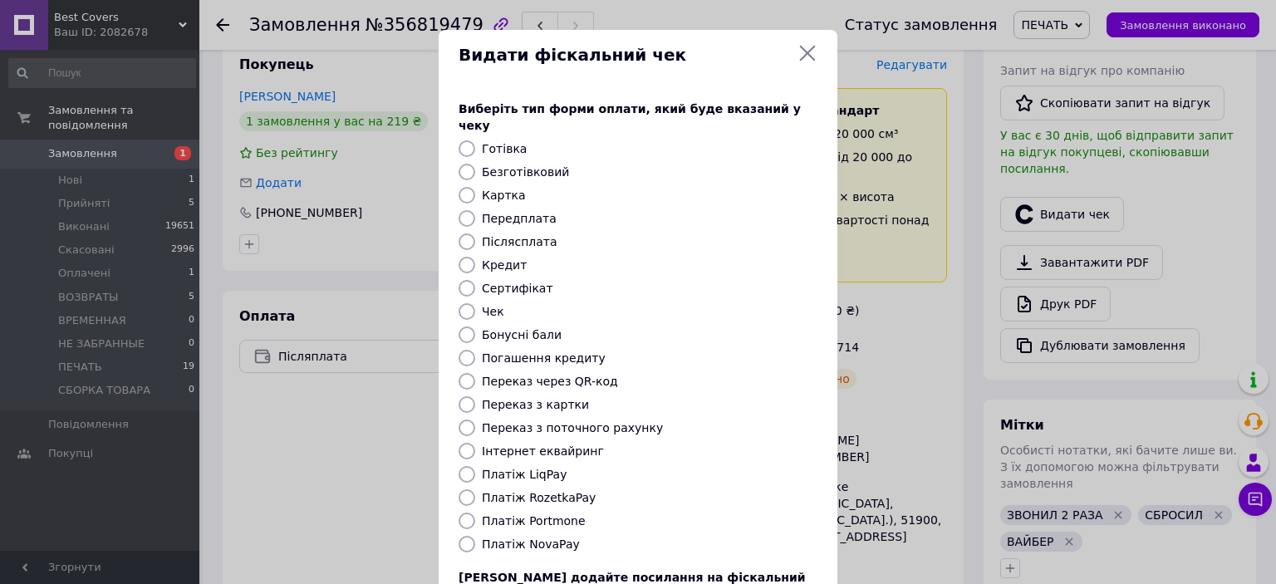
drag, startPoint x: 468, startPoint y: 222, endPoint x: 568, endPoint y: 248, distance: 103.9
click at [468, 233] on input "Післясплата" at bounding box center [466, 241] width 17 height 17
radio input "true"
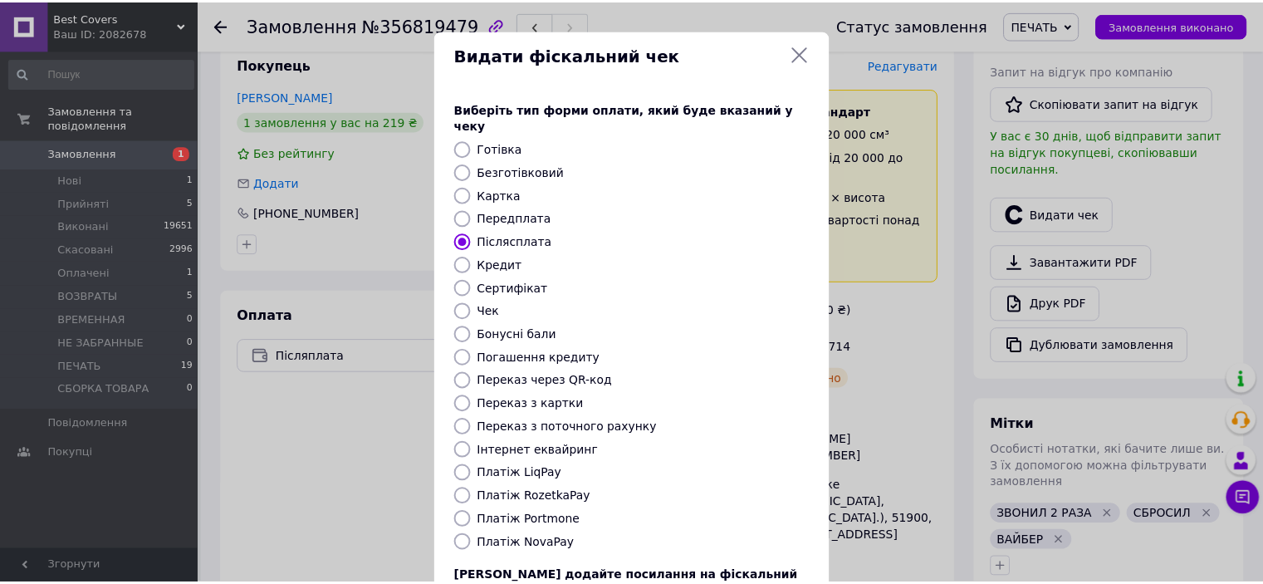
scroll to position [129, 0]
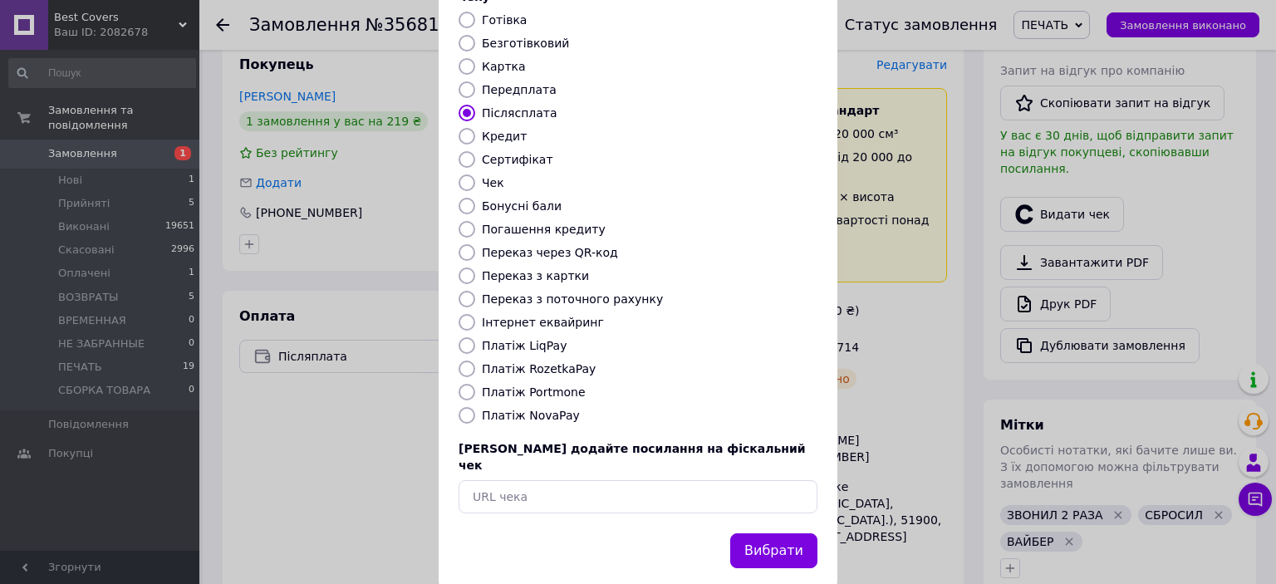
click at [771, 533] on button "Вибрати" at bounding box center [773, 551] width 87 height 36
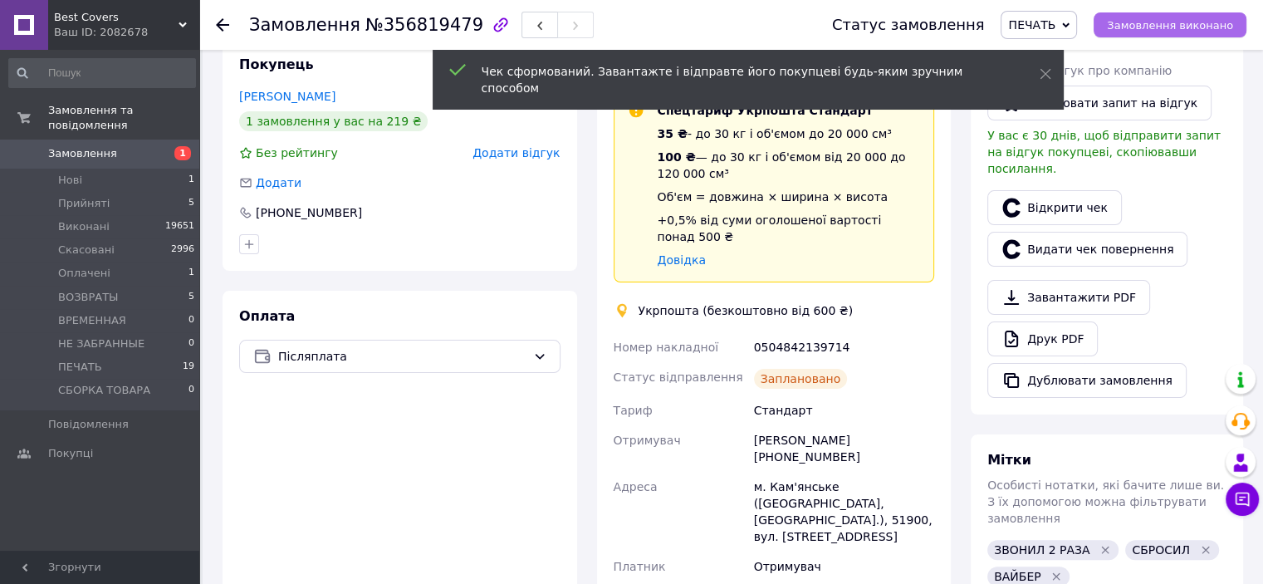
click at [1214, 25] on span "Замовлення виконано" at bounding box center [1170, 25] width 126 height 12
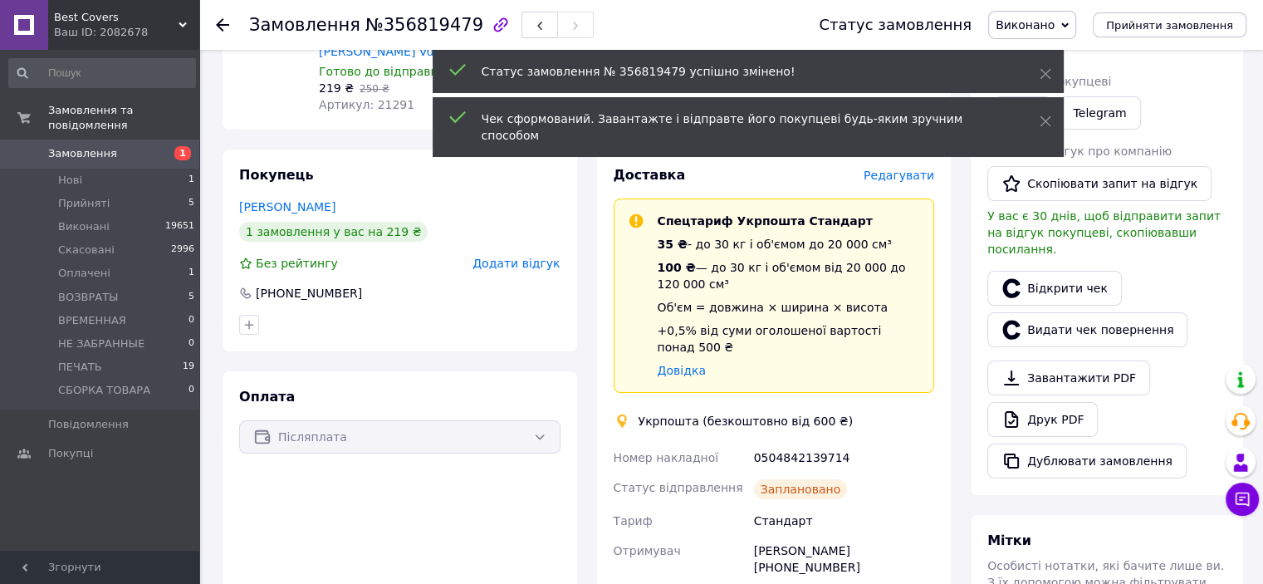
scroll to position [332, 0]
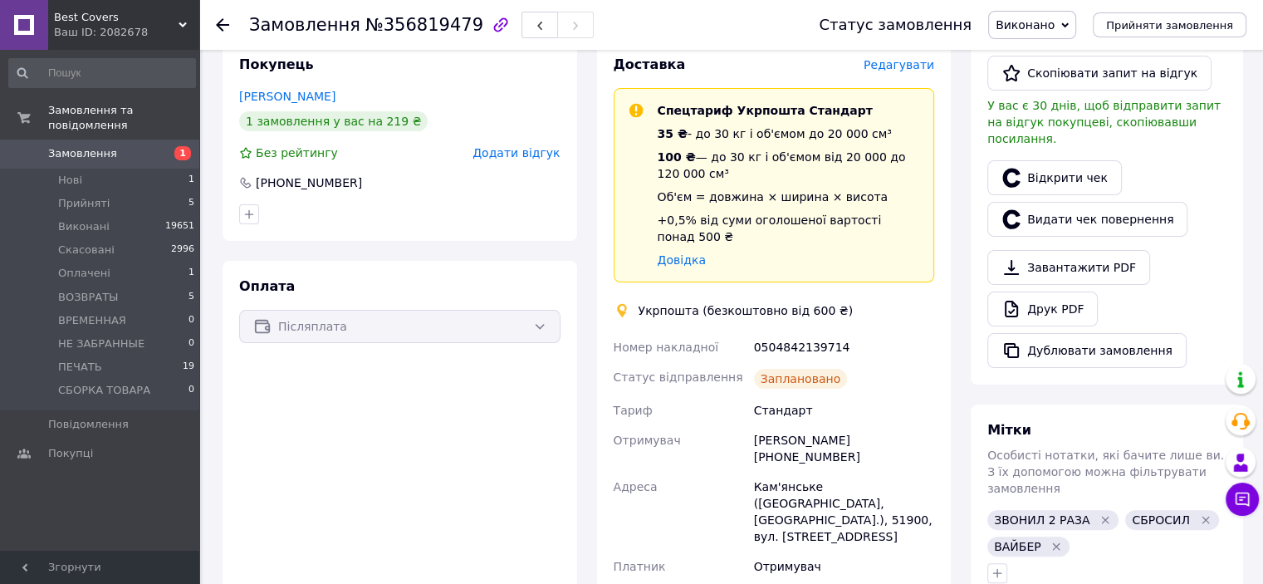
click at [868, 425] on div "Злата Юдіна +380963249200" at bounding box center [844, 448] width 187 height 47
click at [781, 332] on div "0504842139714" at bounding box center [844, 347] width 187 height 30
click at [119, 355] on li "ПЕЧАТЬ 19" at bounding box center [102, 366] width 204 height 23
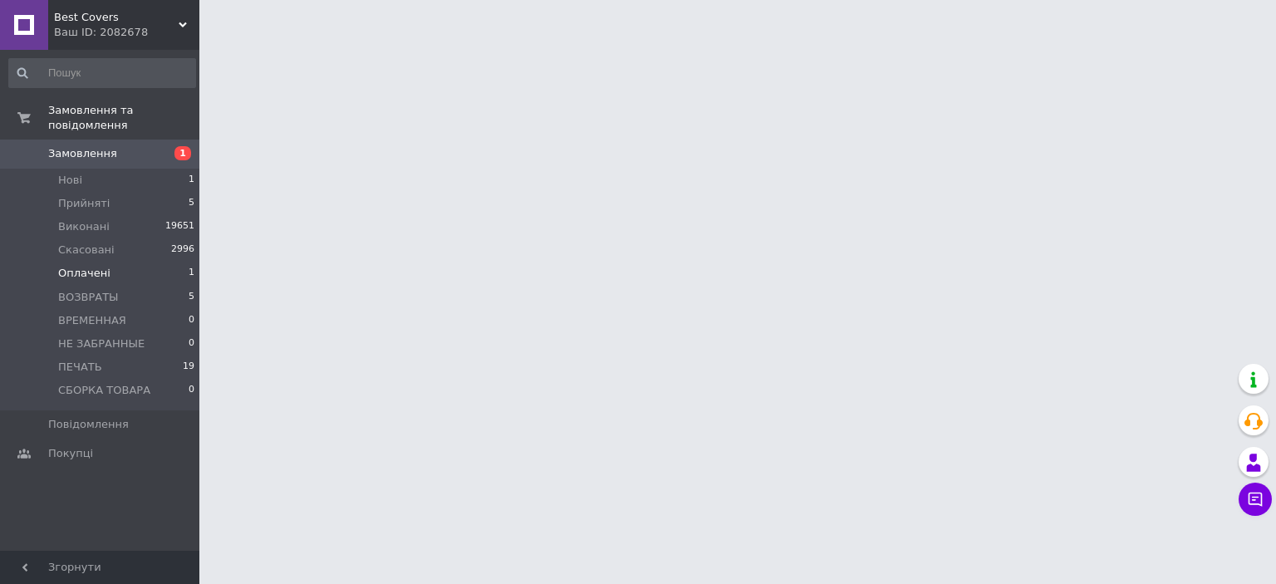
click at [119, 262] on li "Оплачені 1" at bounding box center [102, 273] width 204 height 23
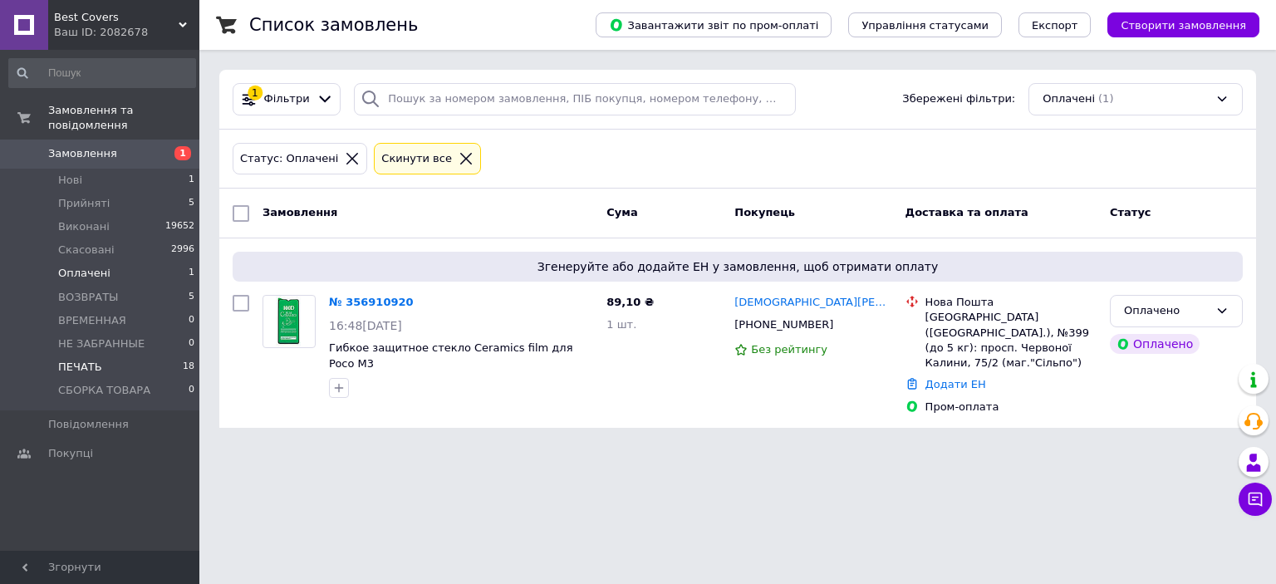
click at [93, 360] on span "ПЕЧАТЬ" at bounding box center [80, 367] width 44 height 15
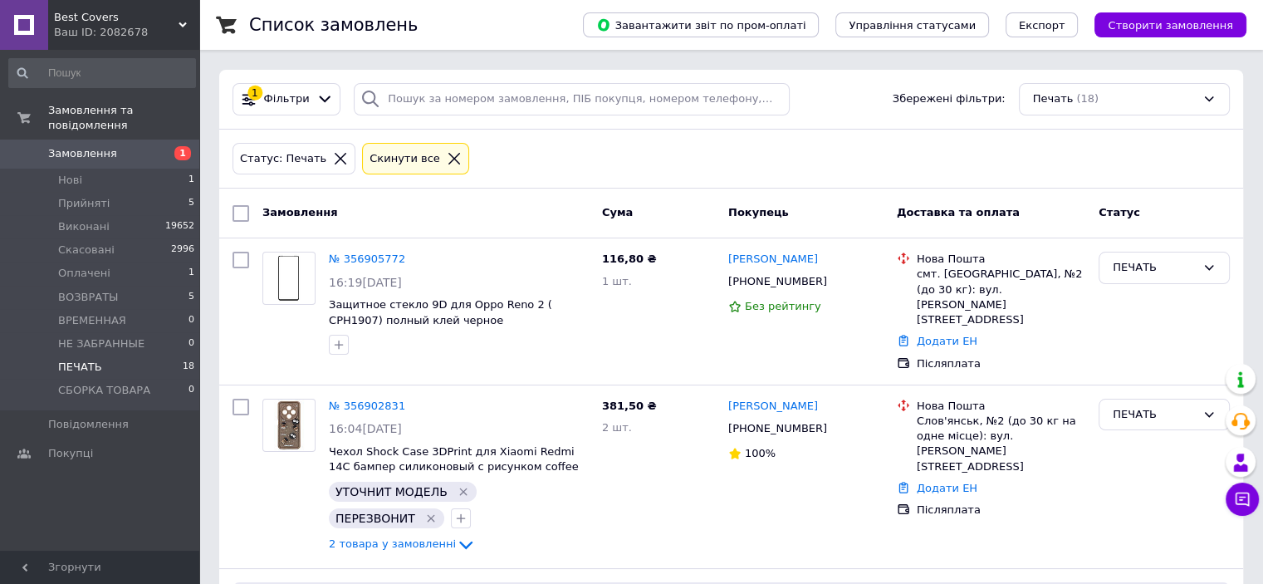
click at [117, 355] on li "ПЕЧАТЬ 18" at bounding box center [102, 366] width 204 height 23
click at [128, 169] on li "Нові 1" at bounding box center [102, 180] width 204 height 23
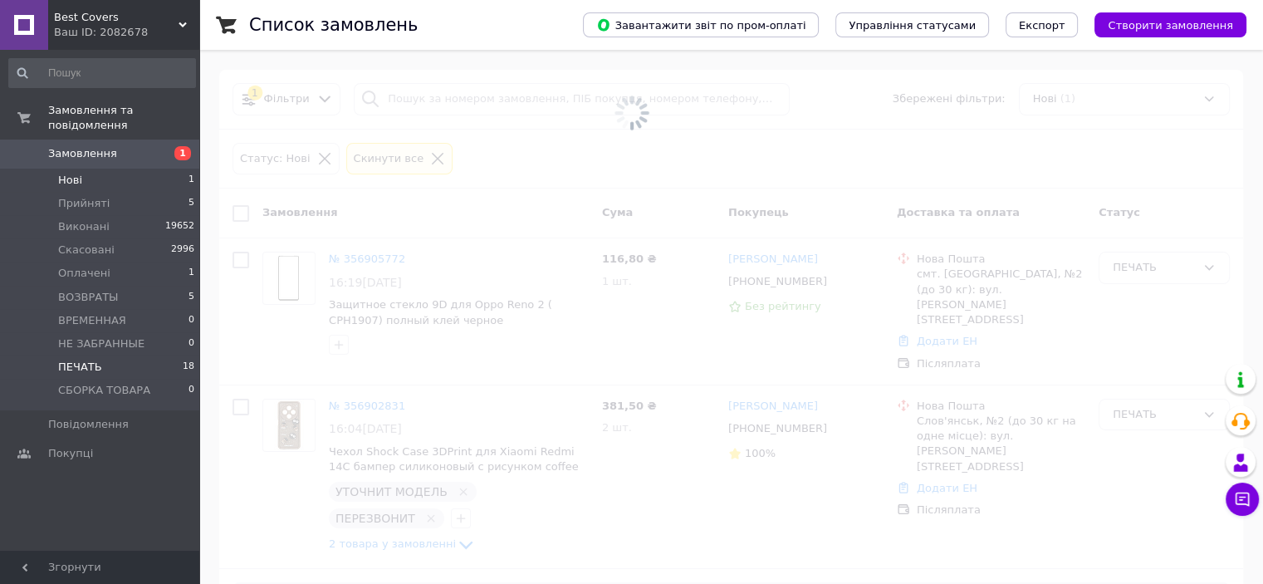
click at [110, 355] on li "ПЕЧАТЬ 18" at bounding box center [102, 366] width 204 height 23
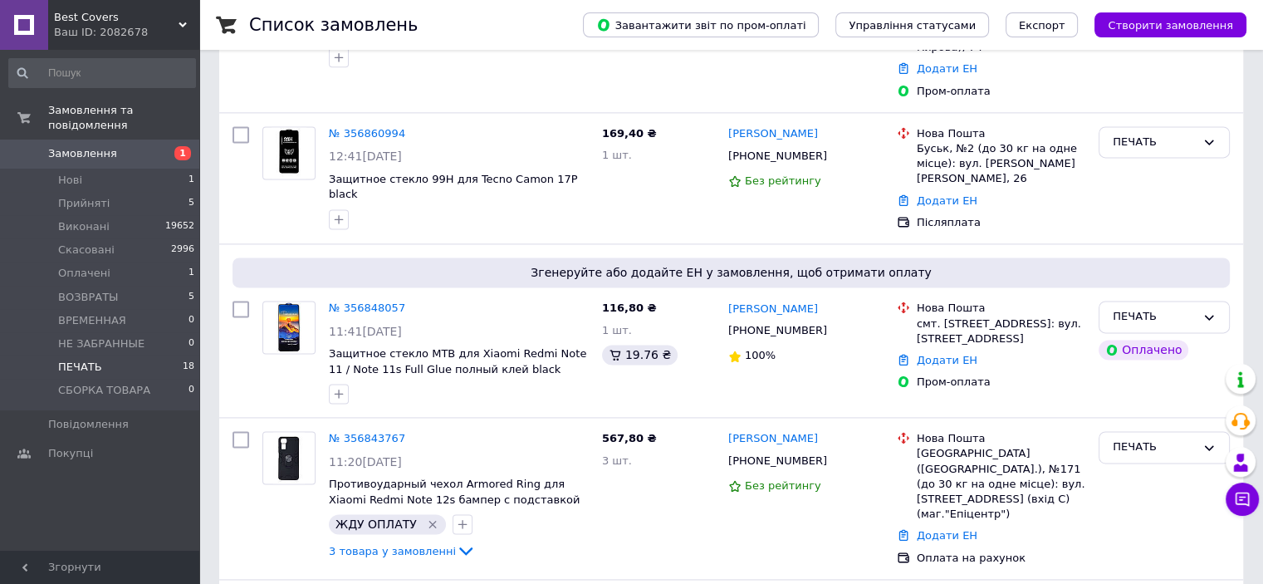
scroll to position [2611, 0]
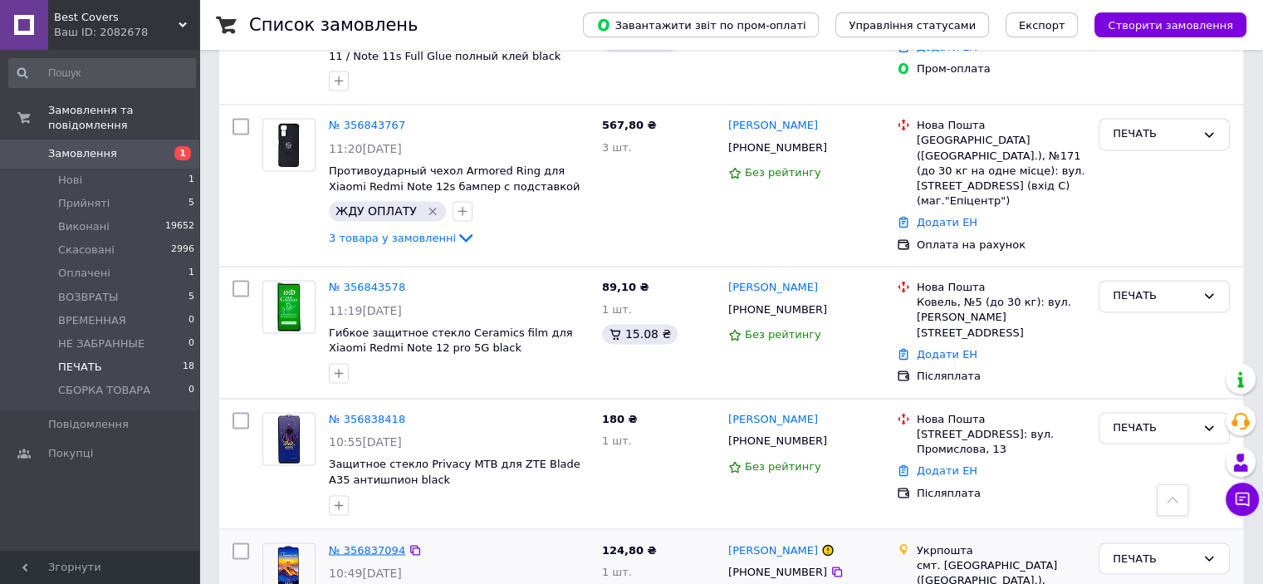
click at [370, 543] on link "№ 356837094" at bounding box center [367, 549] width 76 height 12
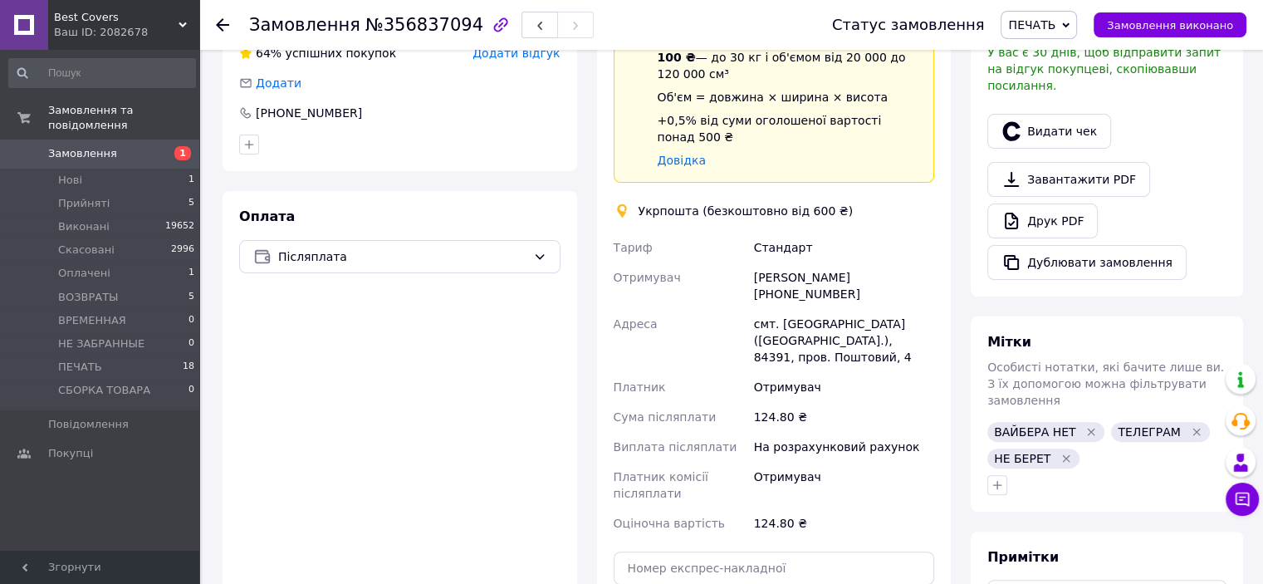
scroll to position [664, 0]
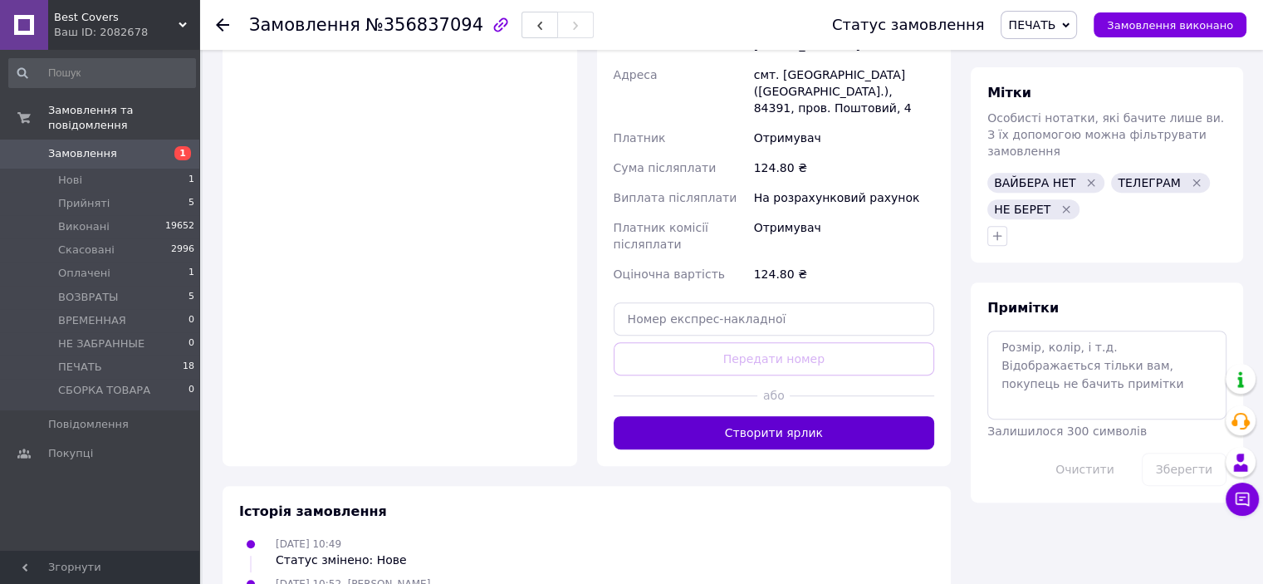
click at [720, 416] on button "Створити ярлик" at bounding box center [774, 432] width 321 height 33
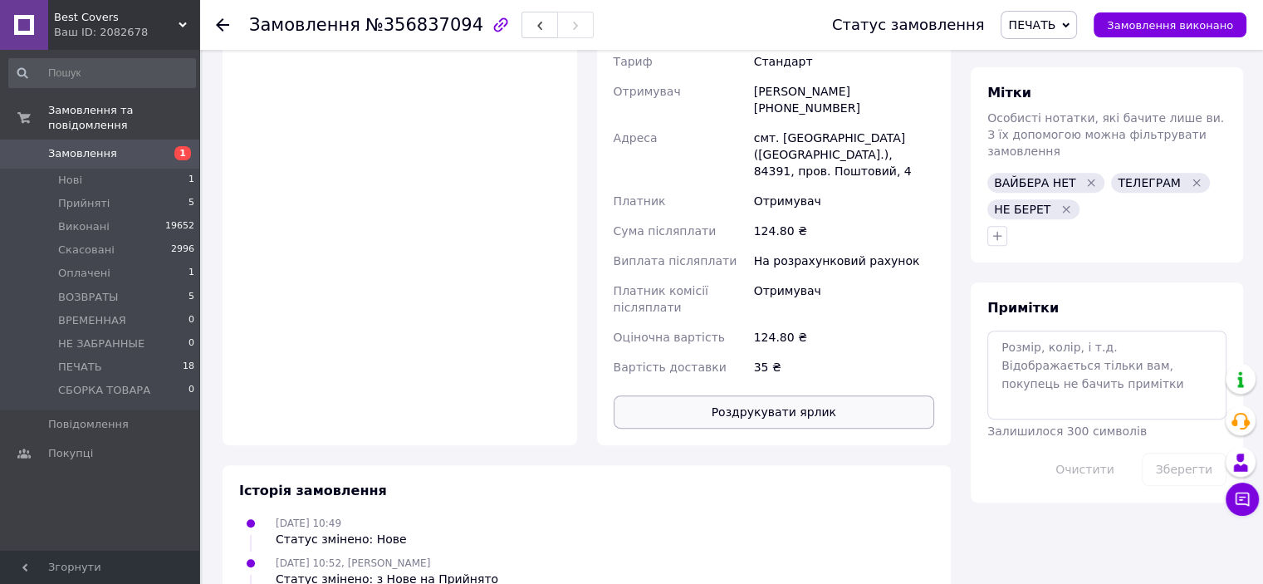
click at [777, 395] on button "Роздрукувати ярлик" at bounding box center [774, 411] width 321 height 33
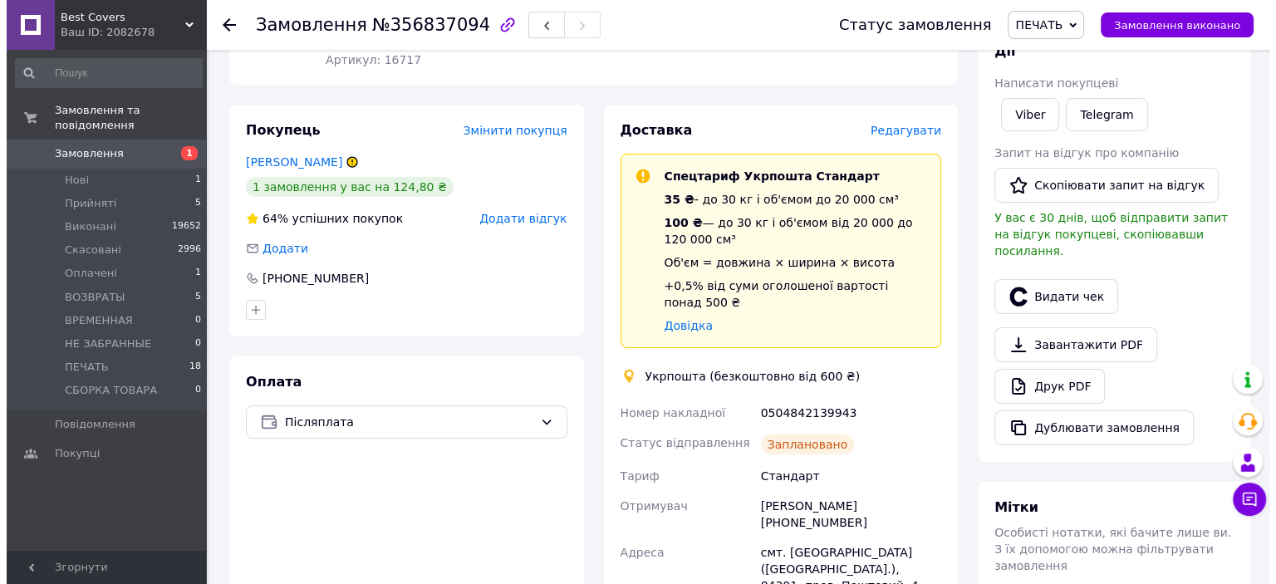
scroll to position [249, 0]
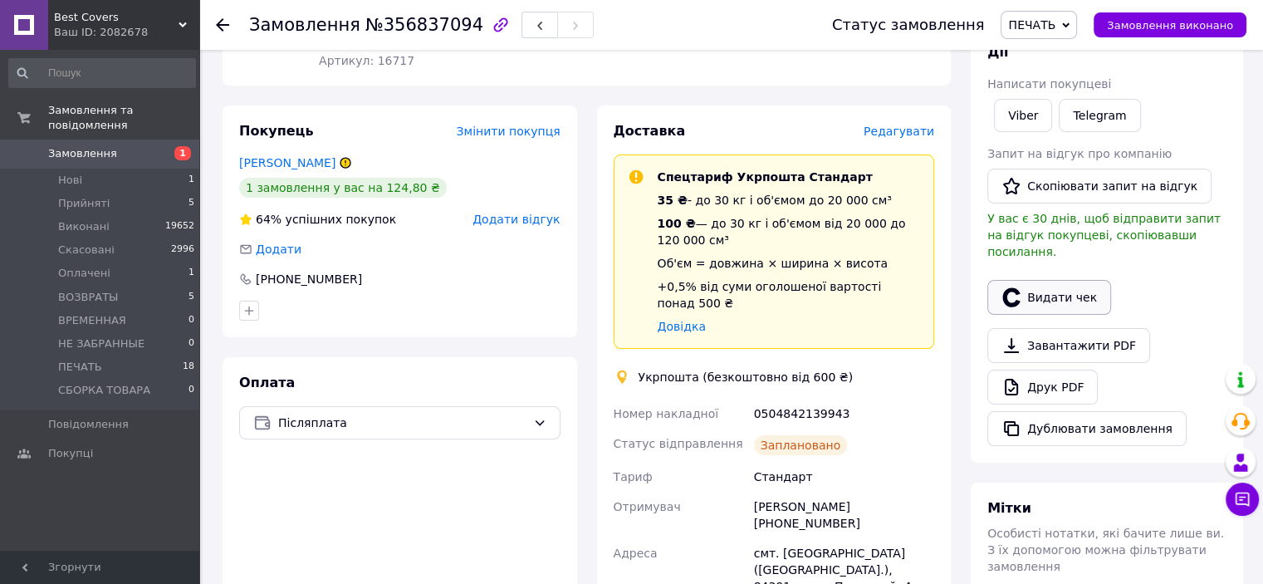
click at [1027, 282] on button "Видати чек" at bounding box center [1049, 297] width 124 height 35
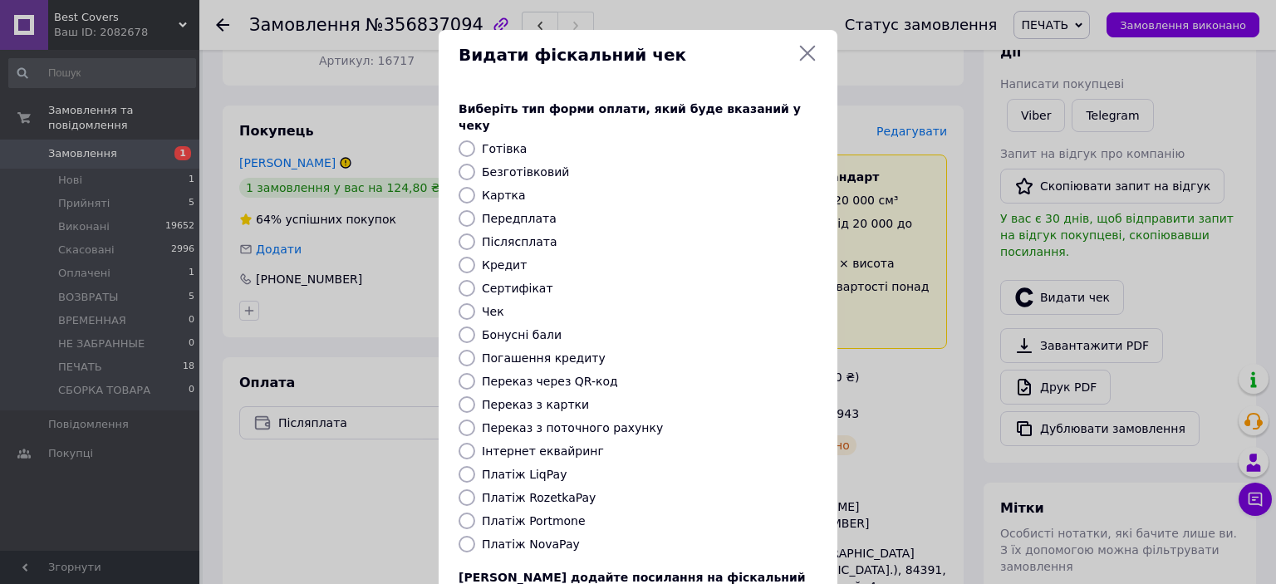
click at [462, 233] on input "Післясплата" at bounding box center [466, 241] width 17 height 17
radio input "true"
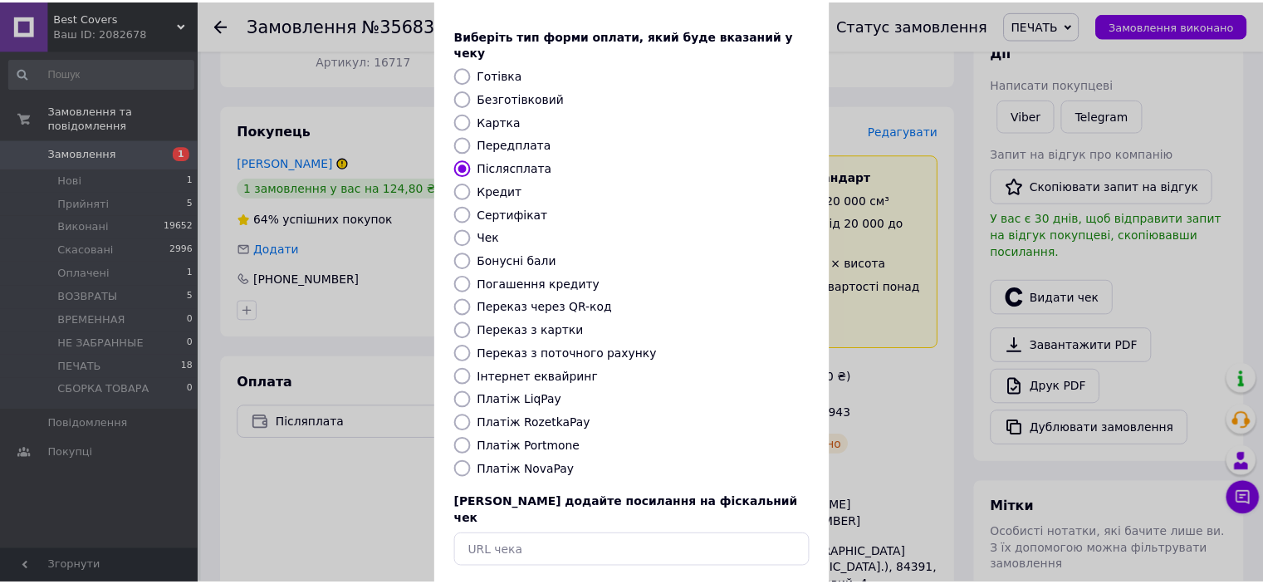
scroll to position [129, 0]
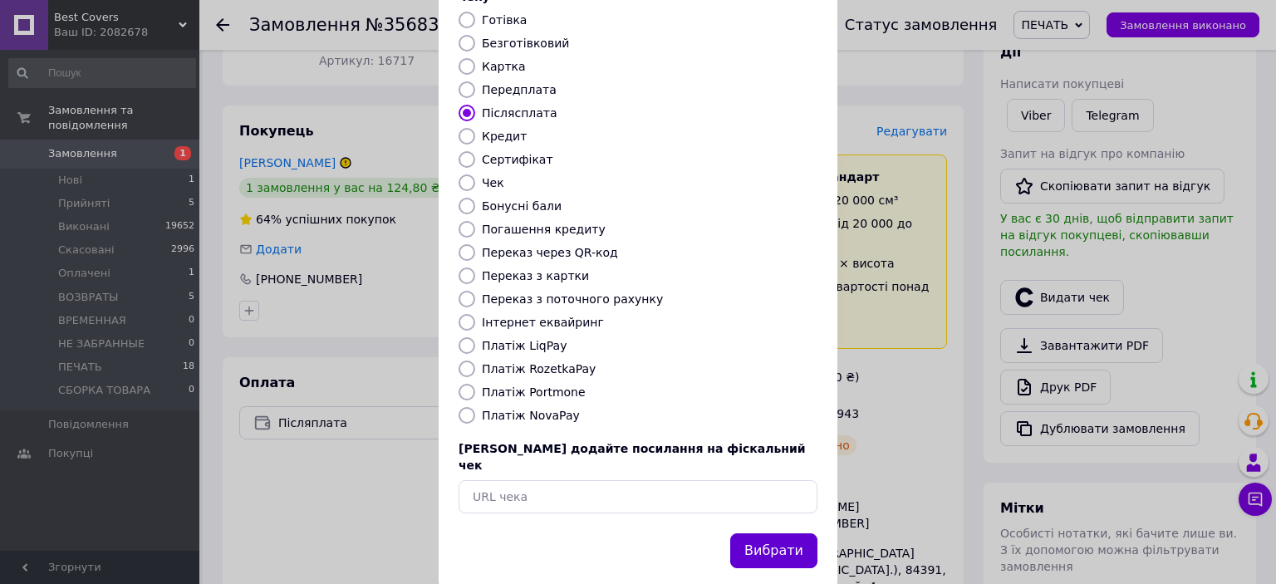
click at [776, 533] on button "Вибрати" at bounding box center [773, 551] width 87 height 36
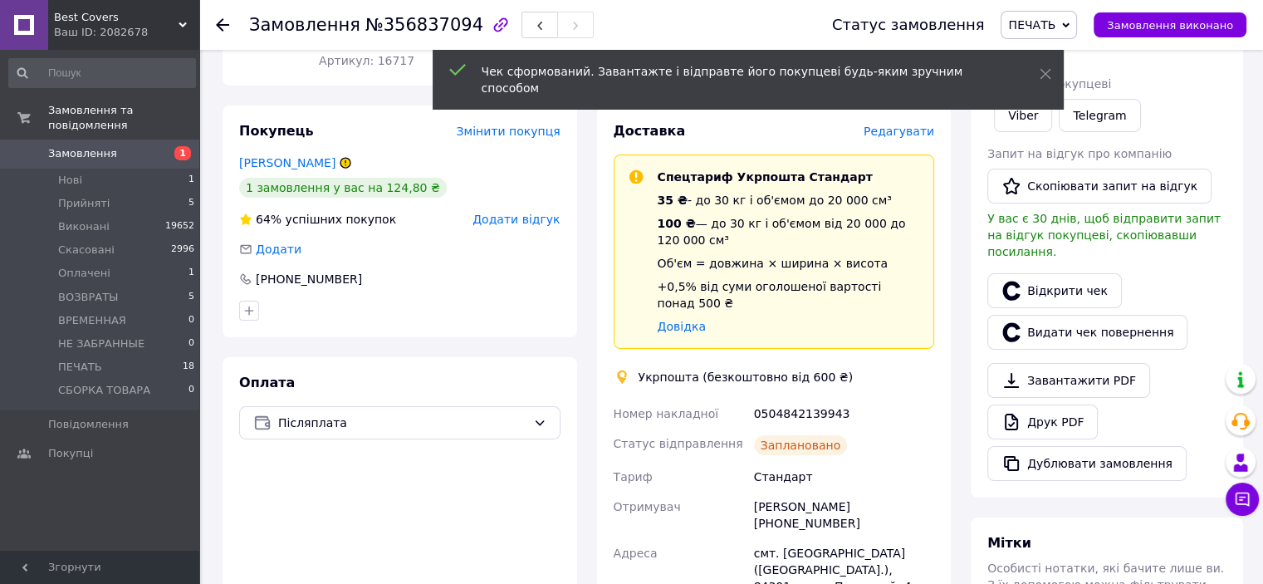
click at [1157, 21] on span "Замовлення виконано" at bounding box center [1170, 25] width 126 height 12
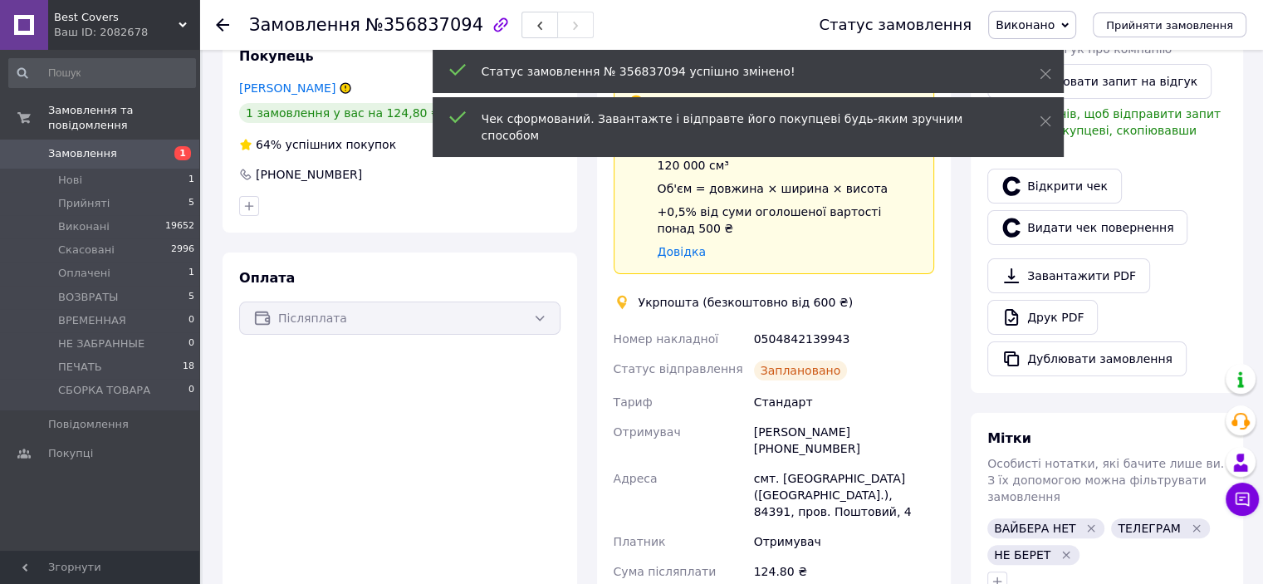
scroll to position [415, 0]
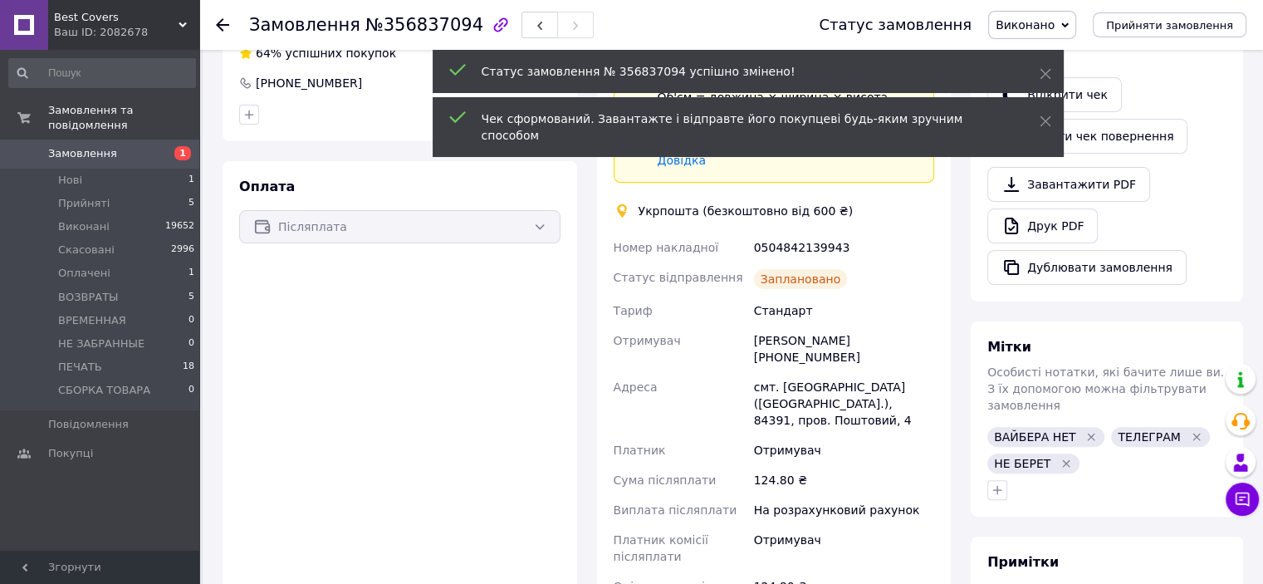
click at [904, 326] on div "Андрій Маніло +380951502139" at bounding box center [844, 349] width 187 height 47
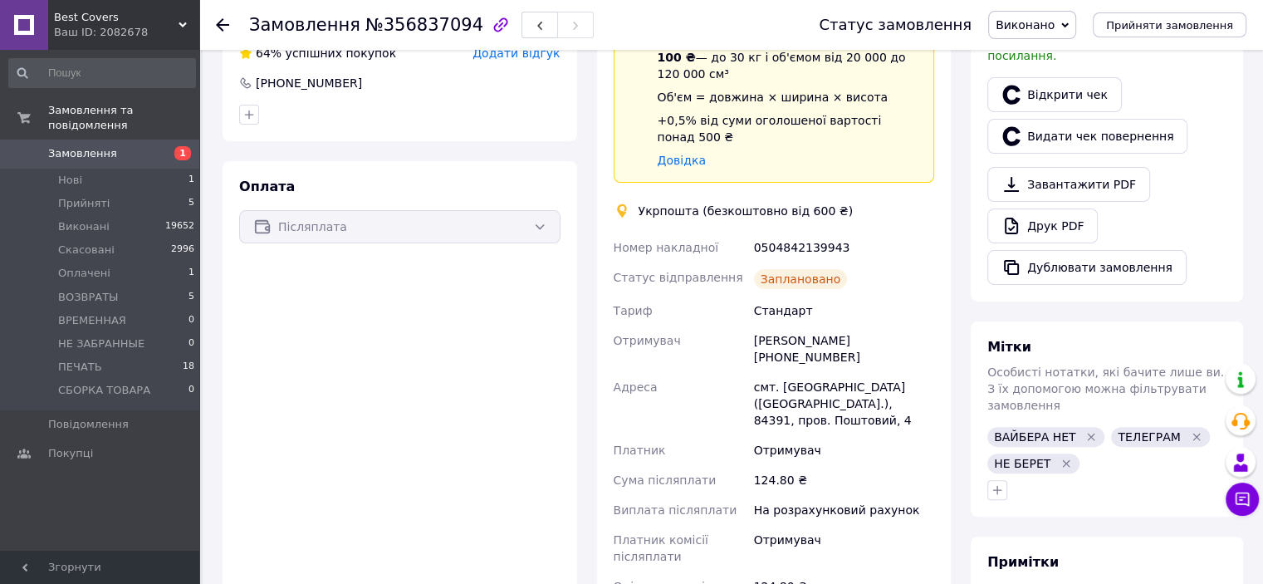
click at [776, 233] on div "0504842139943" at bounding box center [844, 248] width 187 height 30
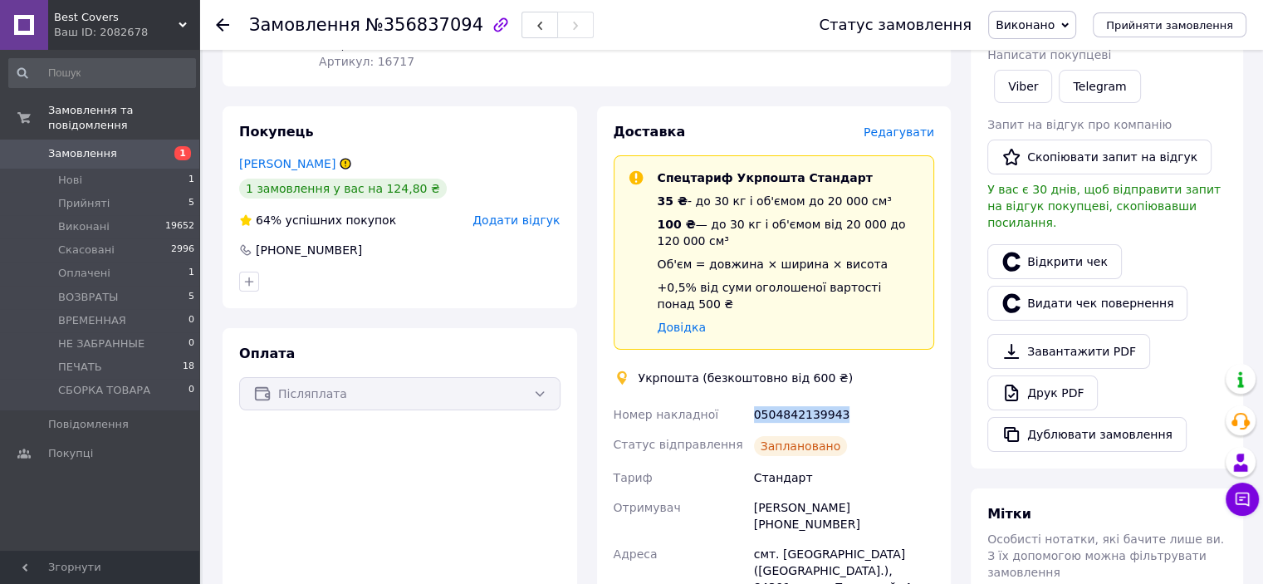
scroll to position [249, 0]
click at [860, 409] on div "0504842139943" at bounding box center [844, 414] width 187 height 30
click at [887, 492] on div "Андрій Маніло +380951502139" at bounding box center [844, 515] width 187 height 47
click at [818, 399] on div "0504842139943" at bounding box center [844, 414] width 187 height 30
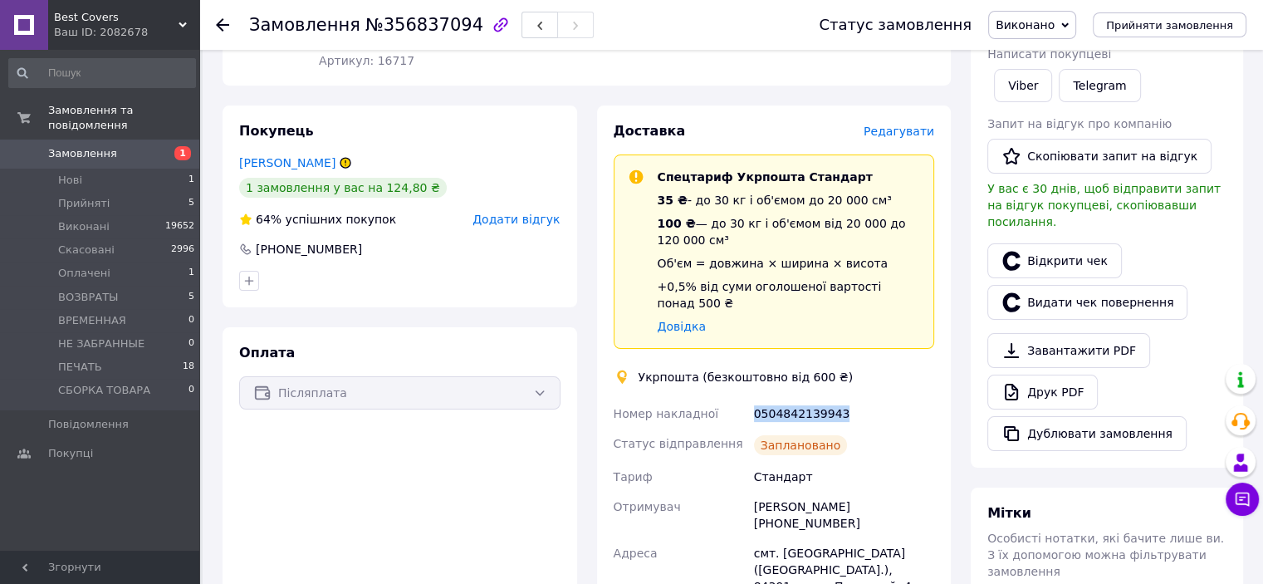
click at [818, 399] on div "0504842139943" at bounding box center [844, 414] width 187 height 30
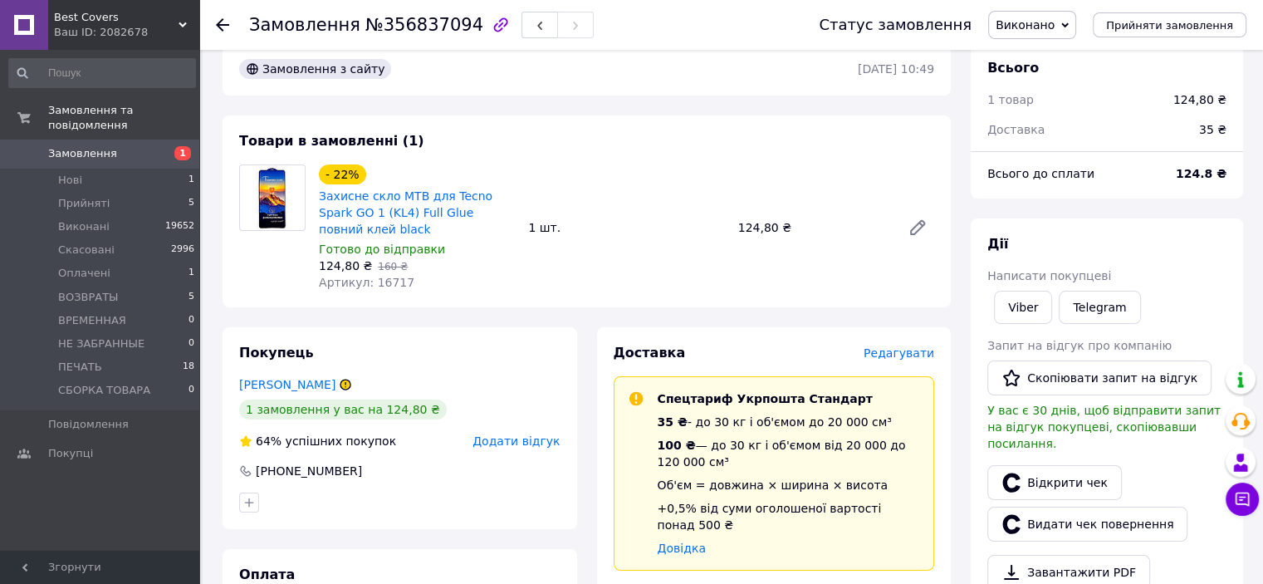
scroll to position [0, 0]
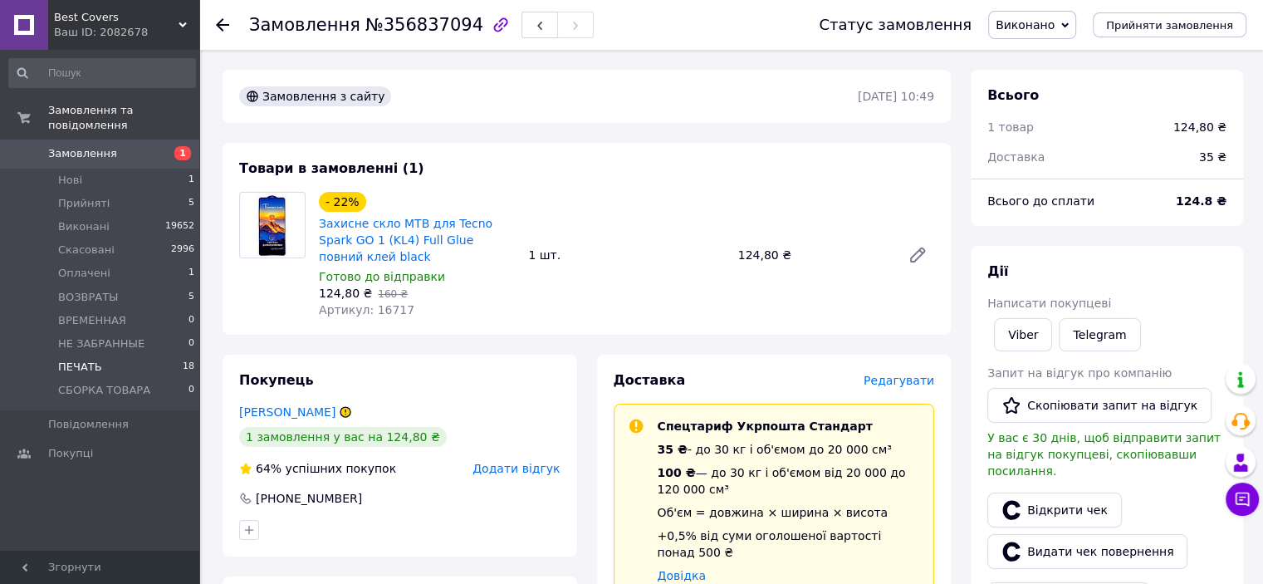
click at [107, 355] on li "ПЕЧАТЬ 18" at bounding box center [102, 366] width 204 height 23
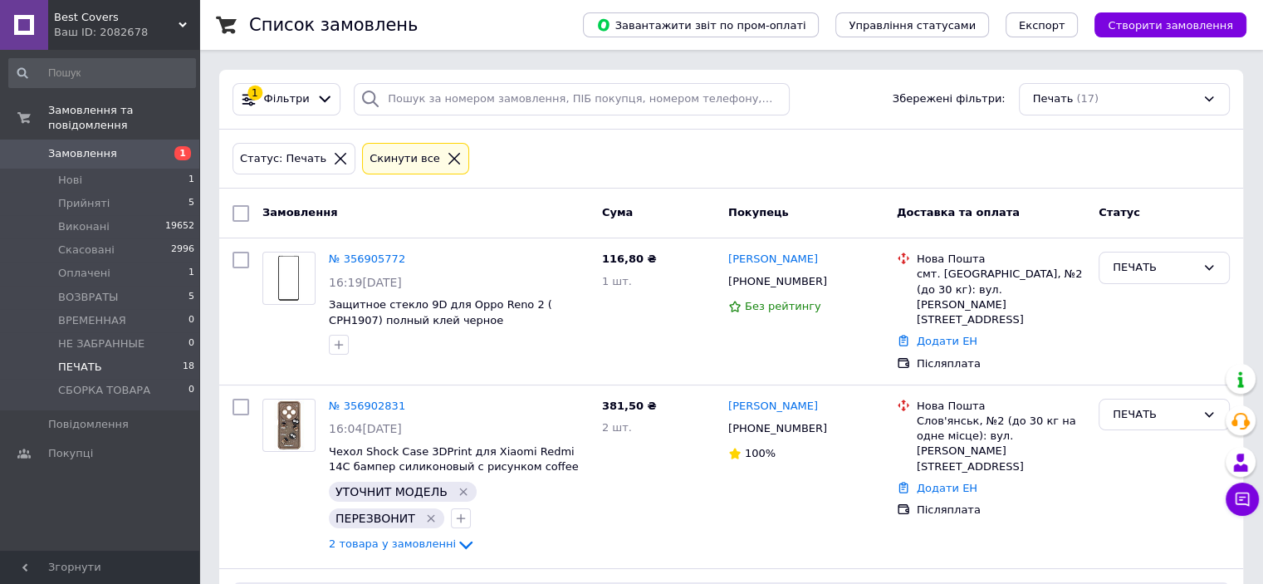
click at [103, 355] on li "ПЕЧАТЬ 18" at bounding box center [102, 366] width 204 height 23
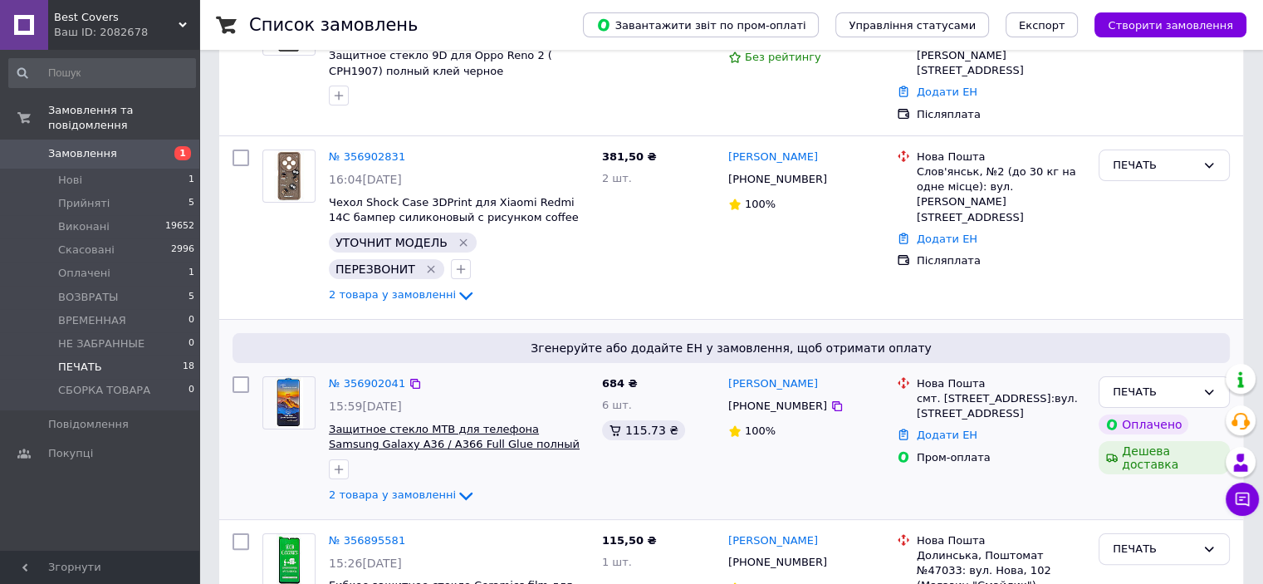
scroll to position [83, 0]
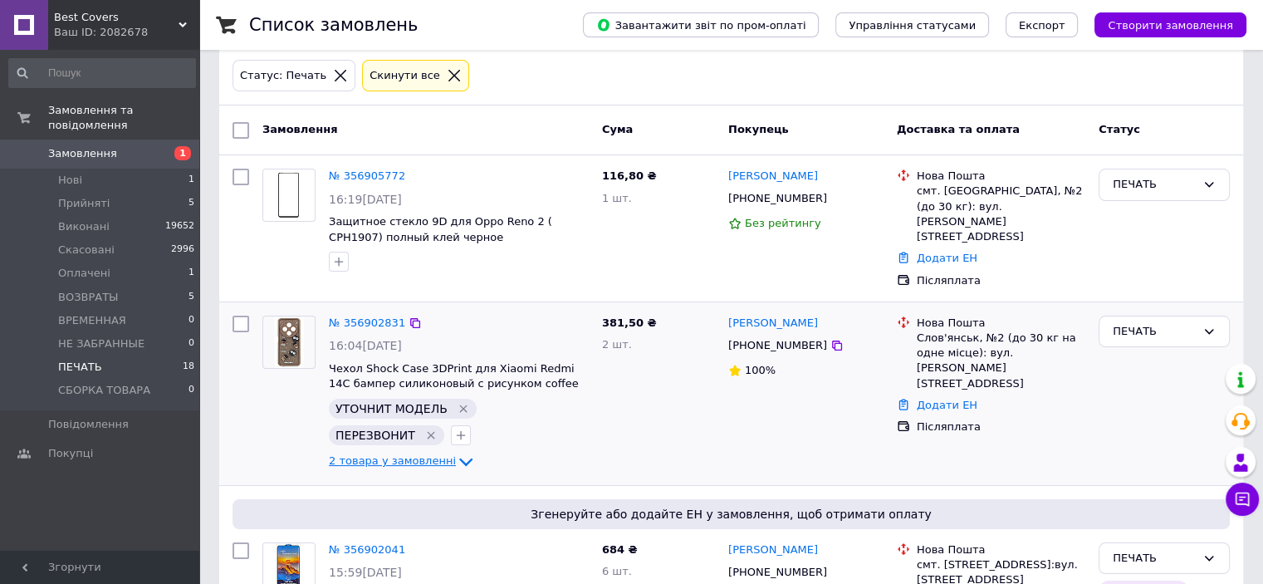
click at [427, 454] on span "2 товара у замовленні" at bounding box center [392, 460] width 127 height 12
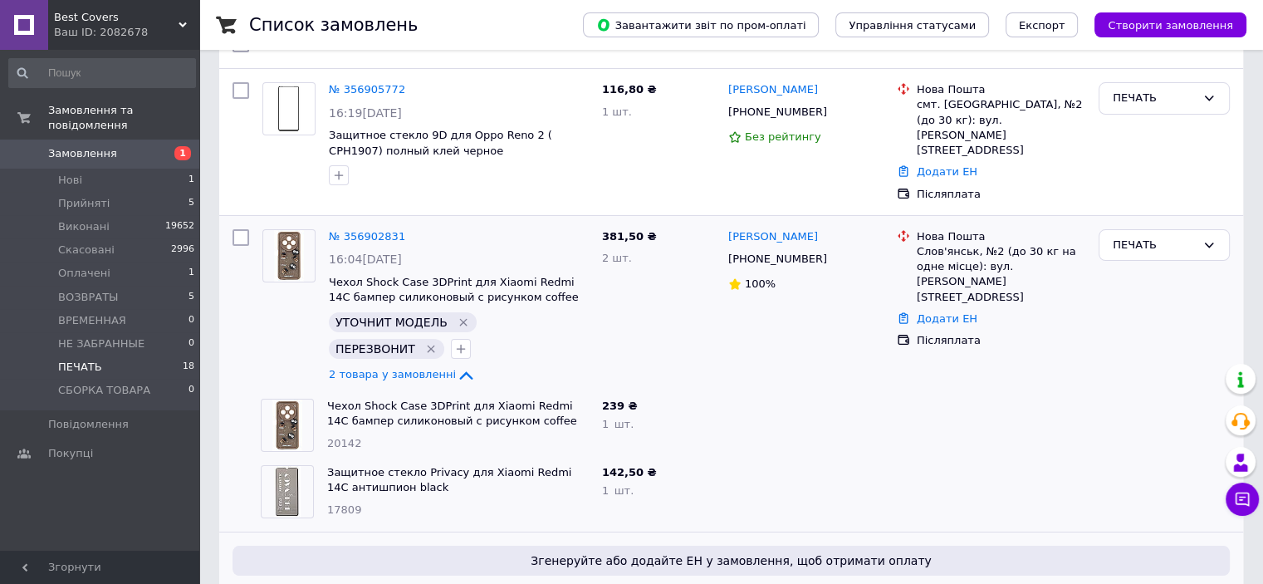
scroll to position [332, 0]
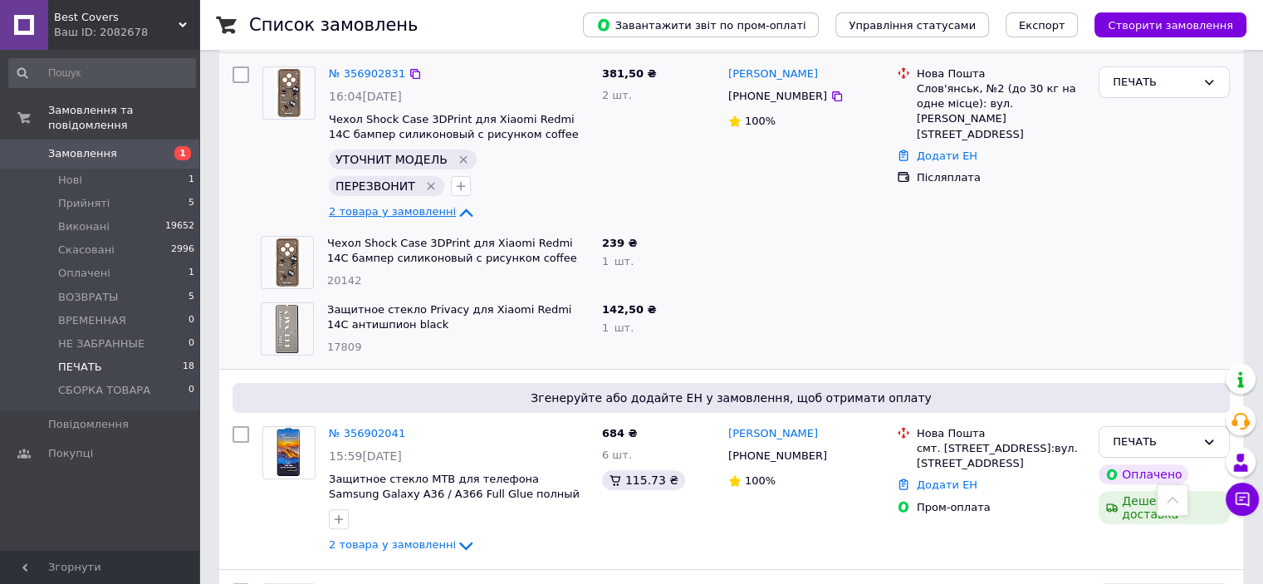
click at [419, 205] on span "2 товара у замовленні" at bounding box center [392, 211] width 127 height 12
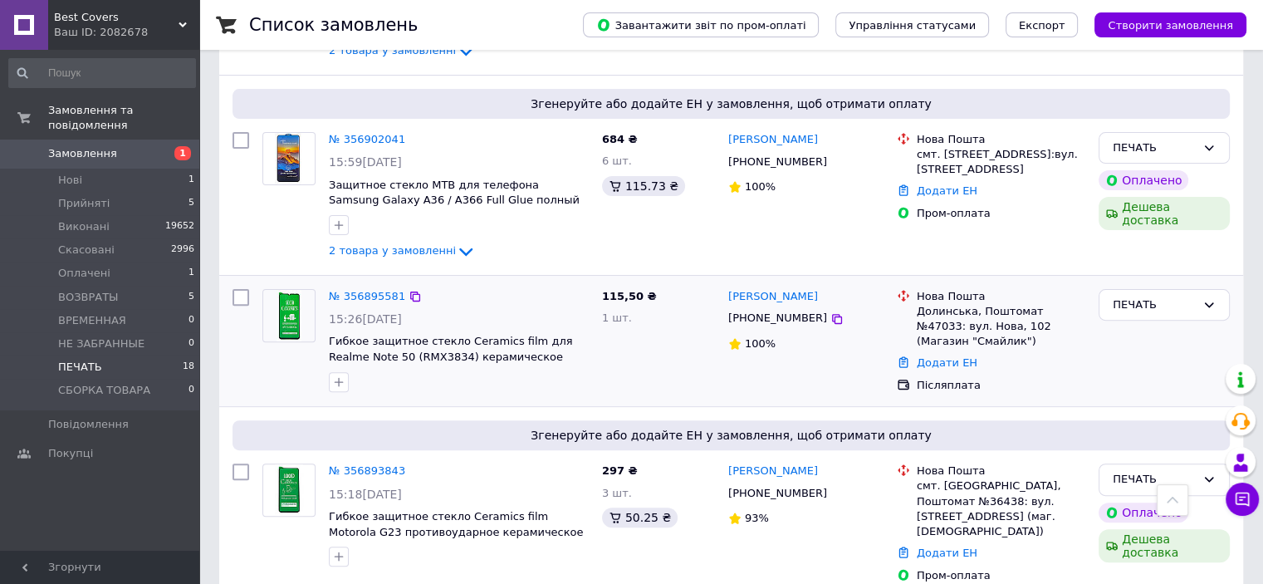
scroll to position [498, 0]
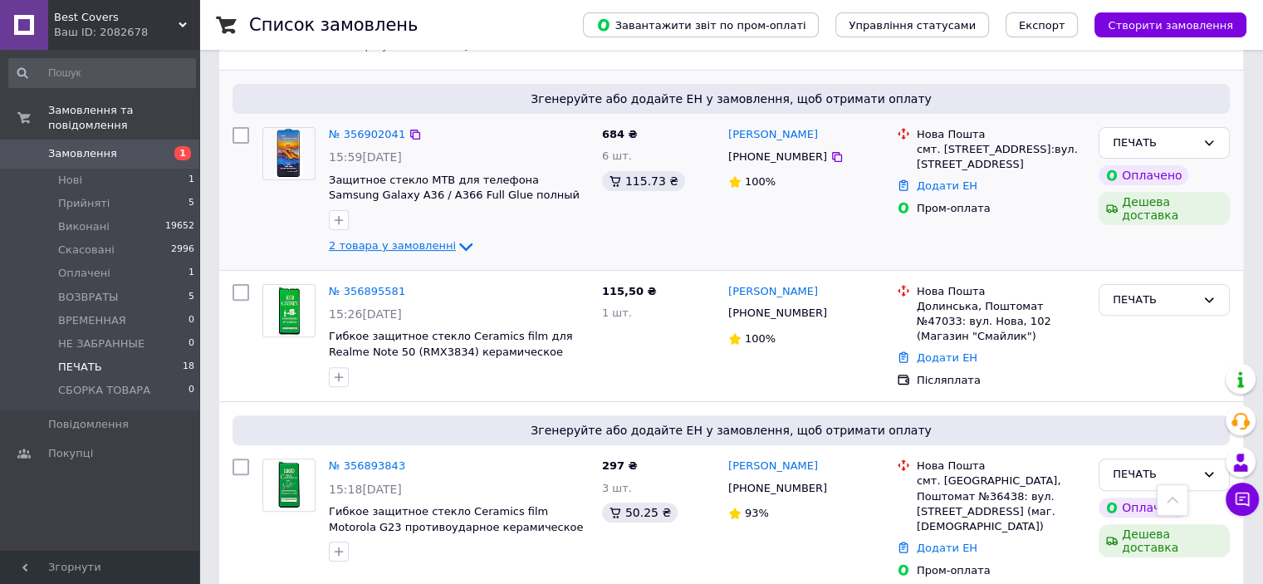
click at [421, 239] on span "2 товара у замовленні" at bounding box center [392, 245] width 127 height 12
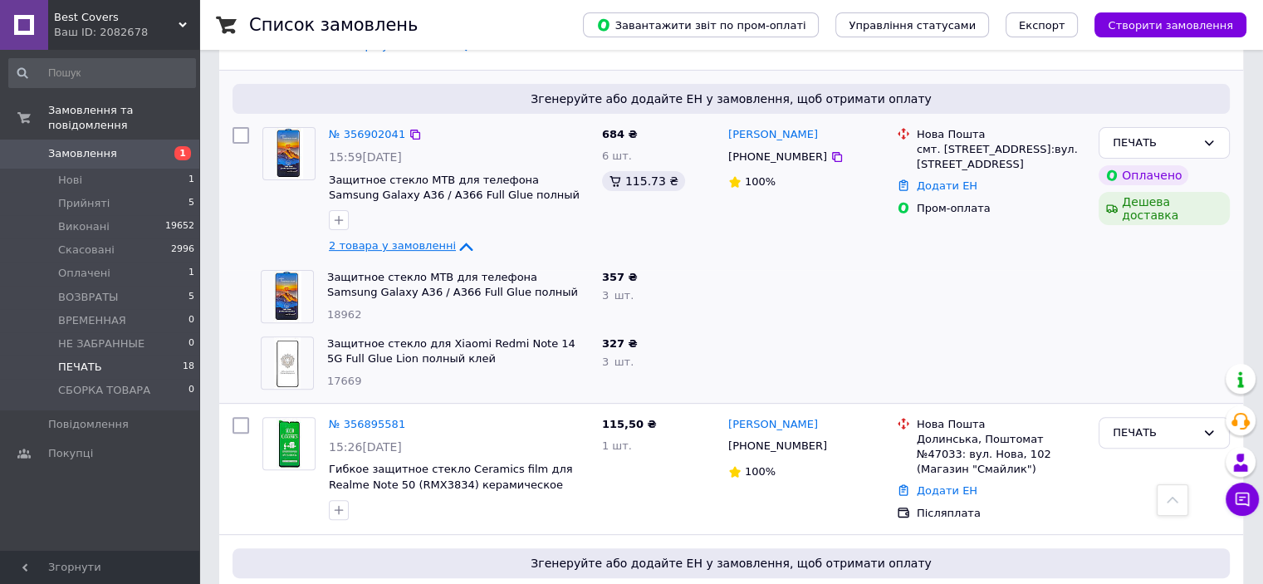
click at [421, 239] on span "2 товара у замовленні" at bounding box center [392, 245] width 127 height 12
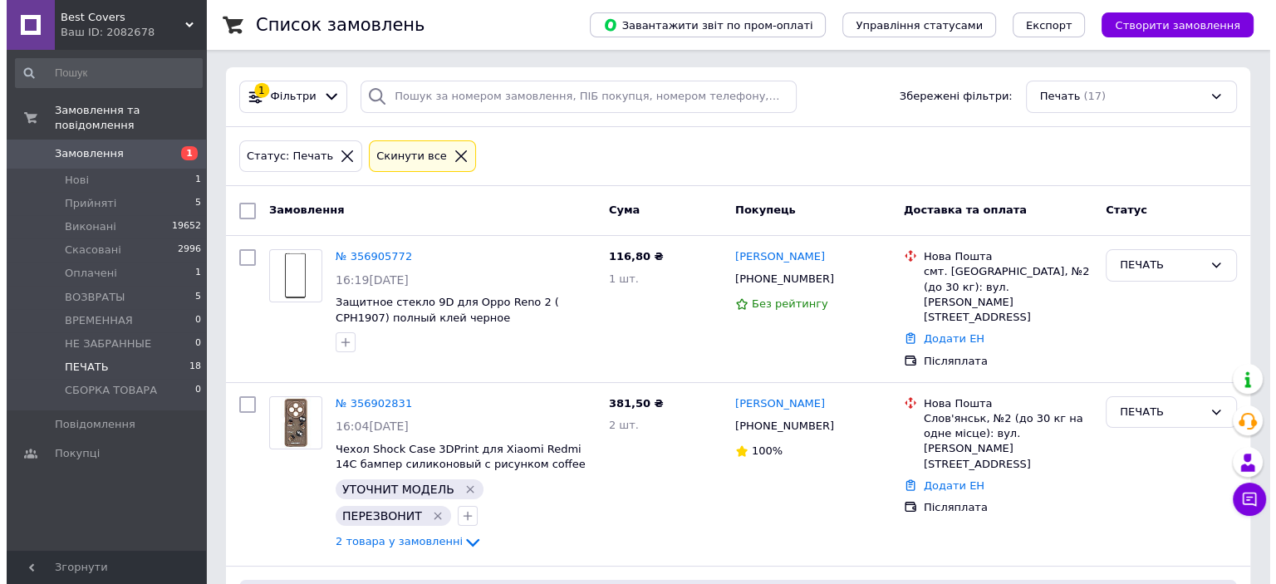
scroll to position [0, 0]
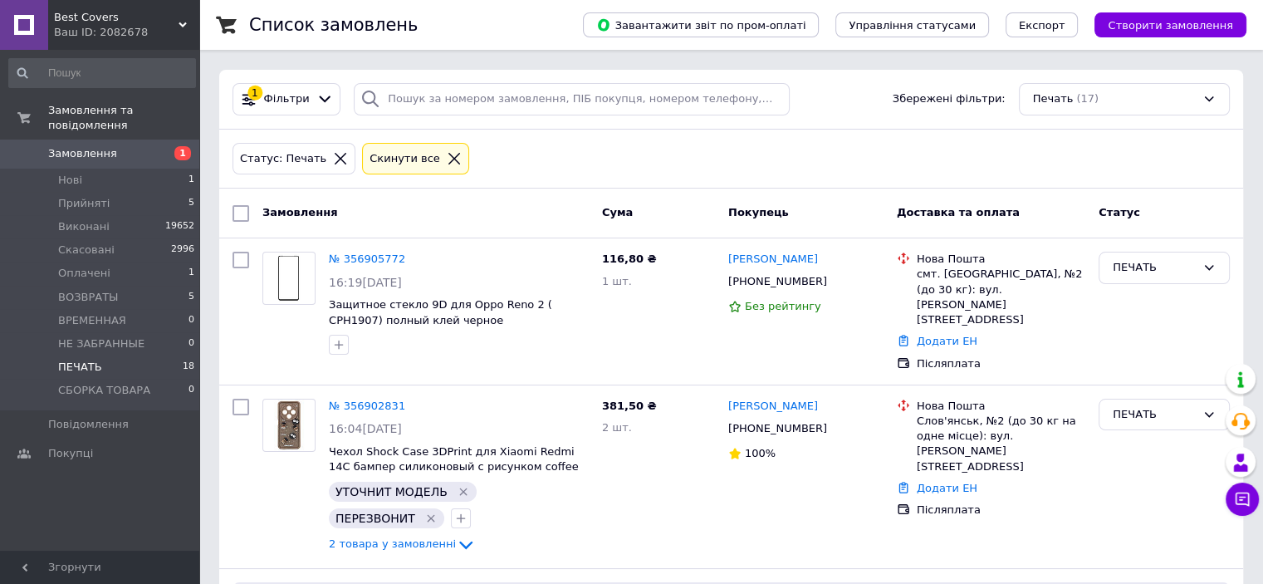
click at [117, 355] on li "ПЕЧАТЬ 18" at bounding box center [102, 366] width 204 height 23
click at [125, 175] on li "Нові 1" at bounding box center [102, 180] width 204 height 23
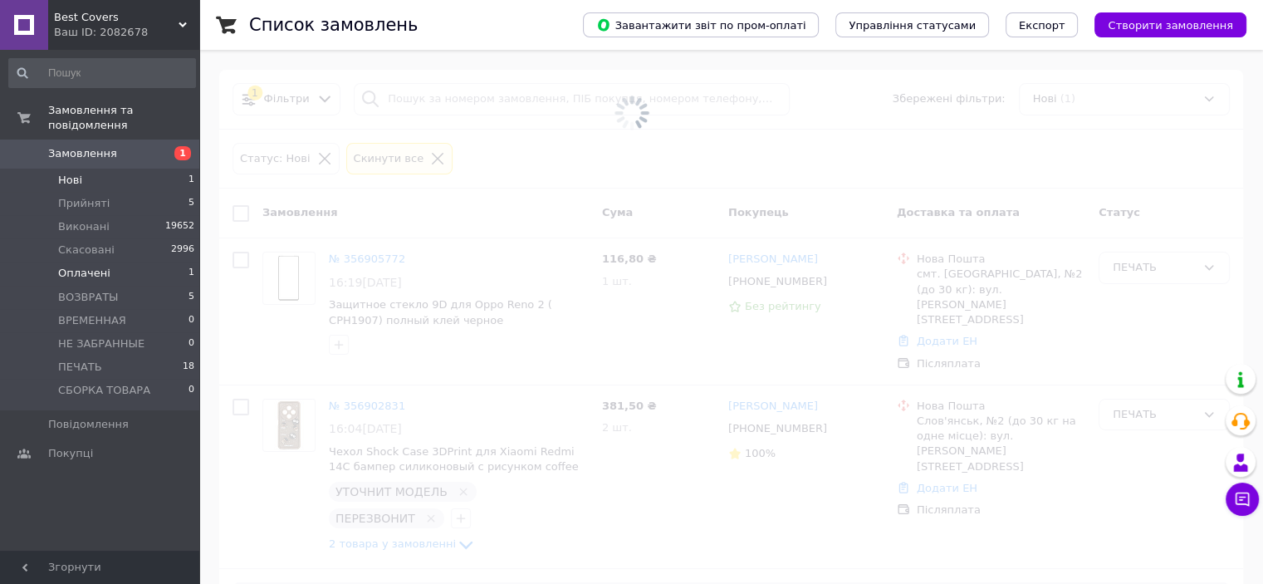
click at [115, 262] on li "Оплачені 1" at bounding box center [102, 273] width 204 height 23
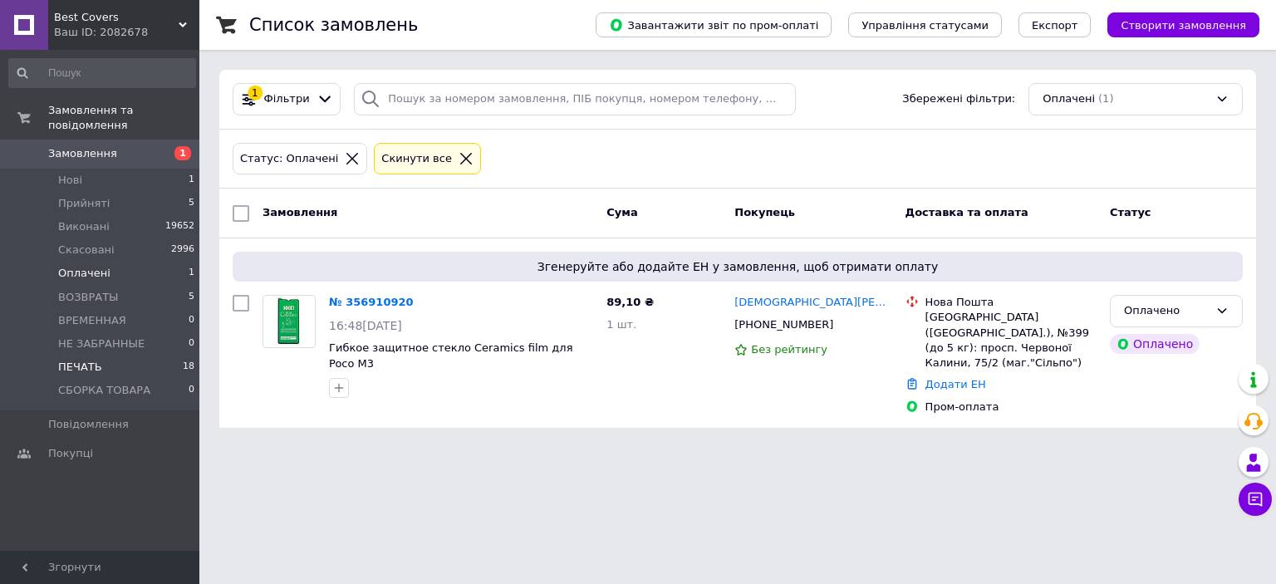
click at [120, 355] on li "ПЕЧАТЬ 18" at bounding box center [102, 366] width 204 height 23
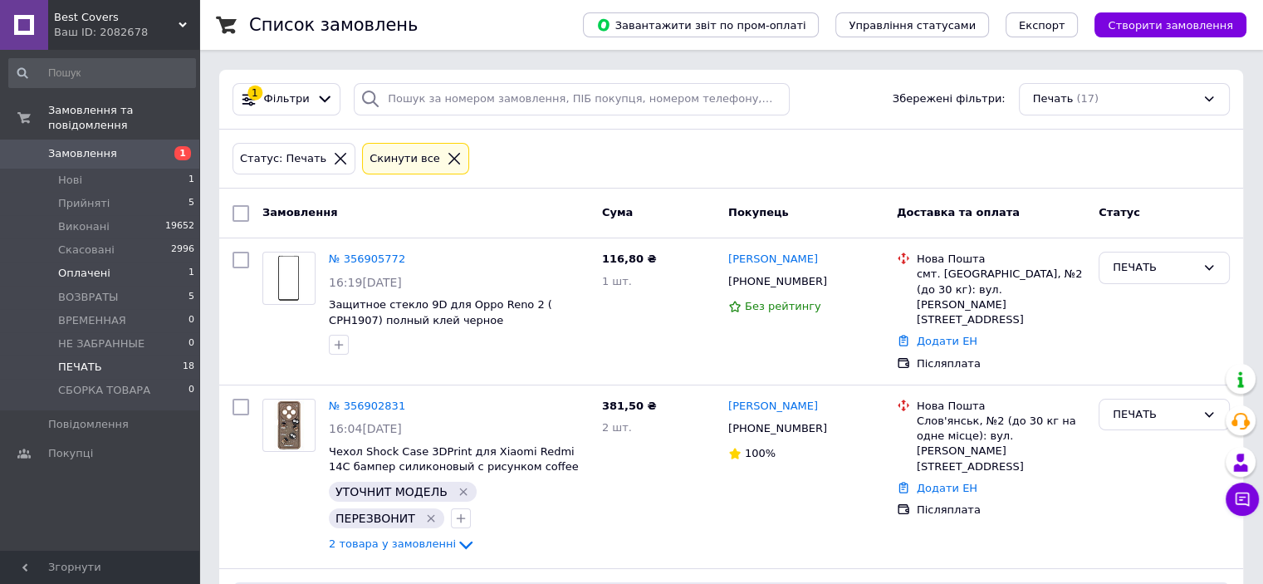
click at [106, 262] on li "Оплачені 1" at bounding box center [102, 273] width 204 height 23
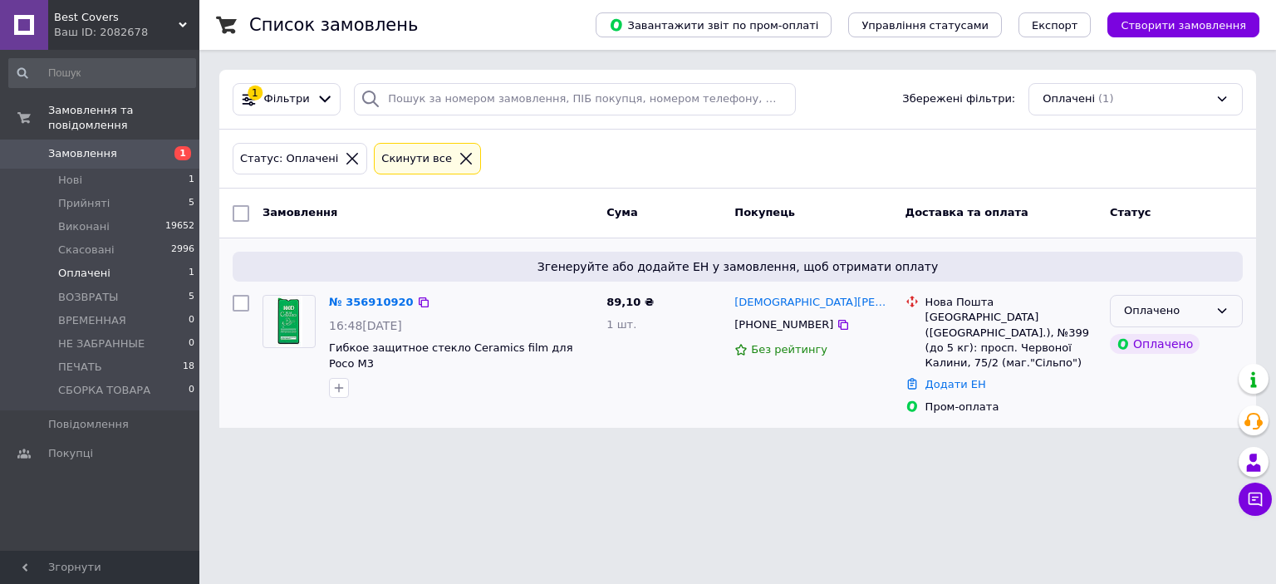
click at [1164, 302] on div "Оплачено" at bounding box center [1166, 310] width 85 height 17
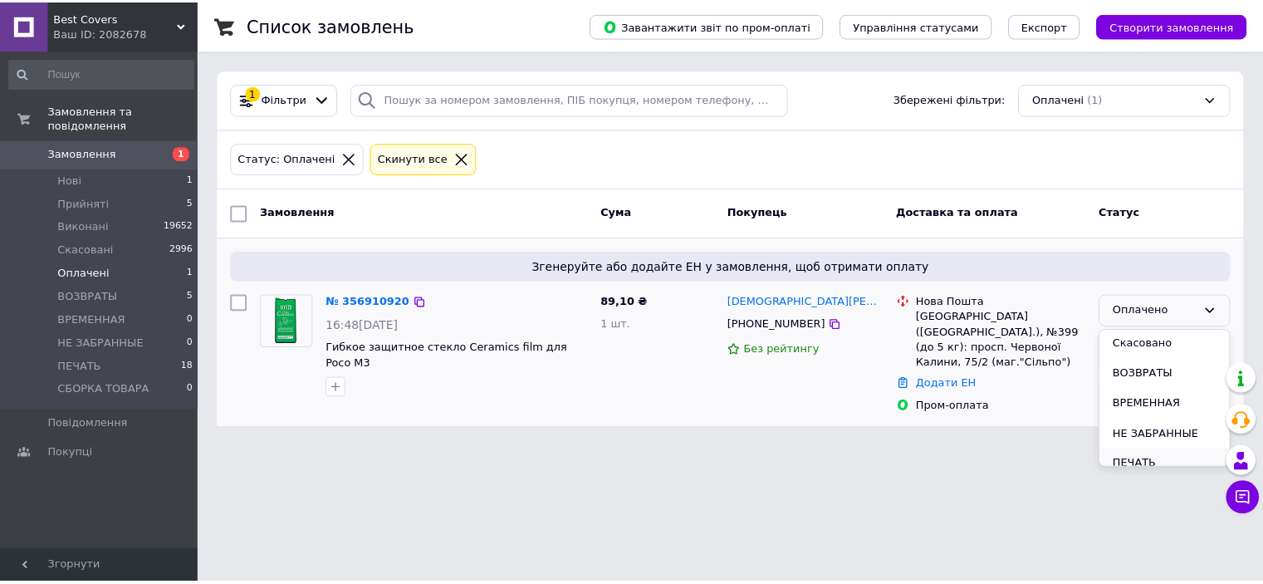
scroll to position [105, 0]
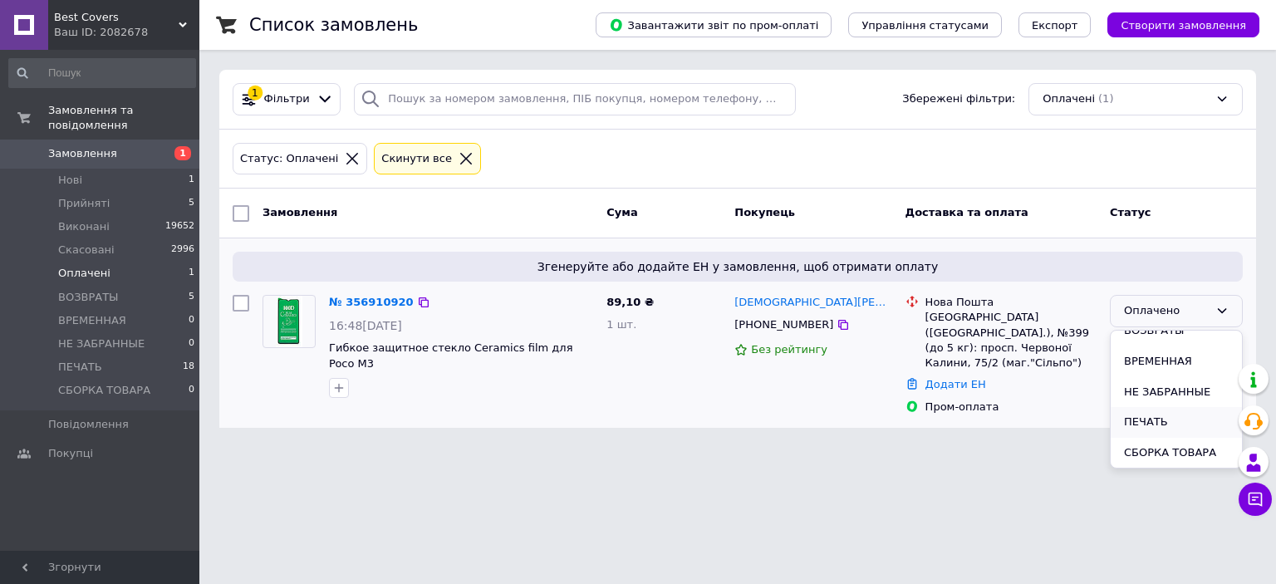
click at [1168, 420] on li "ПЕЧАТЬ" at bounding box center [1175, 422] width 131 height 31
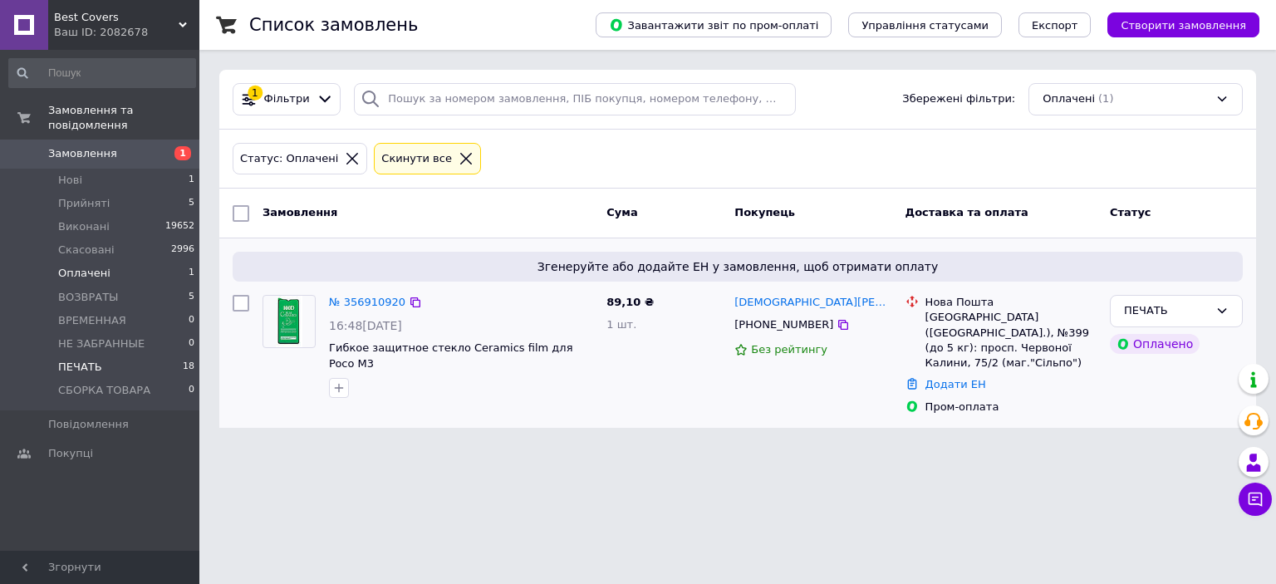
click at [119, 355] on li "ПЕЧАТЬ 18" at bounding box center [102, 366] width 204 height 23
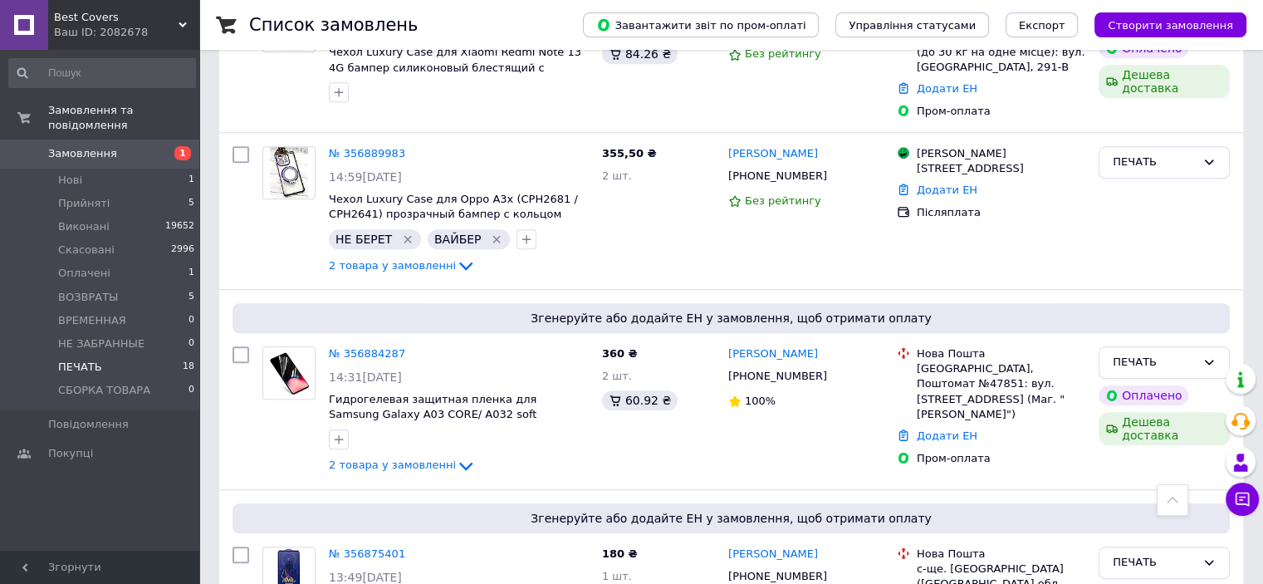
scroll to position [1495, 0]
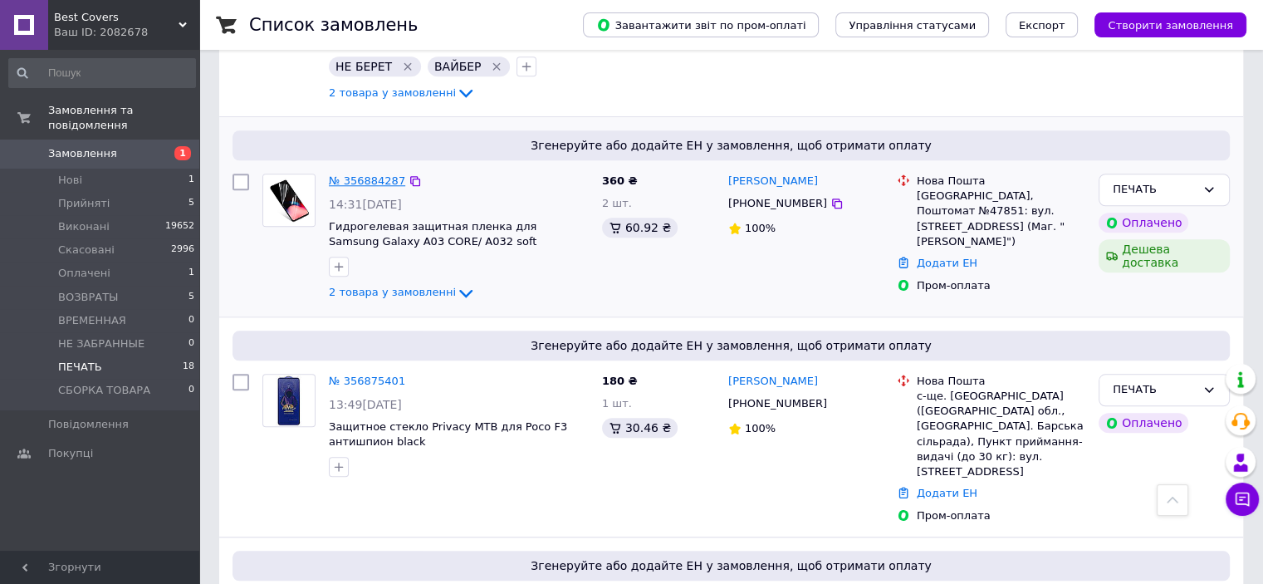
click at [363, 174] on link "№ 356884287" at bounding box center [367, 180] width 76 height 12
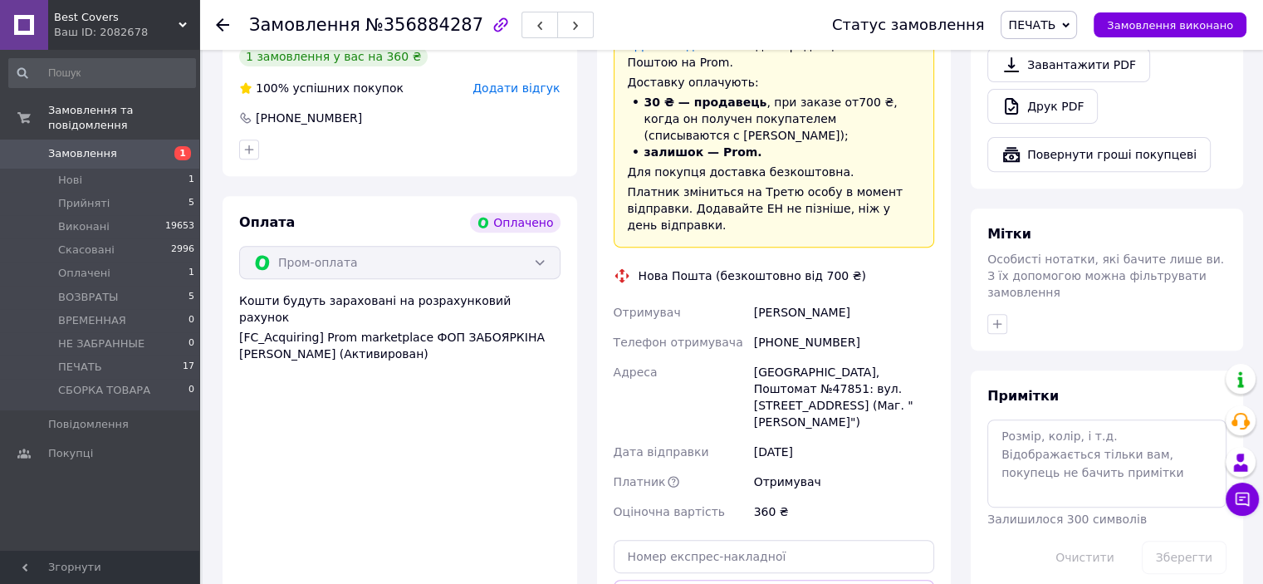
scroll to position [747, 0]
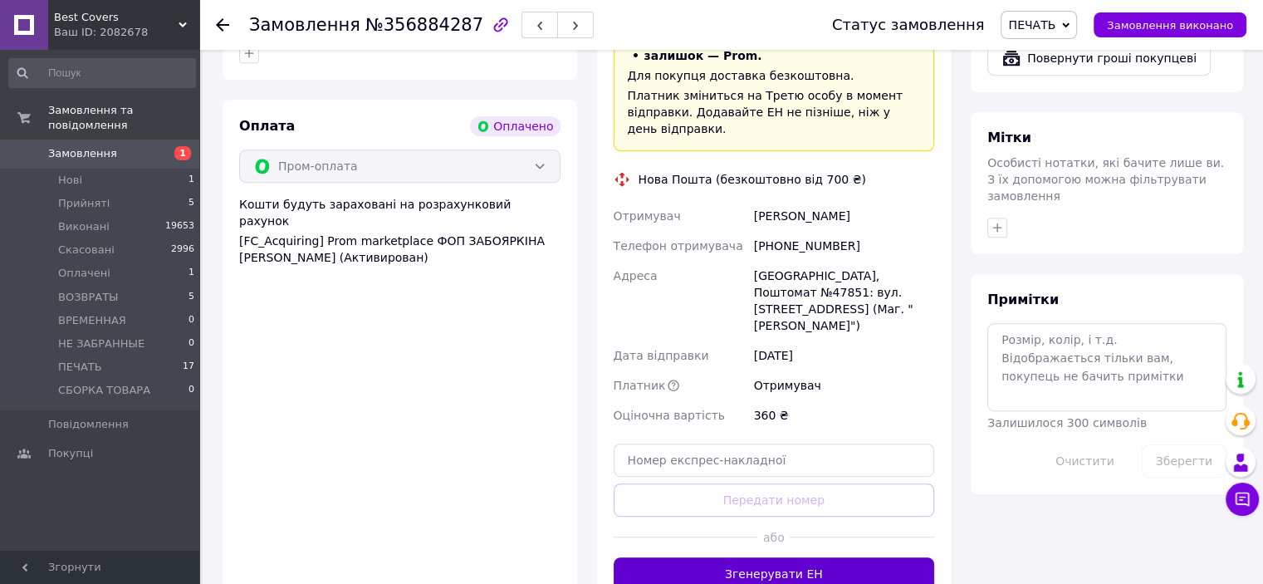
click at [754, 557] on button "Згенерувати ЕН" at bounding box center [774, 573] width 321 height 33
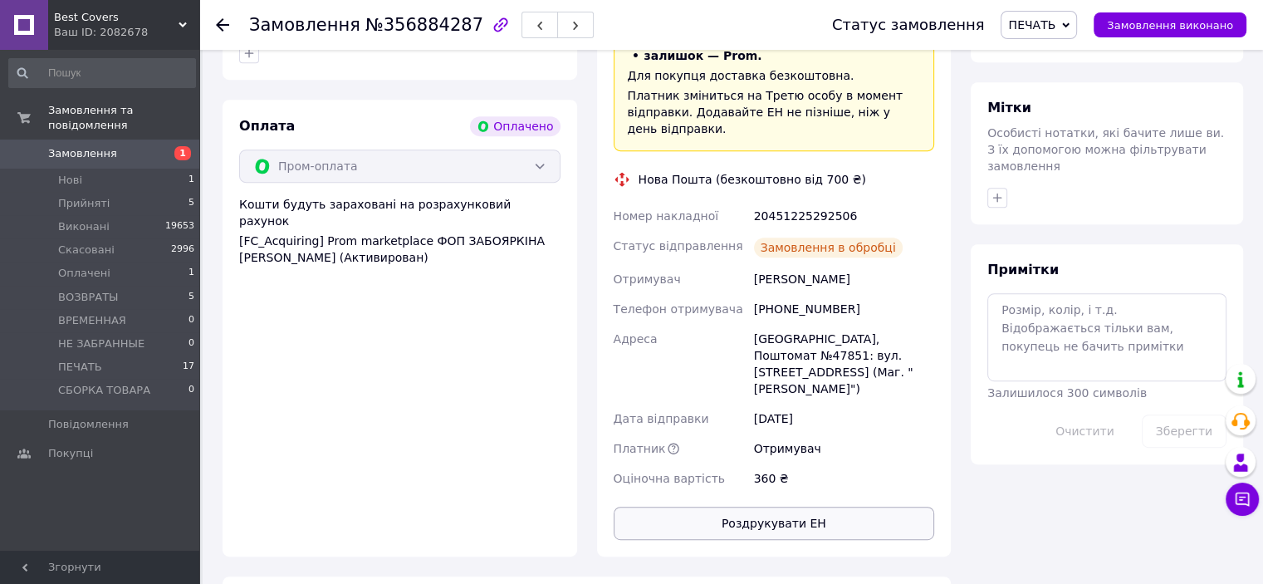
click at [767, 507] on button "Роздрукувати ЕН" at bounding box center [774, 523] width 321 height 33
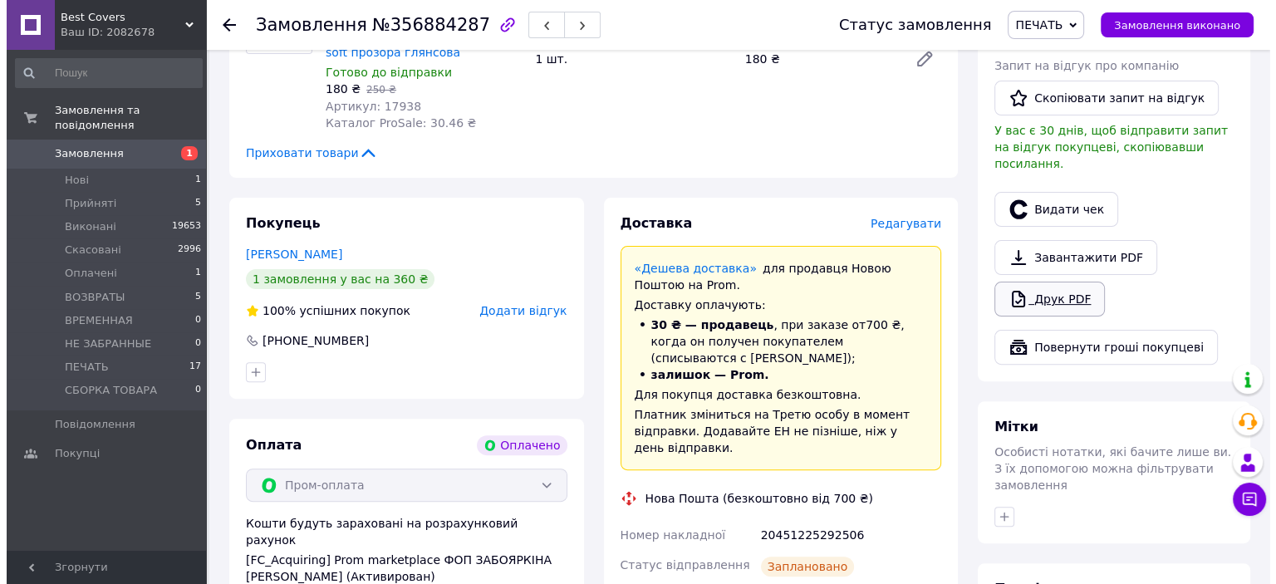
scroll to position [415, 0]
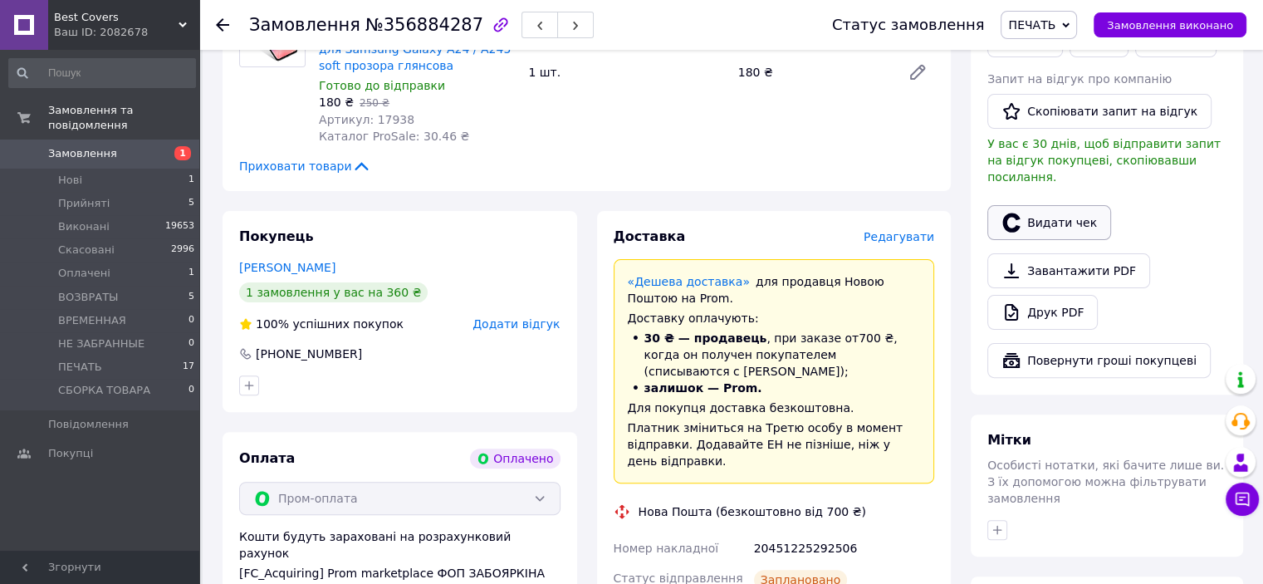
click at [1050, 205] on button "Видати чек" at bounding box center [1049, 222] width 124 height 35
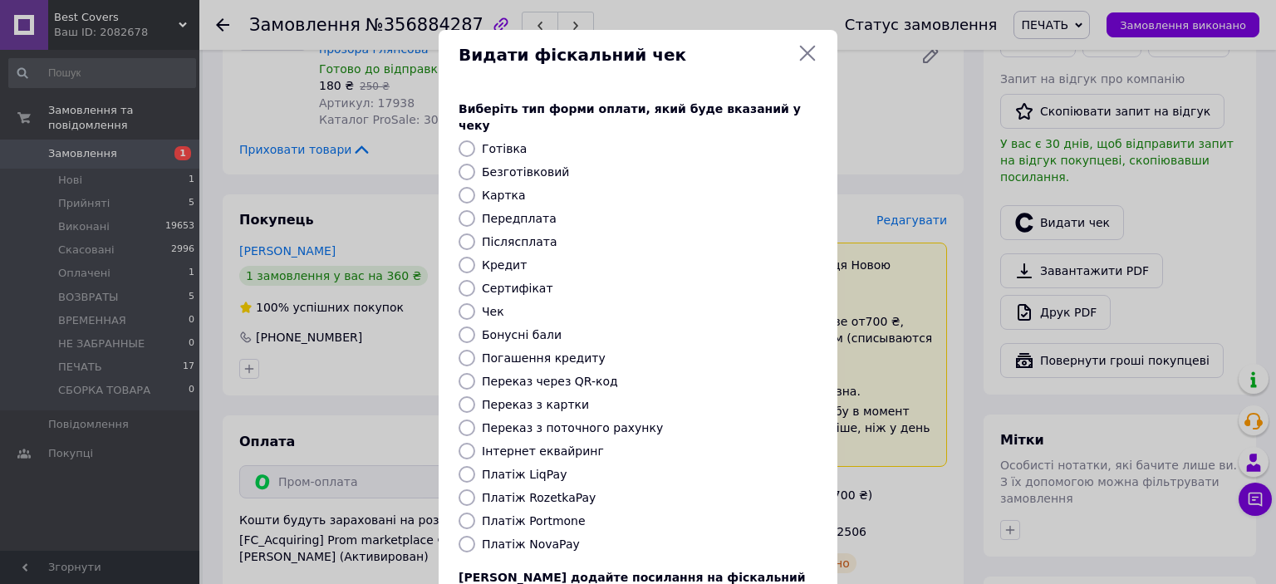
click at [467, 489] on input "Платіж RozetkaPay" at bounding box center [466, 497] width 17 height 17
radio input "true"
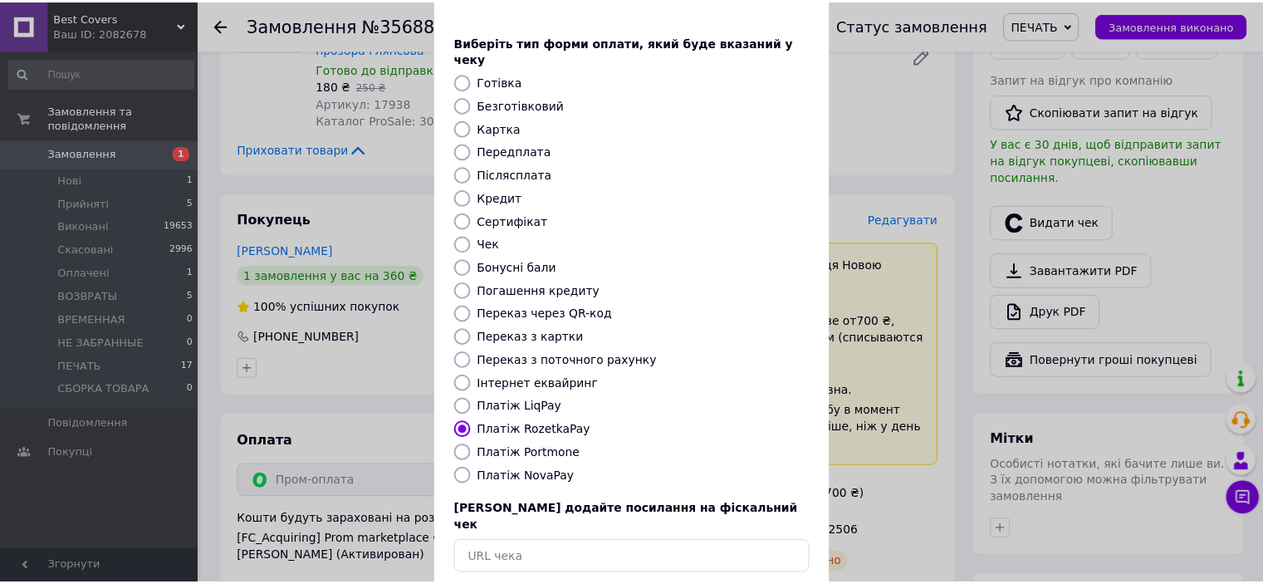
scroll to position [129, 0]
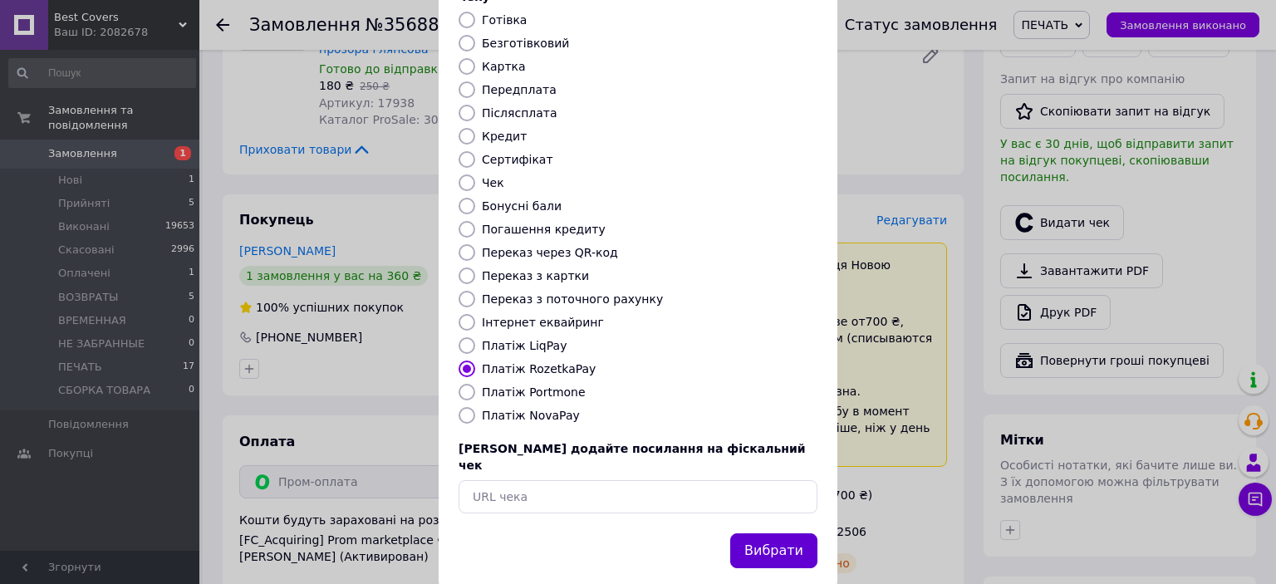
click at [802, 533] on button "Вибрати" at bounding box center [773, 551] width 87 height 36
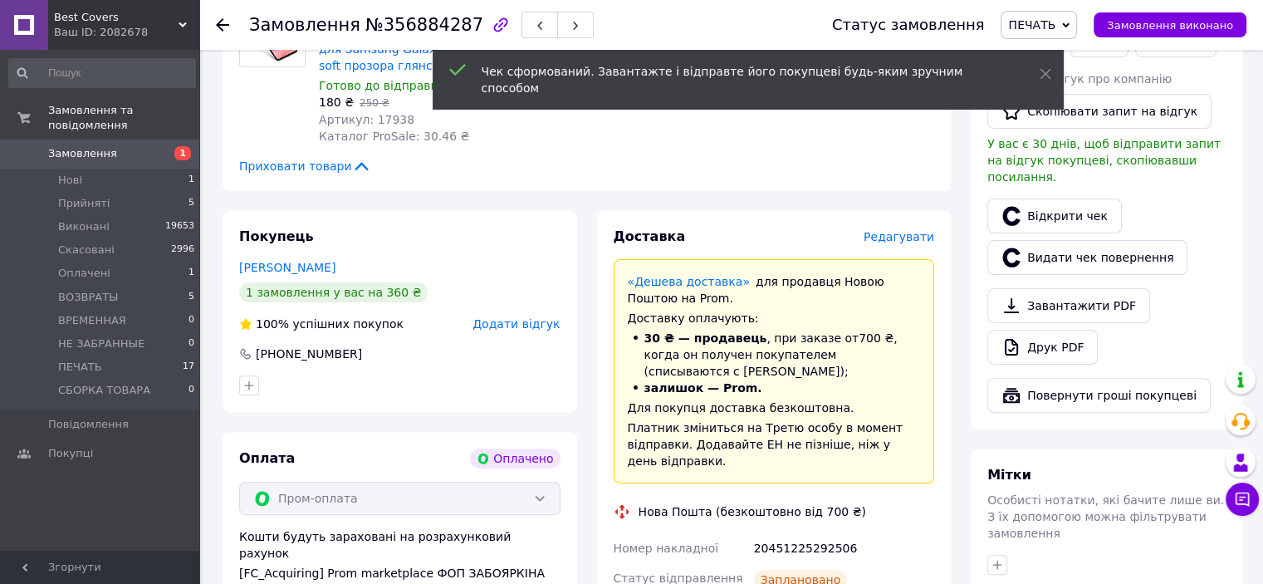
click at [1209, 22] on span "Замовлення виконано" at bounding box center [1170, 25] width 126 height 12
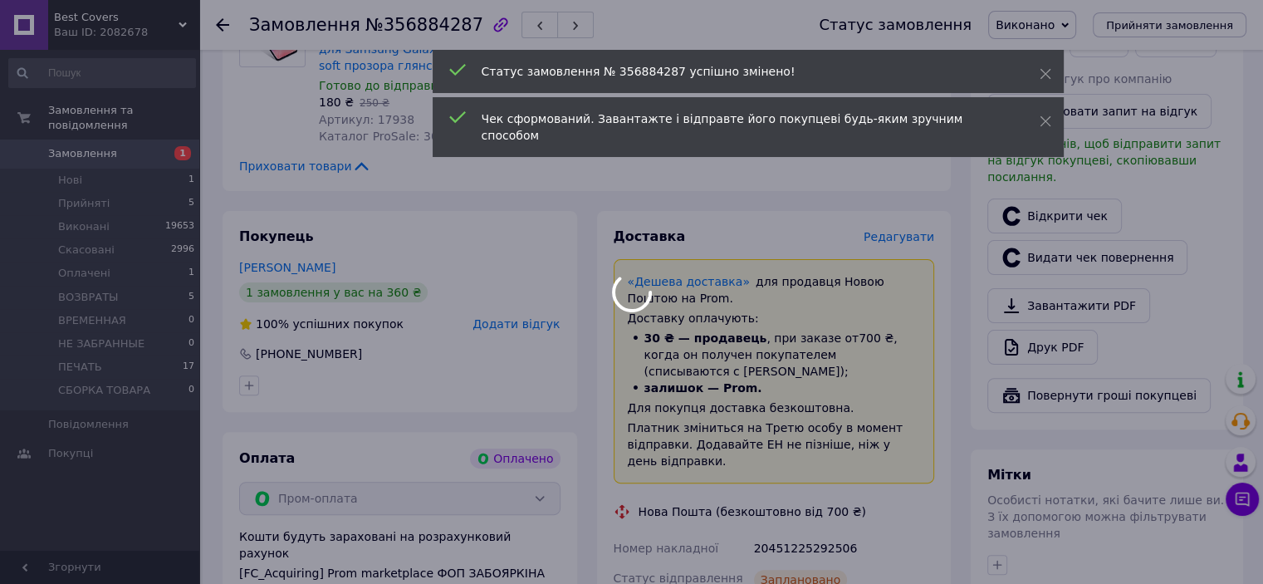
scroll to position [664, 0]
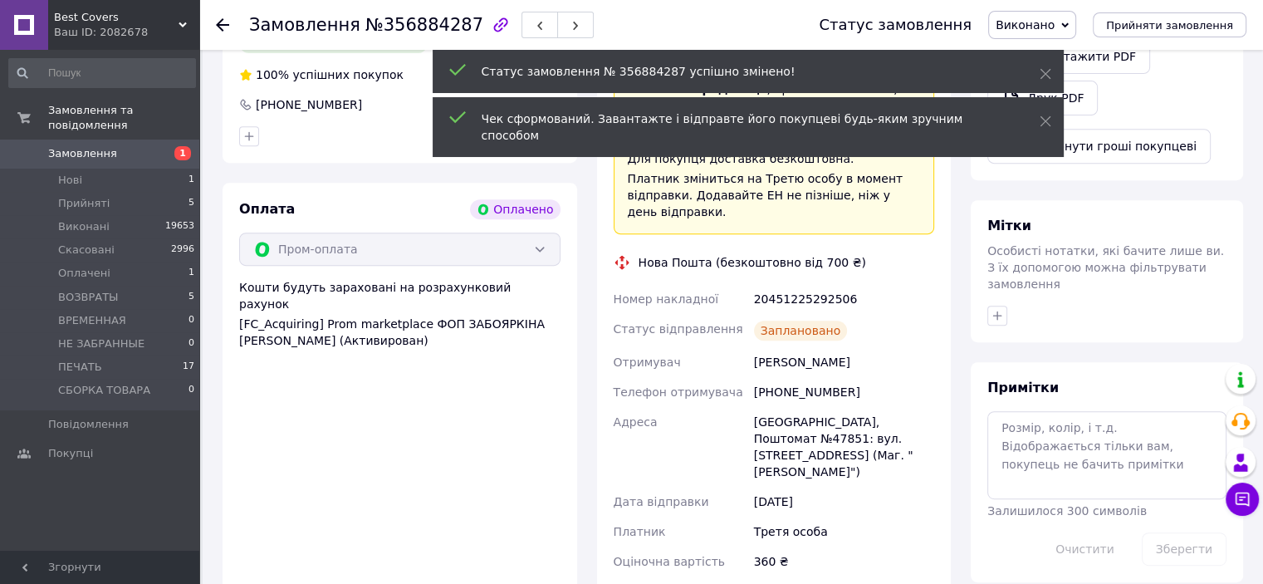
click at [806, 284] on div "20451225292506" at bounding box center [844, 299] width 187 height 30
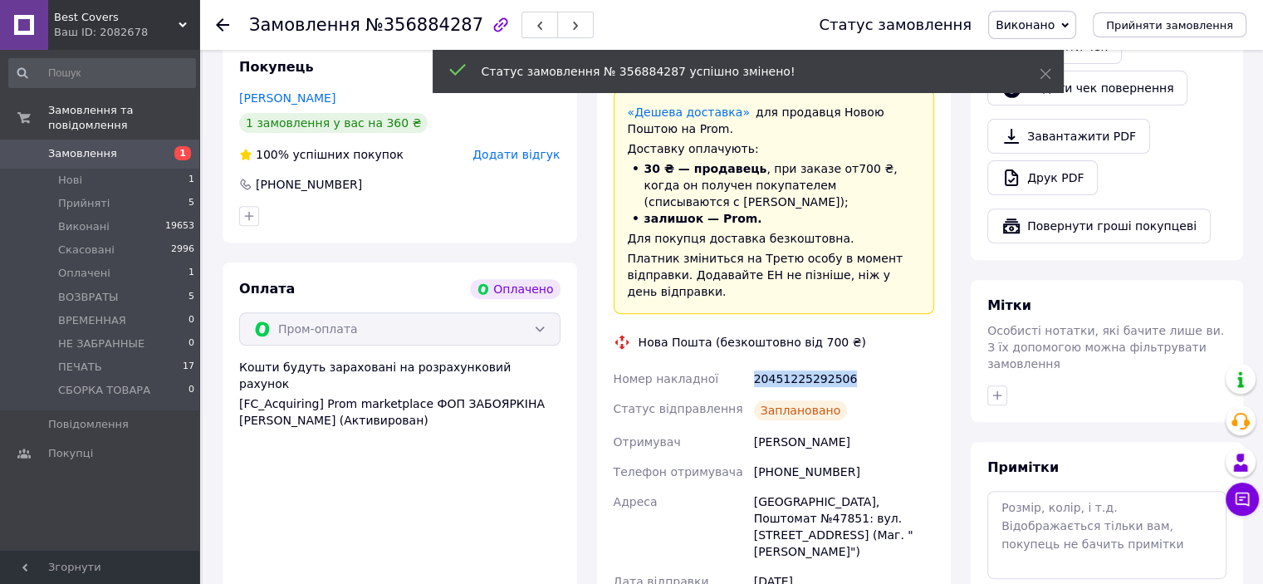
scroll to position [332, 0]
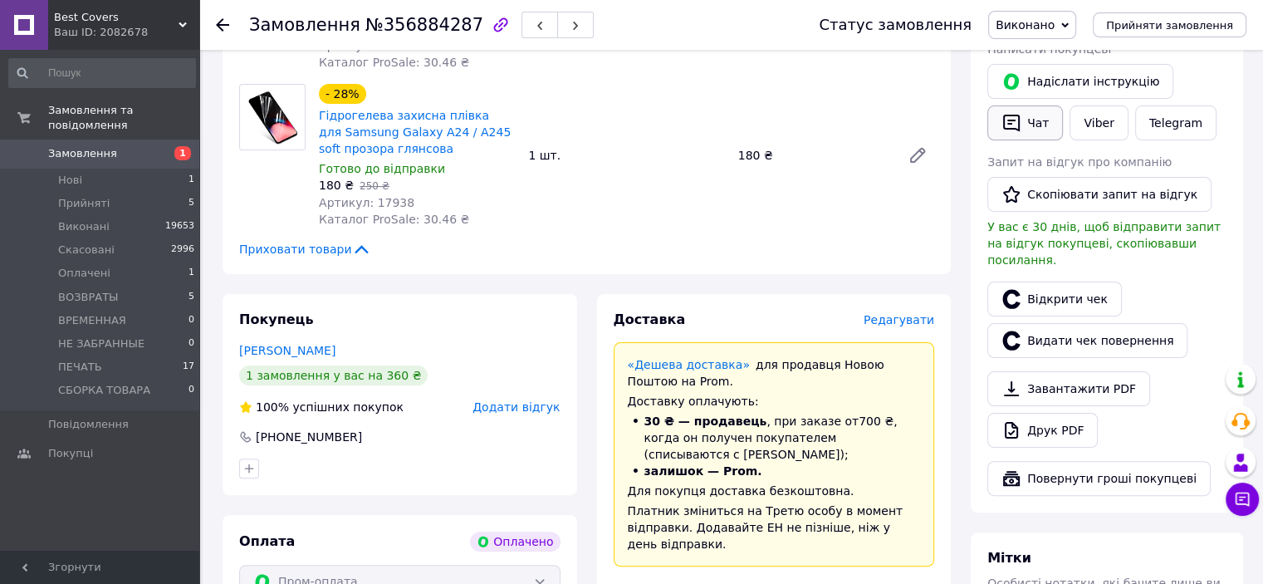
click at [1035, 130] on button "Чат" at bounding box center [1025, 122] width 76 height 35
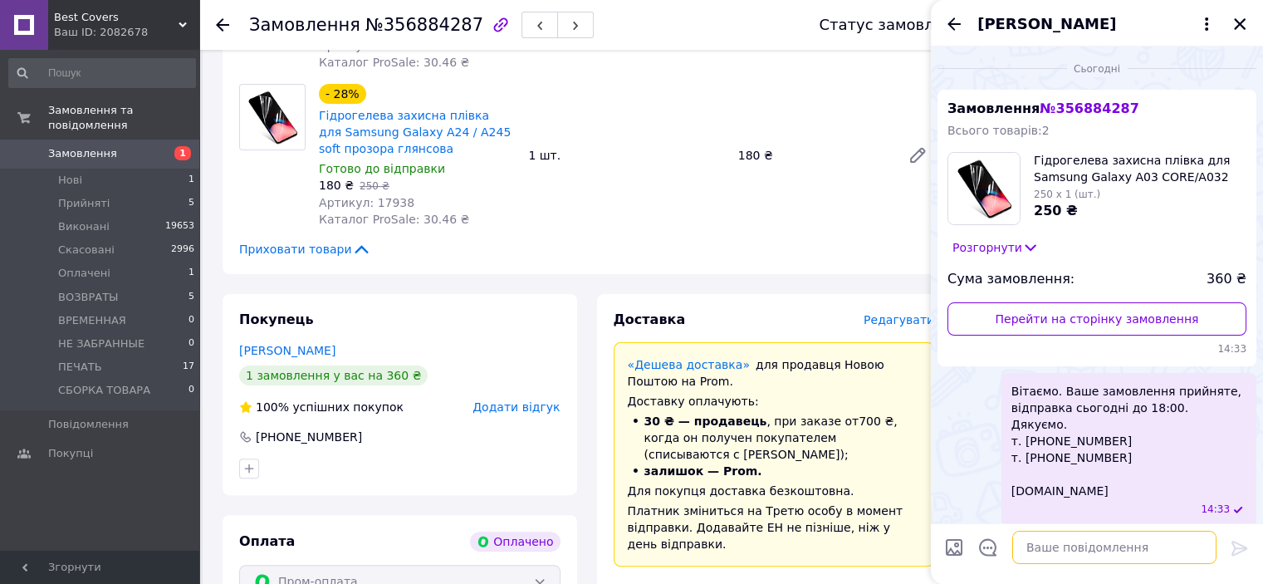
drag, startPoint x: 1065, startPoint y: 564, endPoint x: 1065, endPoint y: 552, distance: 11.6
click at [1065, 563] on textarea at bounding box center [1114, 547] width 204 height 33
type textarea "в"
paste textarea "Вітаємо. Ваше замовлення відправлено. ТТН № Промокод-знижка на наступне замовле…"
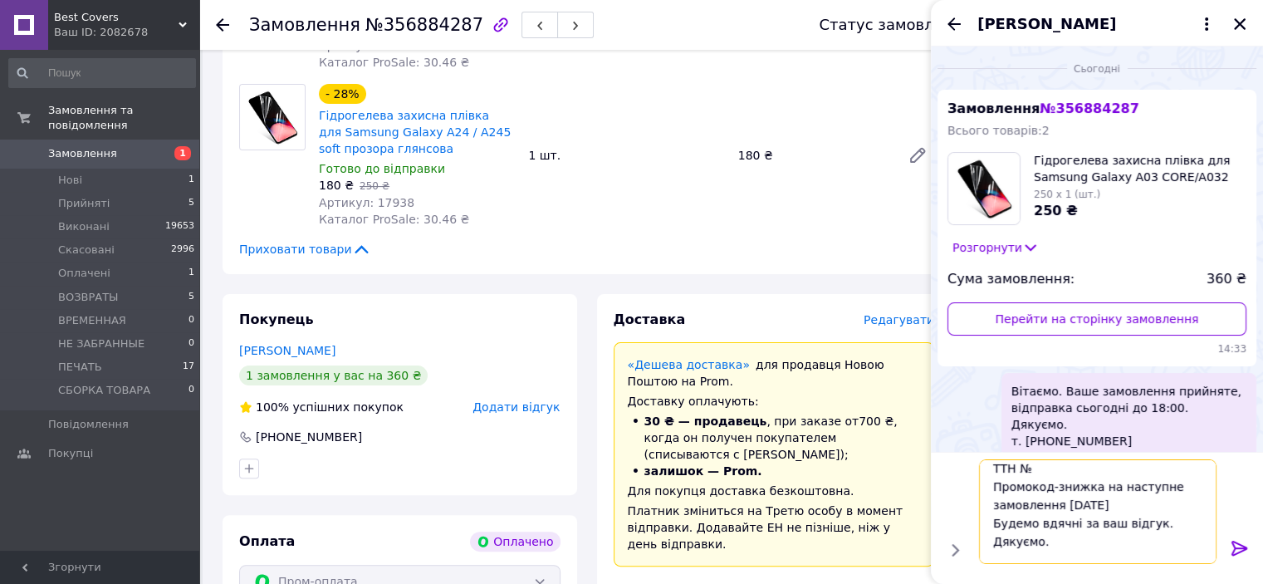
scroll to position [0, 0]
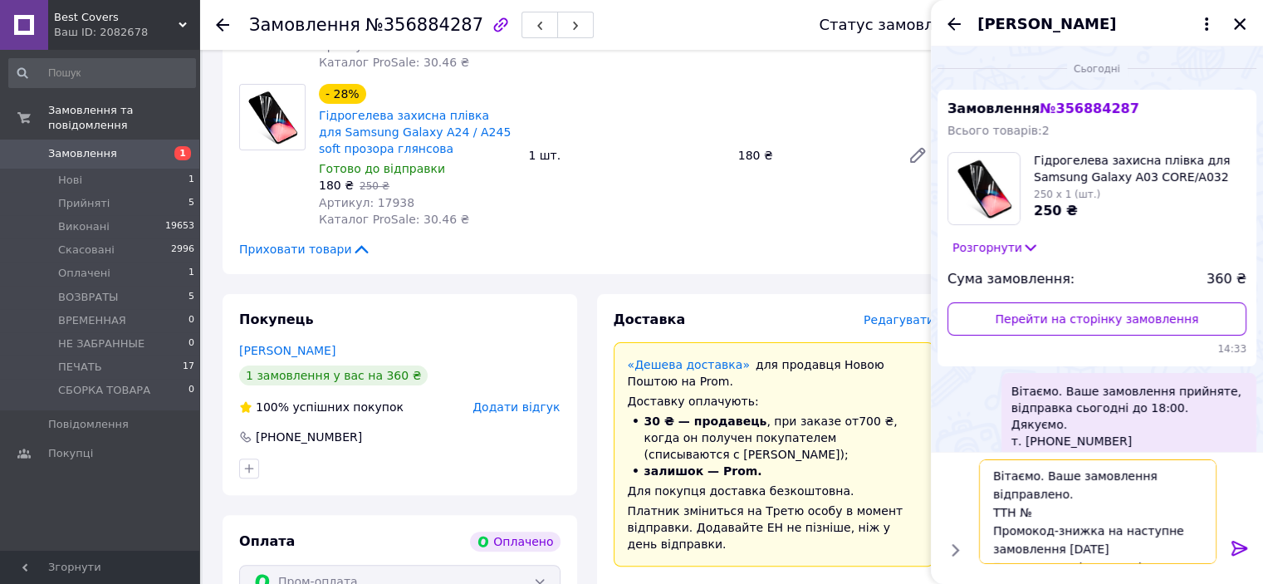
paste textarea "20451225292506"
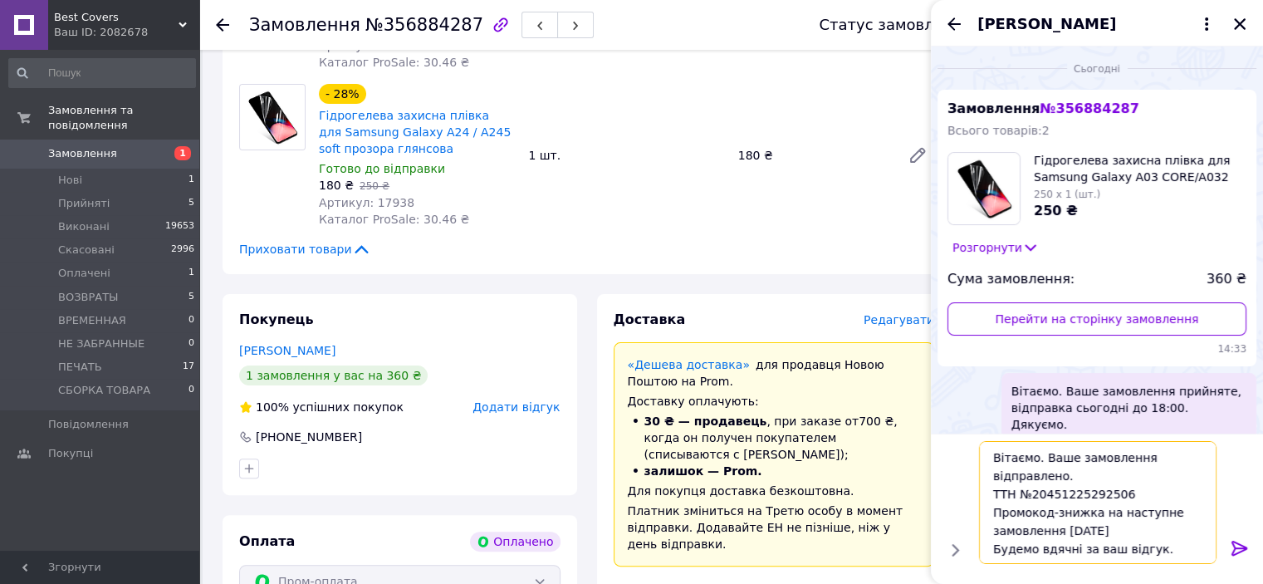
click at [1039, 451] on textarea "Вітаємо. Ваше замовлення відправлено. ТТН №20451225292506 Промокод-знижка на на…" at bounding box center [1098, 502] width 238 height 123
type textarea "Ваше замовлення відправлено. ТТН №20451225292506 Промокод-знижка на наступне за…"
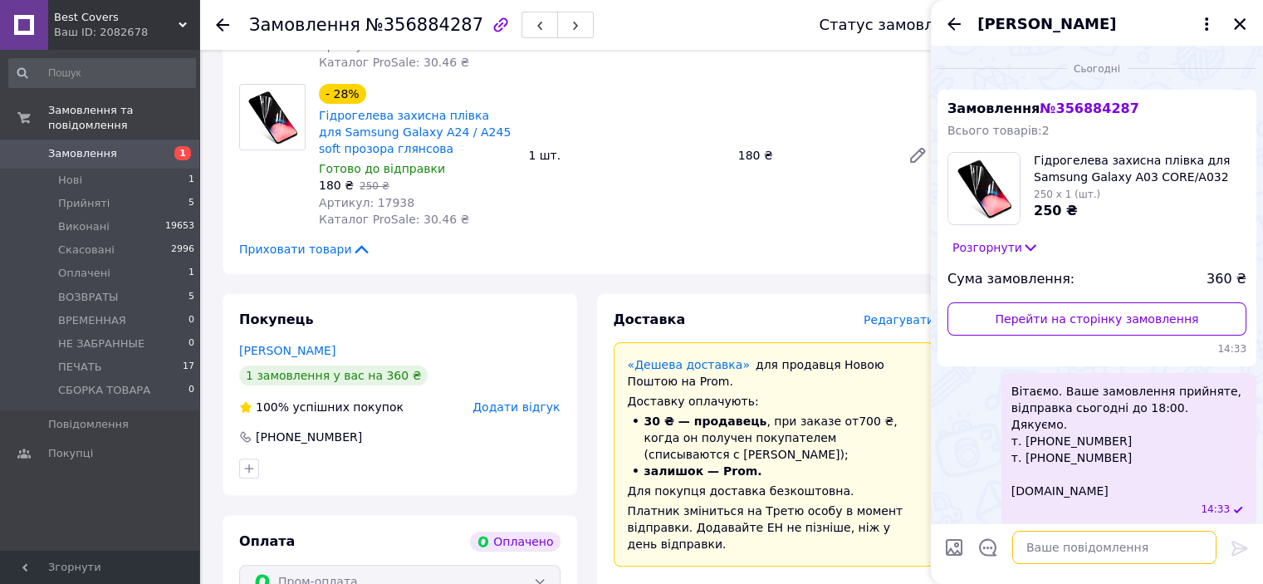
scroll to position [203, 0]
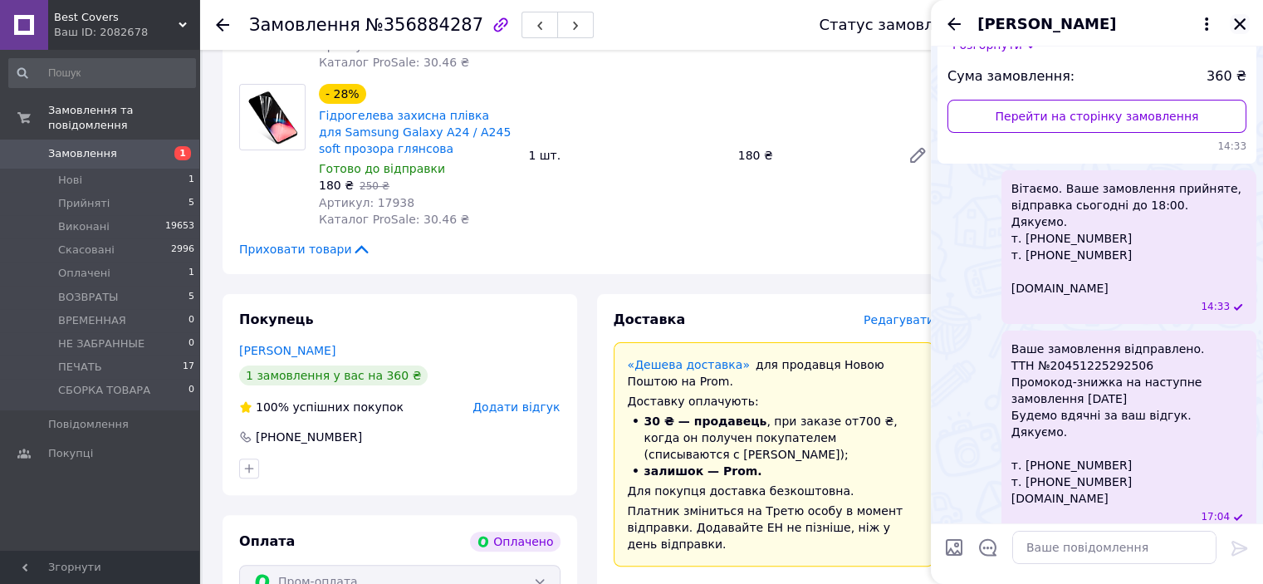
click at [1245, 22] on icon "Закрити" at bounding box center [1239, 24] width 15 height 15
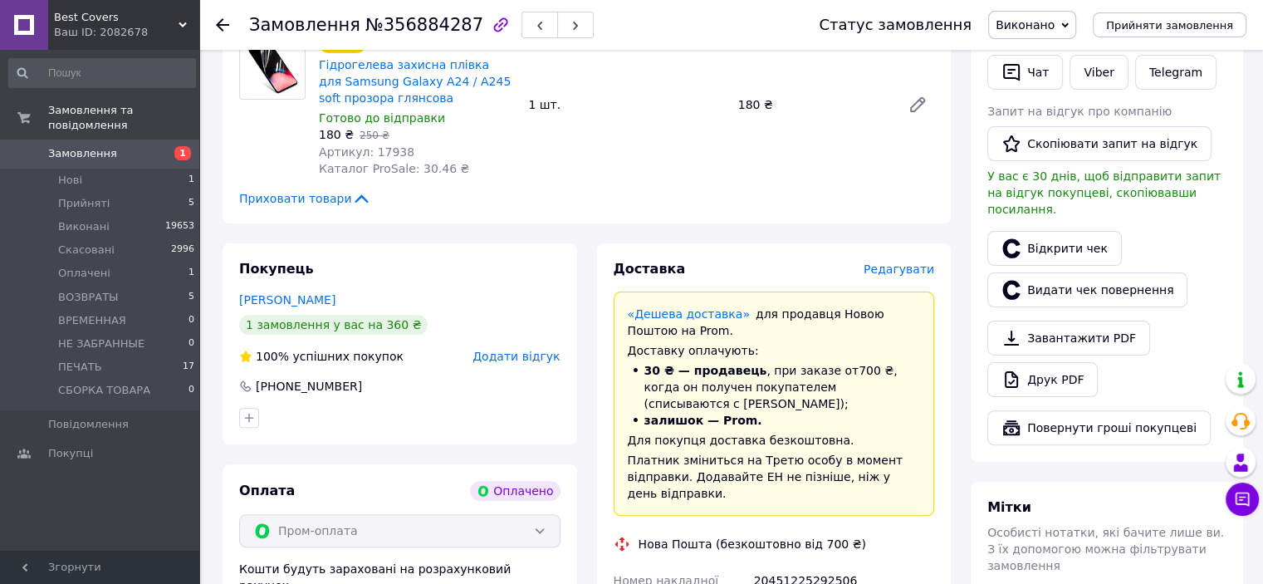
scroll to position [249, 0]
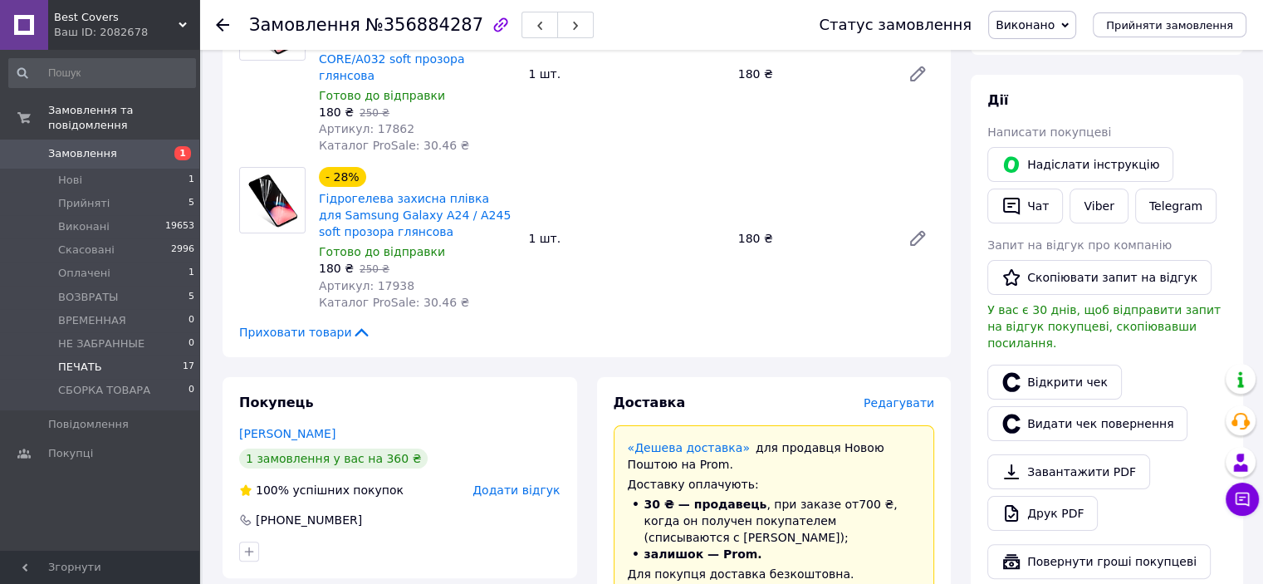
click at [89, 360] on span "ПЕЧАТЬ" at bounding box center [80, 367] width 44 height 15
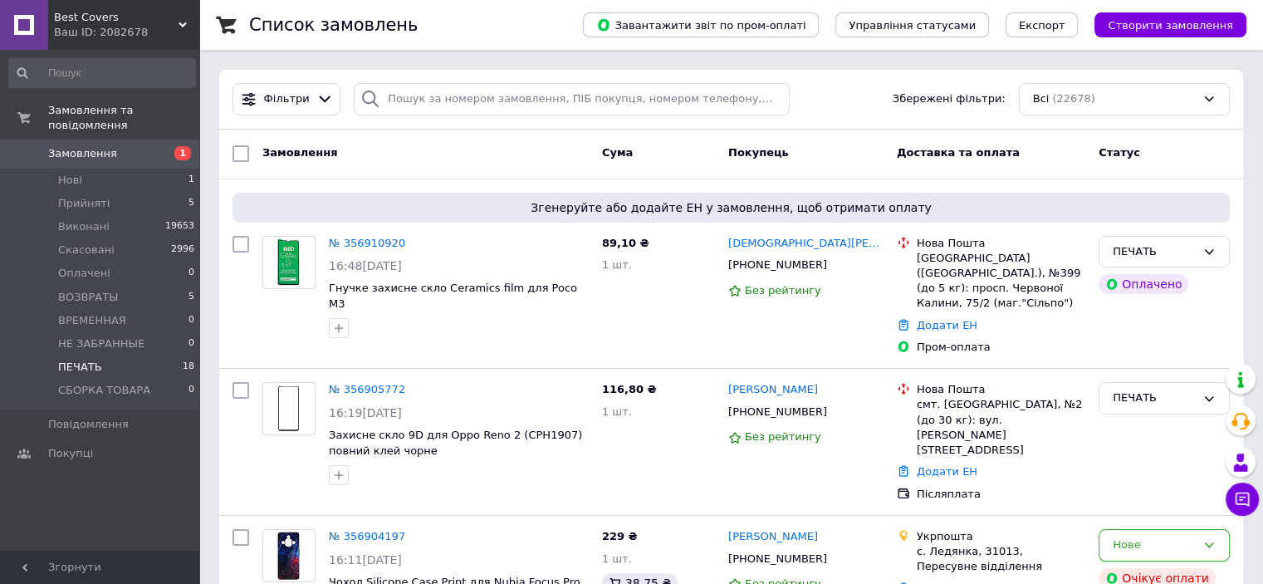
click at [116, 355] on li "ПЕЧАТЬ 18" at bounding box center [102, 366] width 204 height 23
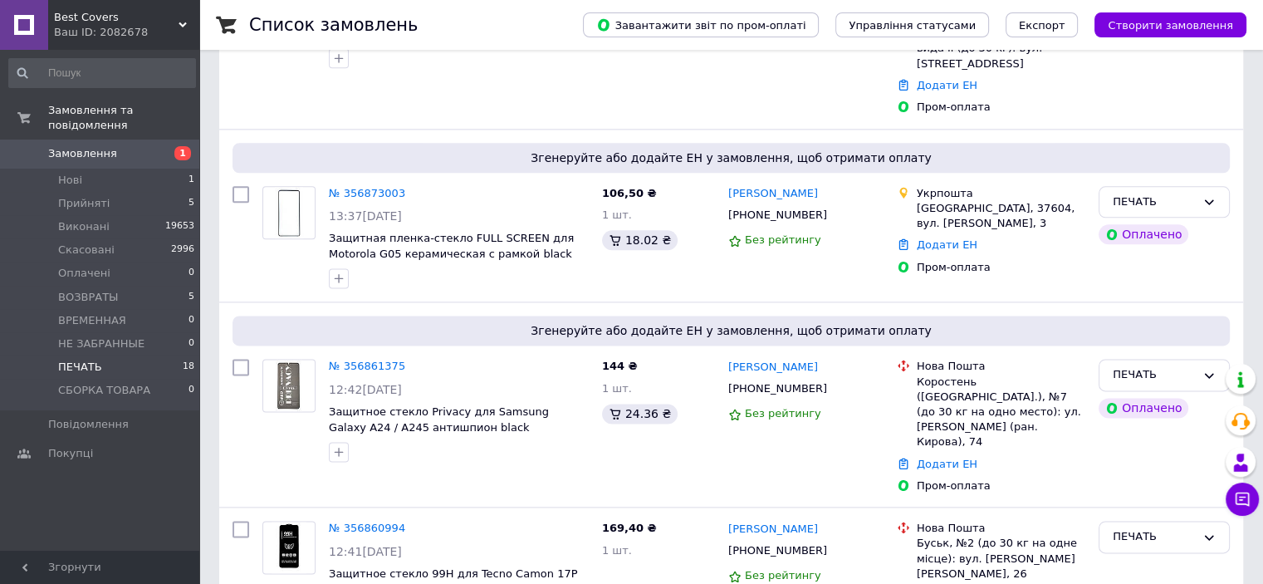
scroll to position [2629, 0]
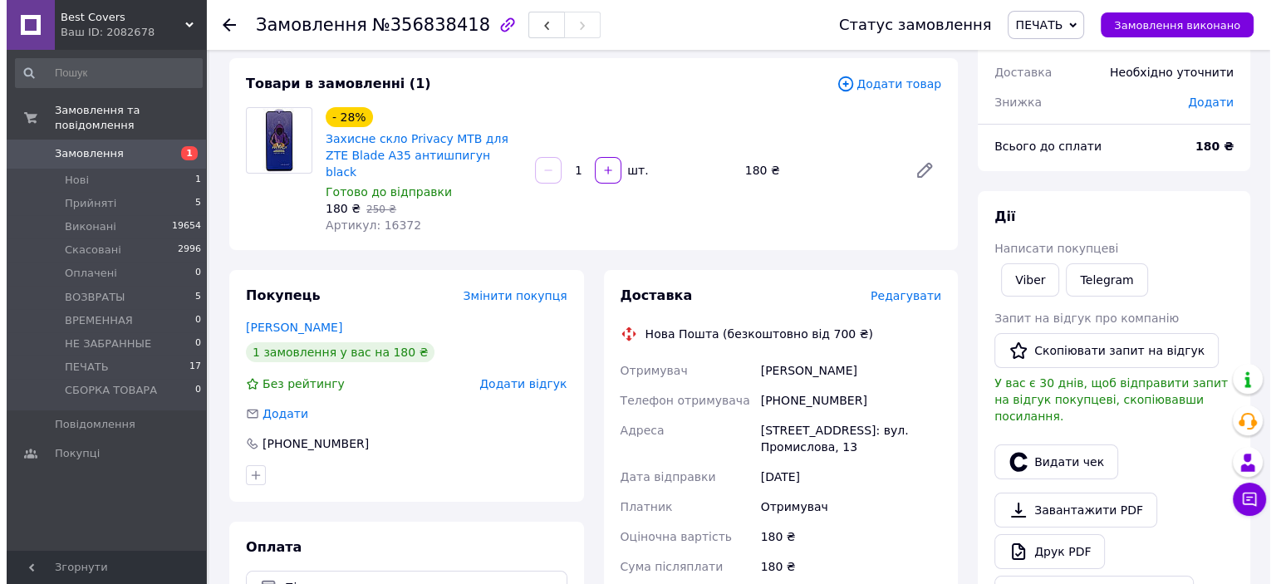
scroll to position [83, 0]
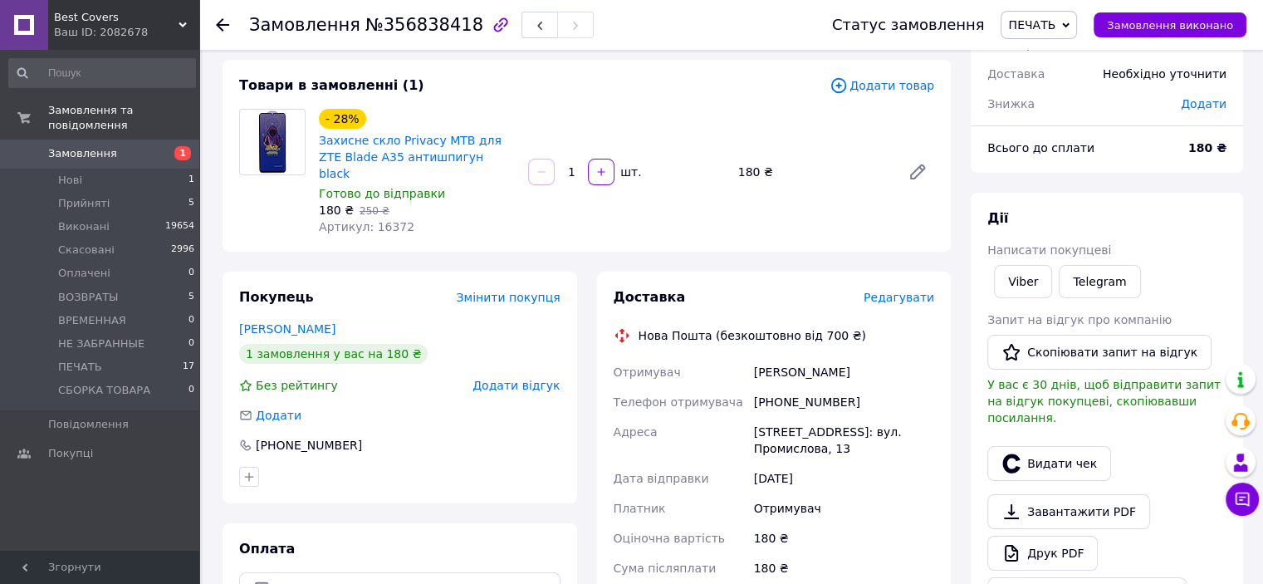
click at [916, 291] on span "Редагувати" at bounding box center [899, 297] width 71 height 13
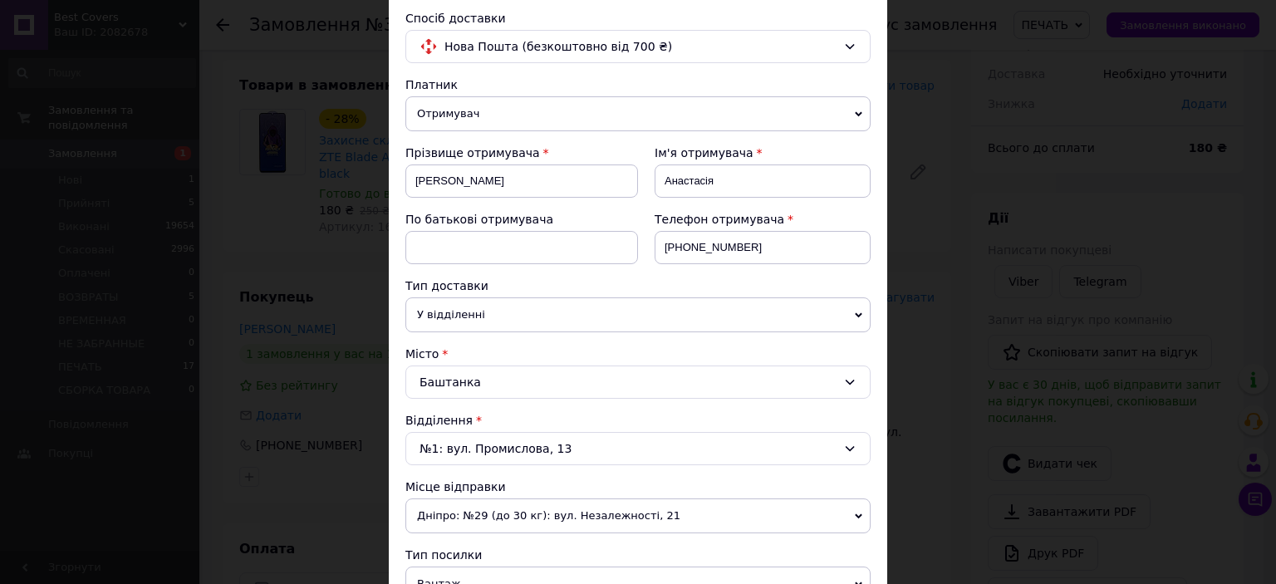
scroll to position [332, 0]
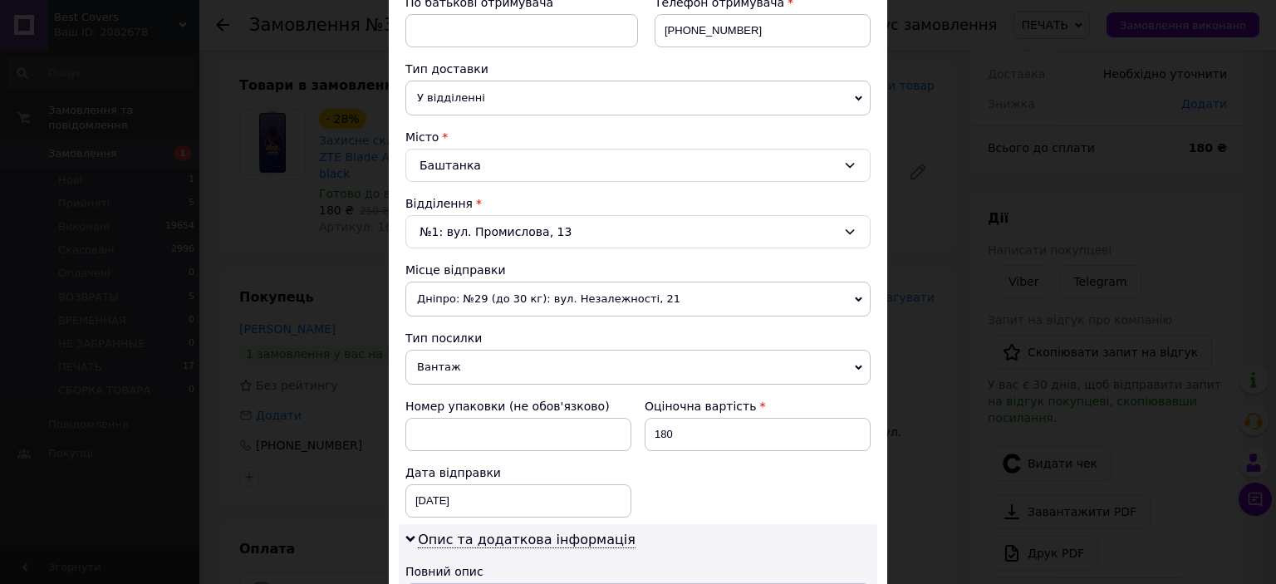
click at [497, 365] on span "Вантаж" at bounding box center [637, 367] width 465 height 35
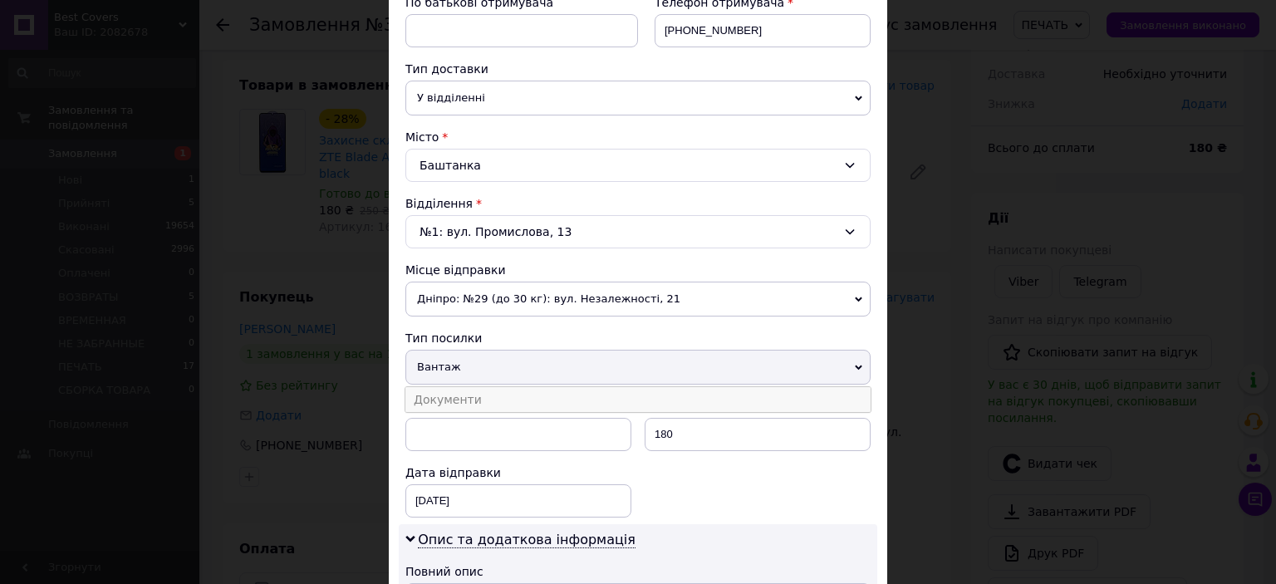
click at [485, 401] on li "Документи" at bounding box center [637, 399] width 465 height 25
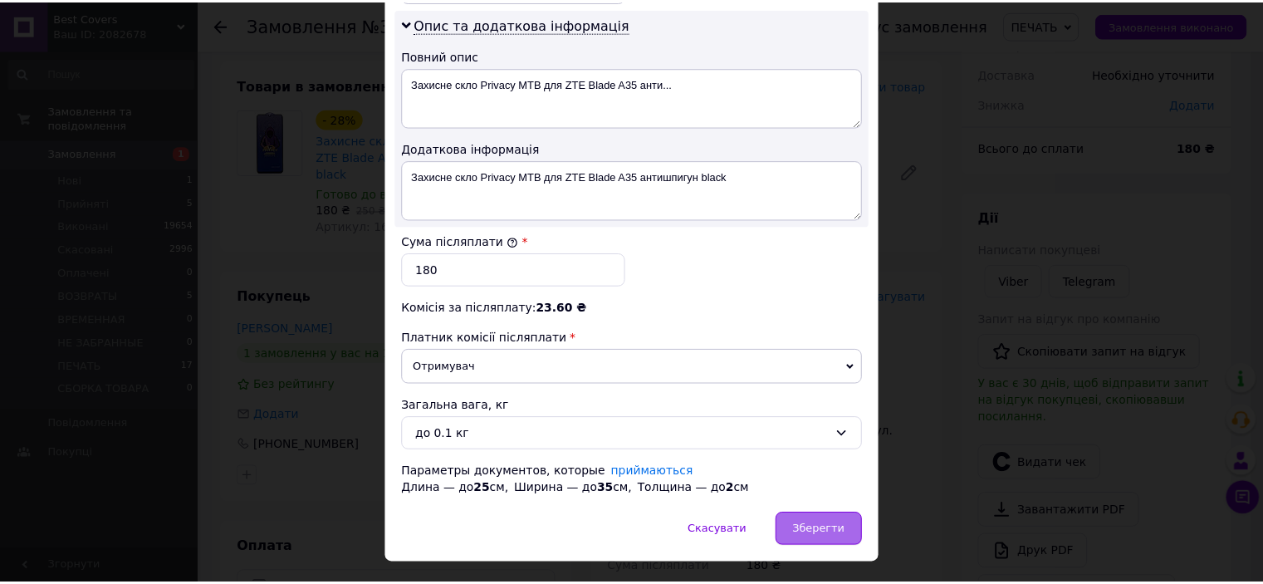
scroll to position [880, 0]
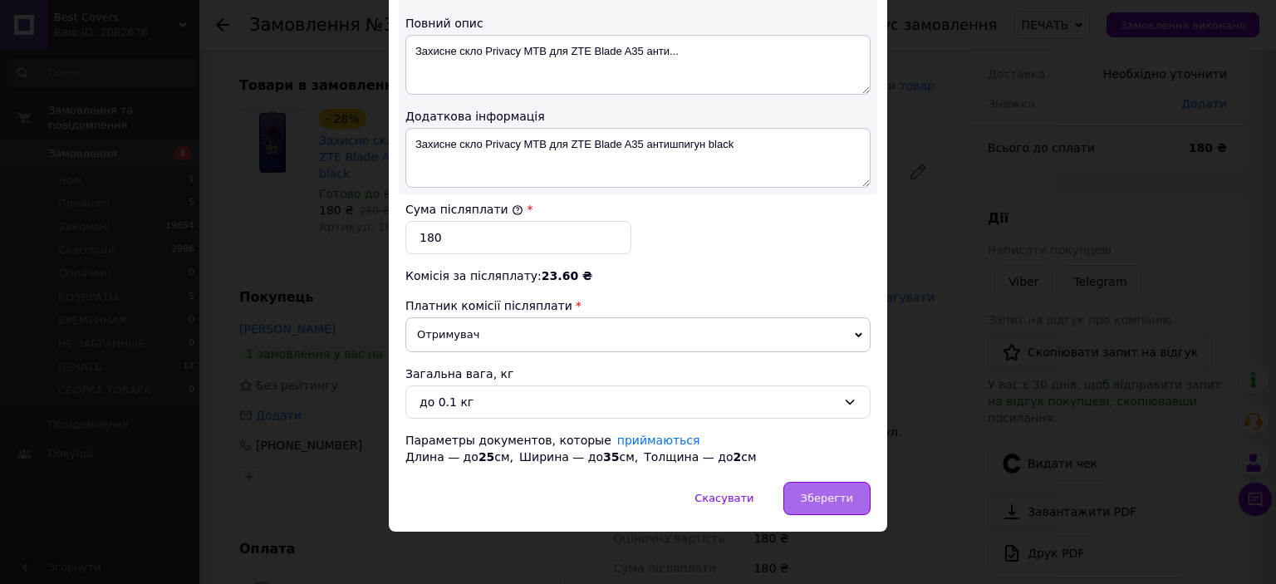
click at [845, 492] on span "Зберегти" at bounding box center [827, 498] width 52 height 12
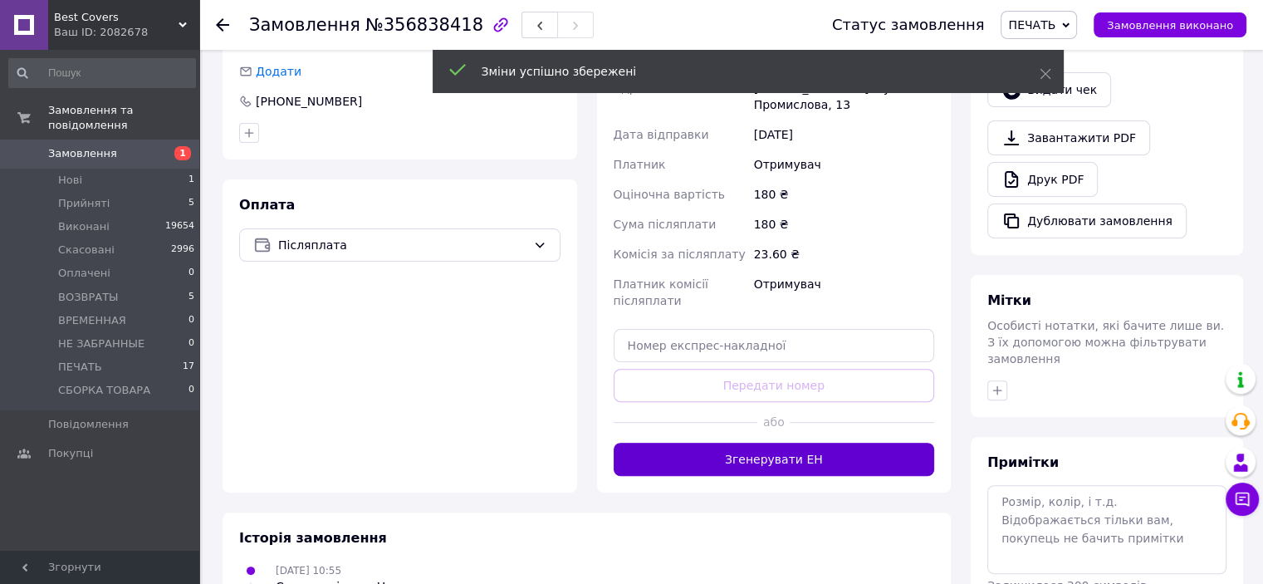
scroll to position [498, 0]
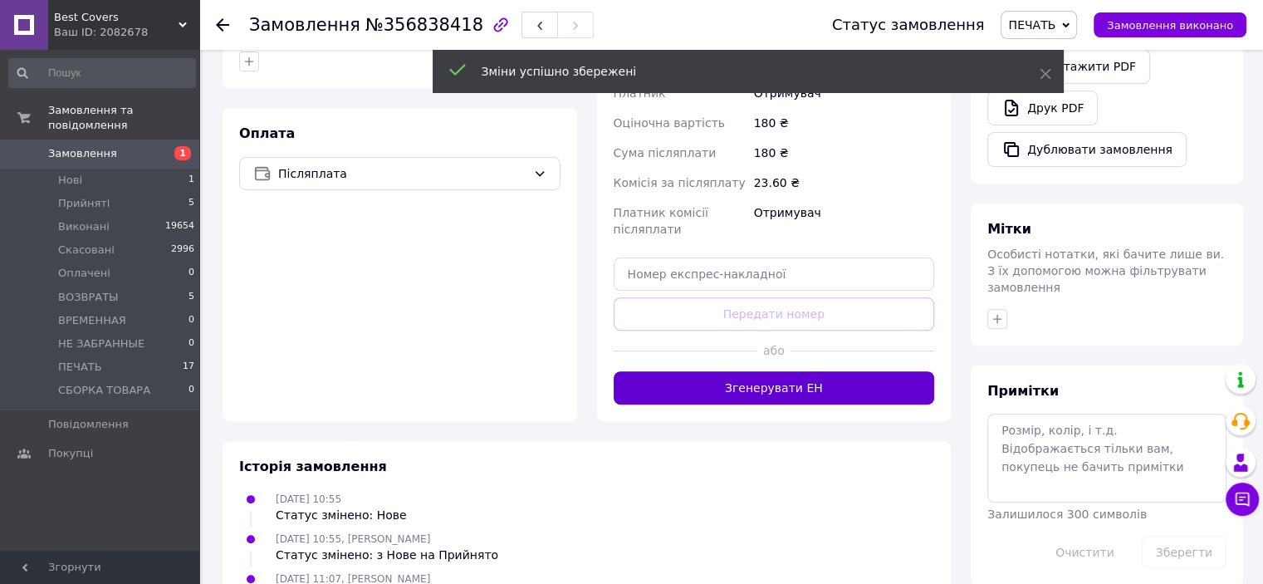
click at [791, 371] on button "Згенерувати ЕН" at bounding box center [774, 387] width 321 height 33
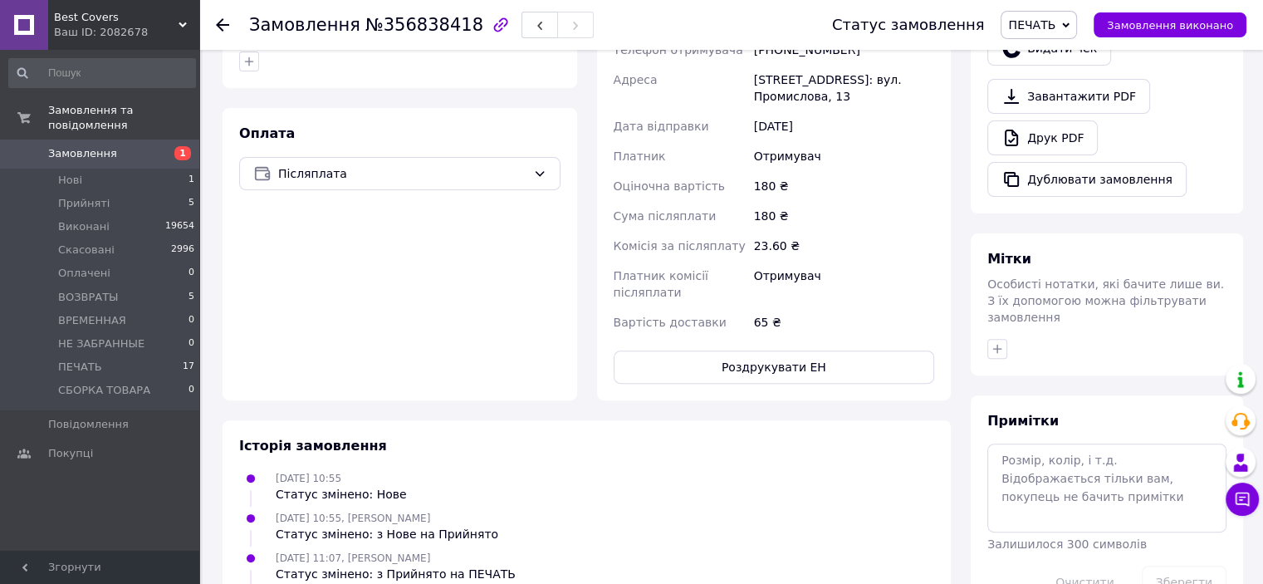
click at [768, 357] on button "Роздрукувати ЕН" at bounding box center [774, 366] width 321 height 33
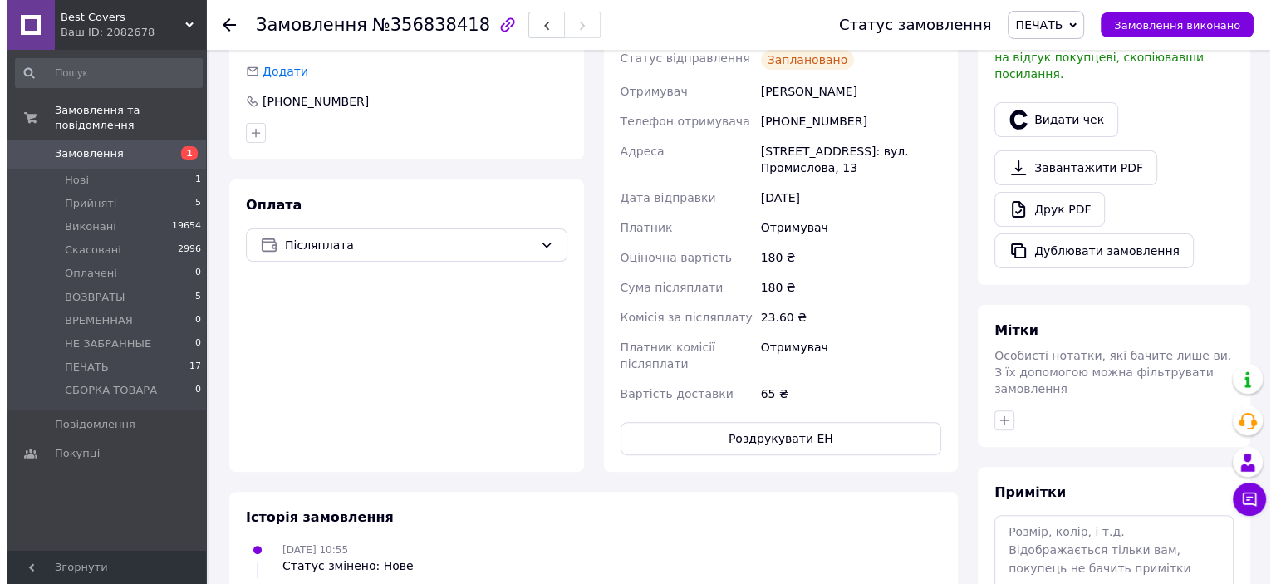
scroll to position [166, 0]
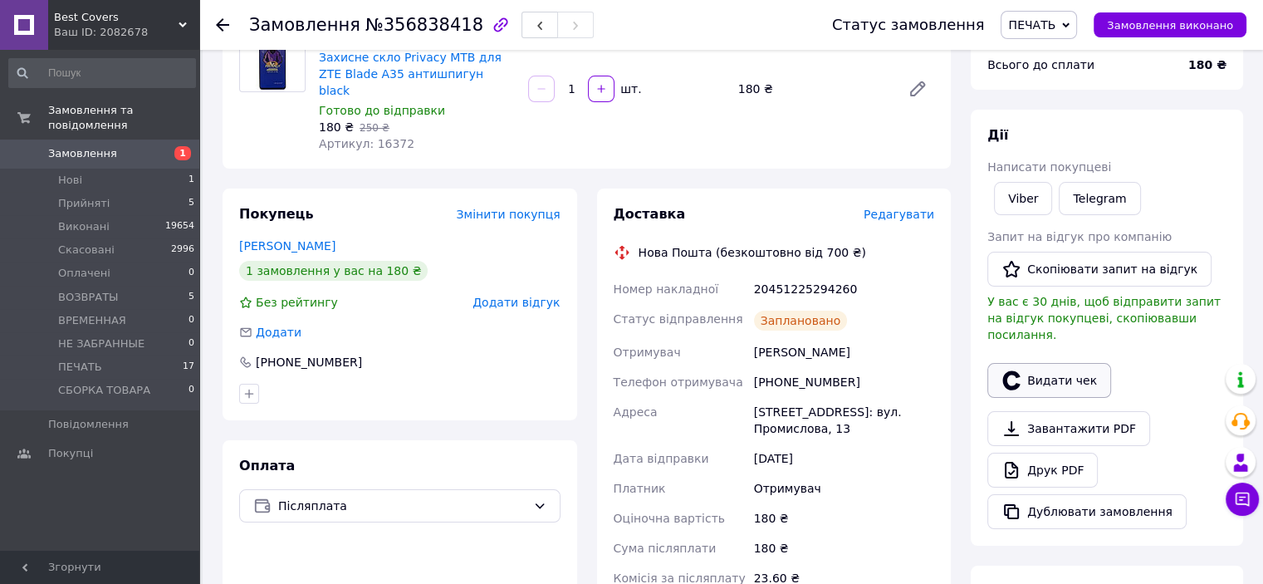
click at [1063, 363] on button "Видати чек" at bounding box center [1049, 380] width 124 height 35
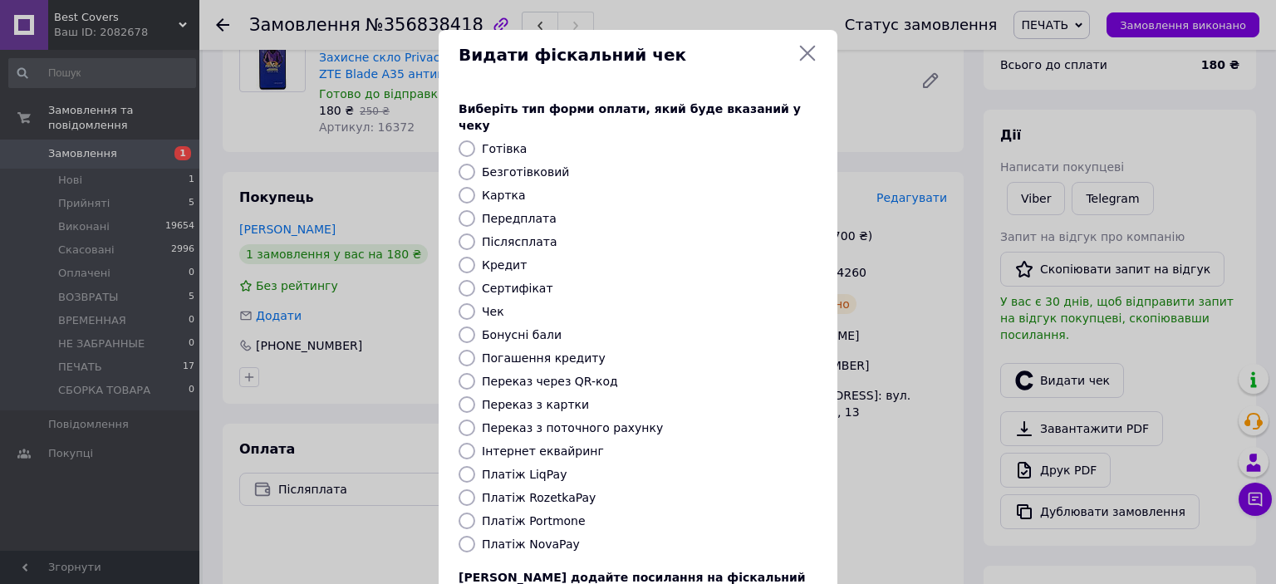
click at [458, 536] on input "Платіж NovaPay" at bounding box center [466, 544] width 17 height 17
radio input "true"
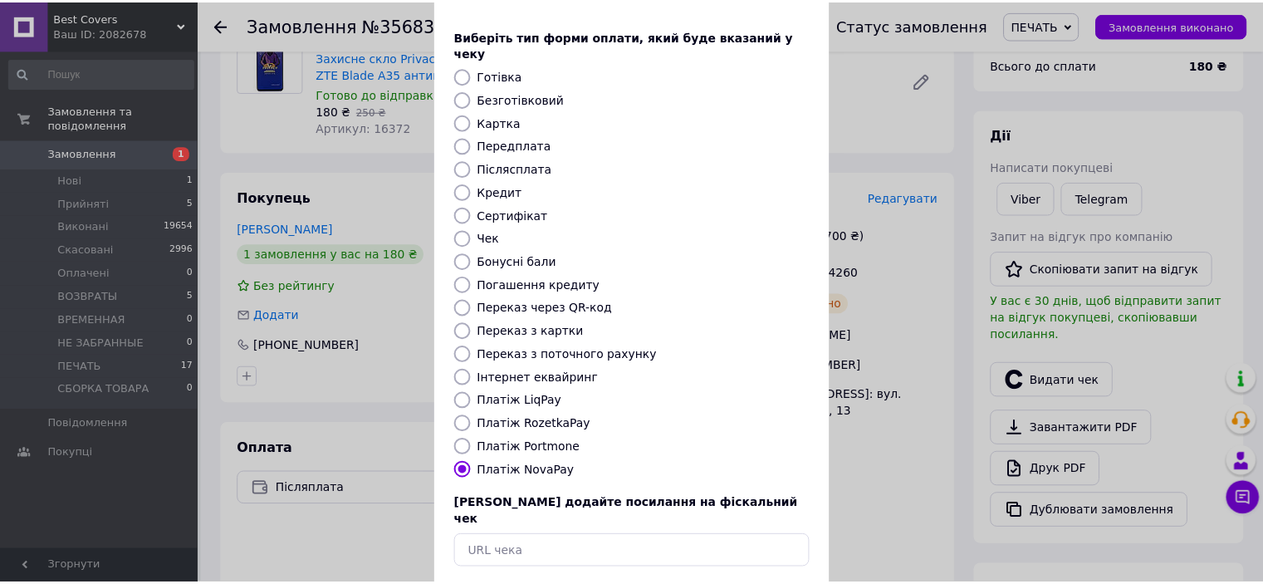
scroll to position [129, 0]
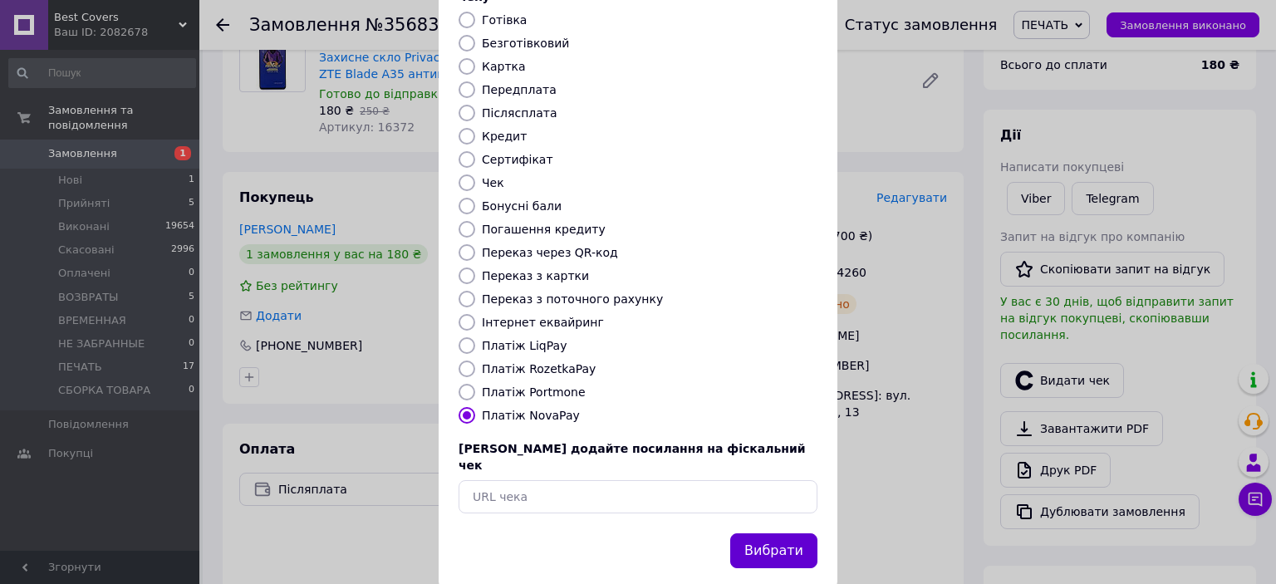
click at [759, 533] on button "Вибрати" at bounding box center [773, 551] width 87 height 36
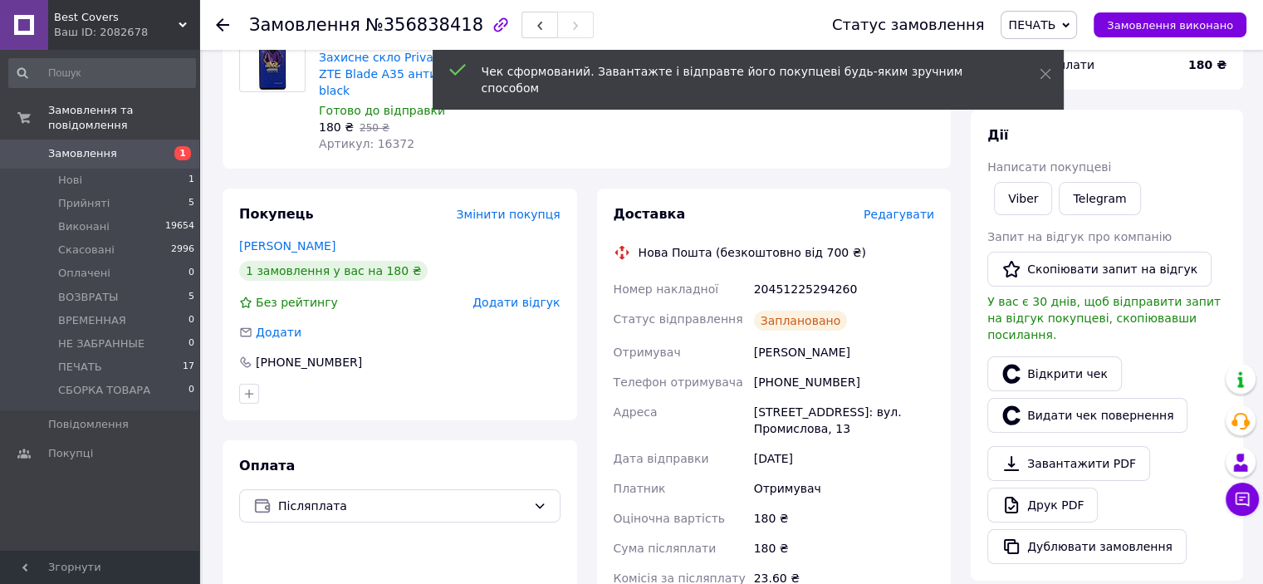
click at [1162, 24] on span "Замовлення виконано" at bounding box center [1170, 25] width 126 height 12
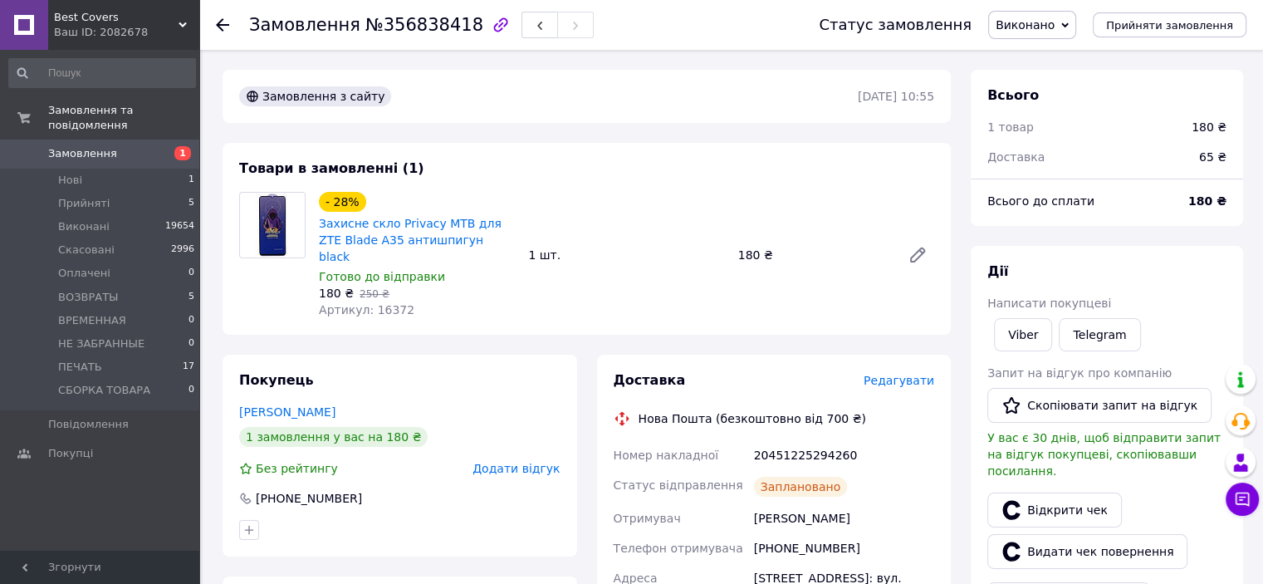
scroll to position [249, 0]
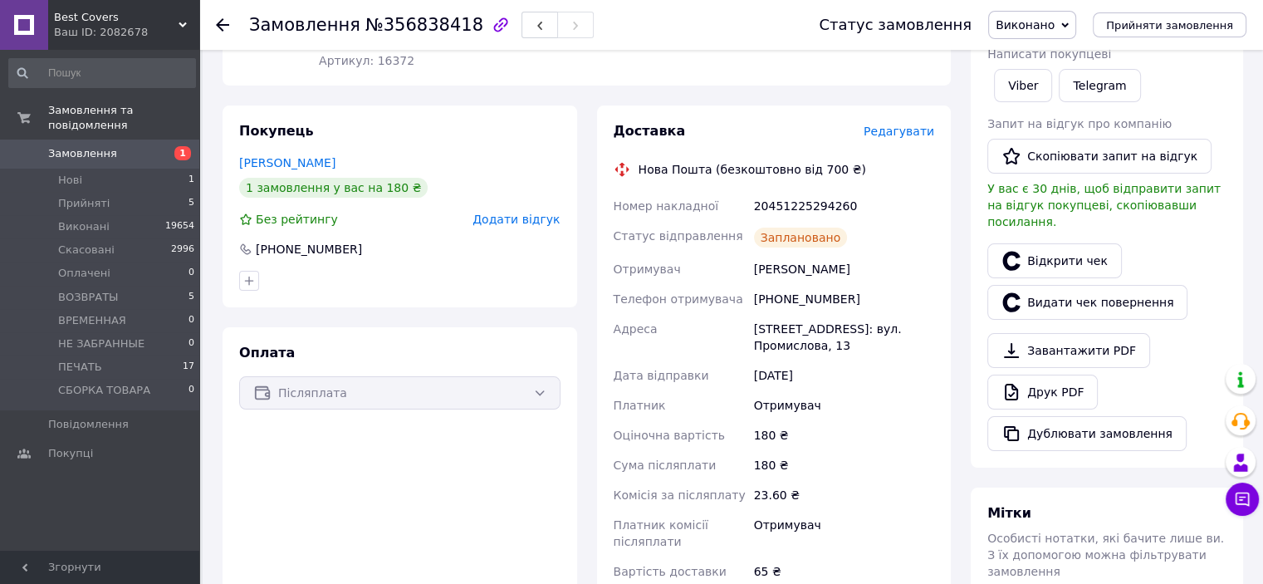
click at [787, 284] on div "[PHONE_NUMBER]" at bounding box center [844, 299] width 187 height 30
click at [802, 201] on div "20451225294260" at bounding box center [844, 206] width 187 height 30
click at [802, 195] on div "20451225294260" at bounding box center [844, 206] width 187 height 30
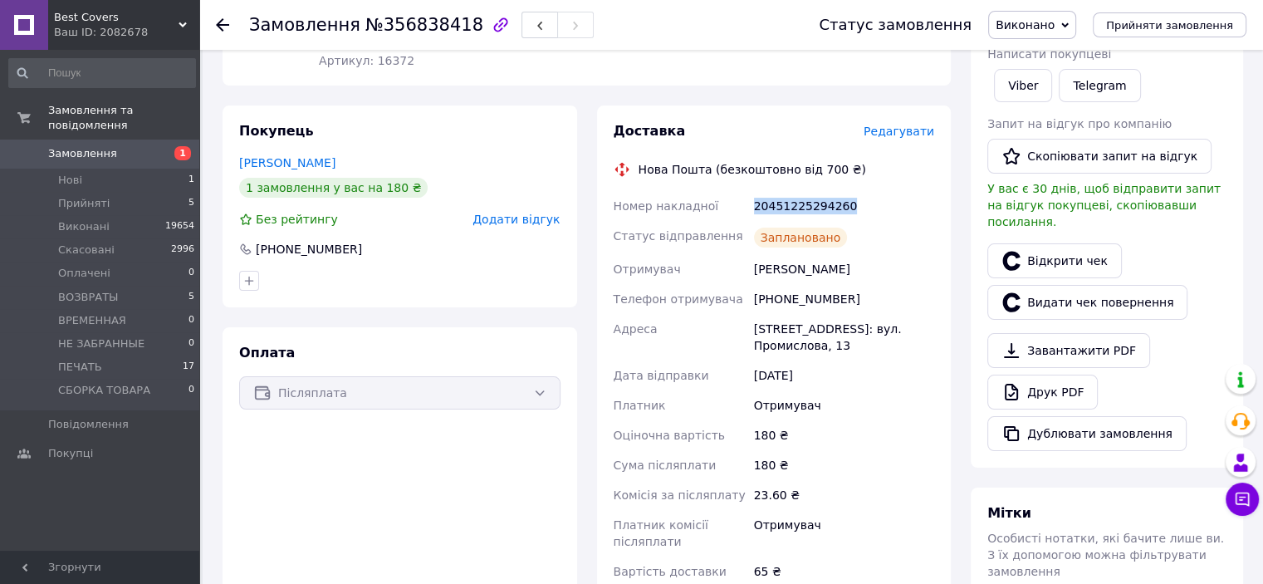
click at [802, 195] on div "20451225294260" at bounding box center [844, 206] width 187 height 30
click at [867, 191] on div "20451225294260" at bounding box center [844, 206] width 187 height 30
click at [824, 191] on div "20451225294260" at bounding box center [844, 206] width 187 height 30
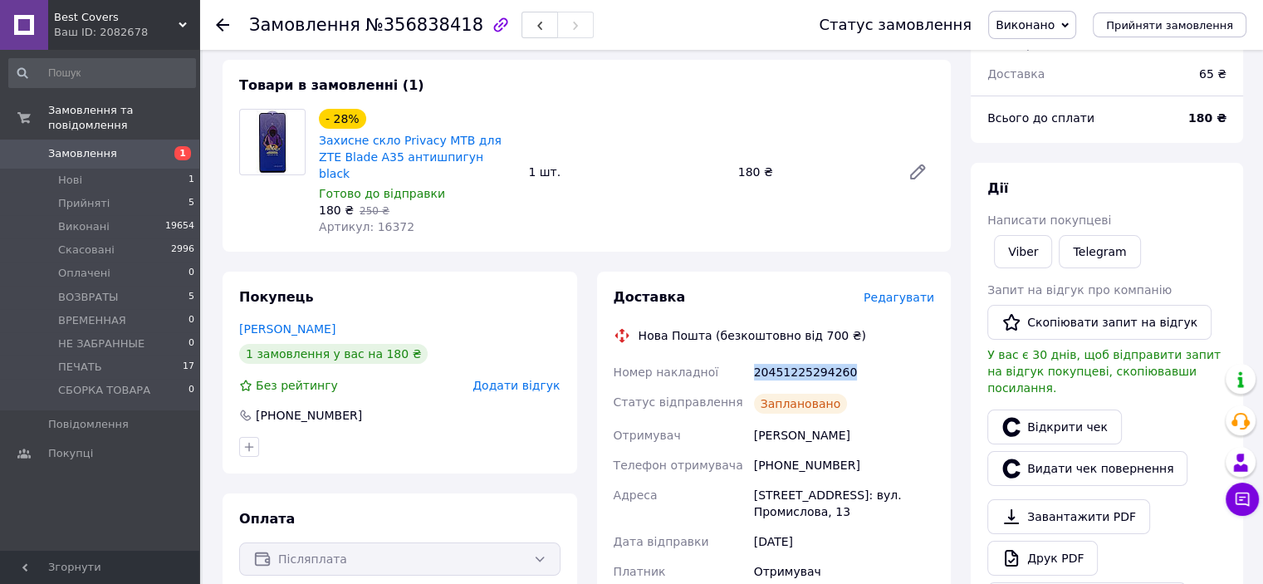
scroll to position [0, 0]
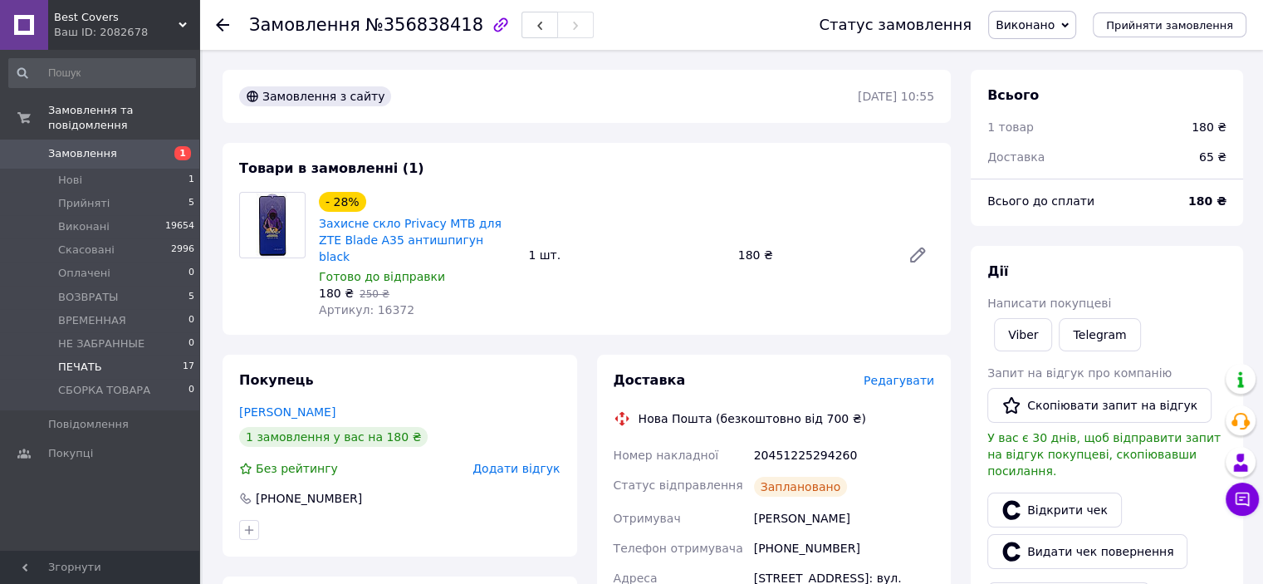
click at [110, 355] on li "ПЕЧАТЬ 17" at bounding box center [102, 366] width 204 height 23
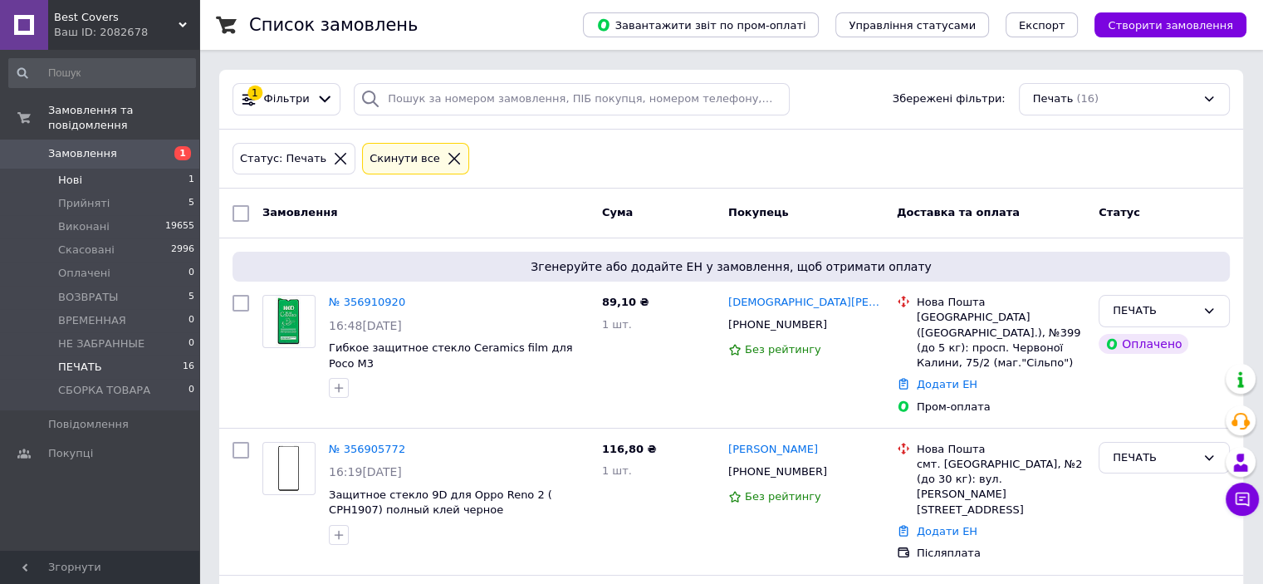
click at [123, 169] on li "Нові 1" at bounding box center [102, 180] width 204 height 23
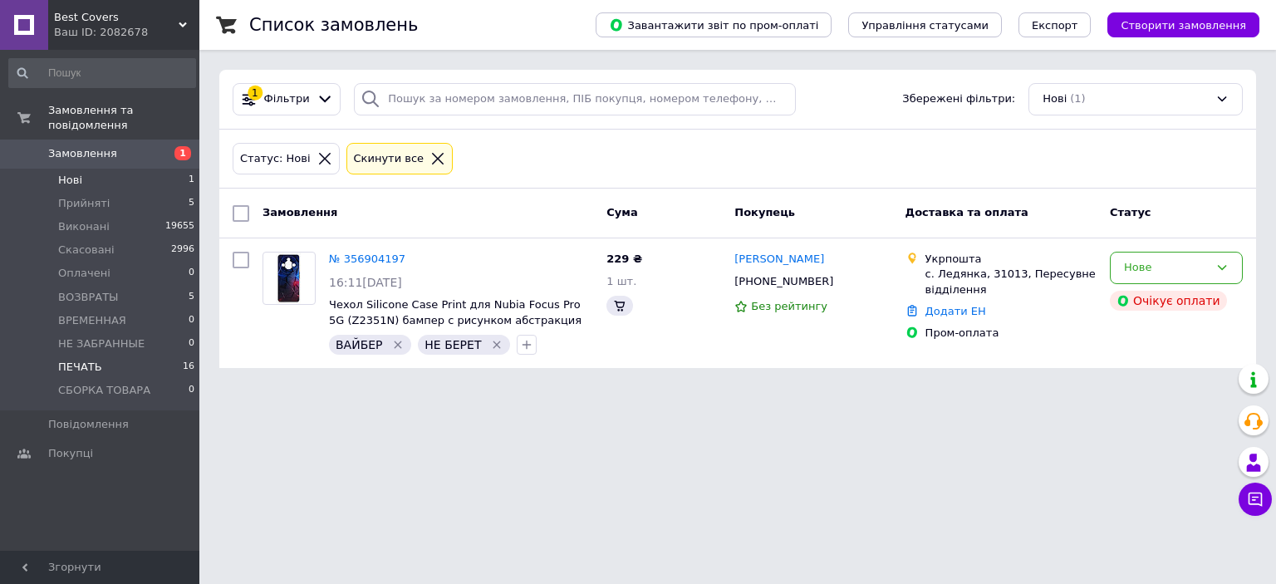
click at [107, 355] on li "ПЕЧАТЬ 16" at bounding box center [102, 366] width 204 height 23
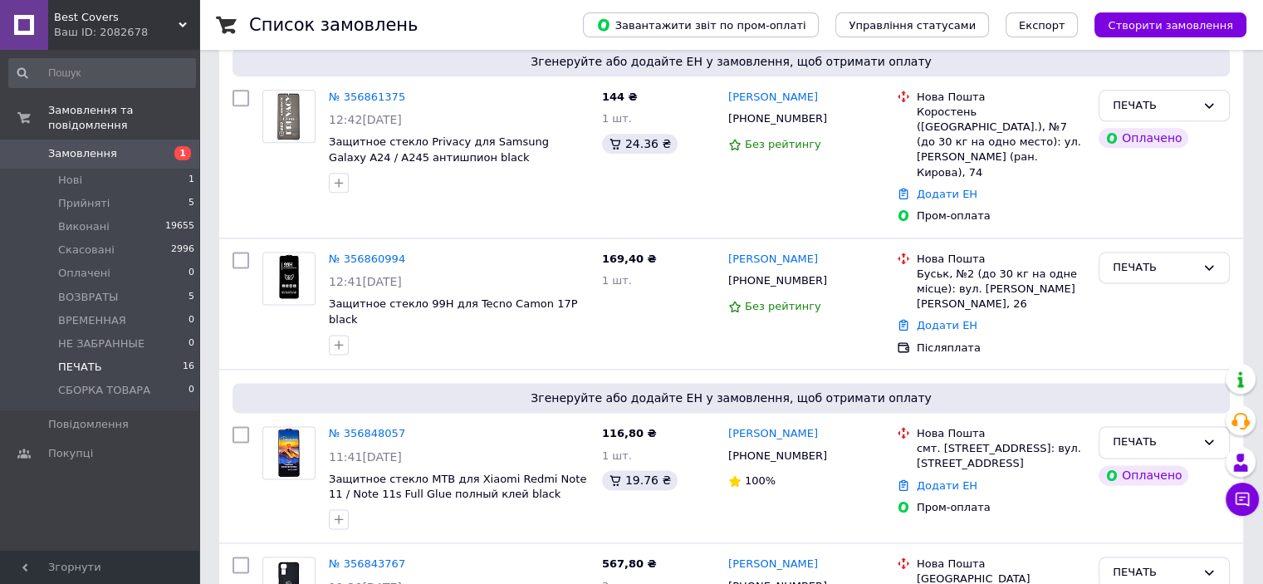
scroll to position [2300, 0]
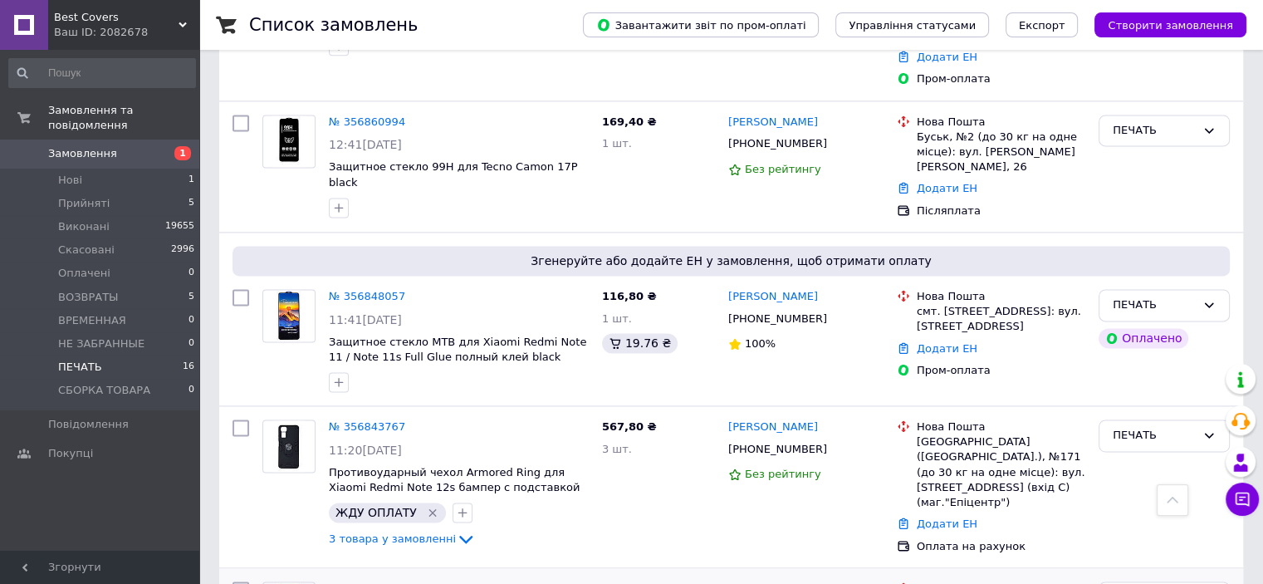
click at [361, 582] on link "№ 356843578" at bounding box center [367, 588] width 76 height 12
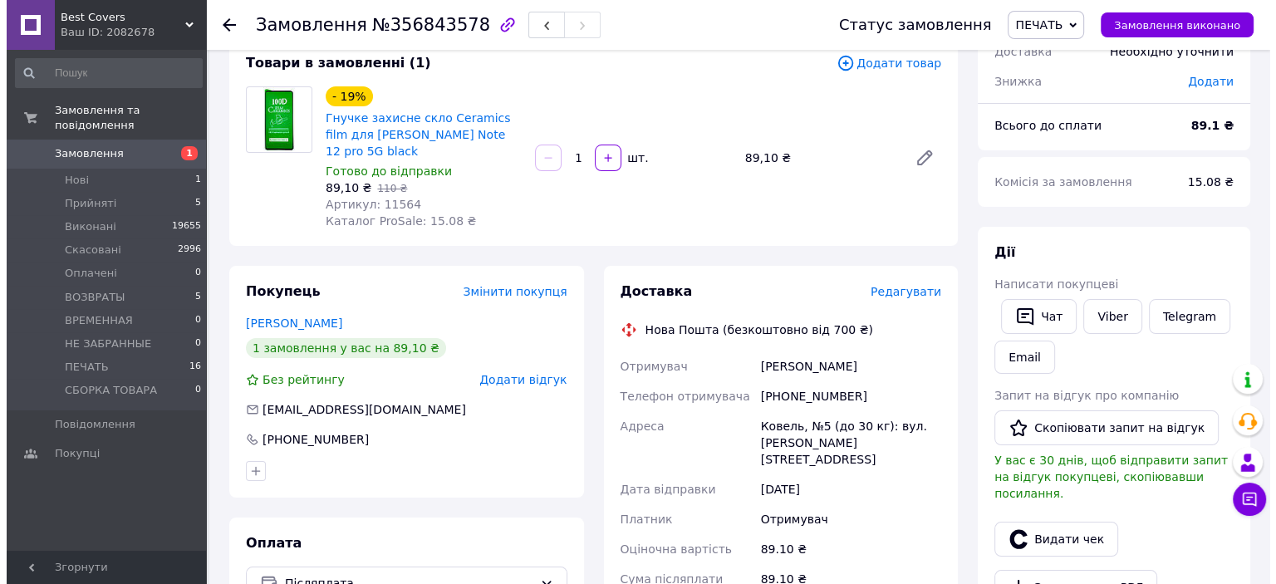
scroll to position [249, 0]
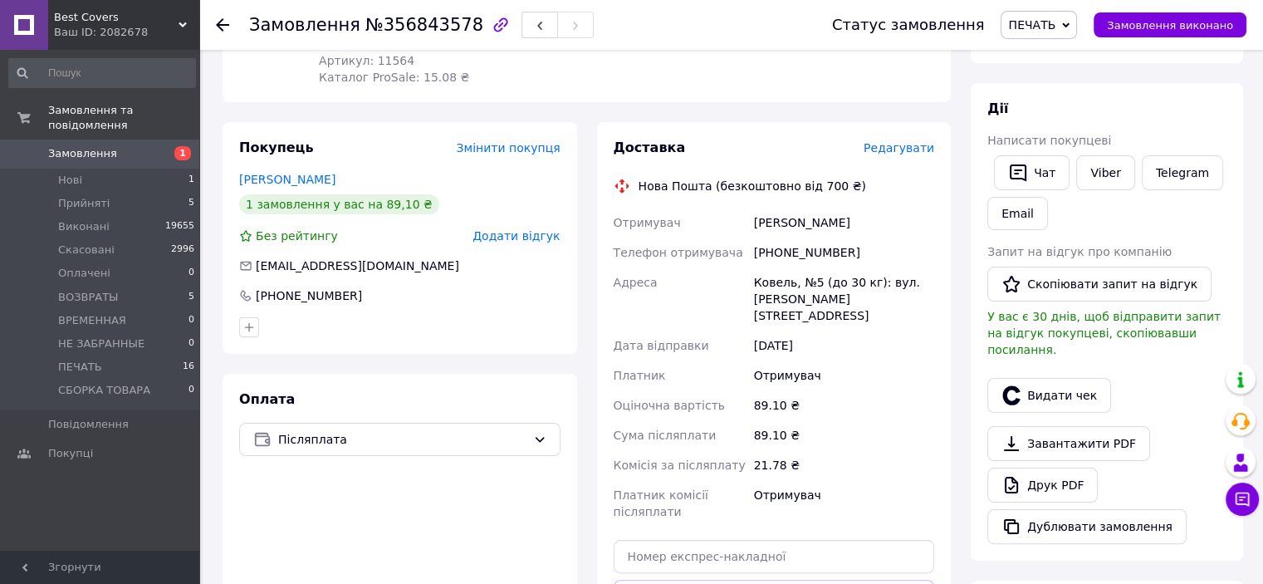
click at [896, 150] on span "Редагувати" at bounding box center [899, 147] width 71 height 13
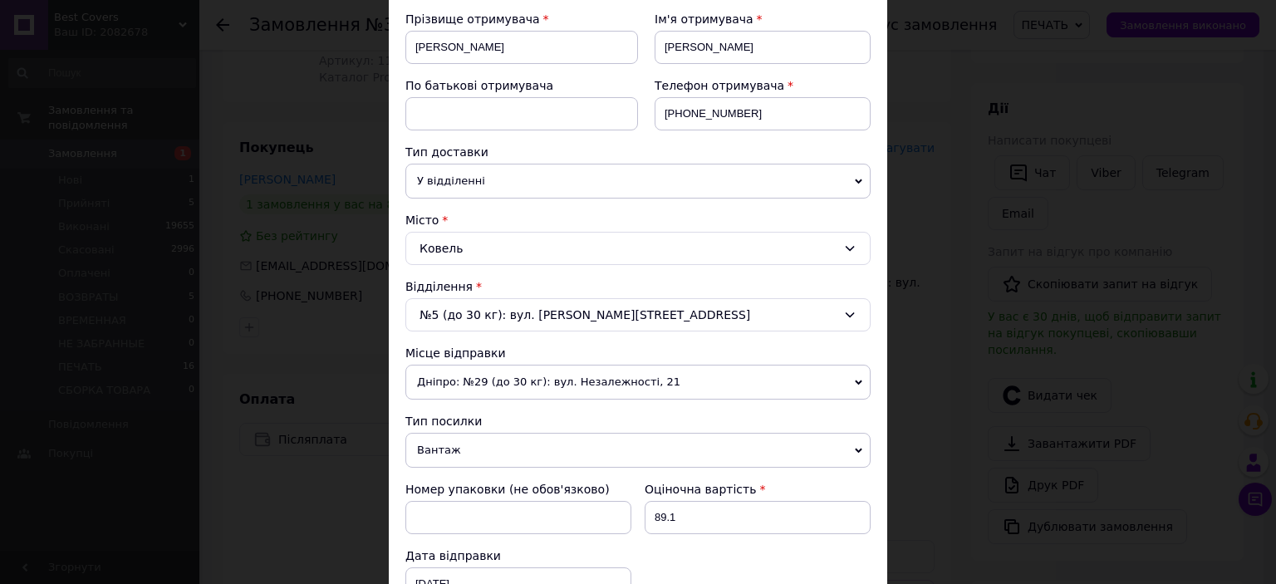
click at [455, 443] on span "Вантаж" at bounding box center [637, 450] width 465 height 35
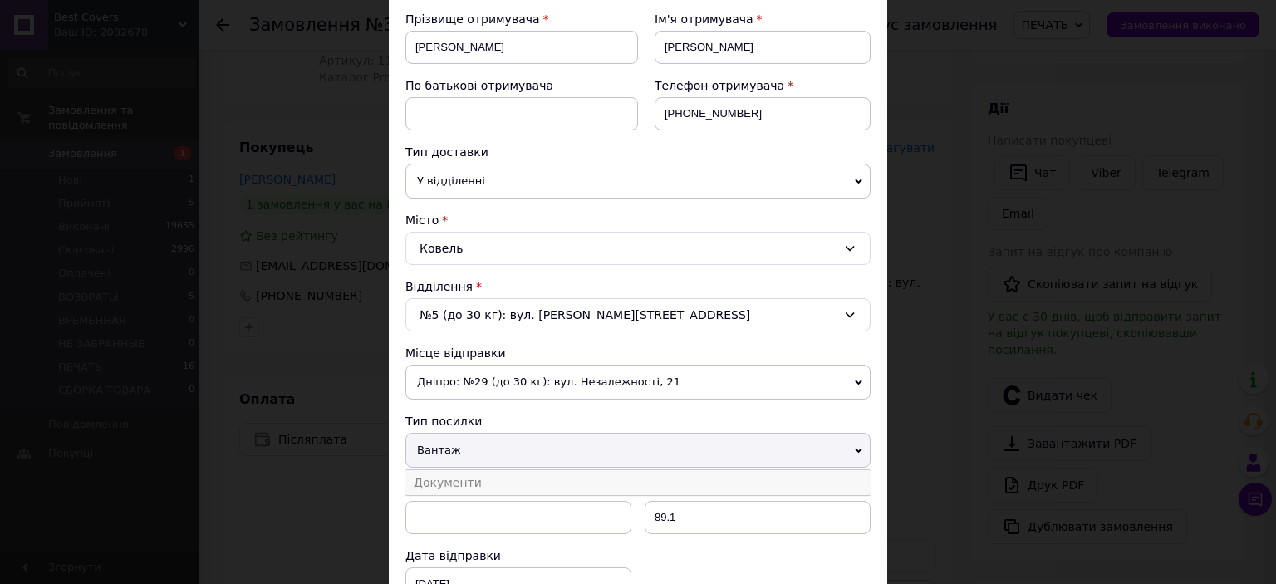
click at [455, 475] on li "Документи" at bounding box center [637, 482] width 465 height 25
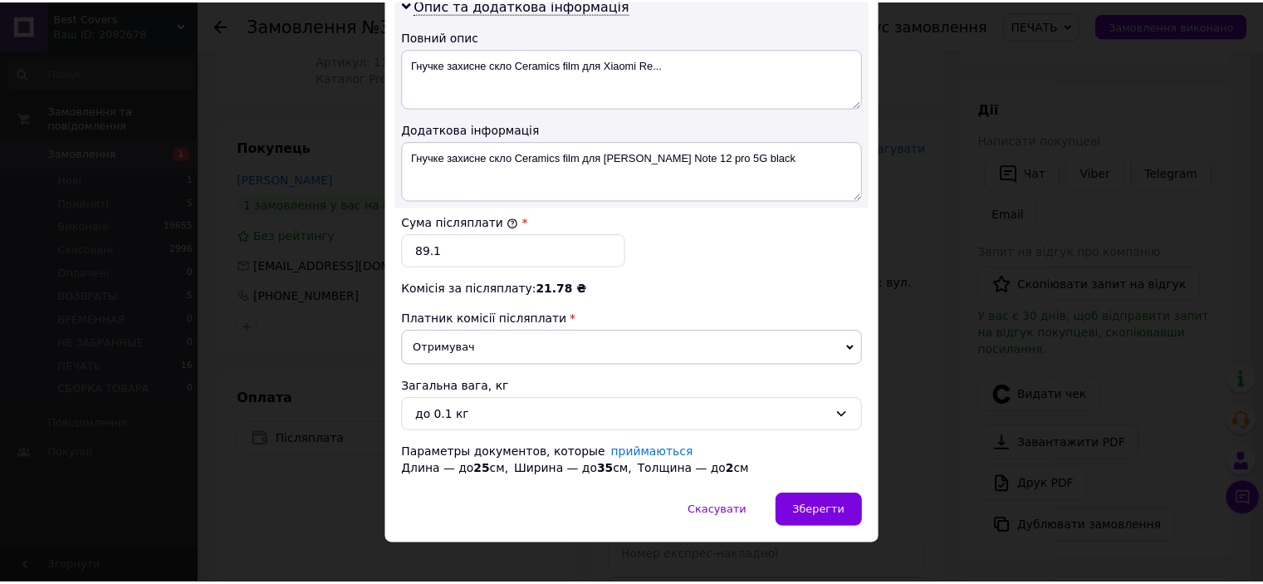
scroll to position [880, 0]
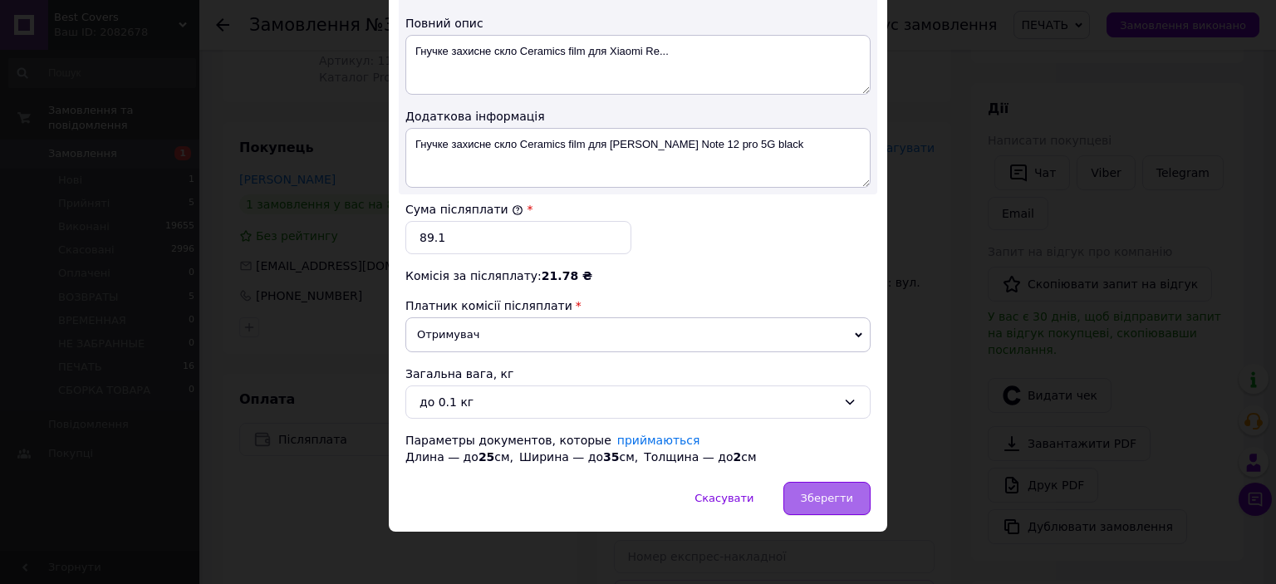
click at [820, 492] on span "Зберегти" at bounding box center [827, 498] width 52 height 12
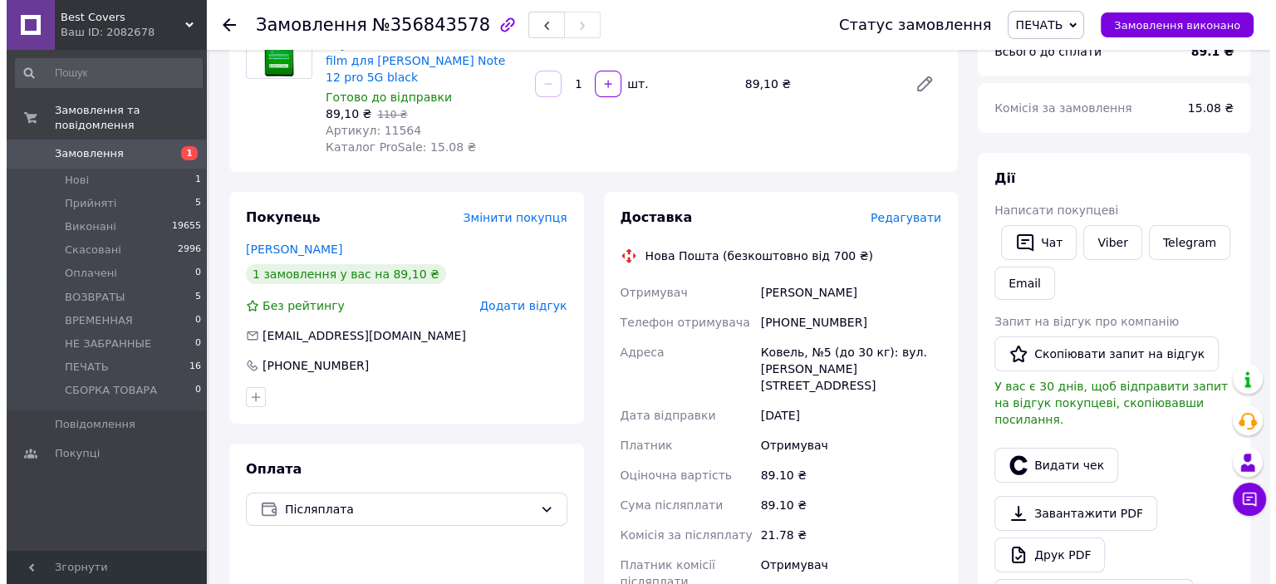
scroll to position [166, 0]
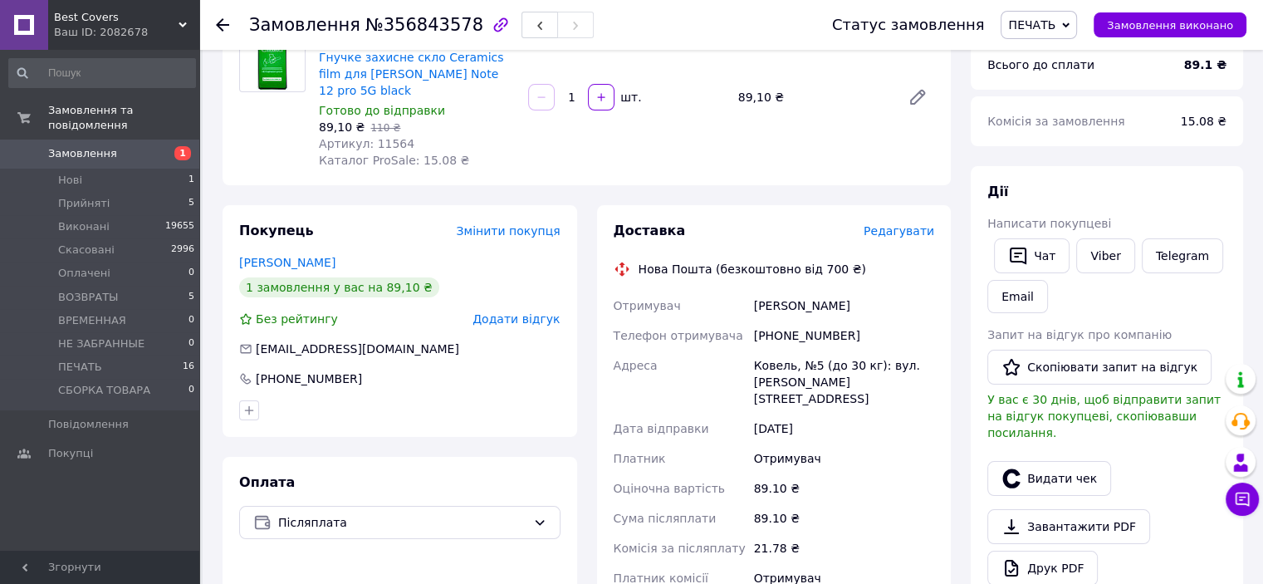
click at [908, 232] on span "Редагувати" at bounding box center [899, 230] width 71 height 13
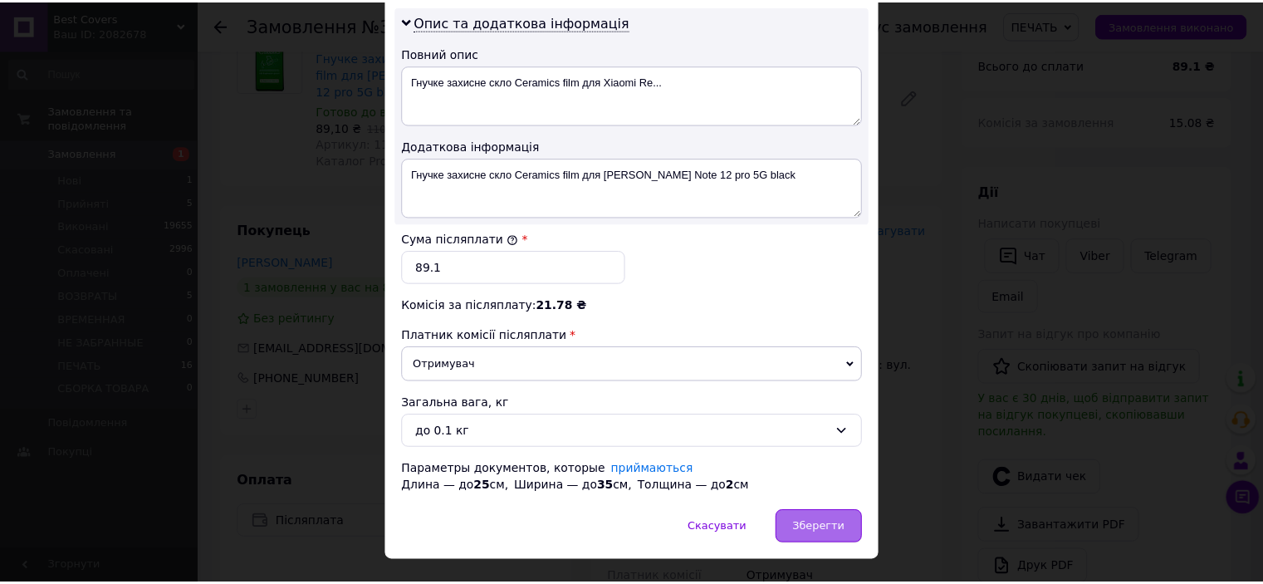
scroll to position [880, 0]
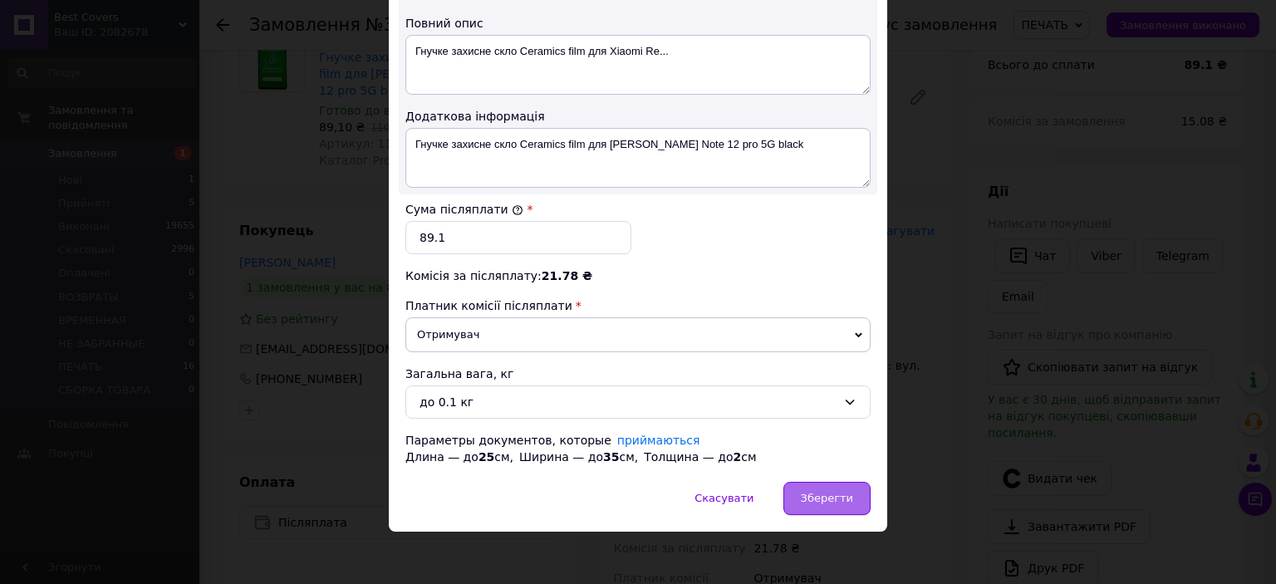
click at [821, 497] on span "Зберегти" at bounding box center [827, 498] width 52 height 12
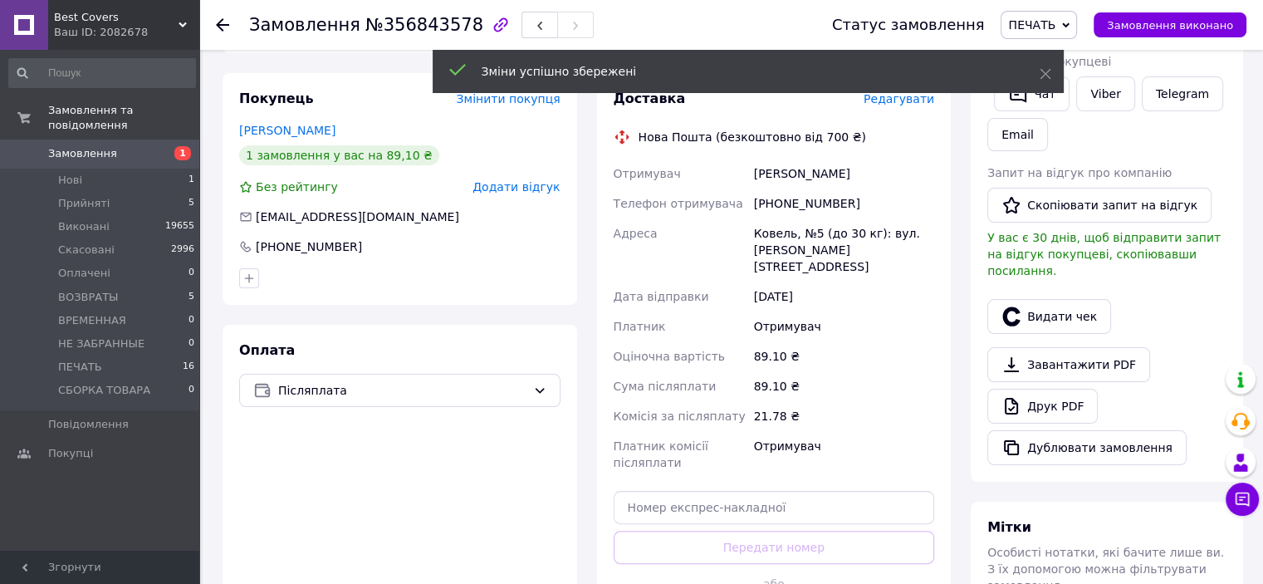
scroll to position [415, 0]
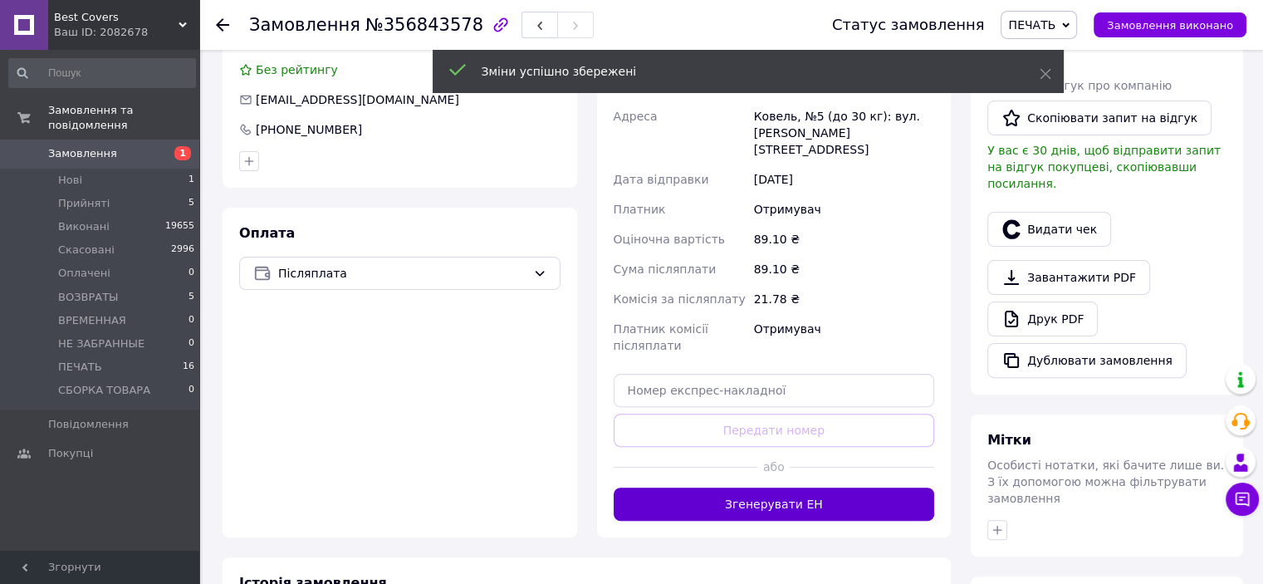
click at [777, 487] on button "Згенерувати ЕН" at bounding box center [774, 503] width 321 height 33
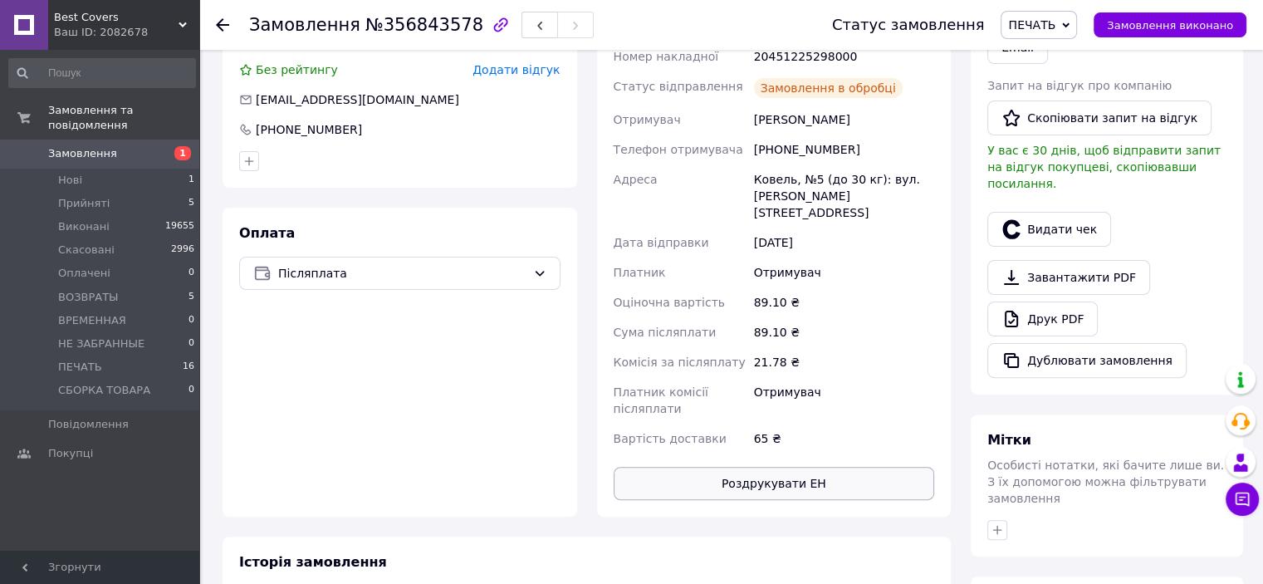
click at [816, 470] on button "Роздрукувати ЕН" at bounding box center [774, 483] width 321 height 33
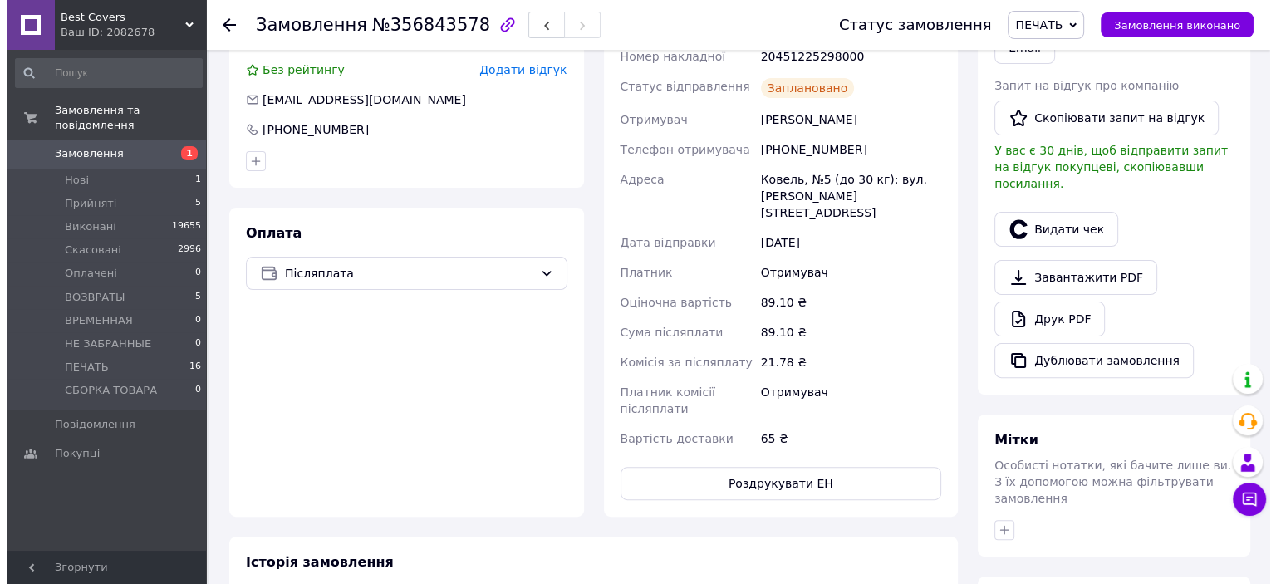
scroll to position [332, 0]
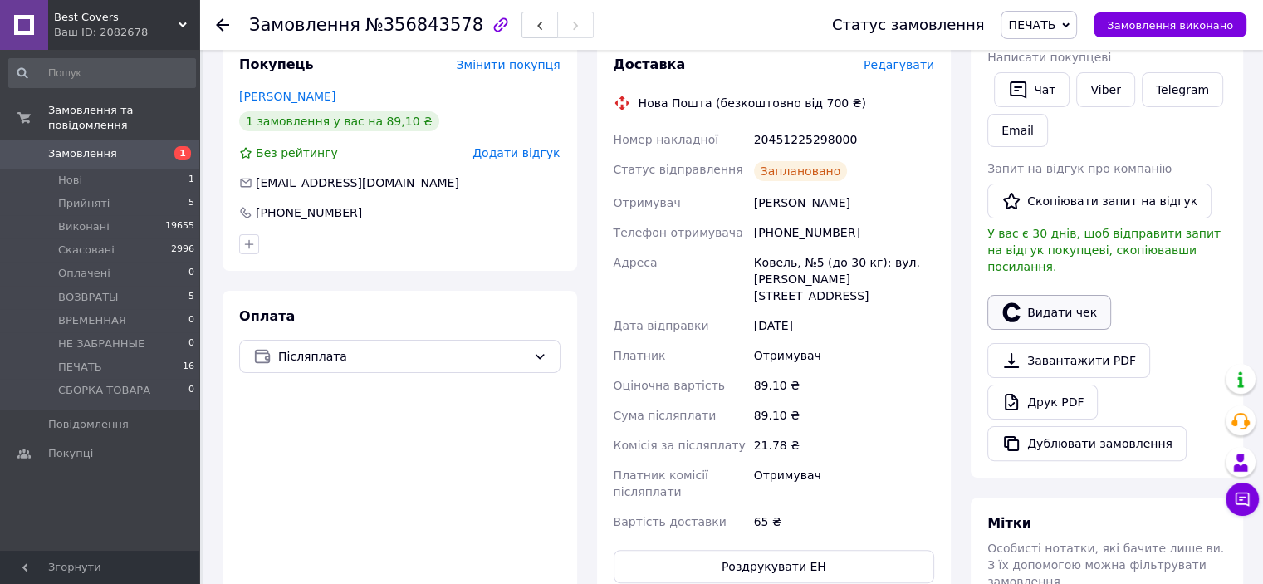
click at [1041, 295] on button "Видати чек" at bounding box center [1049, 312] width 124 height 35
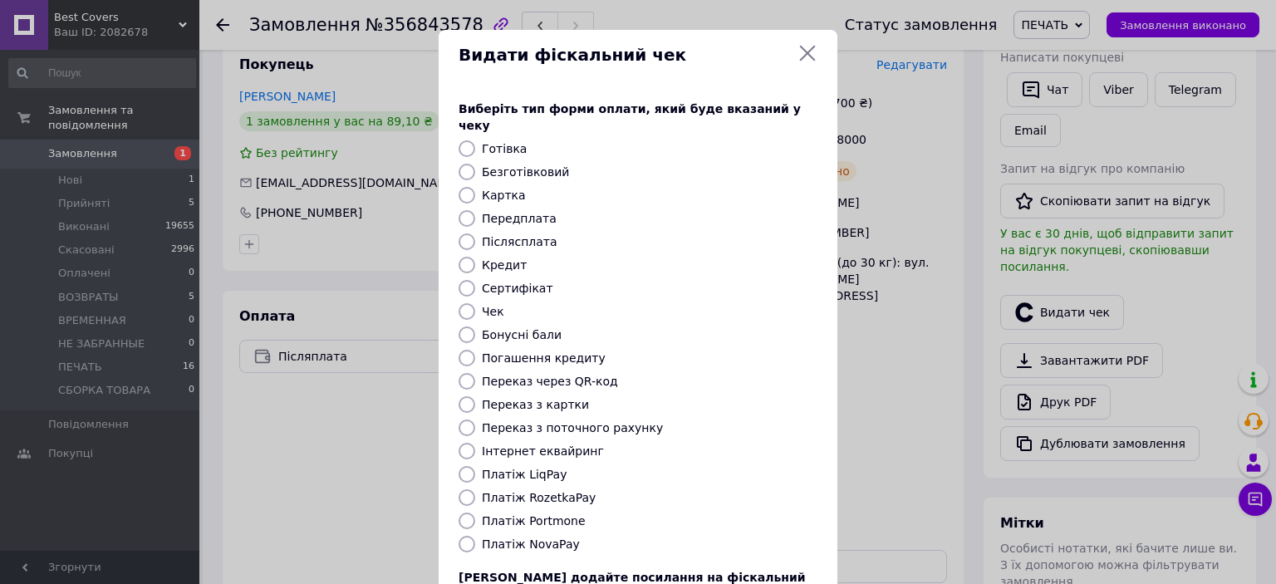
drag, startPoint x: 468, startPoint y: 527, endPoint x: 536, endPoint y: 516, distance: 68.9
click at [471, 536] on input "Платіж NovaPay" at bounding box center [466, 544] width 17 height 17
radio input "true"
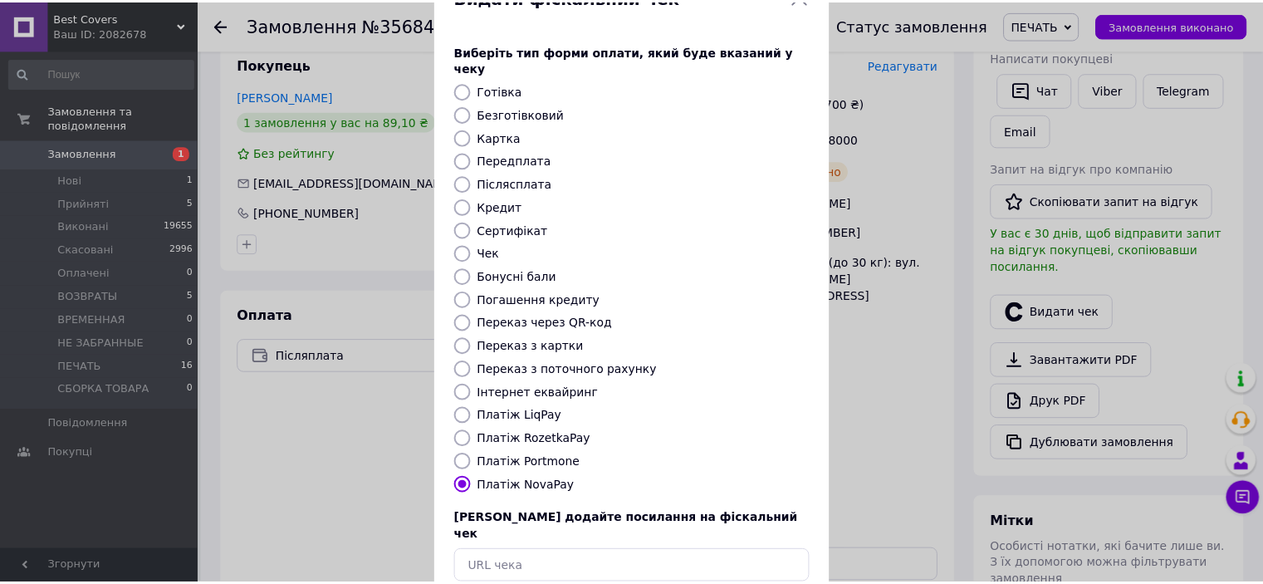
scroll to position [129, 0]
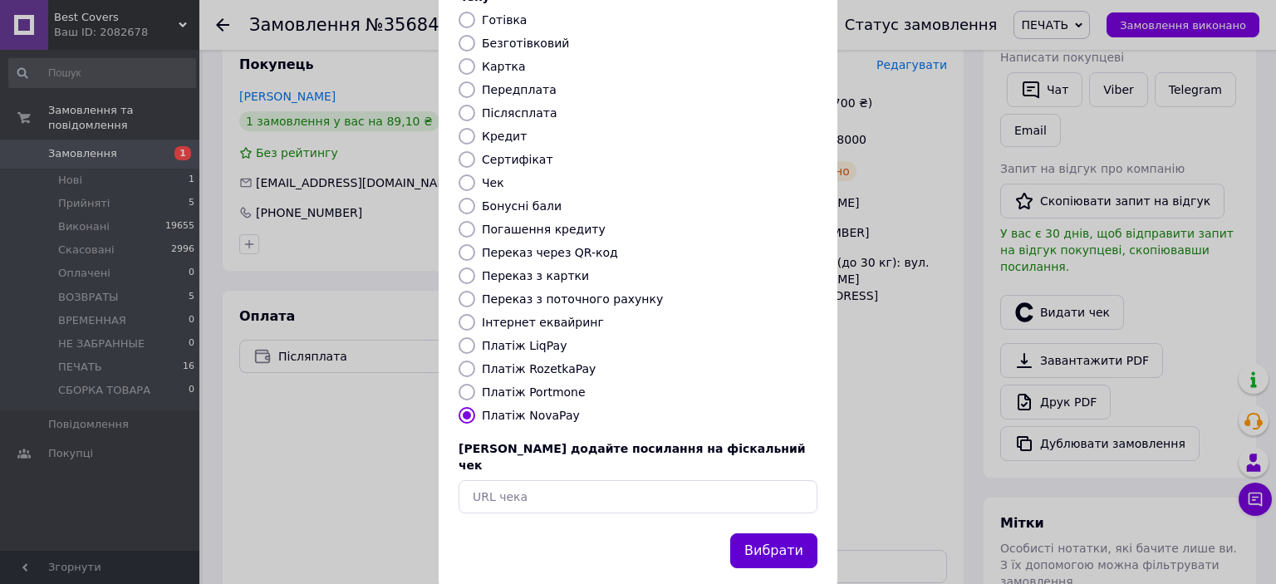
click at [766, 533] on button "Вибрати" at bounding box center [773, 551] width 87 height 36
click at [1162, 28] on div "Видати фіскальний чек Виберіть тип форми оплати, який буде вказаний у чеку Готі…" at bounding box center [638, 244] width 1276 height 747
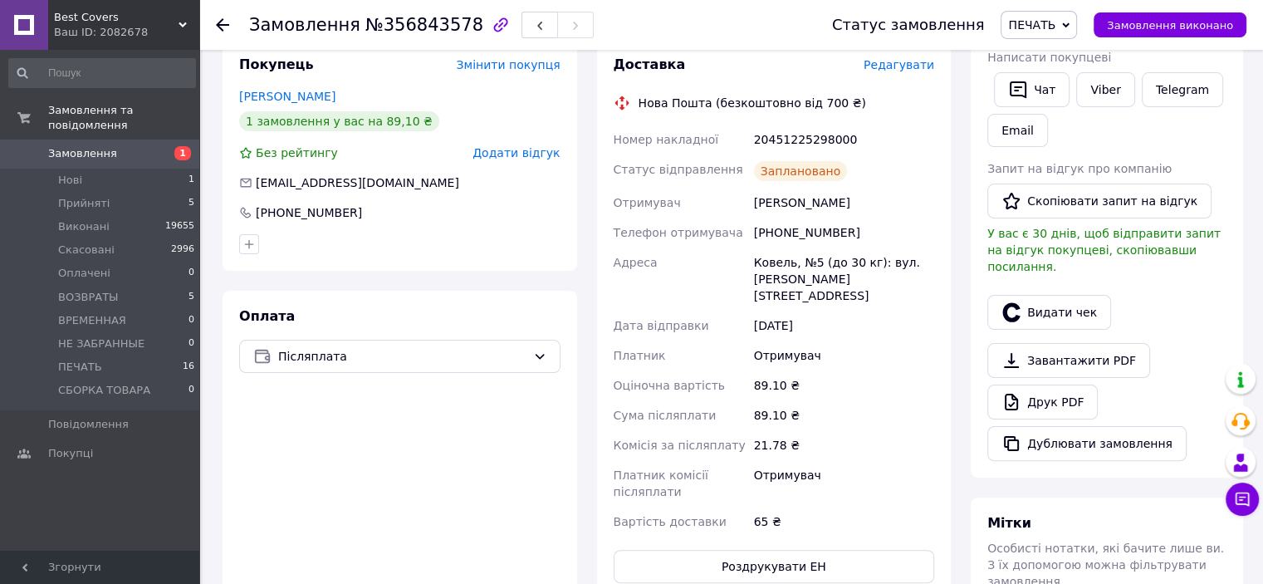
click at [1162, 28] on span "Замовлення виконано" at bounding box center [1170, 25] width 126 height 12
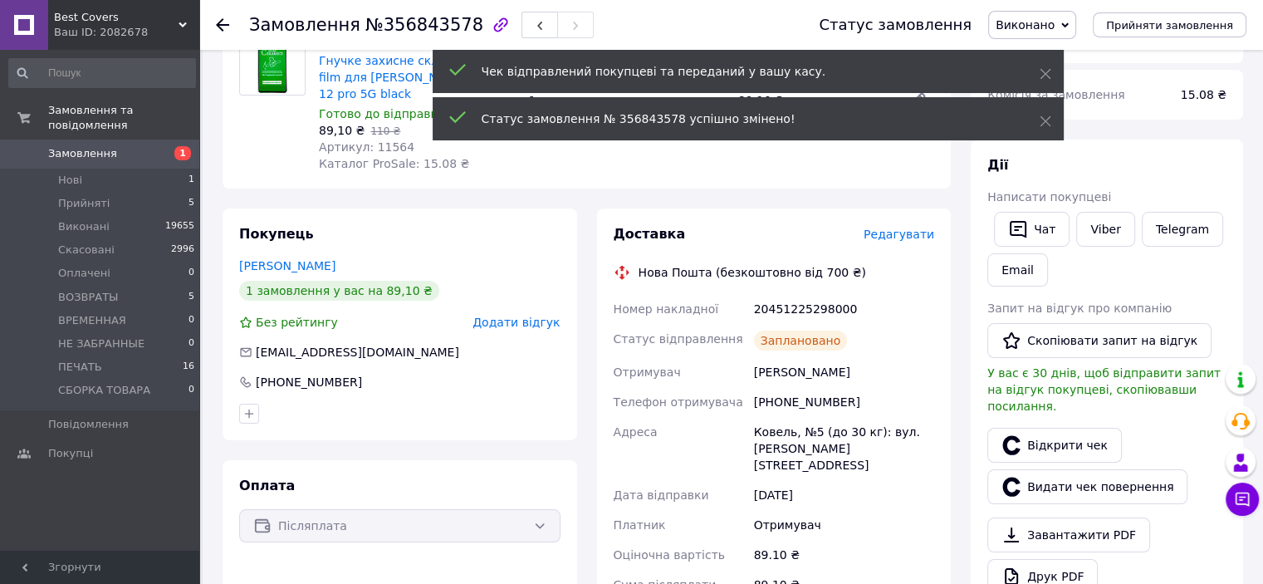
scroll to position [166, 0]
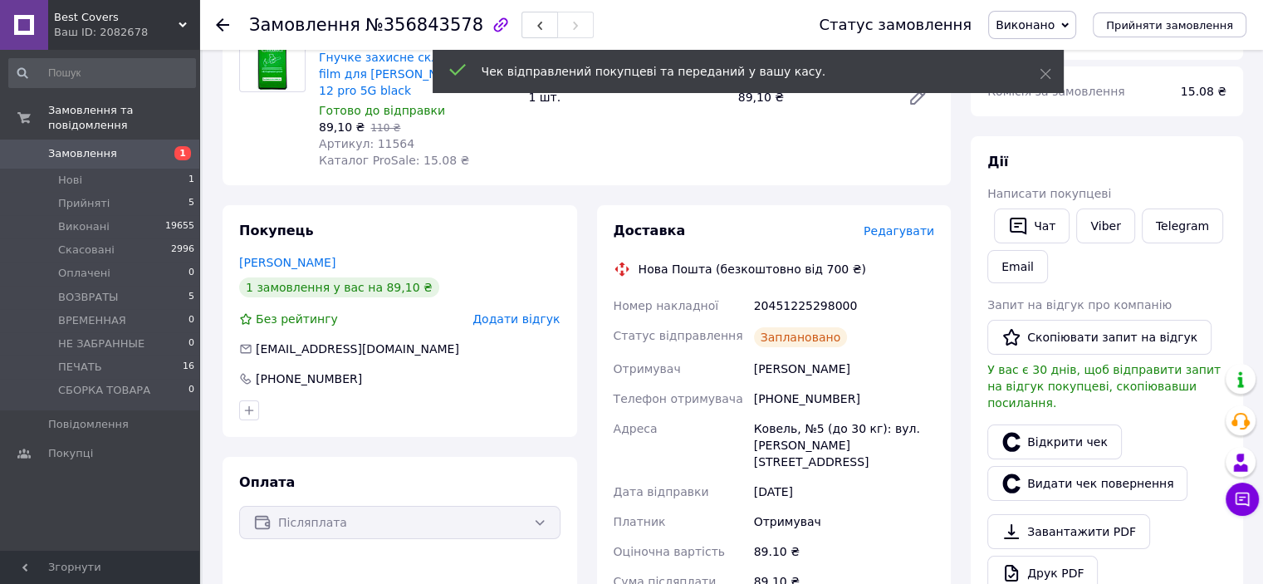
click at [791, 395] on div "[PHONE_NUMBER]" at bounding box center [844, 399] width 187 height 30
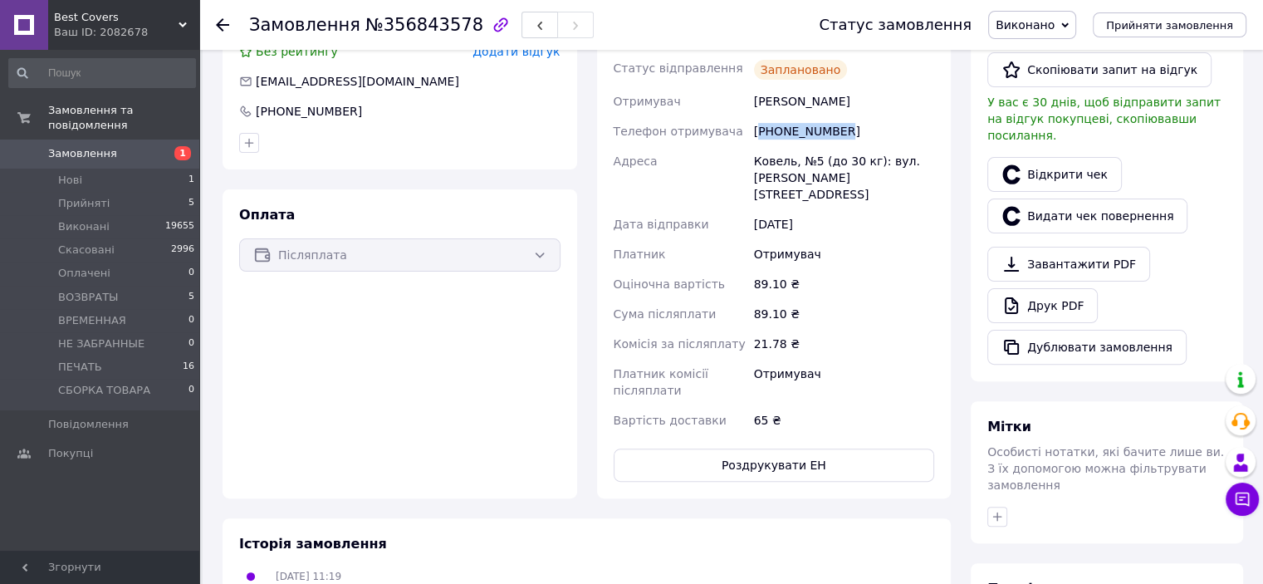
scroll to position [332, 0]
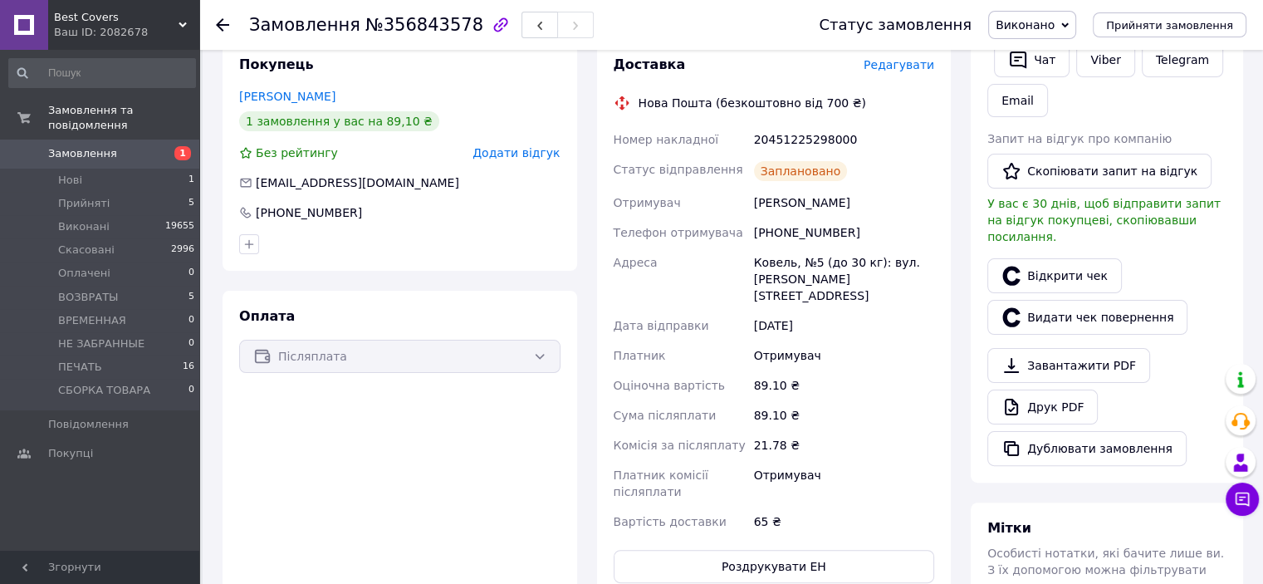
click at [936, 311] on div "[DATE]" at bounding box center [844, 326] width 187 height 30
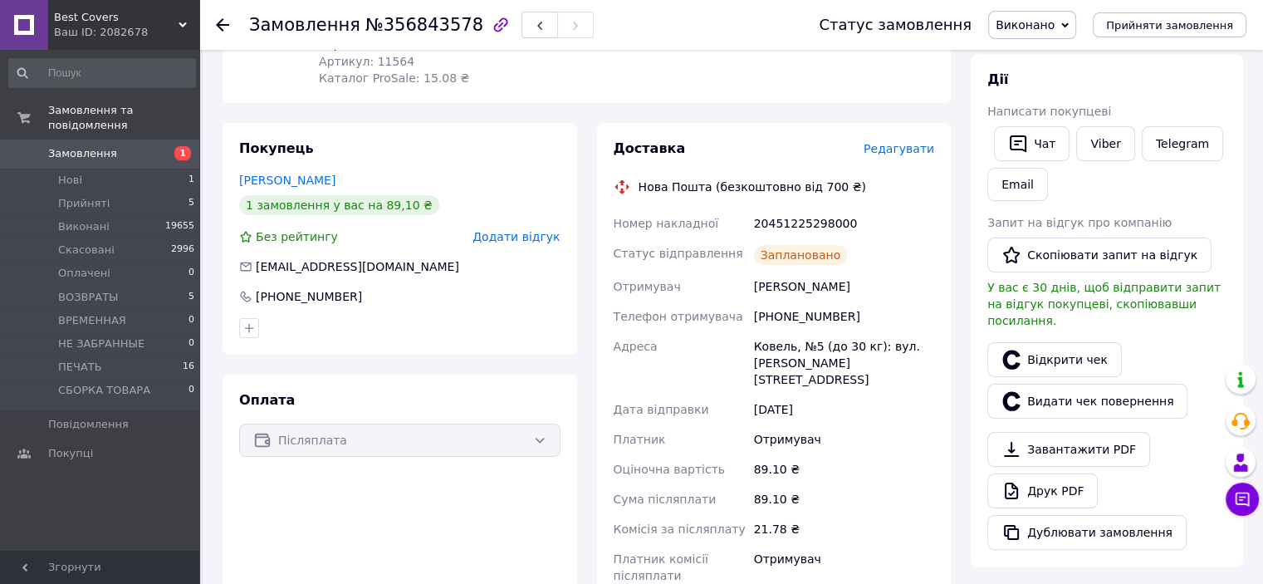
scroll to position [249, 0]
click at [811, 317] on div "[PHONE_NUMBER]" at bounding box center [844, 316] width 187 height 30
click at [811, 316] on div "[PHONE_NUMBER]" at bounding box center [844, 316] width 187 height 30
drag, startPoint x: 891, startPoint y: 293, endPoint x: 837, endPoint y: 321, distance: 60.9
click at [890, 293] on div "Мазурок Олег" at bounding box center [844, 286] width 187 height 30
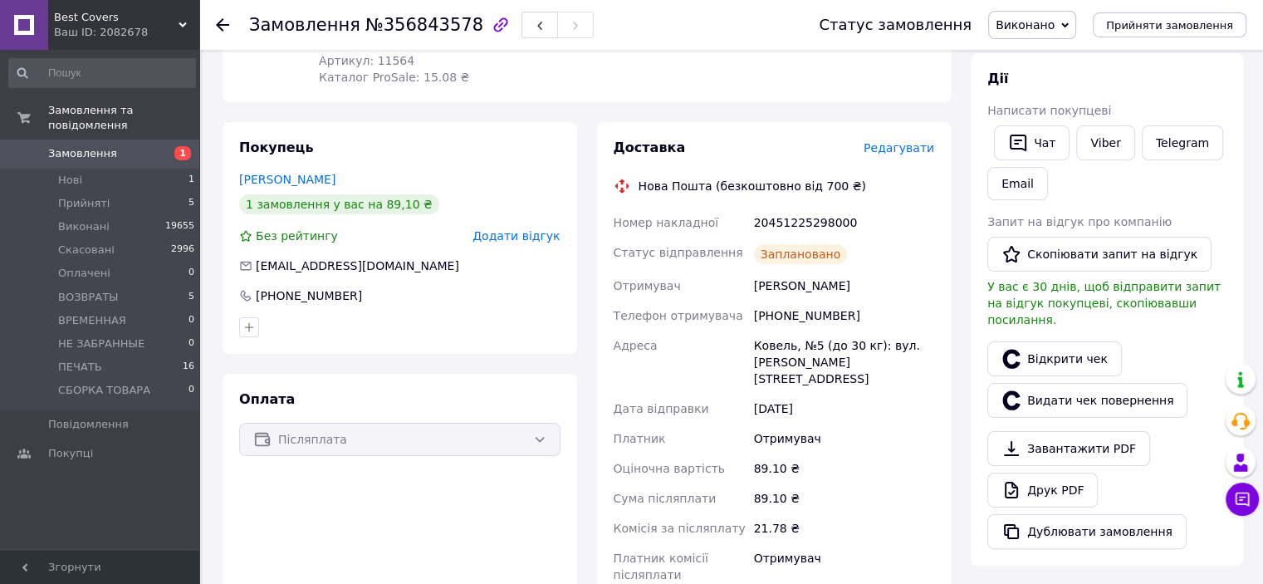
click at [811, 314] on div "[PHONE_NUMBER]" at bounding box center [844, 316] width 187 height 30
click at [805, 218] on div "20451225298000" at bounding box center [844, 223] width 187 height 30
click at [1029, 142] on button "Чат" at bounding box center [1032, 142] width 76 height 35
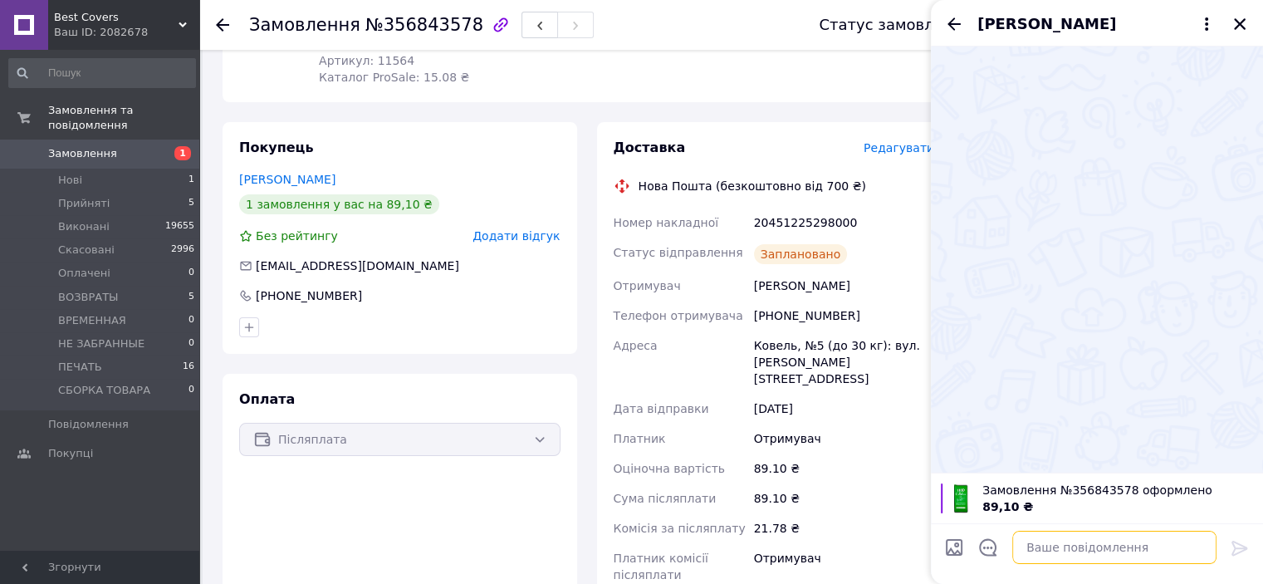
click at [1036, 544] on textarea at bounding box center [1114, 547] width 204 height 33
type textarea "в"
paste textarea "Вітаємо. Ваше замовлення відправлено. ТТН № Промокод-знижка на наступне замовле…"
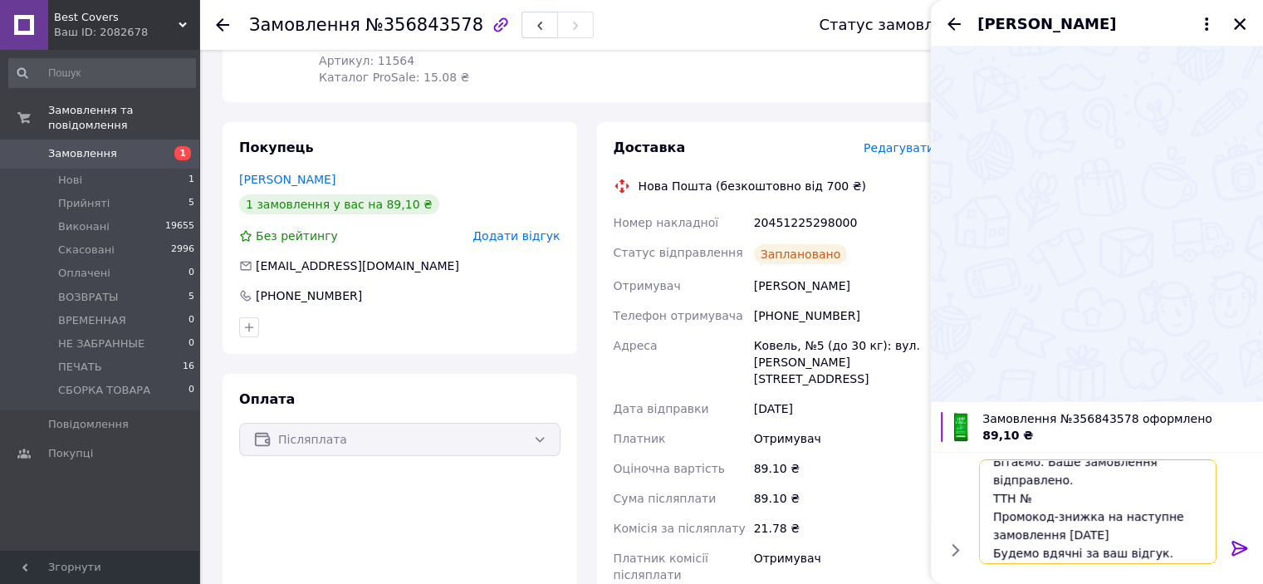
scroll to position [0, 0]
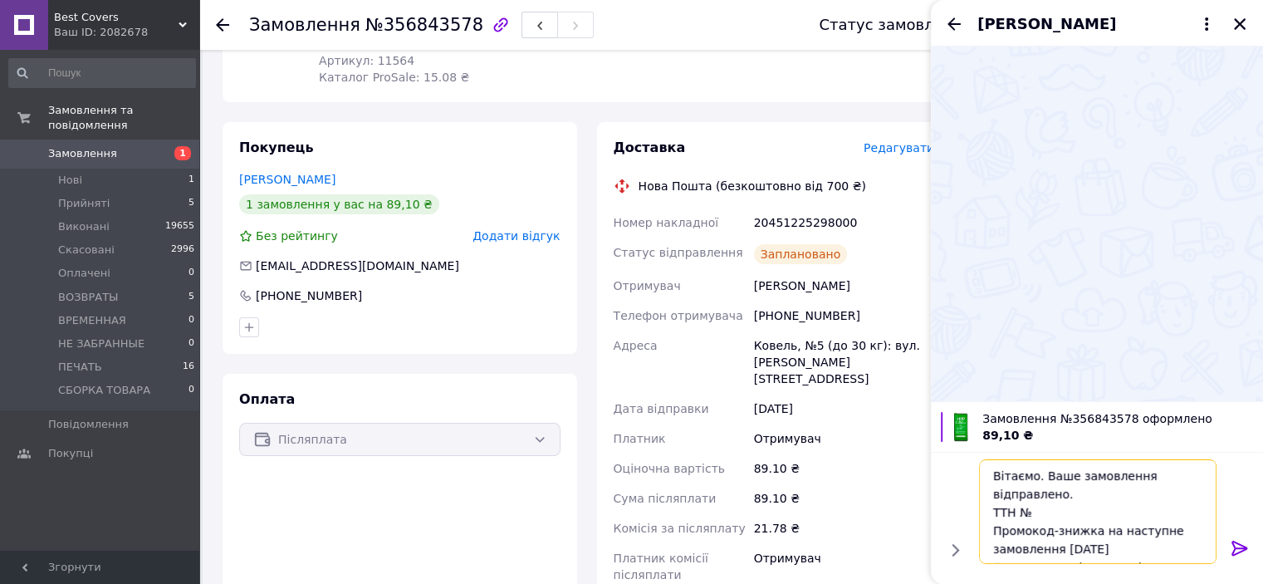
paste textarea "20451225298000"
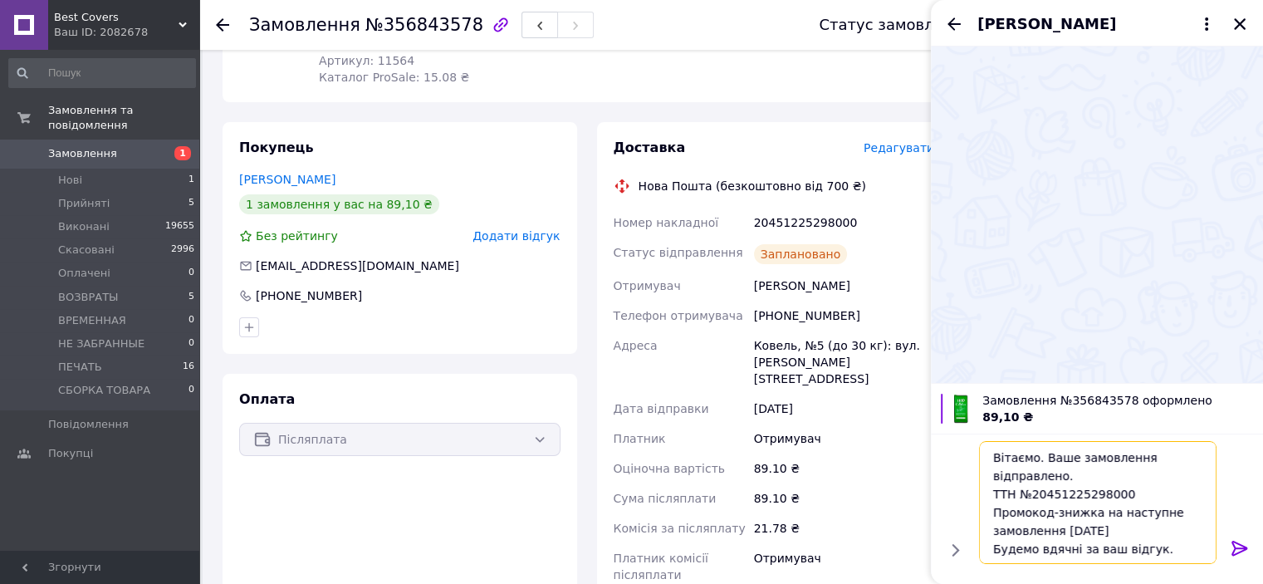
type textarea "Вітаємо. Ваше замовлення відправлено. ТТН №20451225298000 Промокод-знижка на на…"
click at [1235, 544] on icon at bounding box center [1240, 548] width 20 height 20
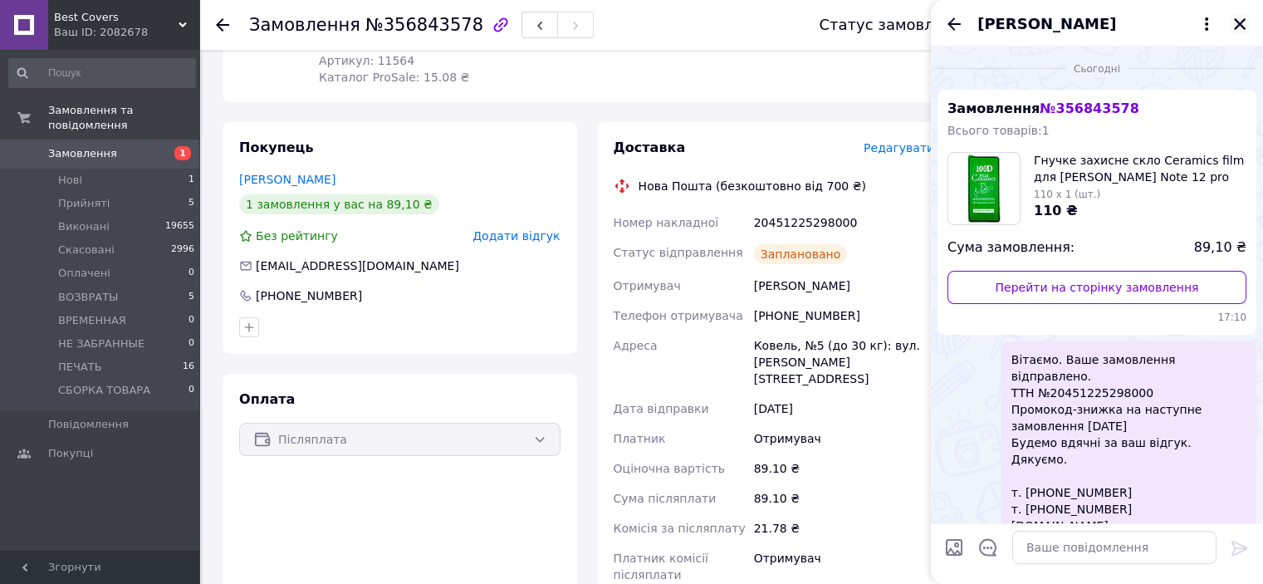
click at [1245, 26] on icon "Закрити" at bounding box center [1239, 24] width 15 height 15
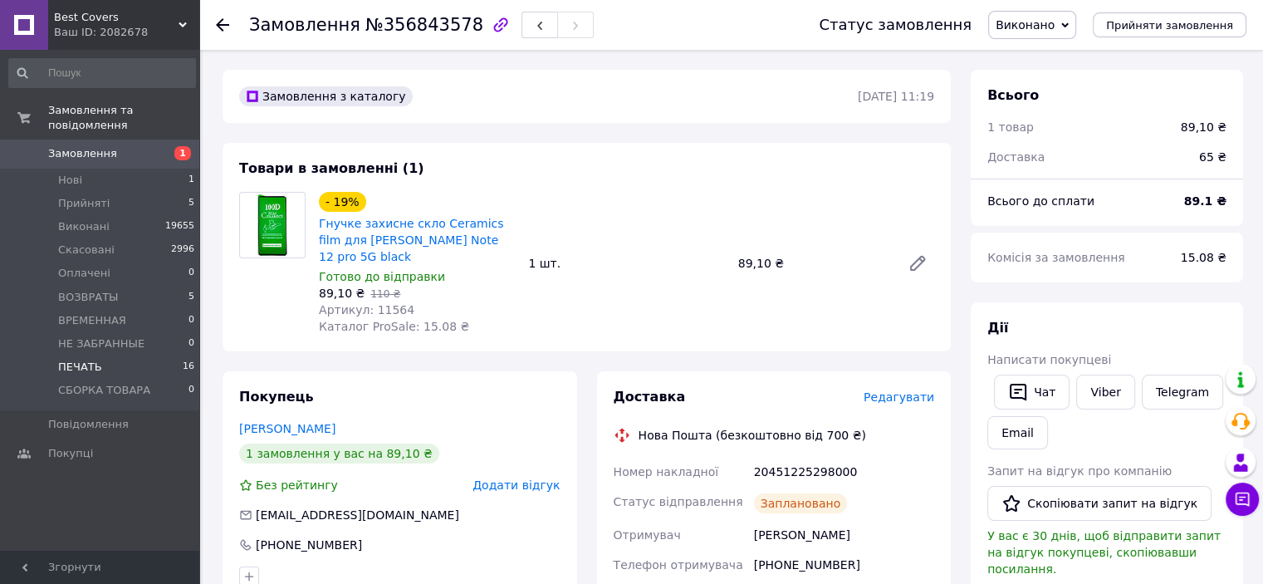
click at [116, 355] on li "ПЕЧАТЬ 16" at bounding box center [102, 366] width 204 height 23
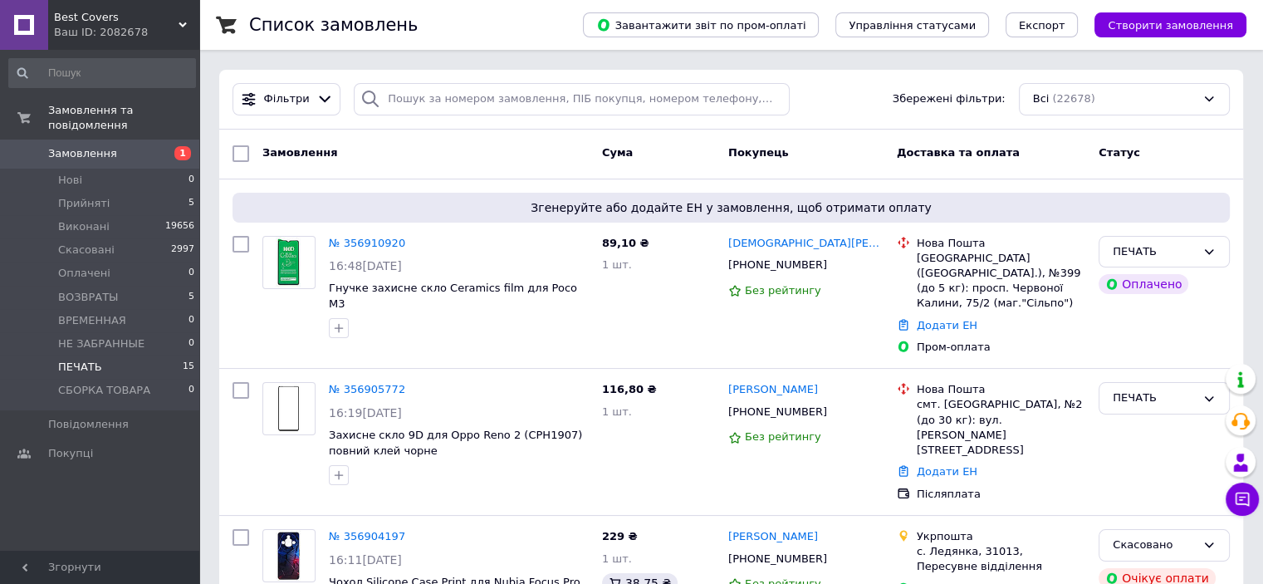
click at [108, 355] on li "ПЕЧАТЬ 15" at bounding box center [102, 366] width 204 height 23
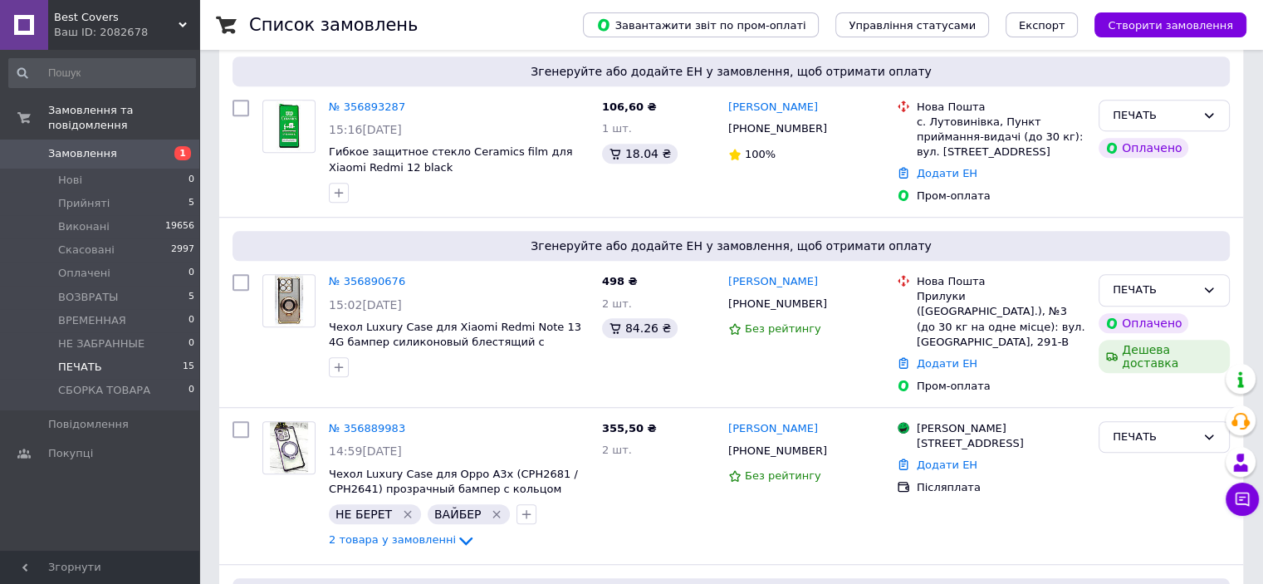
scroll to position [2169, 0]
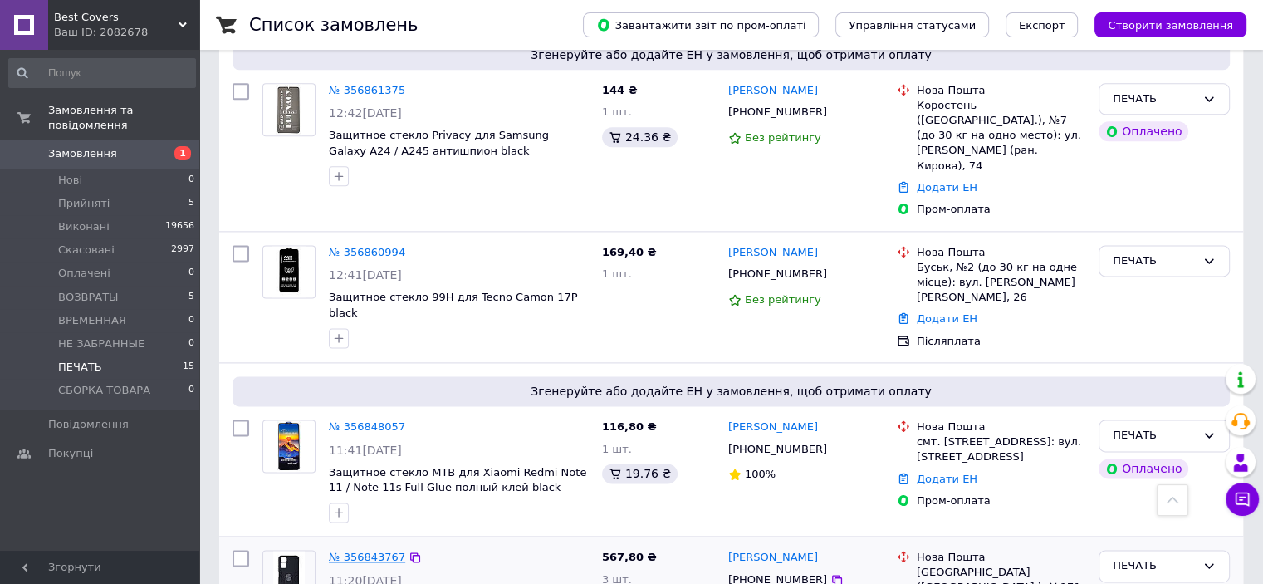
click at [335, 551] on link "№ 356843767" at bounding box center [367, 557] width 76 height 12
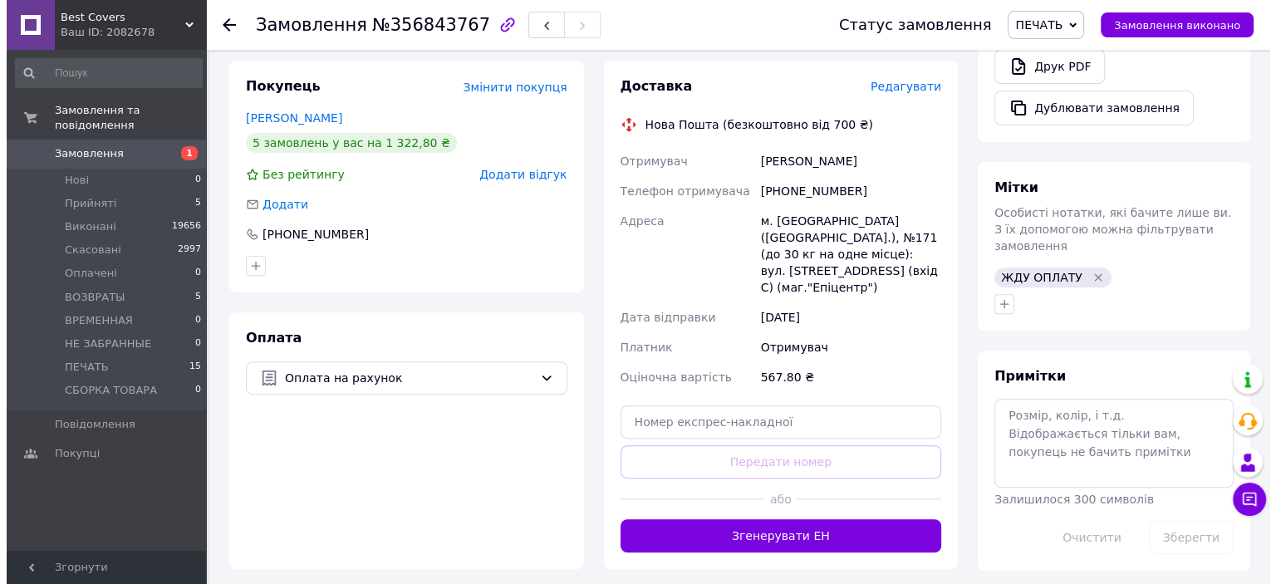
scroll to position [498, 0]
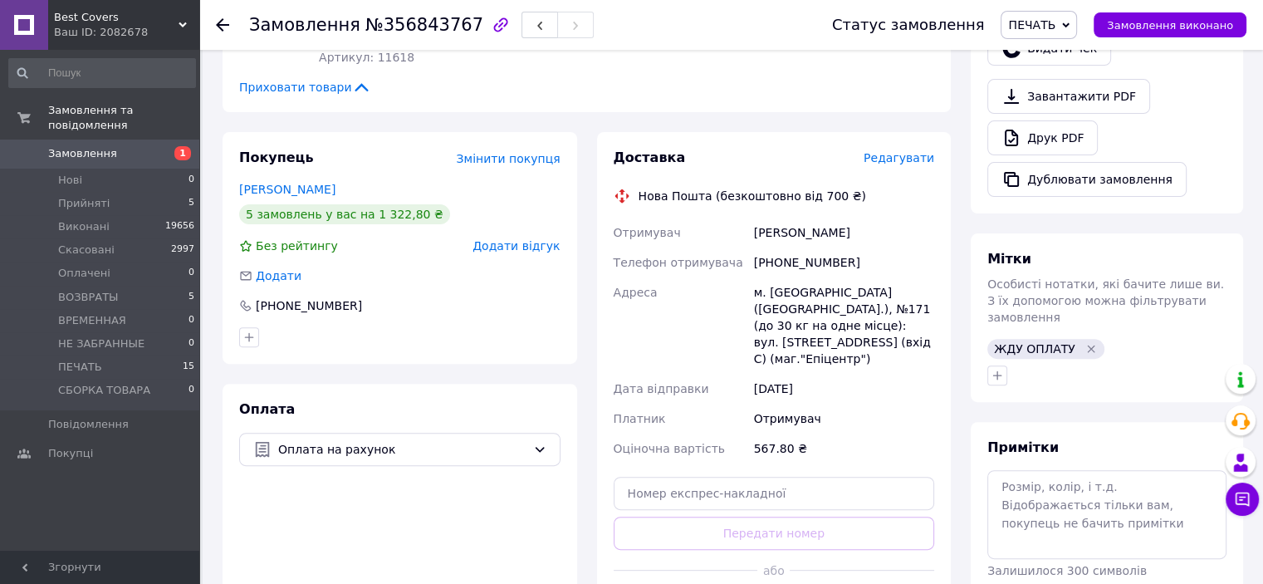
click at [894, 164] on span "Редагувати" at bounding box center [899, 157] width 71 height 13
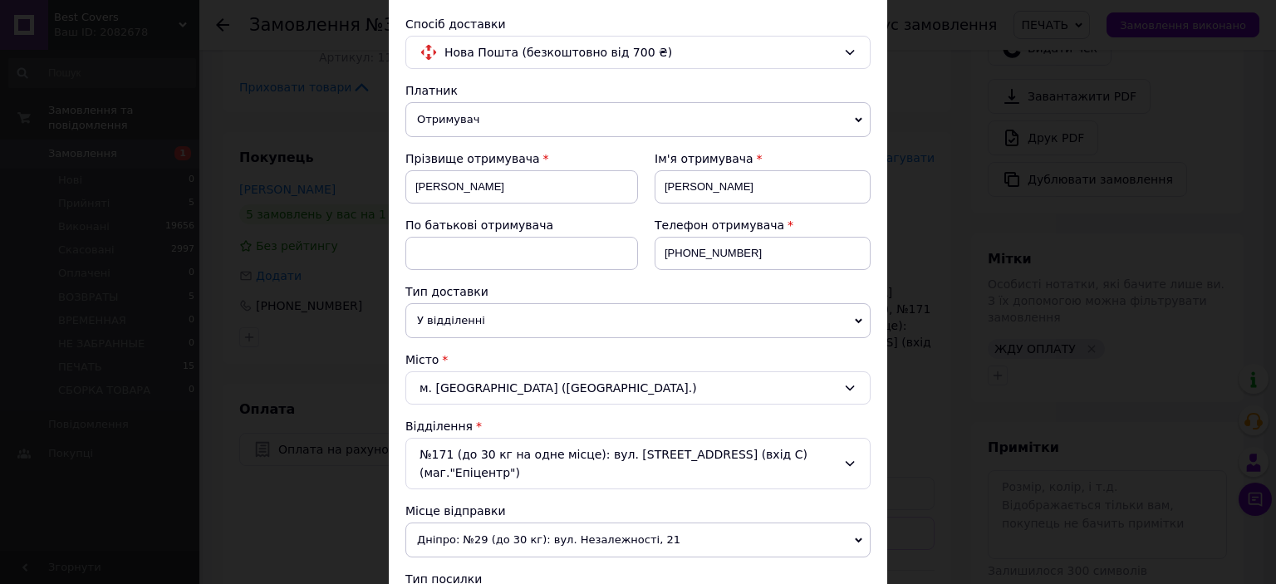
scroll to position [249, 0]
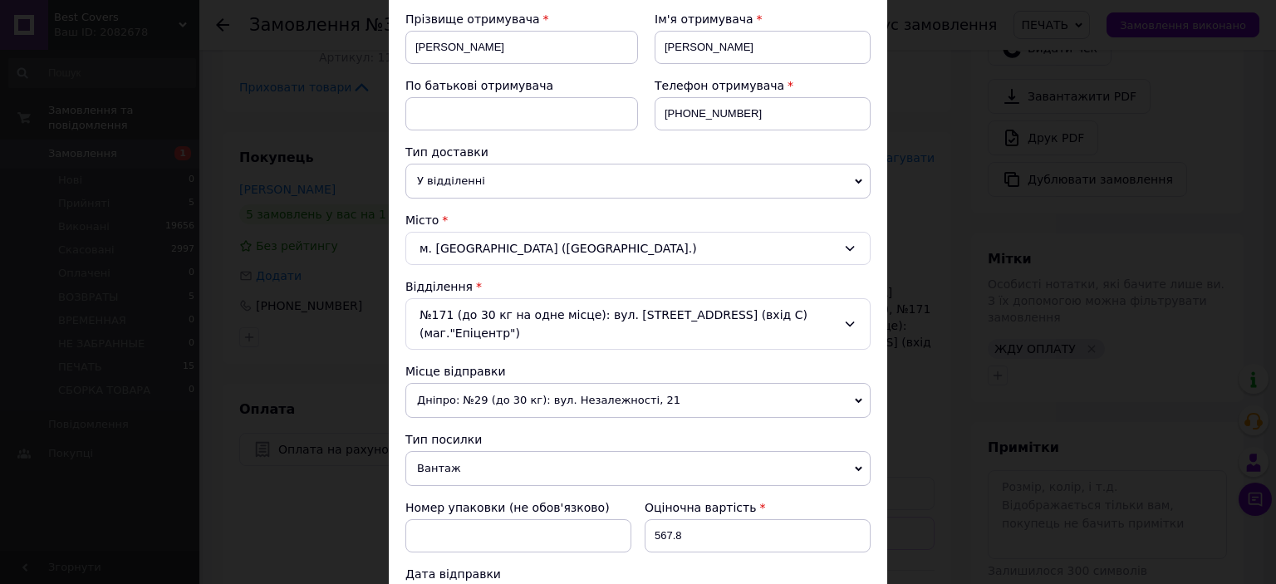
click at [463, 452] on span "Вантаж" at bounding box center [637, 468] width 465 height 35
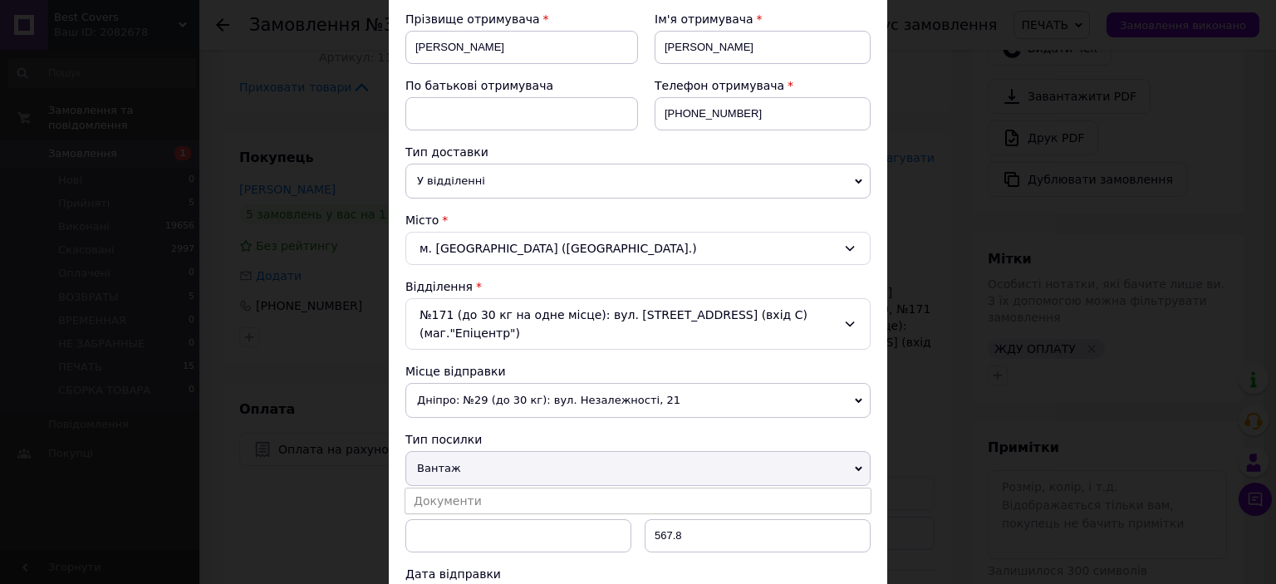
drag, startPoint x: 469, startPoint y: 487, endPoint x: 508, endPoint y: 469, distance: 43.1
click at [470, 488] on li "Документи" at bounding box center [637, 500] width 465 height 25
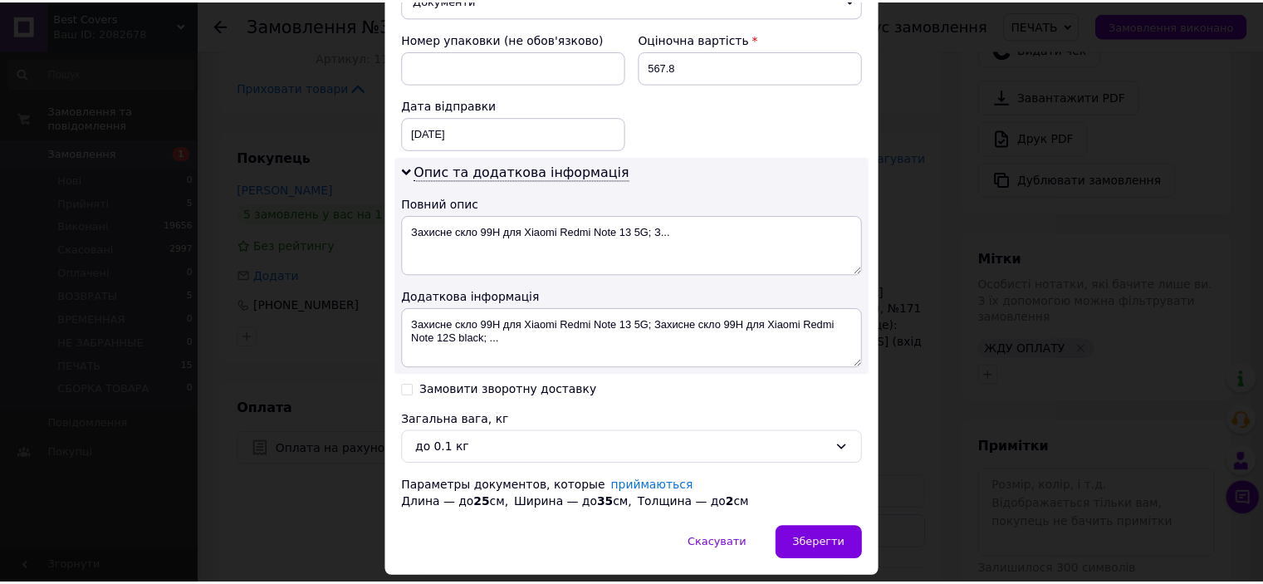
scroll to position [746, 0]
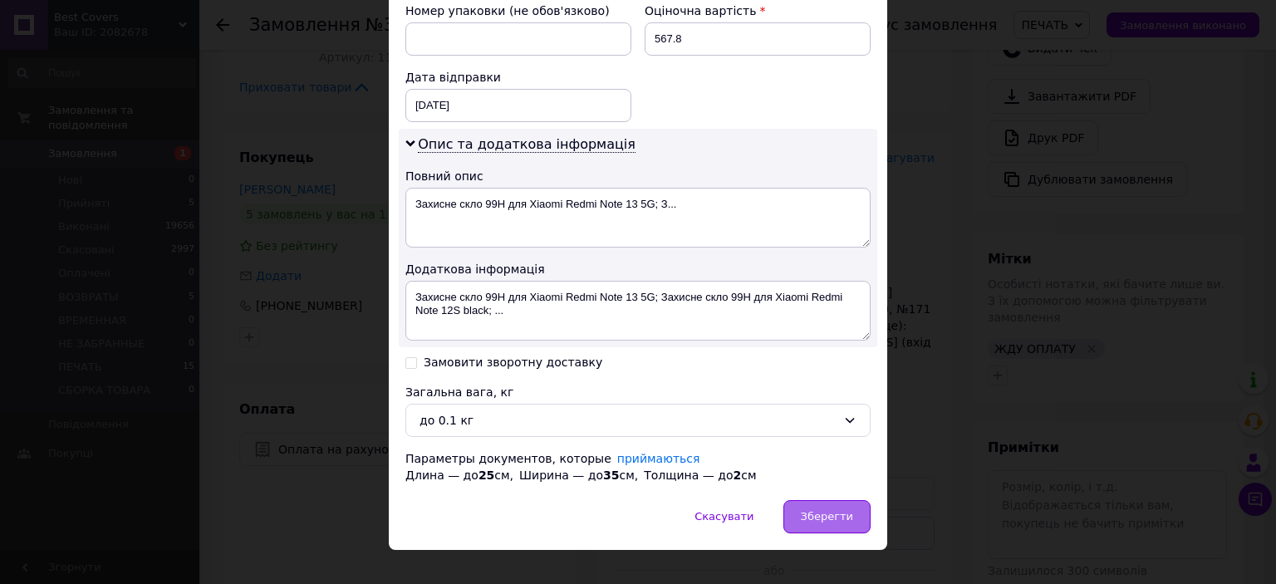
click at [838, 500] on div "Зберегти" at bounding box center [826, 516] width 87 height 33
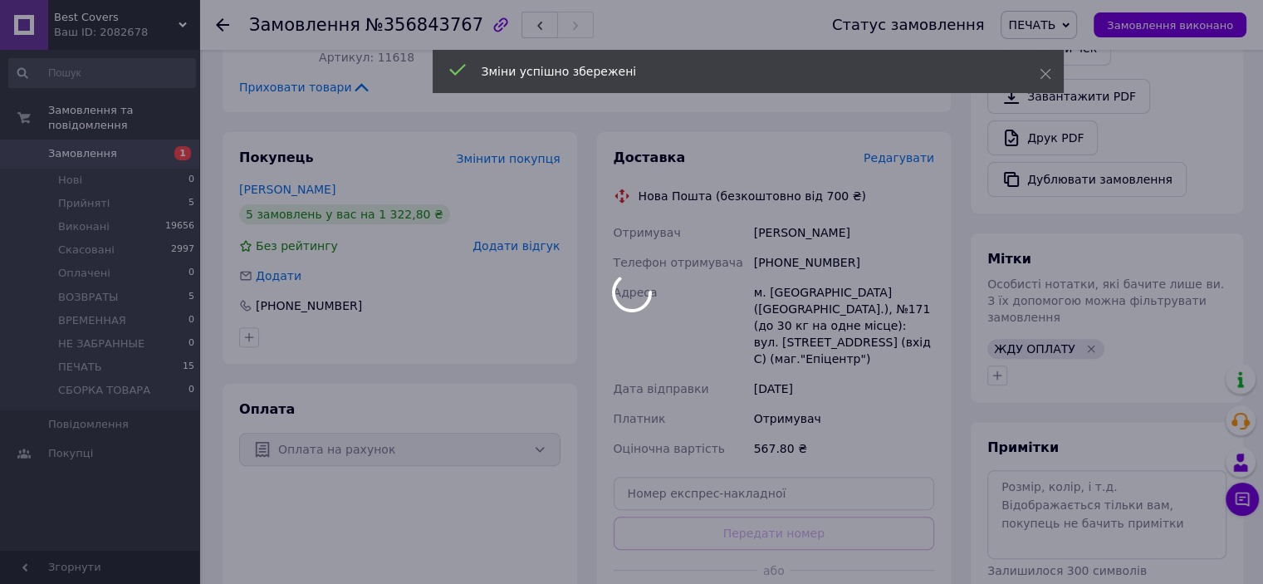
scroll to position [747, 0]
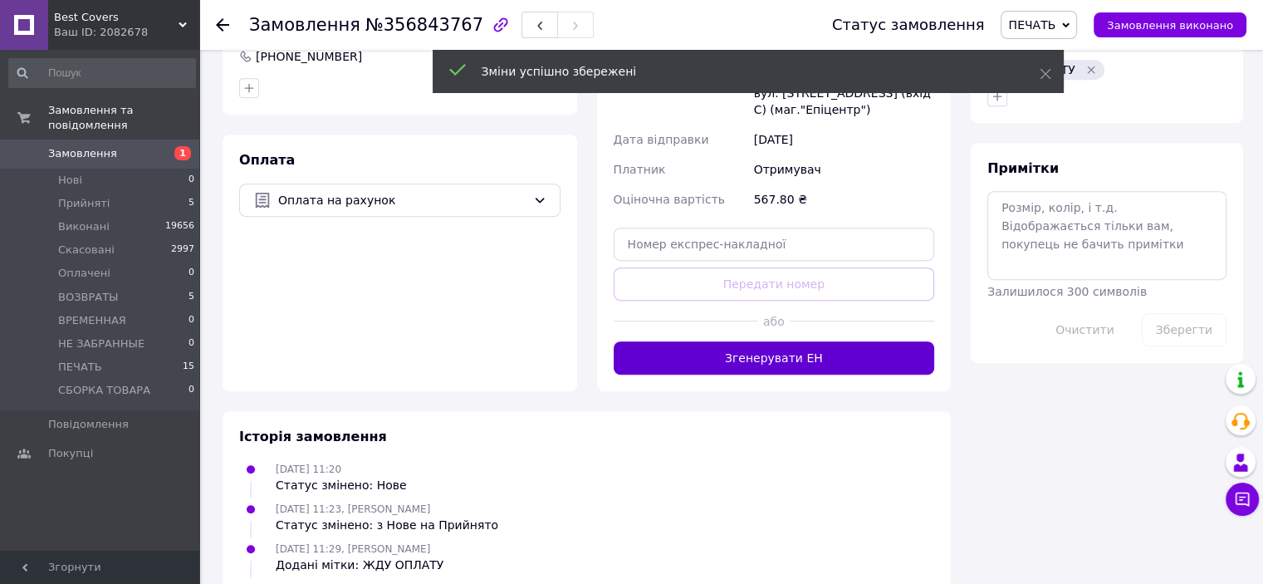
click at [801, 341] on button "Згенерувати ЕН" at bounding box center [774, 357] width 321 height 33
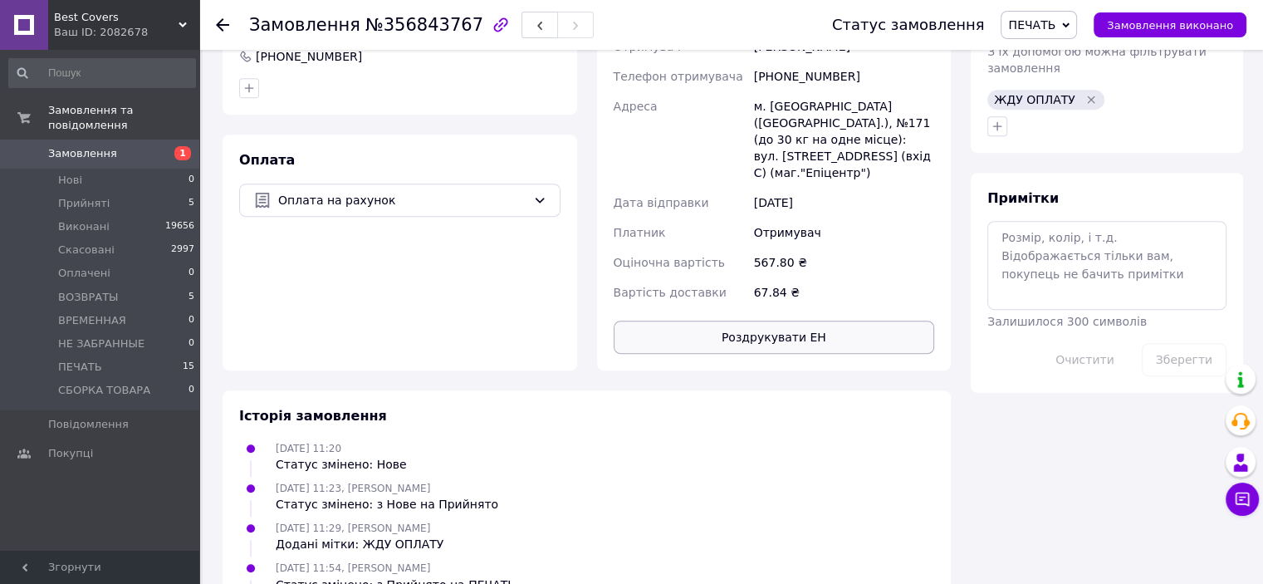
click at [782, 333] on button "Роздрукувати ЕН" at bounding box center [774, 337] width 321 height 33
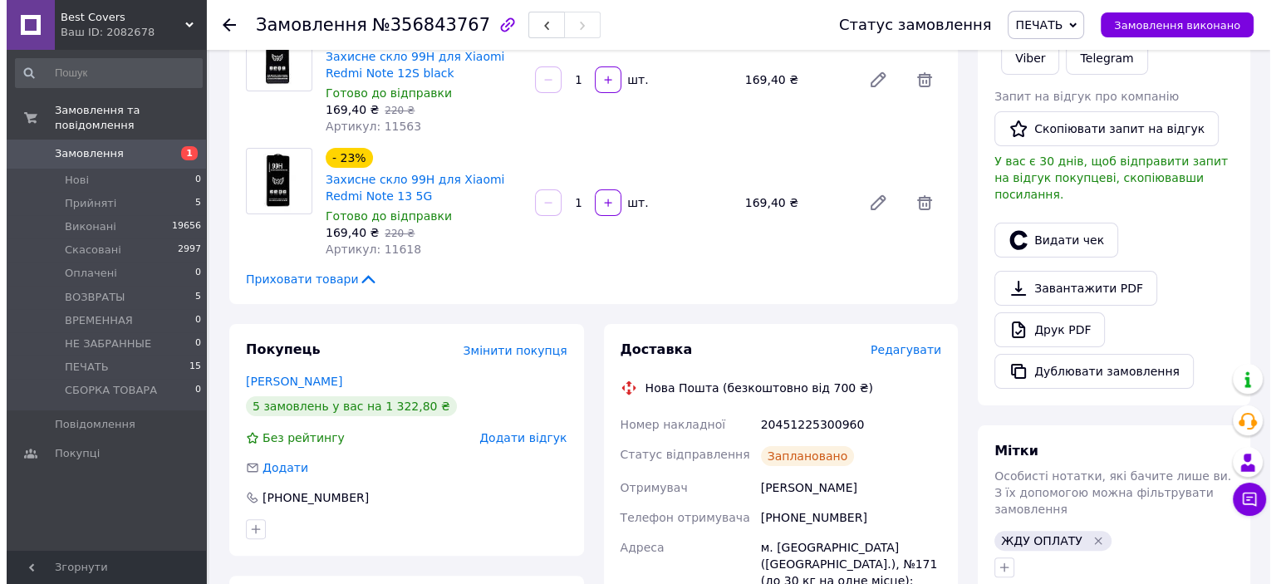
scroll to position [415, 0]
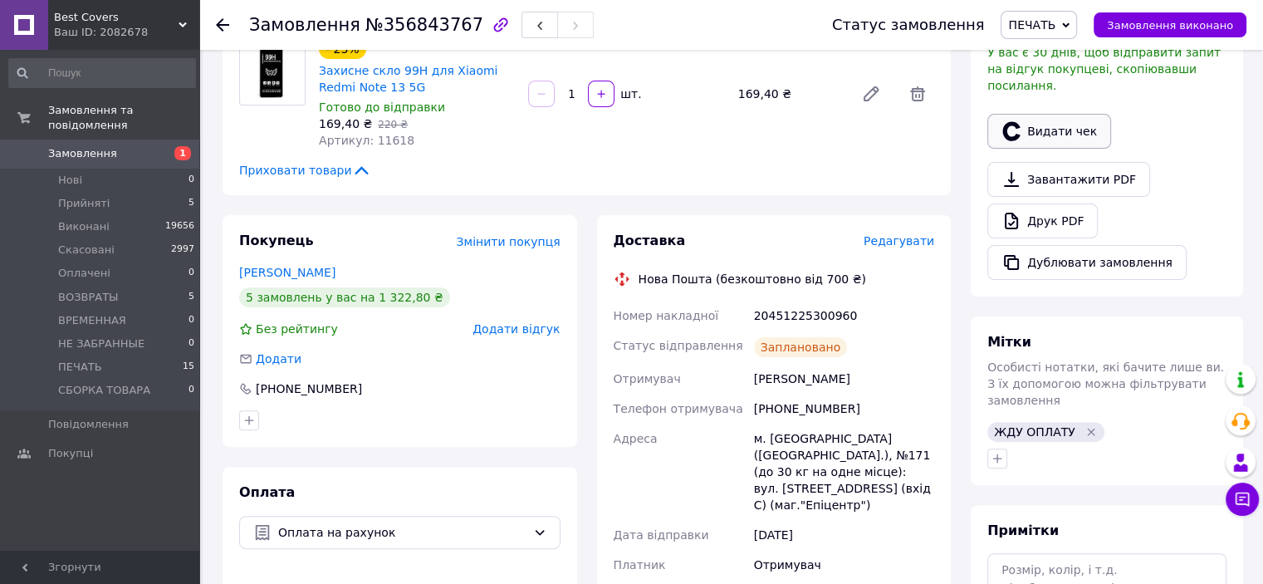
click at [1083, 120] on button "Видати чек" at bounding box center [1049, 131] width 124 height 35
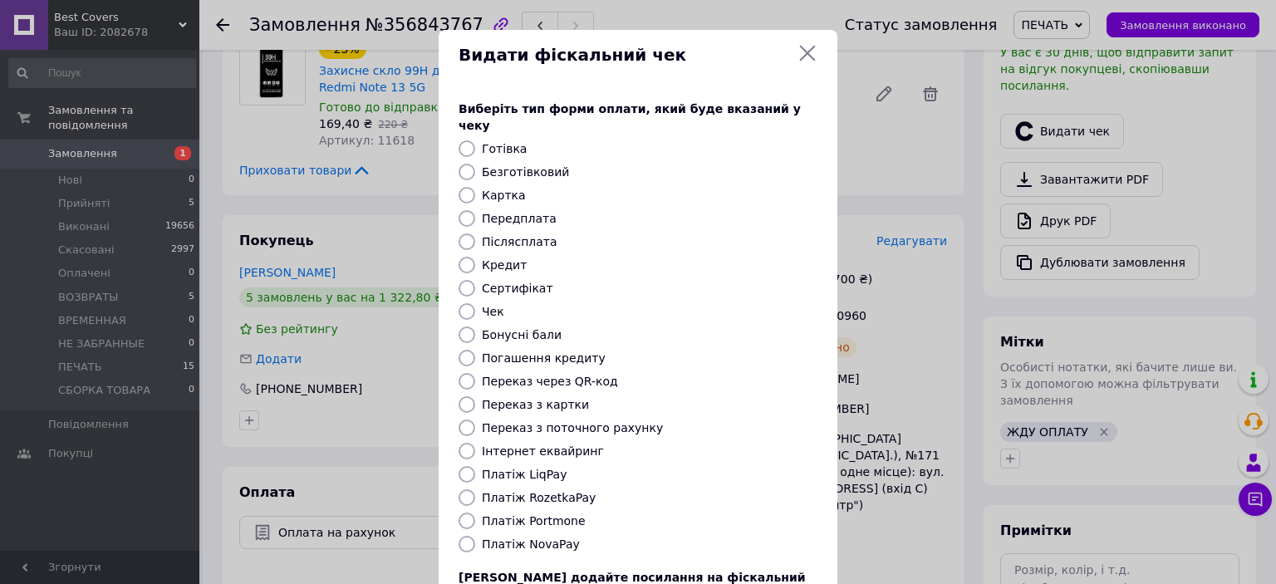
click at [458, 164] on input "Безготівковий" at bounding box center [466, 172] width 17 height 17
radio input "true"
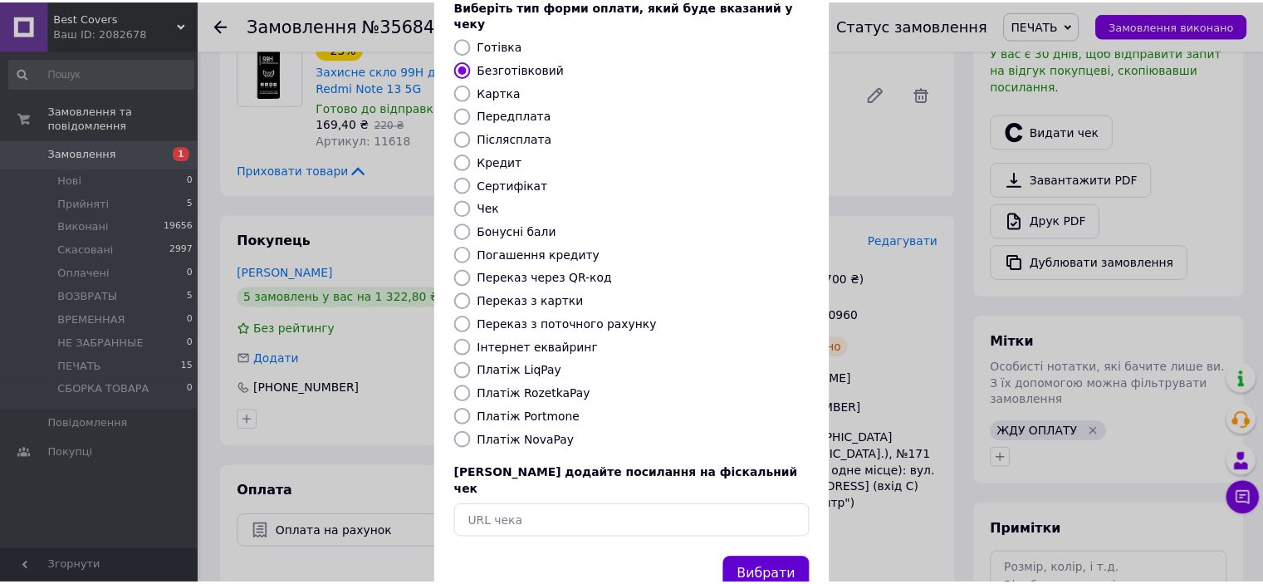
scroll to position [129, 0]
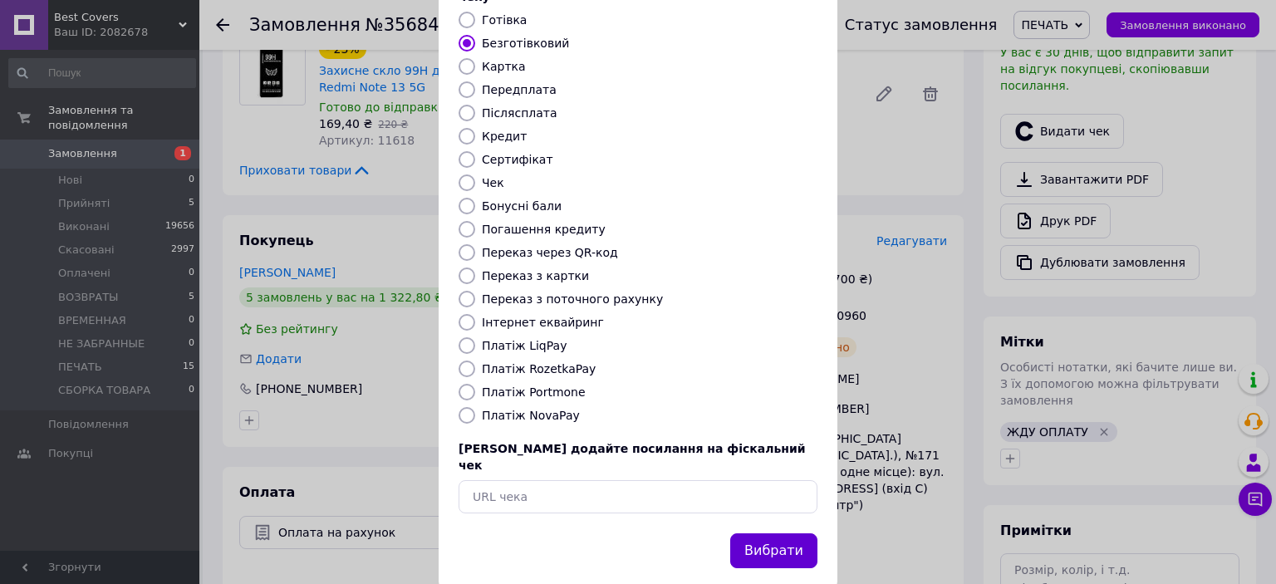
click at [778, 533] on button "Вибрати" at bounding box center [773, 551] width 87 height 36
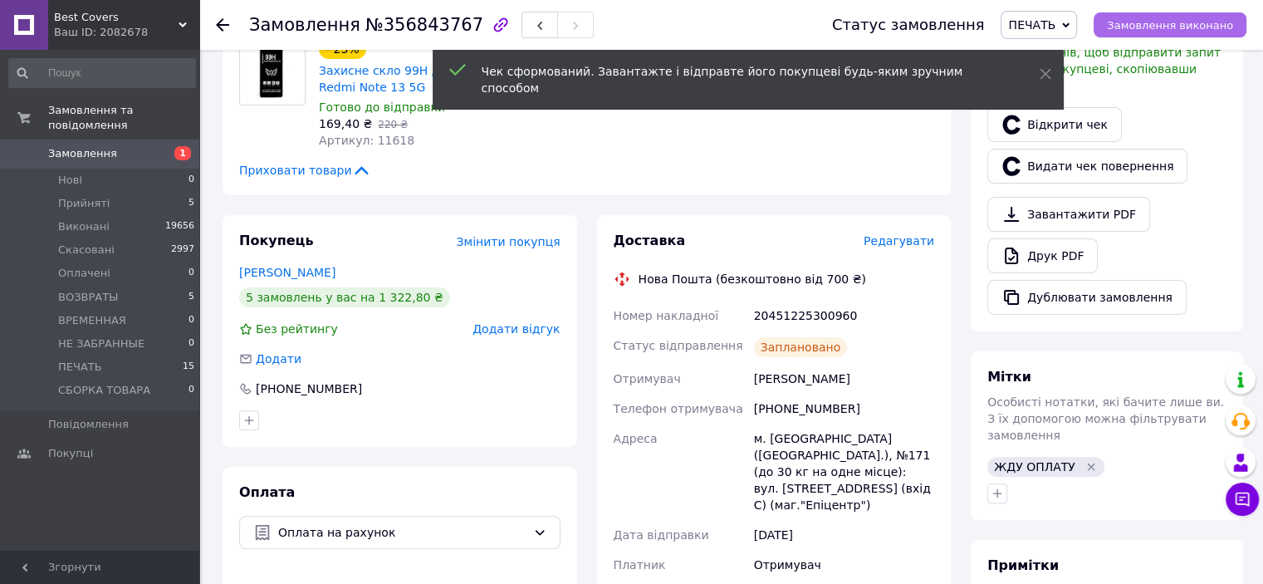
click at [1165, 28] on span "Замовлення виконано" at bounding box center [1170, 25] width 126 height 12
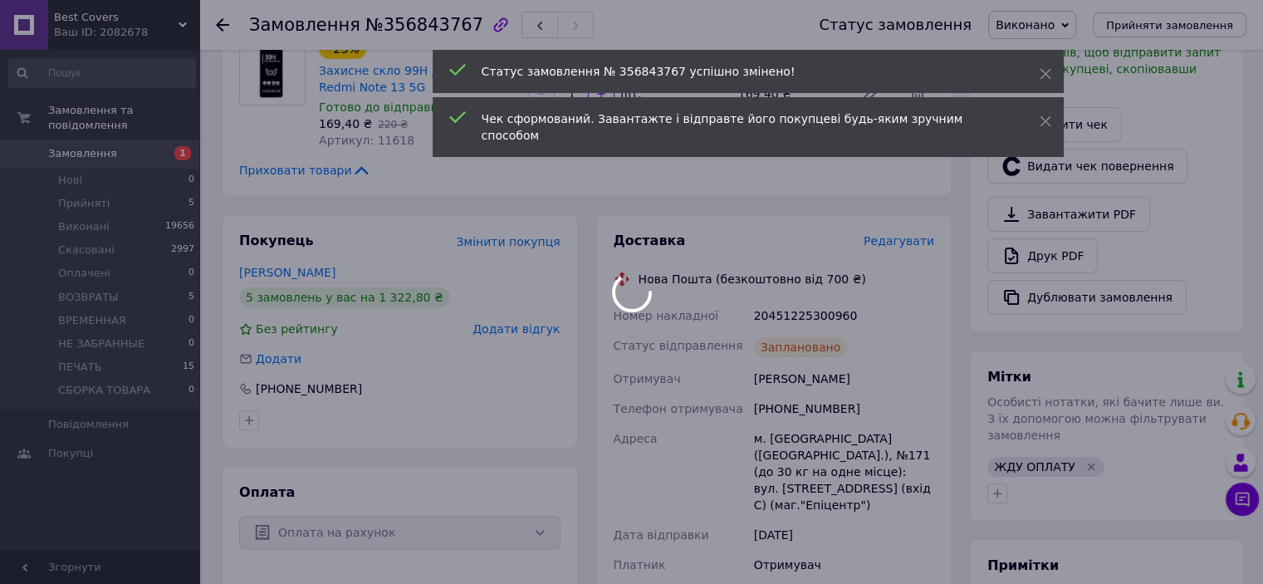
scroll to position [581, 0]
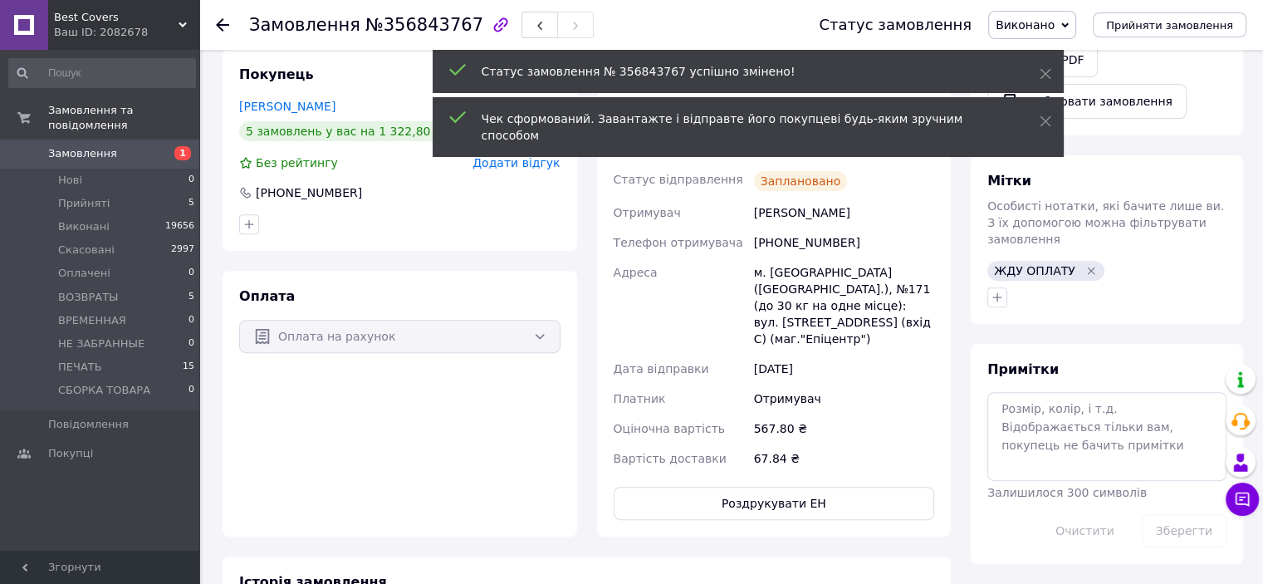
click at [820, 246] on div "[PHONE_NUMBER]" at bounding box center [844, 243] width 187 height 30
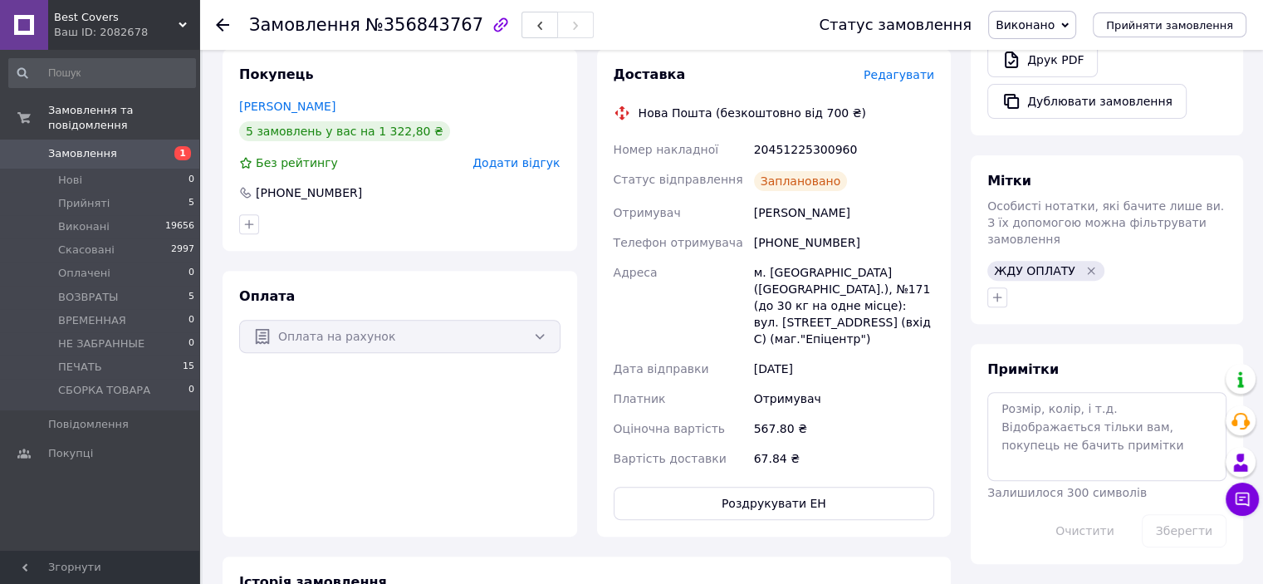
click at [799, 147] on div "20451225300960" at bounding box center [844, 150] width 187 height 30
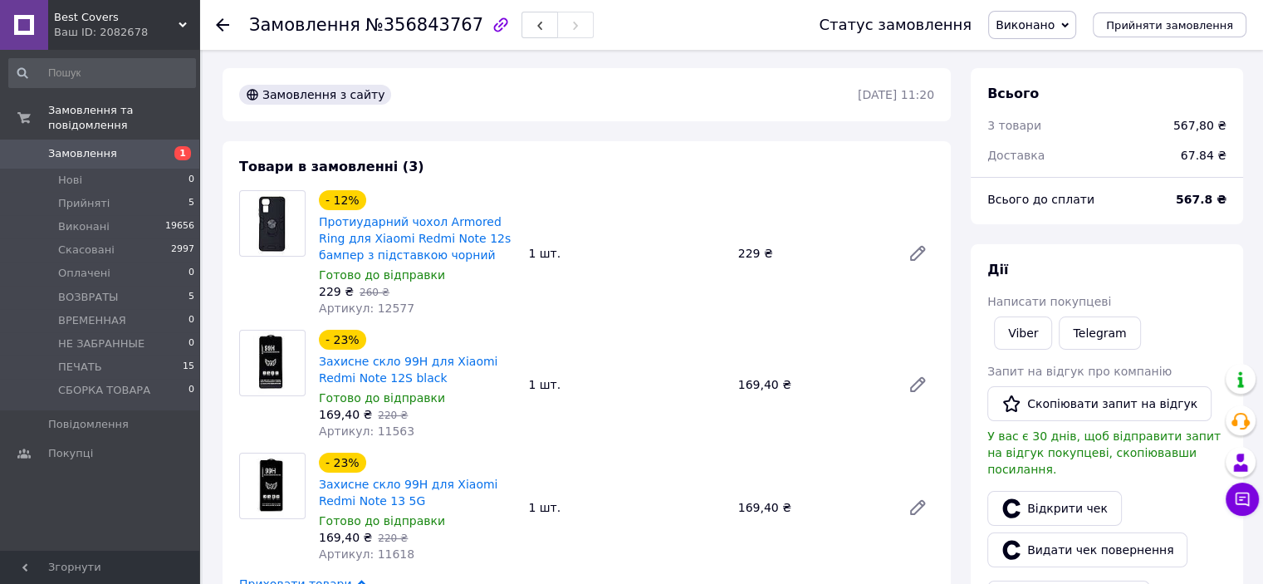
scroll to position [0, 0]
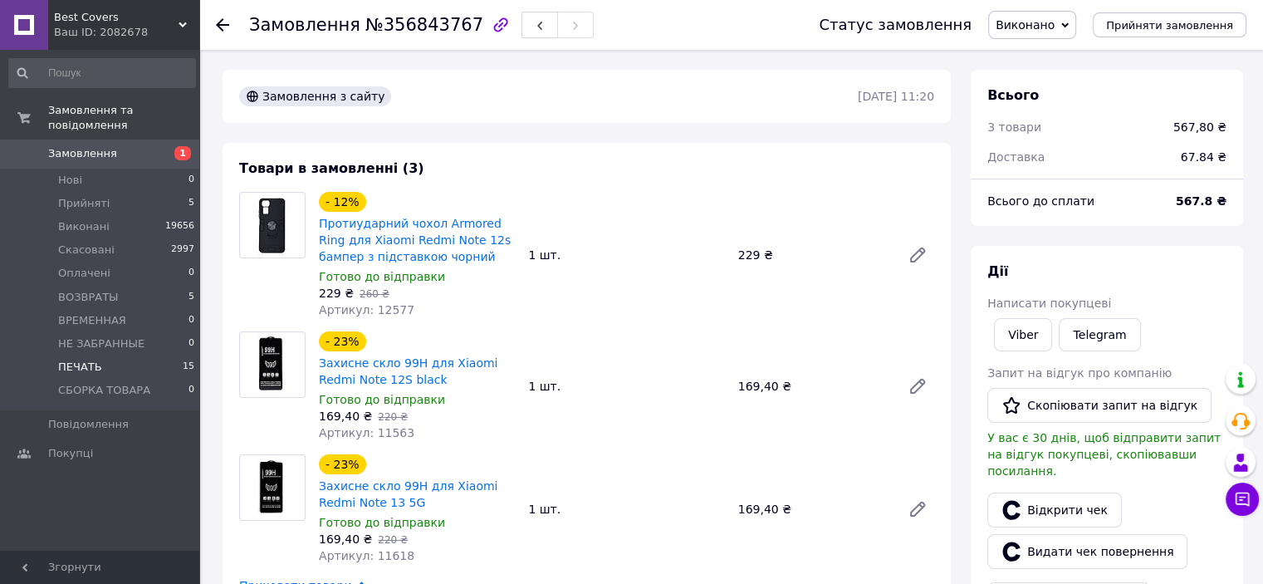
click at [100, 355] on li "ПЕЧАТЬ 15" at bounding box center [102, 366] width 204 height 23
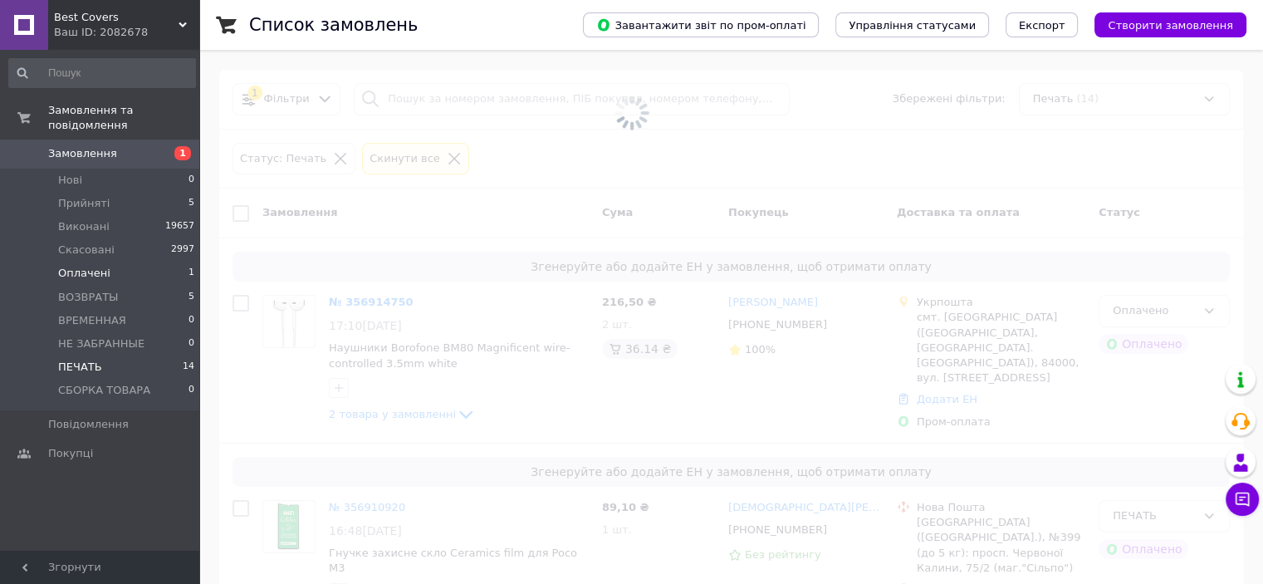
click at [127, 262] on li "Оплачені 1" at bounding box center [102, 273] width 204 height 23
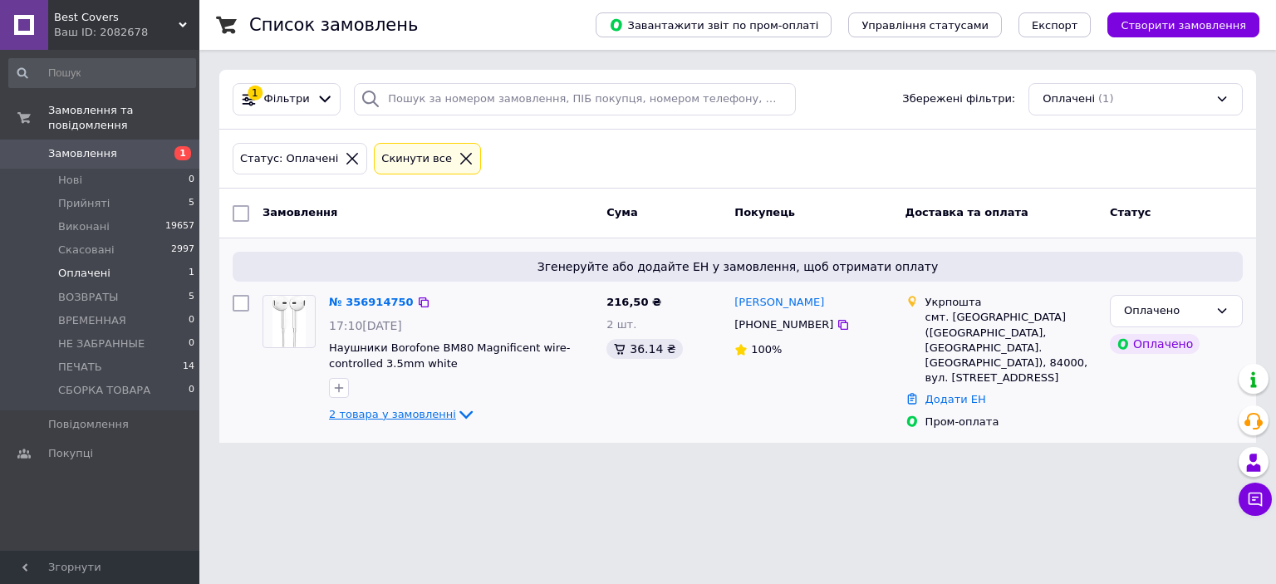
click at [435, 414] on span "2 товара у замовленні" at bounding box center [392, 414] width 127 height 12
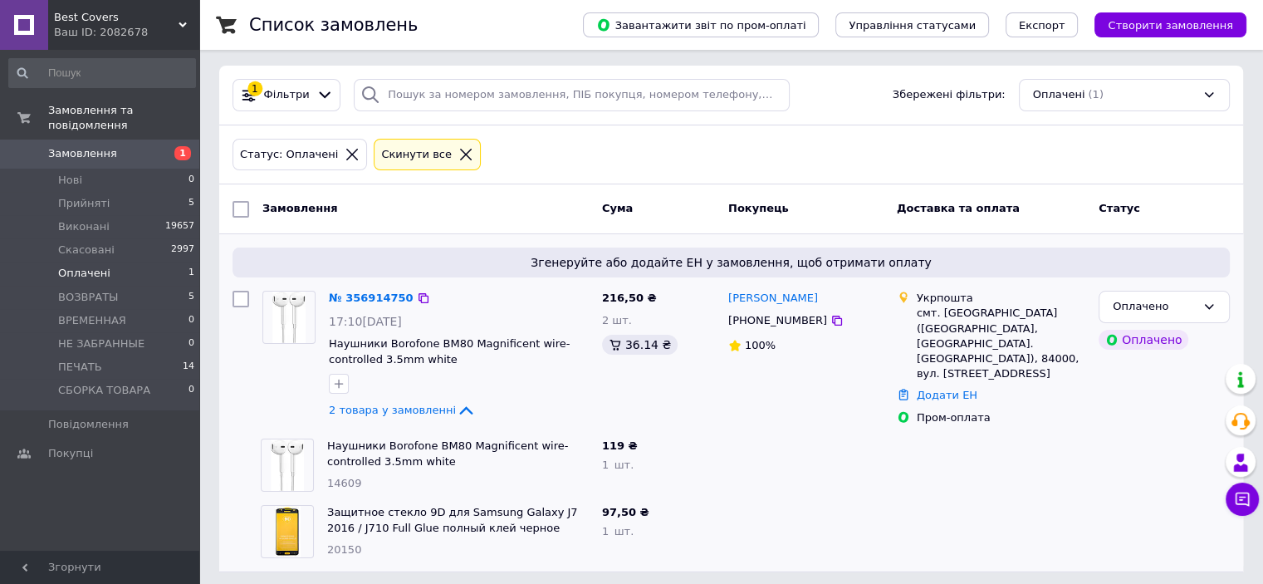
scroll to position [6, 0]
click at [103, 355] on li "ПЕЧАТЬ 14" at bounding box center [102, 366] width 204 height 23
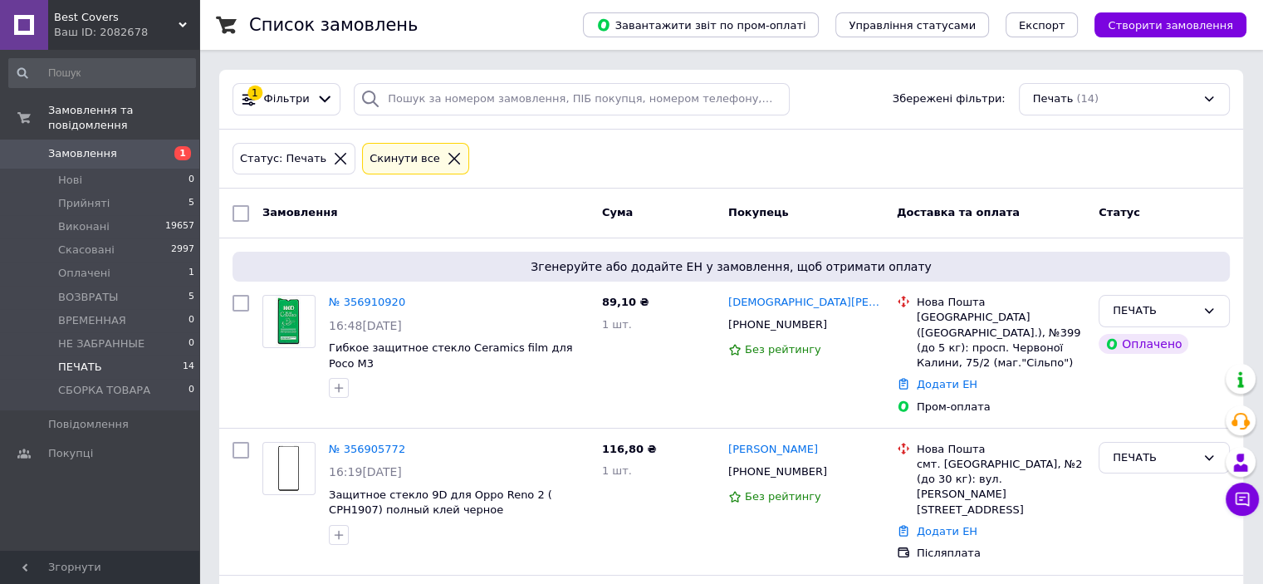
scroll to position [2013, 0]
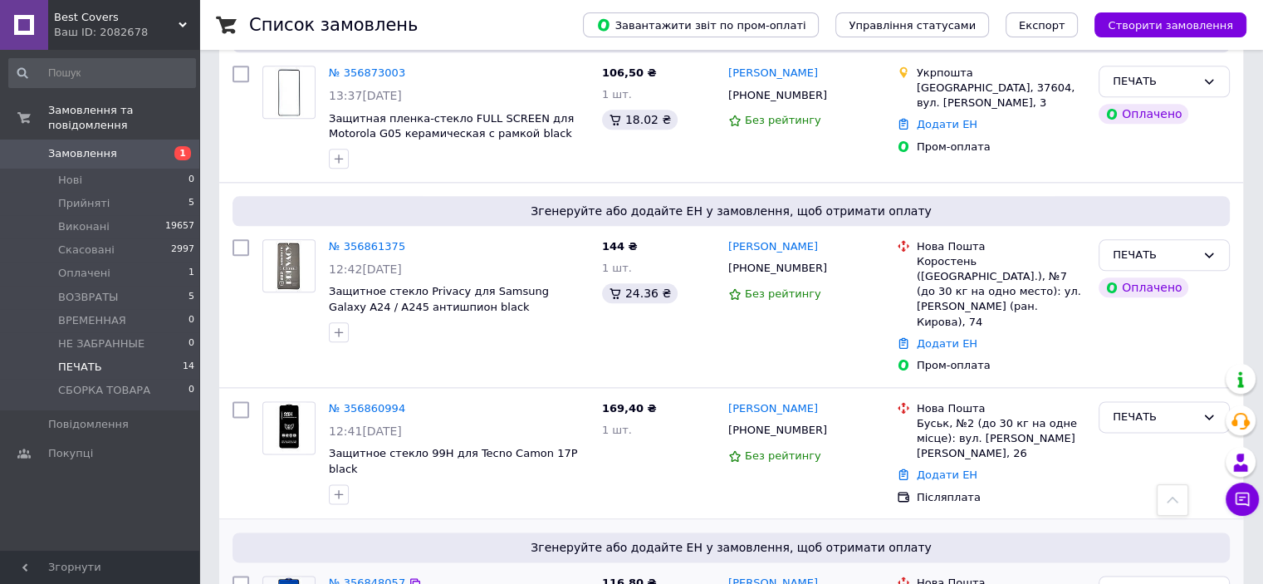
click at [357, 576] on link "№ 356848057" at bounding box center [367, 582] width 76 height 12
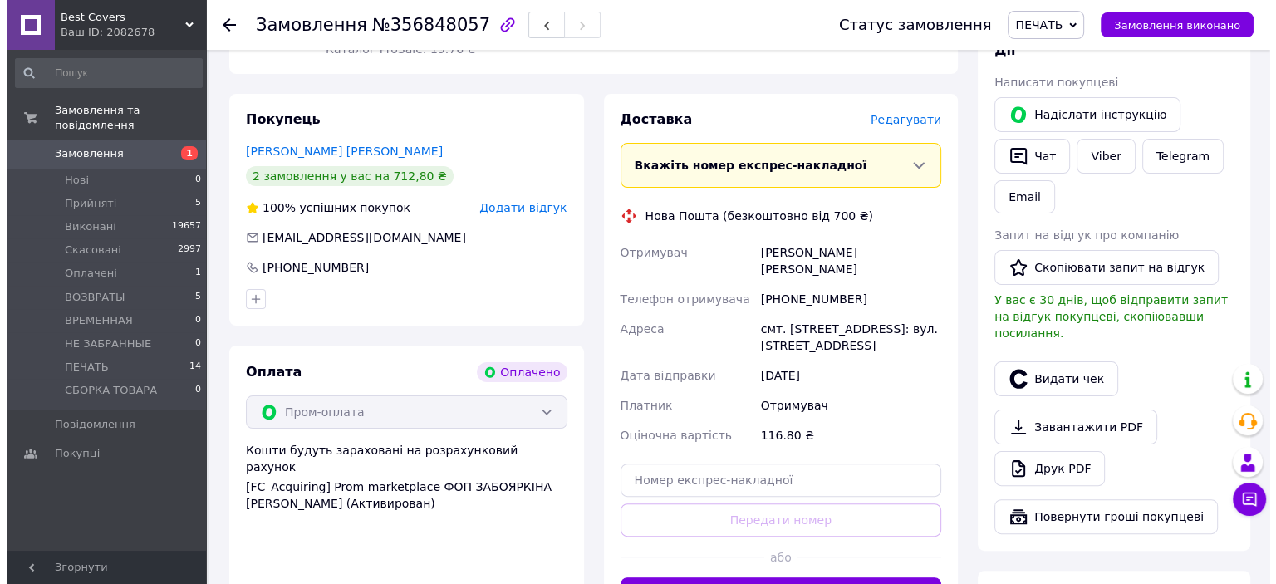
scroll to position [166, 0]
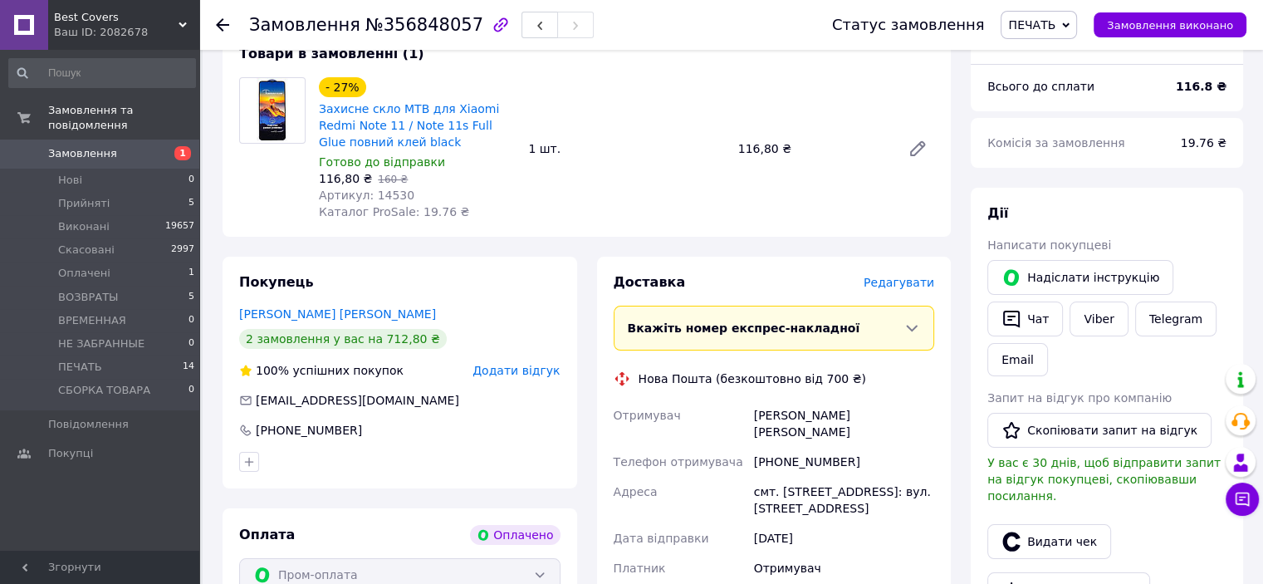
click at [910, 286] on span "Редагувати" at bounding box center [899, 282] width 71 height 13
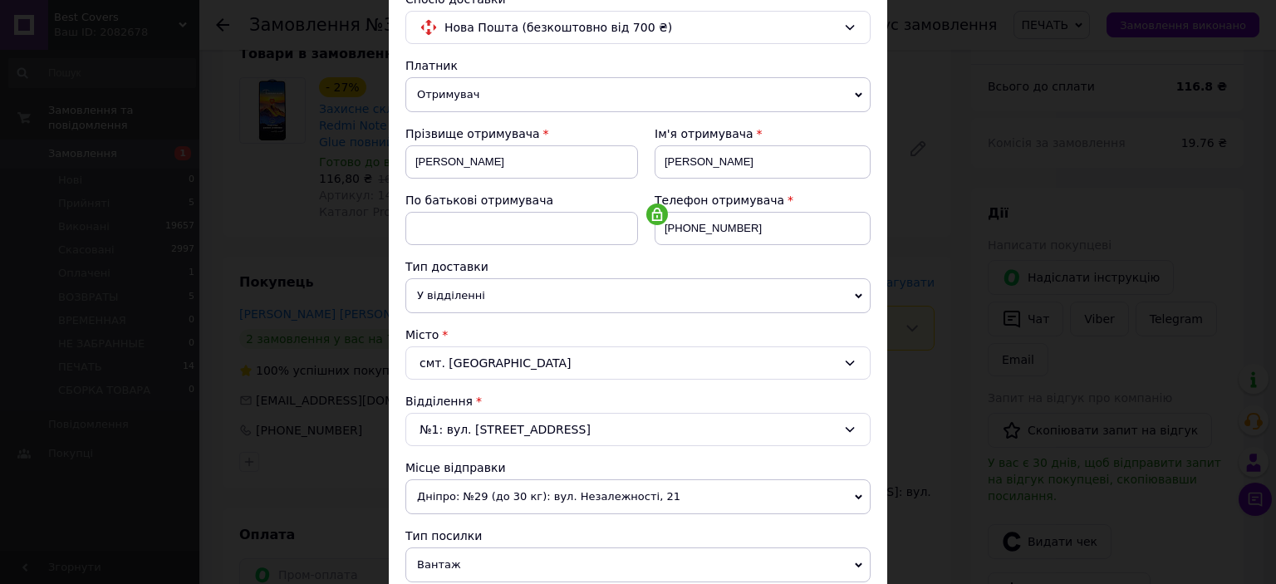
scroll to position [332, 0]
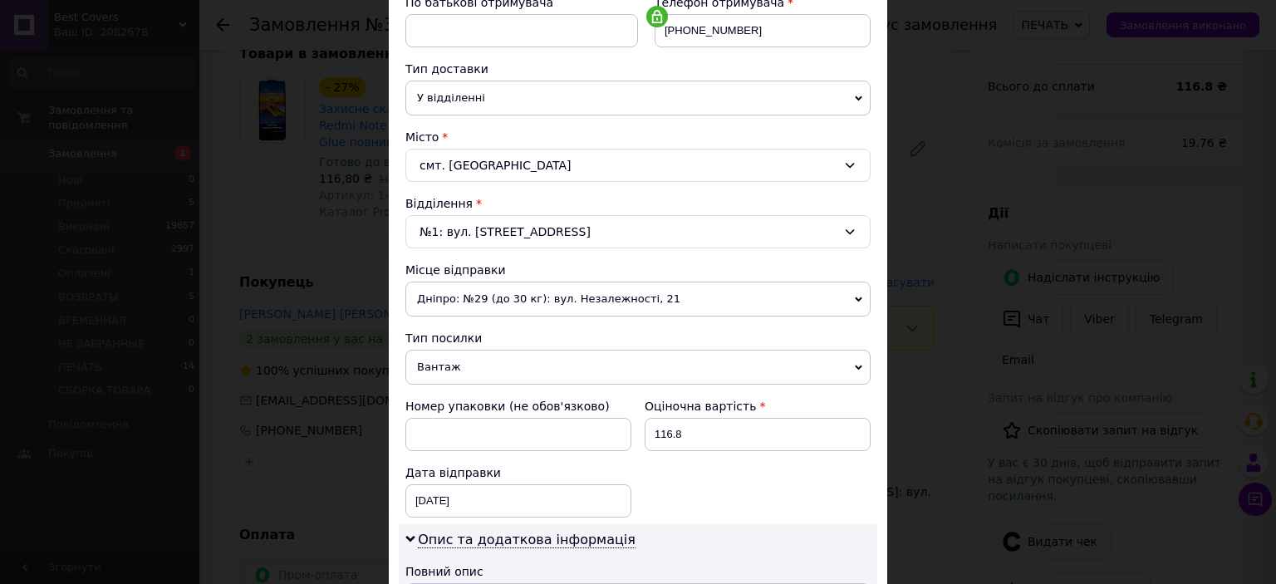
click at [465, 366] on span "Вантаж" at bounding box center [637, 367] width 465 height 35
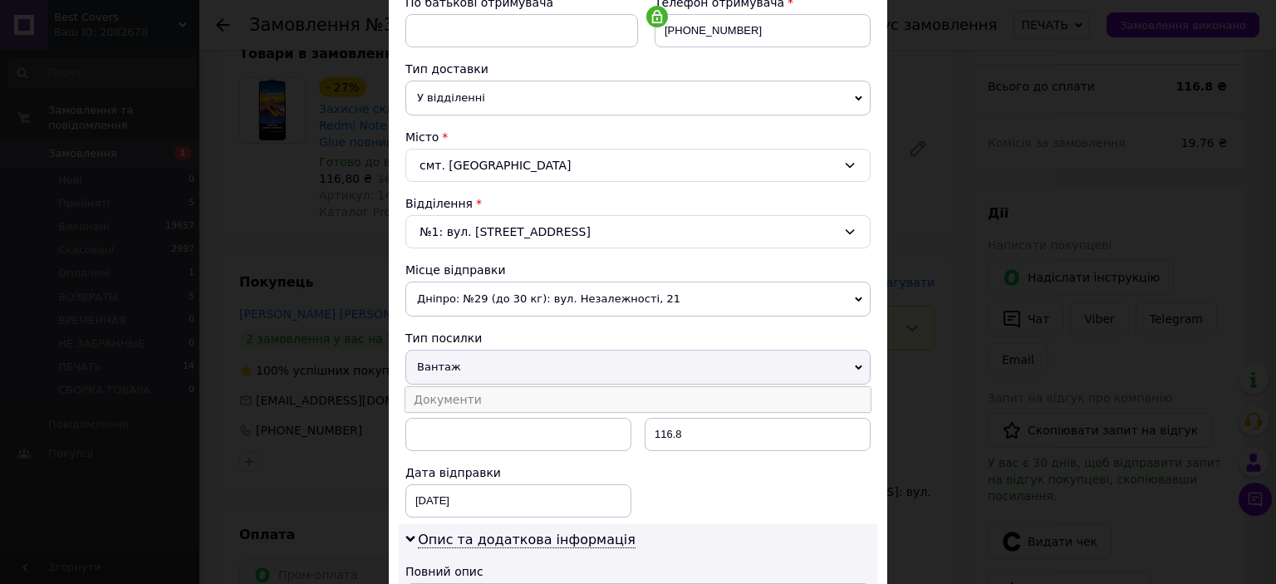
click at [467, 399] on li "Документи" at bounding box center [637, 399] width 465 height 25
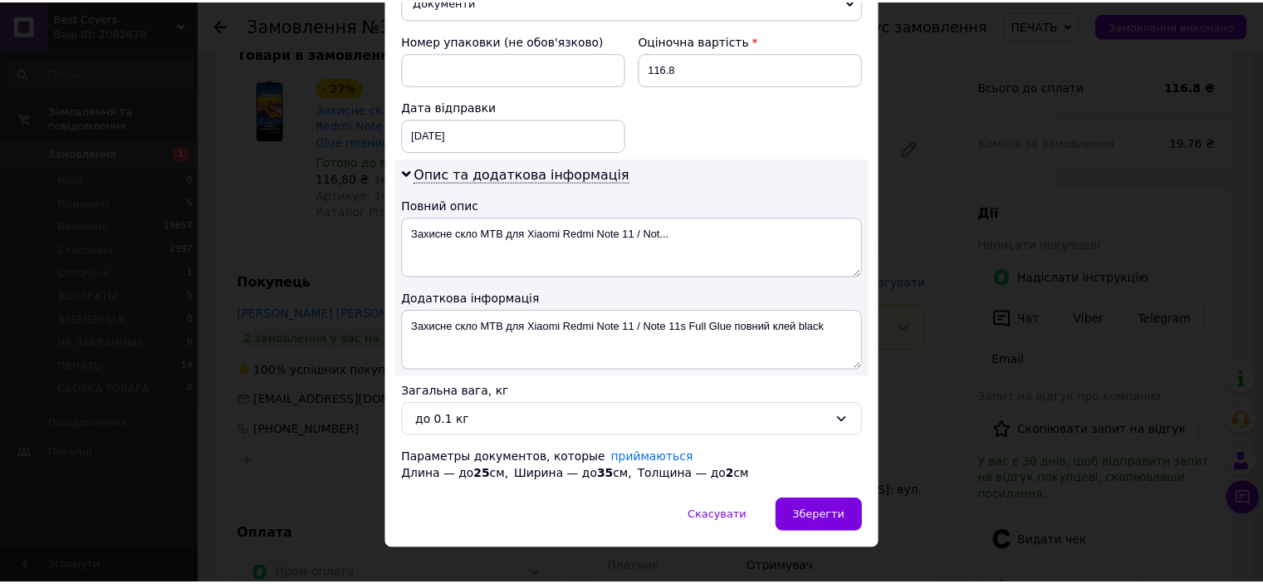
scroll to position [716, 0]
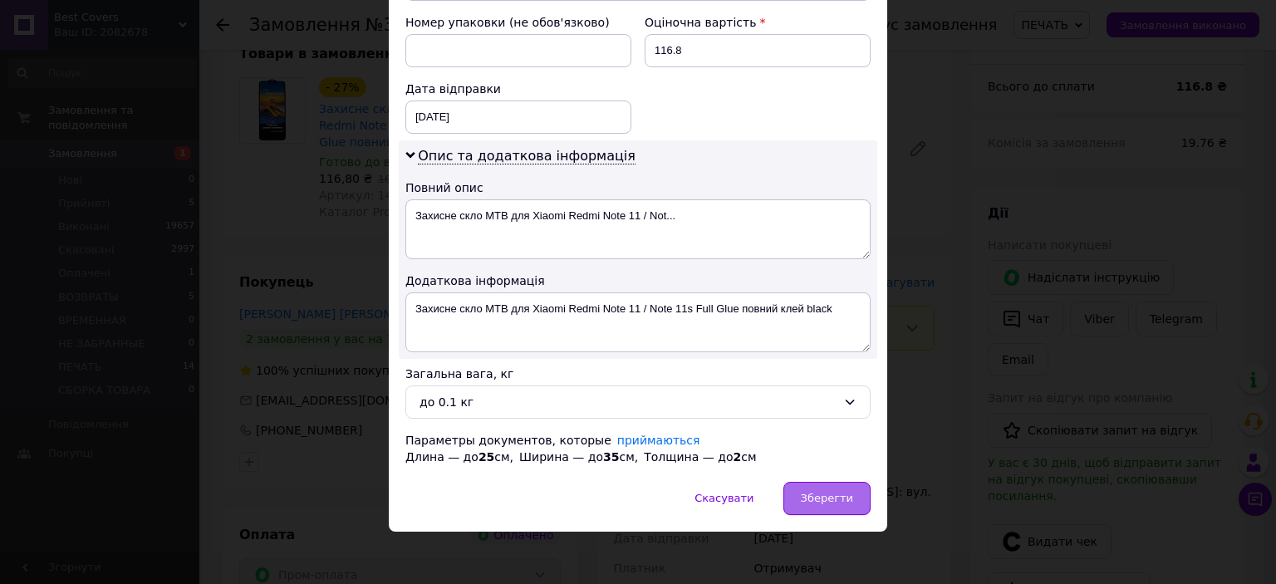
click at [800, 495] on div "Зберегти" at bounding box center [826, 498] width 87 height 33
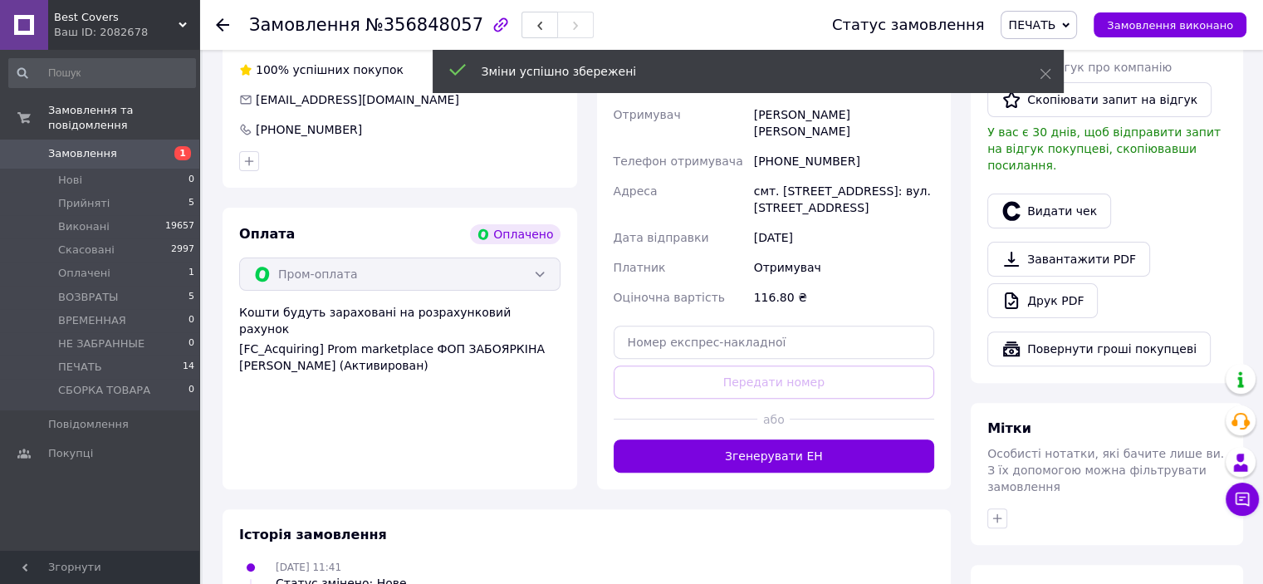
scroll to position [581, 0]
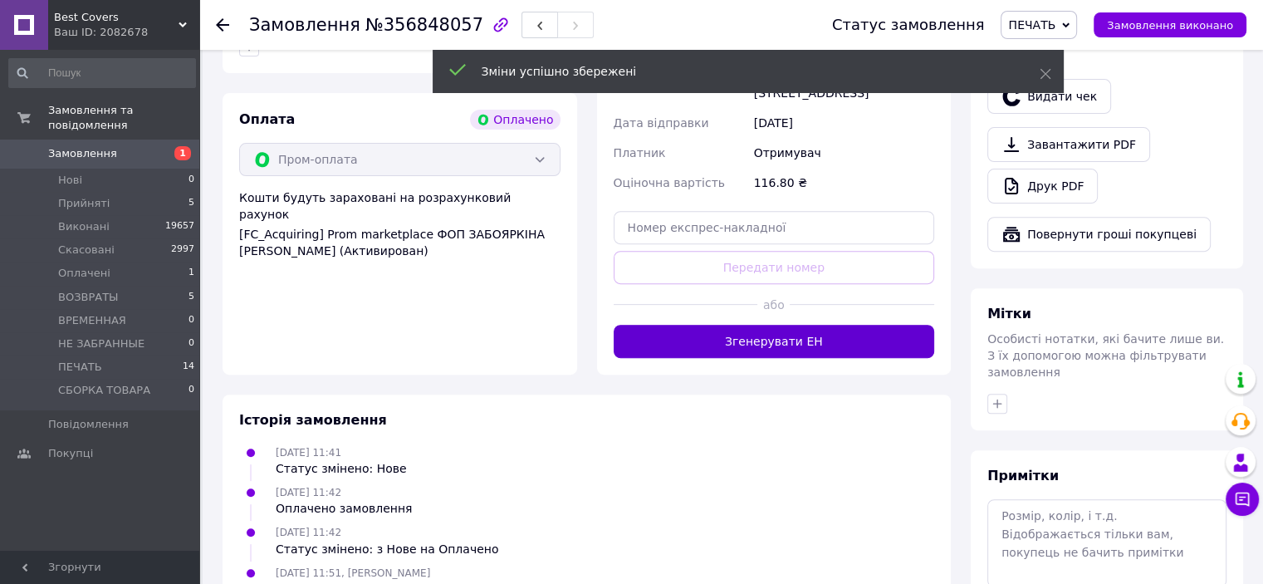
click at [774, 335] on button "Згенерувати ЕН" at bounding box center [774, 341] width 321 height 33
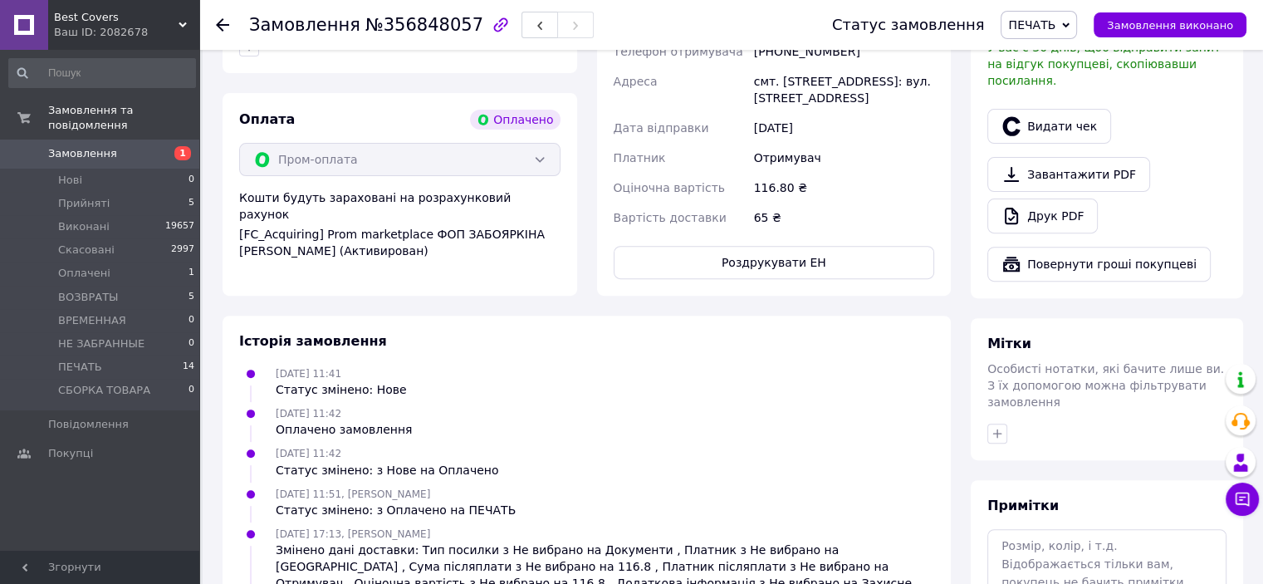
click at [779, 246] on button "Роздрукувати ЕН" at bounding box center [774, 262] width 321 height 33
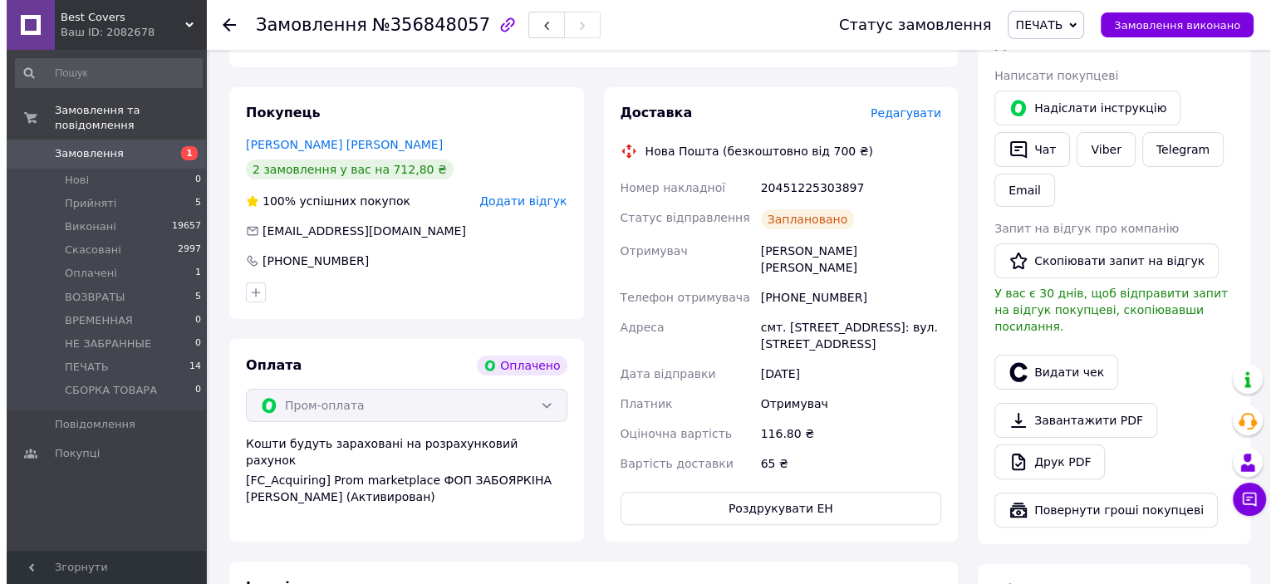
scroll to position [332, 0]
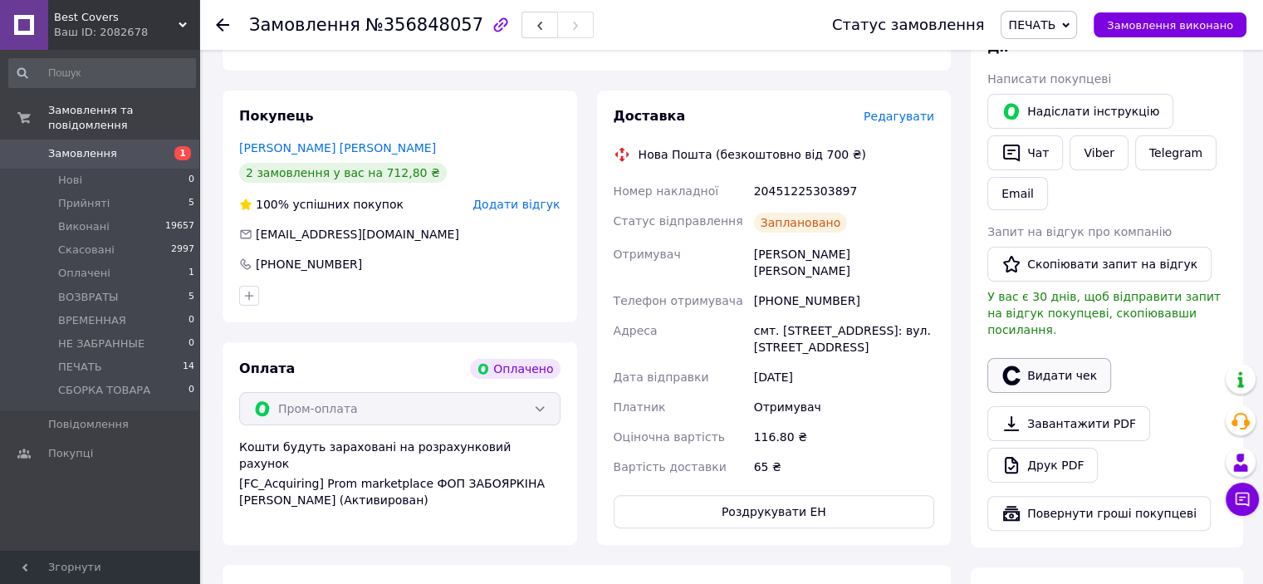
click at [1056, 358] on button "Видати чек" at bounding box center [1049, 375] width 124 height 35
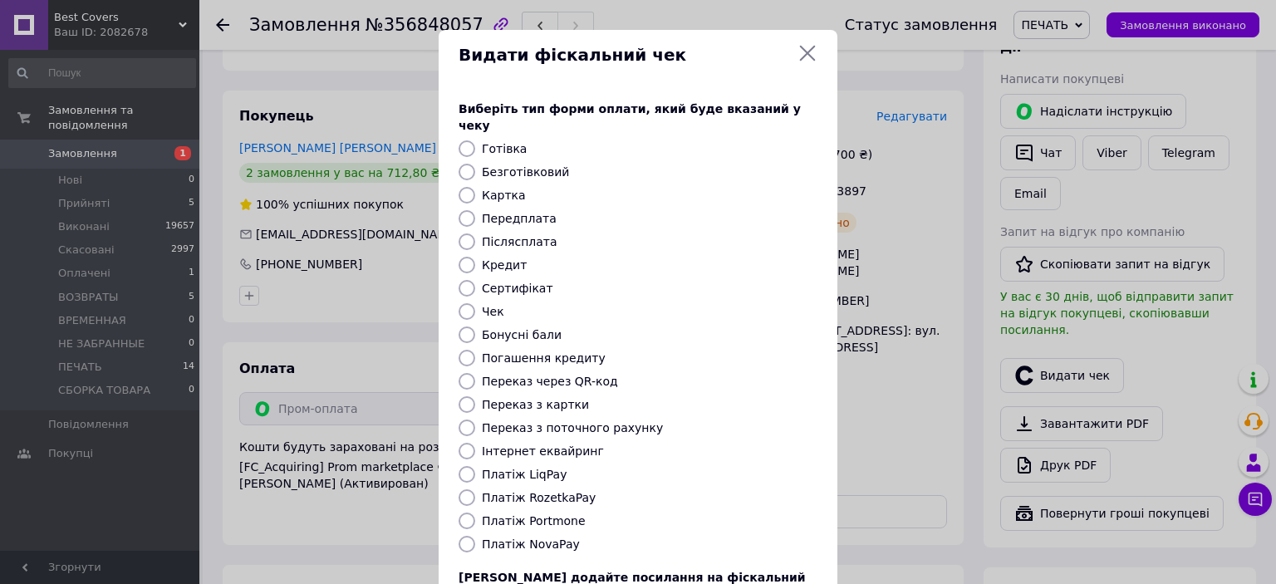
click at [470, 489] on input "Платіж RozetkaPay" at bounding box center [466, 497] width 17 height 17
radio input "true"
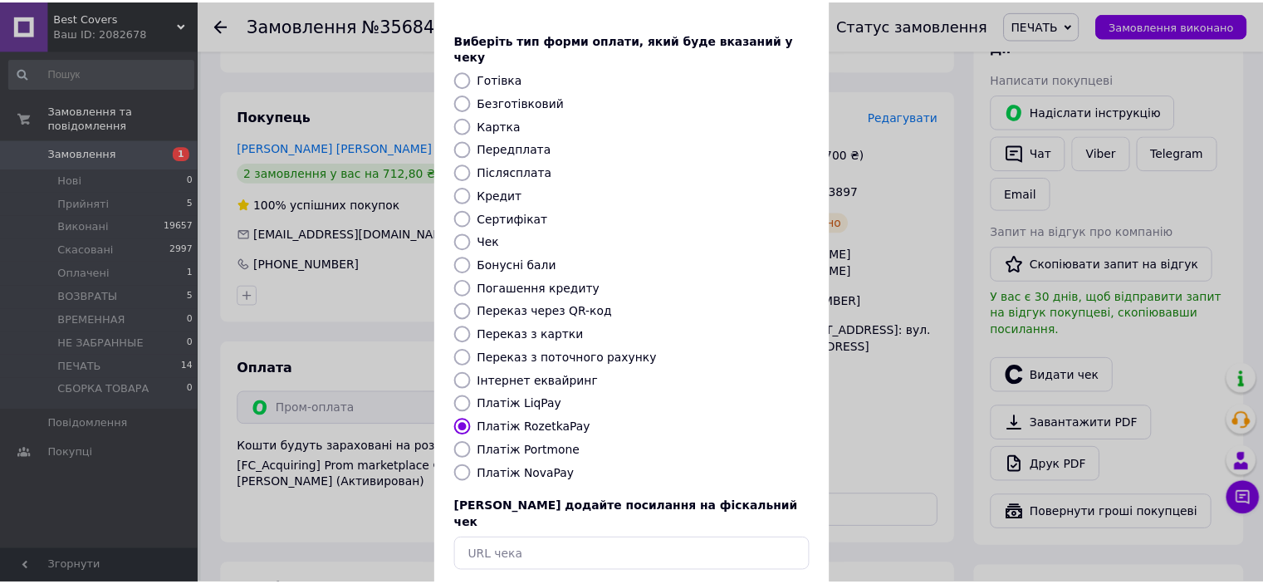
scroll to position [129, 0]
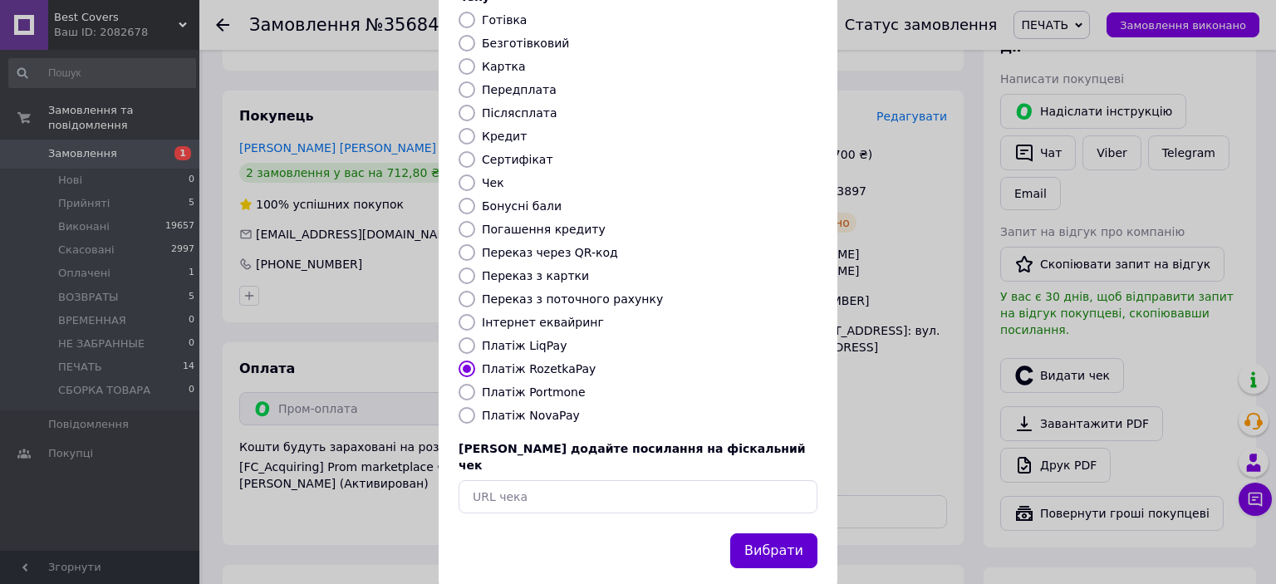
click at [751, 533] on button "Вибрати" at bounding box center [773, 551] width 87 height 36
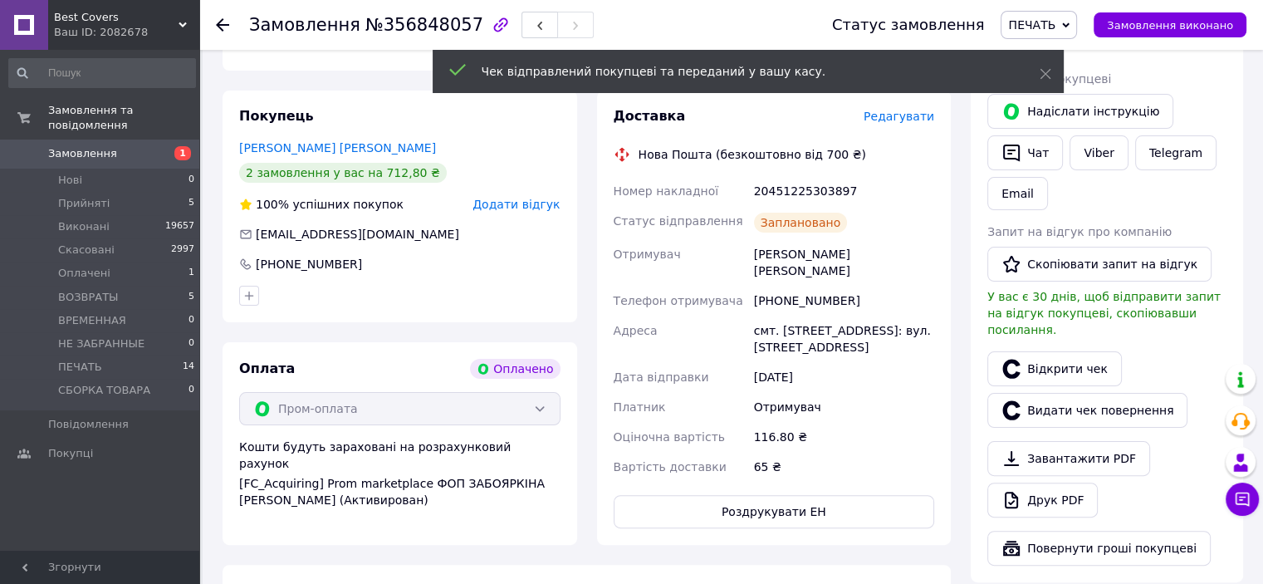
click at [1155, 29] on span "Замовлення виконано" at bounding box center [1170, 25] width 126 height 12
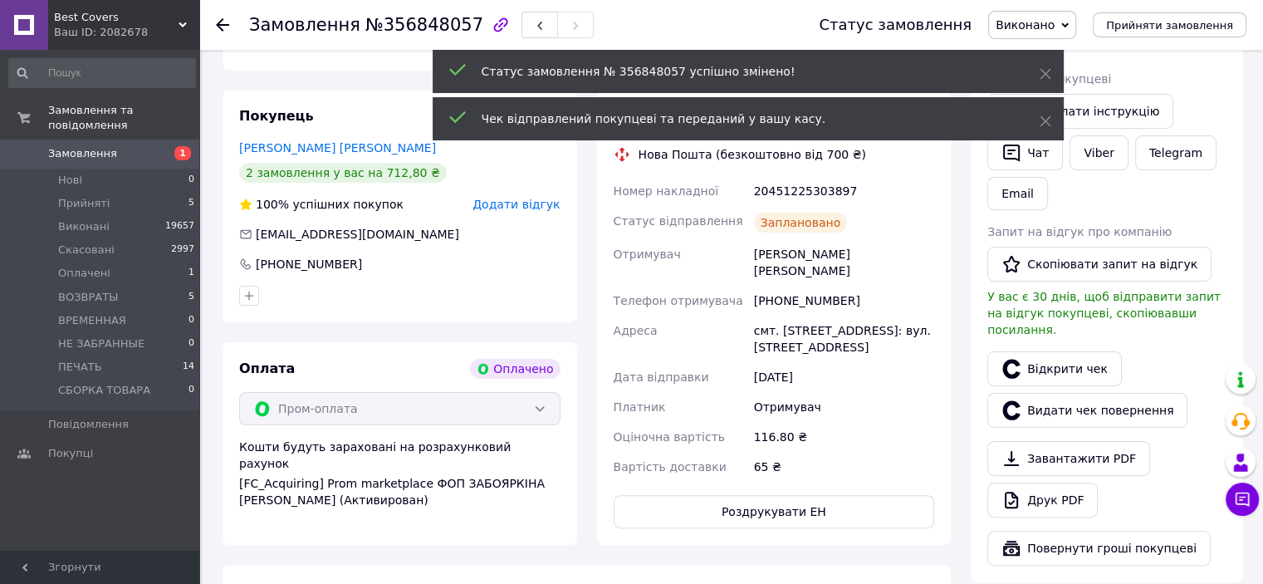
click at [797, 197] on div "20451225303897" at bounding box center [844, 191] width 187 height 30
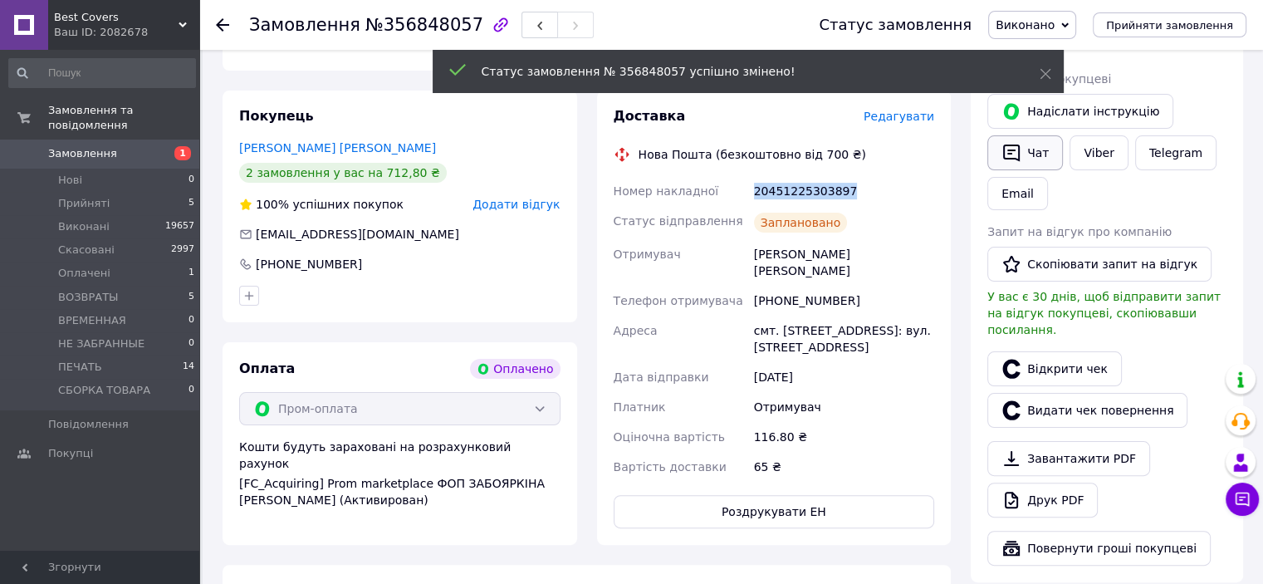
click at [1043, 154] on button "Чат" at bounding box center [1025, 152] width 76 height 35
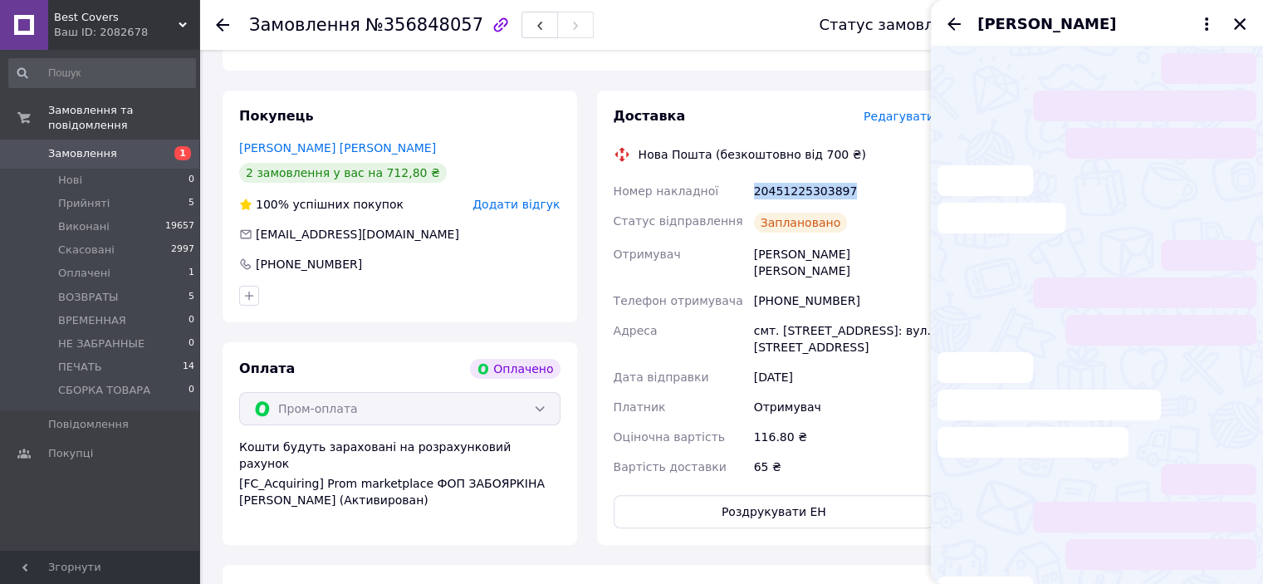
scroll to position [497, 0]
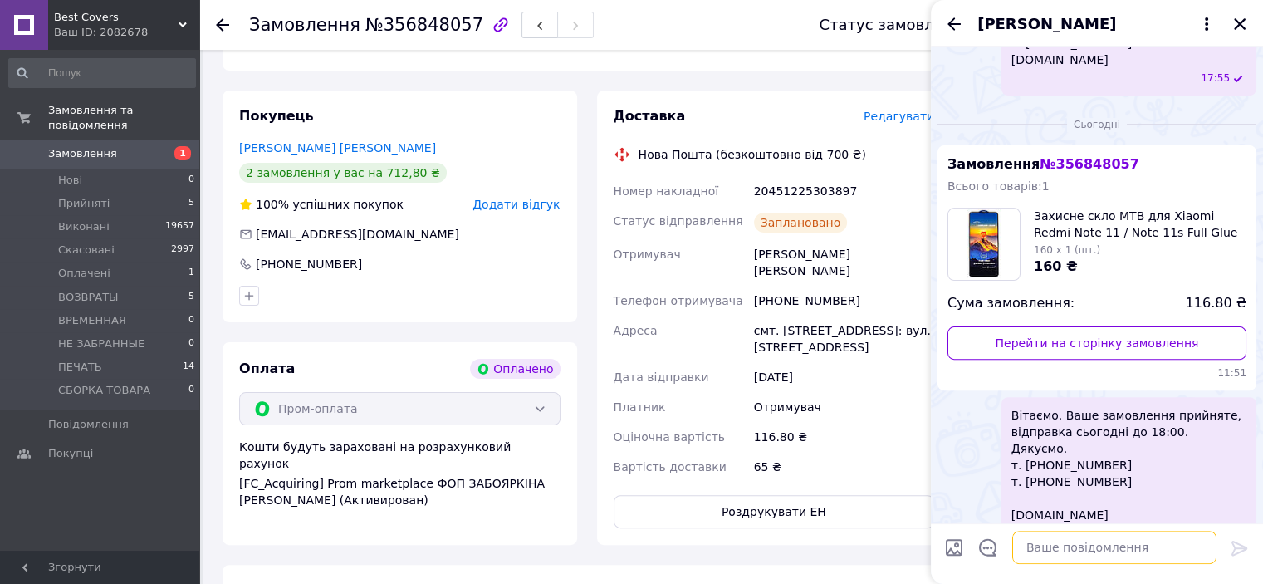
click at [1038, 537] on textarea at bounding box center [1114, 547] width 204 height 33
type textarea "в"
paste textarea "Вітаємо. Ваше замовлення відправлено. ТТН № Промокод-знижка на наступне замовле…"
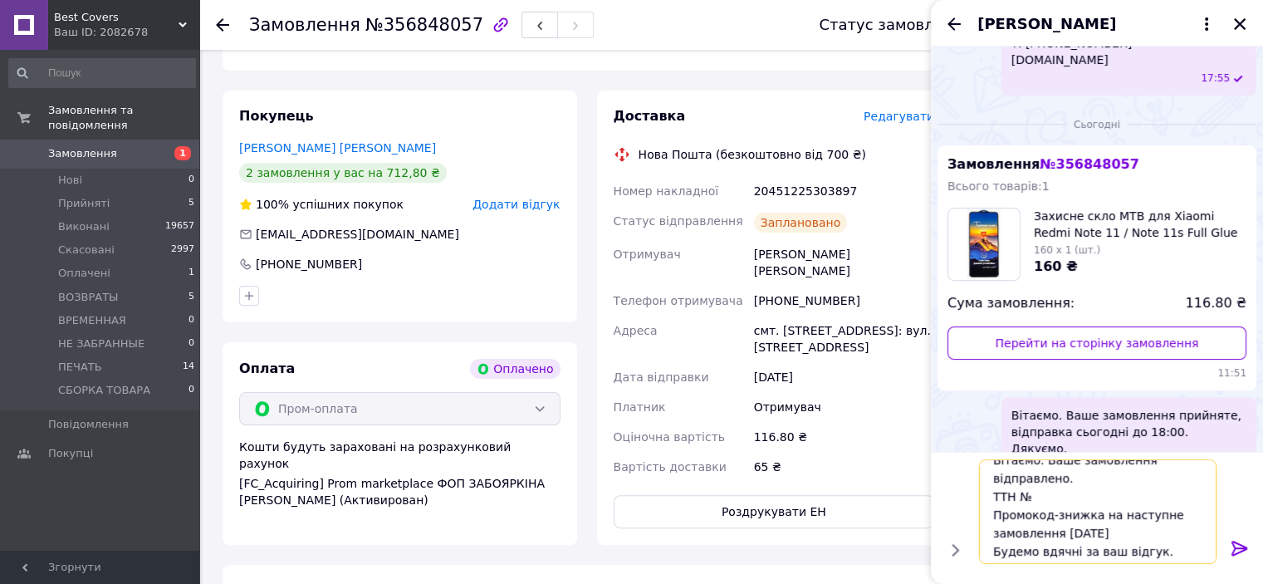
scroll to position [0, 0]
paste textarea "20451225303897"
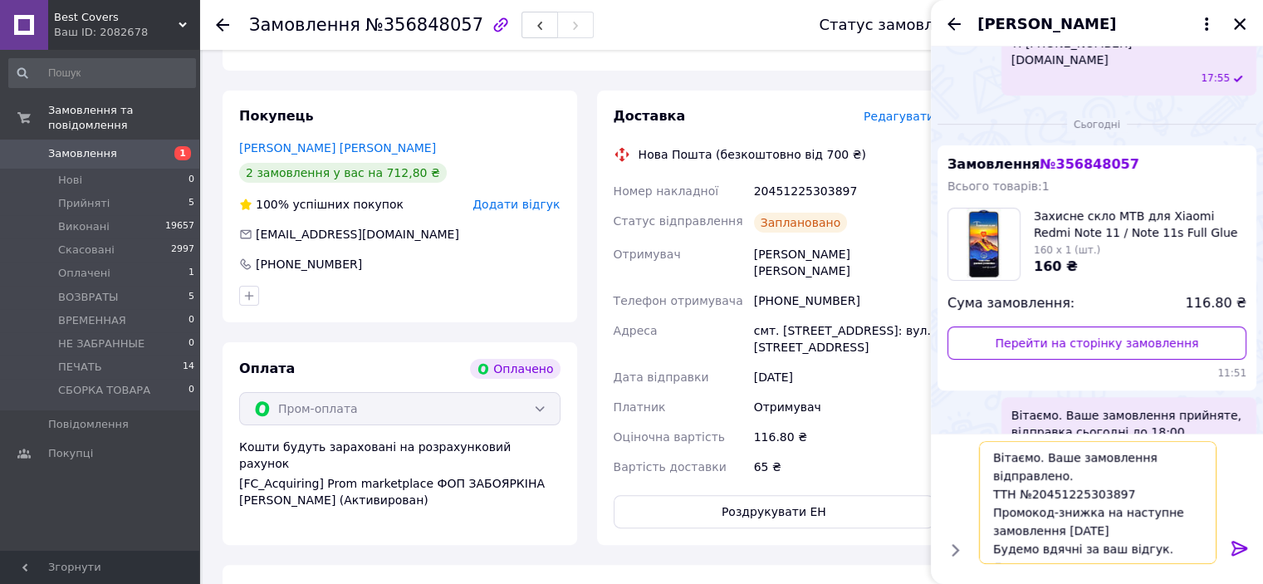
click at [1036, 454] on textarea "Вітаємо. Ваше замовлення відправлено. ТТН №20451225303897 Промокод-знижка на на…" at bounding box center [1098, 502] width 238 height 123
type textarea "Ваше замовлення відправлено. ТТН №20451225303897 Промокод-знижка на наступне за…"
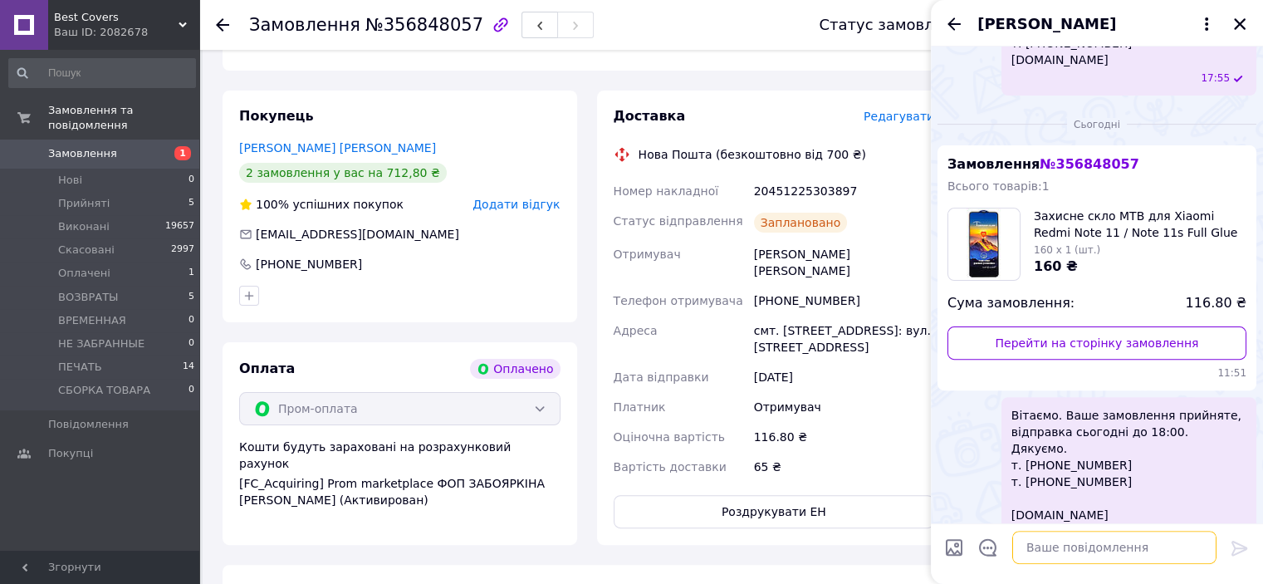
scroll to position [708, 0]
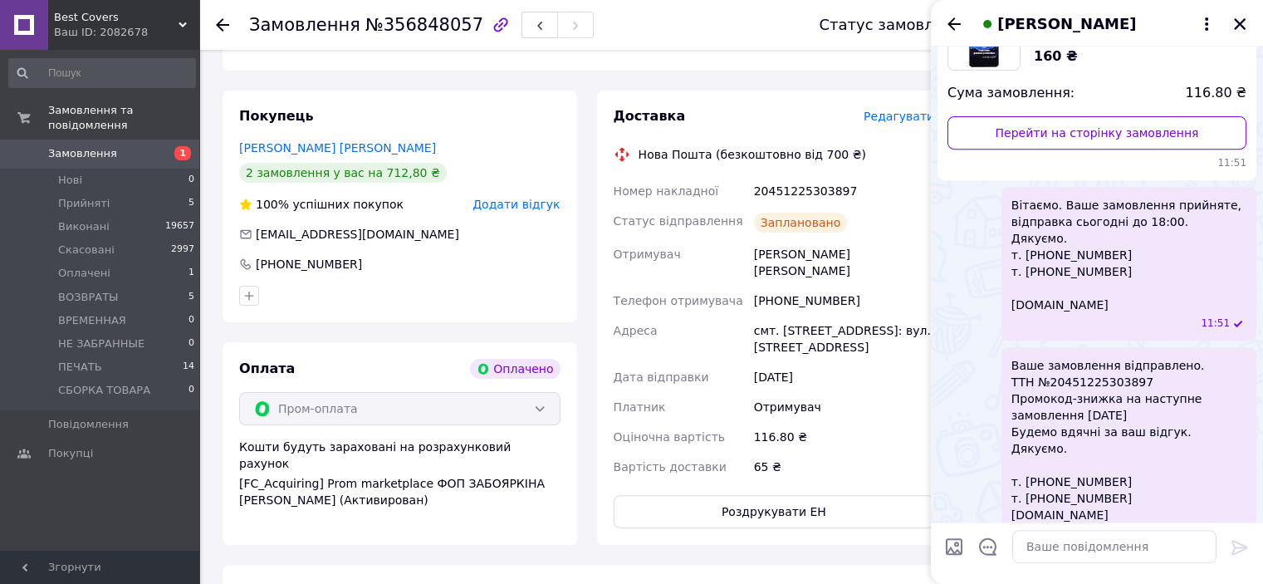
click at [1241, 22] on icon "Закрити" at bounding box center [1240, 24] width 12 height 12
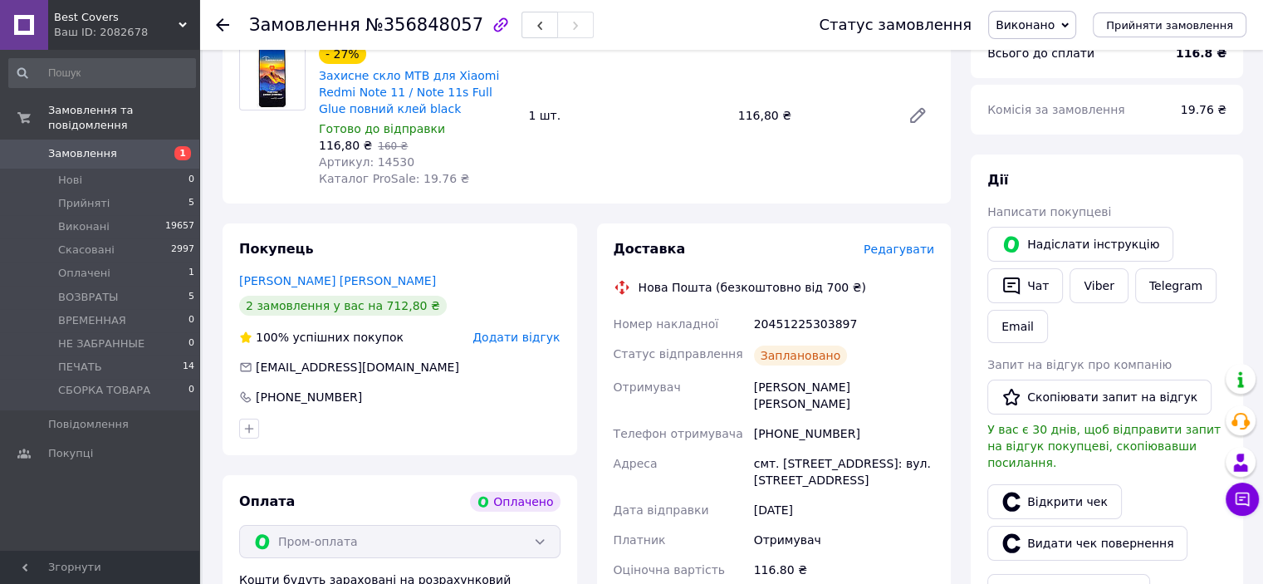
scroll to position [0, 0]
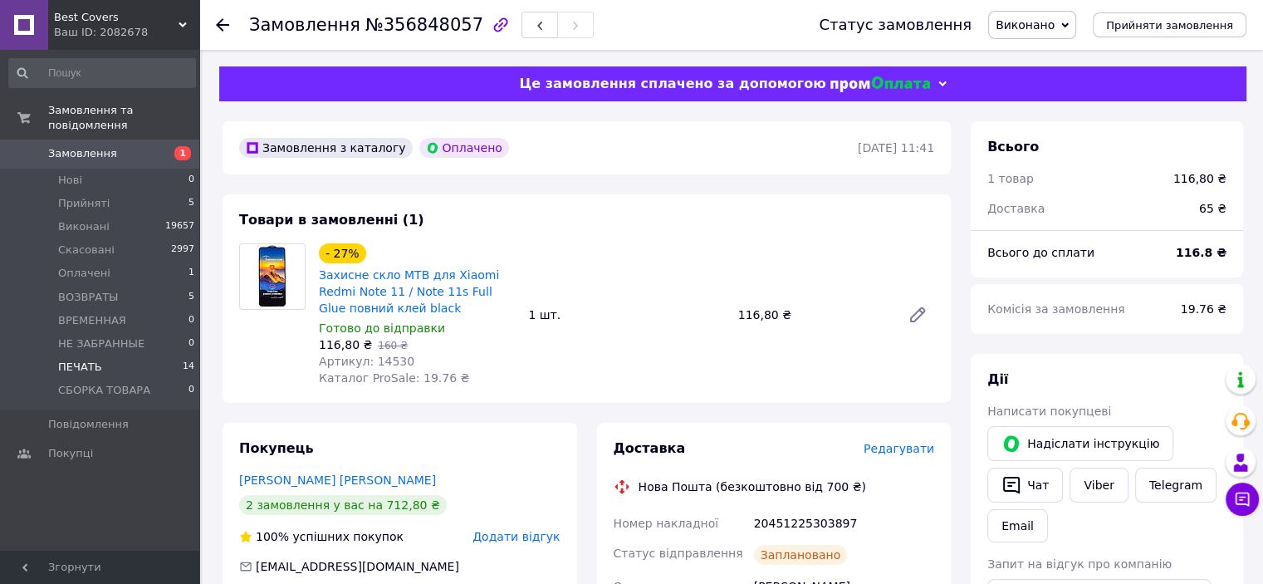
click at [114, 358] on li "ПЕЧАТЬ 14" at bounding box center [102, 366] width 204 height 23
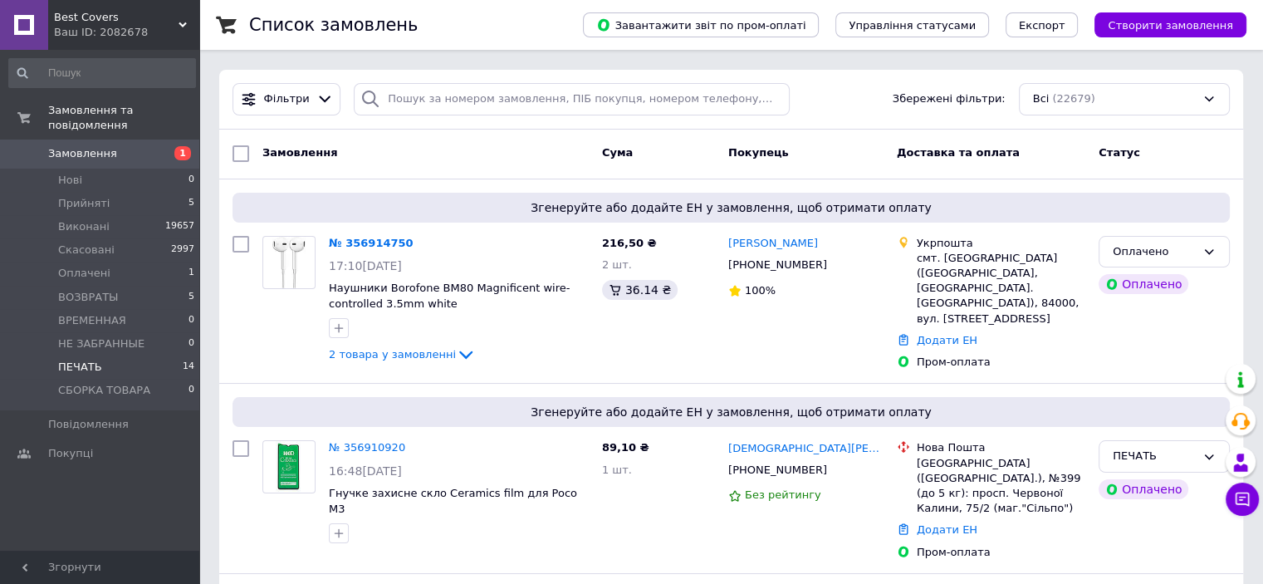
click at [96, 360] on span "ПЕЧАТЬ" at bounding box center [80, 367] width 44 height 15
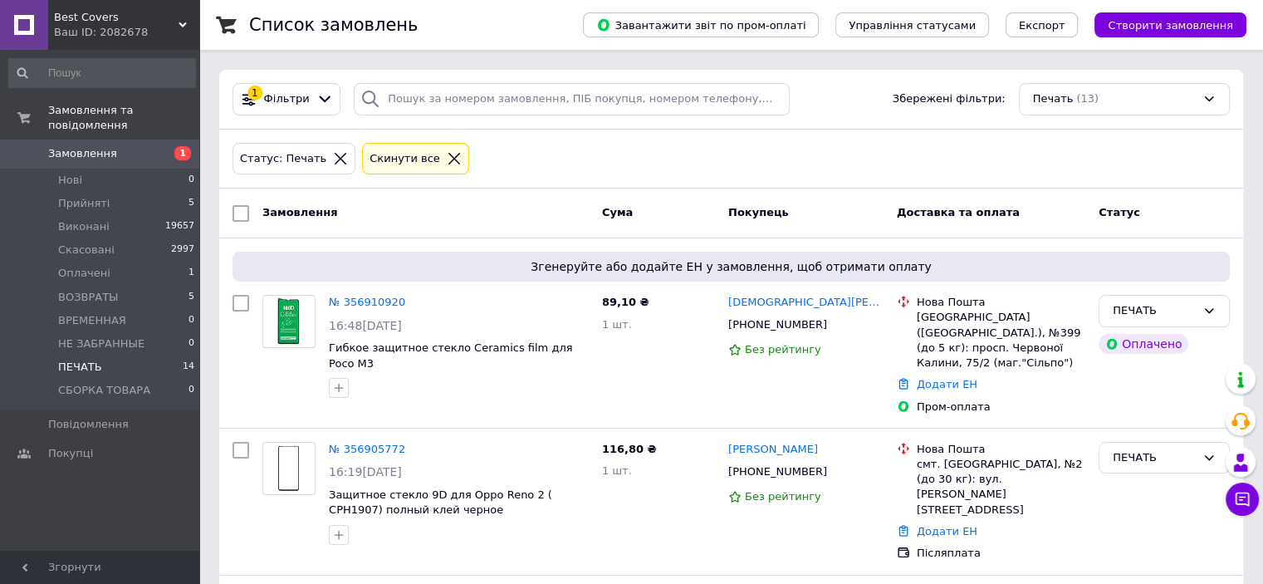
scroll to position [1840, 0]
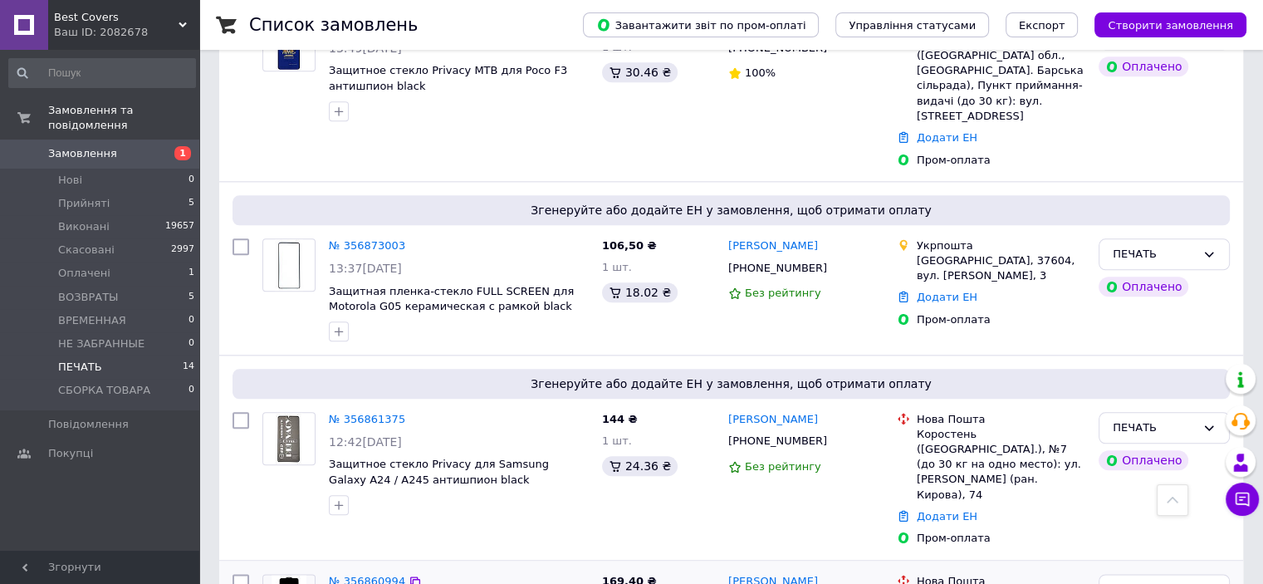
click at [374, 575] on link "№ 356860994" at bounding box center [367, 581] width 76 height 12
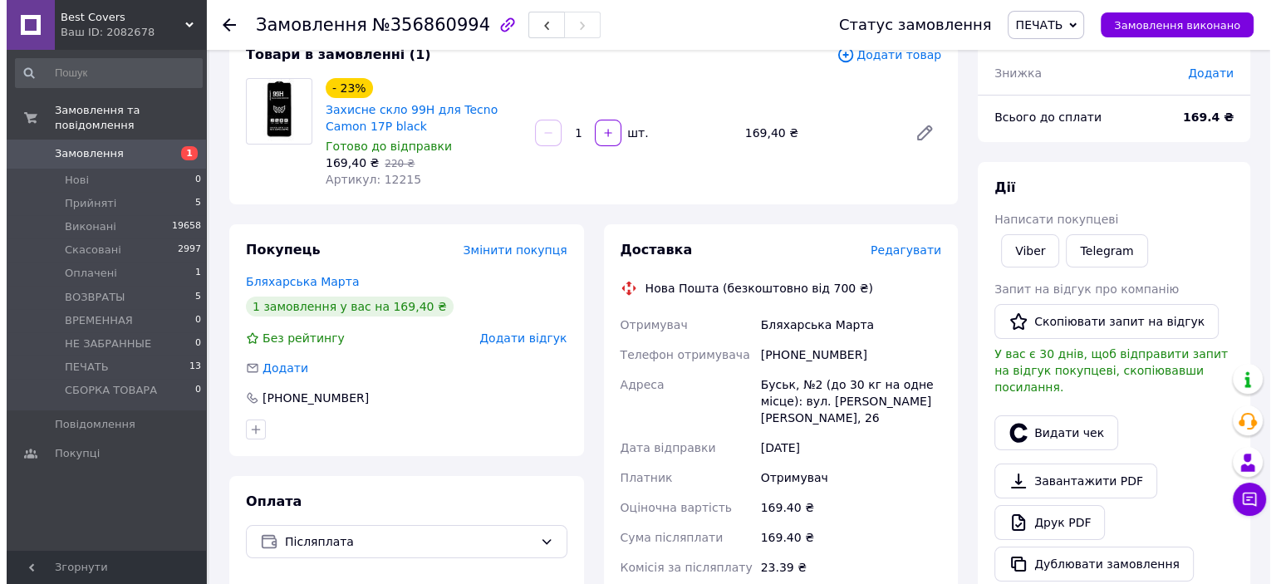
scroll to position [249, 0]
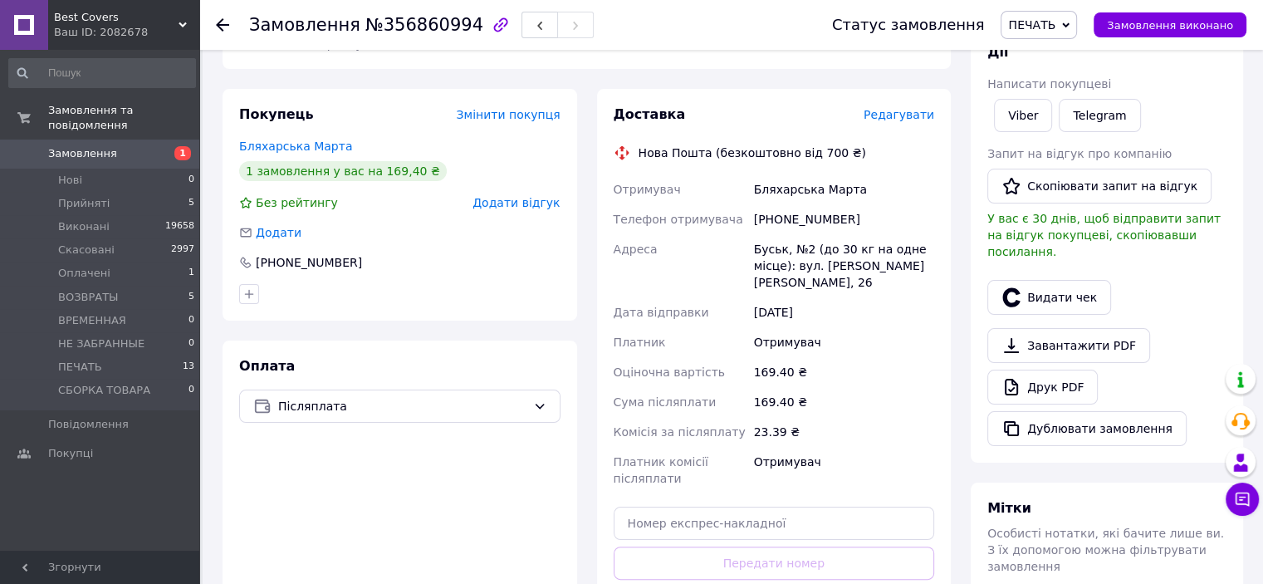
click at [898, 115] on span "Редагувати" at bounding box center [899, 114] width 71 height 13
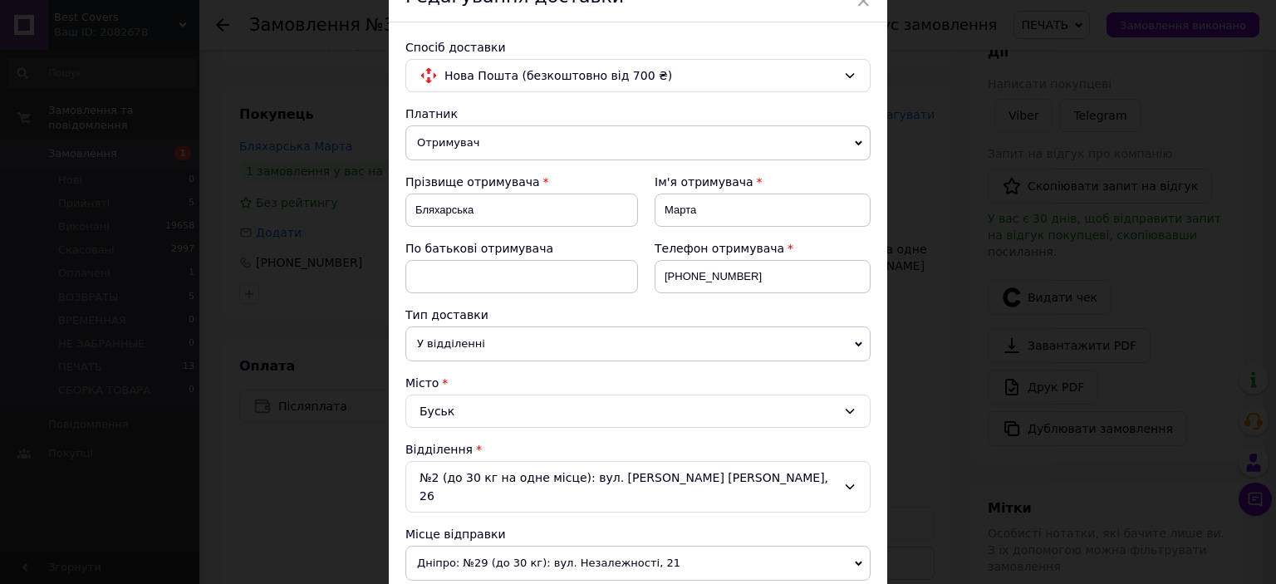
scroll to position [332, 0]
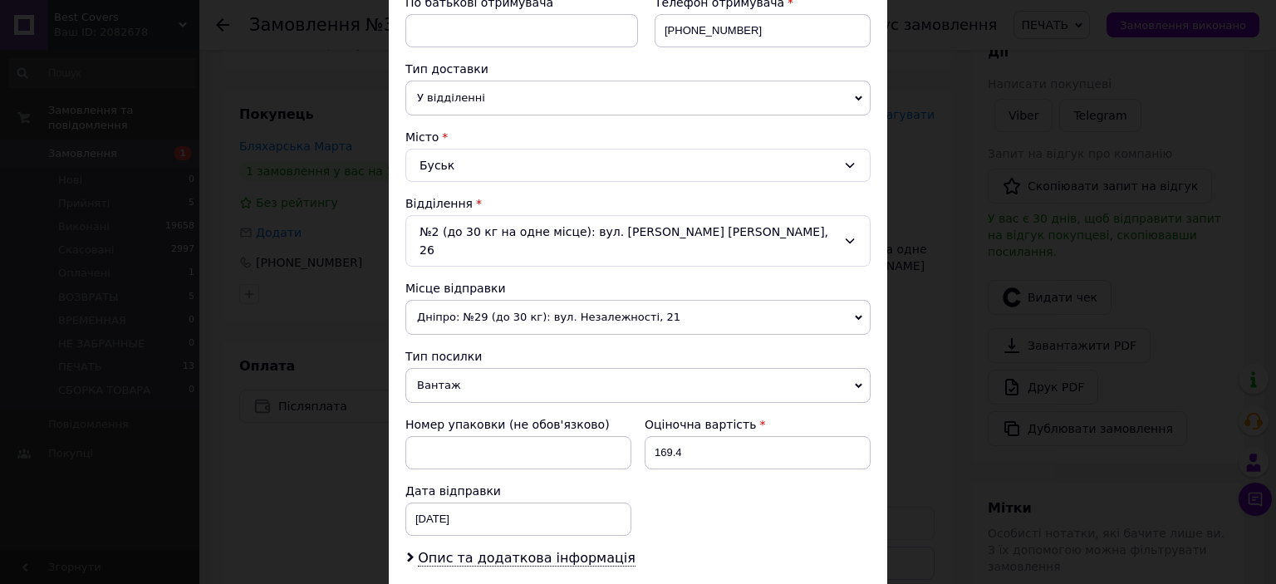
click at [511, 368] on span "Вантаж" at bounding box center [637, 385] width 465 height 35
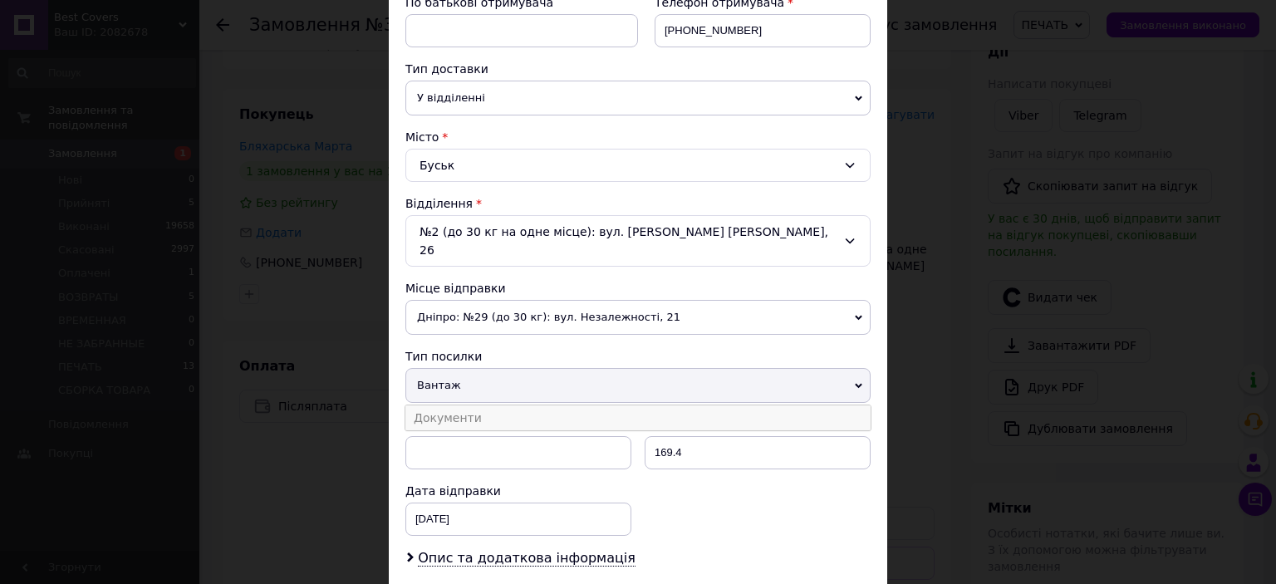
click at [486, 405] on li "Документи" at bounding box center [637, 417] width 465 height 25
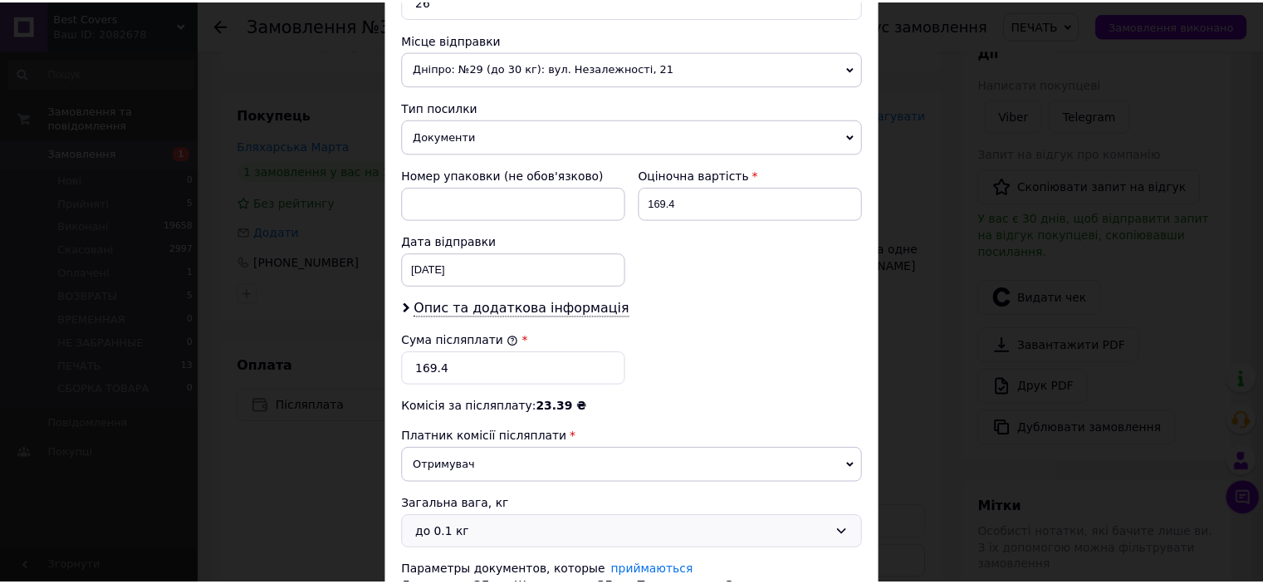
scroll to position [694, 0]
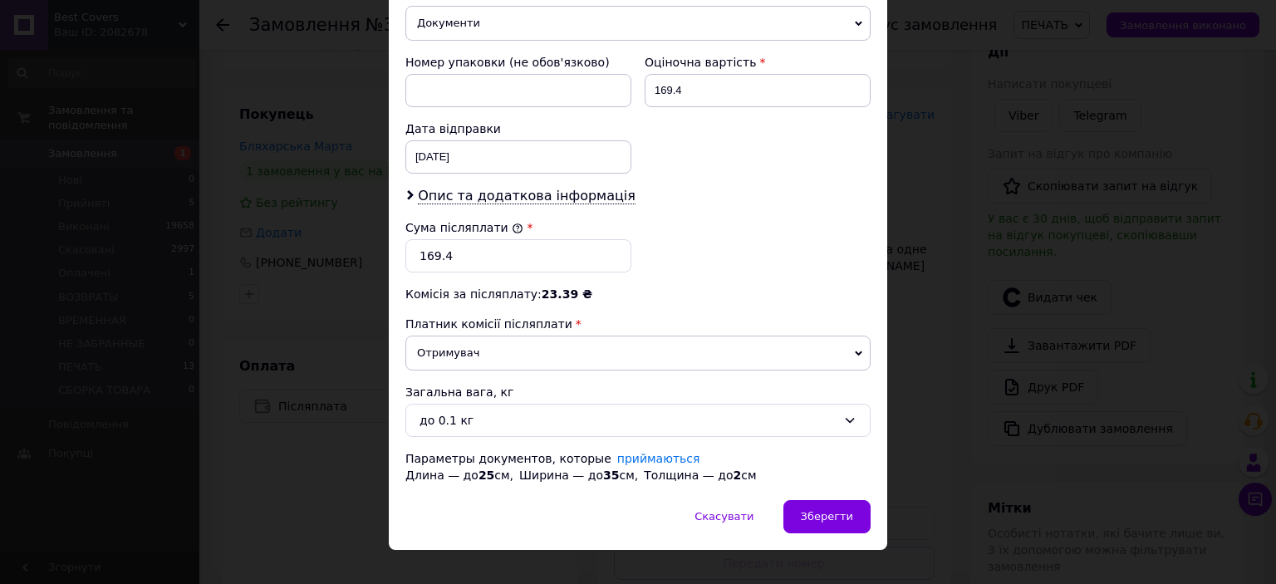
click at [842, 510] on div "Скасувати   Зберегти" at bounding box center [638, 525] width 498 height 50
click at [838, 501] on div "Зберегти" at bounding box center [826, 516] width 87 height 33
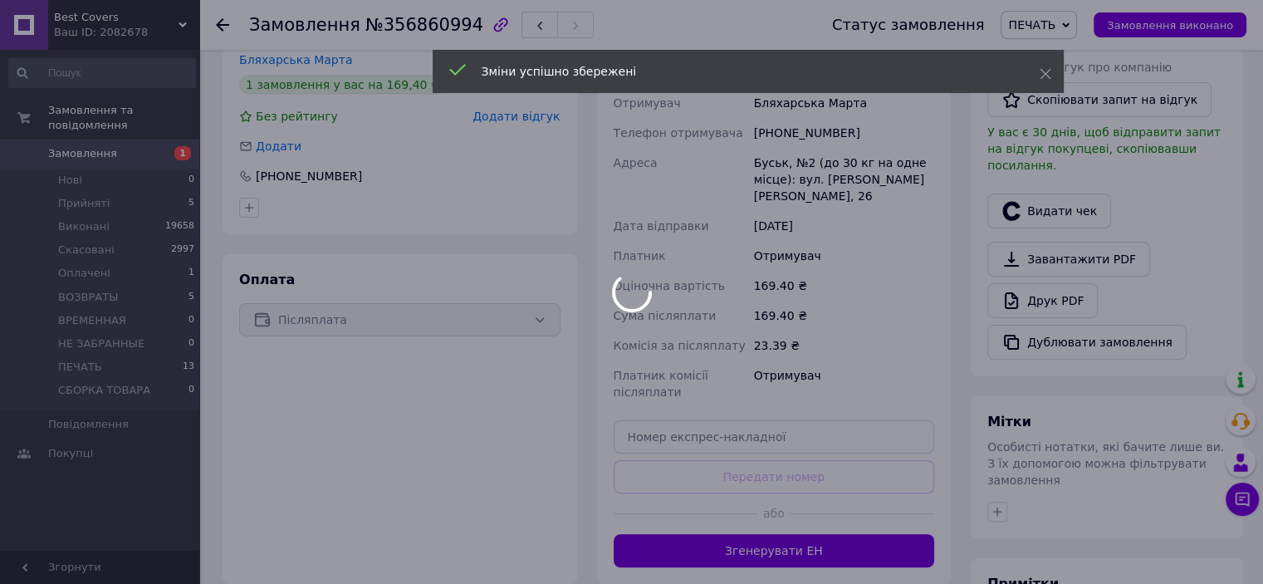
scroll to position [498, 0]
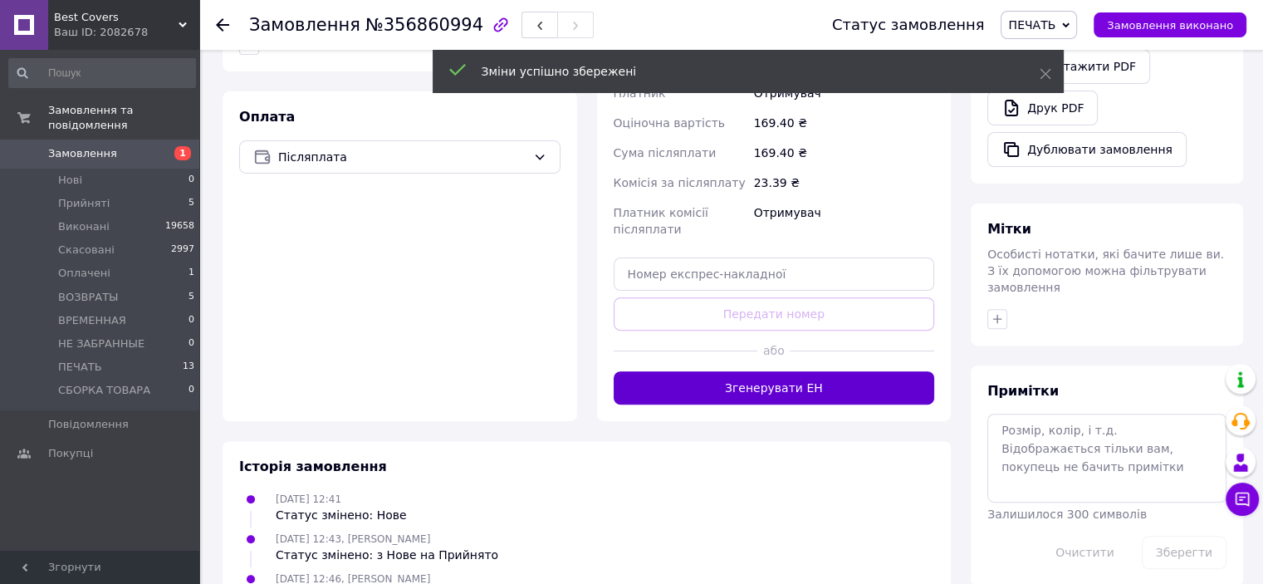
click at [783, 379] on button "Згенерувати ЕН" at bounding box center [774, 387] width 321 height 33
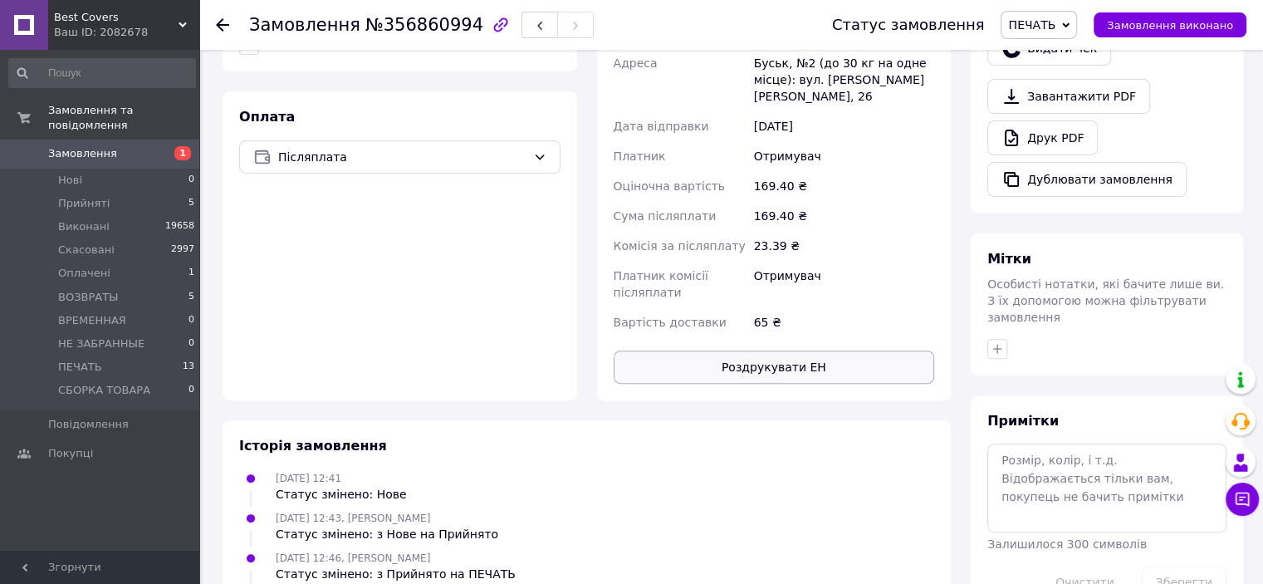
click at [777, 360] on button "Роздрукувати ЕН" at bounding box center [774, 366] width 321 height 33
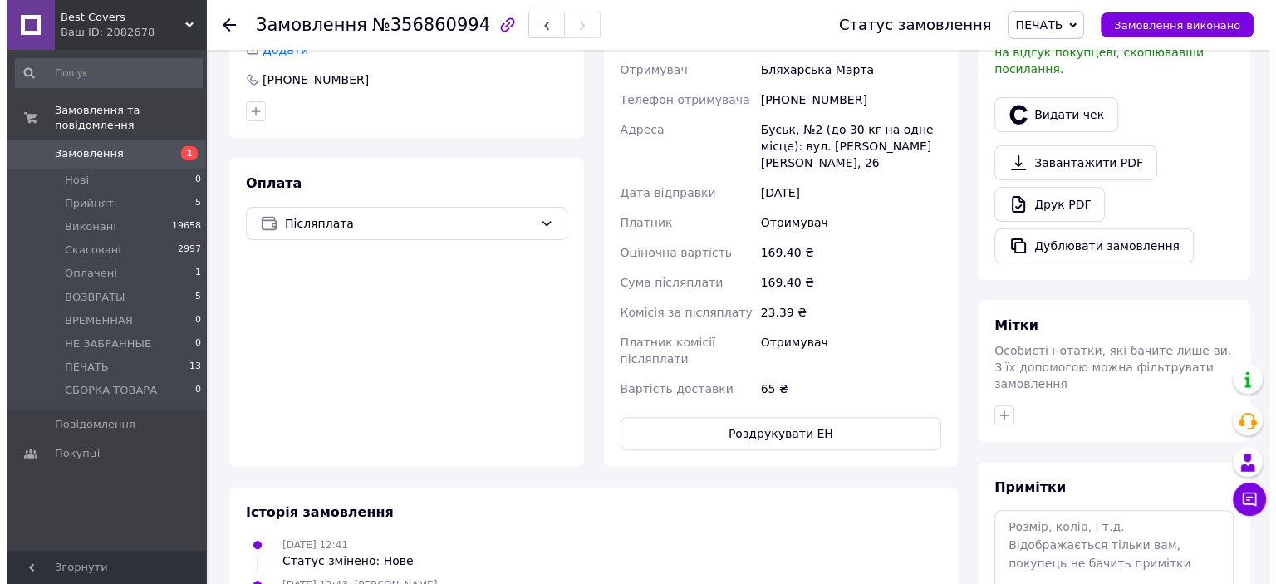
scroll to position [166, 0]
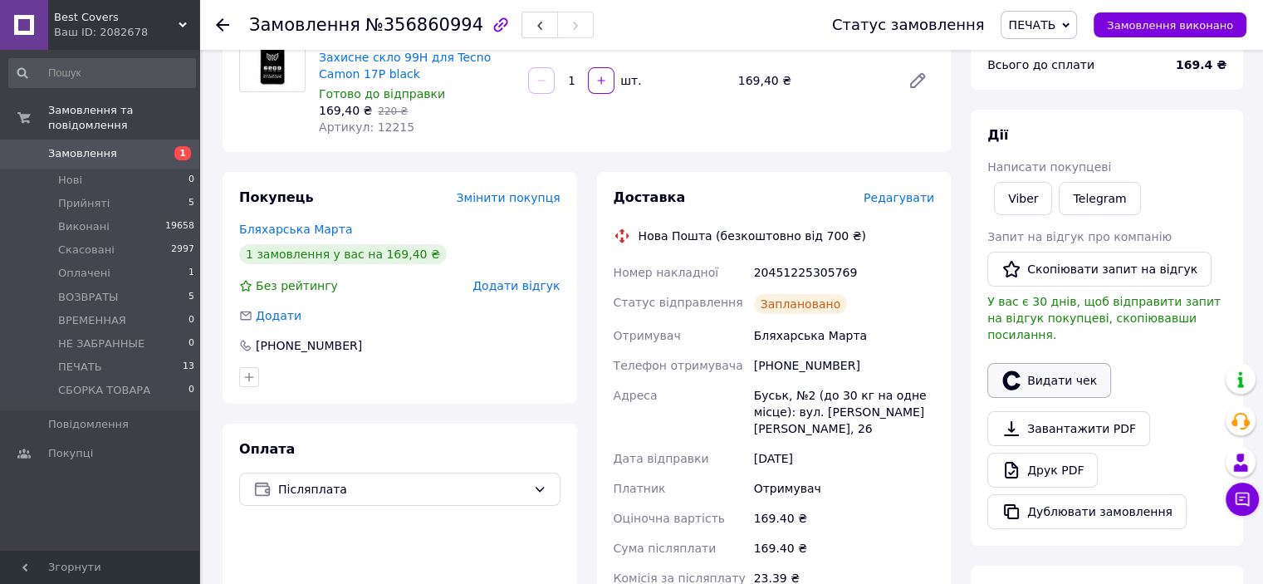
click at [1070, 370] on button "Видати чек" at bounding box center [1049, 380] width 124 height 35
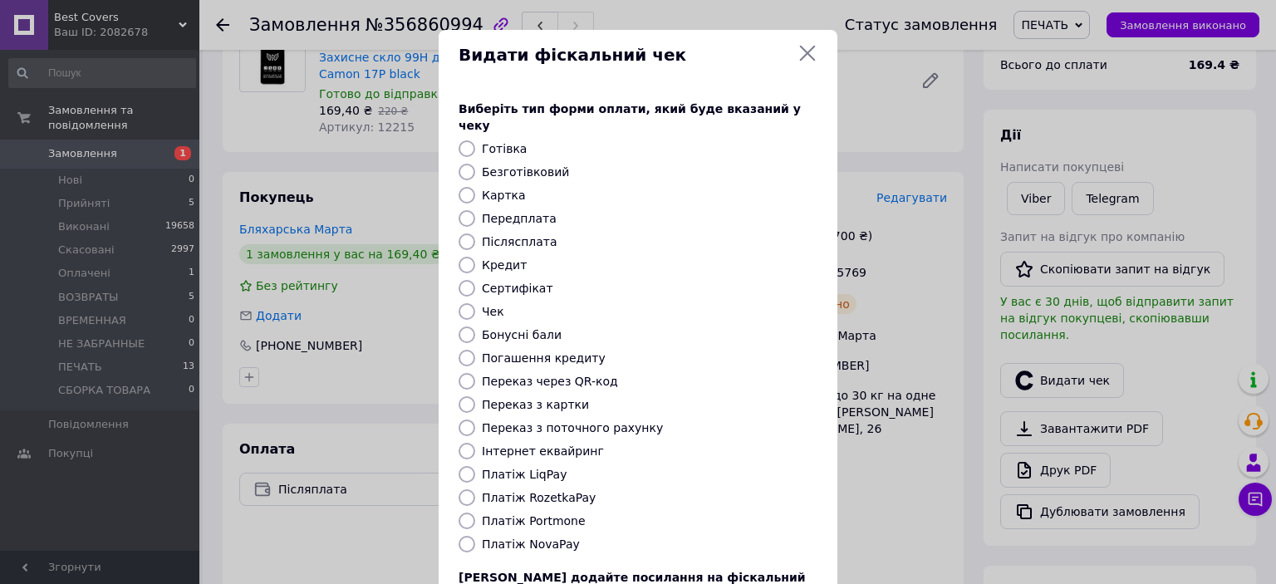
drag, startPoint x: 462, startPoint y: 525, endPoint x: 613, endPoint y: 512, distance: 151.7
click at [462, 536] on input "Платіж NovaPay" at bounding box center [466, 544] width 17 height 17
radio input "true"
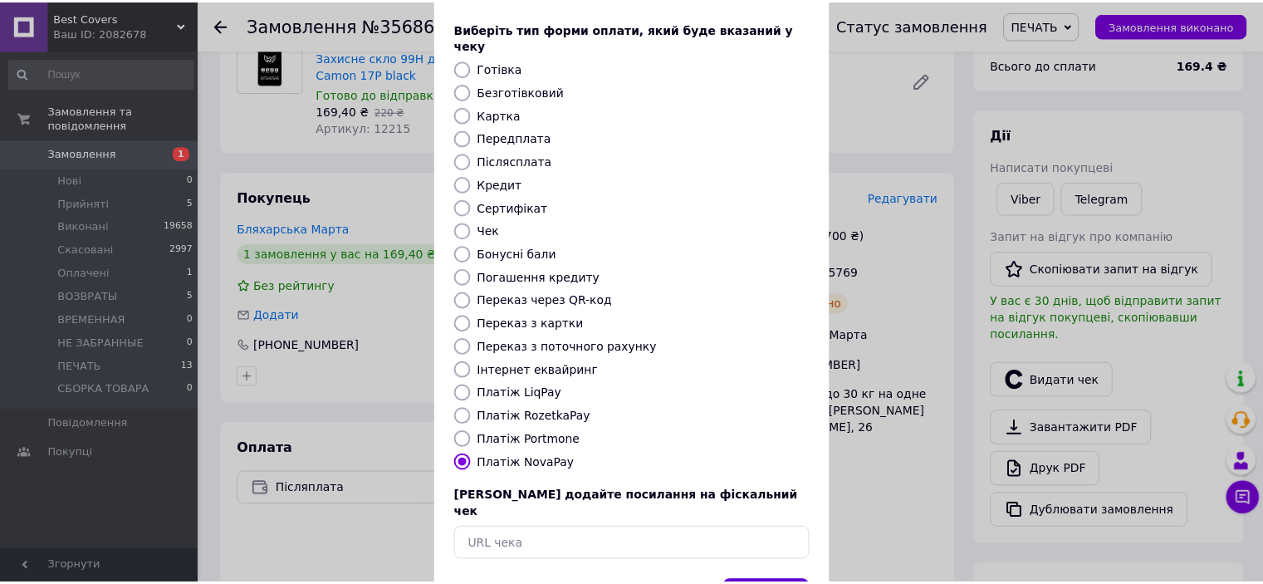
scroll to position [129, 0]
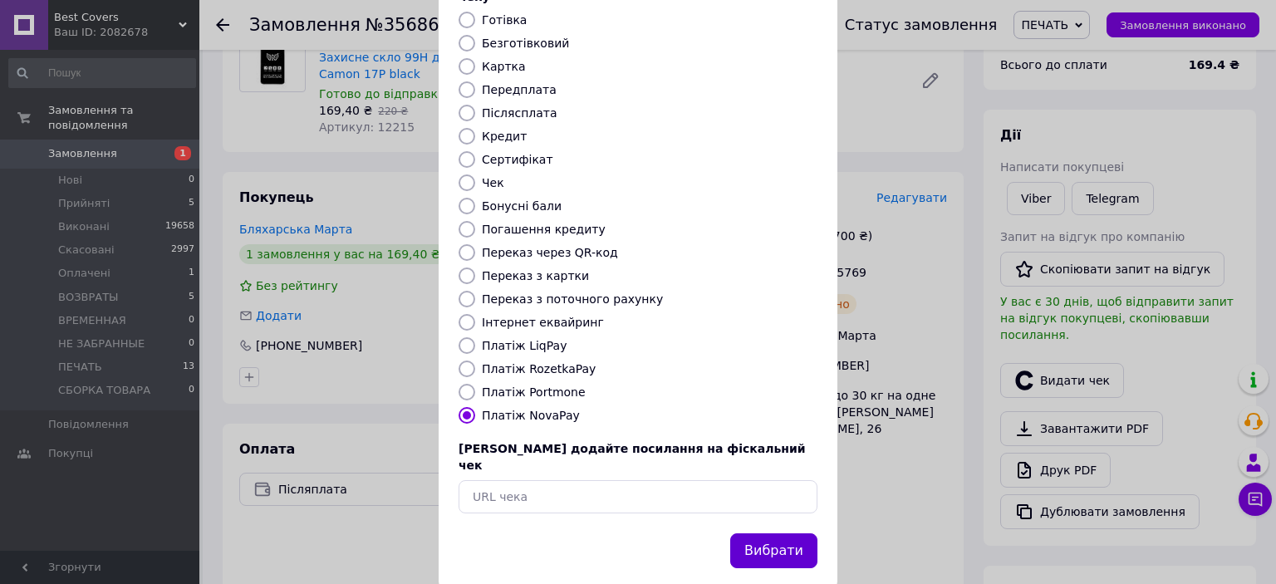
drag, startPoint x: 747, startPoint y: 507, endPoint x: 866, endPoint y: 454, distance: 130.9
click at [747, 533] on button "Вибрати" at bounding box center [773, 551] width 87 height 36
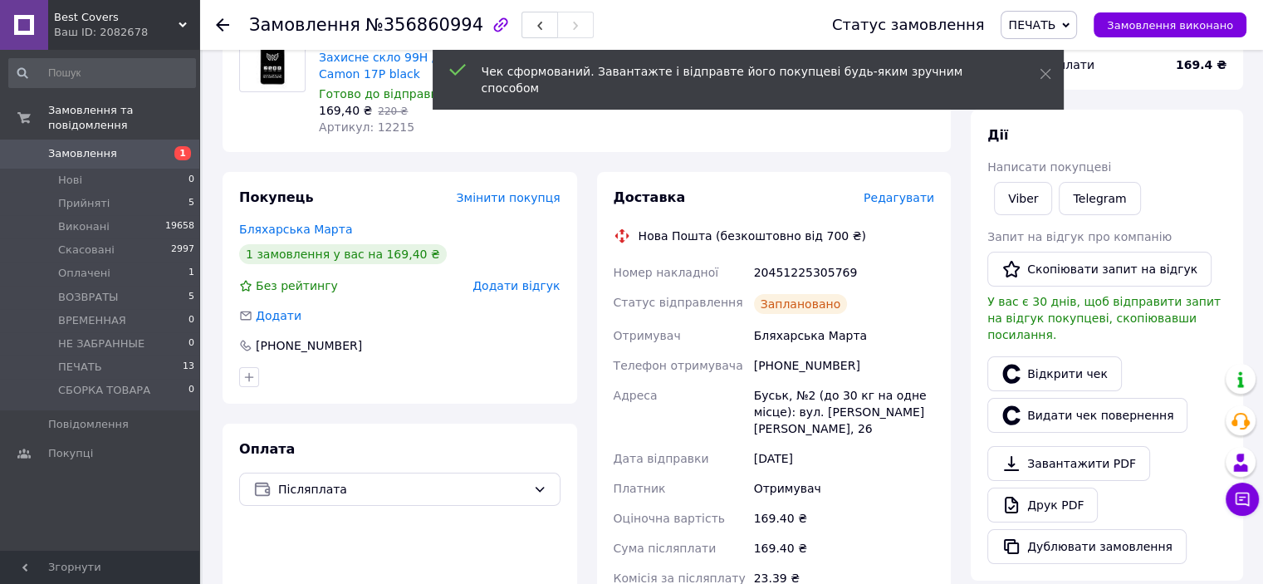
click at [1168, 30] on span "Замовлення виконано" at bounding box center [1170, 25] width 126 height 12
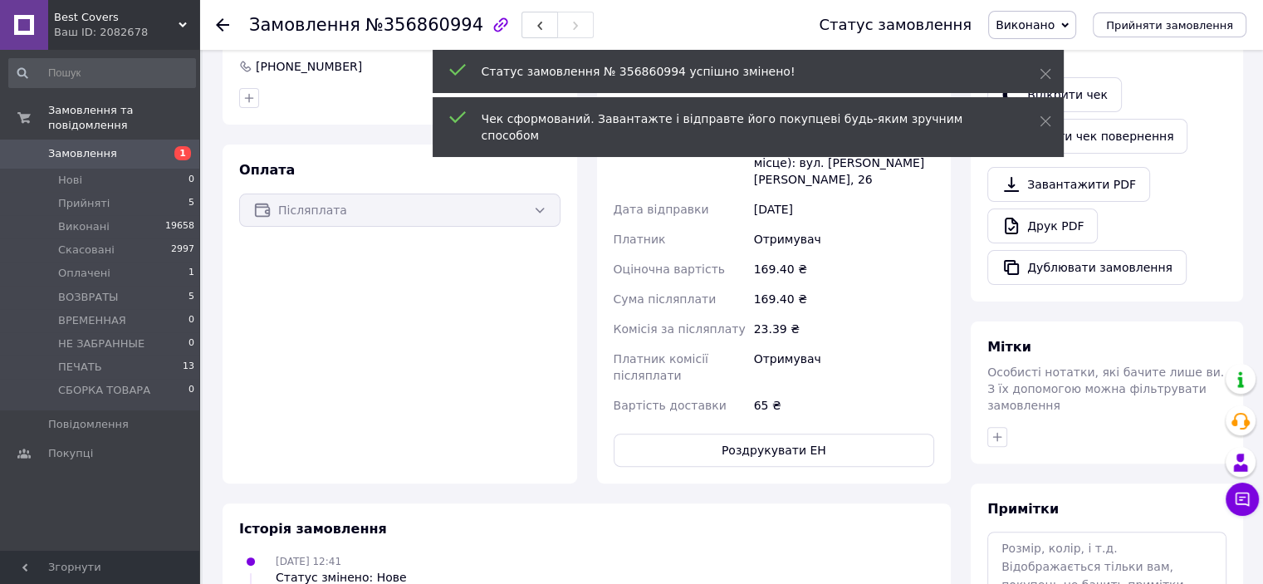
scroll to position [249, 0]
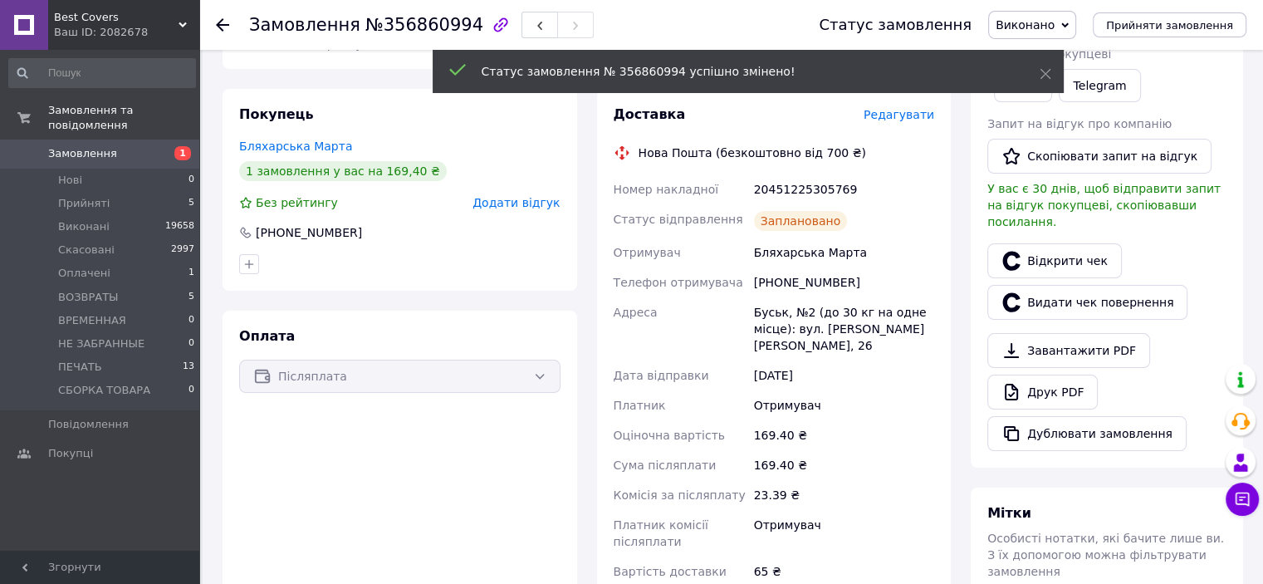
click at [804, 284] on div "[PHONE_NUMBER]" at bounding box center [844, 282] width 187 height 30
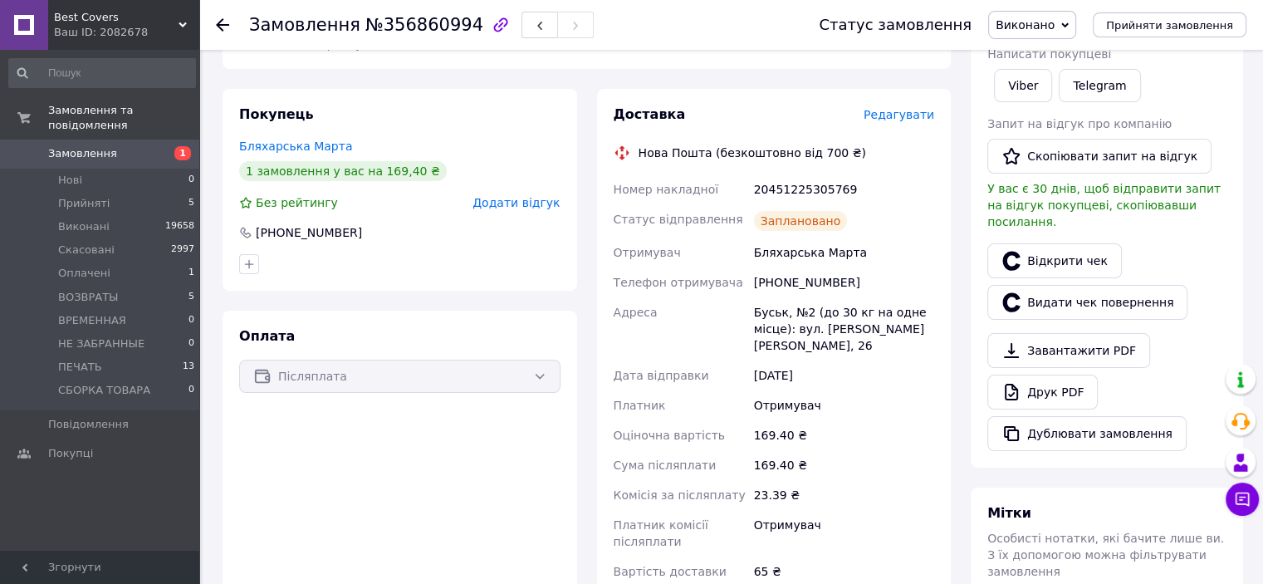
click at [796, 195] on div "20451225305769" at bounding box center [844, 189] width 187 height 30
click at [83, 360] on span "ПЕЧАТЬ" at bounding box center [80, 367] width 44 height 15
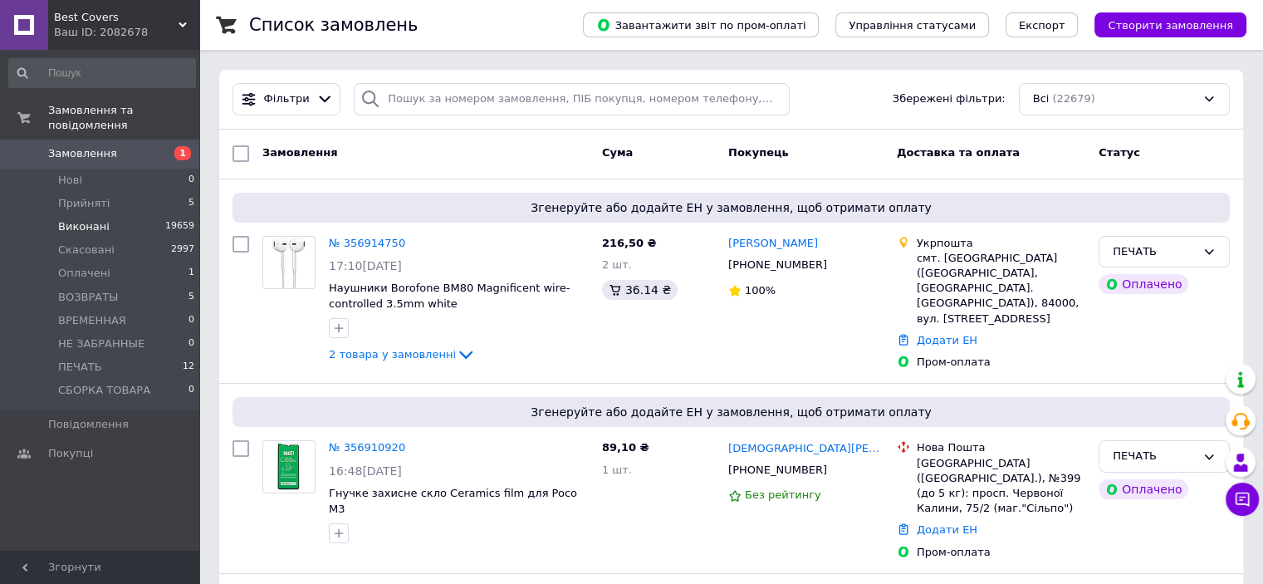
click at [113, 218] on li "Виконані 19659" at bounding box center [102, 226] width 204 height 23
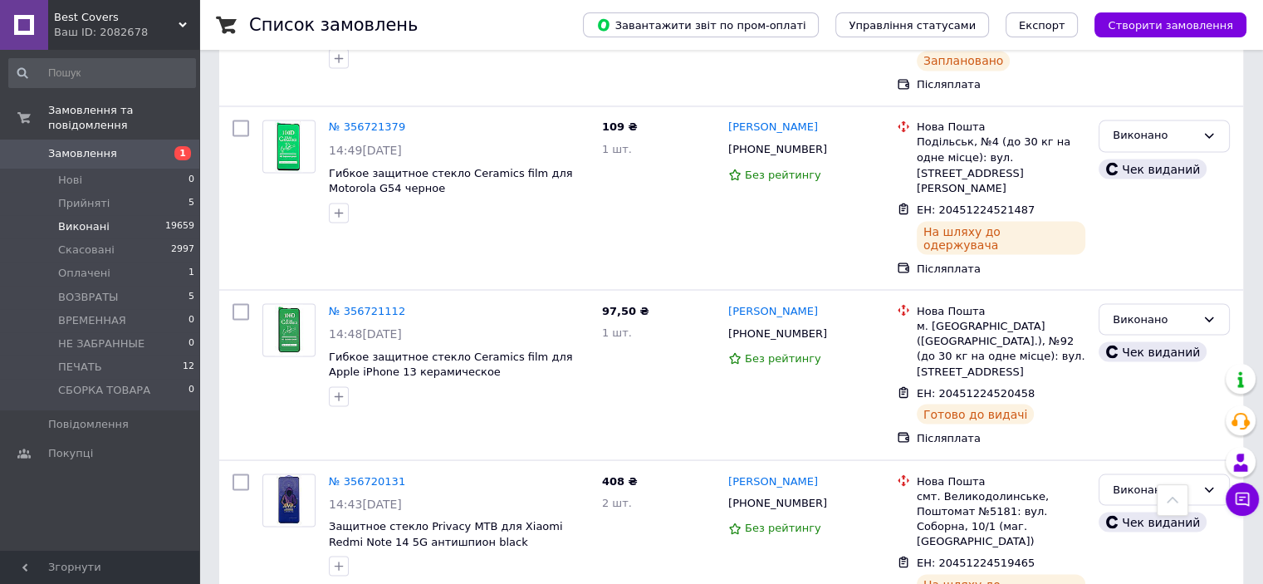
scroll to position [9467, 0]
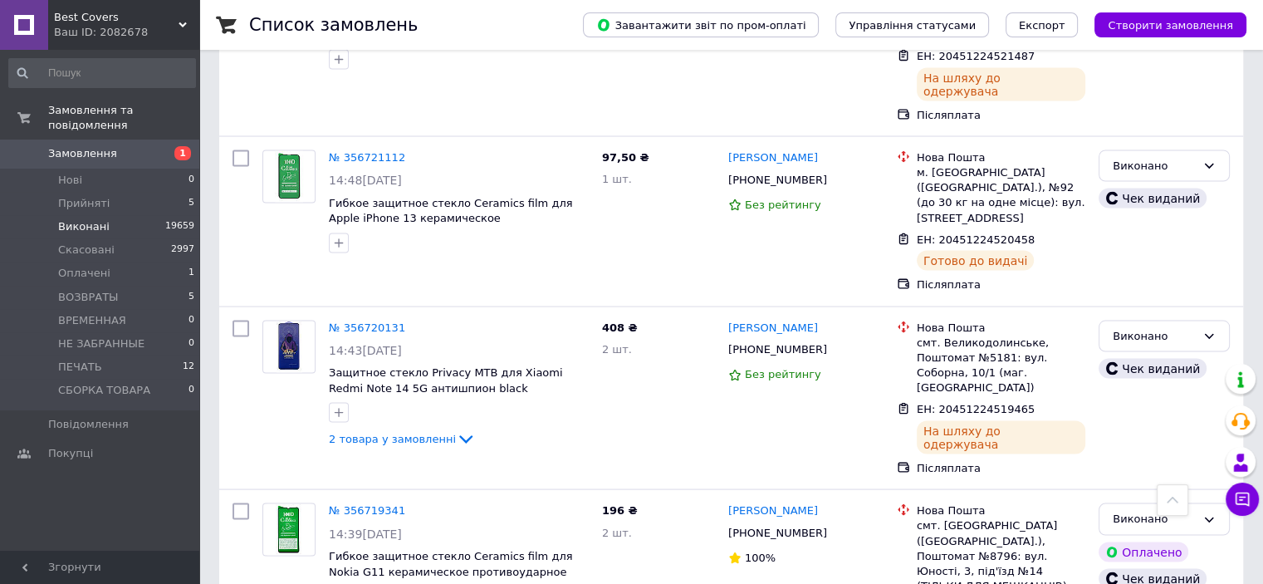
click at [70, 146] on span "Замовлення" at bounding box center [82, 153] width 69 height 15
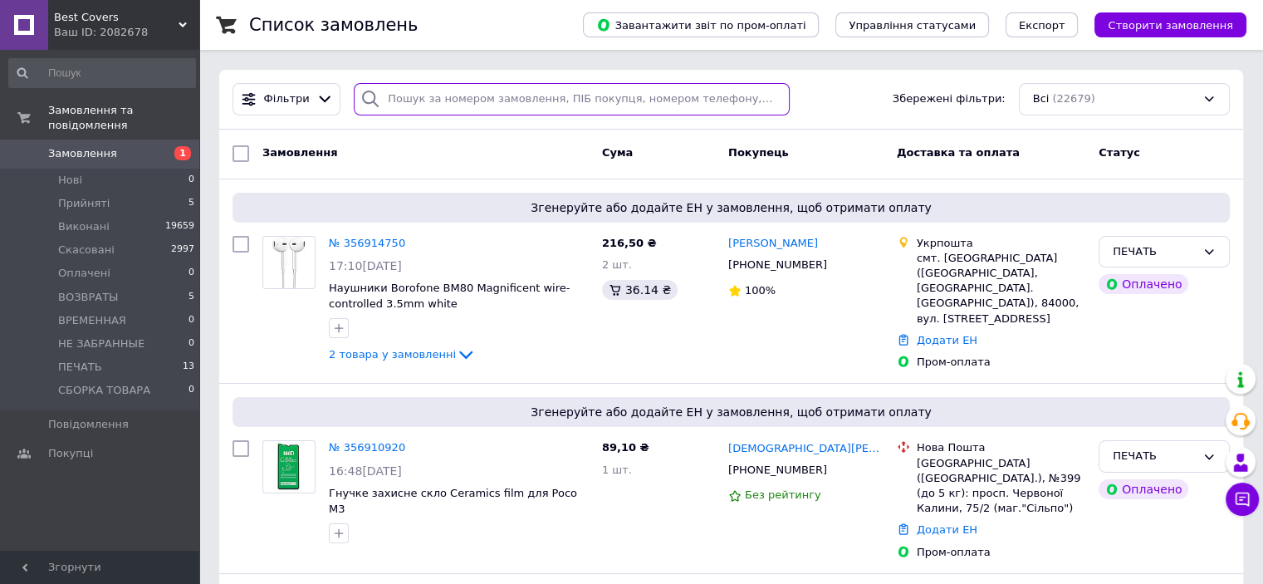
click at [411, 104] on input "search" at bounding box center [572, 99] width 436 height 32
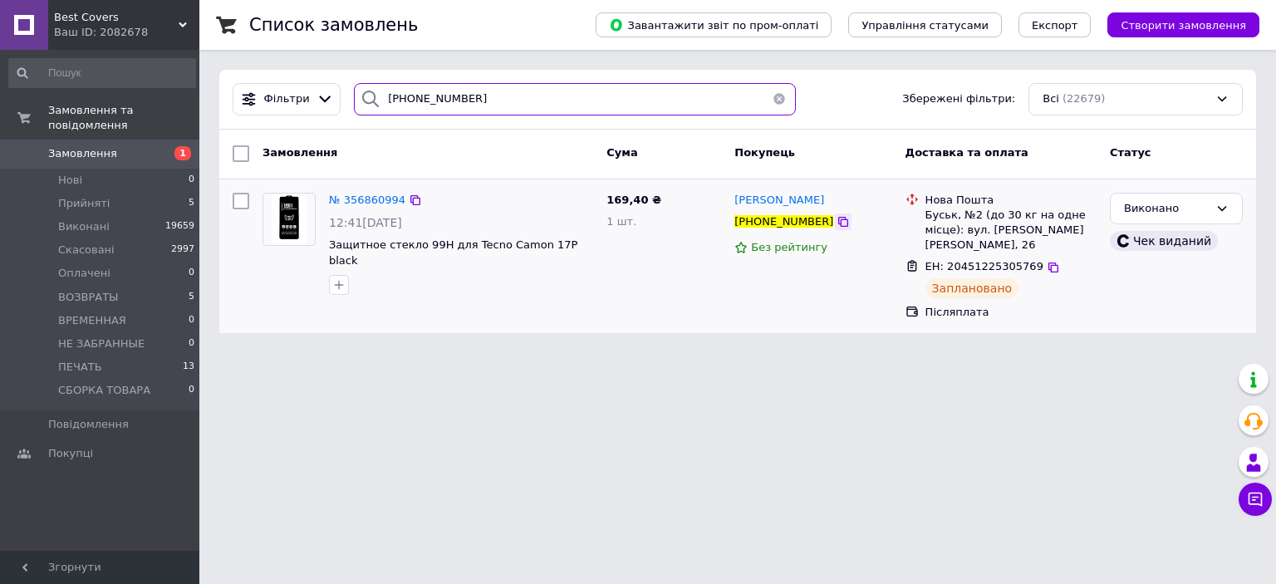
type input "[PHONE_NUMBER]"
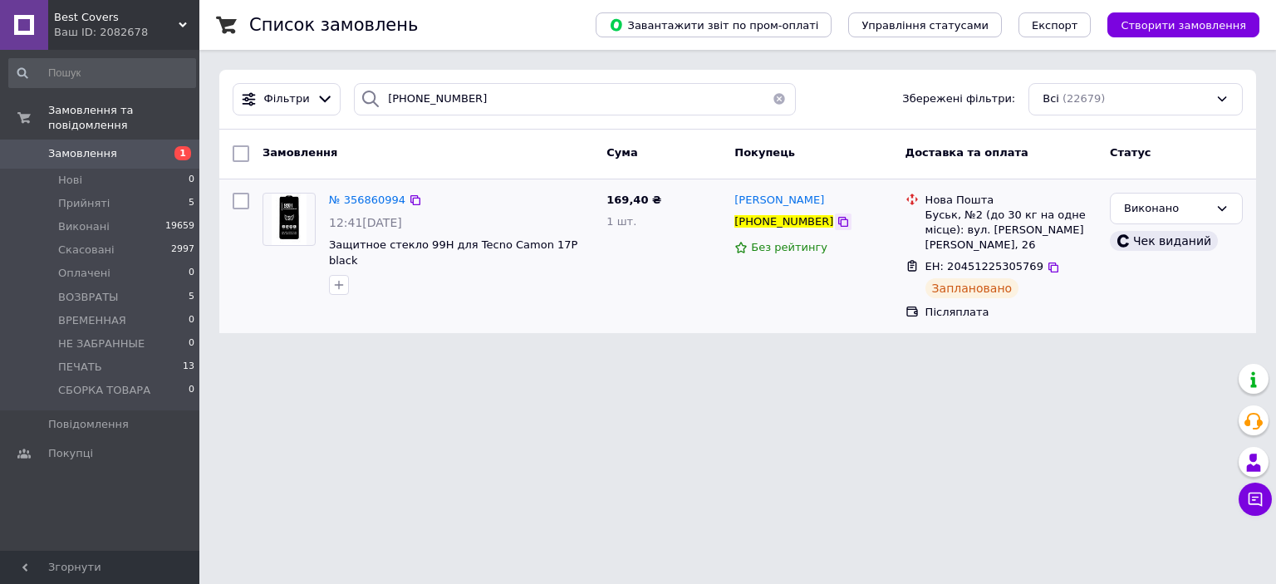
click at [836, 226] on icon at bounding box center [842, 221] width 13 height 13
click at [88, 169] on li "Нові 0" at bounding box center [102, 180] width 204 height 23
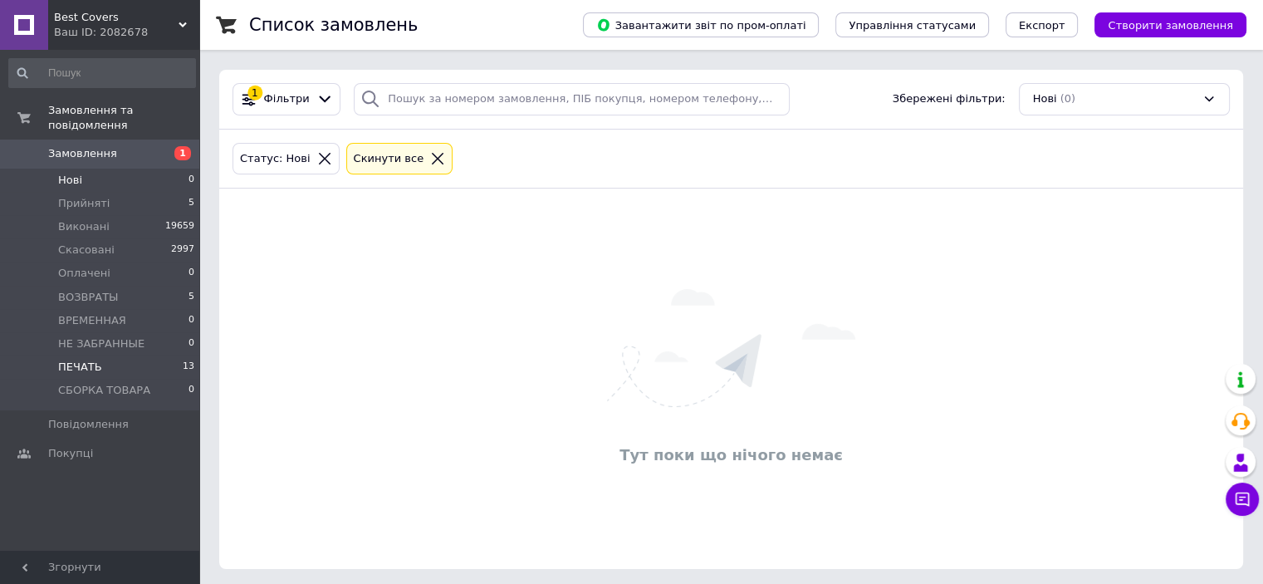
click at [112, 355] on li "ПЕЧАТЬ 13" at bounding box center [102, 366] width 204 height 23
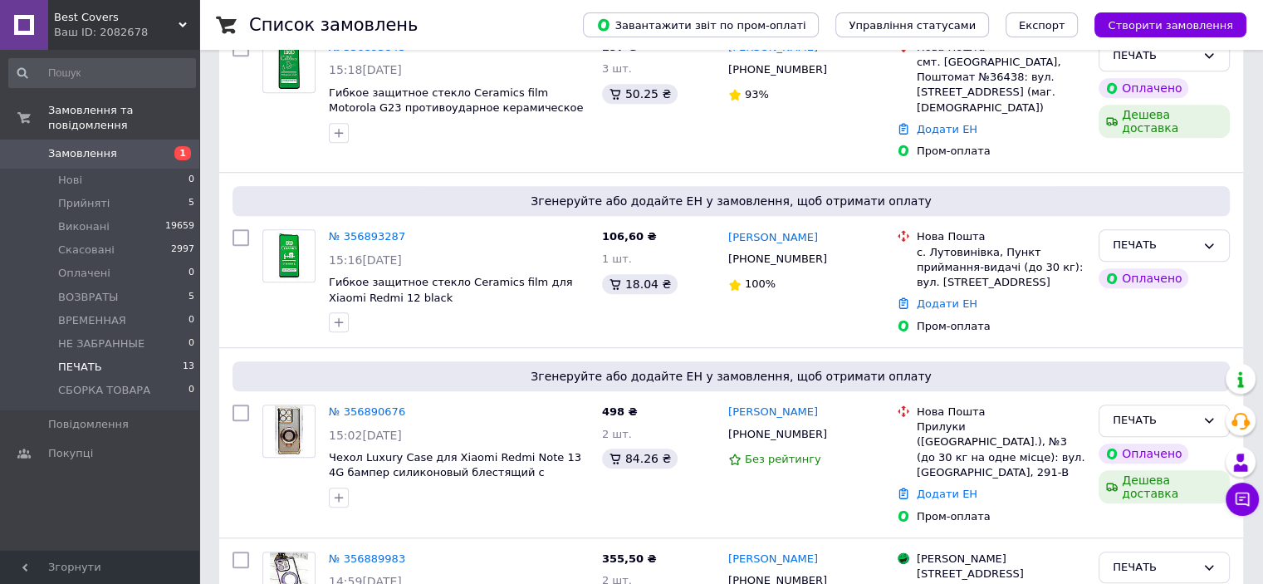
scroll to position [1923, 0]
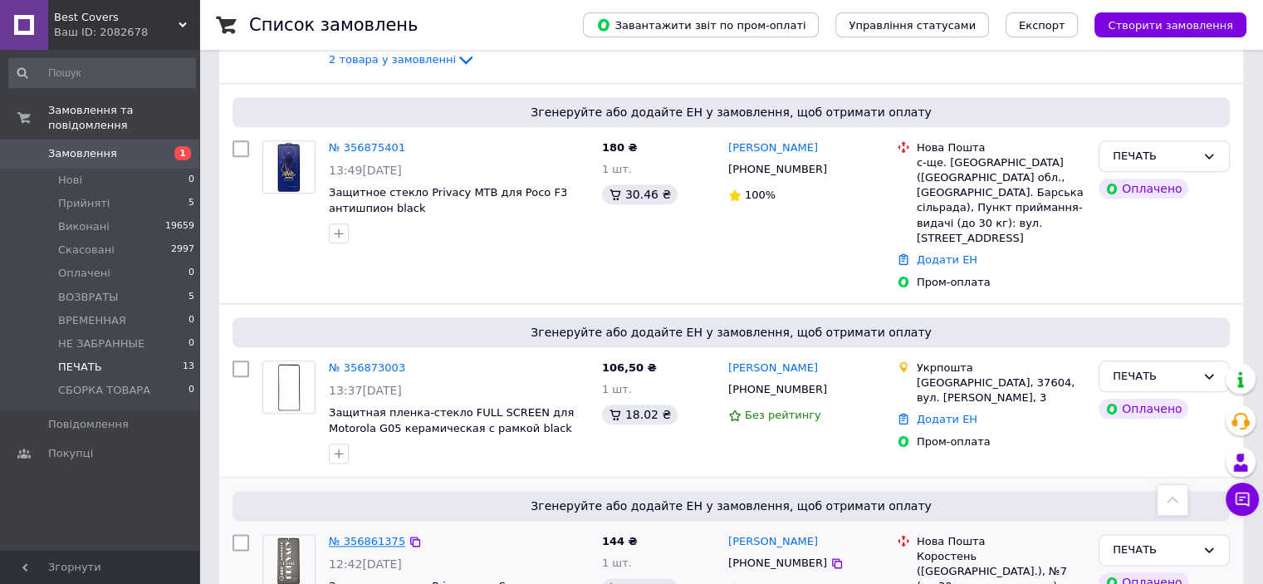
click at [377, 535] on link "№ 356861375" at bounding box center [367, 541] width 76 height 12
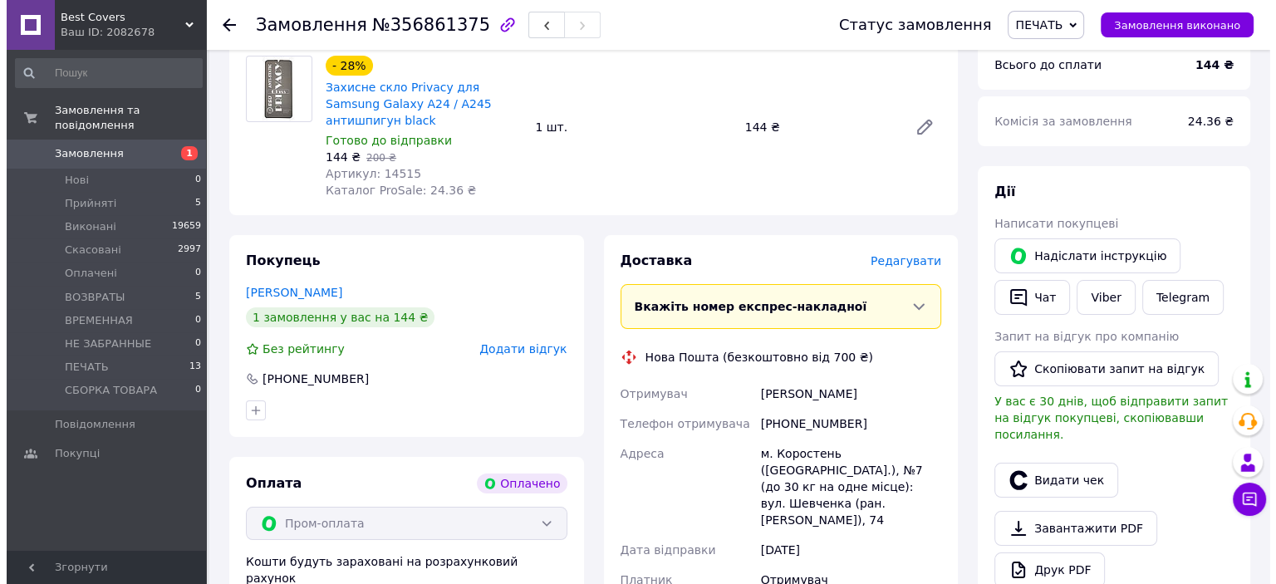
scroll to position [249, 0]
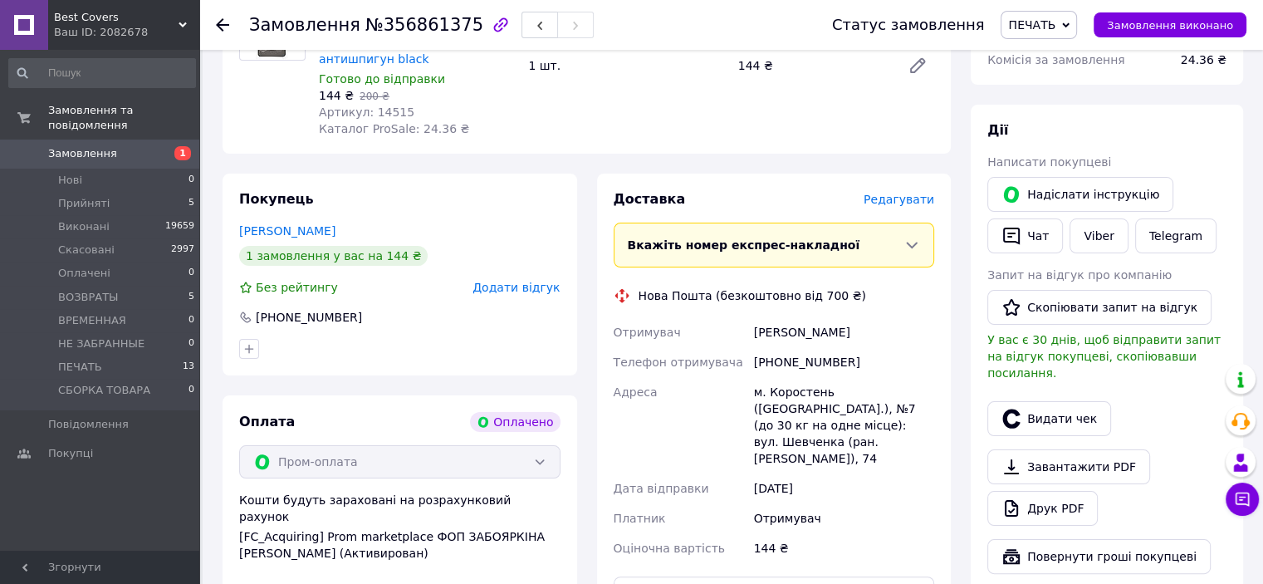
click at [909, 190] on div "Доставка Редагувати Вкажіть номер експрес-накладної Обов'язково введіть номер е…" at bounding box center [774, 456] width 321 height 533
click at [909, 193] on span "Редагувати" at bounding box center [899, 199] width 71 height 13
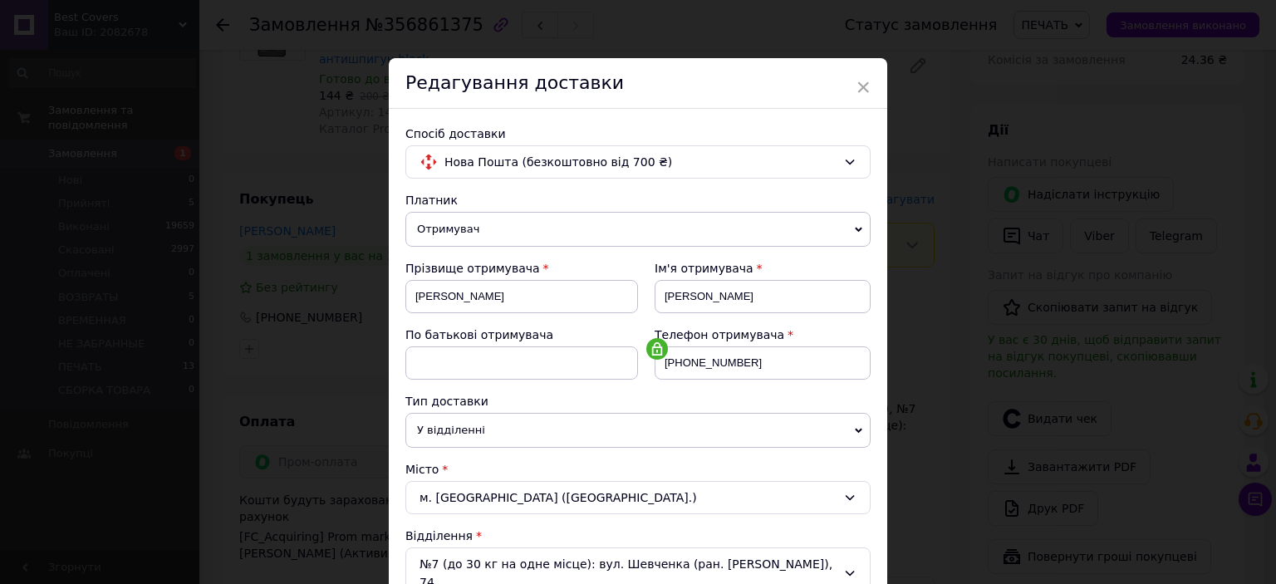
scroll to position [332, 0]
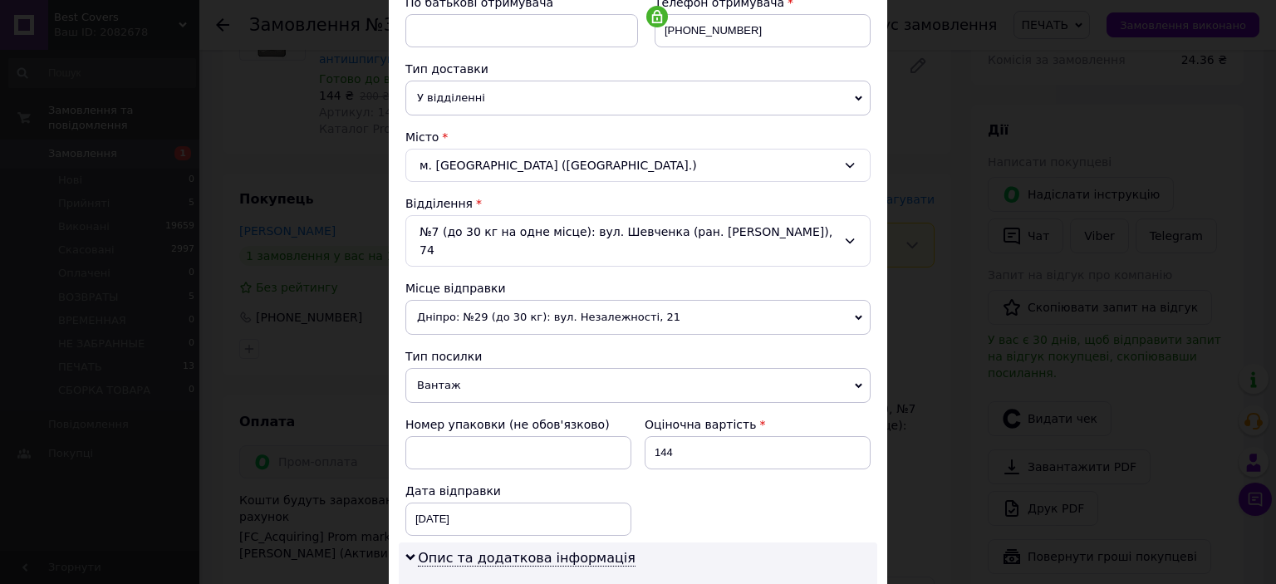
click at [474, 368] on span "Вантаж" at bounding box center [637, 385] width 465 height 35
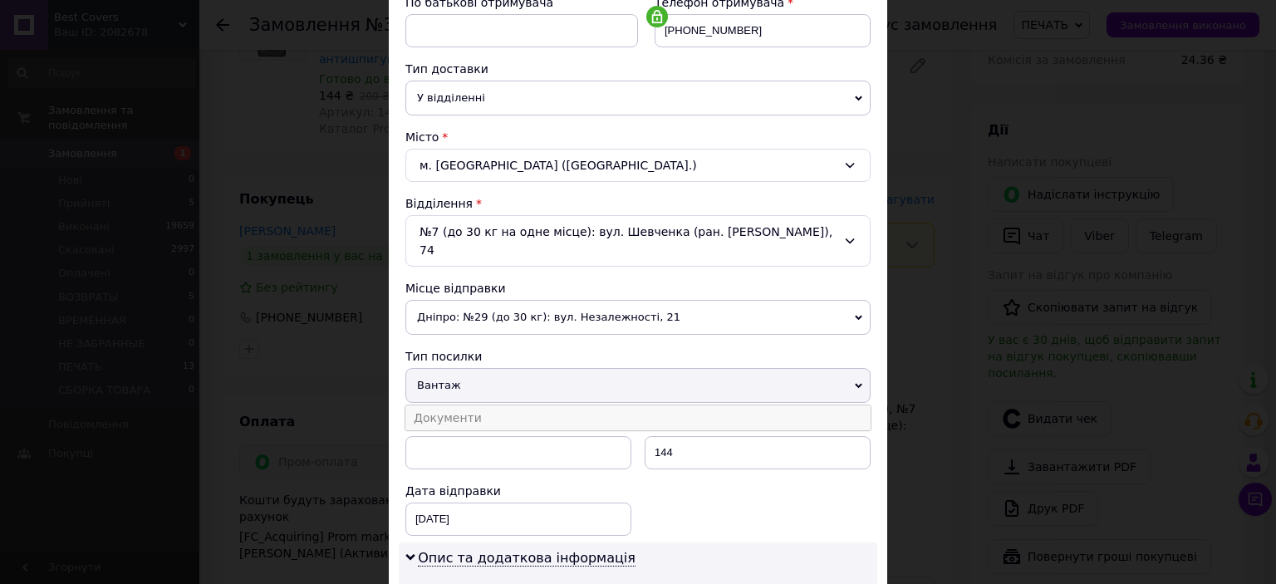
click at [472, 405] on li "Документи" at bounding box center [637, 417] width 465 height 25
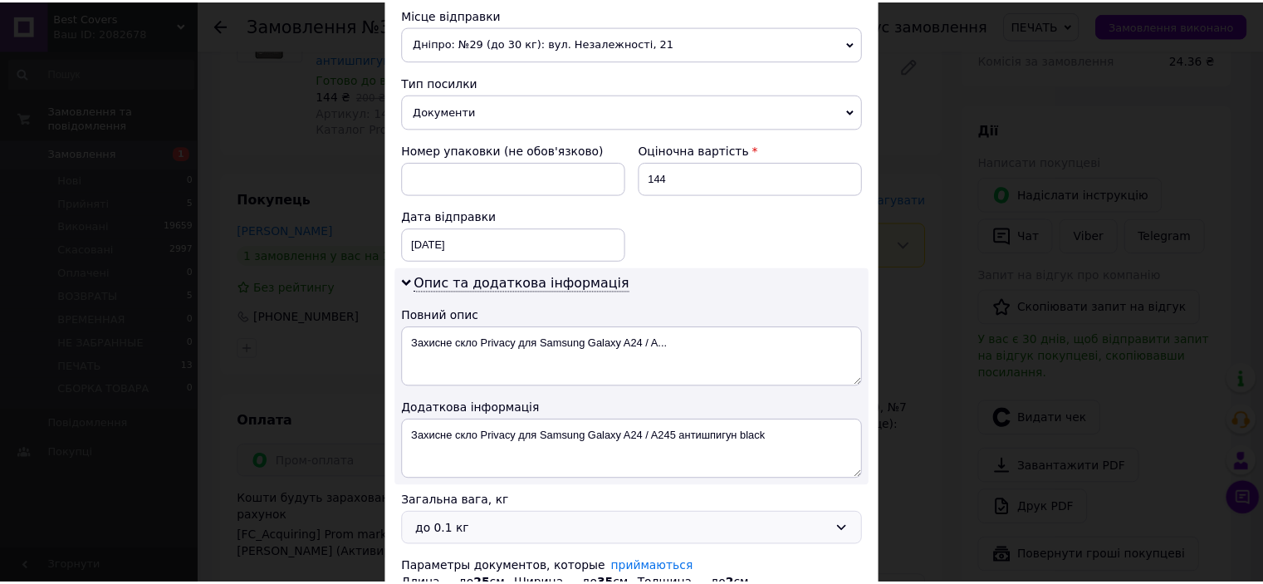
scroll to position [716, 0]
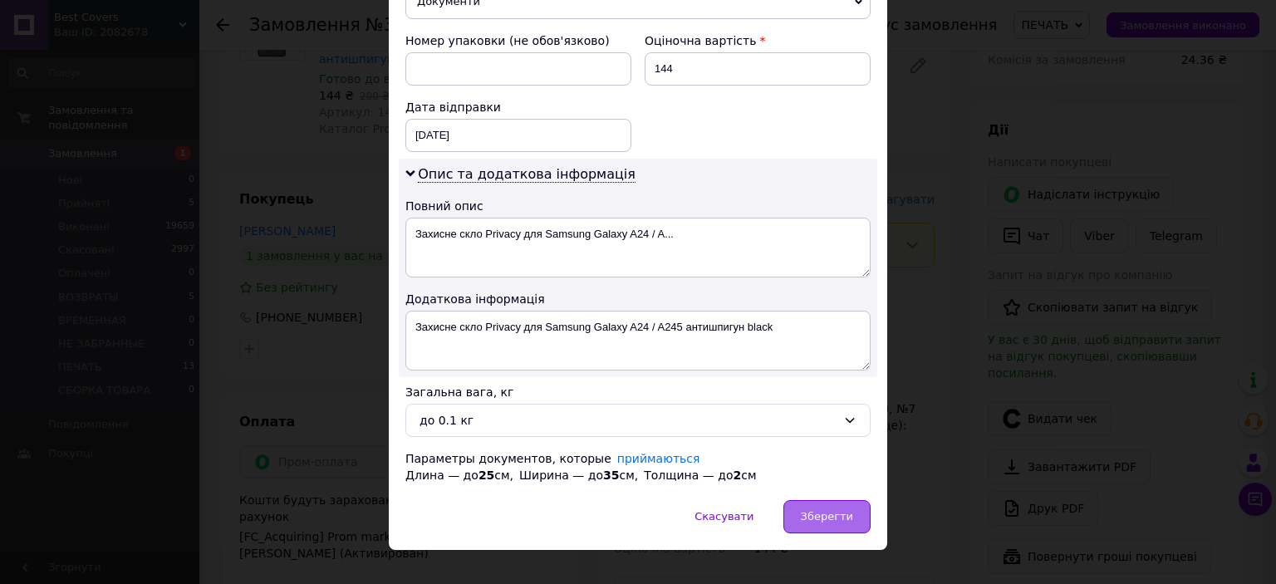
click at [844, 510] on span "Зберегти" at bounding box center [827, 516] width 52 height 12
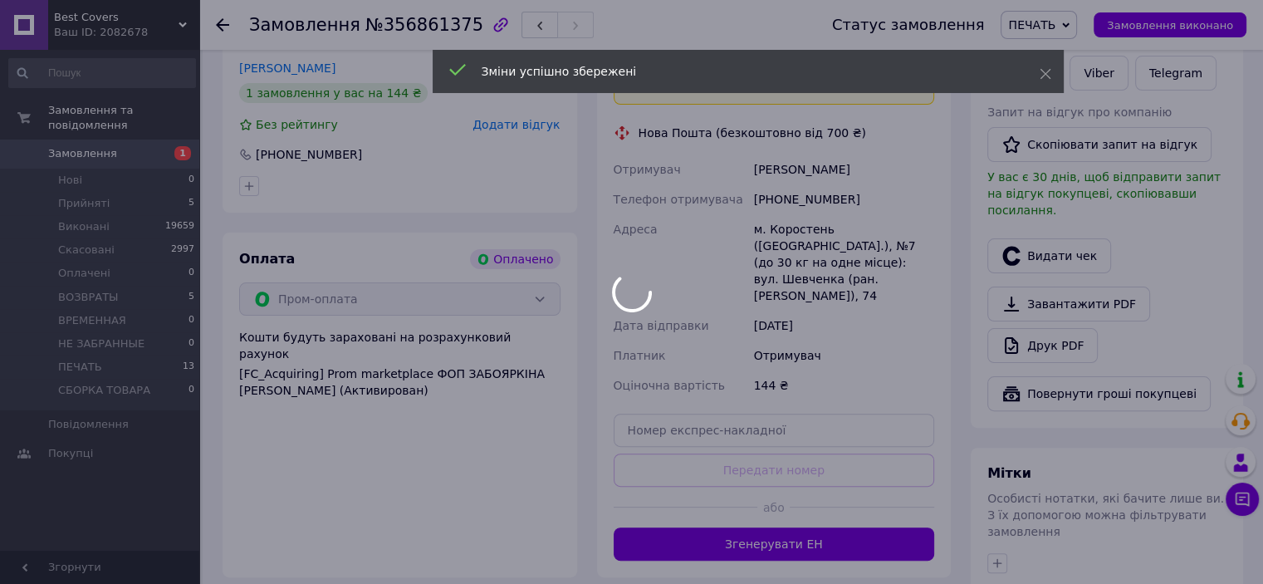
scroll to position [581, 0]
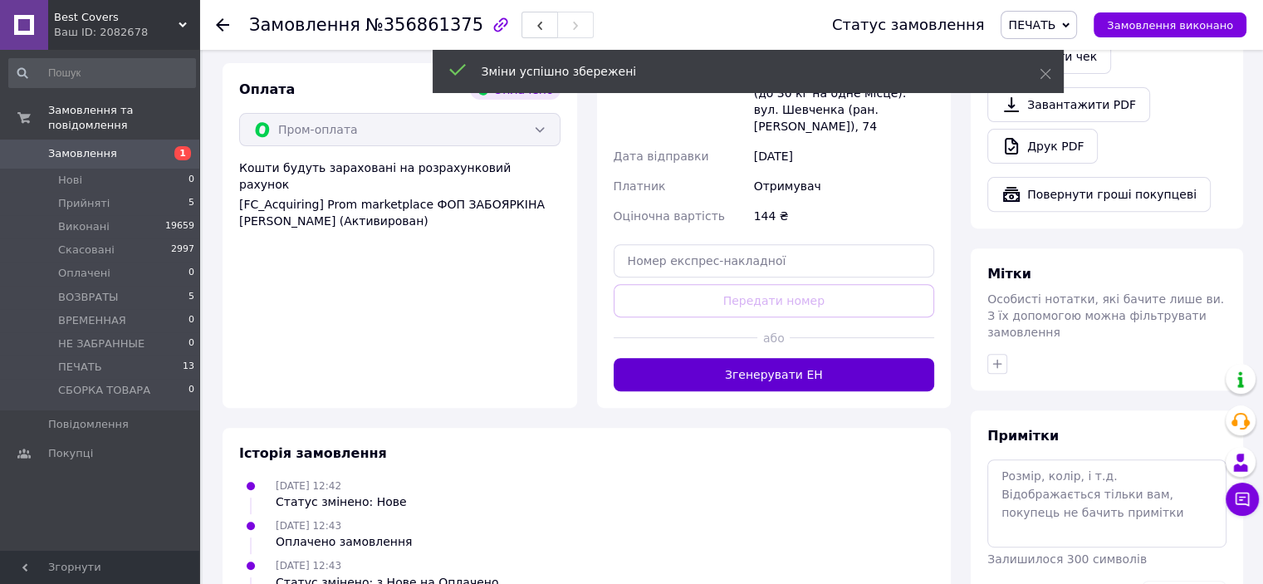
click at [763, 358] on button "Згенерувати ЕН" at bounding box center [774, 374] width 321 height 33
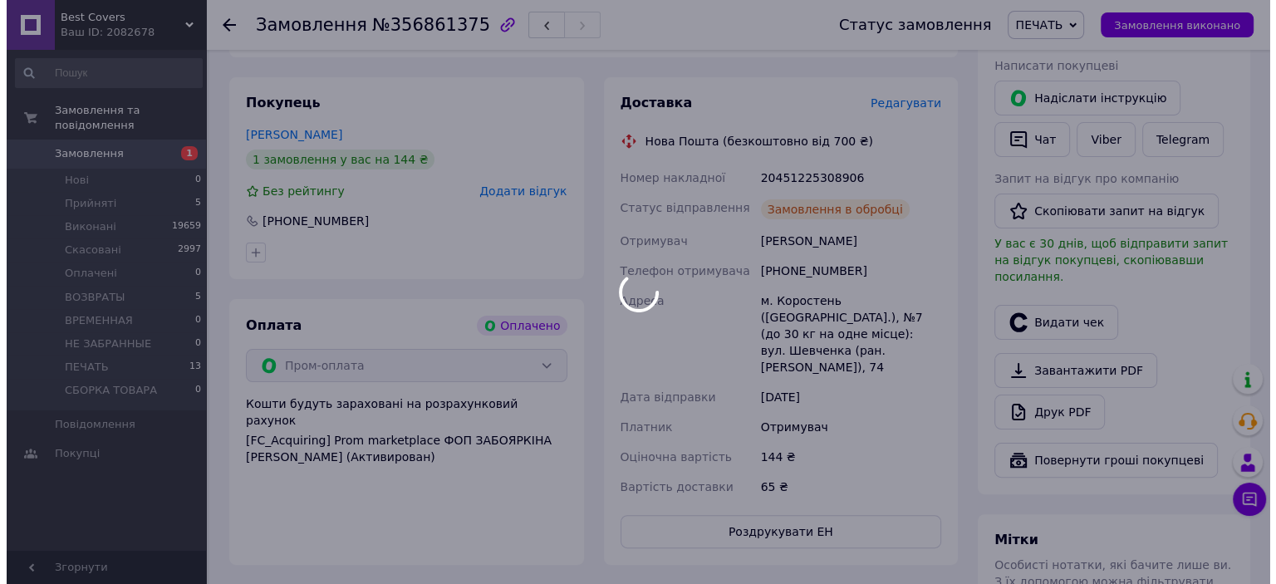
scroll to position [332, 0]
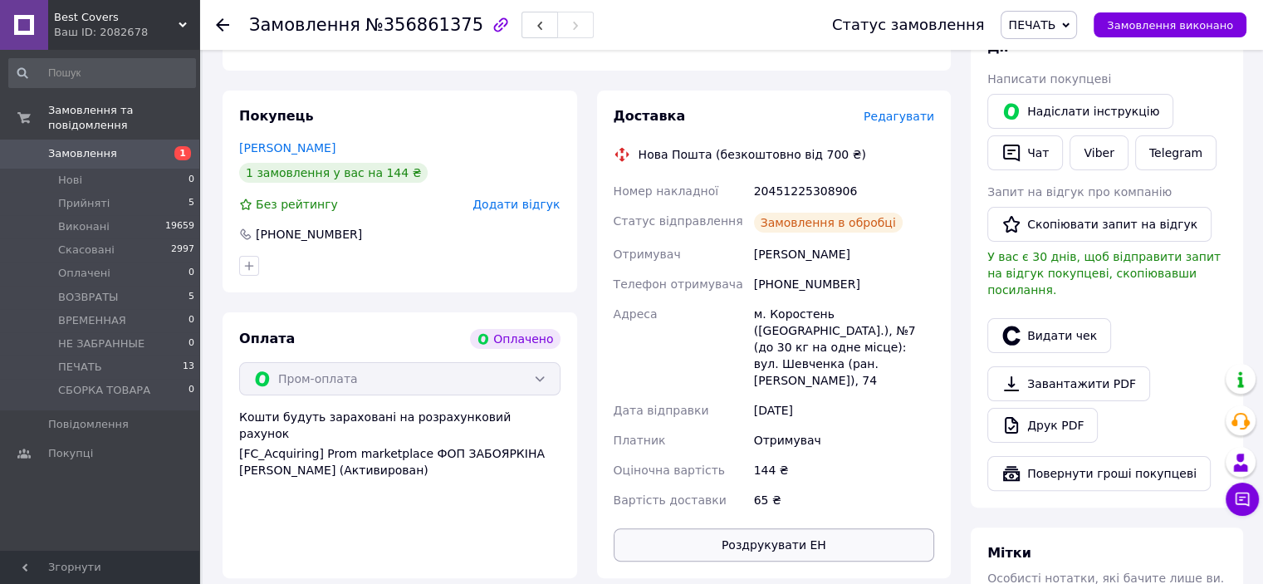
click at [776, 528] on button "Роздрукувати ЕН" at bounding box center [774, 544] width 321 height 33
click at [1053, 318] on button "Видати чек" at bounding box center [1049, 335] width 124 height 35
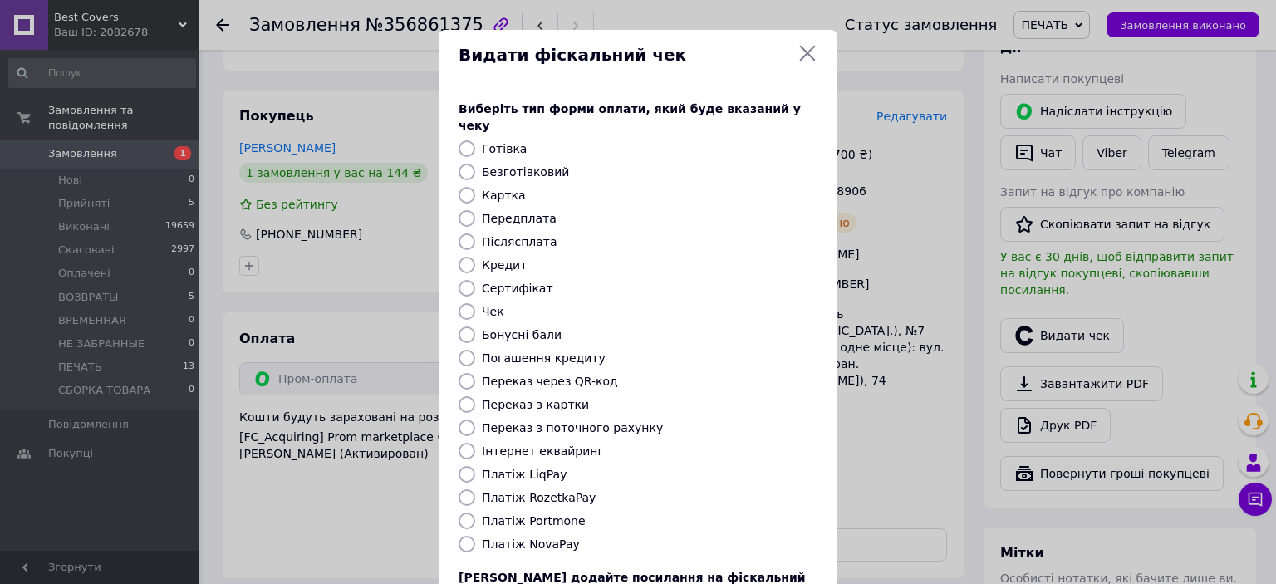
drag, startPoint x: 467, startPoint y: 522, endPoint x: 491, endPoint y: 504, distance: 30.2
click at [467, 536] on input "Платіж NovaPay" at bounding box center [466, 544] width 17 height 17
radio input "true"
click at [469, 489] on input "Платіж RozetkaPay" at bounding box center [466, 497] width 17 height 17
radio input "true"
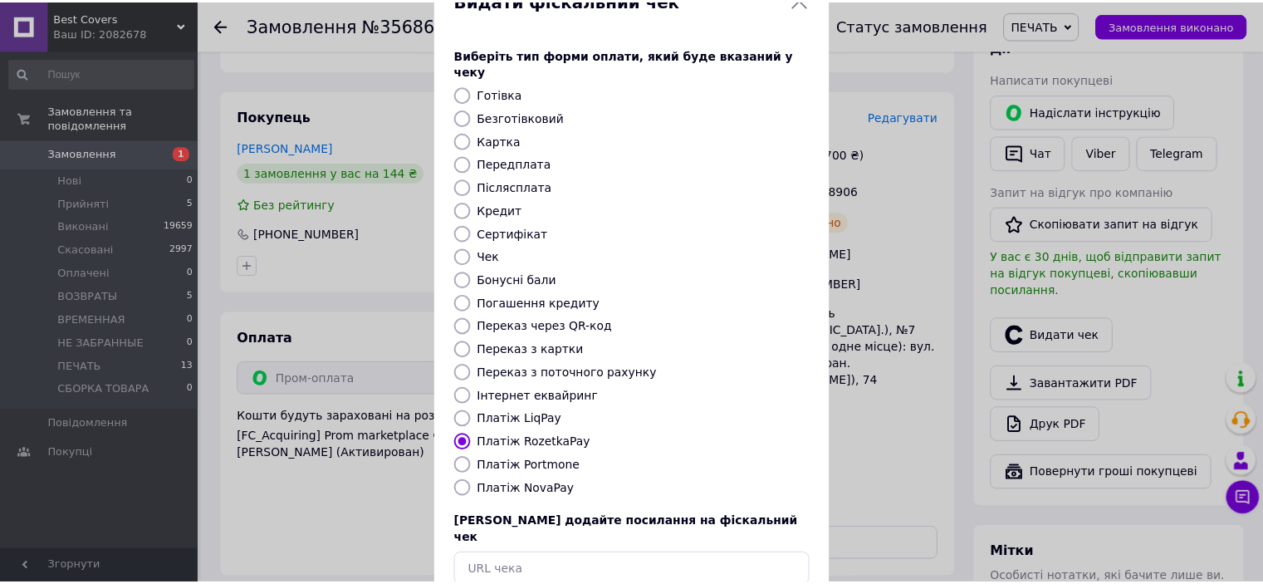
scroll to position [129, 0]
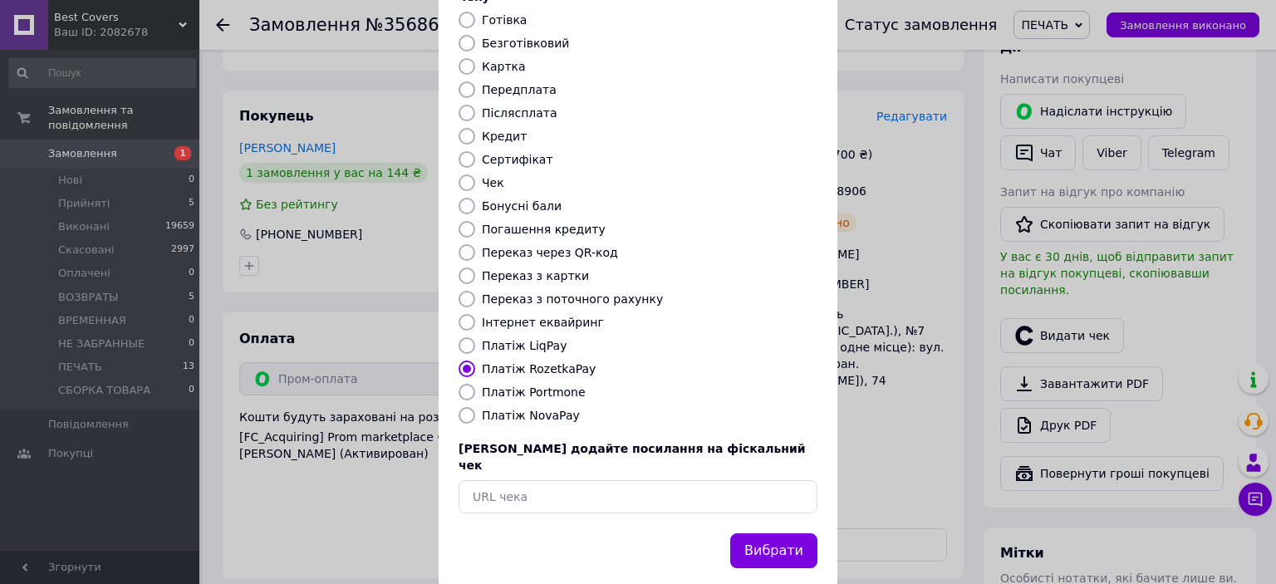
click at [807, 533] on button "Вибрати" at bounding box center [773, 551] width 87 height 36
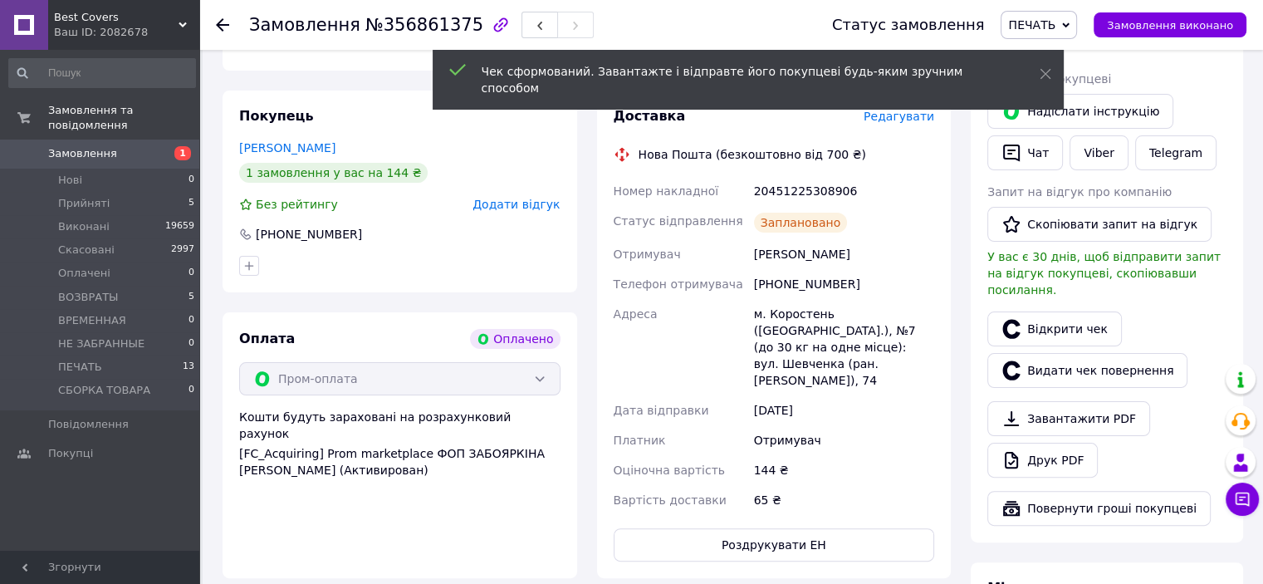
click at [1186, 32] on span "Замовлення виконано" at bounding box center [1170, 25] width 126 height 12
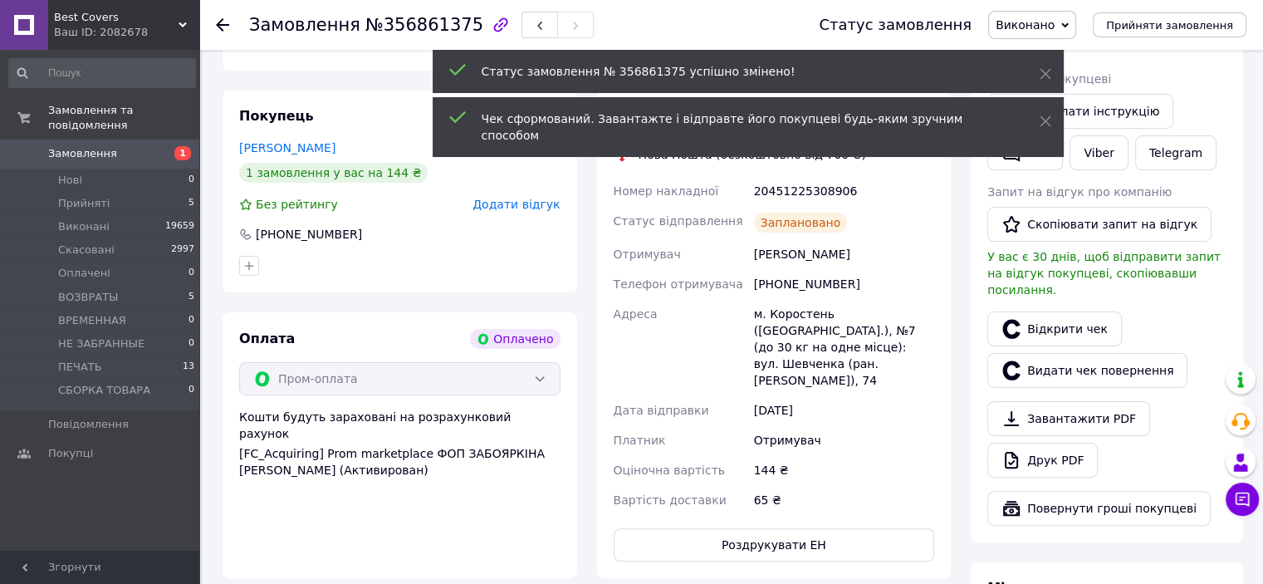
click at [799, 176] on div "20451225308906" at bounding box center [844, 191] width 187 height 30
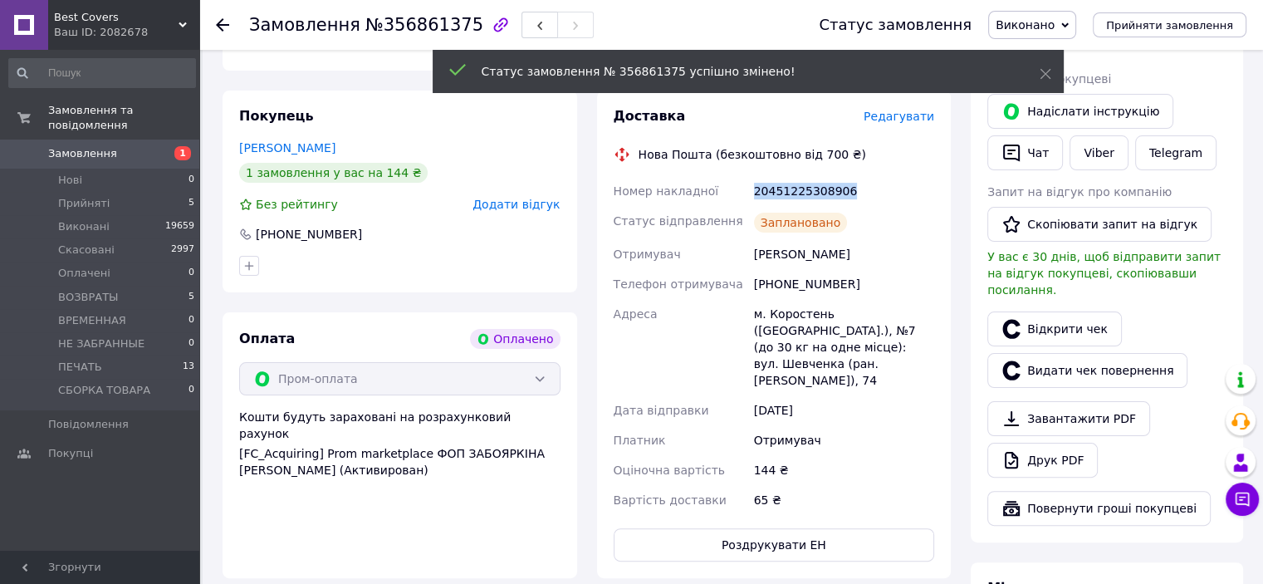
click at [799, 176] on div "20451225308906" at bounding box center [844, 191] width 187 height 30
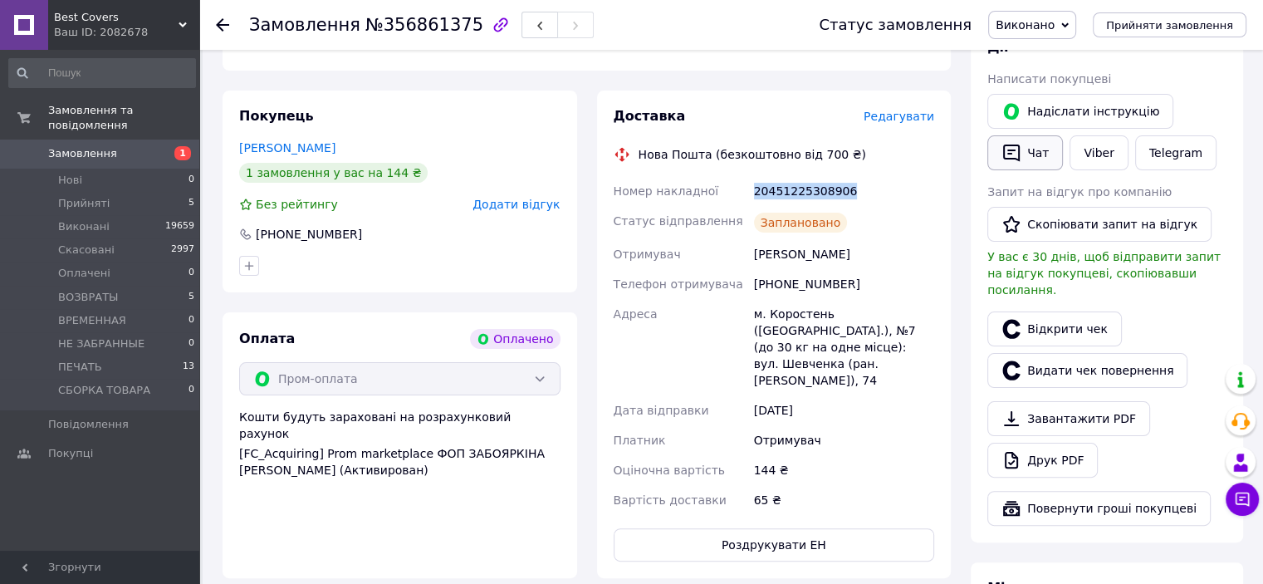
click at [1023, 164] on button "Чат" at bounding box center [1025, 152] width 76 height 35
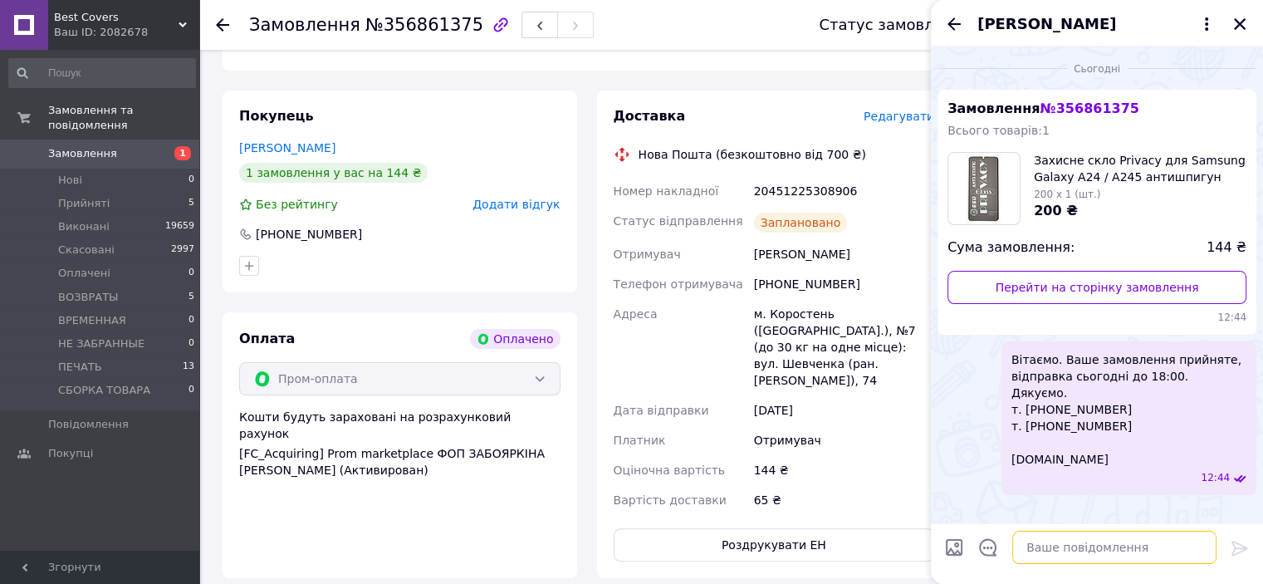
click at [1056, 546] on textarea at bounding box center [1114, 547] width 204 height 33
type textarea "в"
paste textarea "Вітаємо. Ваше замовлення відправлено. ТТН № Промокод-знижка на наступне замовле…"
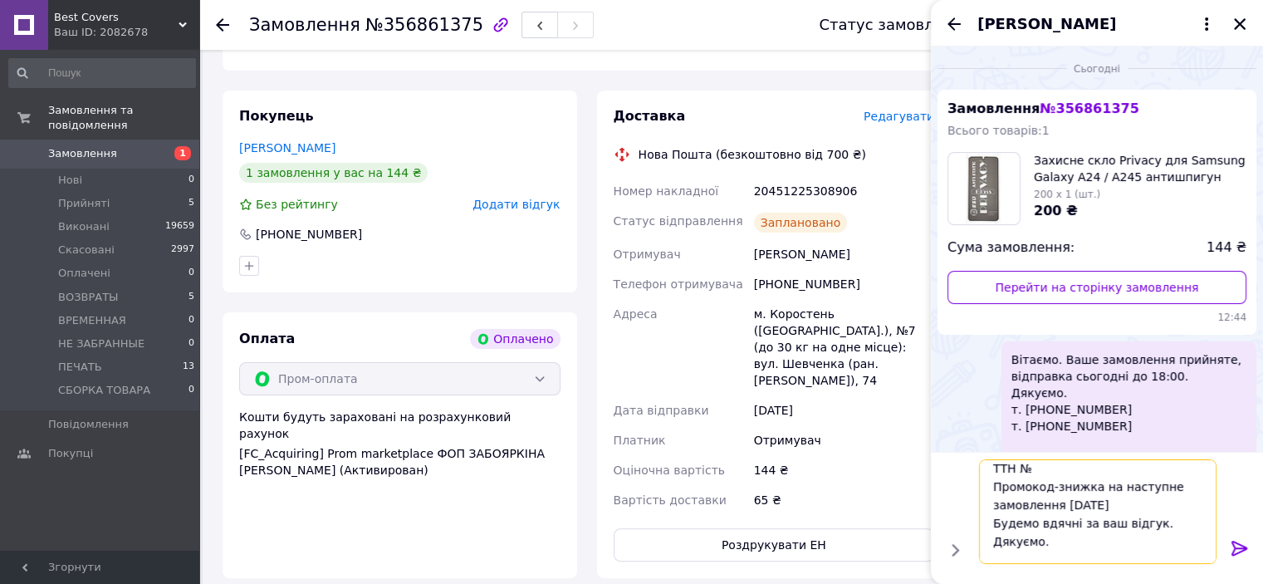
scroll to position [0, 0]
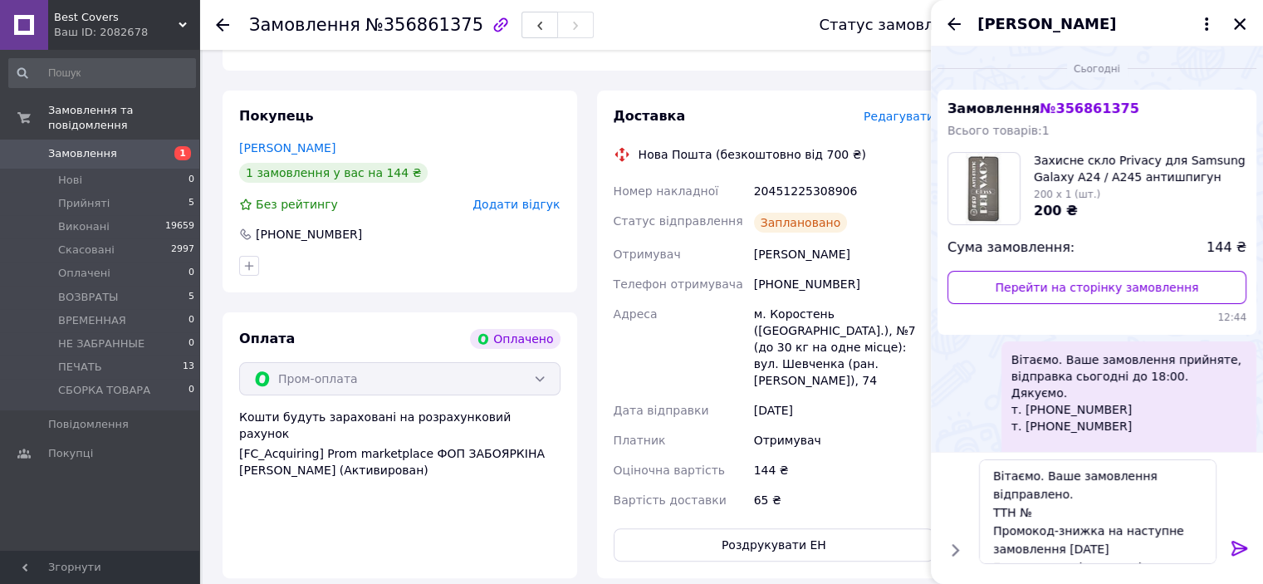
click at [816, 180] on div "20451225308906" at bounding box center [844, 191] width 187 height 30
click at [1048, 509] on textarea "Вітаємо. Ваше замовлення відправлено. ТТН № Промокод-знижка на наступне замовле…" at bounding box center [1098, 511] width 238 height 105
paste textarea "20451225308906"
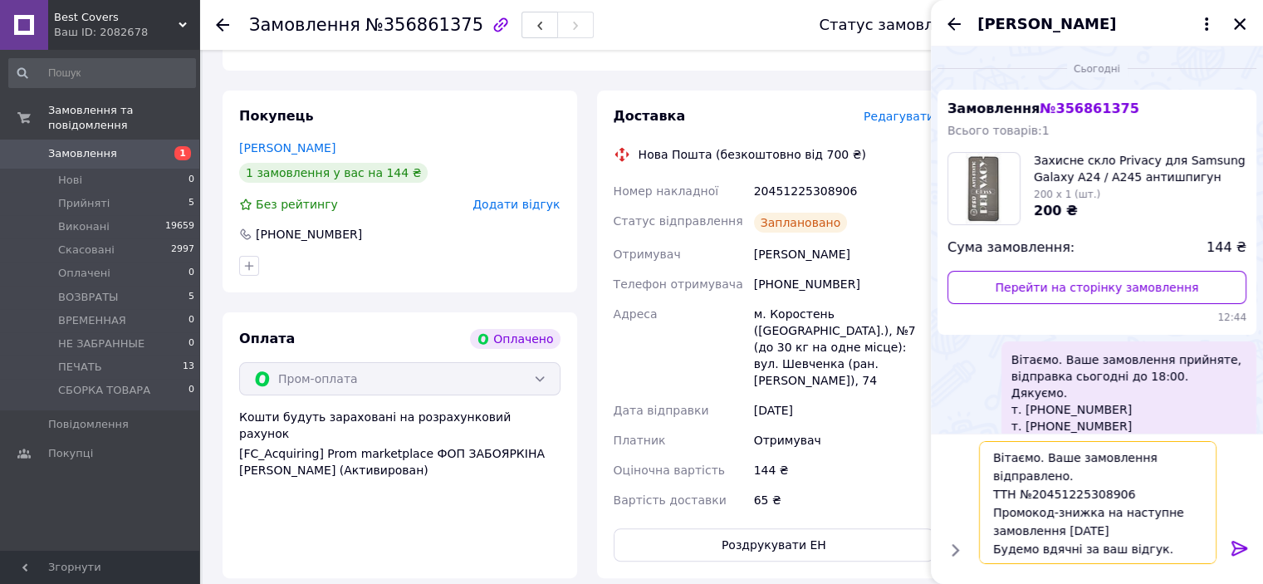
click at [1041, 458] on textarea "Вітаємо. Ваше замовлення відправлено. ТТН №20451225308906 Промокод-знижка на на…" at bounding box center [1098, 502] width 238 height 123
type textarea "Ваше замовлення відправлено. ТТН №20451225308906 Промокод-знижка на наступне за…"
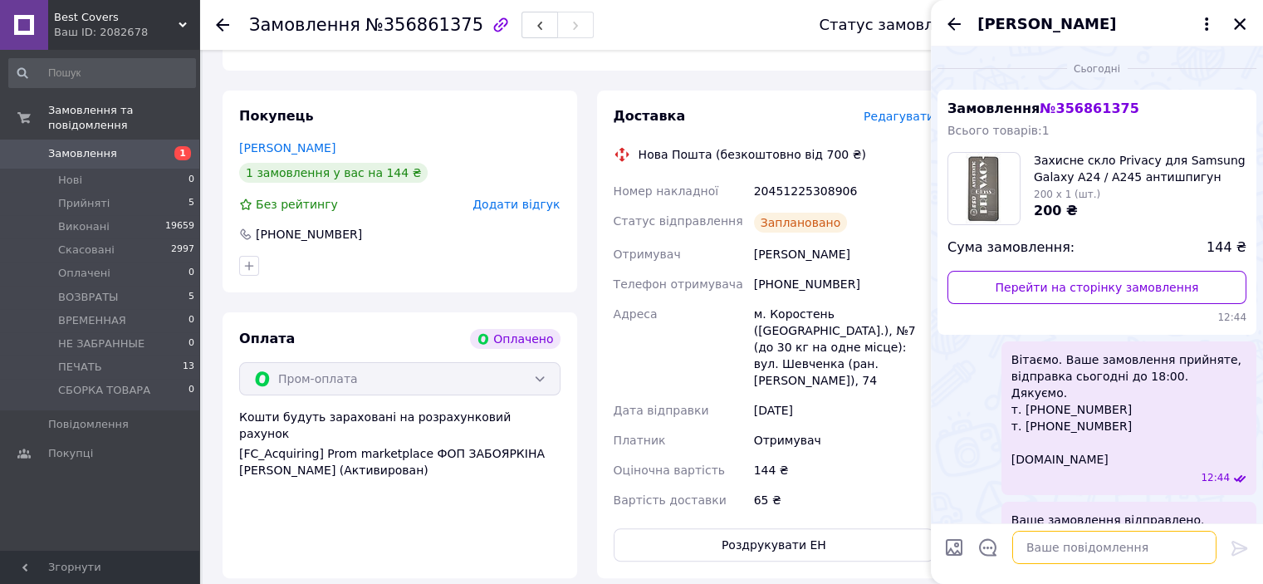
scroll to position [171, 0]
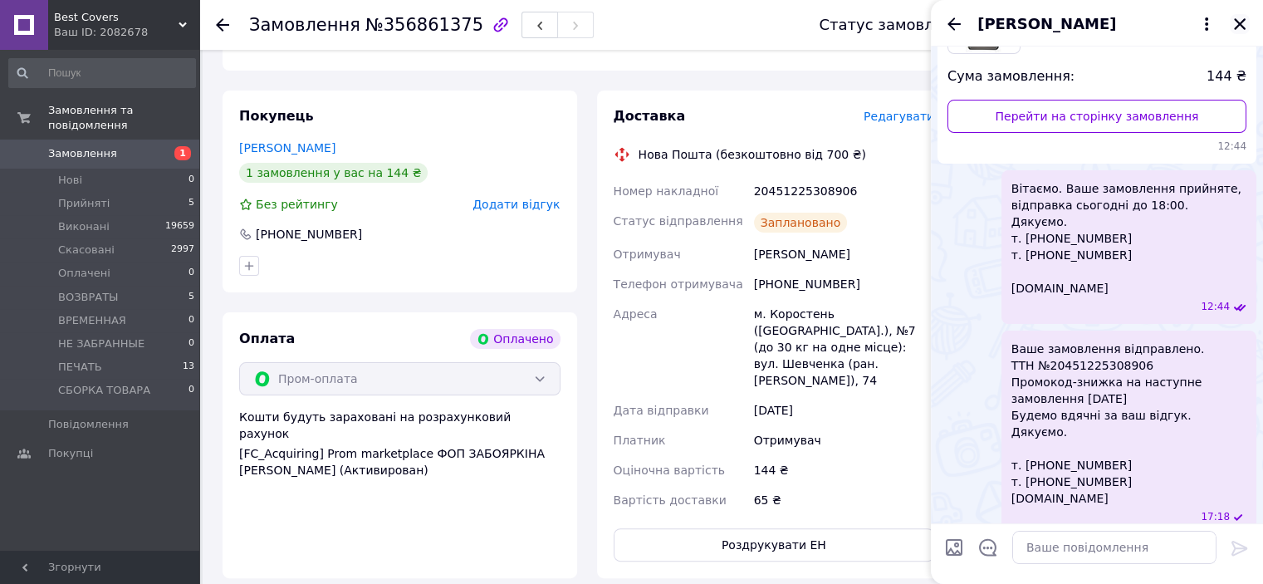
click at [1236, 29] on icon "Закрити" at bounding box center [1240, 24] width 12 height 12
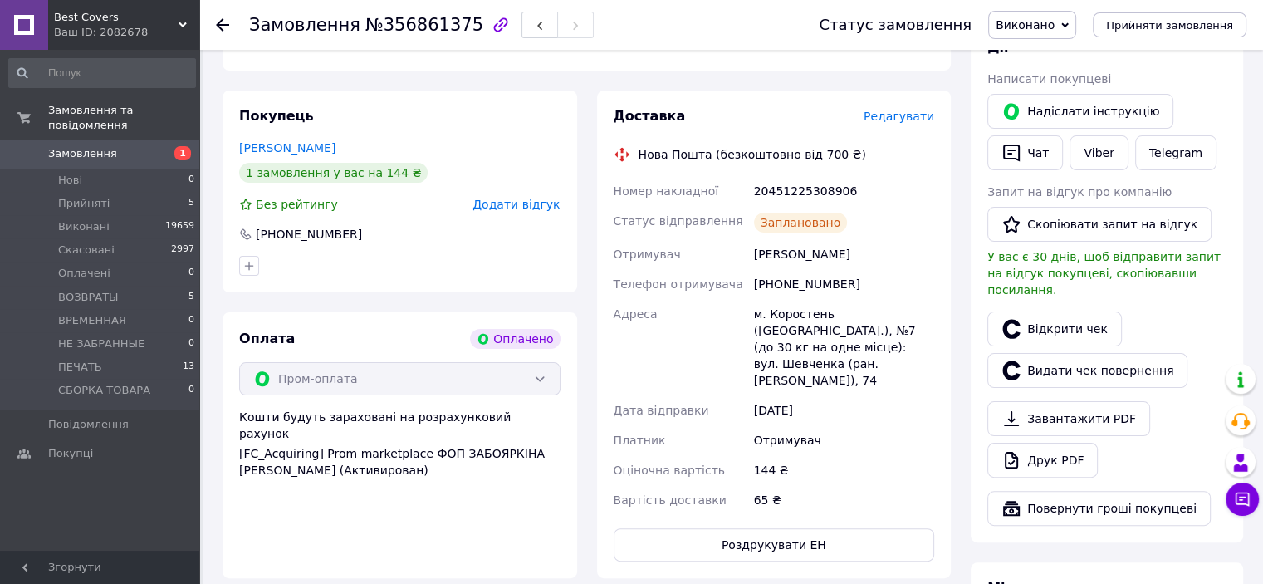
scroll to position [0, 0]
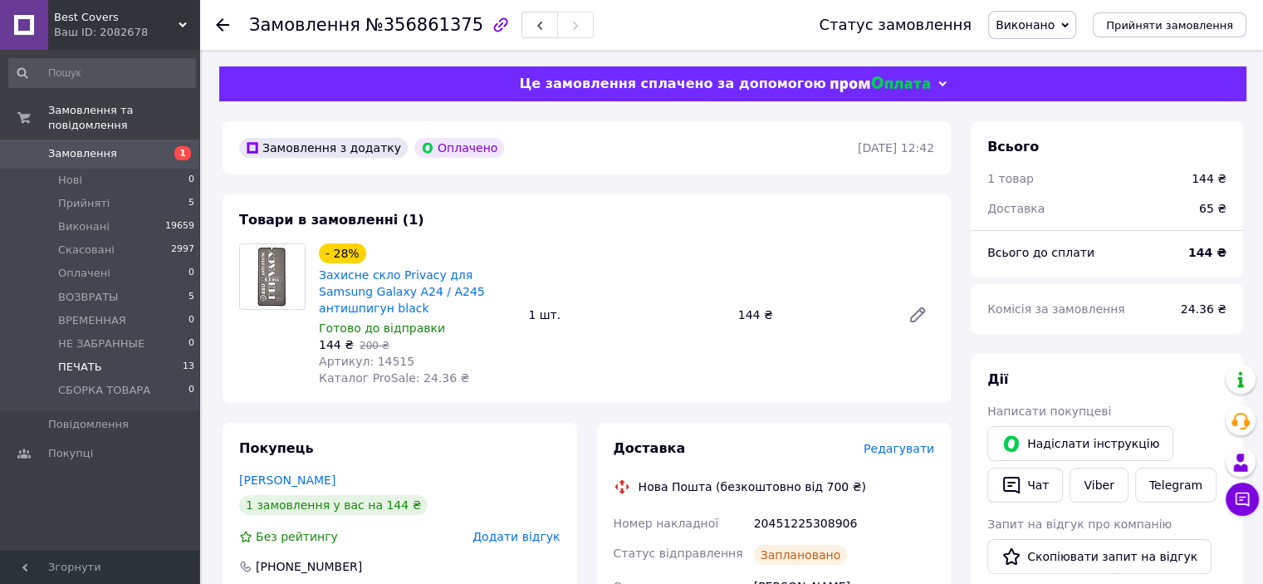
click at [88, 360] on span "ПЕЧАТЬ" at bounding box center [80, 367] width 44 height 15
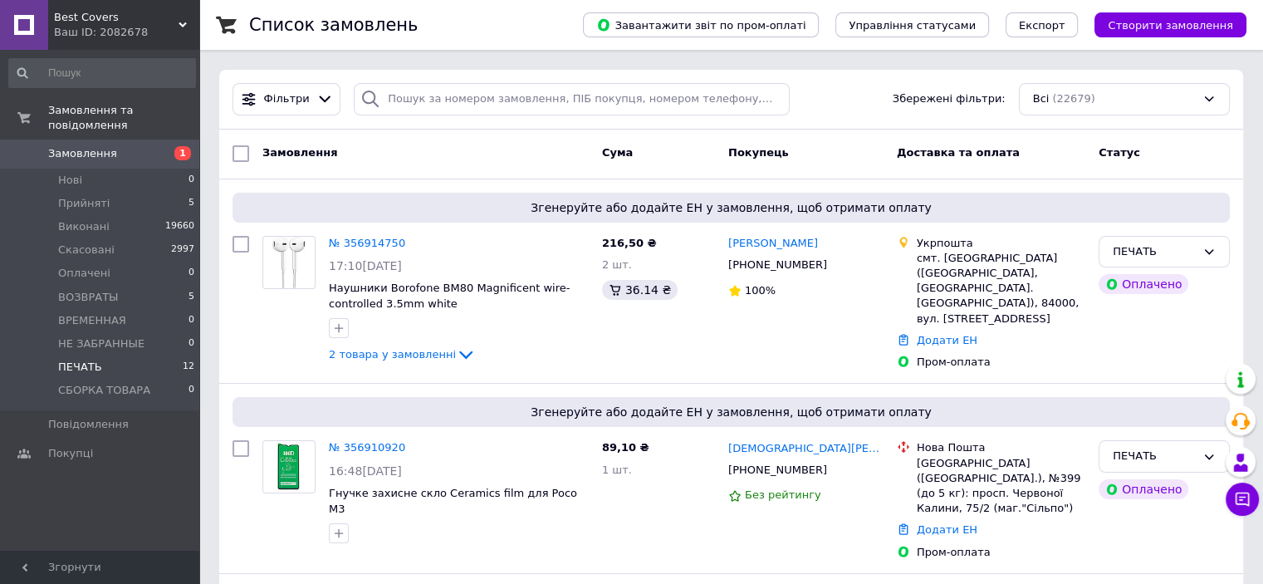
click at [100, 355] on li "ПЕЧАТЬ 12" at bounding box center [102, 366] width 204 height 23
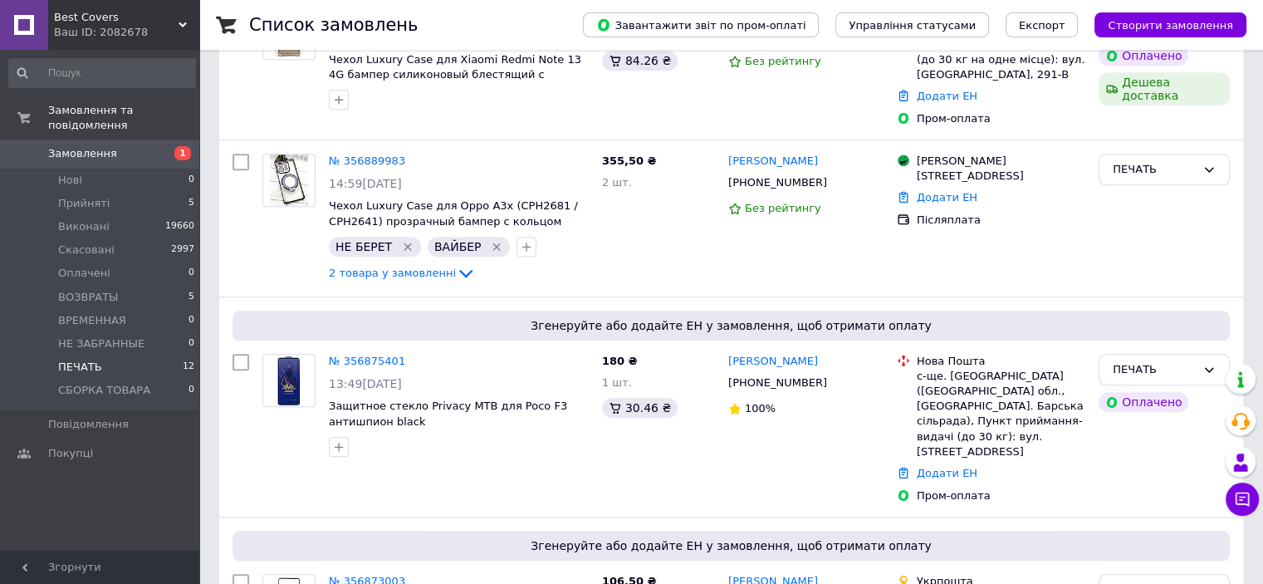
scroll to position [1748, 0]
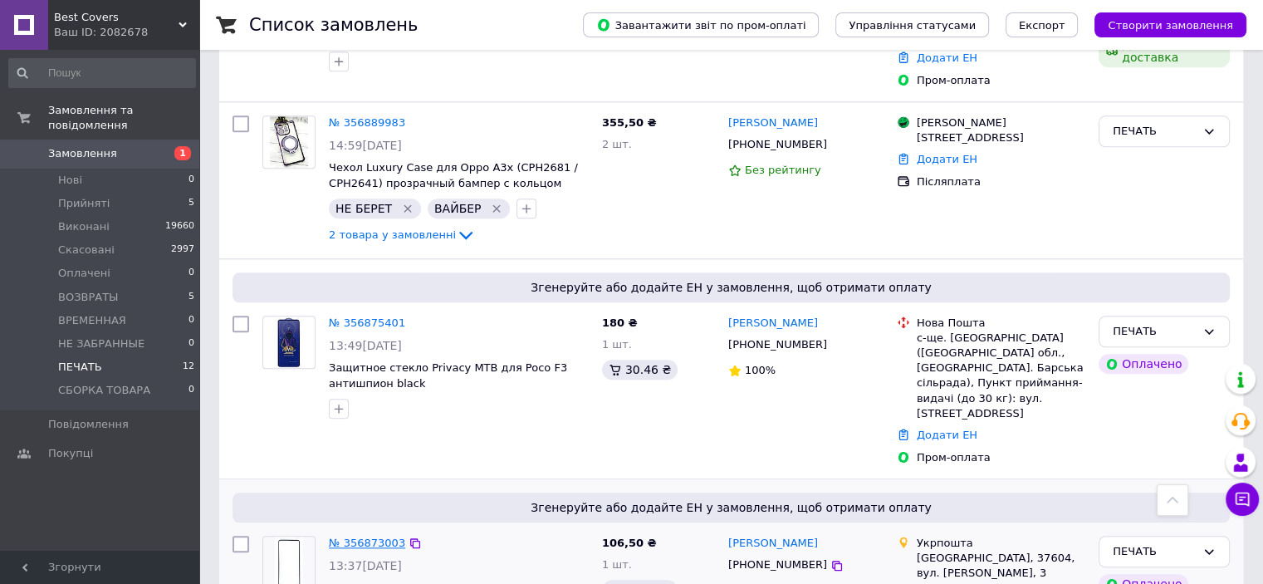
click at [371, 536] on link "№ 356873003" at bounding box center [367, 542] width 76 height 12
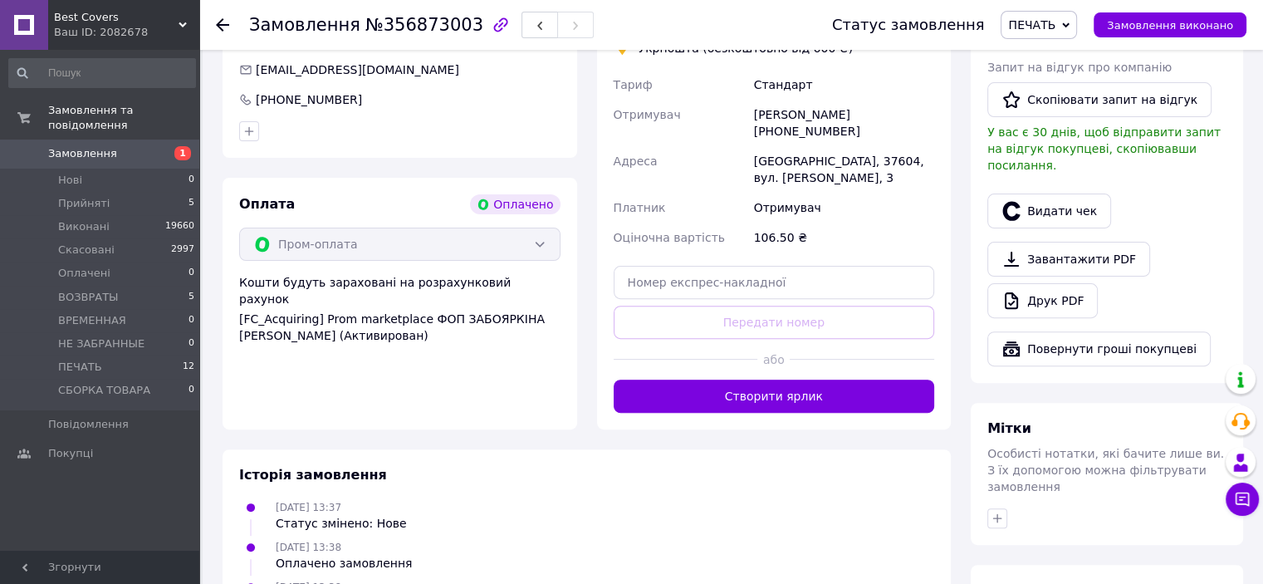
scroll to position [498, 0]
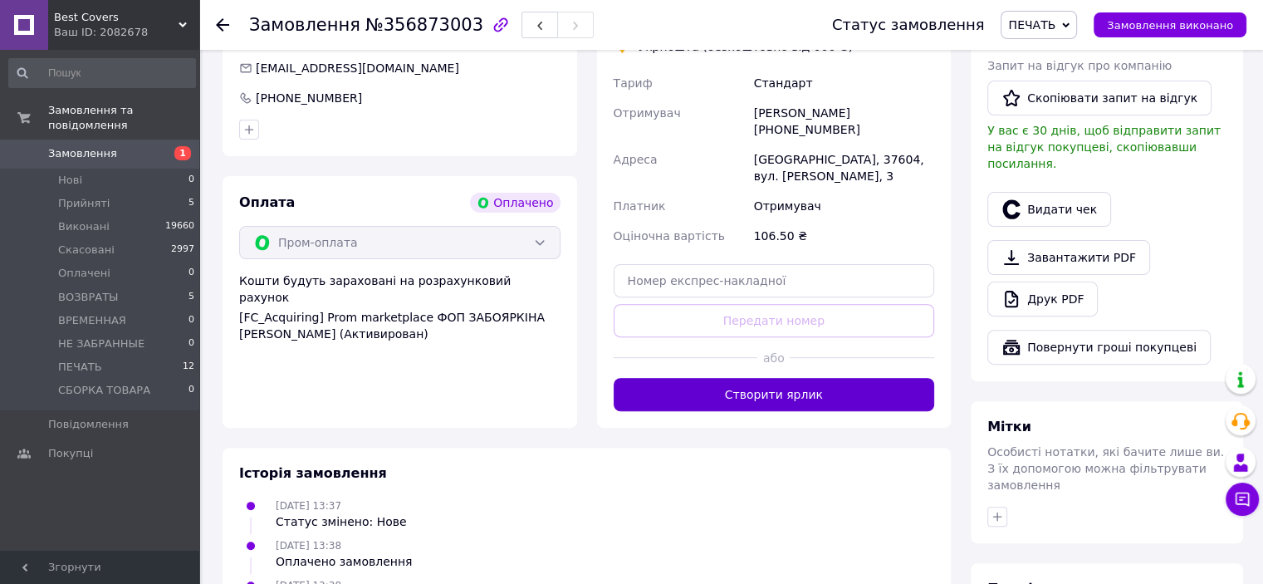
click at [791, 381] on button "Створити ярлик" at bounding box center [774, 394] width 321 height 33
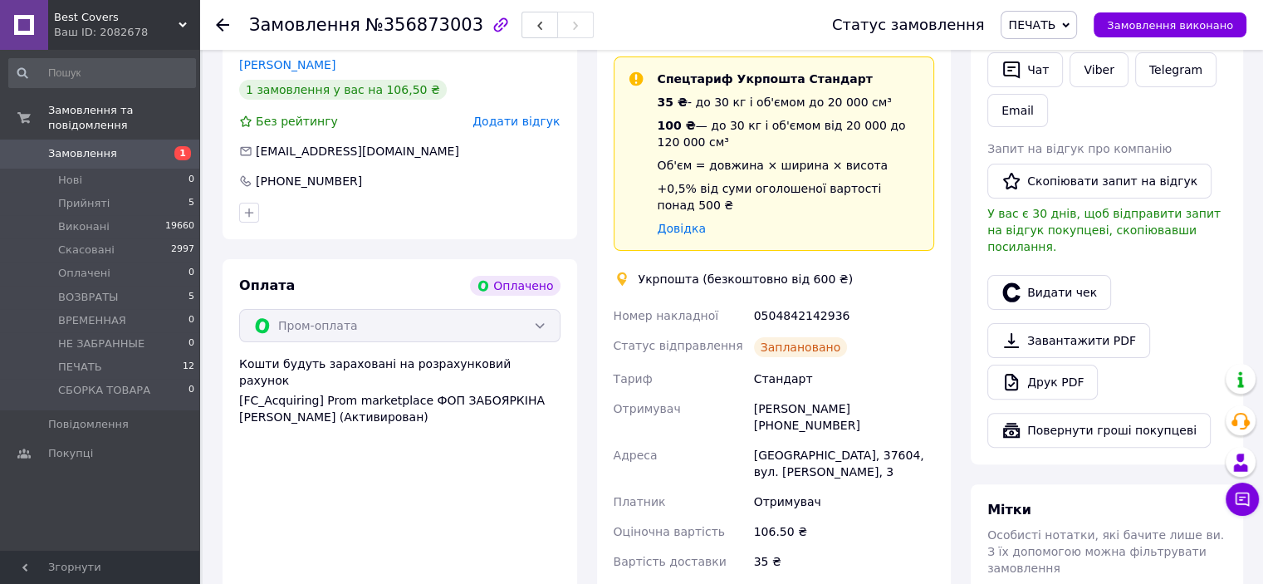
scroll to position [664, 0]
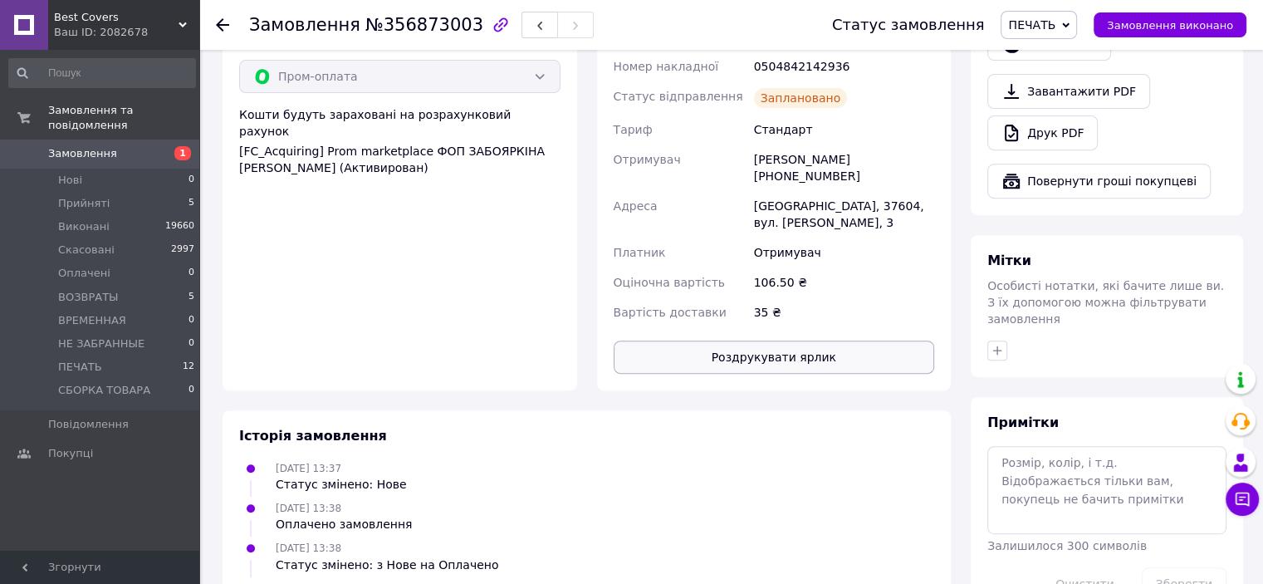
click at [791, 340] on button "Роздрукувати ярлик" at bounding box center [774, 356] width 321 height 33
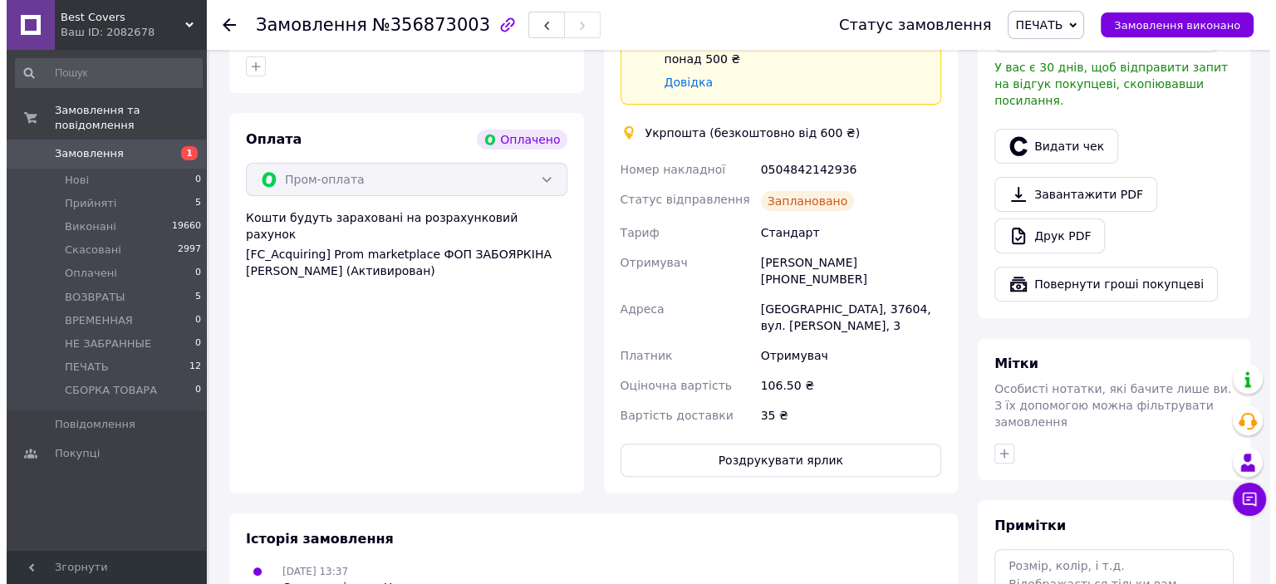
scroll to position [415, 0]
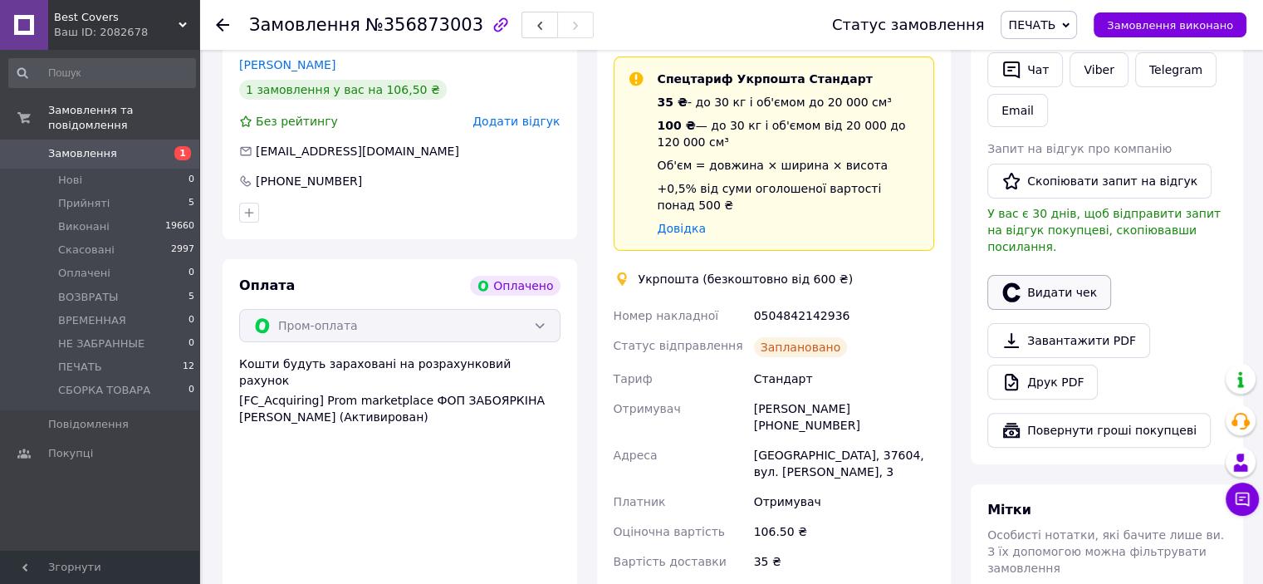
click at [1038, 282] on button "Видати чек" at bounding box center [1049, 292] width 124 height 35
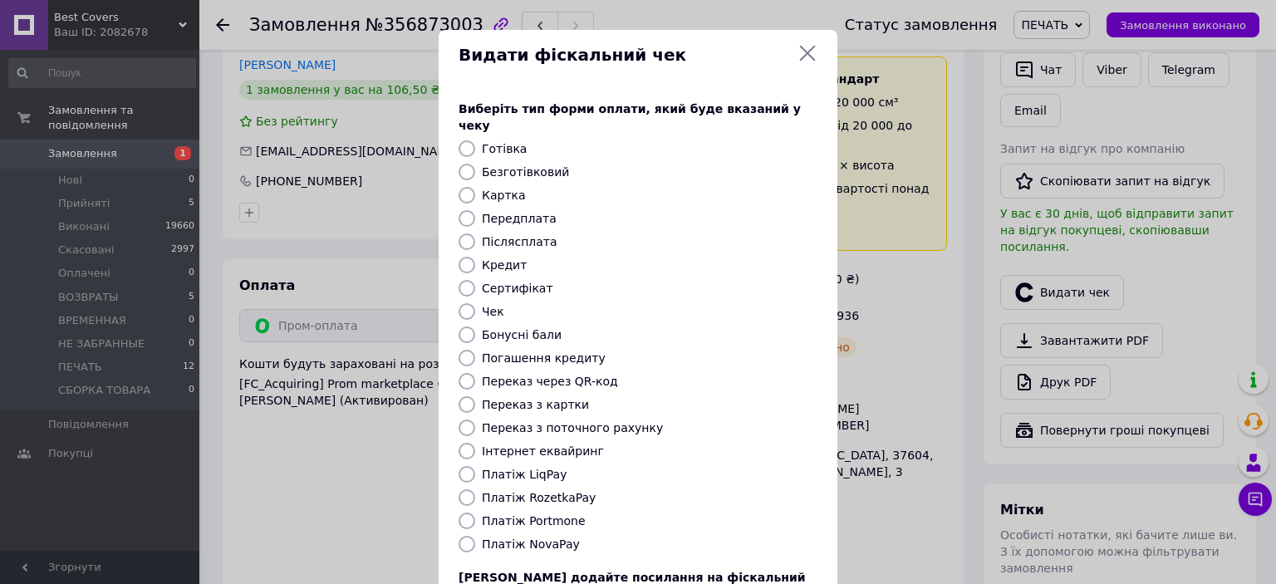
drag, startPoint x: 466, startPoint y: 477, endPoint x: 688, endPoint y: 491, distance: 223.0
click at [467, 489] on input "Платіж RozetkaPay" at bounding box center [466, 497] width 17 height 17
radio input "true"
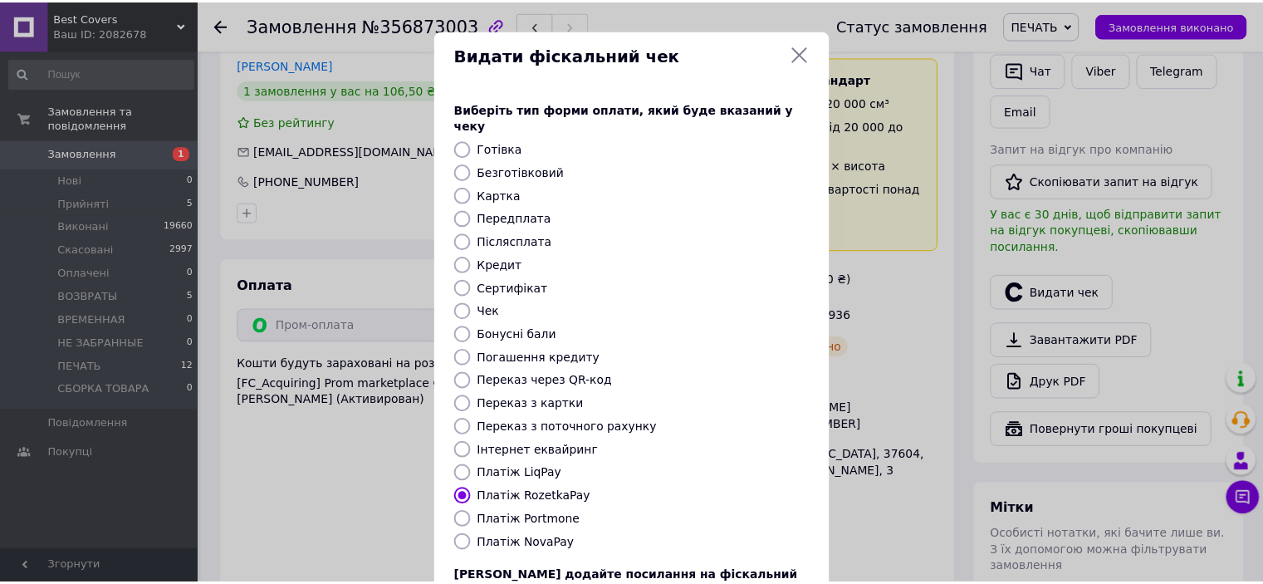
scroll to position [129, 0]
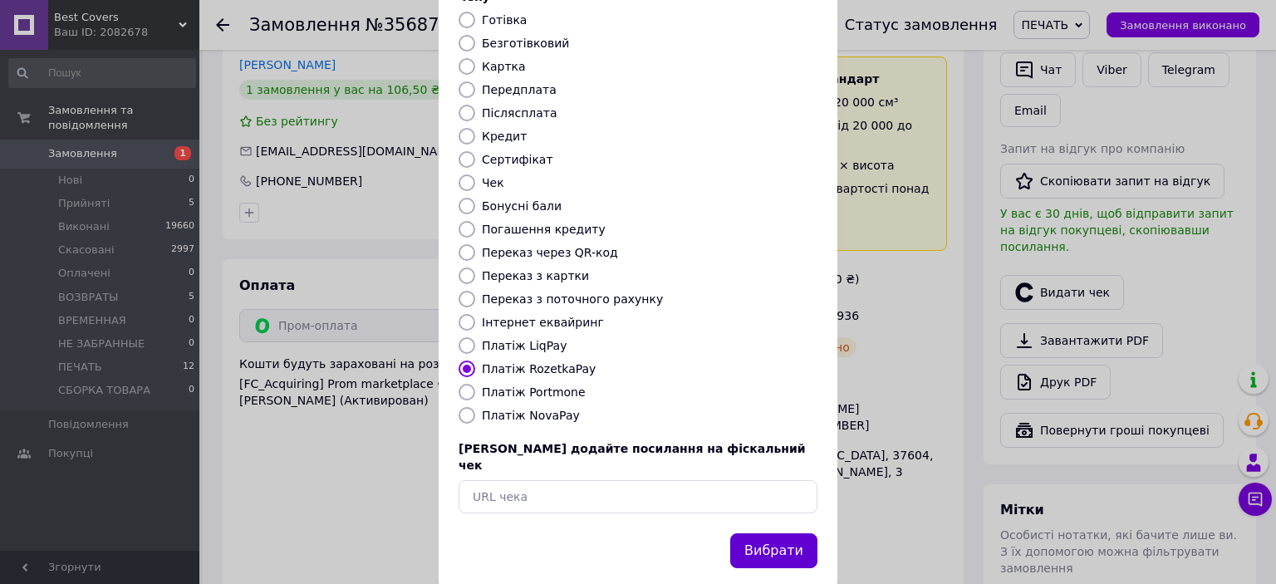
click at [760, 533] on button "Вибрати" at bounding box center [773, 551] width 87 height 36
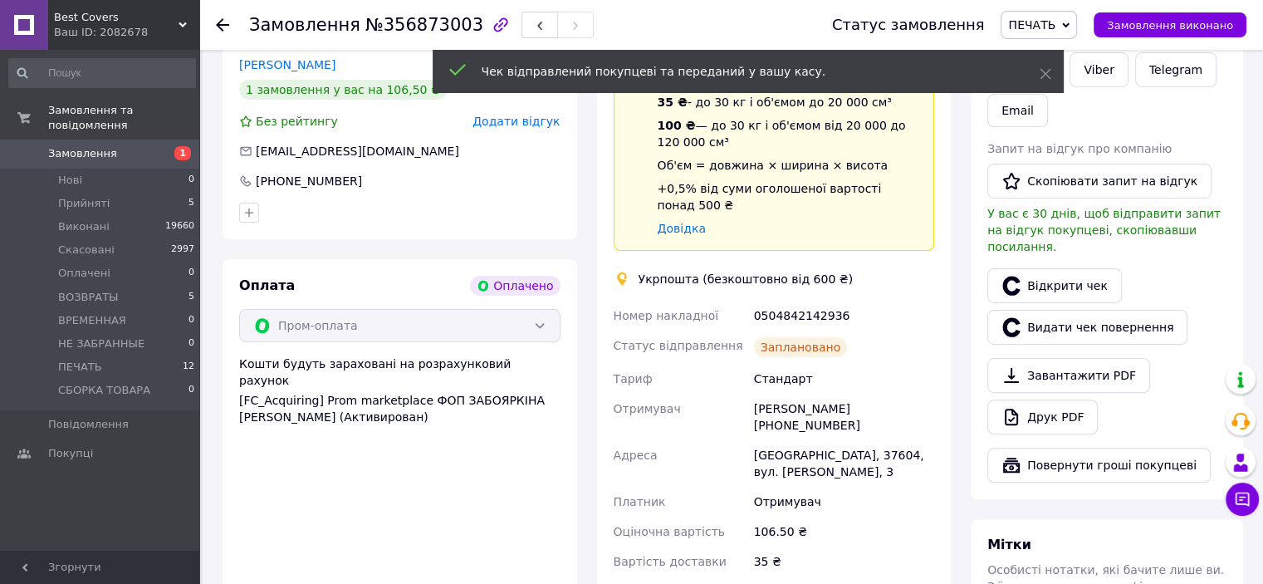
click at [1156, 27] on span "Замовлення виконано" at bounding box center [1170, 25] width 126 height 12
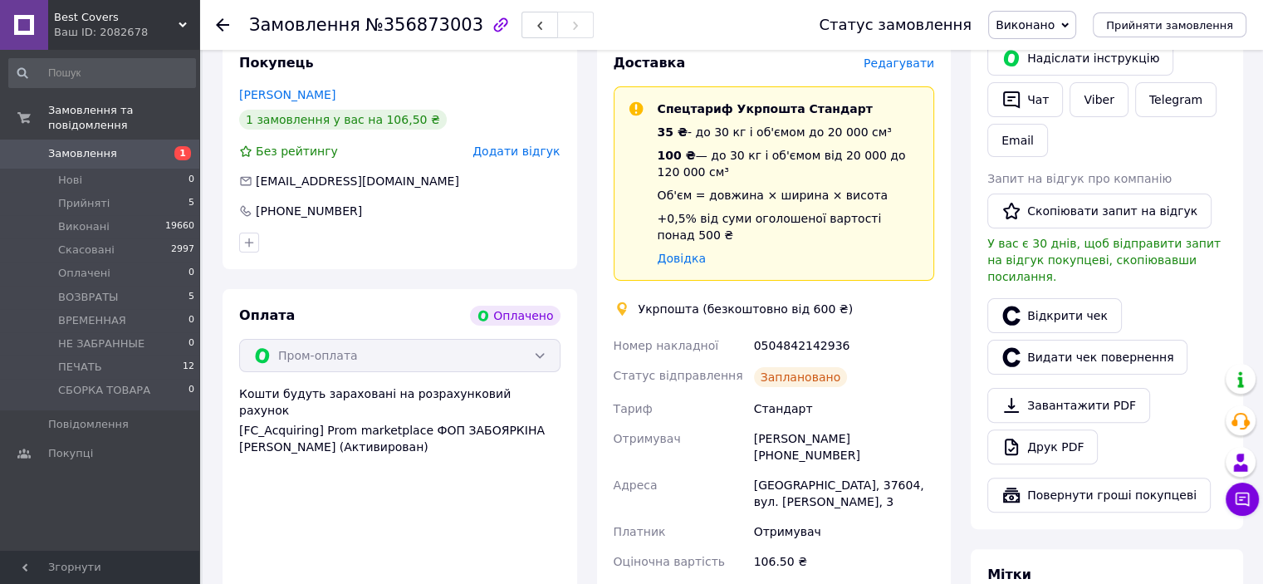
scroll to position [415, 0]
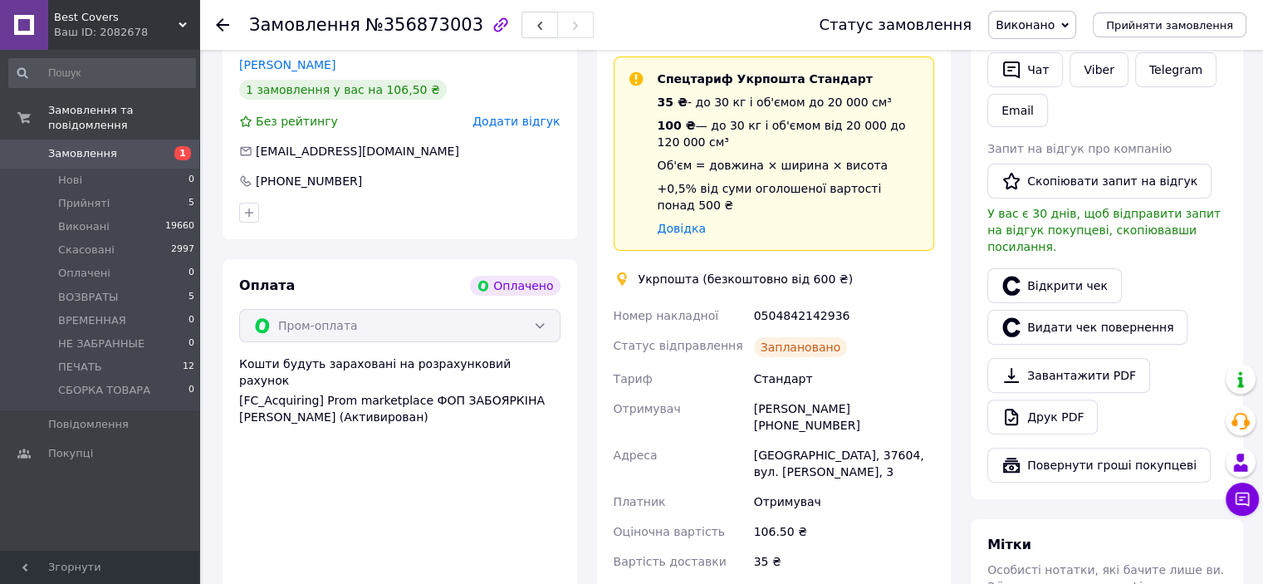
click at [822, 306] on div "0504842142936" at bounding box center [844, 316] width 187 height 30
click at [1028, 58] on button "Чат" at bounding box center [1025, 69] width 76 height 35
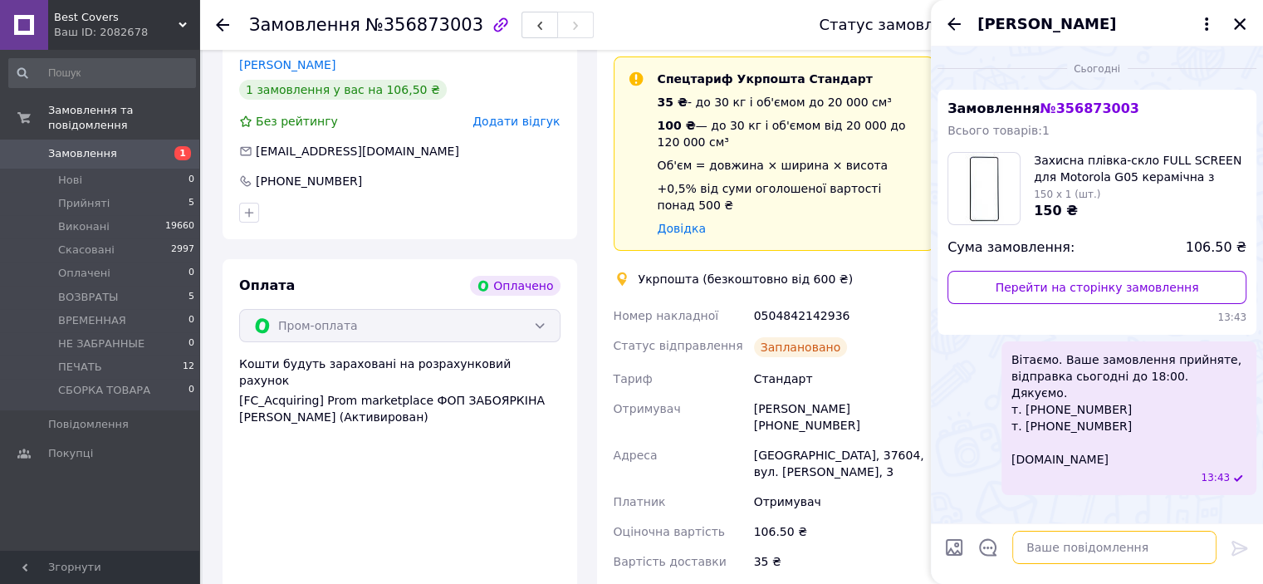
click at [1040, 536] on textarea at bounding box center [1114, 547] width 204 height 33
type textarea "в"
paste textarea "Вітаємо. Ваше замовлення відправлено. ТТН № Промокод-знижка на наступне замовле…"
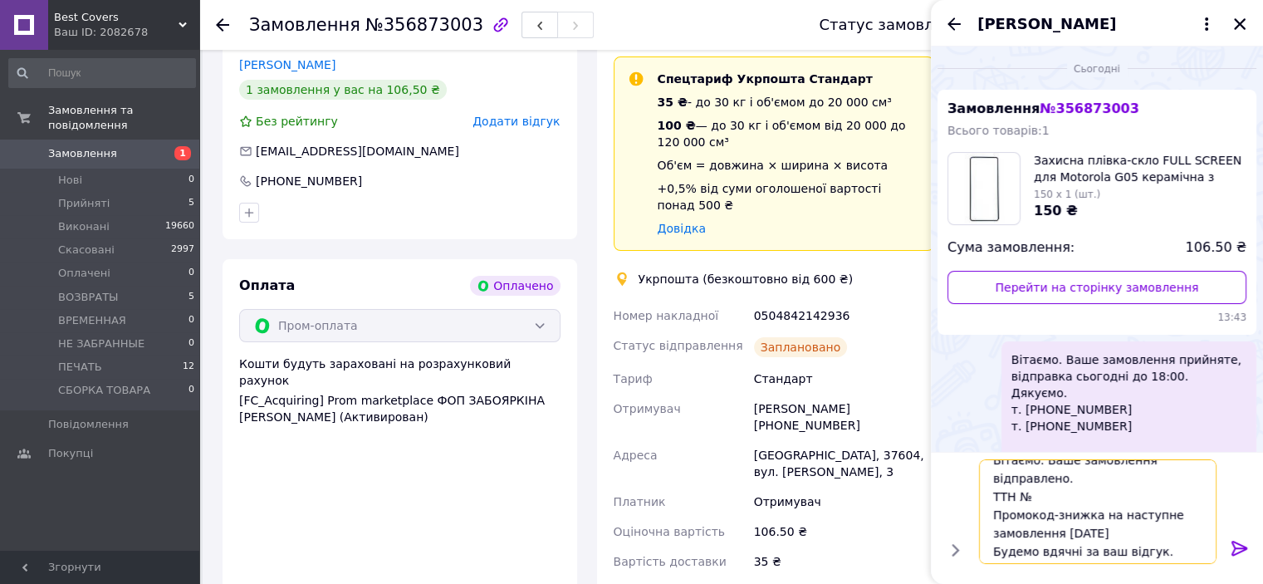
scroll to position [0, 0]
paste textarea "0504842142936"
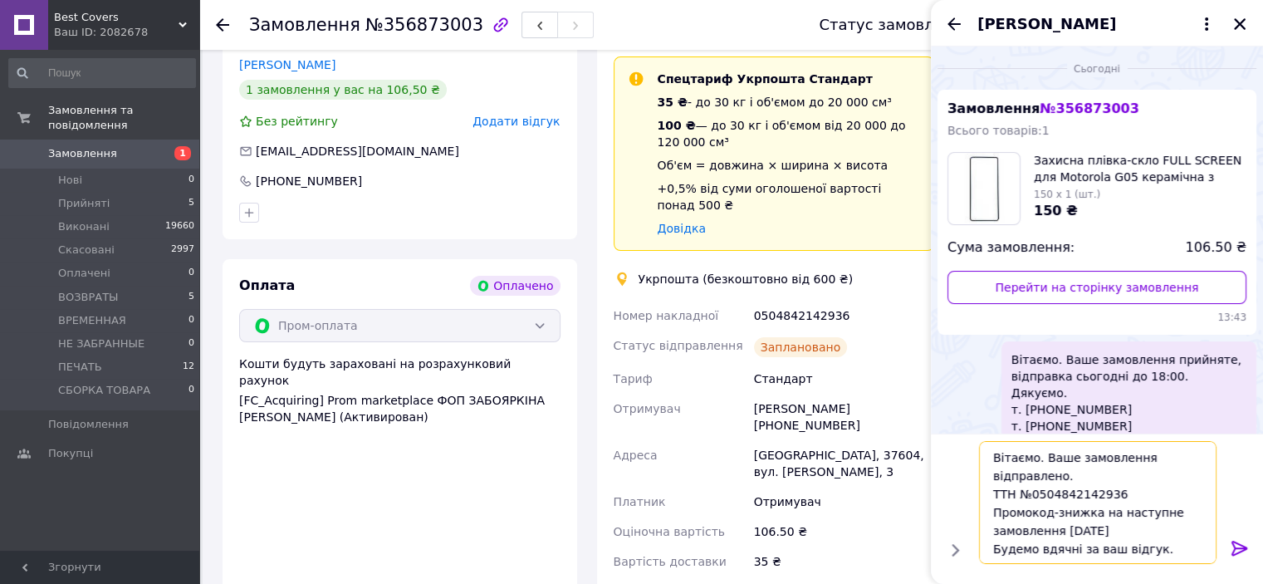
click at [1037, 458] on textarea "Вітаємо. Ваше замовлення відправлено. ТТН №0504842142936 Промокод-знижка на нас…" at bounding box center [1098, 502] width 238 height 123
type textarea "Ваше замовлення відправлено. ТТН №0504842142936 Промокод-знижка на наступне зам…"
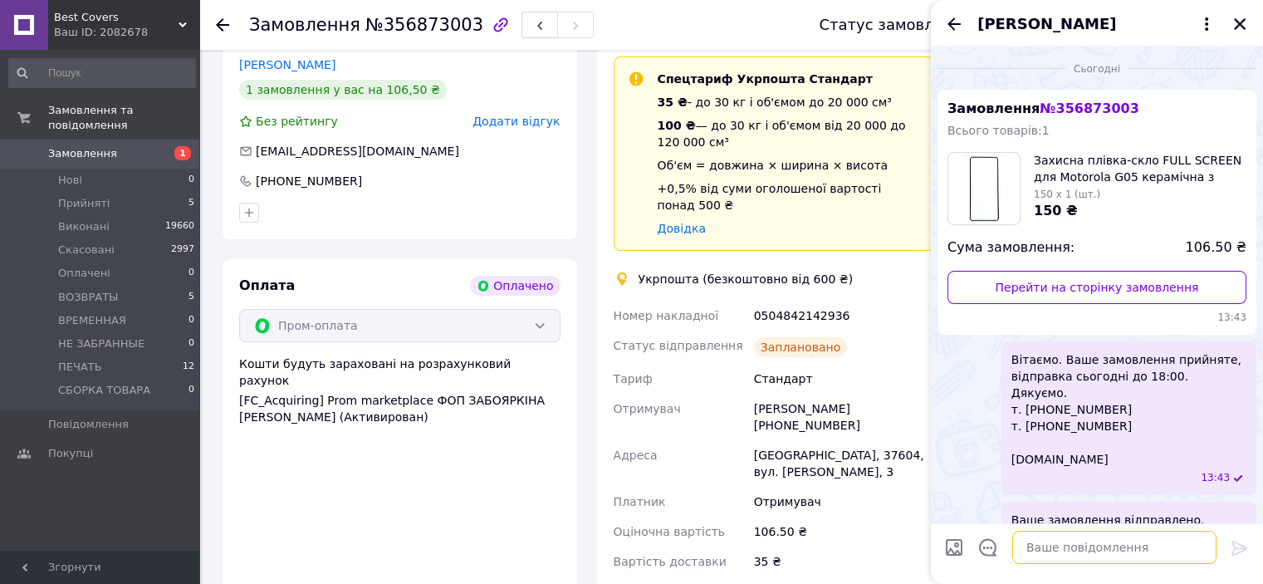
scroll to position [171, 0]
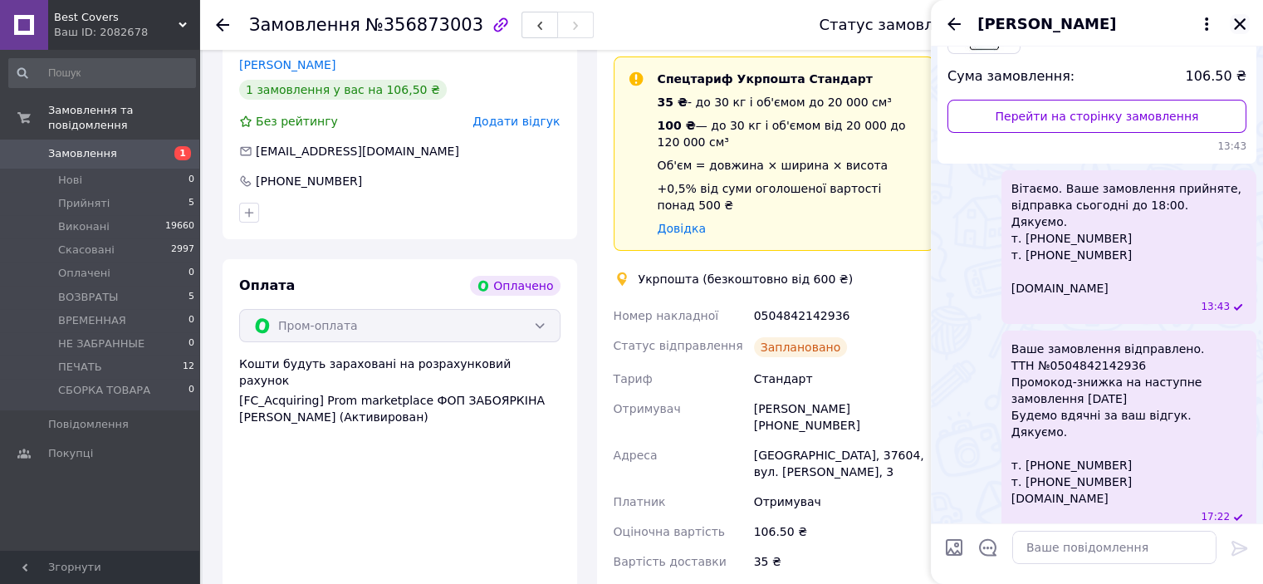
click at [1239, 19] on icon "Закрити" at bounding box center [1239, 24] width 15 height 15
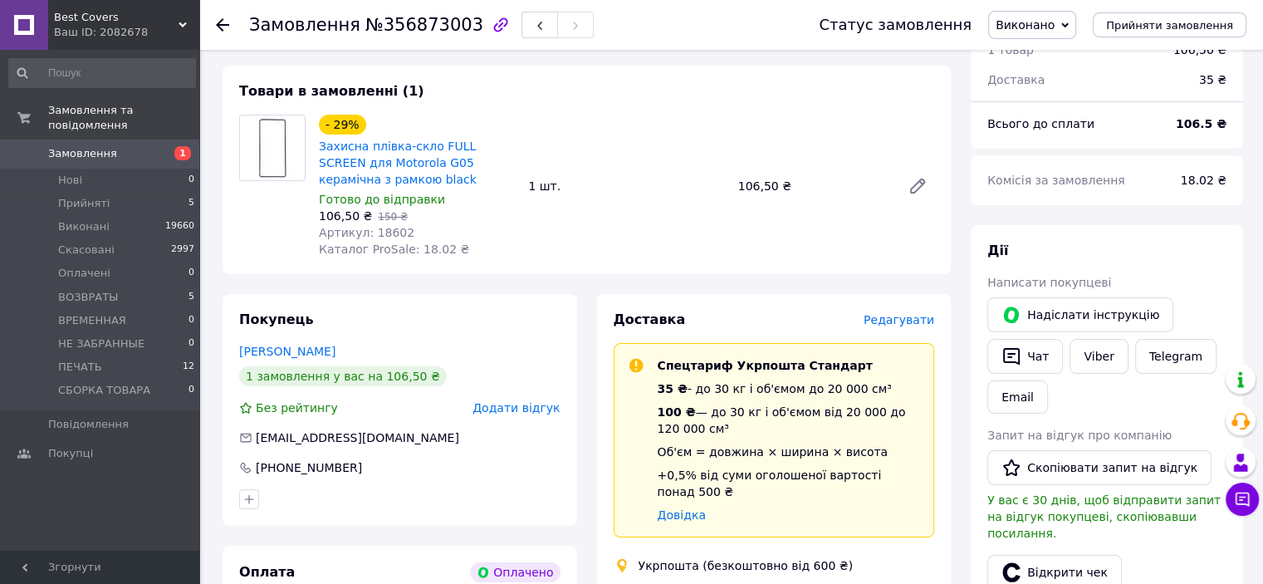
scroll to position [249, 0]
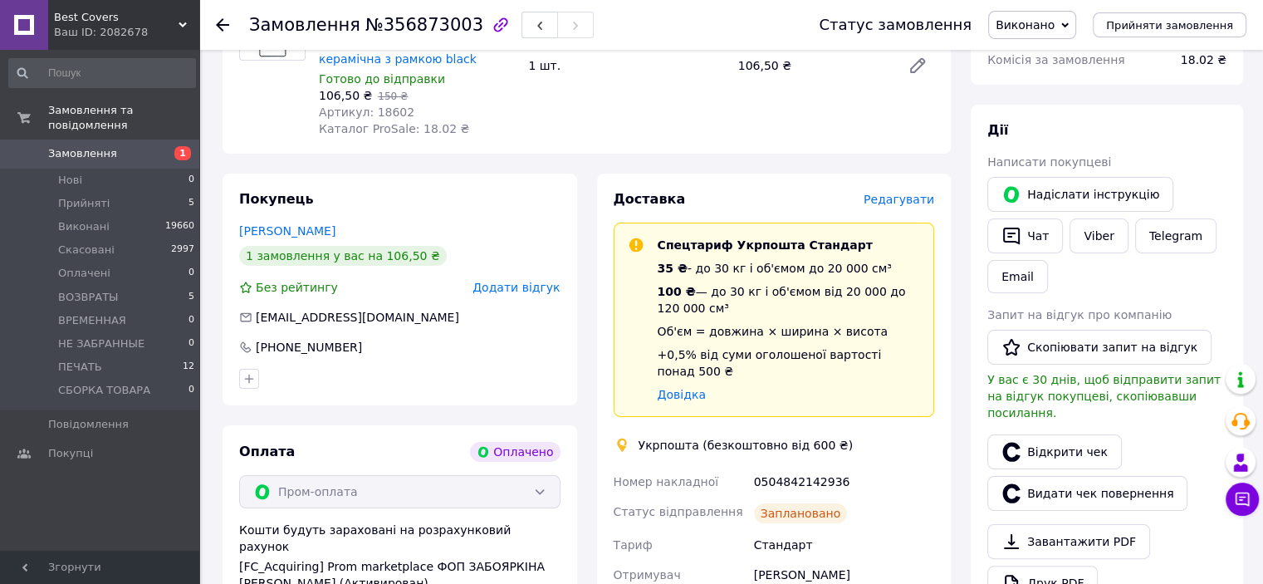
drag, startPoint x: 70, startPoint y: 345, endPoint x: 193, endPoint y: 348, distance: 123.0
click at [70, 360] on span "ПЕЧАТЬ" at bounding box center [80, 367] width 44 height 15
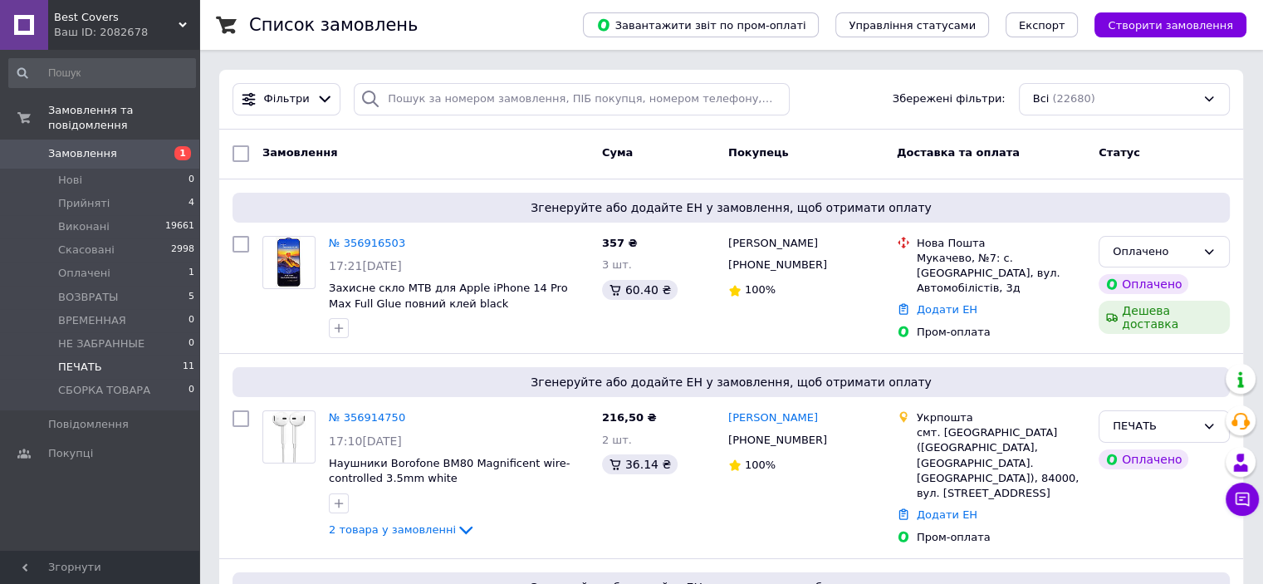
click at [132, 360] on li "ПЕЧАТЬ 11" at bounding box center [102, 366] width 204 height 23
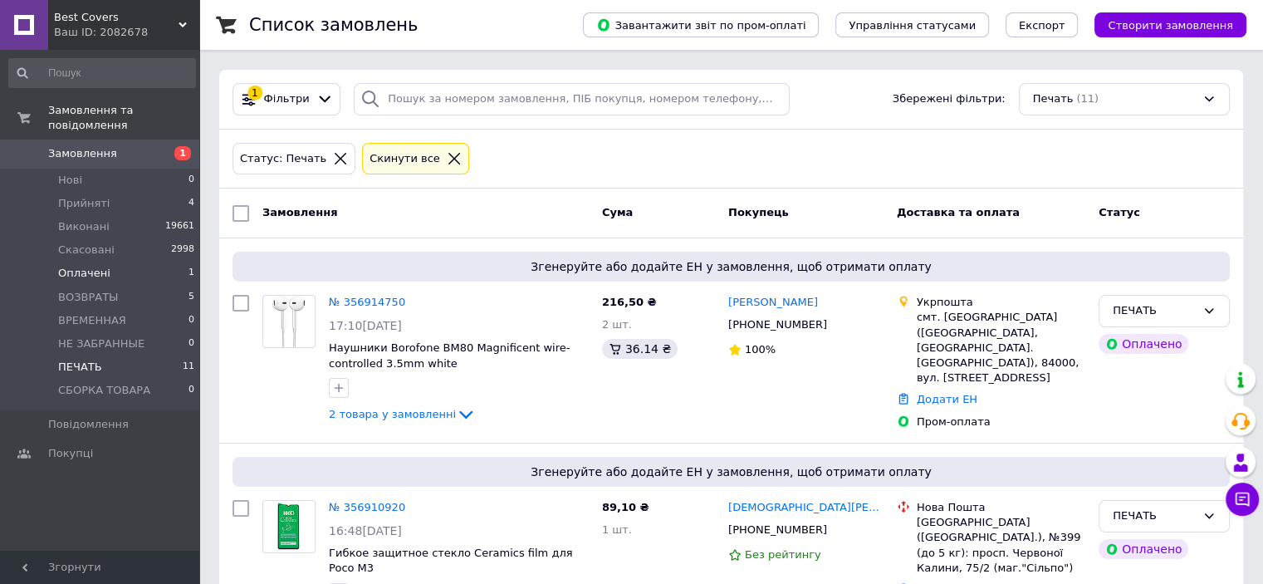
click at [117, 265] on li "Оплачені 1" at bounding box center [102, 273] width 204 height 23
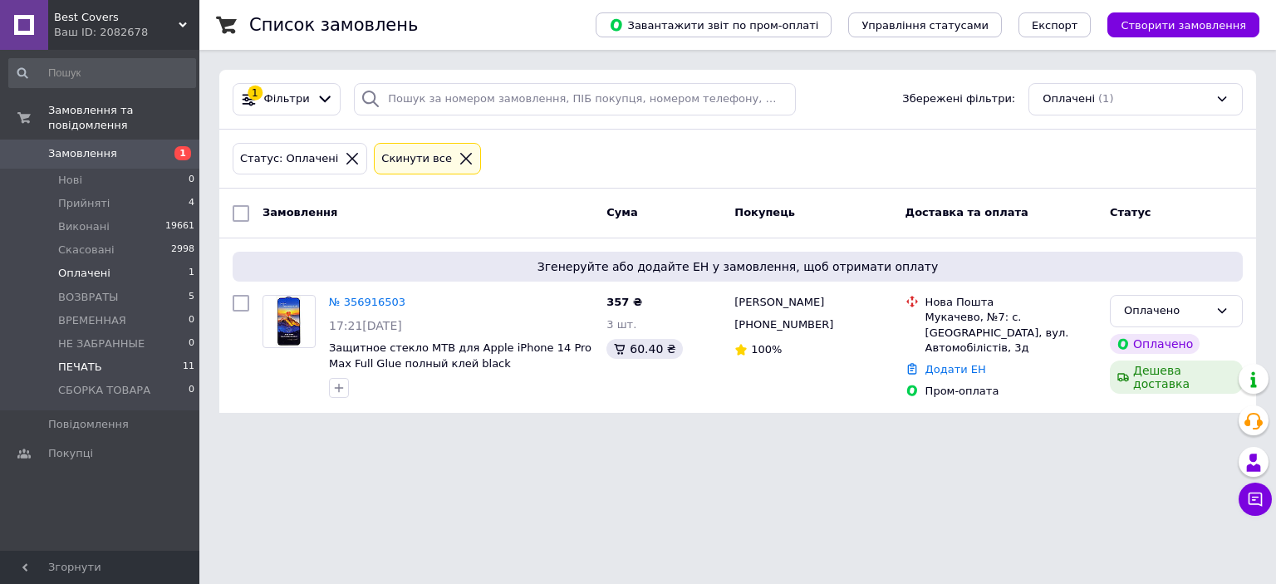
click at [91, 360] on span "ПЕЧАТЬ" at bounding box center [80, 367] width 44 height 15
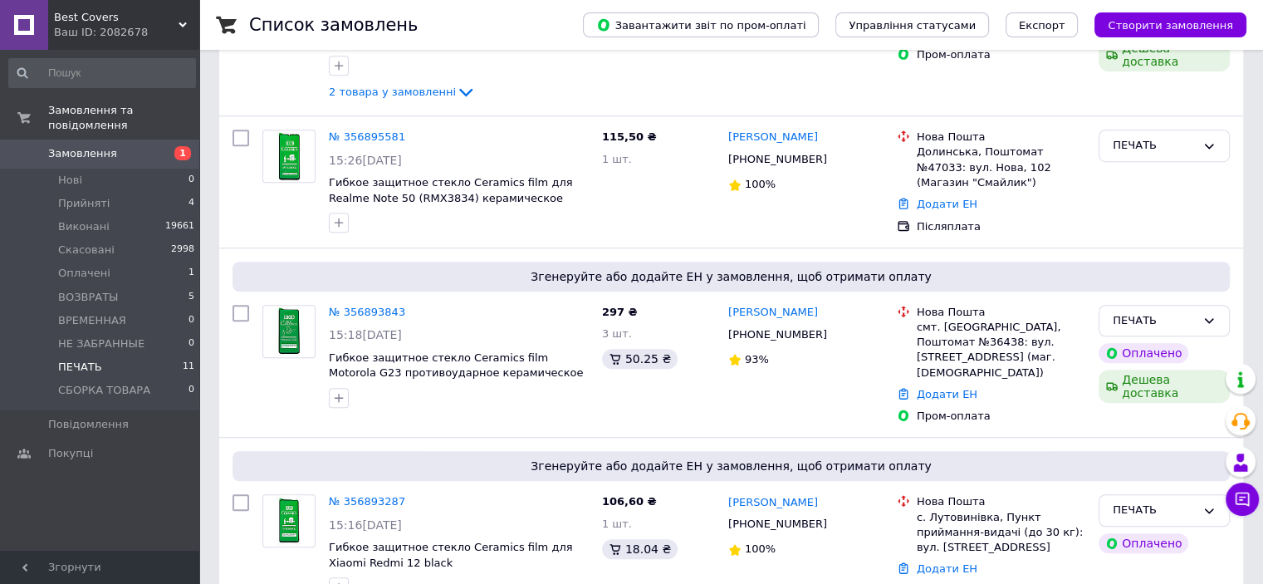
scroll to position [1575, 0]
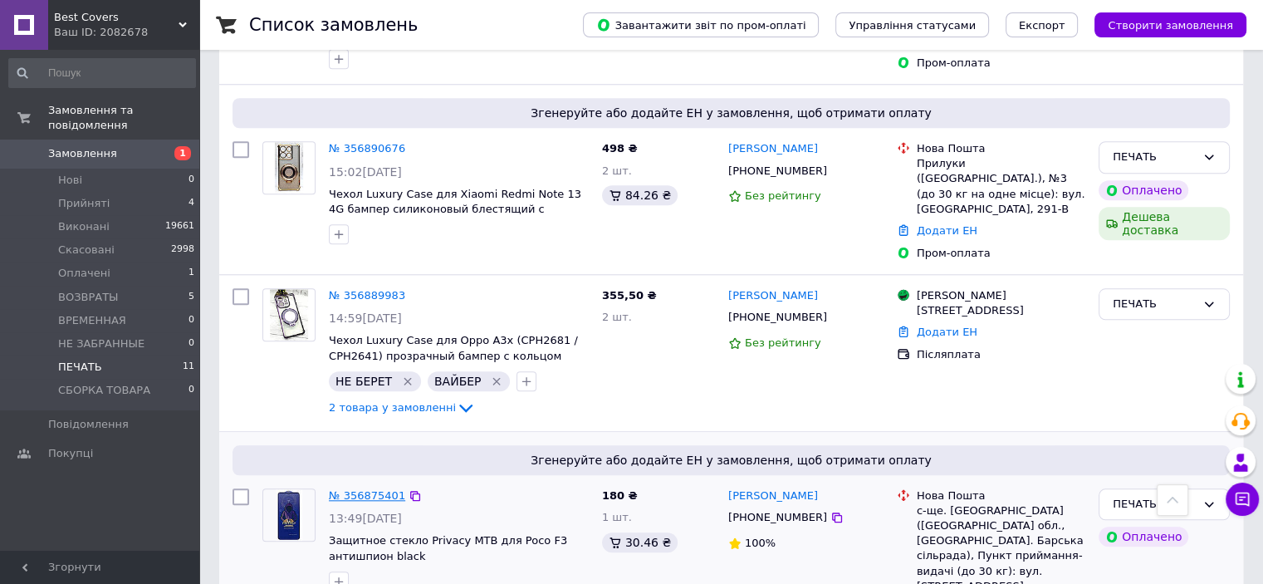
click at [357, 489] on link "№ 356875401" at bounding box center [367, 495] width 76 height 12
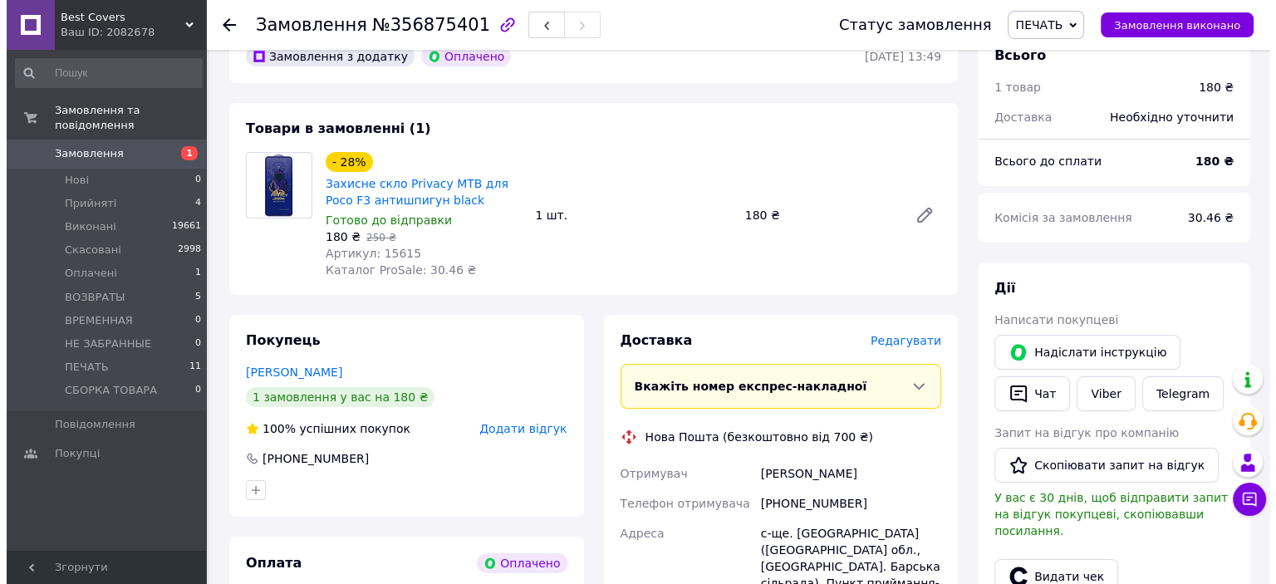
scroll to position [332, 0]
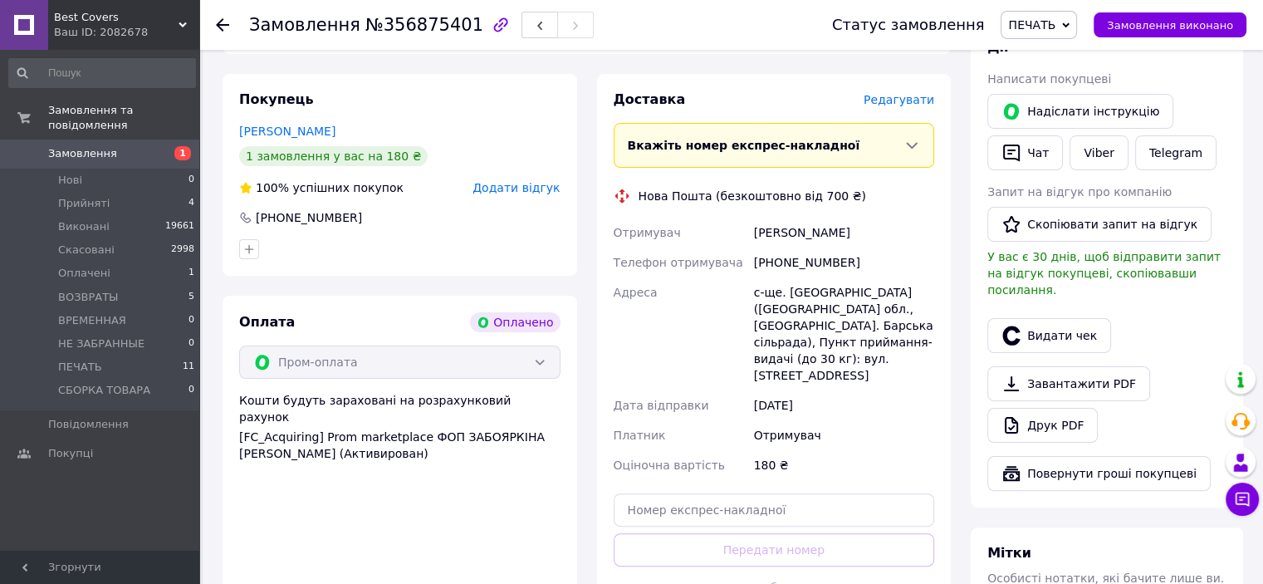
click at [899, 98] on span "Редагувати" at bounding box center [899, 99] width 71 height 13
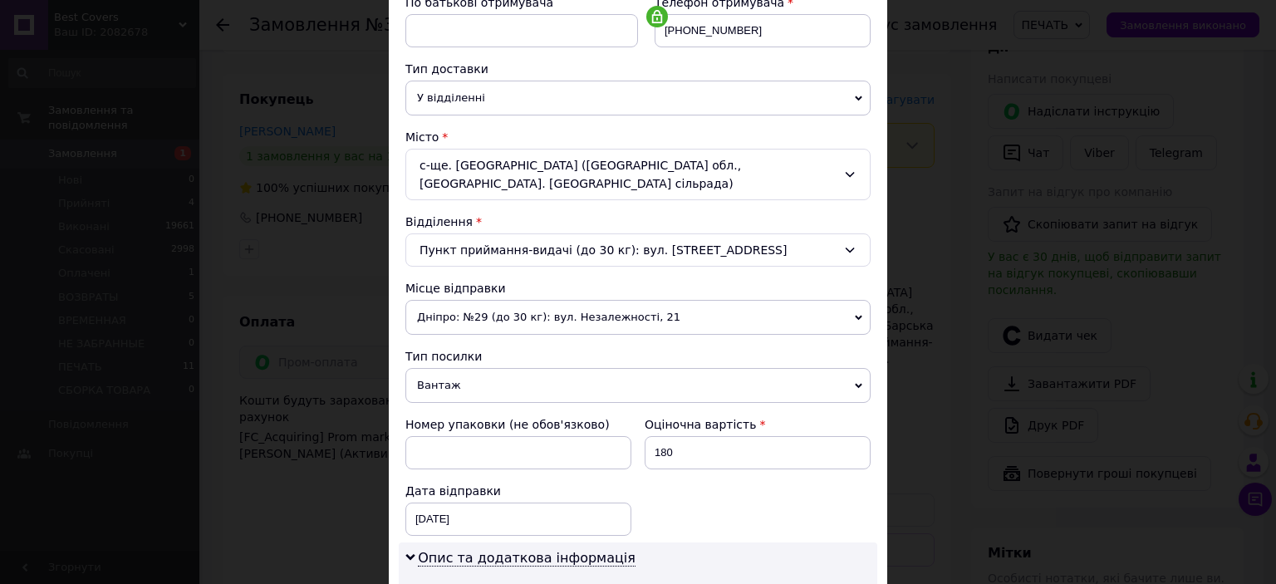
click at [407, 368] on span "Вантаж" at bounding box center [637, 385] width 465 height 35
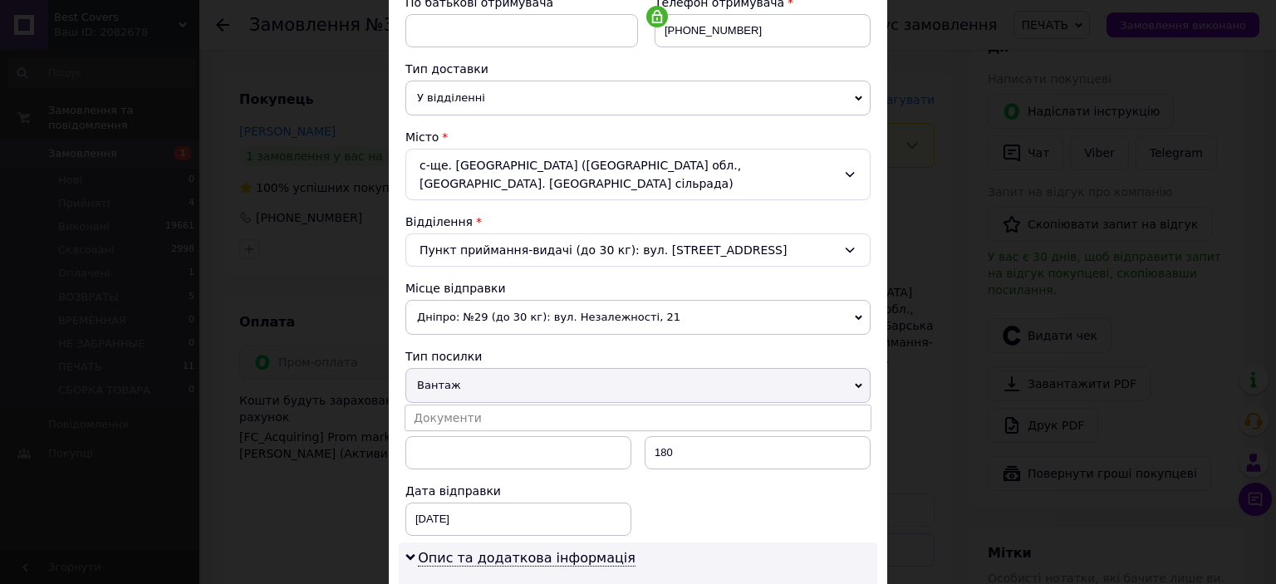
drag, startPoint x: 487, startPoint y: 389, endPoint x: 571, endPoint y: 401, distance: 85.5
click at [487, 405] on li "Документи" at bounding box center [637, 417] width 465 height 25
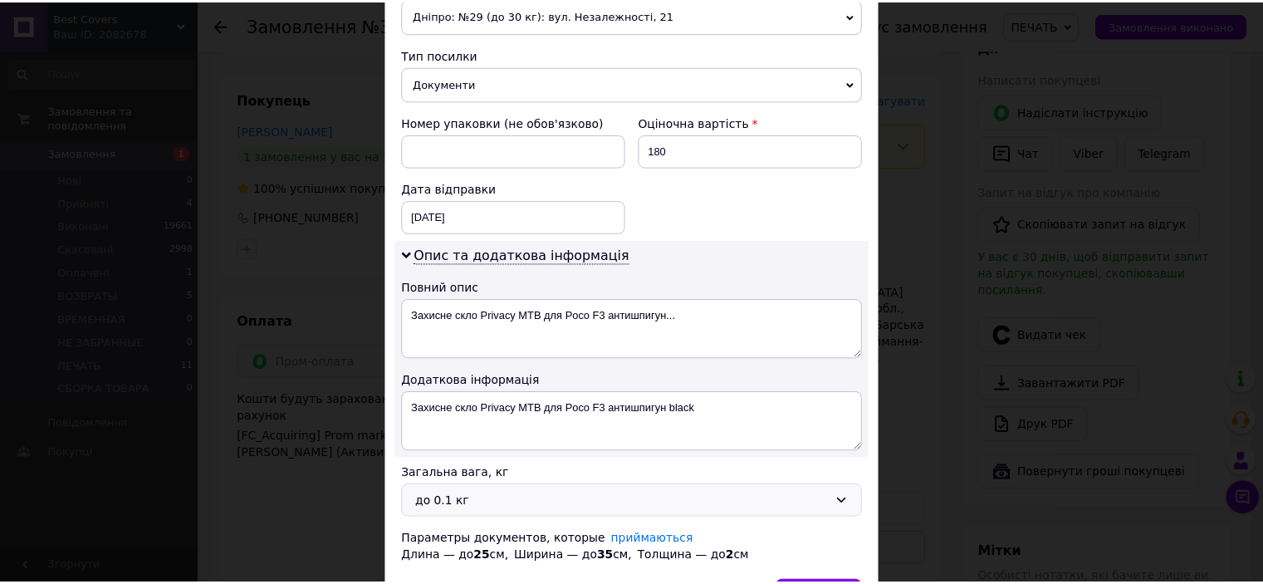
scroll to position [716, 0]
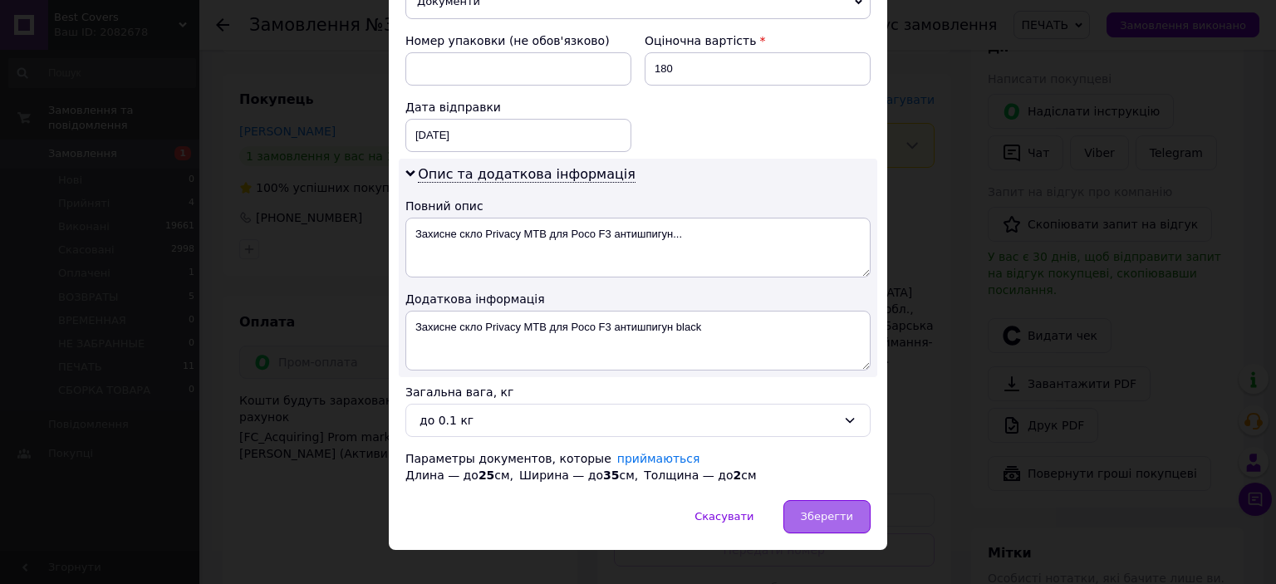
click at [807, 504] on div "Зберегти" at bounding box center [826, 516] width 87 height 33
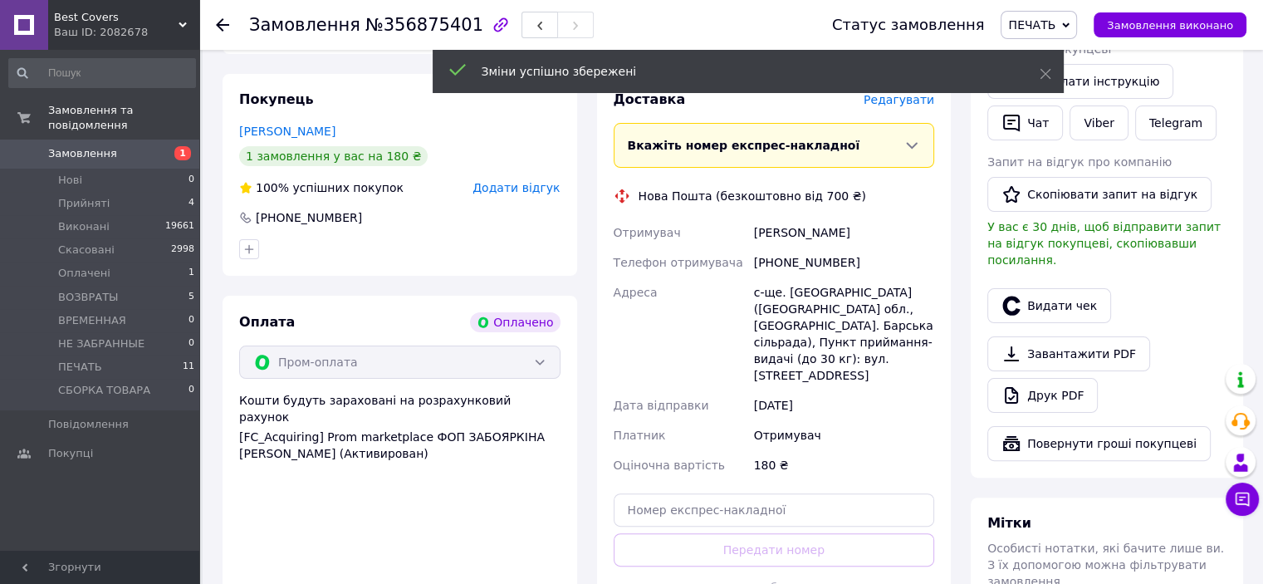
scroll to position [498, 0]
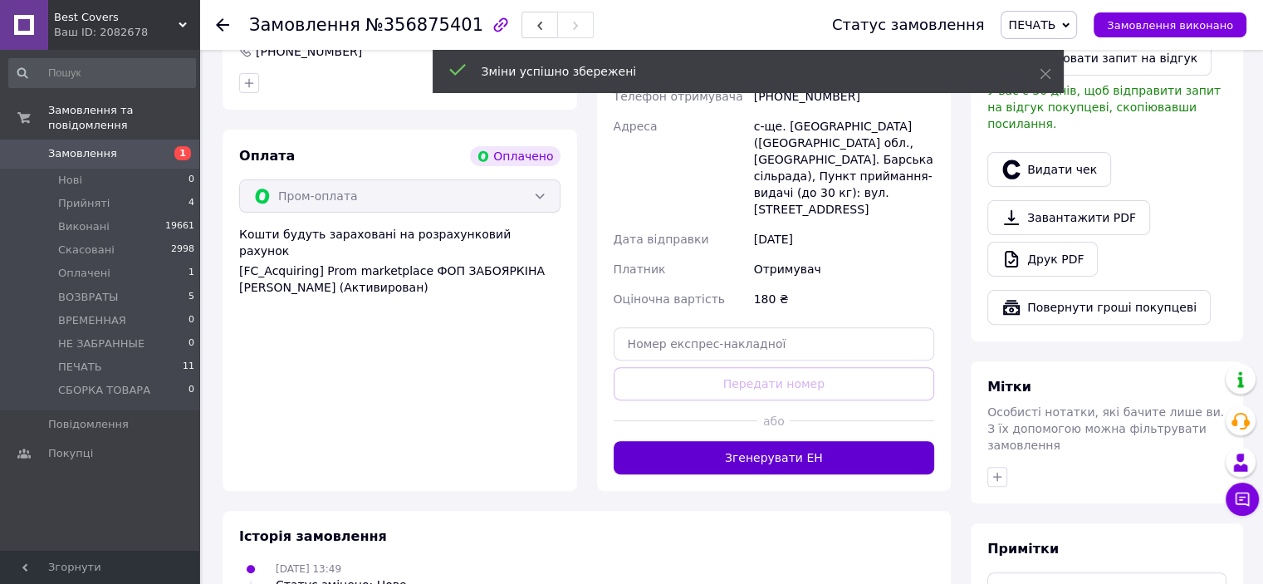
click at [816, 454] on button "Згенерувати ЕН" at bounding box center [774, 457] width 321 height 33
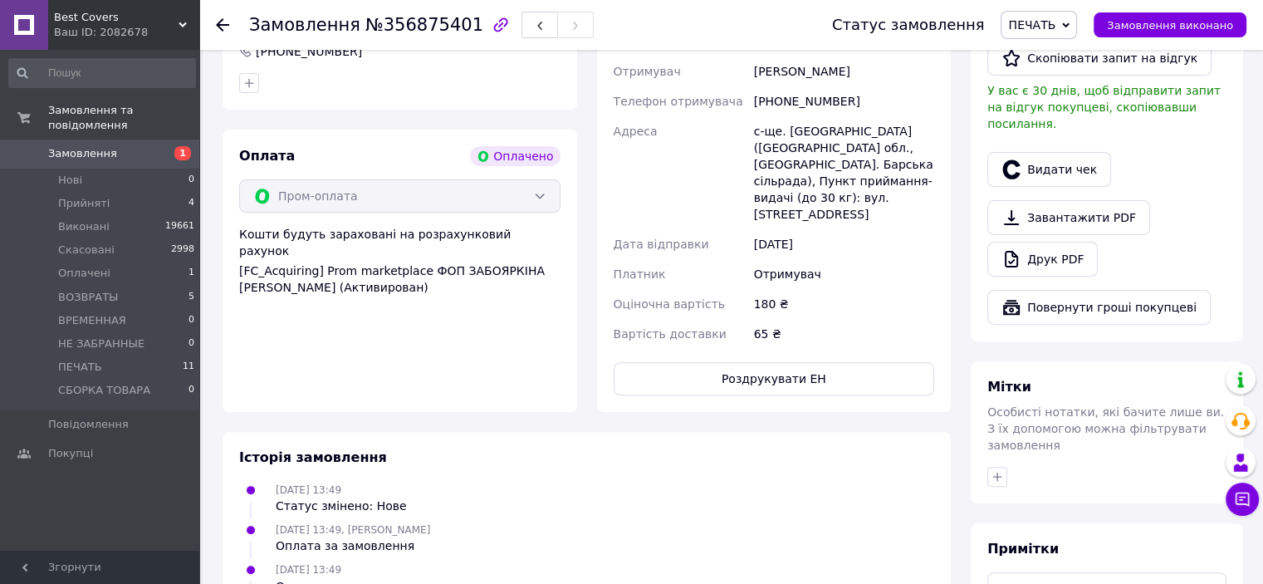
click at [769, 371] on button "Роздрукувати ЕН" at bounding box center [774, 378] width 321 height 33
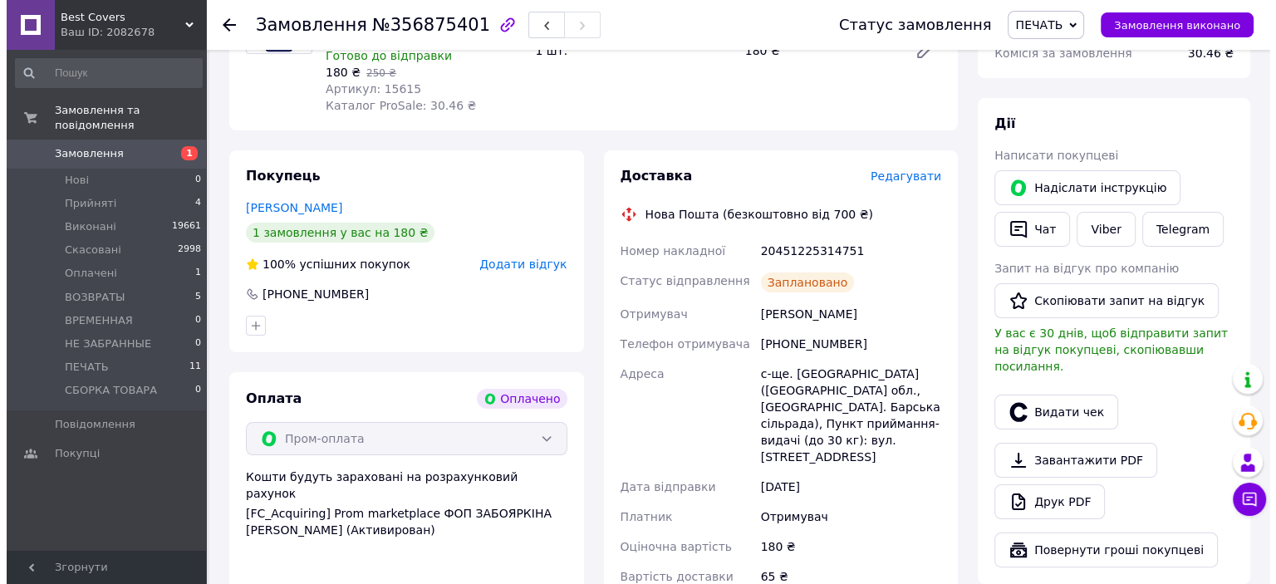
scroll to position [249, 0]
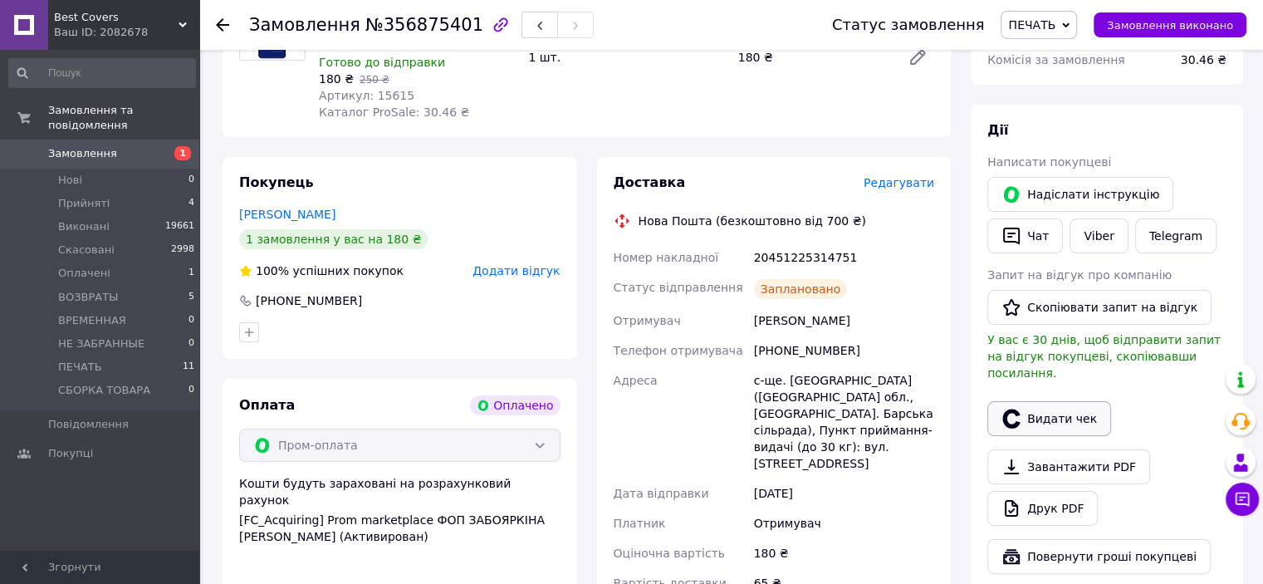
click at [1019, 409] on icon "button" at bounding box center [1012, 419] width 20 height 20
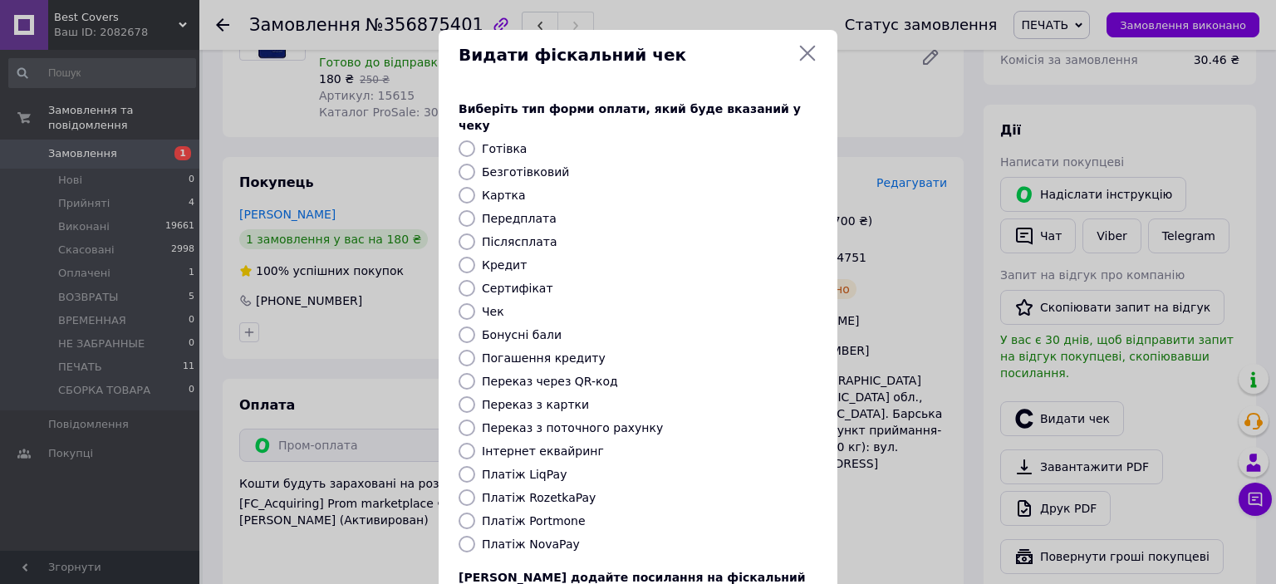
click at [468, 489] on input "Платіж RozetkaPay" at bounding box center [466, 497] width 17 height 17
radio input "true"
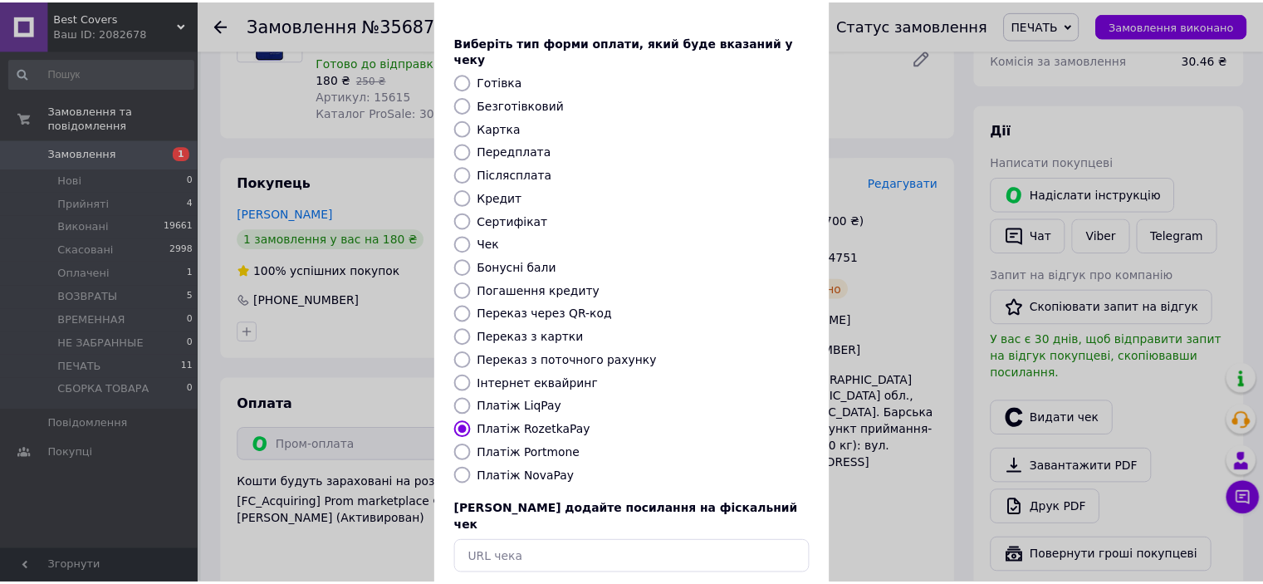
scroll to position [129, 0]
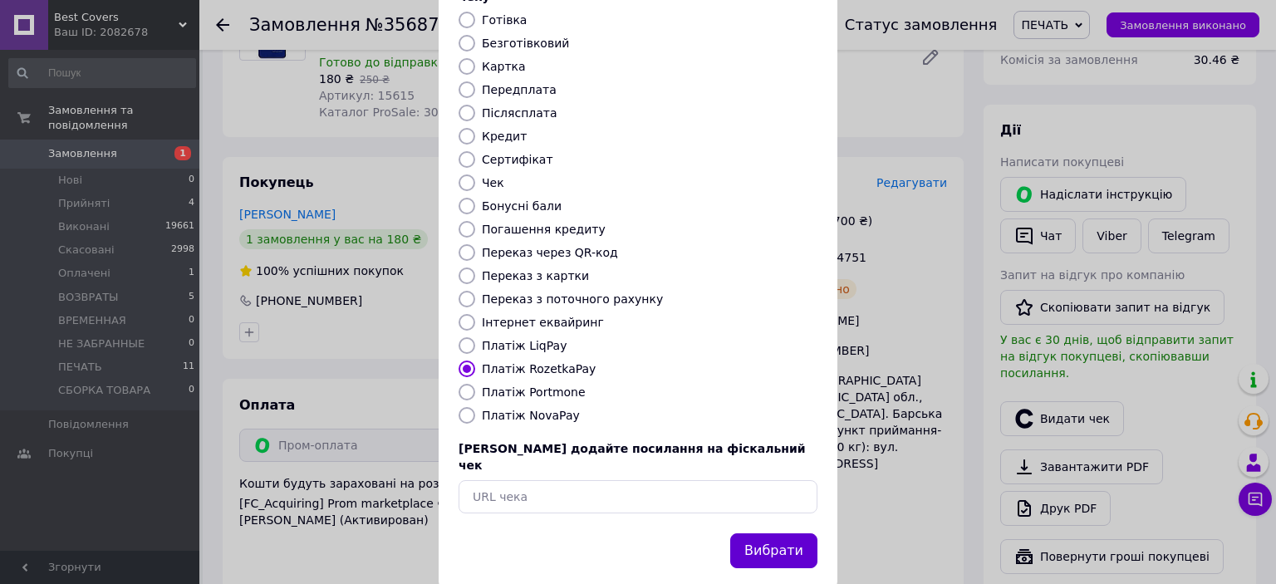
click at [767, 533] on button "Вибрати" at bounding box center [773, 551] width 87 height 36
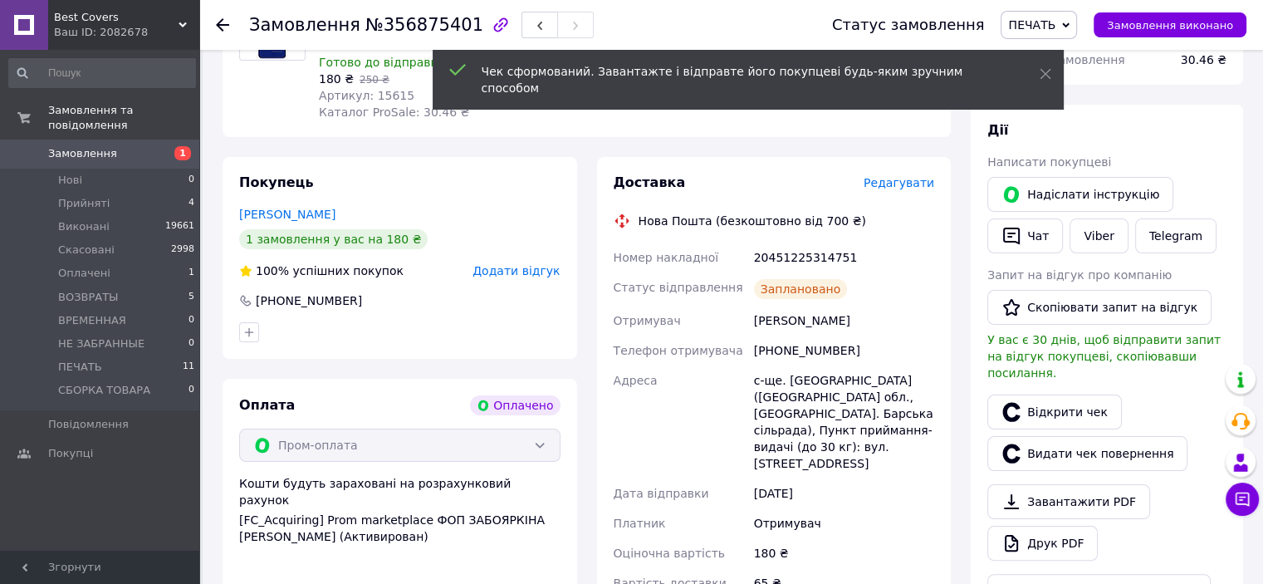
click at [1156, 31] on span "Замовлення виконано" at bounding box center [1170, 25] width 126 height 12
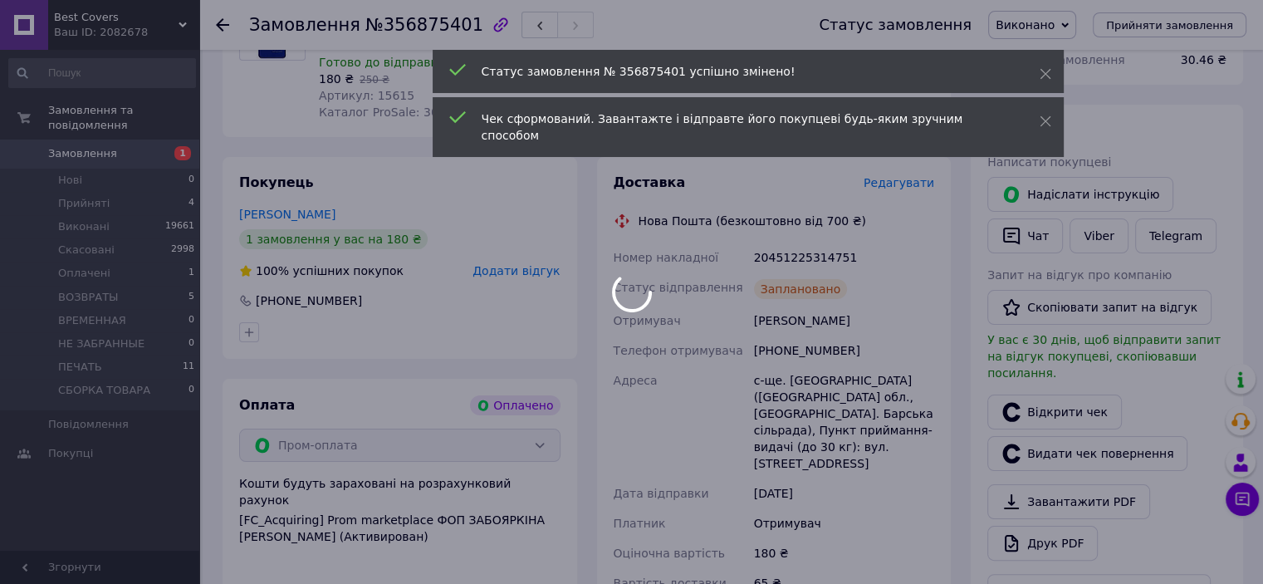
click at [812, 257] on div at bounding box center [631, 292] width 1263 height 584
click at [812, 257] on body "Best Covers Ваш ID: 2082678 Сайт Best Covers Кабінет покупця Перевірити стан си…" at bounding box center [631, 437] width 1263 height 1372
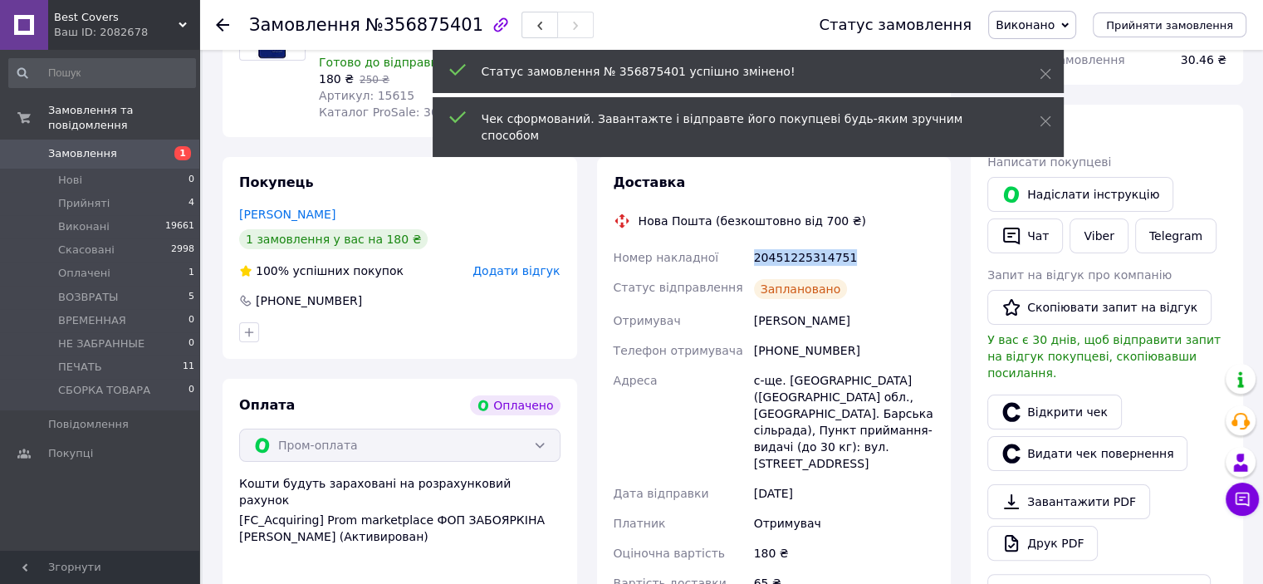
click at [812, 257] on div "20451225314751" at bounding box center [844, 257] width 187 height 30
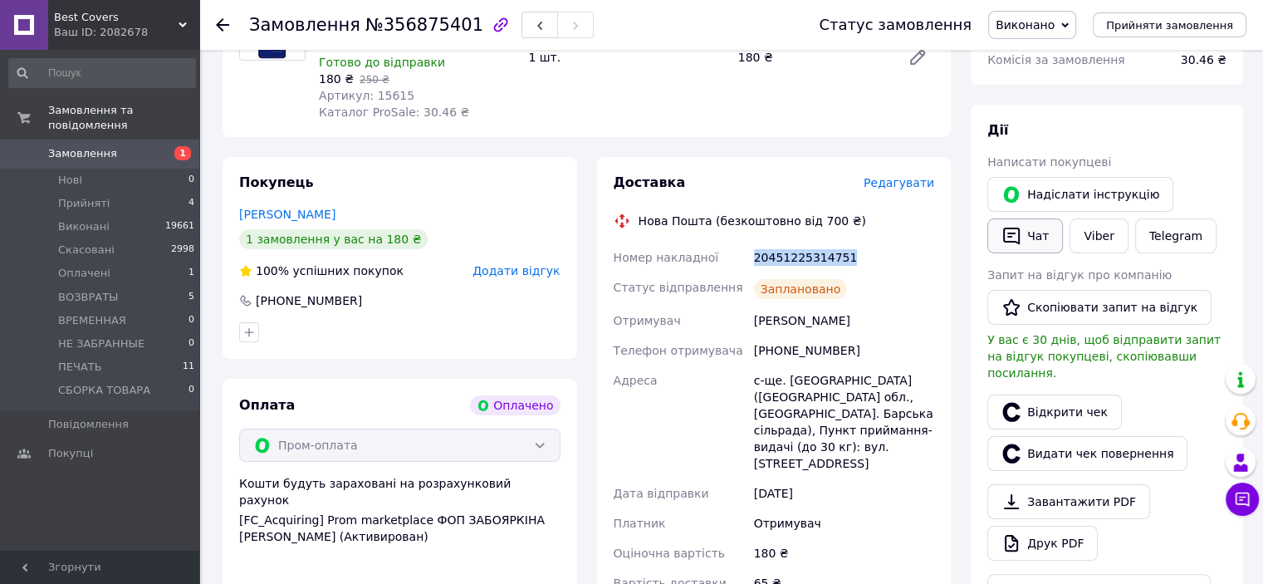
click at [1052, 247] on button "Чат" at bounding box center [1025, 235] width 76 height 35
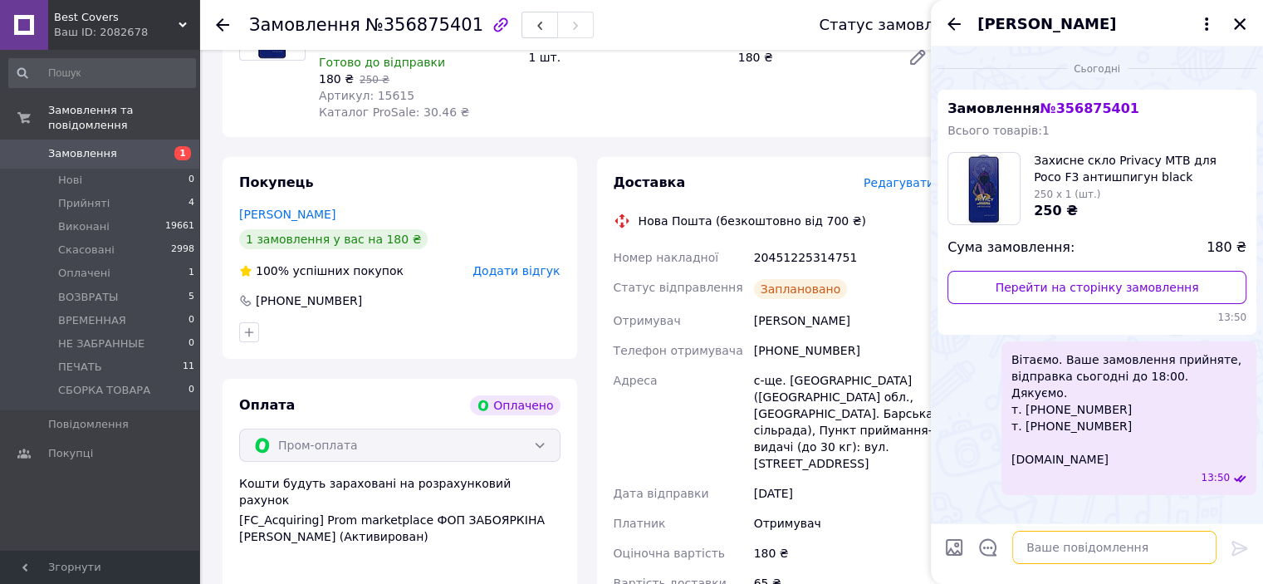
click at [1100, 558] on textarea at bounding box center [1114, 547] width 204 height 33
type textarea "в"
paste textarea "Вітаємо. Ваше замовлення відправлено. ТТН № Промокод-знижка на наступне замовле…"
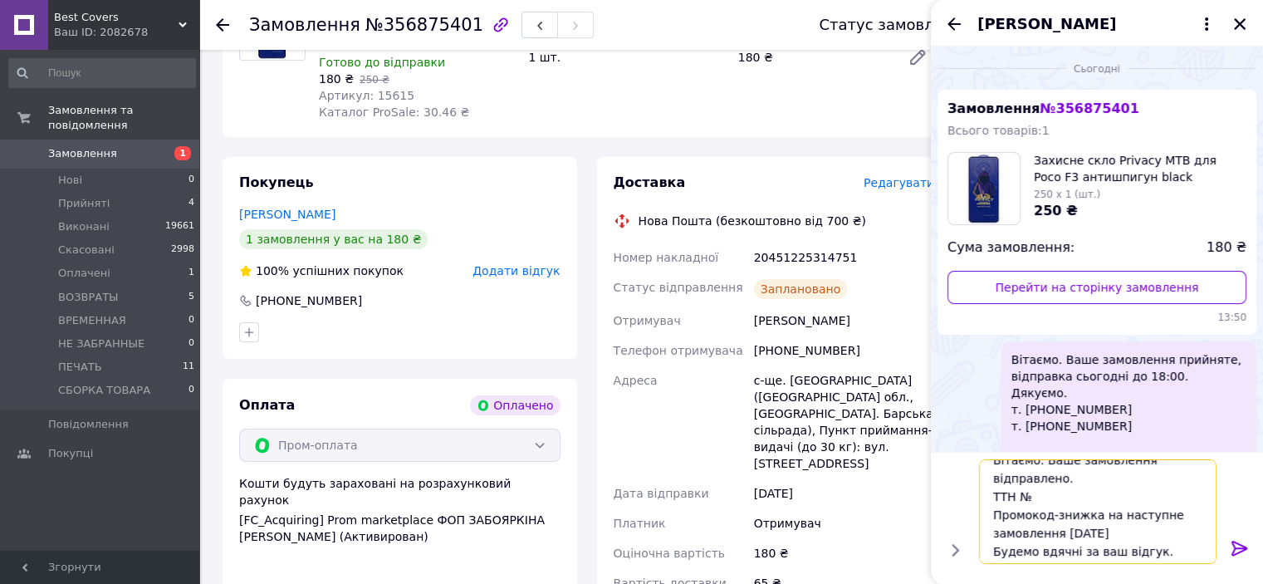
scroll to position [0, 0]
paste textarea "20451225314751"
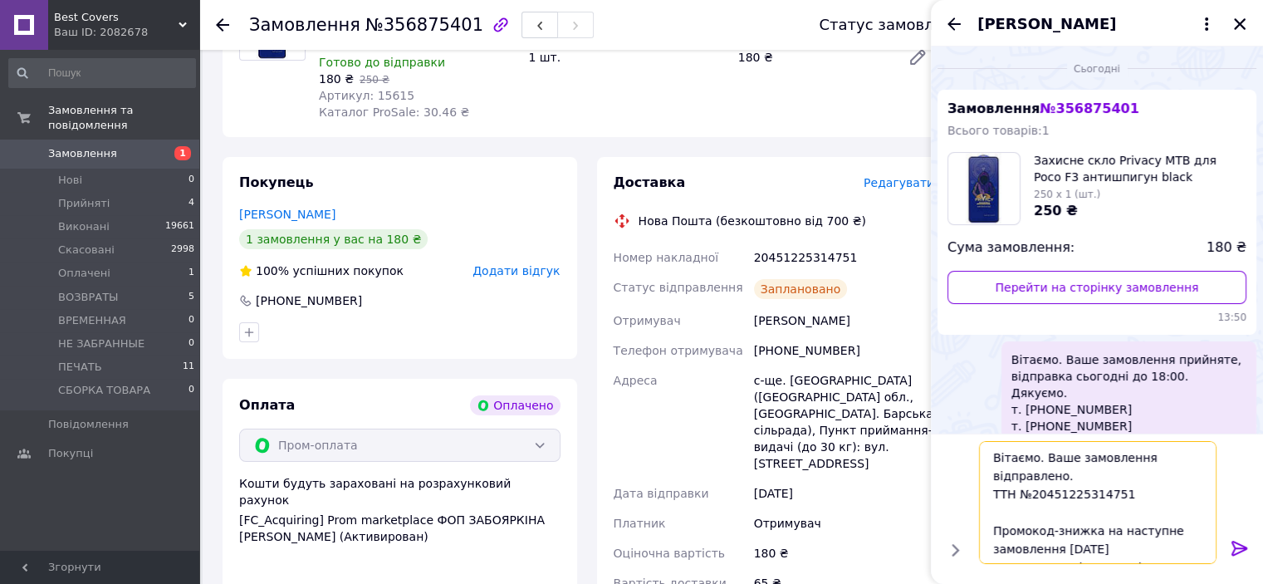
click at [1043, 458] on textarea "Вітаємо. Ваше замовлення відправлено. ТТН №20451225314751 Промокод-знижка на на…" at bounding box center [1098, 502] width 238 height 123
click at [1038, 456] on textarea "Вітаємо. Ваше замовлення відправлено. ТТН №20451225314751 Промокод-знижка на на…" at bounding box center [1098, 502] width 238 height 123
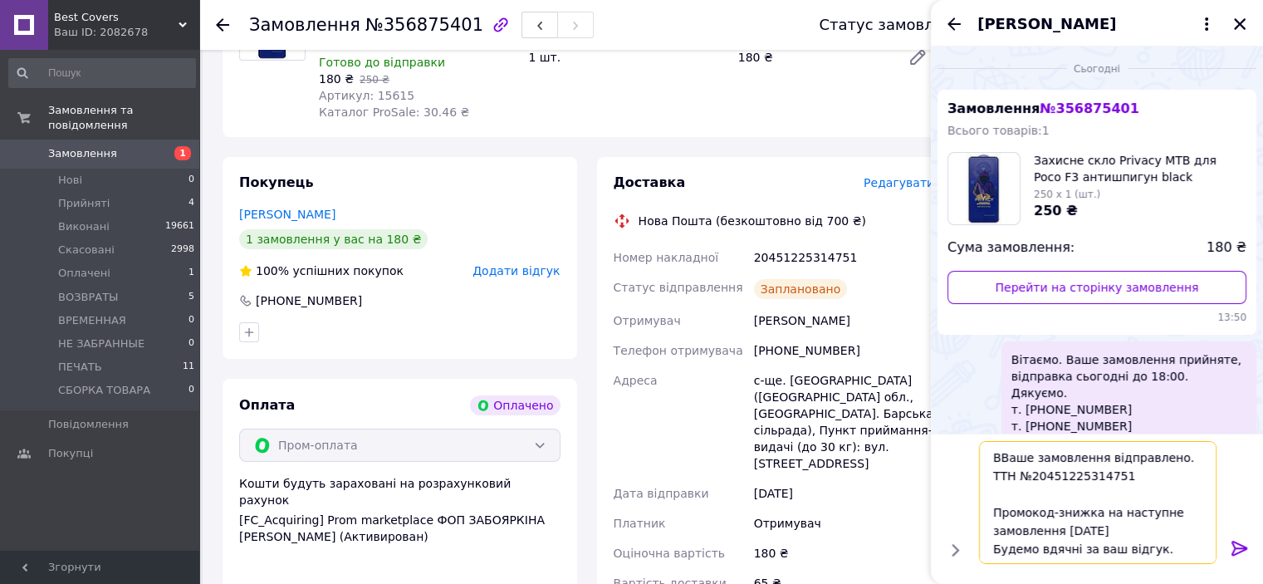
type textarea "Ваше замовлення відправлено. ТТН №20451225314751 Промокод-знижка на наступне за…"
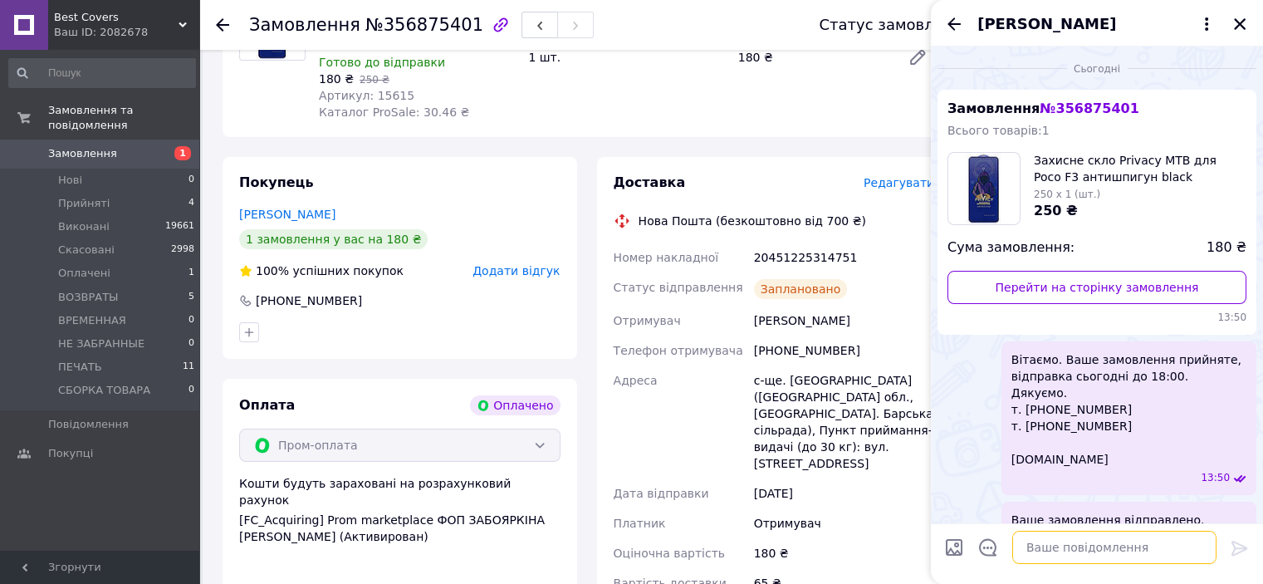
scroll to position [188, 0]
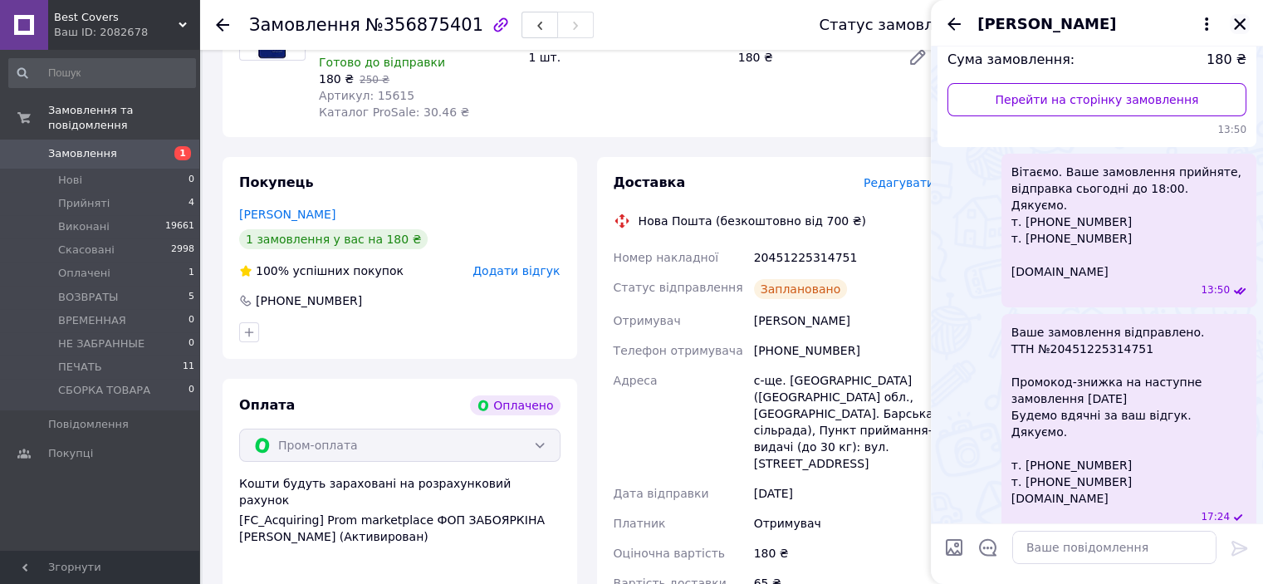
click at [1244, 19] on icon "Закрити" at bounding box center [1240, 24] width 12 height 12
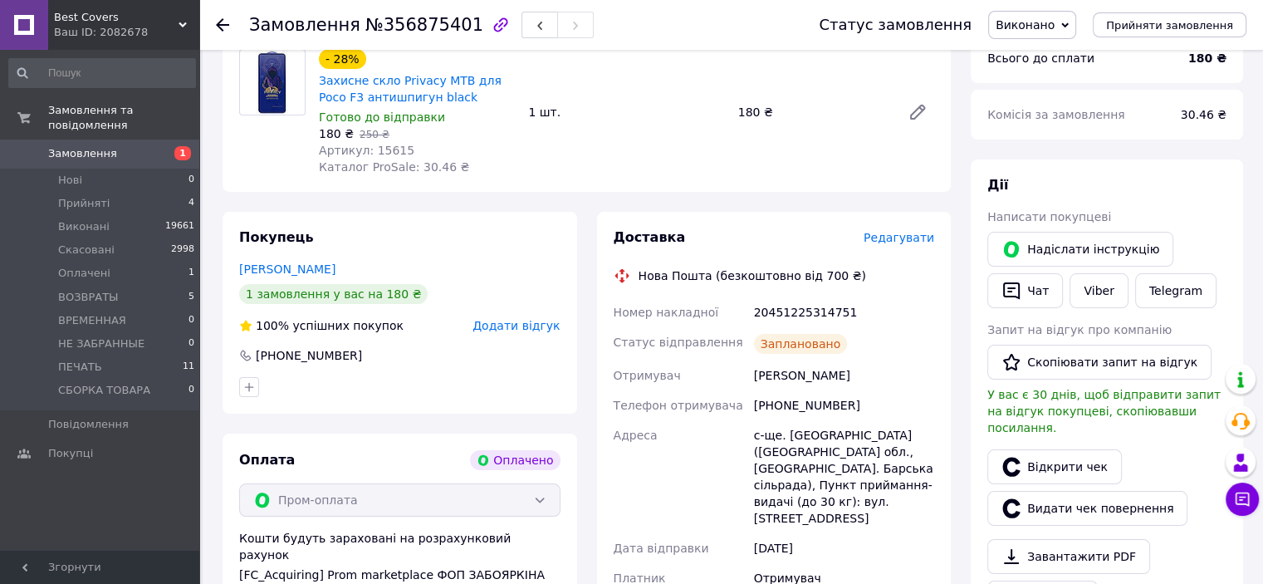
scroll to position [332, 0]
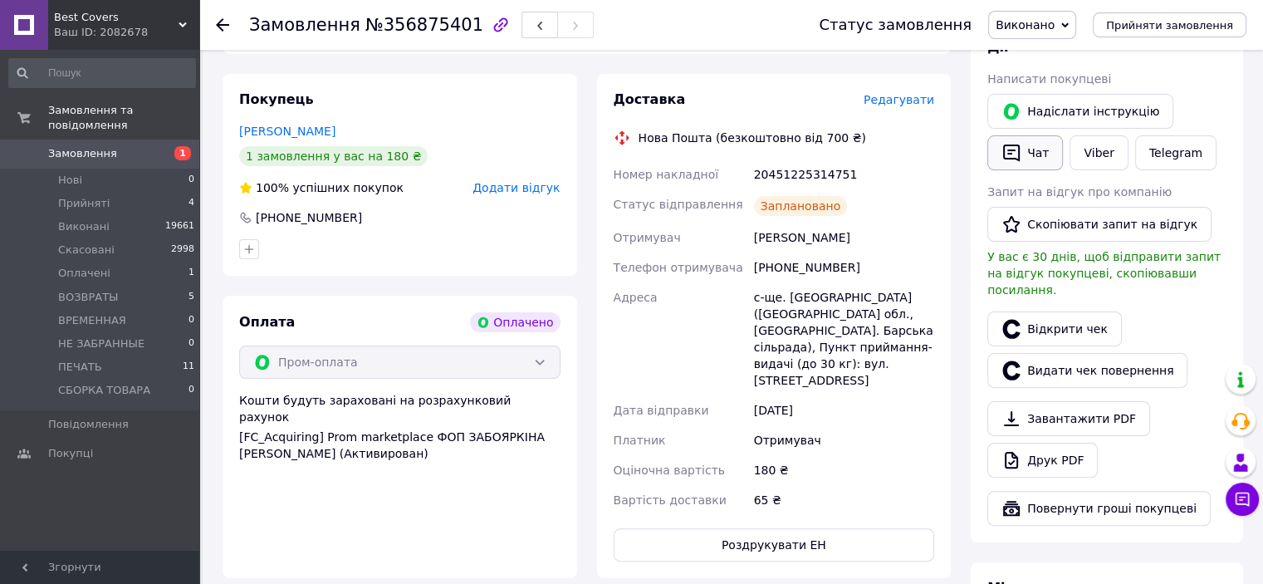
click at [1038, 145] on button "Чат" at bounding box center [1025, 152] width 76 height 35
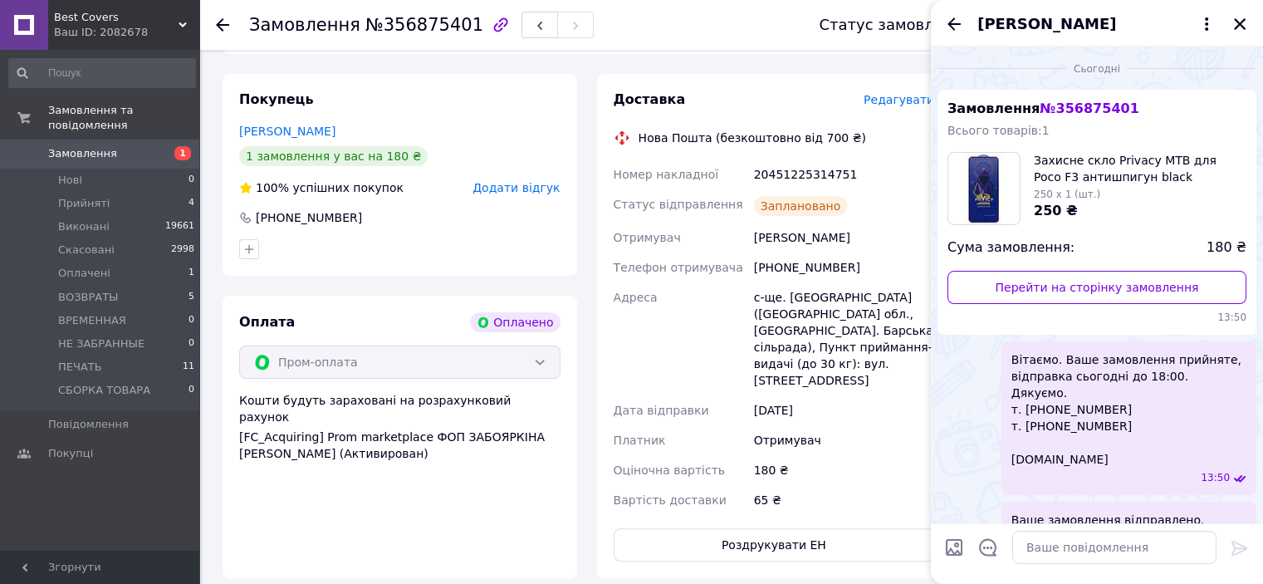
scroll to position [188, 0]
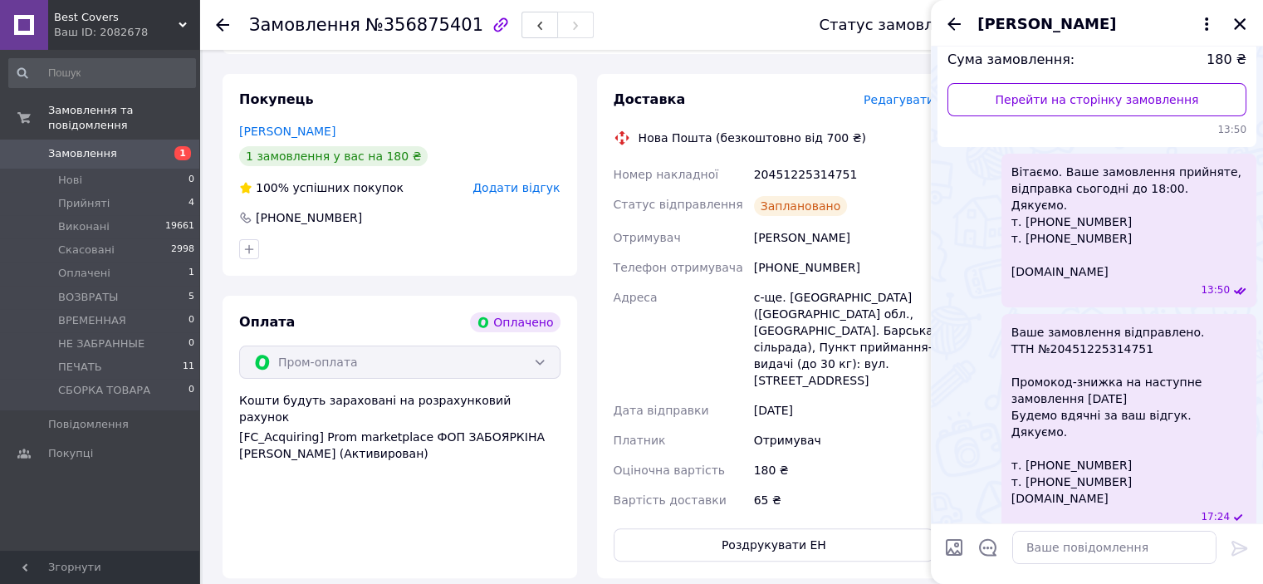
drag, startPoint x: 1236, startPoint y: 24, endPoint x: 1089, endPoint y: 103, distance: 166.8
click at [1236, 23] on icon "Закрити" at bounding box center [1239, 24] width 15 height 15
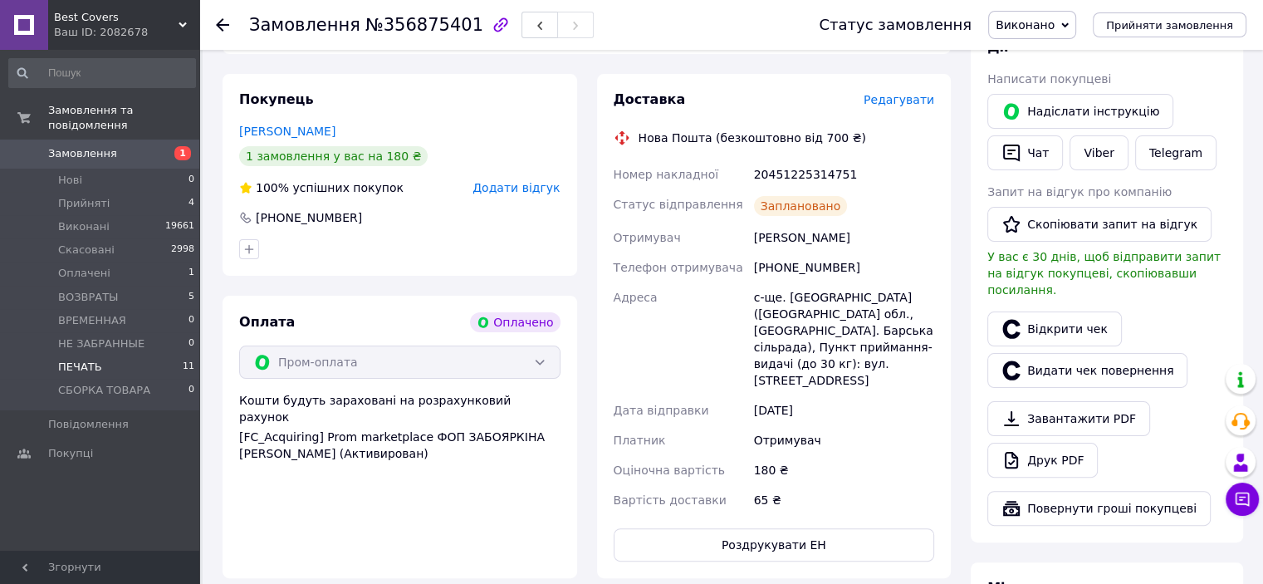
click at [103, 355] on li "ПЕЧАТЬ 11" at bounding box center [102, 366] width 204 height 23
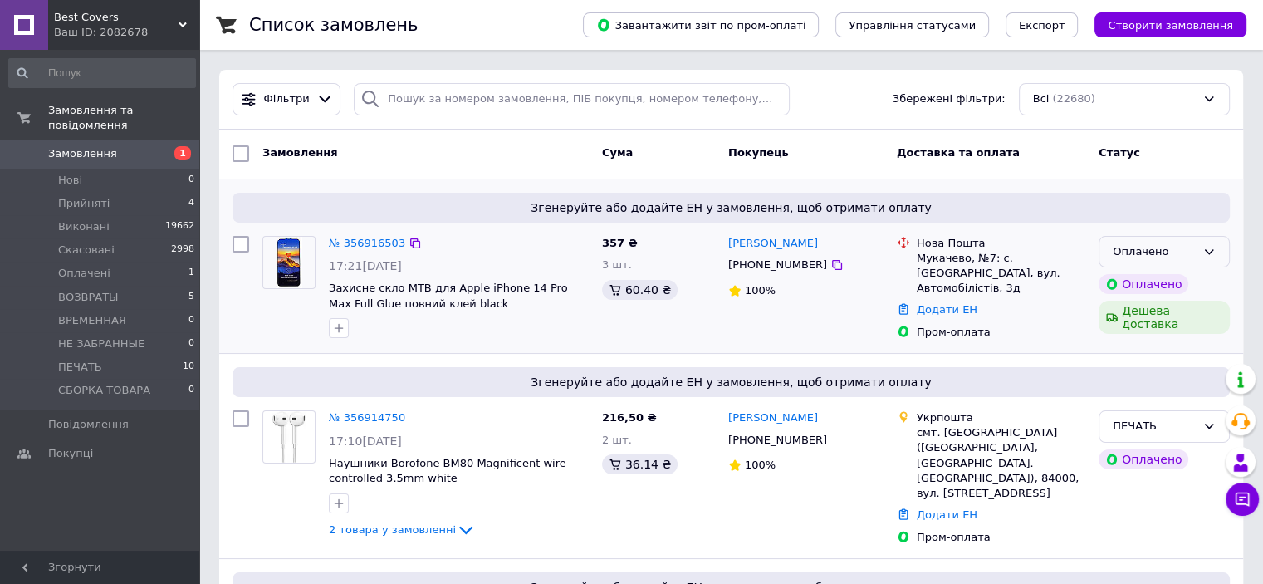
click at [1168, 248] on div "Оплачено" at bounding box center [1154, 251] width 83 height 17
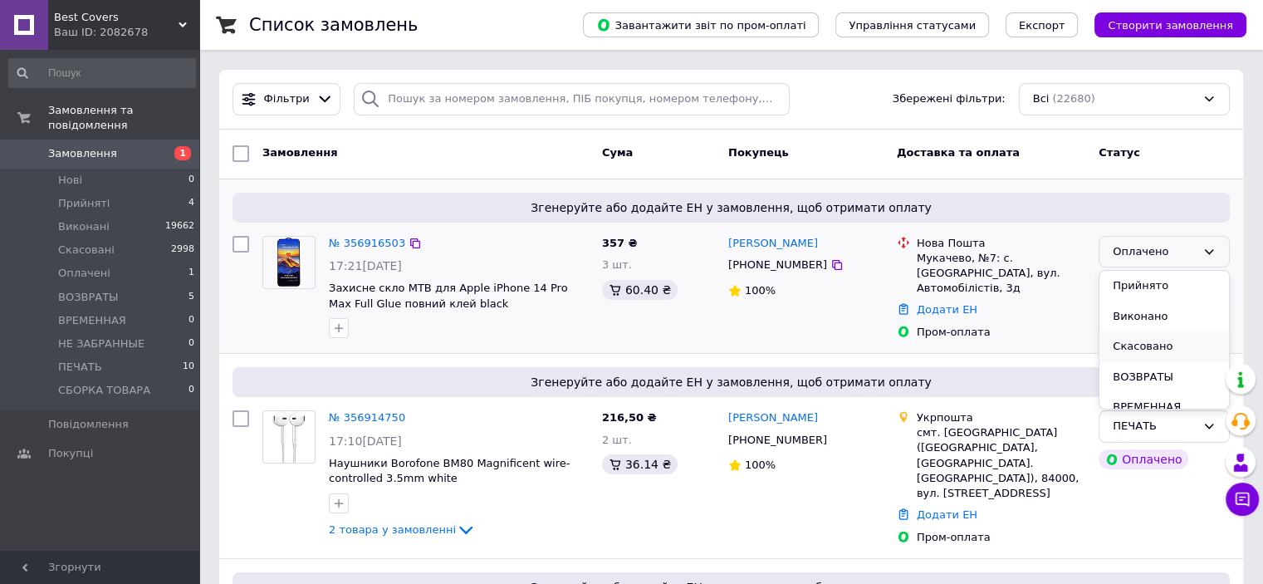
scroll to position [83, 0]
click at [1166, 379] on li "ПЕЧАТЬ" at bounding box center [1165, 385] width 130 height 31
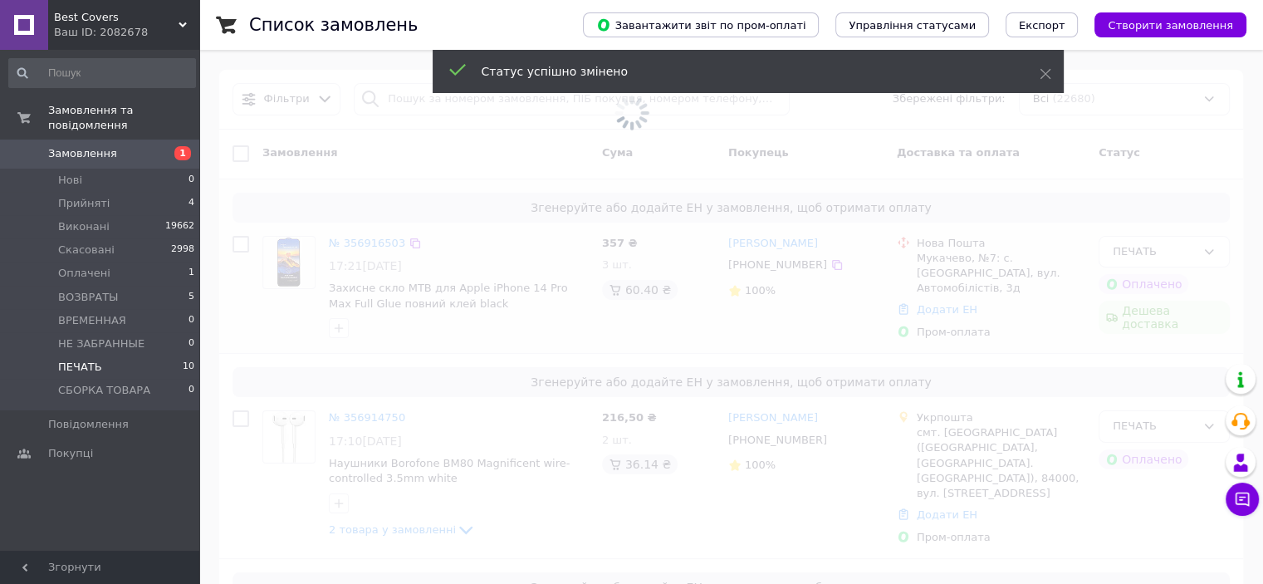
click at [142, 355] on li "ПЕЧАТЬ 10" at bounding box center [102, 366] width 204 height 23
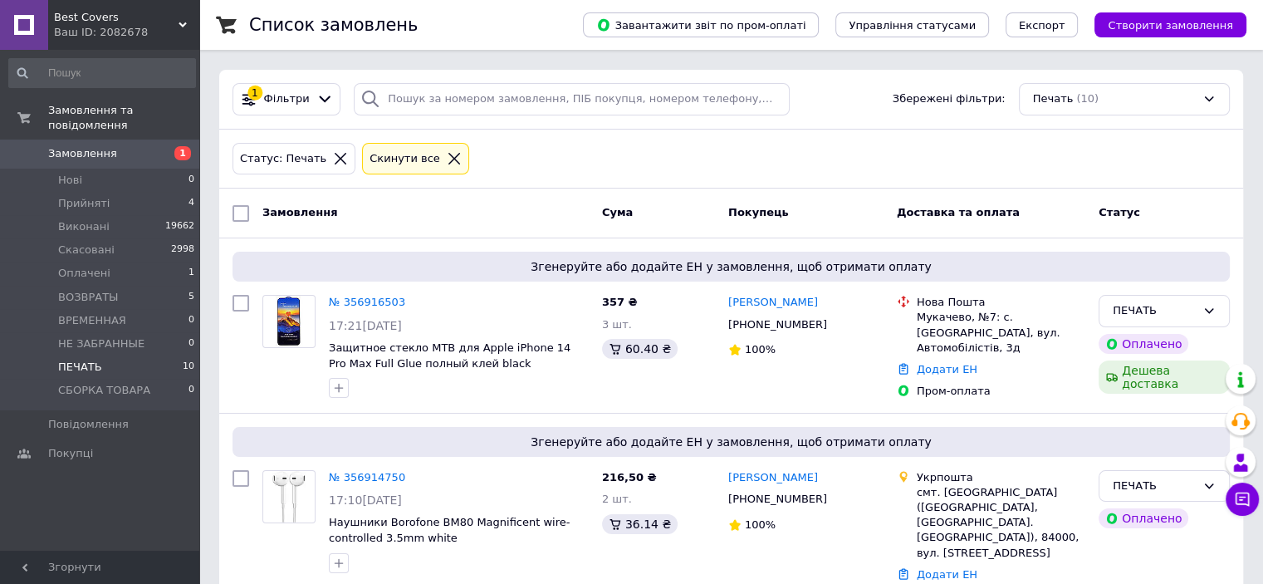
click at [130, 355] on li "ПЕЧАТЬ 10" at bounding box center [102, 366] width 204 height 23
click at [112, 263] on li "Оплачені 1" at bounding box center [102, 273] width 204 height 23
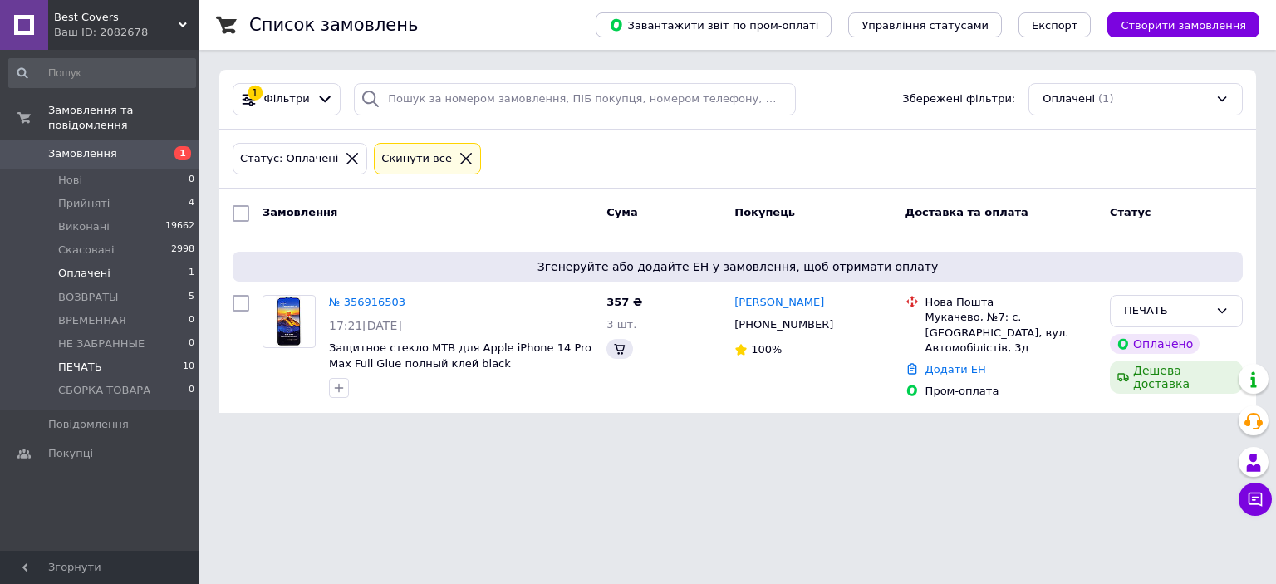
click at [103, 355] on li "ПЕЧАТЬ 10" at bounding box center [102, 366] width 204 height 23
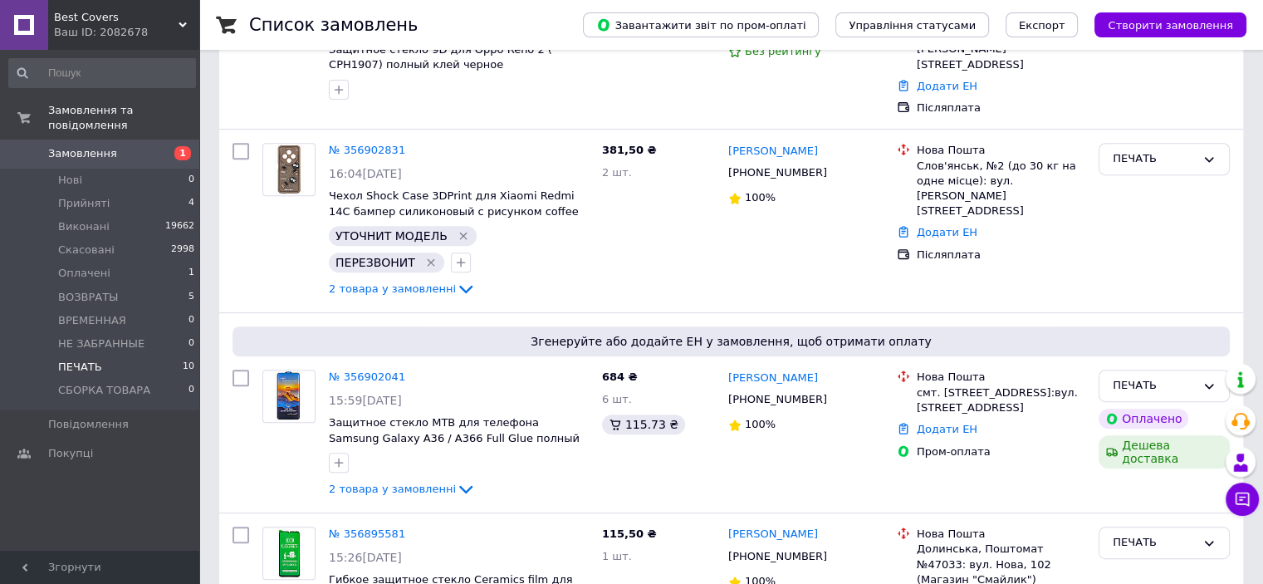
scroll to position [1370, 0]
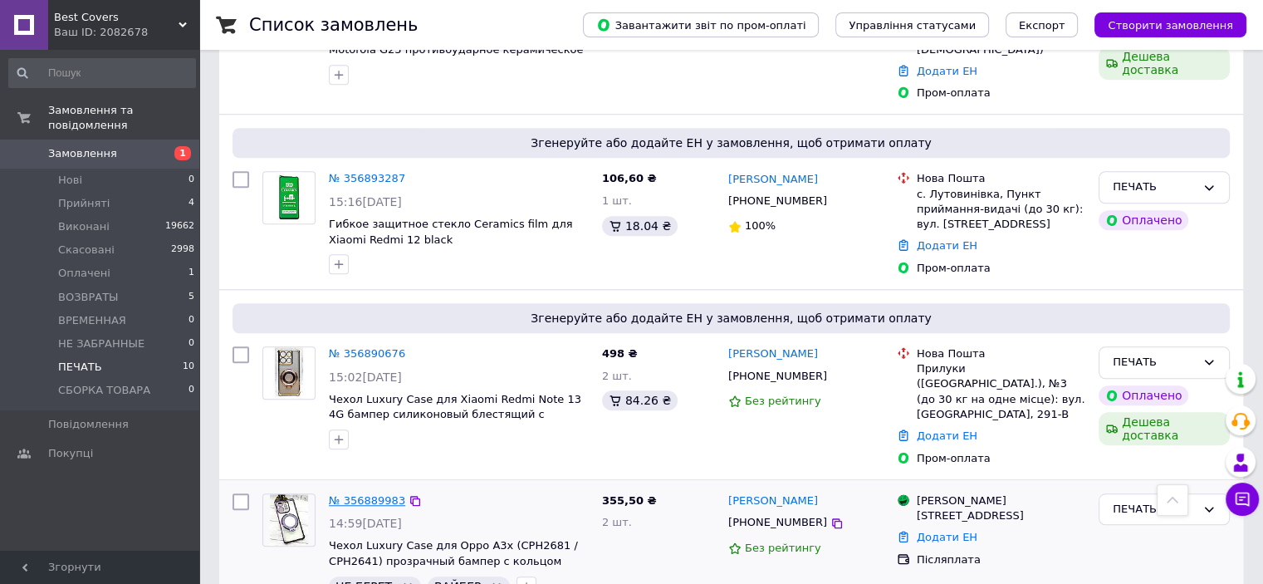
click at [344, 494] on link "№ 356889983" at bounding box center [367, 500] width 76 height 12
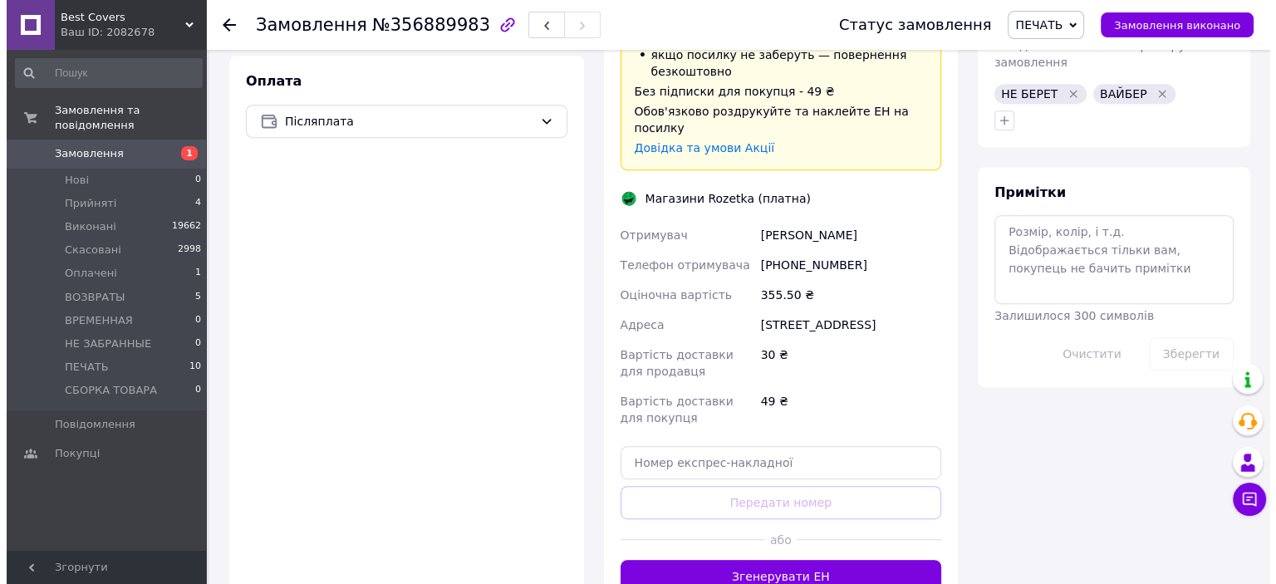
scroll to position [756, 0]
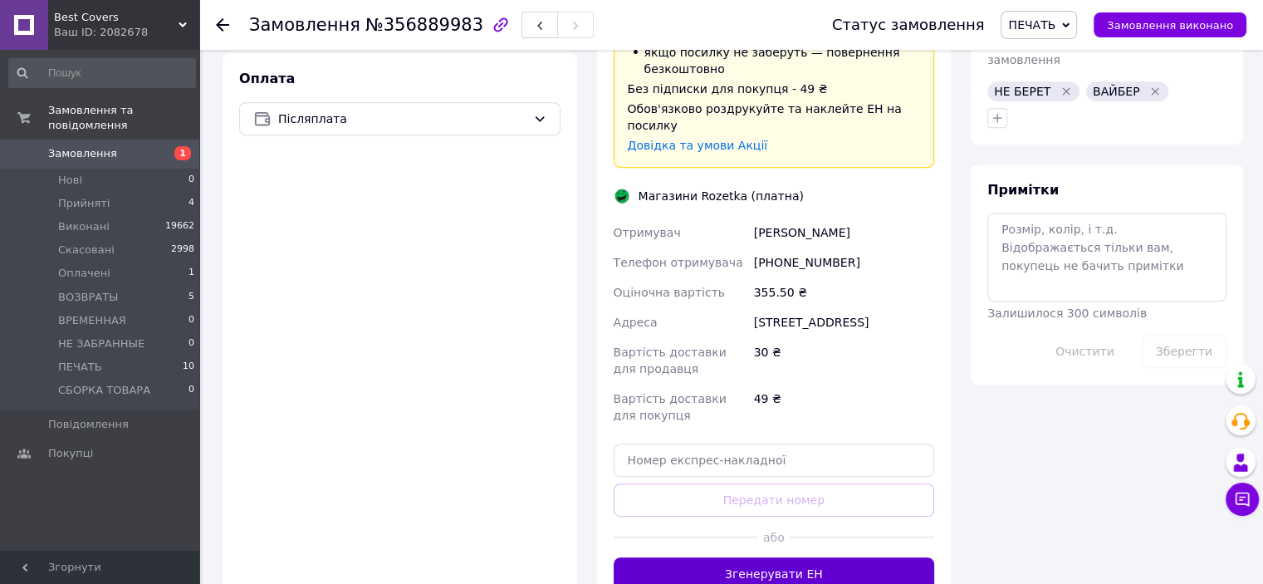
click at [834, 557] on button "Згенерувати ЕН" at bounding box center [774, 573] width 321 height 33
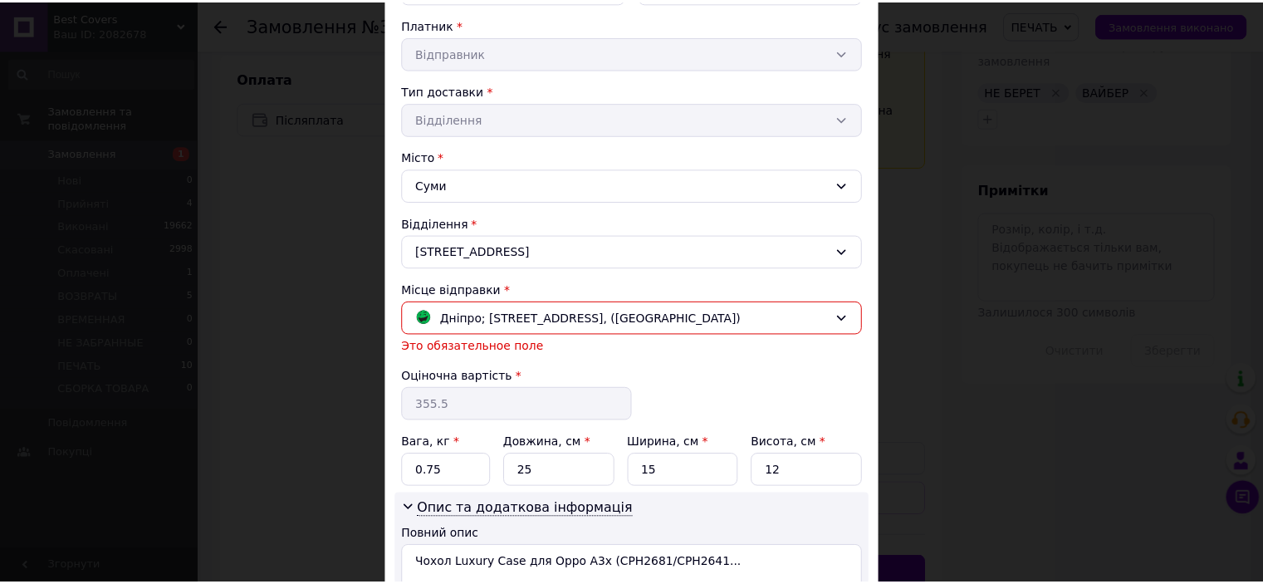
scroll to position [415, 0]
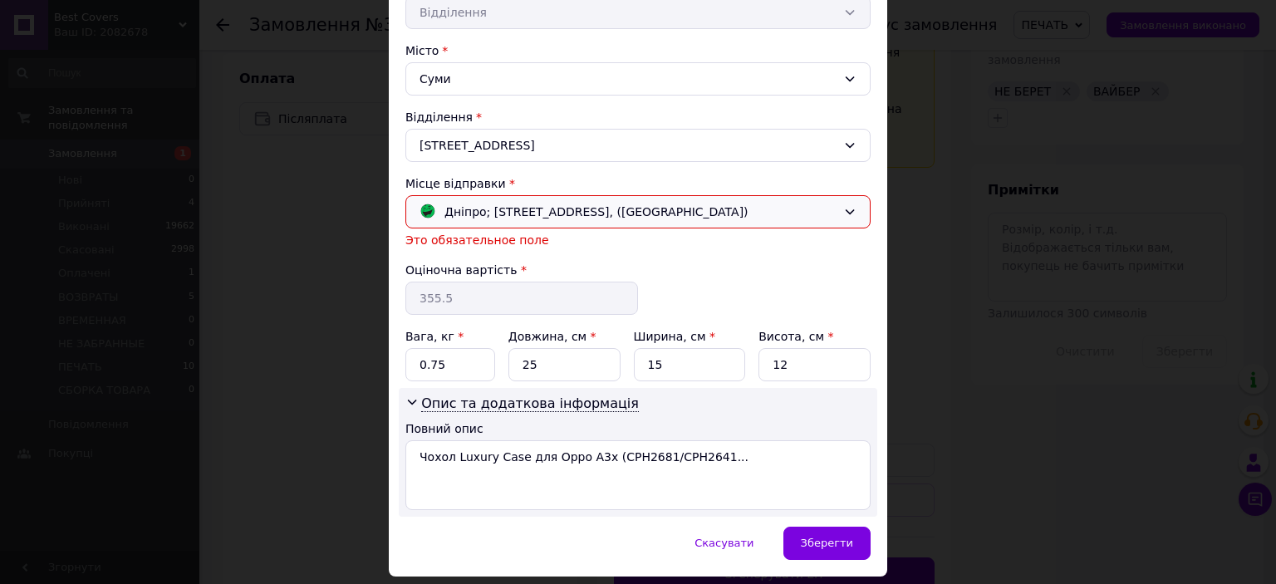
click at [655, 221] on div "Дніпро; Незалежності вул., 36, (ТЦ Апполо)" at bounding box center [637, 211] width 465 height 33
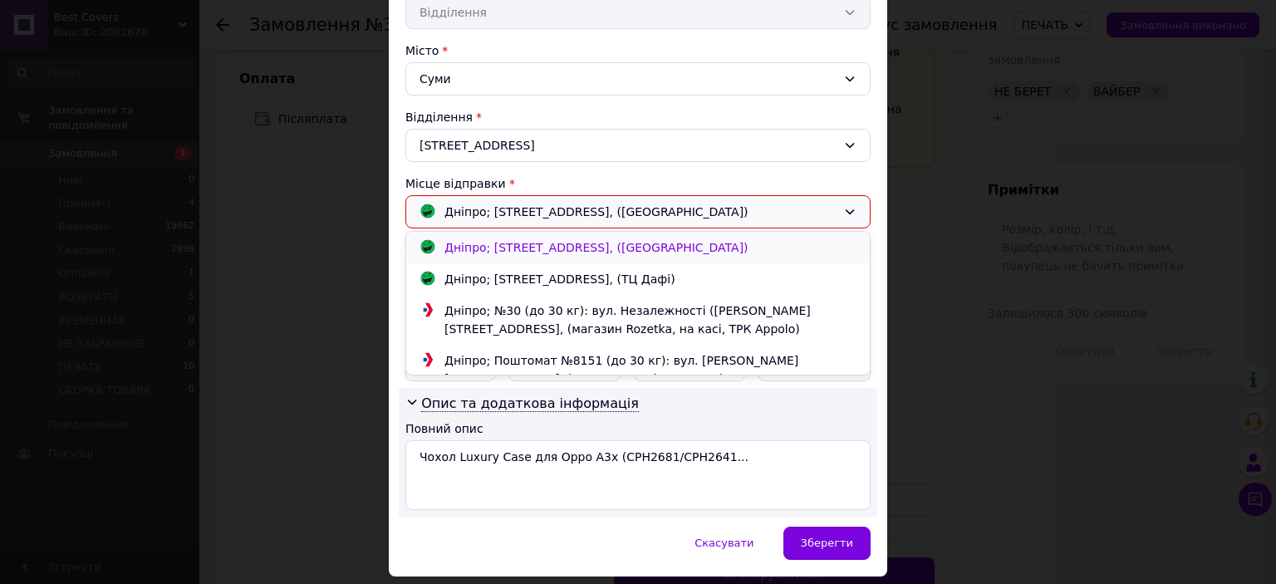
click at [654, 252] on div "Дніпро; Незалежності вул., 36, (ТЦ Апполо)" at bounding box center [596, 247] width 312 height 18
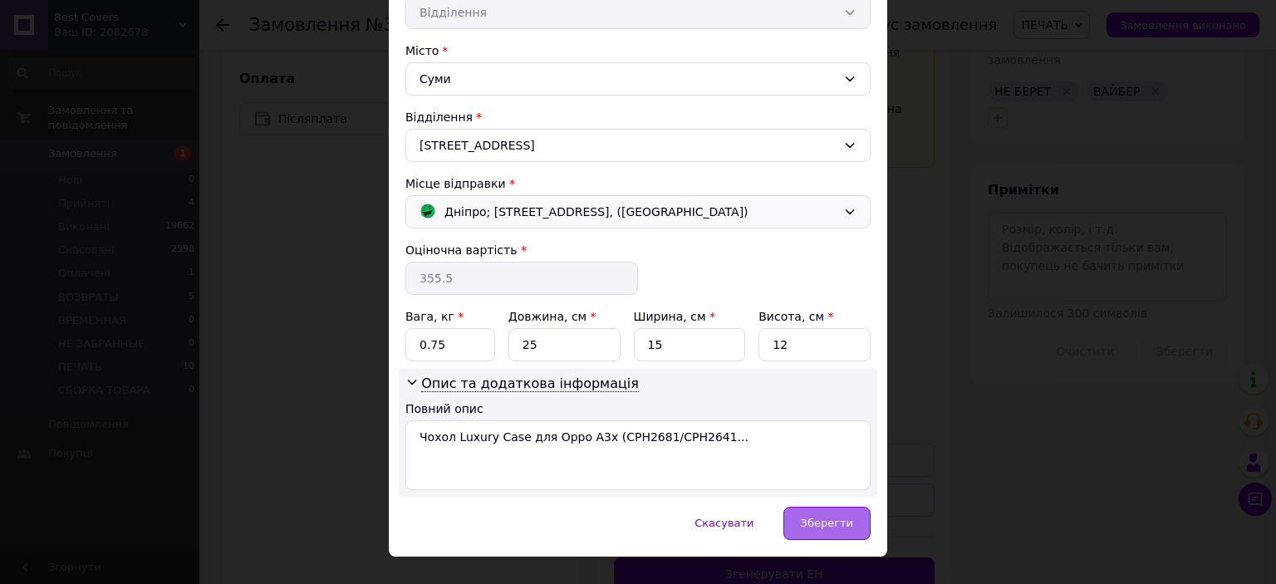
drag, startPoint x: 825, startPoint y: 522, endPoint x: 817, endPoint y: 479, distance: 43.8
click at [824, 522] on span "Зберегти" at bounding box center [827, 523] width 52 height 12
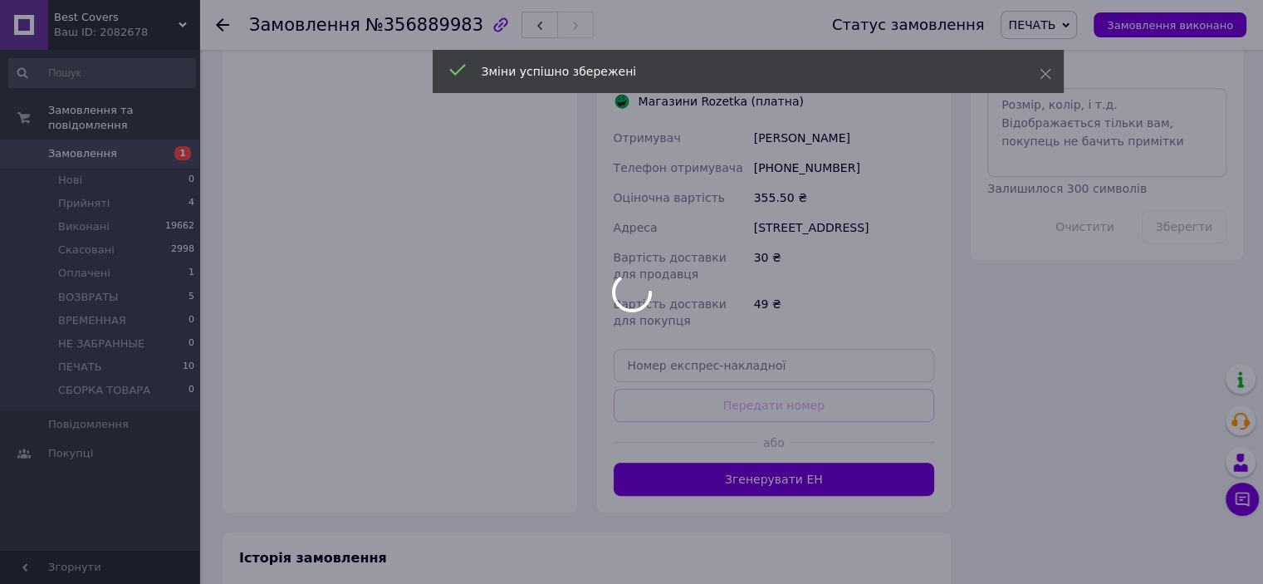
scroll to position [922, 0]
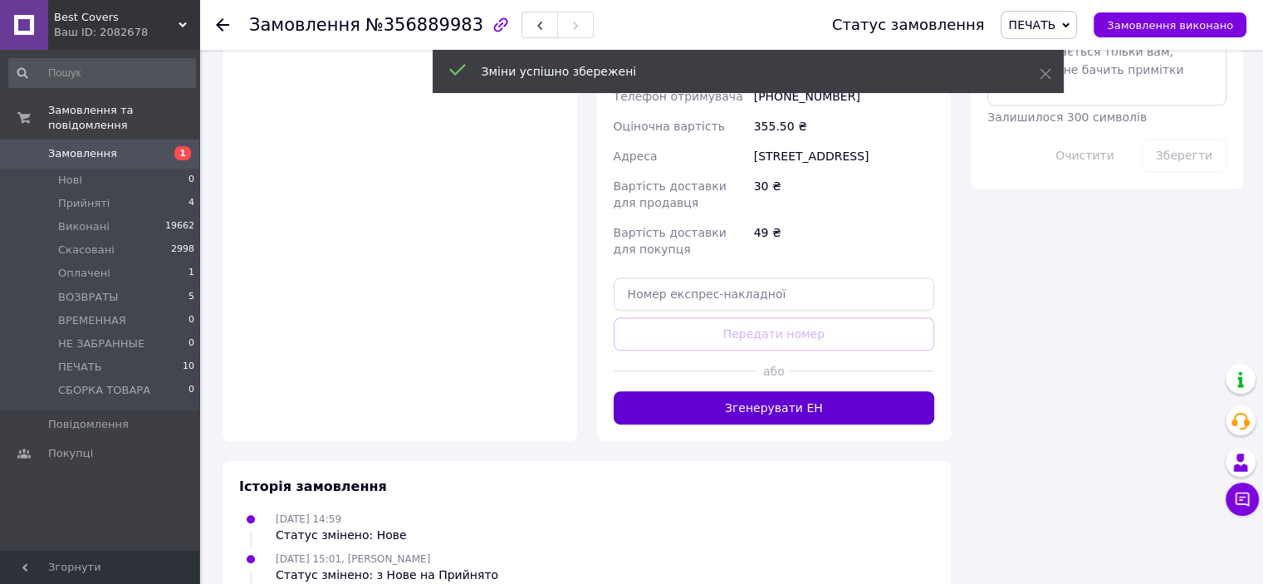
click at [771, 391] on button "Згенерувати ЕН" at bounding box center [774, 407] width 321 height 33
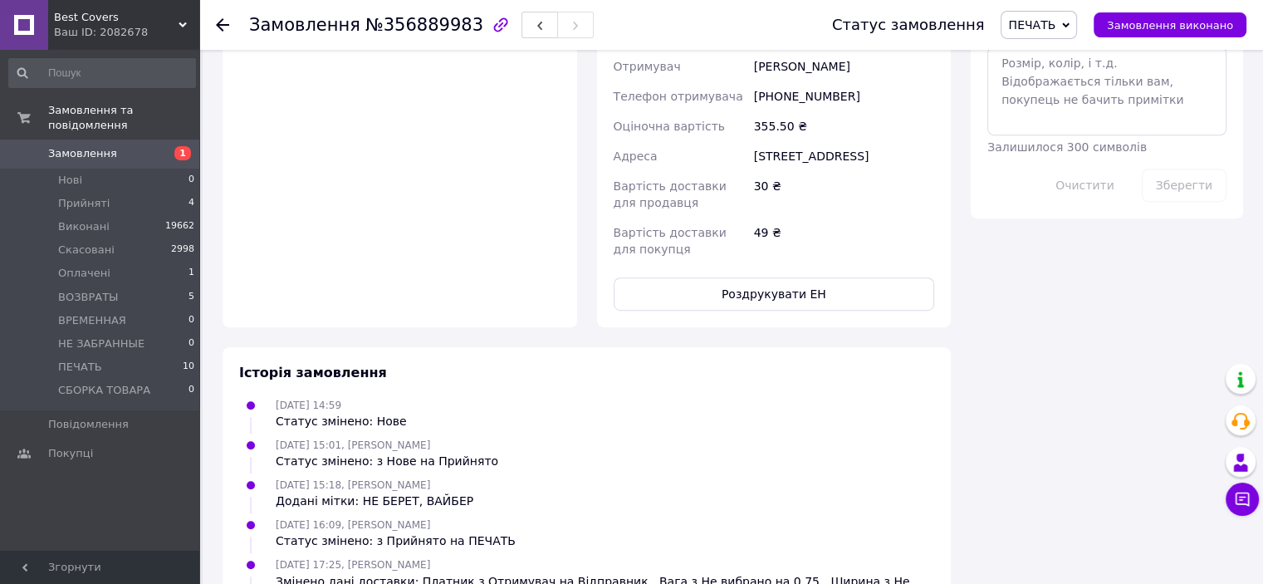
click at [767, 277] on button "Роздрукувати ЕН" at bounding box center [774, 293] width 321 height 33
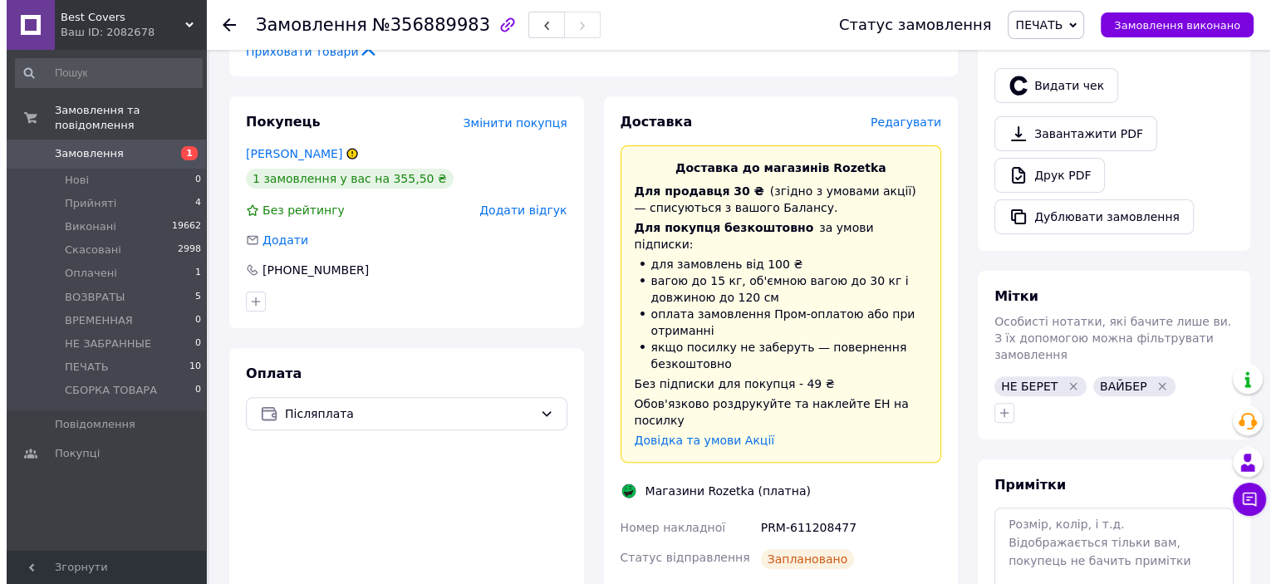
scroll to position [340, 0]
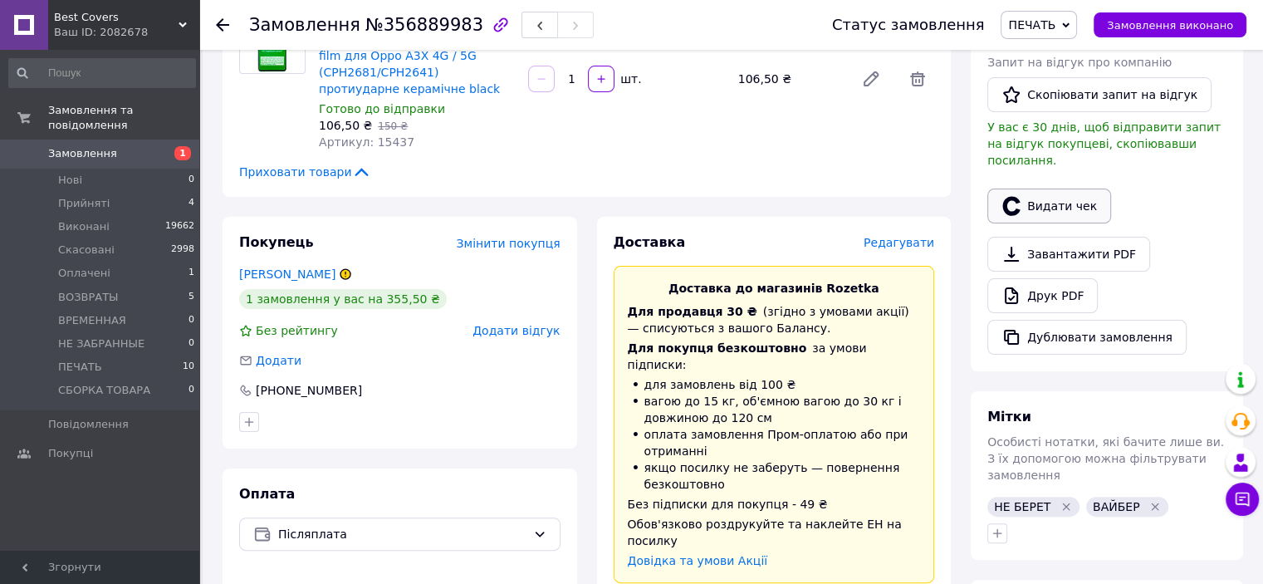
click at [1024, 191] on button "Видати чек" at bounding box center [1049, 206] width 124 height 35
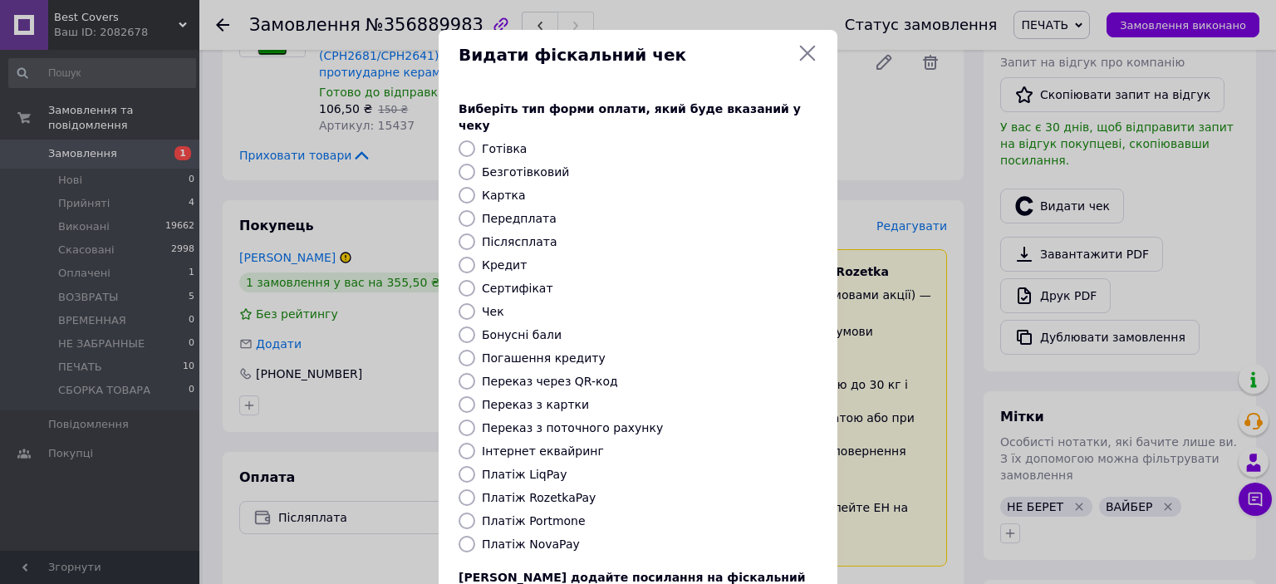
drag, startPoint x: 462, startPoint y: 483, endPoint x: 546, endPoint y: 474, distance: 84.3
click at [462, 489] on input "Платіж RozetkaPay" at bounding box center [466, 497] width 17 height 17
radio input "true"
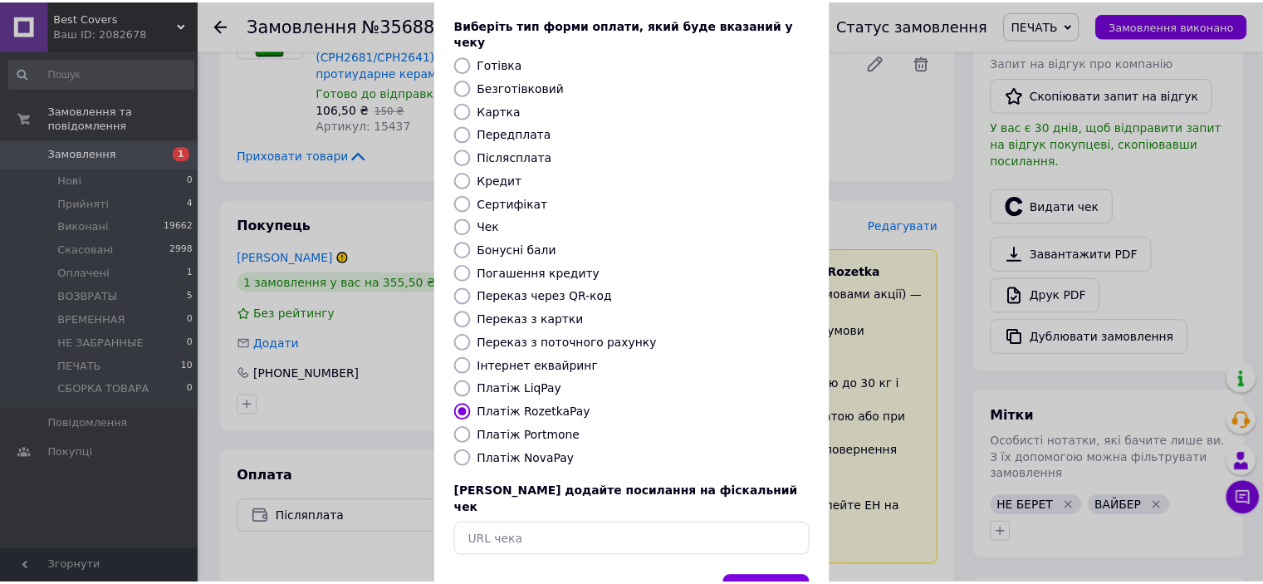
scroll to position [129, 0]
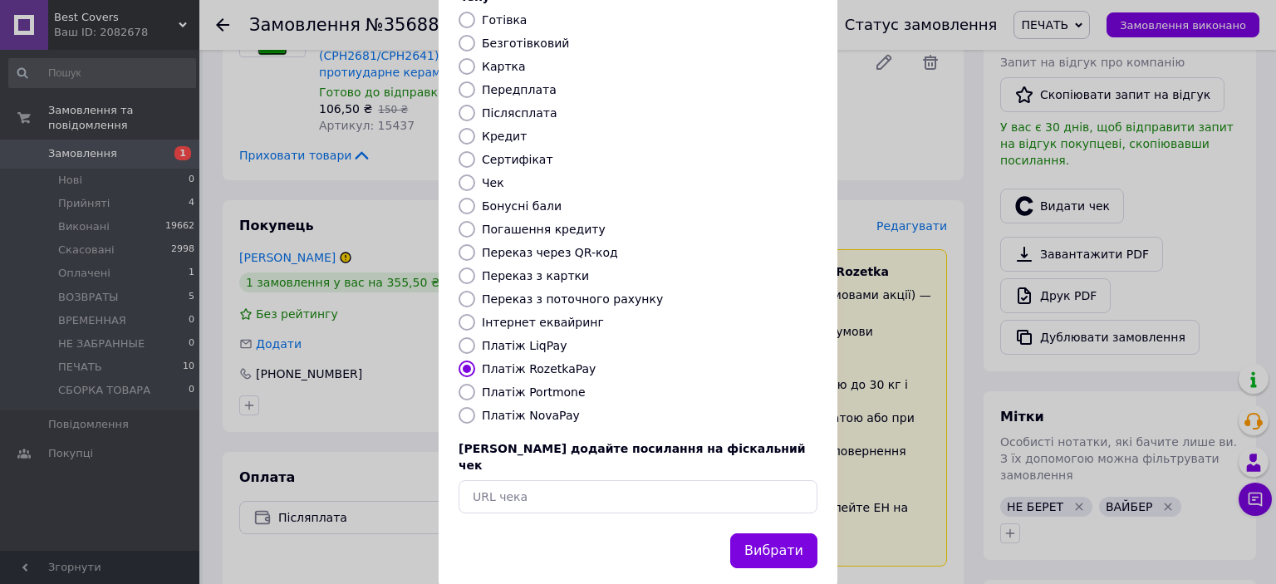
drag, startPoint x: 761, startPoint y: 507, endPoint x: 824, endPoint y: 478, distance: 69.5
click at [762, 533] on button "Вибрати" at bounding box center [773, 551] width 87 height 36
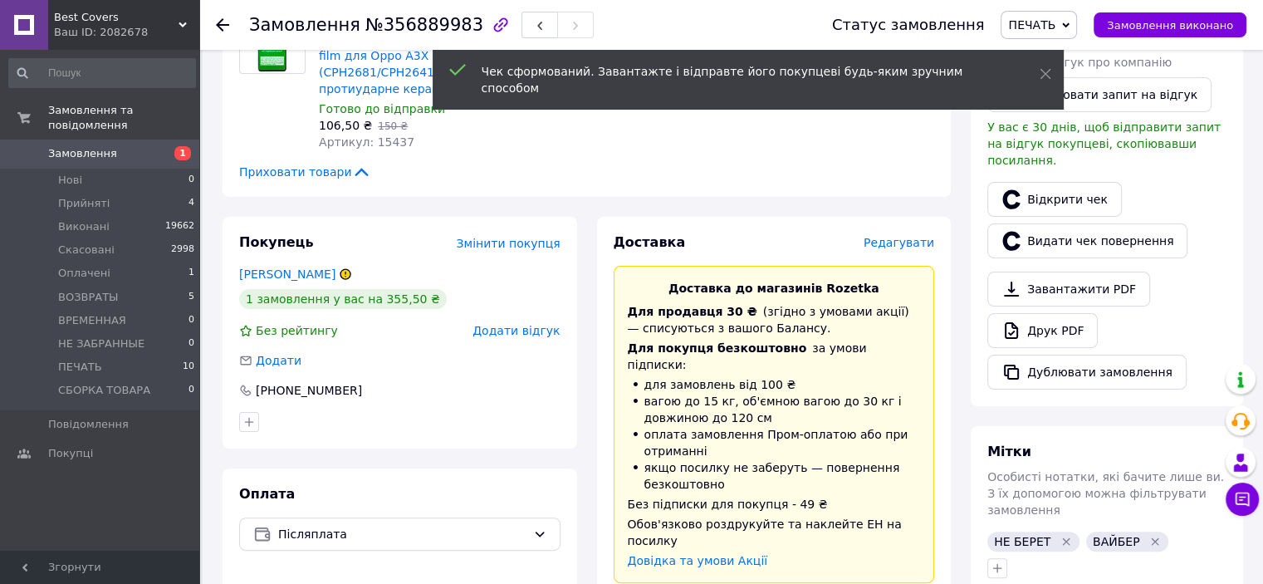
click at [1183, 27] on span "Замовлення виконано" at bounding box center [1170, 25] width 126 height 12
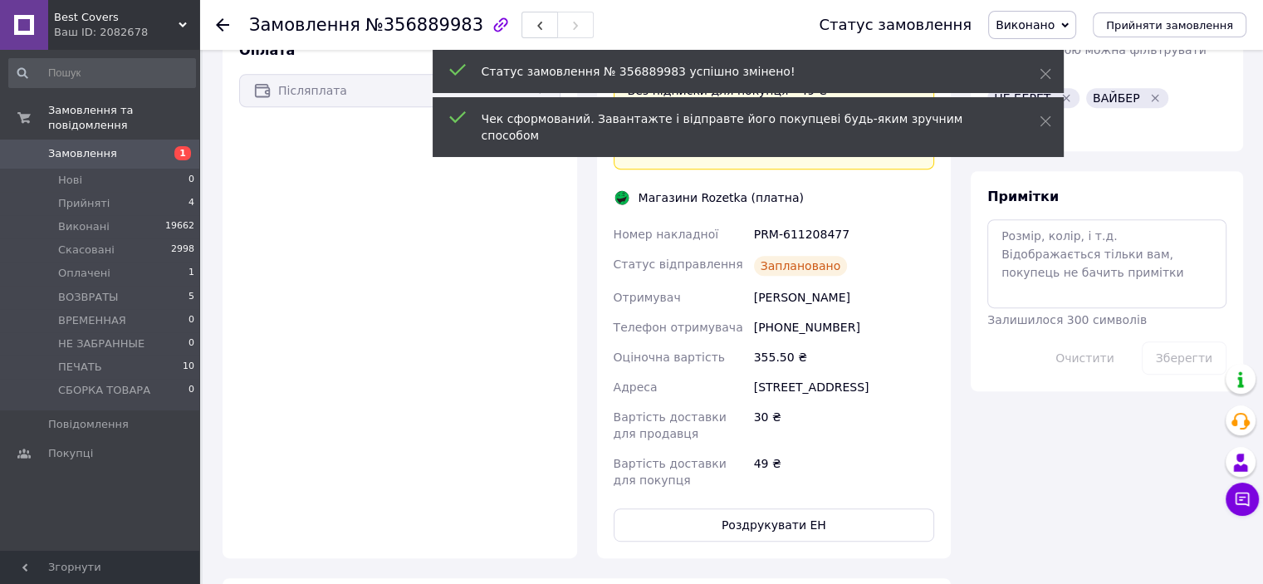
scroll to position [756, 0]
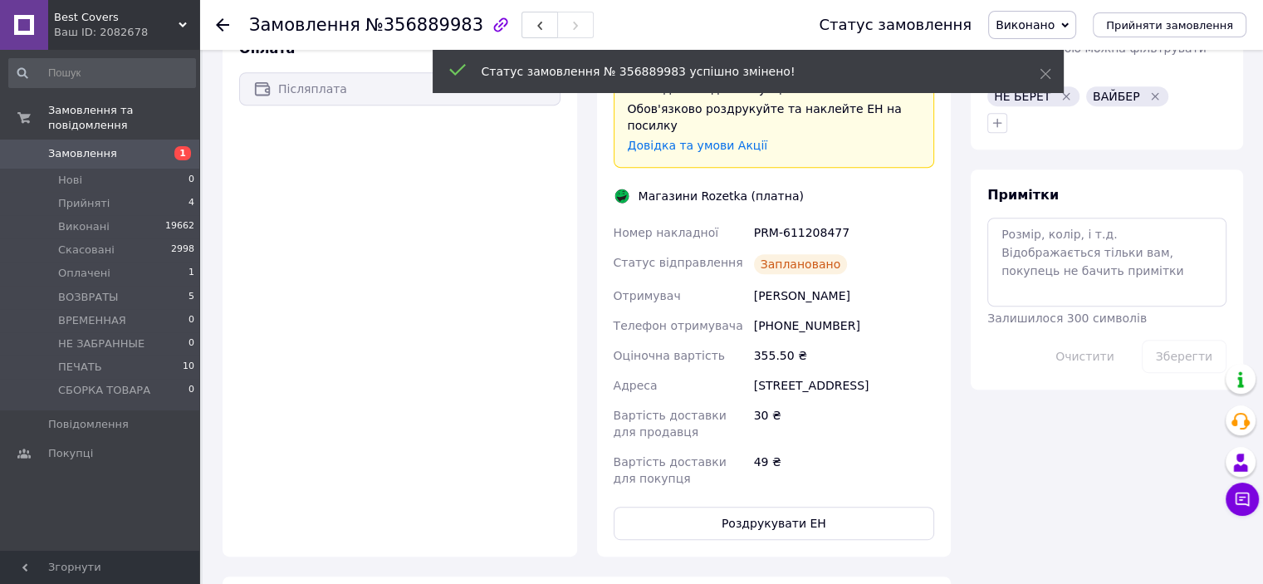
click at [807, 311] on div "[PHONE_NUMBER]" at bounding box center [844, 326] width 187 height 30
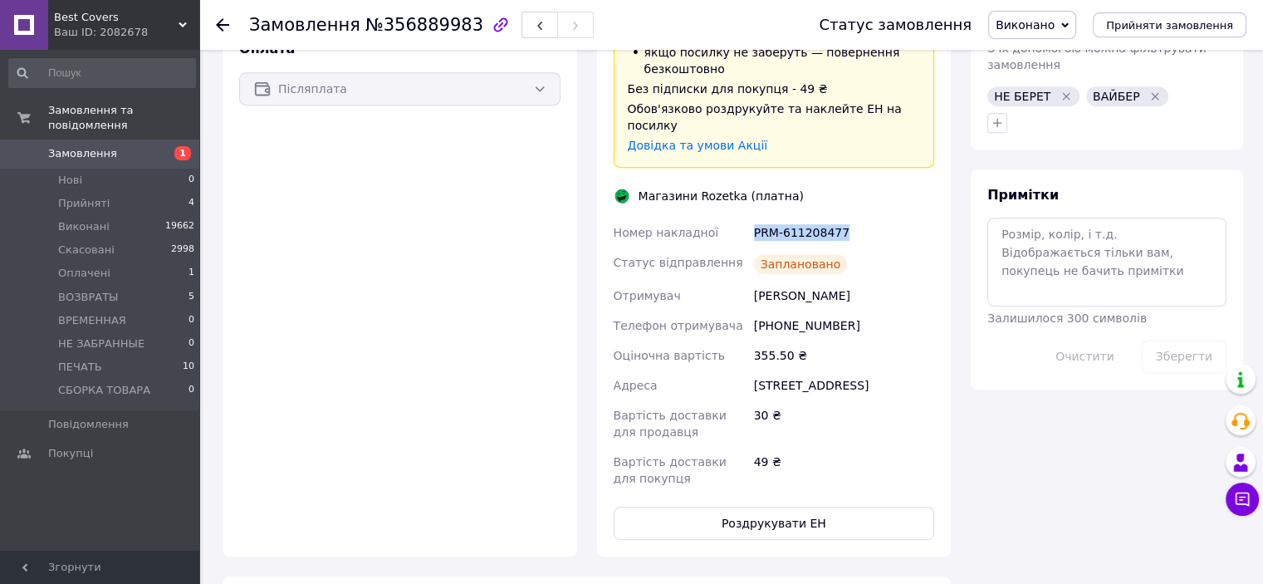
drag, startPoint x: 752, startPoint y: 180, endPoint x: 840, endPoint y: 177, distance: 88.1
click at [840, 218] on div "PRM-611208477" at bounding box center [844, 233] width 187 height 30
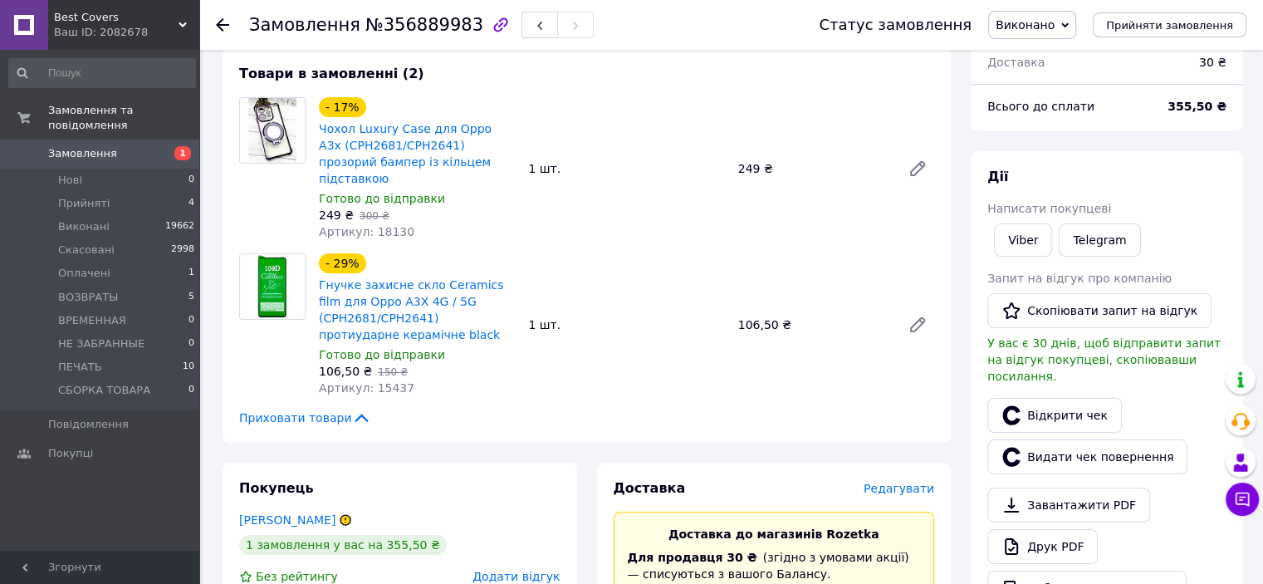
scroll to position [91, 0]
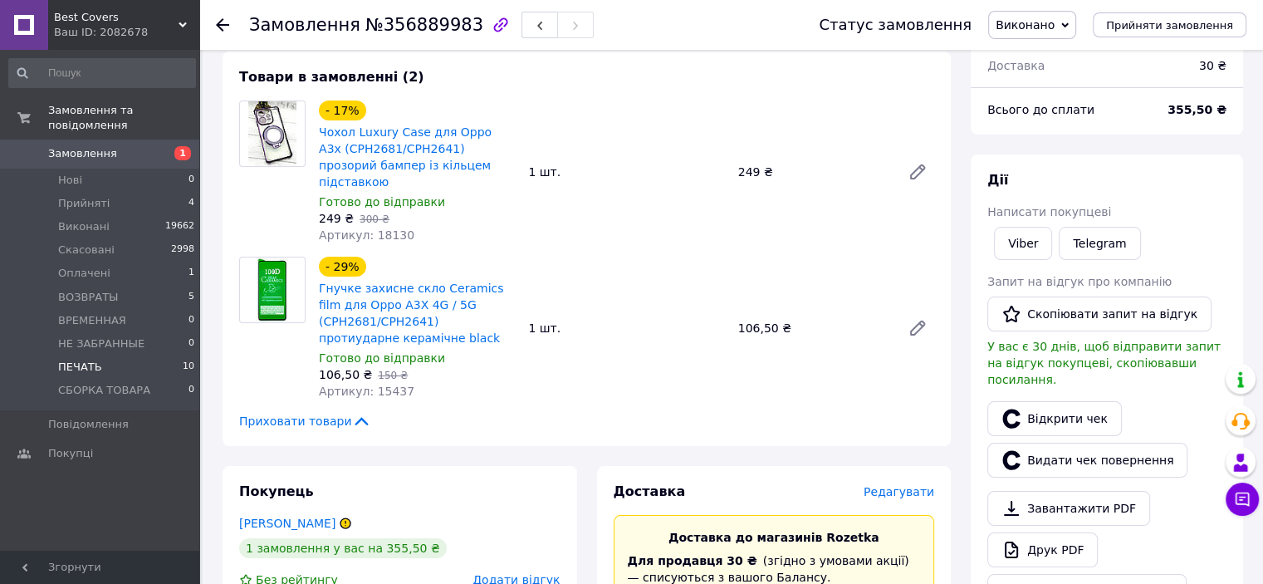
click at [125, 355] on li "ПЕЧАТЬ 10" at bounding box center [102, 366] width 204 height 23
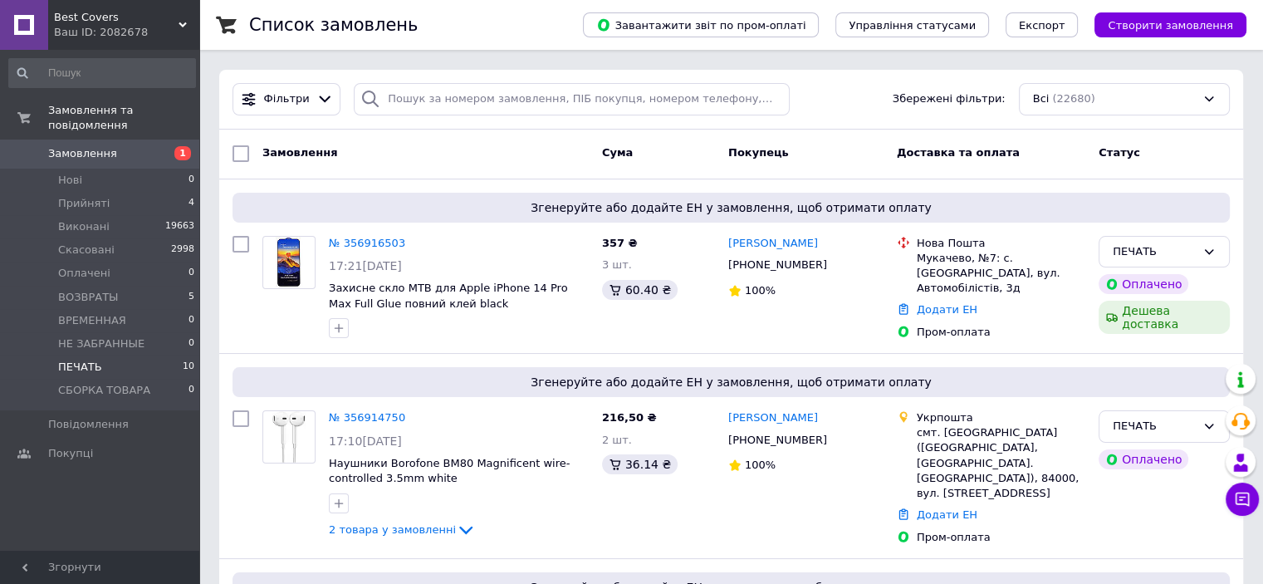
click at [66, 360] on span "ПЕЧАТЬ" at bounding box center [80, 367] width 44 height 15
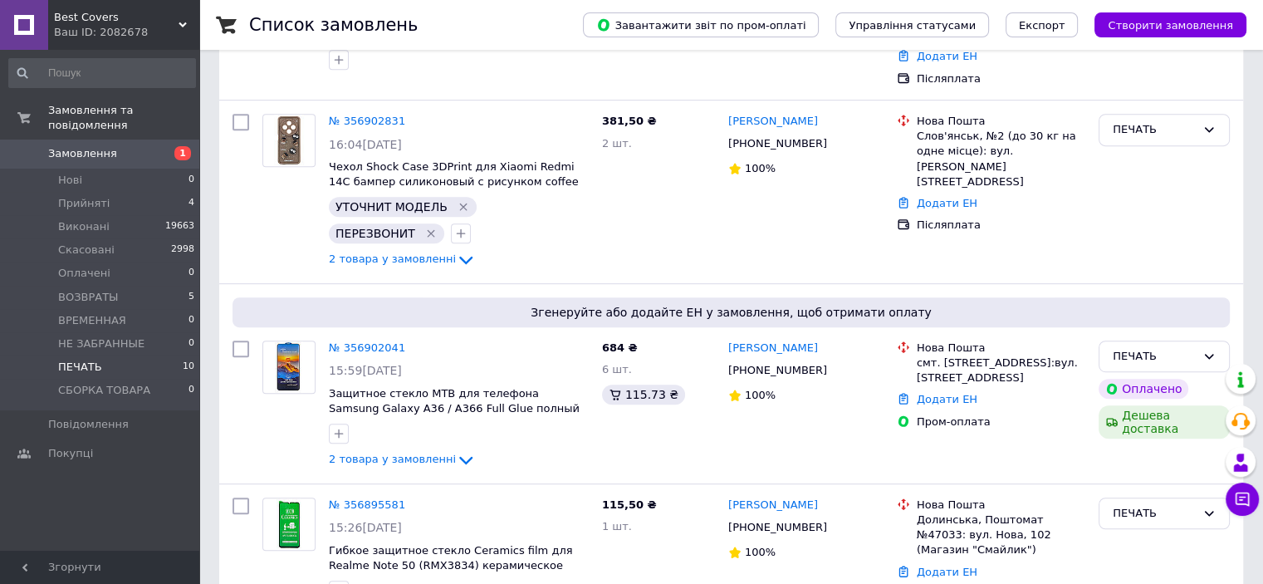
scroll to position [1387, 0]
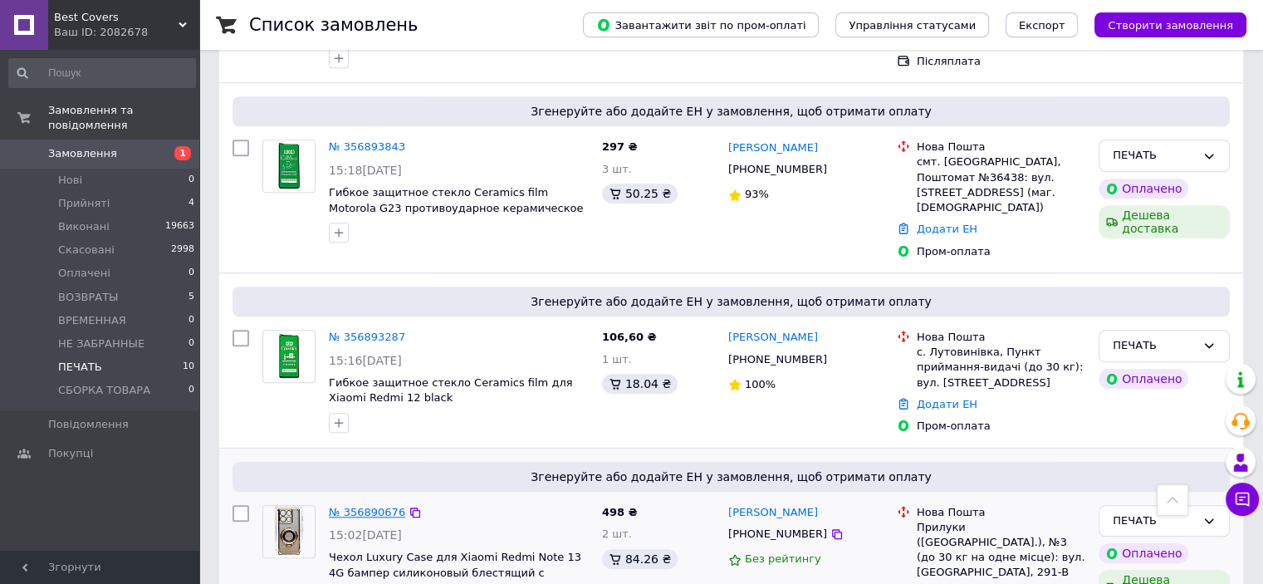
click at [382, 506] on link "№ 356890676" at bounding box center [367, 512] width 76 height 12
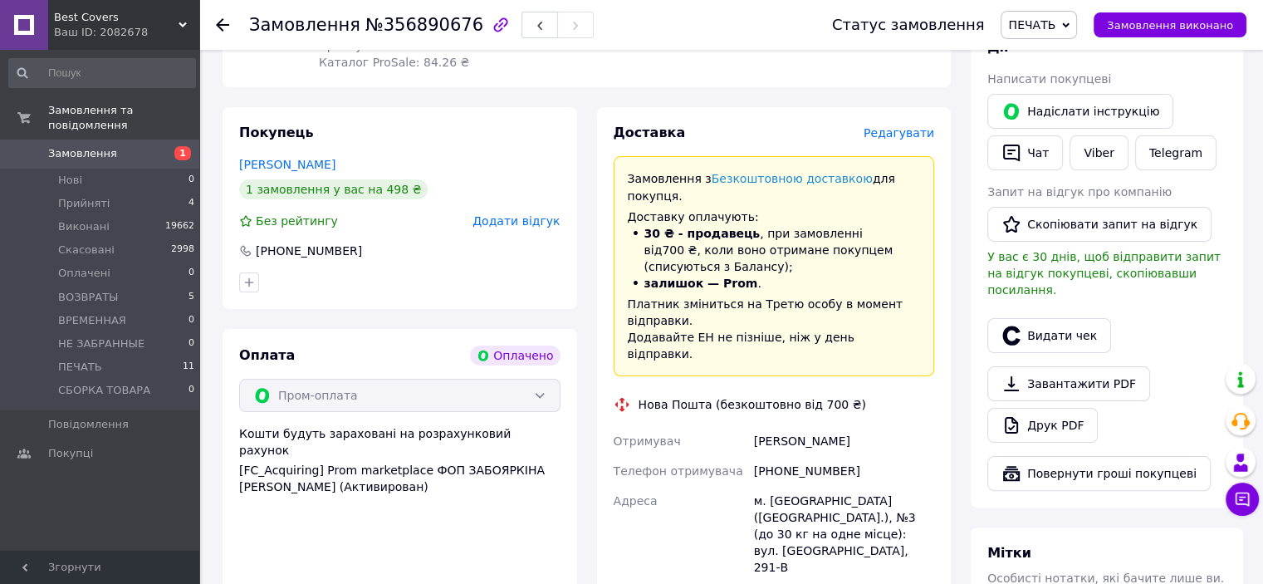
scroll to position [664, 0]
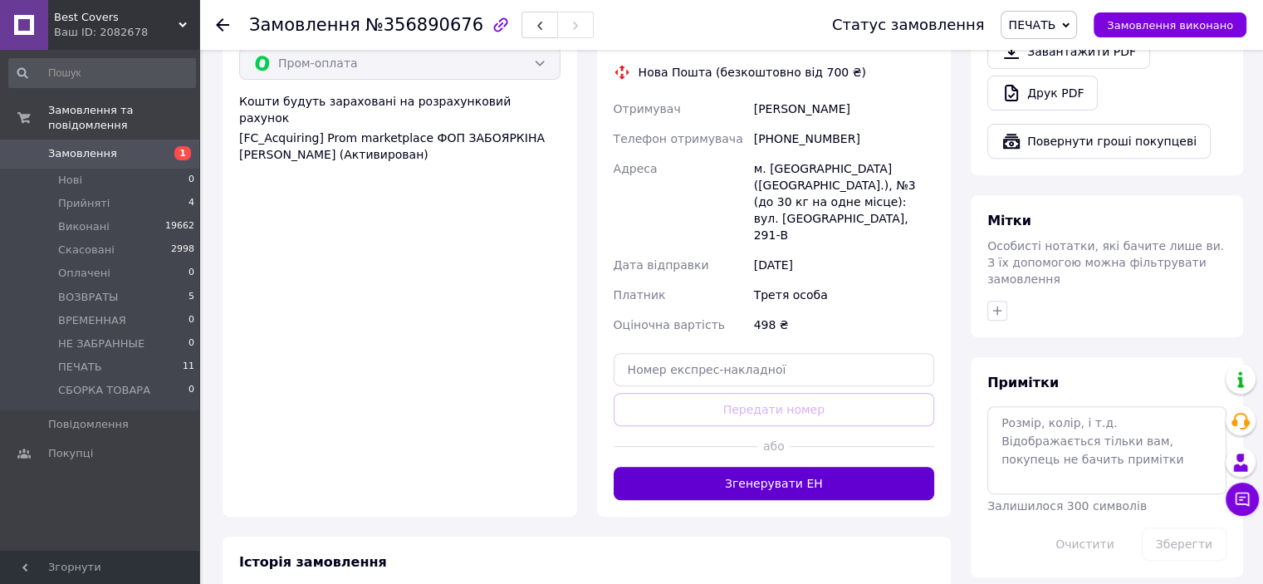
click at [778, 467] on button "Згенерувати ЕН" at bounding box center [774, 483] width 321 height 33
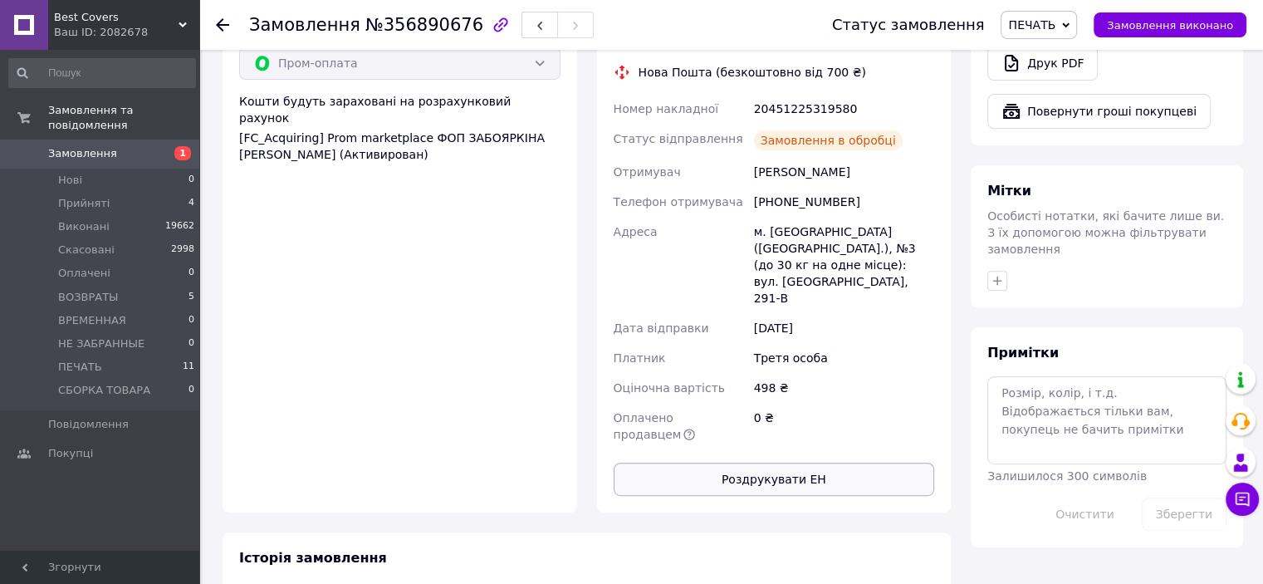
click at [781, 463] on button "Роздрукувати ЕН" at bounding box center [774, 479] width 321 height 33
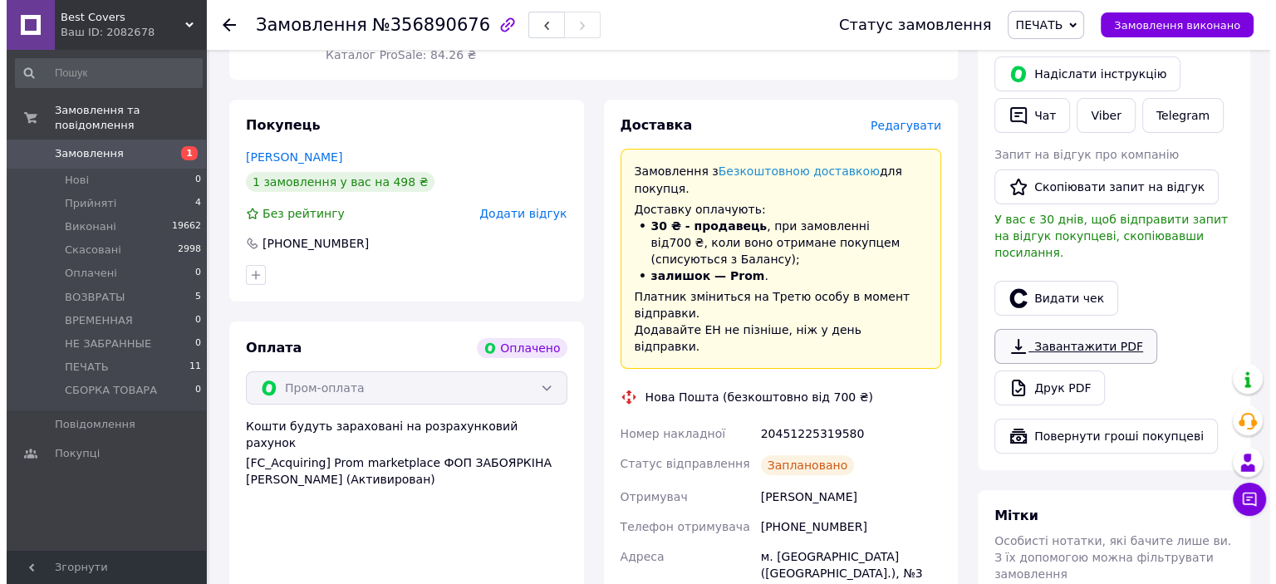
scroll to position [332, 0]
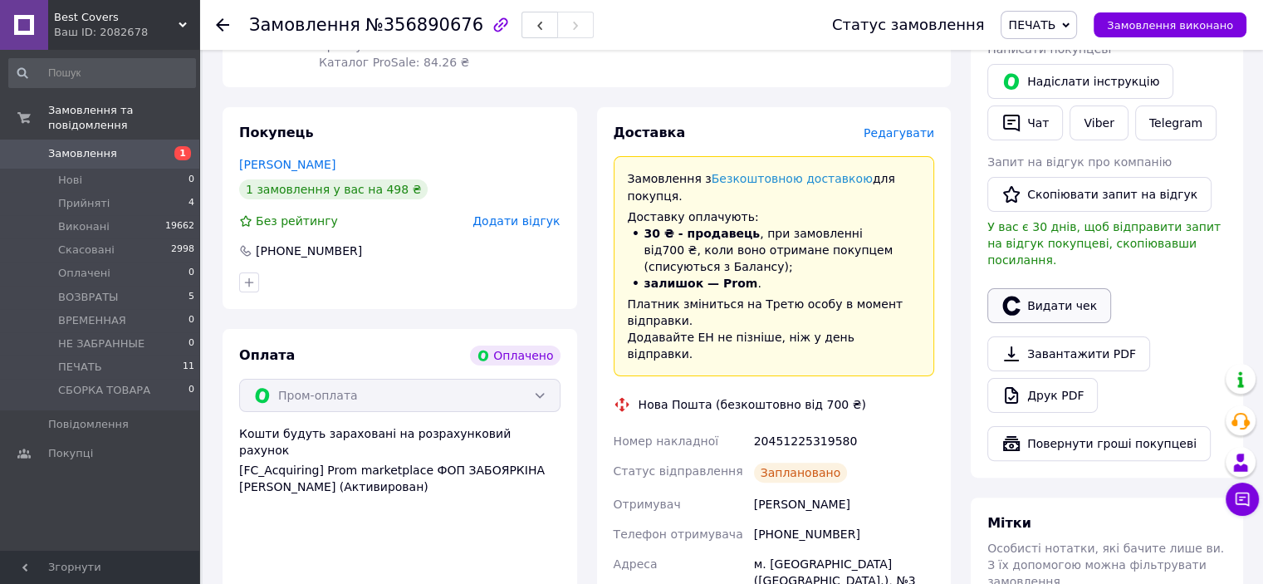
click at [1042, 288] on button "Видати чек" at bounding box center [1049, 305] width 124 height 35
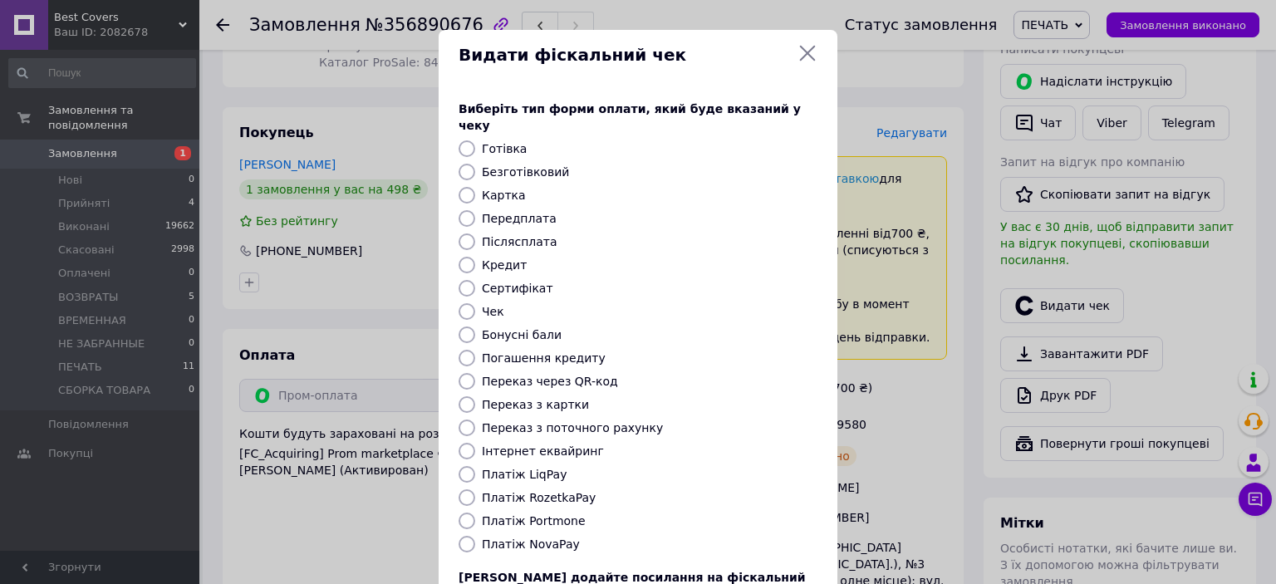
click at [459, 489] on input "Платіж RozetkaPay" at bounding box center [466, 497] width 17 height 17
radio input "true"
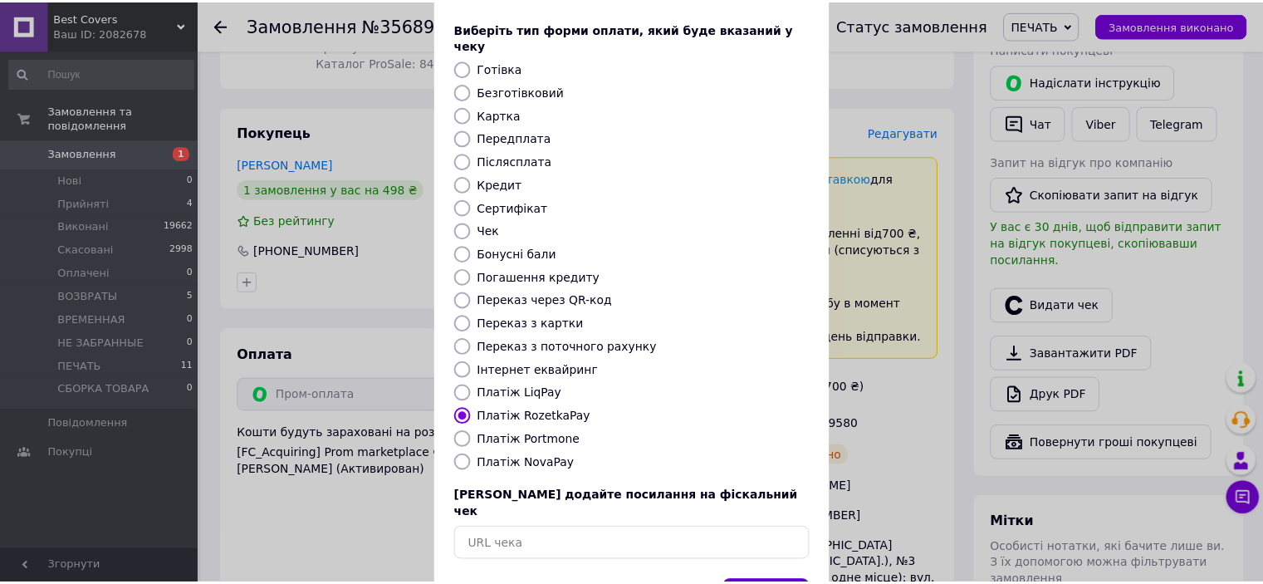
scroll to position [129, 0]
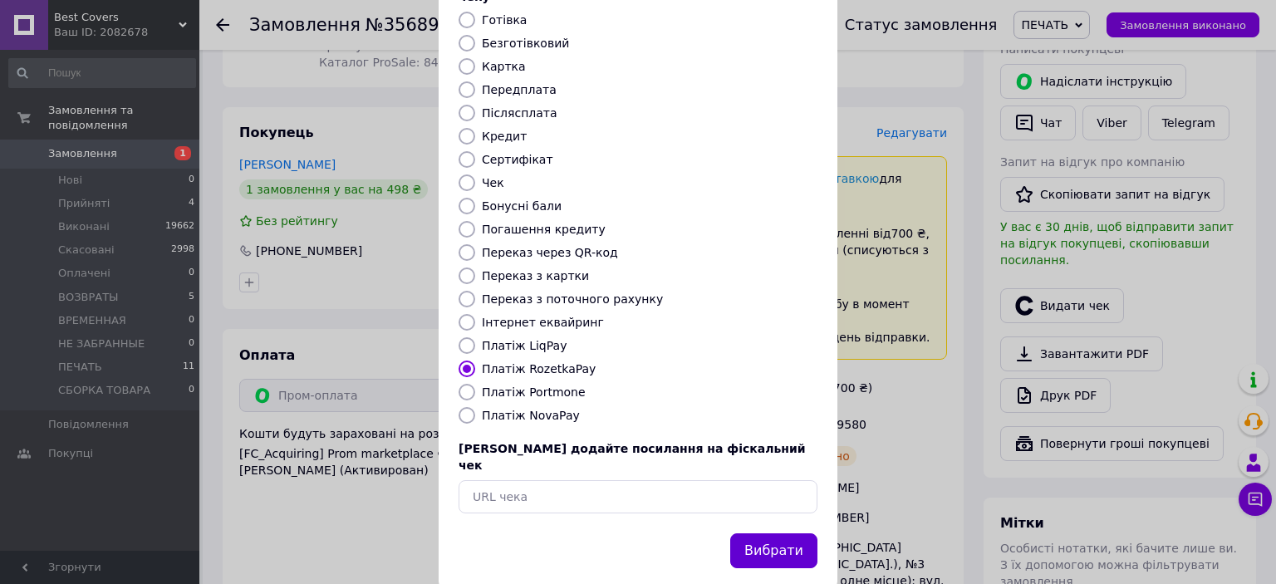
click at [757, 533] on button "Вибрати" at bounding box center [773, 551] width 87 height 36
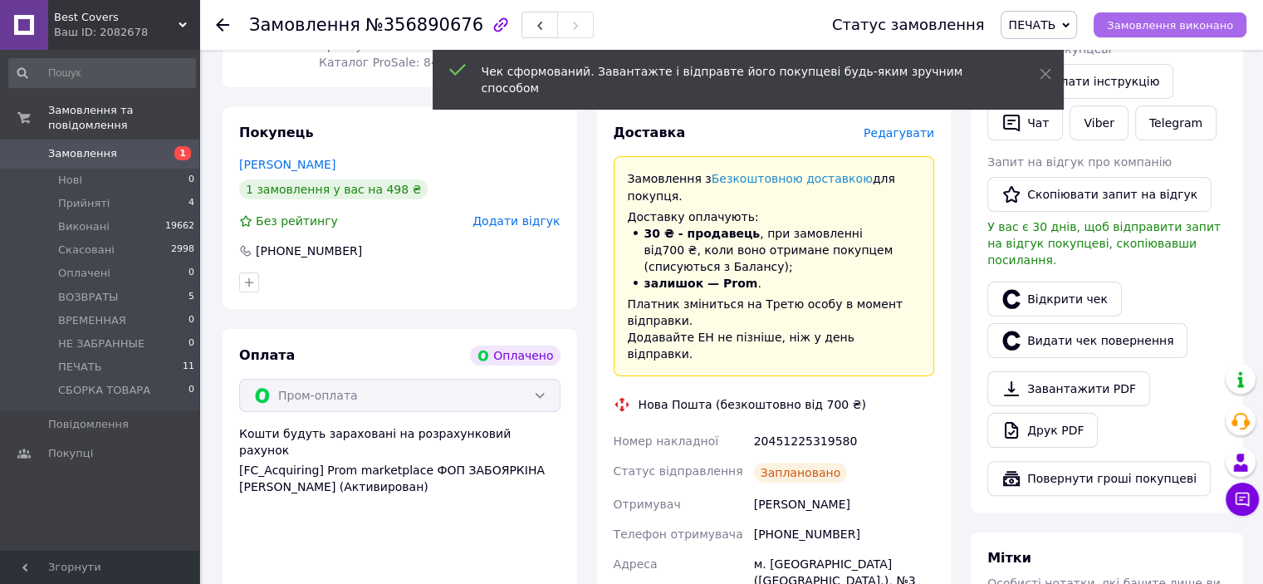
click at [1198, 25] on span "Замовлення виконано" at bounding box center [1170, 25] width 126 height 12
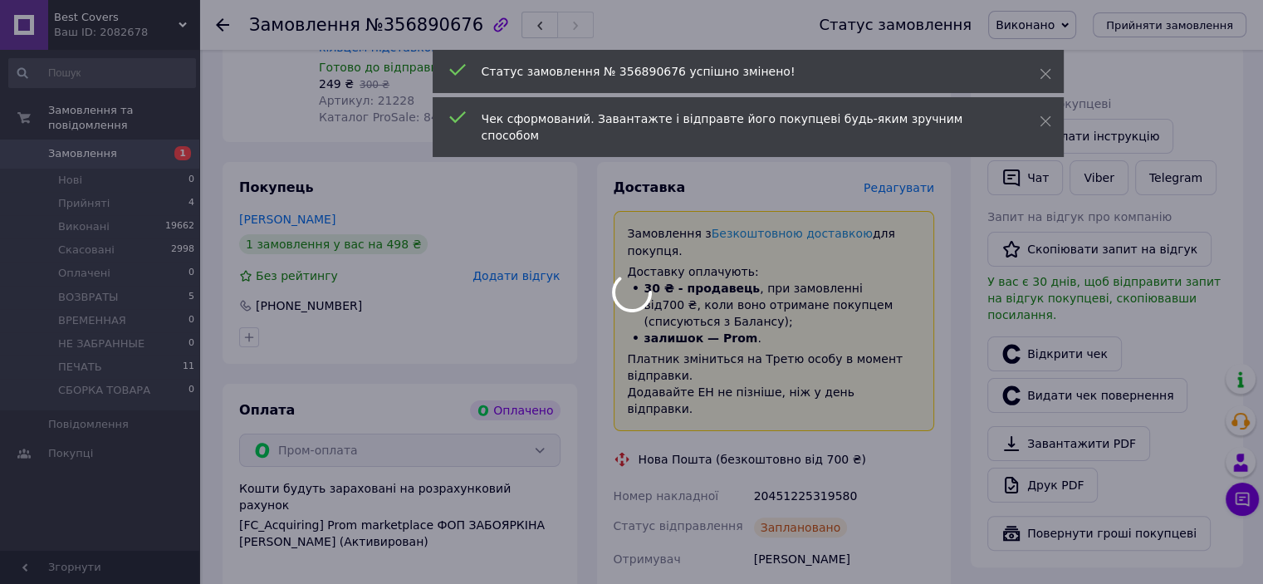
scroll to position [249, 0]
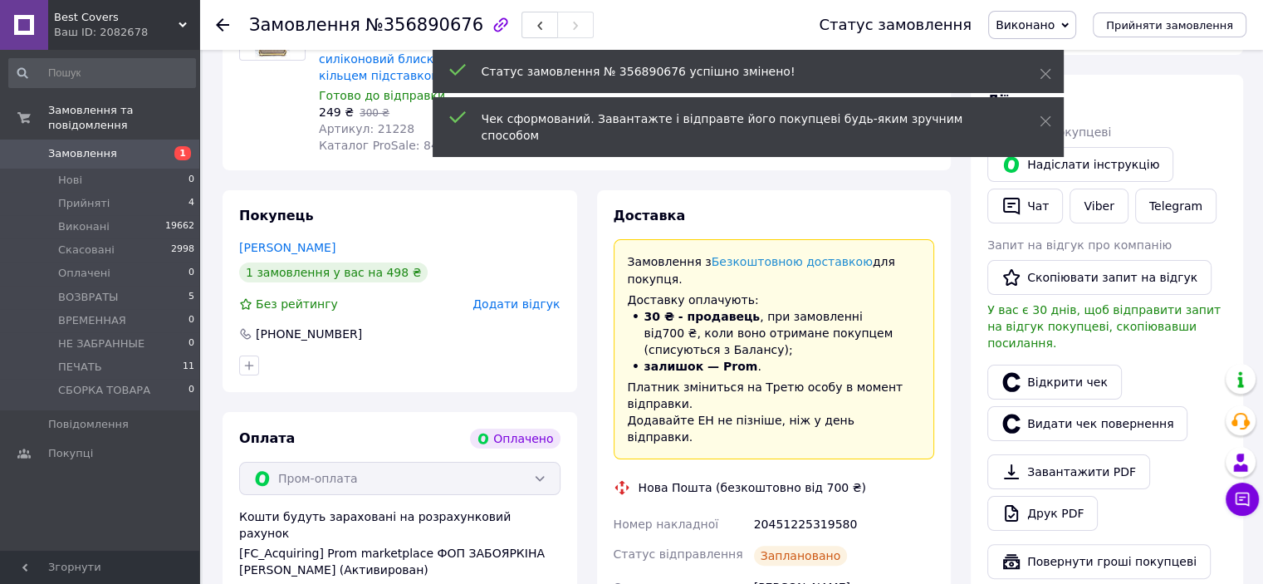
click at [779, 509] on div "20451225319580" at bounding box center [844, 524] width 187 height 30
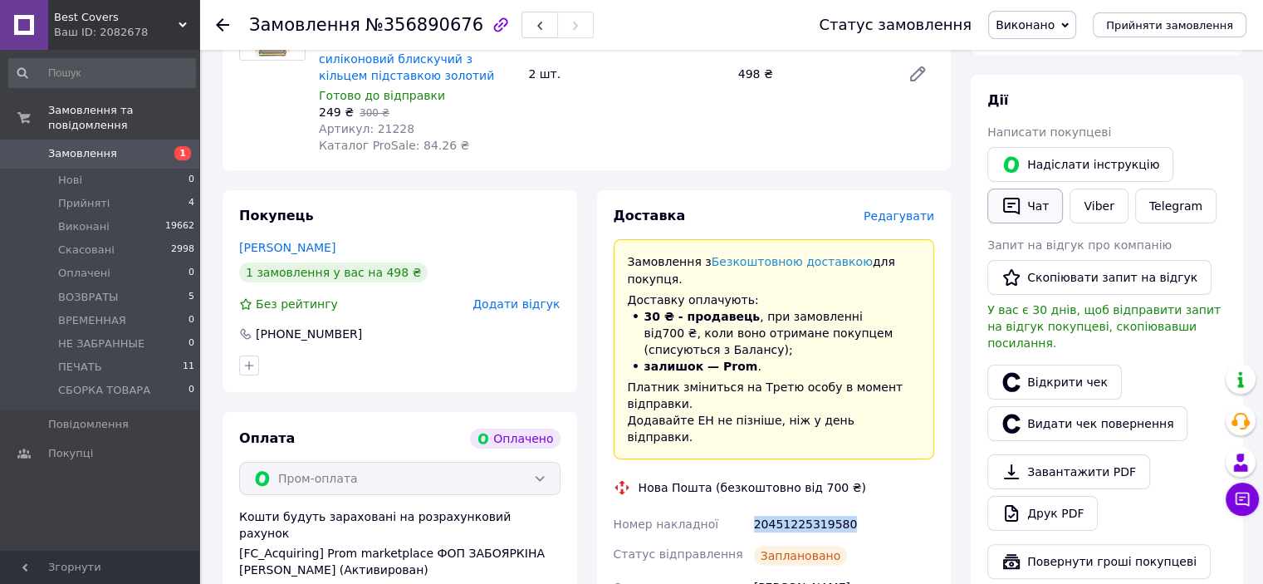
click at [1044, 201] on button "Чат" at bounding box center [1025, 206] width 76 height 35
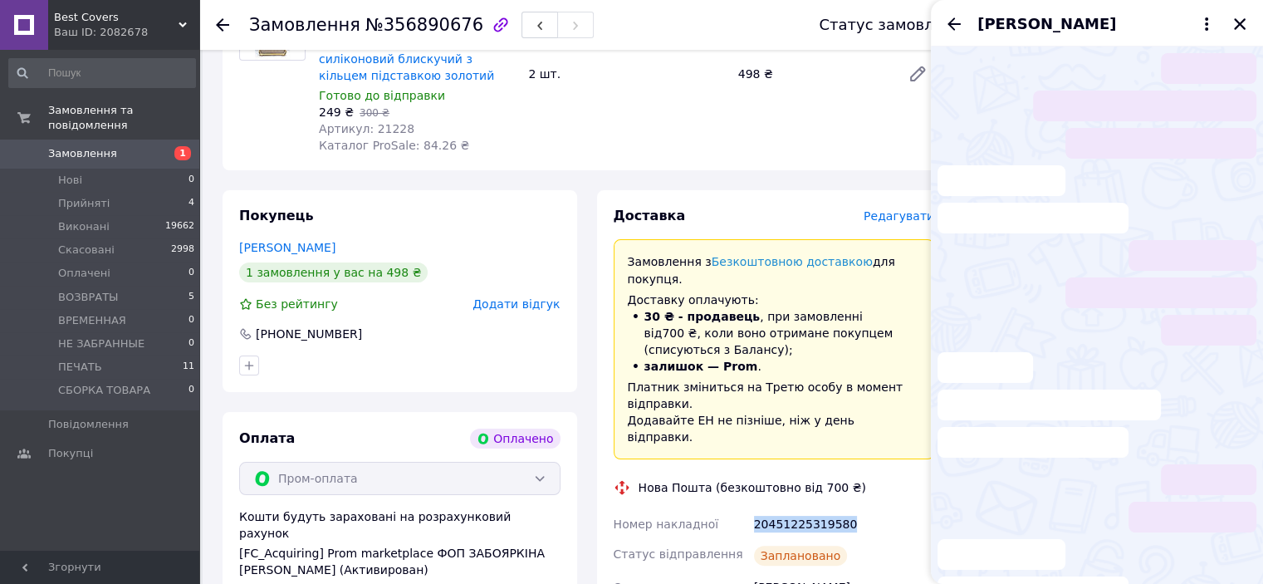
scroll to position [55, 0]
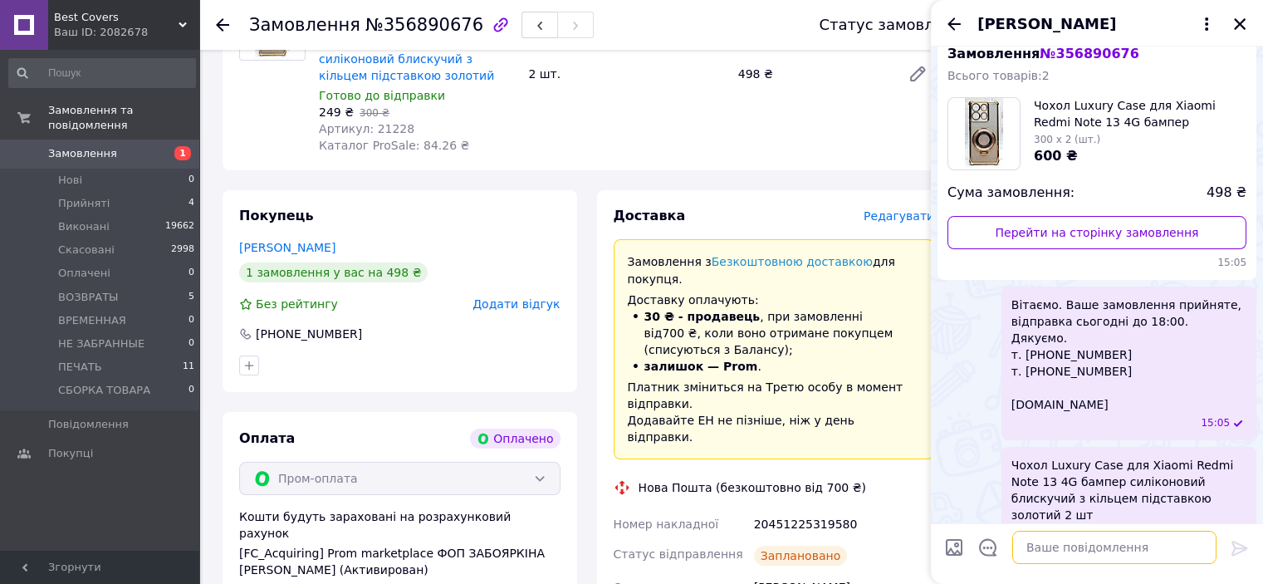
click at [1042, 541] on textarea at bounding box center [1114, 547] width 204 height 33
type textarea "в"
paste textarea "Вітаємо. Ваше замовлення відправлено. ТТН № Промокод-знижка на наступне замовле…"
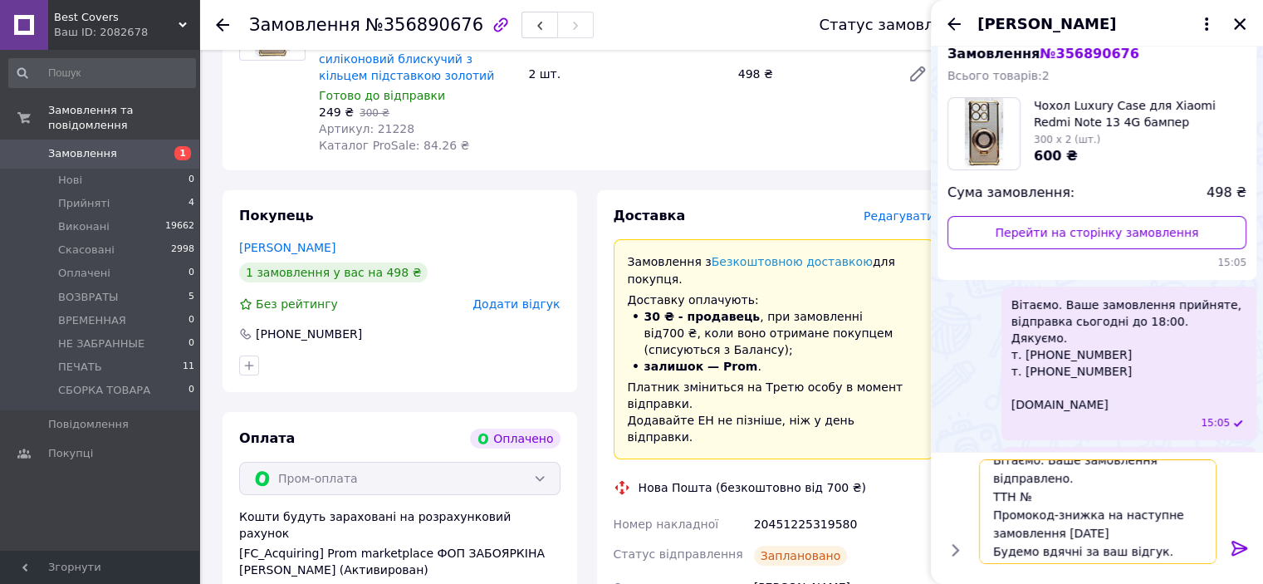
scroll to position [0, 0]
click at [1037, 476] on textarea "Вітаємо. Ваше замовлення відправлено. ТТН № Промокод-знижка на наступне замовле…" at bounding box center [1098, 511] width 238 height 105
click at [1044, 494] on textarea "Ваше замовлення відправлено. ТТН № Промокод-знижка на наступне замовлення BC201…" at bounding box center [1098, 511] width 238 height 105
paste textarea "20451225319580"
type textarea "Ваше замовлення відправлено. ТТН №20451225319580 Промокод-знижка на наступне за…"
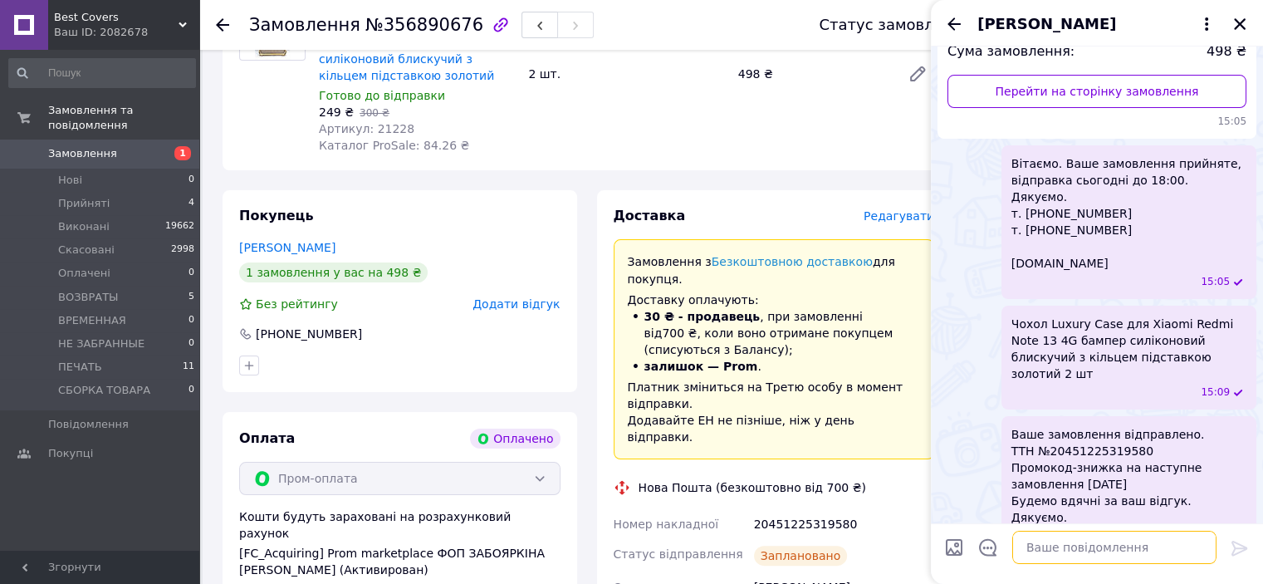
scroll to position [266, 0]
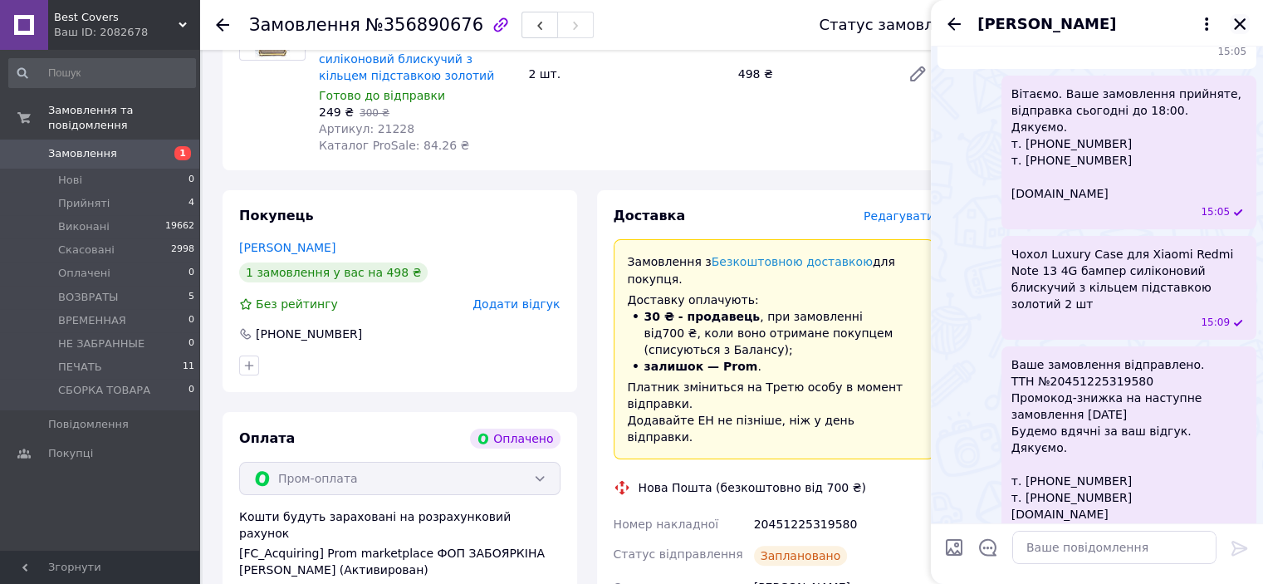
click at [1241, 21] on icon "Закрити" at bounding box center [1239, 24] width 15 height 15
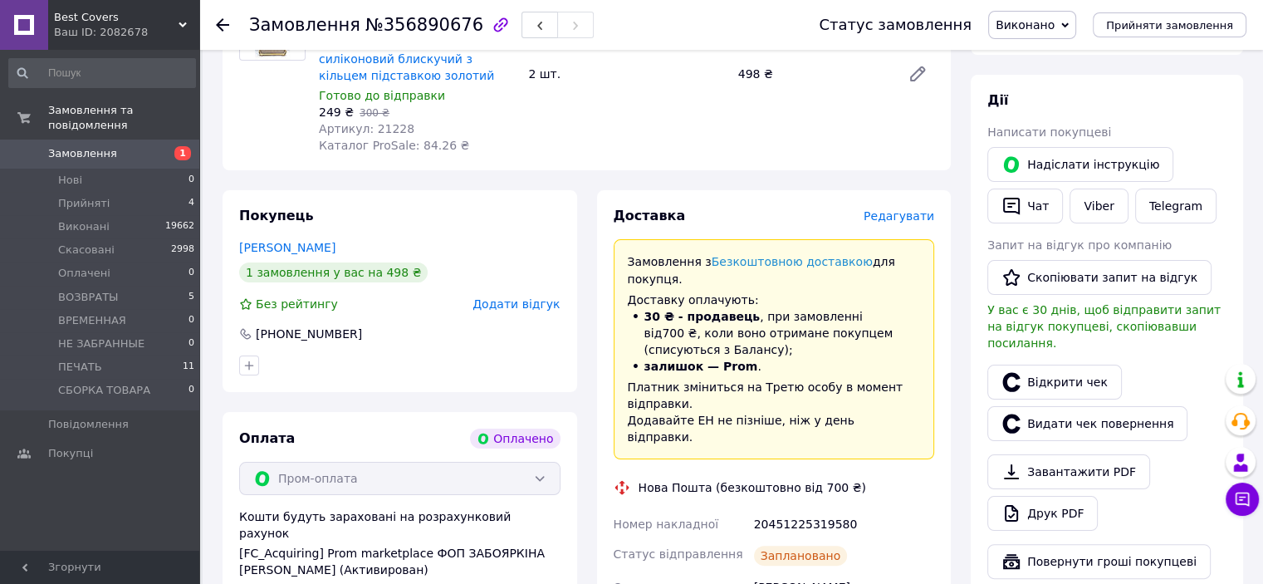
click at [802, 509] on div "20451225319580" at bounding box center [844, 524] width 187 height 30
click at [854, 509] on div "20451225319580" at bounding box center [844, 524] width 187 height 30
click at [820, 509] on div "20451225319580" at bounding box center [844, 524] width 187 height 30
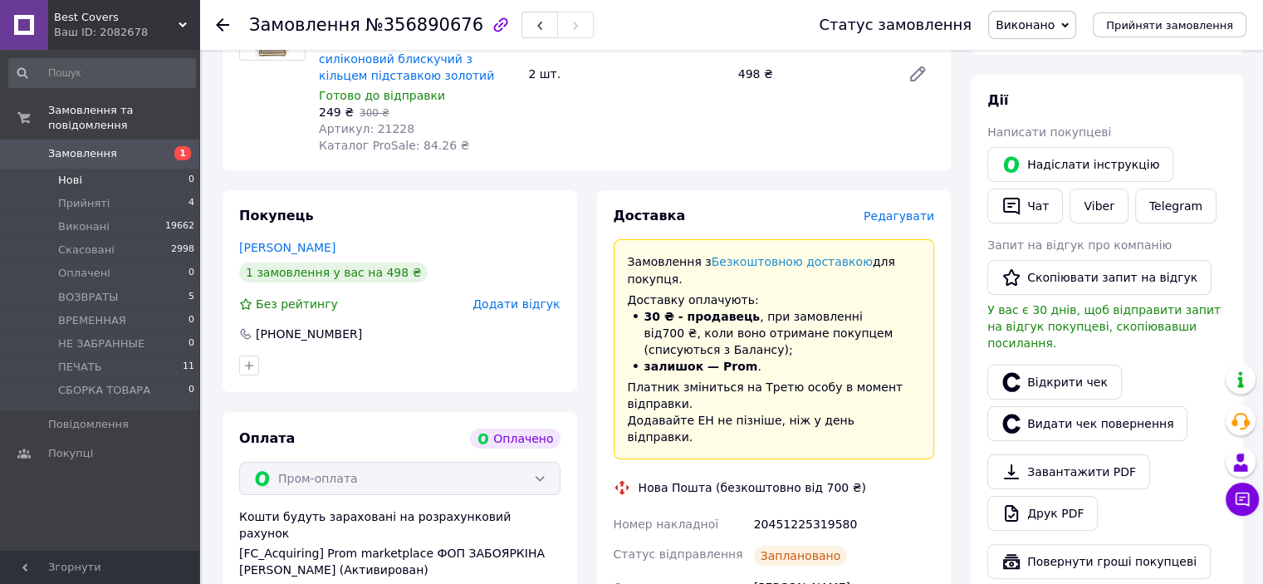
click at [106, 169] on li "Нові 0" at bounding box center [102, 180] width 204 height 23
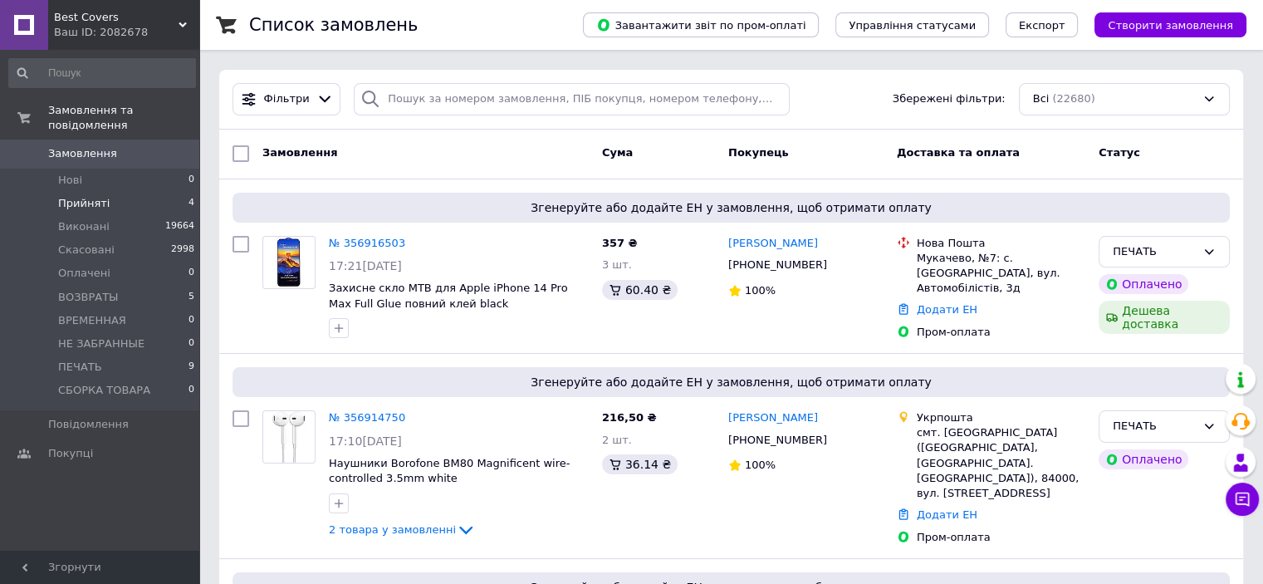
click at [127, 192] on li "Прийняті 4" at bounding box center [102, 203] width 204 height 23
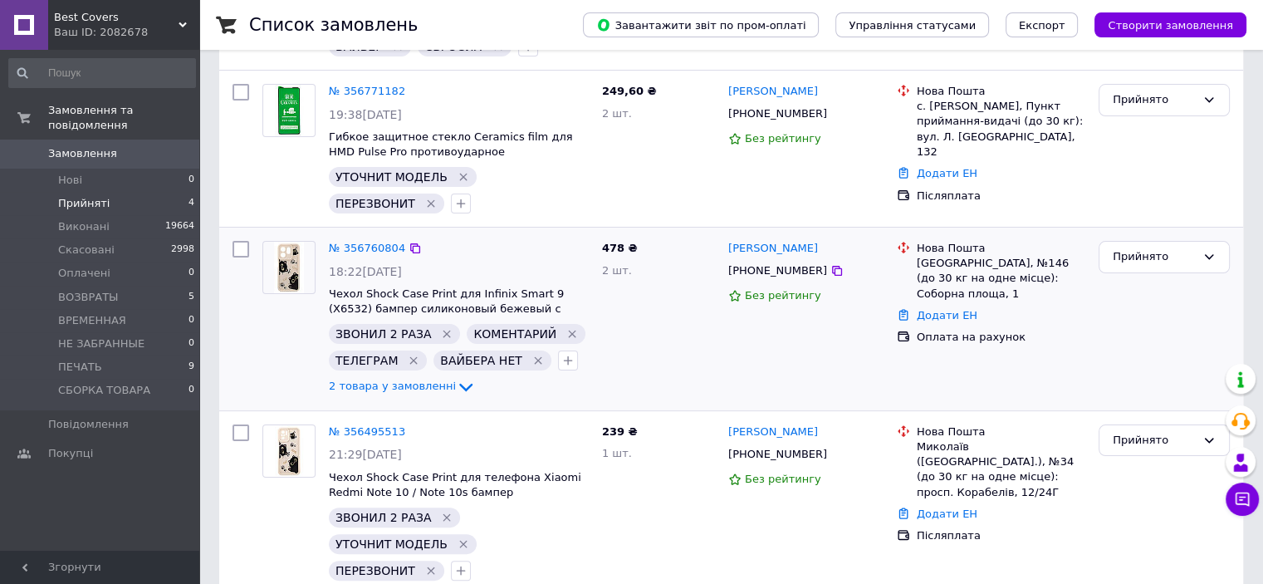
scroll to position [326, 0]
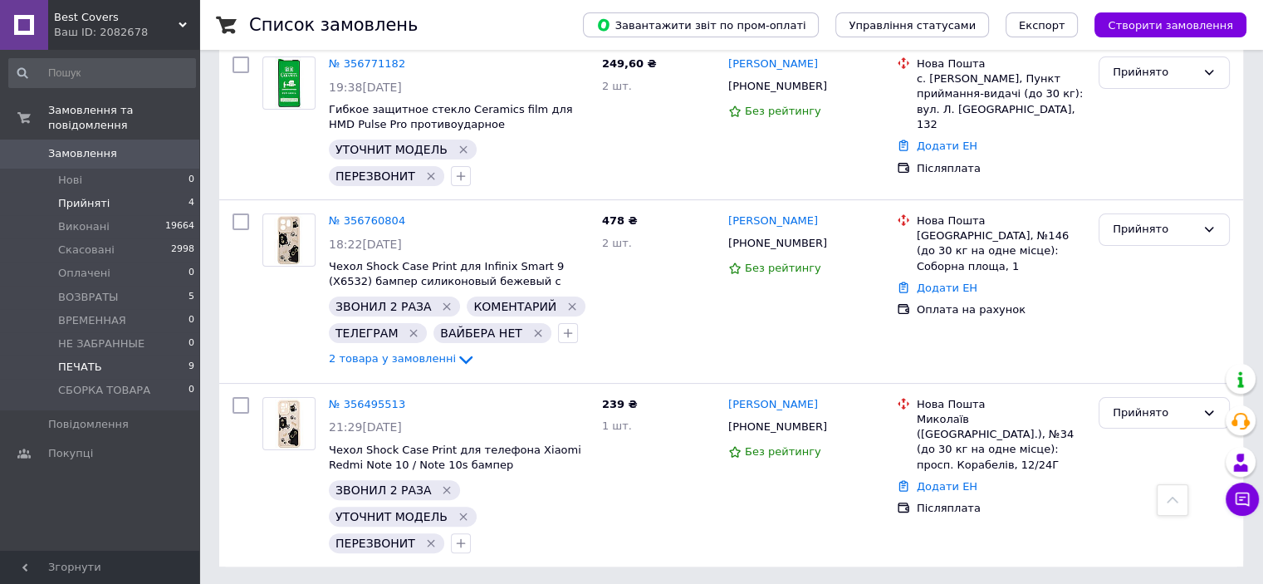
click at [124, 355] on li "ПЕЧАТЬ 9" at bounding box center [102, 366] width 204 height 23
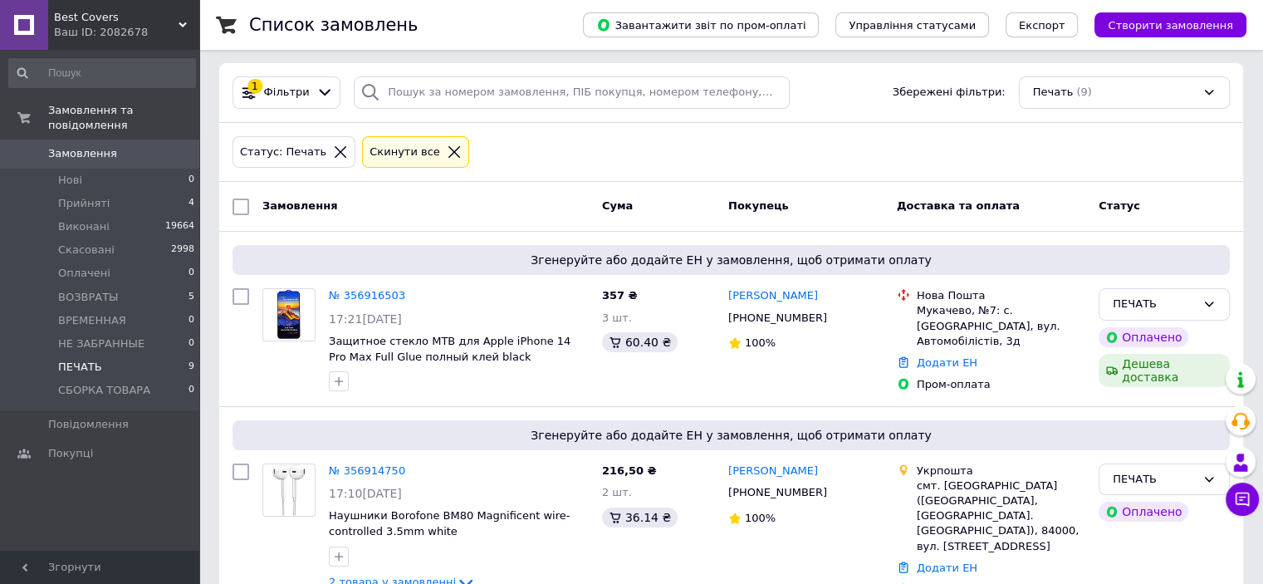
scroll to position [1212, 0]
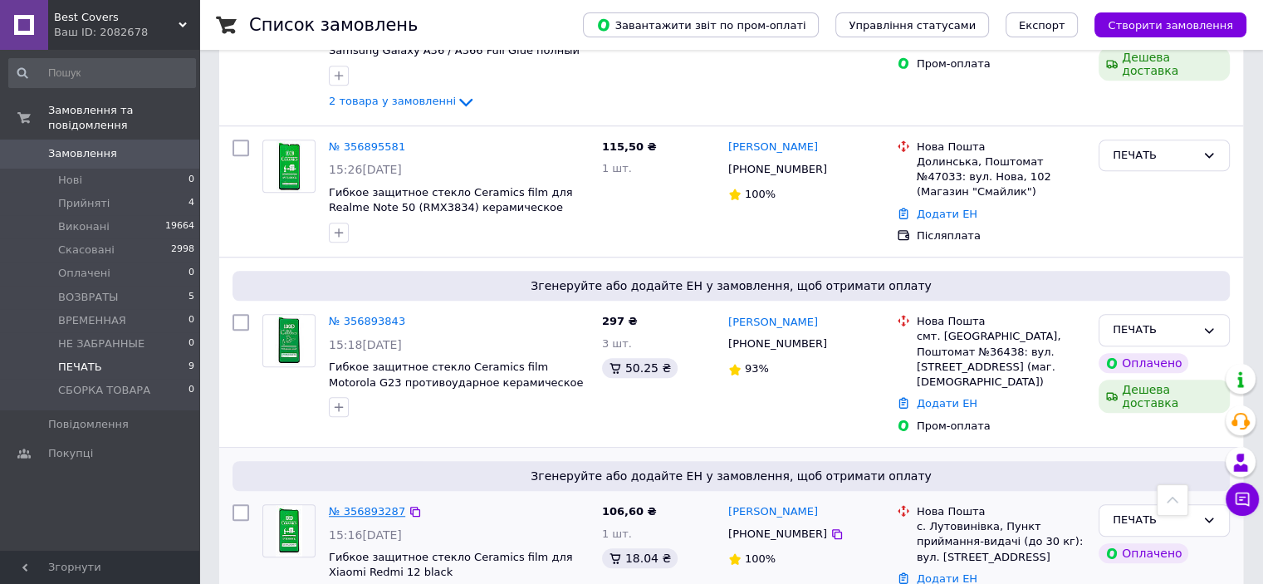
click at [365, 505] on link "№ 356893287" at bounding box center [367, 511] width 76 height 12
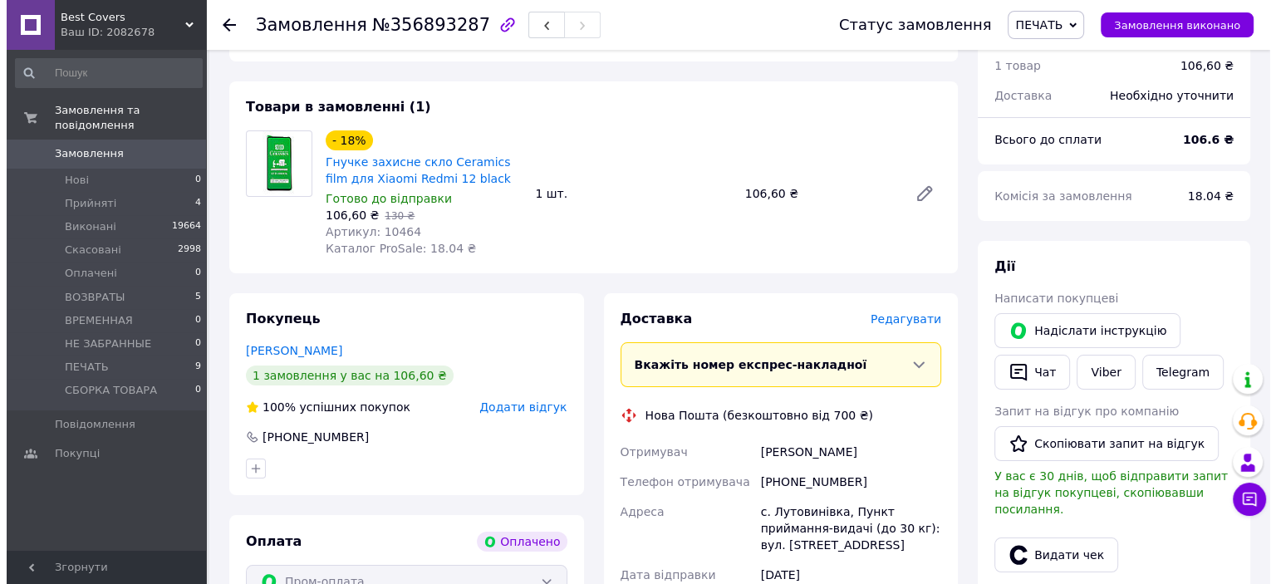
scroll to position [249, 0]
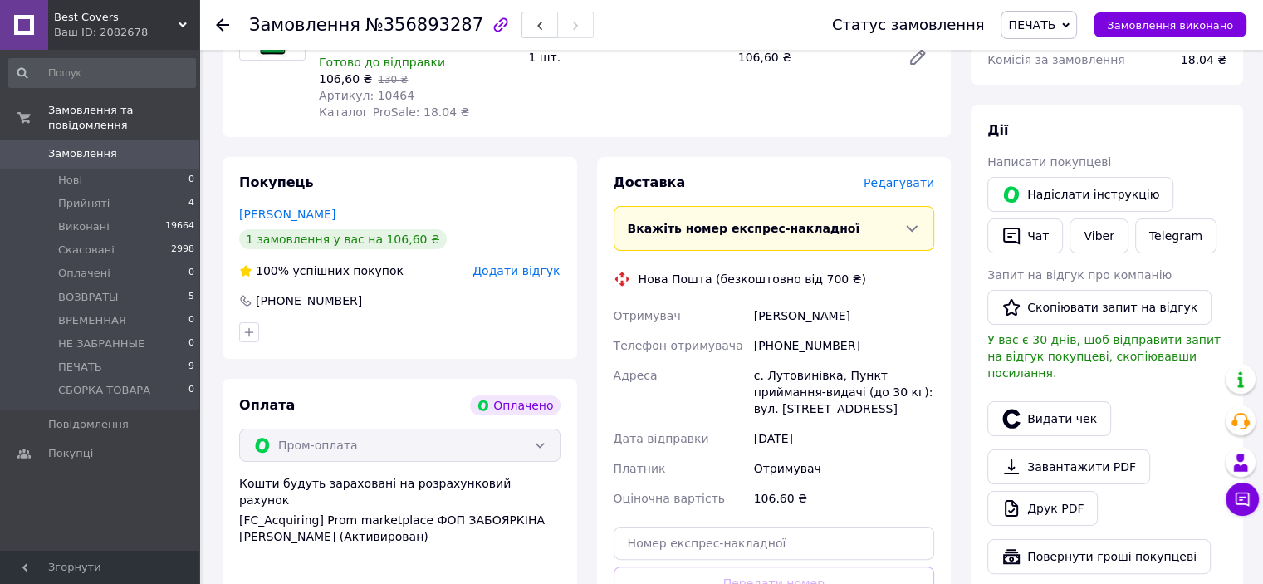
click at [897, 189] on span "Редагувати" at bounding box center [899, 182] width 71 height 13
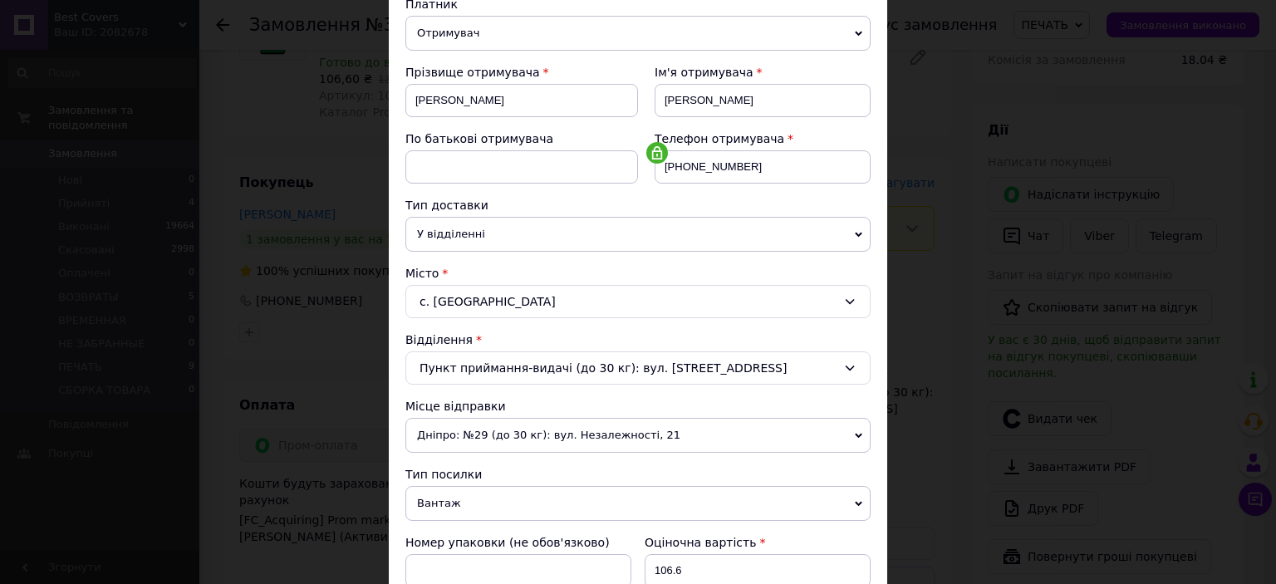
scroll to position [332, 0]
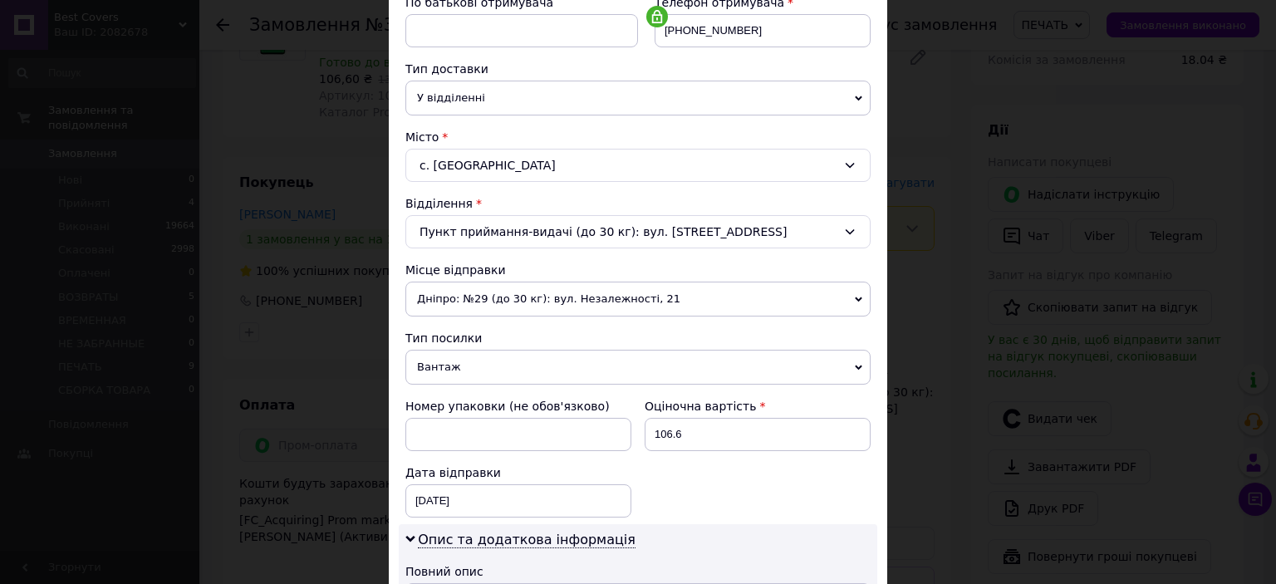
drag, startPoint x: 514, startPoint y: 363, endPoint x: 505, endPoint y: 389, distance: 28.1
click at [512, 365] on span "Вантаж" at bounding box center [637, 367] width 465 height 35
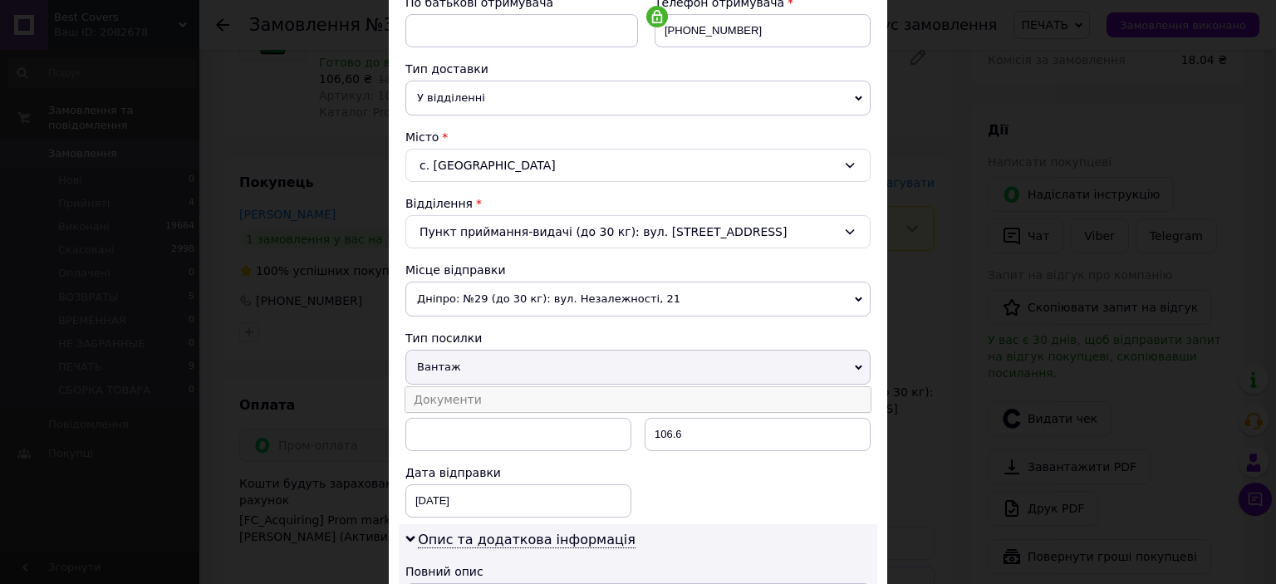
click at [505, 389] on li "Документи" at bounding box center [637, 399] width 465 height 25
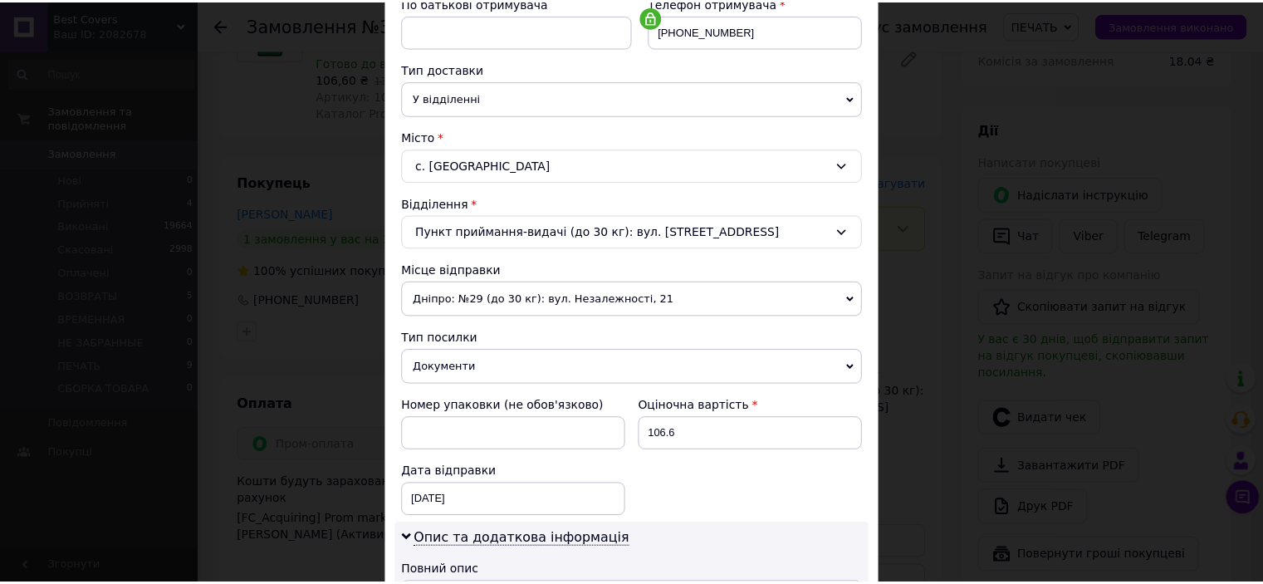
scroll to position [716, 0]
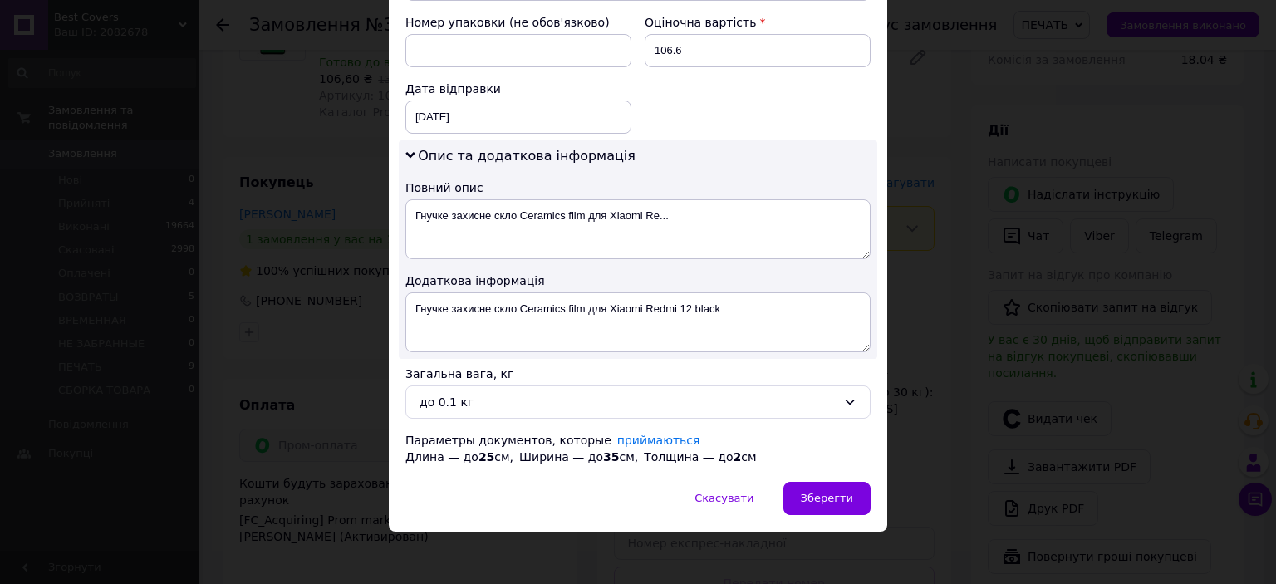
click at [847, 482] on div "Зберегти" at bounding box center [826, 498] width 87 height 33
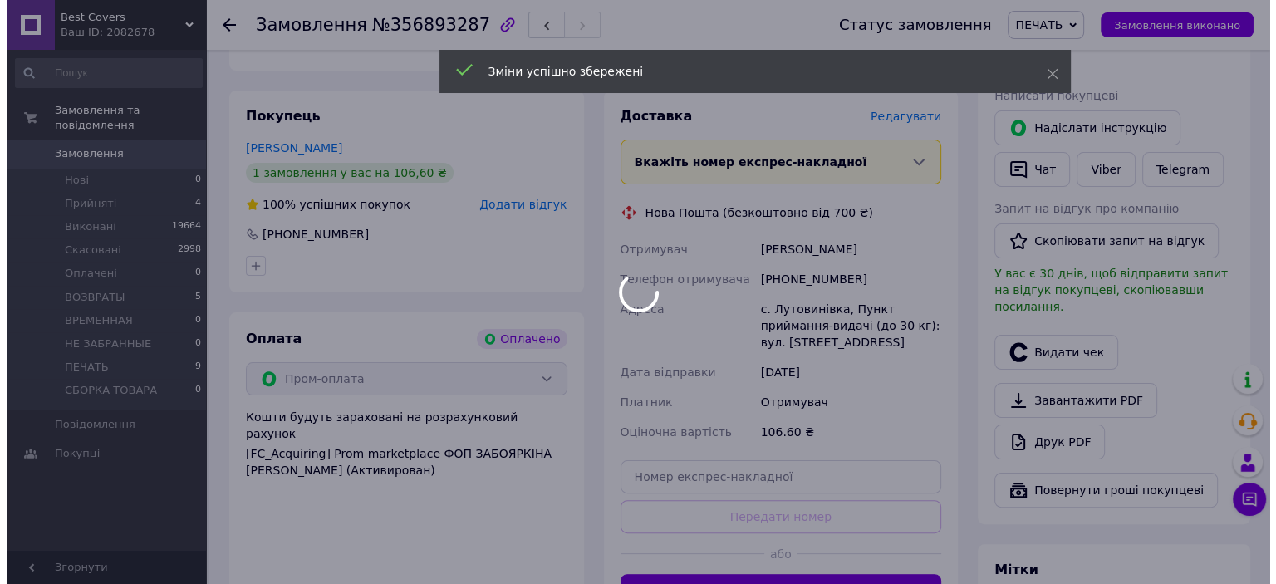
scroll to position [415, 0]
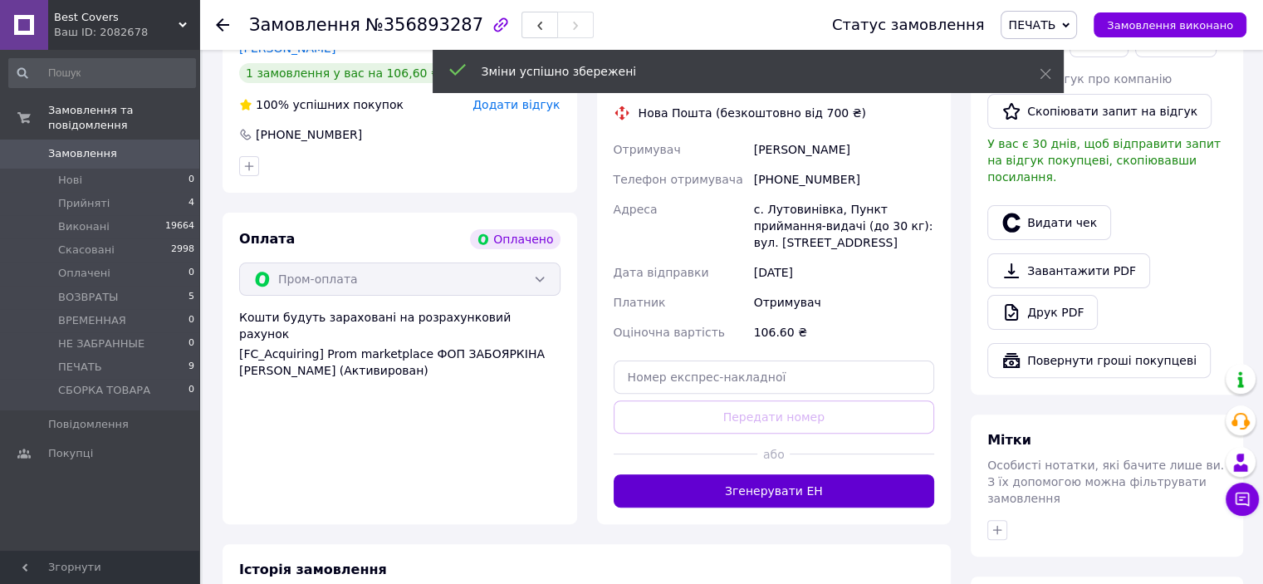
click at [784, 483] on button "Згенерувати ЕН" at bounding box center [774, 490] width 321 height 33
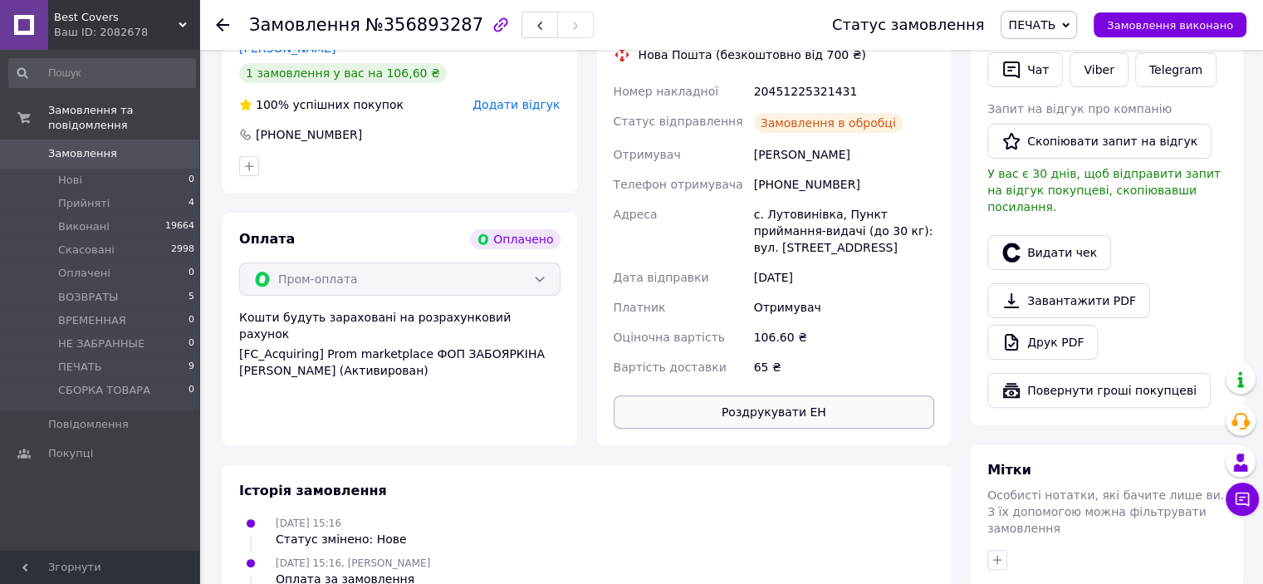
click at [765, 418] on button "Роздрукувати ЕН" at bounding box center [774, 411] width 321 height 33
click at [1064, 236] on button "Видати чек" at bounding box center [1049, 252] width 124 height 35
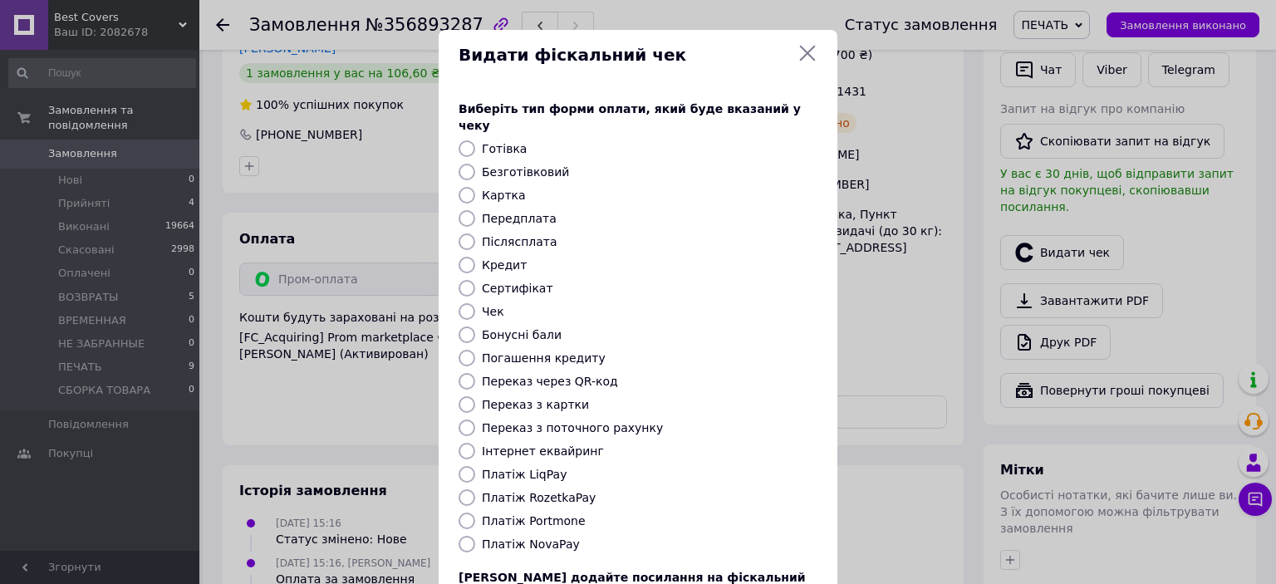
click at [465, 489] on input "Платіж RozetkaPay" at bounding box center [466, 497] width 17 height 17
radio input "true"
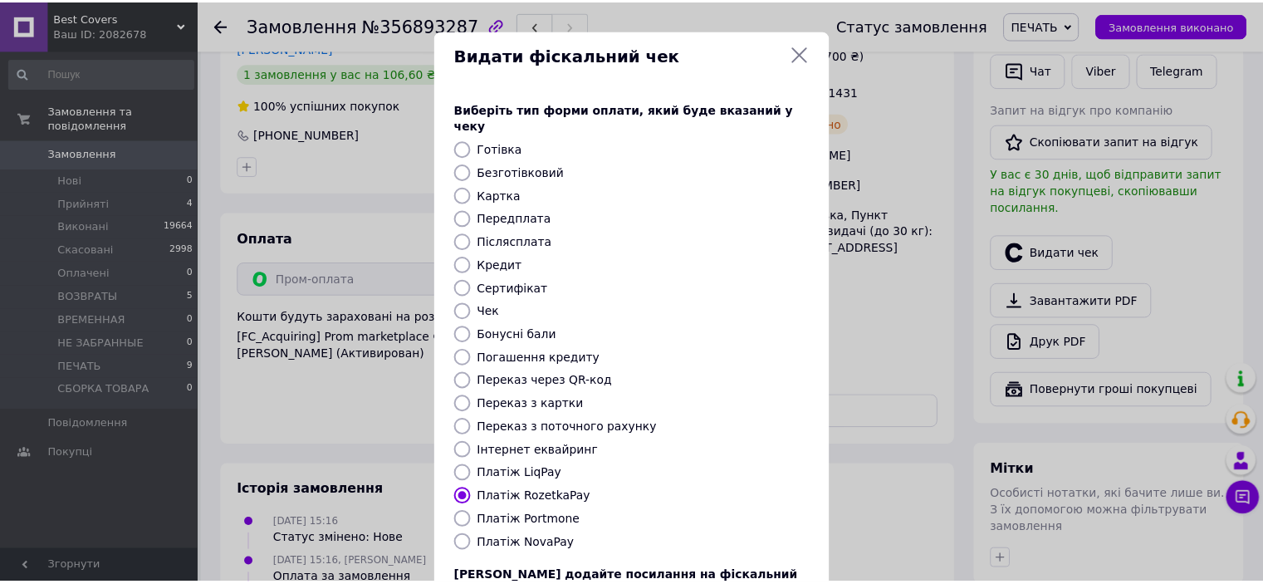
scroll to position [129, 0]
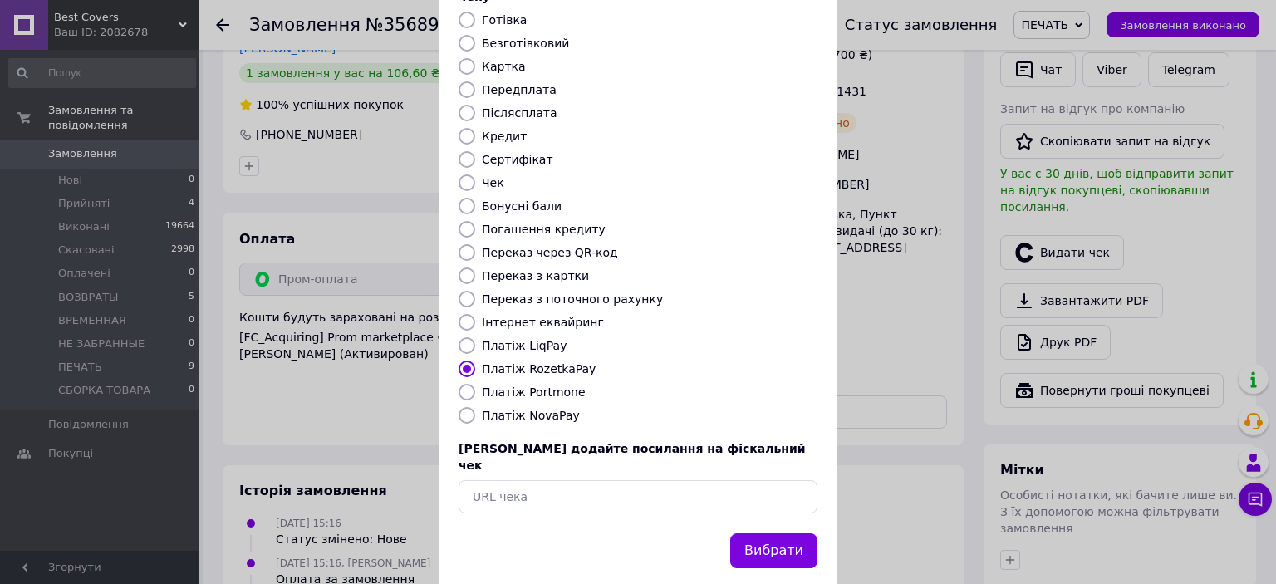
click at [770, 533] on button "Вибрати" at bounding box center [773, 551] width 87 height 36
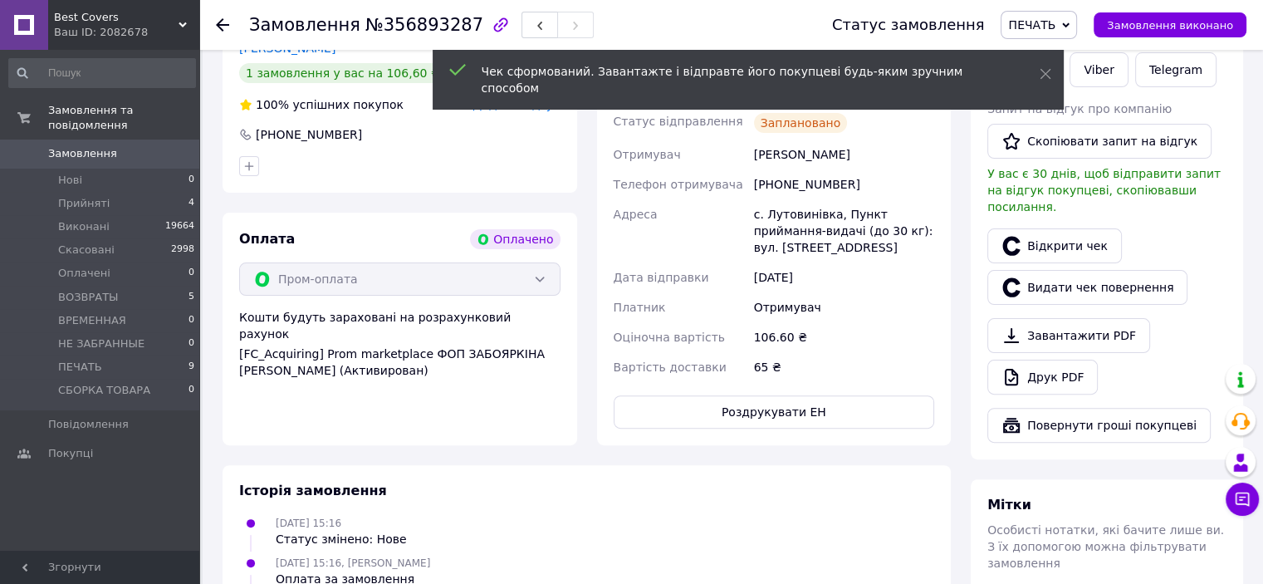
click at [1146, 29] on span "Замовлення виконано" at bounding box center [1170, 25] width 126 height 12
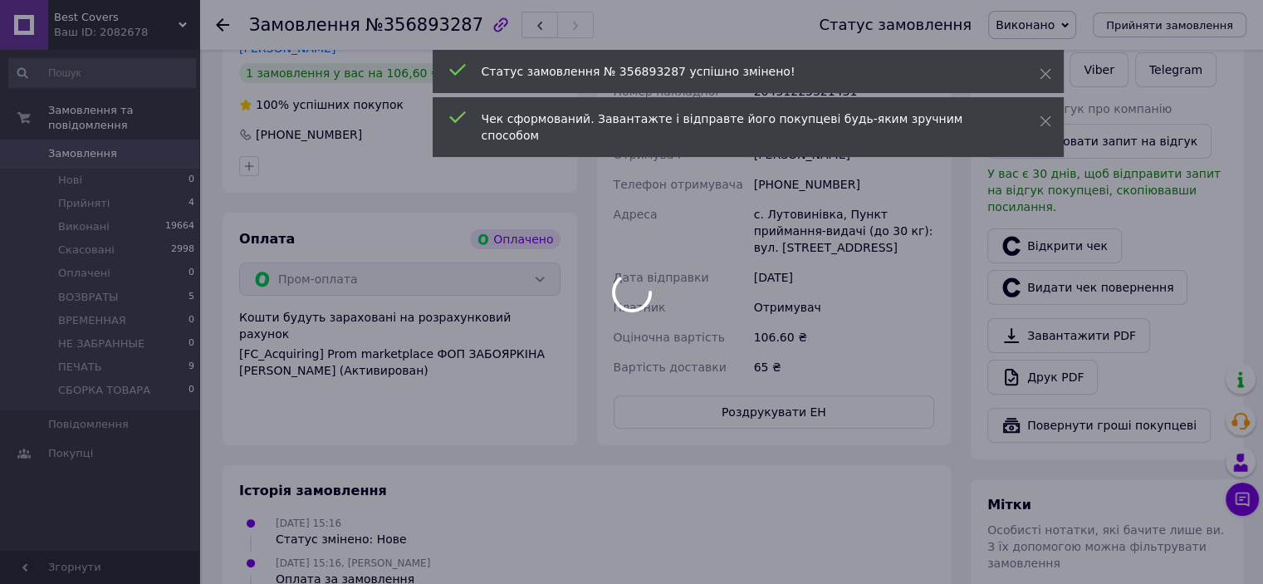
scroll to position [332, 0]
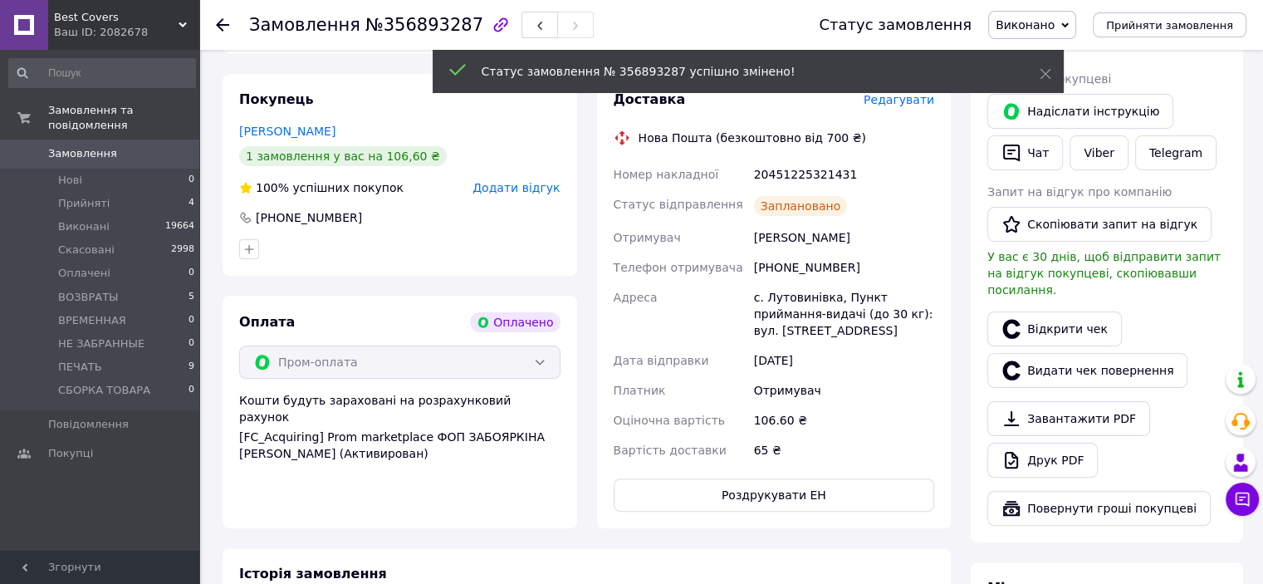
click at [795, 179] on div "20451225321431" at bounding box center [844, 174] width 187 height 30
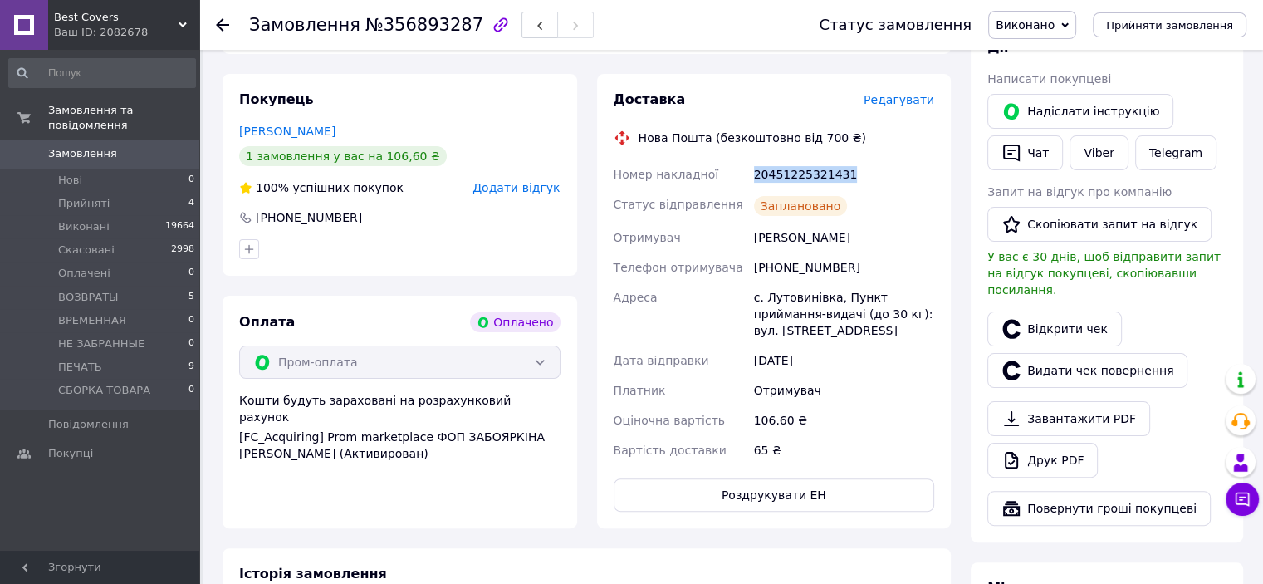
copy div "20451225321431"
click at [1032, 142] on button "Чат" at bounding box center [1025, 152] width 76 height 35
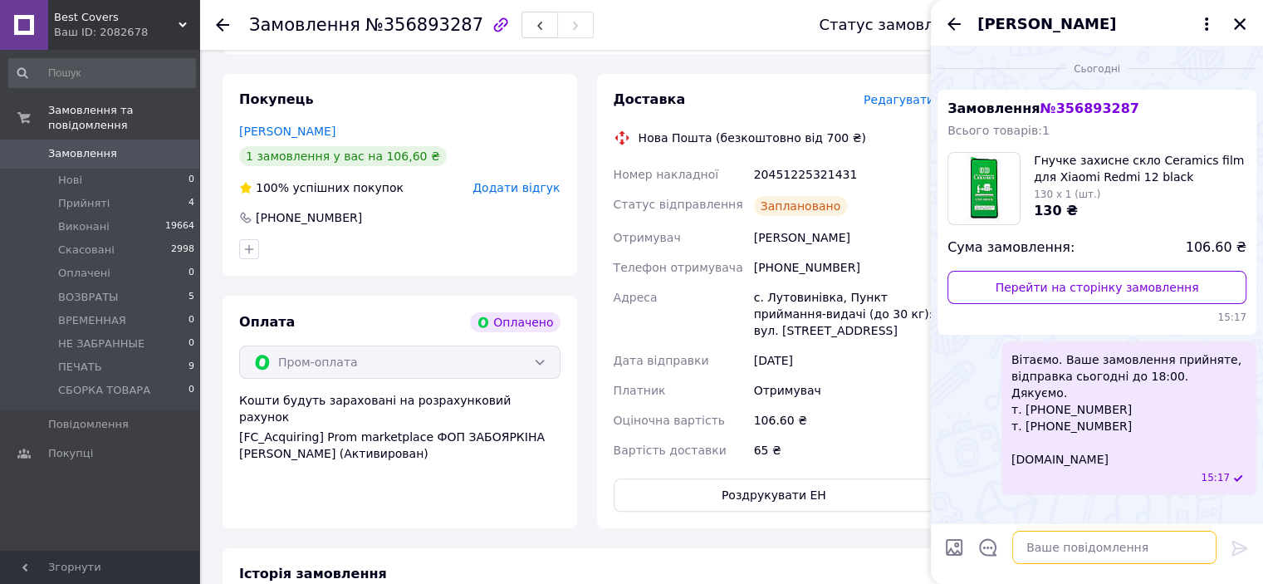
click at [1047, 541] on textarea at bounding box center [1114, 547] width 204 height 33
type textarea "в"
paste textarea "Вітаємо. Ваше замовлення відправлено. ТТН № Промокод-знижка на наступне замовле…"
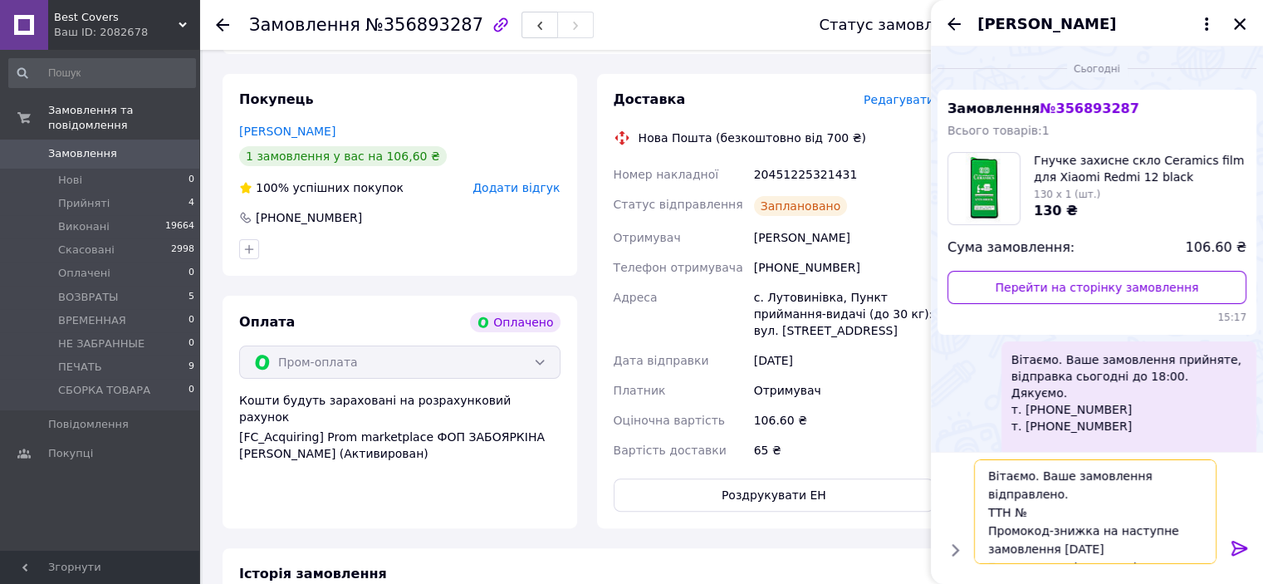
scroll to position [44, 0]
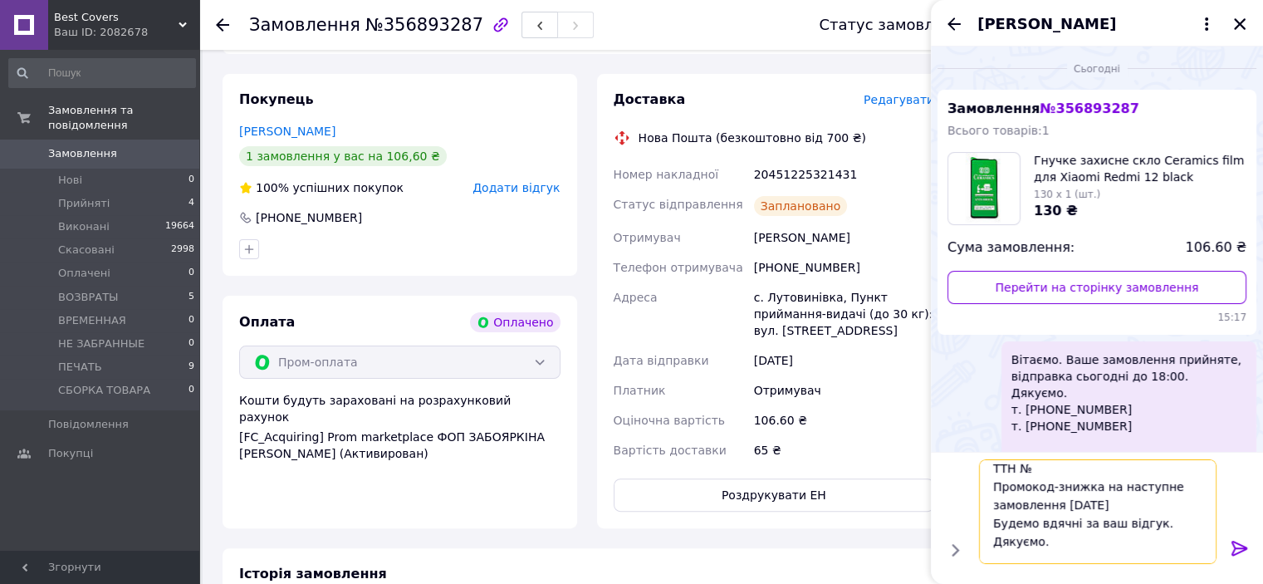
paste textarea "20451225321431"
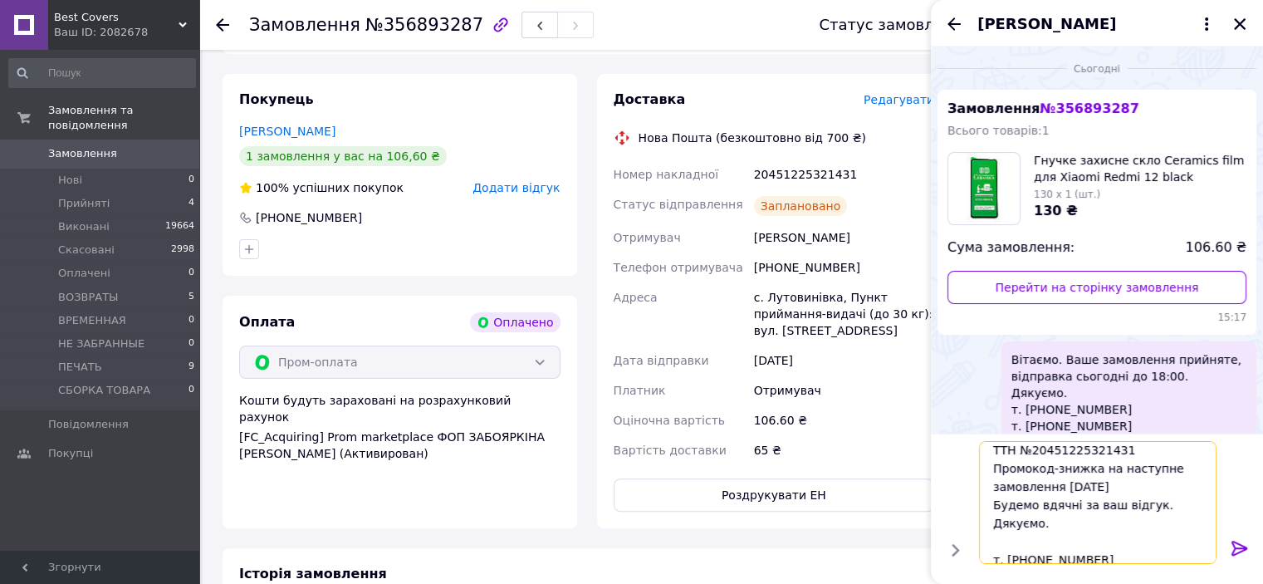
scroll to position [0, 0]
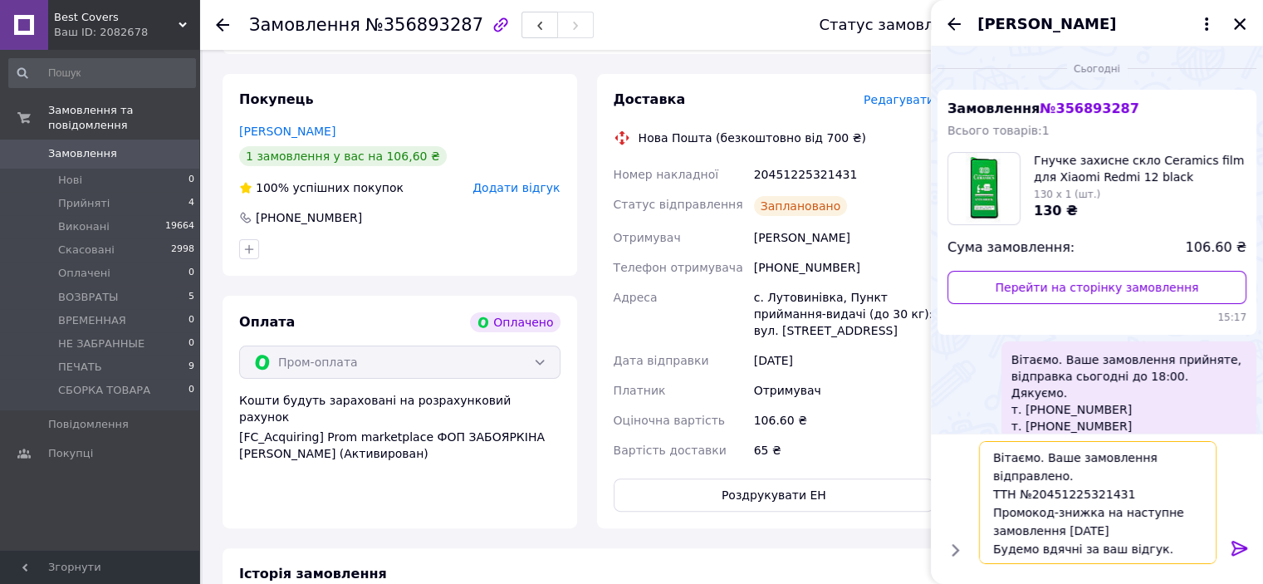
click at [1041, 456] on textarea "Вітаємо. Ваше замовлення відправлено. ТТН №20451225321431 Промокод-знижка на на…" at bounding box center [1098, 502] width 238 height 123
type textarea "Ваше замовлення відправлено. ТТН №20451225321431 Промокод-знижка на наступне за…"
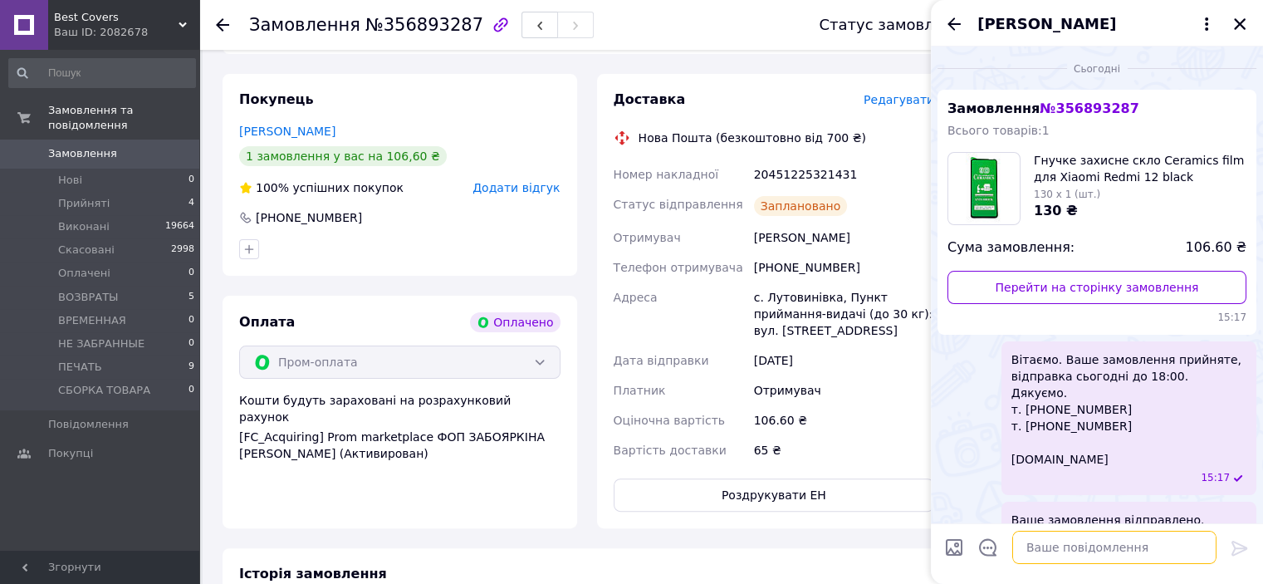
scroll to position [171, 0]
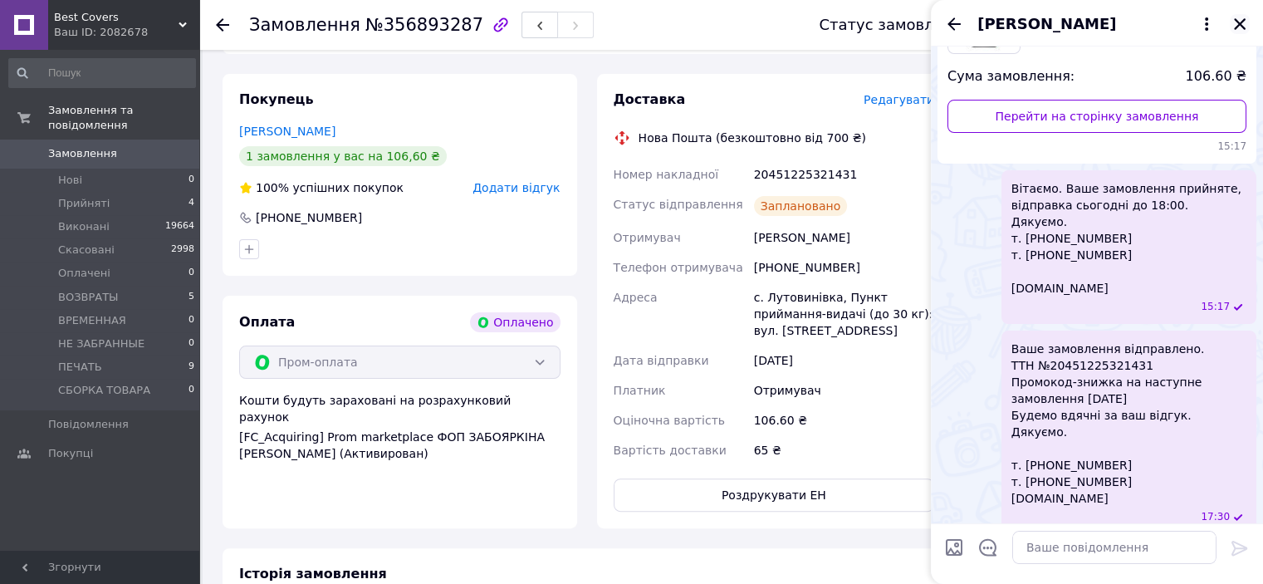
click at [1236, 20] on icon "Закрити" at bounding box center [1240, 24] width 12 height 12
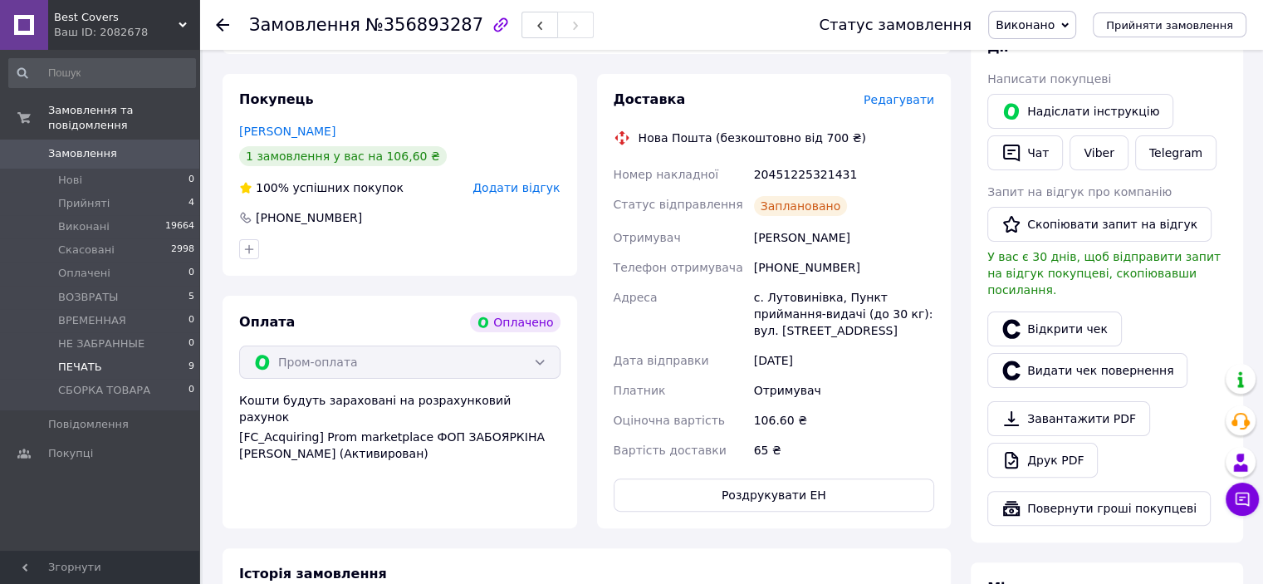
click at [108, 358] on li "ПЕЧАТЬ 9" at bounding box center [102, 366] width 204 height 23
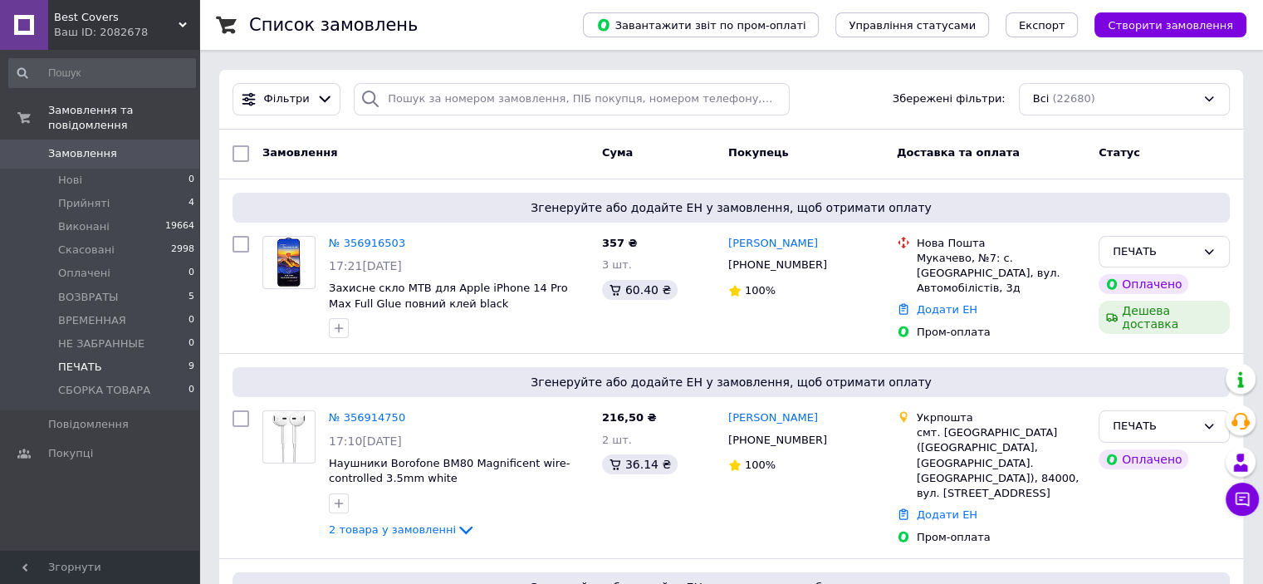
click at [99, 355] on li "ПЕЧАТЬ 9" at bounding box center [102, 366] width 204 height 23
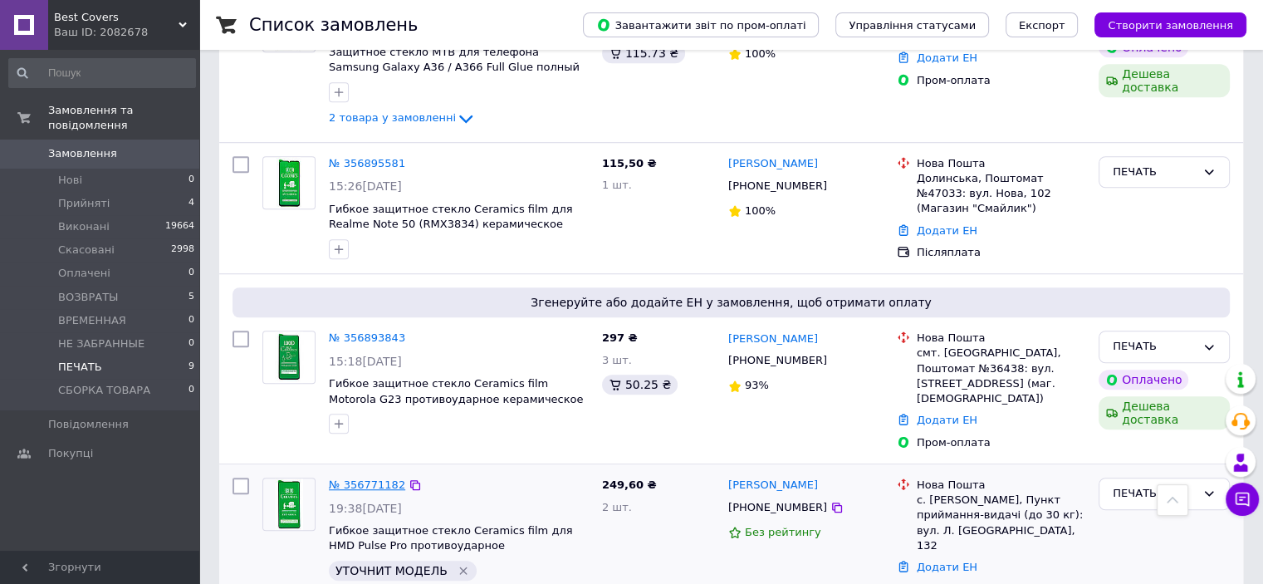
scroll to position [1030, 0]
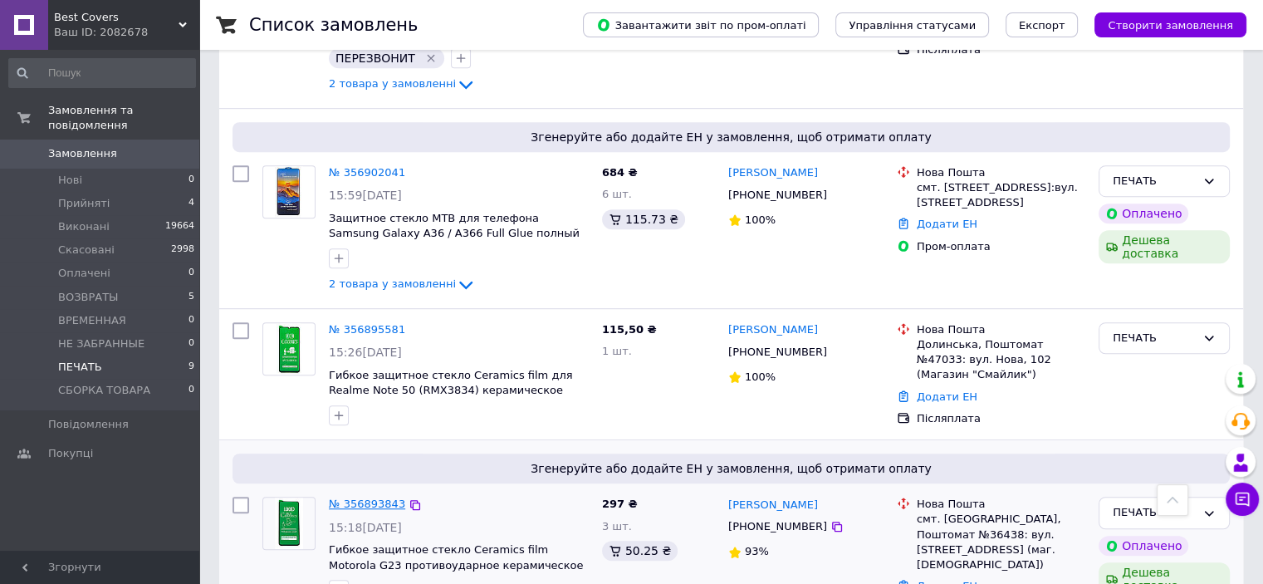
click at [366, 497] on link "№ 356893843" at bounding box center [367, 503] width 76 height 12
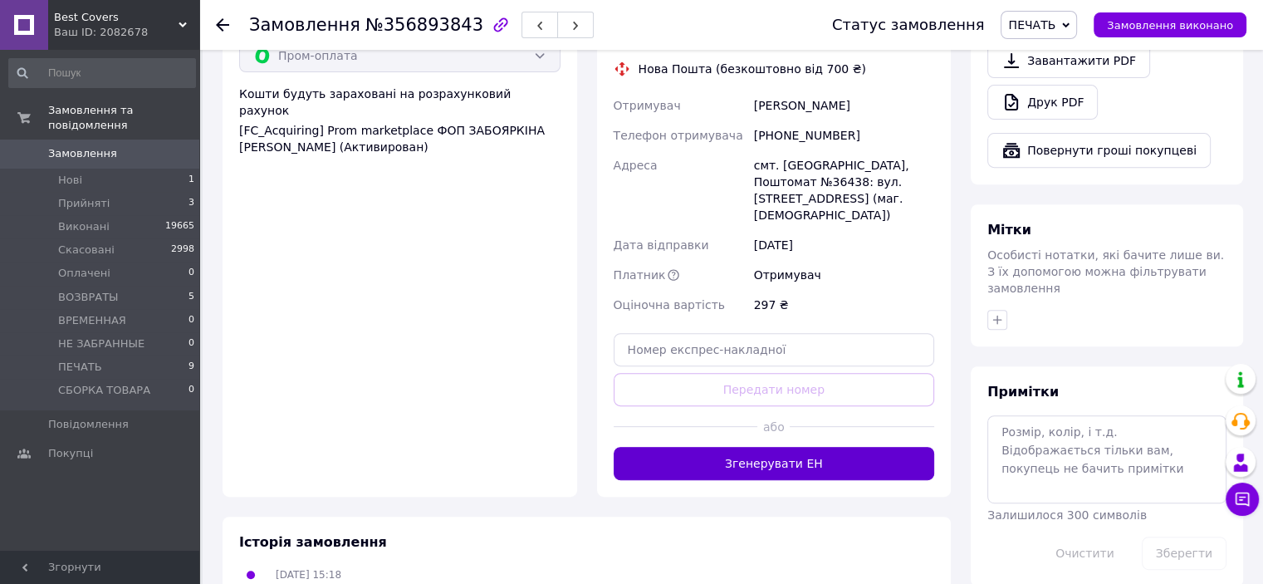
scroll to position [664, 0]
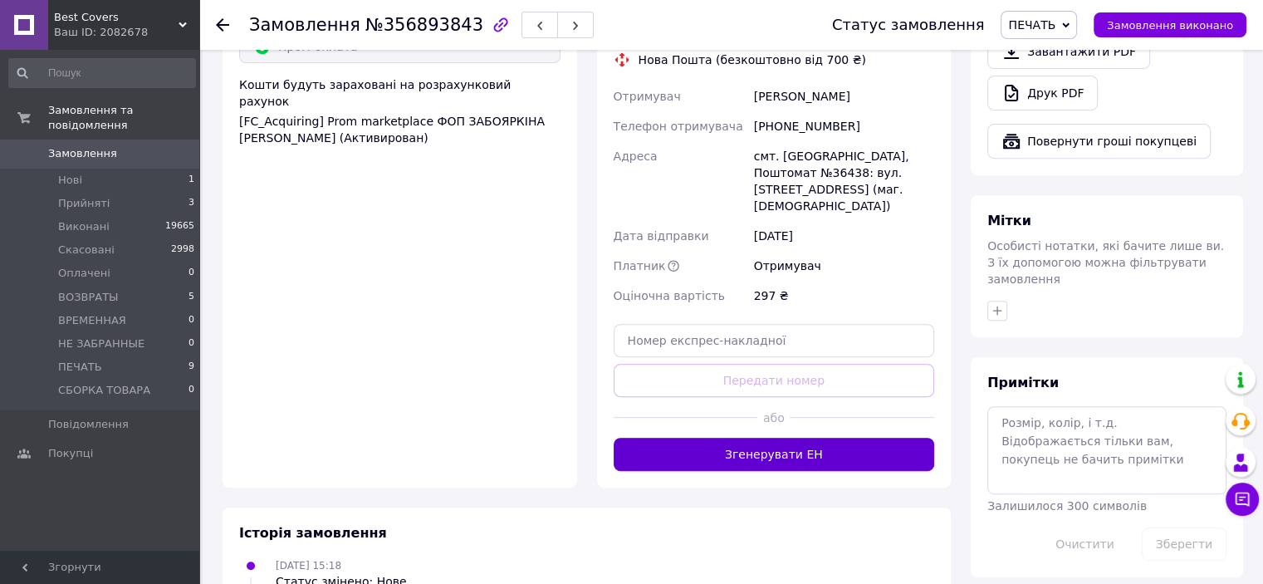
click at [747, 438] on button "Згенерувати ЕН" at bounding box center [774, 454] width 321 height 33
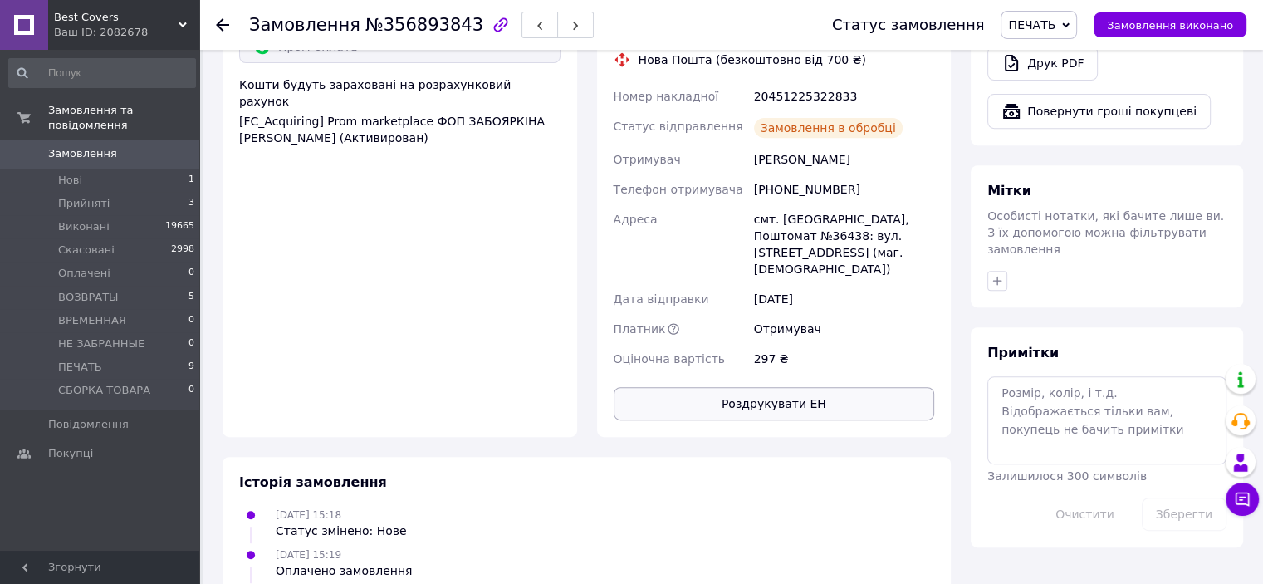
click at [767, 387] on button "Роздрукувати ЕН" at bounding box center [774, 403] width 321 height 33
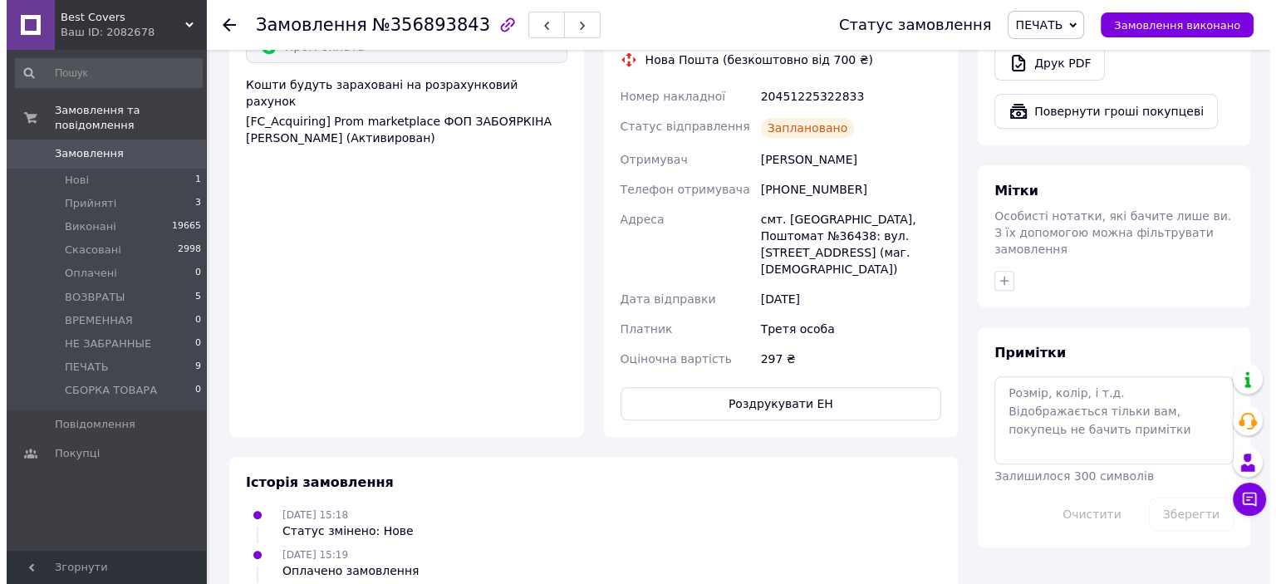
scroll to position [415, 0]
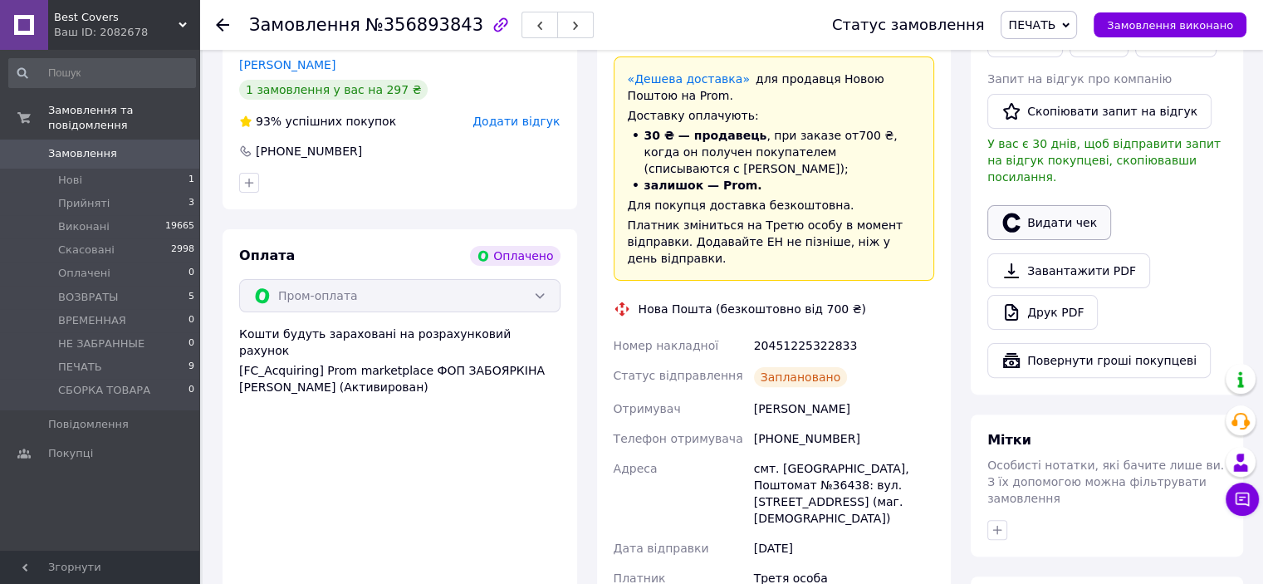
click at [1056, 215] on button "Видати чек" at bounding box center [1049, 222] width 124 height 35
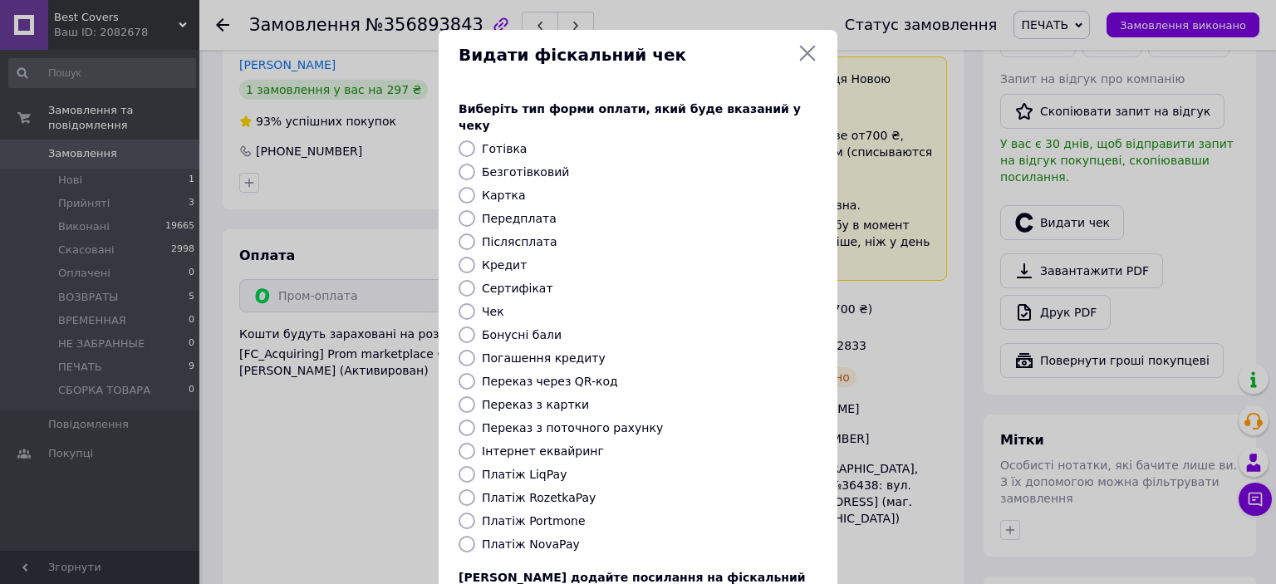
drag, startPoint x: 456, startPoint y: 478, endPoint x: 483, endPoint y: 474, distance: 26.9
click at [458, 489] on input "Платіж RozetkaPay" at bounding box center [466, 497] width 17 height 17
radio input "true"
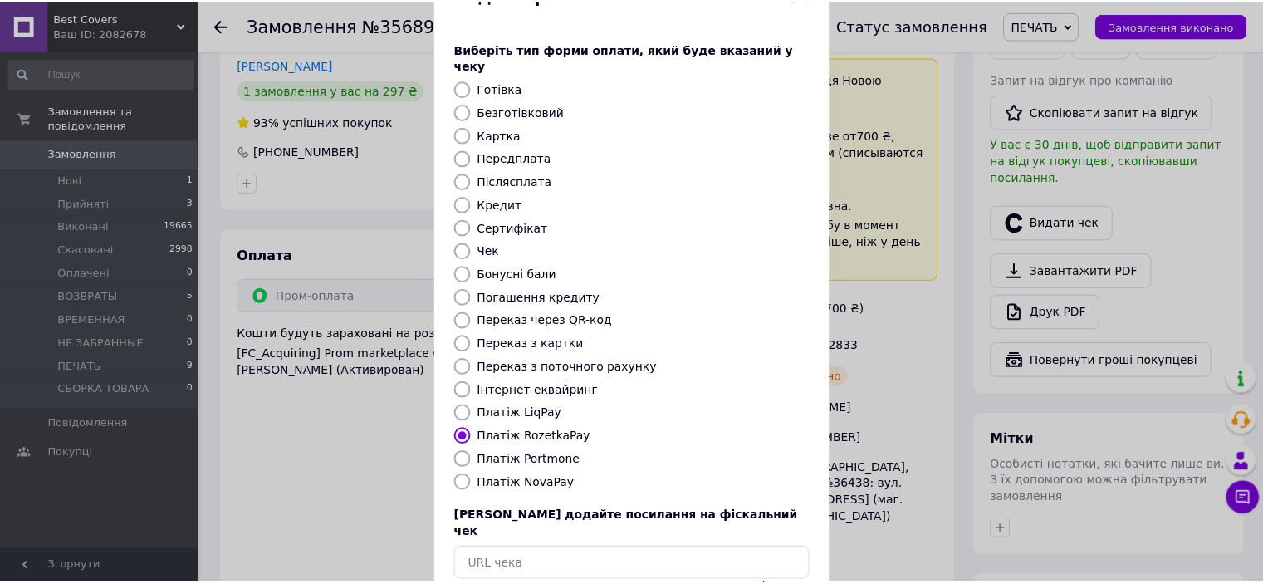
scroll to position [129, 0]
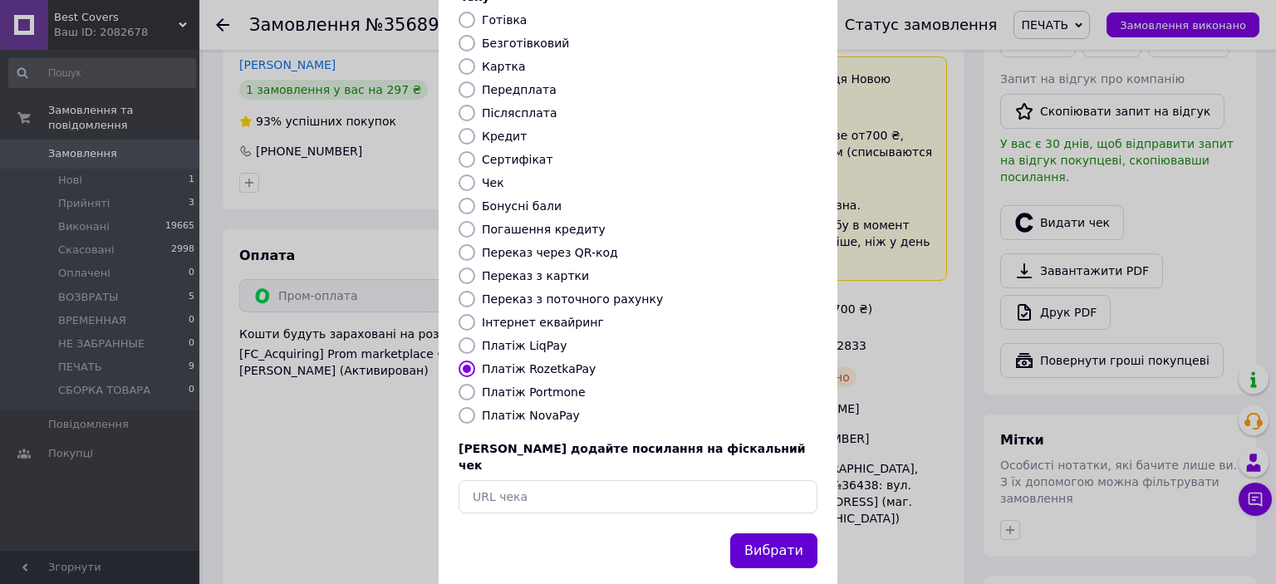
click at [769, 533] on button "Вибрати" at bounding box center [773, 551] width 87 height 36
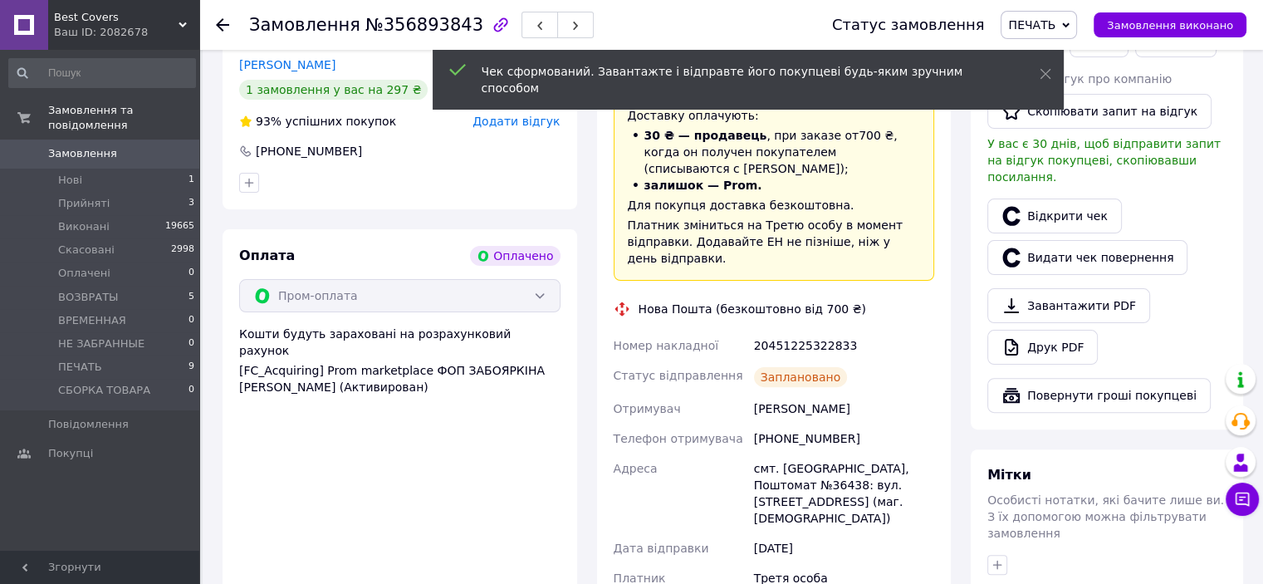
click at [1169, 29] on span "Замовлення виконано" at bounding box center [1170, 25] width 126 height 12
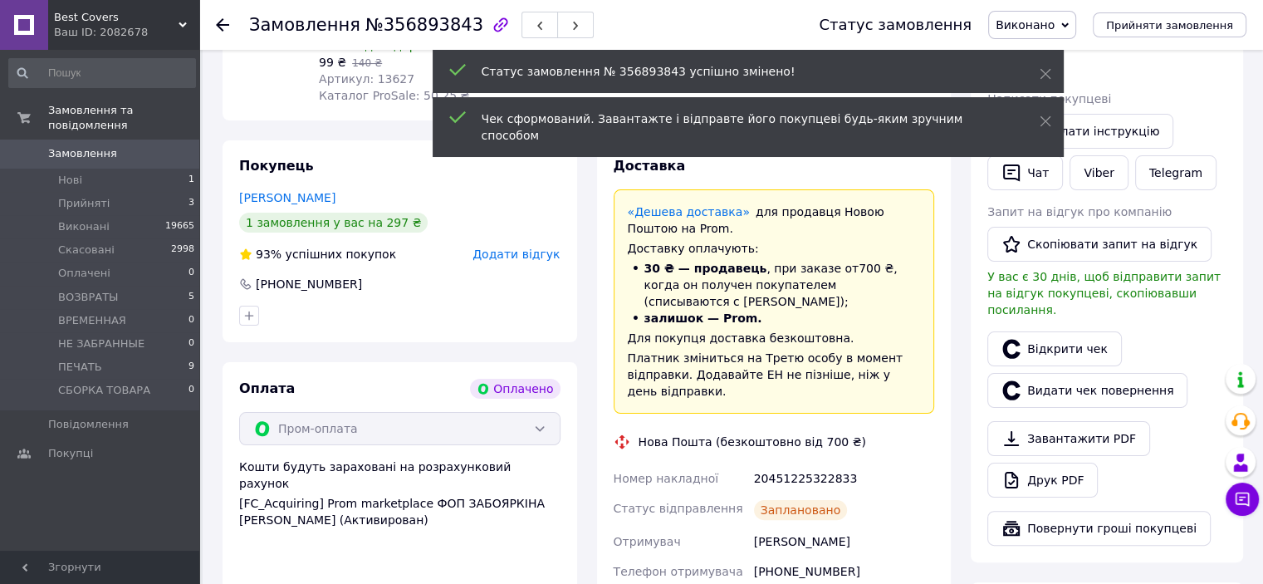
scroll to position [332, 0]
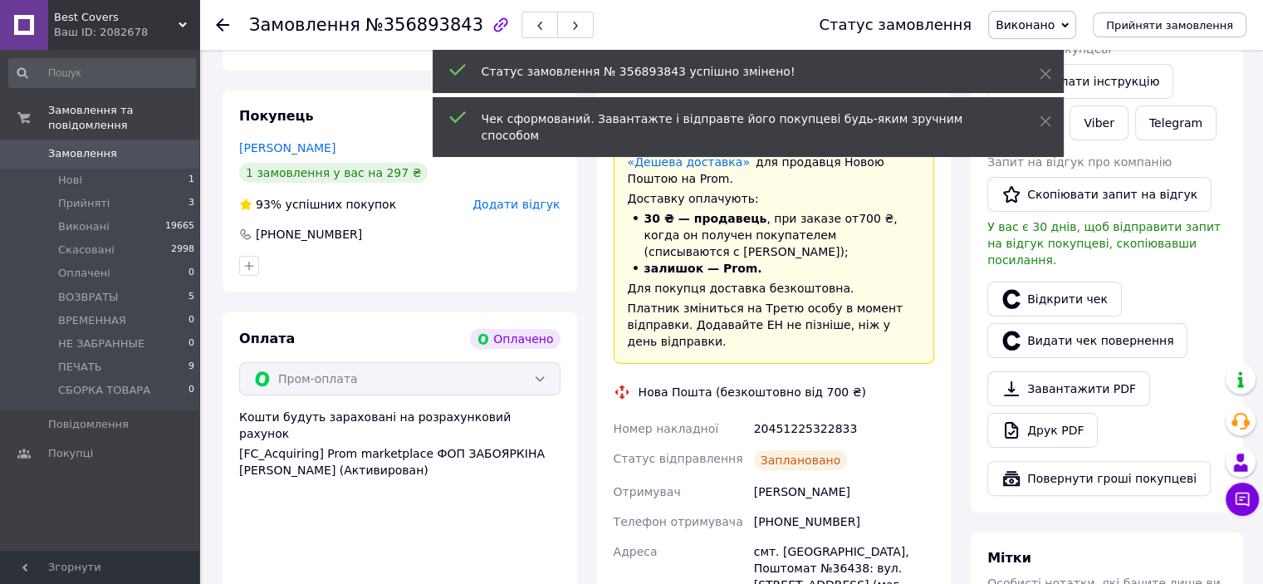
click at [803, 414] on div "20451225322833" at bounding box center [844, 429] width 187 height 30
click at [804, 414] on div "20451225322833" at bounding box center [844, 429] width 187 height 30
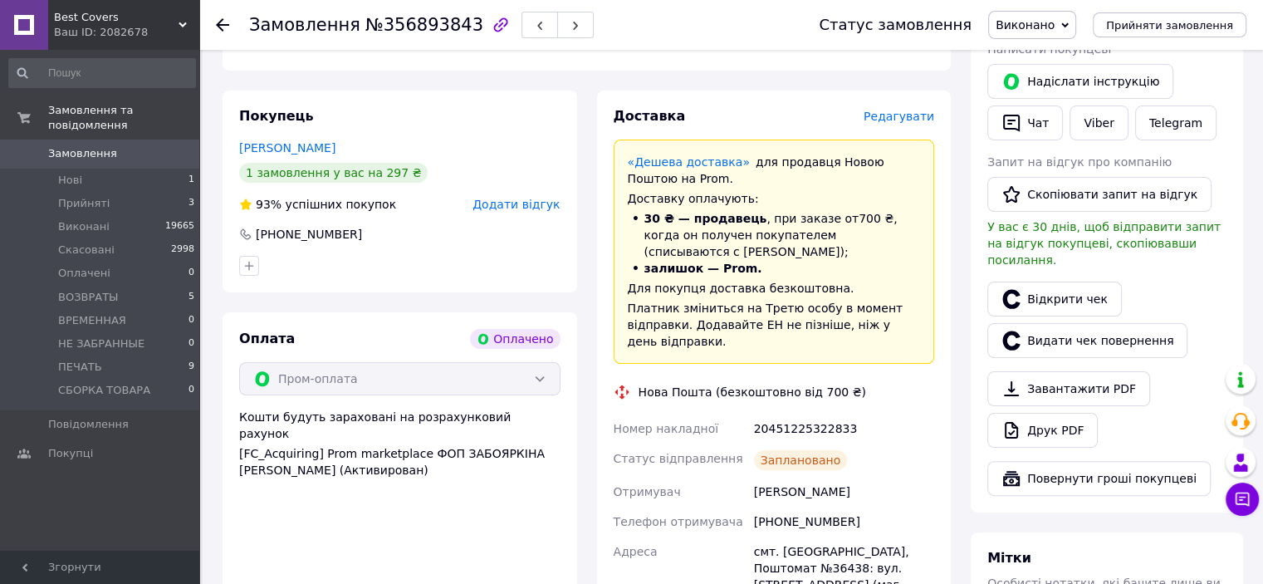
click at [802, 414] on div "20451225322833" at bounding box center [844, 429] width 187 height 30
copy div "20451225322833"
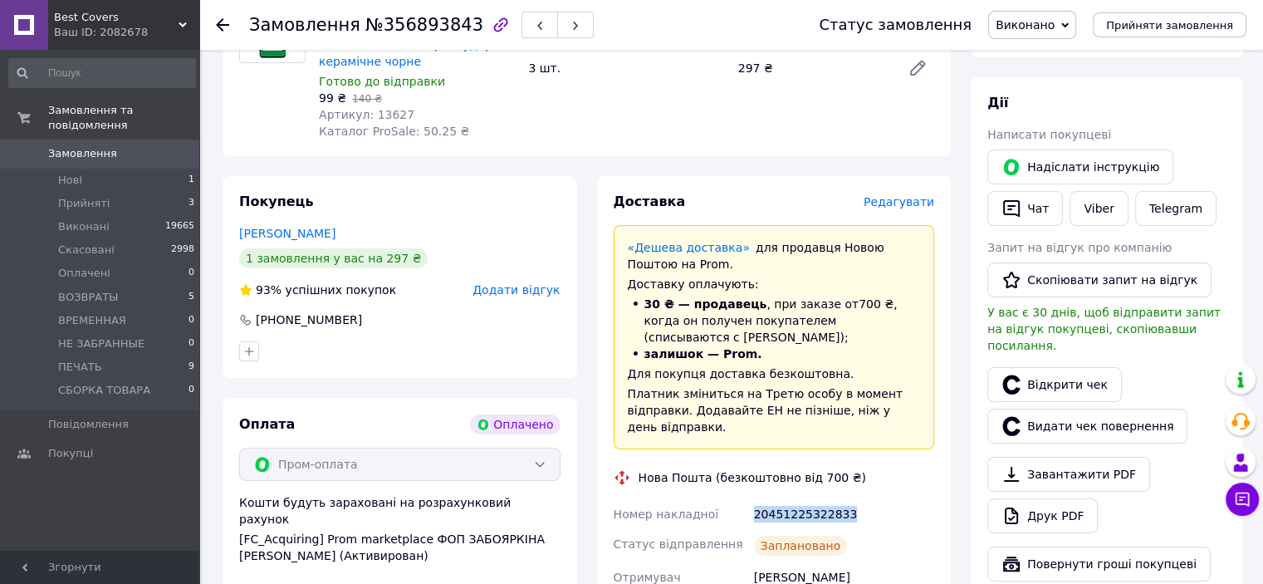
scroll to position [166, 0]
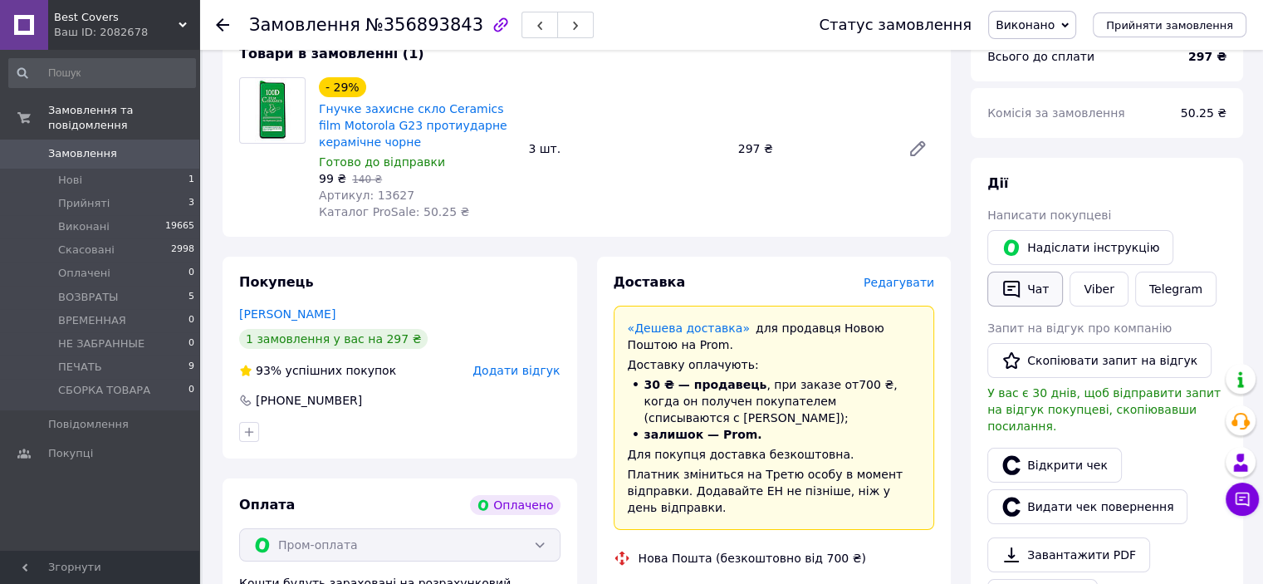
click at [1023, 298] on button "Чат" at bounding box center [1025, 289] width 76 height 35
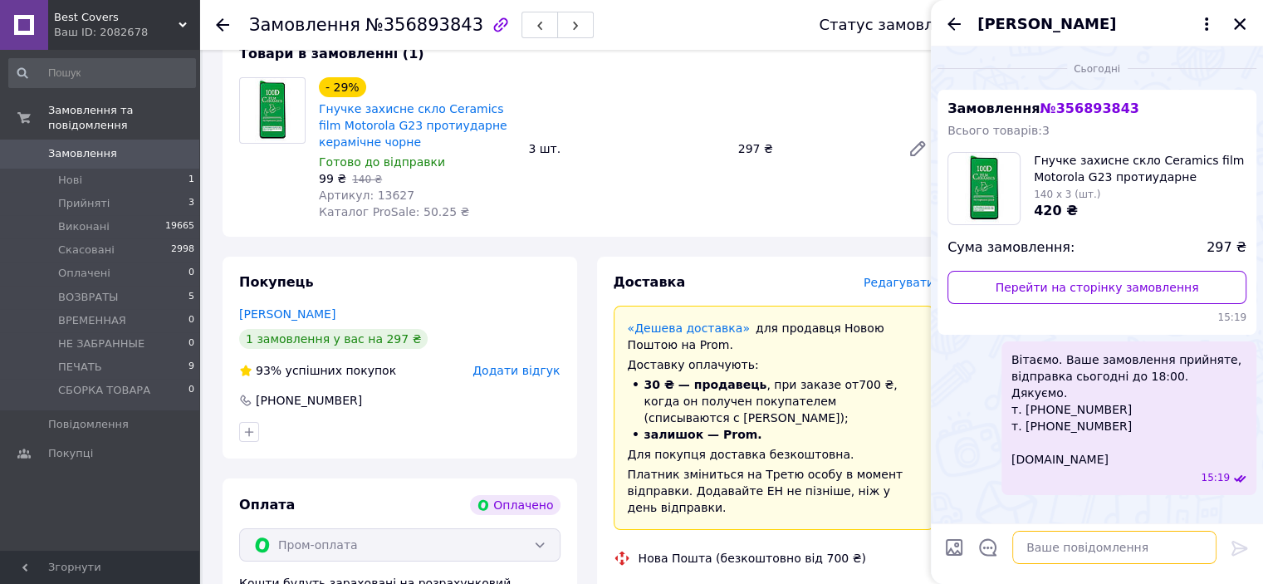
click at [1055, 547] on textarea at bounding box center [1114, 547] width 204 height 33
type textarea "в"
paste textarea "Вітаємо. Ваше замовлення відправлено. ТТН № Промокод-знижка на наступне замовле…"
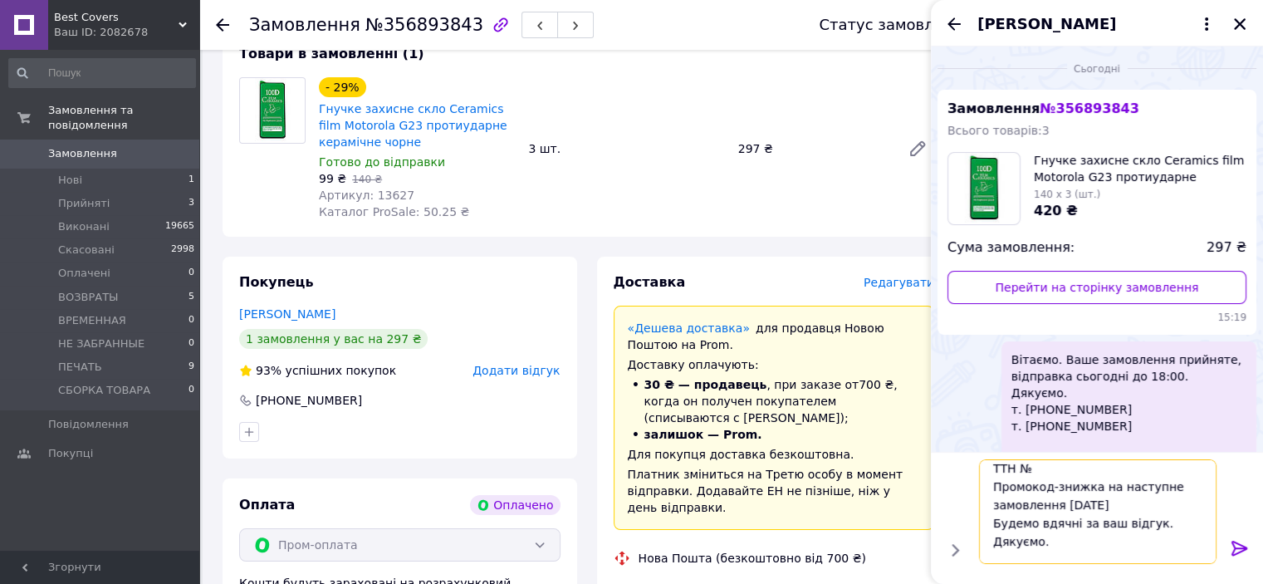
scroll to position [0, 0]
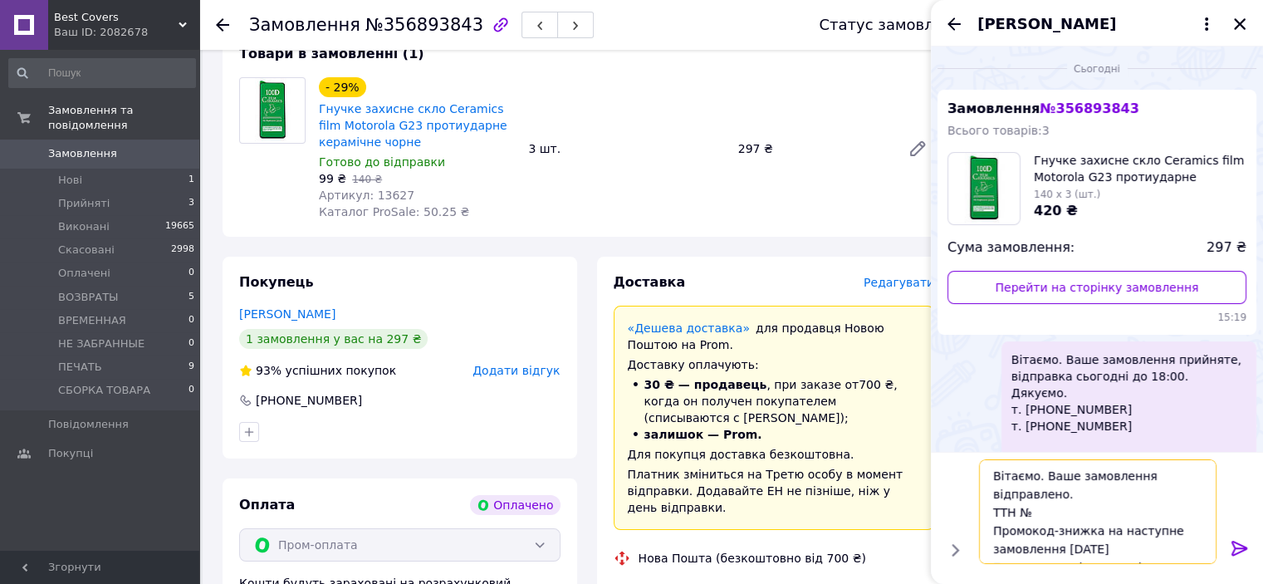
paste textarea "20451225322833"
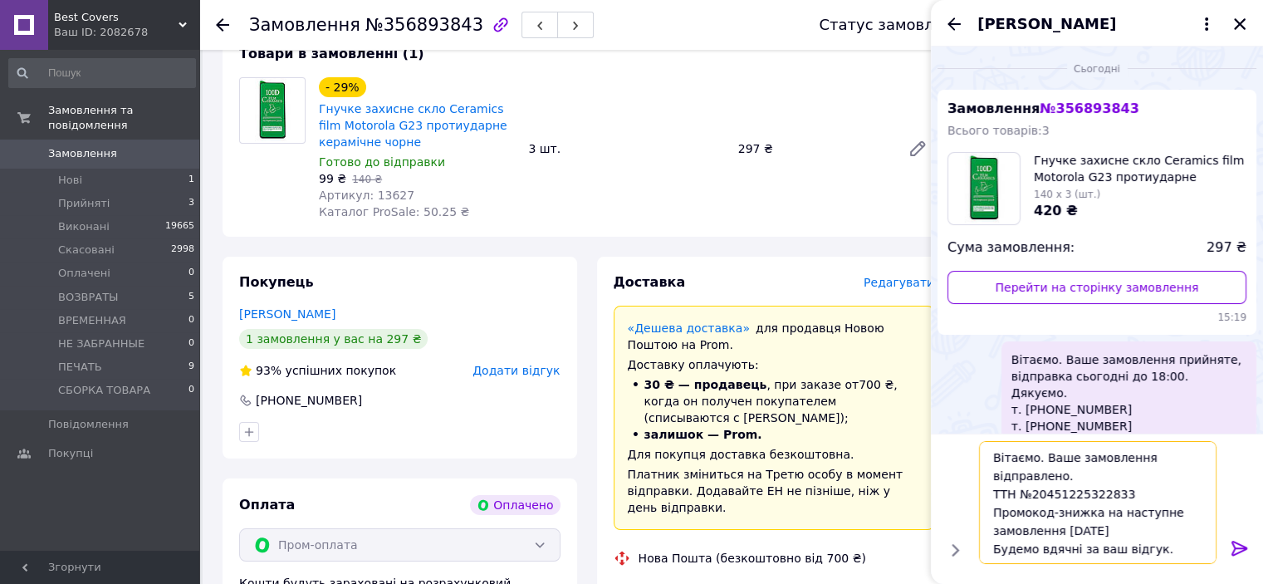
click at [1036, 458] on textarea "Вітаємо. Ваше замовлення відправлено. ТТН №20451225322833 Промокод-знижка на на…" at bounding box center [1098, 502] width 238 height 123
type textarea "Ваше замовлення відправлено. ТТН №20451225322833 Промокод-знижка на наступне за…"
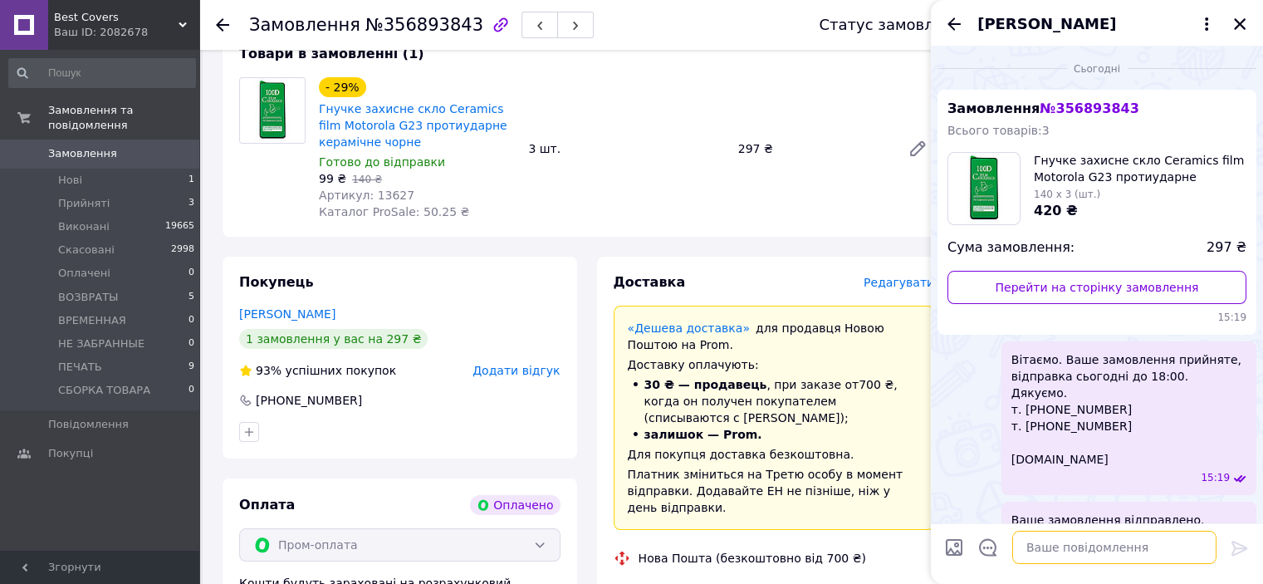
scroll to position [171, 0]
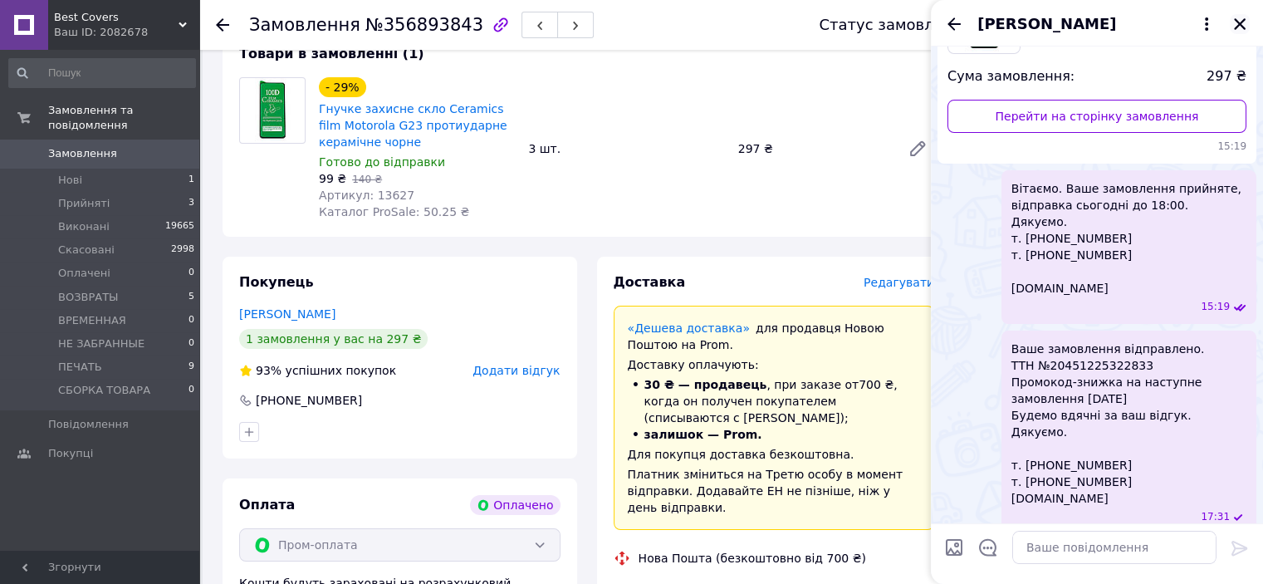
click at [1239, 21] on icon "Закрити" at bounding box center [1239, 24] width 15 height 15
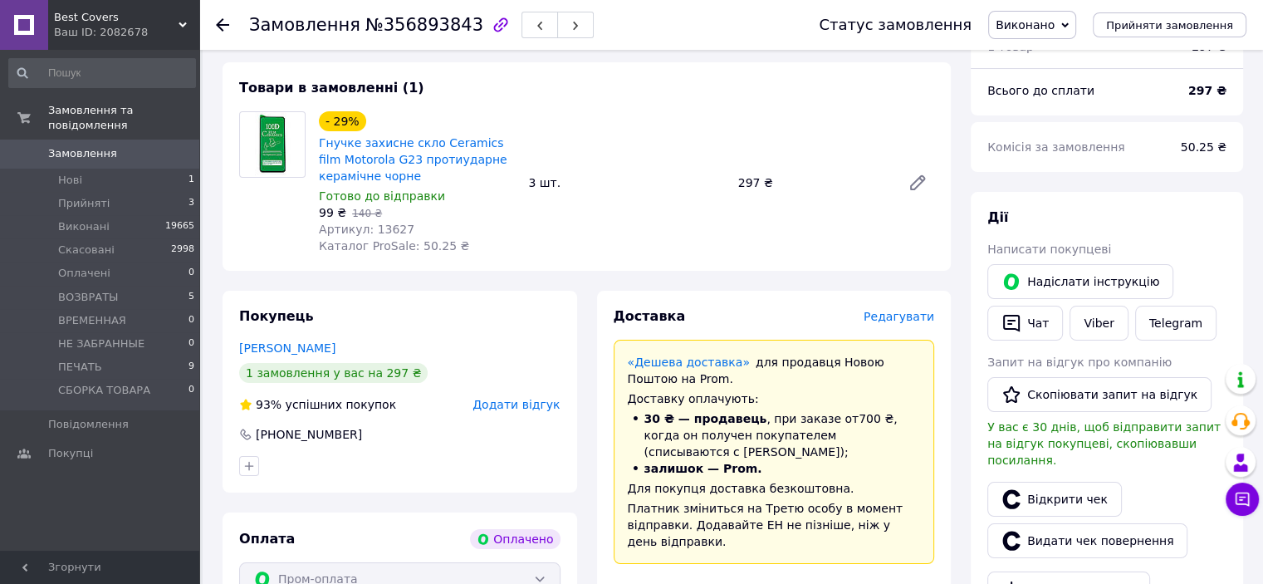
scroll to position [0, 0]
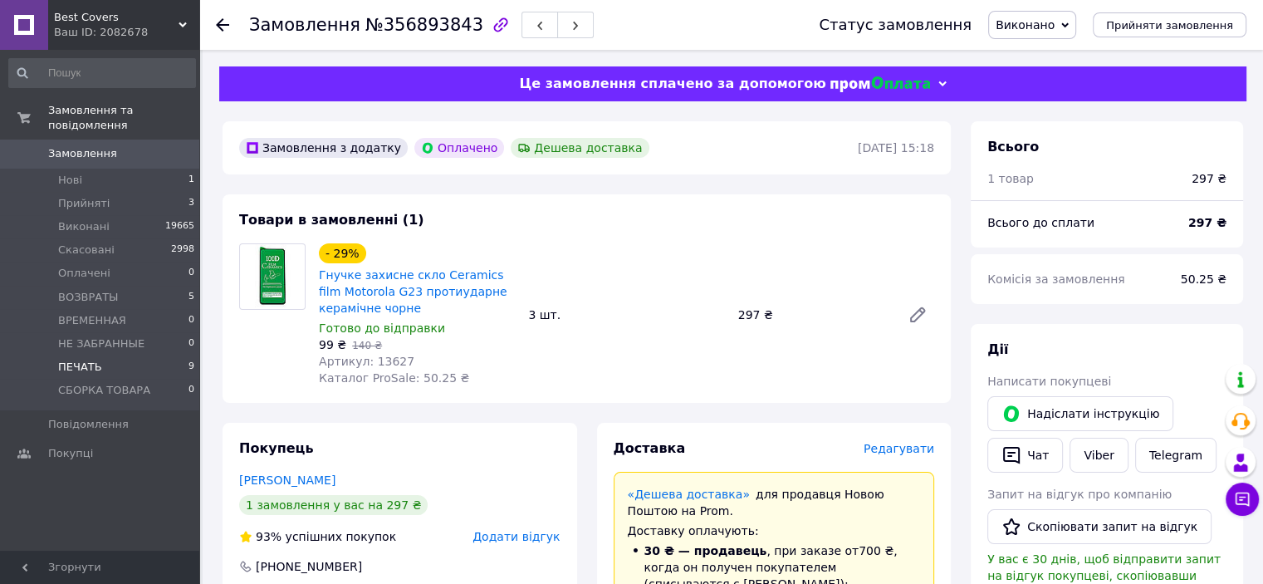
click at [77, 360] on span "ПЕЧАТЬ" at bounding box center [80, 367] width 44 height 15
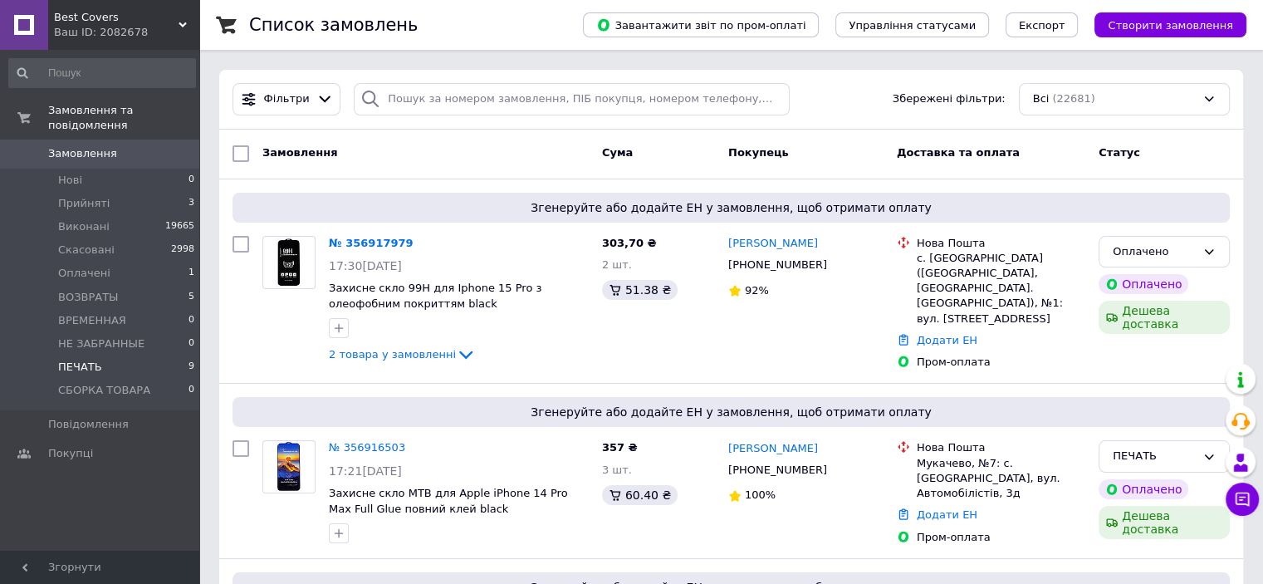
click at [116, 355] on li "ПЕЧАТЬ 9" at bounding box center [102, 366] width 204 height 23
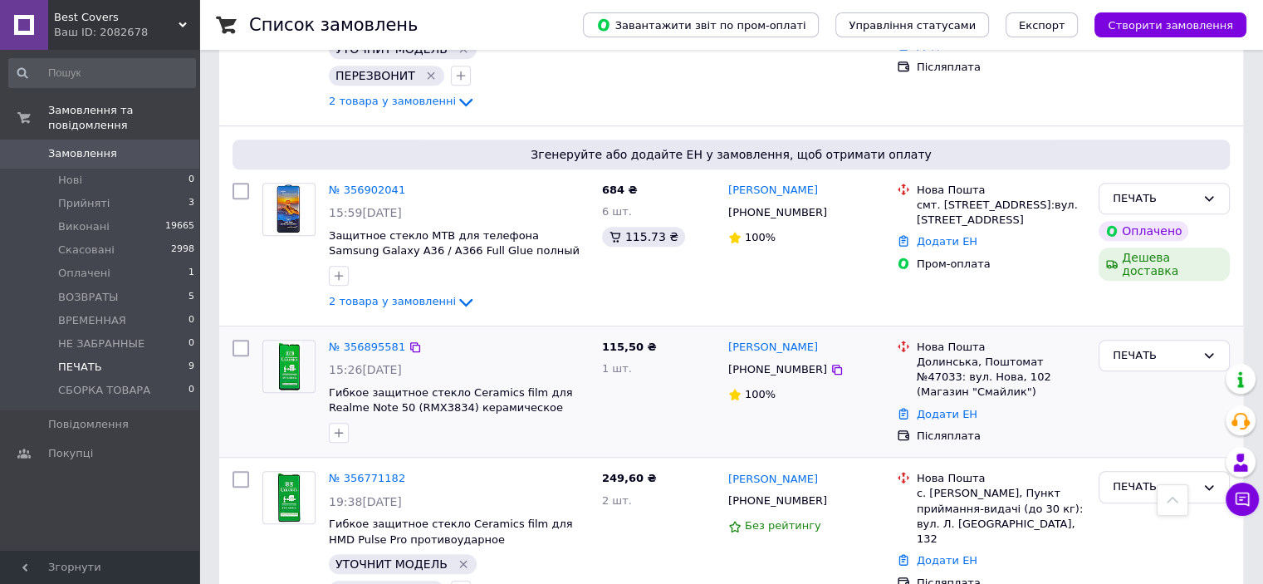
scroll to position [1021, 0]
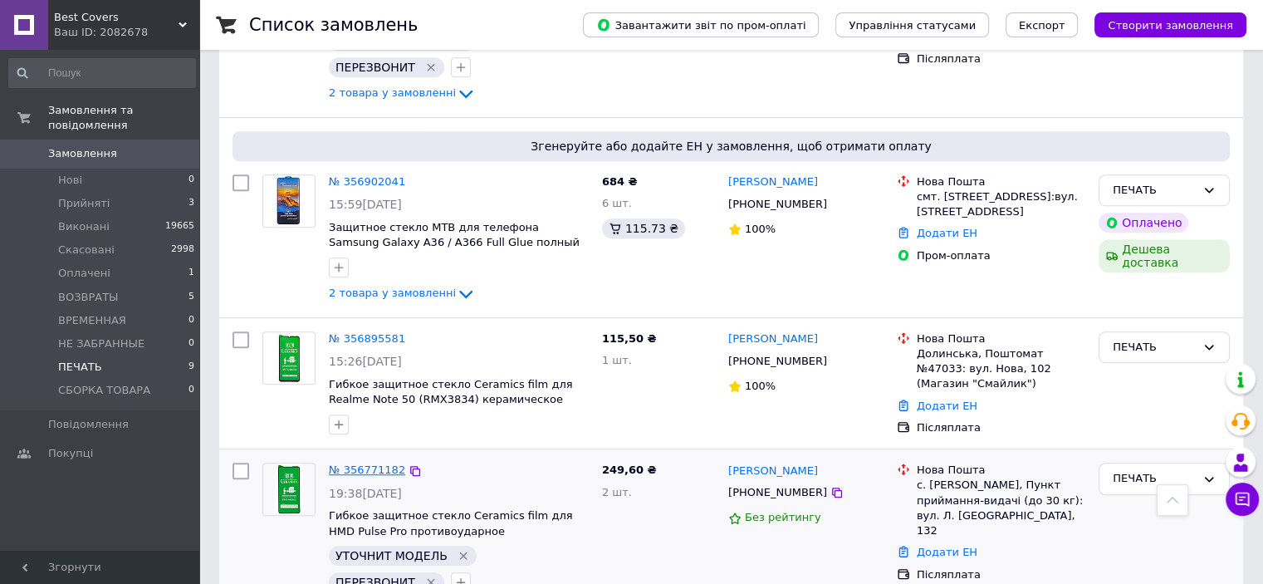
click at [367, 463] on link "№ 356771182" at bounding box center [367, 469] width 76 height 12
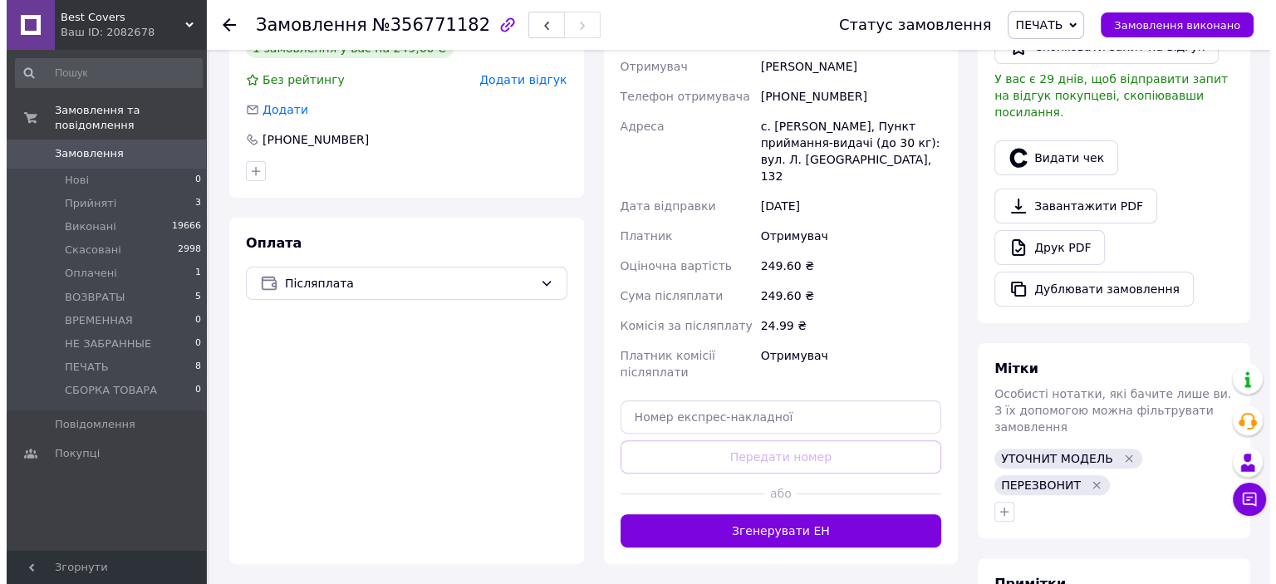
scroll to position [166, 0]
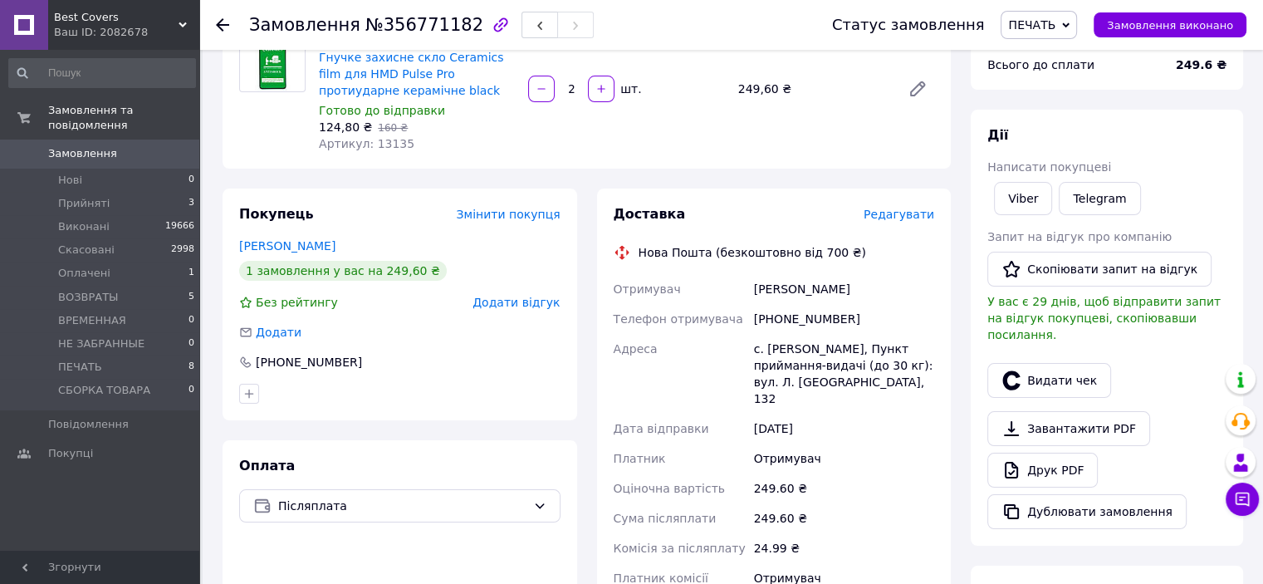
click at [914, 208] on span "Редагувати" at bounding box center [899, 214] width 71 height 13
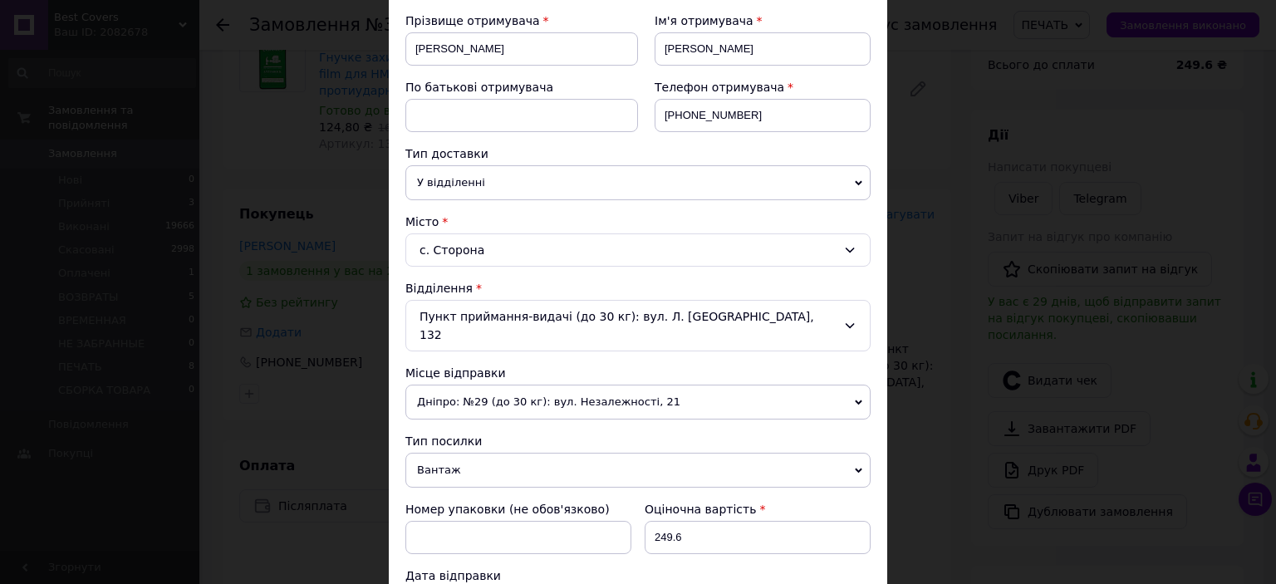
scroll to position [249, 0]
click at [460, 451] on span "Вантаж" at bounding box center [637, 468] width 465 height 35
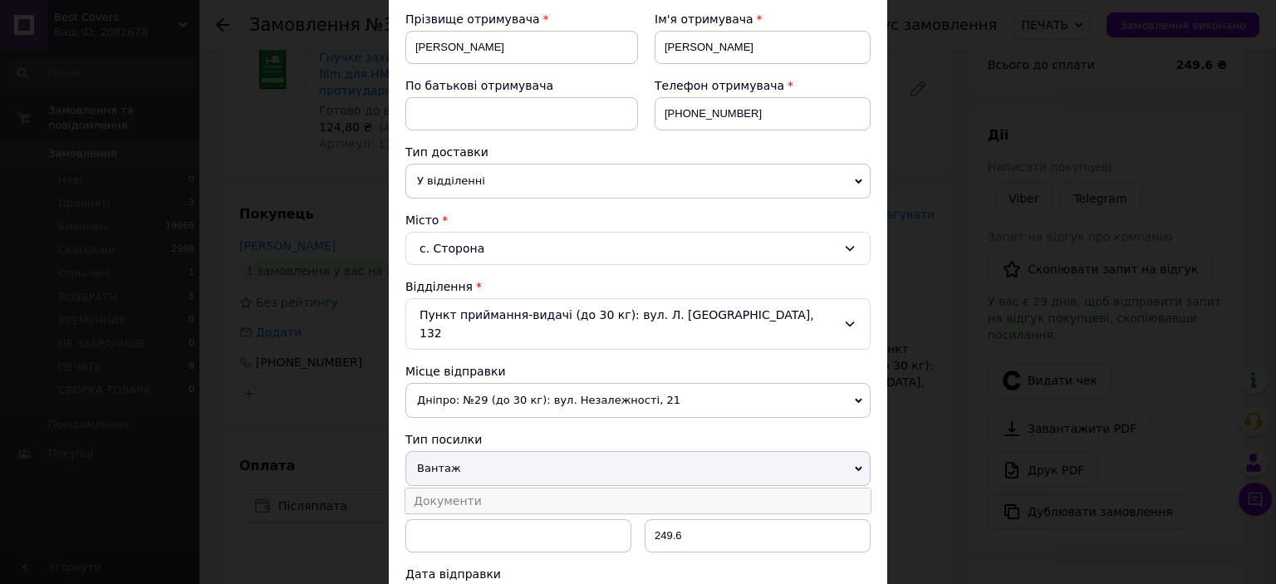
click at [465, 488] on li "Документи" at bounding box center [637, 500] width 465 height 25
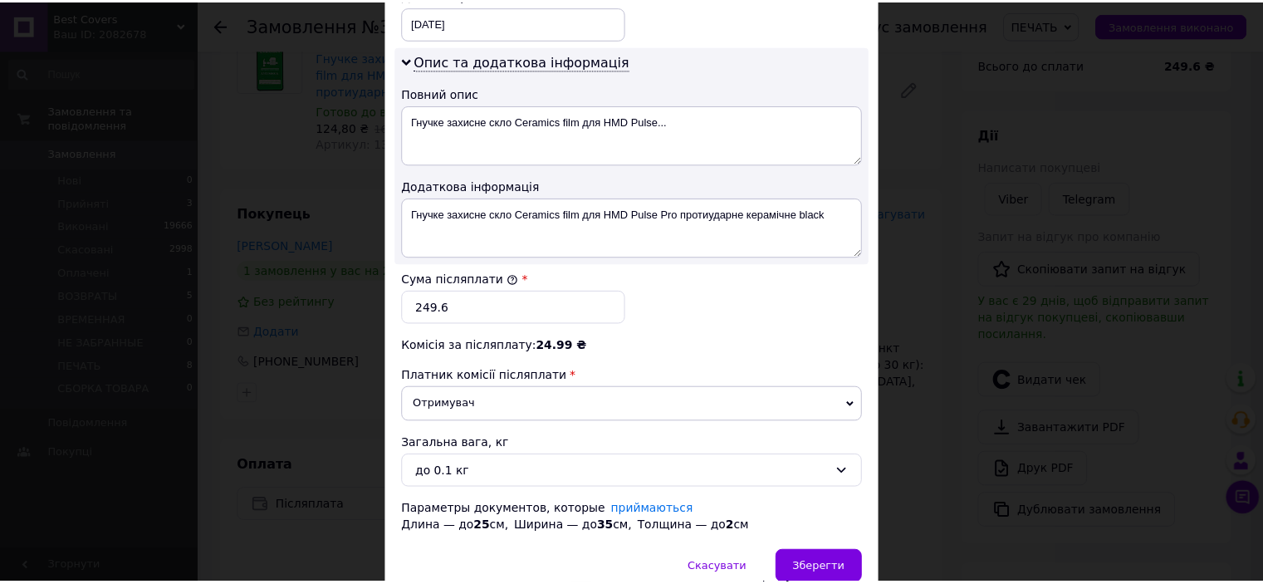
scroll to position [880, 0]
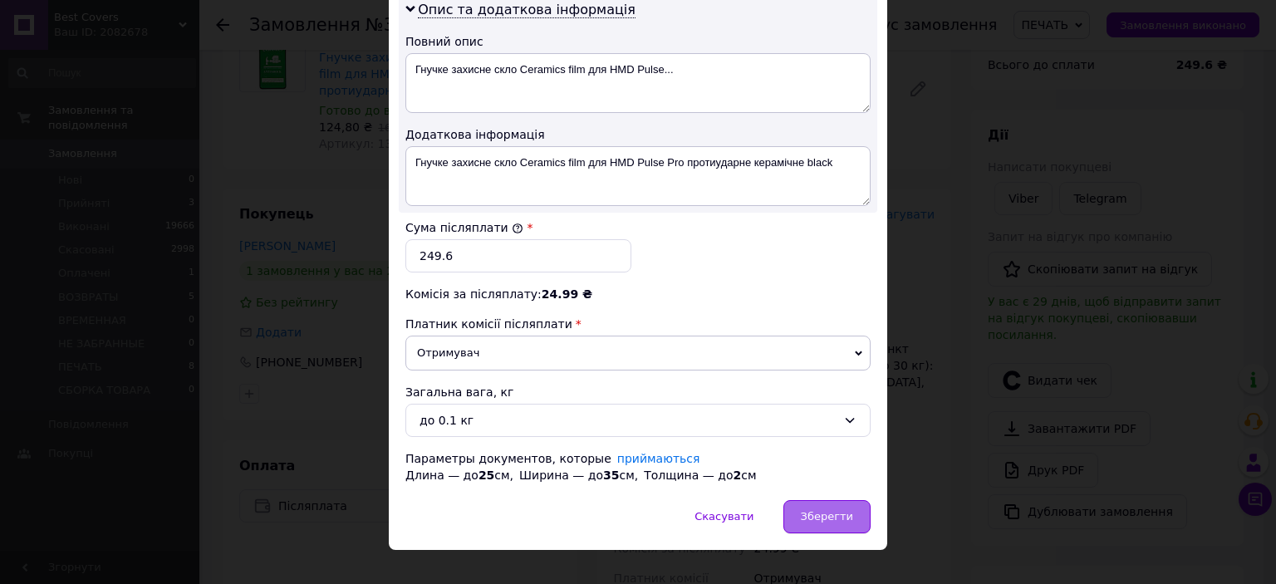
click at [847, 510] on span "Зберегти" at bounding box center [827, 516] width 52 height 12
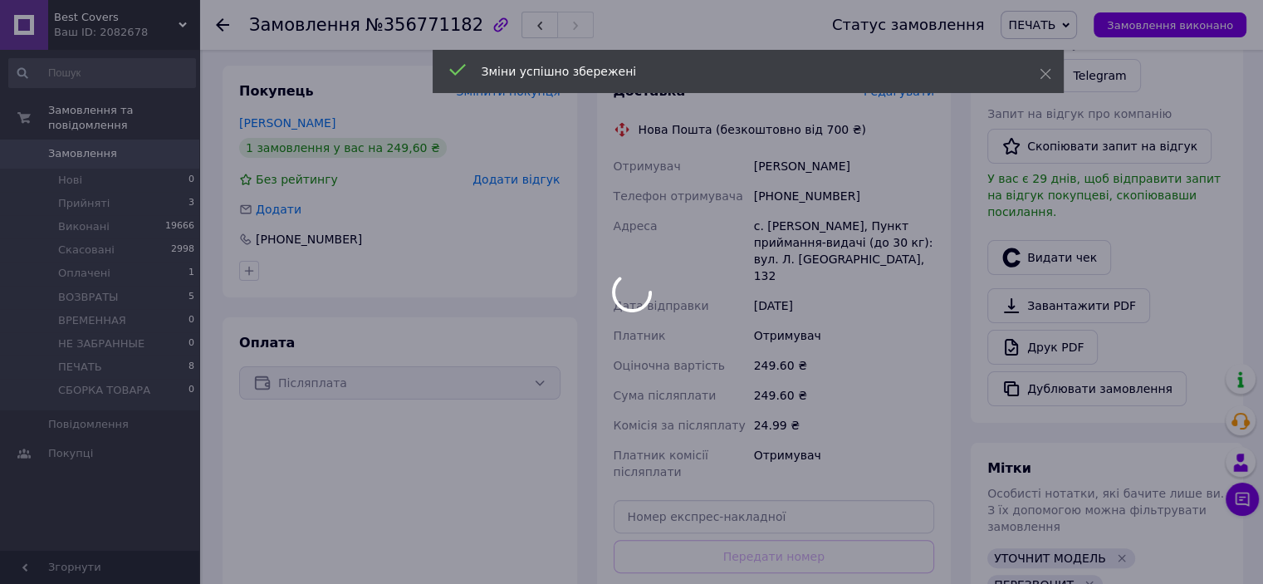
scroll to position [415, 0]
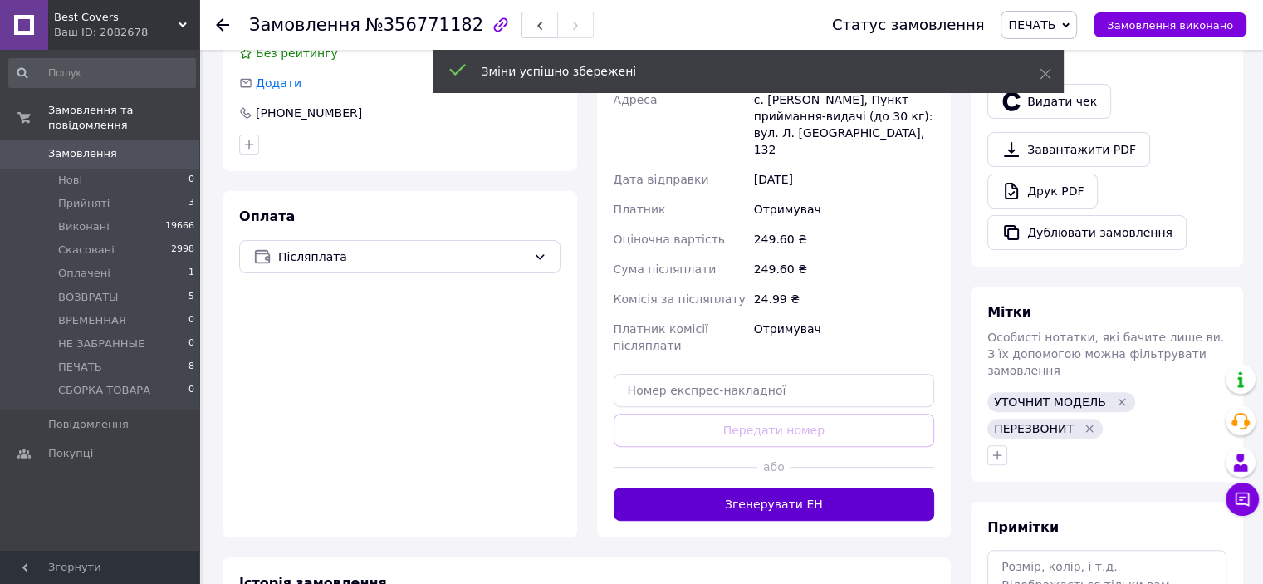
click at [767, 487] on button "Згенерувати ЕН" at bounding box center [774, 503] width 321 height 33
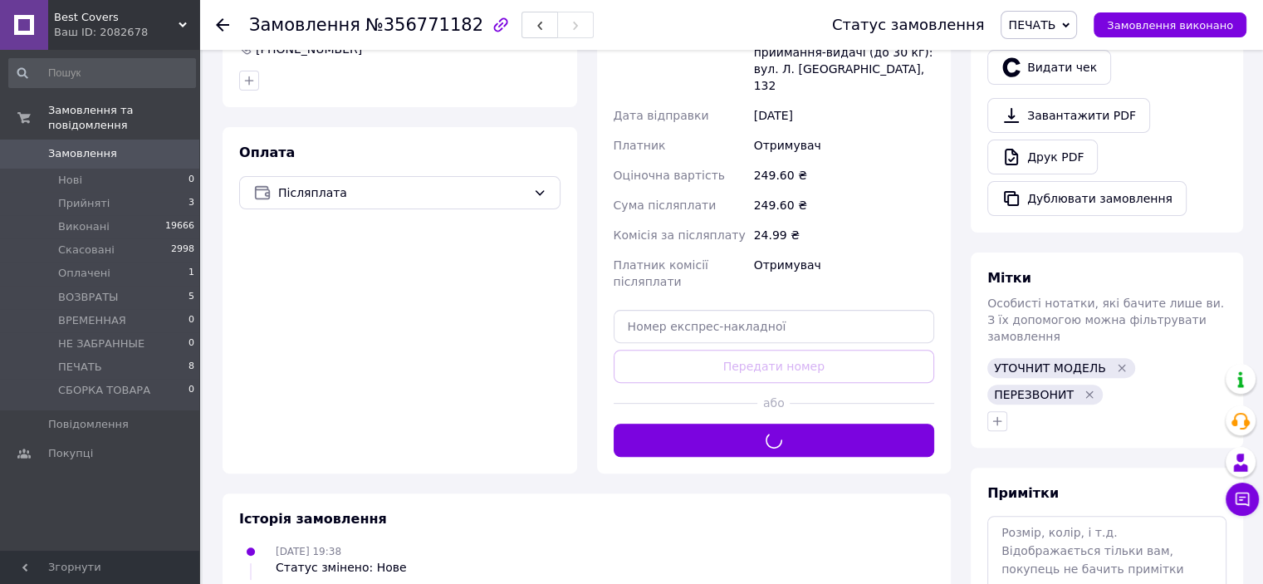
scroll to position [581, 0]
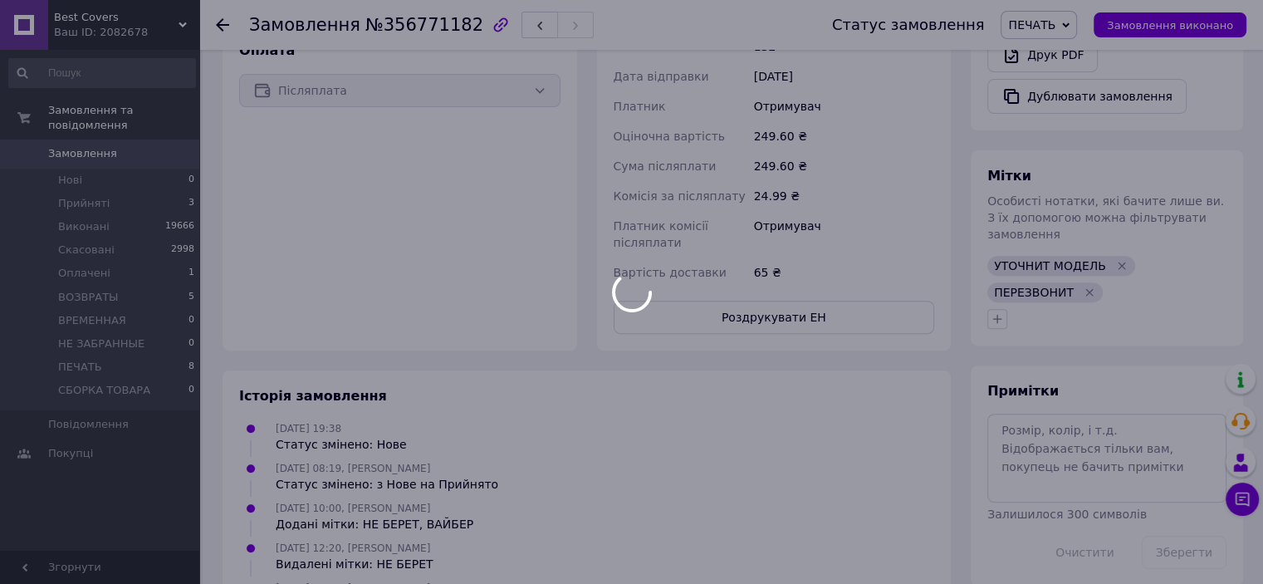
click at [782, 300] on div at bounding box center [631, 292] width 1263 height 584
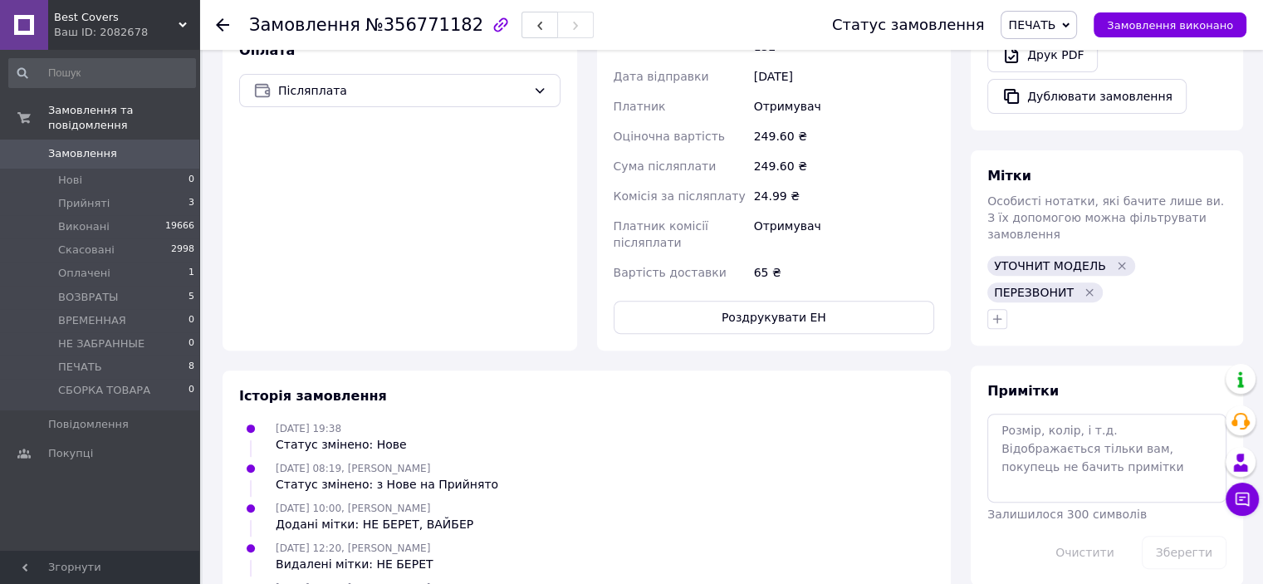
click at [782, 301] on button "Роздрукувати ЕН" at bounding box center [774, 317] width 321 height 33
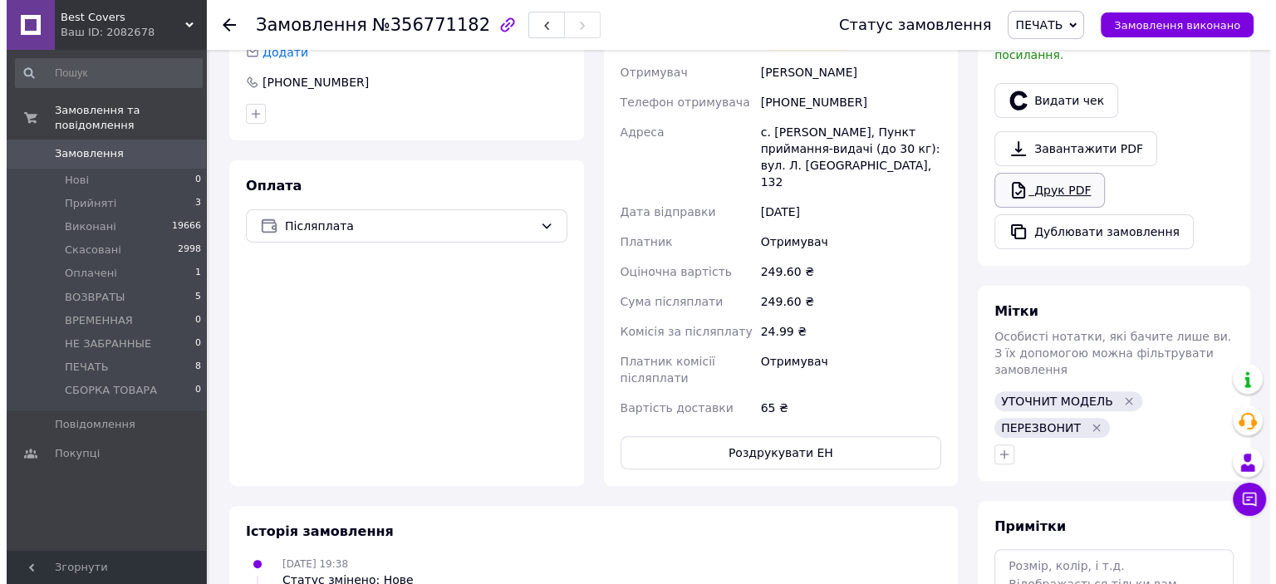
scroll to position [249, 0]
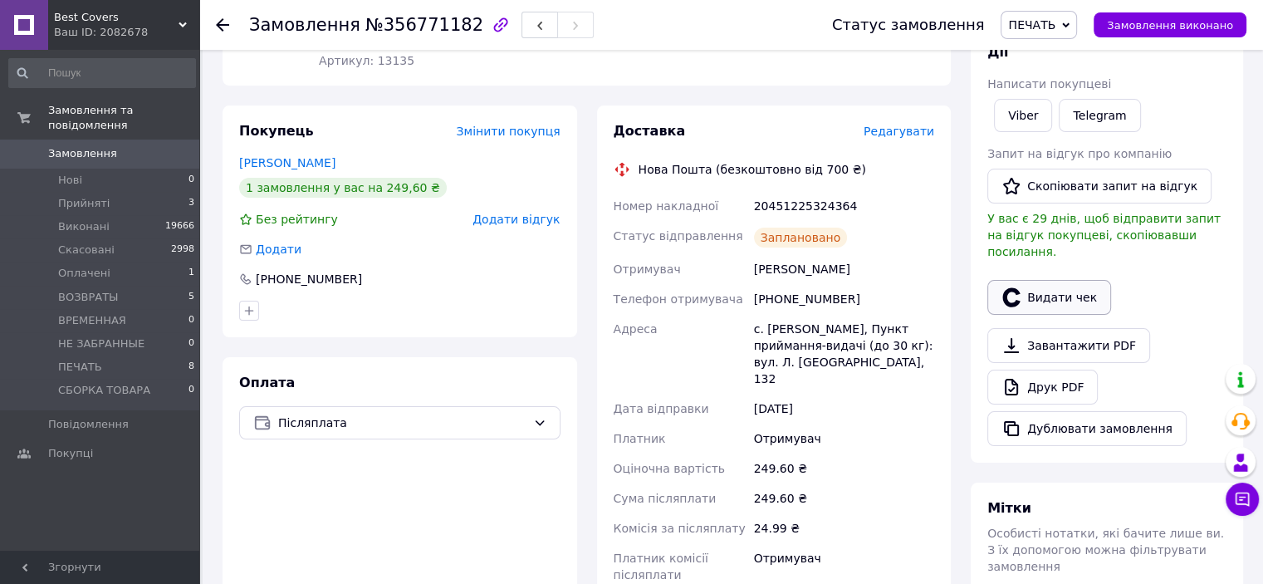
click at [1080, 280] on button "Видати чек" at bounding box center [1049, 297] width 124 height 35
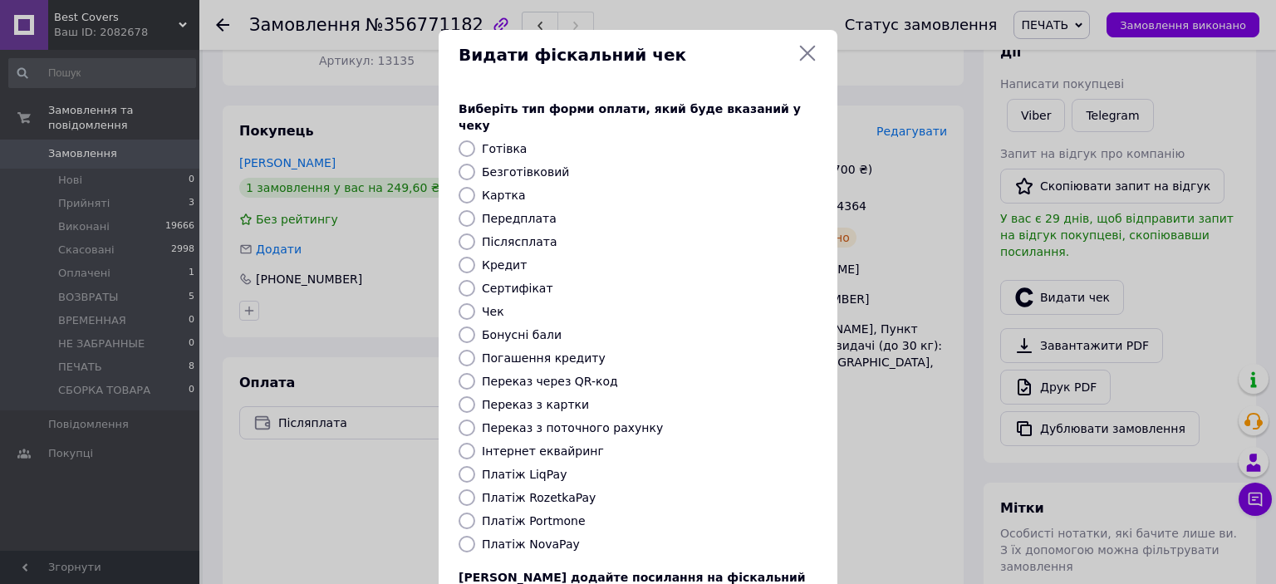
click at [473, 536] on div at bounding box center [466, 544] width 23 height 17
click at [468, 536] on input "Платіж NovaPay" at bounding box center [466, 544] width 17 height 17
radio input "true"
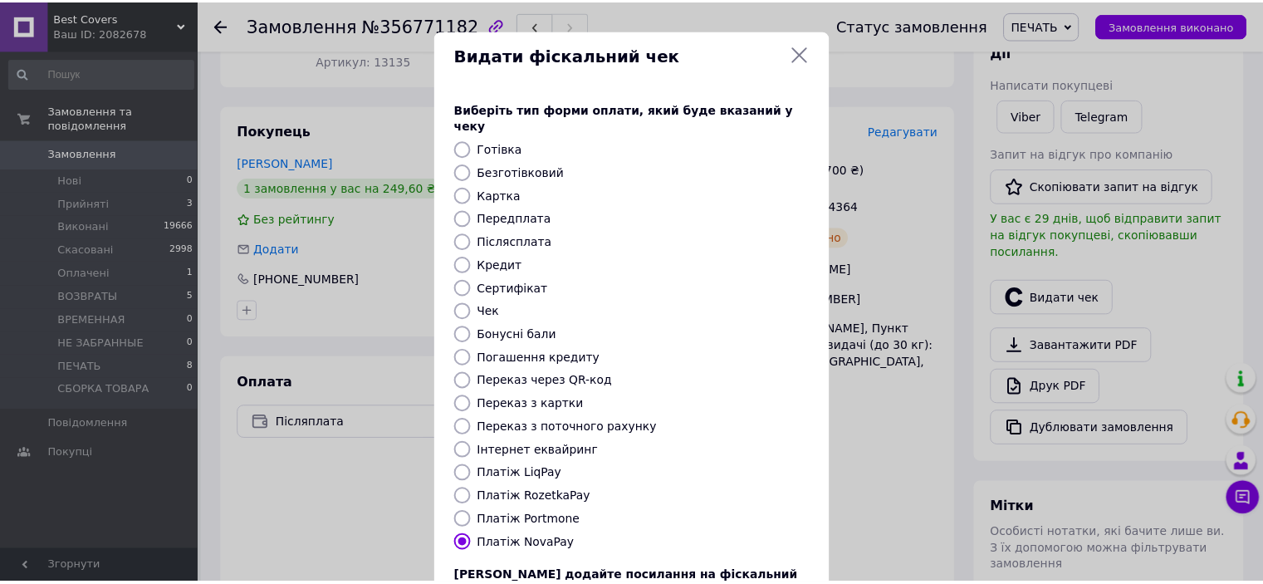
scroll to position [129, 0]
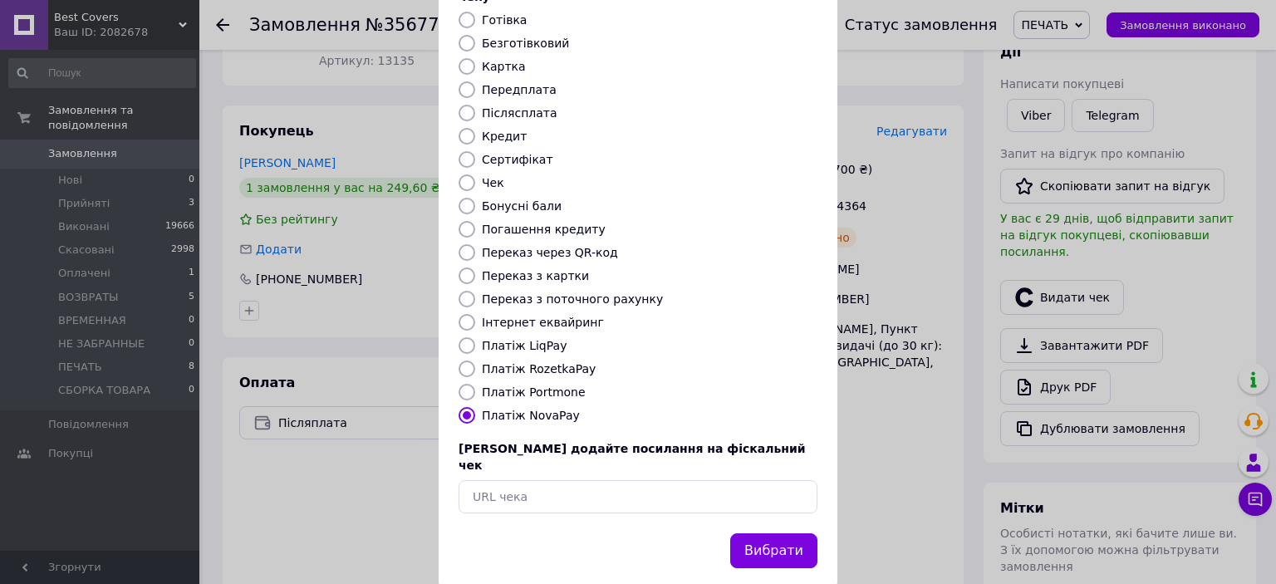
drag, startPoint x: 784, startPoint y: 514, endPoint x: 904, endPoint y: 478, distance: 125.0
click at [786, 533] on button "Вибрати" at bounding box center [773, 551] width 87 height 36
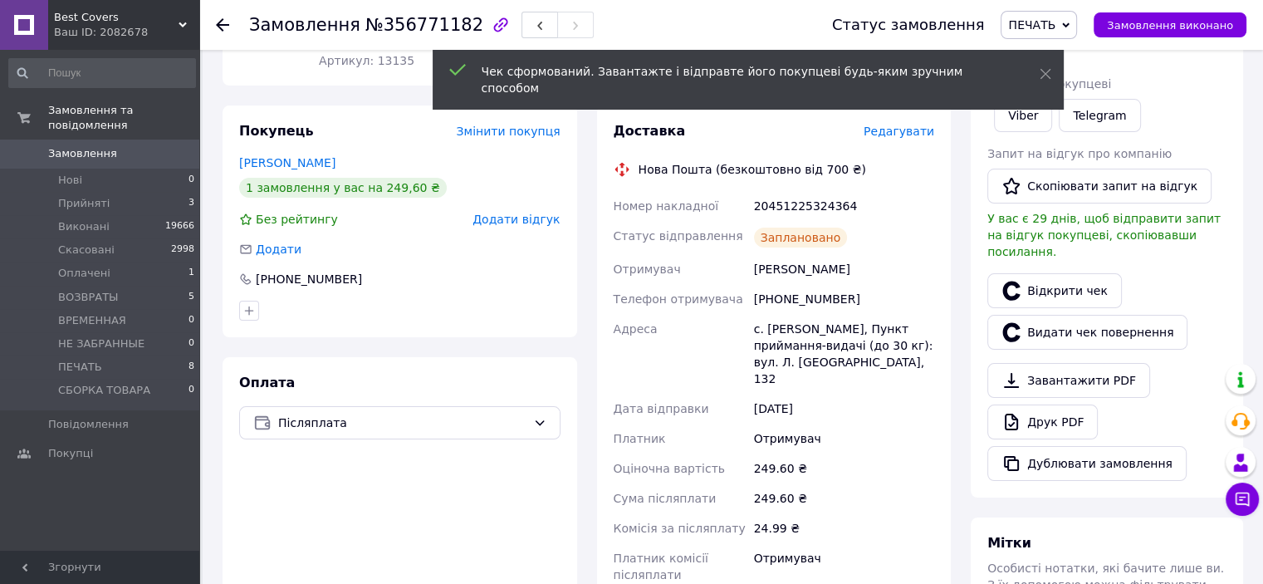
click at [1169, 33] on button "Замовлення виконано" at bounding box center [1170, 24] width 153 height 25
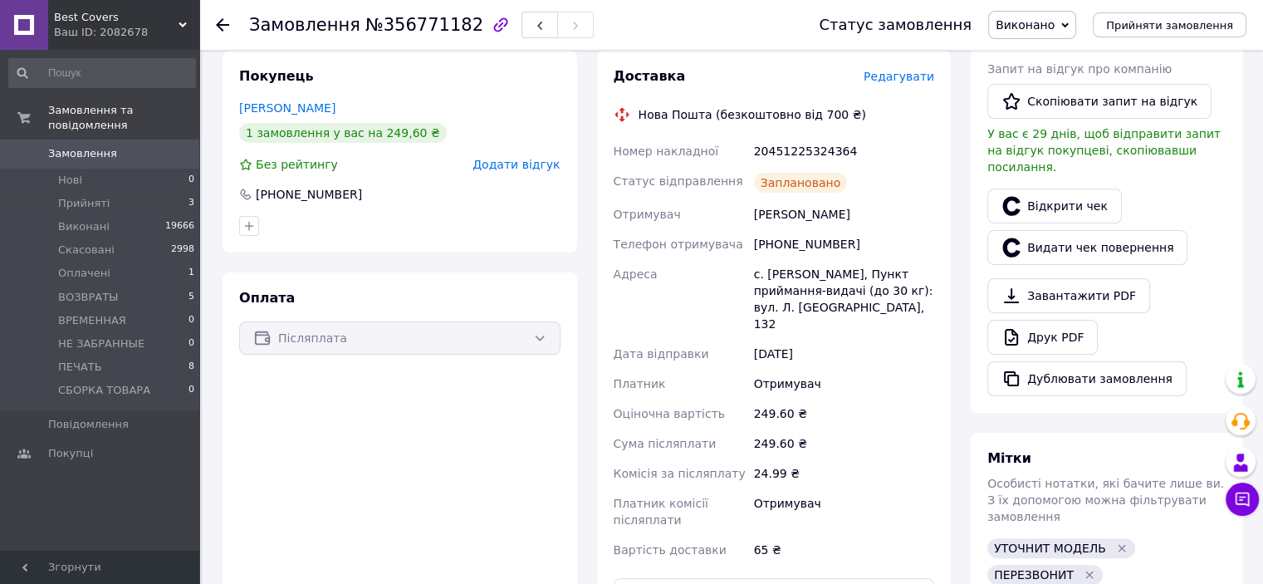
scroll to position [166, 0]
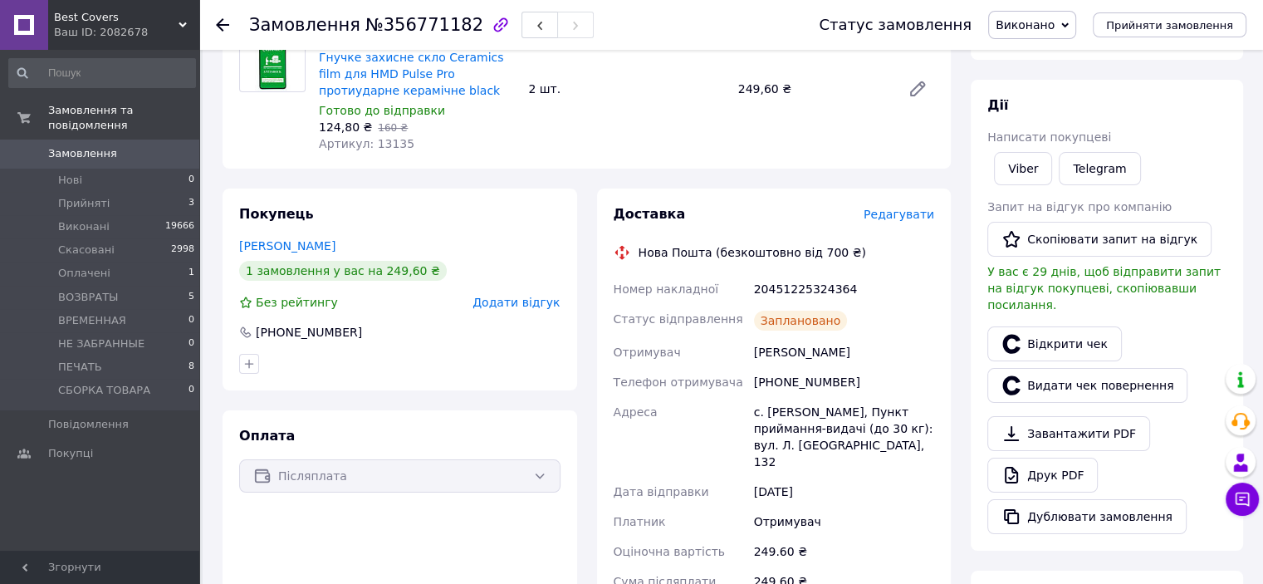
click at [805, 383] on div "[PHONE_NUMBER]" at bounding box center [844, 382] width 187 height 30
copy div "380678557984"
click at [783, 295] on div "20451225324364" at bounding box center [844, 289] width 187 height 30
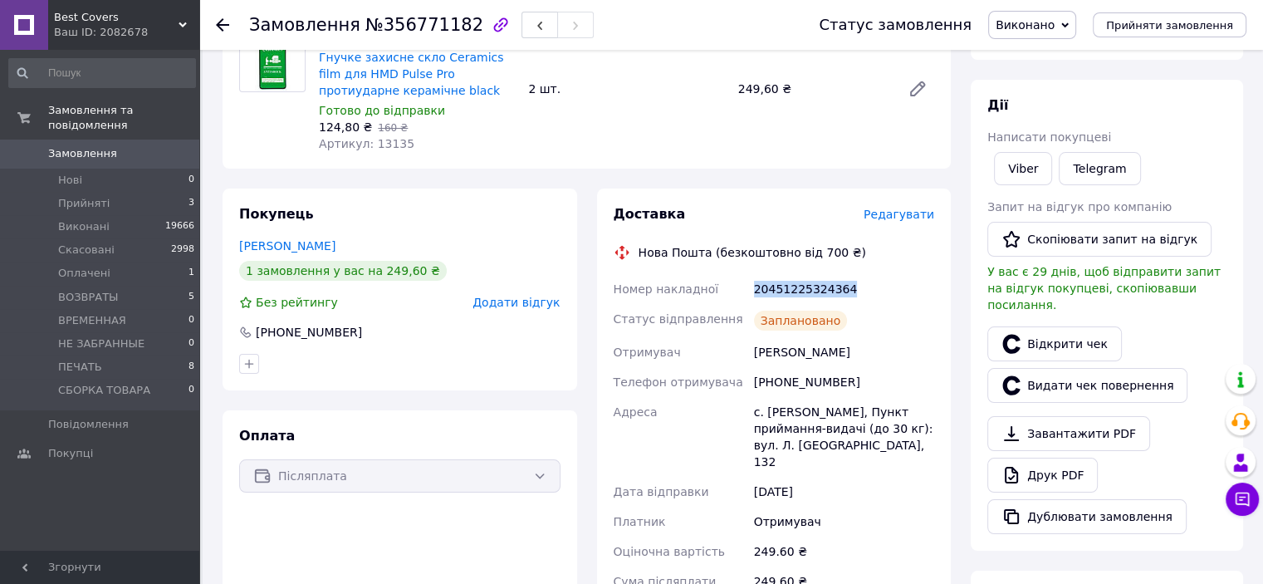
copy div "20451225324364"
click at [129, 355] on li "ПЕЧАТЬ 8" at bounding box center [102, 366] width 204 height 23
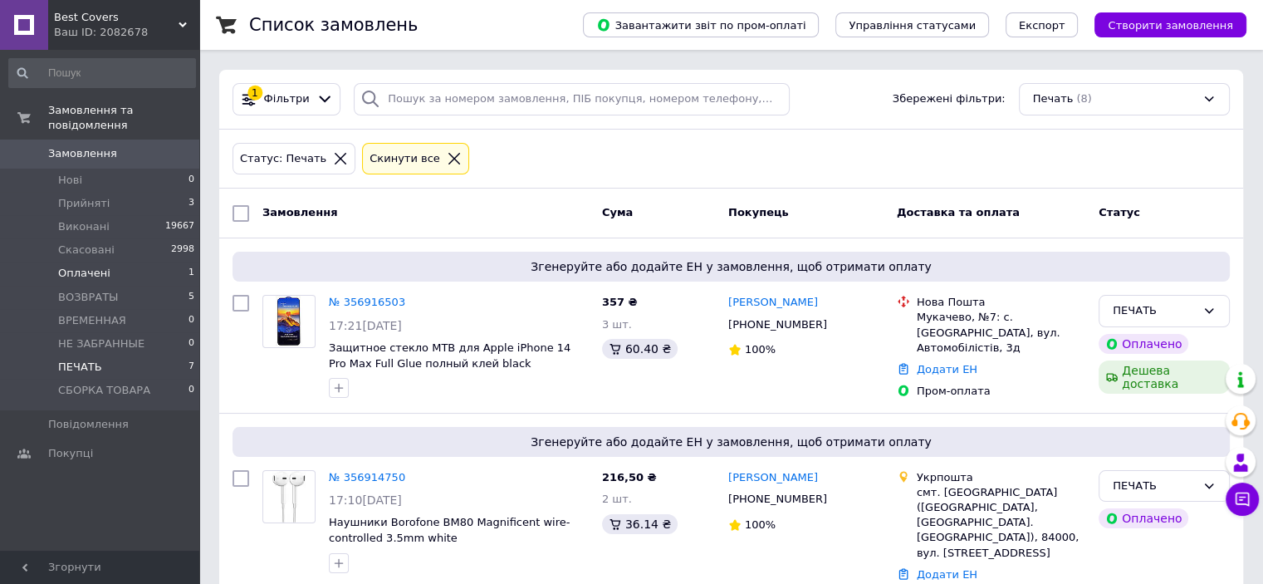
click at [110, 262] on li "Оплачені 1" at bounding box center [102, 273] width 204 height 23
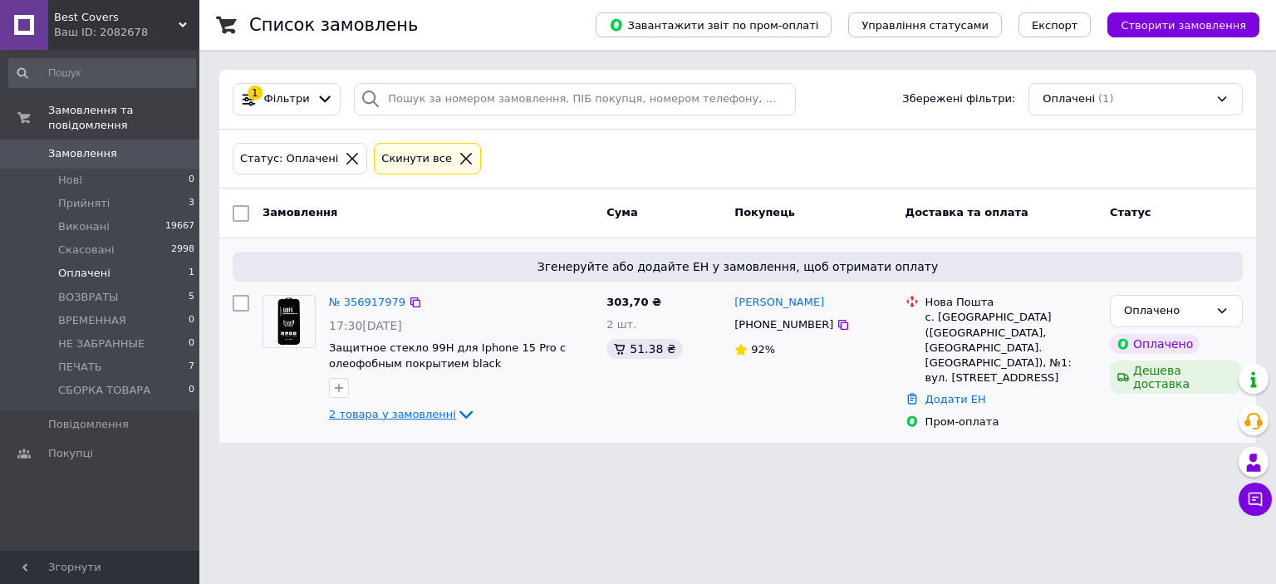
click at [390, 414] on span "2 товара у замовленні" at bounding box center [392, 414] width 127 height 12
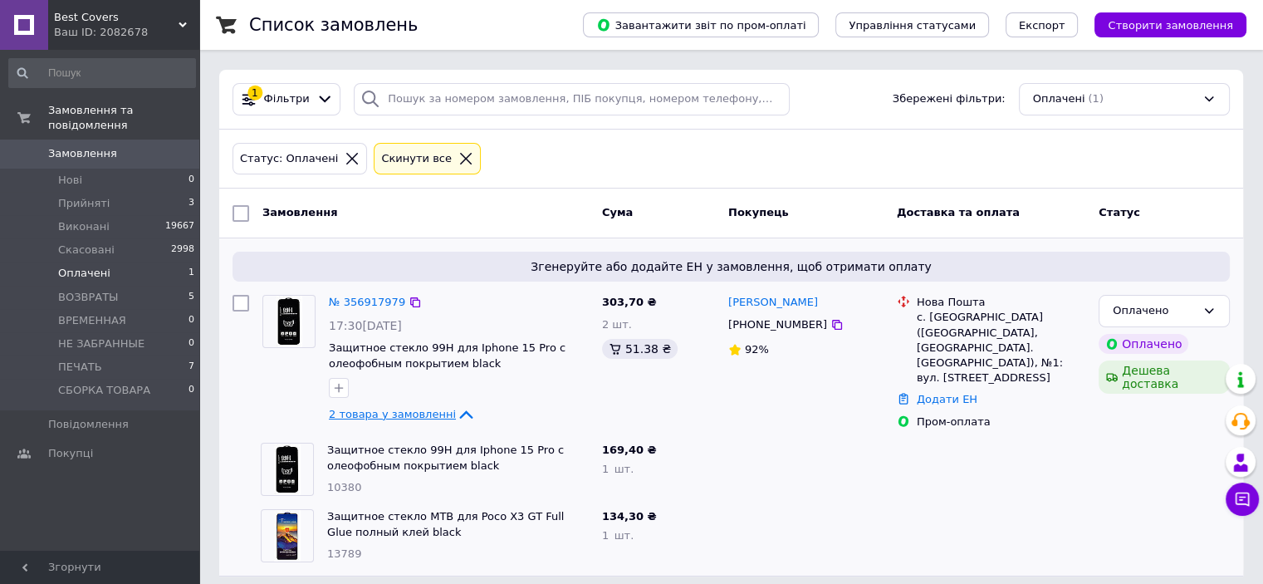
click at [404, 411] on span "2 товара у замовленні" at bounding box center [392, 414] width 127 height 12
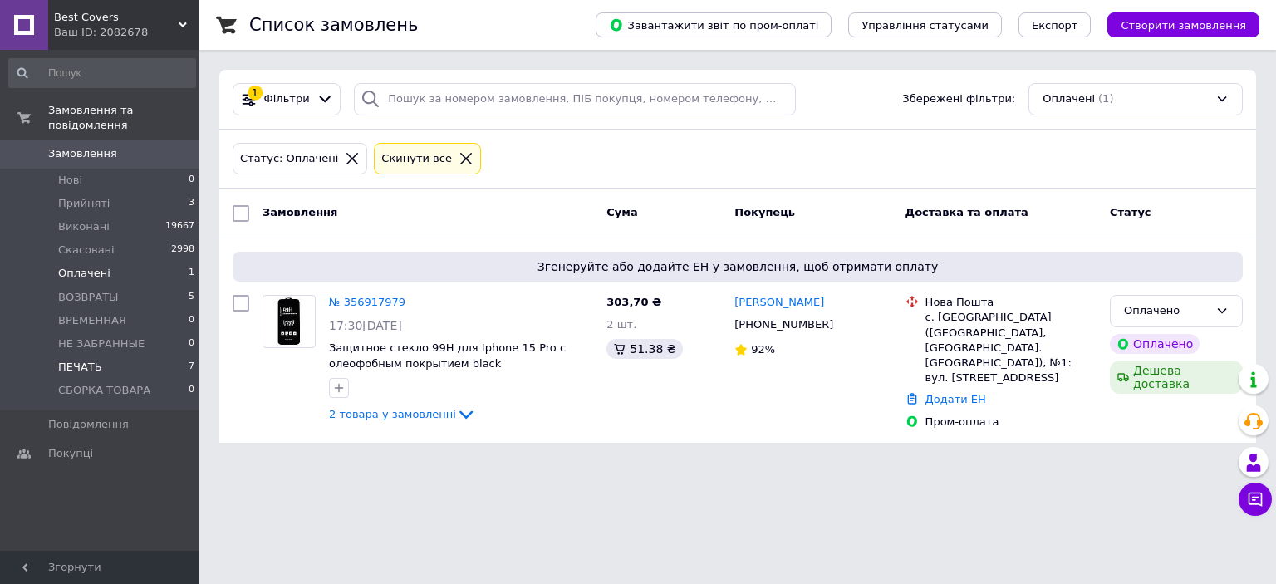
click at [101, 355] on li "ПЕЧАТЬ 7" at bounding box center [102, 366] width 204 height 23
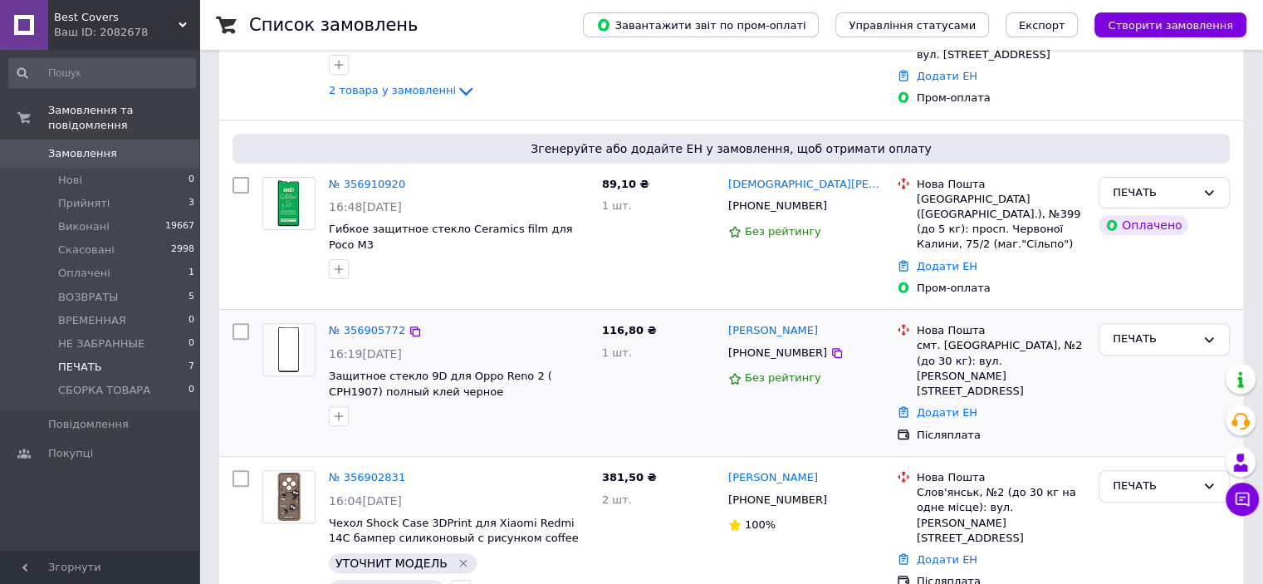
scroll to position [865, 0]
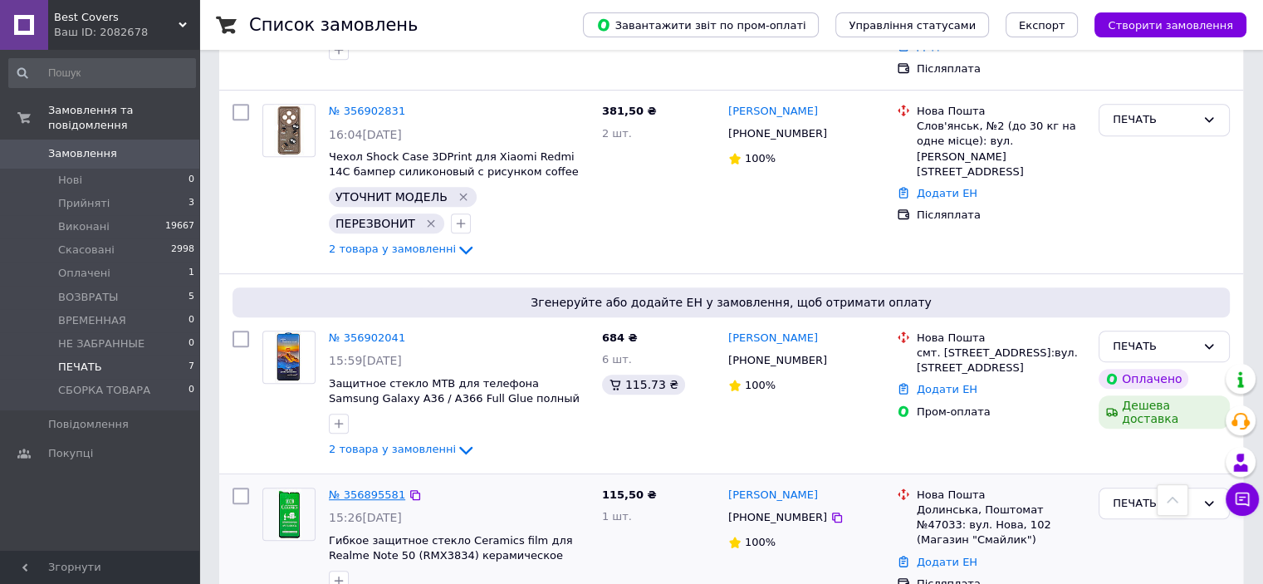
click at [377, 488] on link "№ 356895581" at bounding box center [367, 494] width 76 height 12
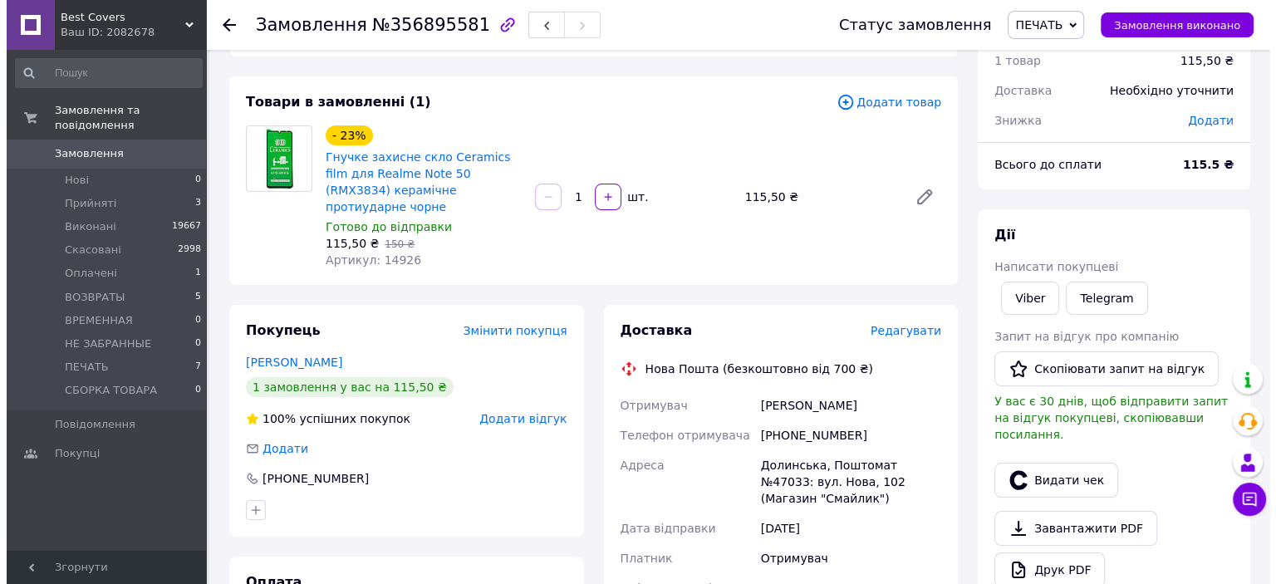
scroll to position [249, 0]
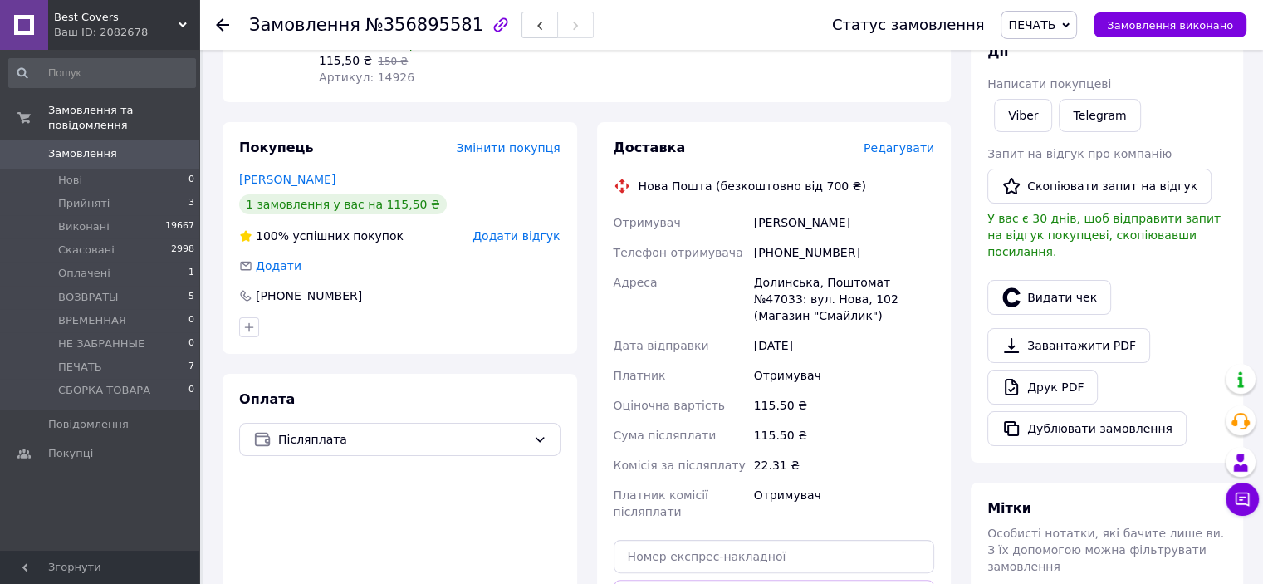
click at [878, 141] on span "Редагувати" at bounding box center [899, 147] width 71 height 13
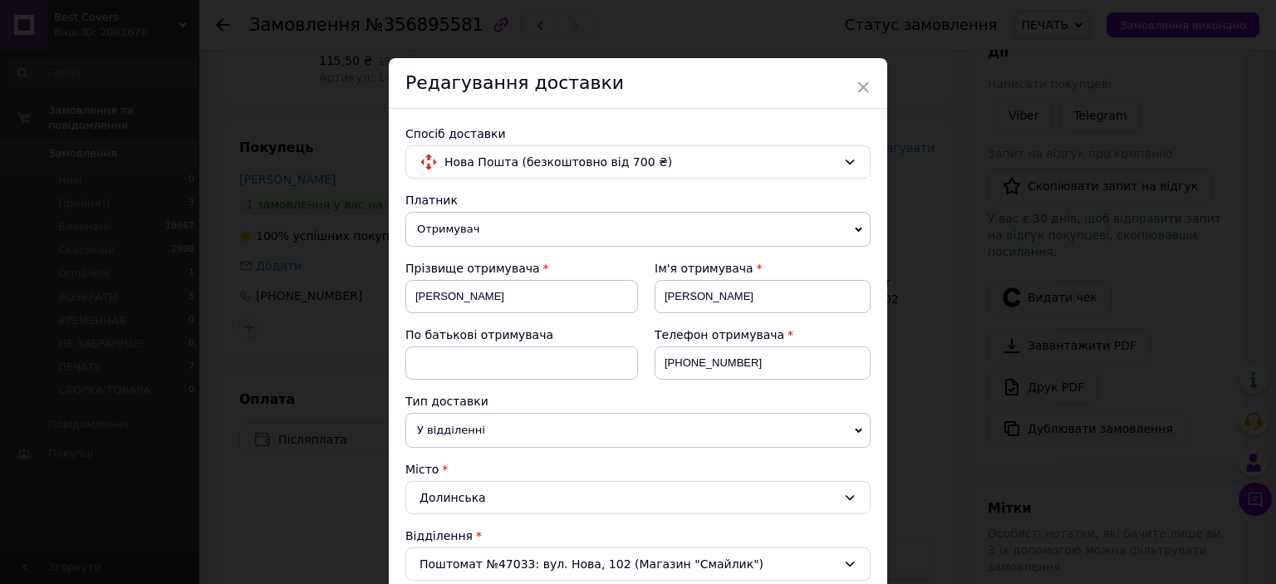
scroll to position [332, 0]
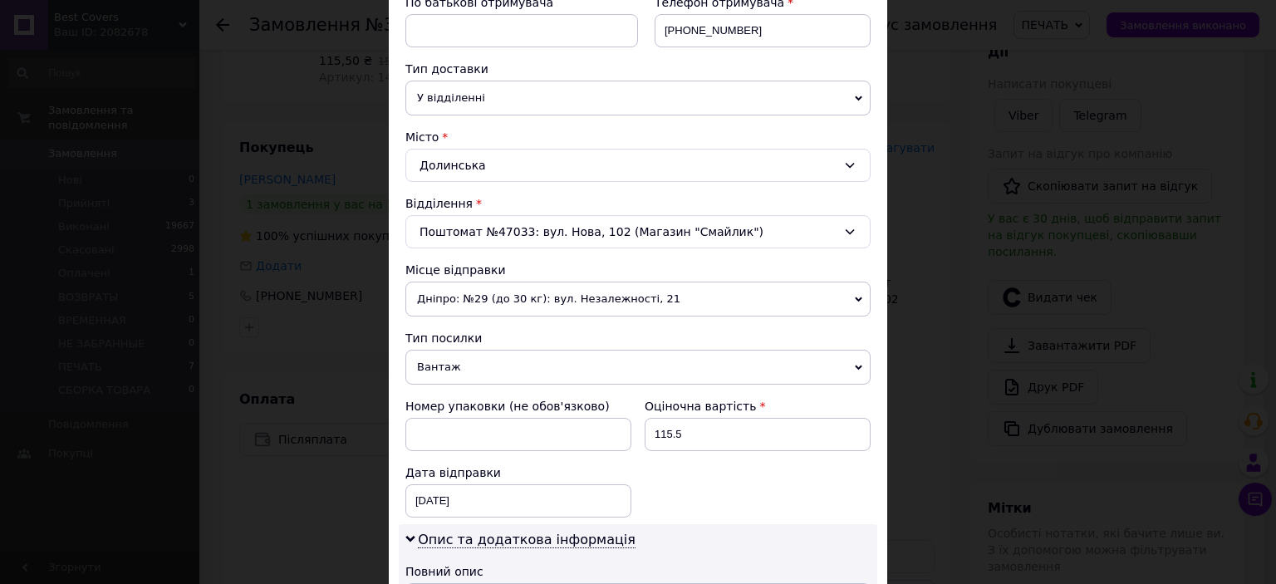
drag, startPoint x: 472, startPoint y: 368, endPoint x: 464, endPoint y: 394, distance: 27.6
click at [469, 368] on span "Вантаж" at bounding box center [637, 367] width 465 height 35
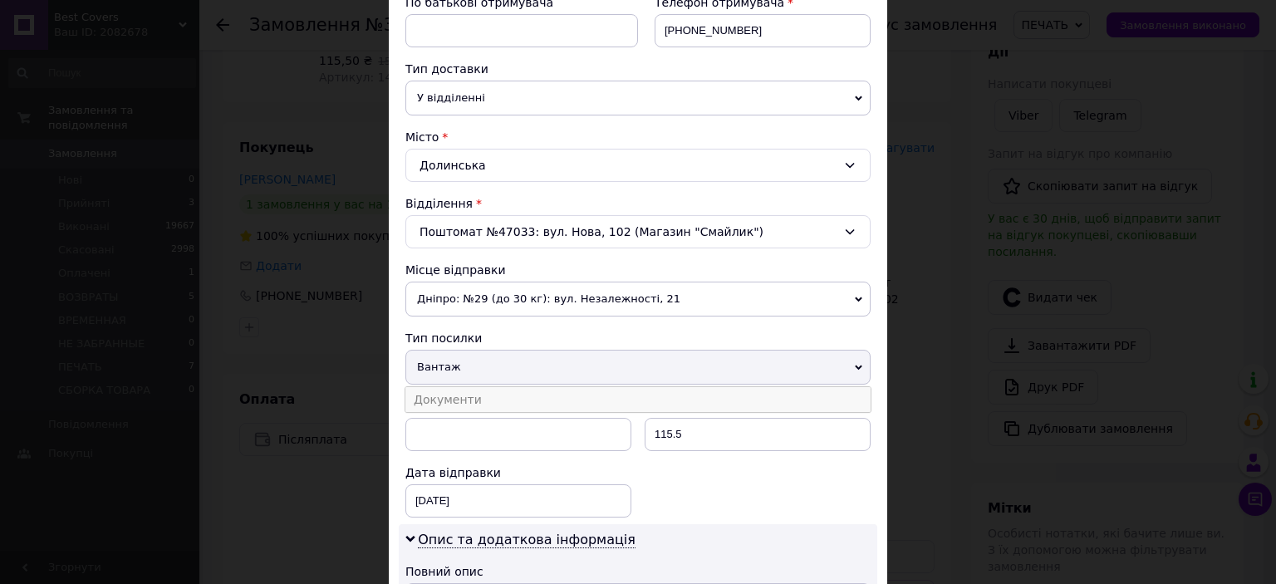
click at [464, 398] on li "Документи" at bounding box center [637, 399] width 465 height 25
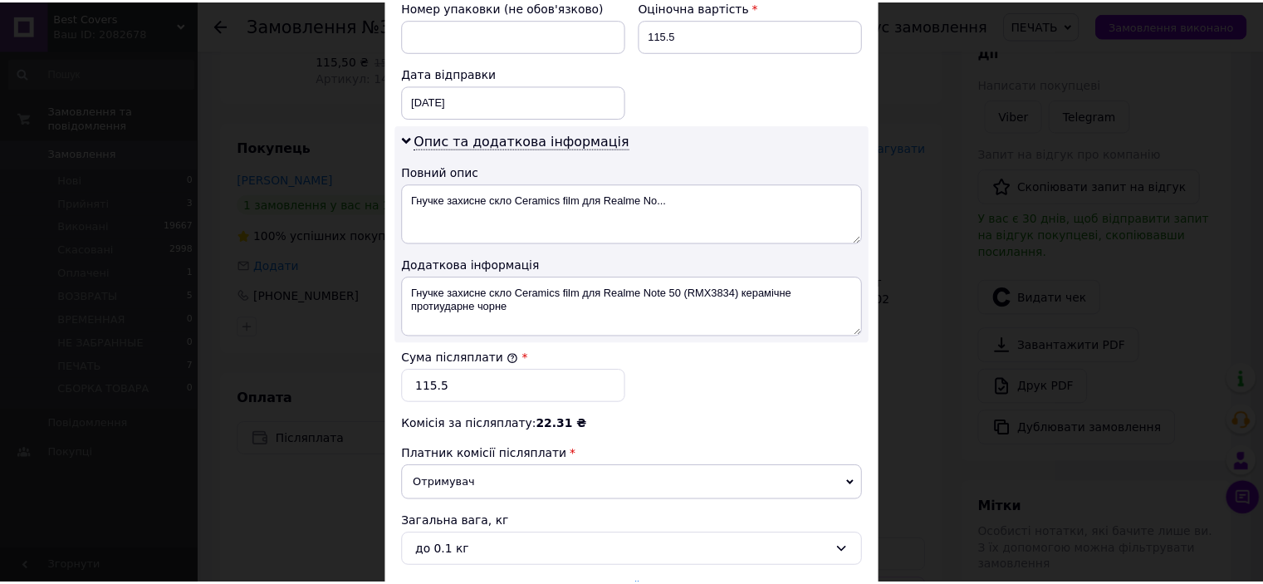
scroll to position [880, 0]
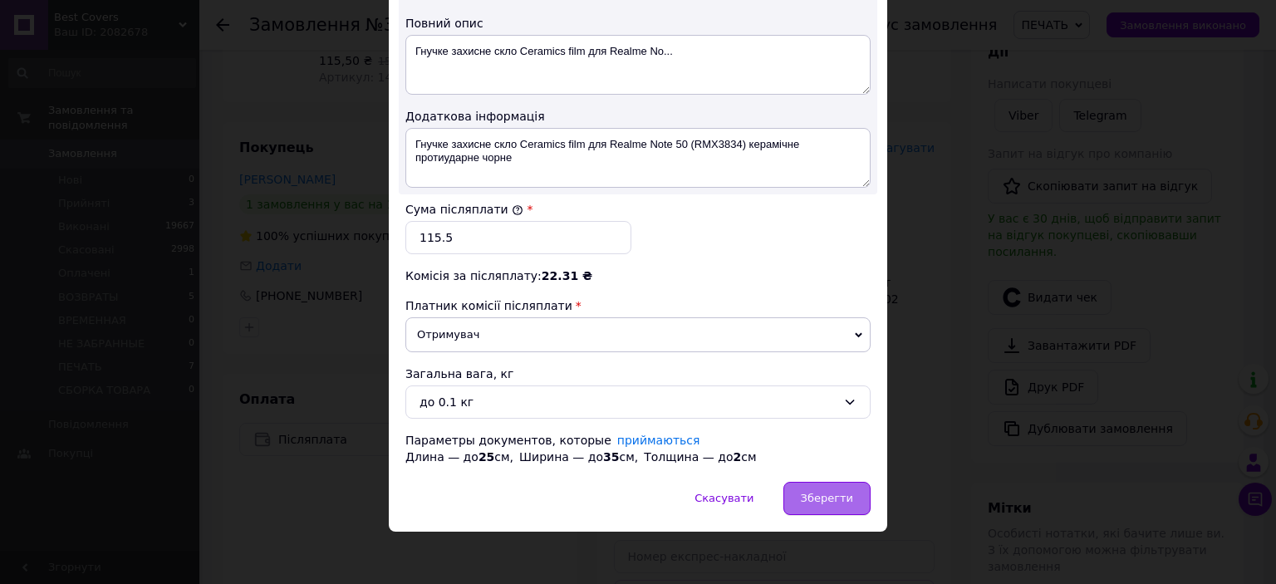
drag, startPoint x: 801, startPoint y: 496, endPoint x: 809, endPoint y: 474, distance: 22.8
click at [801, 495] on div "Зберегти" at bounding box center [826, 498] width 87 height 33
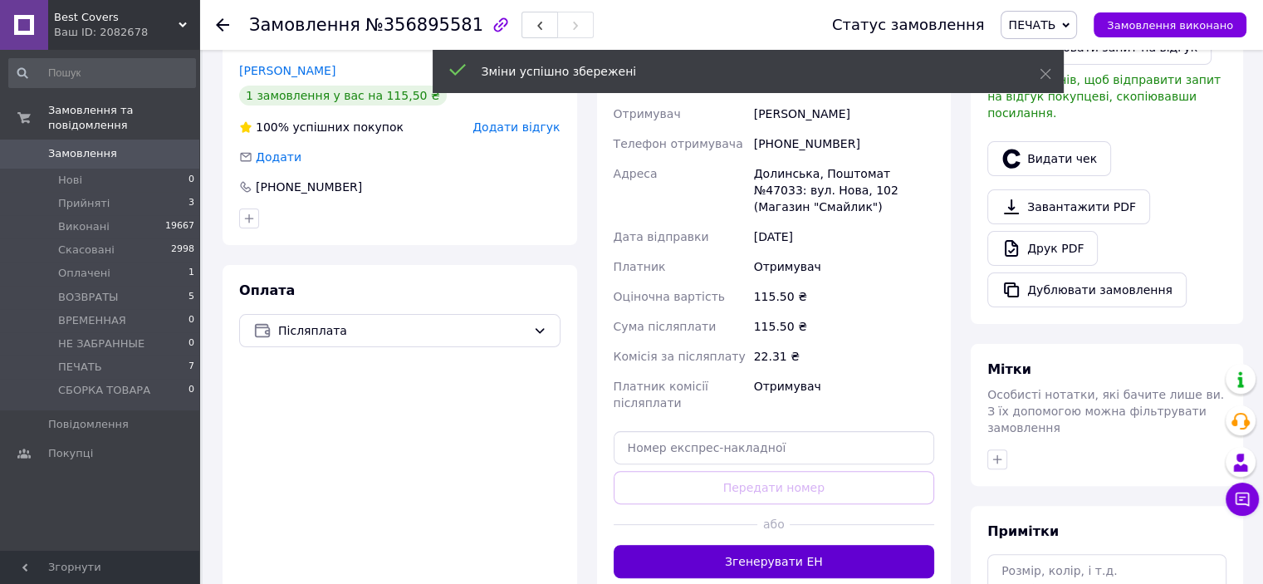
scroll to position [498, 0]
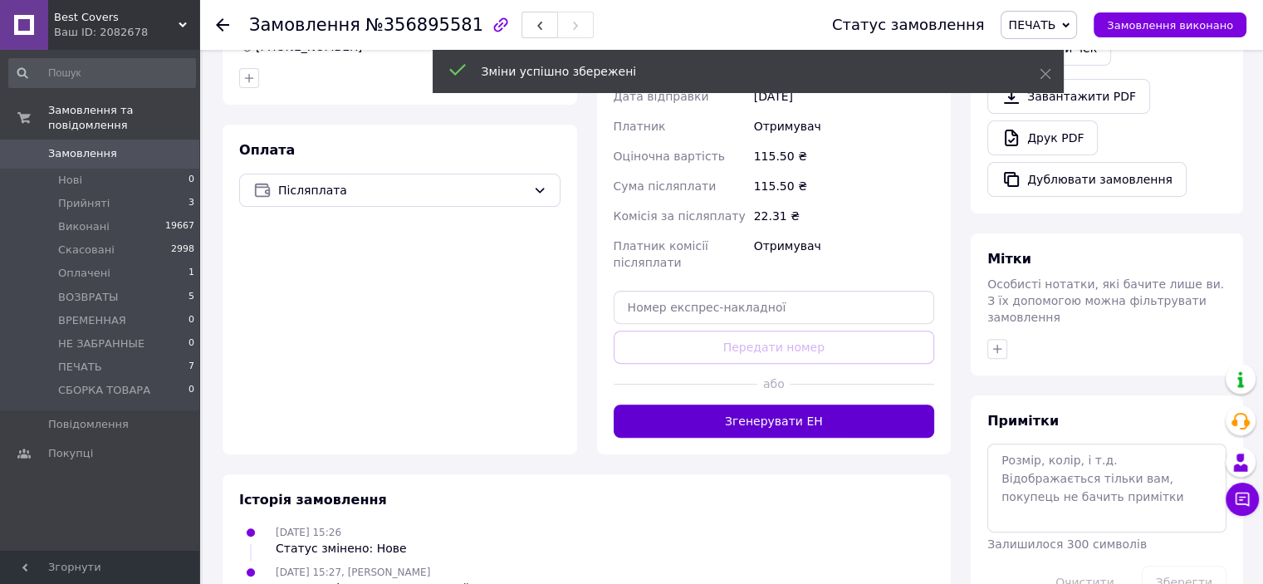
click at [750, 404] on button "Згенерувати ЕН" at bounding box center [774, 420] width 321 height 33
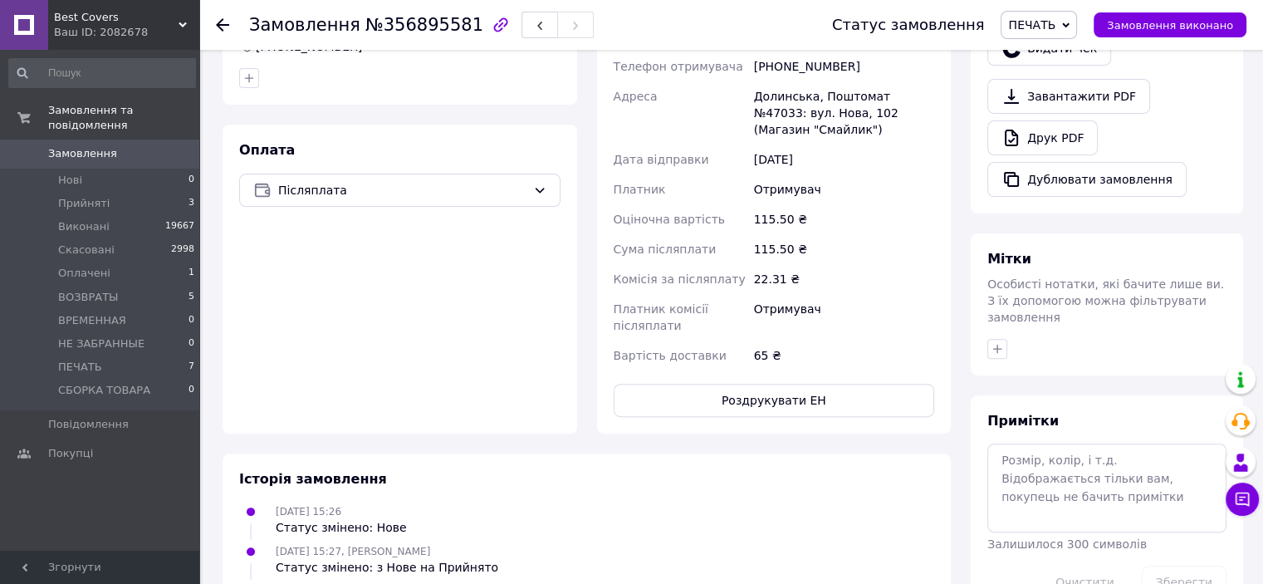
click at [775, 390] on button "Роздрукувати ЕН" at bounding box center [774, 400] width 321 height 33
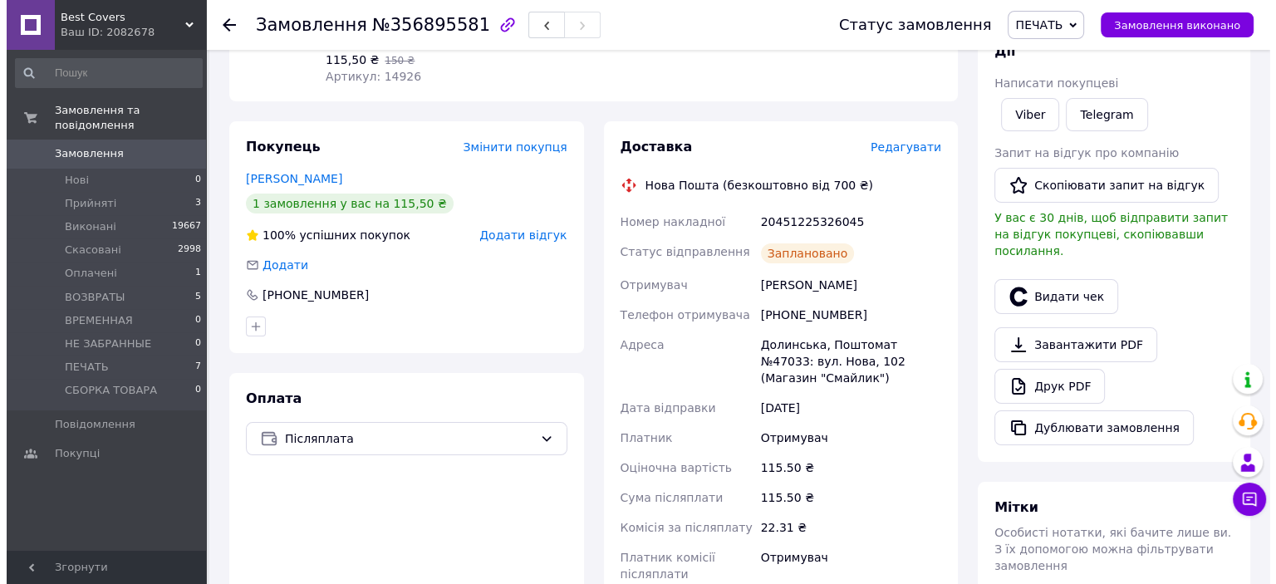
scroll to position [249, 0]
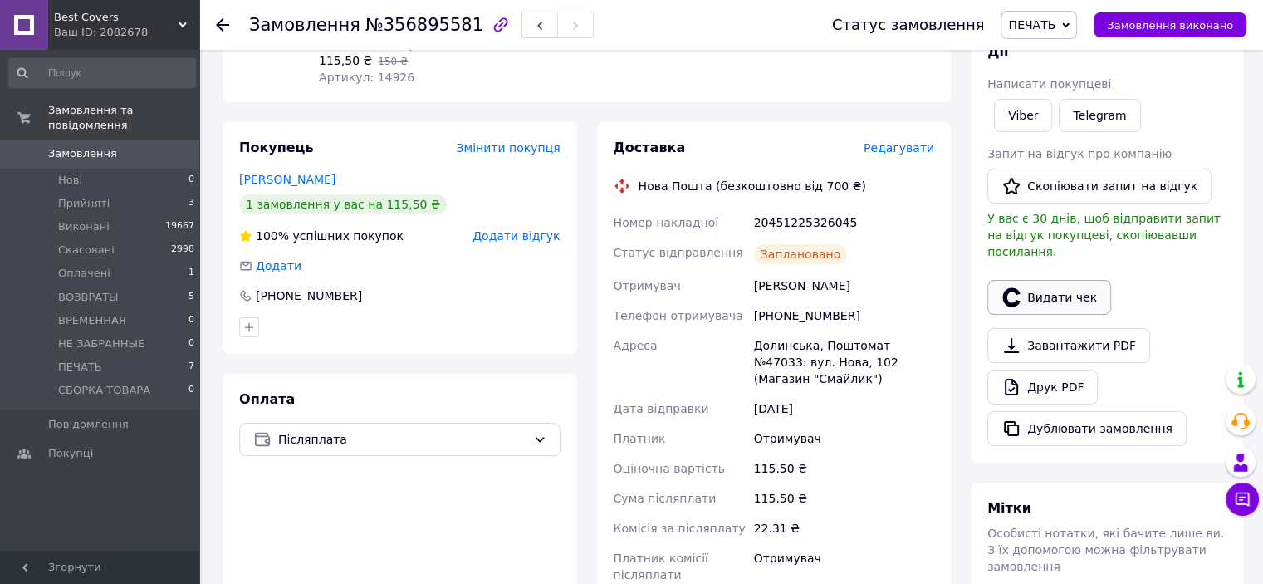
click at [1063, 284] on button "Видати чек" at bounding box center [1049, 297] width 124 height 35
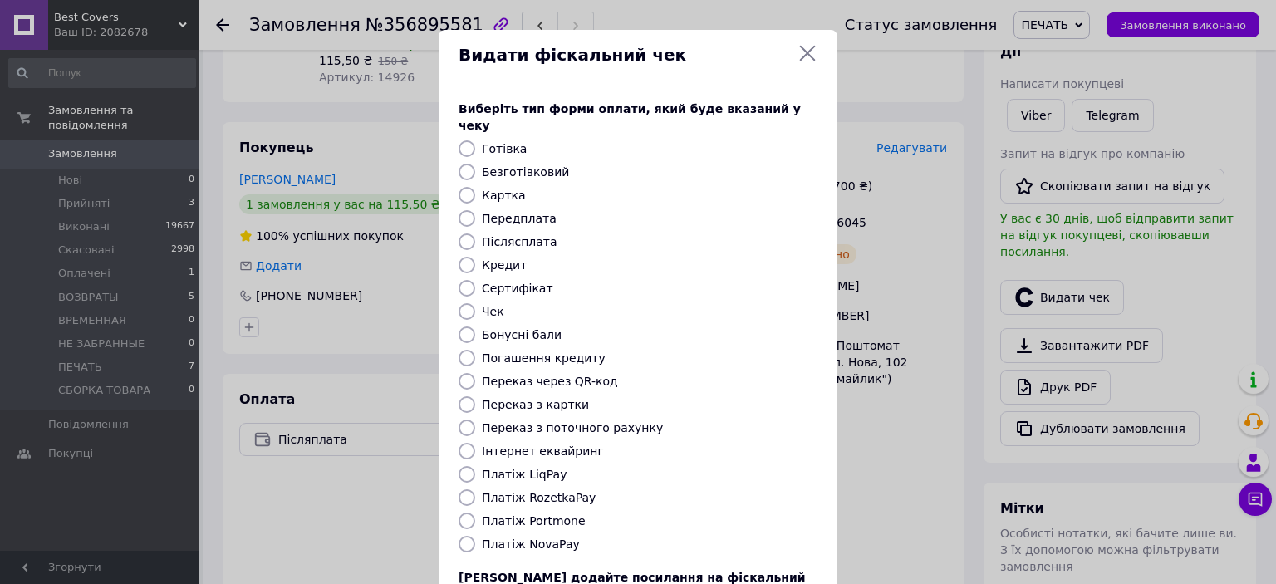
drag, startPoint x: 470, startPoint y: 529, endPoint x: 576, endPoint y: 498, distance: 109.9
click at [470, 536] on input "Платіж NovaPay" at bounding box center [466, 544] width 17 height 17
radio input "true"
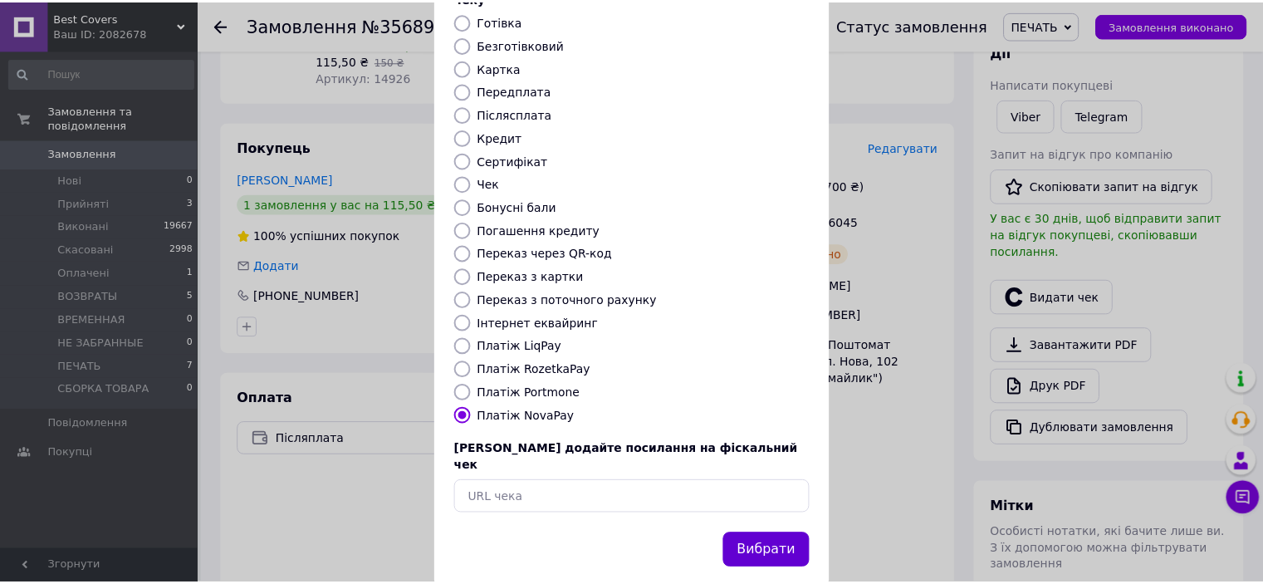
scroll to position [129, 0]
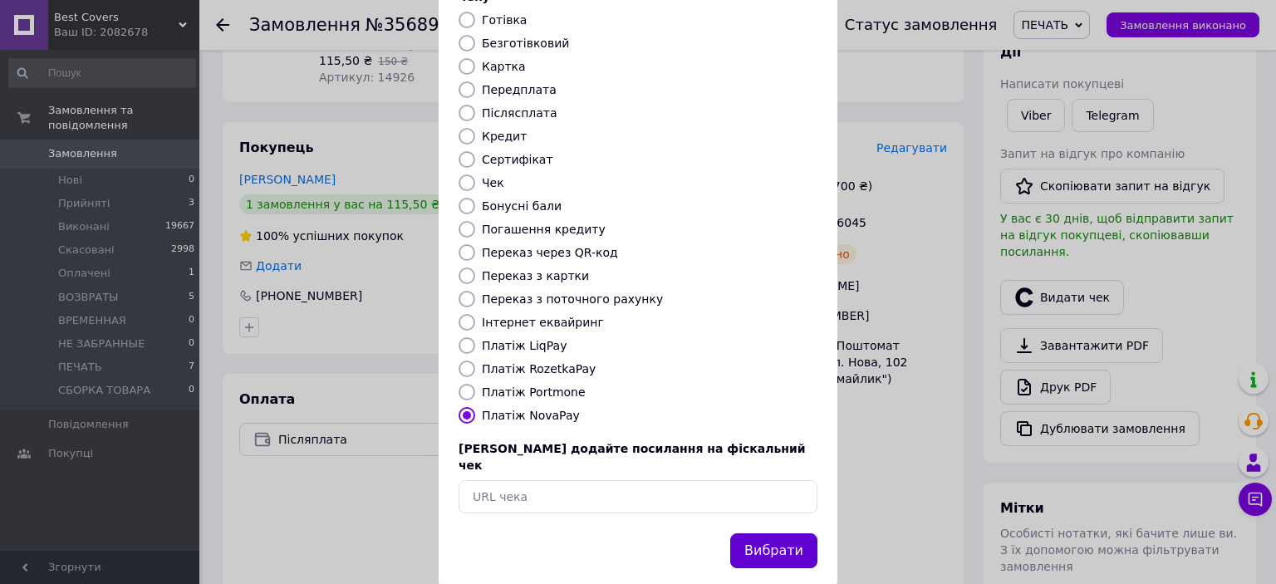
click at [758, 533] on button "Вибрати" at bounding box center [773, 551] width 87 height 36
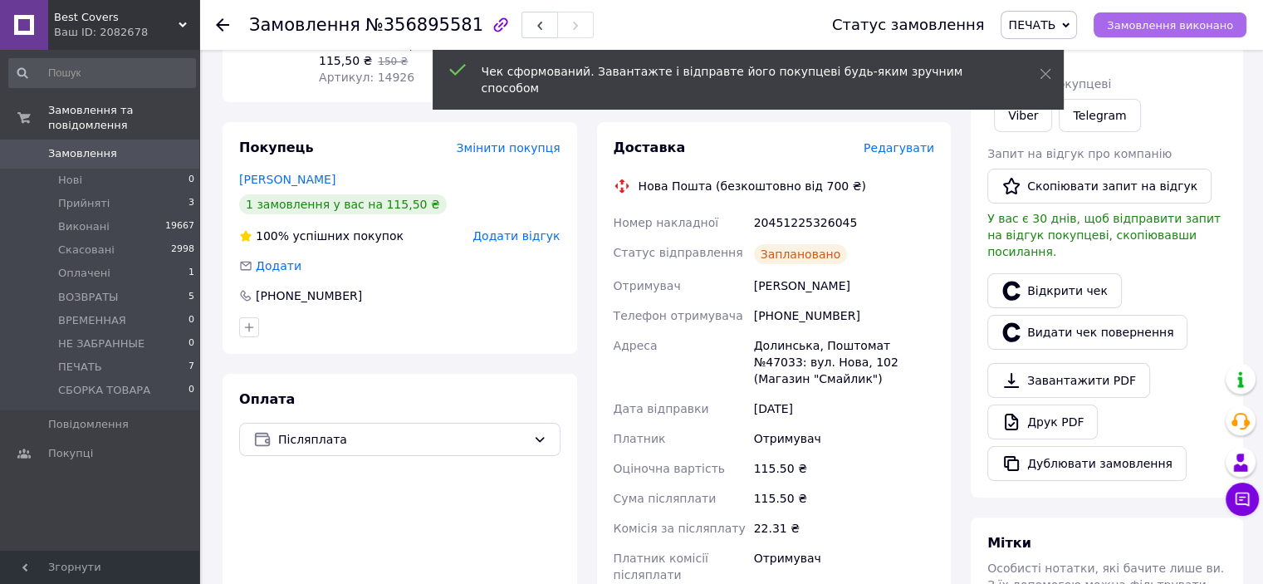
click at [1158, 24] on span "Замовлення виконано" at bounding box center [1170, 25] width 126 height 12
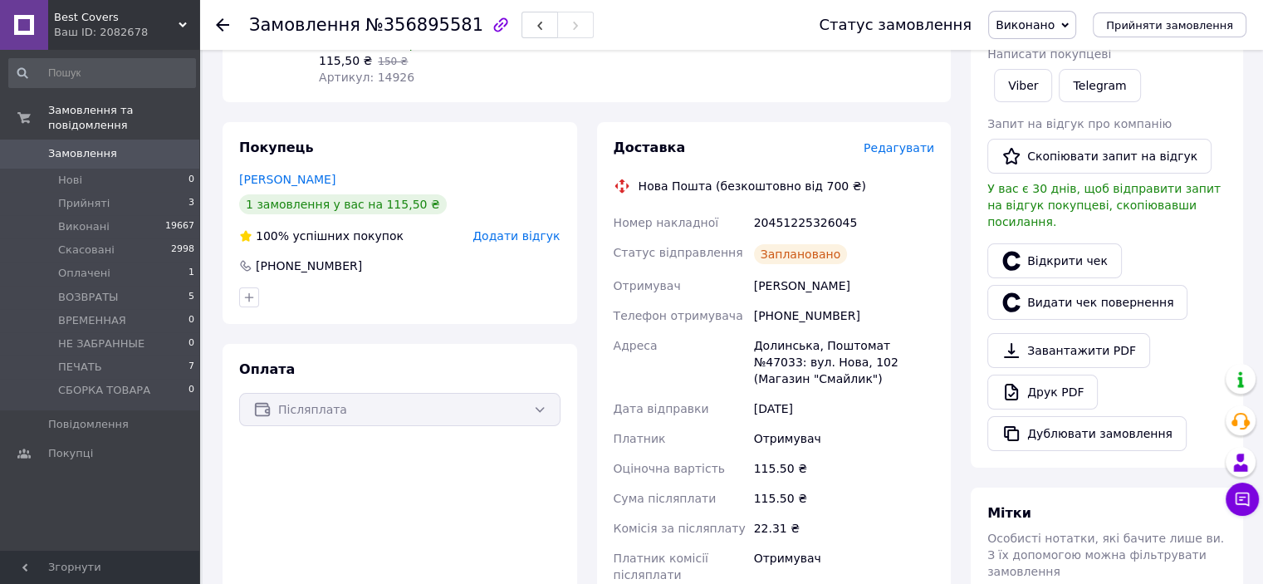
scroll to position [415, 0]
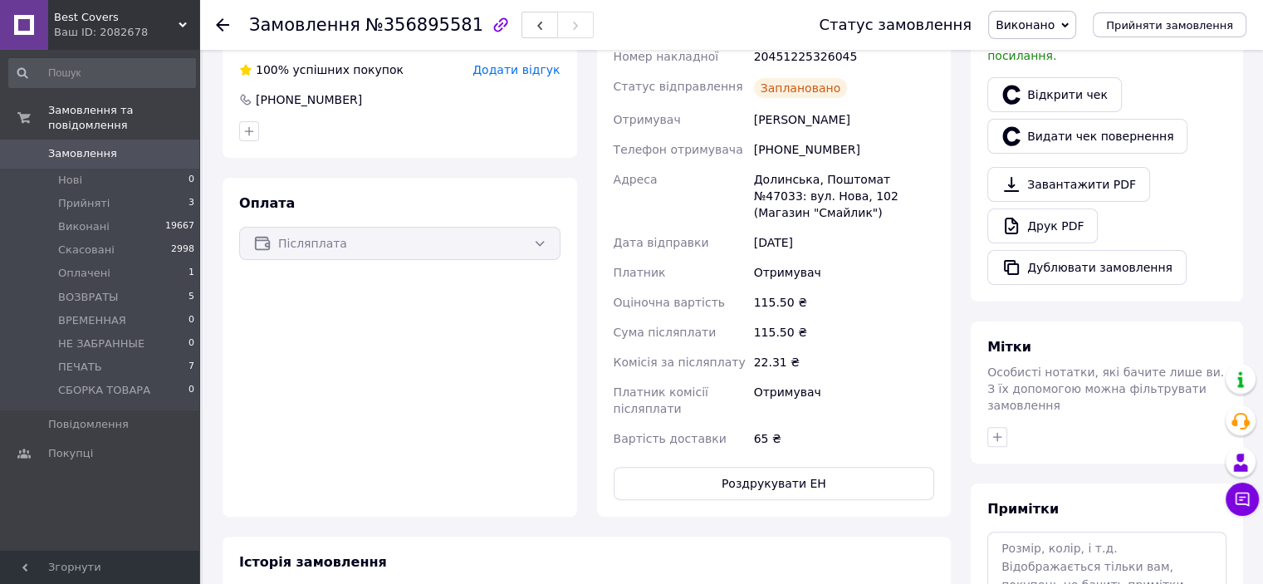
click at [794, 135] on div "[PHONE_NUMBER]" at bounding box center [844, 150] width 187 height 30
copy div "380994258459"
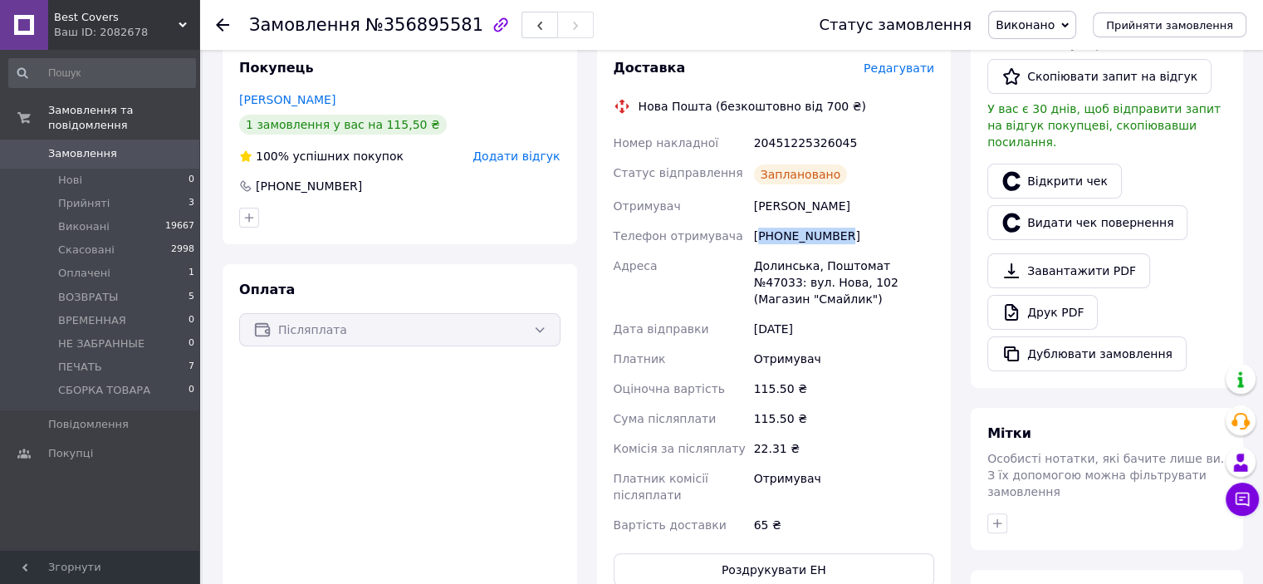
scroll to position [166, 0]
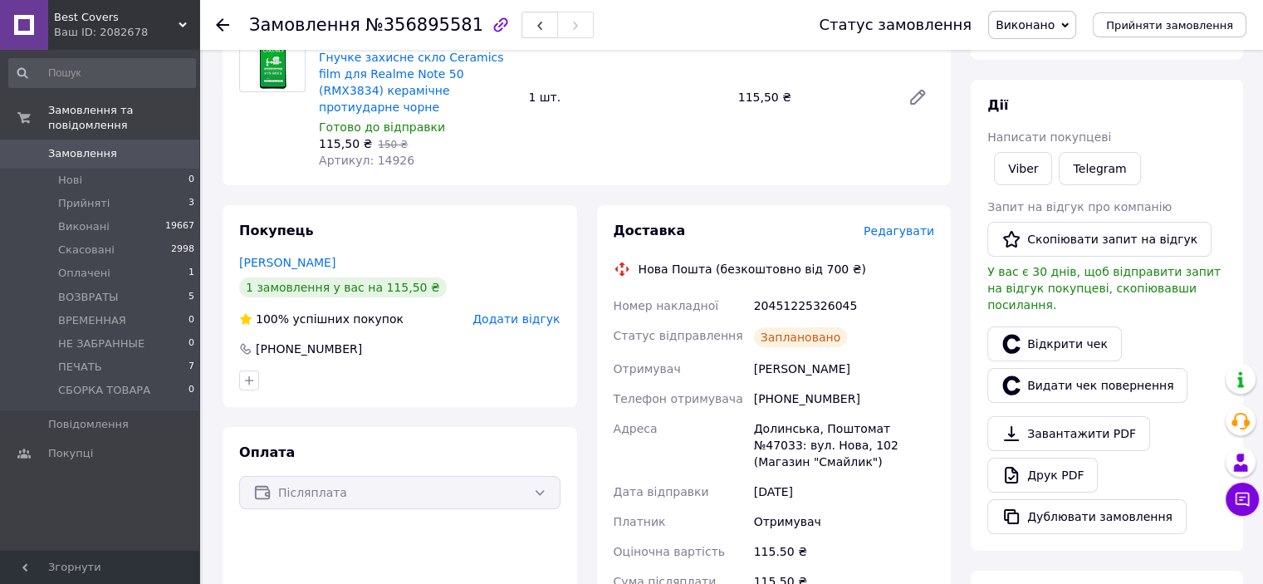
click at [875, 296] on div "20451225326045" at bounding box center [844, 306] width 187 height 30
click at [808, 384] on div "[PHONE_NUMBER]" at bounding box center [844, 399] width 187 height 30
copy div "380994258459"
click at [782, 291] on div "20451225326045" at bounding box center [844, 306] width 187 height 30
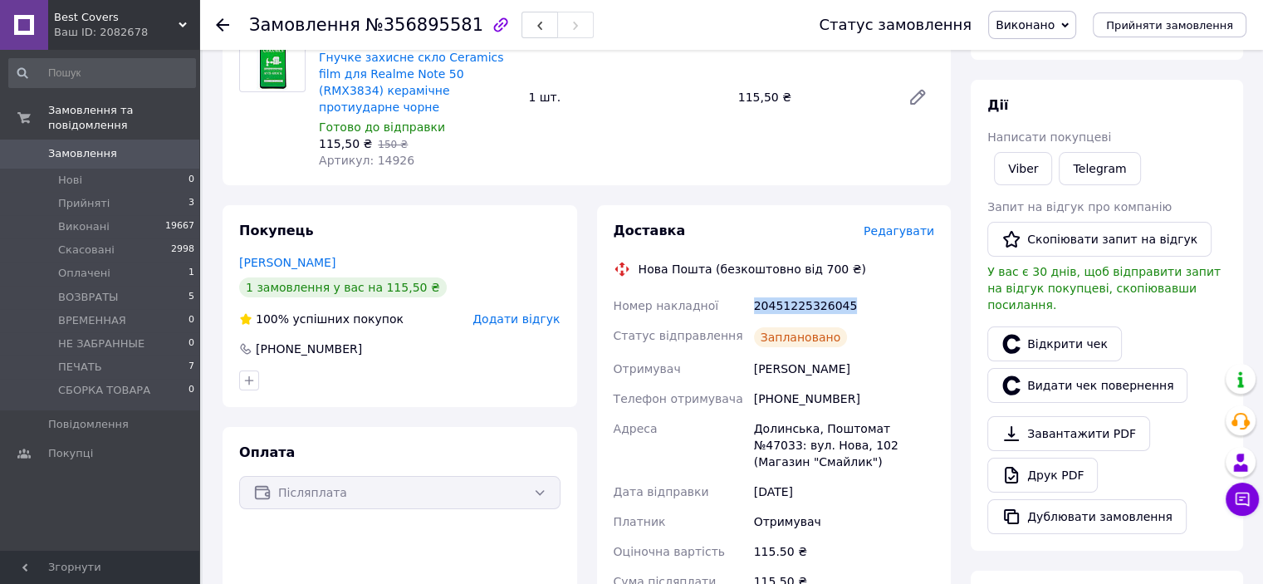
click at [782, 291] on div "20451225326045" at bounding box center [844, 306] width 187 height 30
copy div "20451225326045"
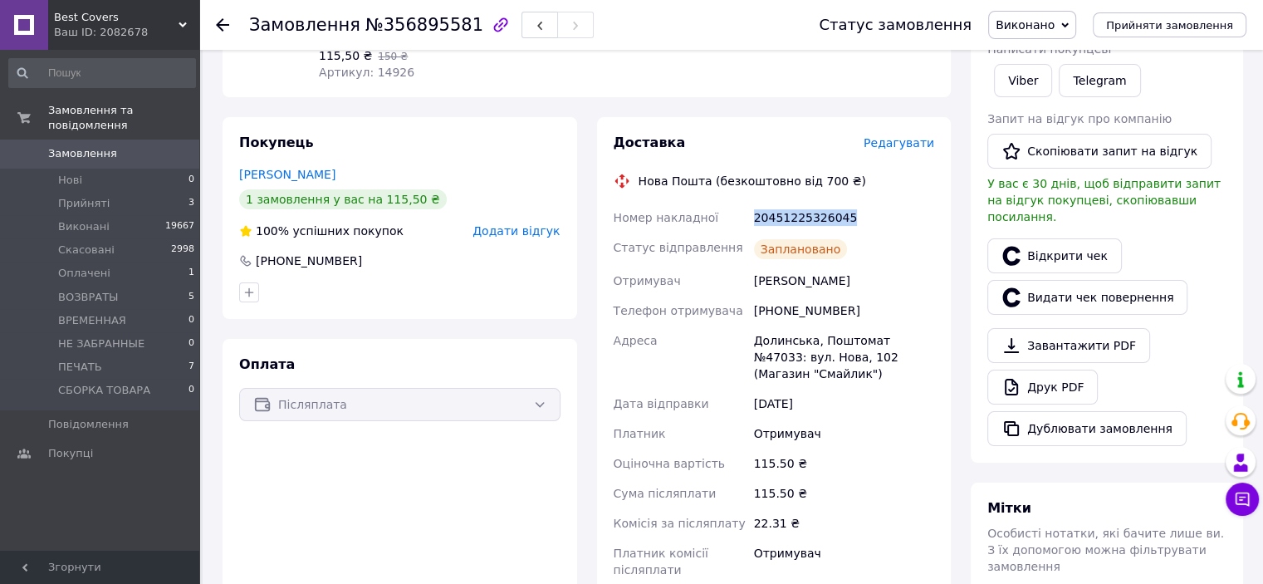
scroll to position [83, 0]
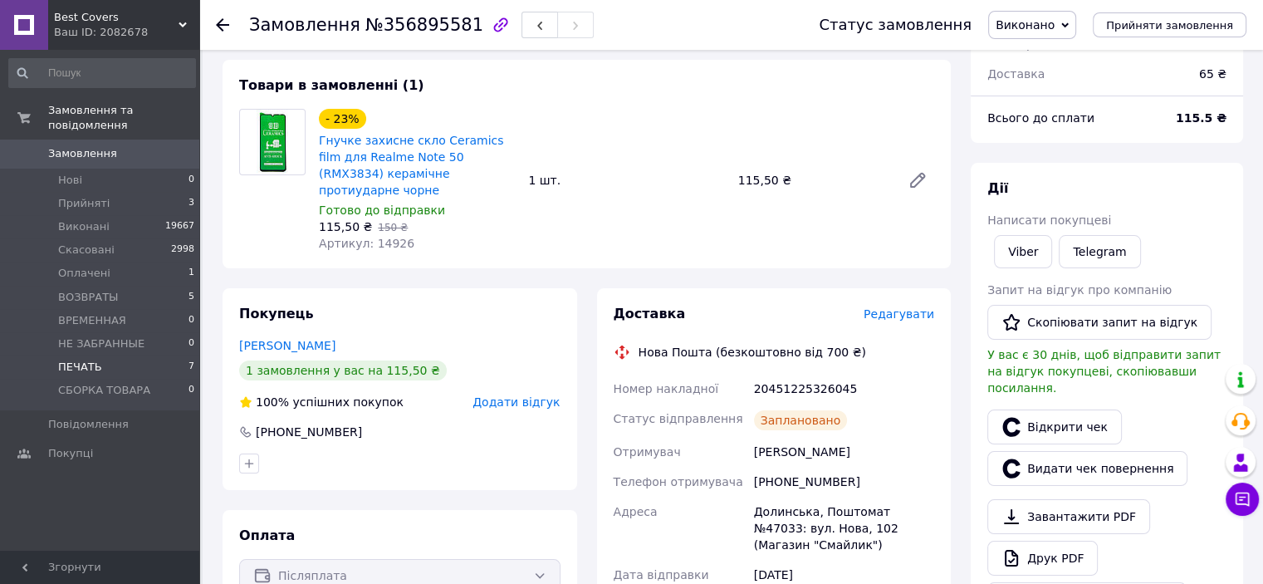
click at [93, 360] on span "ПЕЧАТЬ" at bounding box center [80, 367] width 44 height 15
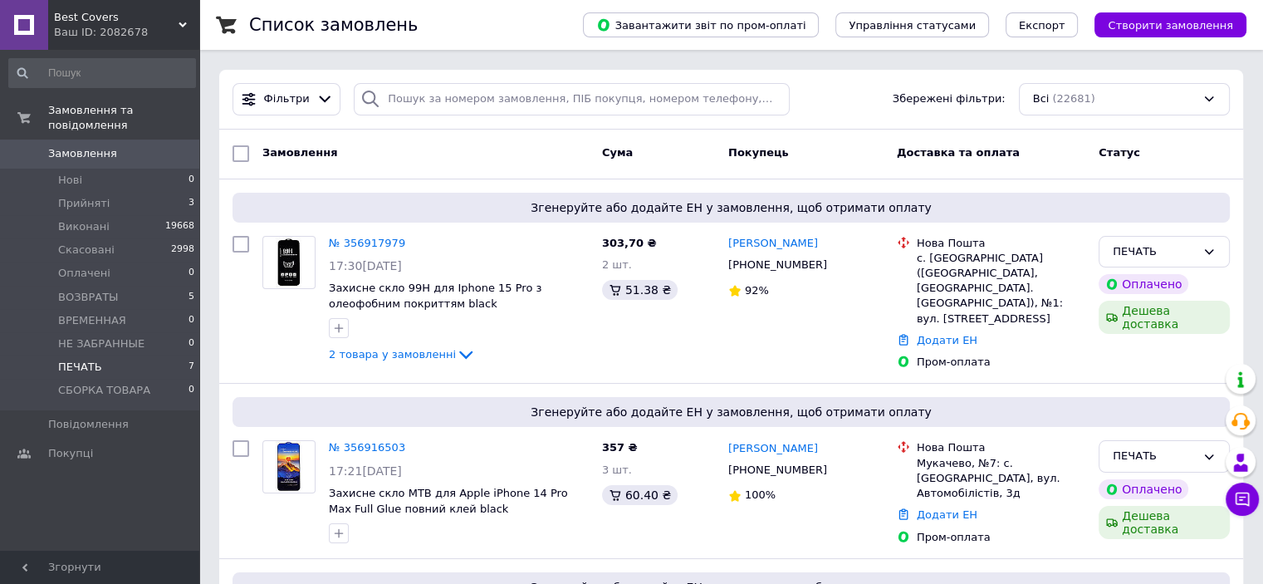
click at [123, 355] on li "ПЕЧАТЬ 7" at bounding box center [102, 366] width 204 height 23
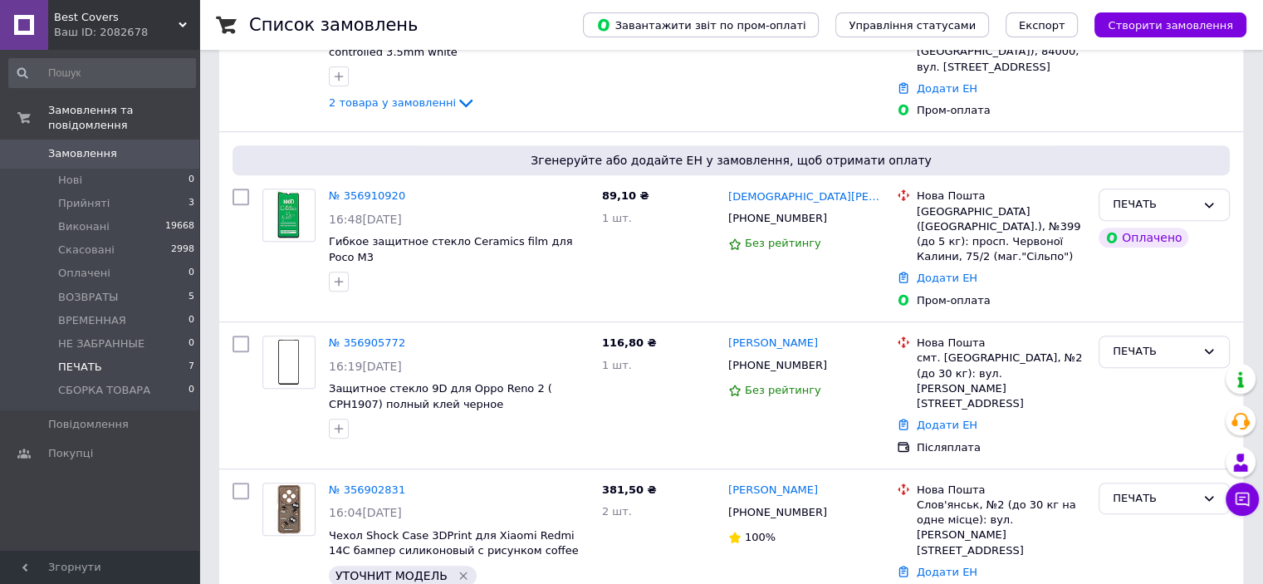
scroll to position [933, 0]
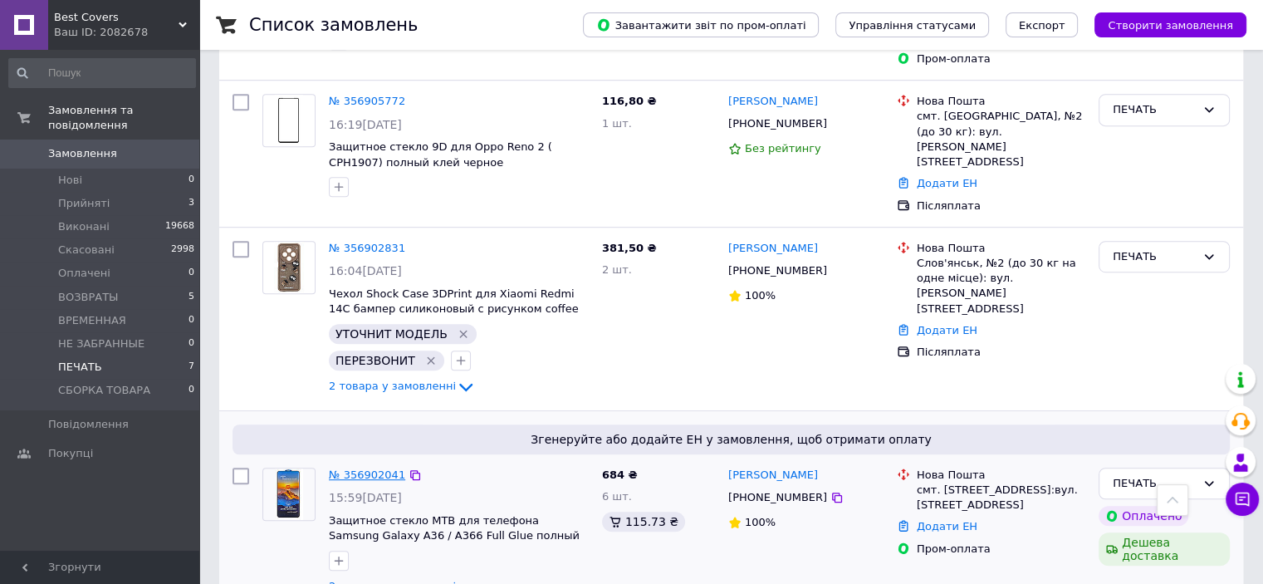
click at [357, 468] on link "№ 356902041" at bounding box center [367, 474] width 76 height 12
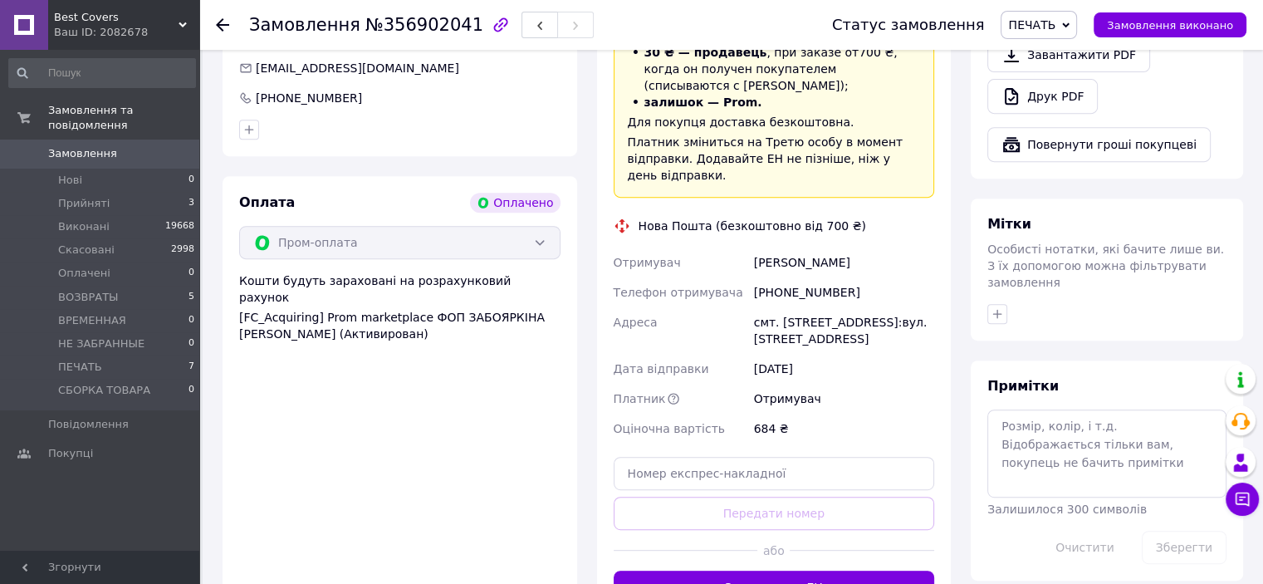
scroll to position [767, 0]
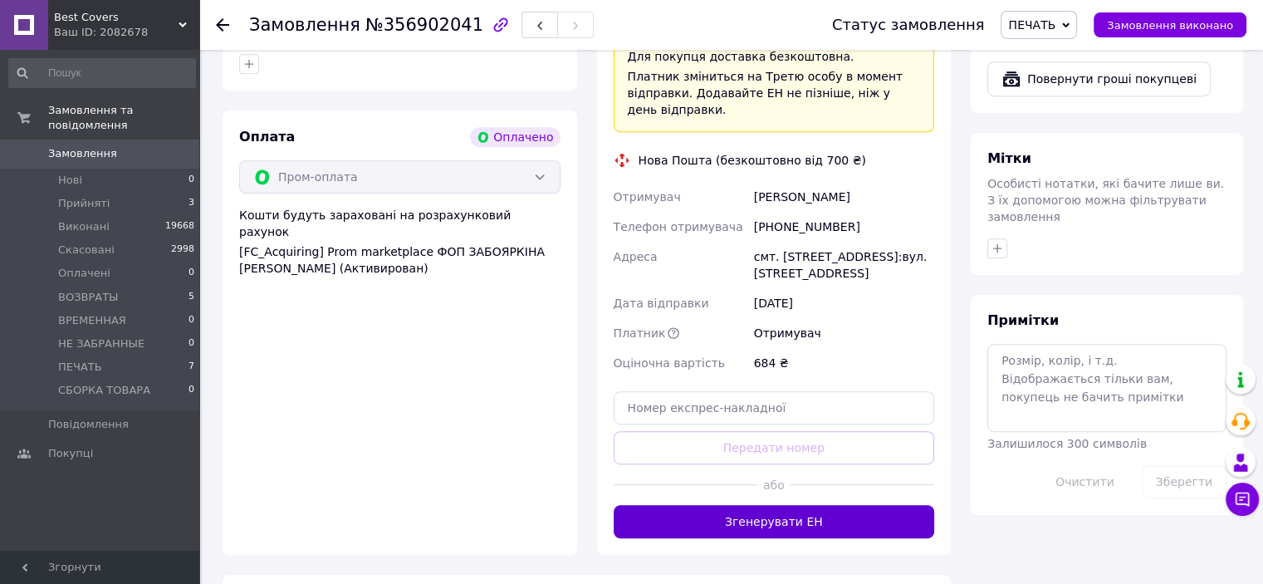
click at [778, 505] on button "Згенерувати ЕН" at bounding box center [774, 521] width 321 height 33
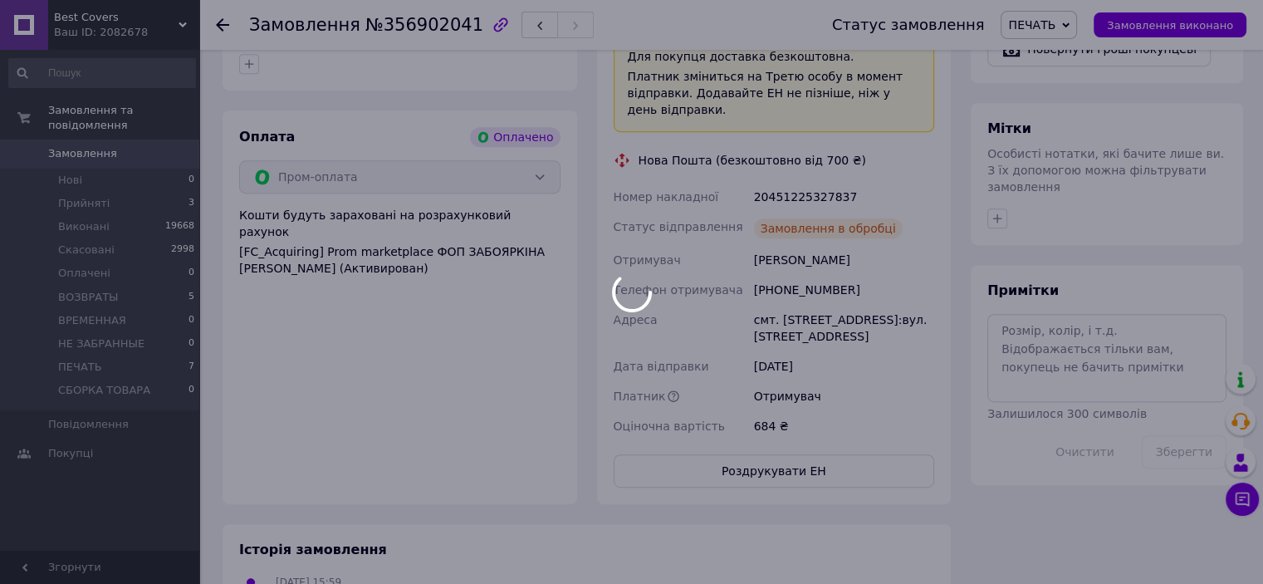
scroll to position [850, 0]
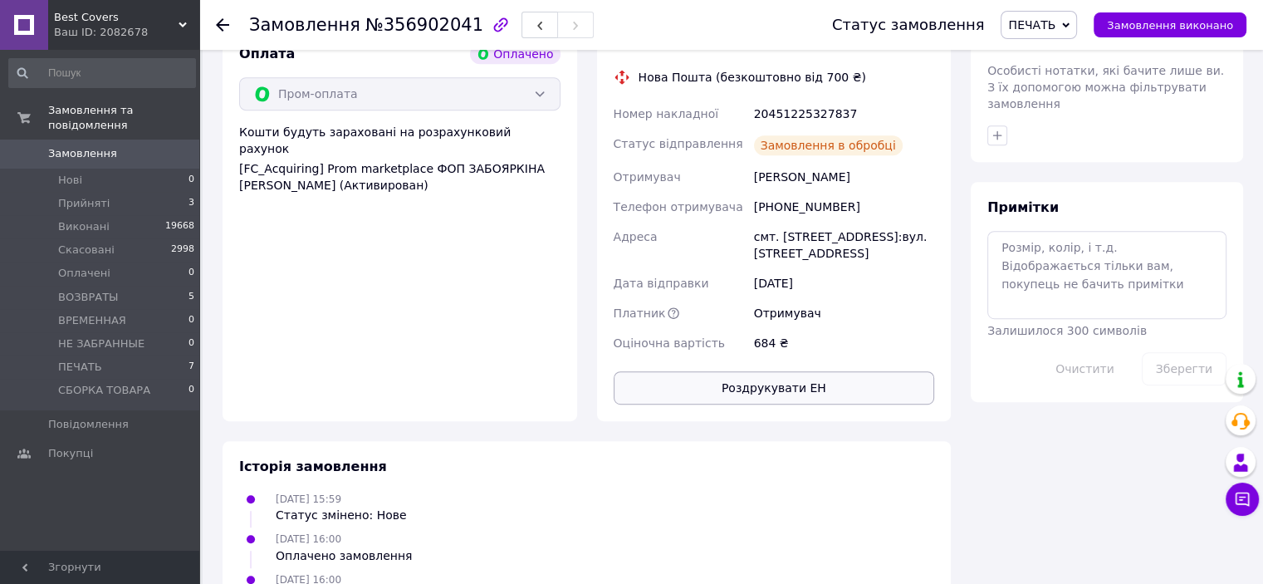
click at [801, 371] on button "Роздрукувати ЕН" at bounding box center [774, 387] width 321 height 33
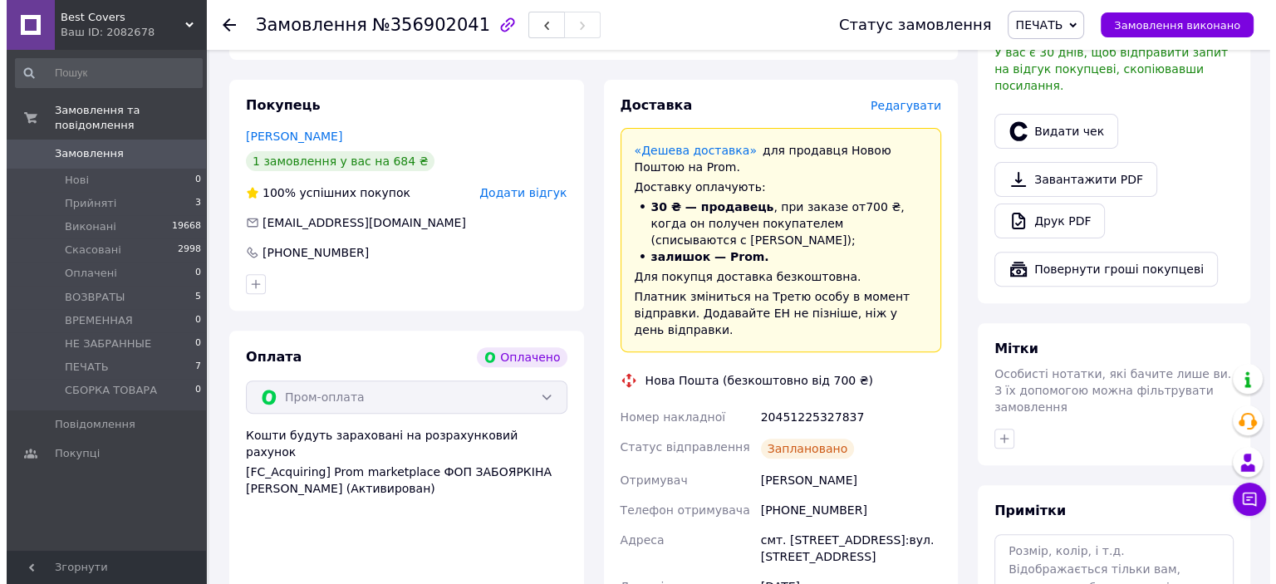
scroll to position [517, 0]
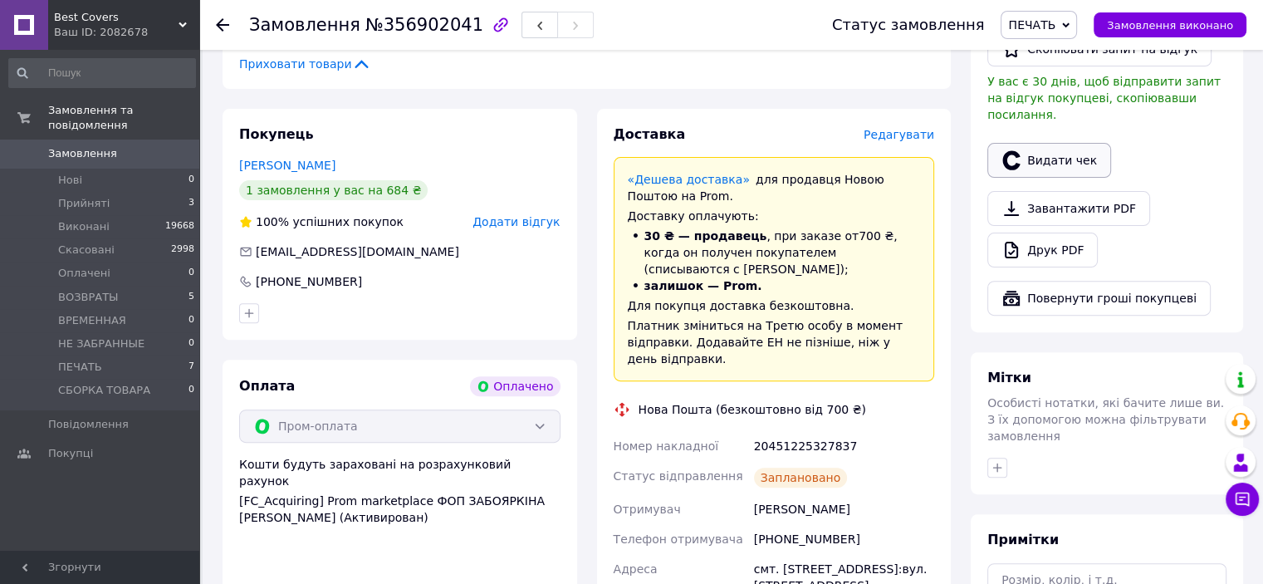
click at [1040, 147] on button "Видати чек" at bounding box center [1049, 160] width 124 height 35
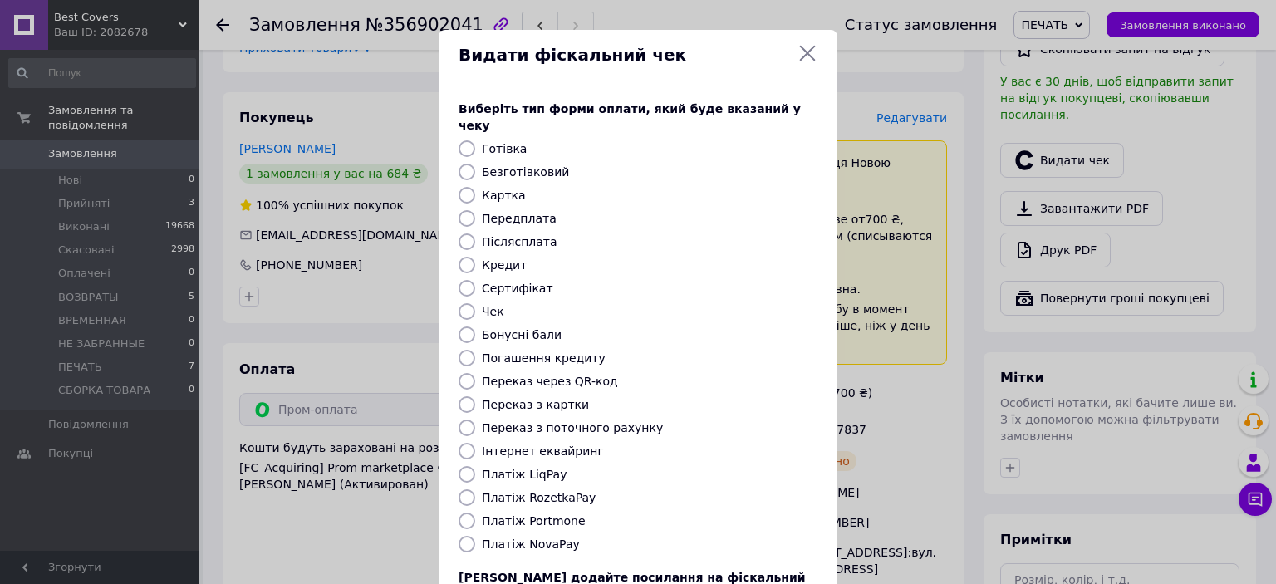
click at [473, 489] on div at bounding box center [466, 497] width 23 height 17
click at [463, 489] on input "Платіж RozetkaPay" at bounding box center [466, 497] width 17 height 17
radio input "true"
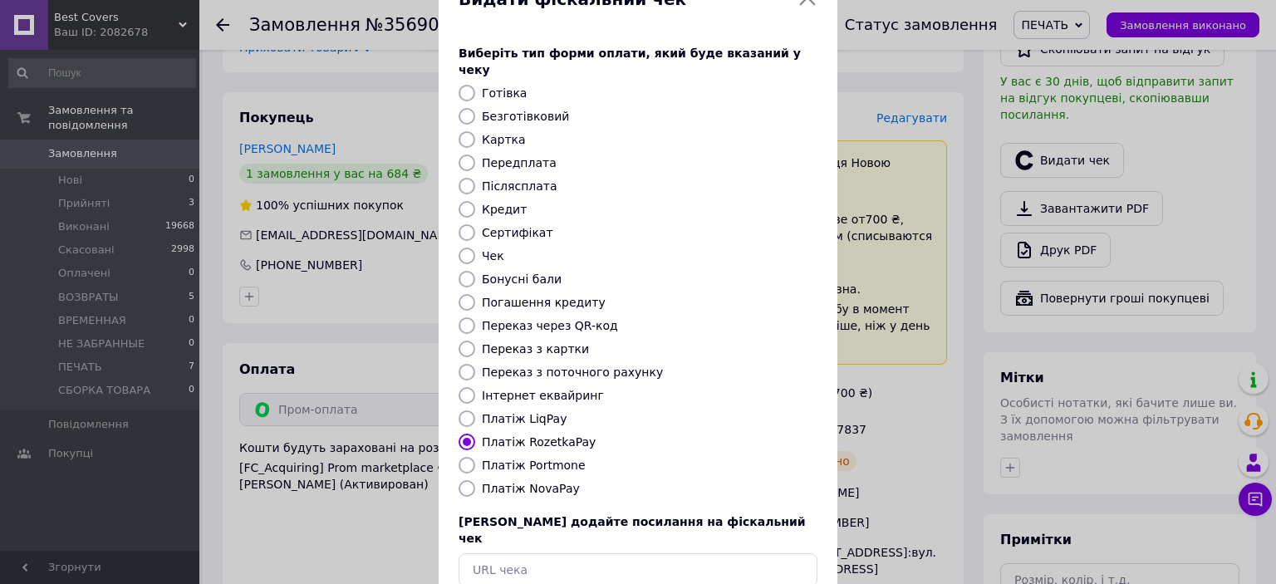
scroll to position [129, 0]
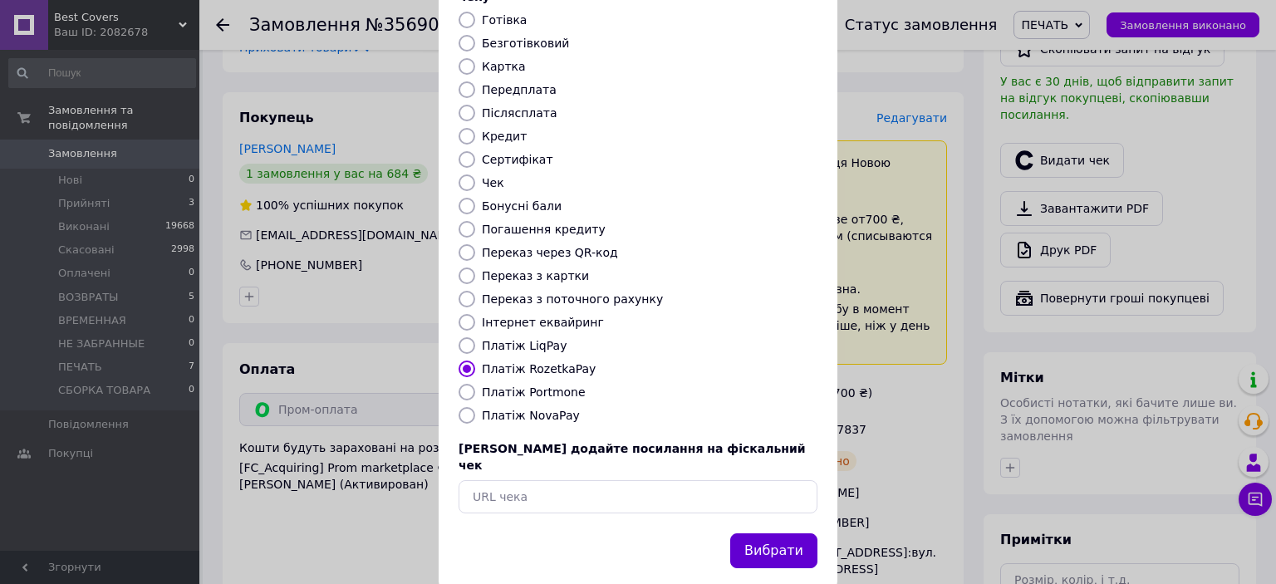
click at [762, 533] on button "Вибрати" at bounding box center [773, 551] width 87 height 36
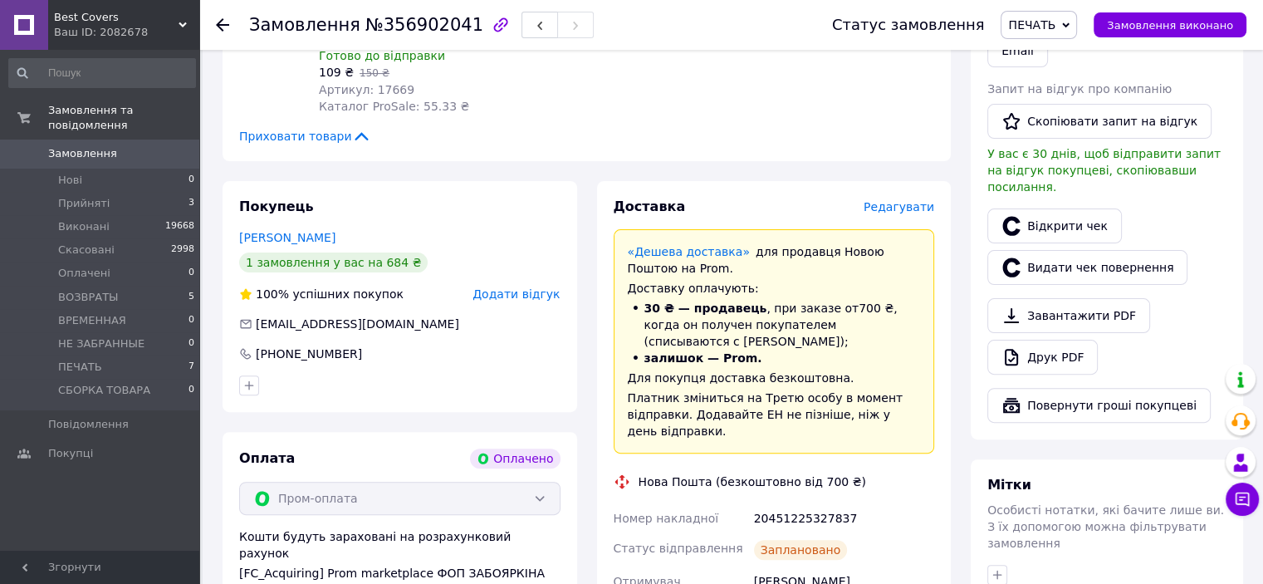
scroll to position [581, 0]
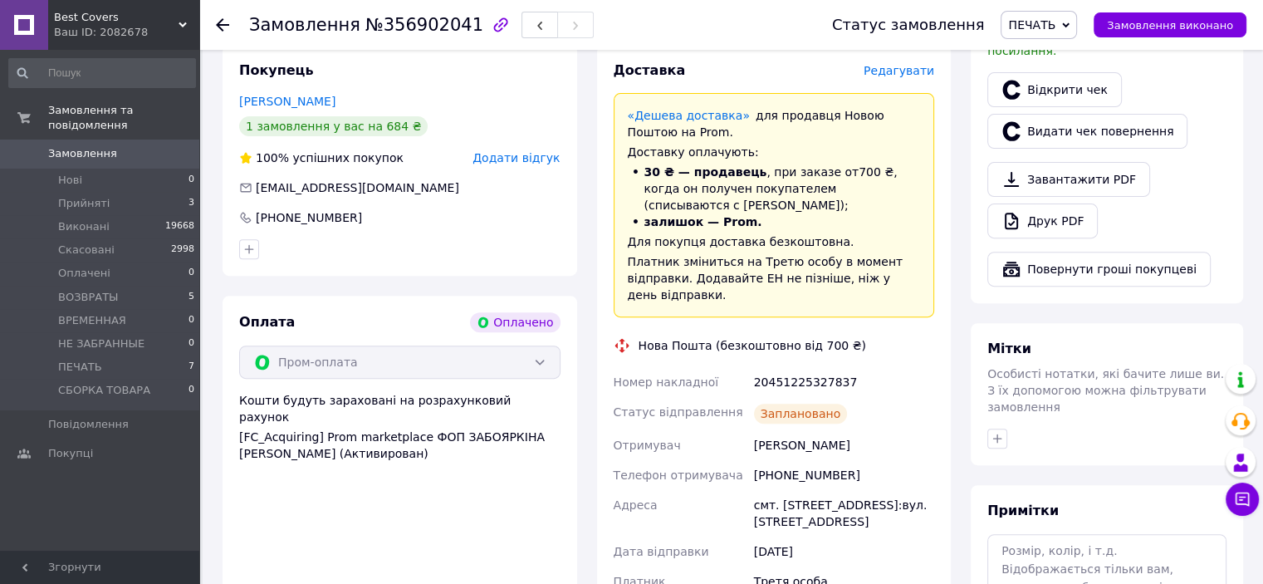
click at [816, 367] on div "20451225327837" at bounding box center [844, 382] width 187 height 30
copy div "20451225327837"
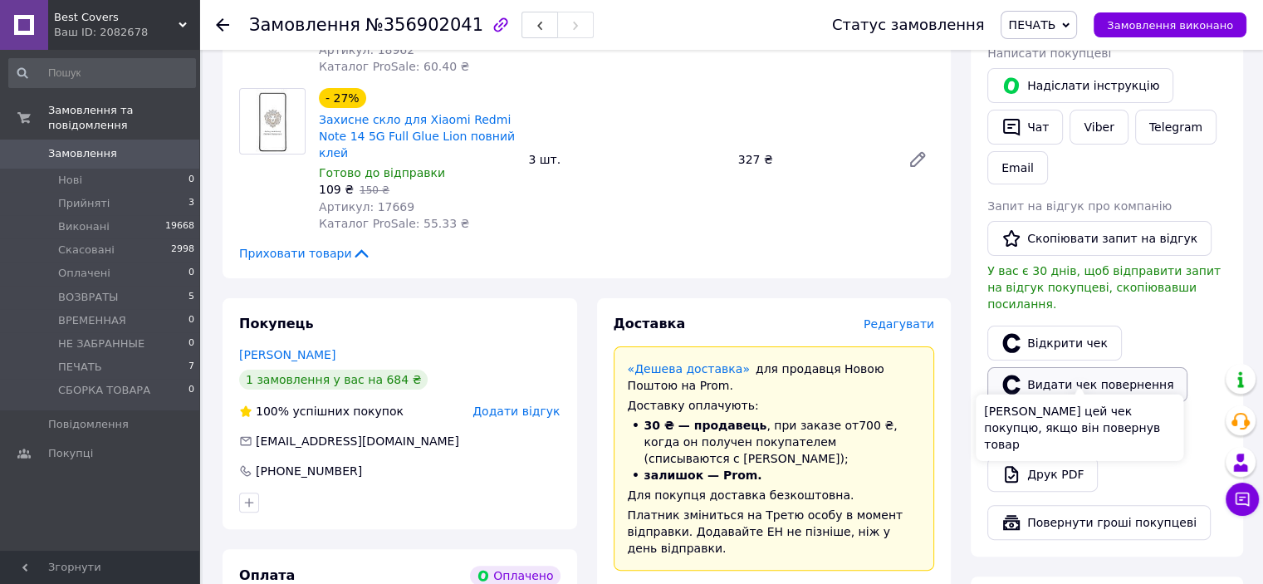
scroll to position [249, 0]
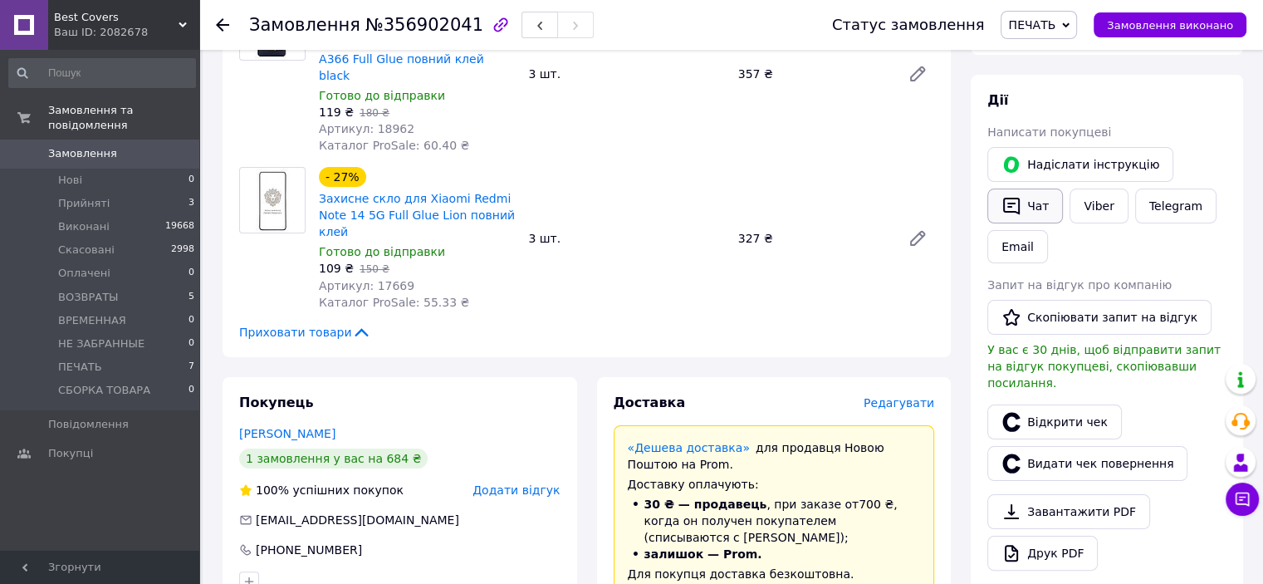
drag, startPoint x: 1035, startPoint y: 186, endPoint x: 1031, endPoint y: 201, distance: 15.3
click at [1033, 195] on div "Надіслати інструкцію   Чат Viber Telegram Email" at bounding box center [1107, 205] width 246 height 123
click at [1031, 203] on button "Чат" at bounding box center [1025, 206] width 76 height 35
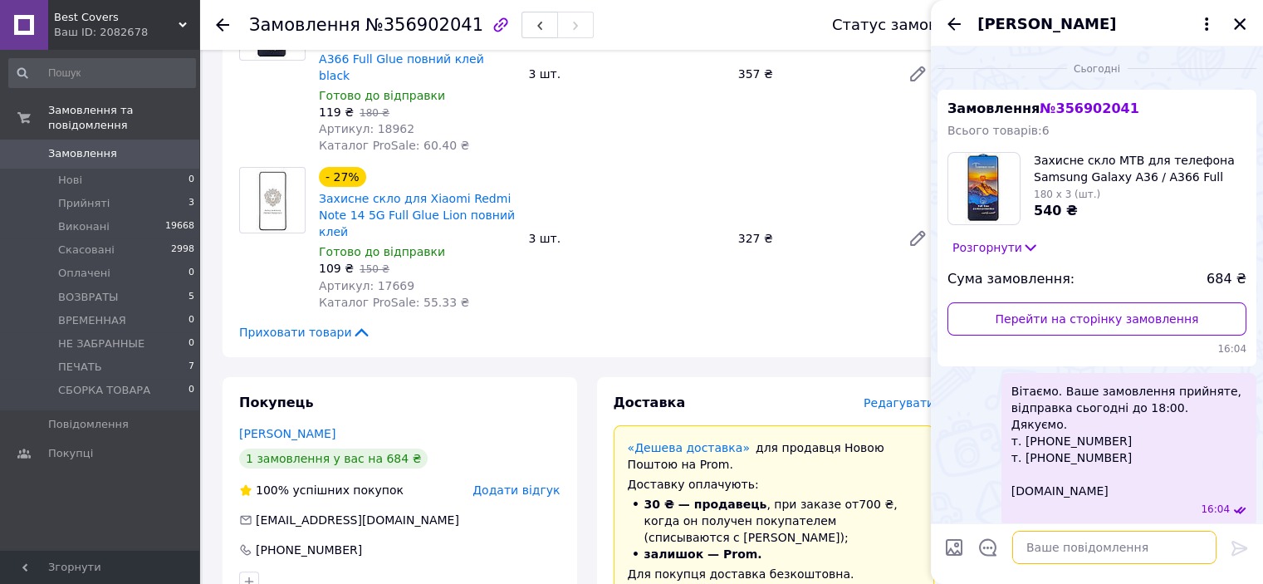
click at [1049, 543] on textarea at bounding box center [1114, 547] width 204 height 33
type textarea "в"
paste textarea "Вітаємо. Ваше замовлення відправлено. ТТН № Промокод-знижка на наступне замовле…"
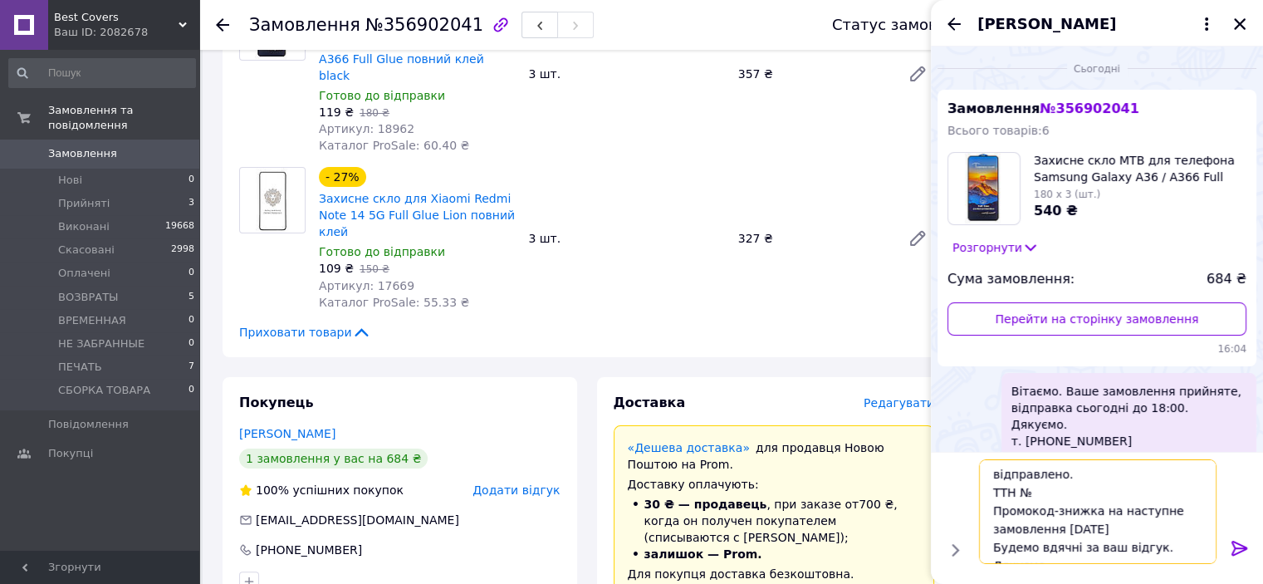
scroll to position [0, 0]
paste textarea "20451225327837"
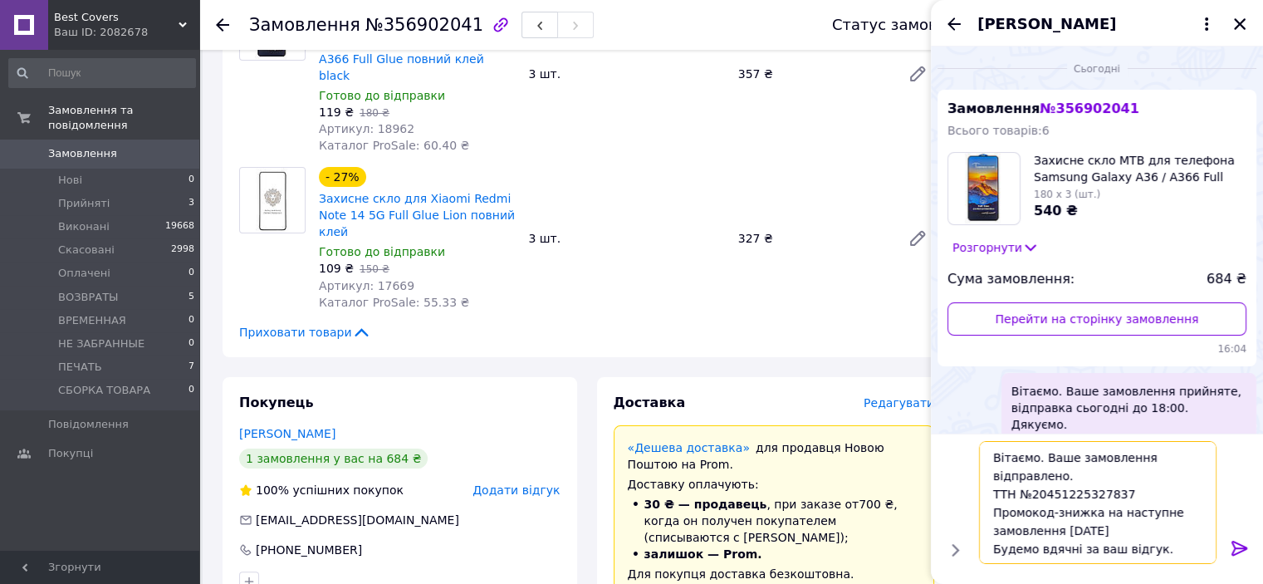
click at [1037, 458] on textarea "Вітаємо. Ваше замовлення відправлено. ТТН №20451225327837 Промокод-знижка на на…" at bounding box center [1098, 502] width 238 height 123
type textarea "Ваше замовлення відправлено. ТТН №20451225327837 Промокод-знижка на наступне за…"
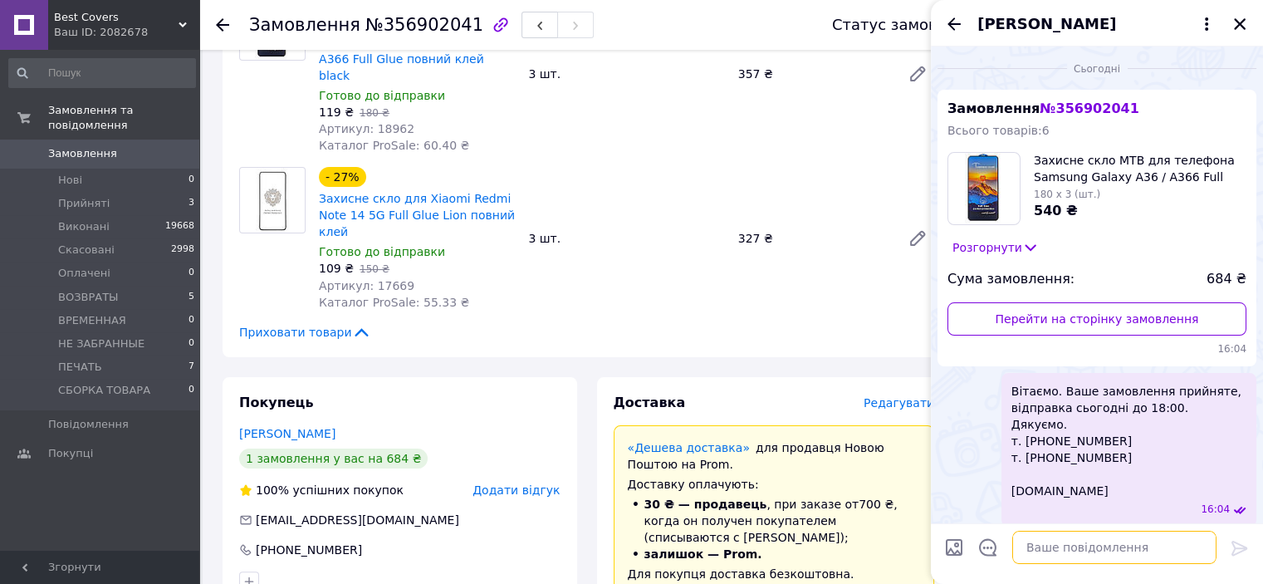
scroll to position [203, 0]
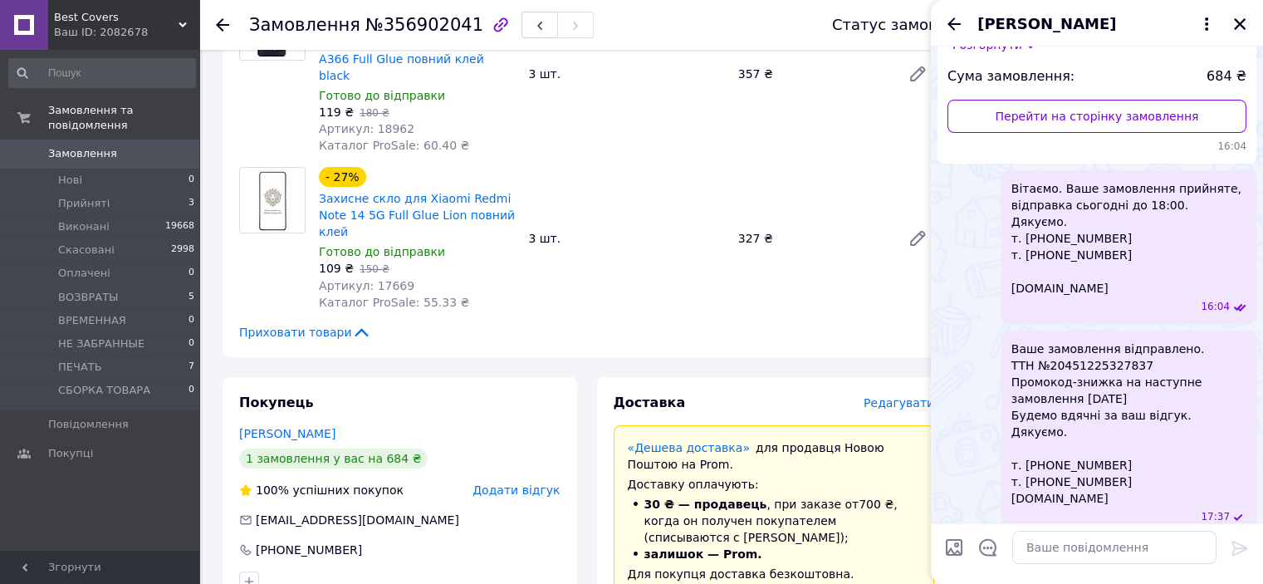
click at [1241, 18] on icon "Закрити" at bounding box center [1239, 24] width 15 height 15
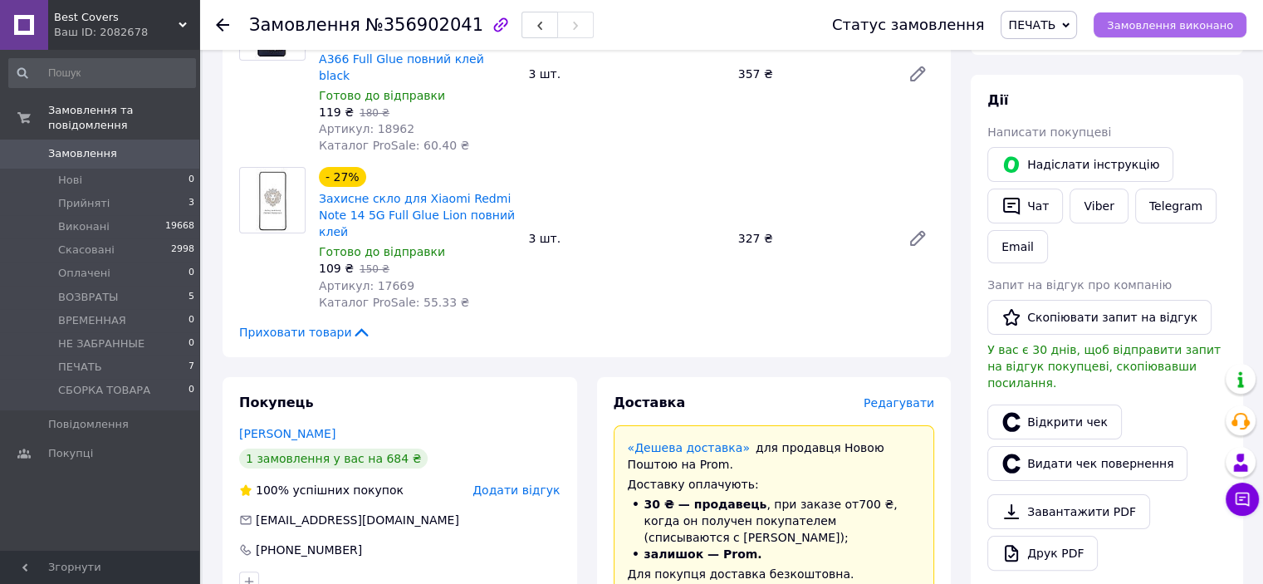
click at [1179, 29] on span "Замовлення виконано" at bounding box center [1170, 25] width 126 height 12
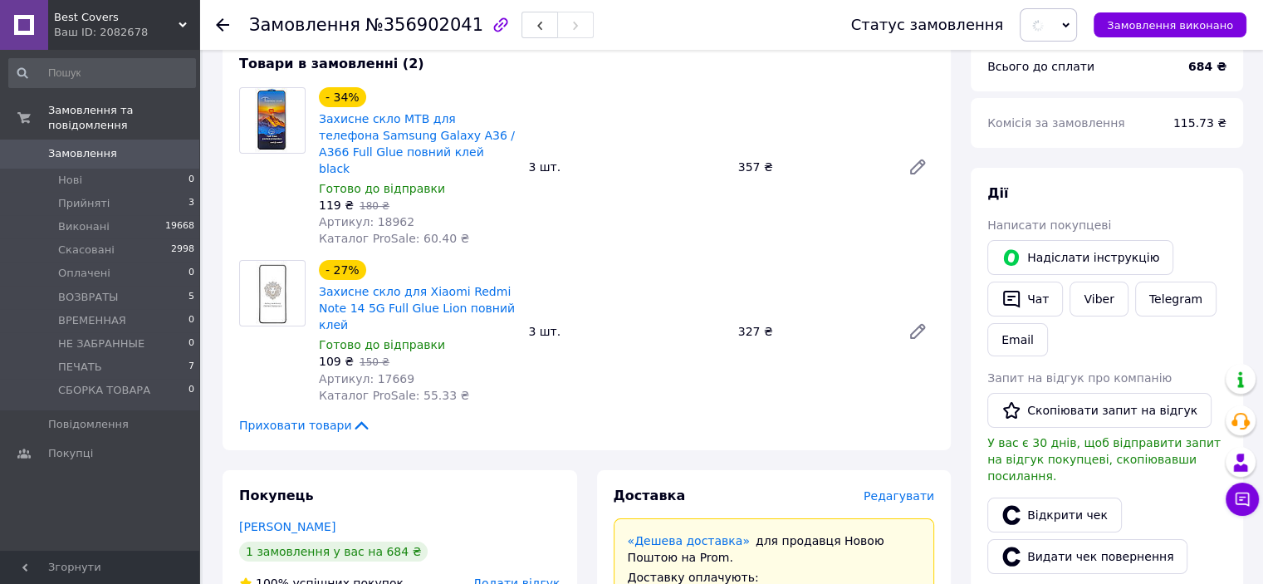
scroll to position [0, 0]
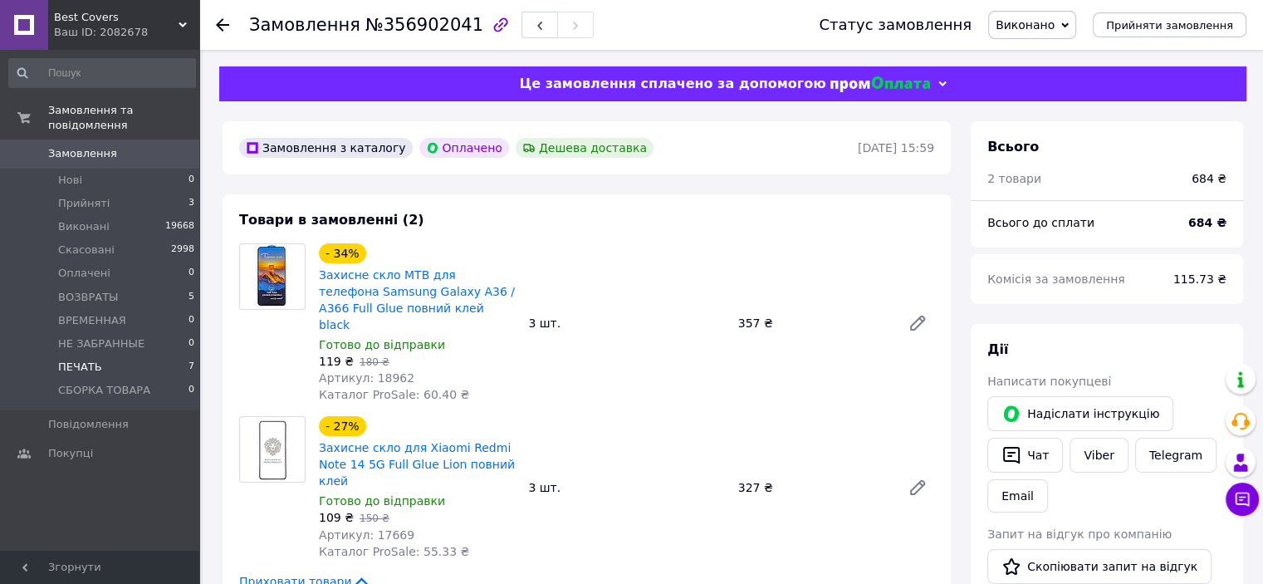
click at [113, 355] on li "ПЕЧАТЬ 7" at bounding box center [102, 366] width 204 height 23
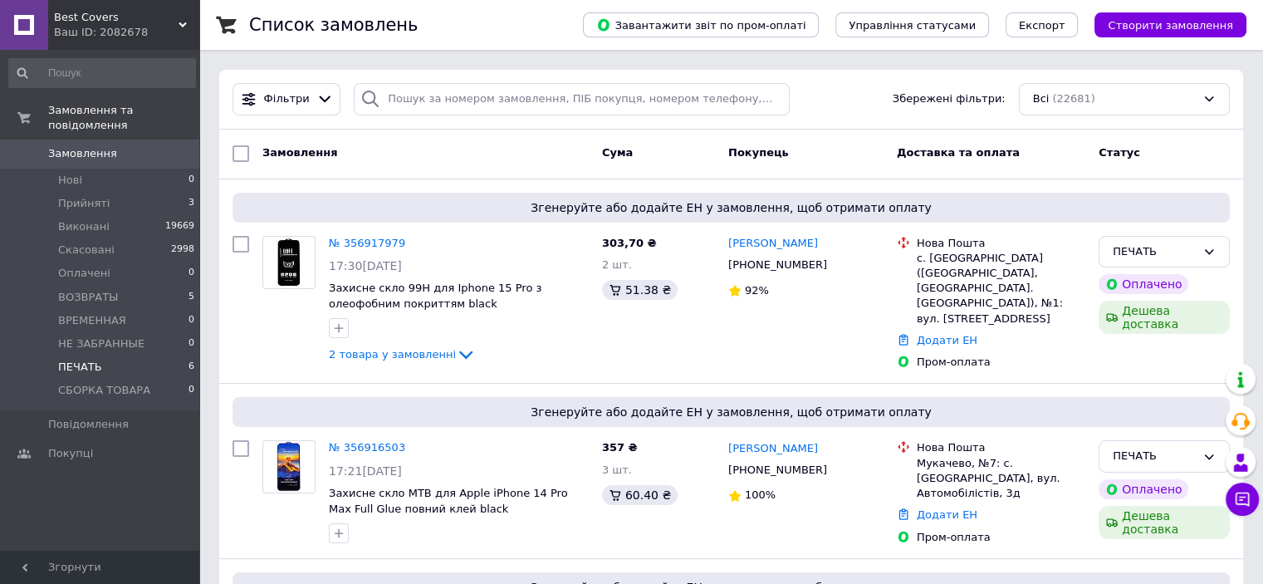
click at [108, 362] on li "ПЕЧАТЬ 6" at bounding box center [102, 366] width 204 height 23
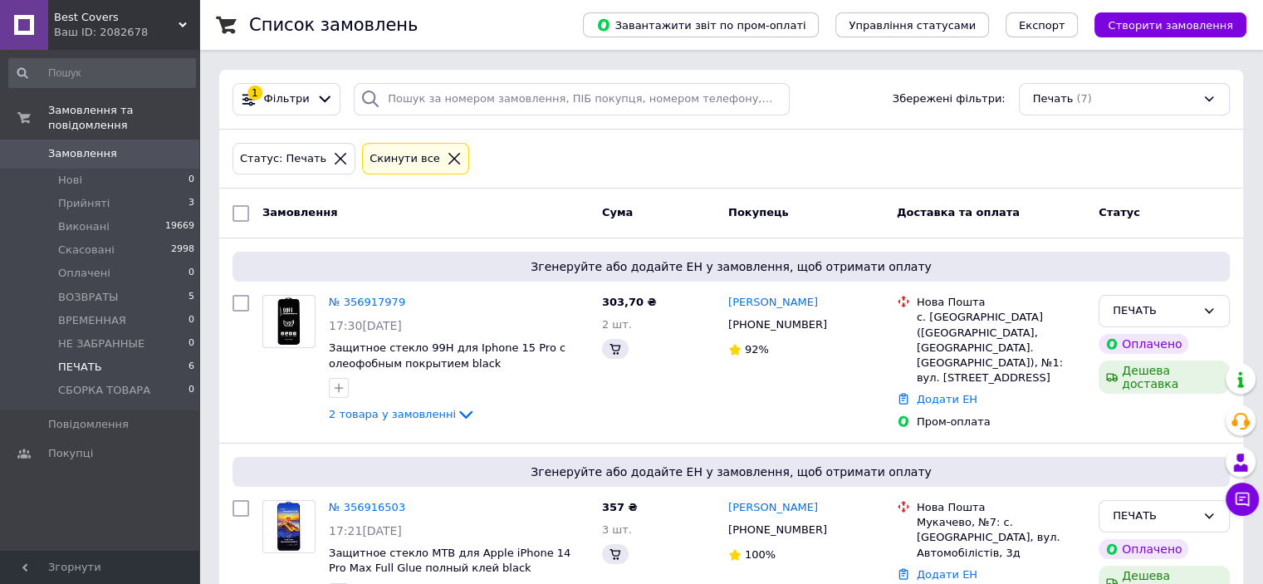
scroll to position [933, 0]
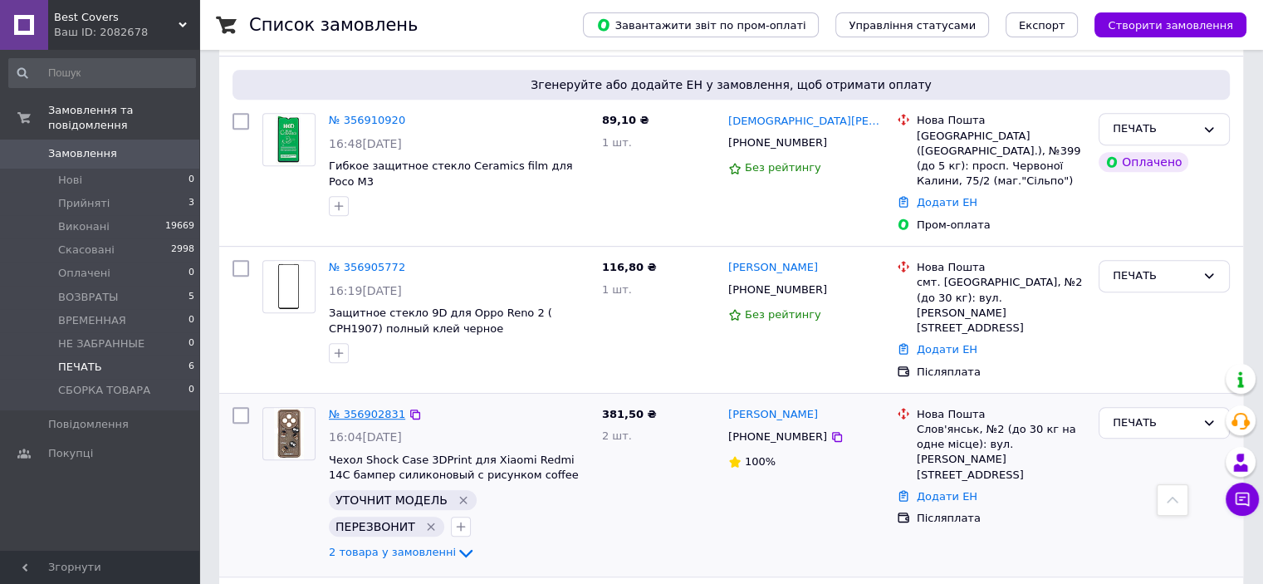
click at [355, 408] on link "№ 356902831" at bounding box center [367, 414] width 76 height 12
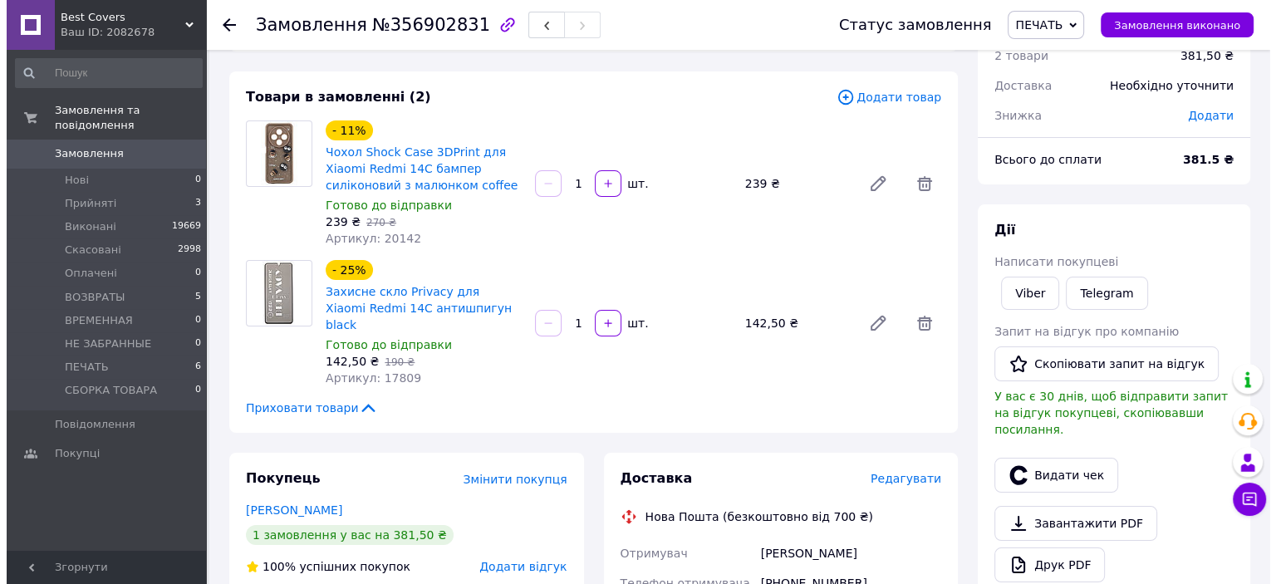
scroll to position [249, 0]
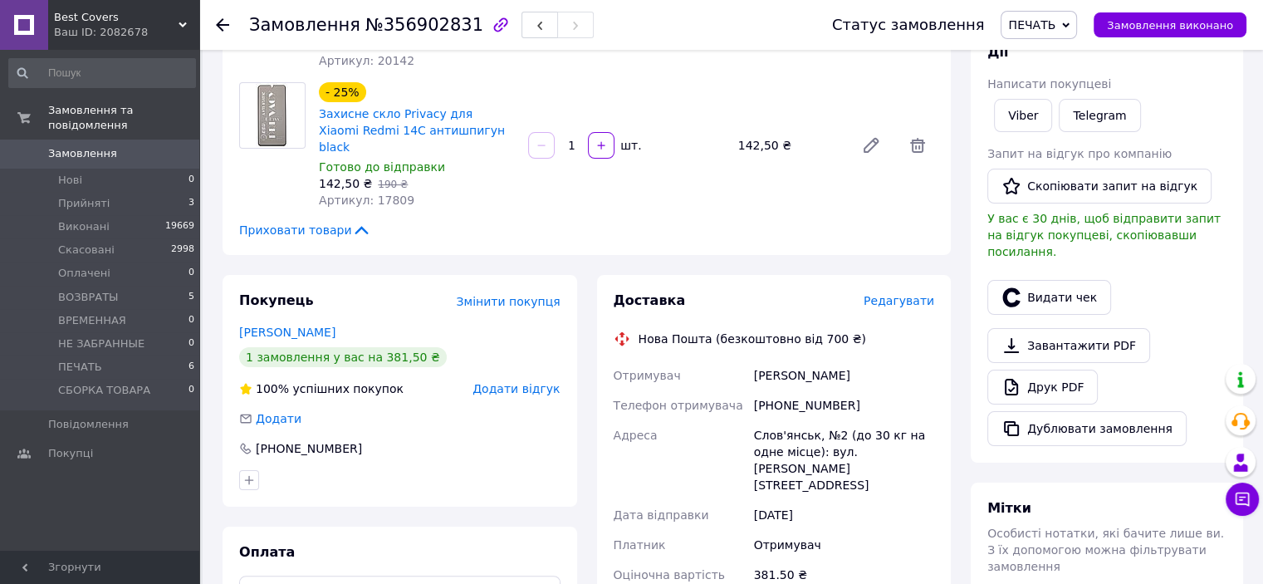
click at [899, 294] on span "Редагувати" at bounding box center [899, 300] width 71 height 13
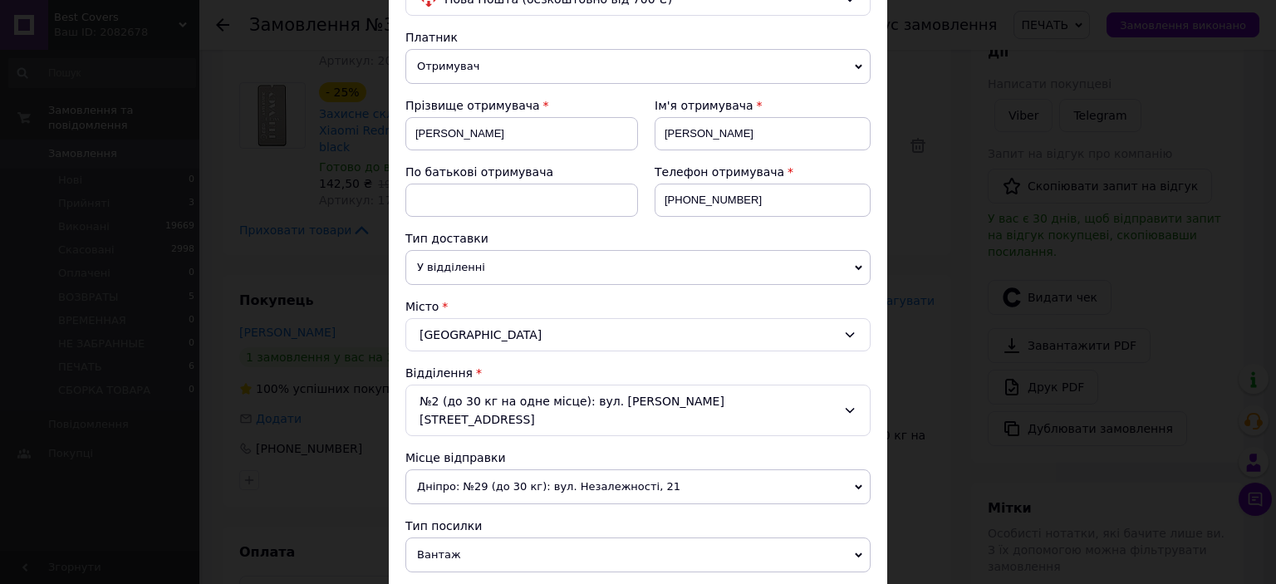
scroll to position [332, 0]
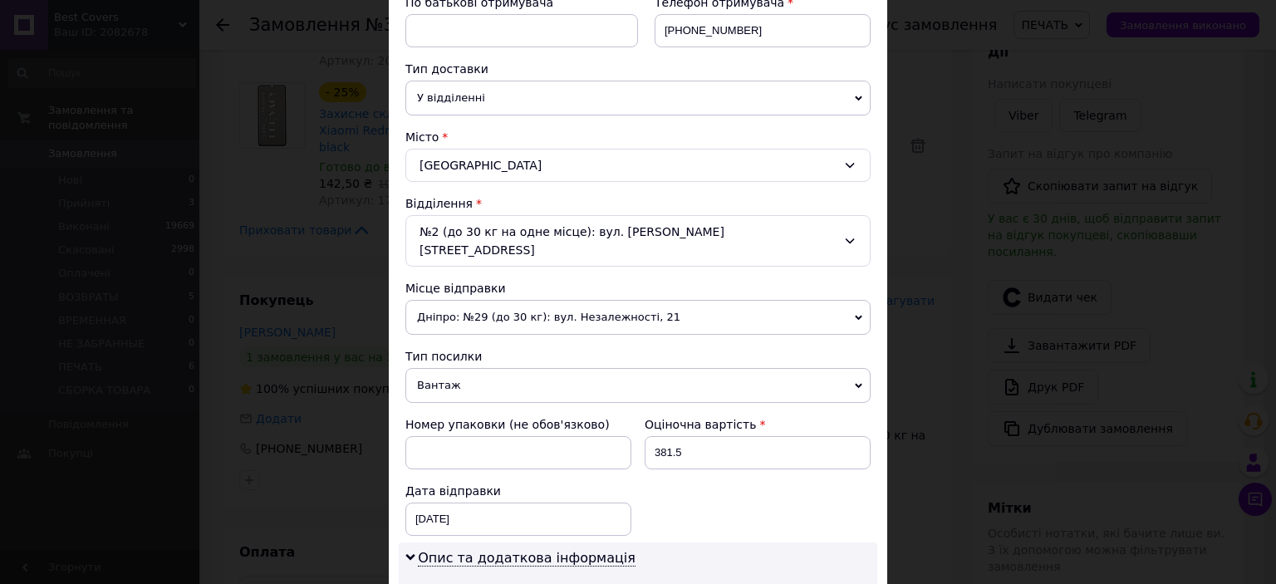
click at [477, 370] on span "Вантаж" at bounding box center [637, 385] width 465 height 35
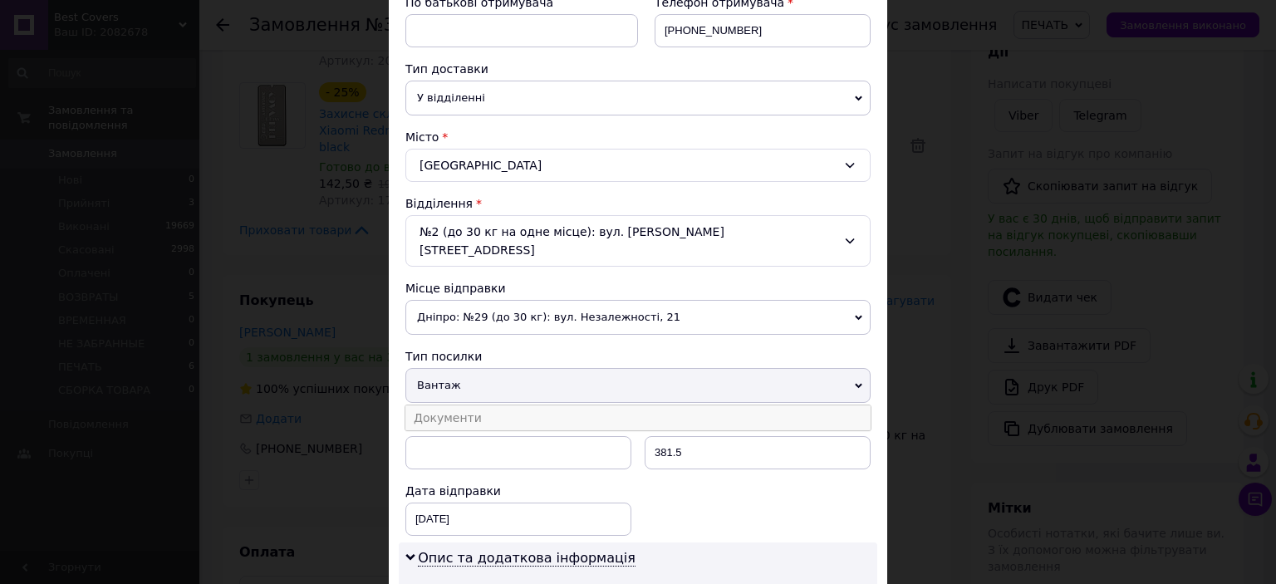
click at [478, 405] on li "Документи" at bounding box center [637, 417] width 465 height 25
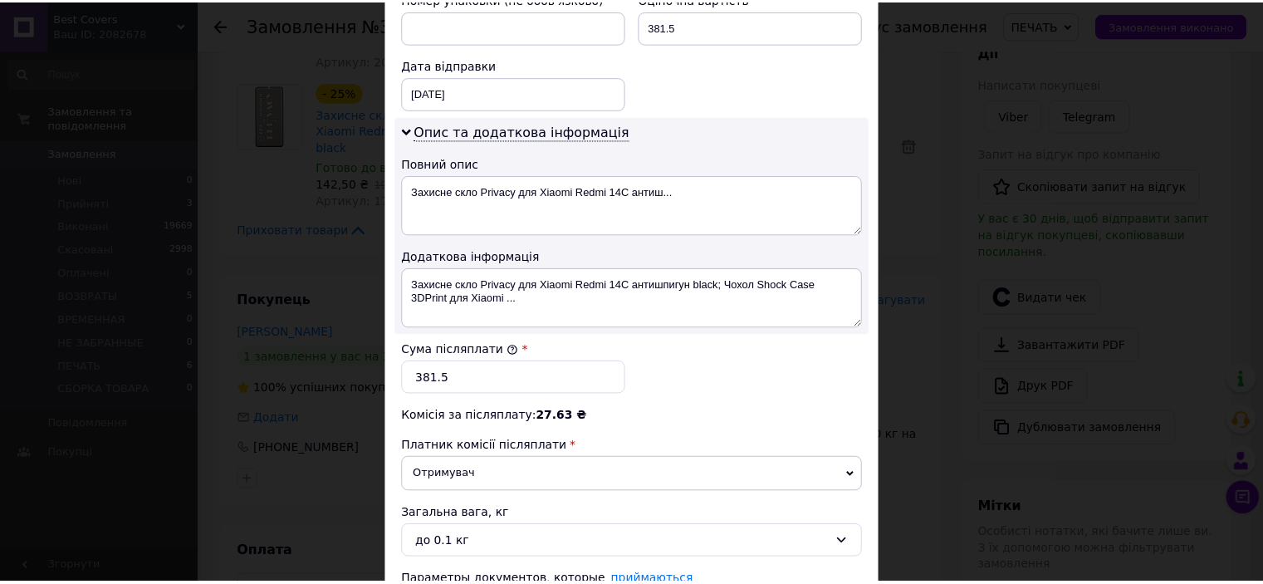
scroll to position [880, 0]
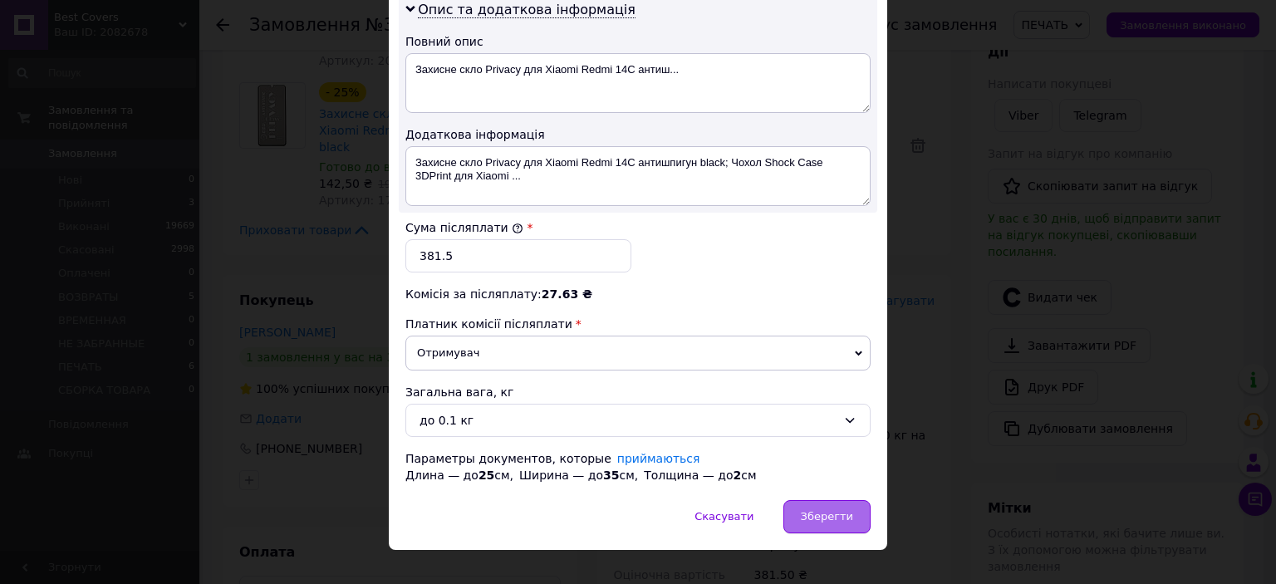
click at [839, 510] on span "Зберегти" at bounding box center [827, 516] width 52 height 12
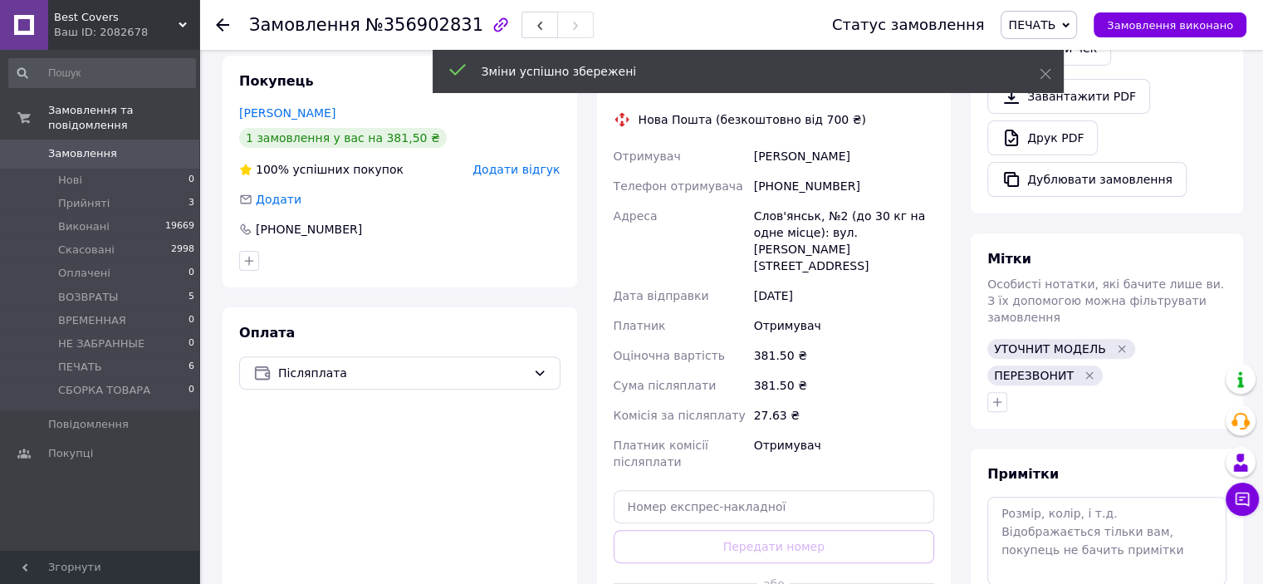
scroll to position [498, 0]
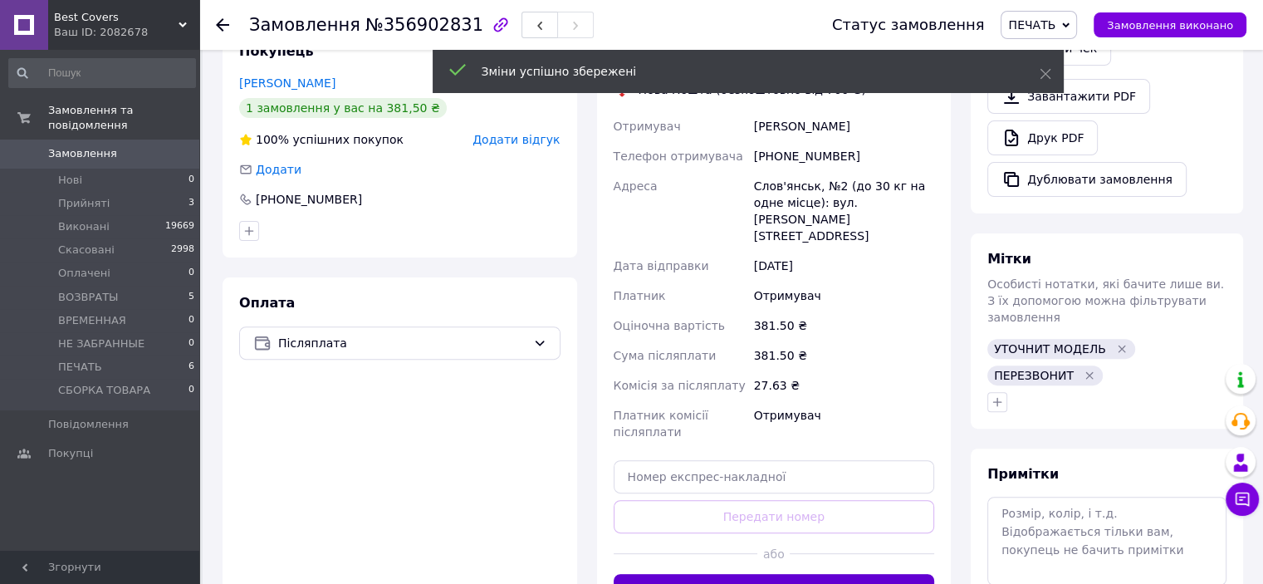
click at [764, 574] on button "Згенерувати ЕН" at bounding box center [774, 590] width 321 height 33
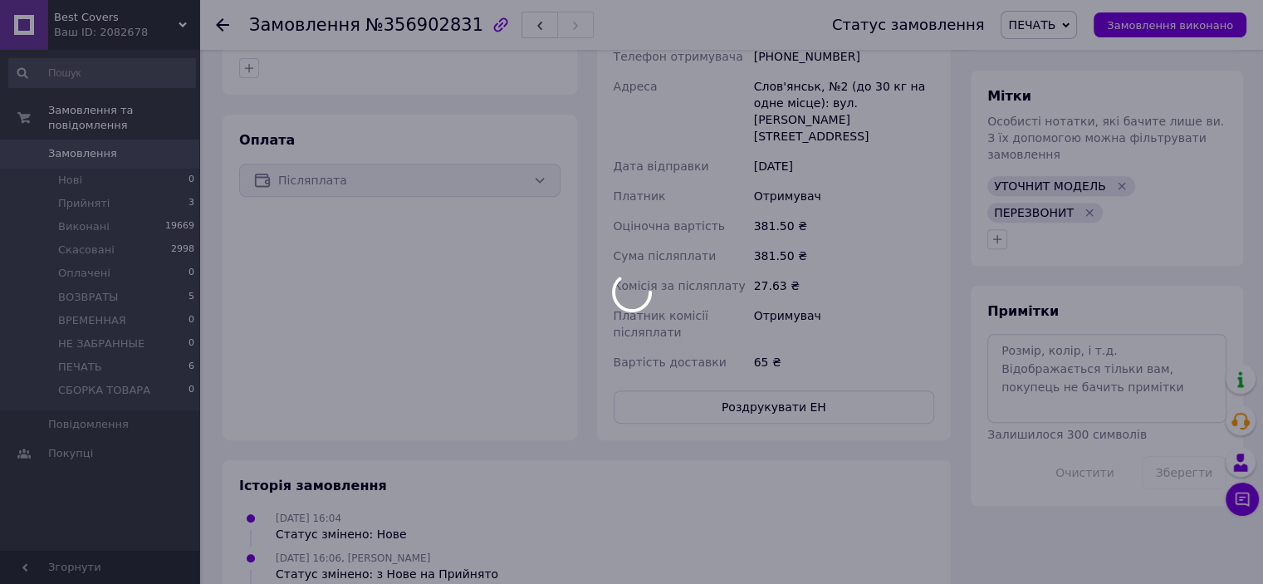
scroll to position [664, 0]
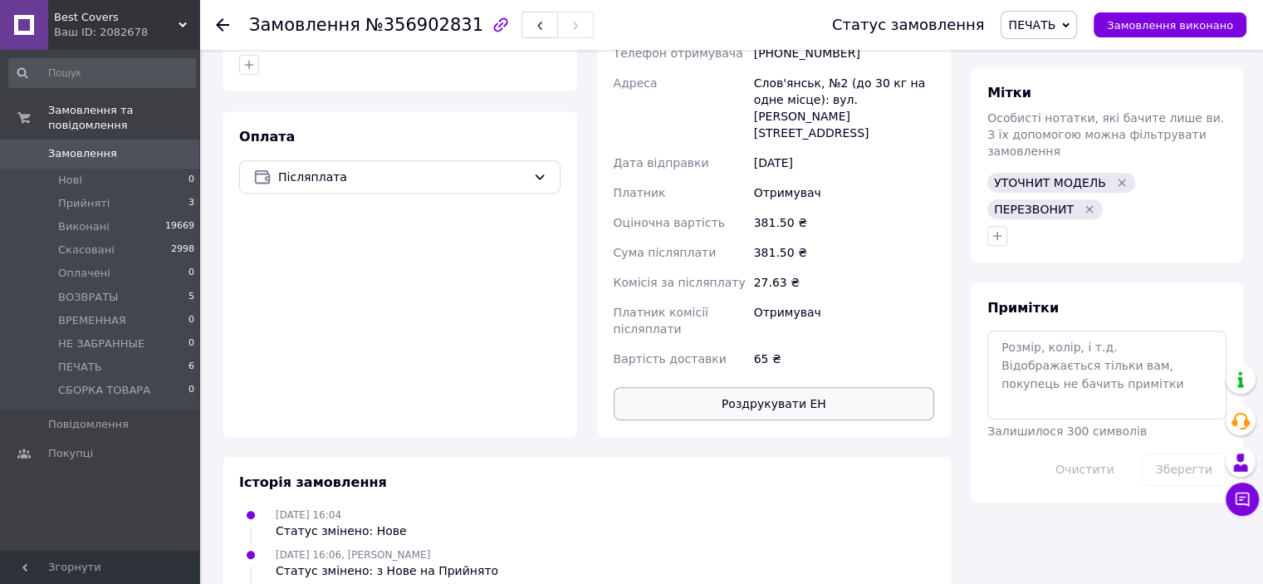
click at [764, 387] on button "Роздрукувати ЕН" at bounding box center [774, 403] width 321 height 33
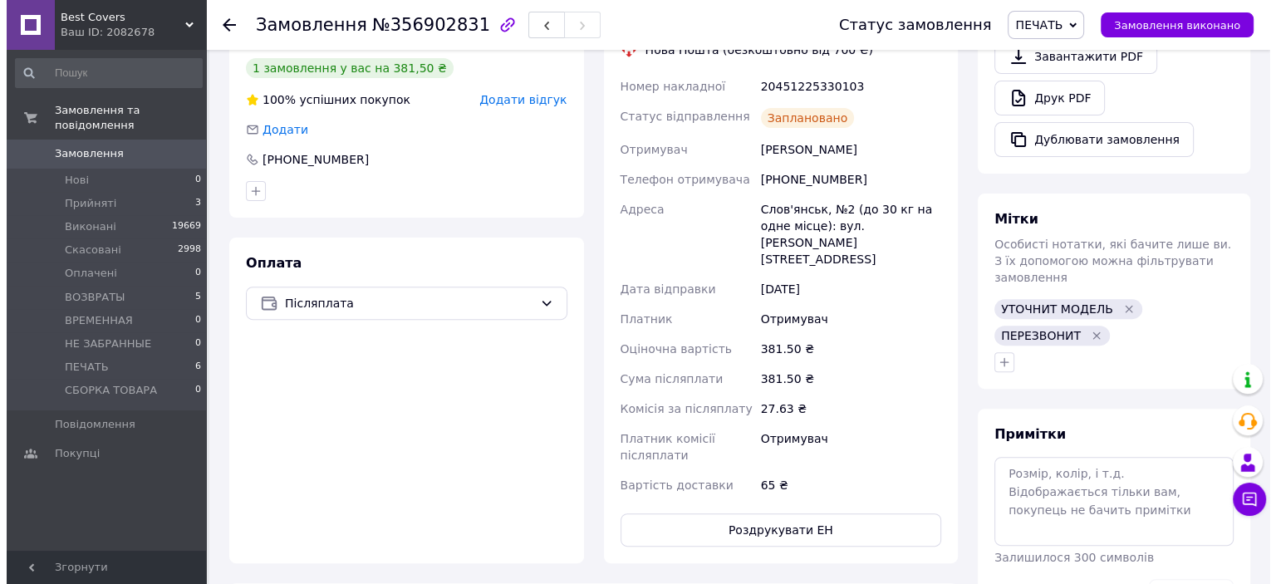
scroll to position [332, 0]
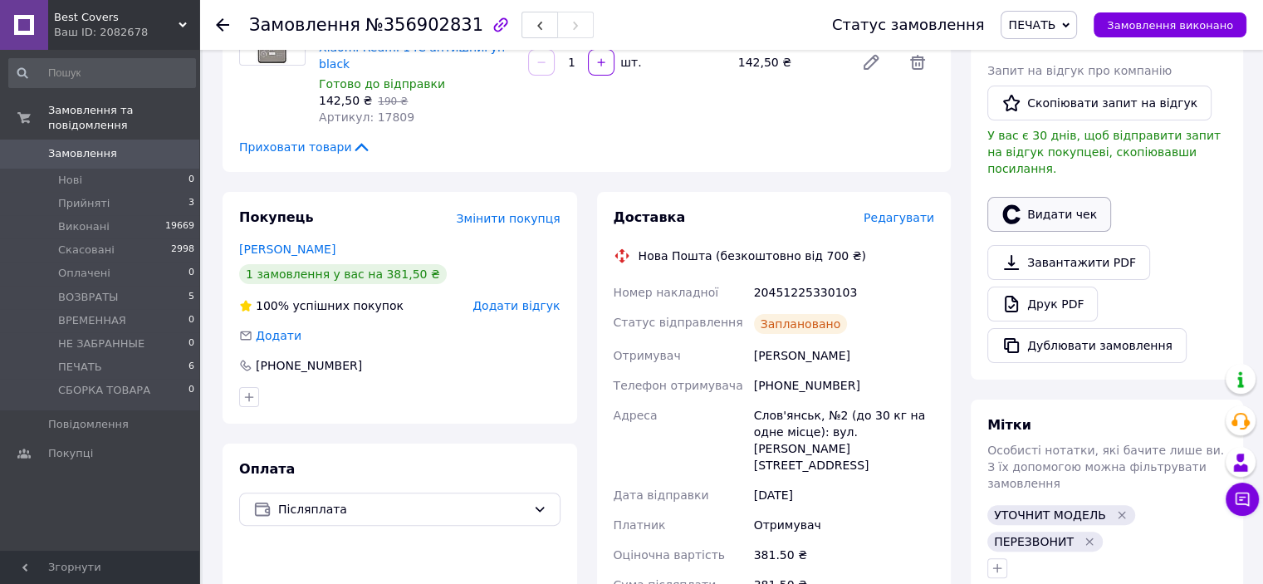
click at [1041, 197] on button "Видати чек" at bounding box center [1049, 214] width 124 height 35
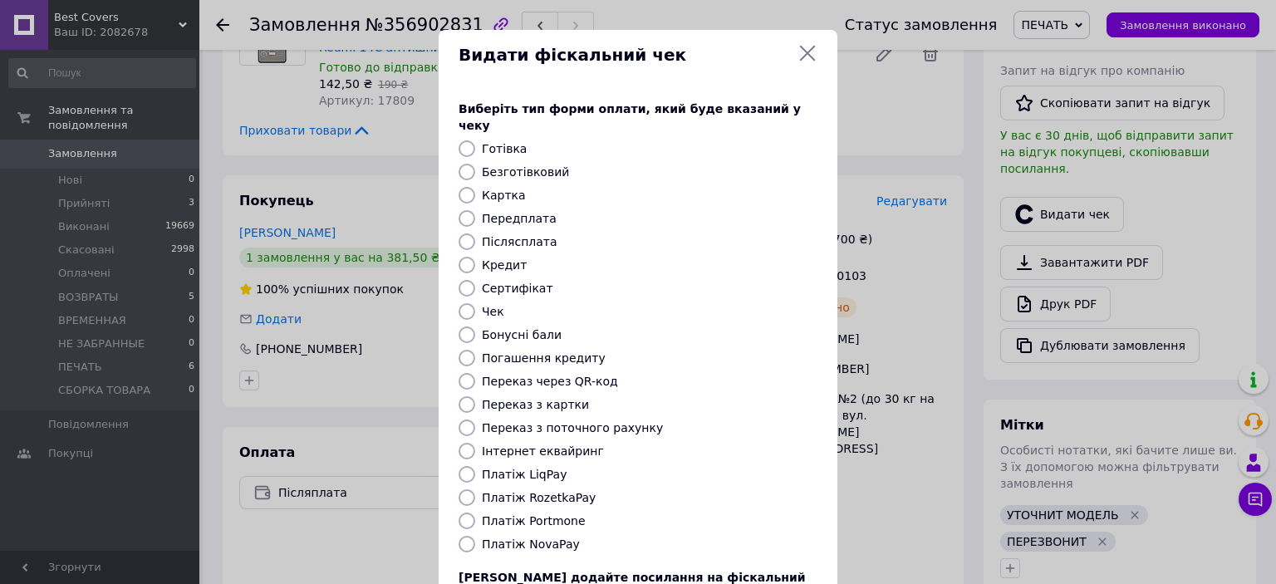
drag, startPoint x: 458, startPoint y: 525, endPoint x: 615, endPoint y: 515, distance: 157.3
click at [458, 536] on input "Платіж NovaPay" at bounding box center [466, 544] width 17 height 17
radio input "true"
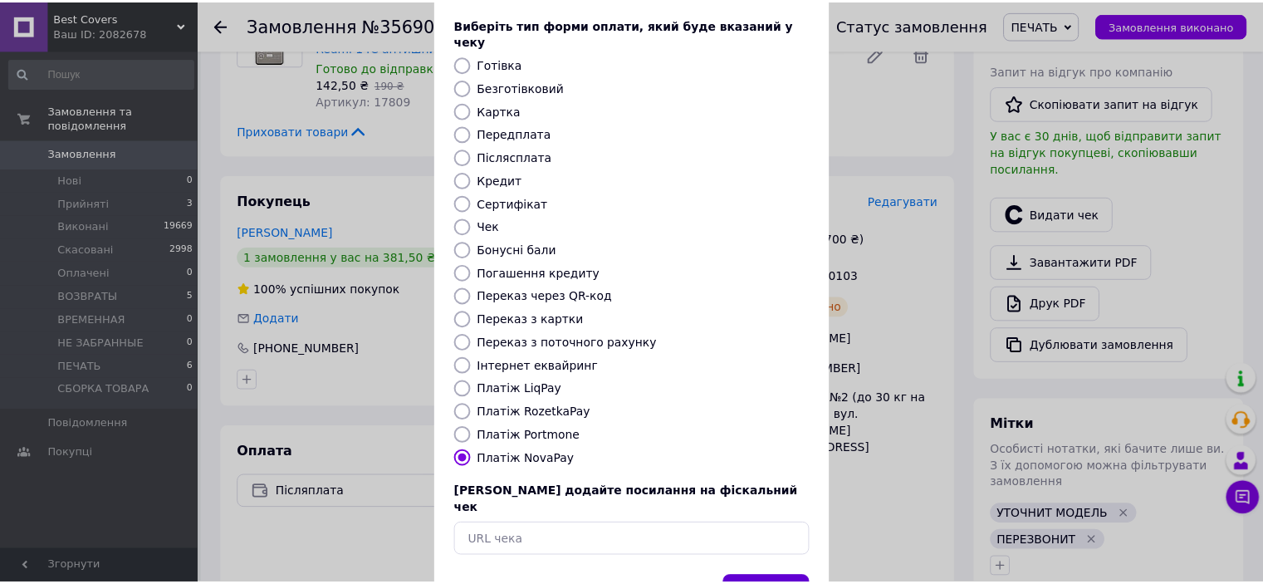
scroll to position [129, 0]
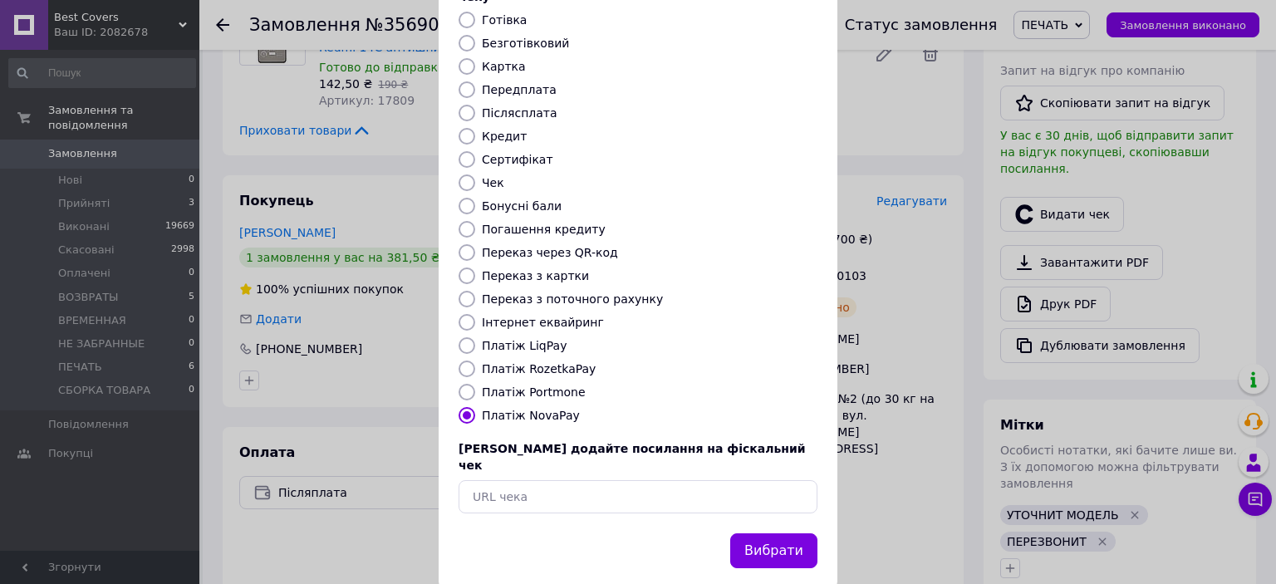
click at [752, 533] on button "Вибрати" at bounding box center [773, 551] width 87 height 36
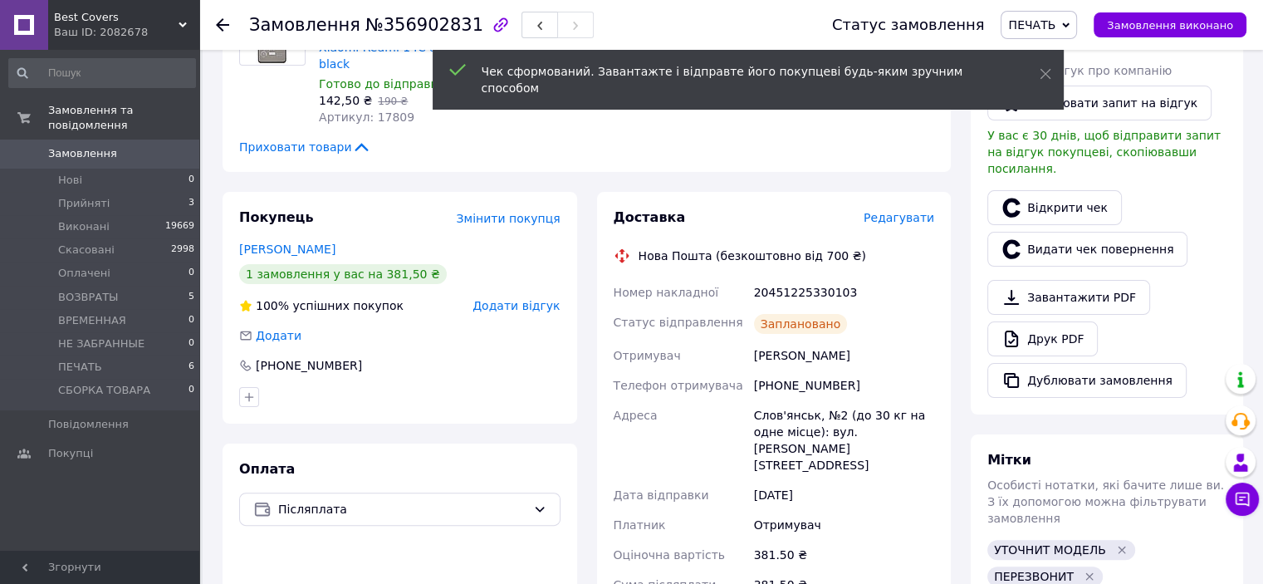
click at [1173, 26] on span "Замовлення виконано" at bounding box center [1170, 25] width 126 height 12
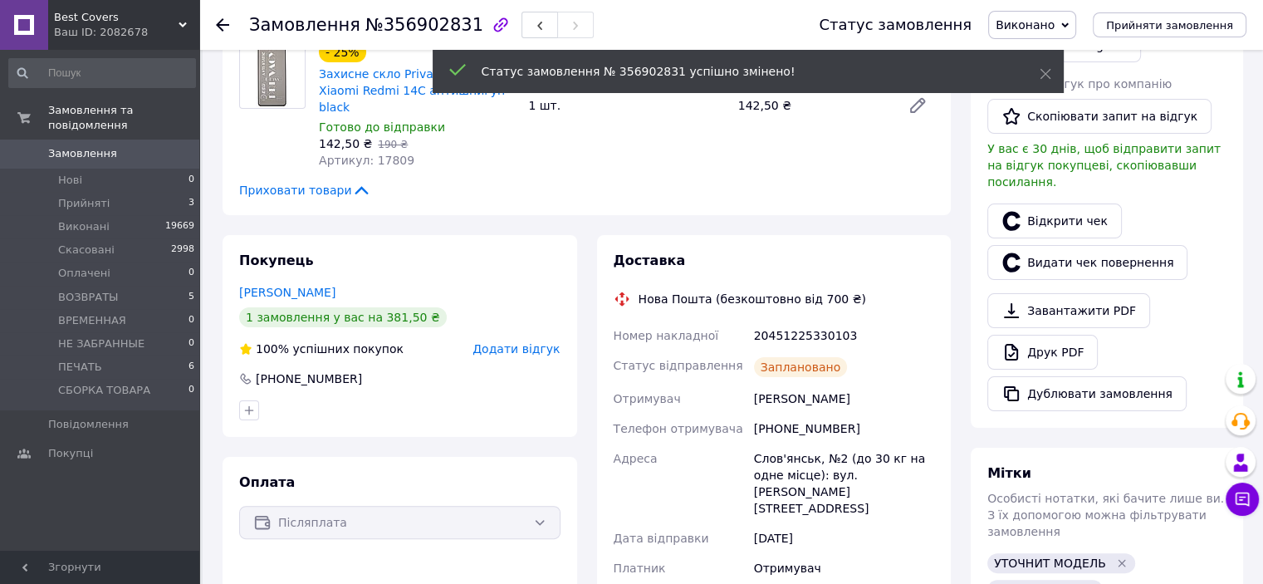
scroll to position [332, 0]
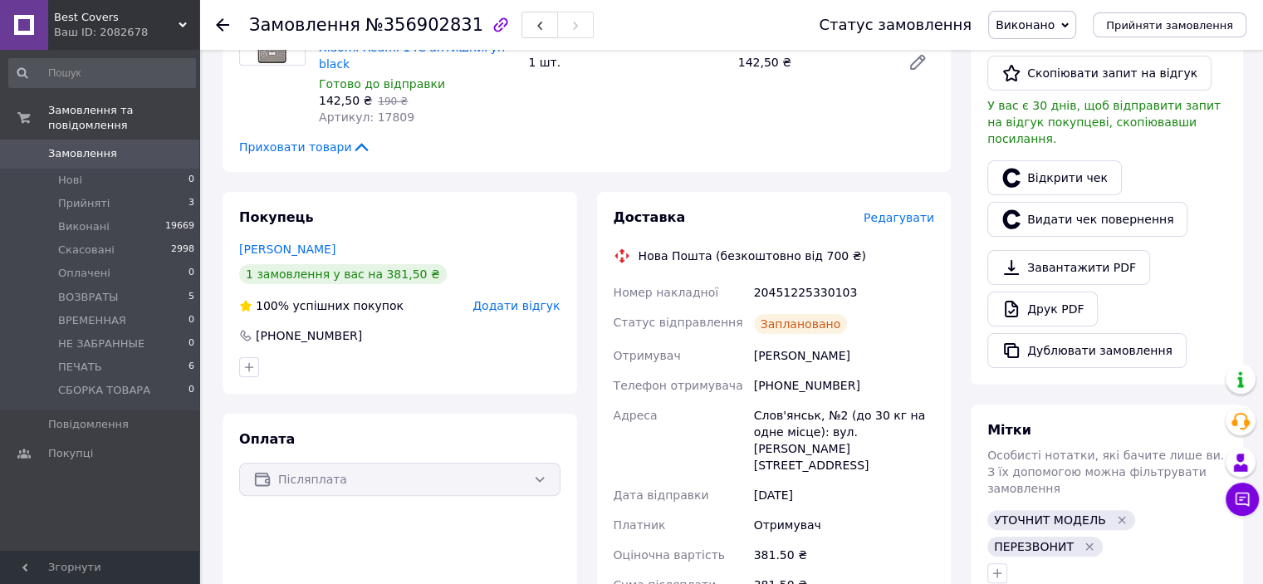
click at [816, 376] on div "[PHONE_NUMBER]" at bounding box center [844, 385] width 187 height 30
copy div "380954541859"
click at [776, 277] on div "20451225330103" at bounding box center [844, 292] width 187 height 30
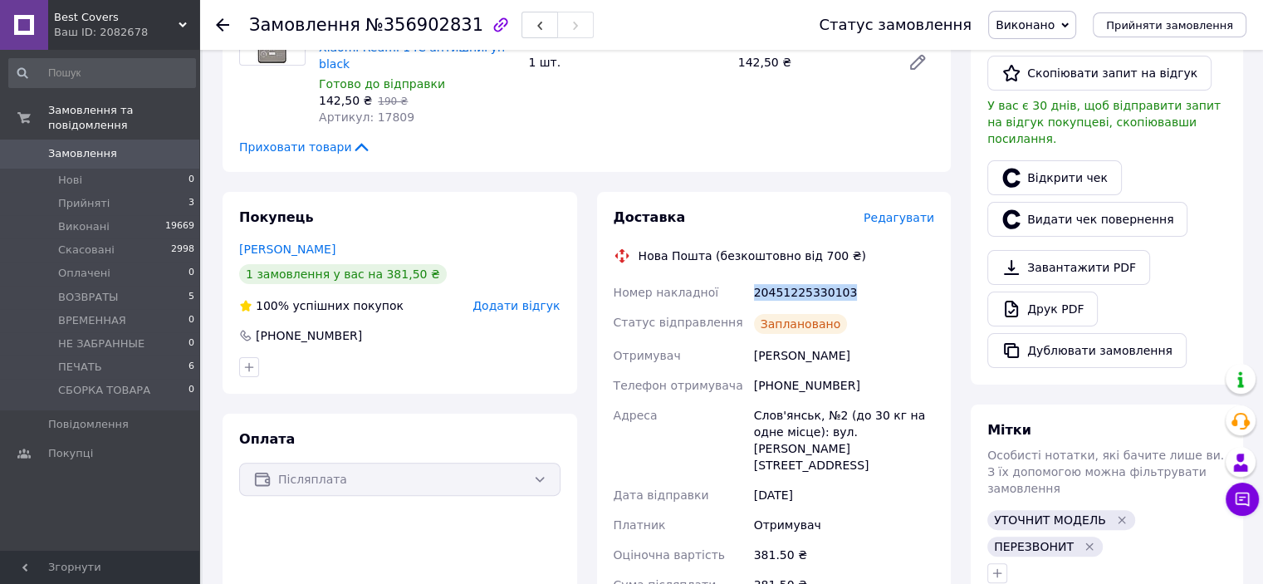
copy div "20451225330103"
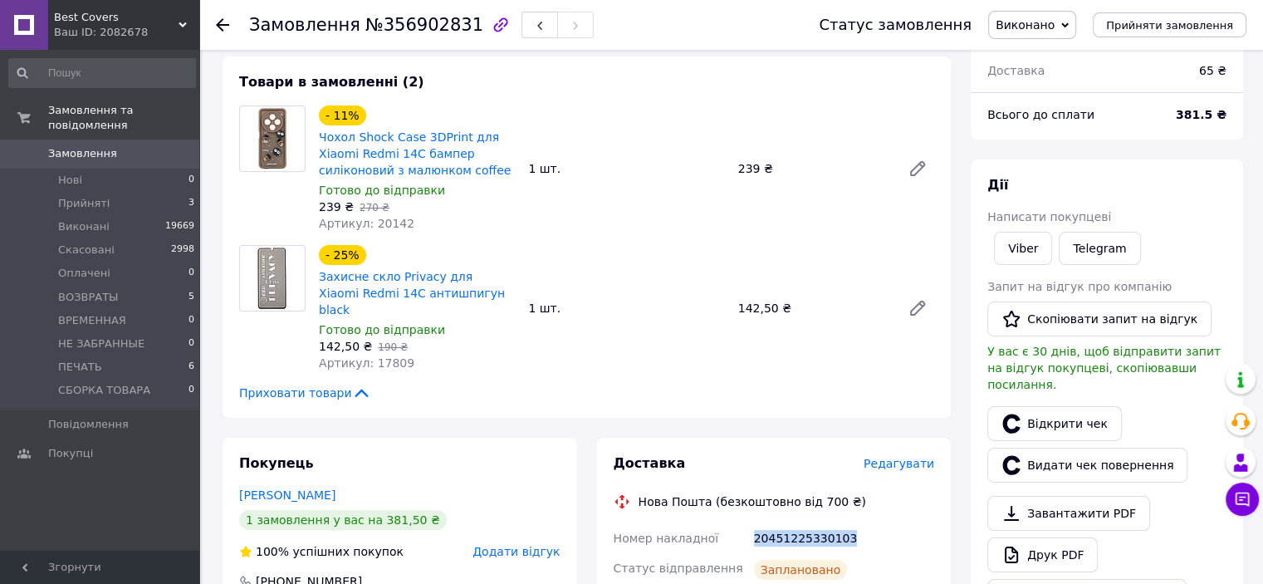
scroll to position [249, 0]
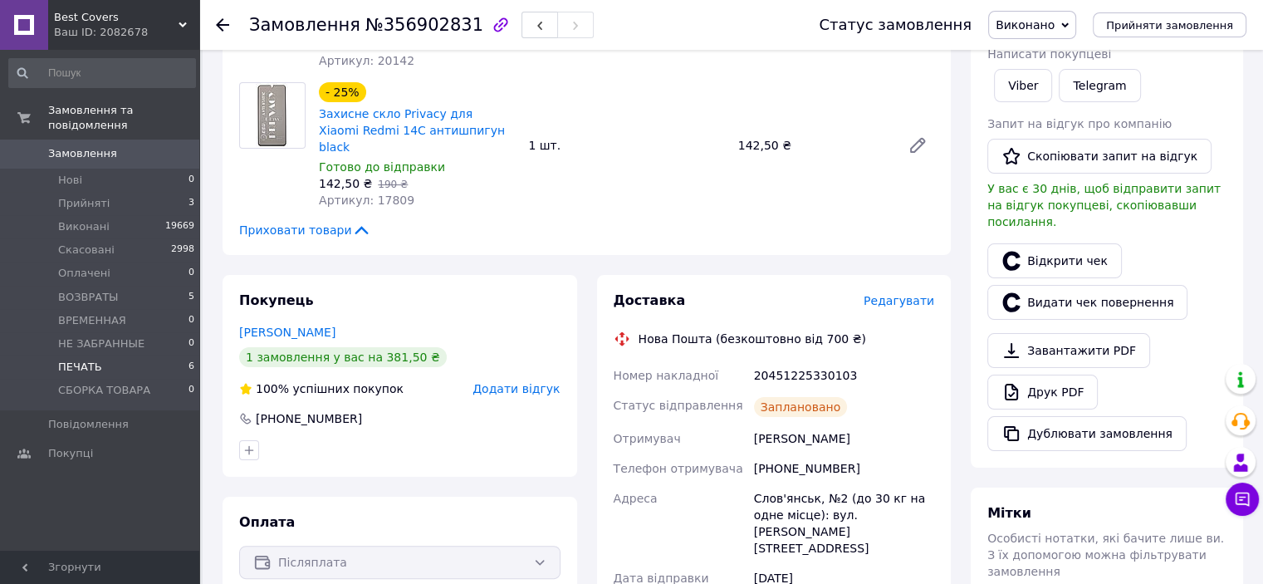
click at [71, 360] on span "ПЕЧАТЬ" at bounding box center [80, 367] width 44 height 15
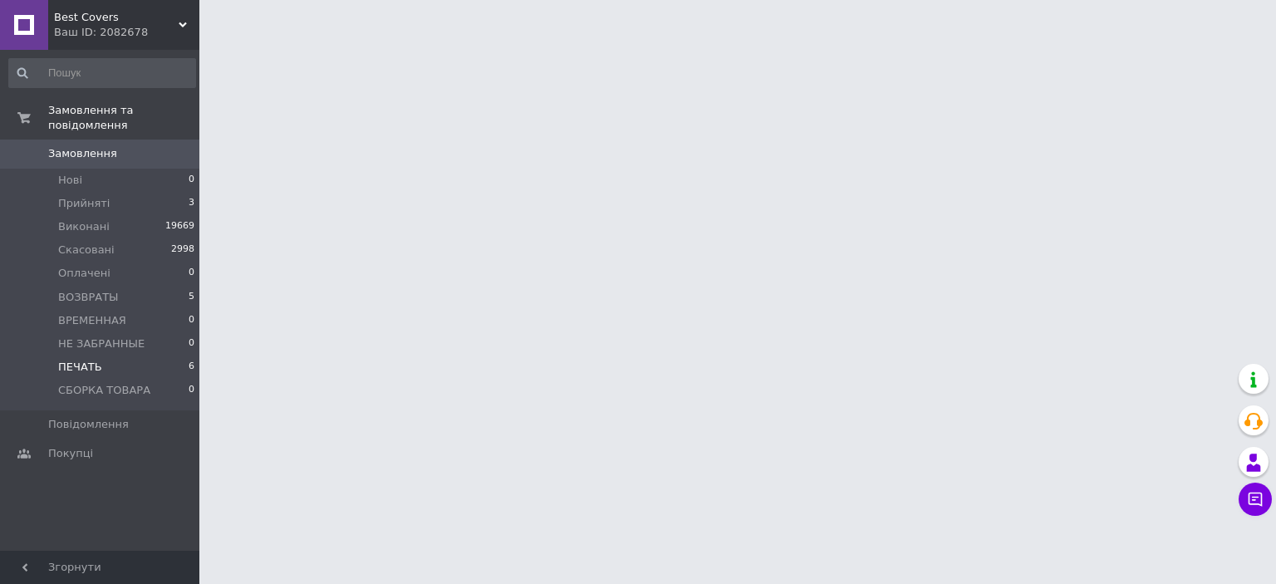
click at [124, 358] on li "ПЕЧАТЬ 6" at bounding box center [102, 366] width 204 height 23
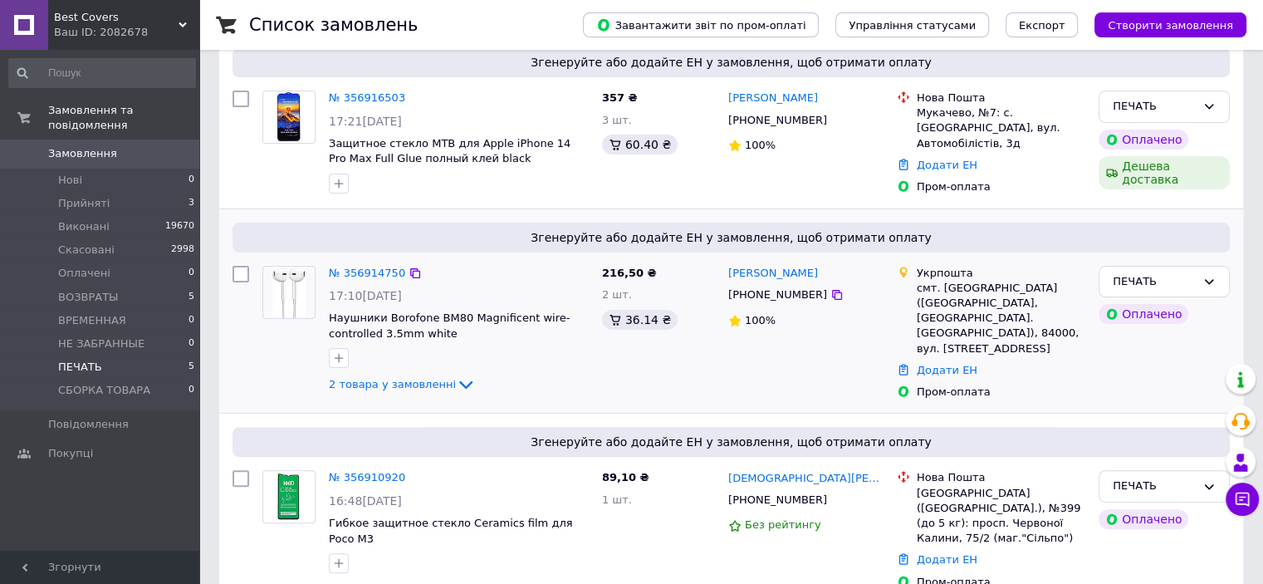
scroll to position [550, 0]
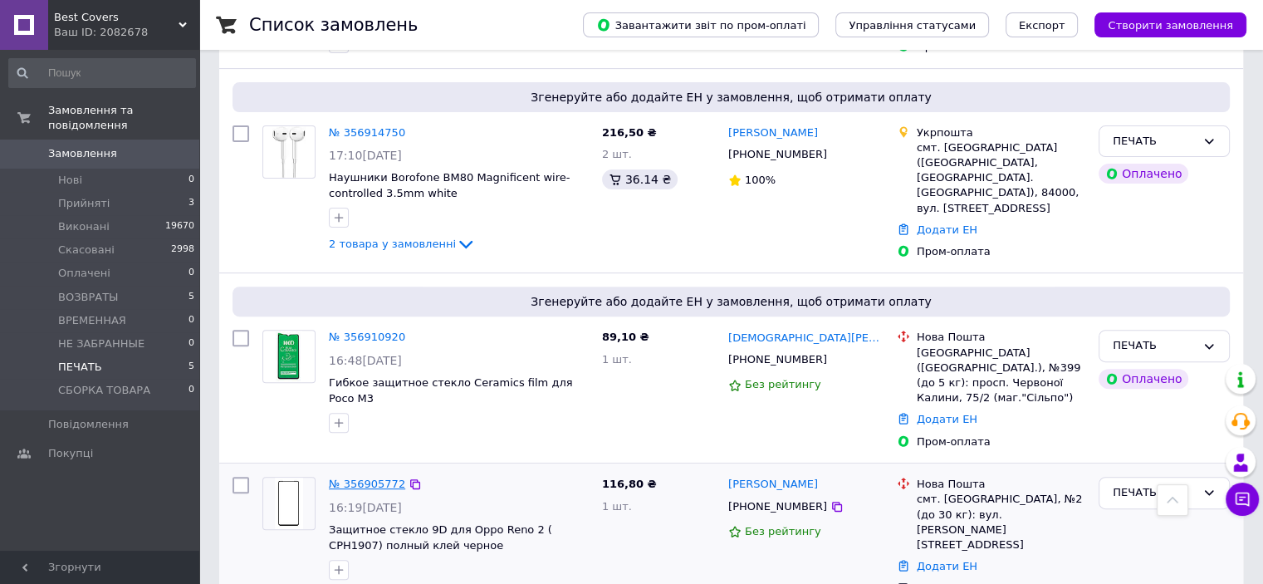
click at [358, 478] on link "№ 356905772" at bounding box center [367, 484] width 76 height 12
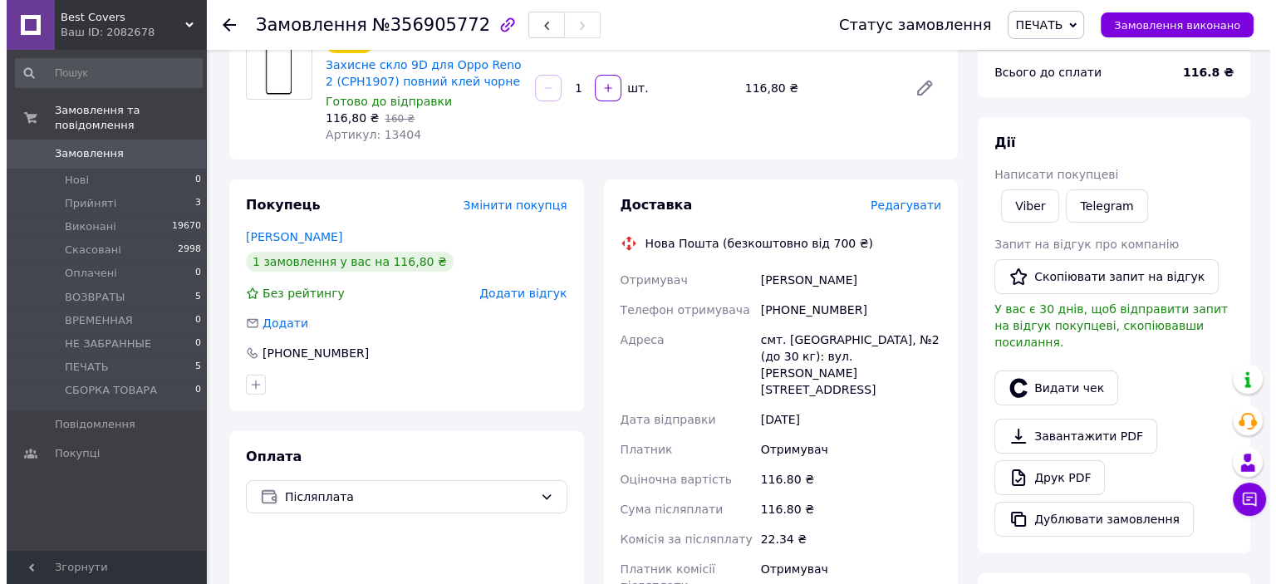
scroll to position [166, 0]
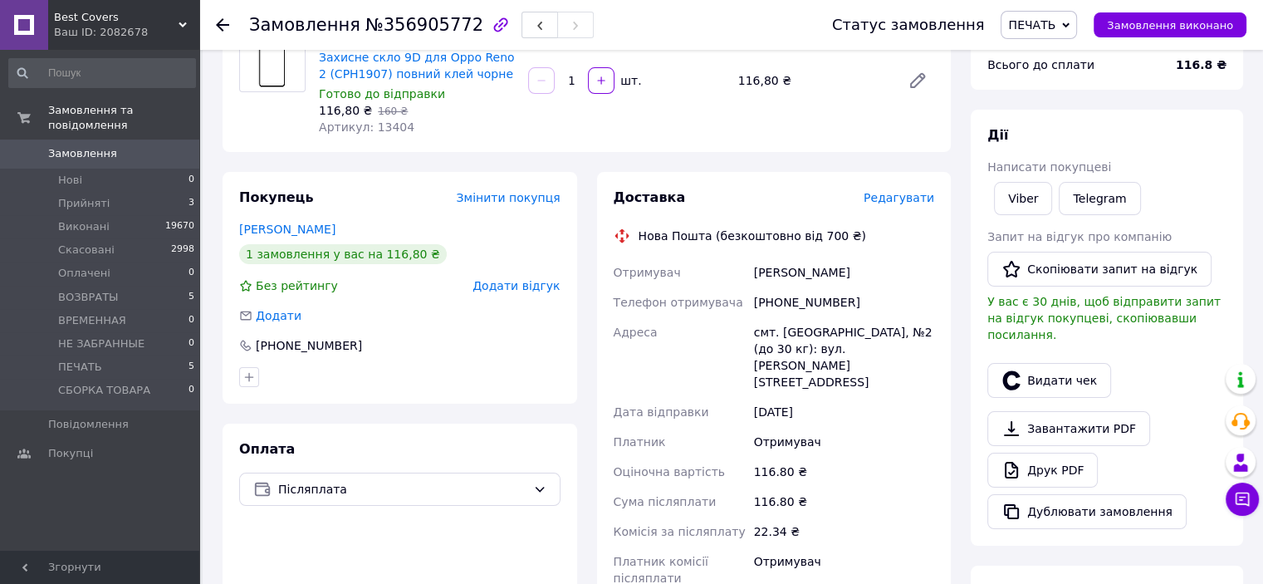
click at [903, 192] on span "Редагувати" at bounding box center [899, 197] width 71 height 13
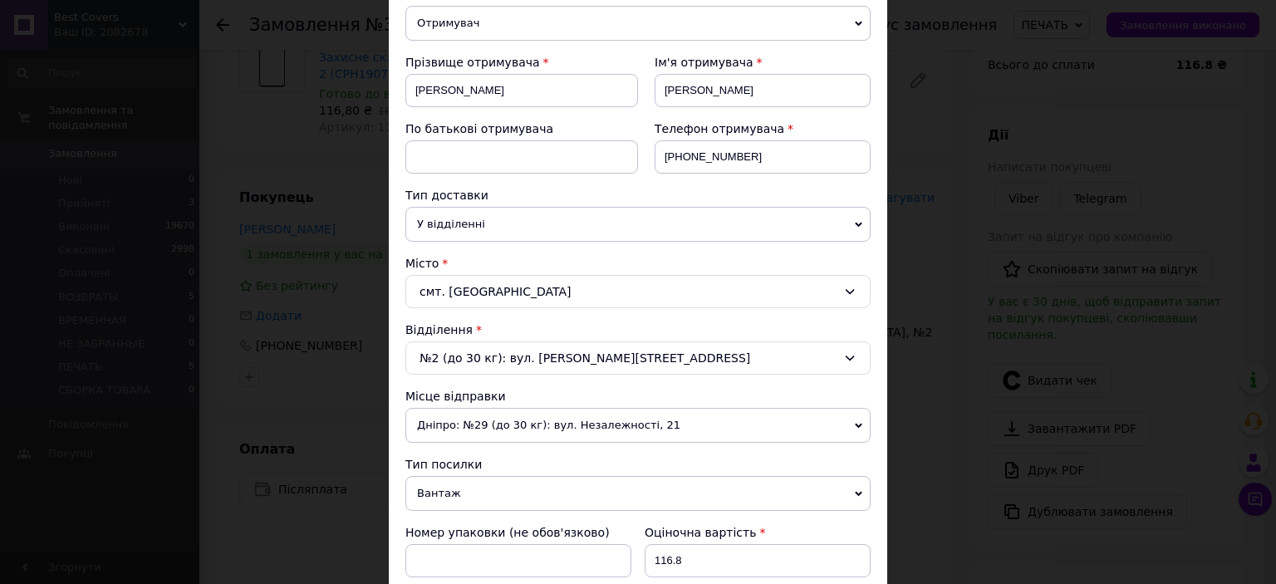
scroll to position [332, 0]
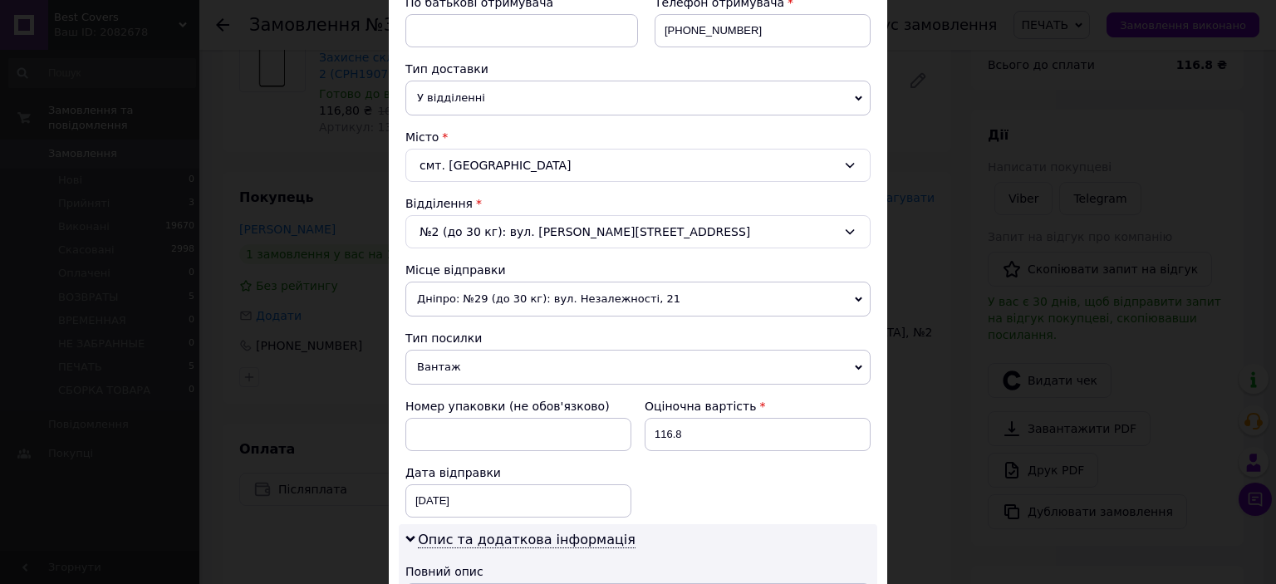
click at [499, 355] on span "Вантаж" at bounding box center [637, 367] width 465 height 35
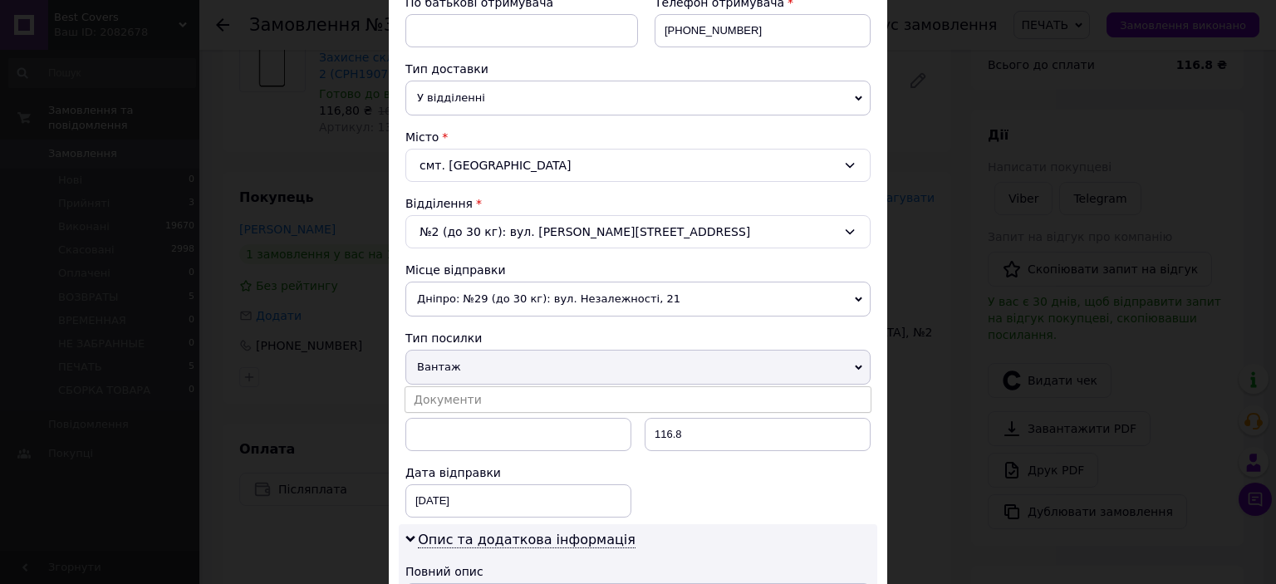
click at [476, 412] on div "Номер упаковки (не обов'язково)" at bounding box center [518, 424] width 239 height 66
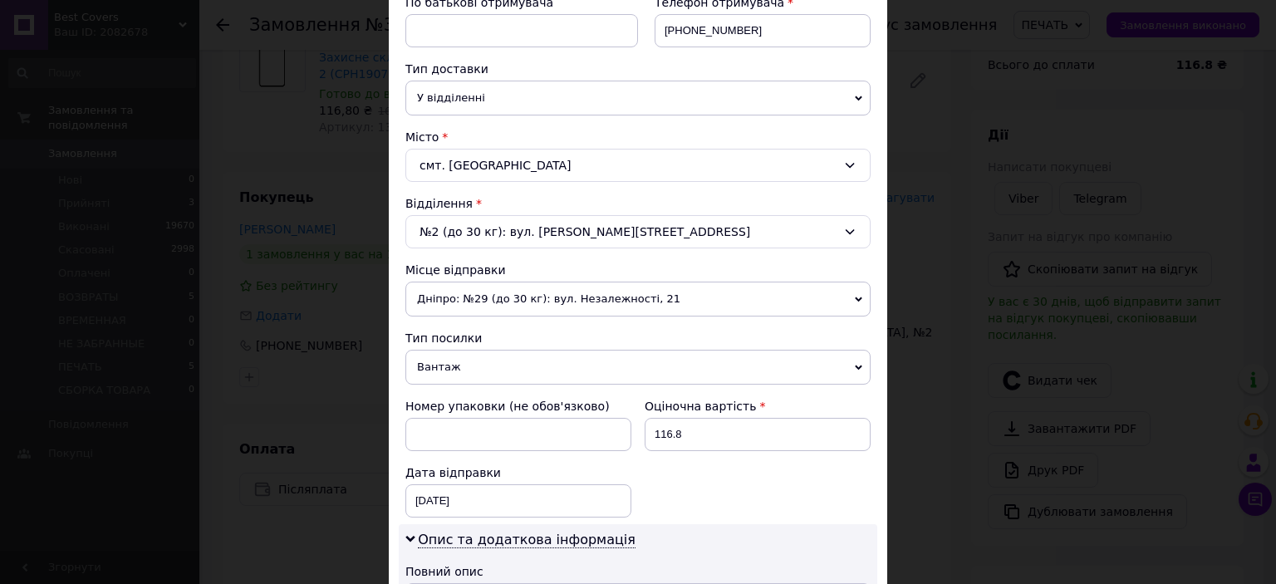
click at [490, 366] on span "Вантаж" at bounding box center [637, 367] width 465 height 35
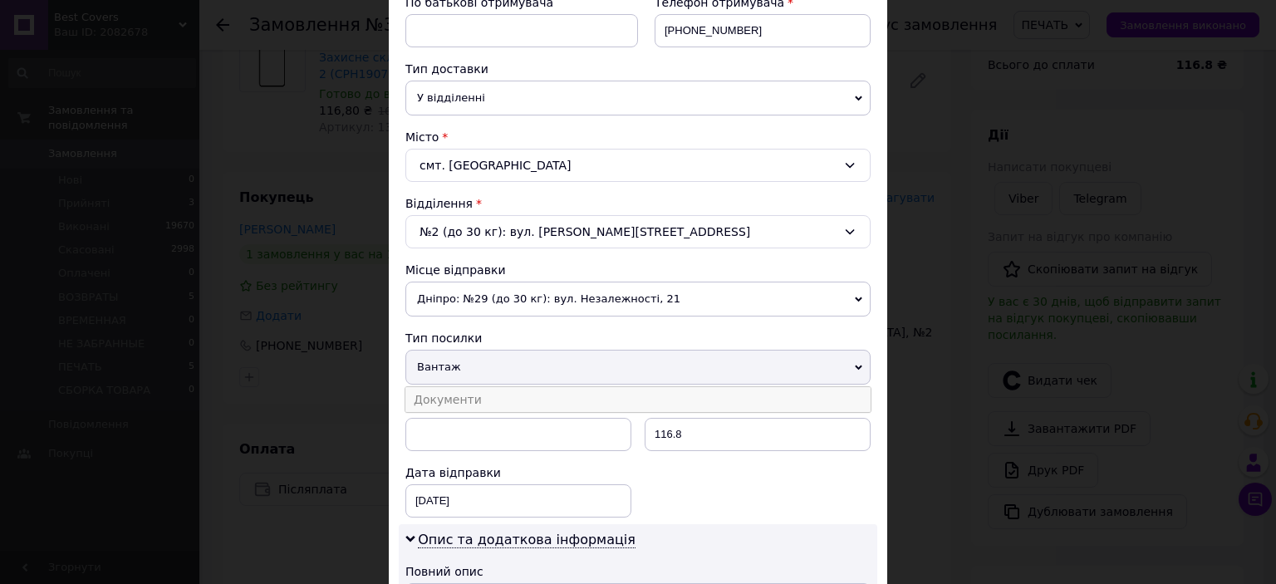
drag, startPoint x: 485, startPoint y: 391, endPoint x: 591, endPoint y: 379, distance: 107.0
click at [485, 391] on li "Документи" at bounding box center [637, 399] width 465 height 25
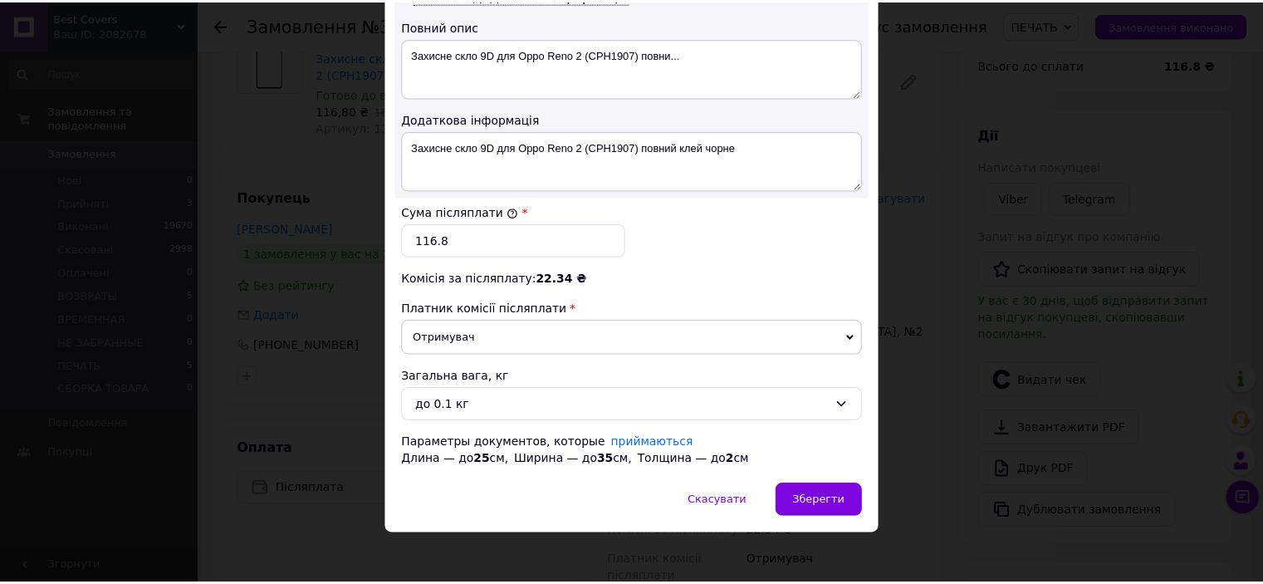
scroll to position [880, 0]
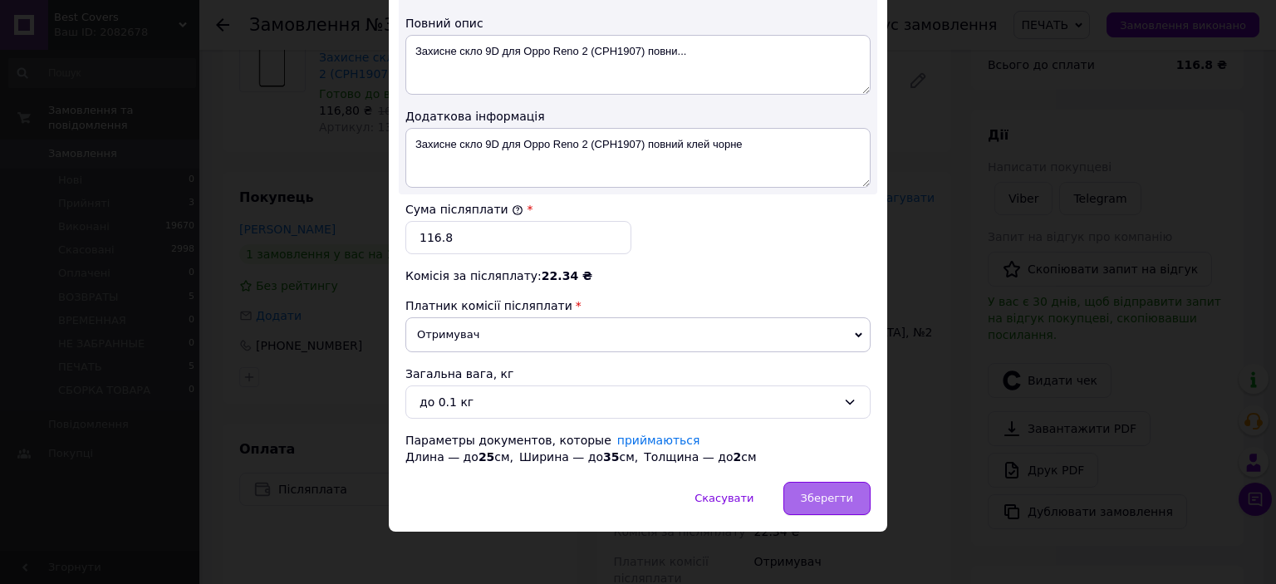
click at [824, 492] on span "Зберегти" at bounding box center [827, 498] width 52 height 12
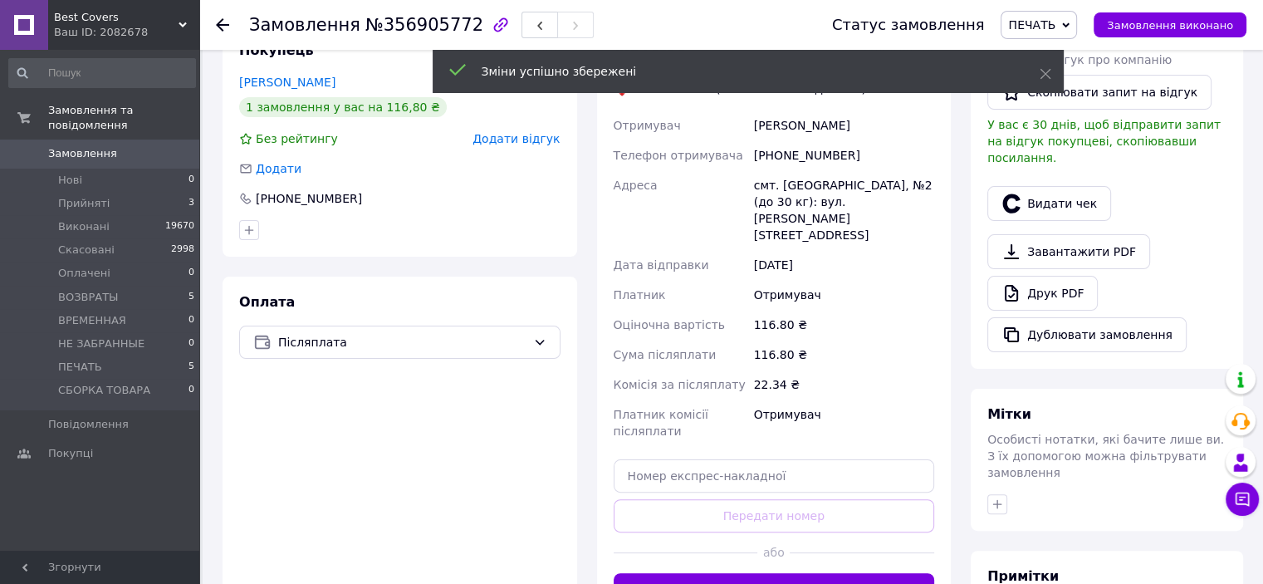
scroll to position [332, 0]
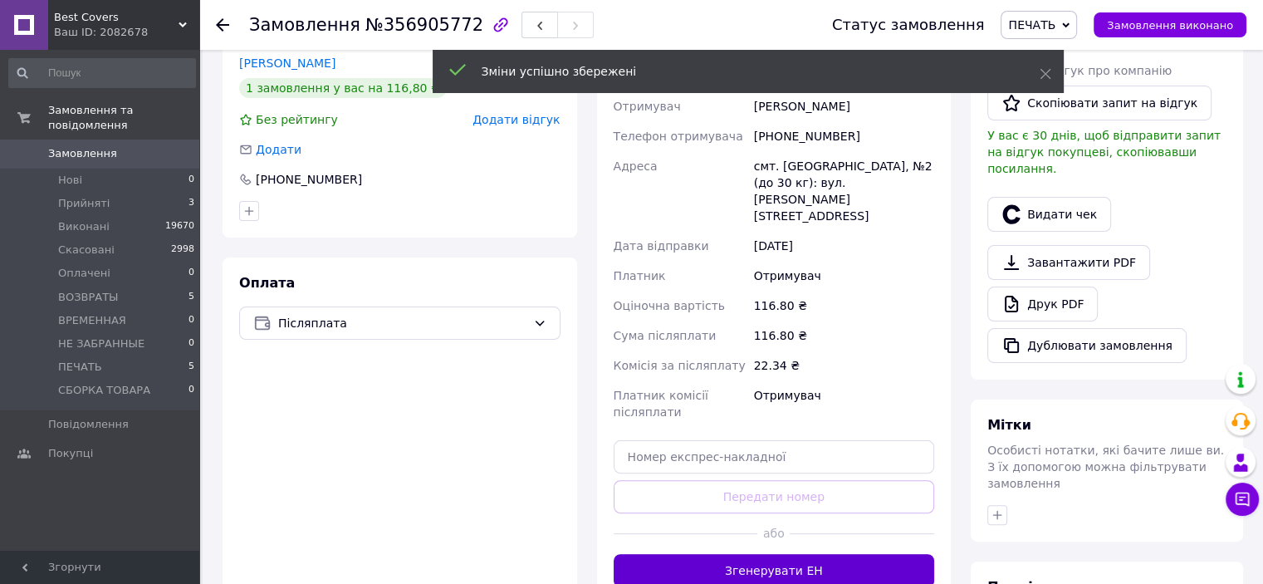
click at [791, 554] on button "Згенерувати ЕН" at bounding box center [774, 570] width 321 height 33
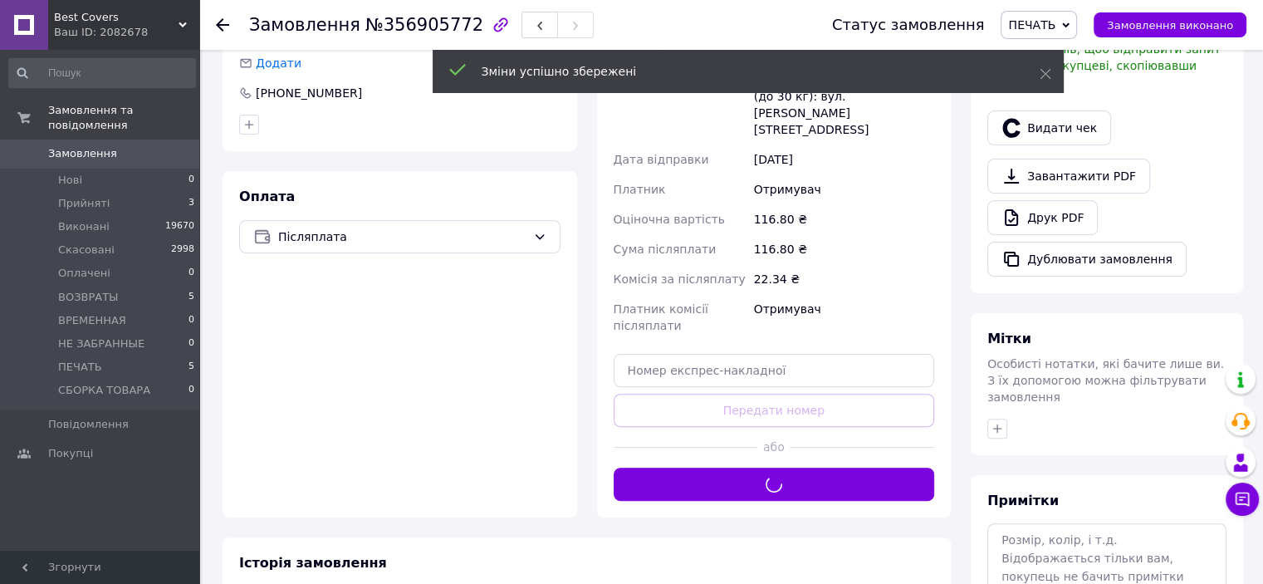
scroll to position [498, 0]
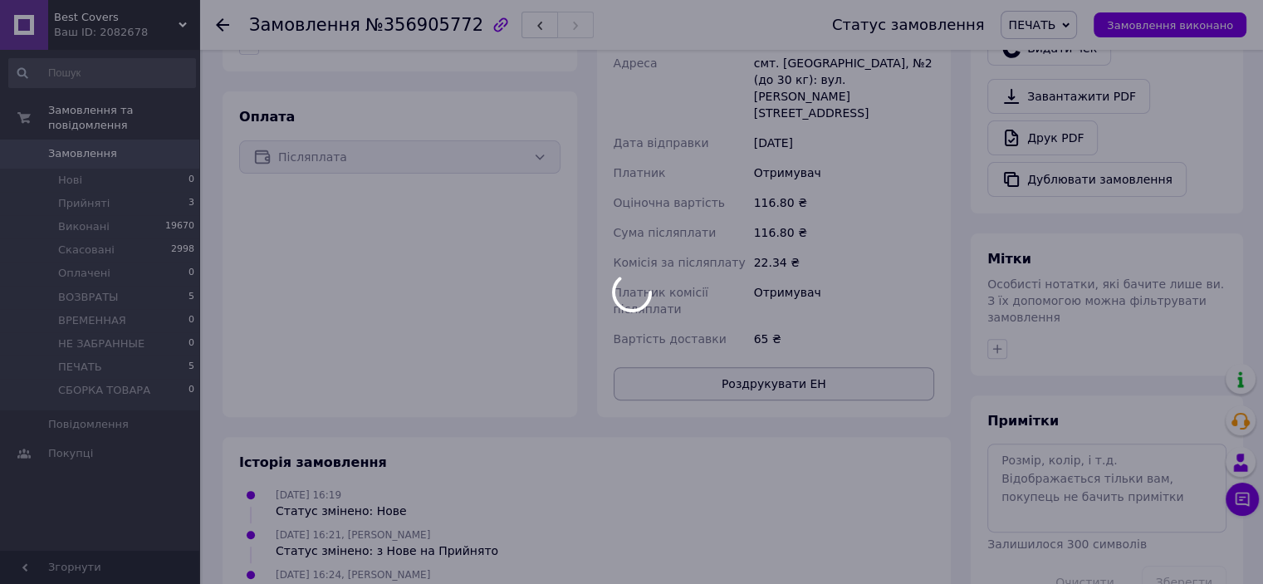
click at [787, 367] on div at bounding box center [631, 292] width 1263 height 584
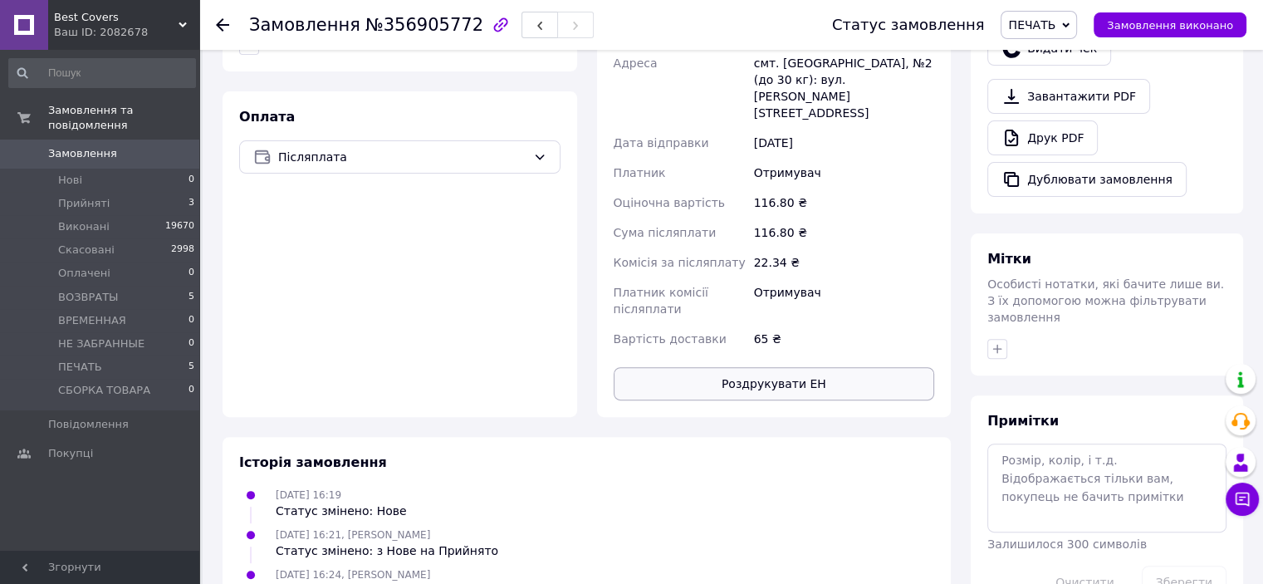
click at [784, 367] on button "Роздрукувати ЕН" at bounding box center [774, 383] width 321 height 33
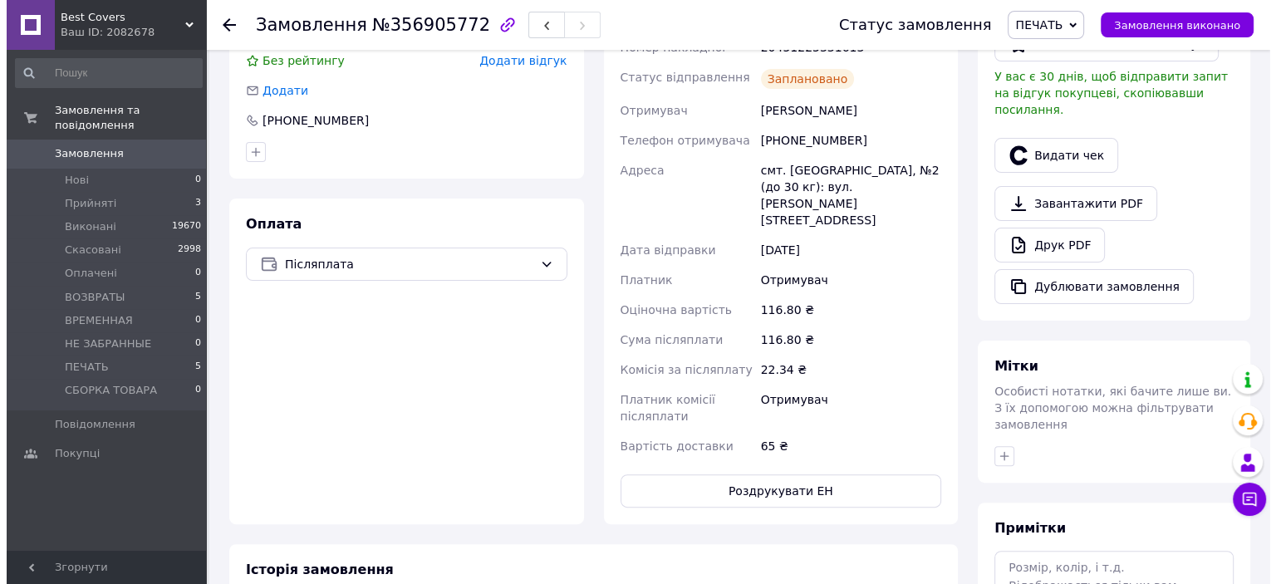
scroll to position [249, 0]
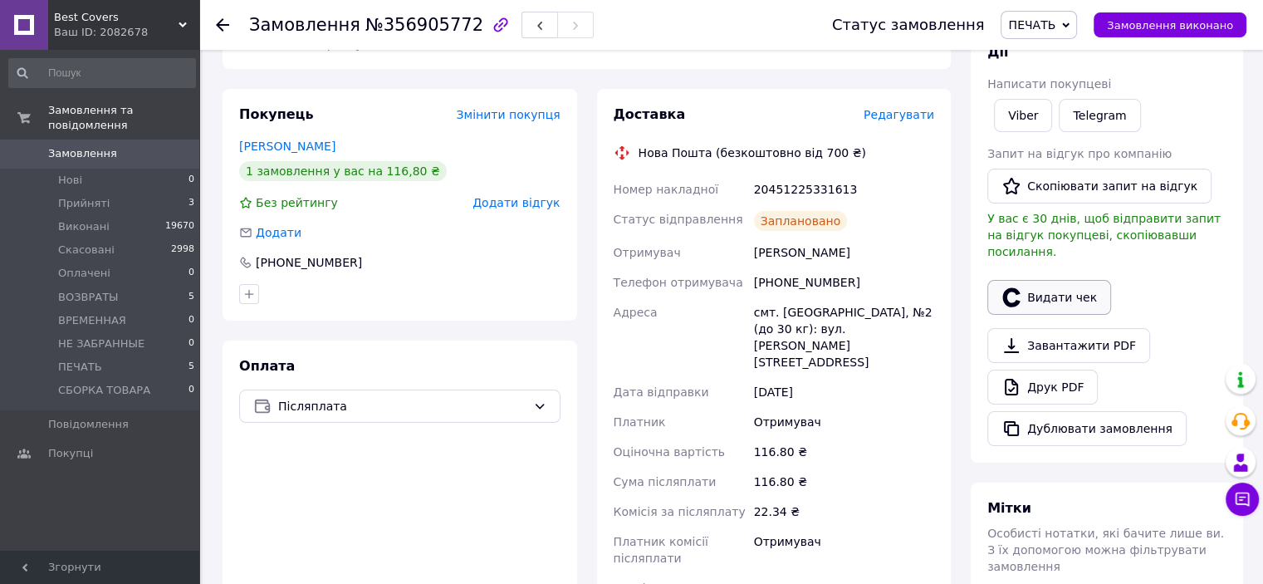
click at [1039, 280] on button "Видати чек" at bounding box center [1049, 297] width 124 height 35
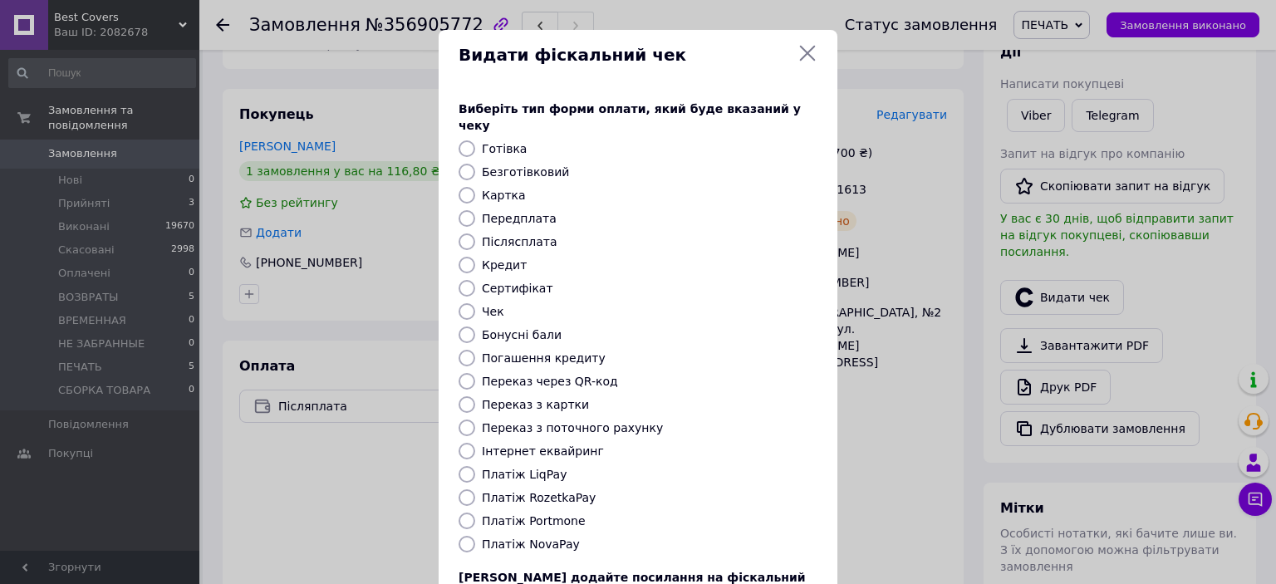
click at [467, 536] on input "Платіж NovaPay" at bounding box center [466, 544] width 17 height 17
radio input "true"
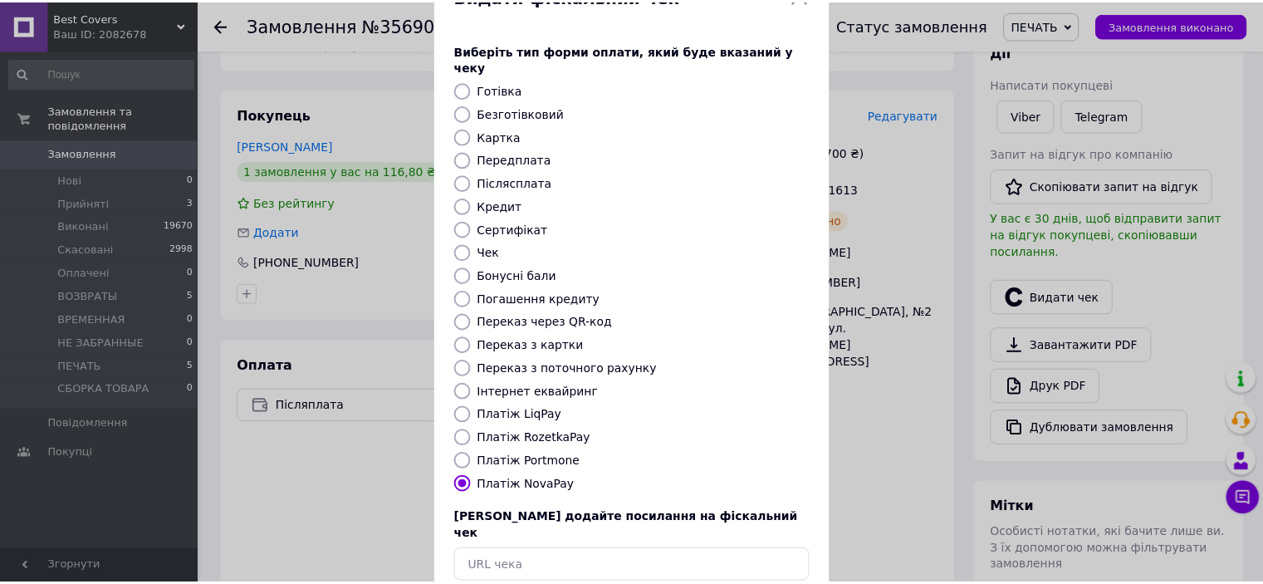
scroll to position [129, 0]
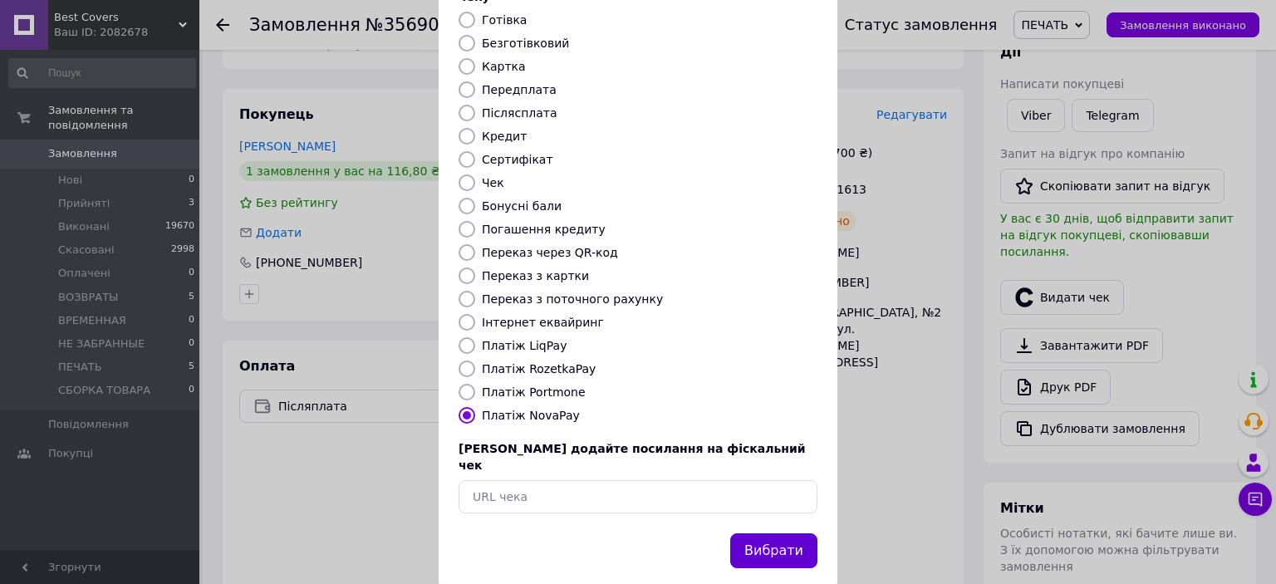
click at [763, 533] on button "Вибрати" at bounding box center [773, 551] width 87 height 36
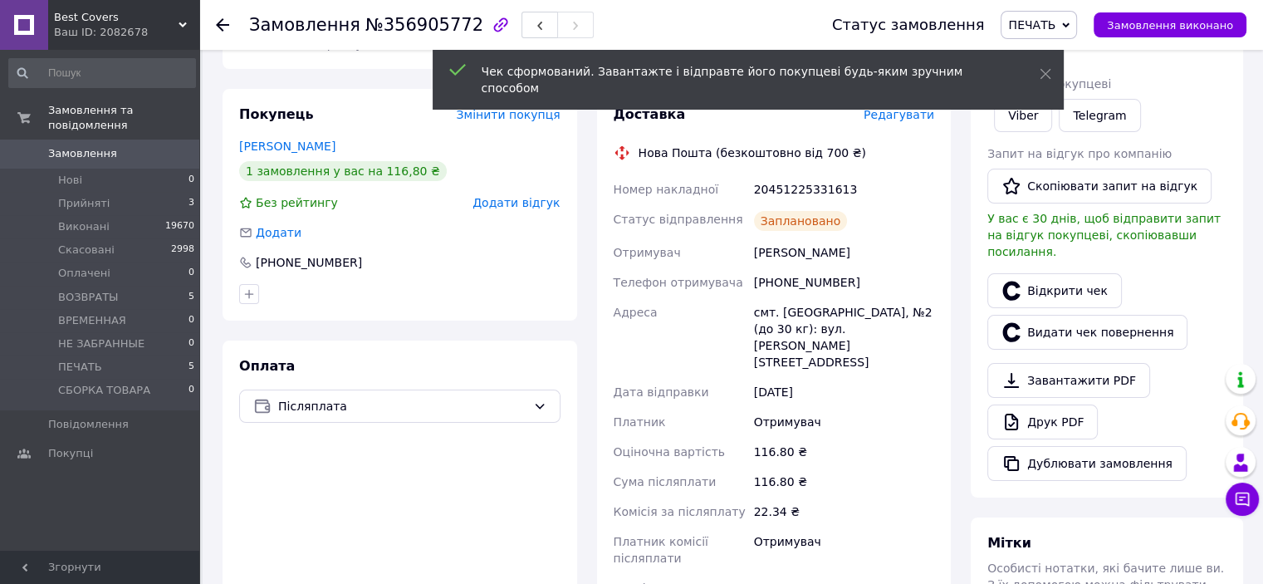
click at [1149, 26] on span "Замовлення виконано" at bounding box center [1170, 25] width 126 height 12
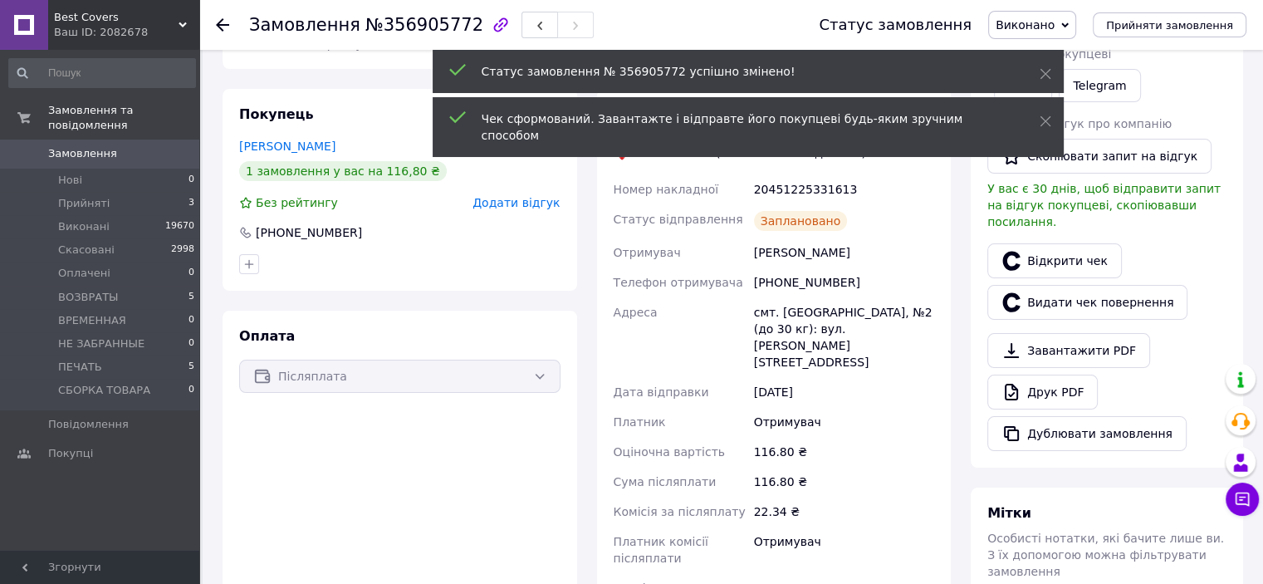
click at [813, 282] on div "[PHONE_NUMBER]" at bounding box center [844, 282] width 187 height 30
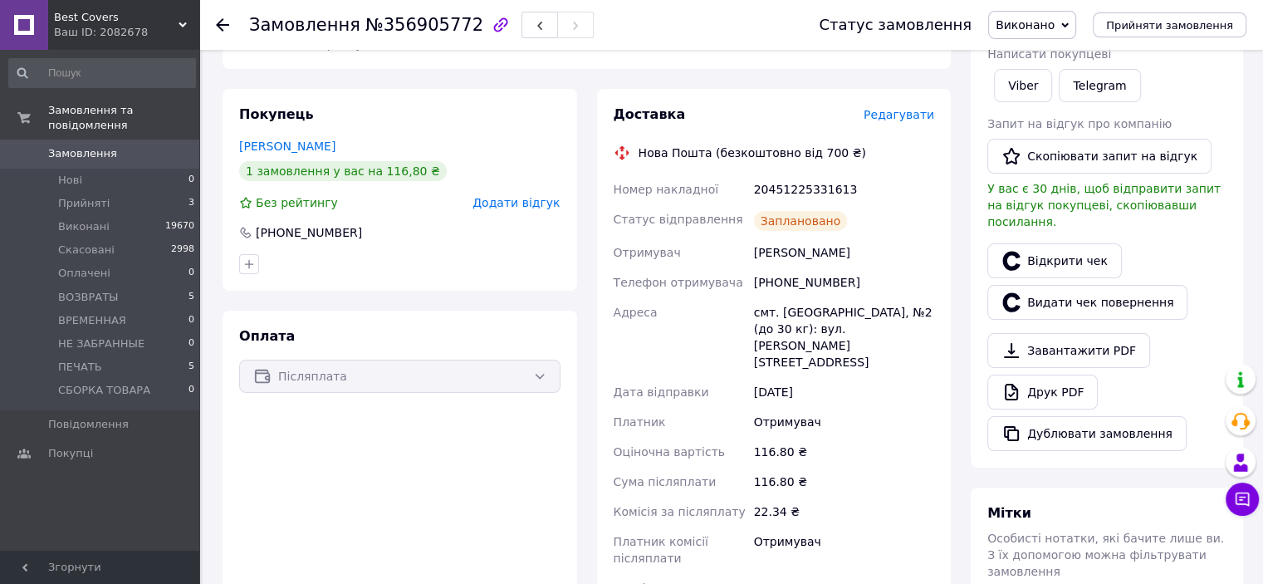
click at [806, 190] on div "20451225331613" at bounding box center [844, 189] width 187 height 30
click at [802, 191] on div "20451225331613" at bounding box center [844, 189] width 187 height 30
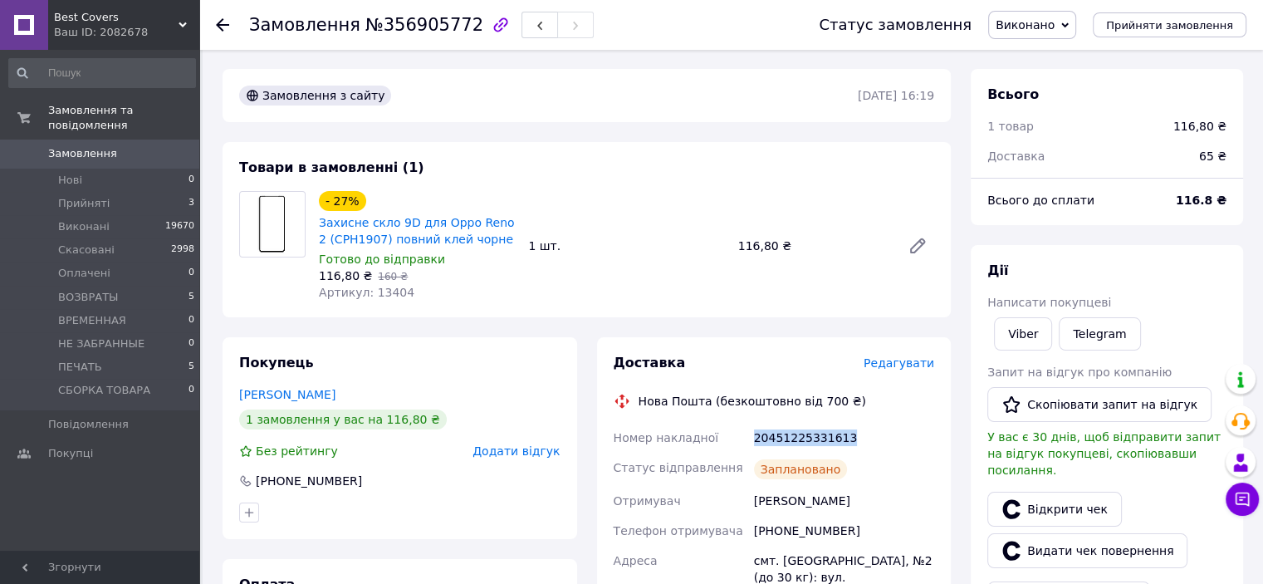
scroll to position [0, 0]
click at [112, 355] on li "ПЕЧАТЬ 5" at bounding box center [102, 366] width 204 height 23
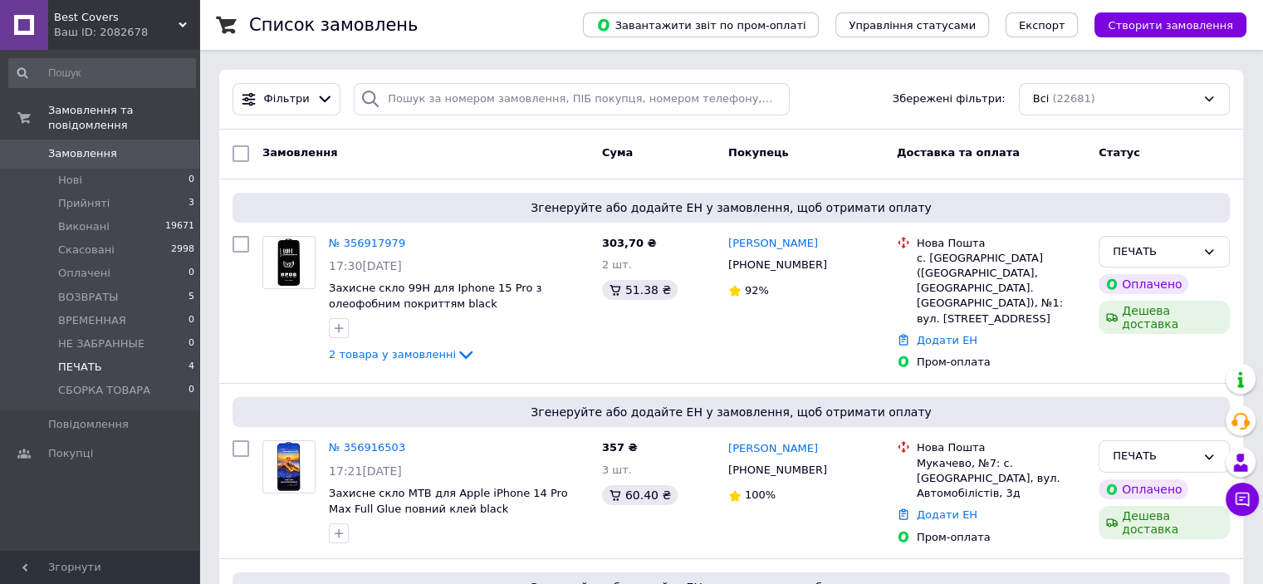
click at [94, 360] on span "ПЕЧАТЬ" at bounding box center [80, 367] width 44 height 15
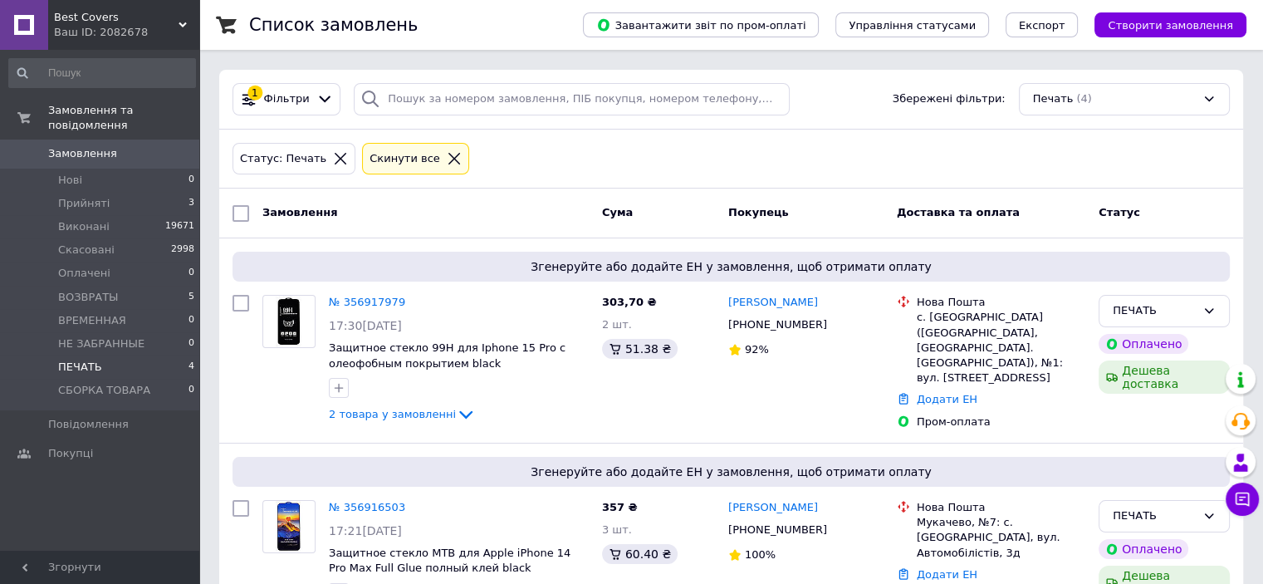
scroll to position [419, 0]
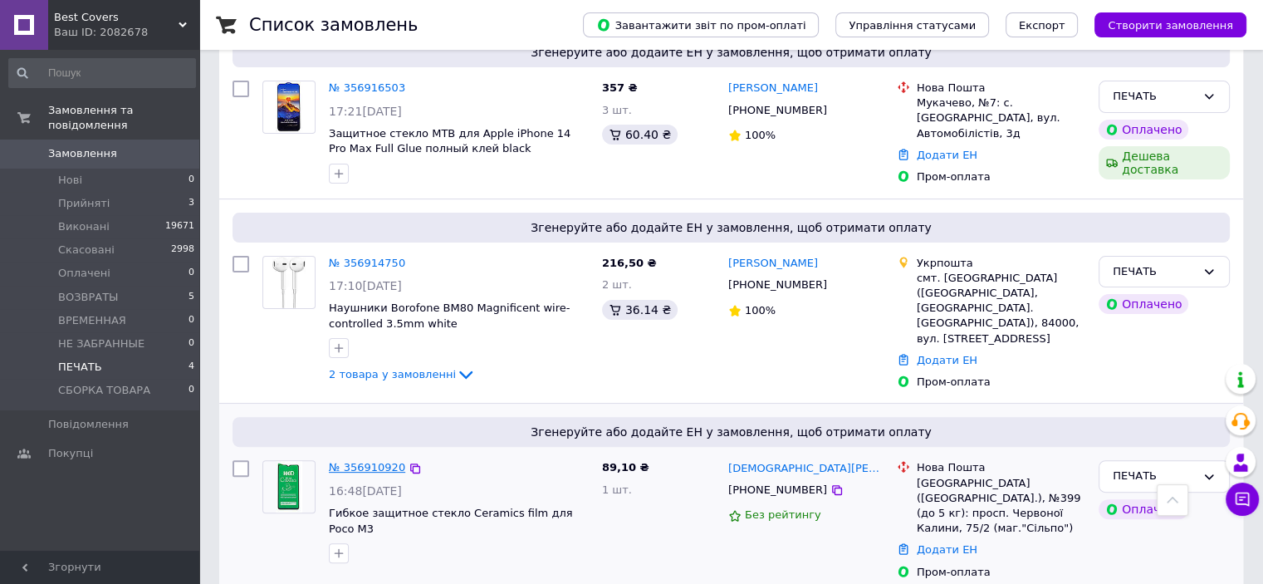
click at [357, 461] on link "№ 356910920" at bounding box center [367, 467] width 76 height 12
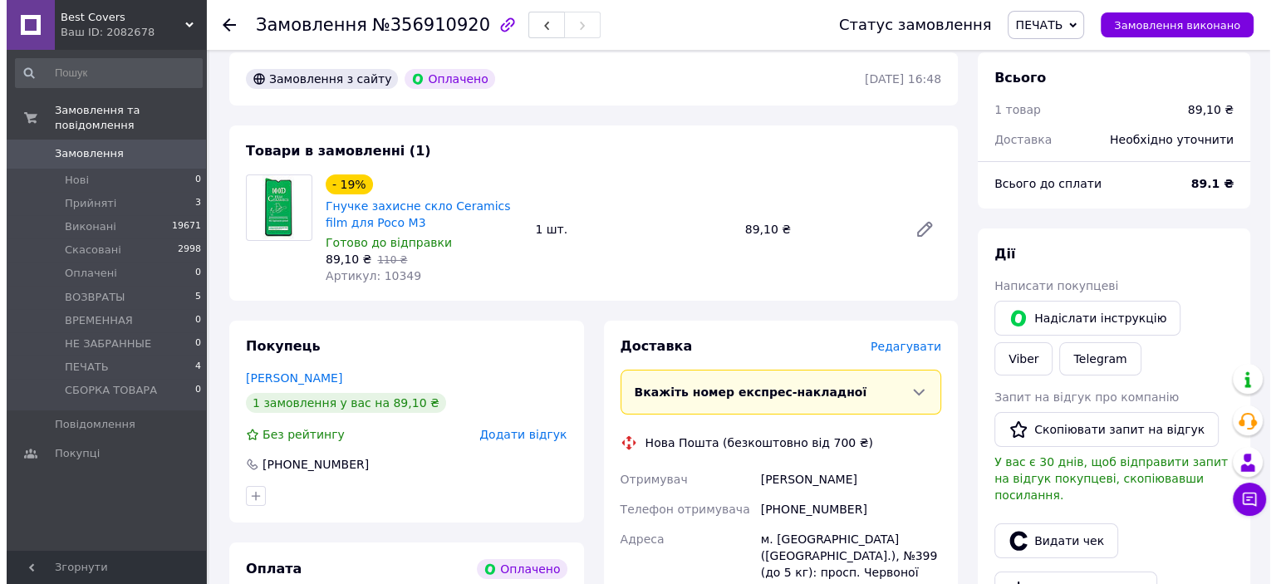
scroll to position [166, 0]
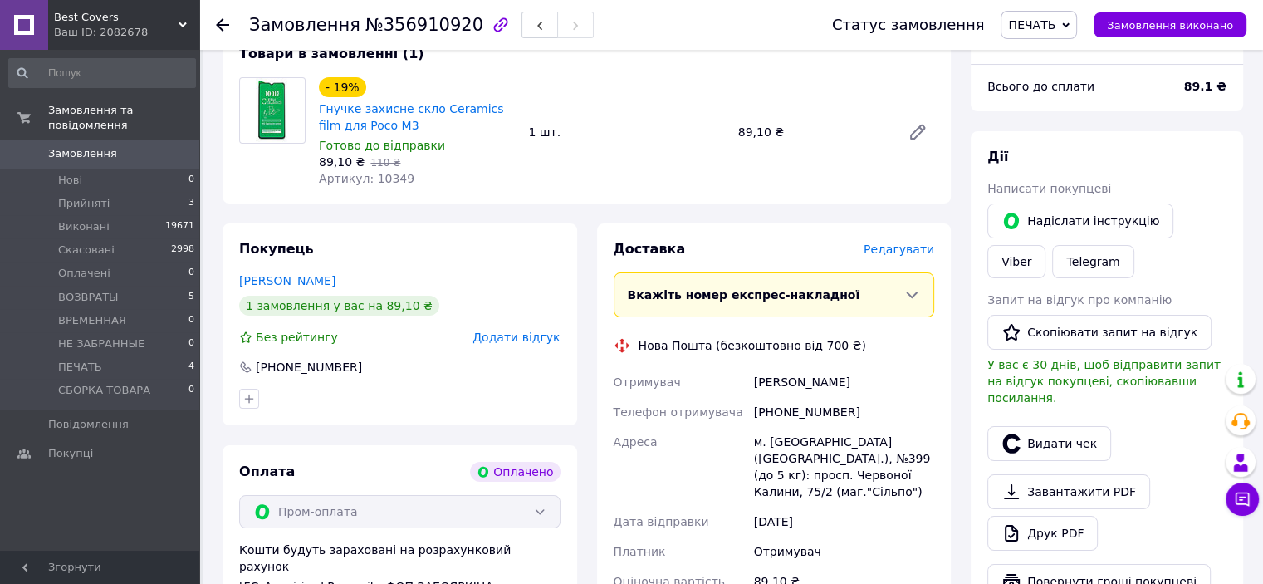
click at [900, 252] on span "Редагувати" at bounding box center [899, 248] width 71 height 13
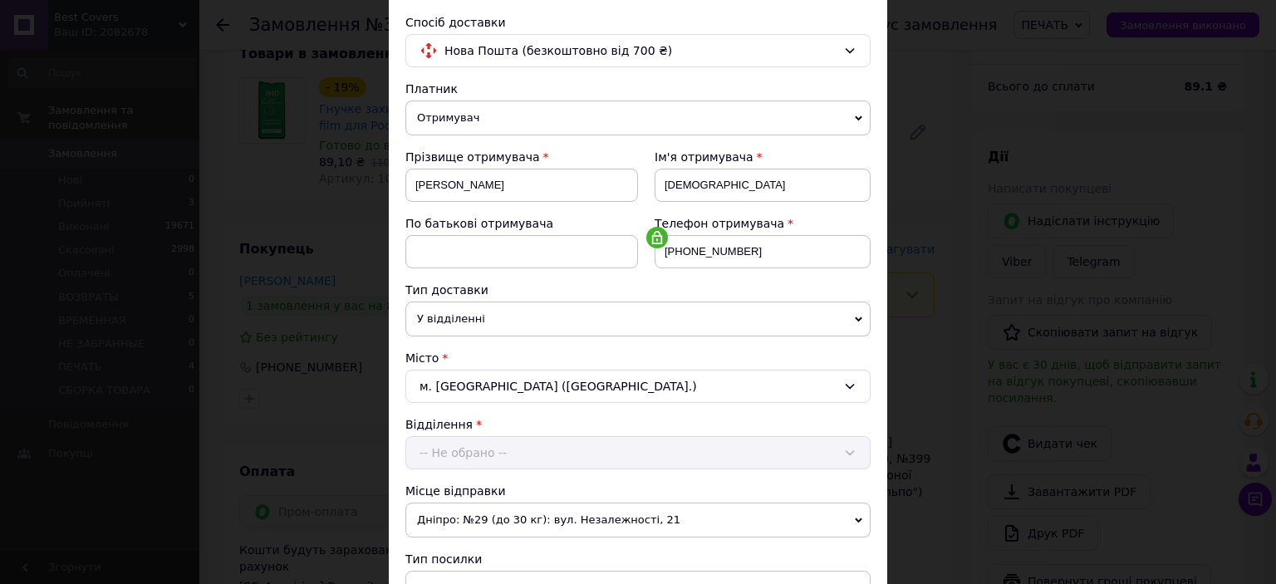
scroll to position [249, 0]
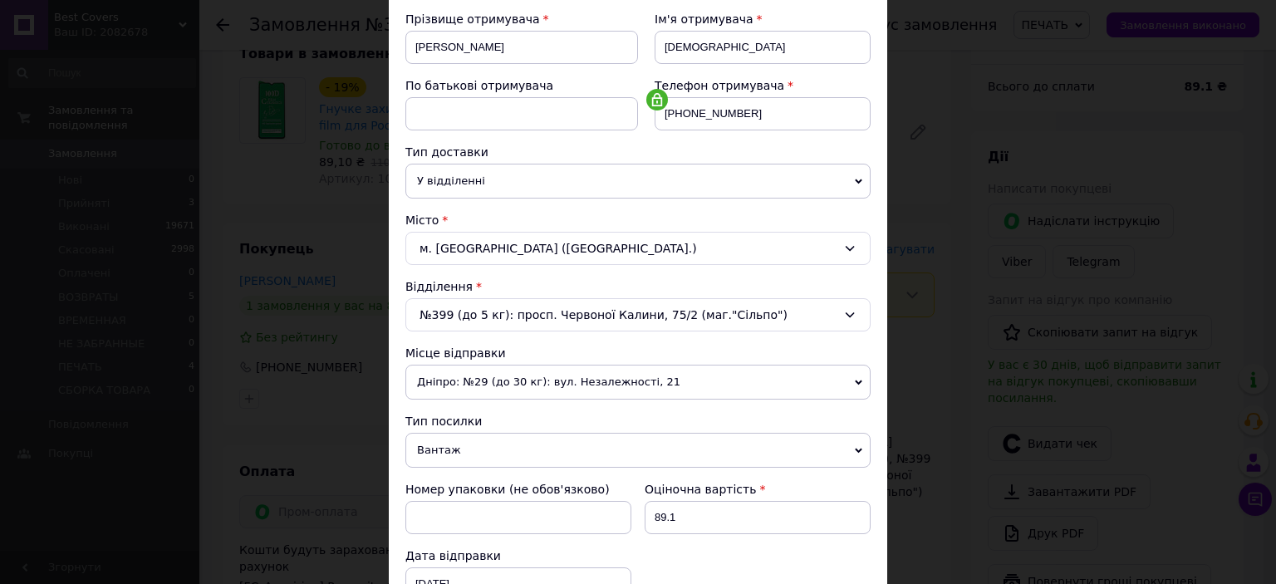
click at [458, 448] on span "Вантаж" at bounding box center [637, 450] width 465 height 35
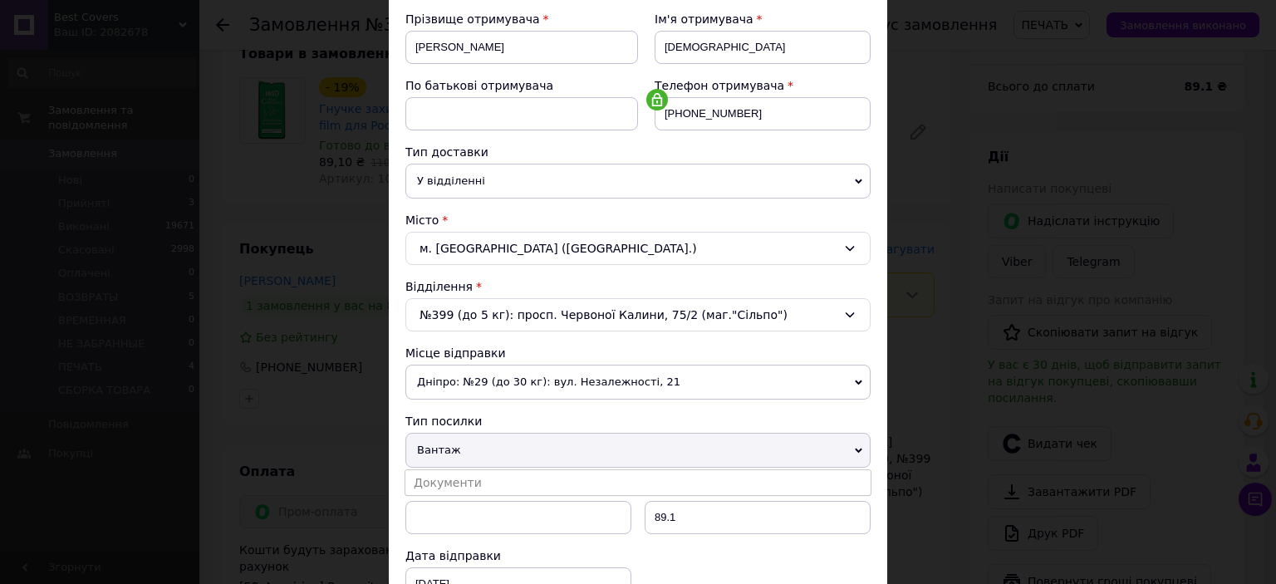
drag, startPoint x: 465, startPoint y: 487, endPoint x: 533, endPoint y: 470, distance: 70.3
click at [465, 487] on li "Документи" at bounding box center [637, 482] width 465 height 25
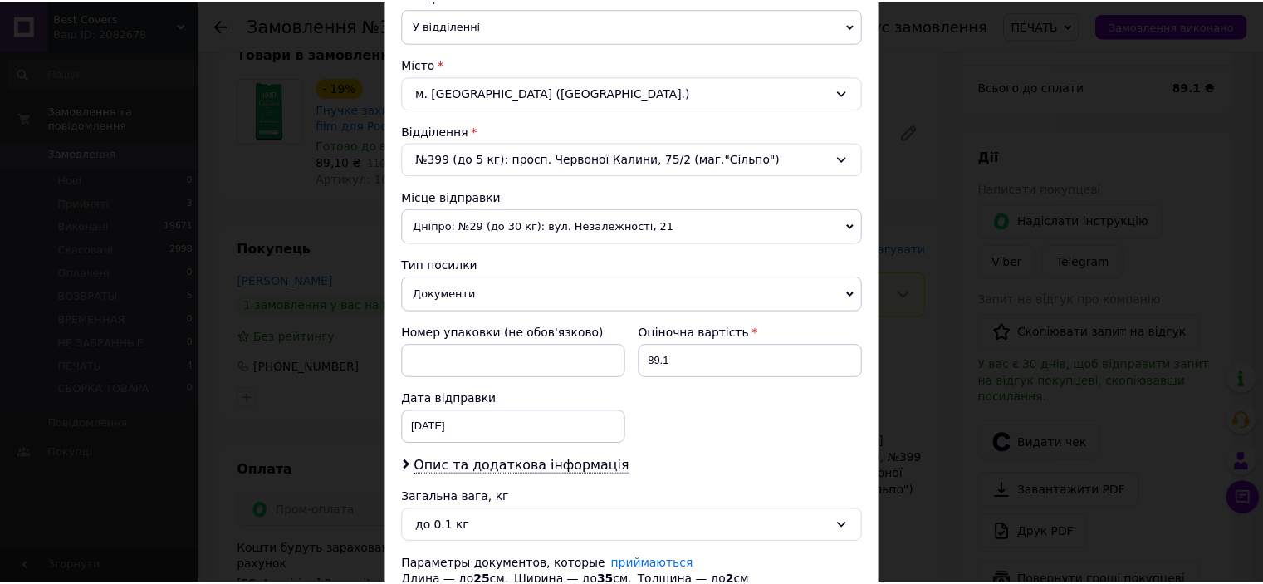
scroll to position [531, 0]
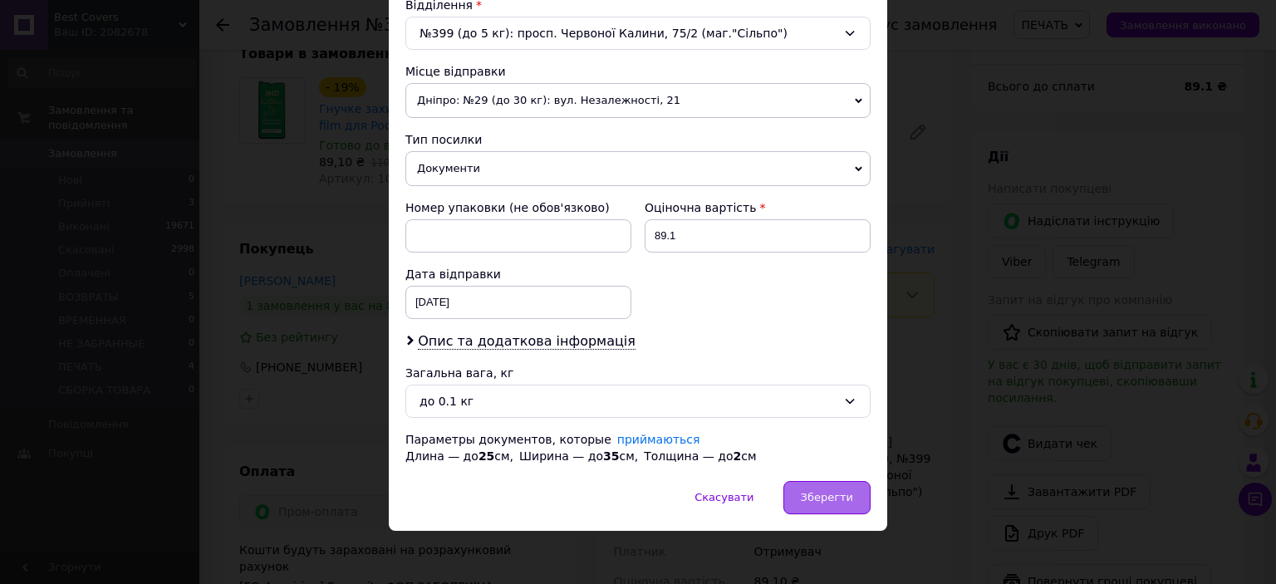
click at [823, 494] on span "Зберегти" at bounding box center [827, 497] width 52 height 12
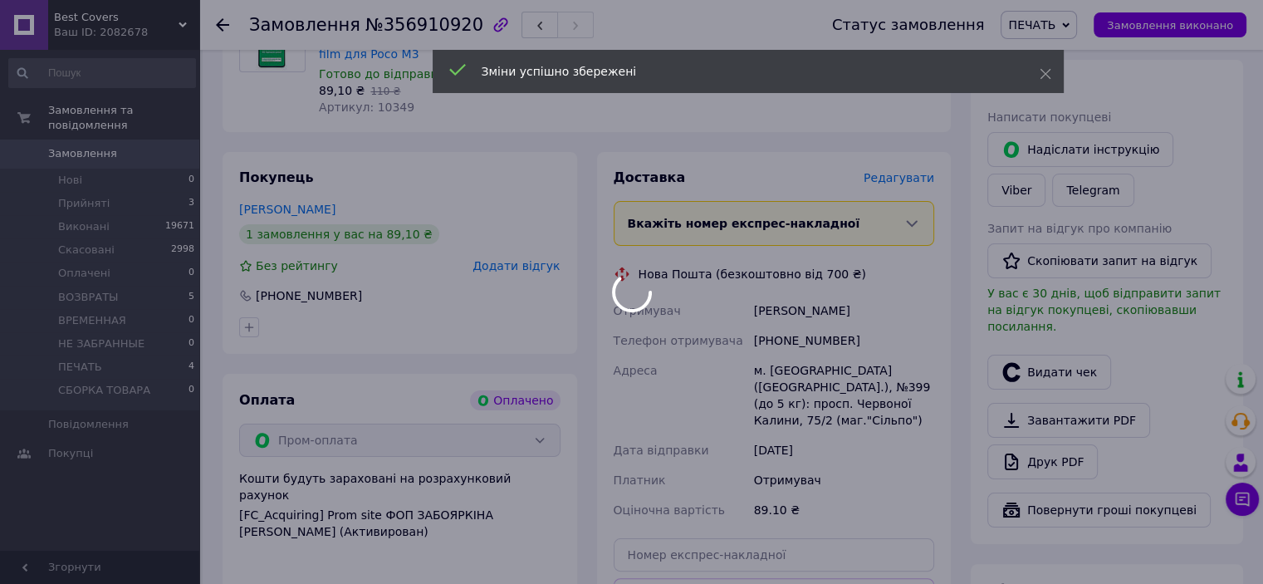
scroll to position [415, 0]
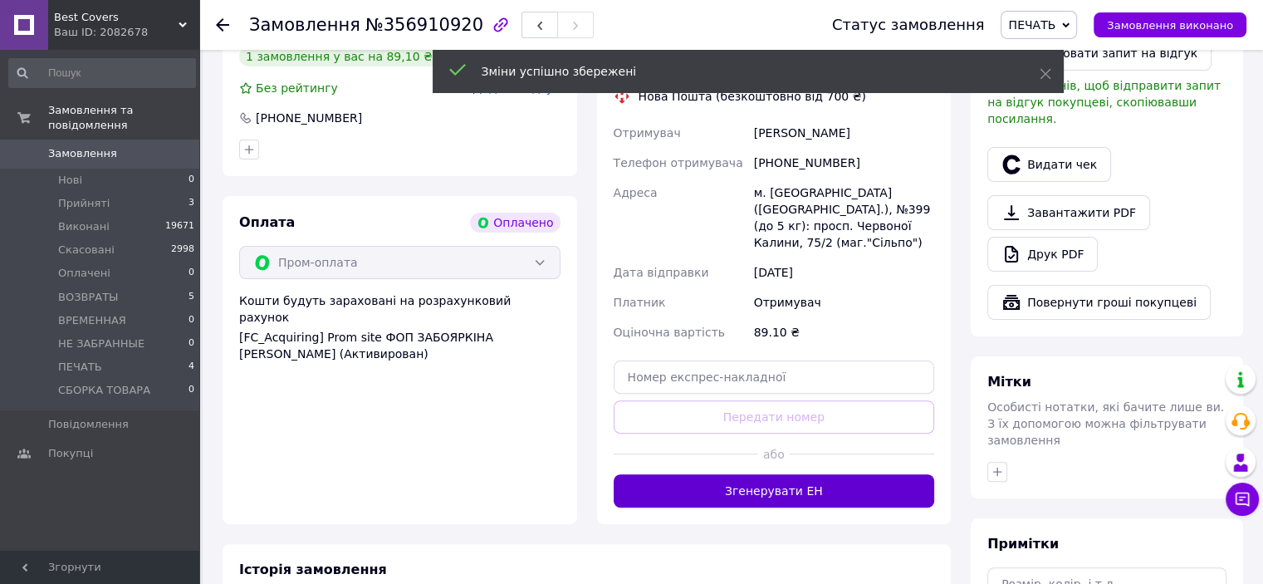
click at [757, 482] on button "Згенерувати ЕН" at bounding box center [774, 490] width 321 height 33
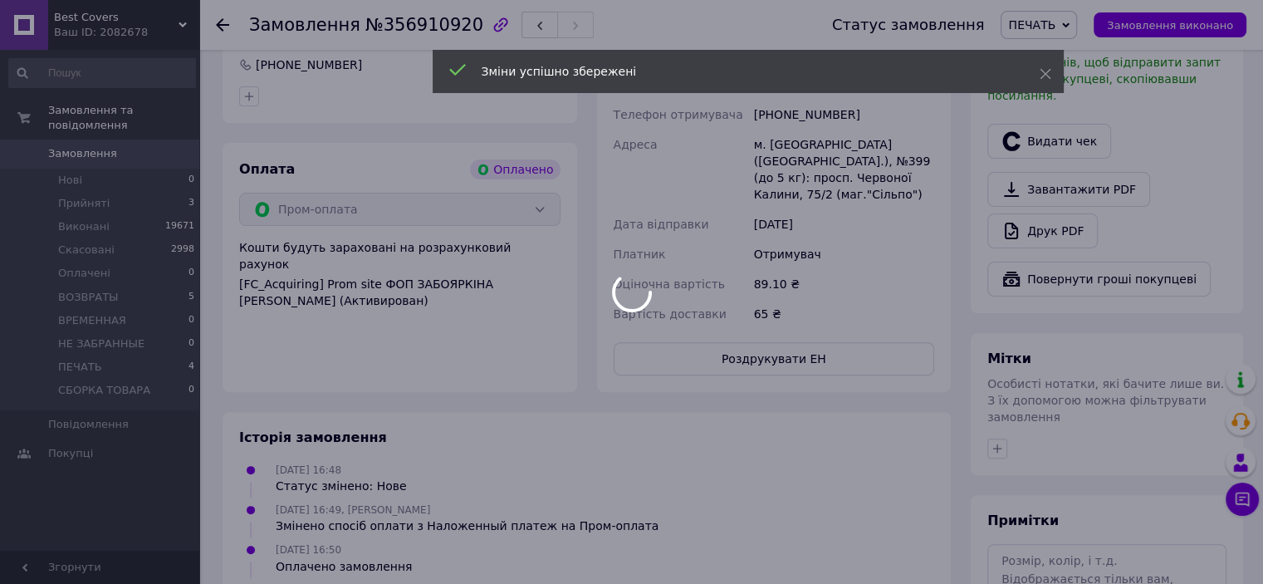
scroll to position [498, 0]
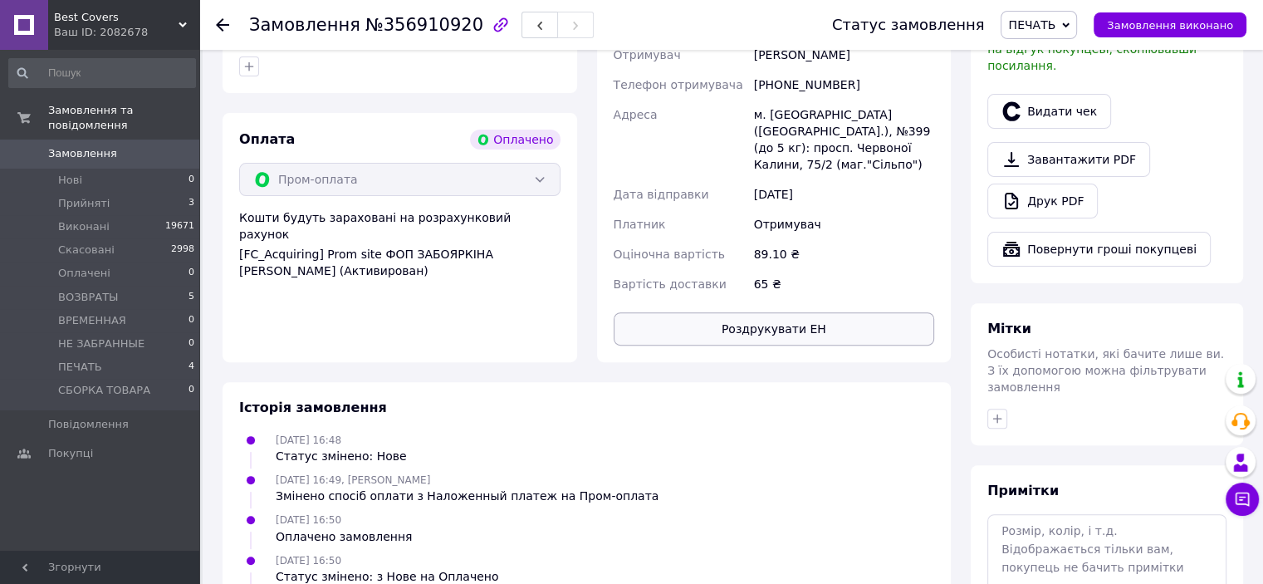
click at [789, 312] on button "Роздрукувати ЕН" at bounding box center [774, 328] width 321 height 33
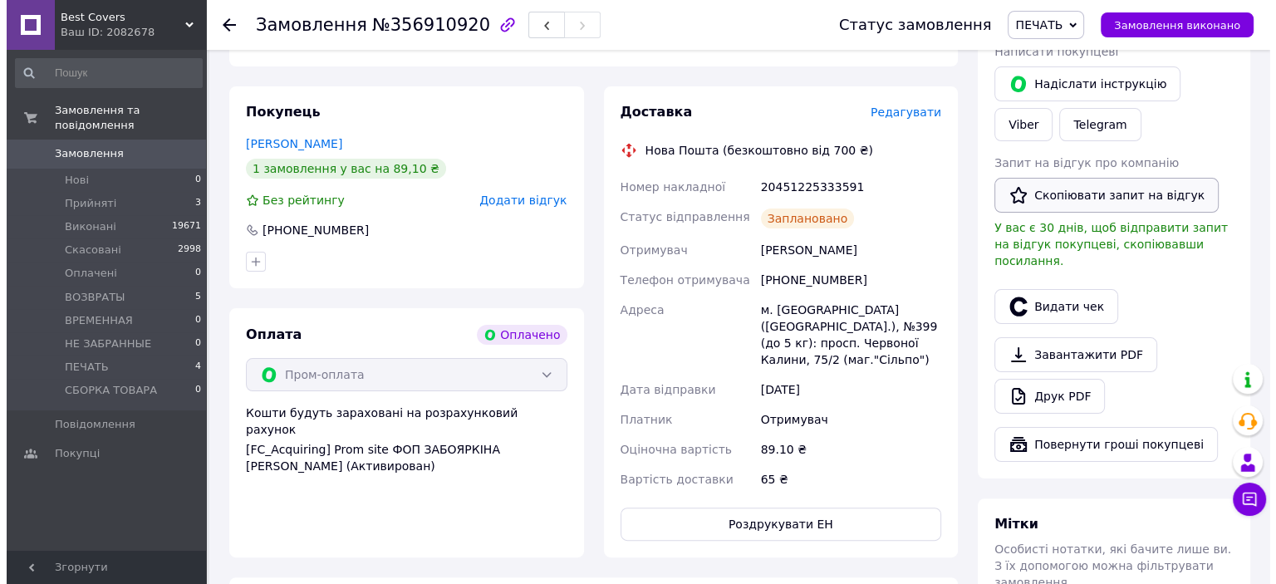
scroll to position [249, 0]
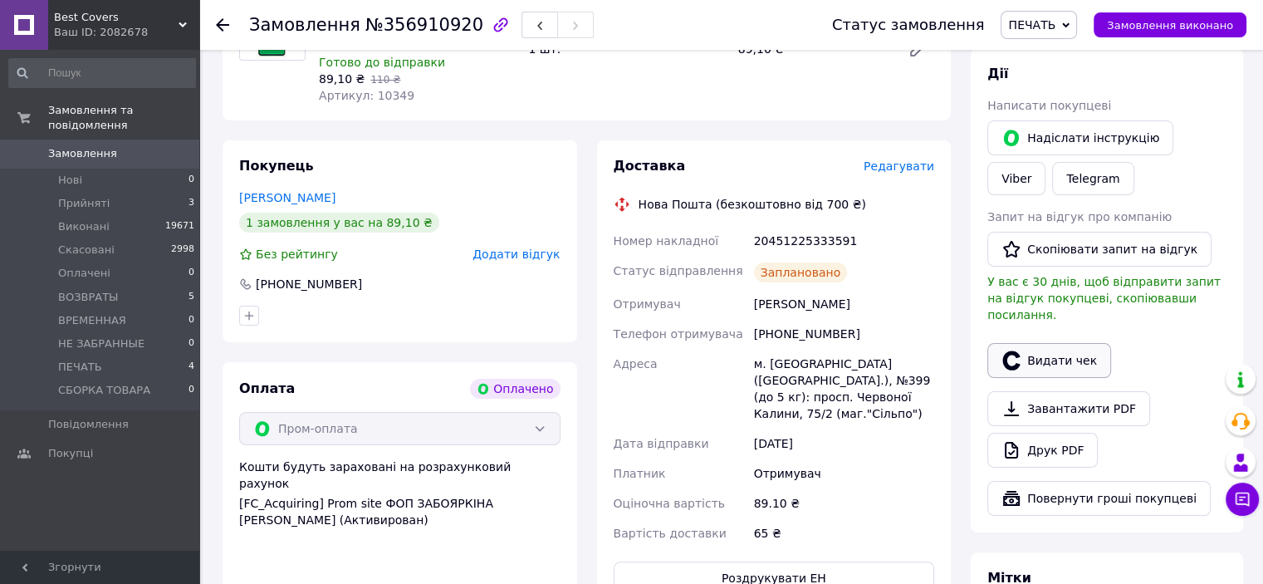
click at [1050, 344] on button "Видати чек" at bounding box center [1049, 360] width 124 height 35
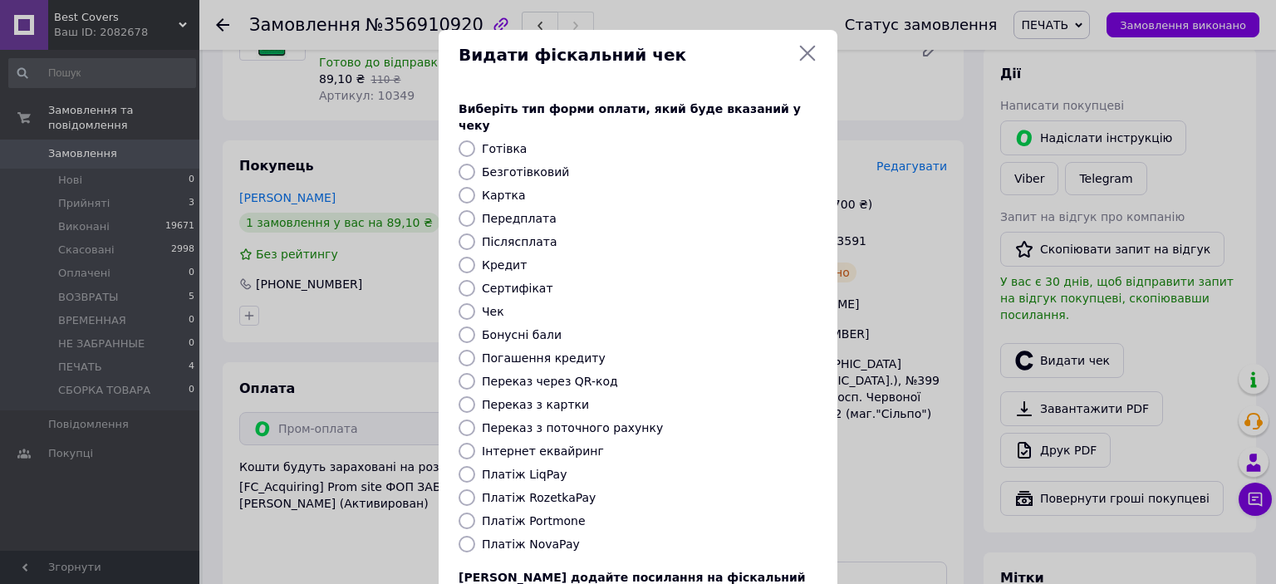
click at [468, 489] on input "Платіж RozetkaPay" at bounding box center [466, 497] width 17 height 17
radio input "true"
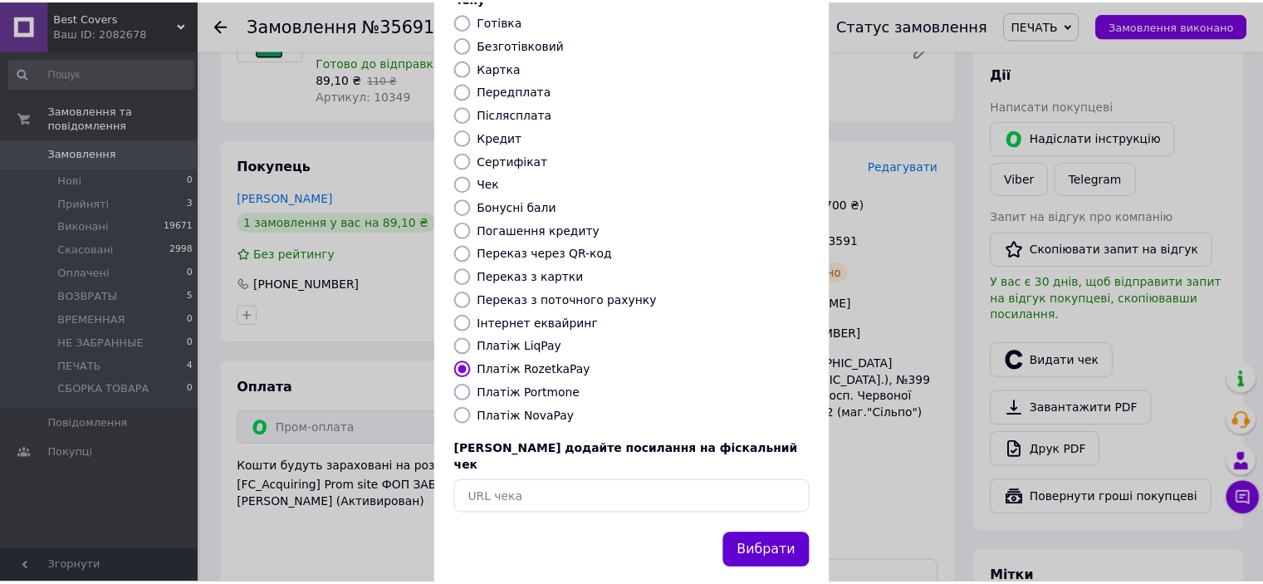
scroll to position [129, 0]
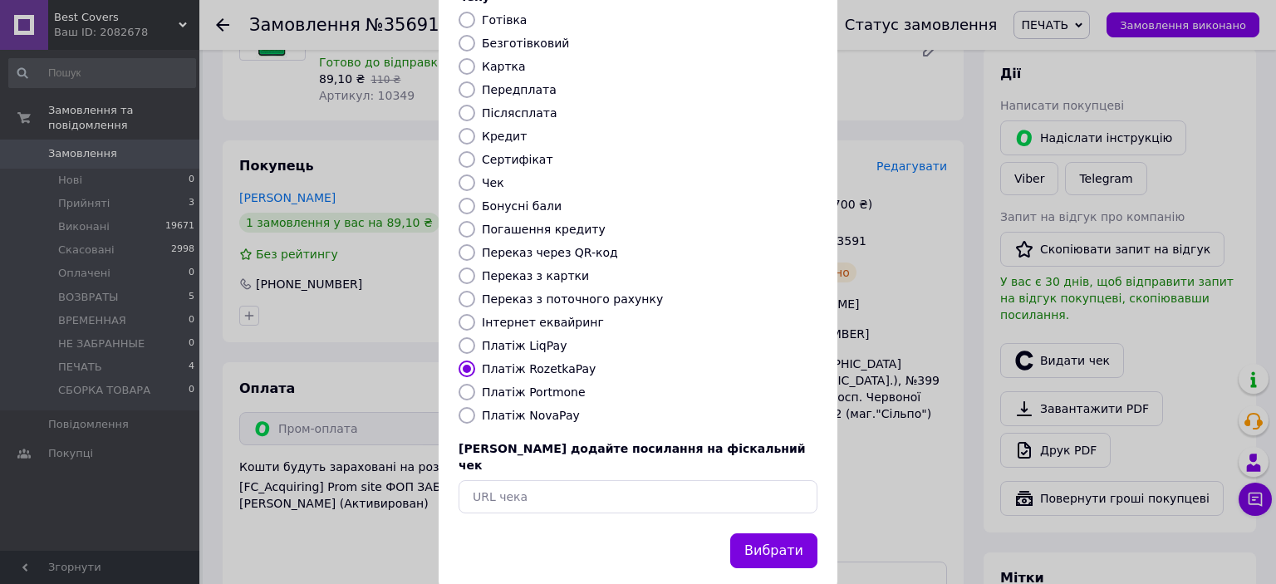
click at [790, 533] on button "Вибрати" at bounding box center [773, 551] width 87 height 36
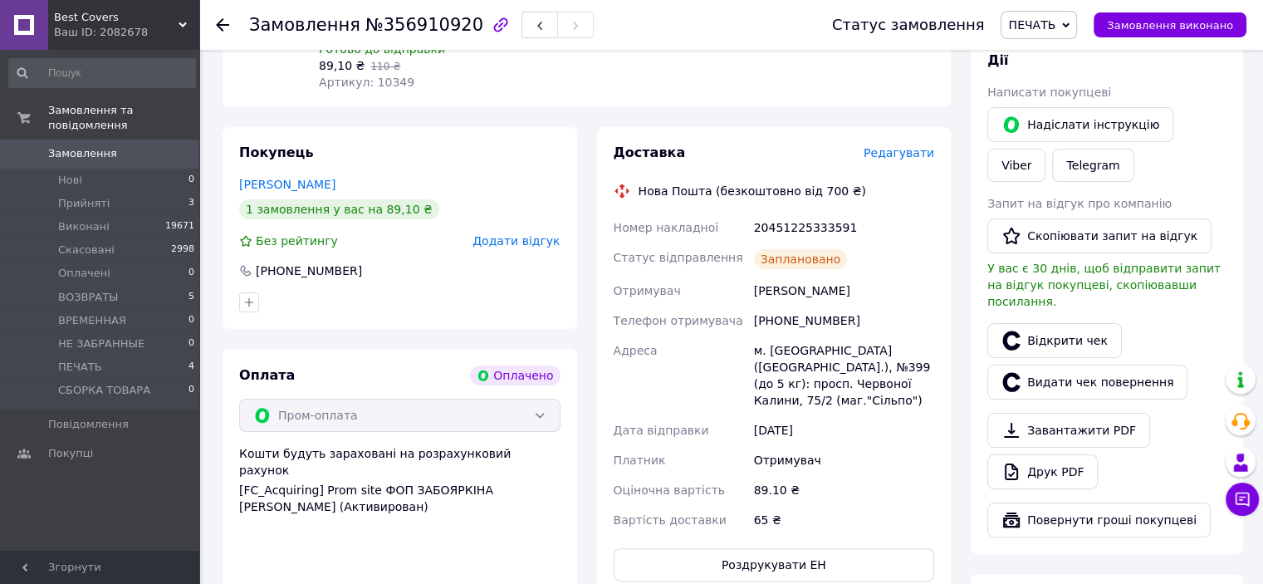
scroll to position [332, 0]
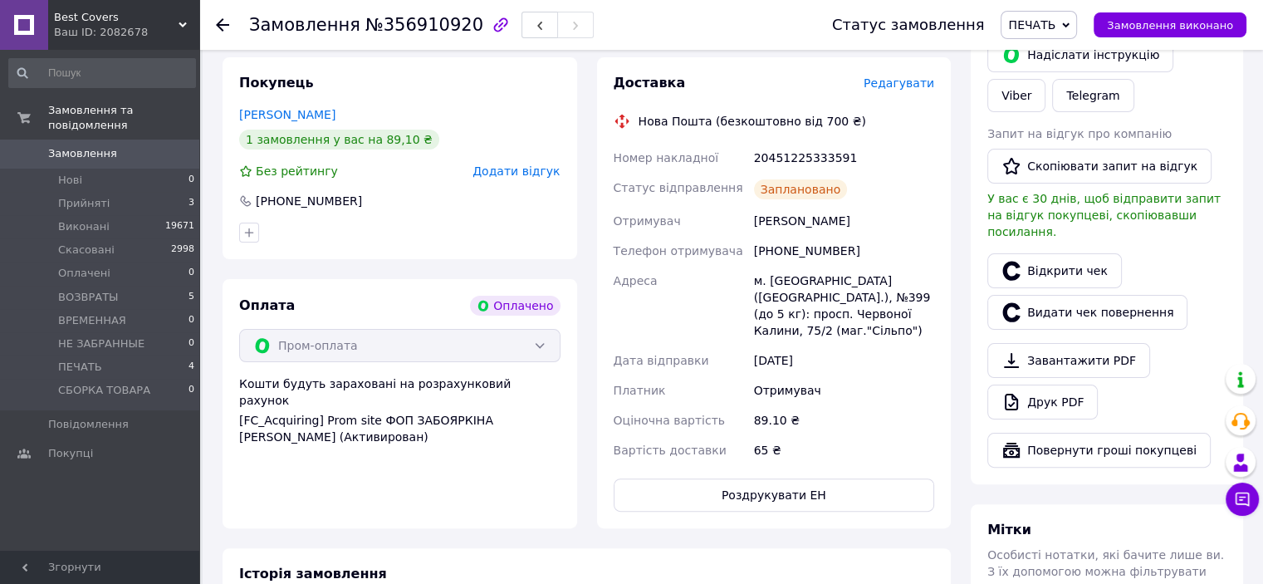
click at [795, 248] on div "[PHONE_NUMBER]" at bounding box center [844, 251] width 187 height 30
click at [808, 159] on div "20451225333591" at bounding box center [844, 158] width 187 height 30
click at [1163, 15] on button "Замовлення виконано" at bounding box center [1170, 24] width 153 height 25
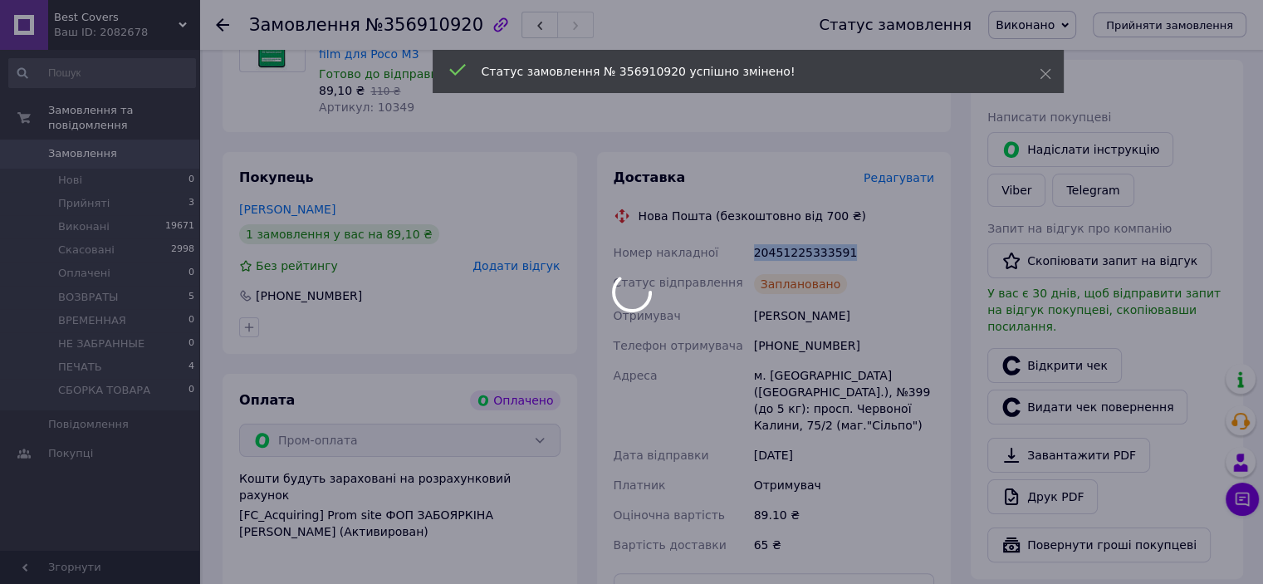
scroll to position [249, 0]
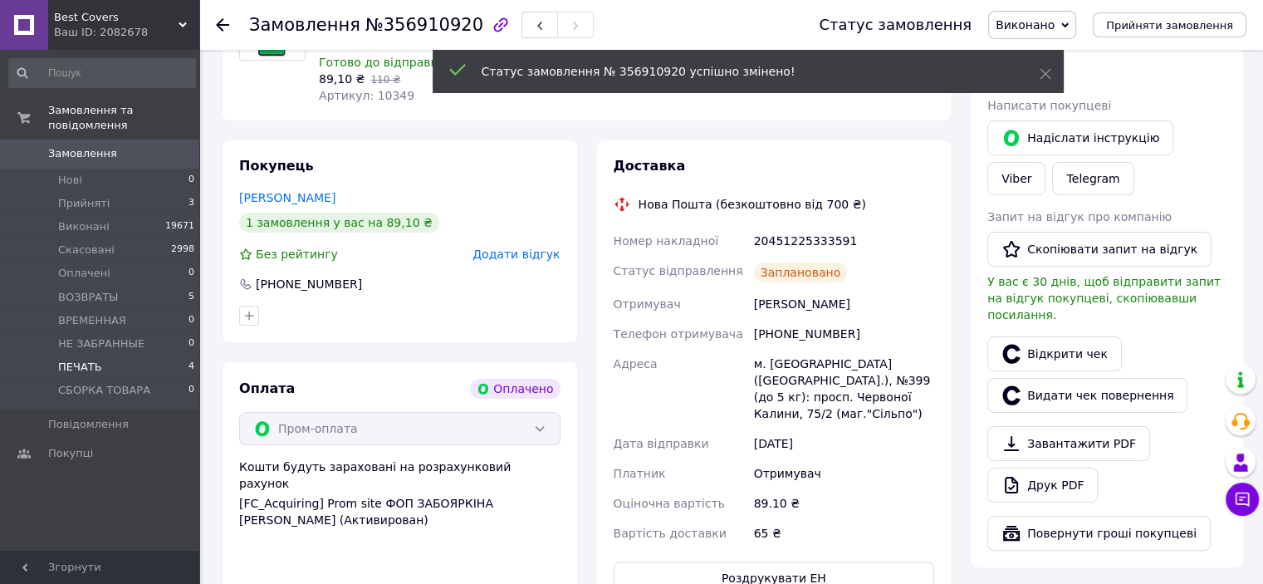
click at [107, 355] on li "ПЕЧАТЬ 4" at bounding box center [102, 366] width 204 height 23
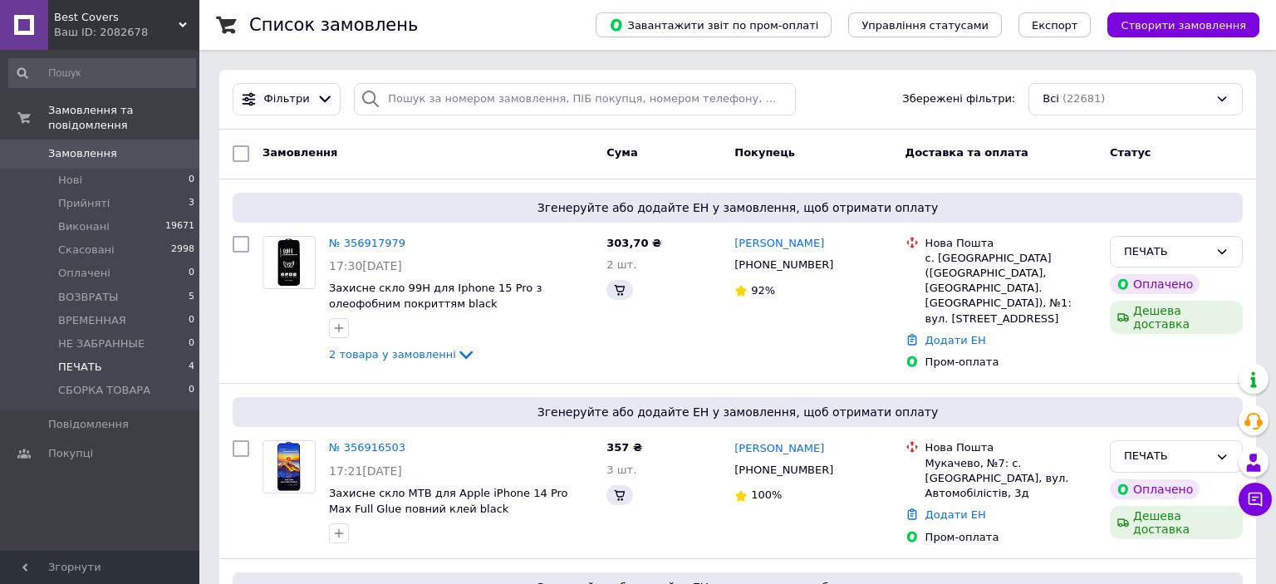
click at [153, 355] on li "ПЕЧАТЬ 4" at bounding box center [102, 366] width 204 height 23
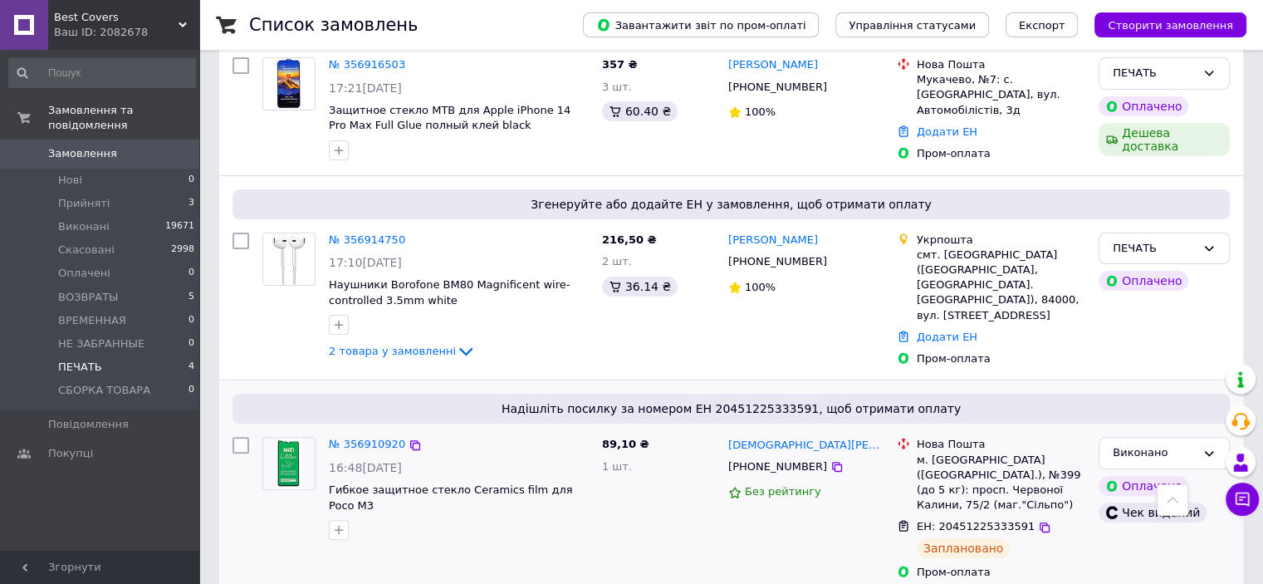
scroll to position [277, 0]
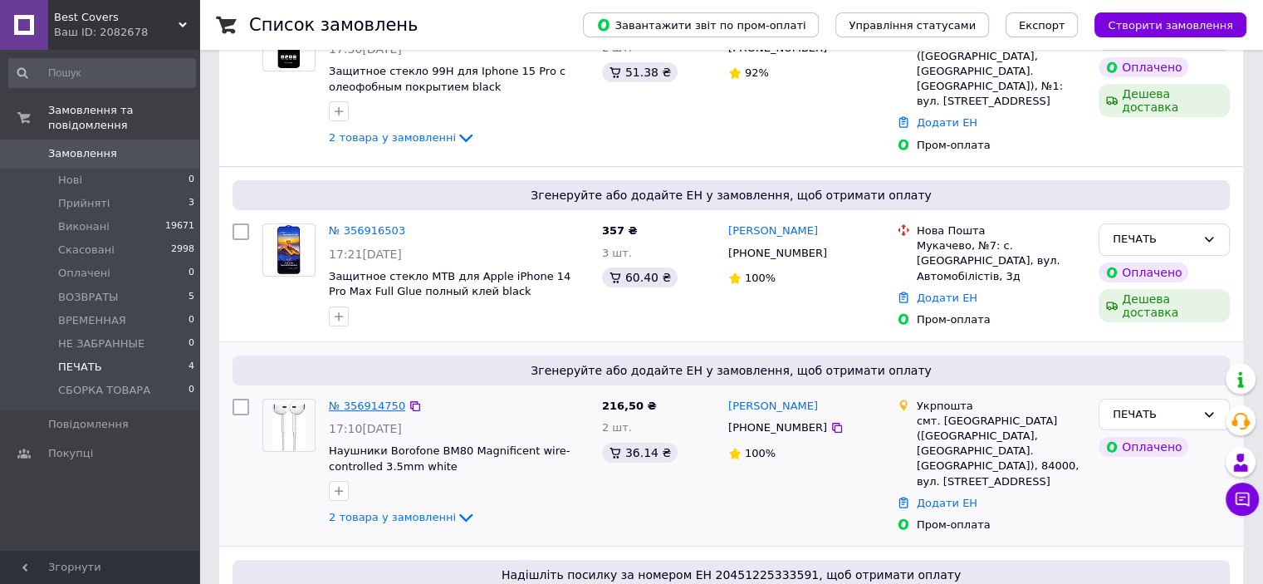
click at [362, 399] on link "№ 356914750" at bounding box center [367, 405] width 76 height 12
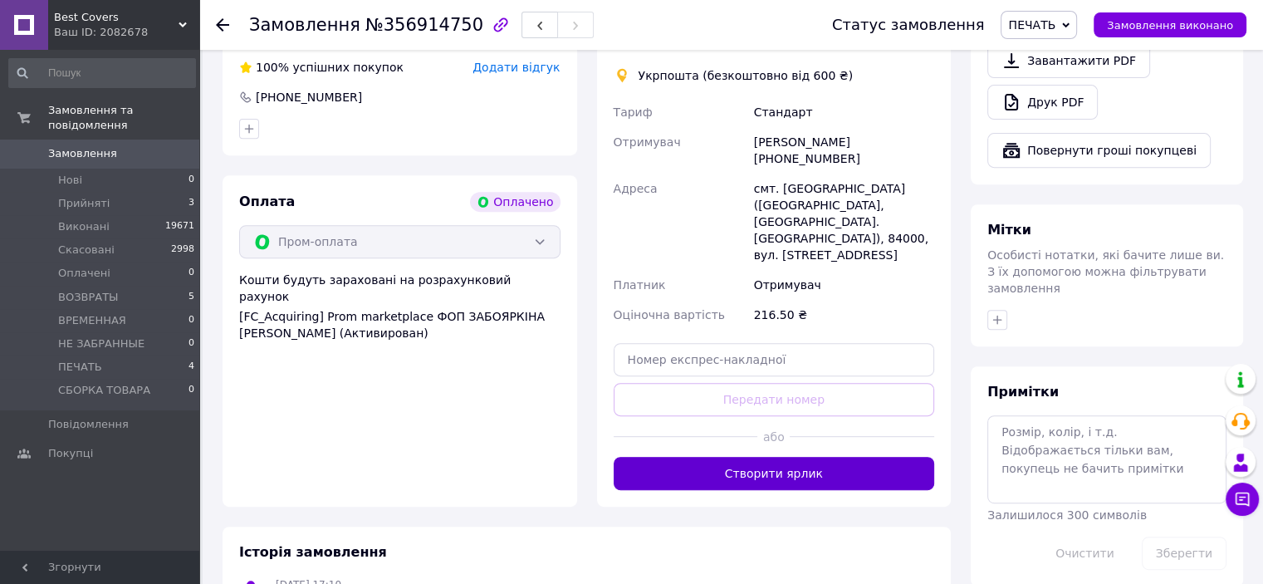
scroll to position [664, 0]
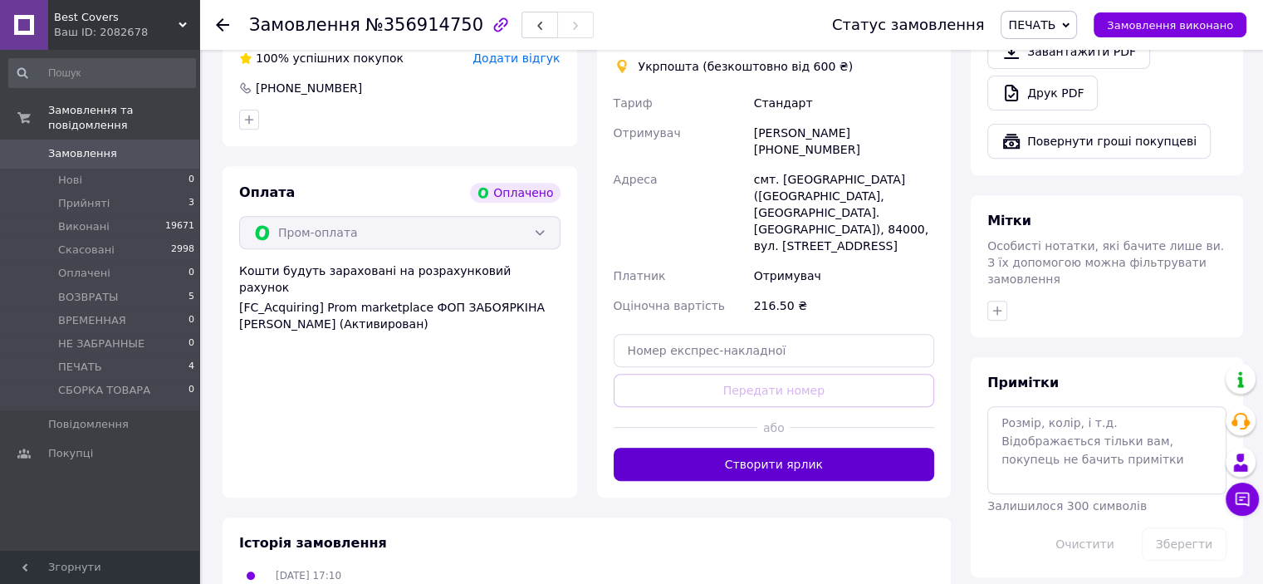
click at [774, 448] on button "Створити ярлик" at bounding box center [774, 464] width 321 height 33
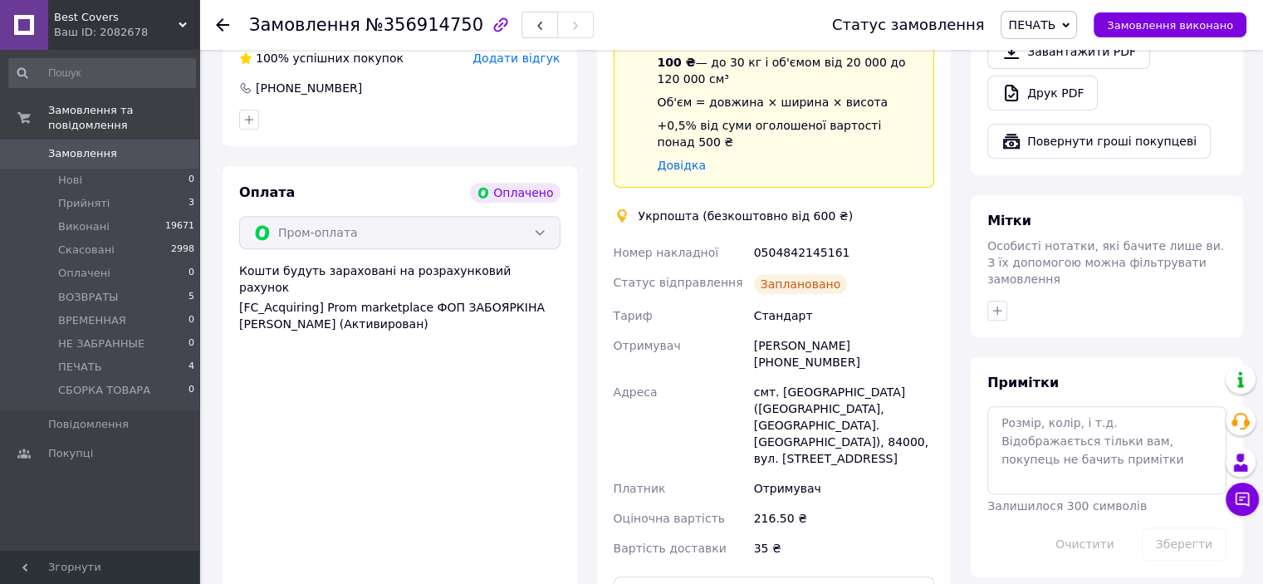
scroll to position [914, 0]
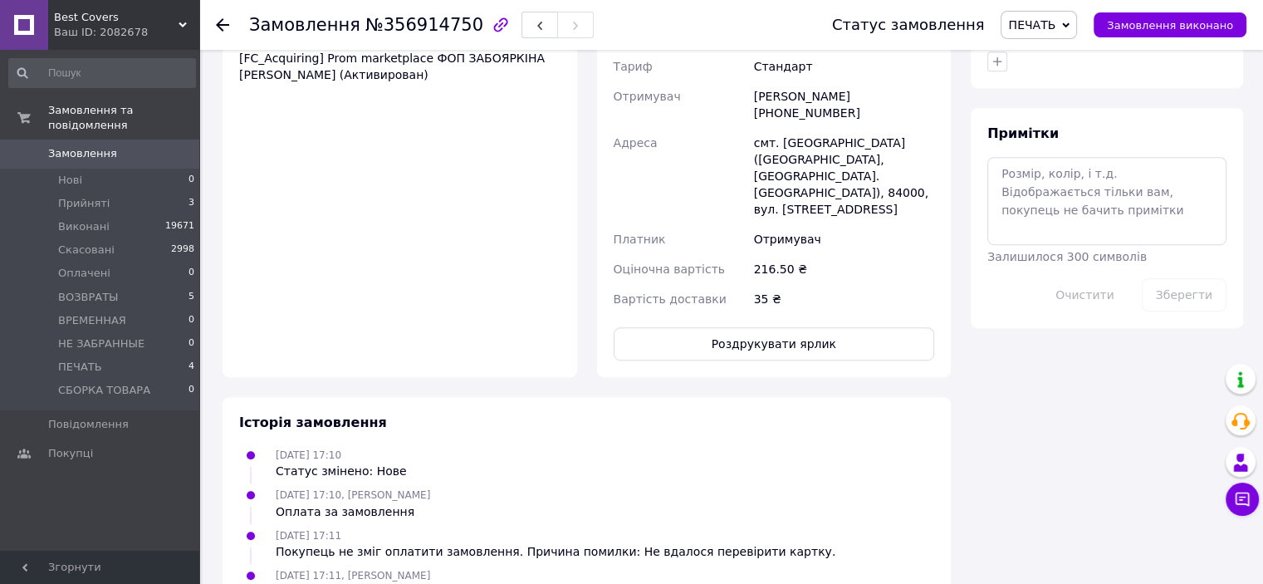
click at [748, 316] on div "Доставка Редагувати Спецтариф Укрпошта Стандарт 35 ₴ - до 30 кг і об'ємом до 20…" at bounding box center [774, 37] width 355 height 682
click at [753, 327] on button "Роздрукувати ярлик" at bounding box center [774, 343] width 321 height 33
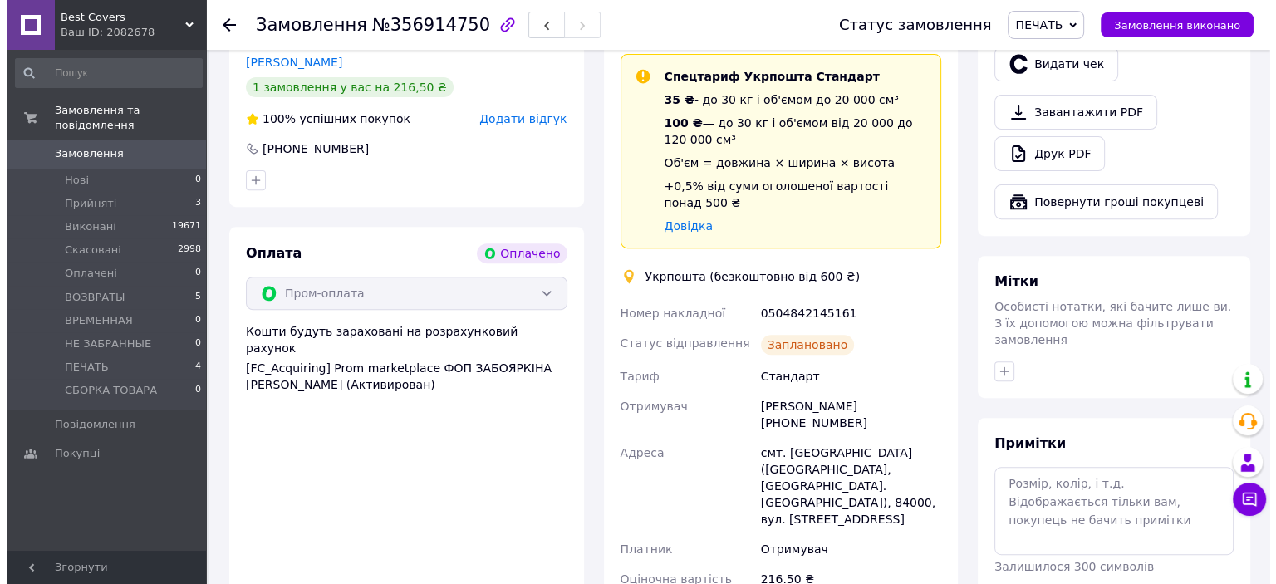
scroll to position [581, 0]
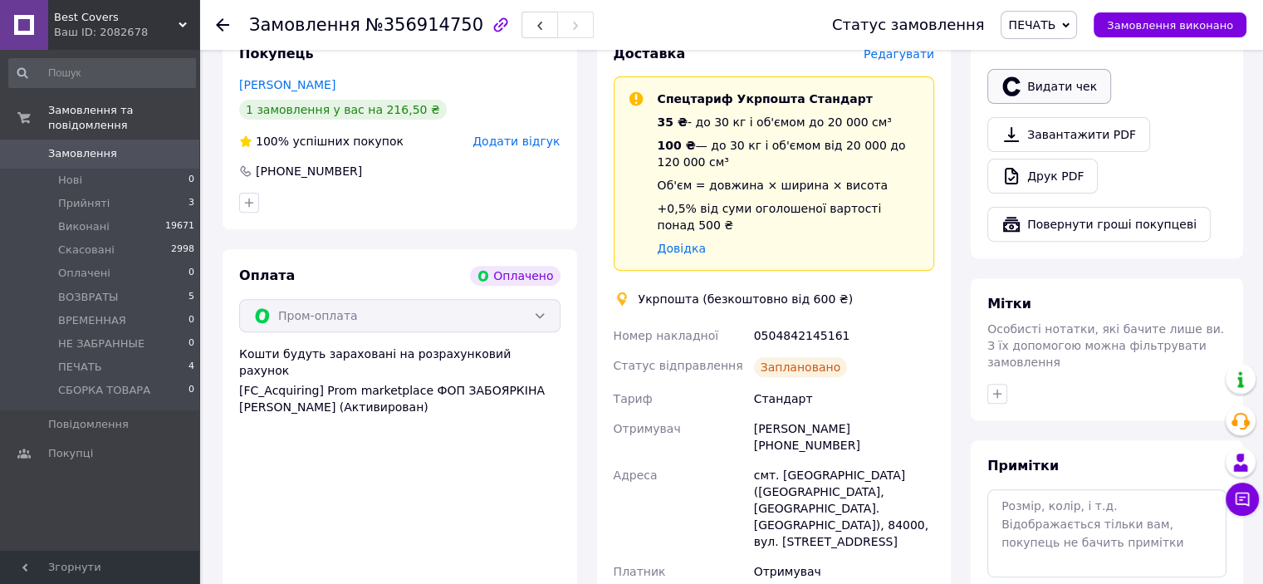
click at [1043, 69] on button "Видати чек" at bounding box center [1049, 86] width 124 height 35
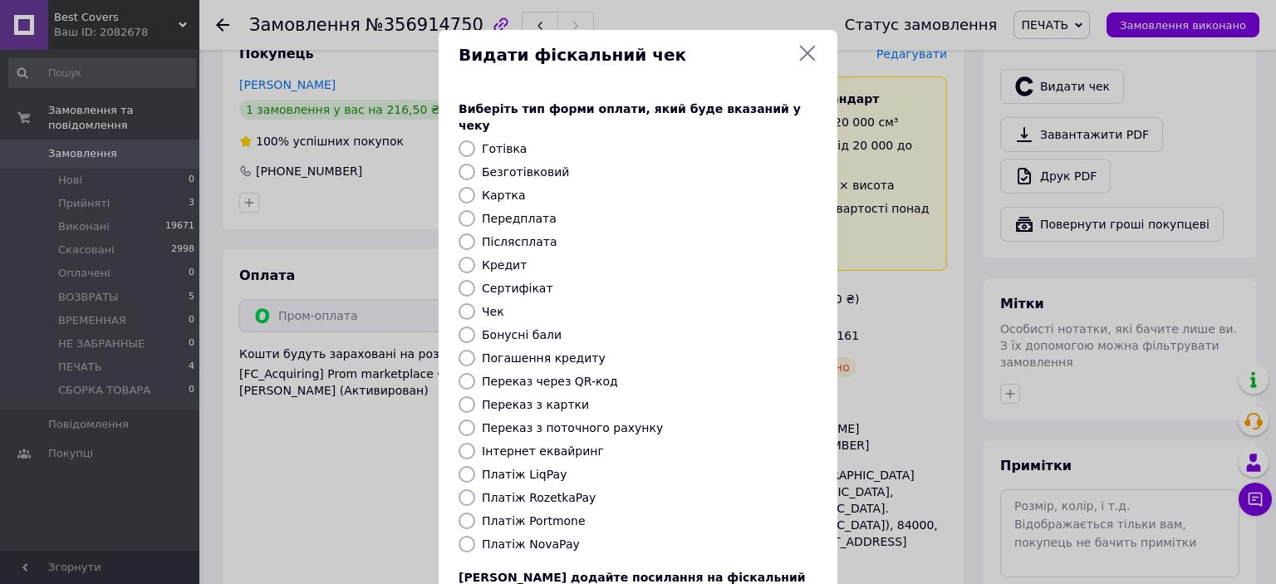
drag, startPoint x: 456, startPoint y: 477, endPoint x: 497, endPoint y: 477, distance: 41.5
click at [458, 489] on input "Платіж RozetkaPay" at bounding box center [466, 497] width 17 height 17
radio input "true"
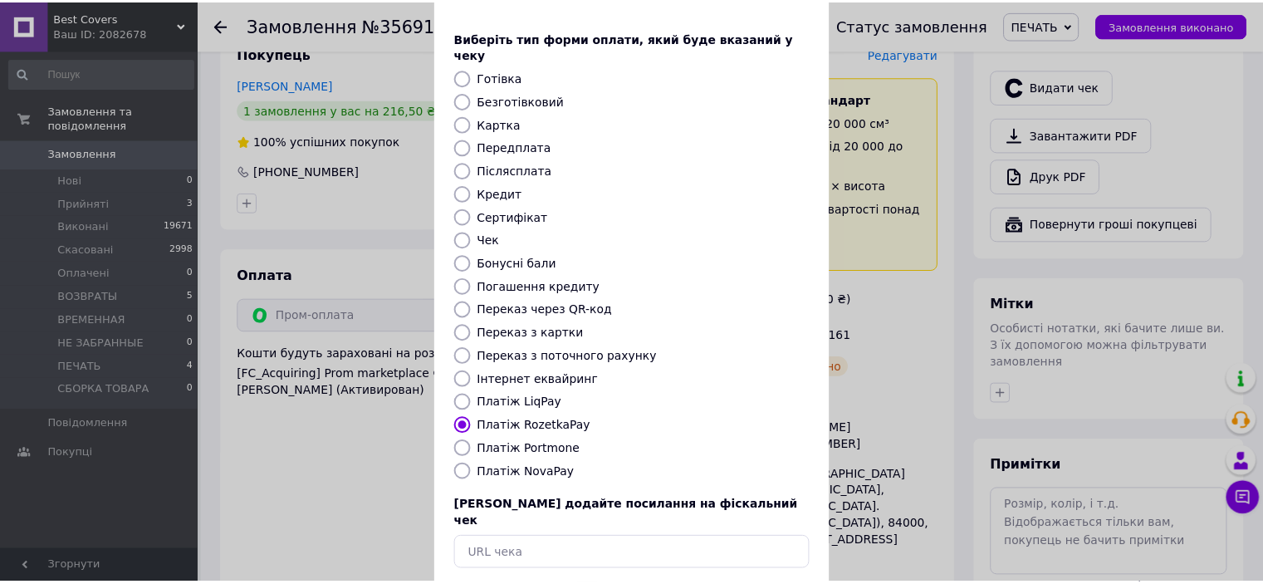
scroll to position [129, 0]
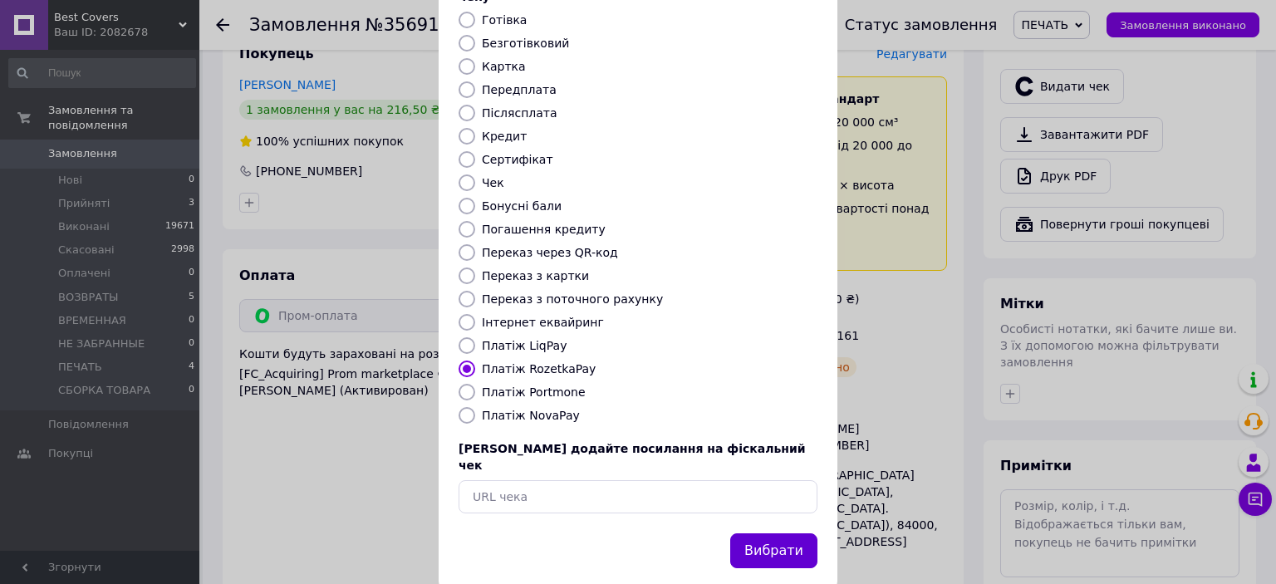
click at [782, 533] on button "Вибрати" at bounding box center [773, 551] width 87 height 36
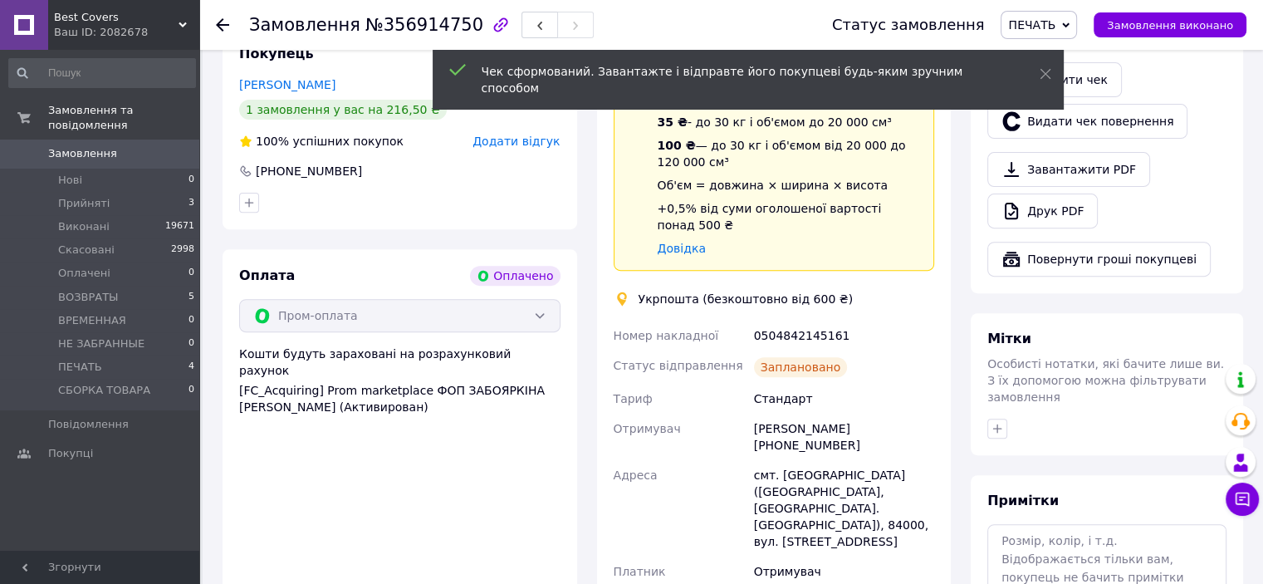
click at [1171, 27] on span "Замовлення виконано" at bounding box center [1170, 25] width 126 height 12
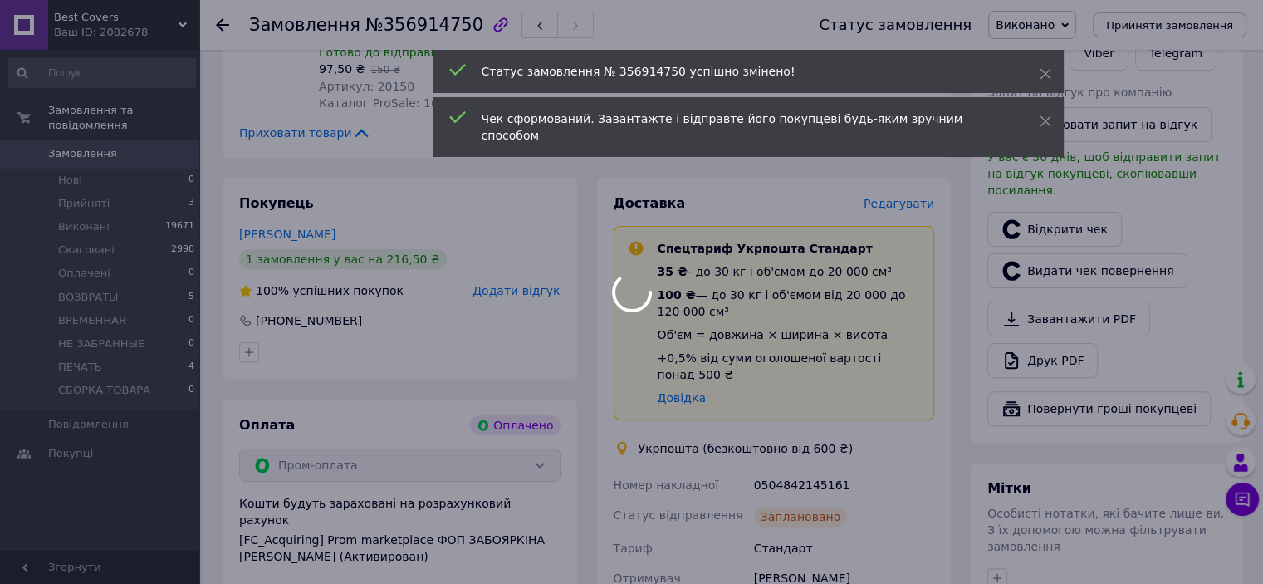
scroll to position [415, 0]
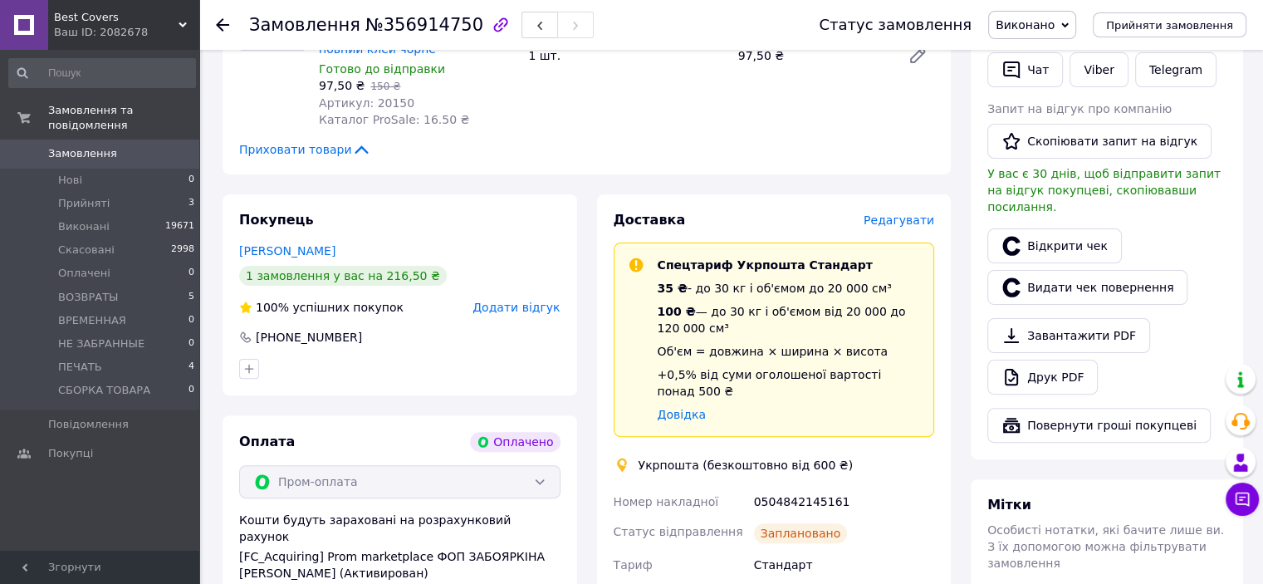
click at [801, 492] on div "0504842145161" at bounding box center [844, 502] width 187 height 30
click at [1016, 69] on icon "button" at bounding box center [1012, 70] width 20 height 20
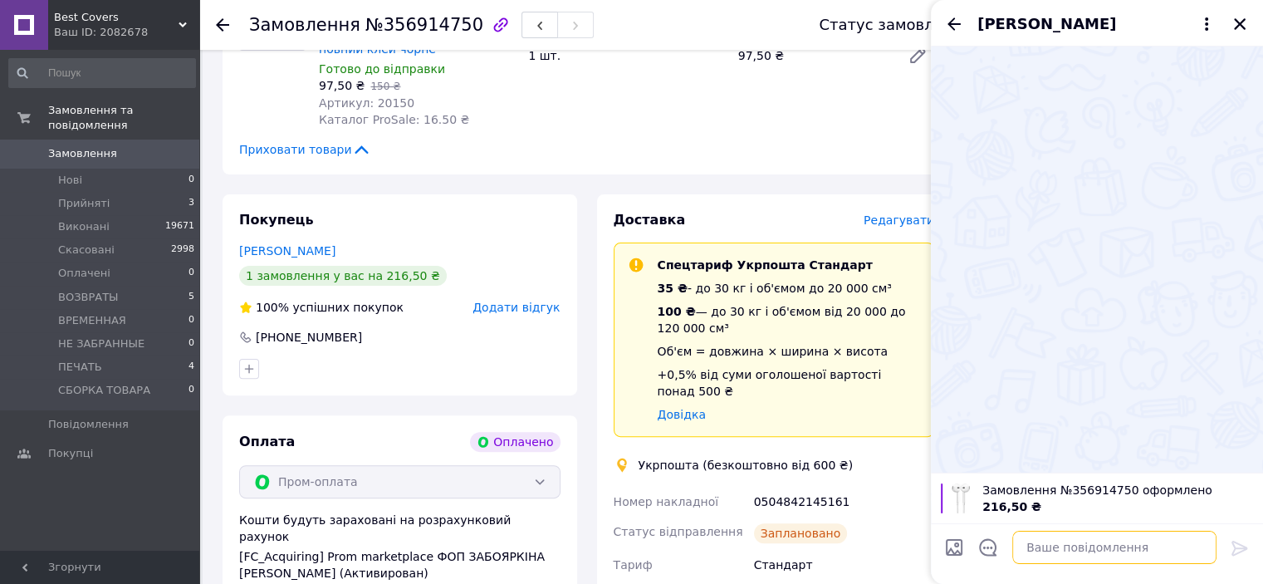
click at [1045, 555] on textarea at bounding box center [1114, 547] width 204 height 33
type textarea "в"
paste textarea "Вітаємо. Ваше замовлення відправлено. ТТН № Промокод-знижка на наступне замовле…"
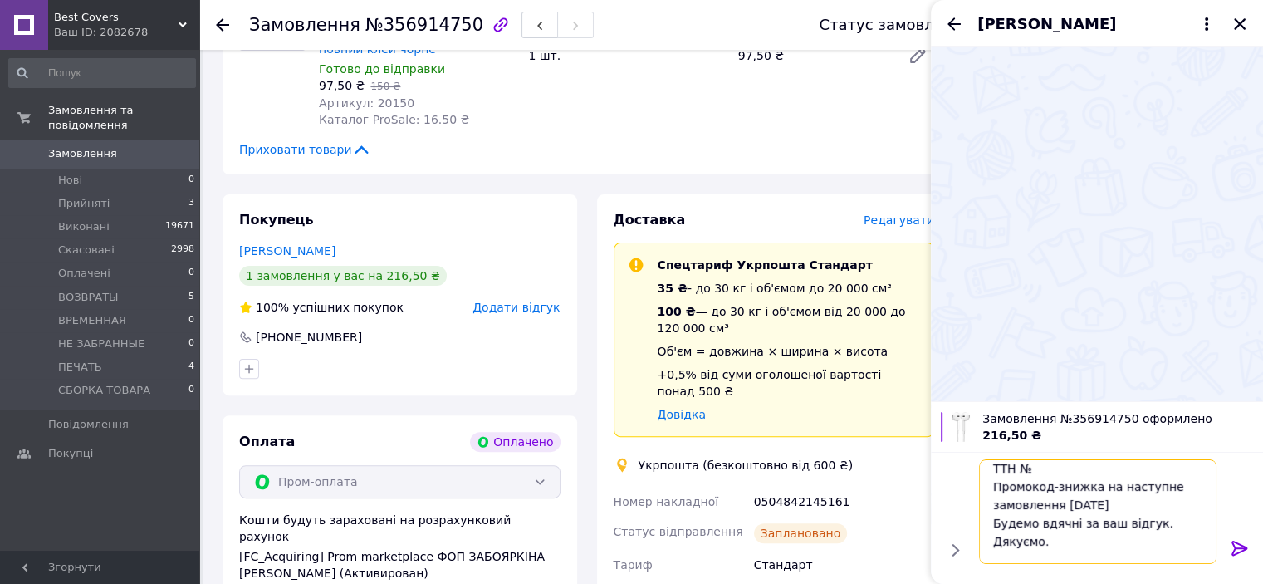
paste textarea "0504842145161"
type textarea "Вітаємо. Ваше замовлення відправлено. ТТН №0504842145161 Промокод-знижка на нас…"
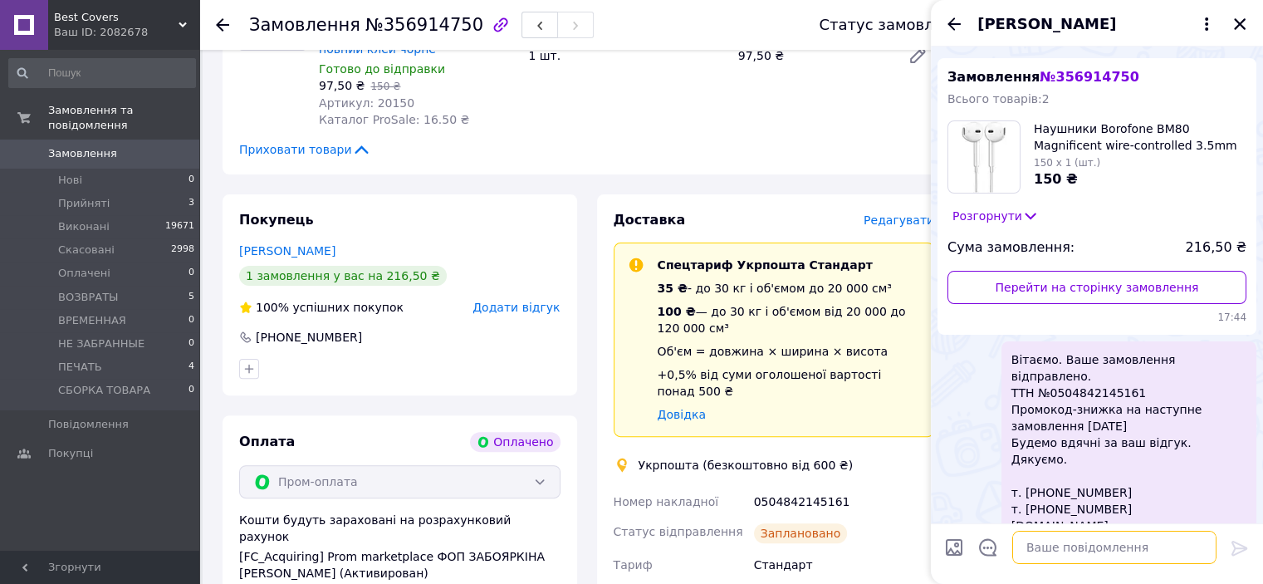
scroll to position [59, 0]
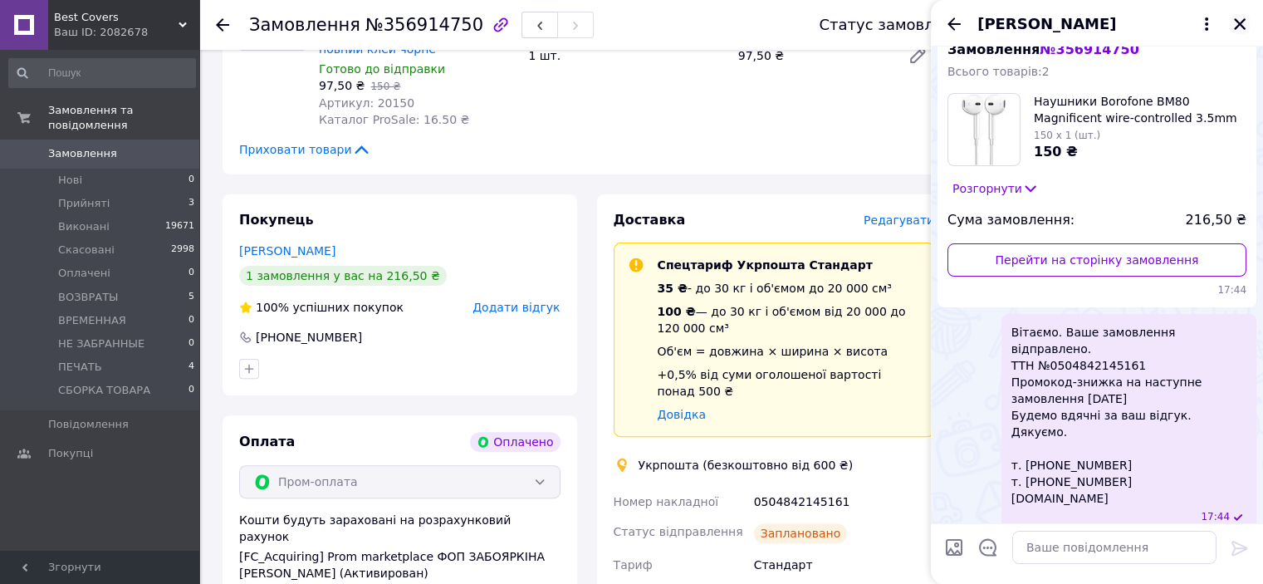
click at [1240, 26] on icon "Закрити" at bounding box center [1240, 24] width 12 height 12
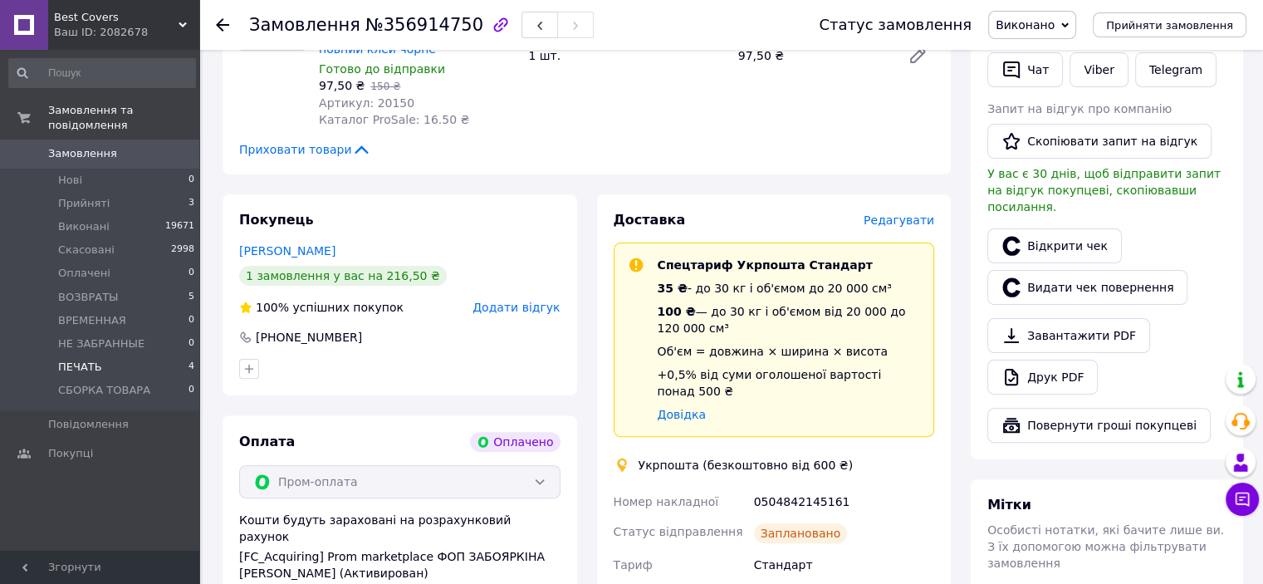
click at [107, 355] on li "ПЕЧАТЬ 4" at bounding box center [102, 366] width 204 height 23
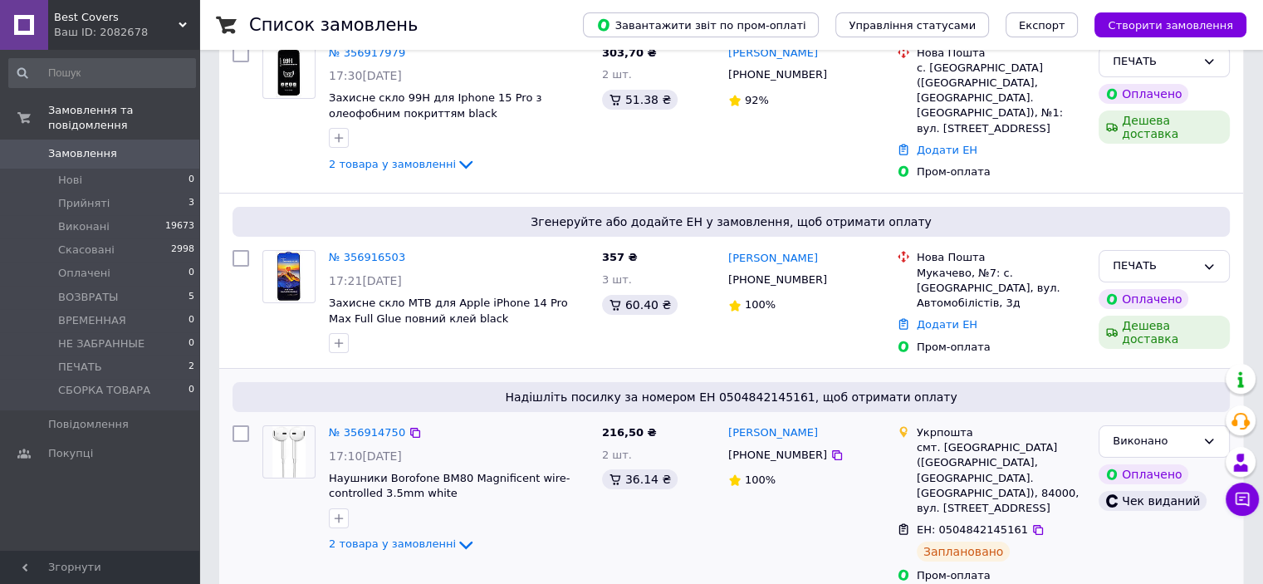
scroll to position [332, 0]
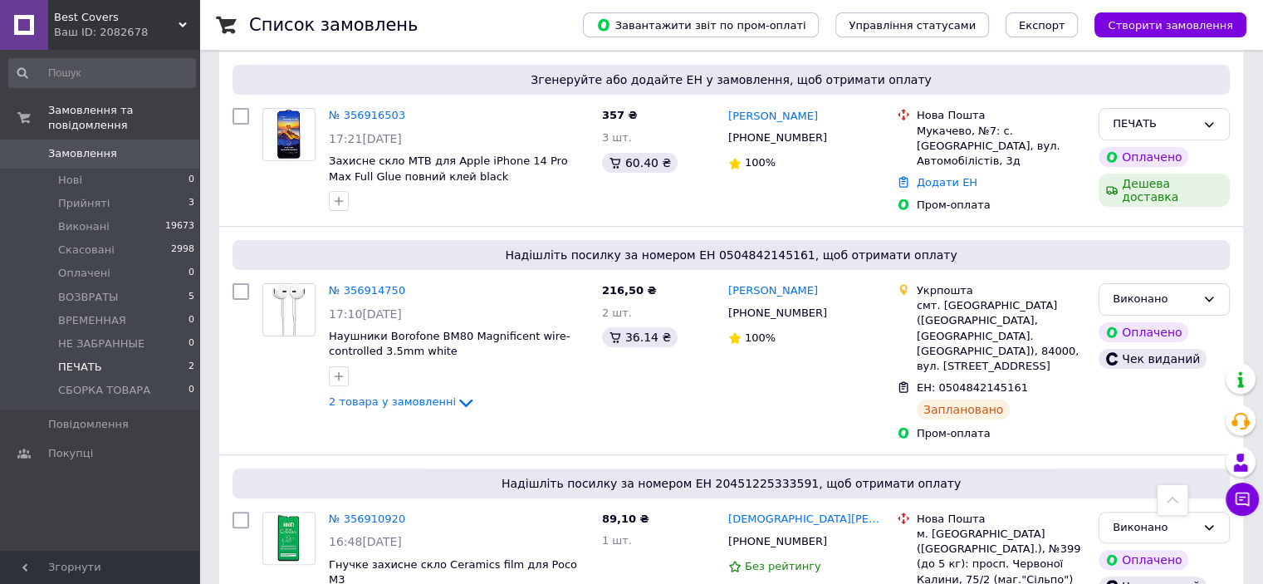
click at [110, 355] on li "ПЕЧАТЬ 2" at bounding box center [102, 366] width 204 height 23
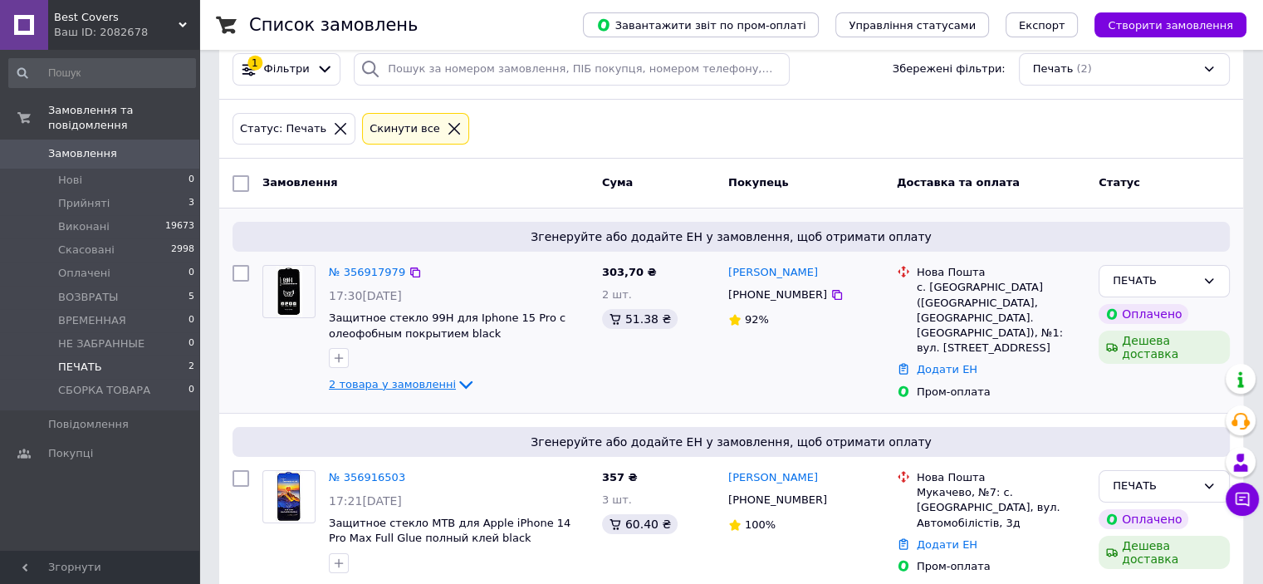
scroll to position [46, 0]
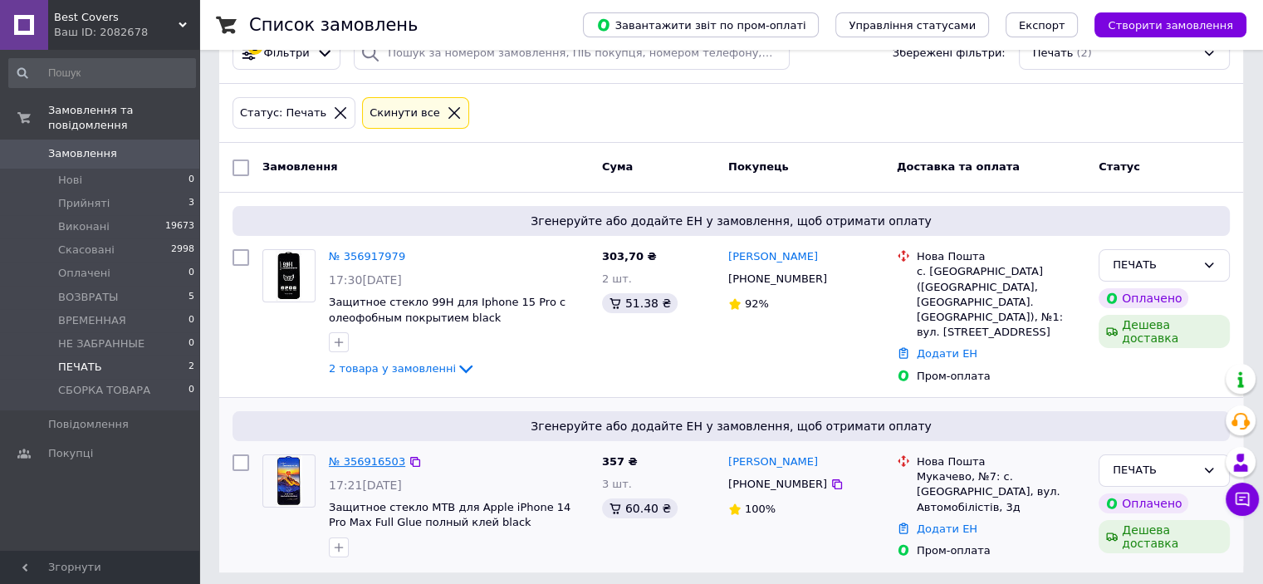
click at [359, 460] on link "№ 356916503" at bounding box center [367, 461] width 76 height 12
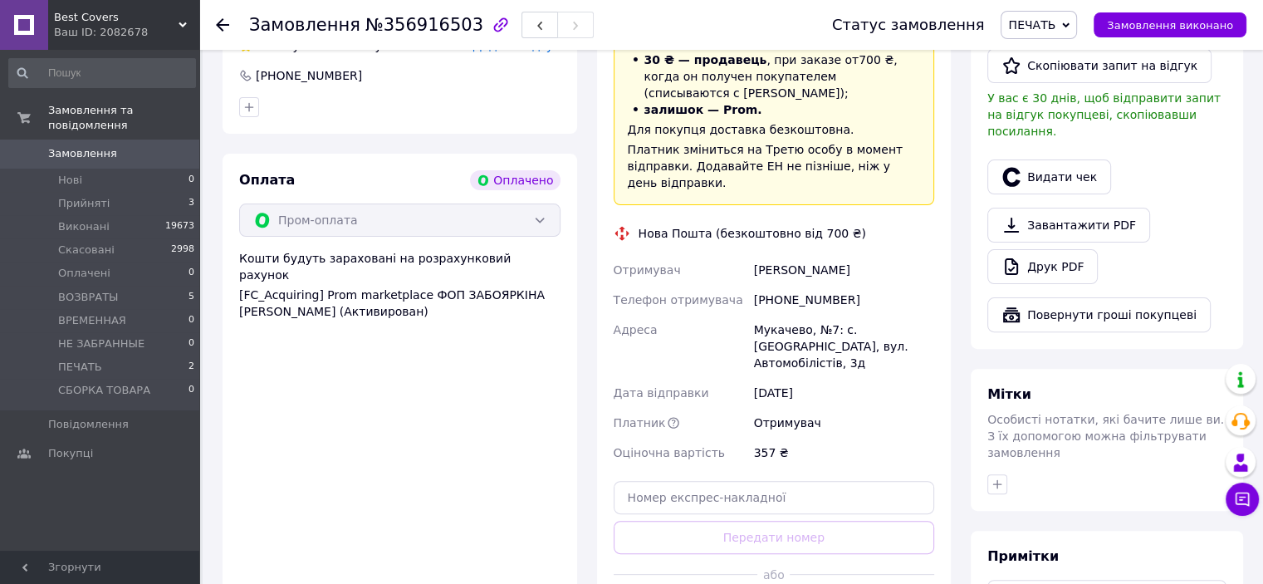
scroll to position [627, 0]
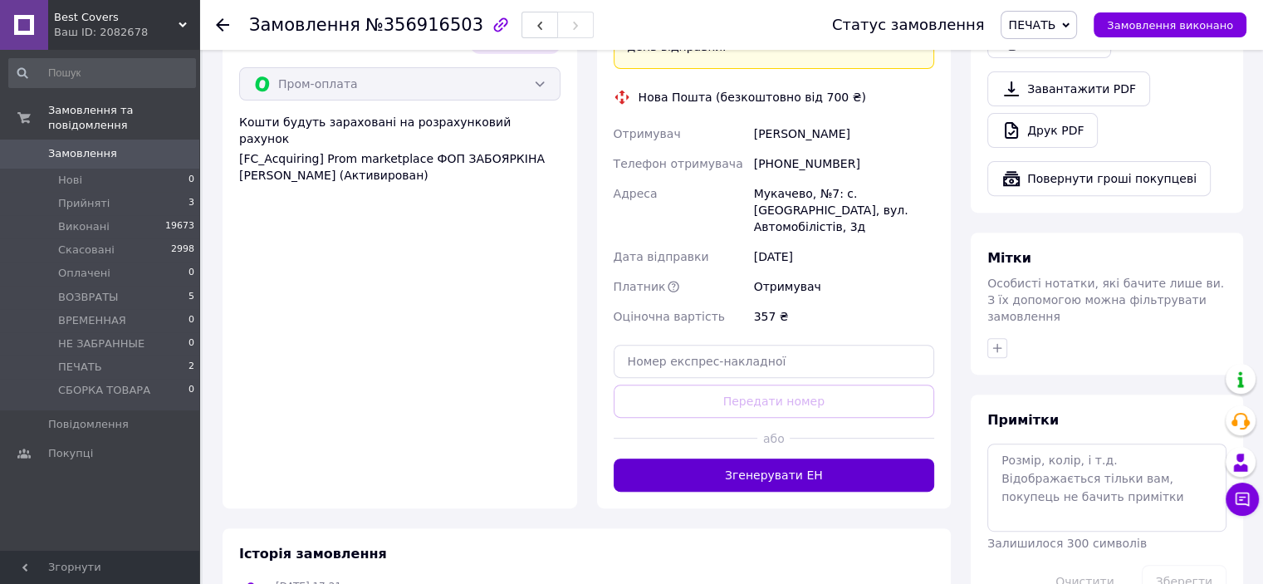
click at [831, 458] on button "Згенерувати ЕН" at bounding box center [774, 474] width 321 height 33
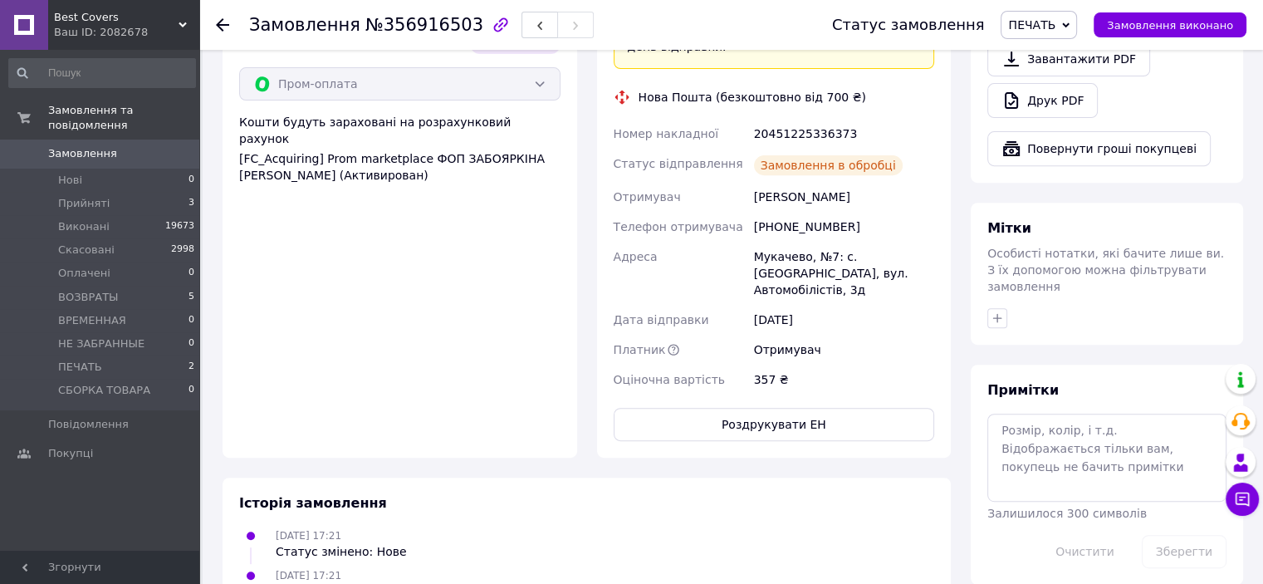
click at [772, 408] on button "Роздрукувати ЕН" at bounding box center [774, 424] width 321 height 33
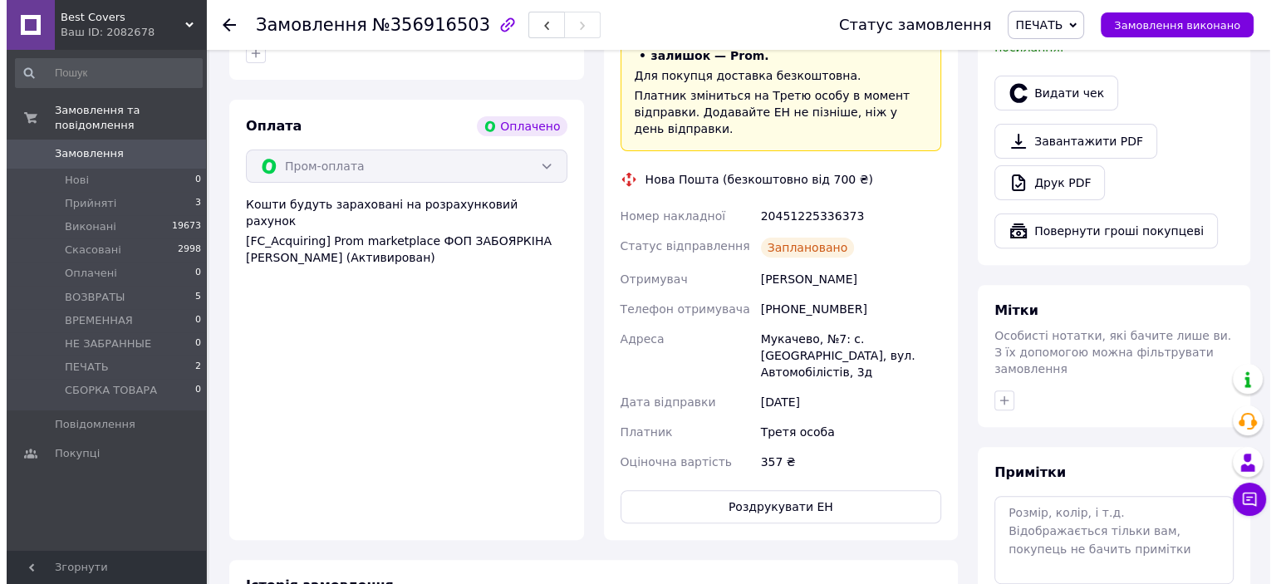
scroll to position [378, 0]
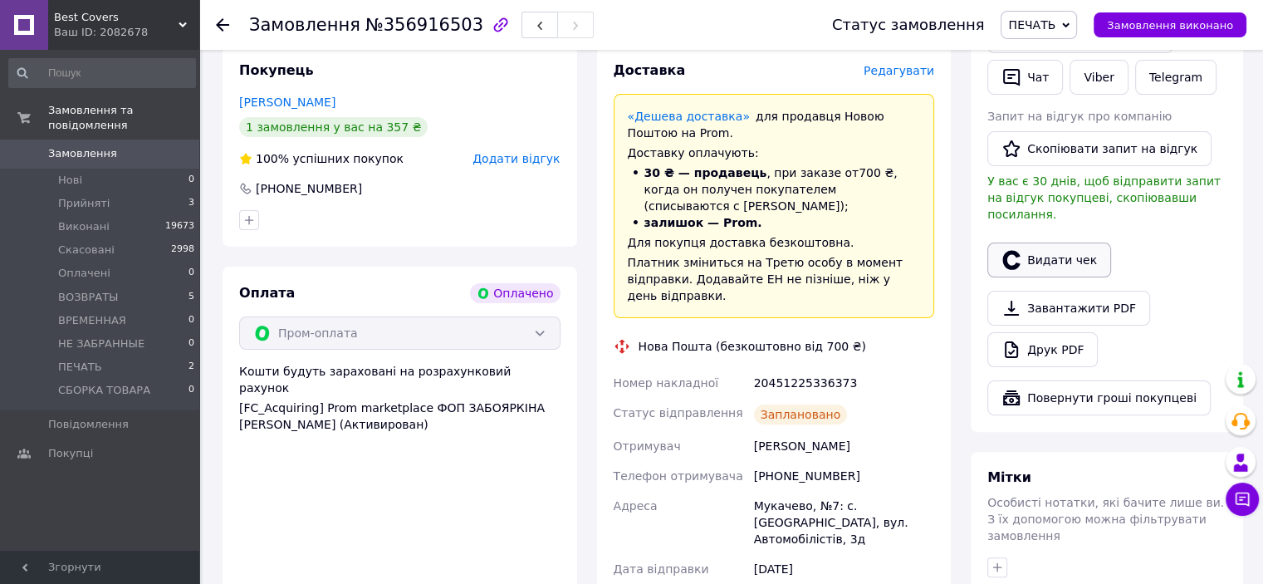
click at [1054, 244] on button "Видати чек" at bounding box center [1049, 259] width 124 height 35
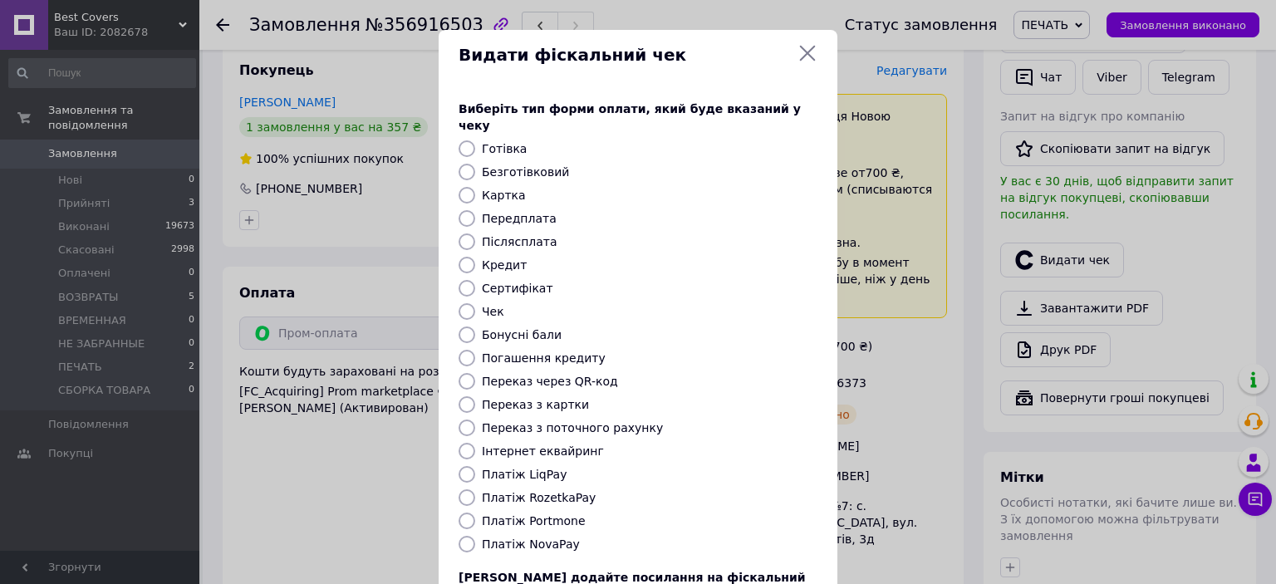
drag, startPoint x: 461, startPoint y: 484, endPoint x: 618, endPoint y: 501, distance: 157.8
click at [461, 489] on input "Платіж RozetkaPay" at bounding box center [466, 497] width 17 height 17
radio input "true"
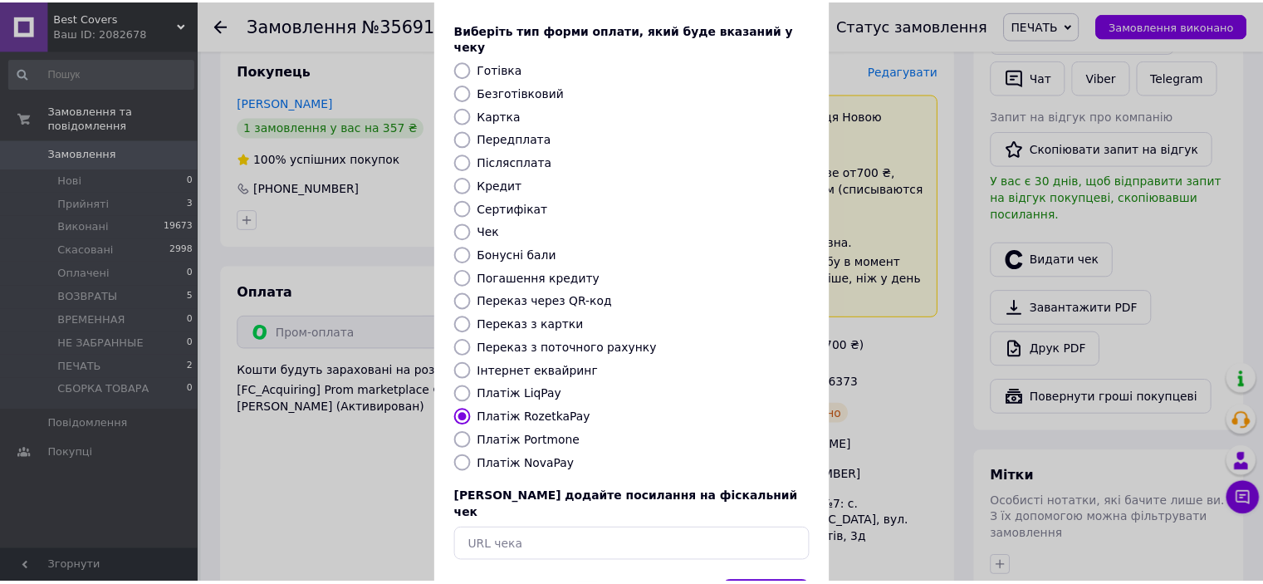
scroll to position [129, 0]
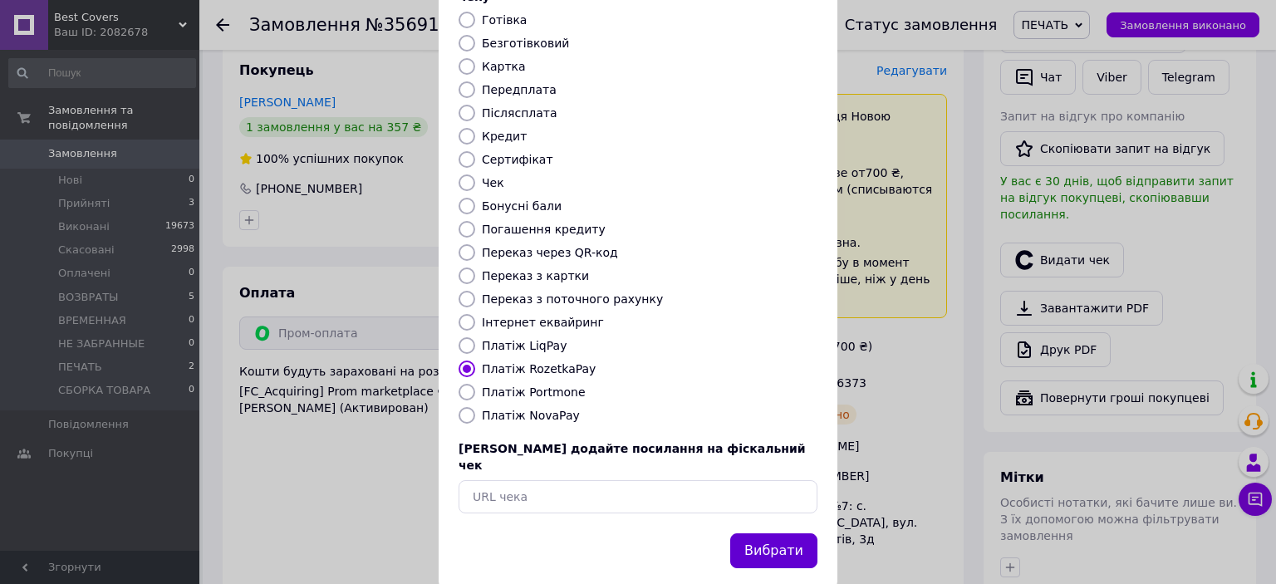
click at [782, 533] on button "Вибрати" at bounding box center [773, 551] width 87 height 36
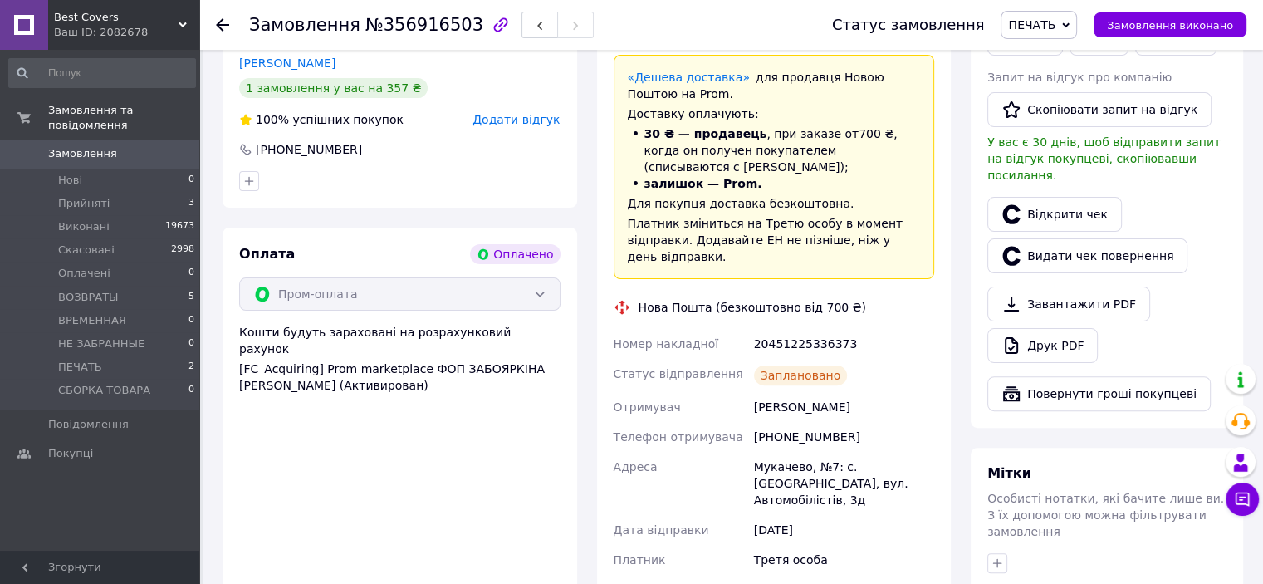
scroll to position [378, 0]
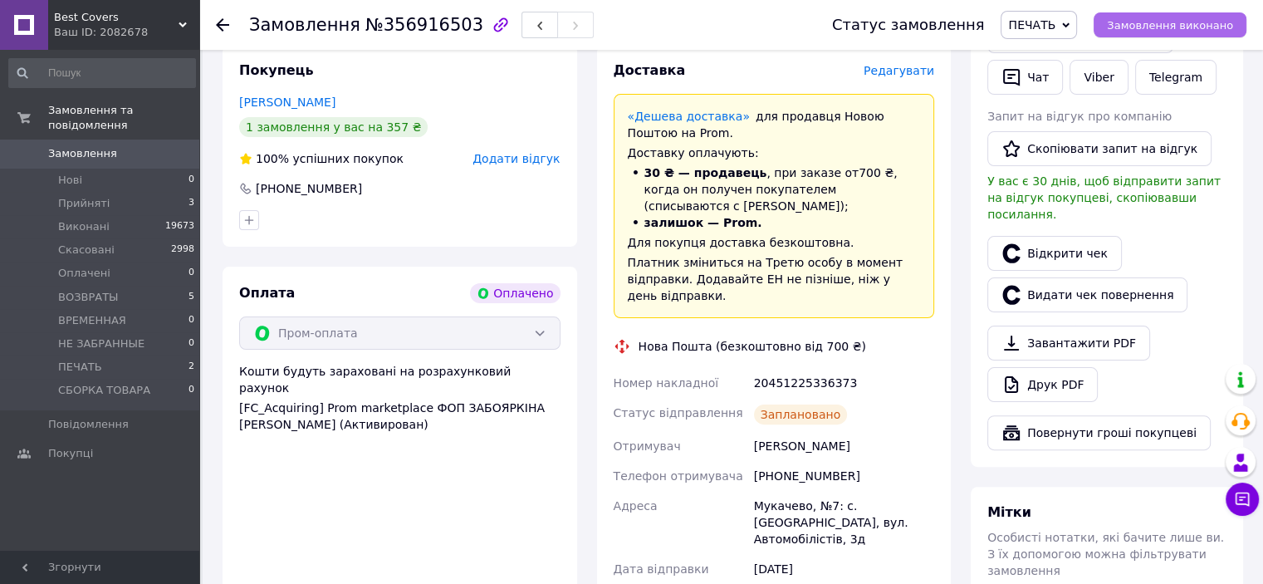
click at [1128, 20] on span "Замовлення виконано" at bounding box center [1170, 25] width 126 height 12
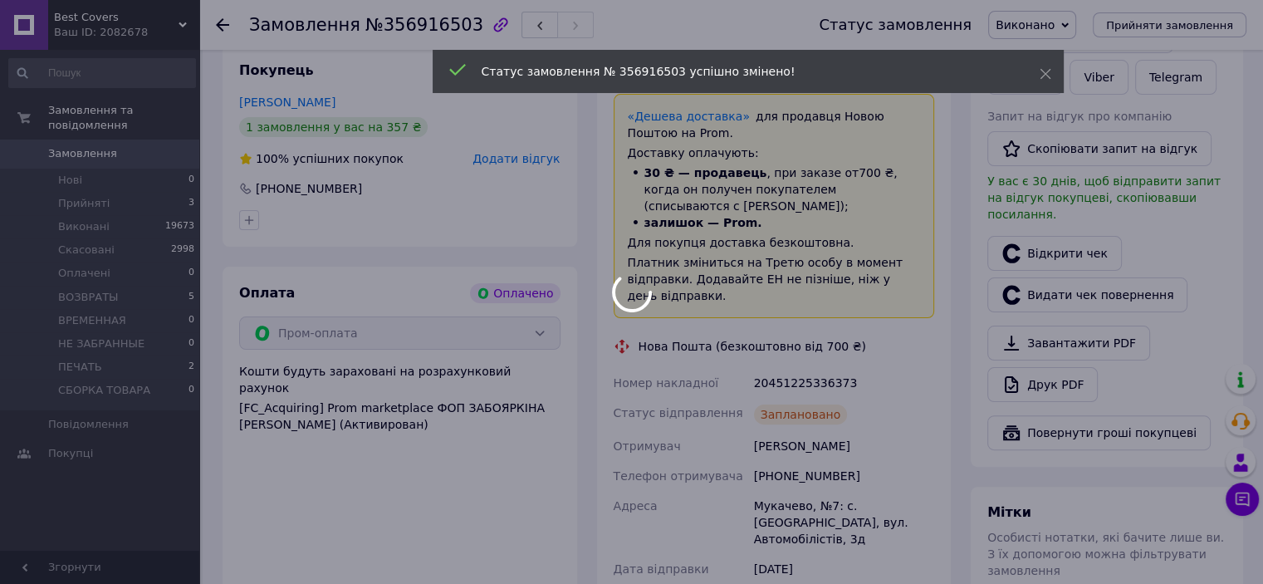
click at [808, 371] on div "20451225336373" at bounding box center [844, 383] width 187 height 30
click at [808, 371] on div at bounding box center [631, 292] width 1263 height 584
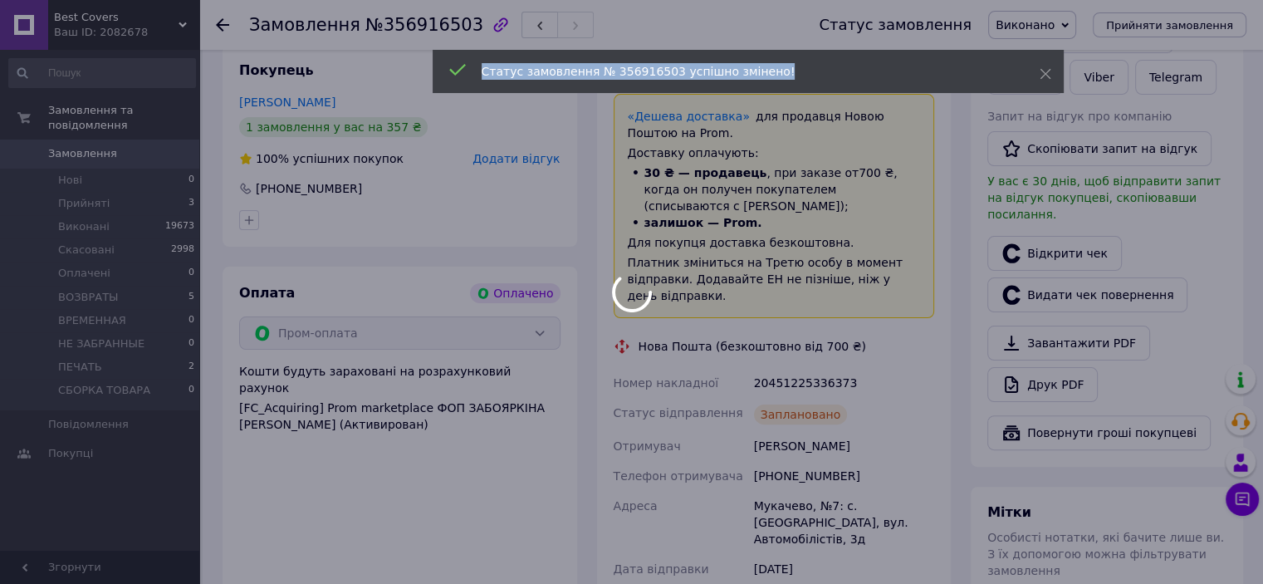
click at [808, 371] on div at bounding box center [631, 292] width 1263 height 584
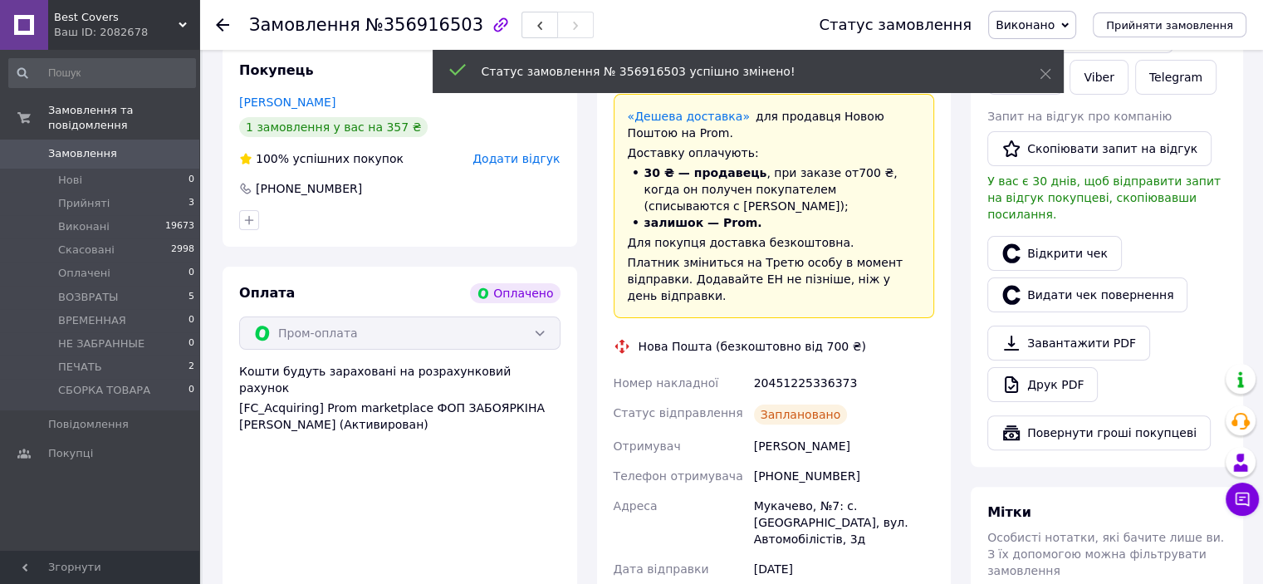
click at [809, 368] on div "20451225336373" at bounding box center [844, 383] width 187 height 30
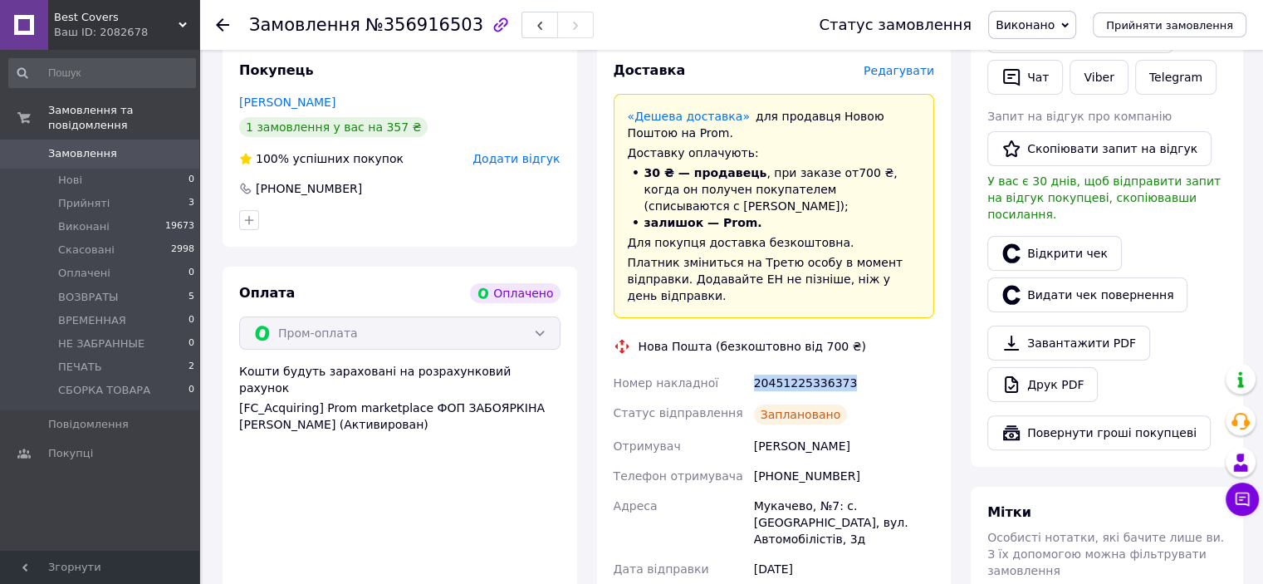
scroll to position [212, 0]
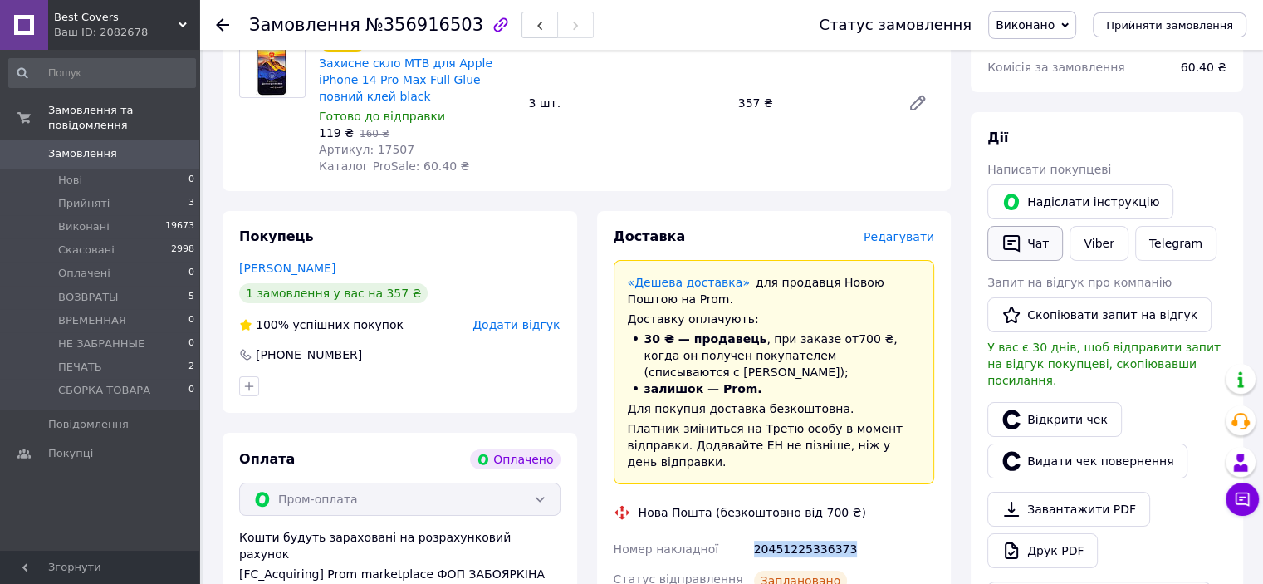
click at [1014, 242] on icon "button" at bounding box center [1012, 243] width 20 height 20
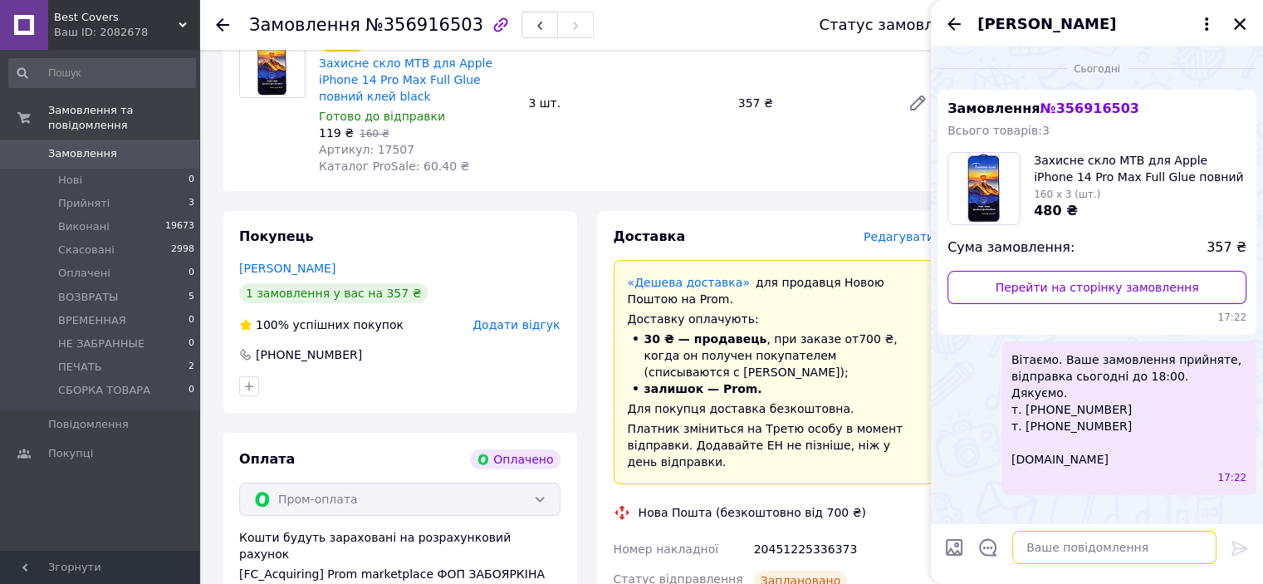
click at [1035, 536] on textarea at bounding box center [1114, 547] width 204 height 33
type textarea "в"
paste textarea "Вітаємо. Ваше замовлення відправлено. ТТН № Промокод-знижка на наступне замовле…"
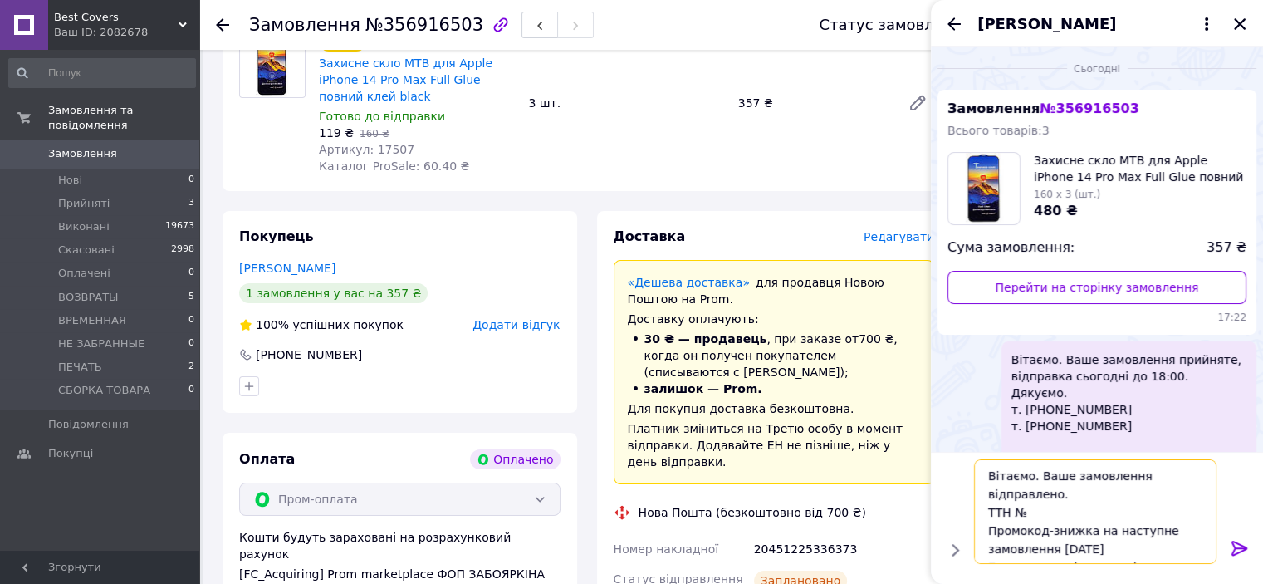
scroll to position [44, 0]
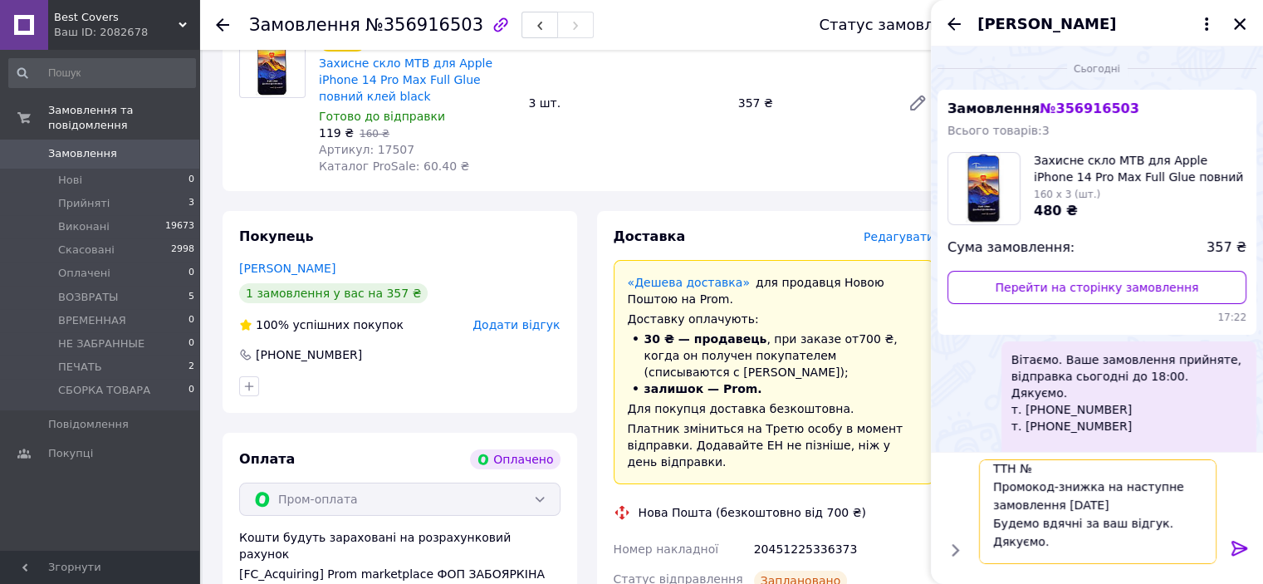
paste textarea "20451225336373"
type textarea "Вітаємо. Ваше замовлення відправлено. ТТН №20451225336373 Промокод-знижка на на…"
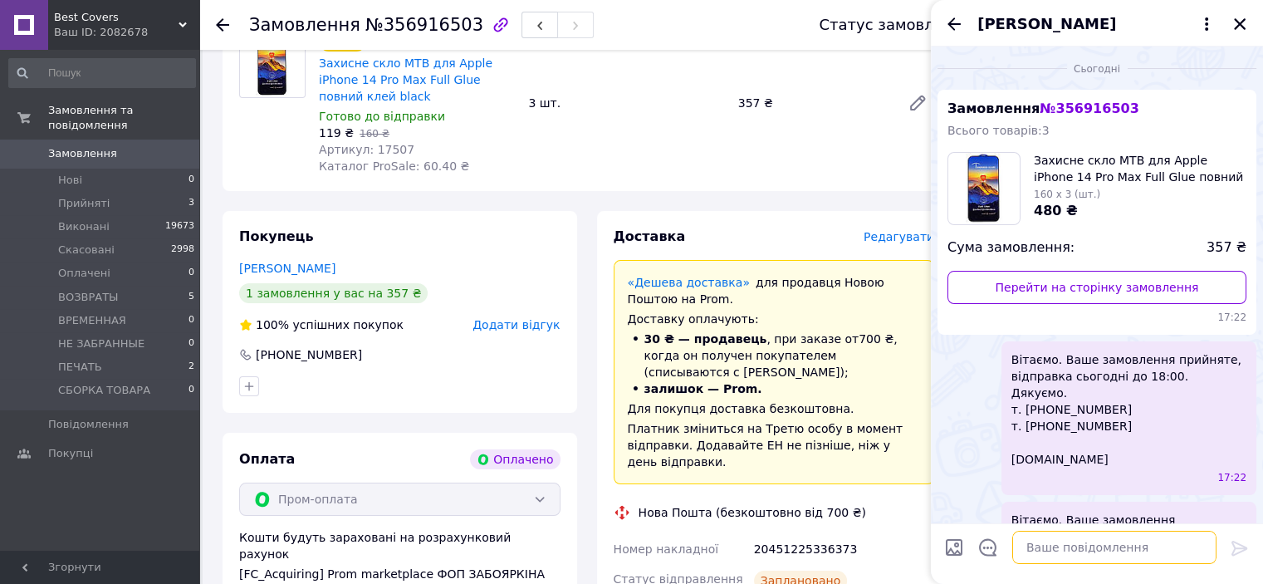
scroll to position [171, 0]
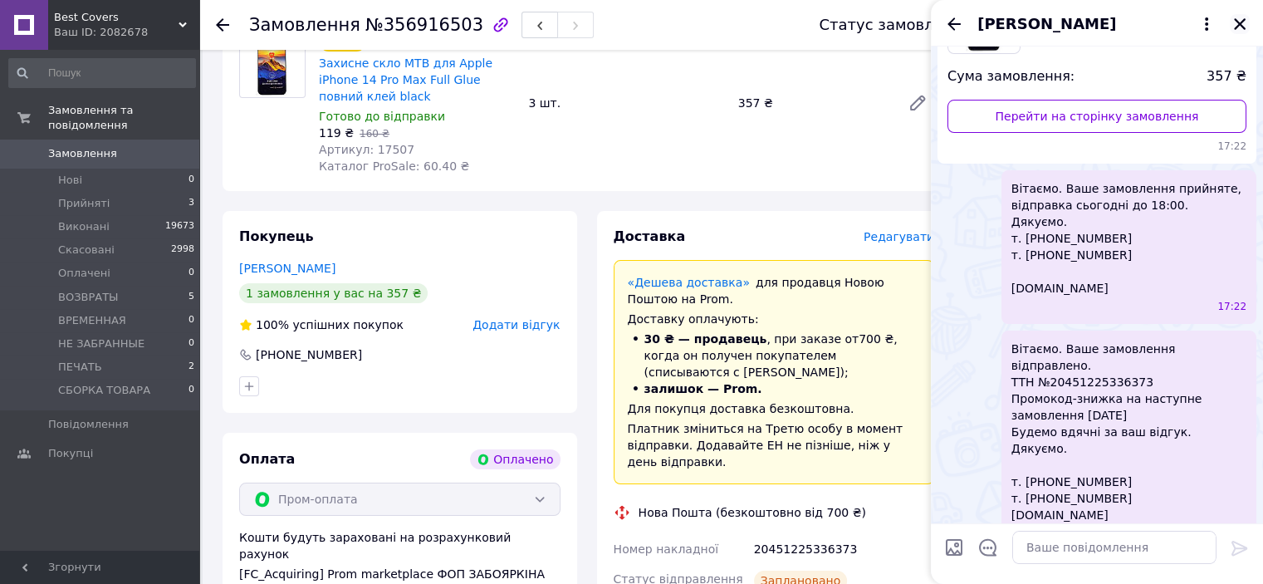
click at [1239, 23] on icon "Закрити" at bounding box center [1240, 24] width 12 height 12
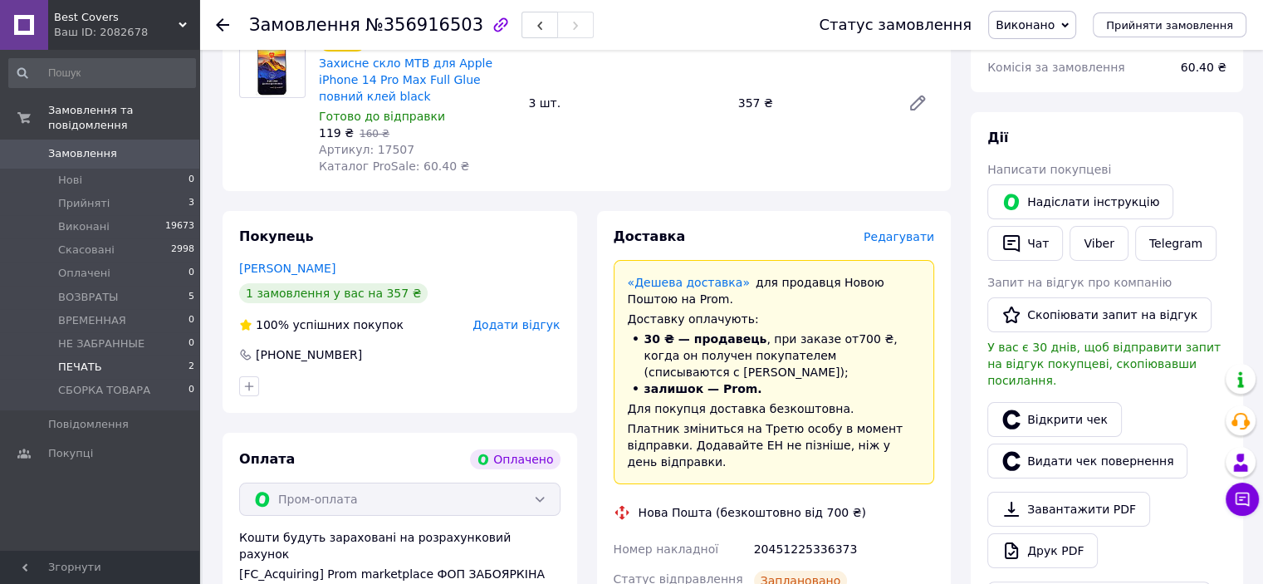
click at [123, 355] on li "ПЕЧАТЬ 2" at bounding box center [102, 366] width 204 height 23
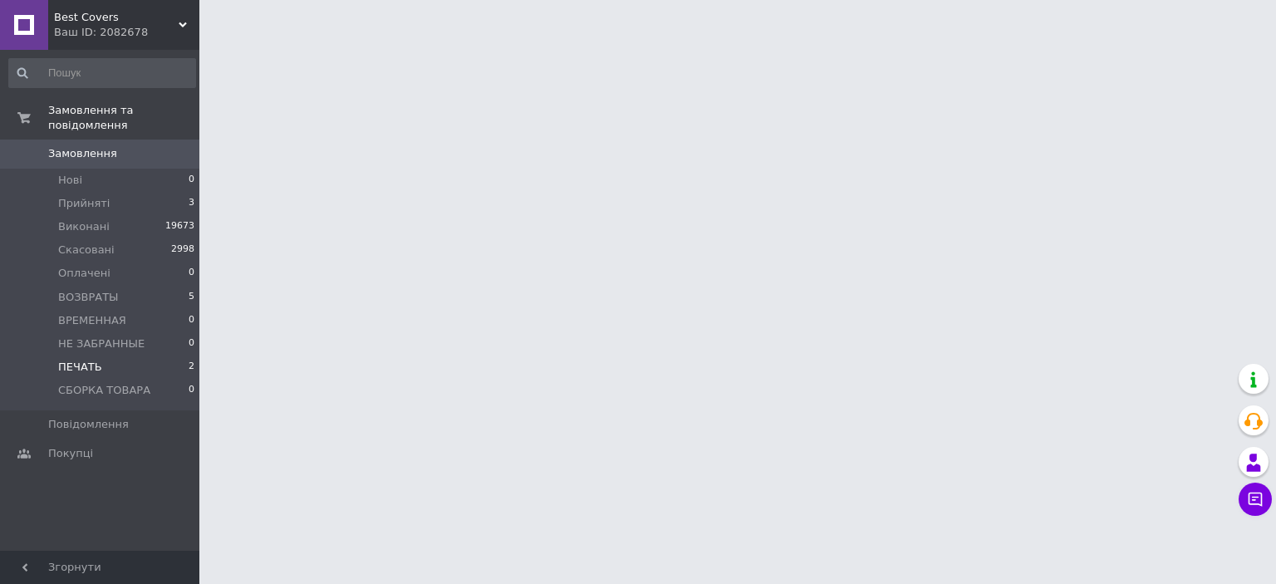
click at [119, 355] on li "ПЕЧАТЬ 2" at bounding box center [102, 366] width 204 height 23
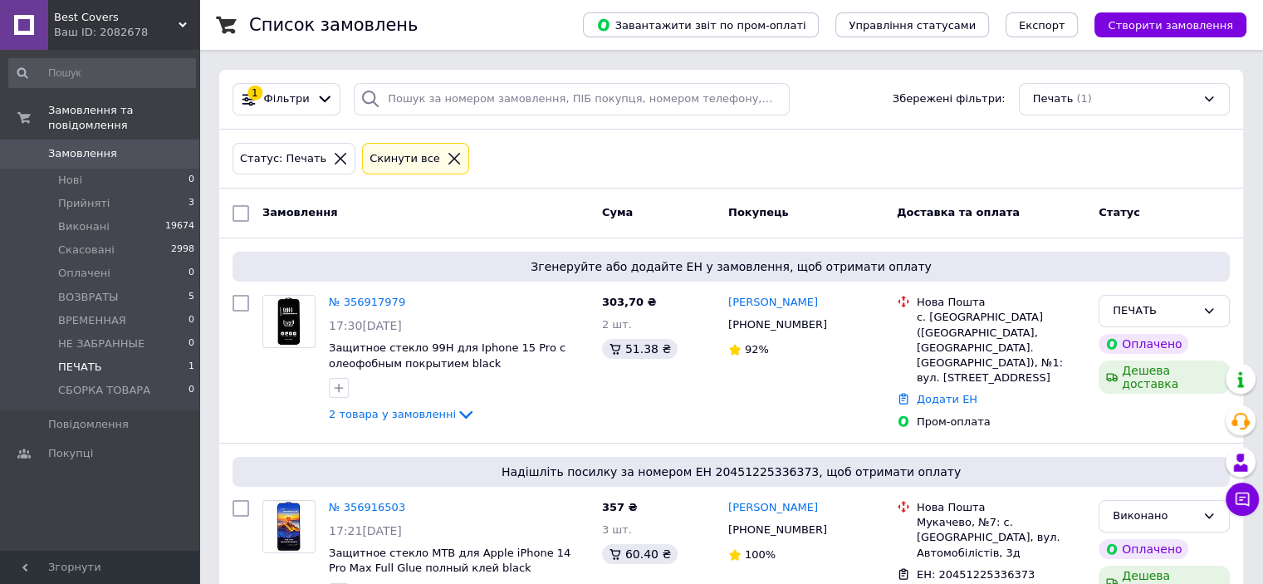
click at [117, 355] on li "ПЕЧАТЬ 1" at bounding box center [102, 366] width 204 height 23
click at [350, 298] on link "№ 356917979" at bounding box center [367, 302] width 76 height 12
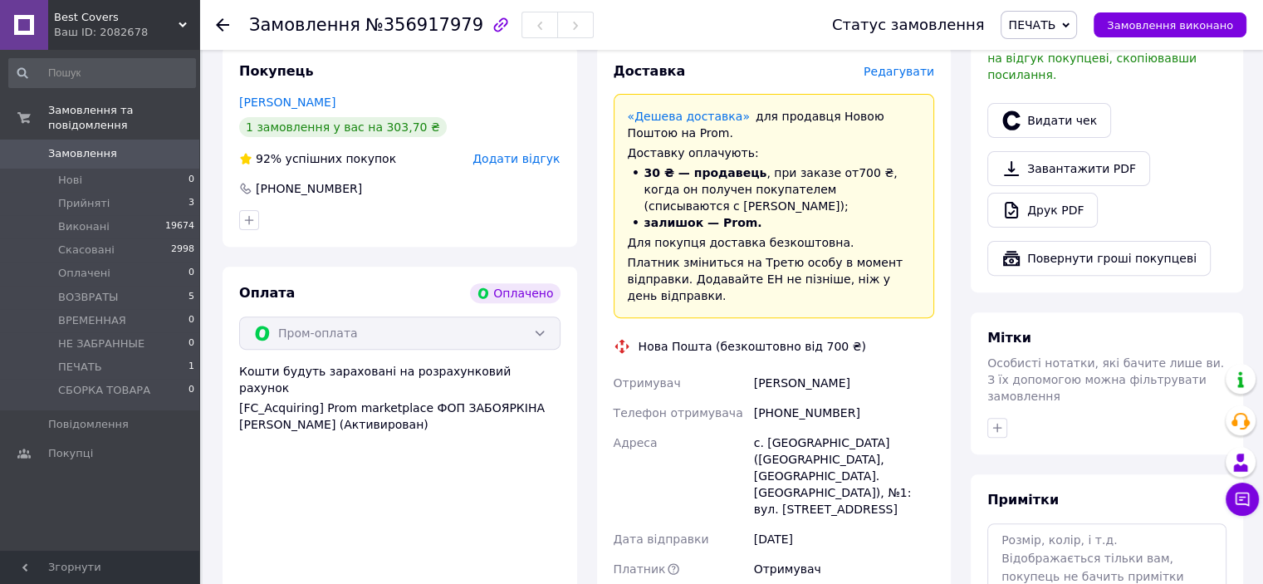
scroll to position [830, 0]
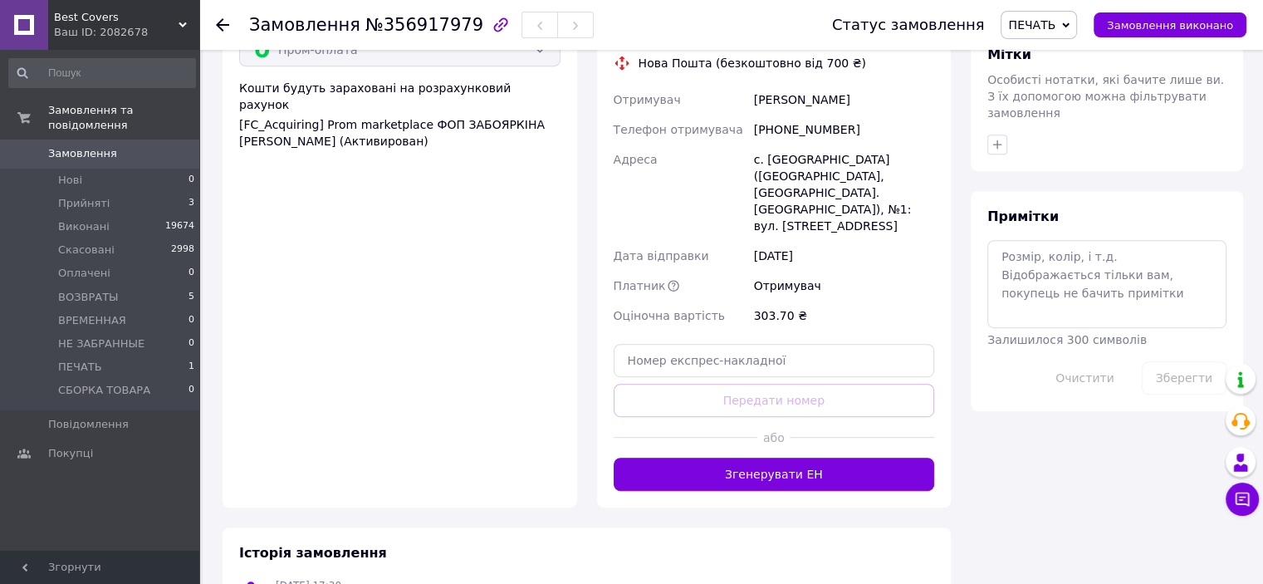
click at [836, 458] on button "Згенерувати ЕН" at bounding box center [774, 474] width 321 height 33
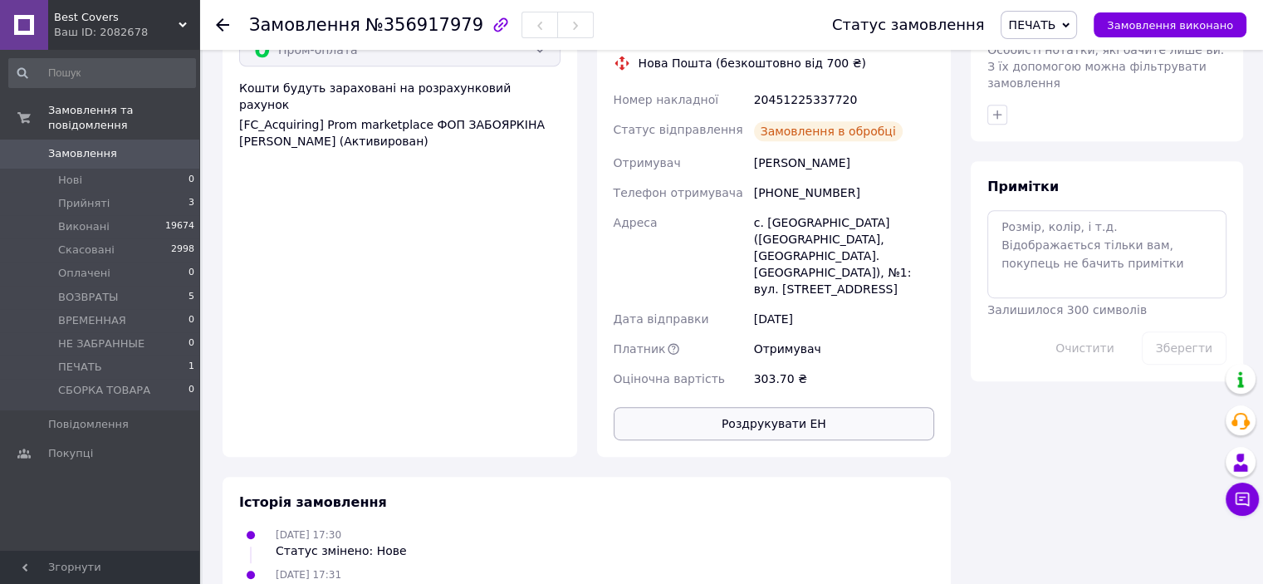
click at [829, 407] on button "Роздрукувати ЕН" at bounding box center [774, 423] width 321 height 33
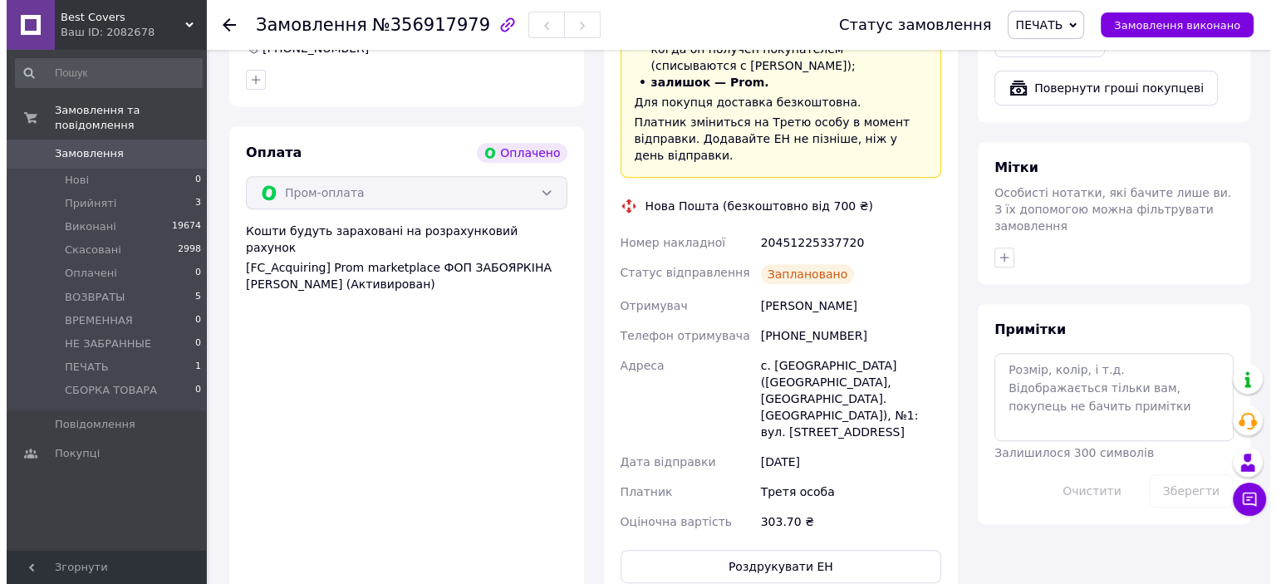
scroll to position [498, 0]
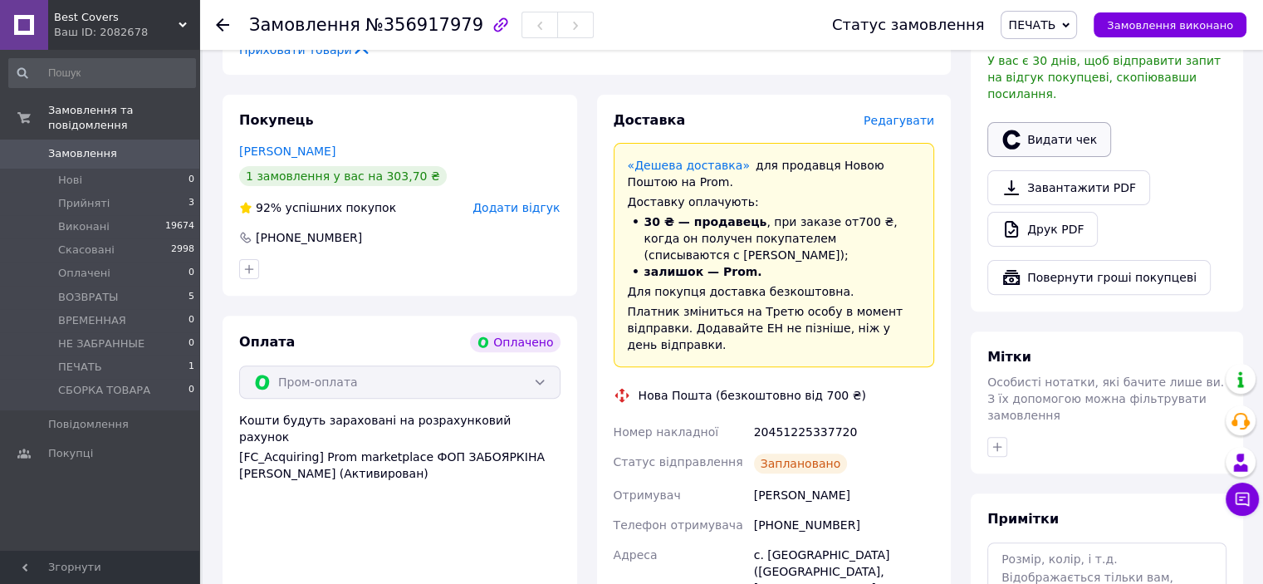
click at [1057, 125] on button "Видати чек" at bounding box center [1049, 139] width 124 height 35
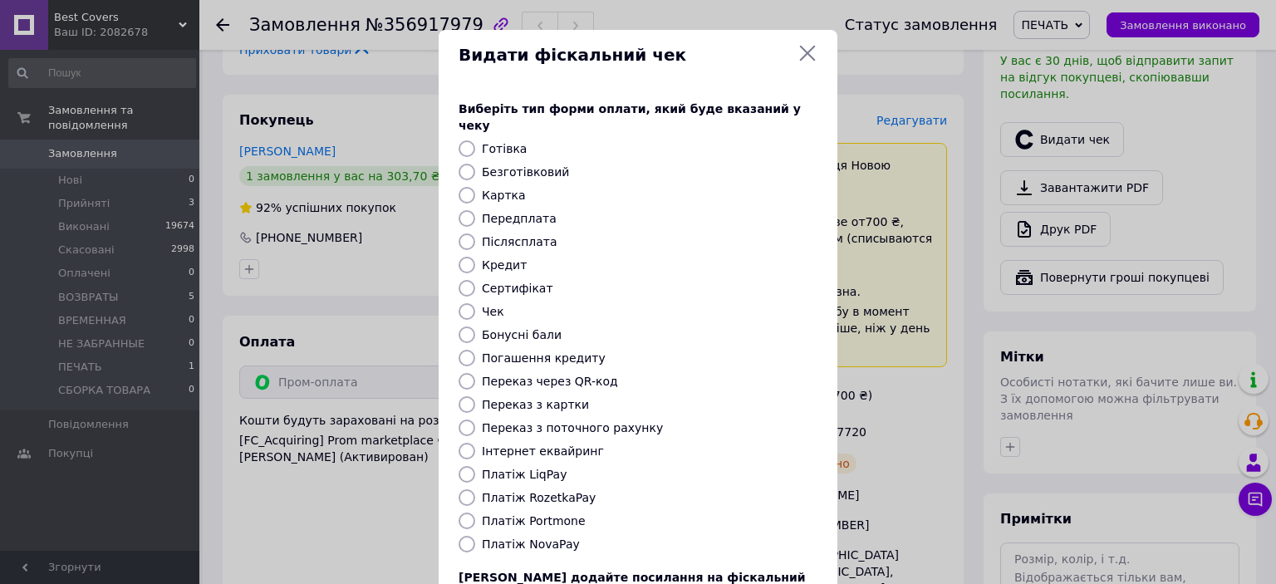
click at [465, 489] on input "Платіж RozetkaPay" at bounding box center [466, 497] width 17 height 17
radio input "true"
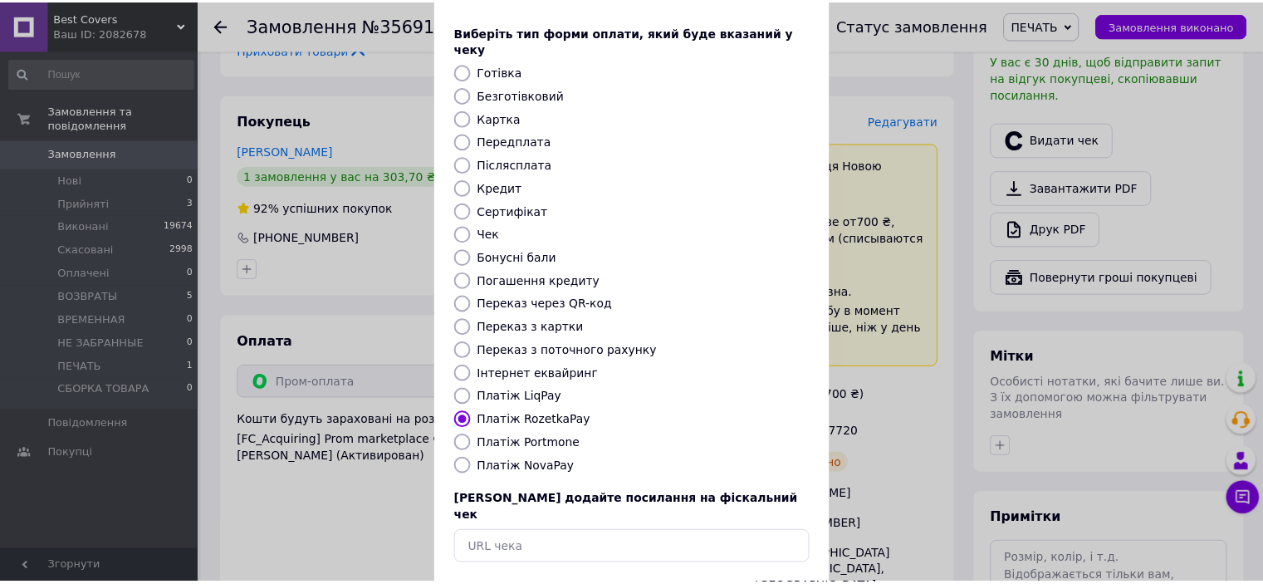
scroll to position [129, 0]
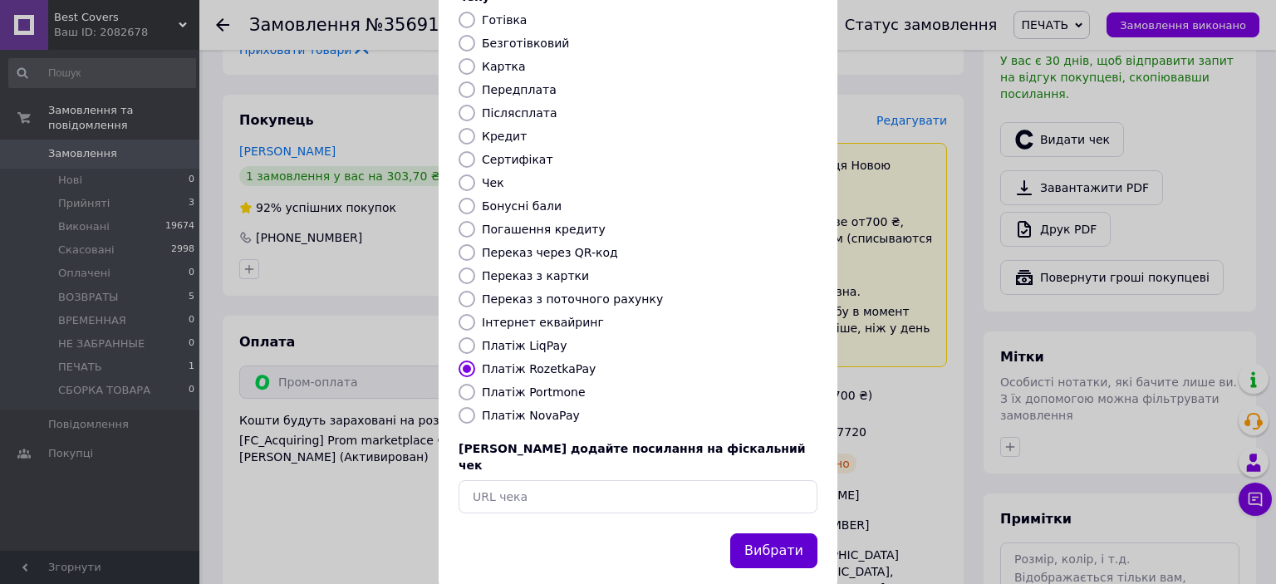
click at [778, 533] on button "Вибрати" at bounding box center [773, 551] width 87 height 36
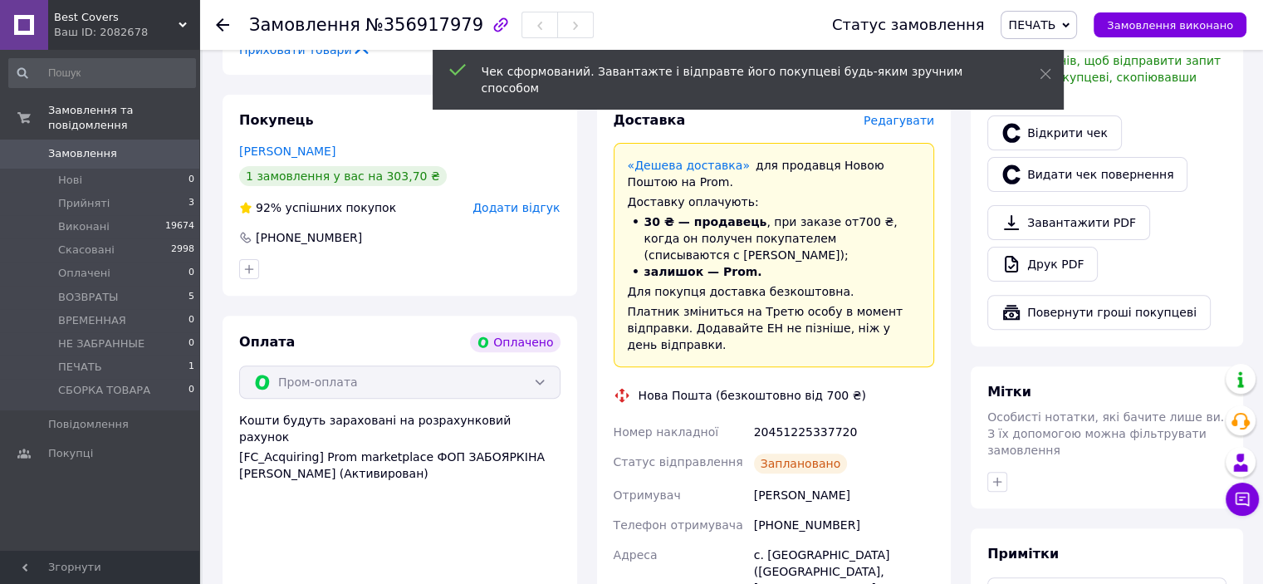
click at [1212, 22] on span "Замовлення виконано" at bounding box center [1170, 25] width 126 height 12
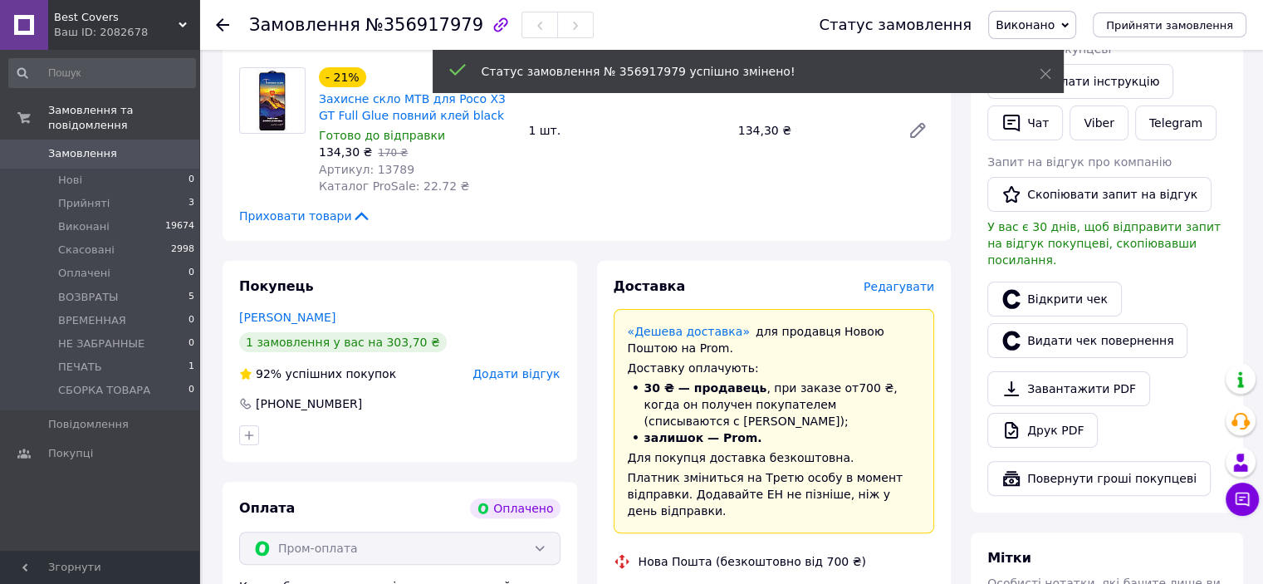
scroll to position [664, 0]
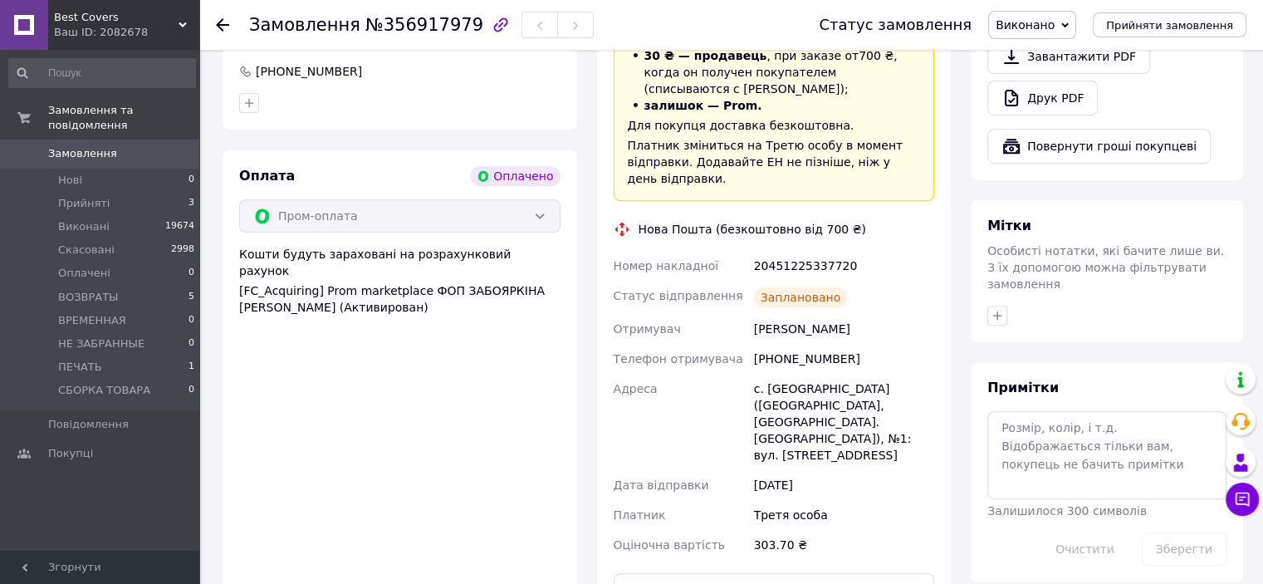
click at [808, 251] on div "20451225337720" at bounding box center [844, 266] width 187 height 30
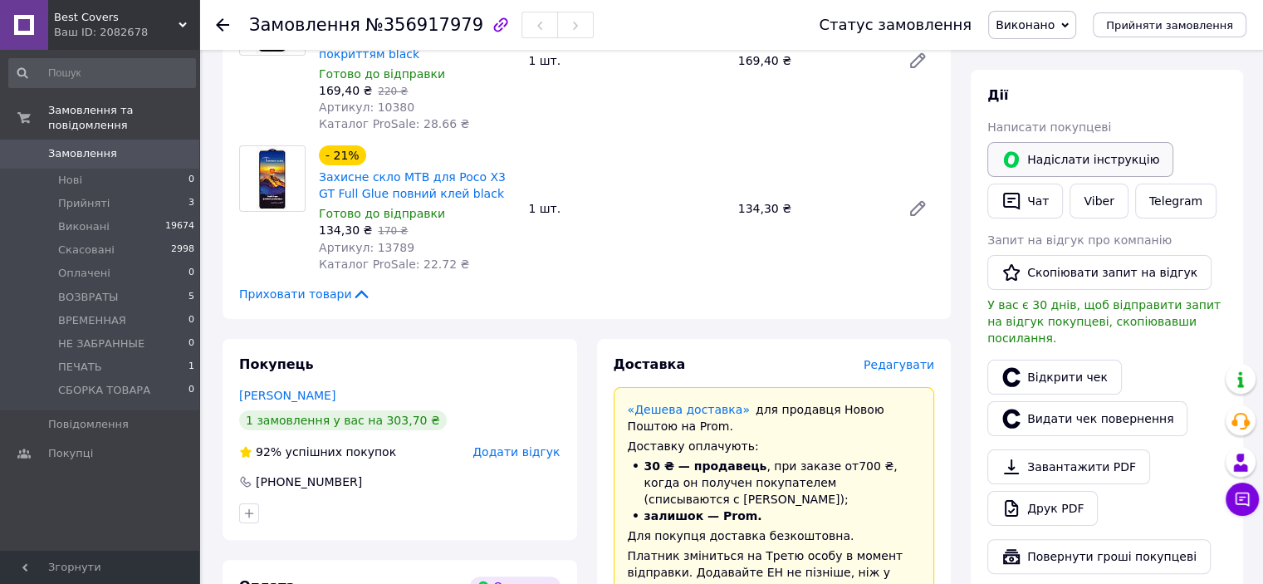
scroll to position [249, 0]
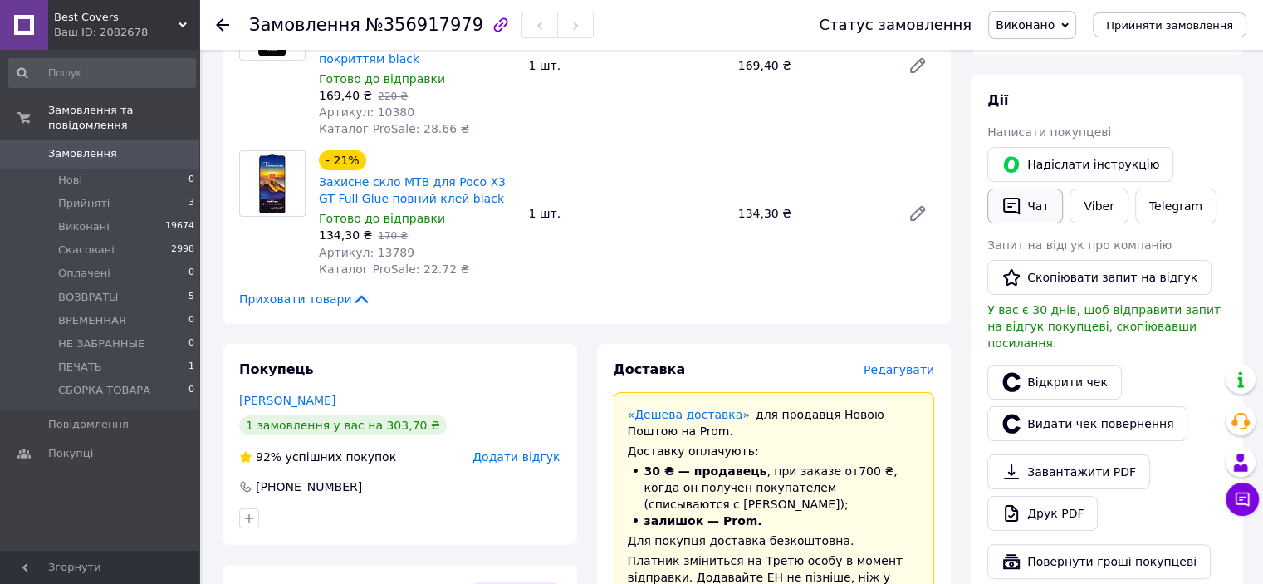
click at [1021, 213] on button "Чат" at bounding box center [1025, 206] width 76 height 35
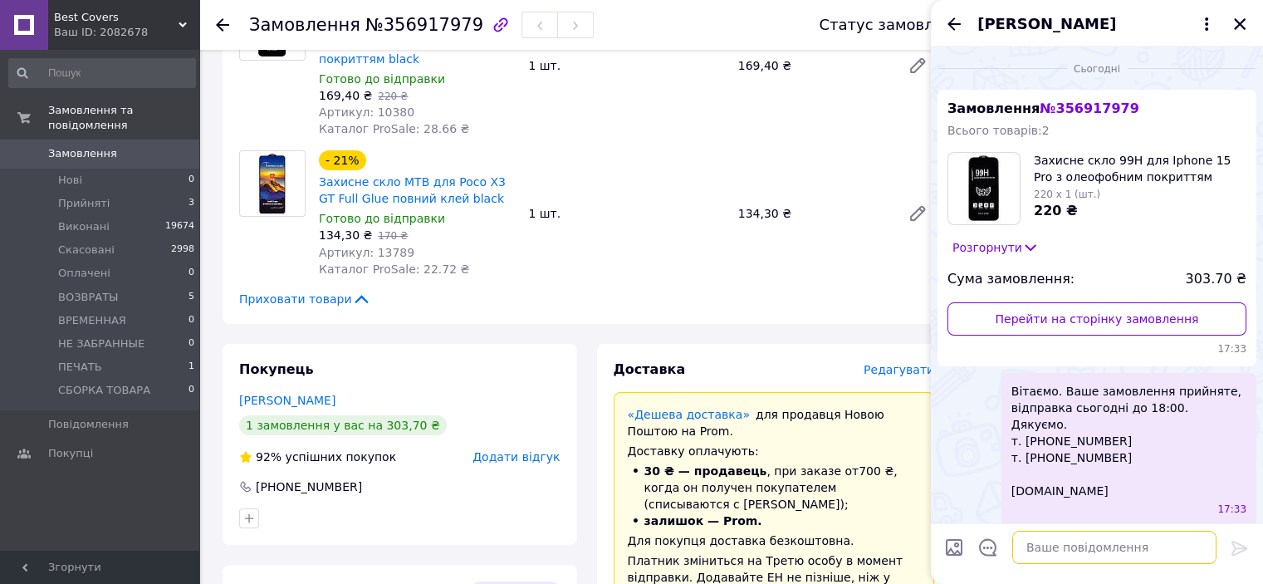
click at [1056, 544] on textarea at bounding box center [1114, 547] width 204 height 33
type textarea "в"
paste textarea "Вітаємо. Ваше замовлення відправлено. ТТН № Промокод-знижка на наступне замовле…"
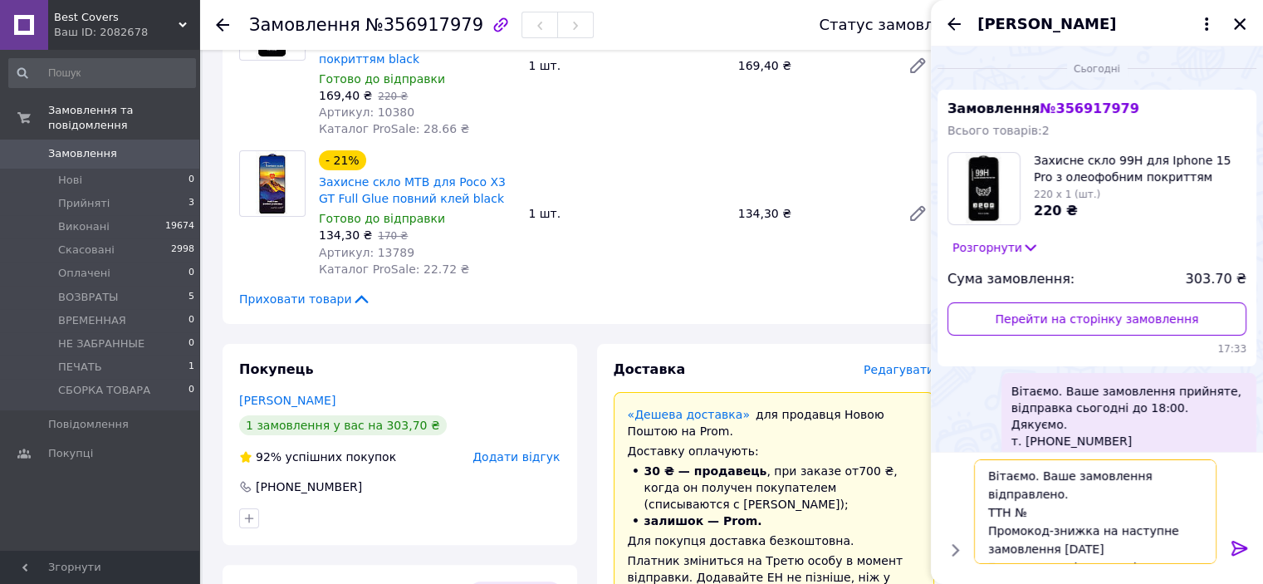
scroll to position [44, 0]
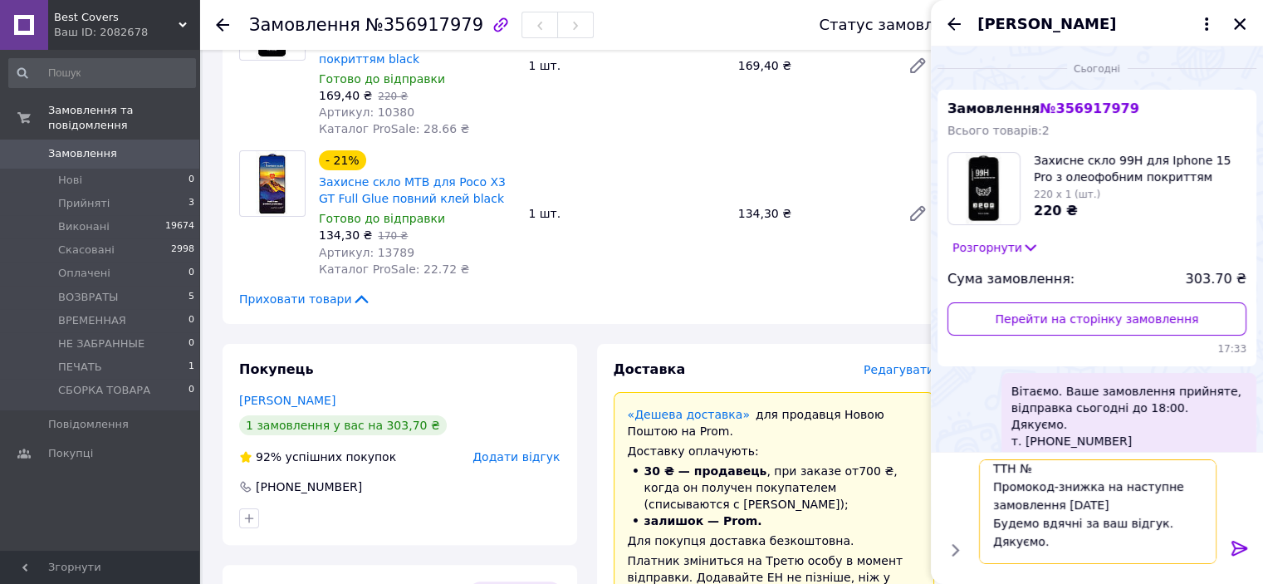
paste textarea "20451225337720"
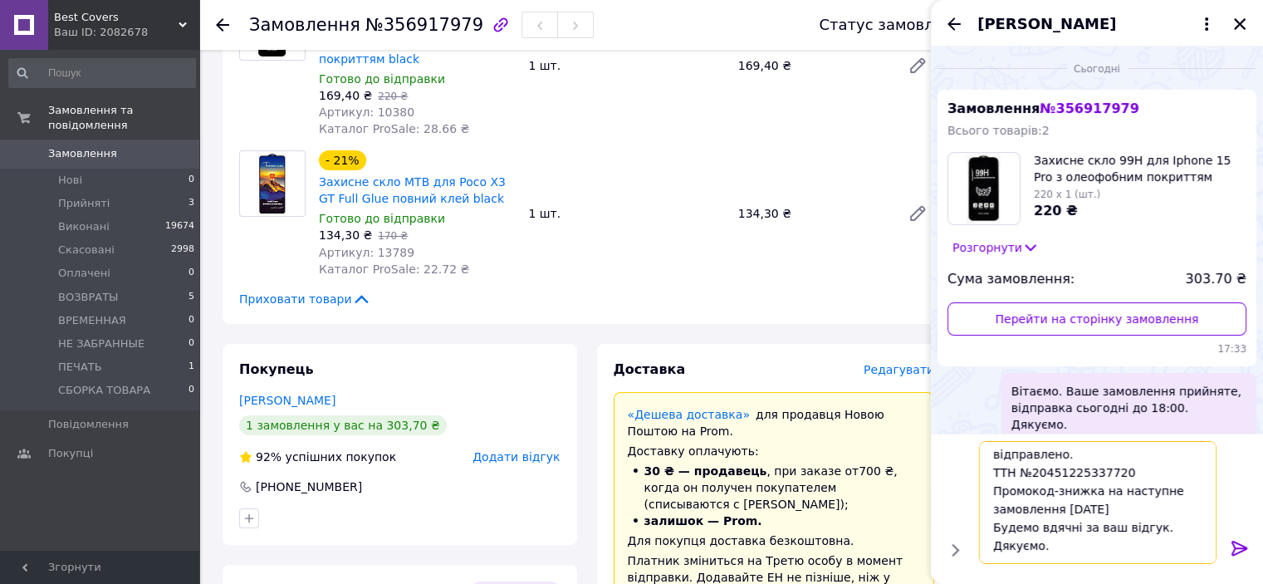
scroll to position [0, 0]
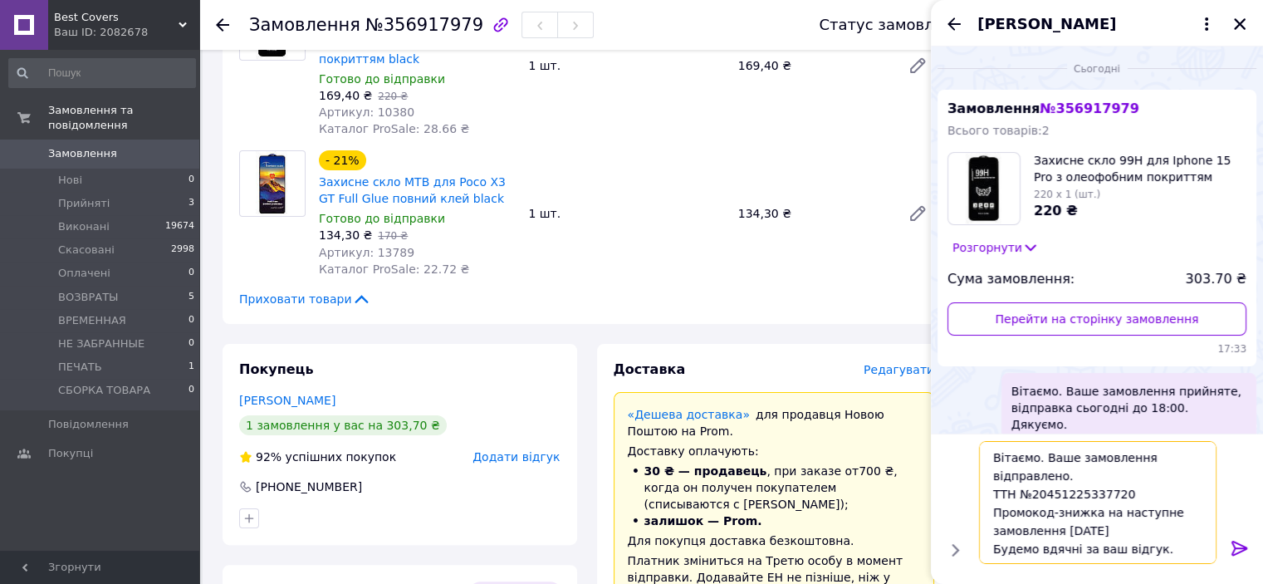
click at [1037, 453] on textarea "Вітаємо. Ваше замовлення відправлено. ТТН №20451225337720 Промокод-знижка на на…" at bounding box center [1098, 502] width 238 height 123
type textarea "Ваше замовлення відправлено. ТТН №20451225337720 Промокод-знижка на наступне за…"
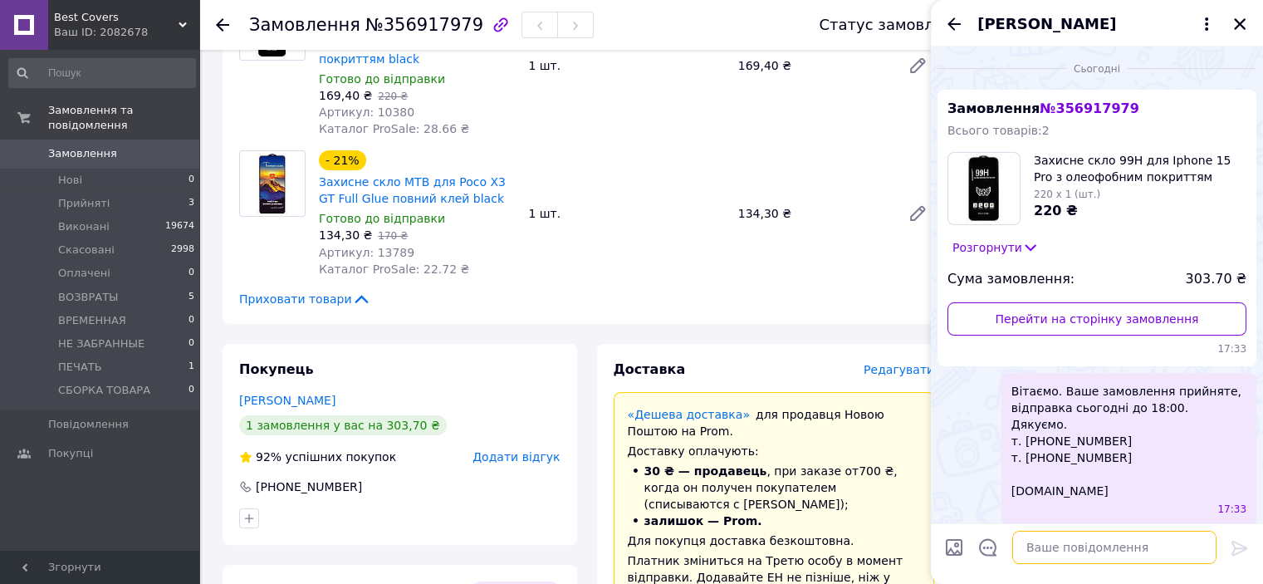
scroll to position [203, 0]
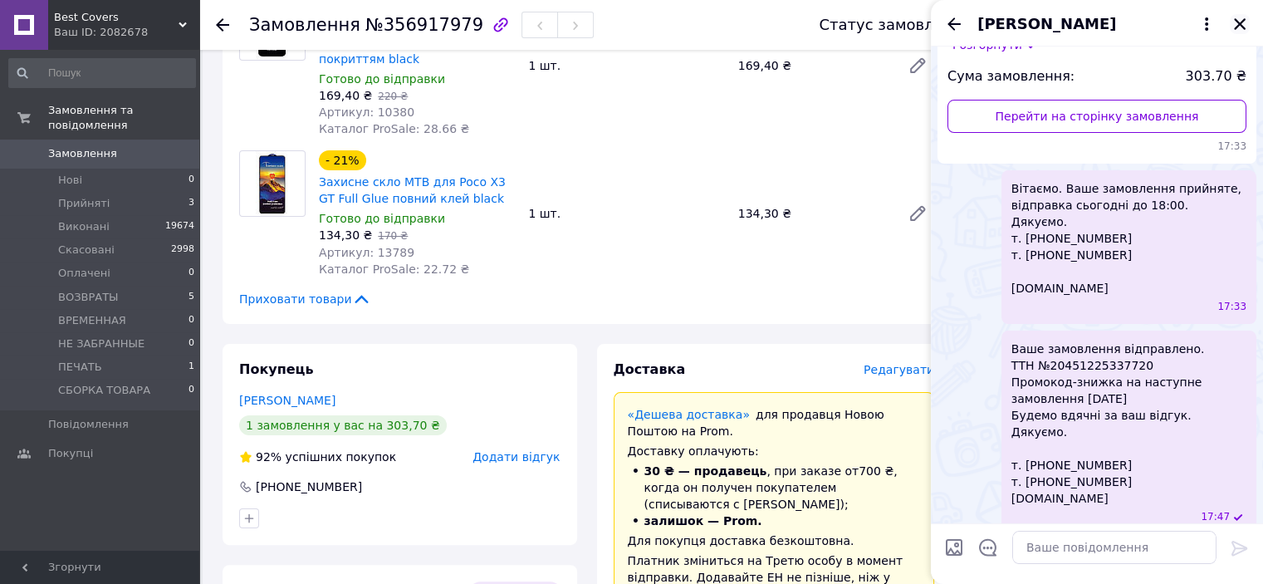
click at [1237, 22] on icon "Закрити" at bounding box center [1240, 24] width 12 height 12
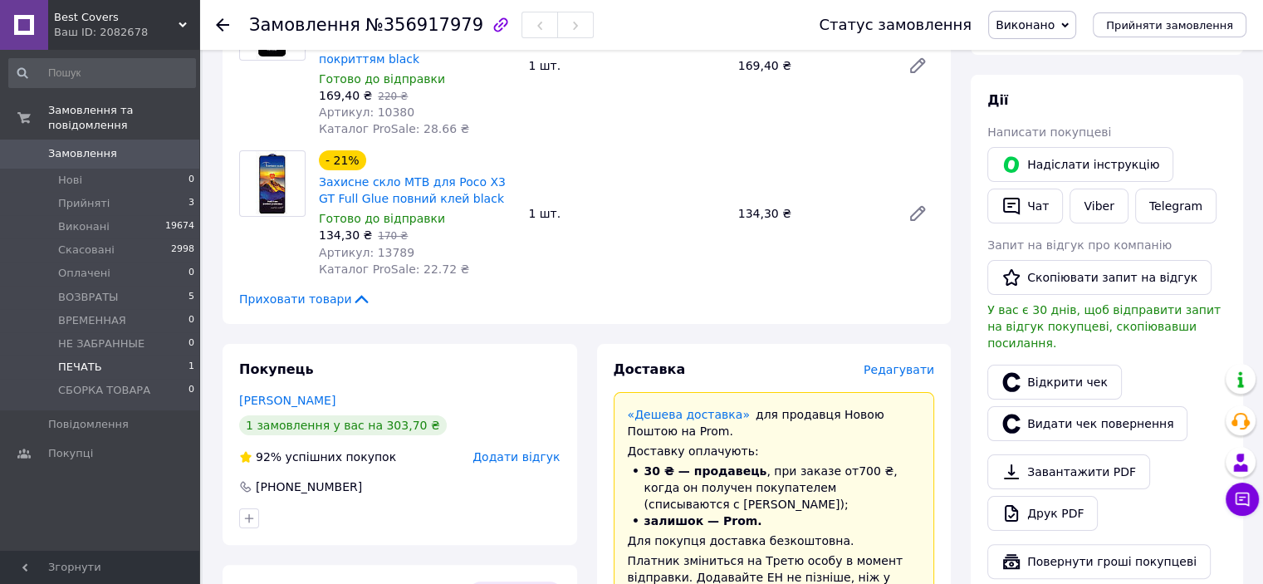
click at [87, 360] on span "ПЕЧАТЬ" at bounding box center [80, 367] width 44 height 15
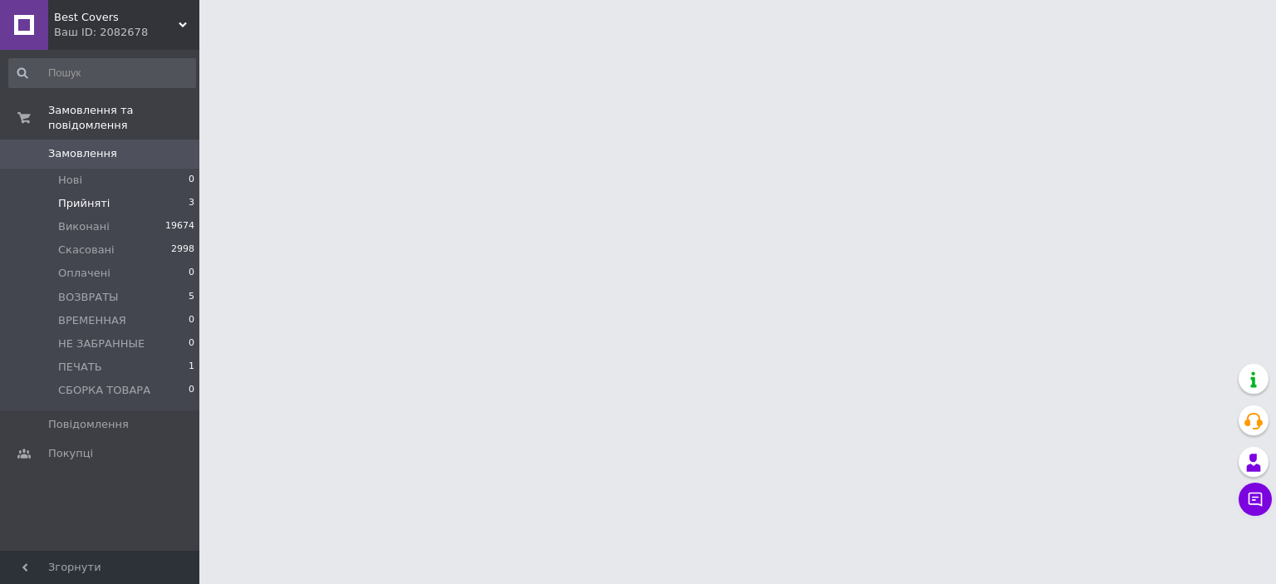
click at [123, 195] on li "Прийняті 3" at bounding box center [102, 203] width 204 height 23
